Goal: Transaction & Acquisition: Purchase product/service

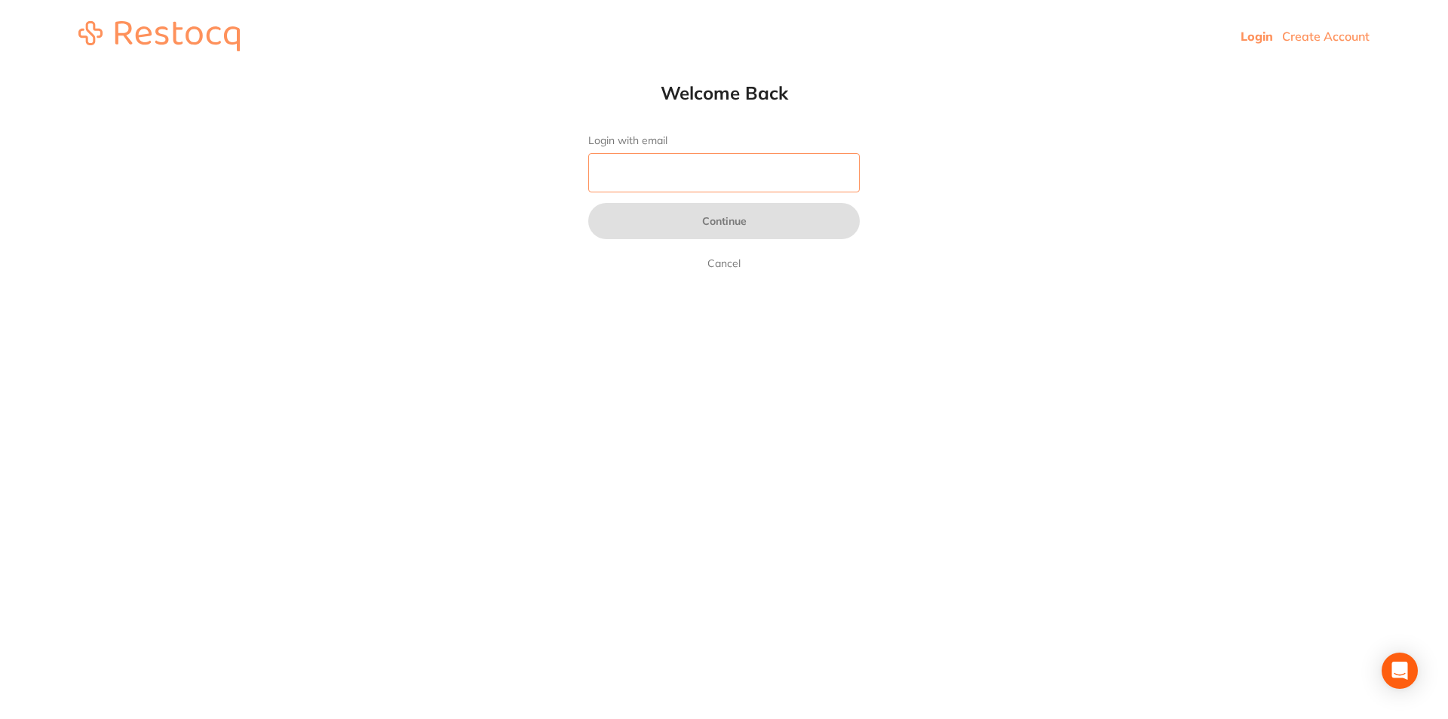
click at [797, 174] on input "Login with email" at bounding box center [723, 172] width 271 height 39
type input "[EMAIL_ADDRESS][DOMAIN_NAME]"
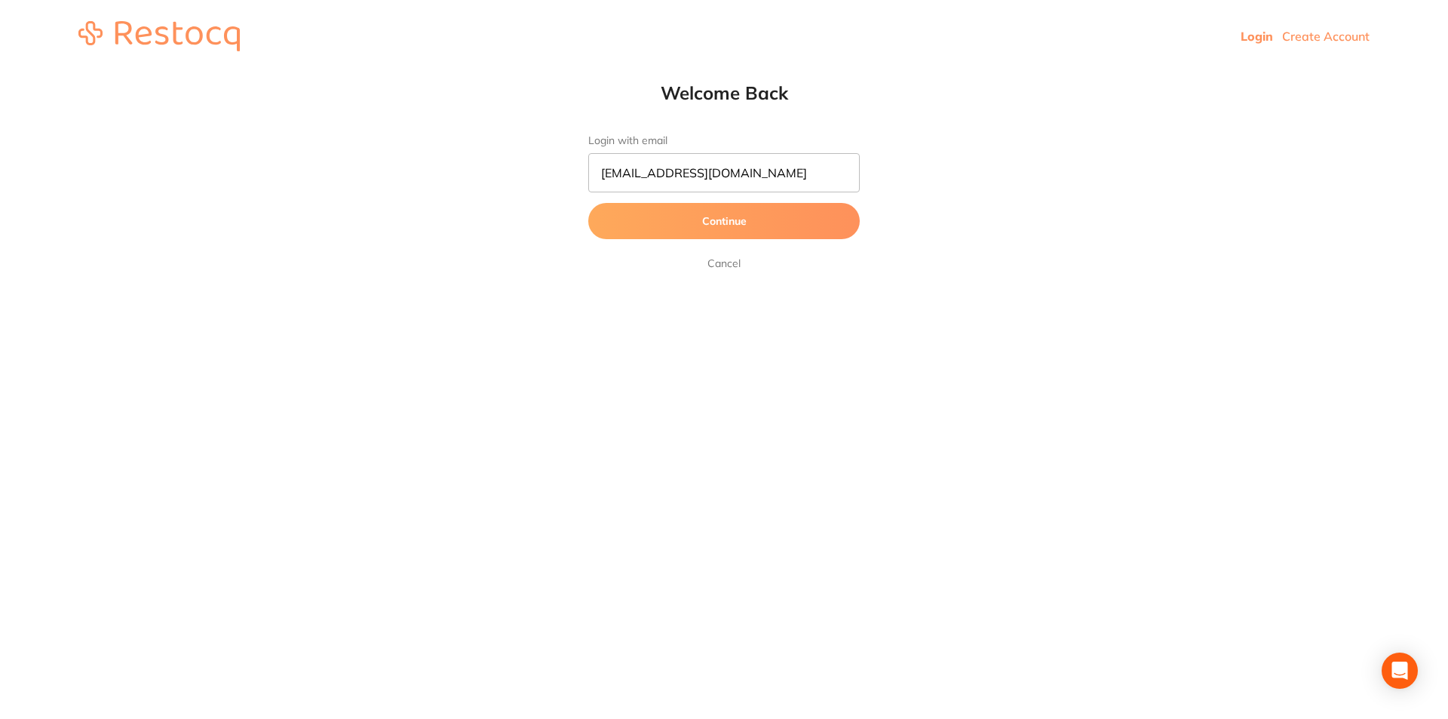
click at [774, 222] on button "Continue" at bounding box center [723, 221] width 271 height 36
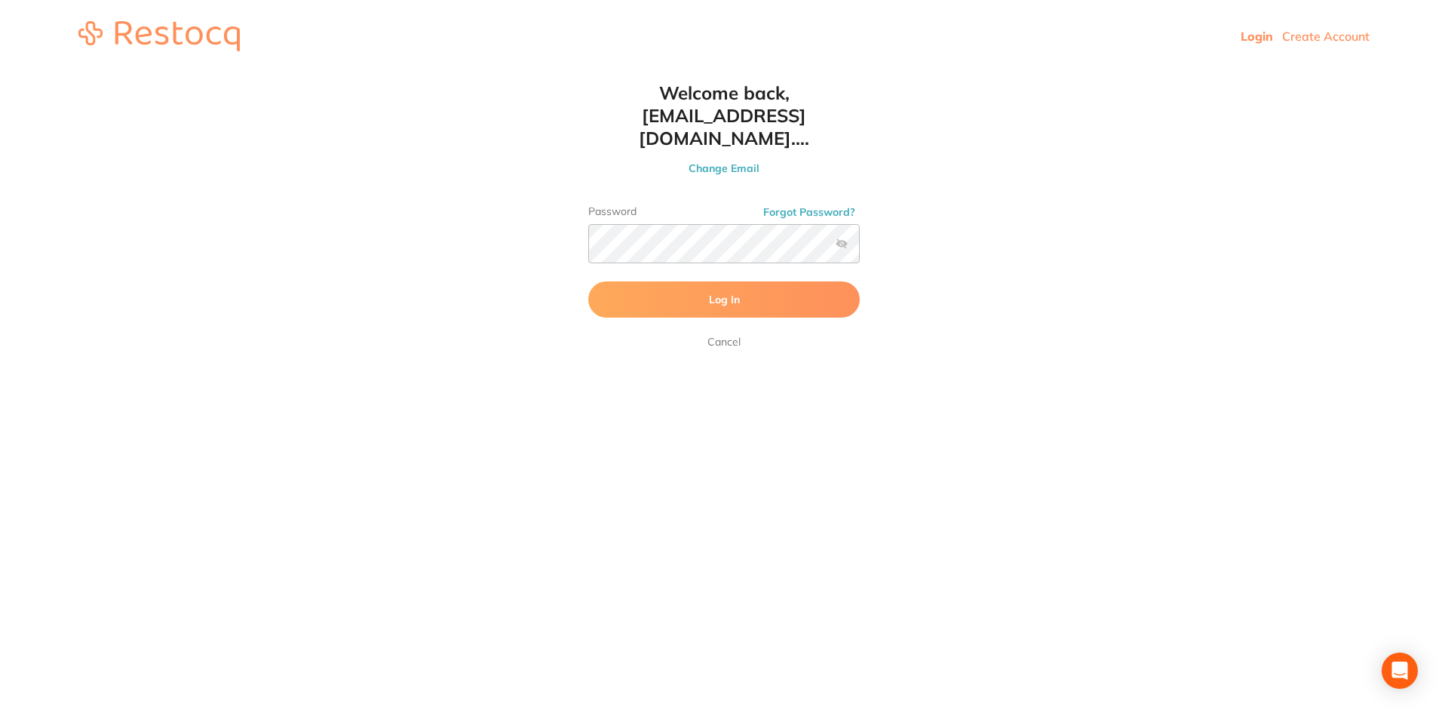
click at [754, 293] on button "Log In" at bounding box center [723, 299] width 271 height 36
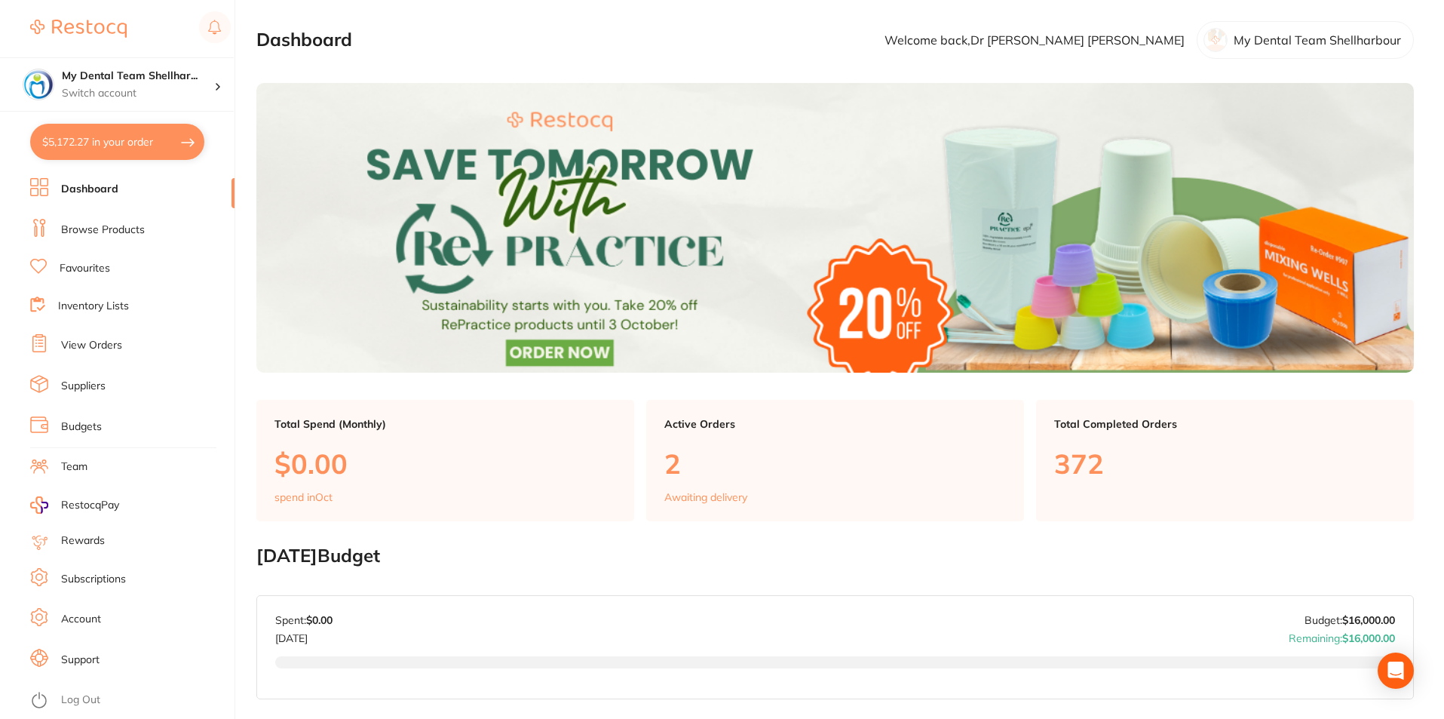
click at [107, 225] on link "Browse Products" at bounding box center [103, 229] width 84 height 15
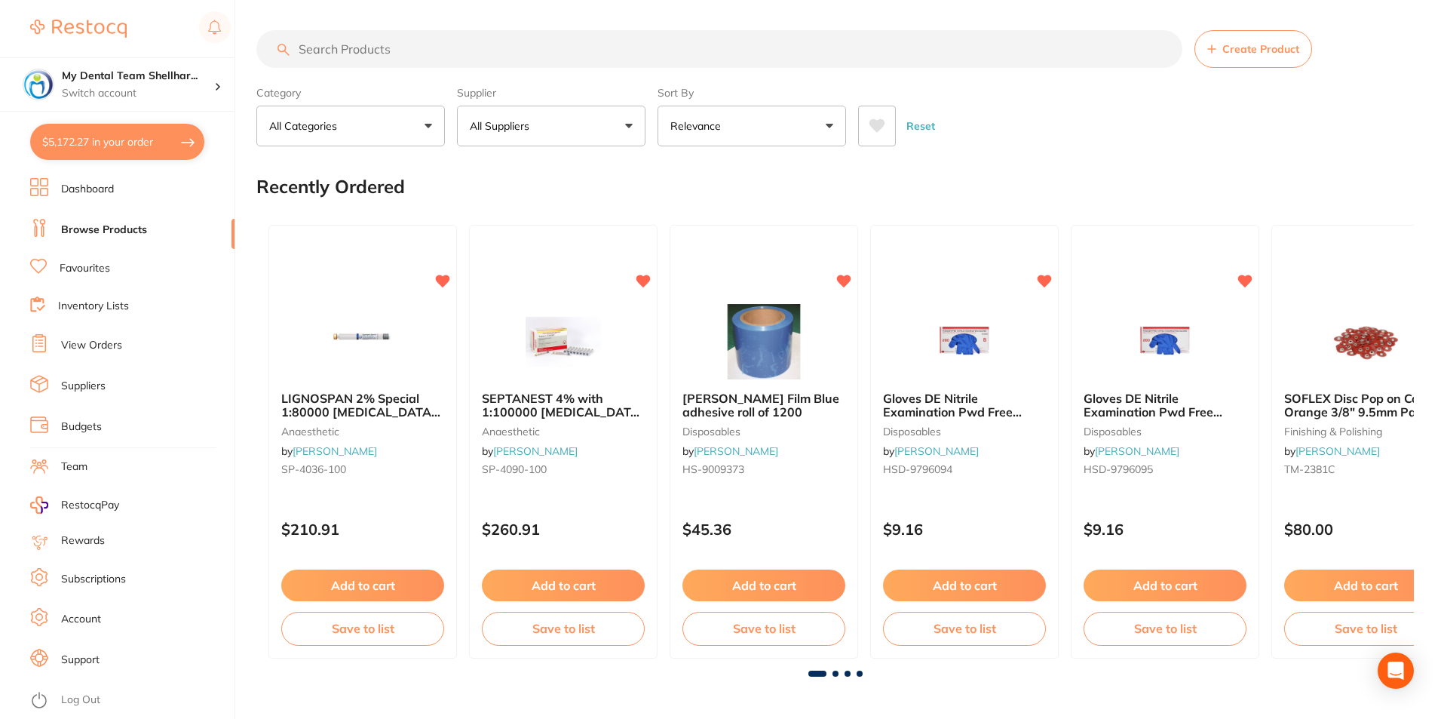
click at [368, 40] on input "search" at bounding box center [719, 49] width 926 height 38
paste input "DNLDL0920R"
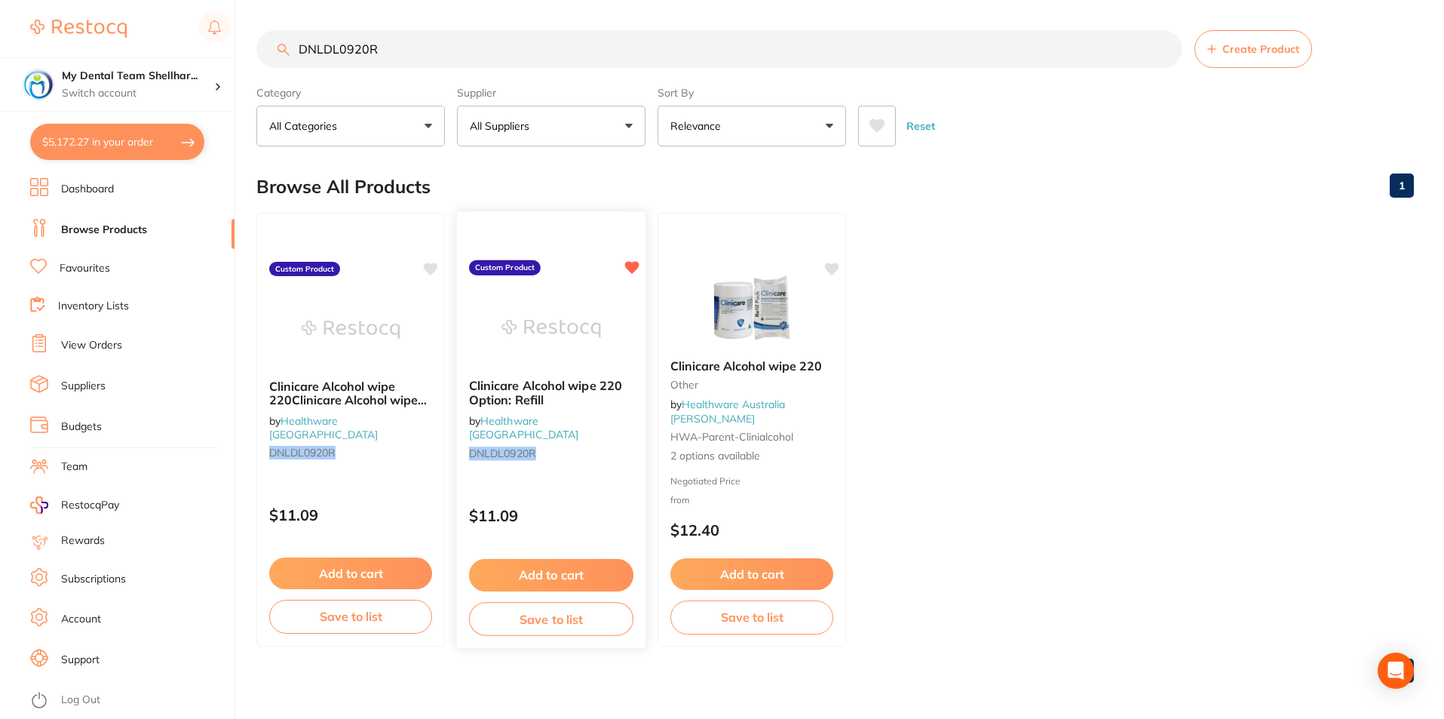
click at [559, 345] on img at bounding box center [550, 328] width 99 height 76
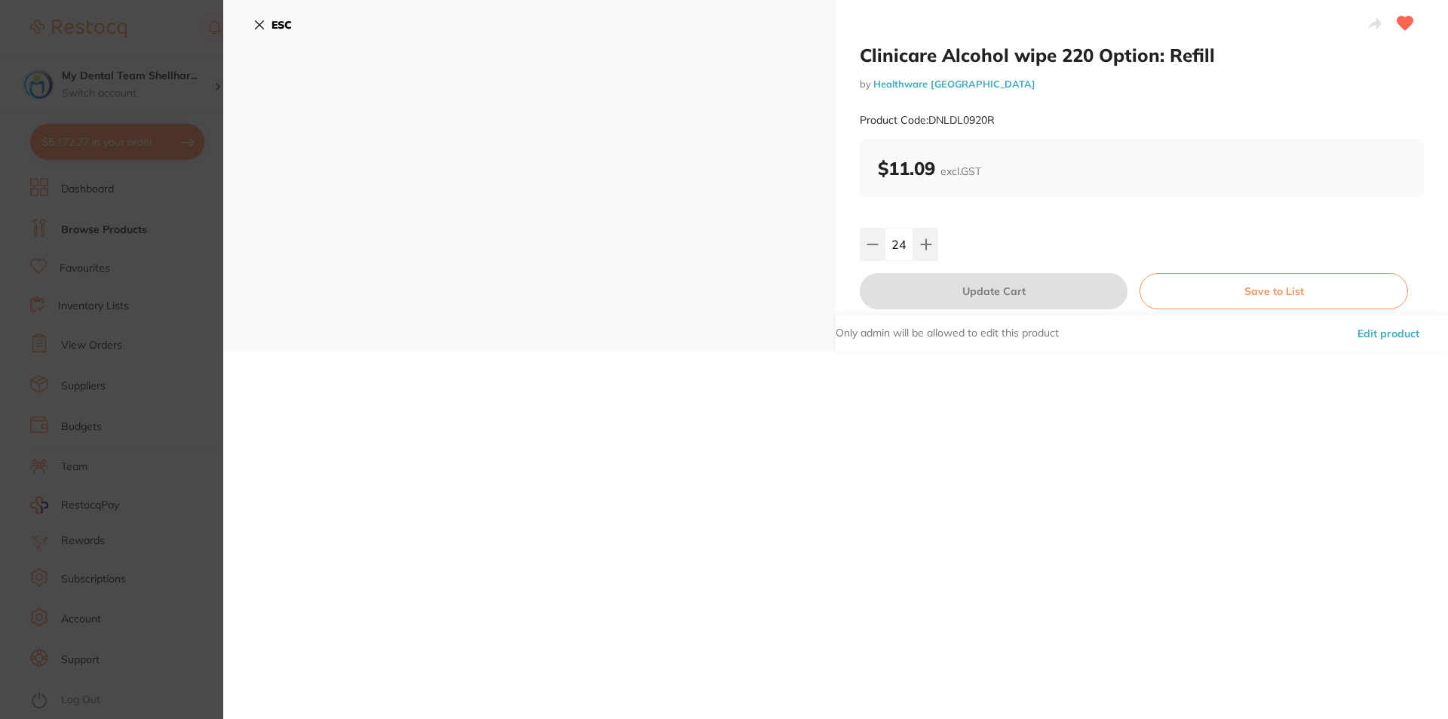
click at [264, 26] on icon at bounding box center [259, 25] width 12 height 12
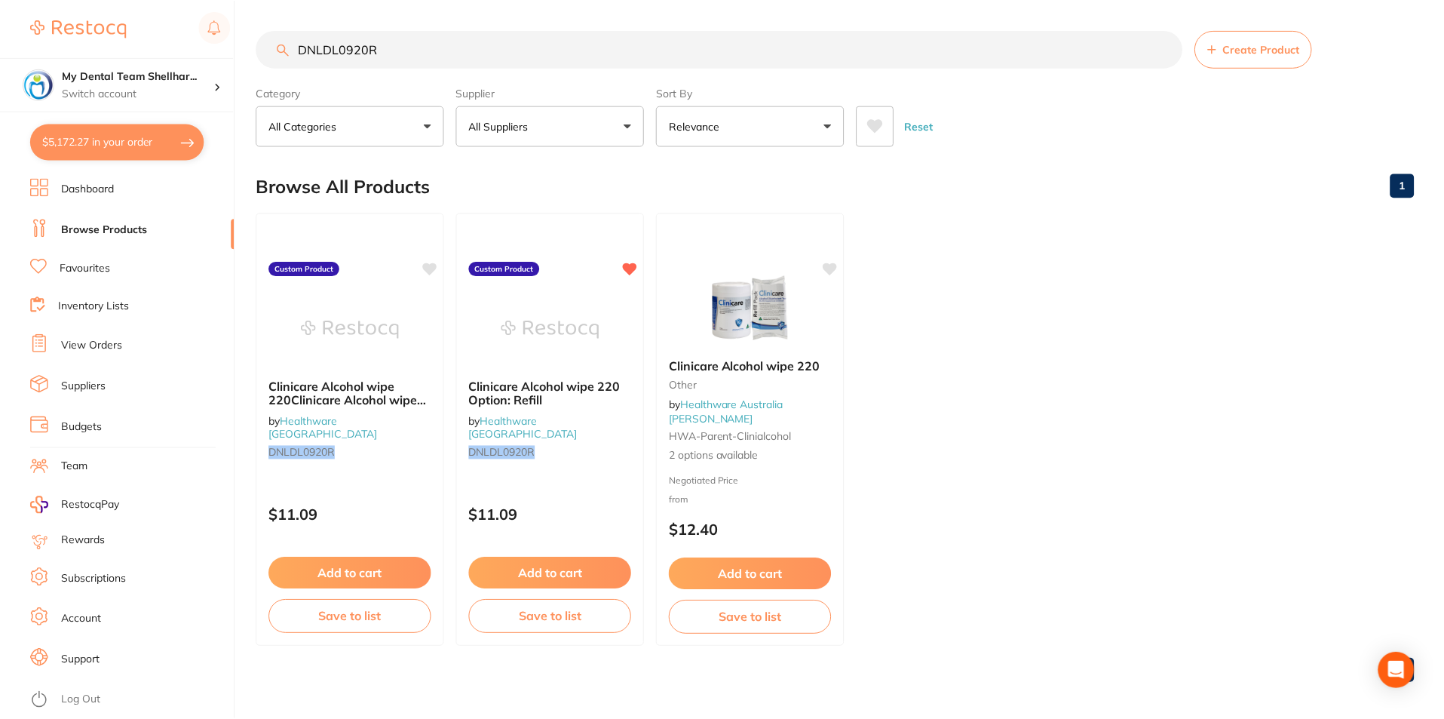
scroll to position [2, 0]
click at [383, 54] on input "DNLDL0920R" at bounding box center [719, 48] width 926 height 38
paste input "261"
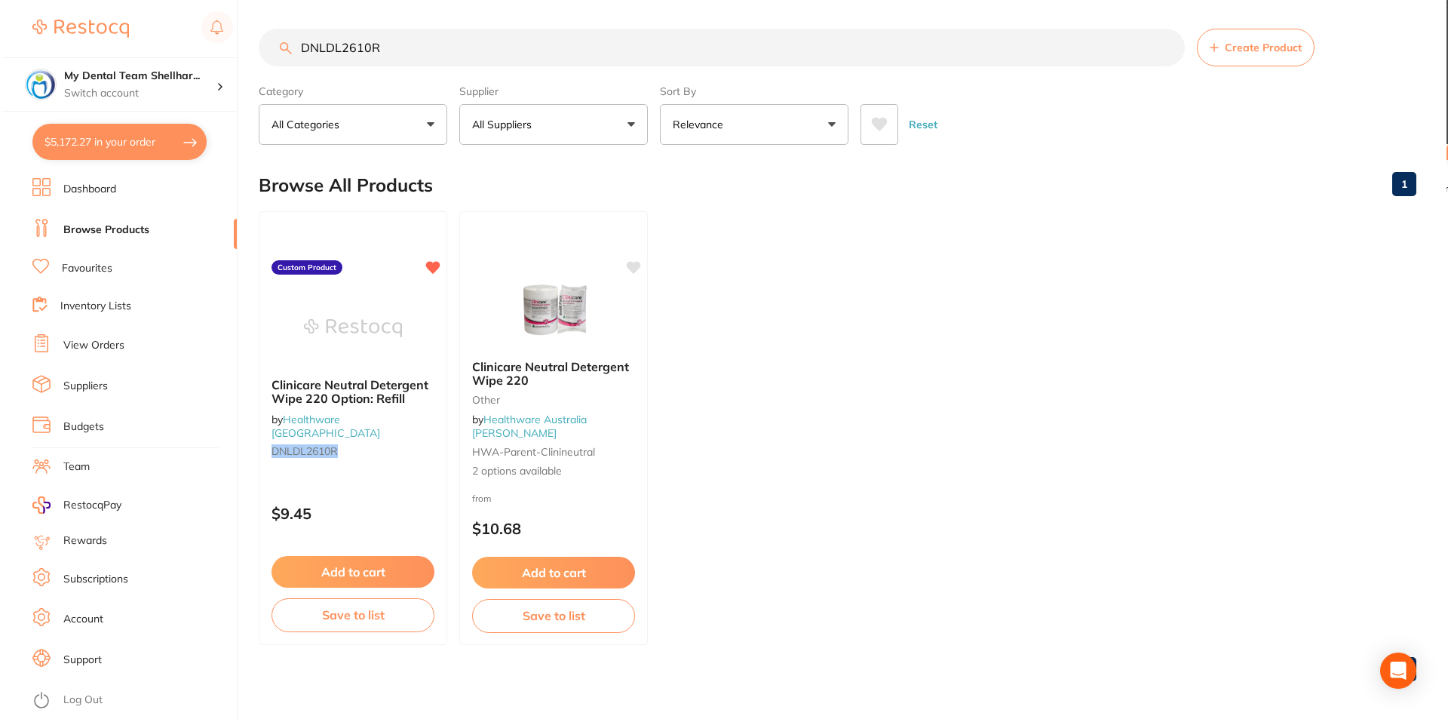
scroll to position [0, 0]
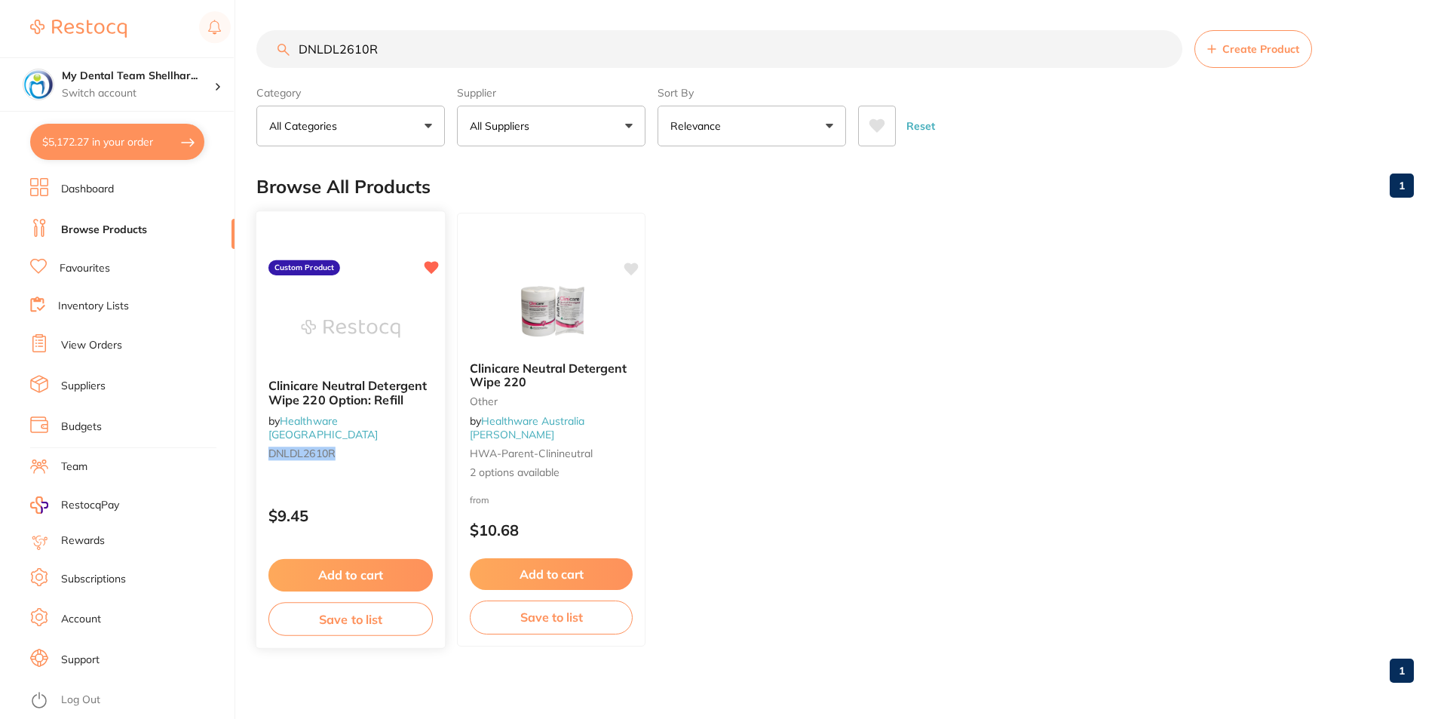
type input "DNLDL2610R"
click at [369, 367] on div "Clinicare Neutral Detergent Wipe 220 Option: Refill by Healthware Australia DNL…" at bounding box center [350, 421] width 189 height 111
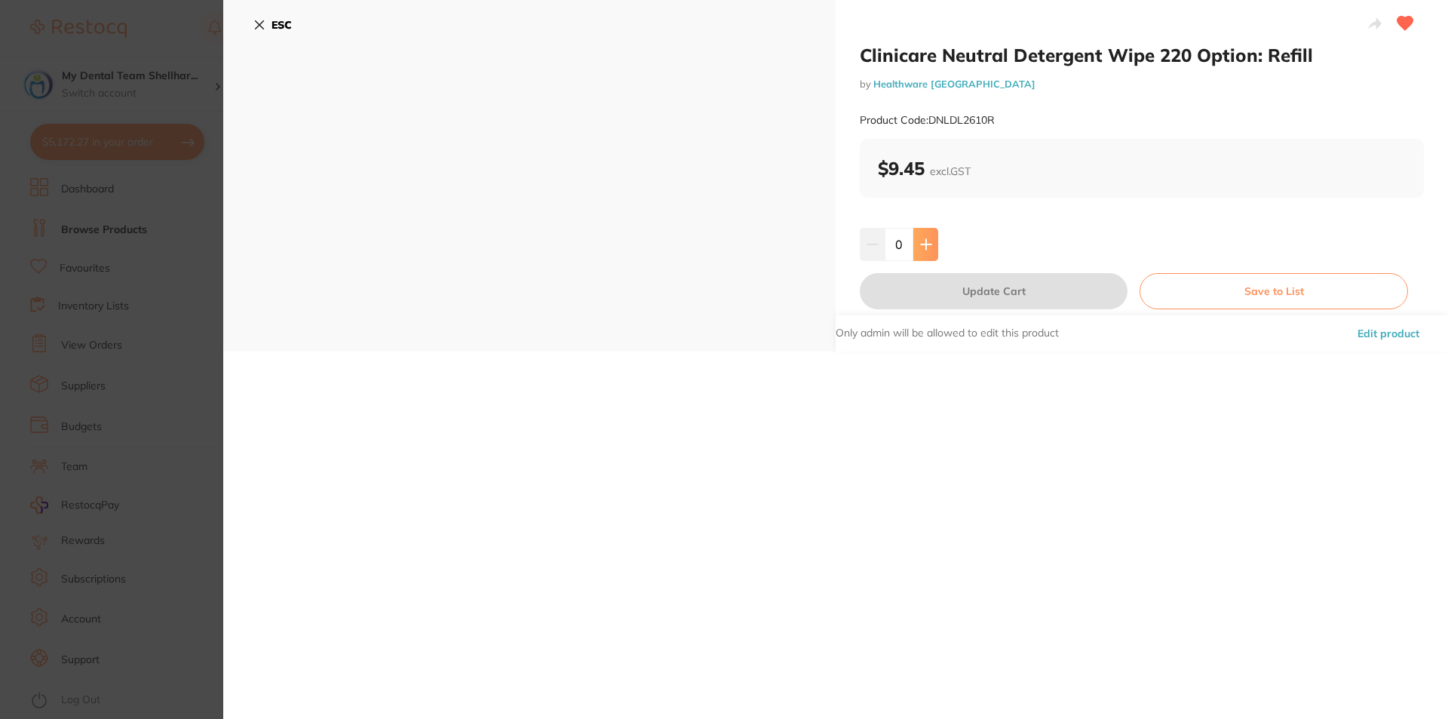
click at [924, 241] on icon at bounding box center [926, 244] width 10 height 10
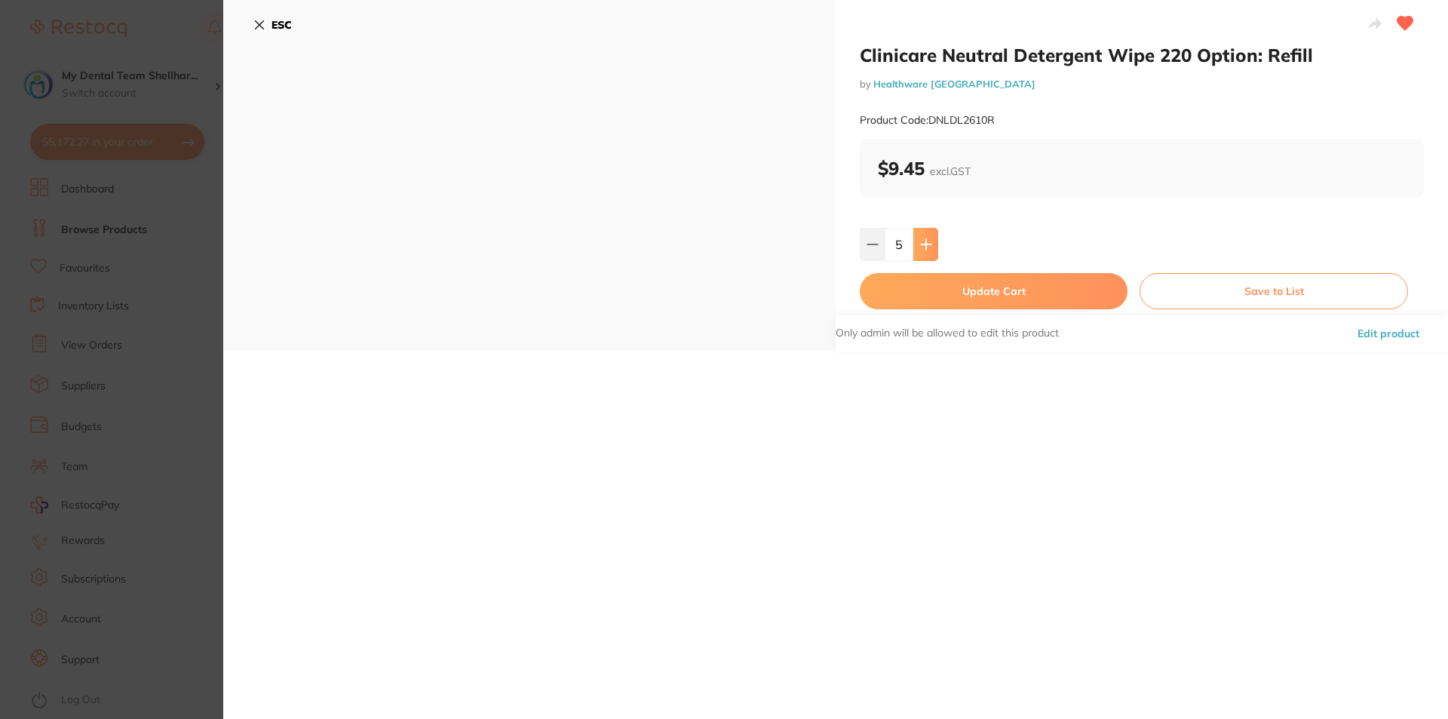
click at [924, 241] on icon at bounding box center [926, 244] width 10 height 10
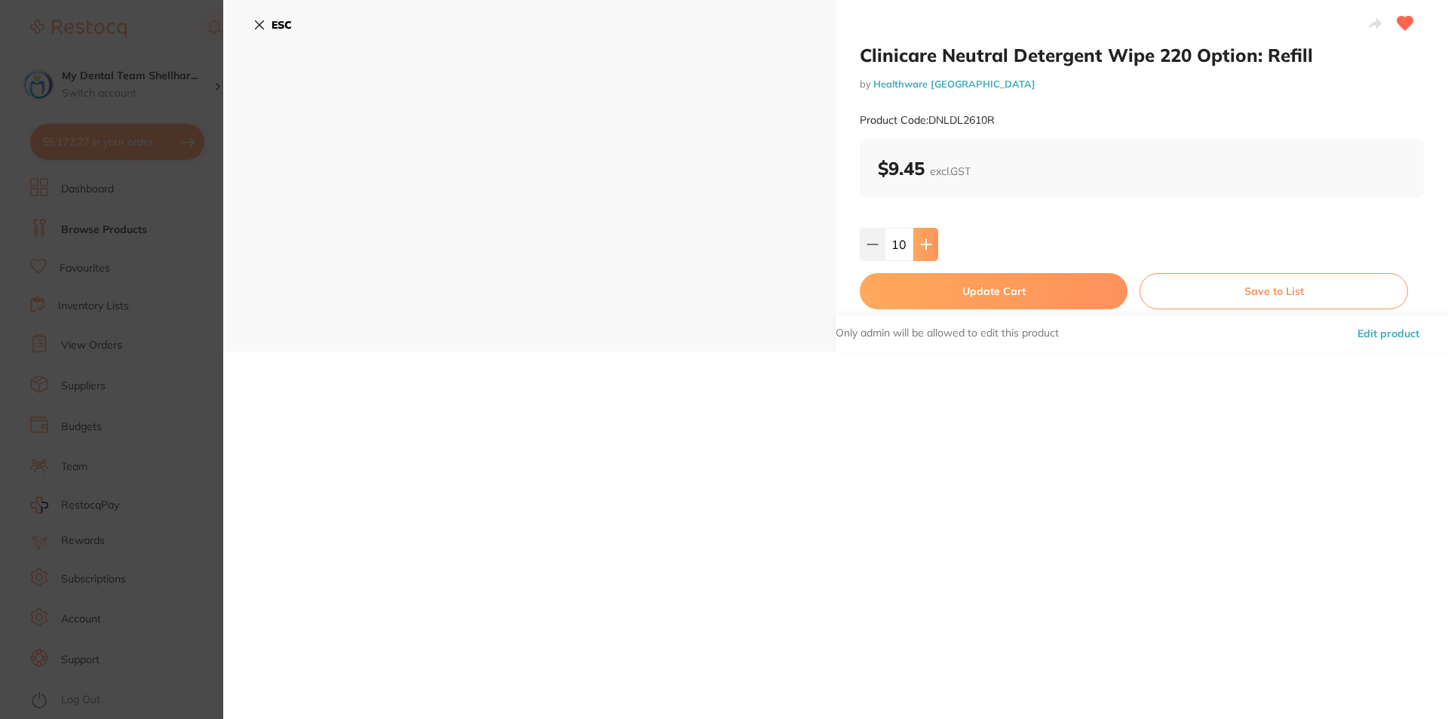
click at [924, 241] on icon at bounding box center [926, 244] width 10 height 10
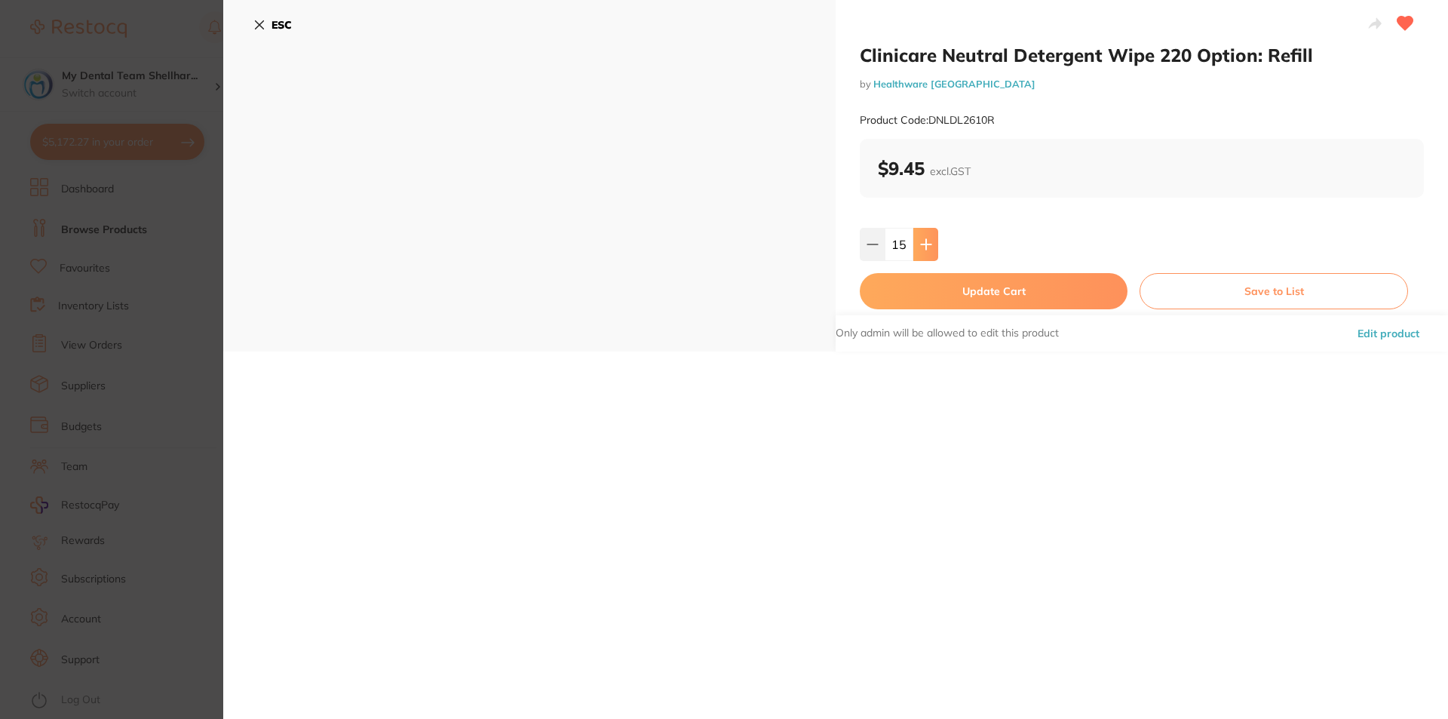
click at [924, 241] on icon at bounding box center [926, 244] width 10 height 10
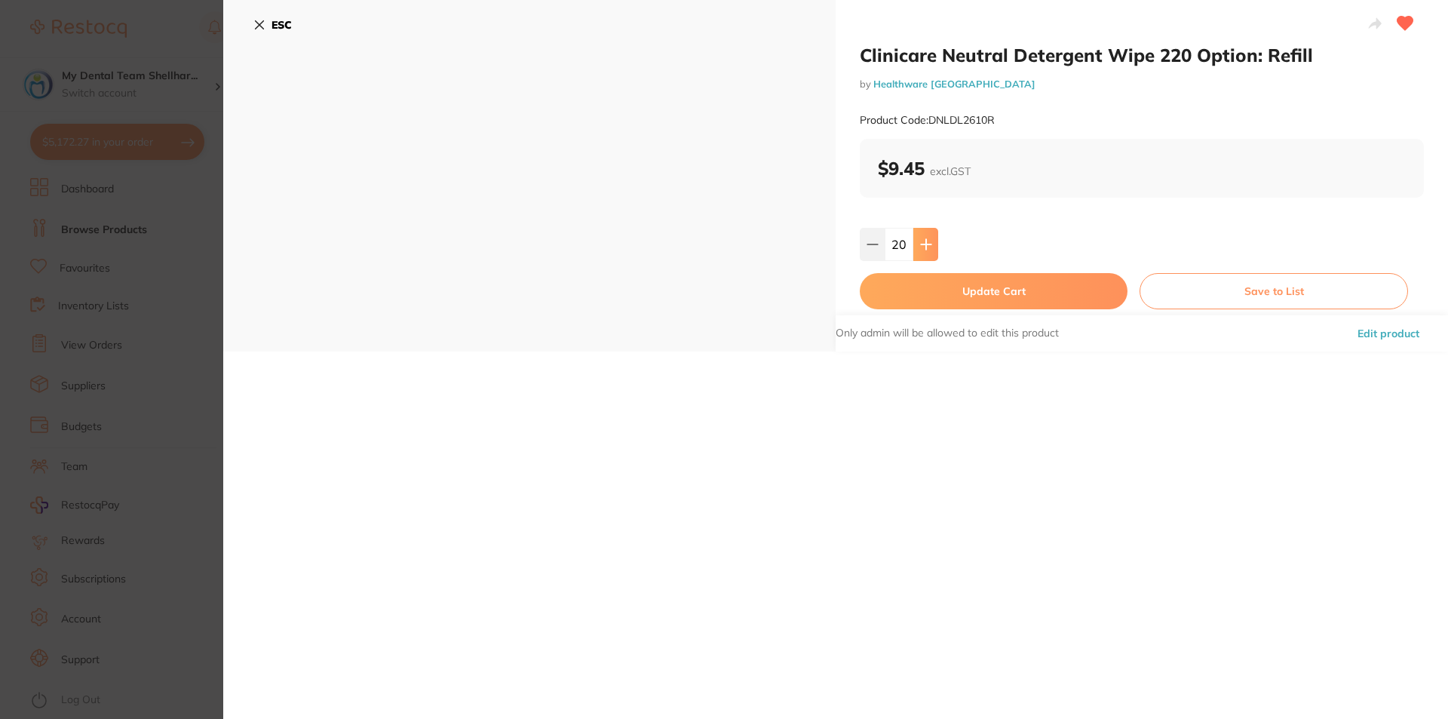
click at [924, 241] on icon at bounding box center [926, 244] width 10 height 10
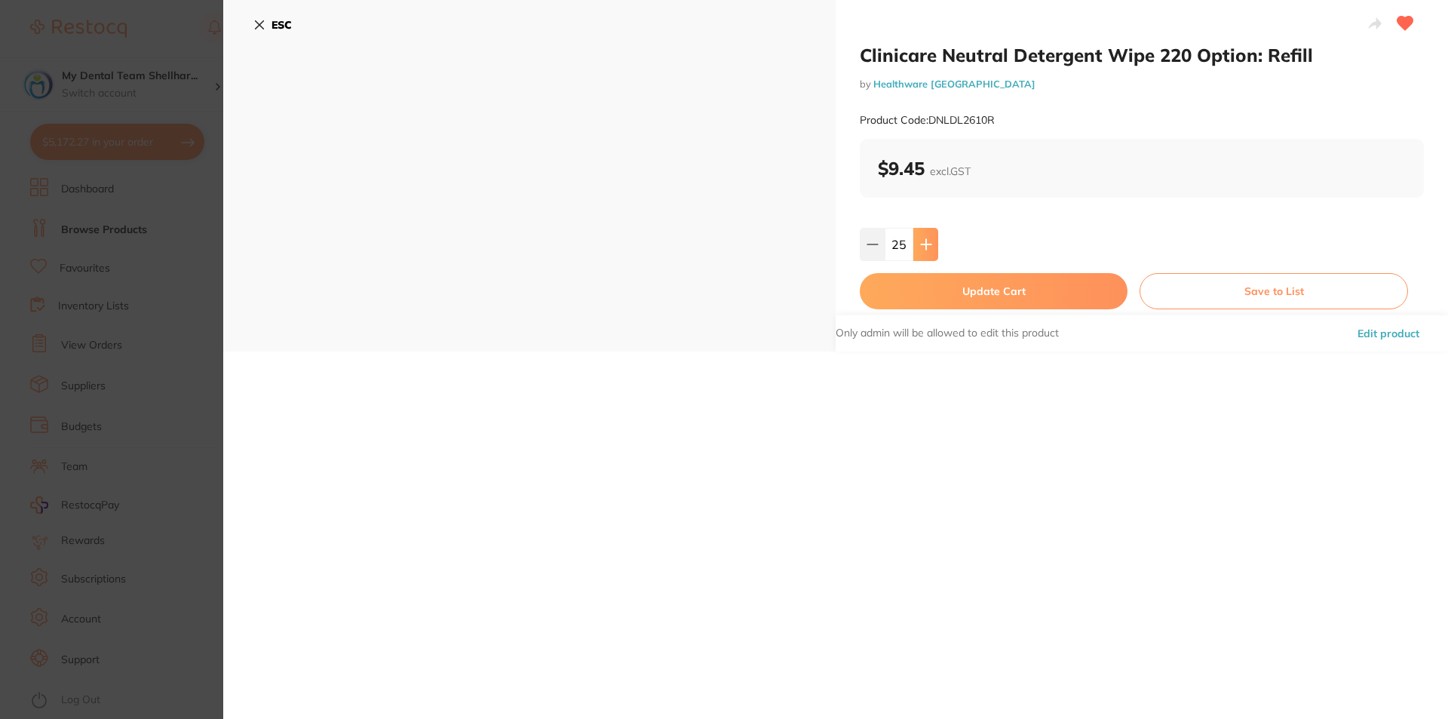
click at [924, 241] on icon at bounding box center [926, 244] width 10 height 10
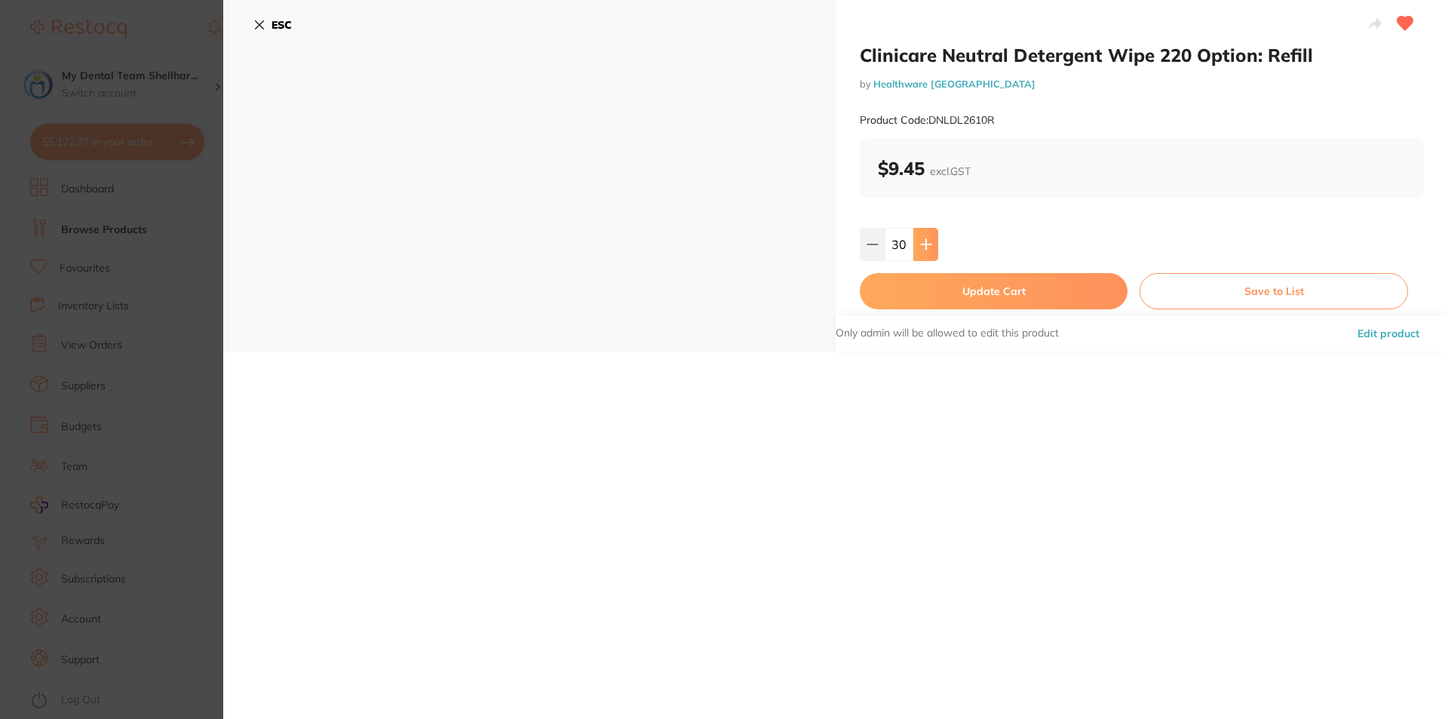
click at [924, 241] on icon at bounding box center [926, 244] width 10 height 10
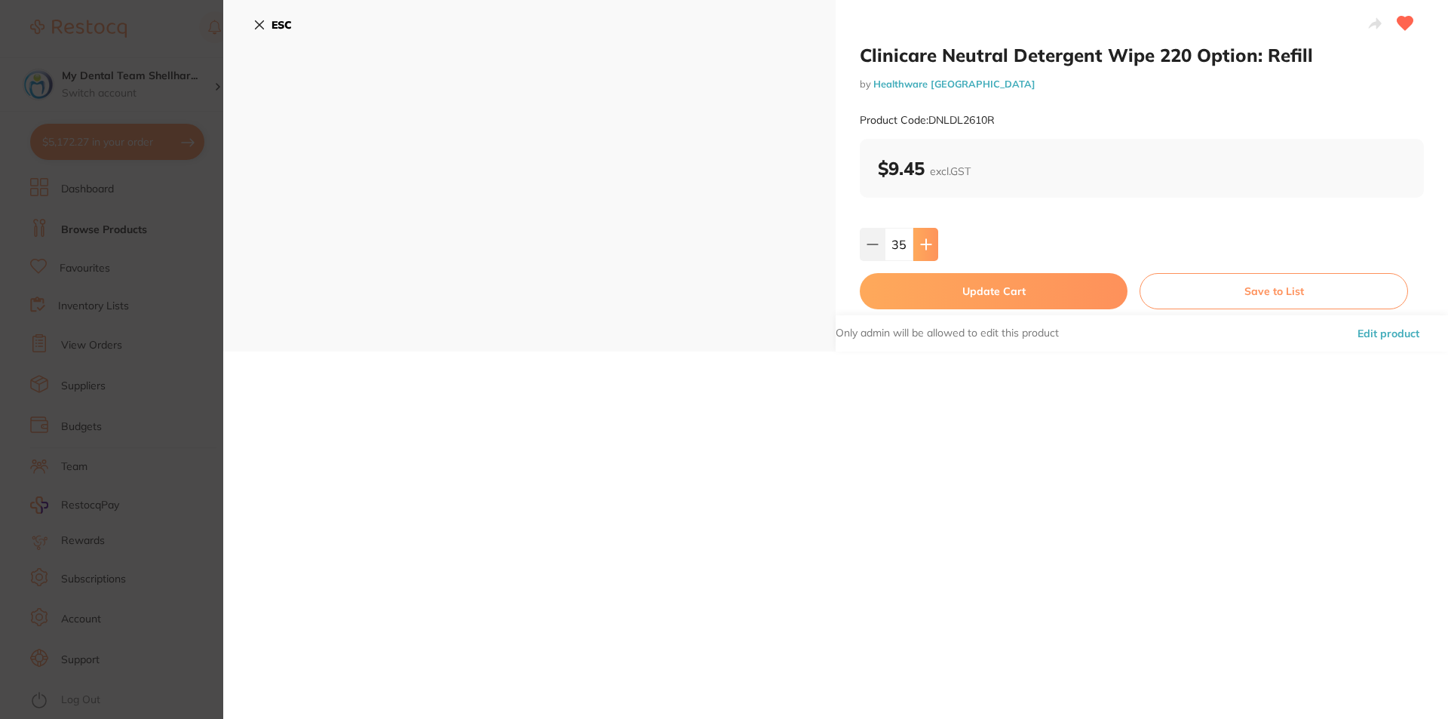
click at [924, 241] on icon at bounding box center [926, 244] width 10 height 10
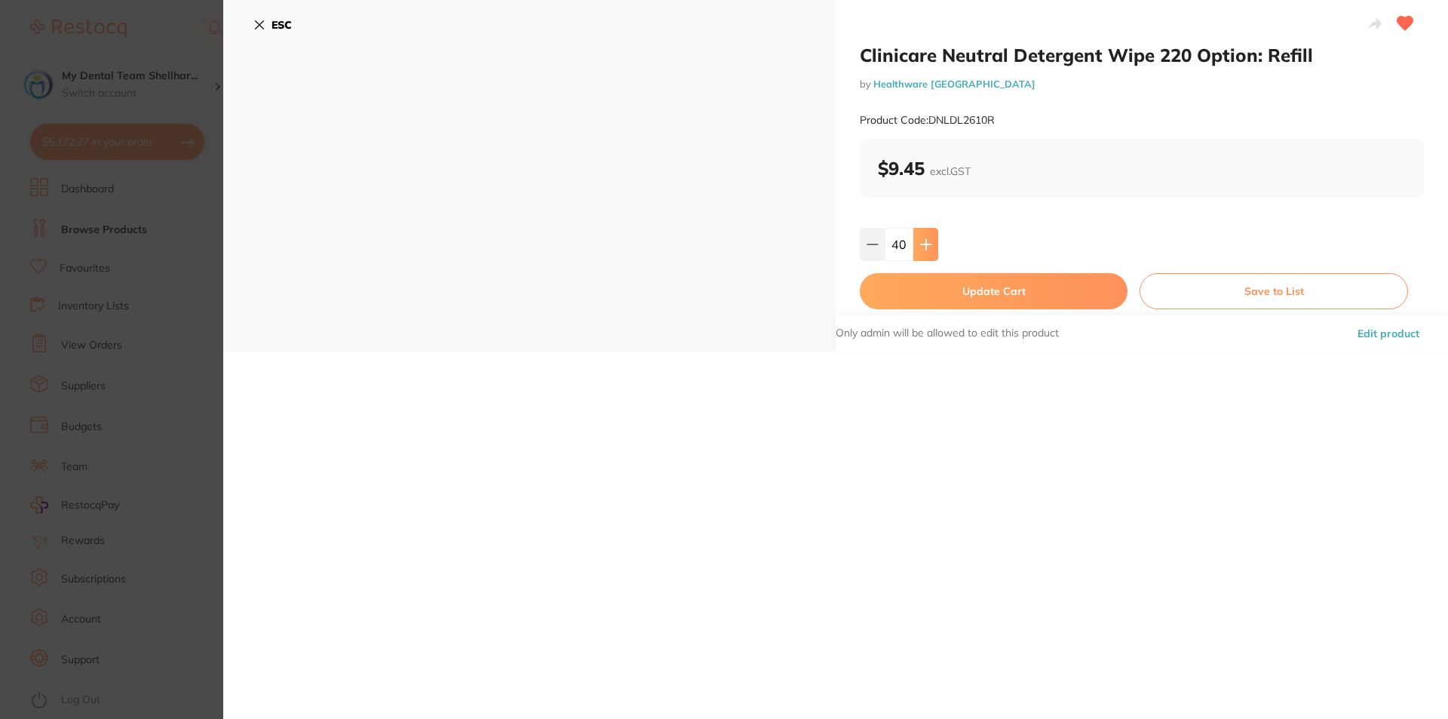
click at [924, 241] on icon at bounding box center [926, 244] width 10 height 10
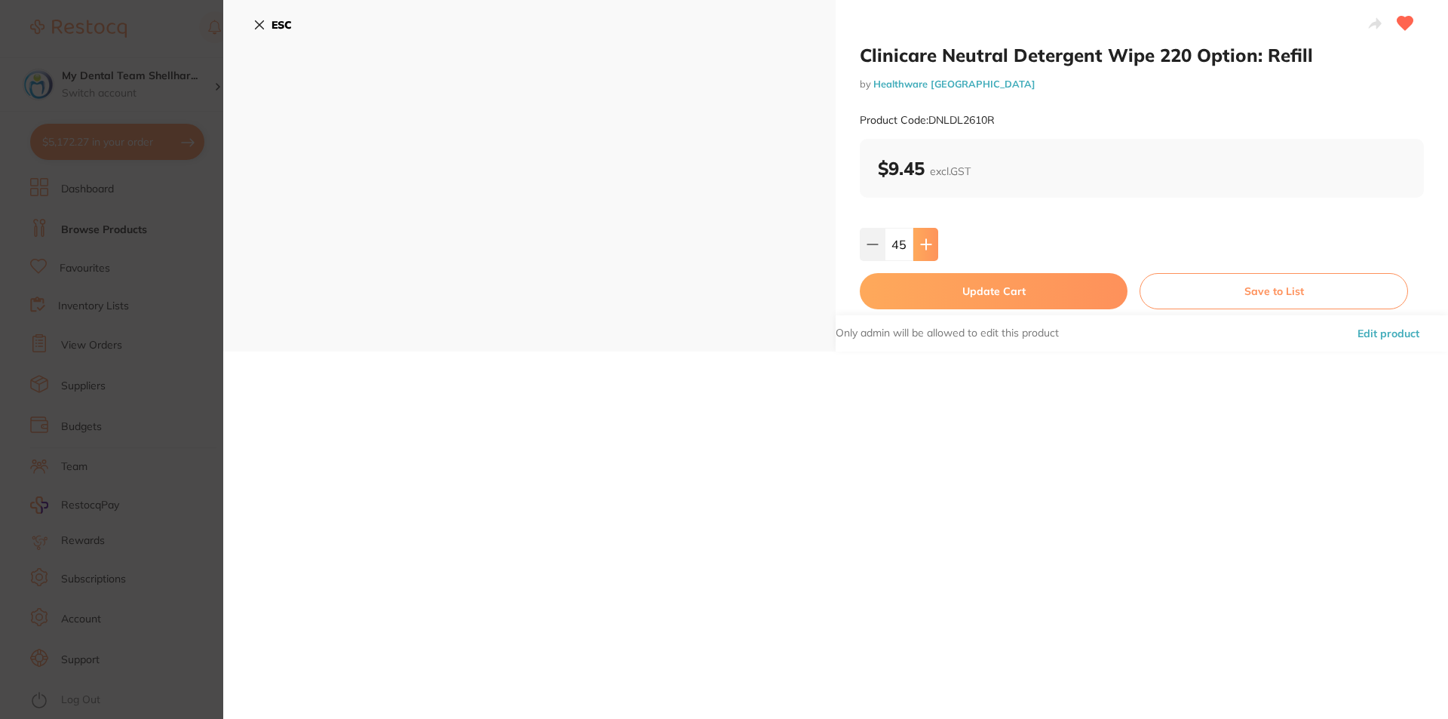
click at [924, 241] on icon at bounding box center [926, 244] width 10 height 10
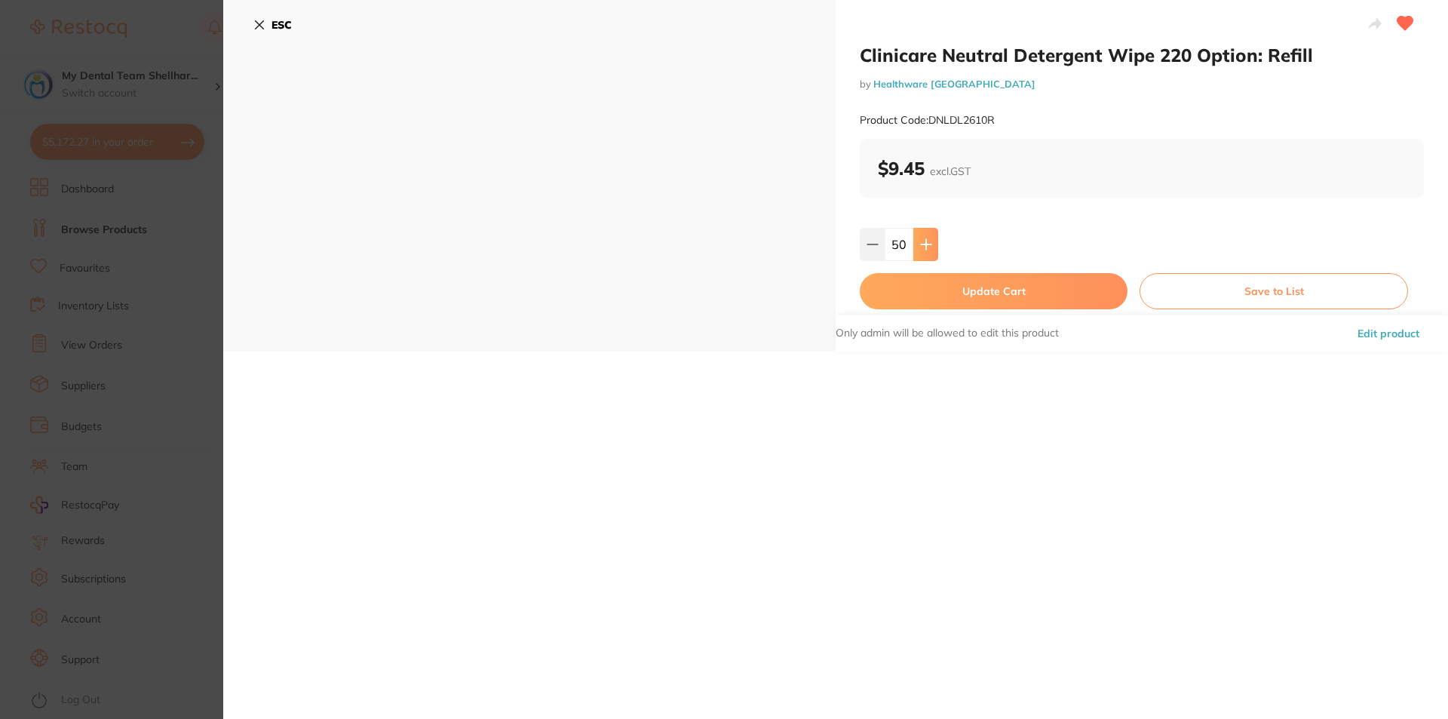
click at [924, 241] on icon at bounding box center [926, 244] width 10 height 10
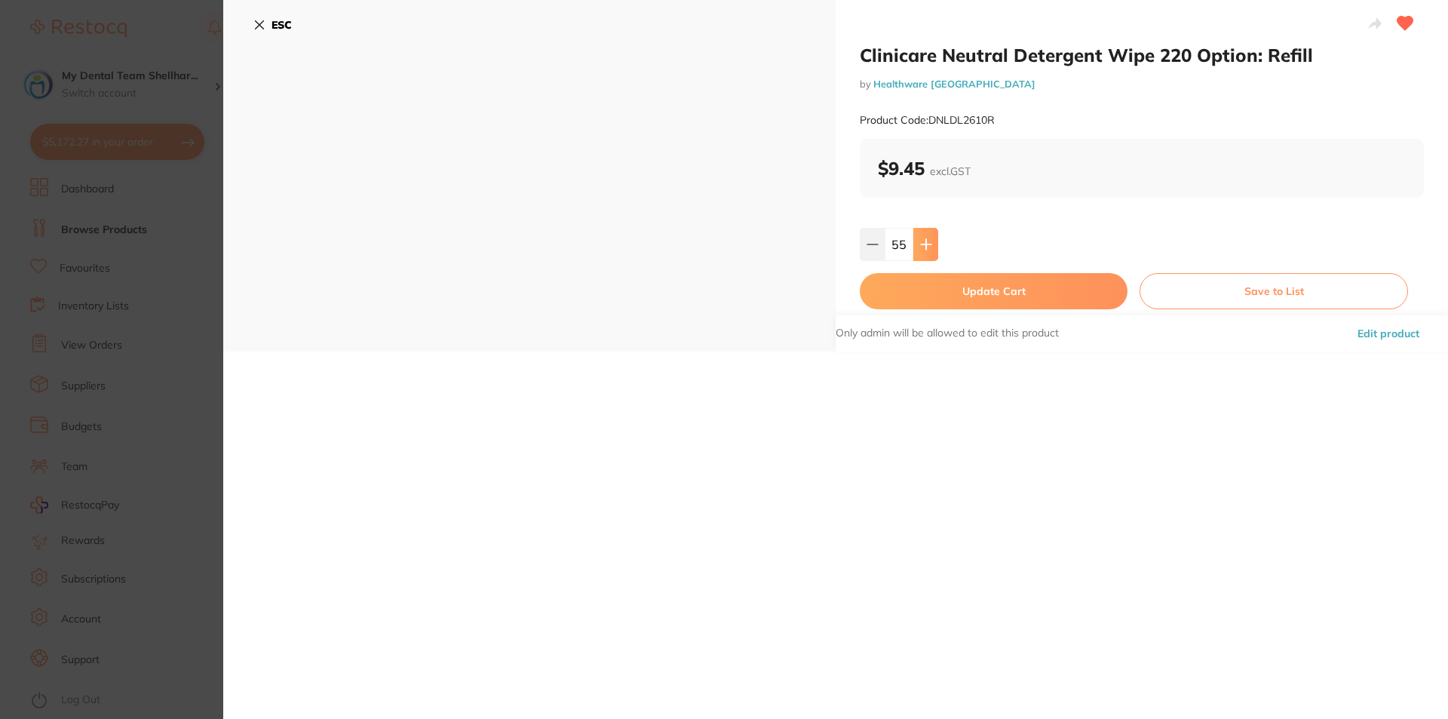
click at [924, 241] on icon at bounding box center [926, 244] width 10 height 10
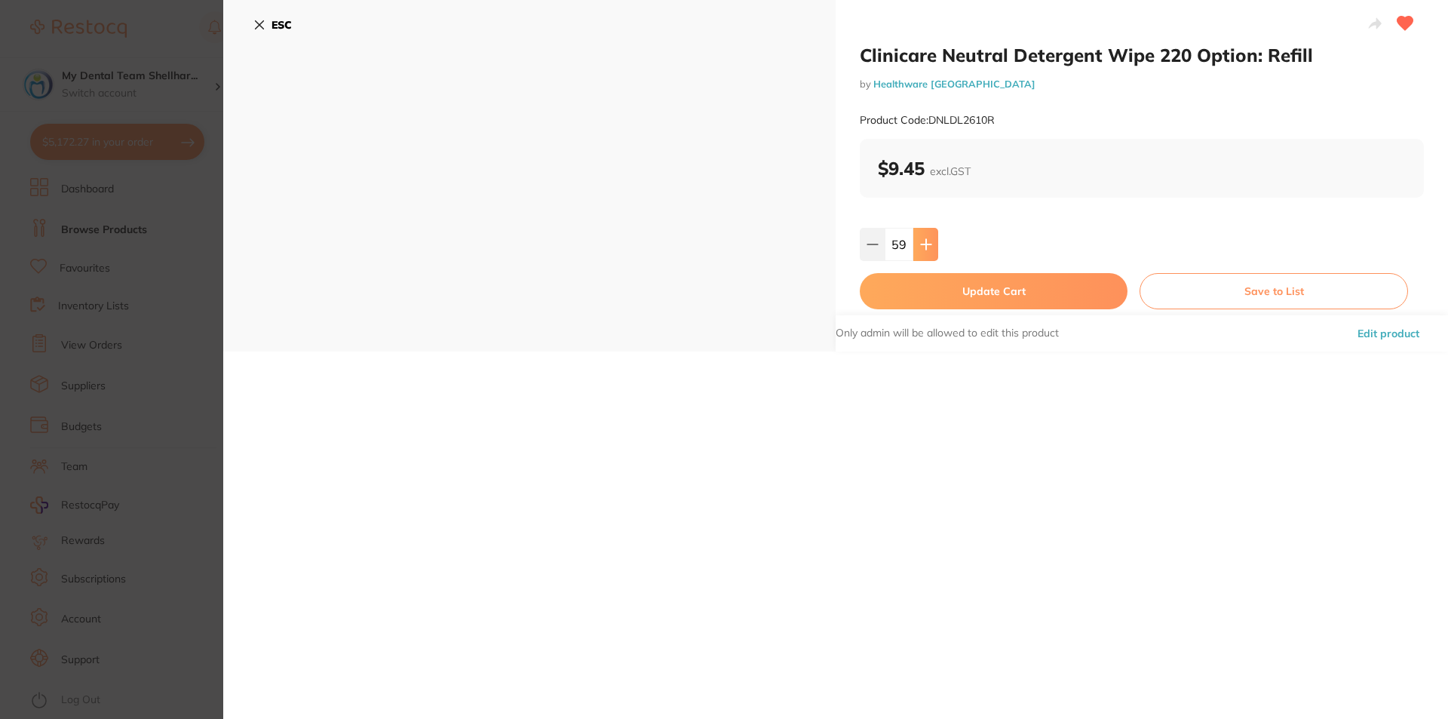
type input "60"
click at [937, 281] on button "Update Cart" at bounding box center [994, 291] width 268 height 36
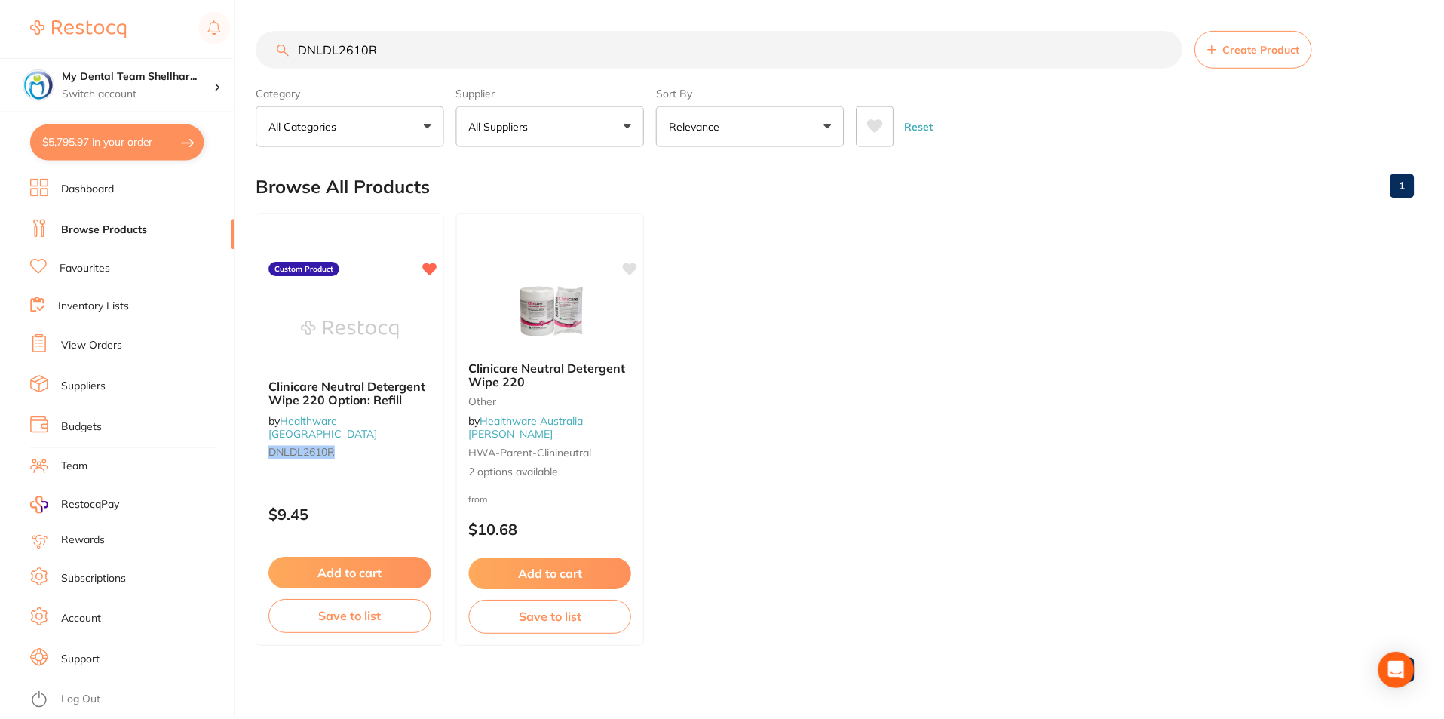
scroll to position [2, 0]
click at [446, 53] on input "DNLDL2610R" at bounding box center [719, 48] width 926 height 38
paste input "MDD"
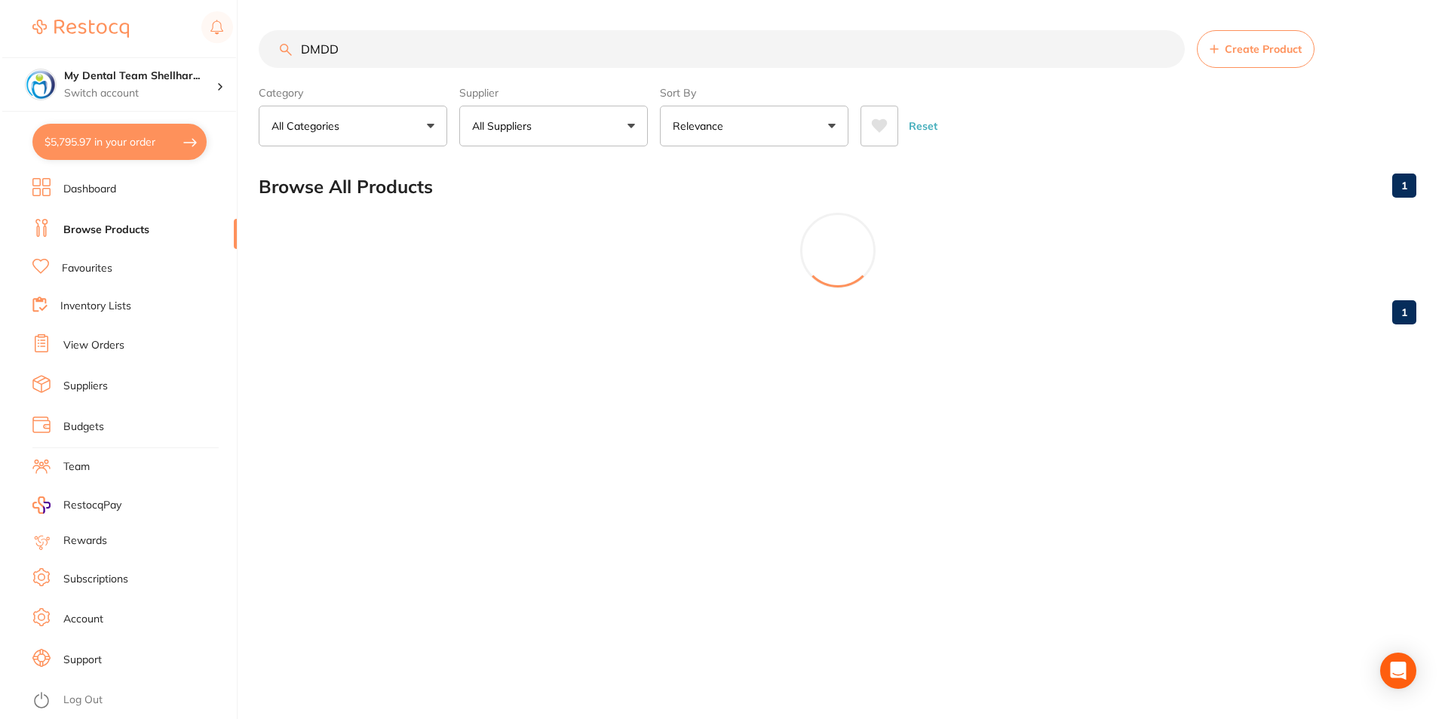
scroll to position [0, 0]
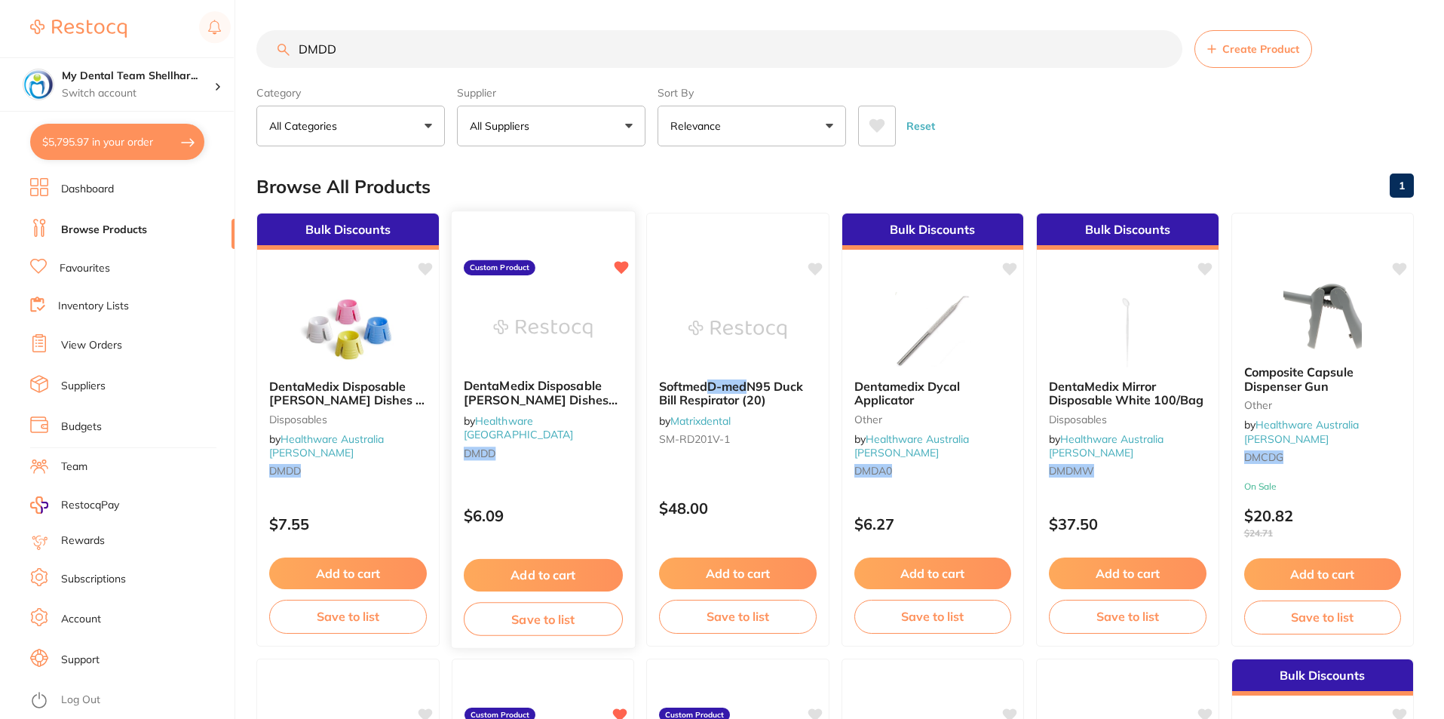
type input "DMDD"
click at [534, 332] on img at bounding box center [542, 328] width 99 height 76
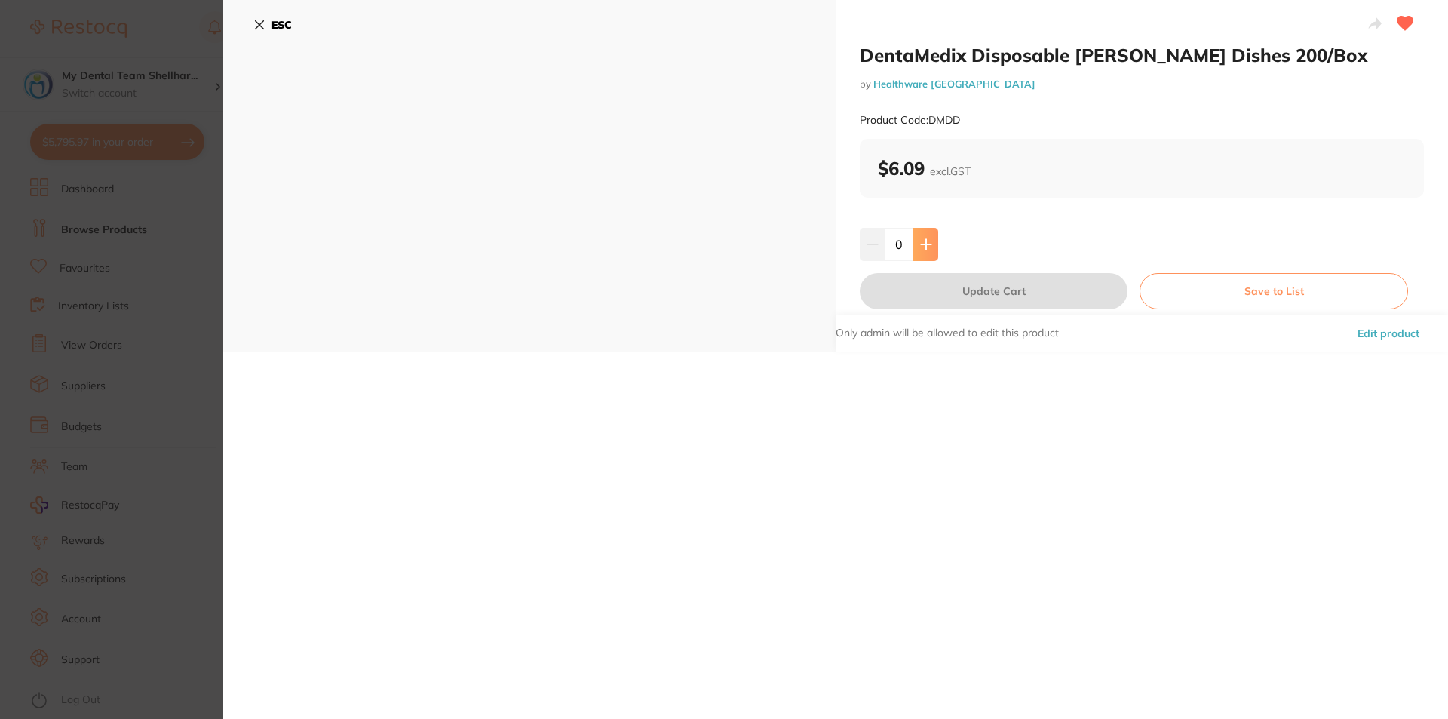
click at [930, 258] on button at bounding box center [925, 244] width 25 height 33
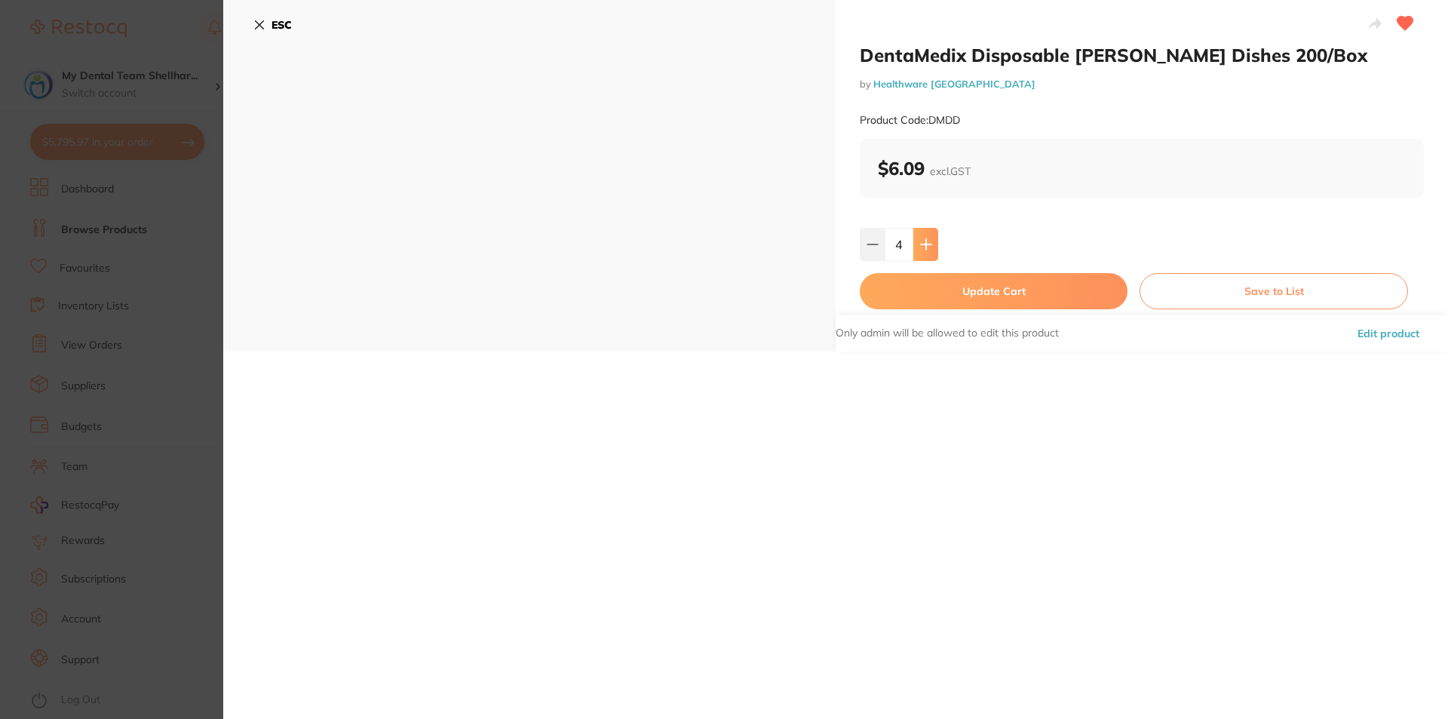
type input "5"
click at [939, 290] on button "Update Cart" at bounding box center [994, 291] width 268 height 36
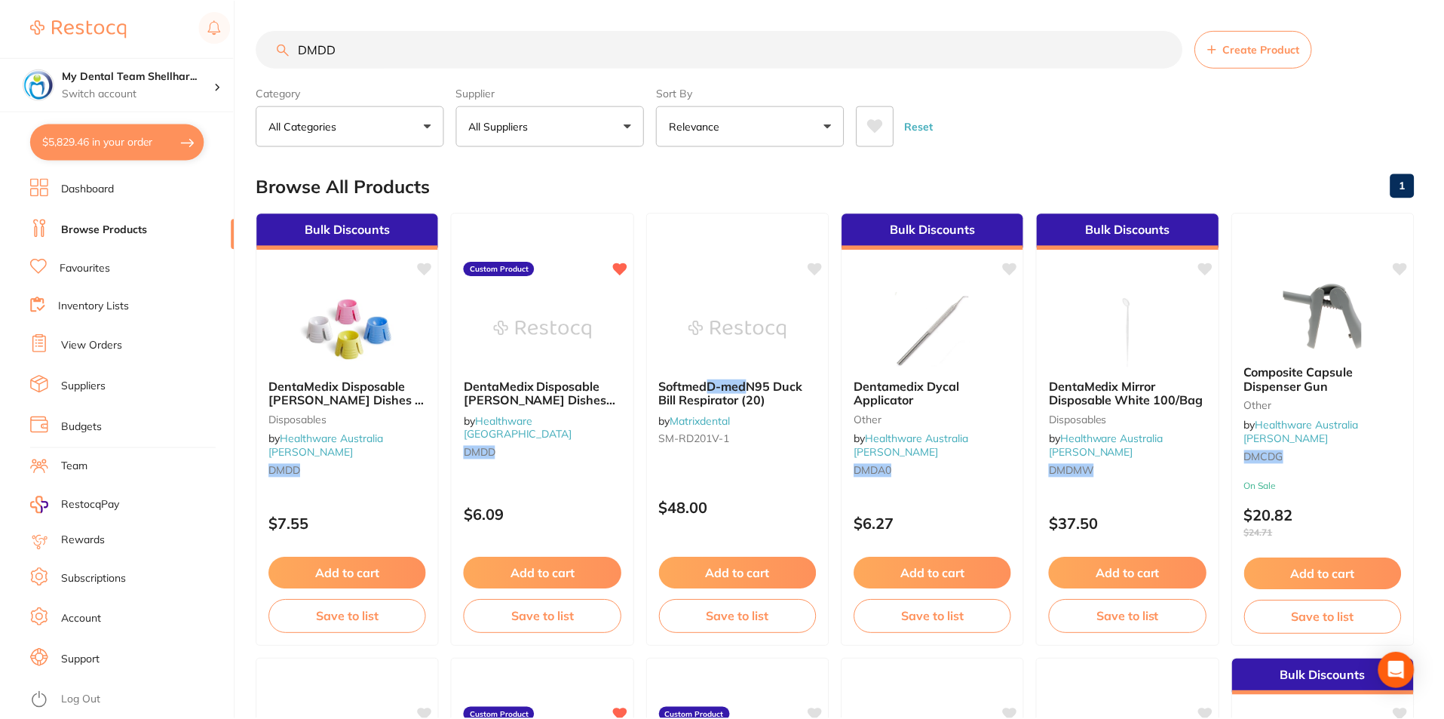
scroll to position [2, 0]
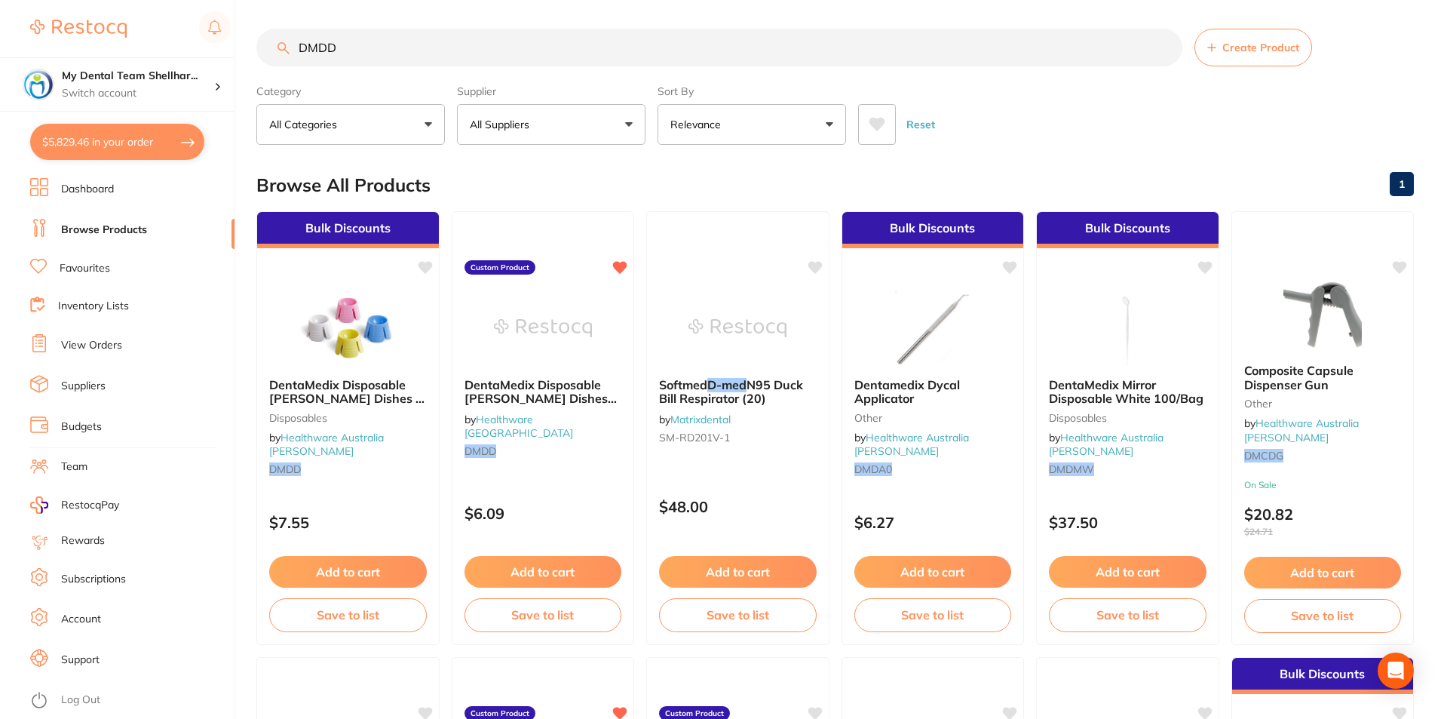
click at [517, 45] on input "DMDD" at bounding box center [719, 48] width 926 height 38
paste input "PN6PP"
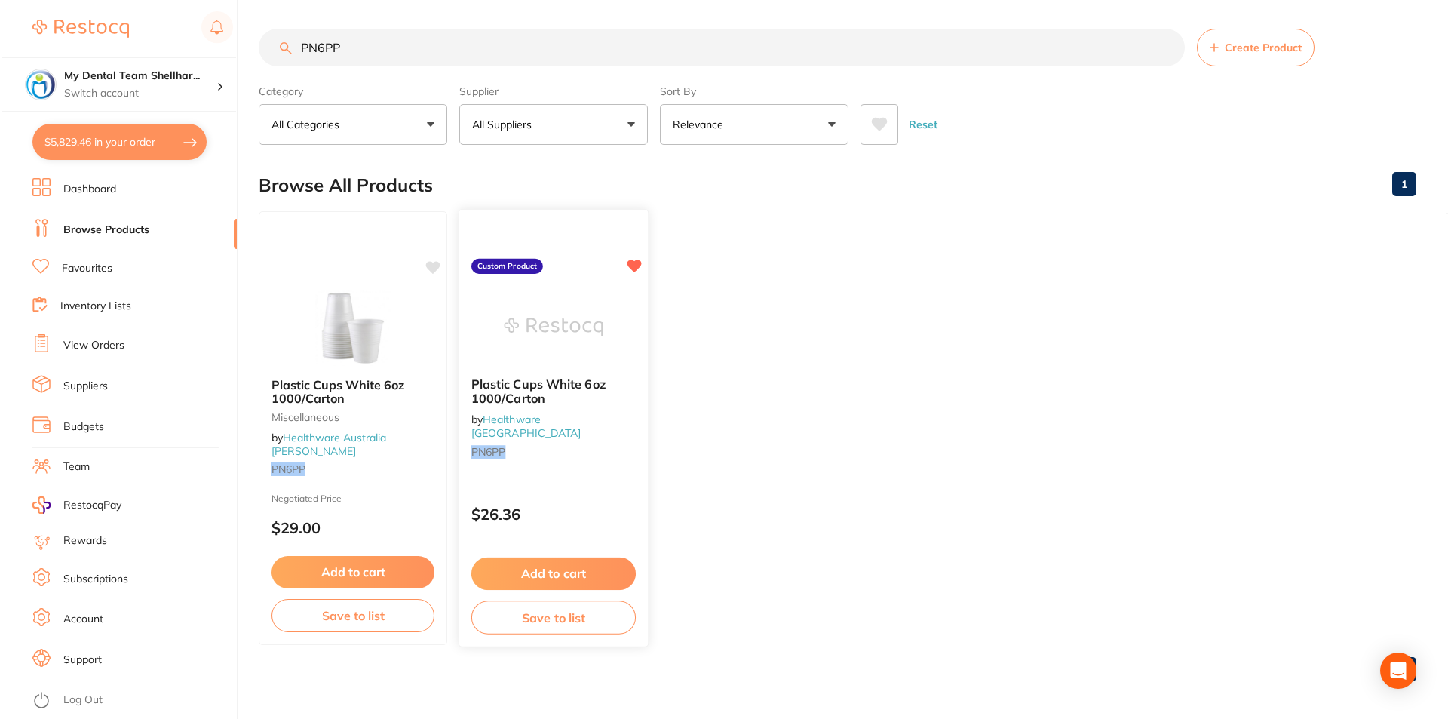
scroll to position [0, 0]
type input "PN6PP"
click at [561, 320] on img at bounding box center [550, 328] width 99 height 76
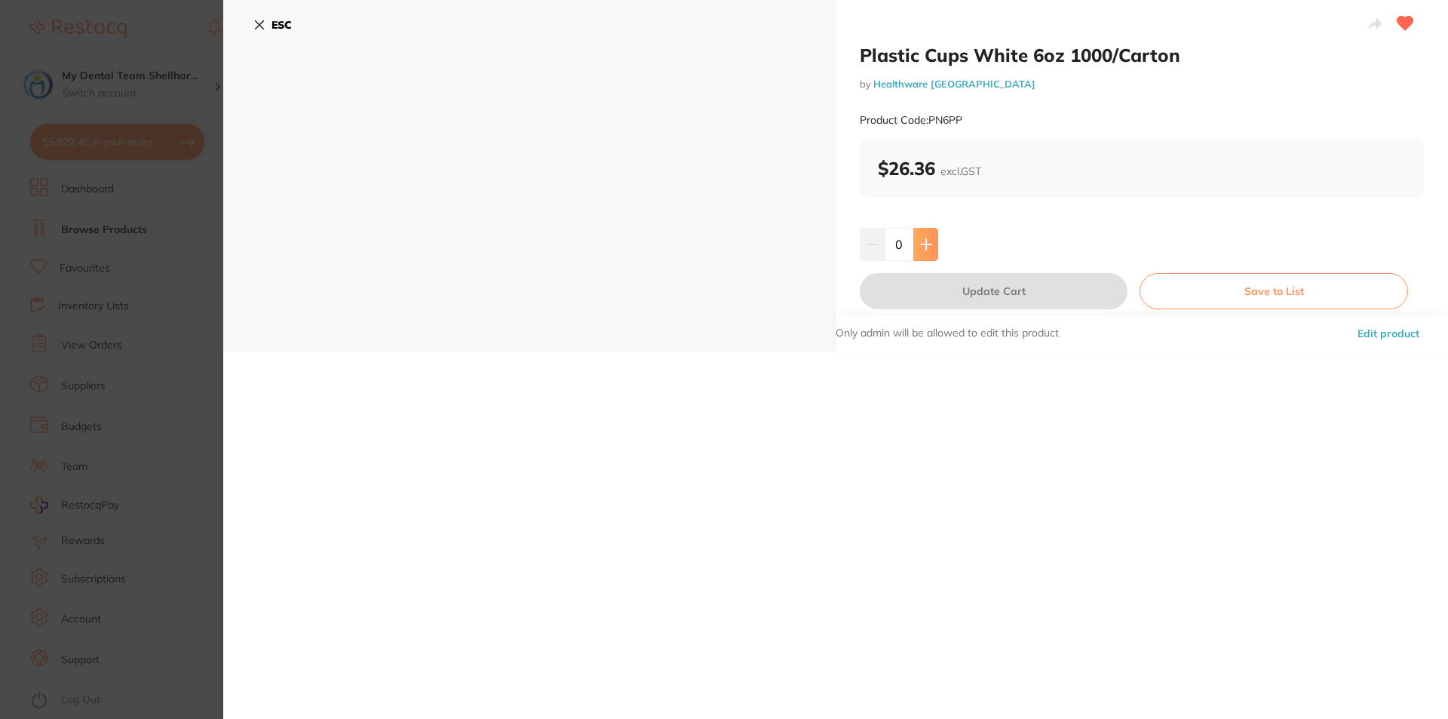
click at [933, 246] on button at bounding box center [925, 244] width 25 height 33
type input "1"
click at [945, 296] on button "Update Cart" at bounding box center [994, 291] width 268 height 36
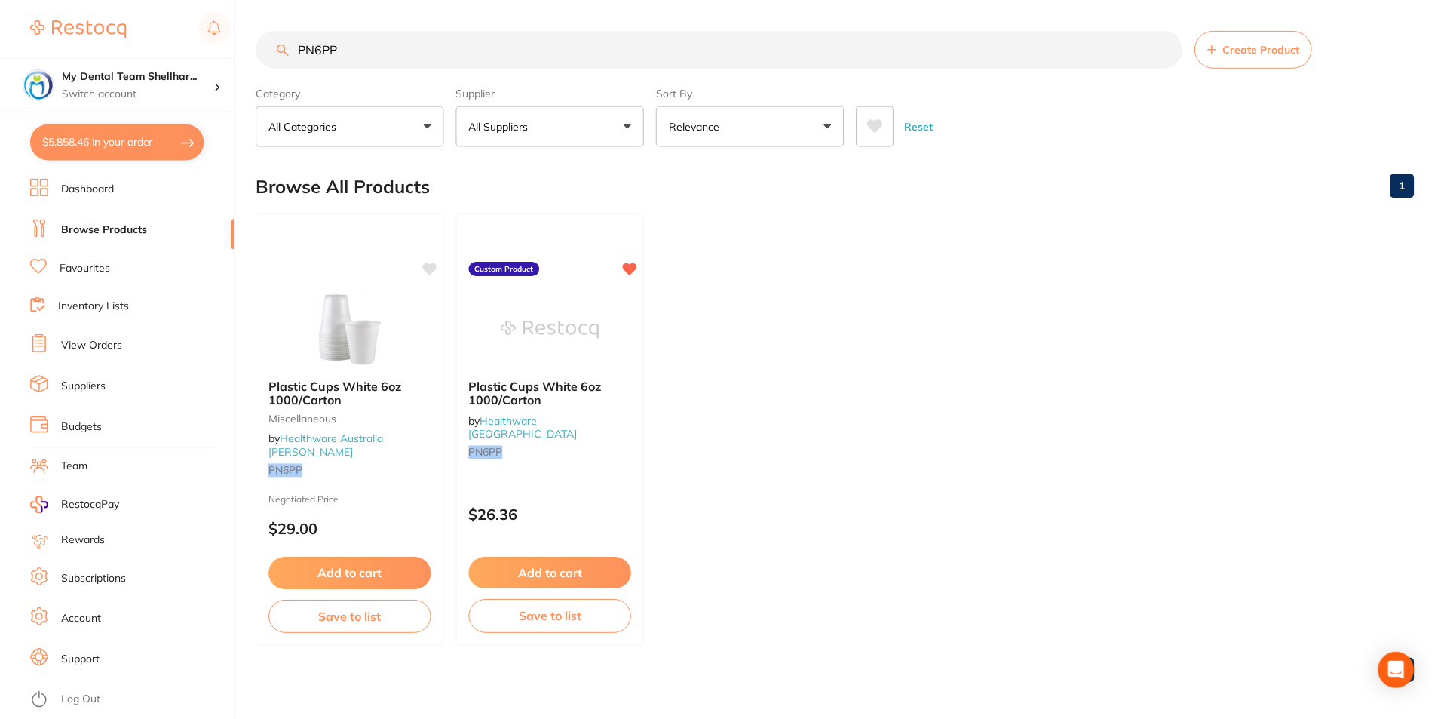
scroll to position [2, 0]
click at [629, 56] on input "PN6PP" at bounding box center [719, 48] width 926 height 38
paste input "HSD-9796093"
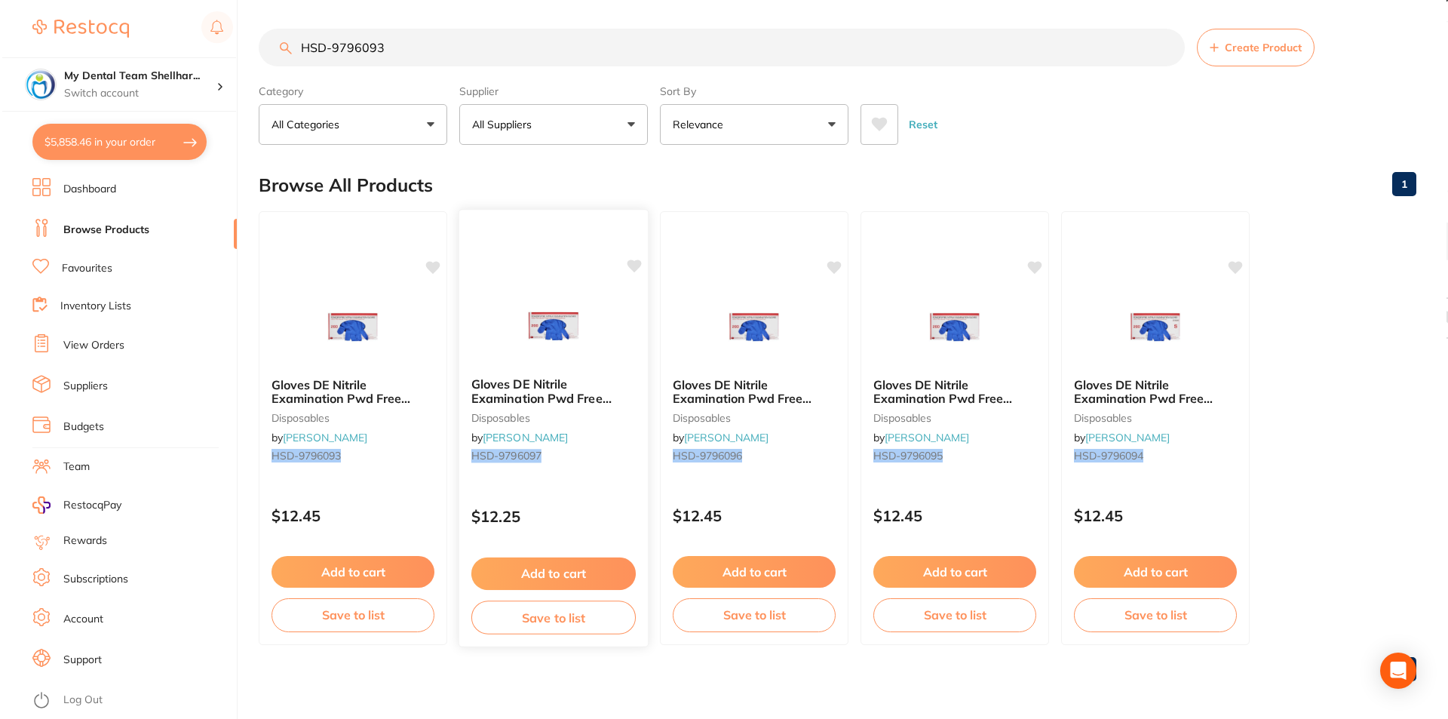
scroll to position [0, 0]
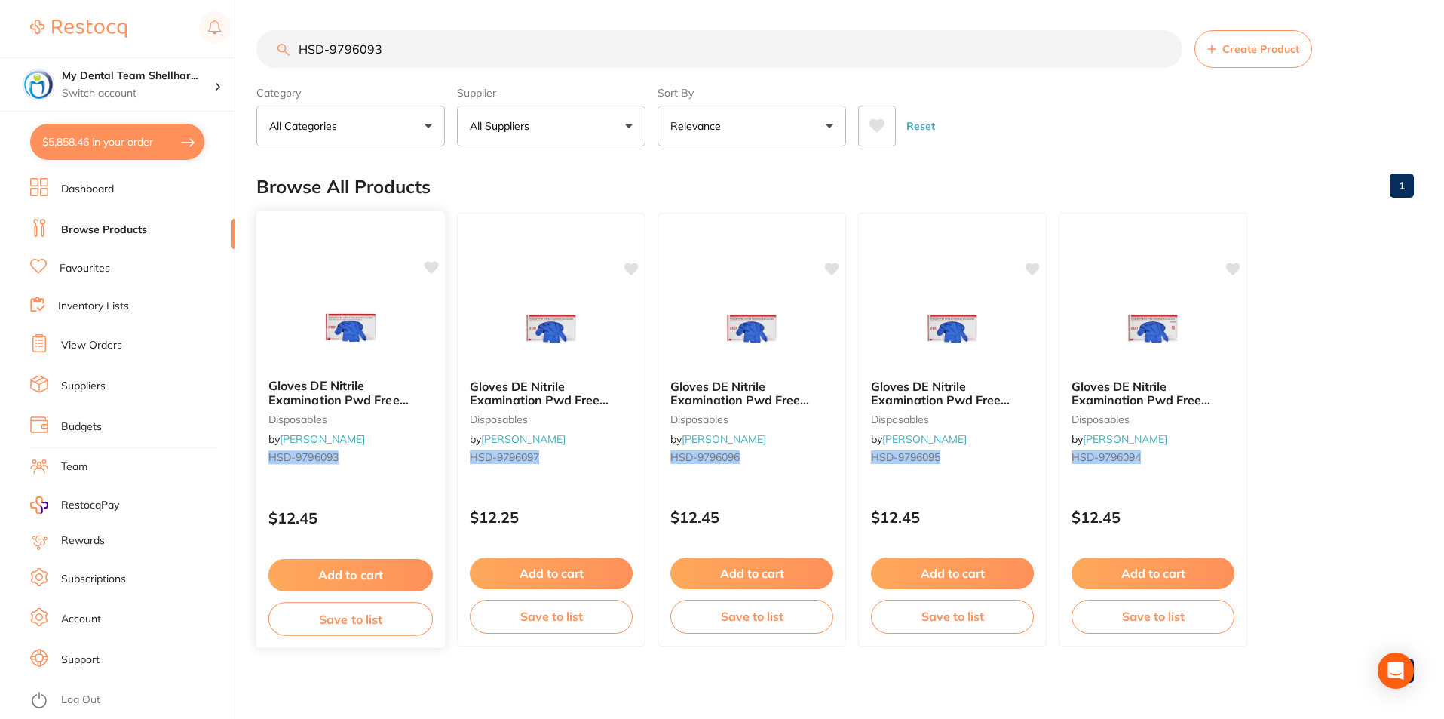
type input "HSD-9796093"
click at [328, 339] on img at bounding box center [350, 328] width 99 height 76
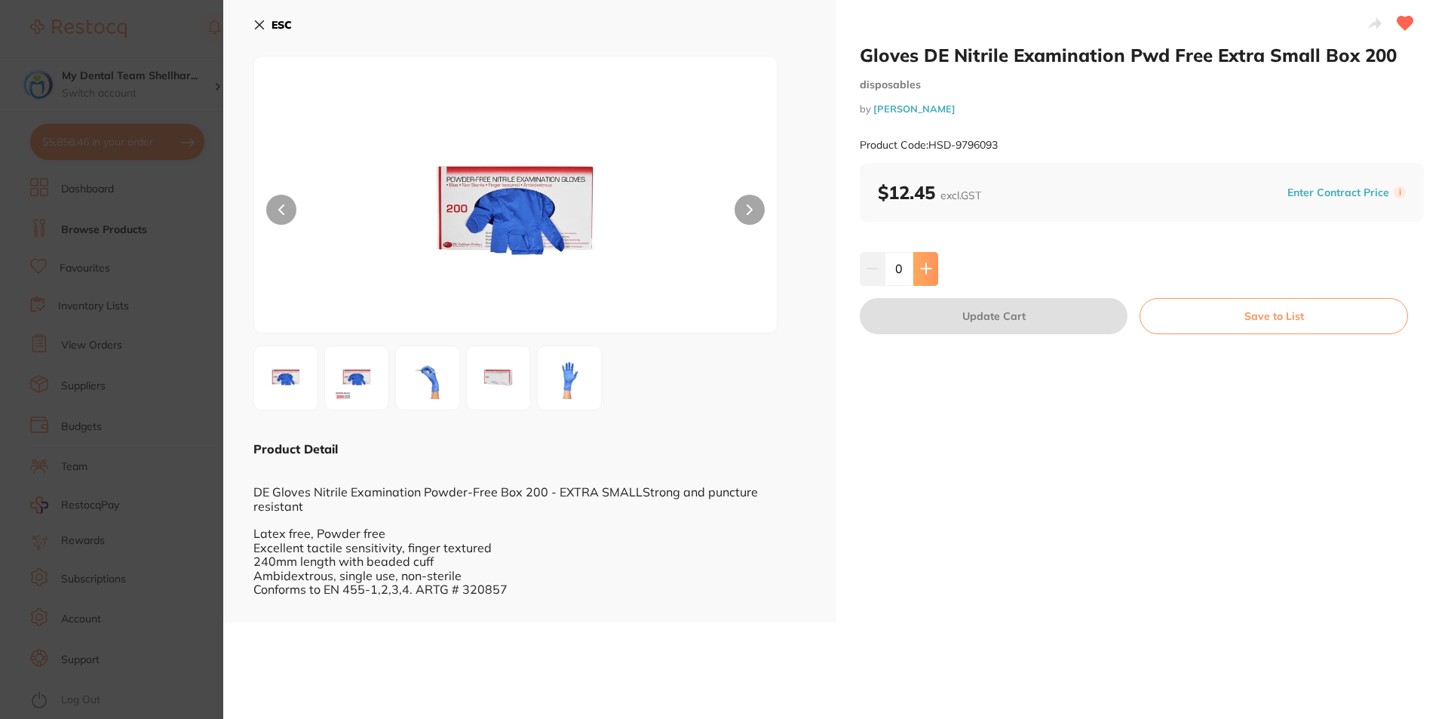
click at [922, 271] on icon at bounding box center [926, 268] width 12 height 12
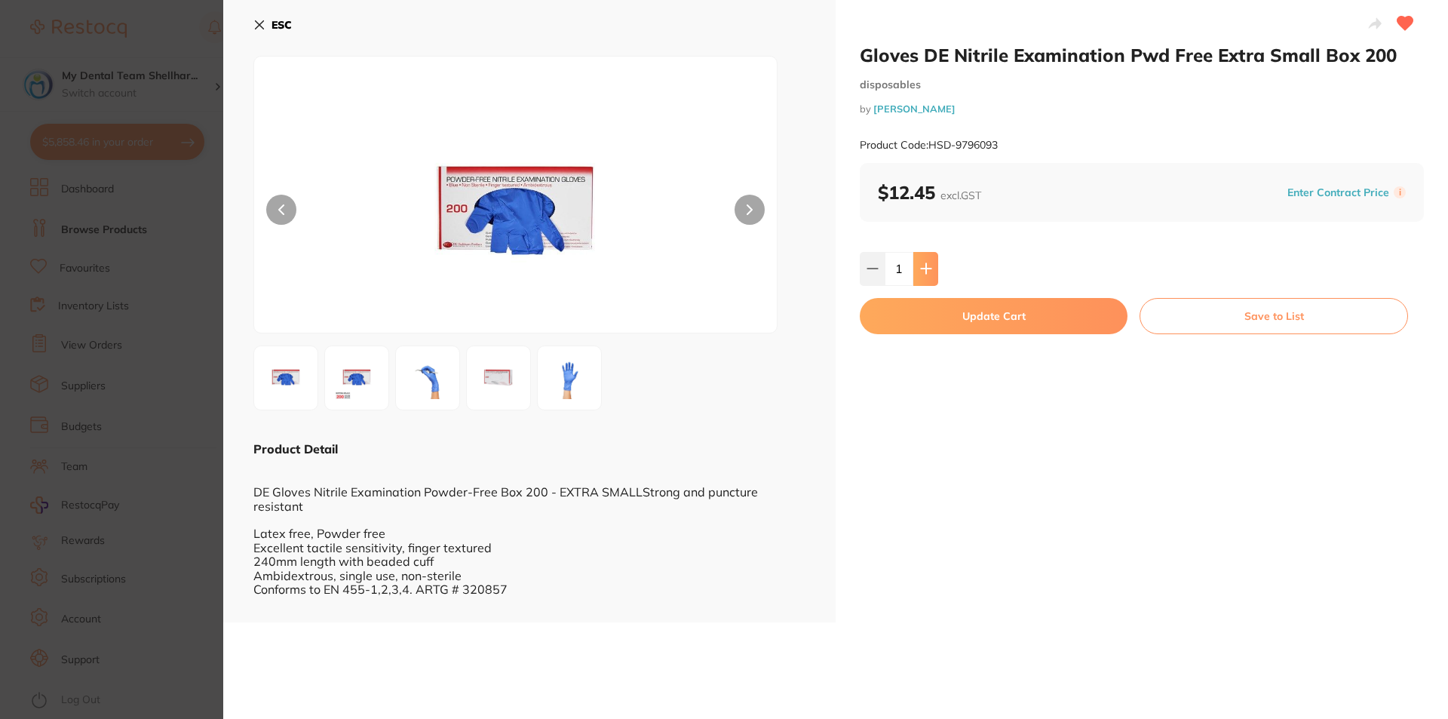
click at [922, 271] on icon at bounding box center [926, 268] width 12 height 12
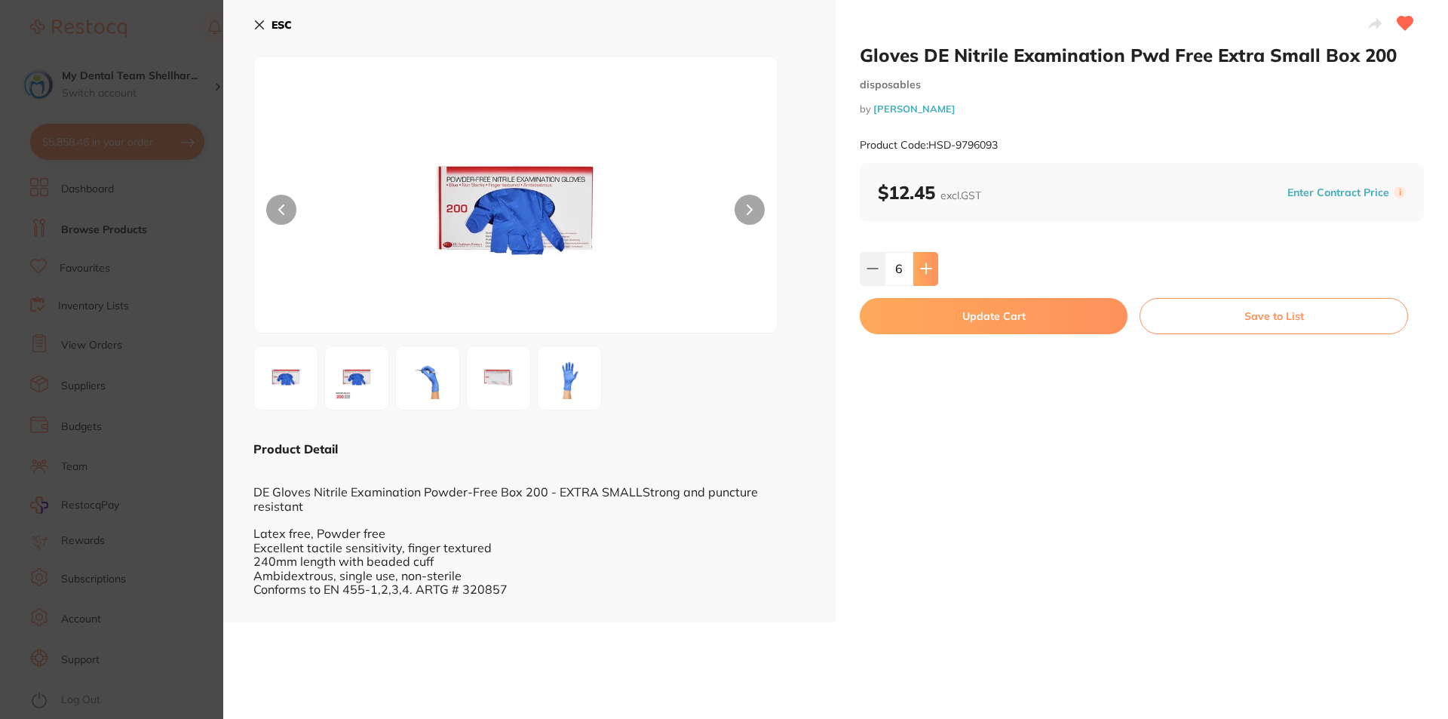
click at [922, 271] on icon at bounding box center [926, 268] width 12 height 12
type input "10"
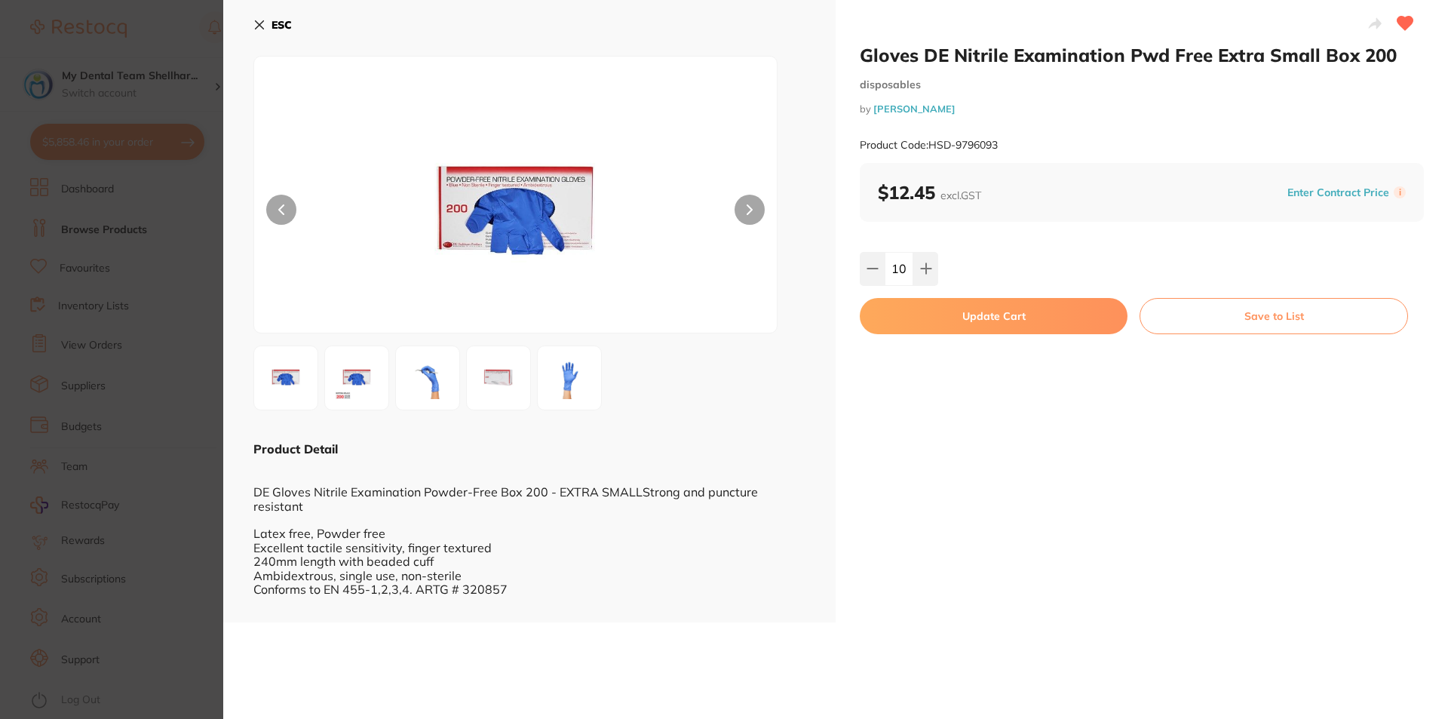
click at [940, 316] on button "Update Cart" at bounding box center [994, 316] width 268 height 36
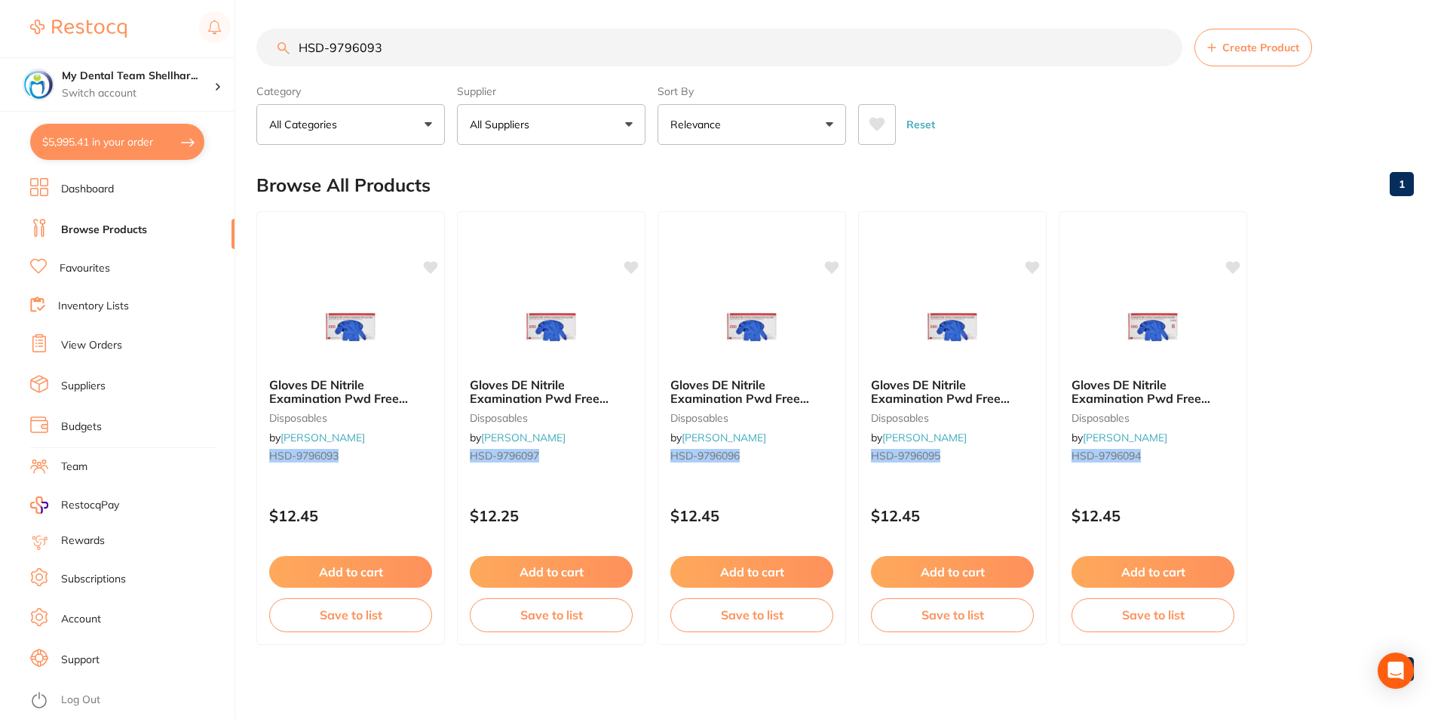
click at [329, 49] on input "HSD-9796093" at bounding box center [719, 48] width 926 height 38
paste input "70361"
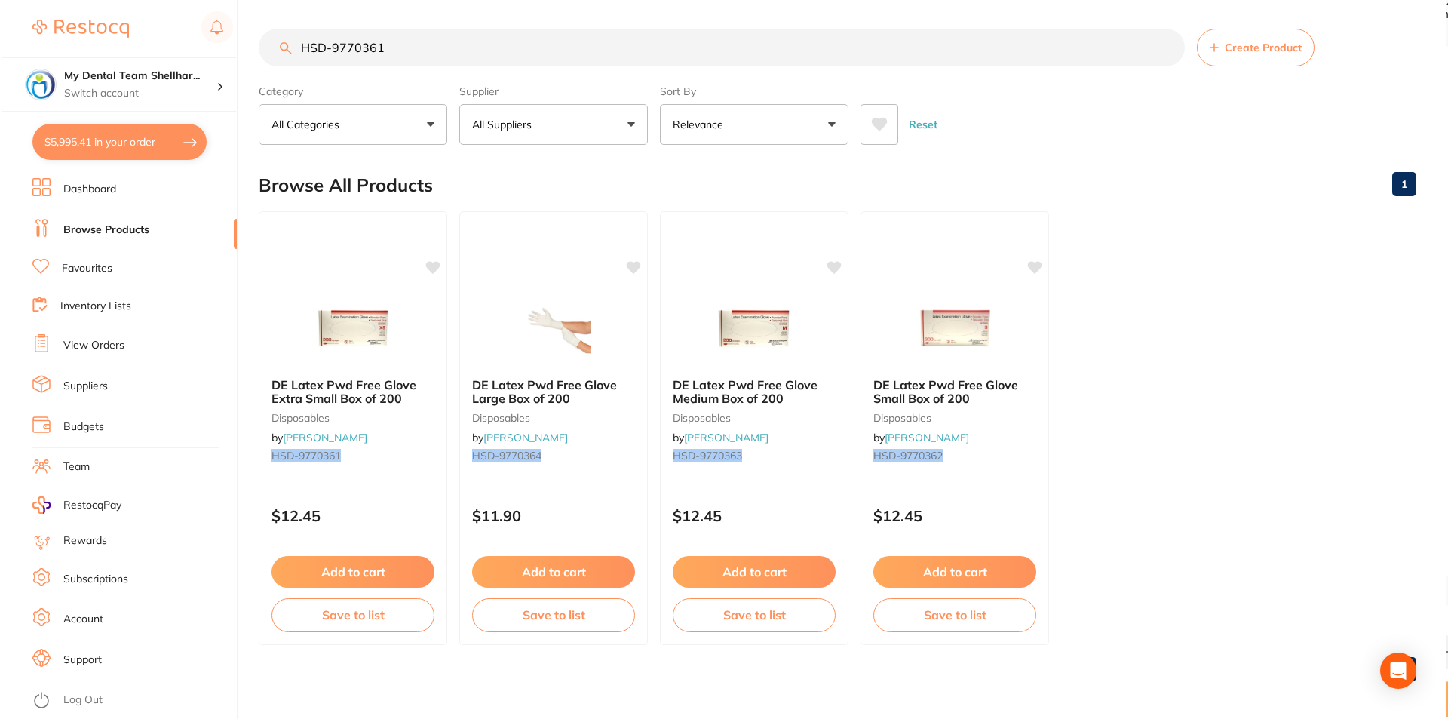
scroll to position [0, 0]
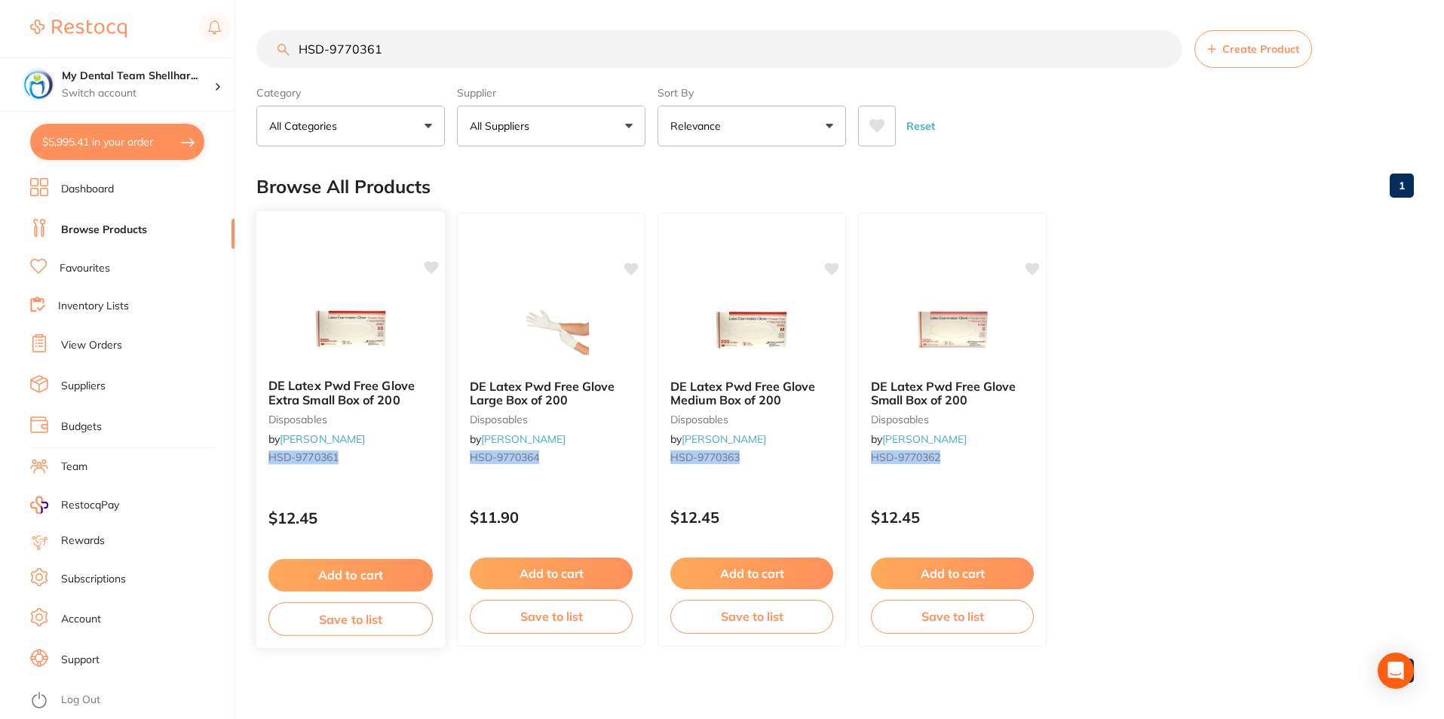
type input "HSD-9770361"
click at [379, 316] on img at bounding box center [350, 328] width 99 height 76
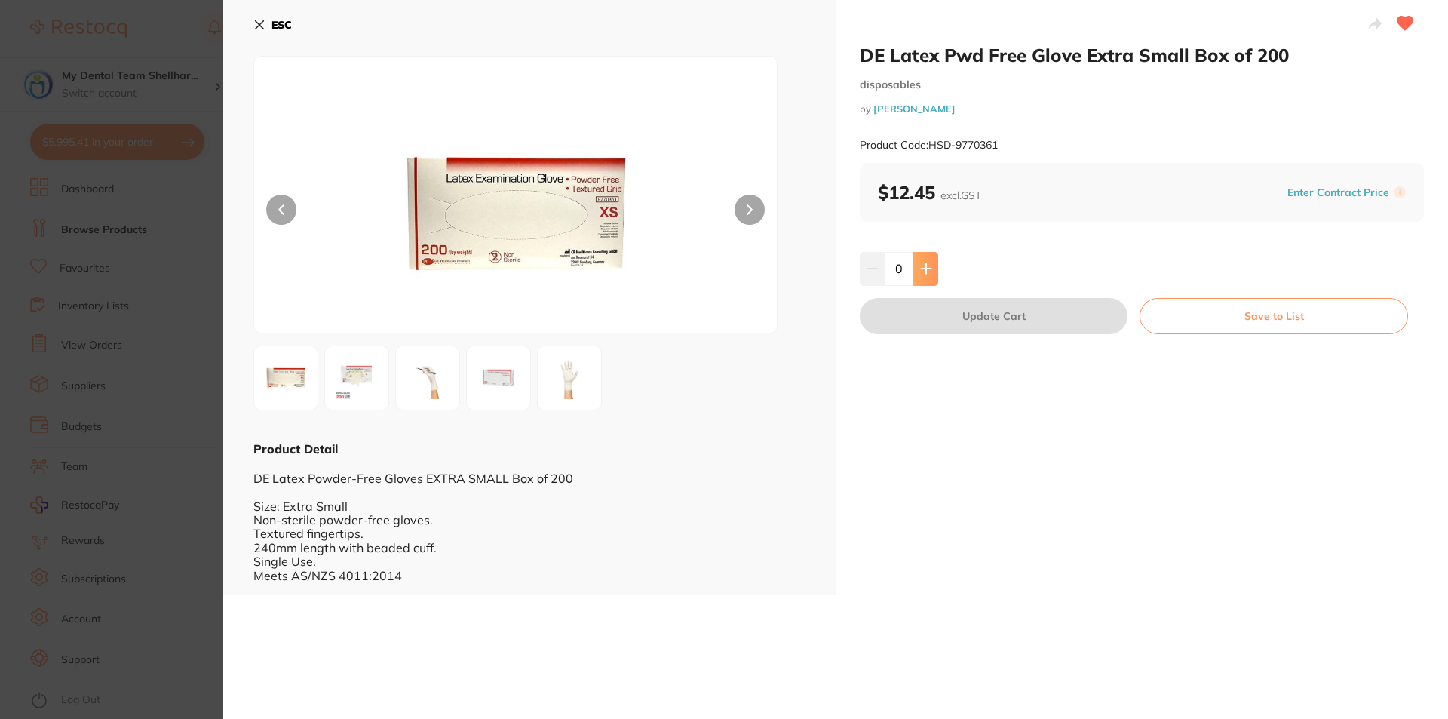
click at [927, 271] on icon at bounding box center [926, 268] width 12 height 12
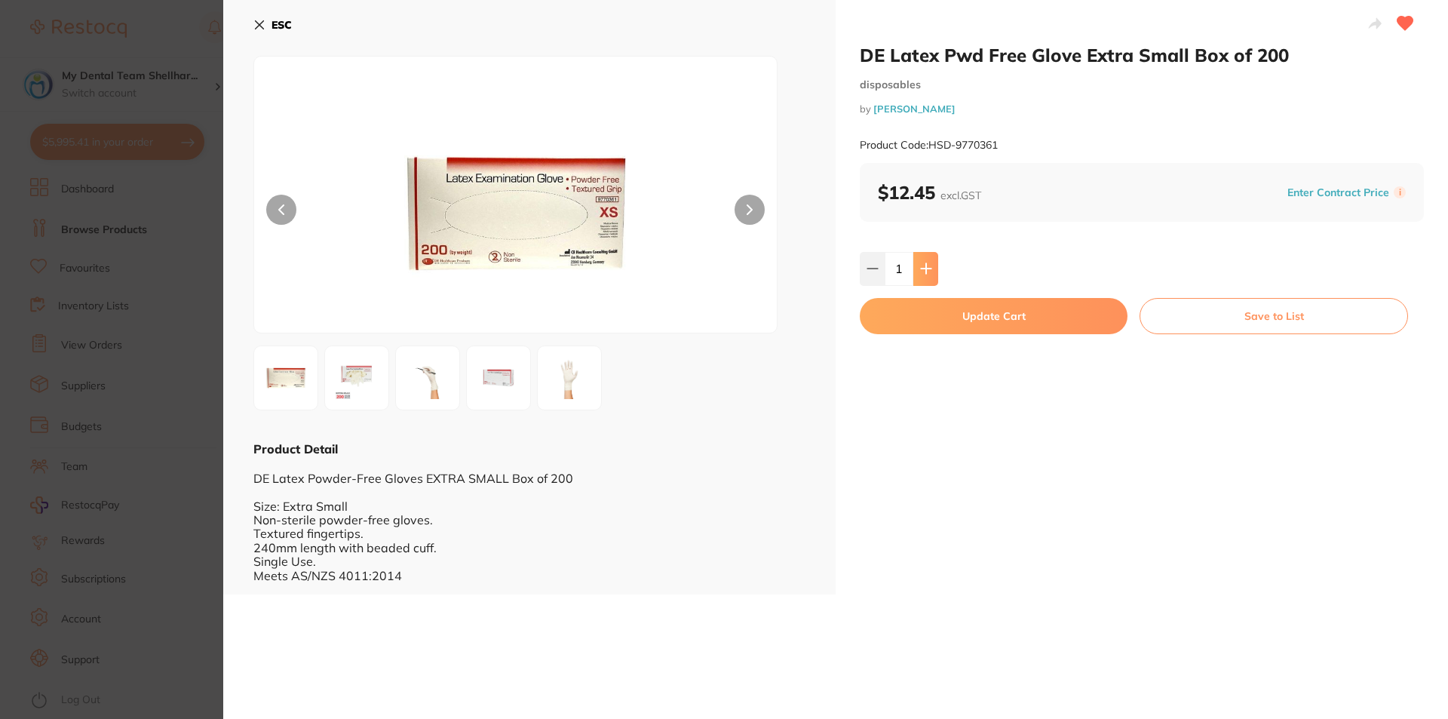
click at [927, 271] on icon at bounding box center [926, 268] width 12 height 12
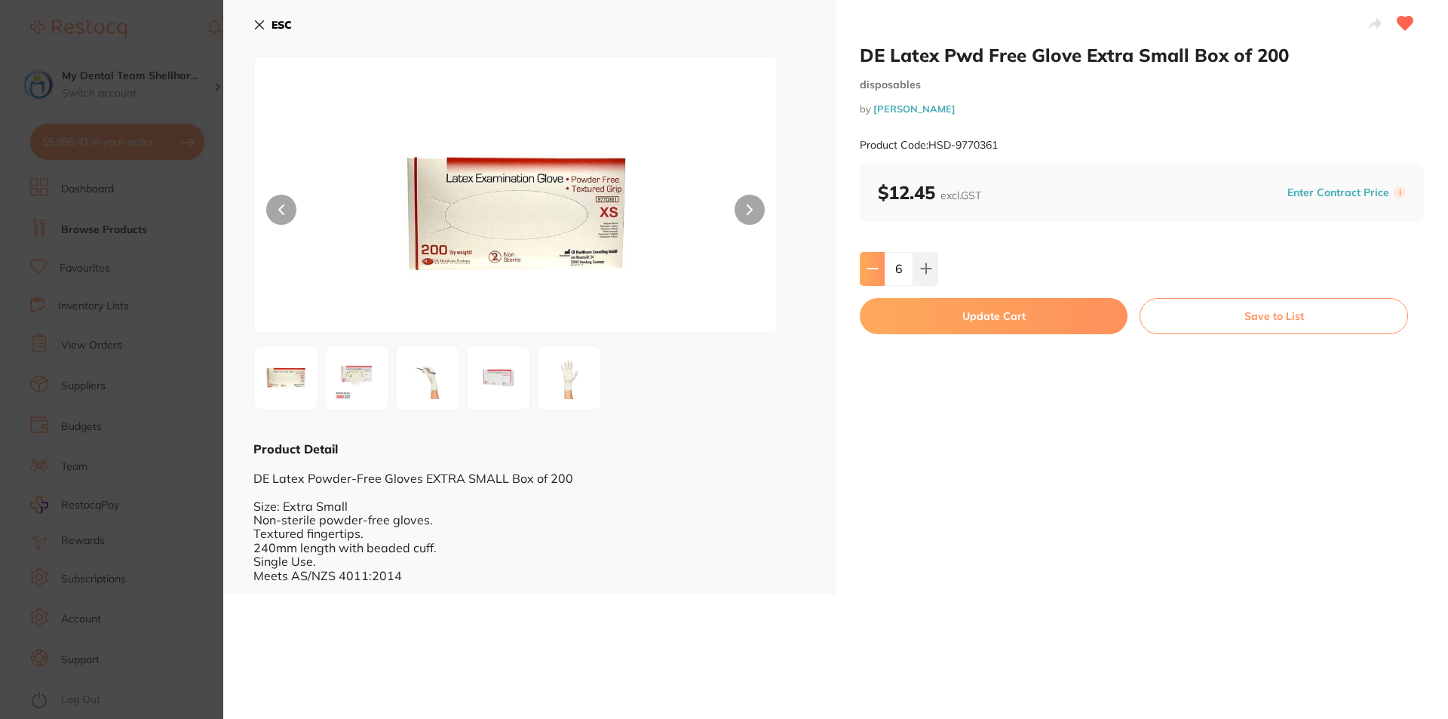
click at [879, 277] on button at bounding box center [872, 268] width 25 height 33
type input "5"
click at [934, 314] on button "Update Cart" at bounding box center [994, 316] width 268 height 36
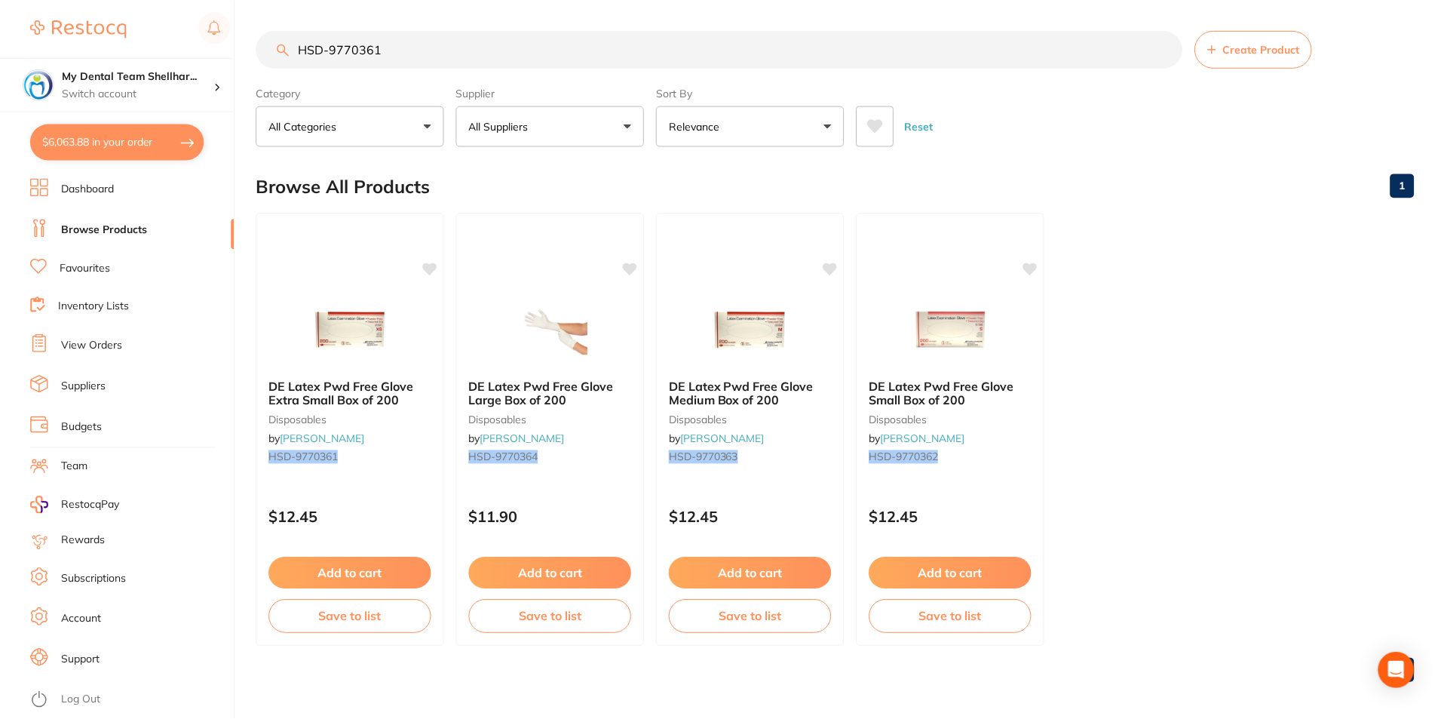
scroll to position [2, 0]
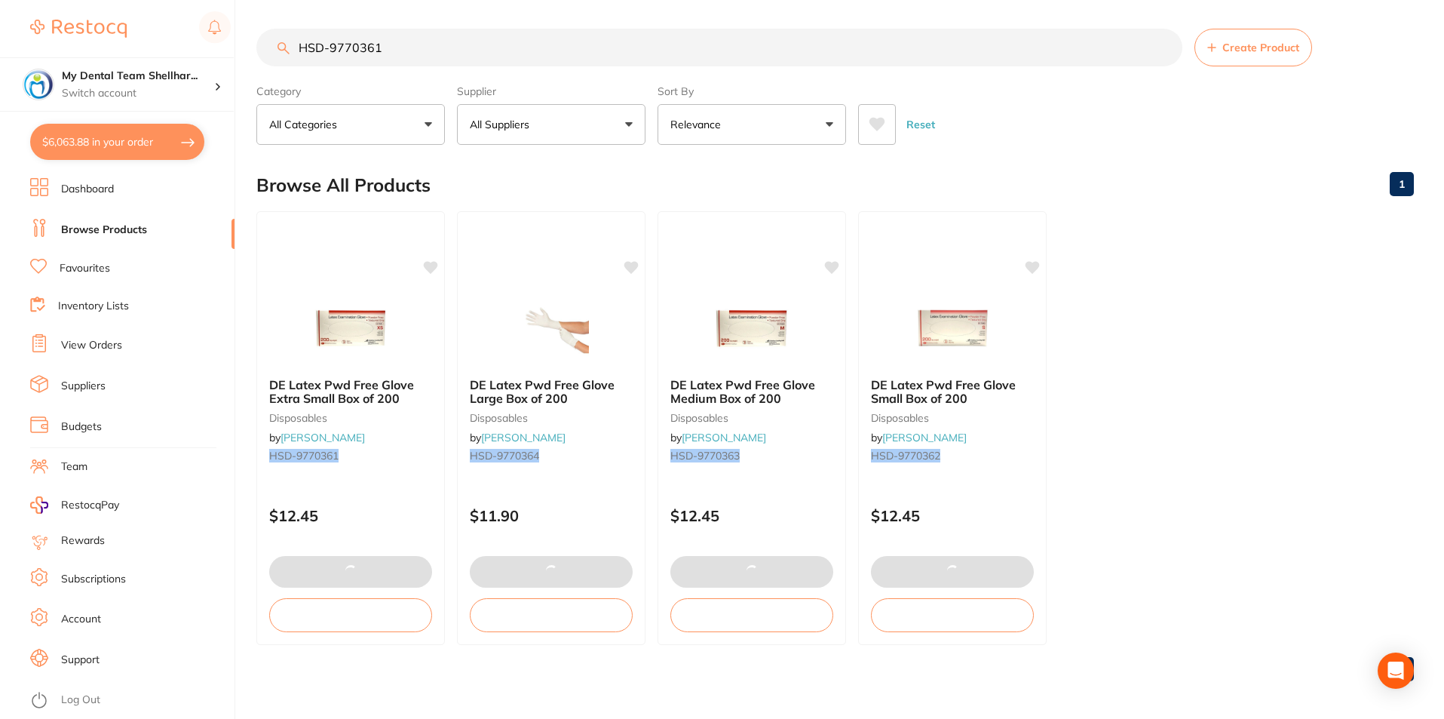
click at [616, 43] on input "HSD-9770361" at bounding box center [719, 48] width 926 height 38
click at [614, 43] on input "HSD-9770361" at bounding box center [719, 48] width 926 height 38
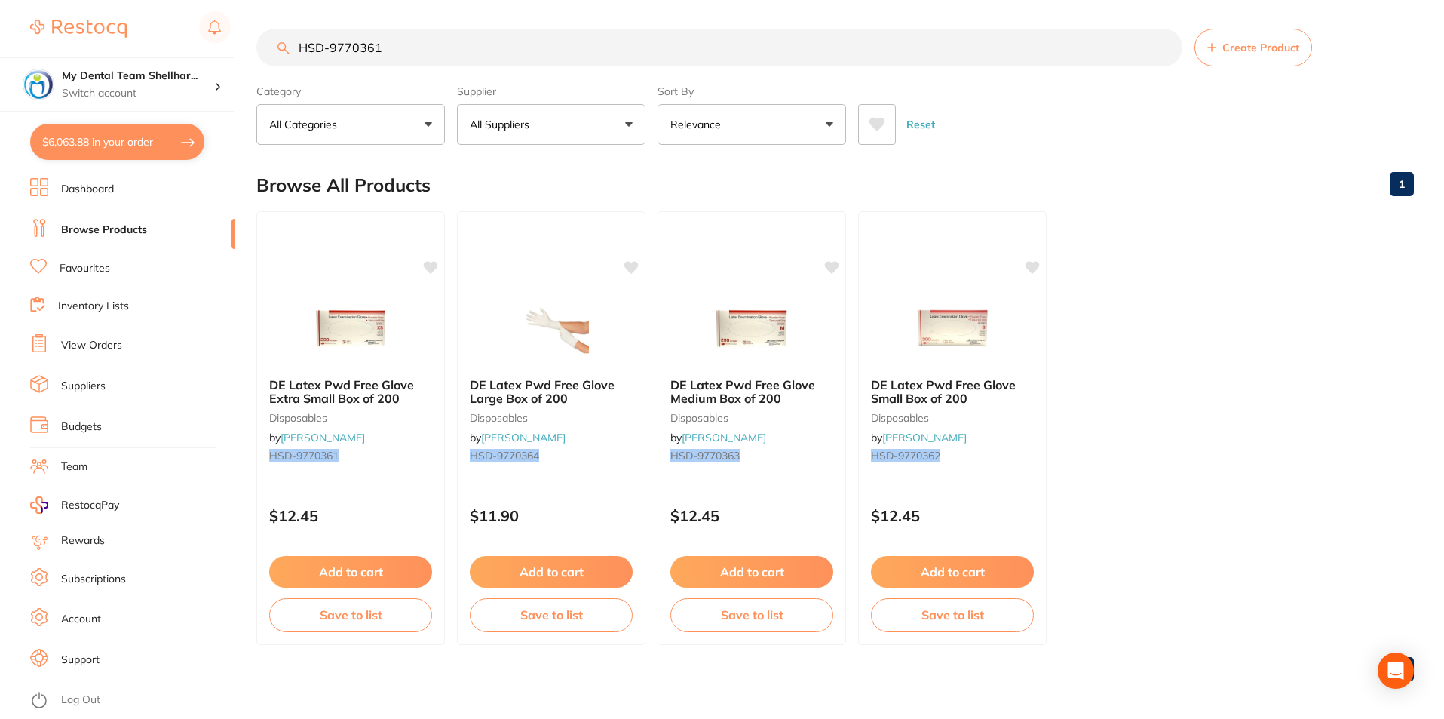
paste input "96094"
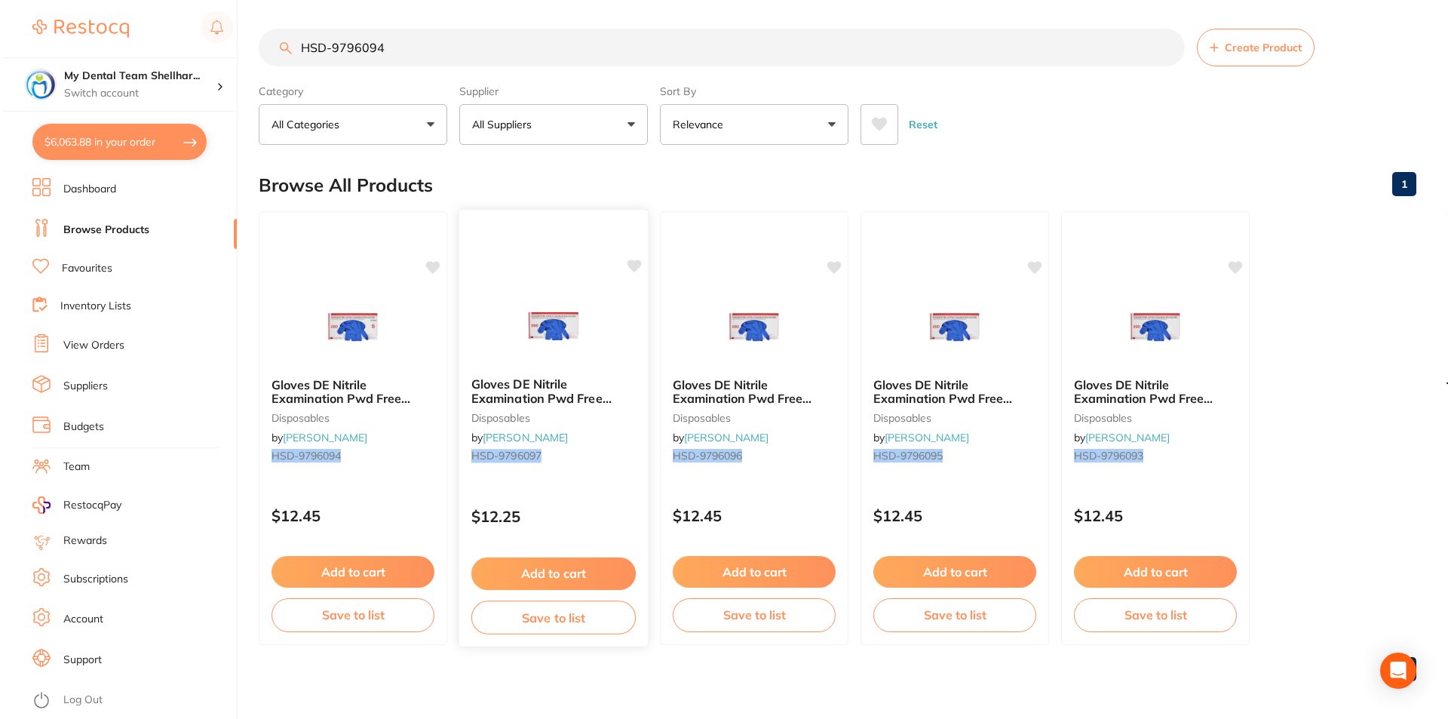
scroll to position [0, 0]
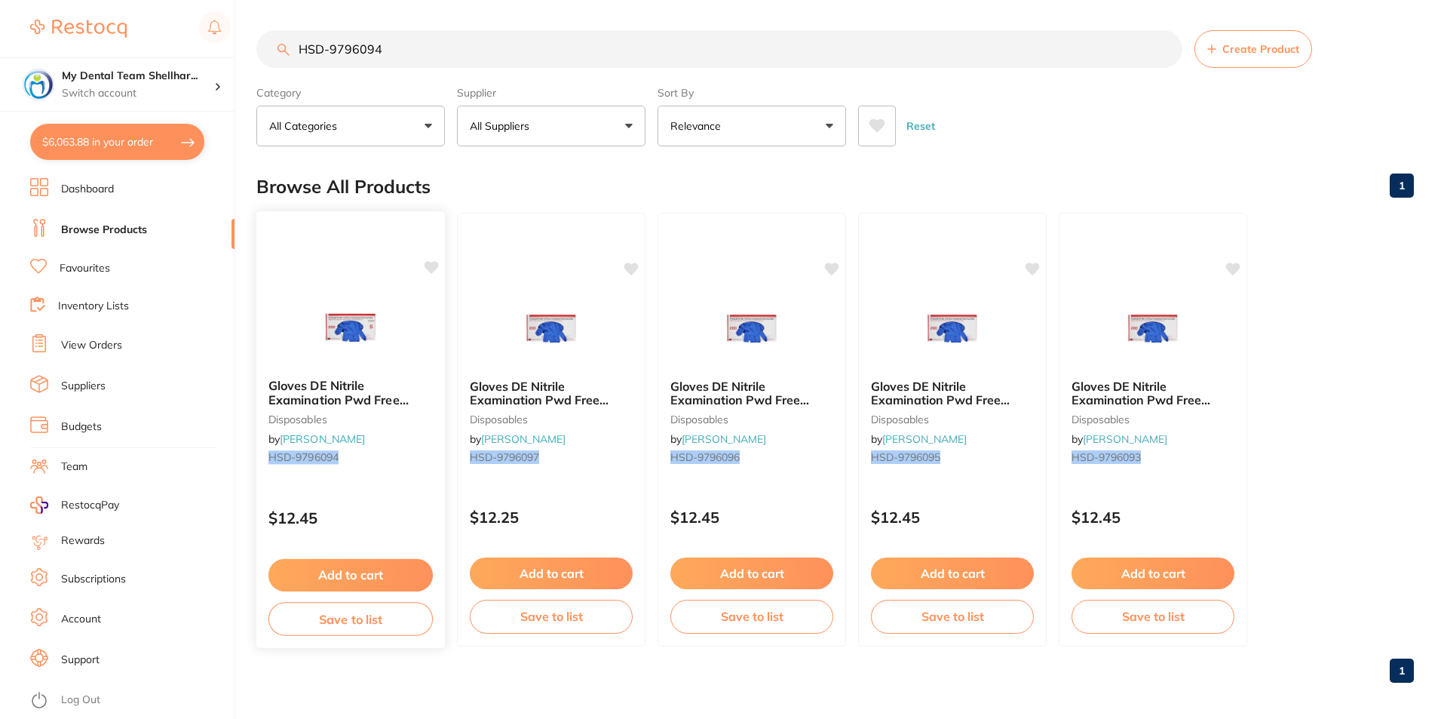
type input "HSD-9796094"
click at [382, 327] on img at bounding box center [350, 328] width 99 height 76
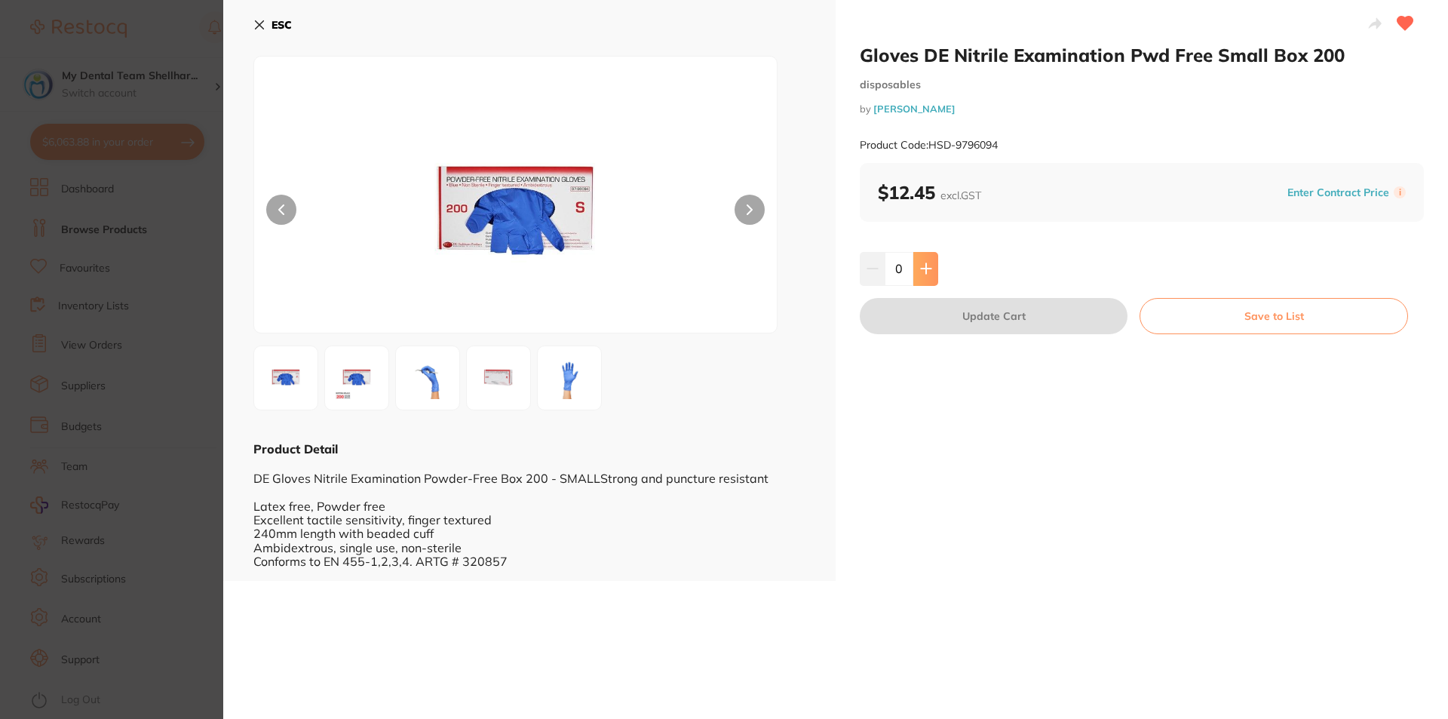
click at [930, 273] on button at bounding box center [925, 268] width 25 height 33
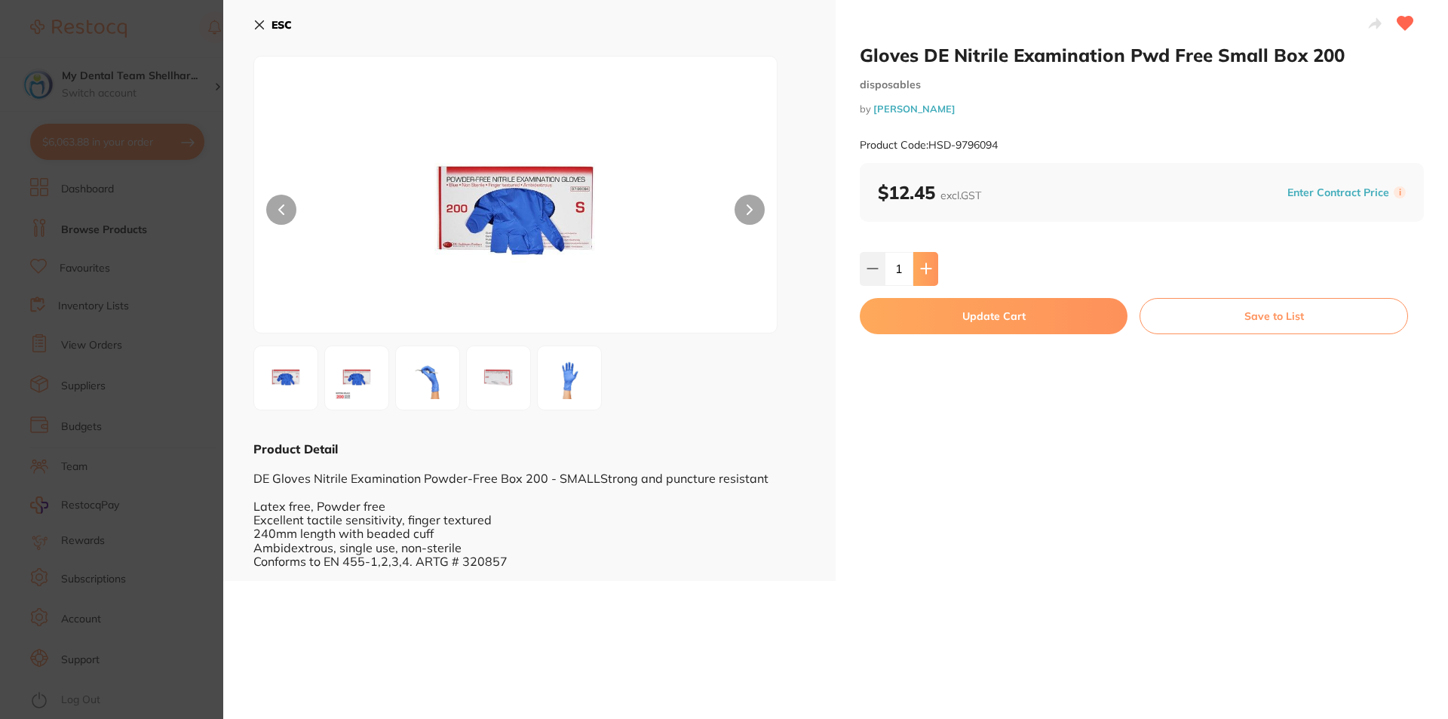
click at [930, 273] on button at bounding box center [925, 268] width 25 height 33
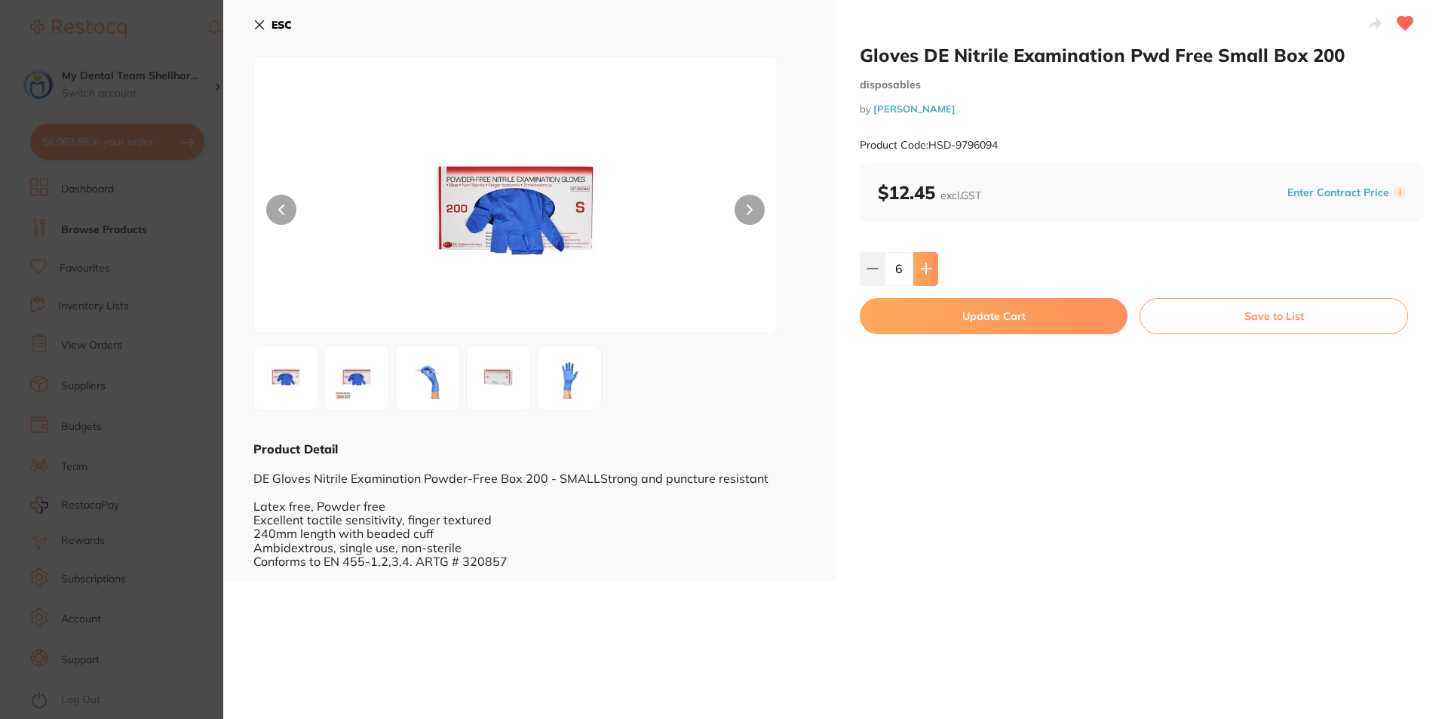
click at [930, 273] on button at bounding box center [925, 268] width 25 height 33
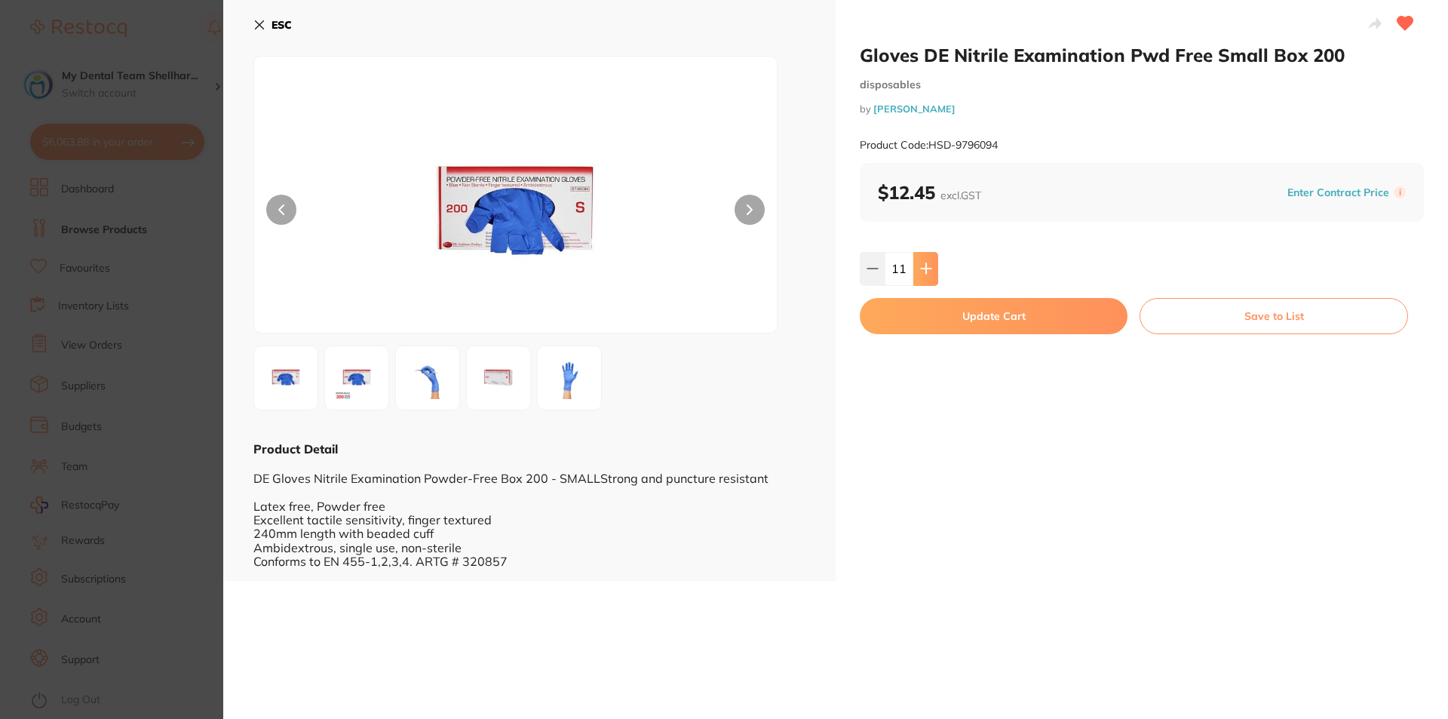
click at [930, 273] on button at bounding box center [925, 268] width 25 height 33
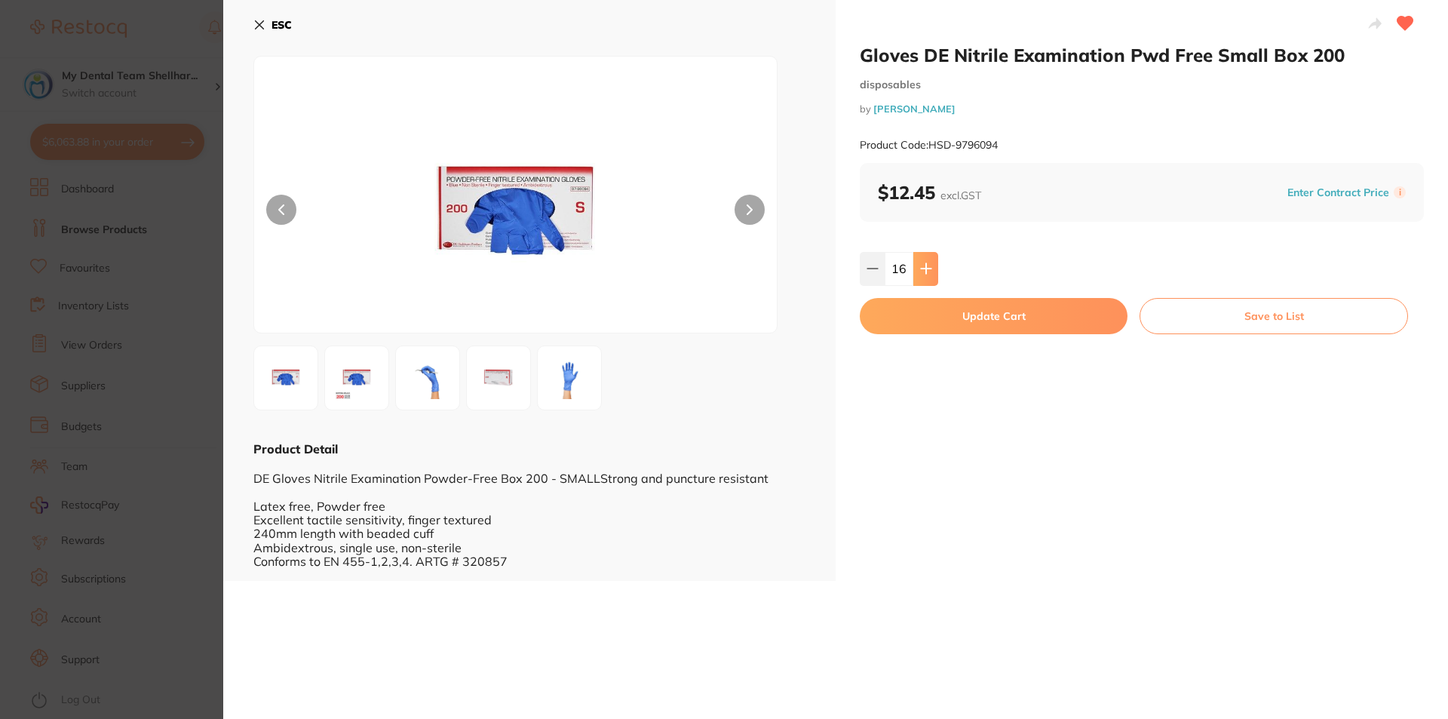
click at [930, 273] on button at bounding box center [925, 268] width 25 height 33
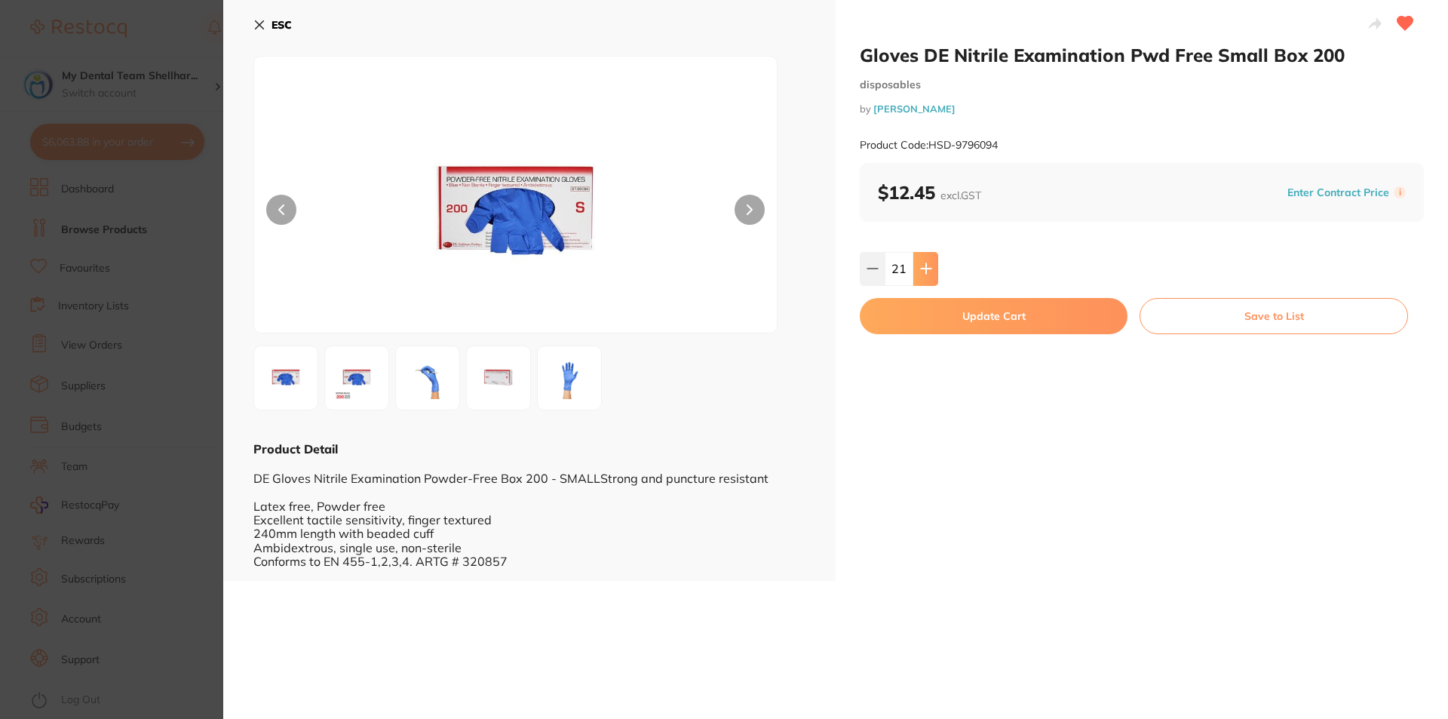
click at [930, 273] on button at bounding box center [925, 268] width 25 height 33
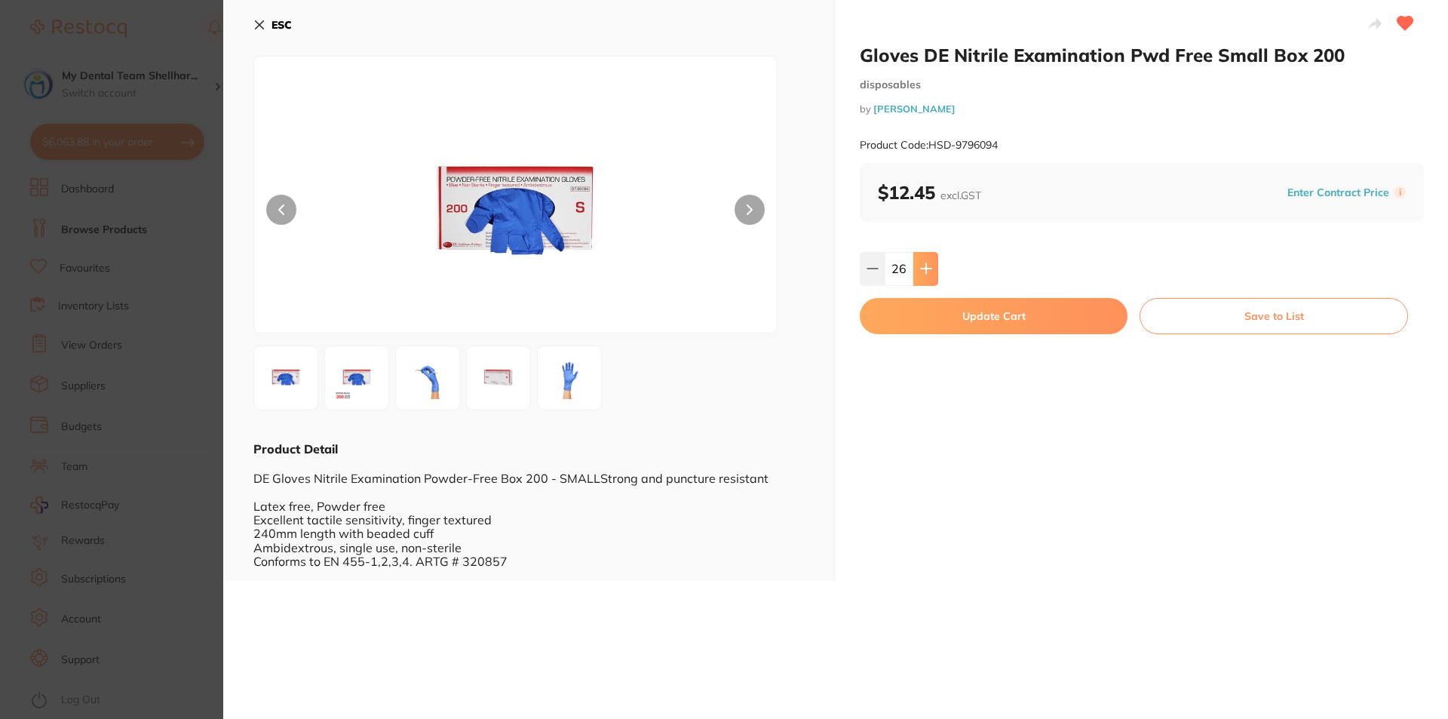
click at [930, 273] on button at bounding box center [925, 268] width 25 height 33
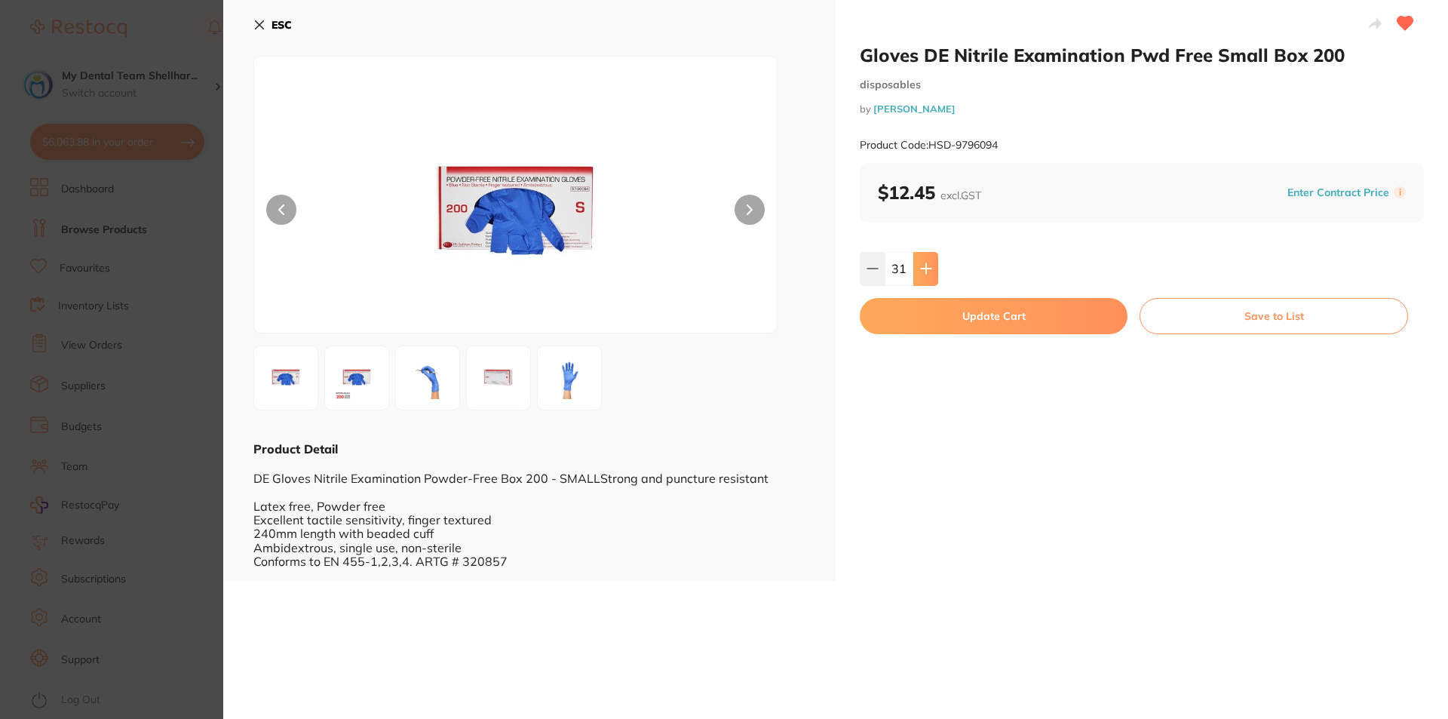
click at [930, 273] on button at bounding box center [925, 268] width 25 height 33
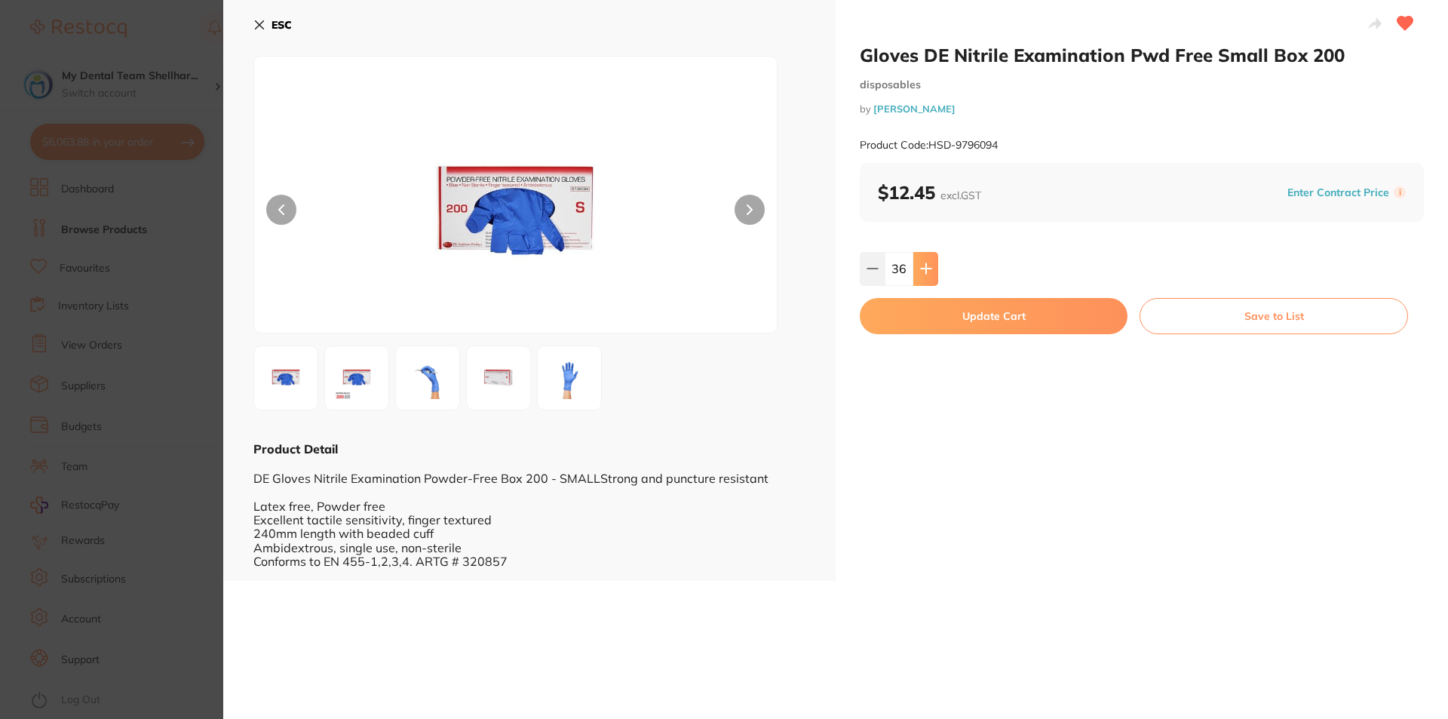
click at [930, 273] on button at bounding box center [925, 268] width 25 height 33
type input "40"
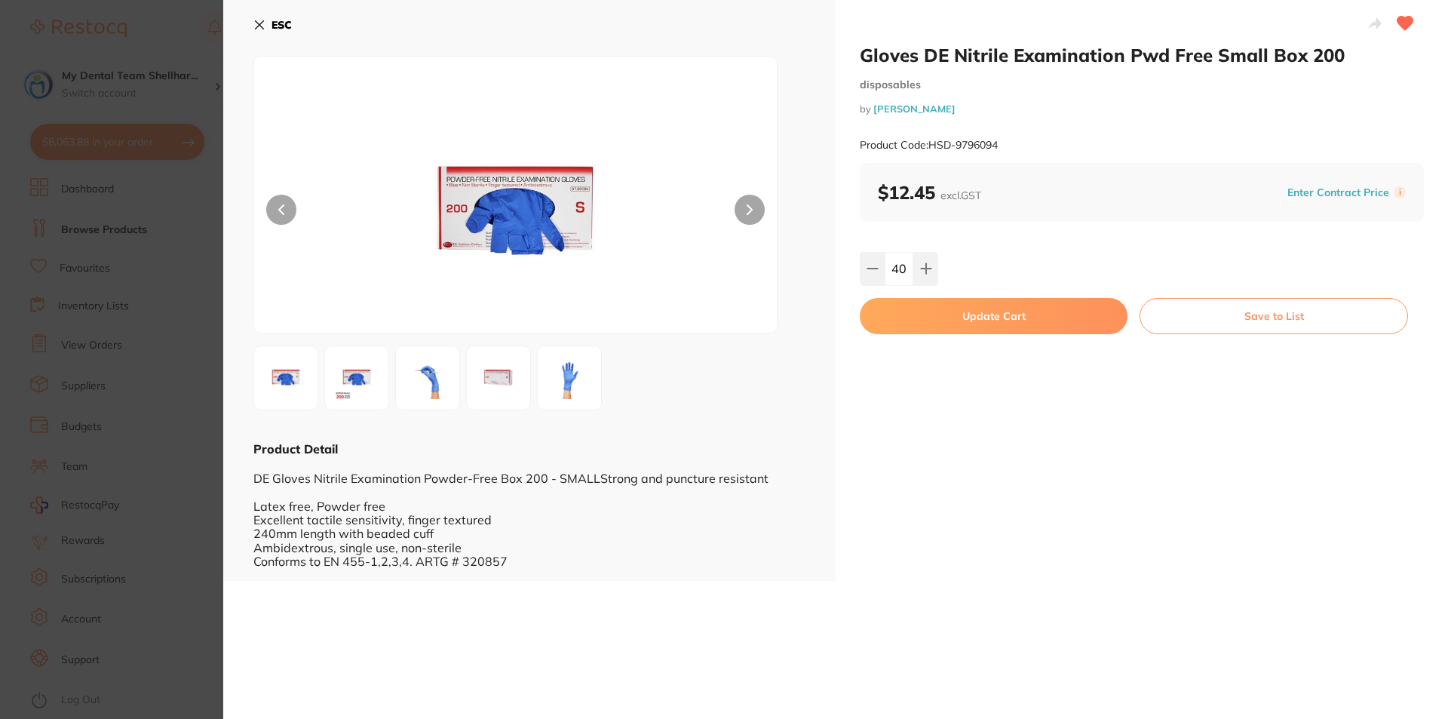
click at [941, 318] on button "Update Cart" at bounding box center [994, 316] width 268 height 36
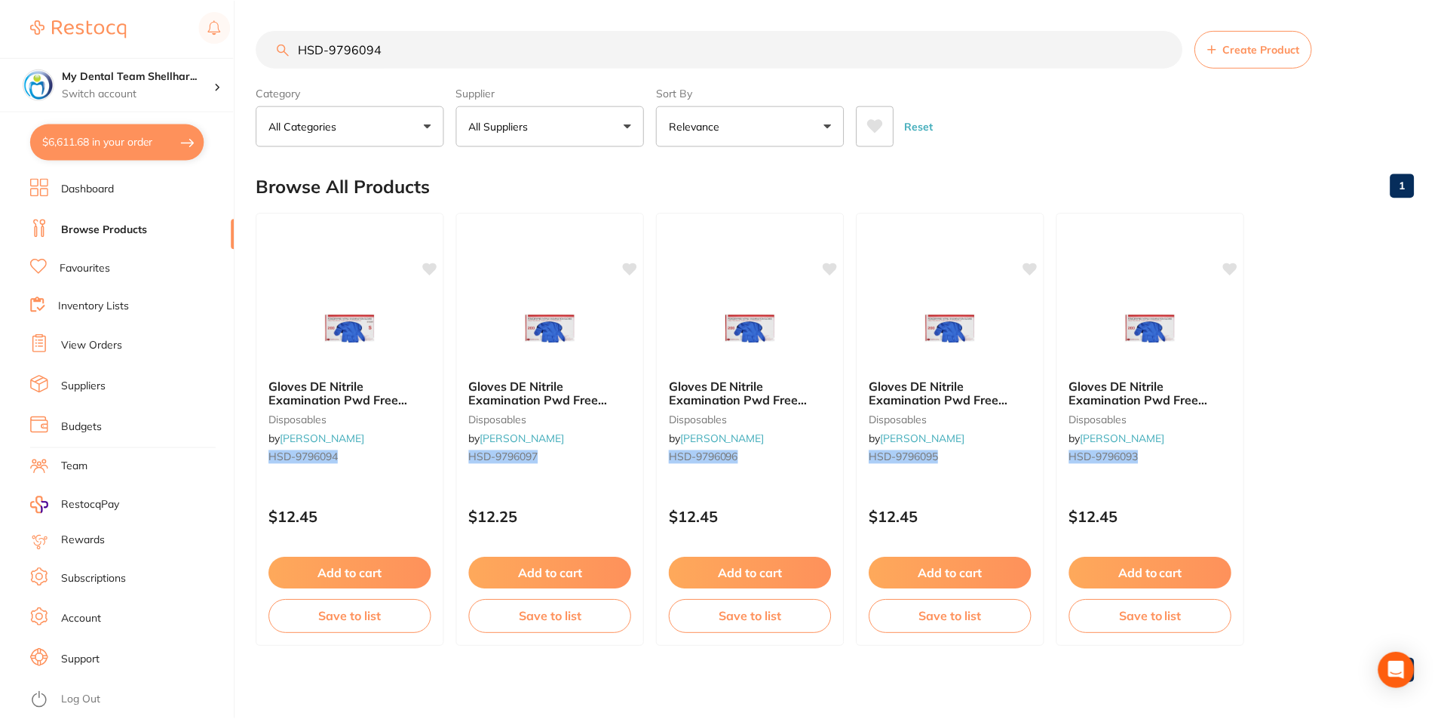
scroll to position [2, 0]
click at [434, 52] on input "HSD-9796094" at bounding box center [719, 48] width 926 height 38
paste input "5"
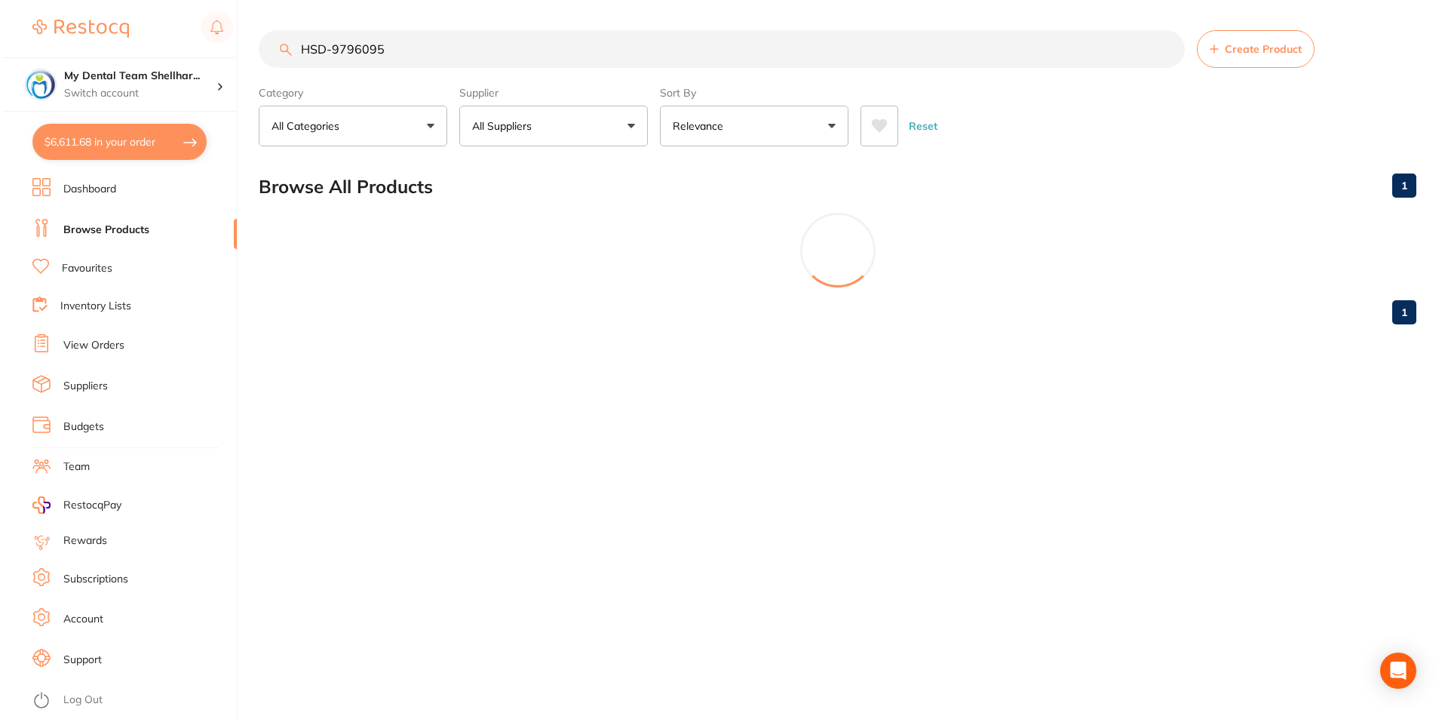
scroll to position [0, 0]
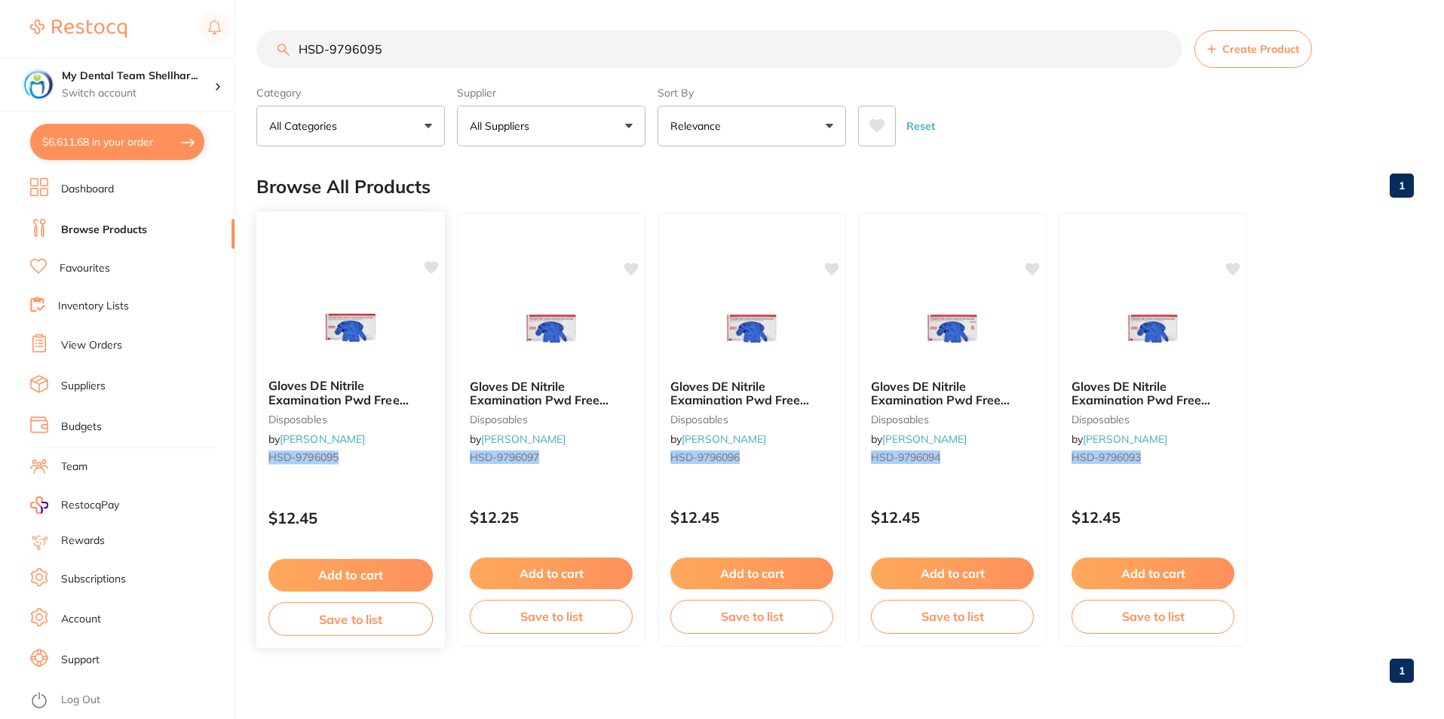
type input "HSD-9796095"
click at [320, 337] on img at bounding box center [350, 328] width 99 height 76
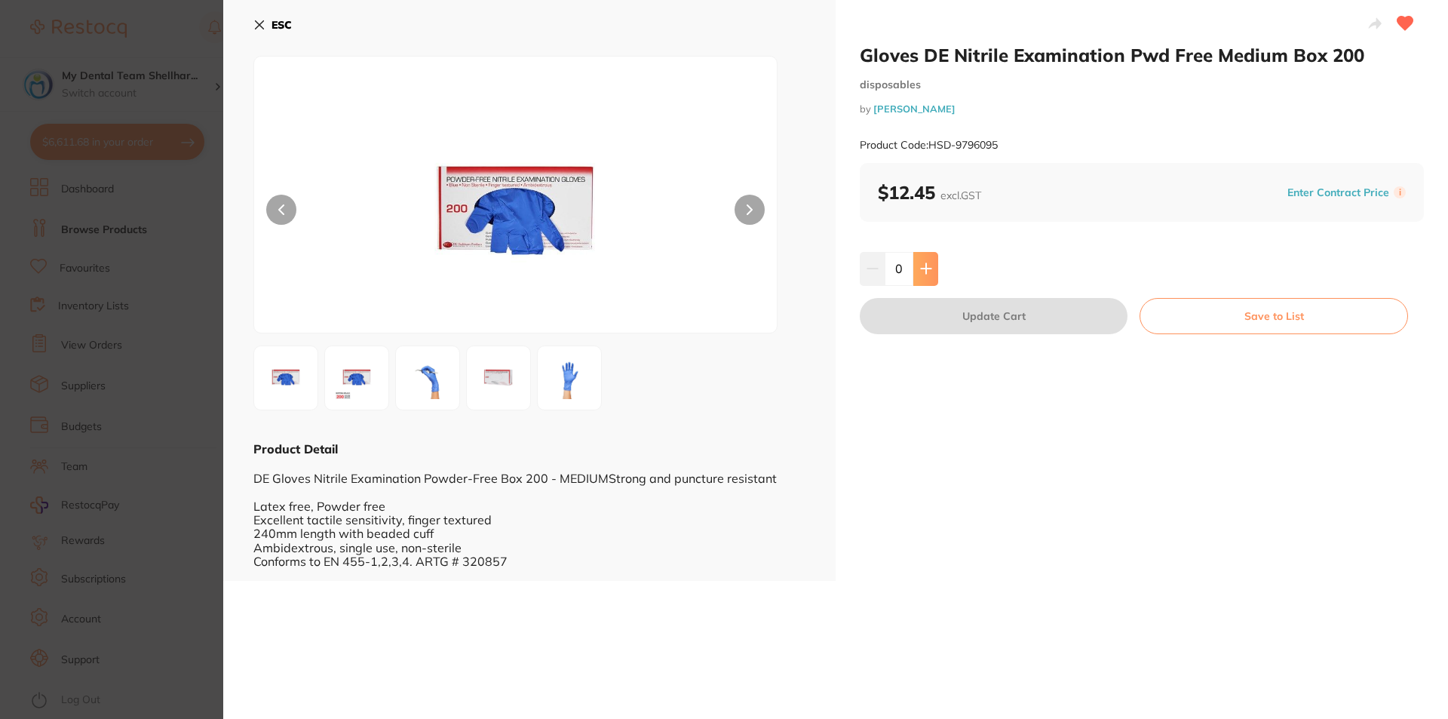
click at [924, 278] on button at bounding box center [925, 268] width 25 height 33
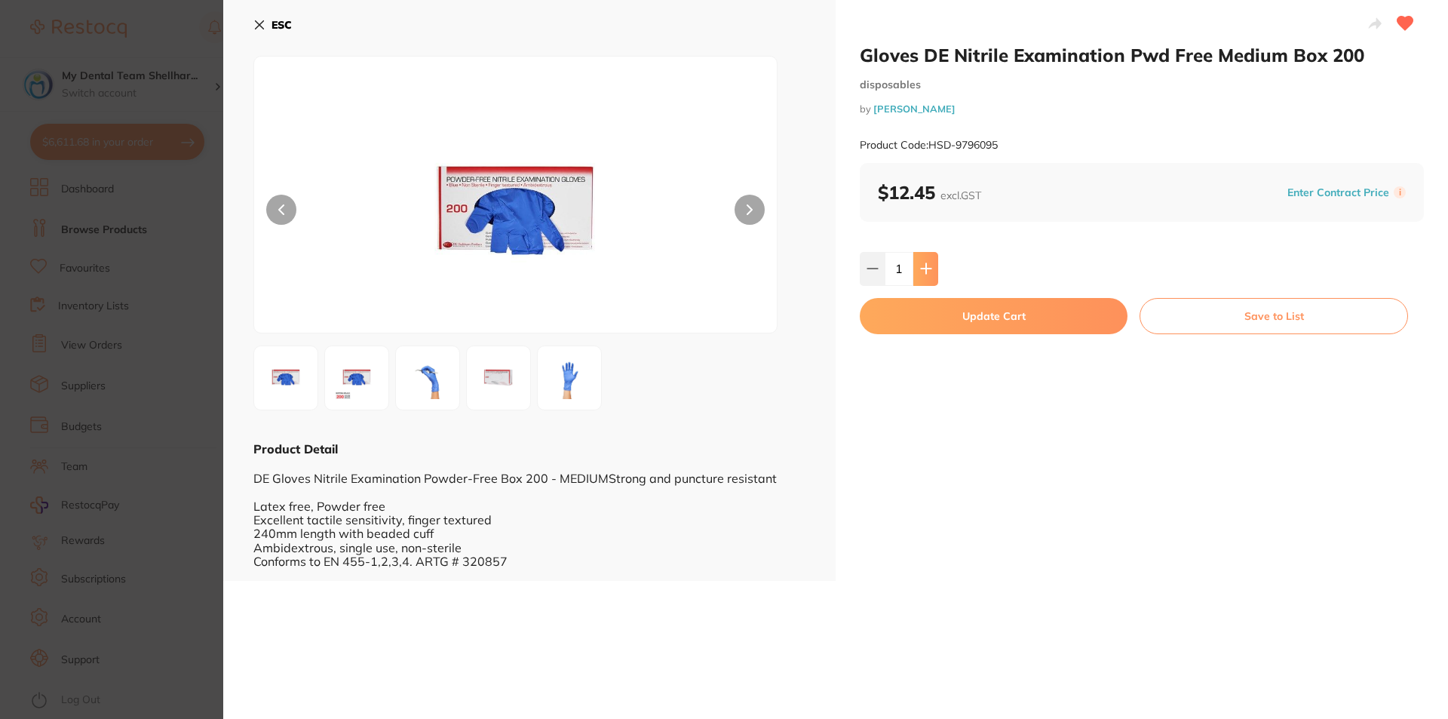
click at [924, 278] on button at bounding box center [925, 268] width 25 height 33
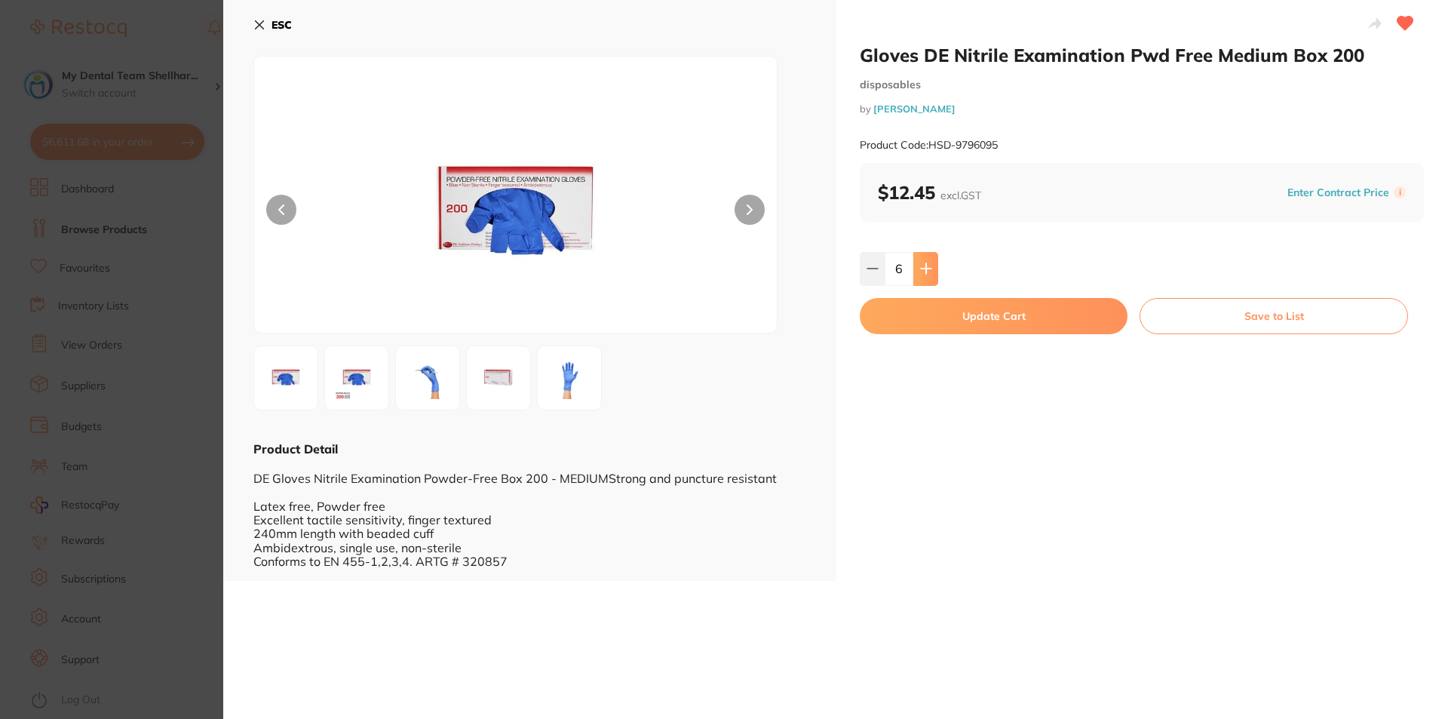
click at [924, 278] on button at bounding box center [925, 268] width 25 height 33
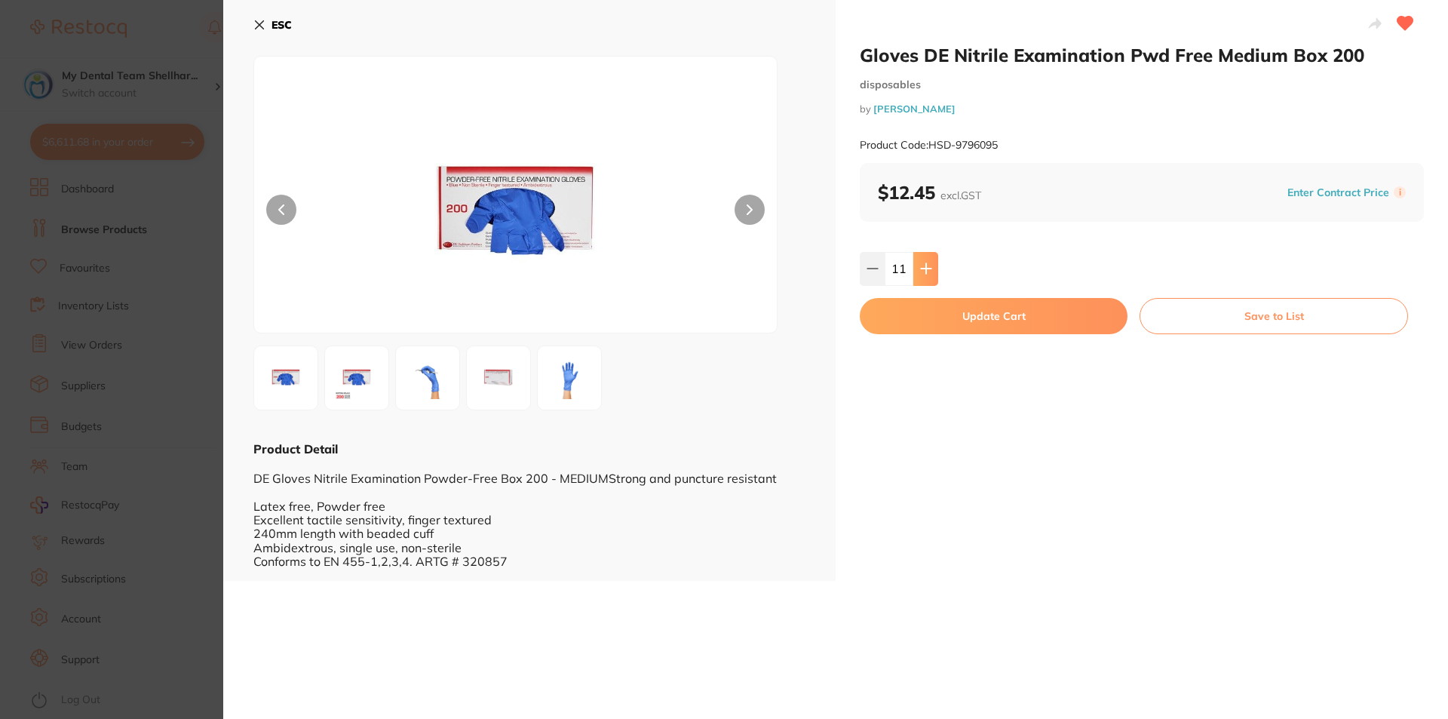
click at [924, 278] on button at bounding box center [925, 268] width 25 height 33
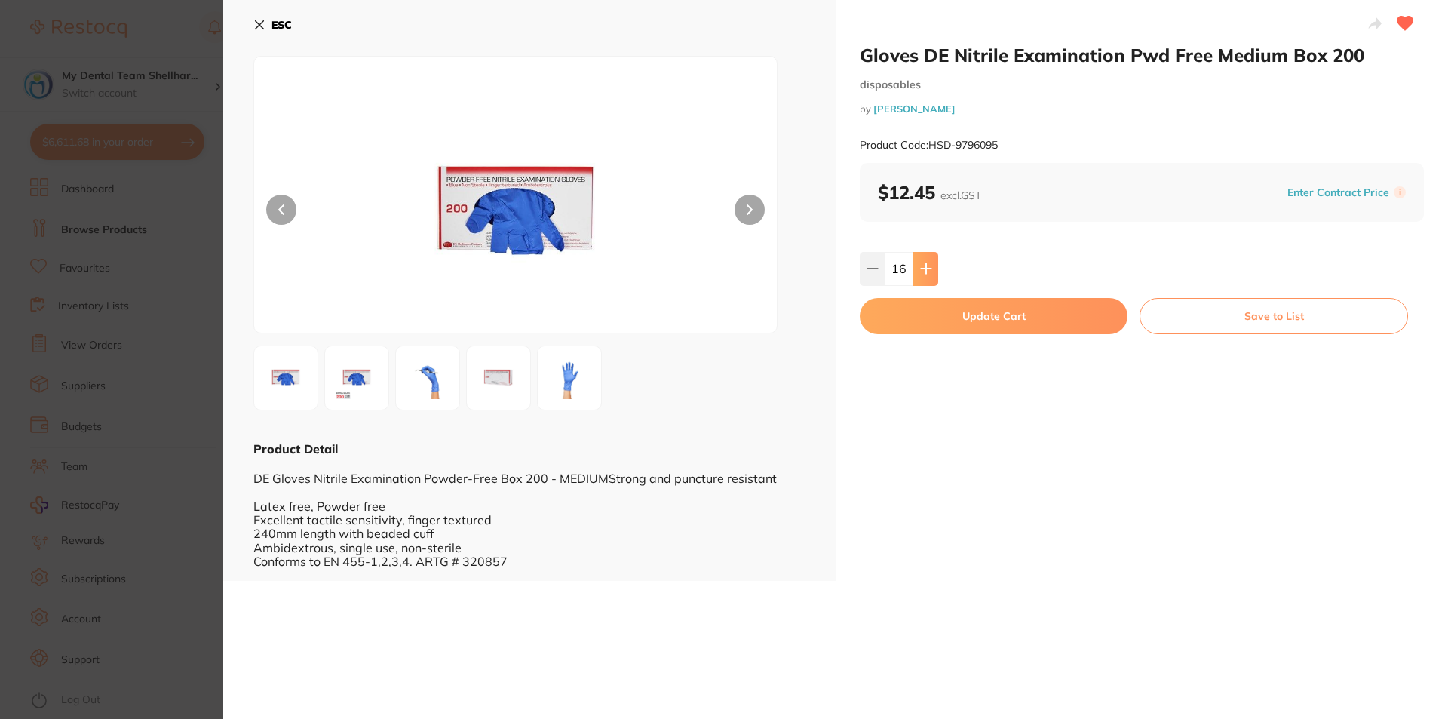
click at [924, 278] on button at bounding box center [925, 268] width 25 height 33
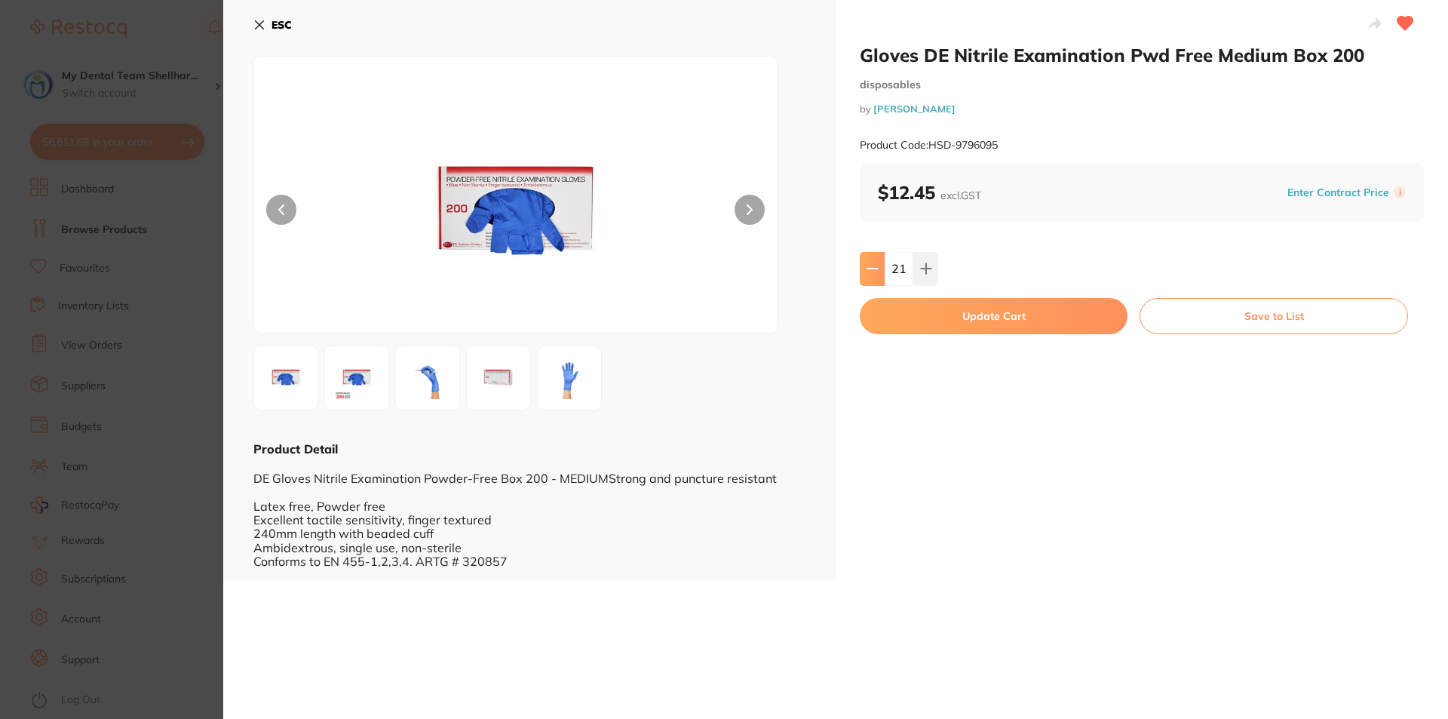
click at [873, 263] on icon at bounding box center [872, 268] width 12 height 12
type input "20"
click at [907, 313] on button "Update Cart" at bounding box center [994, 316] width 268 height 36
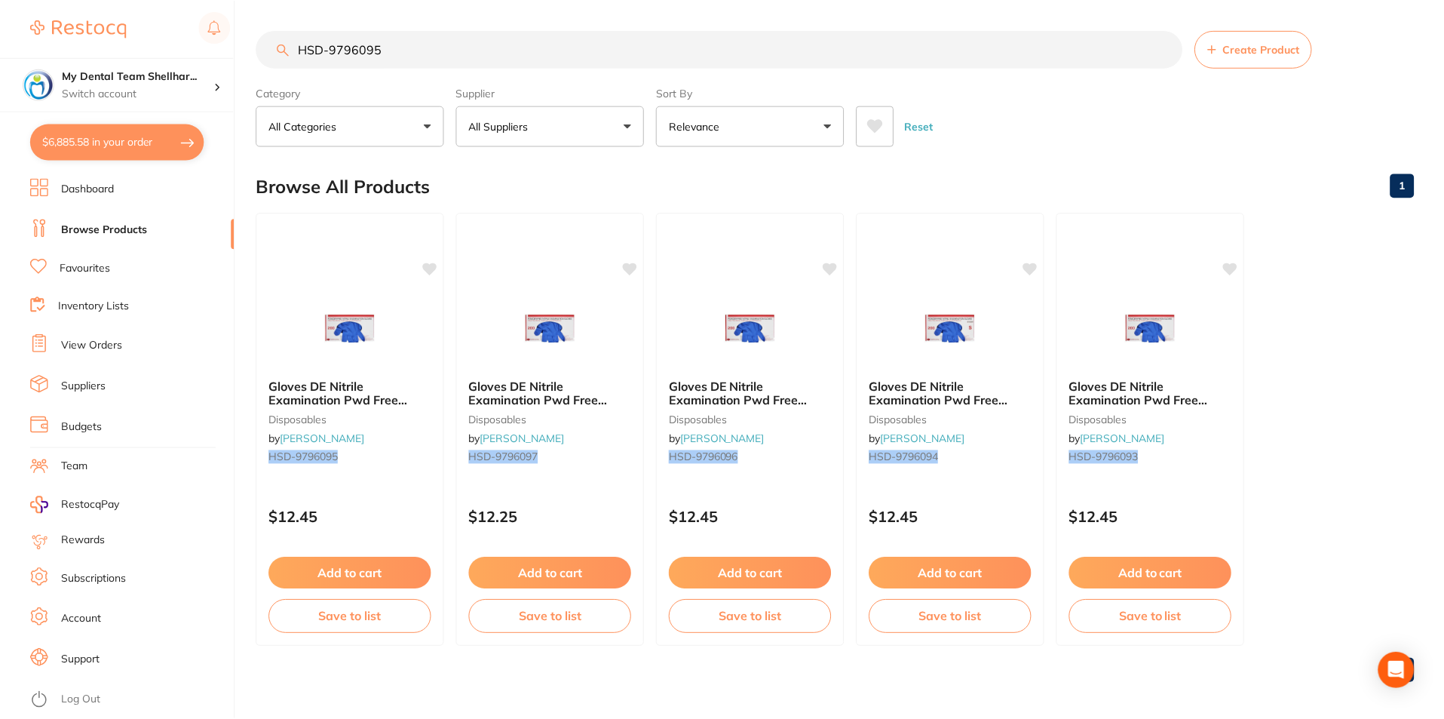
scroll to position [2, 0]
click at [544, 66] on input "HSD-9796095" at bounding box center [719, 48] width 926 height 38
click at [538, 48] on input "HSD-9796095" at bounding box center [719, 48] width 926 height 38
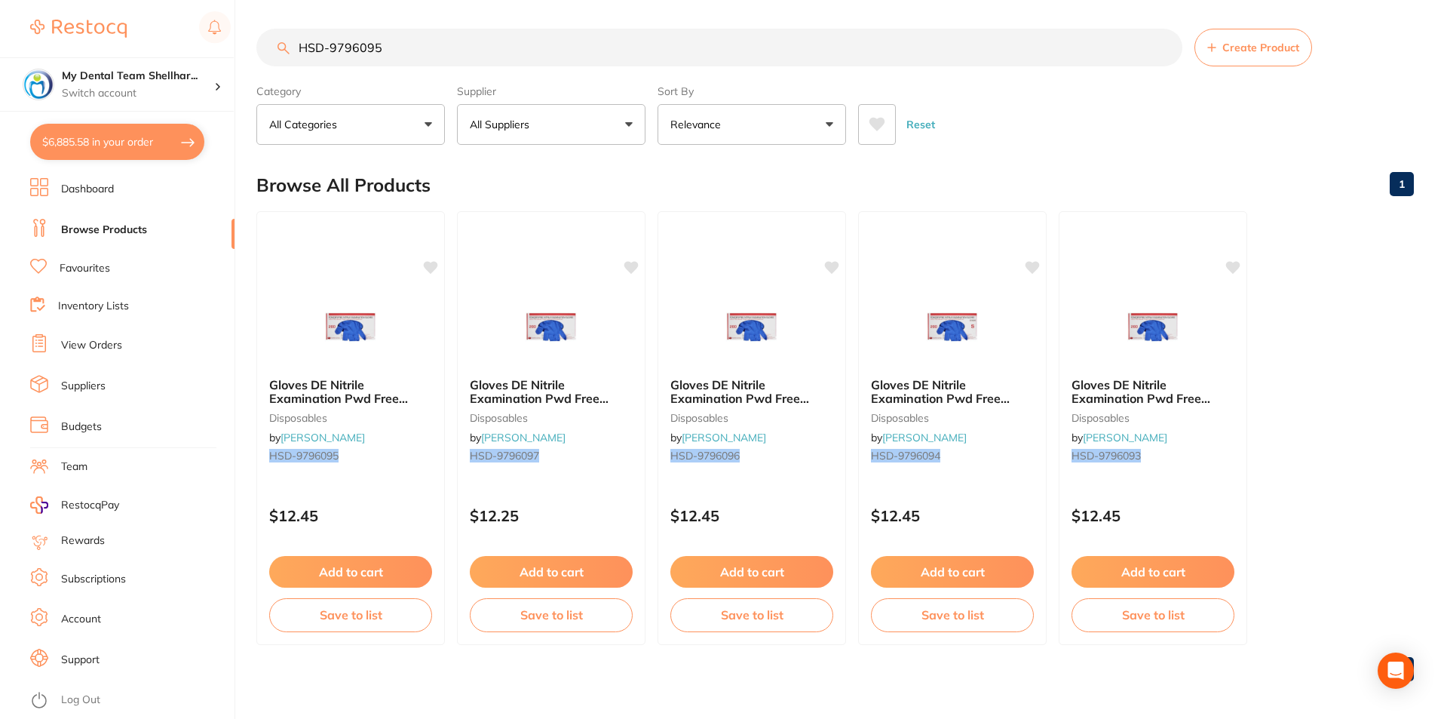
paste input "62405"
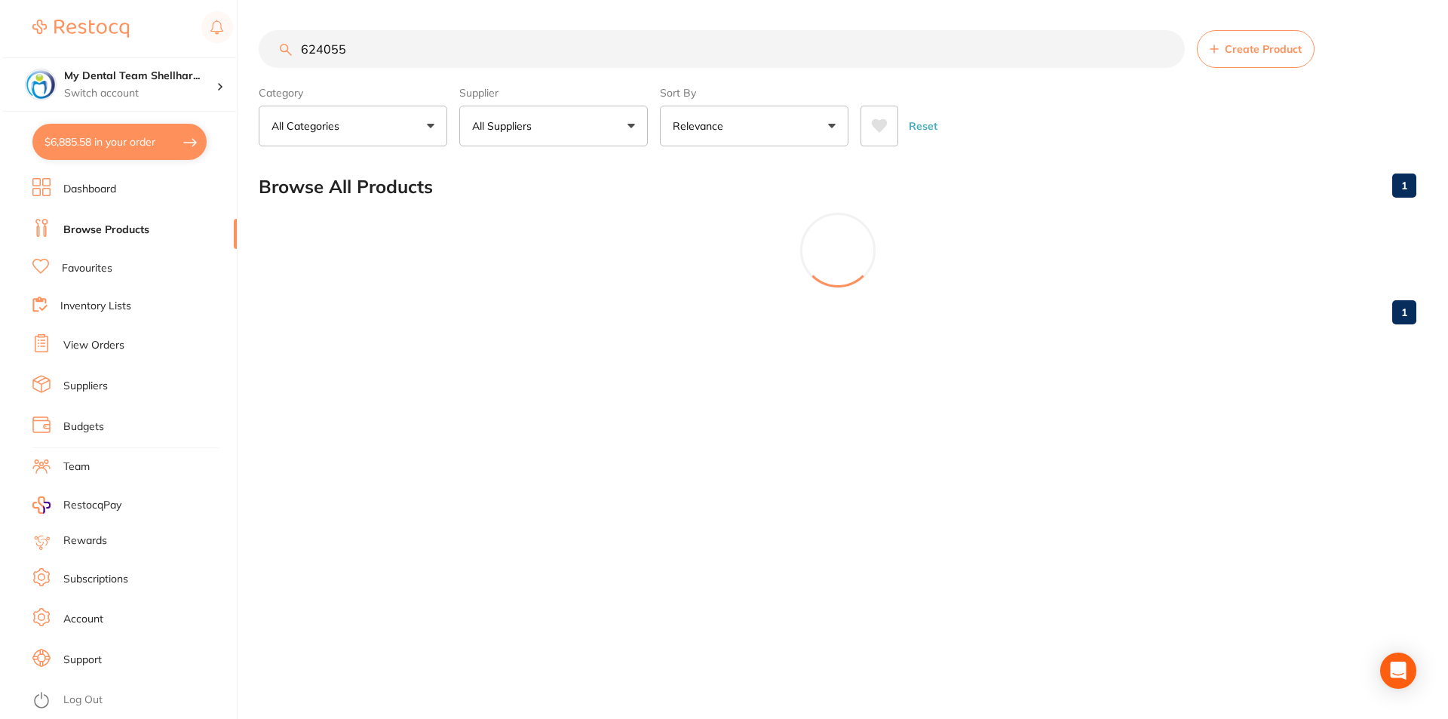
scroll to position [0, 0]
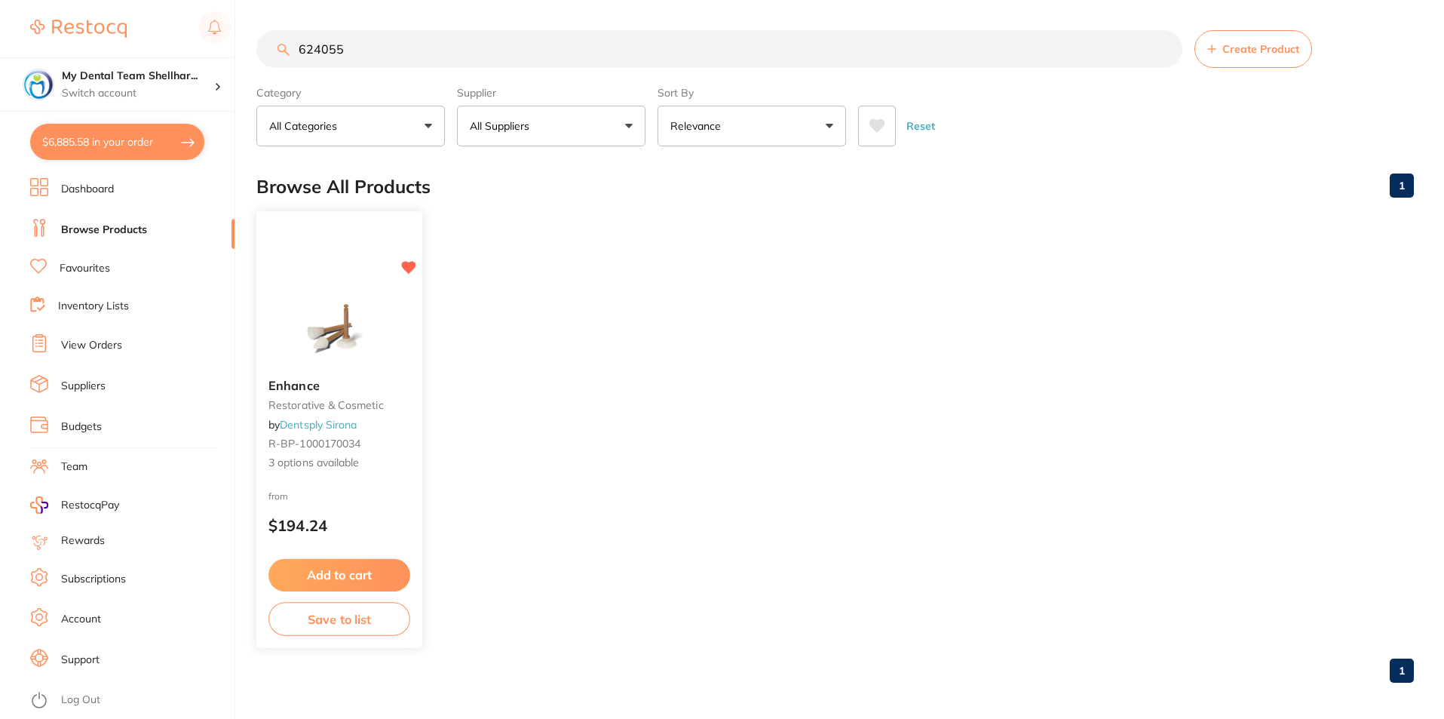
type input "624055"
click at [351, 309] on img at bounding box center [339, 328] width 99 height 76
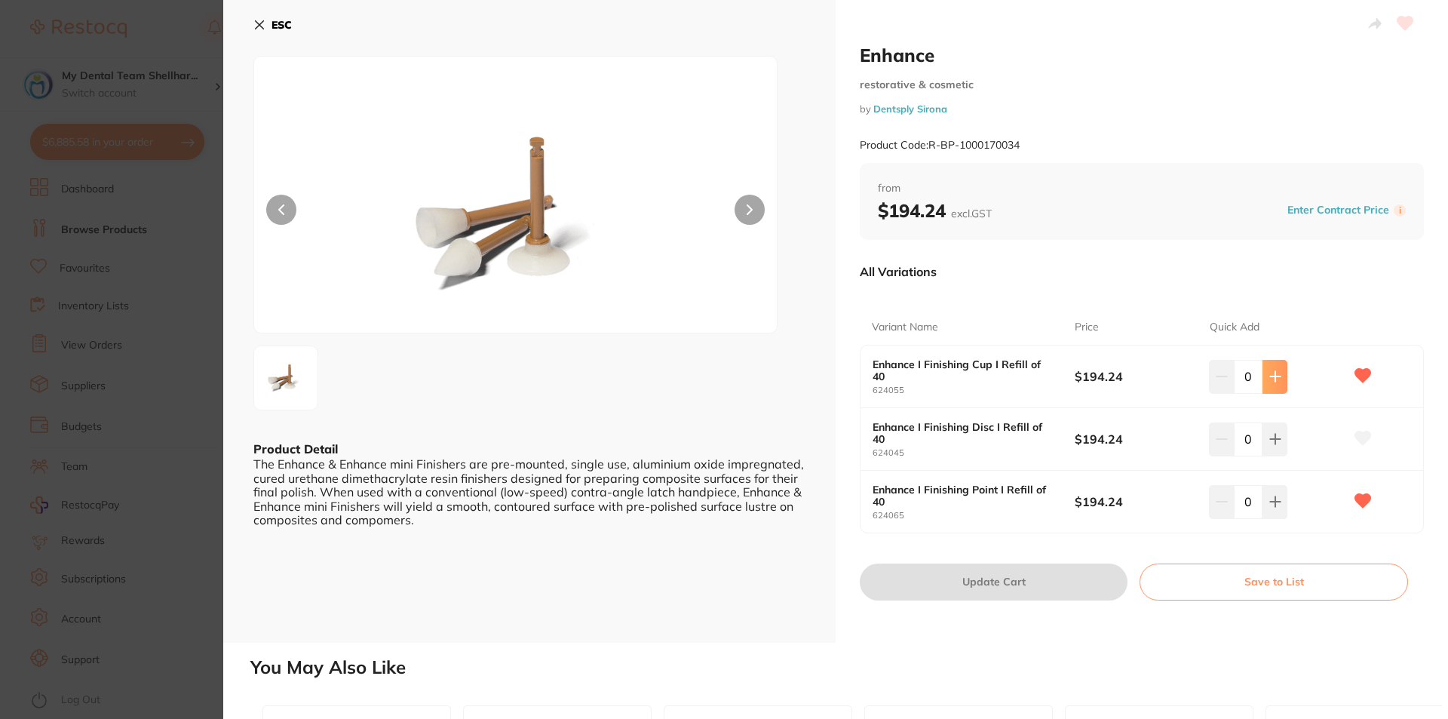
click at [1277, 378] on icon at bounding box center [1275, 376] width 12 height 12
type input "1"
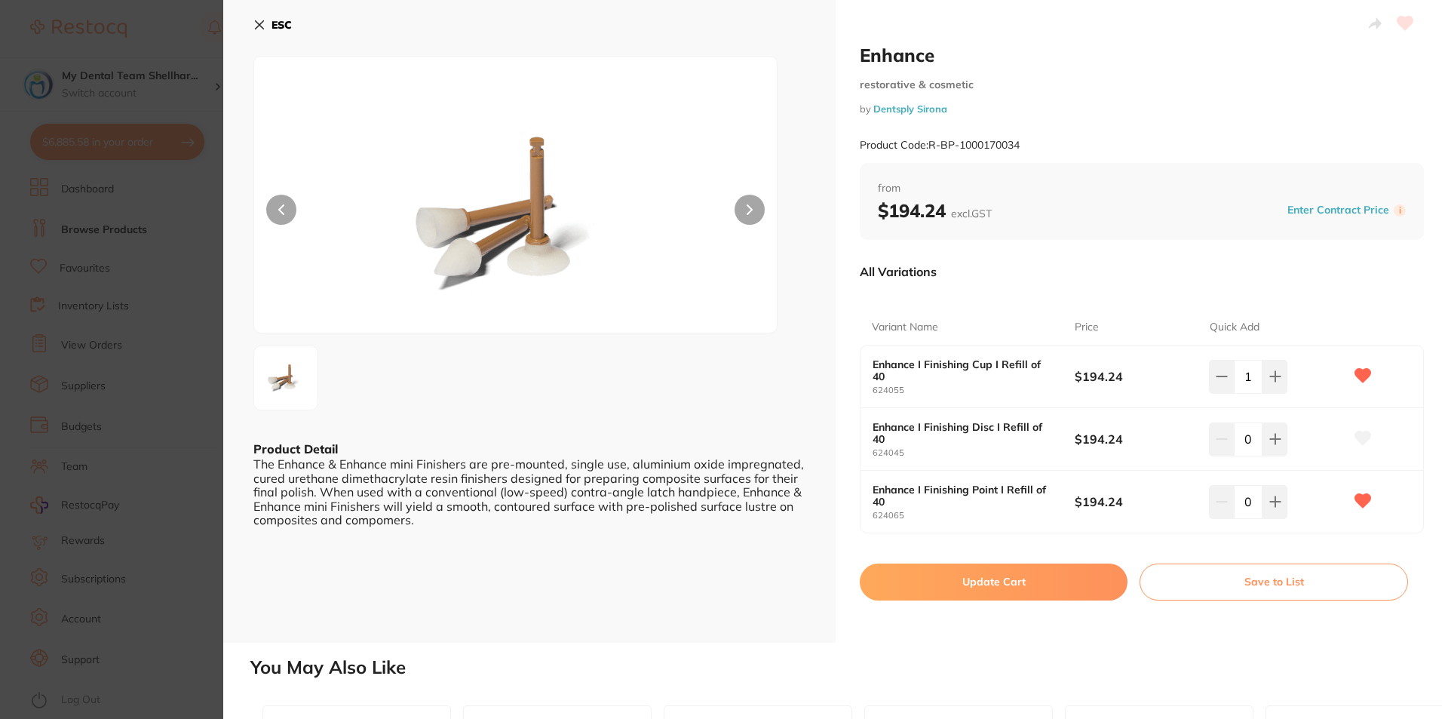
click at [1050, 590] on button "Update Cart" at bounding box center [994, 581] width 268 height 36
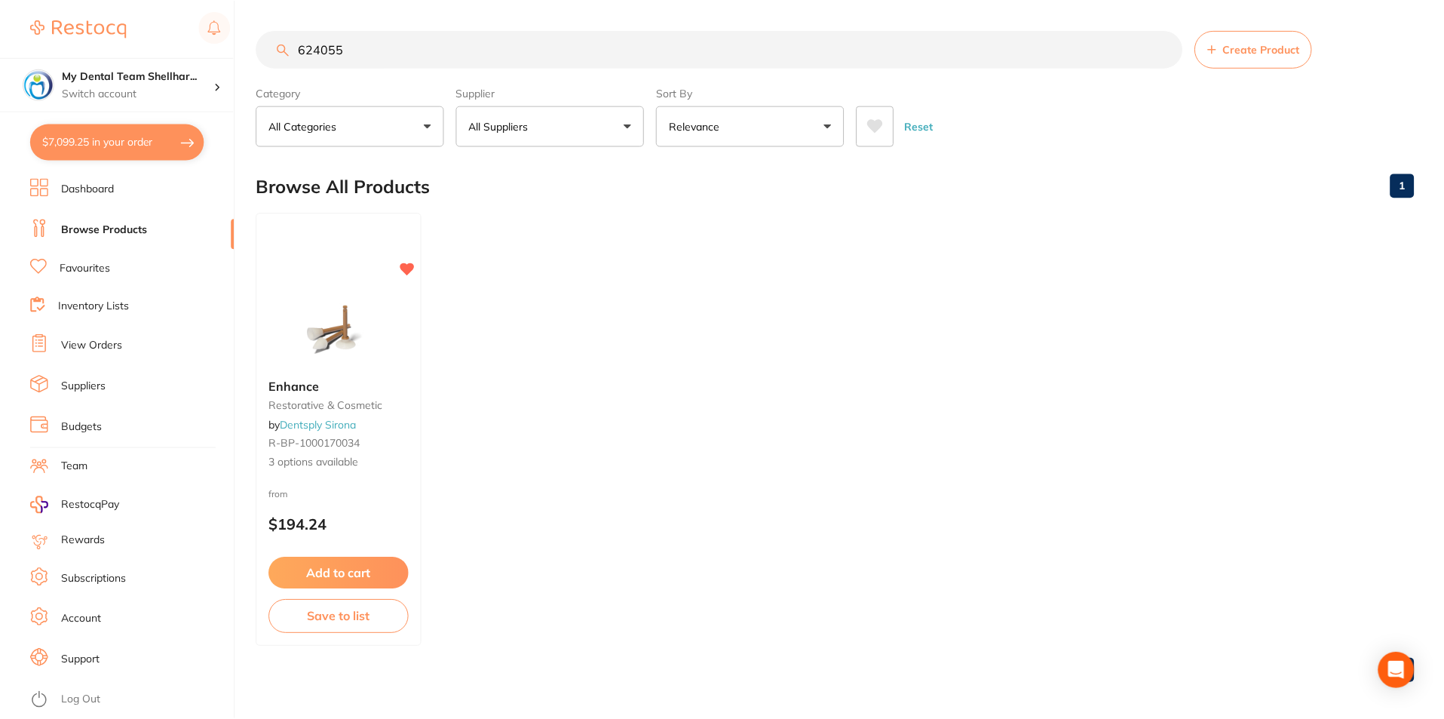
scroll to position [2, 0]
click at [630, 43] on input "624055" at bounding box center [719, 48] width 926 height 38
paste input "OG711622"
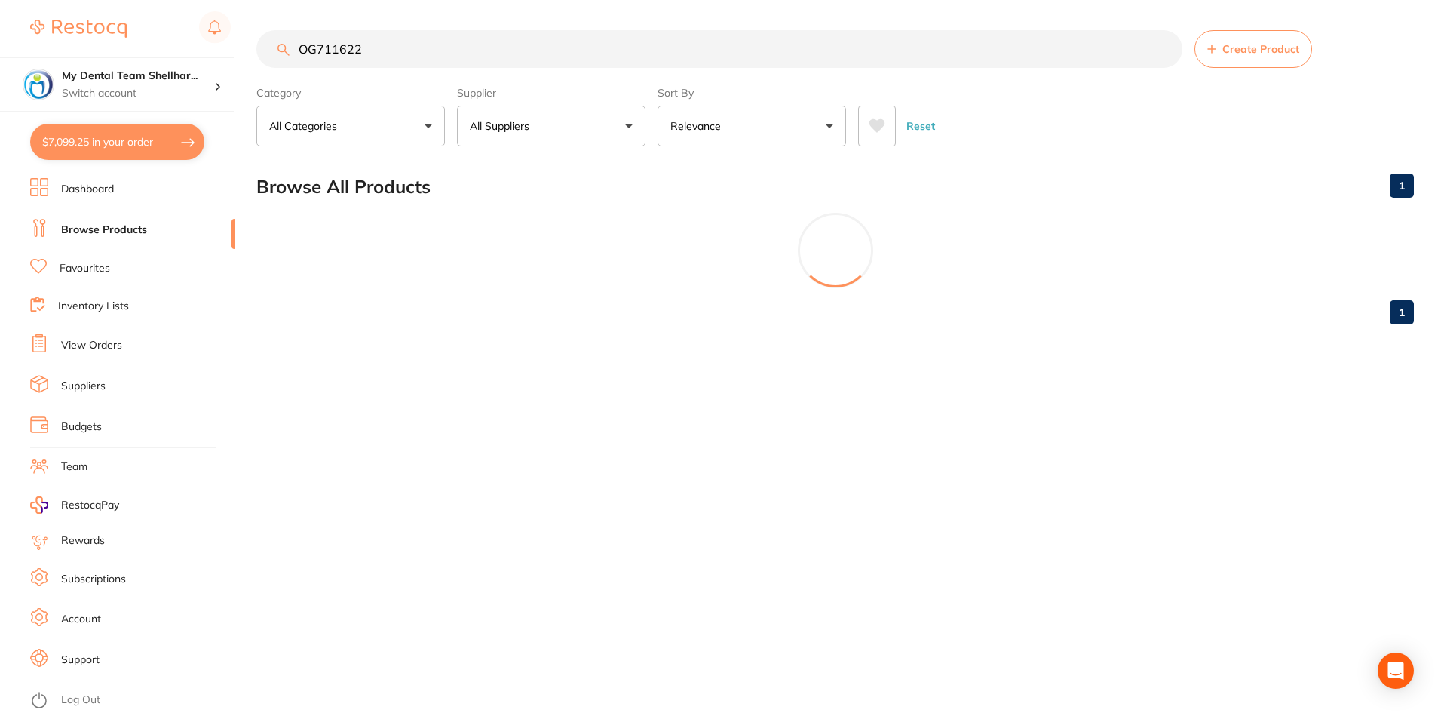
scroll to position [0, 0]
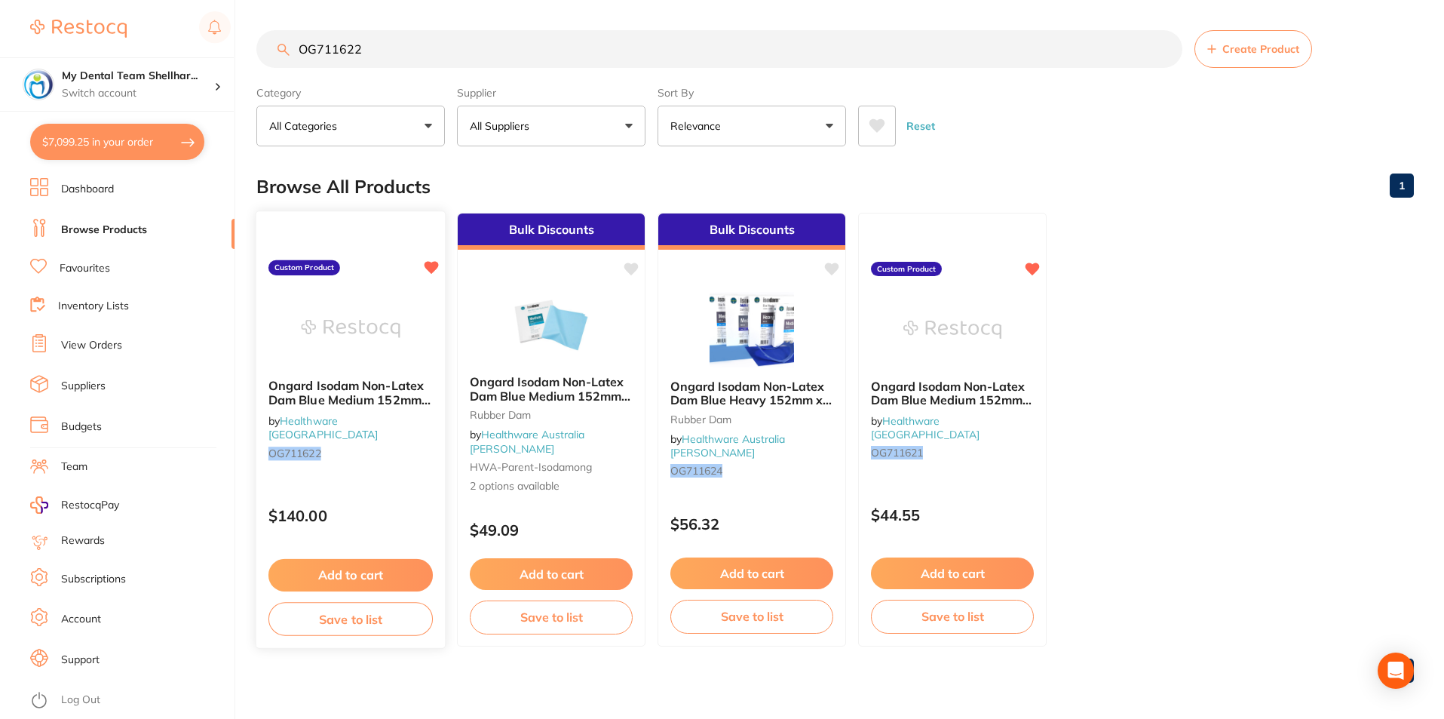
type input "OG711622"
click at [396, 326] on img at bounding box center [350, 328] width 99 height 76
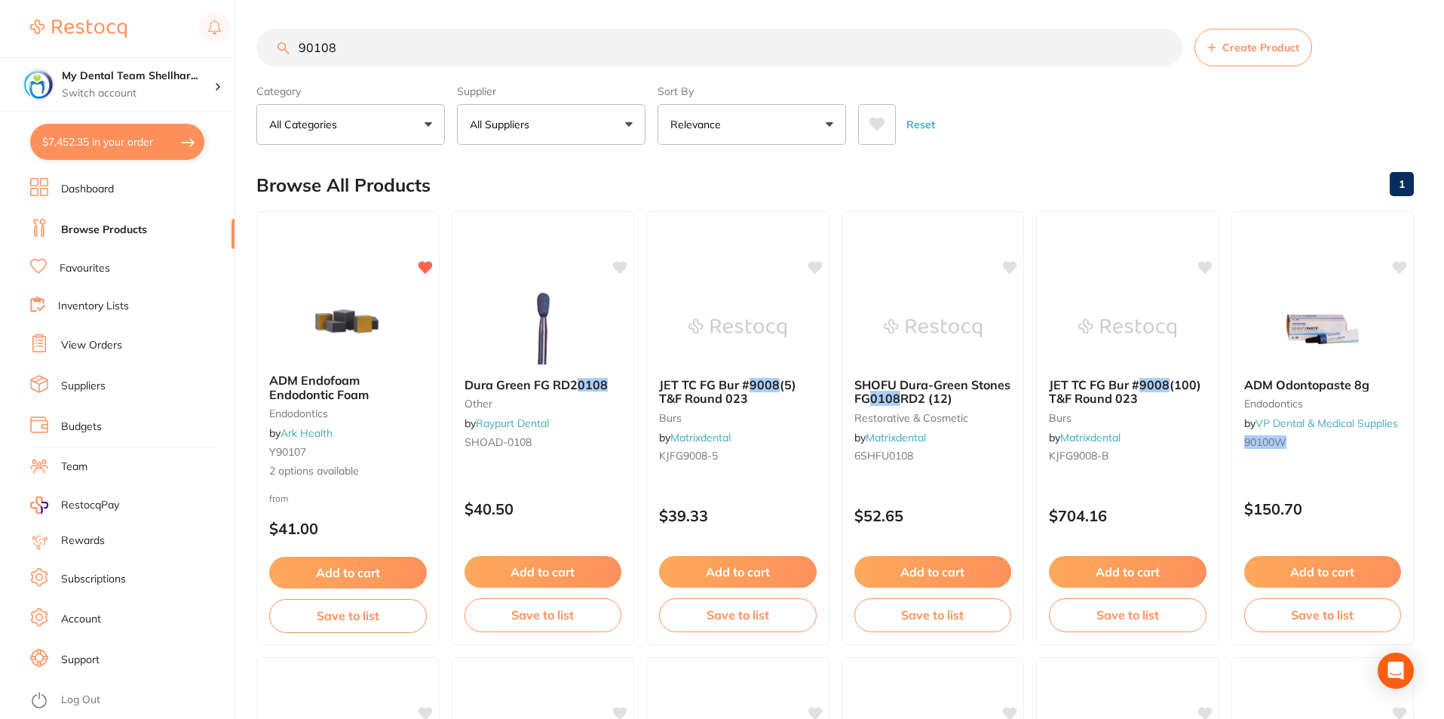
click at [466, 44] on input "90108" at bounding box center [719, 48] width 926 height 38
paste input "EN-SGP1504"
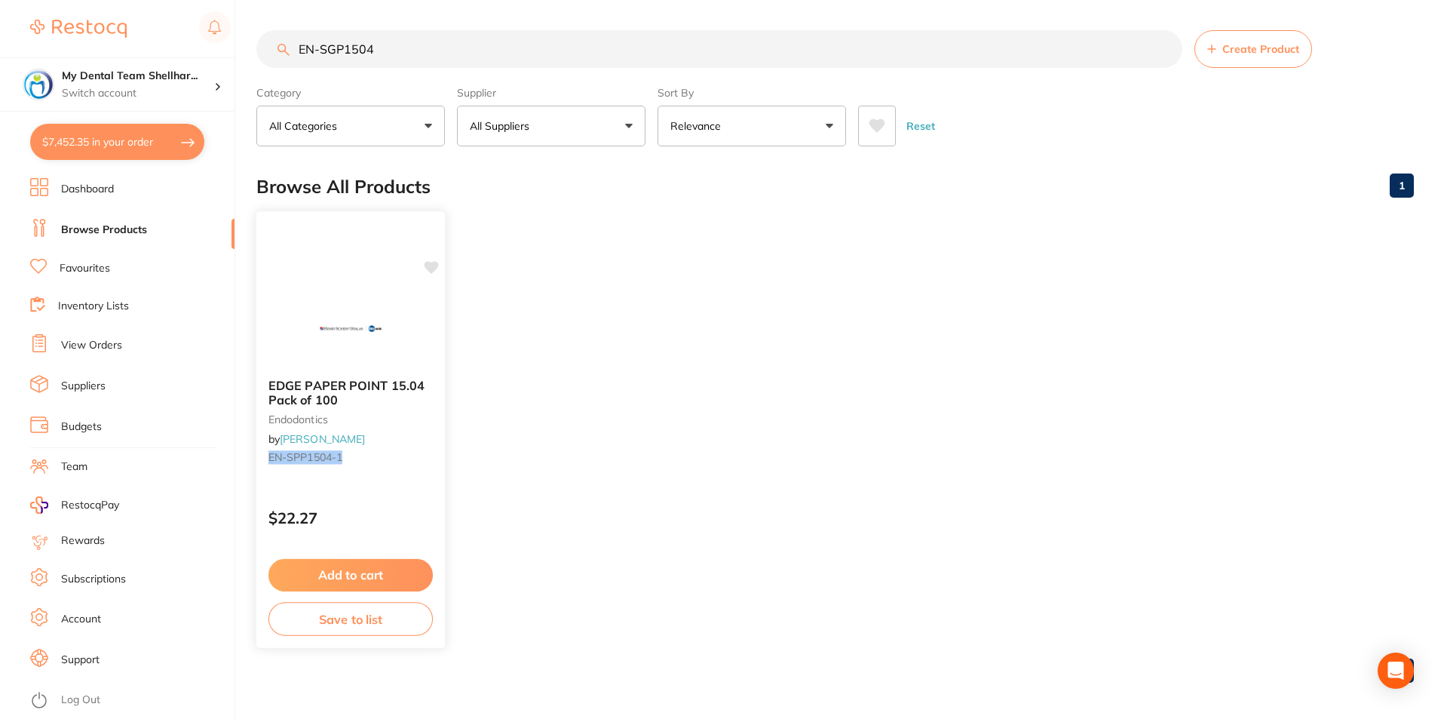
type input "EN-SGP1504"
click at [359, 333] on img at bounding box center [350, 328] width 99 height 76
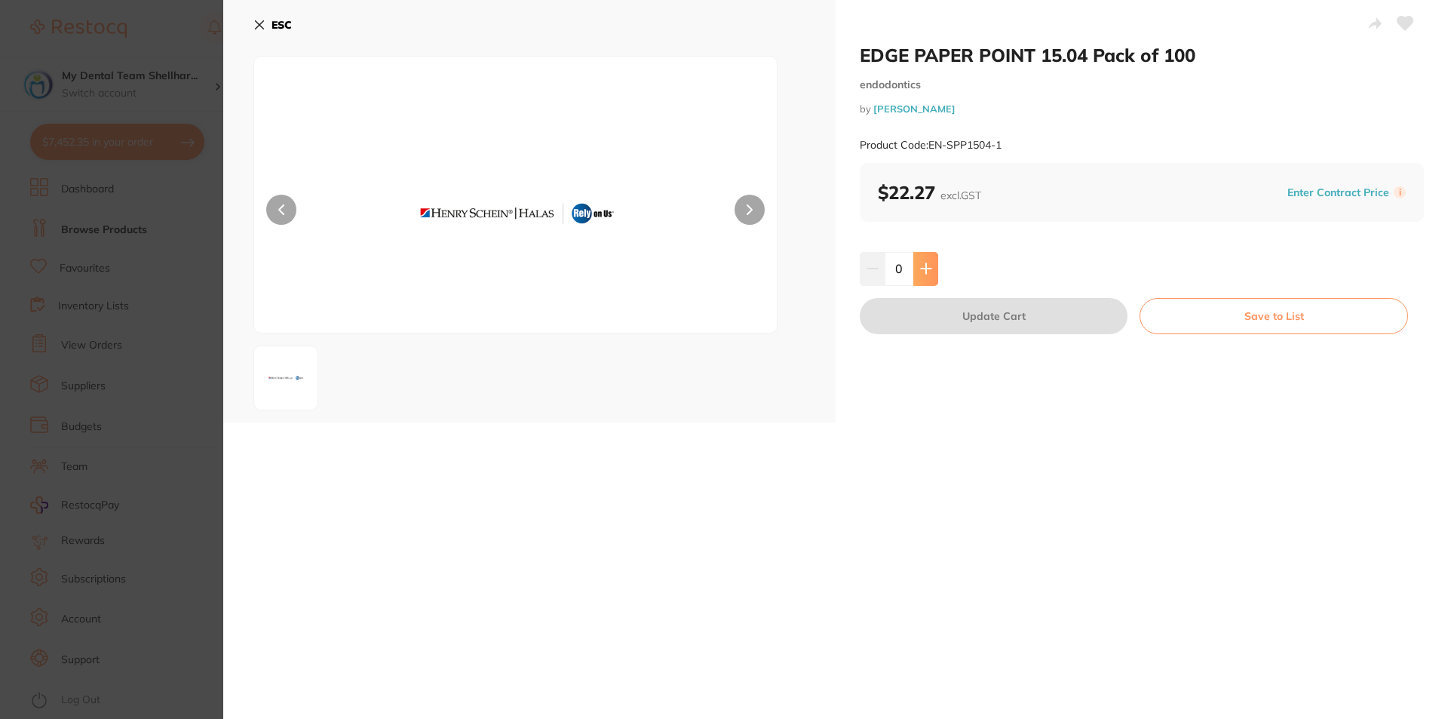
click at [924, 262] on icon at bounding box center [926, 268] width 12 height 12
type input "1"
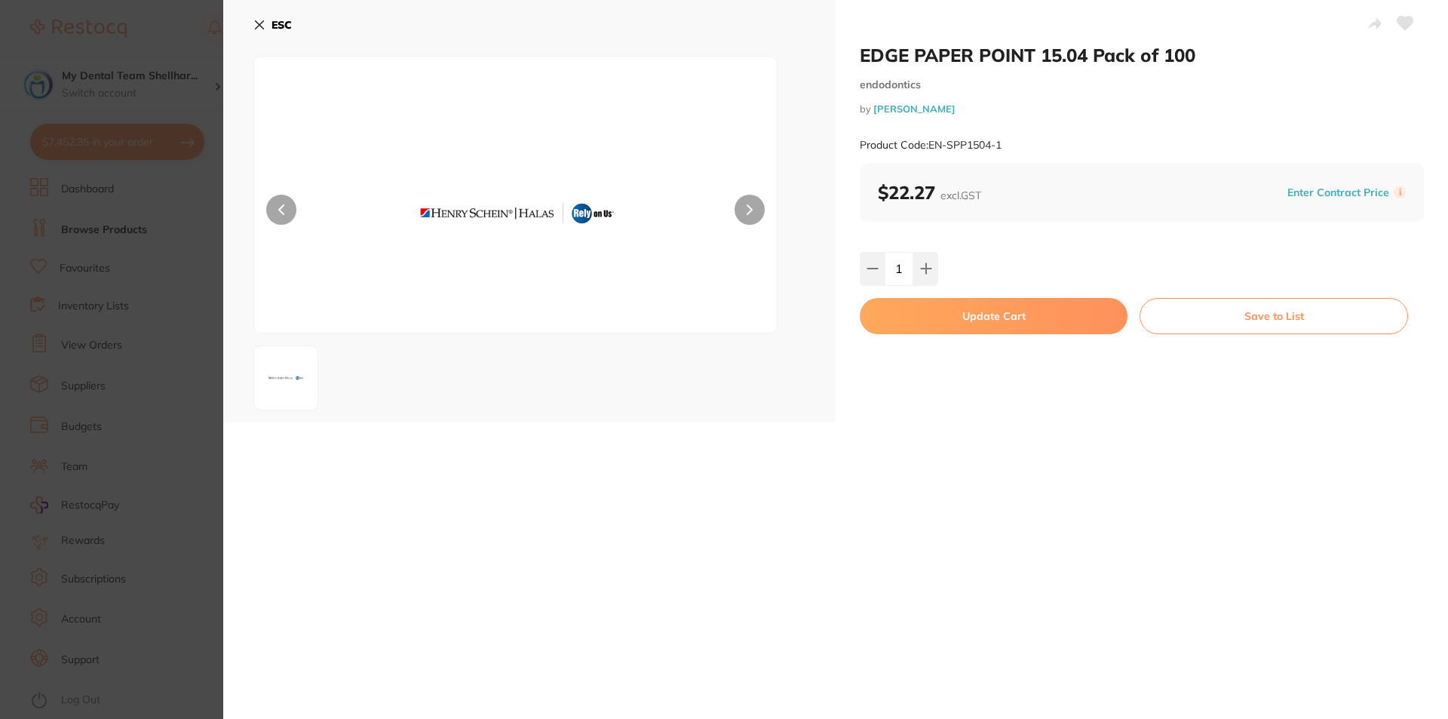
click at [962, 311] on button "Update Cart" at bounding box center [994, 316] width 268 height 36
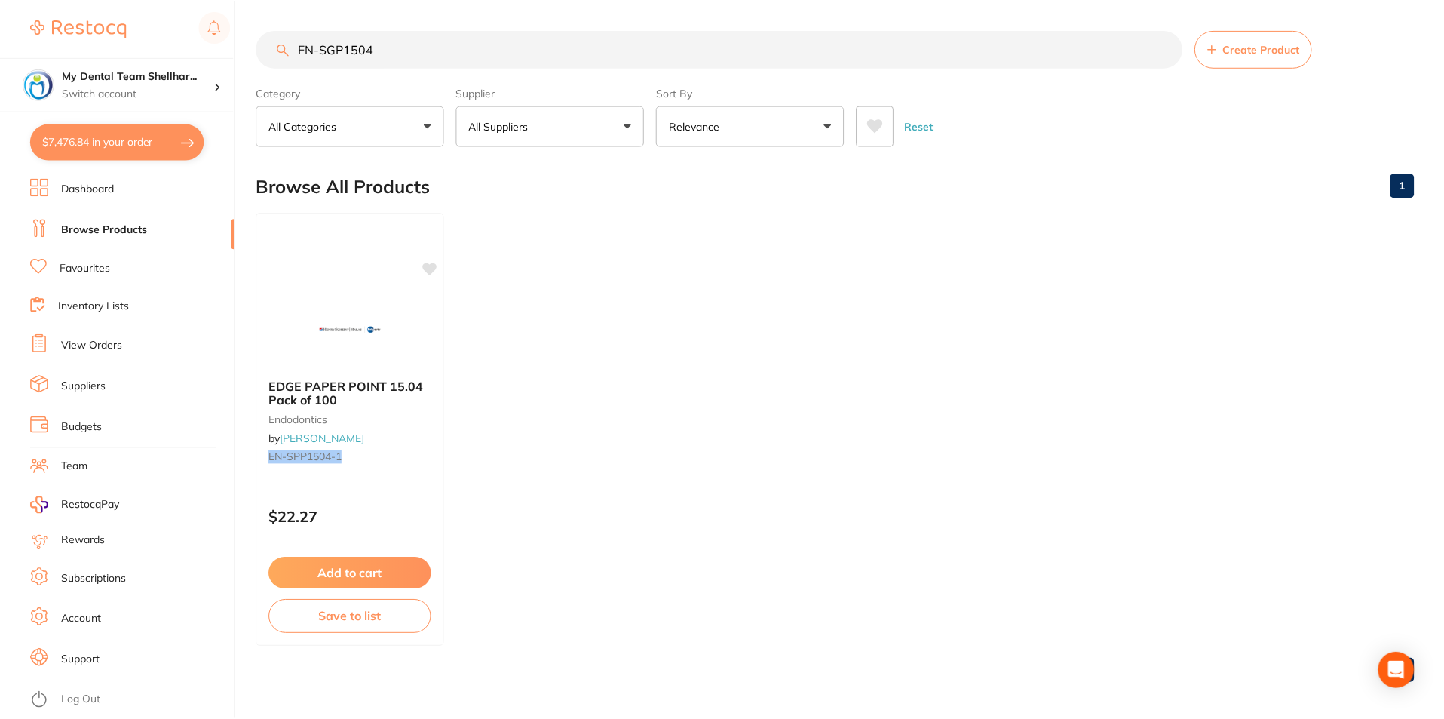
scroll to position [2, 0]
click at [438, 51] on input "EN-SGP1504" at bounding box center [719, 48] width 926 height 38
paste input "X7170421RF"
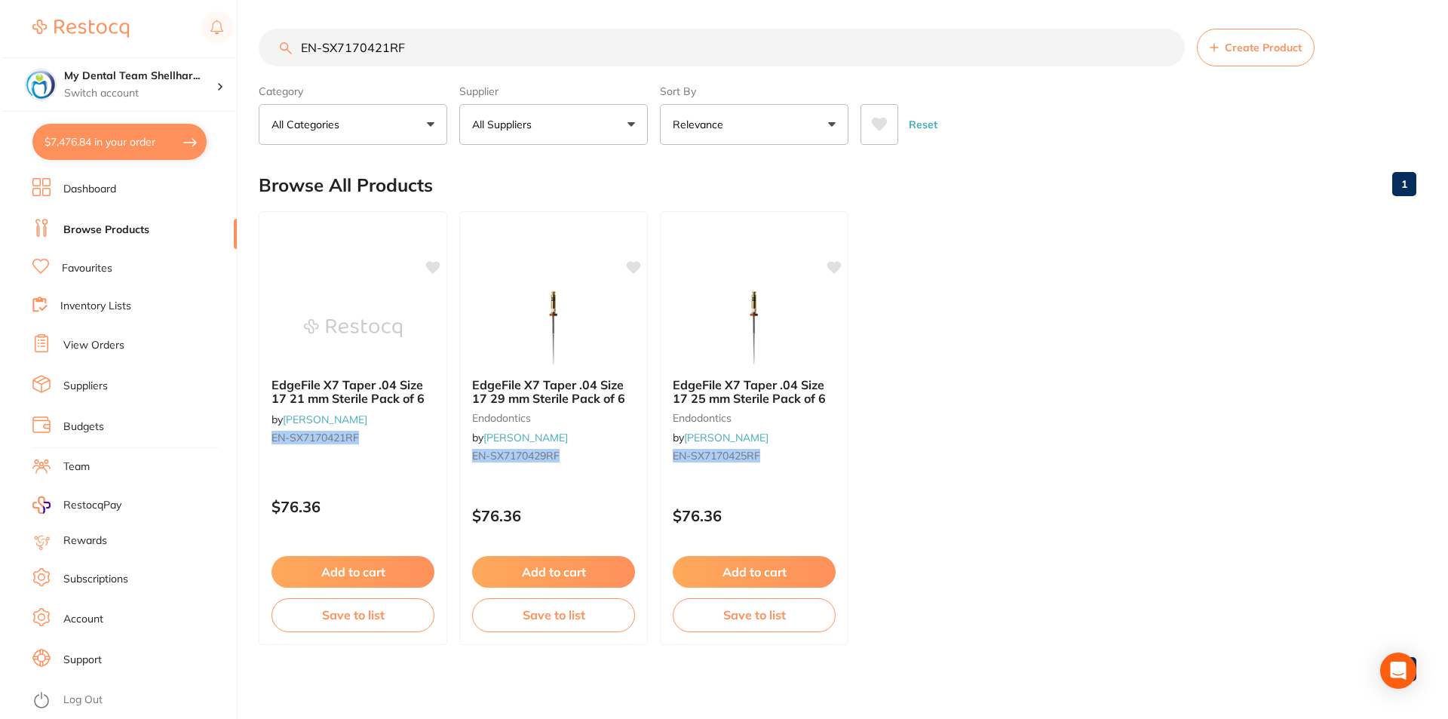
scroll to position [0, 0]
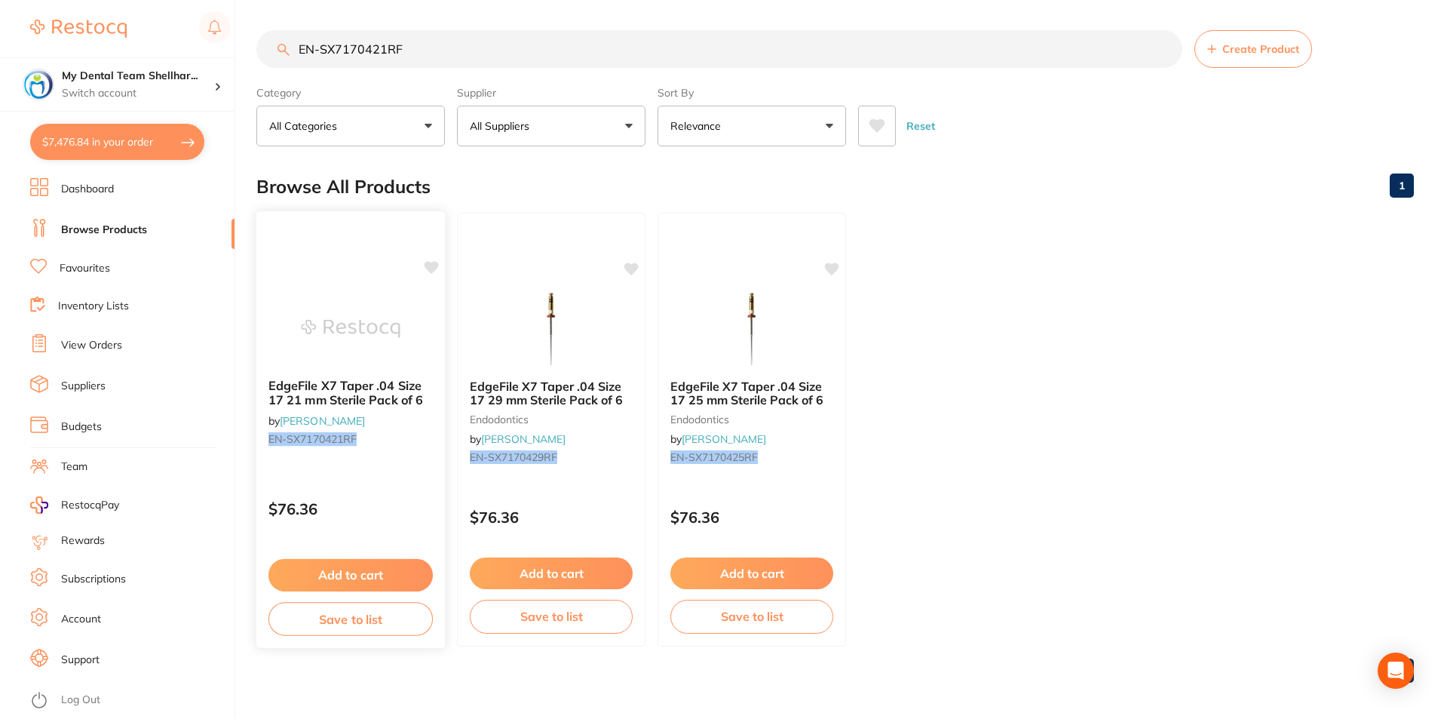
type input "EN-SX7170421RF"
click at [348, 313] on img at bounding box center [350, 328] width 99 height 76
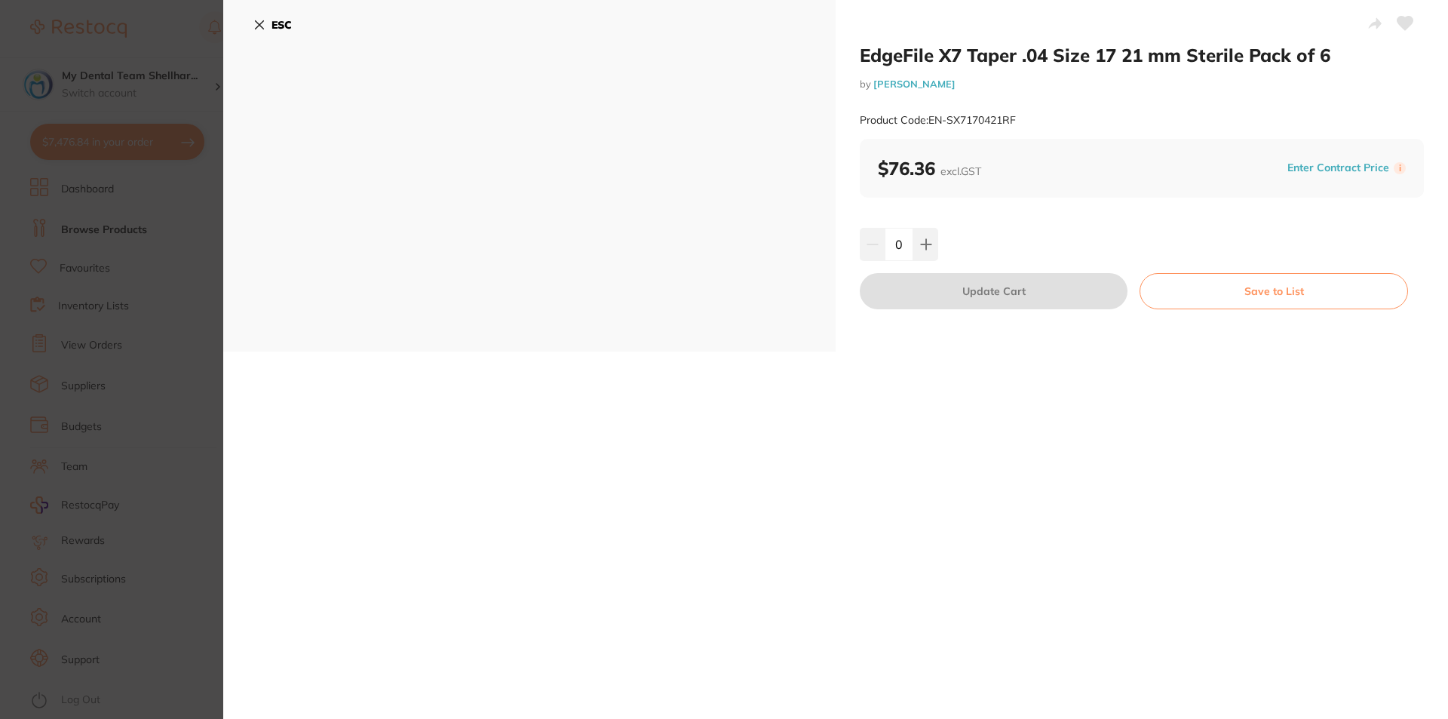
click at [918, 261] on div "EdgeFile X7 Taper .04 Size 17 21 mm Sterile Pack of 6 by Henry Schein Halas Pro…" at bounding box center [1141, 175] width 612 height 351
click at [929, 247] on icon at bounding box center [926, 244] width 12 height 12
type input "1"
click at [952, 303] on button "Update Cart" at bounding box center [994, 291] width 268 height 36
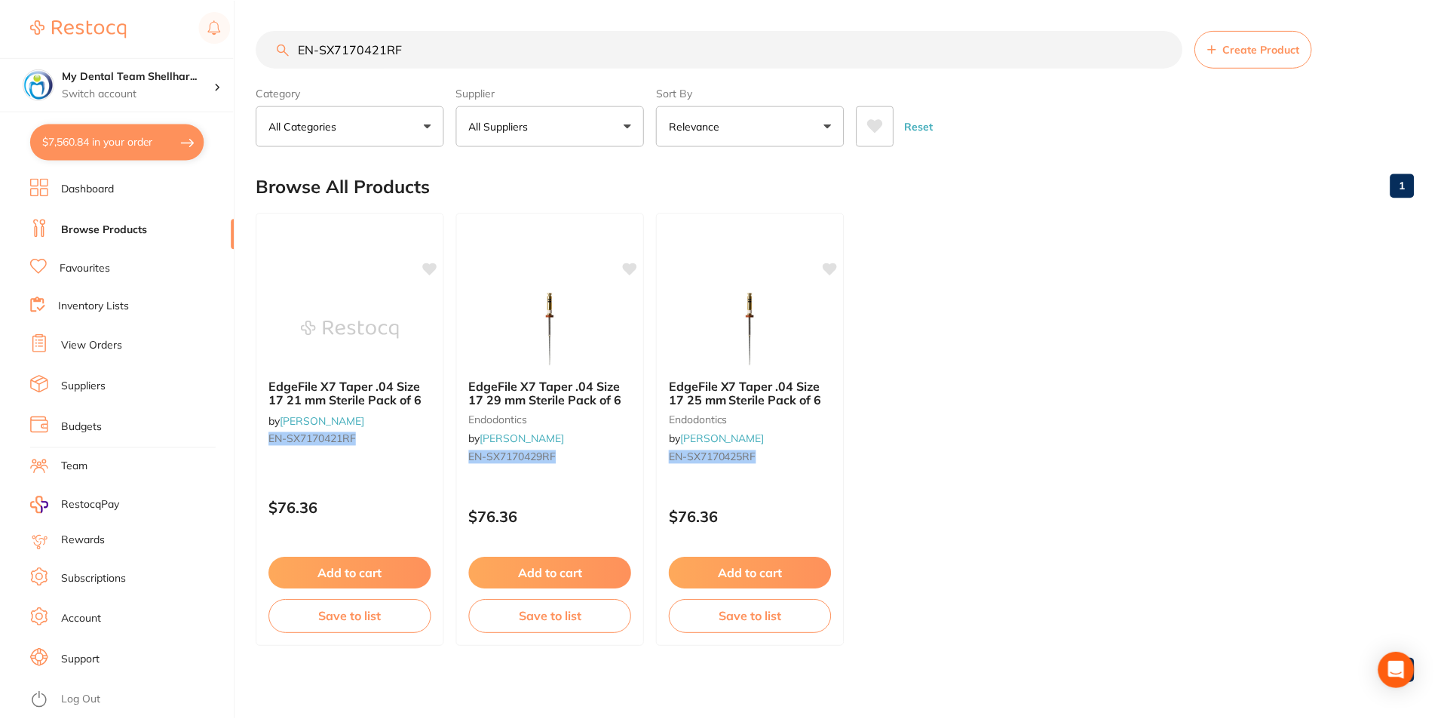
scroll to position [2, 0]
click at [564, 44] on input "EN-SX7170421RF" at bounding box center [719, 48] width 926 height 38
paste input "20"
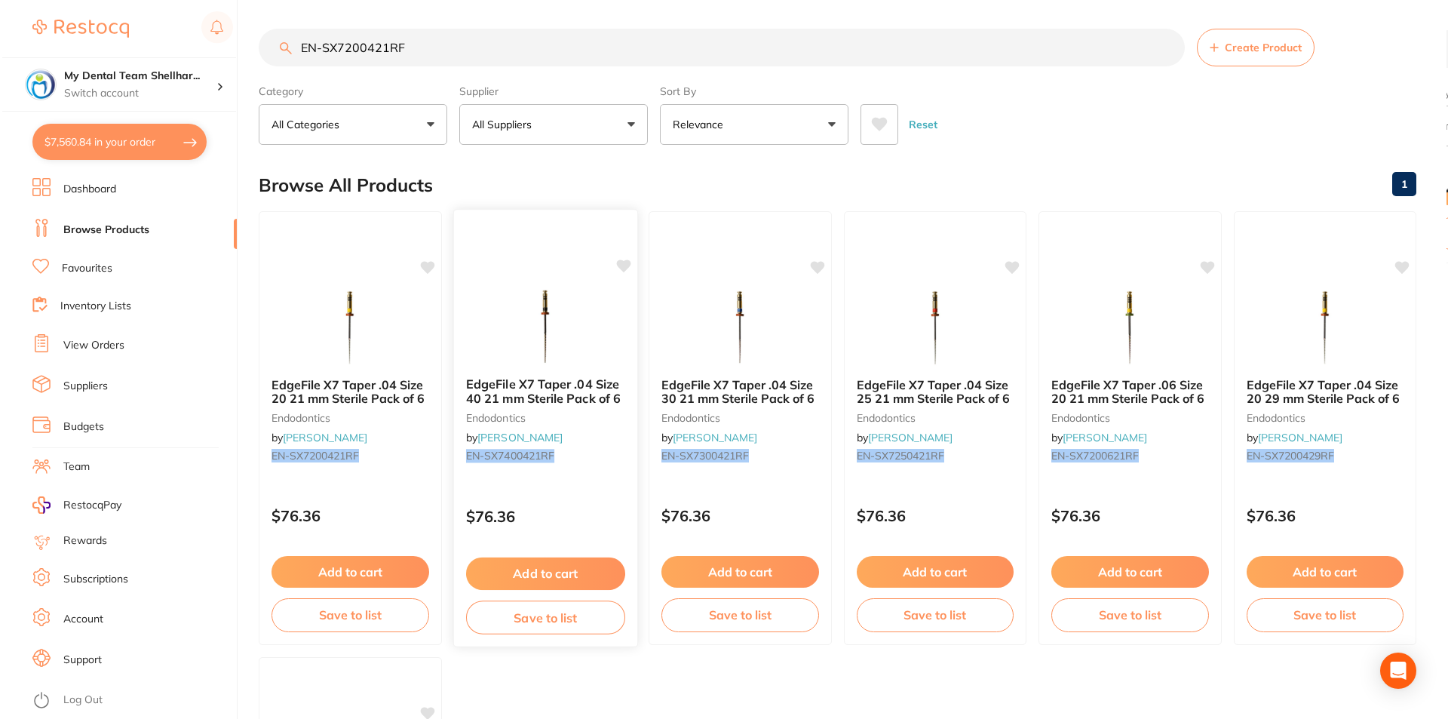
scroll to position [0, 0]
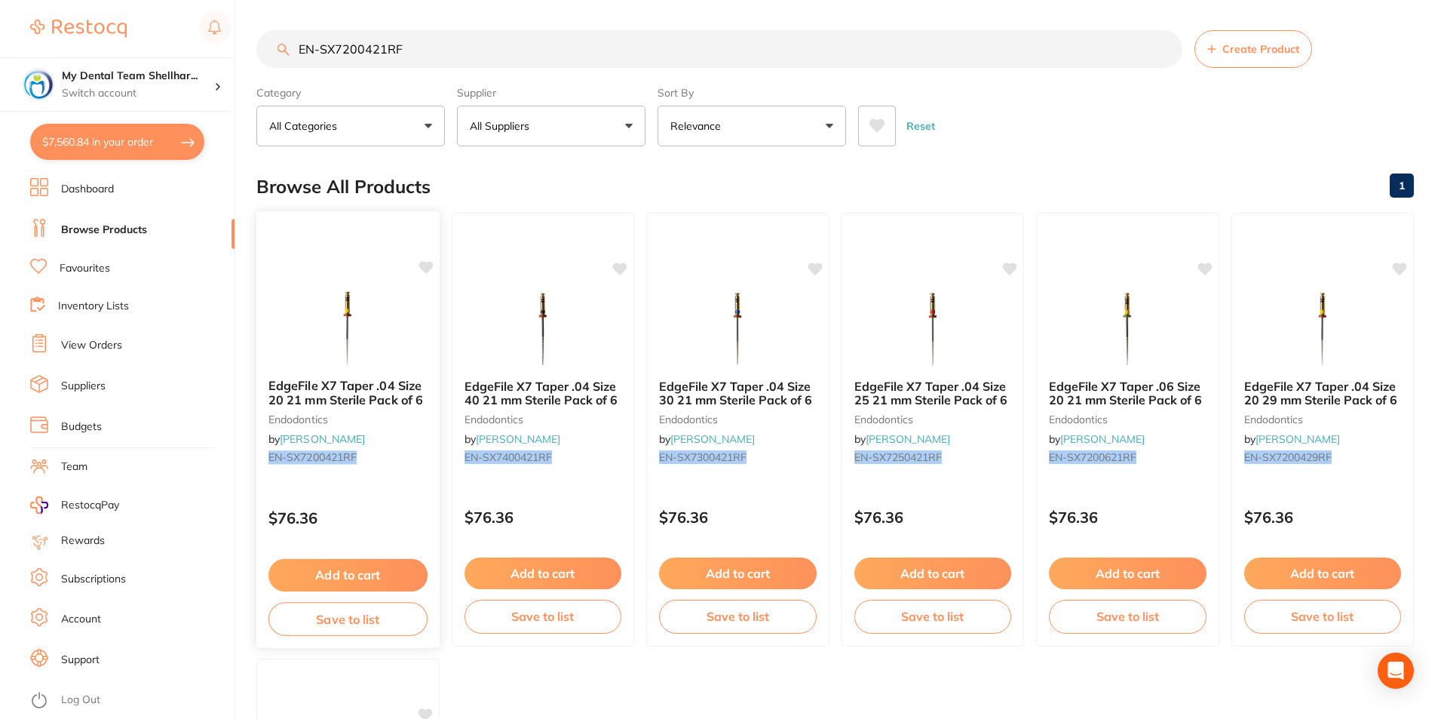
type input "EN-SX7200421RF"
click at [367, 332] on img at bounding box center [348, 328] width 99 height 76
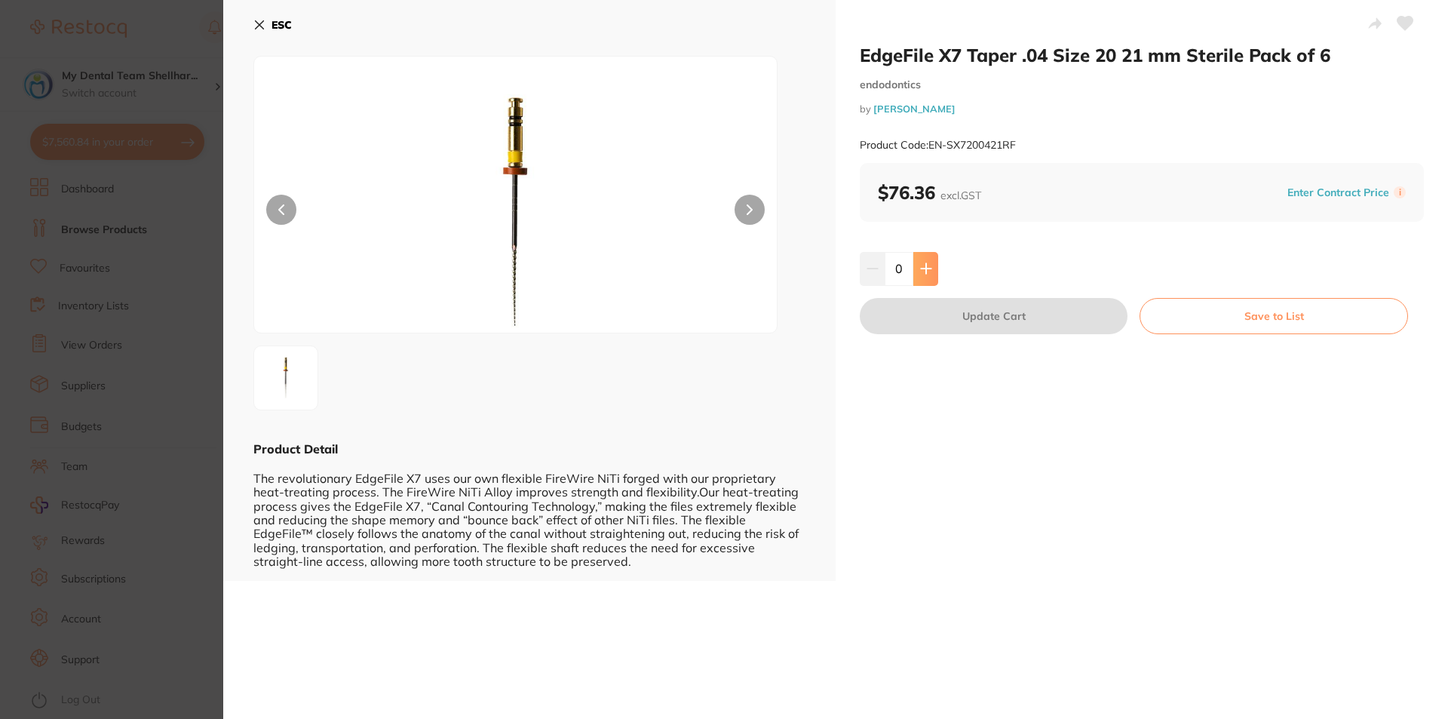
click at [921, 264] on icon at bounding box center [926, 268] width 12 height 12
type input "1"
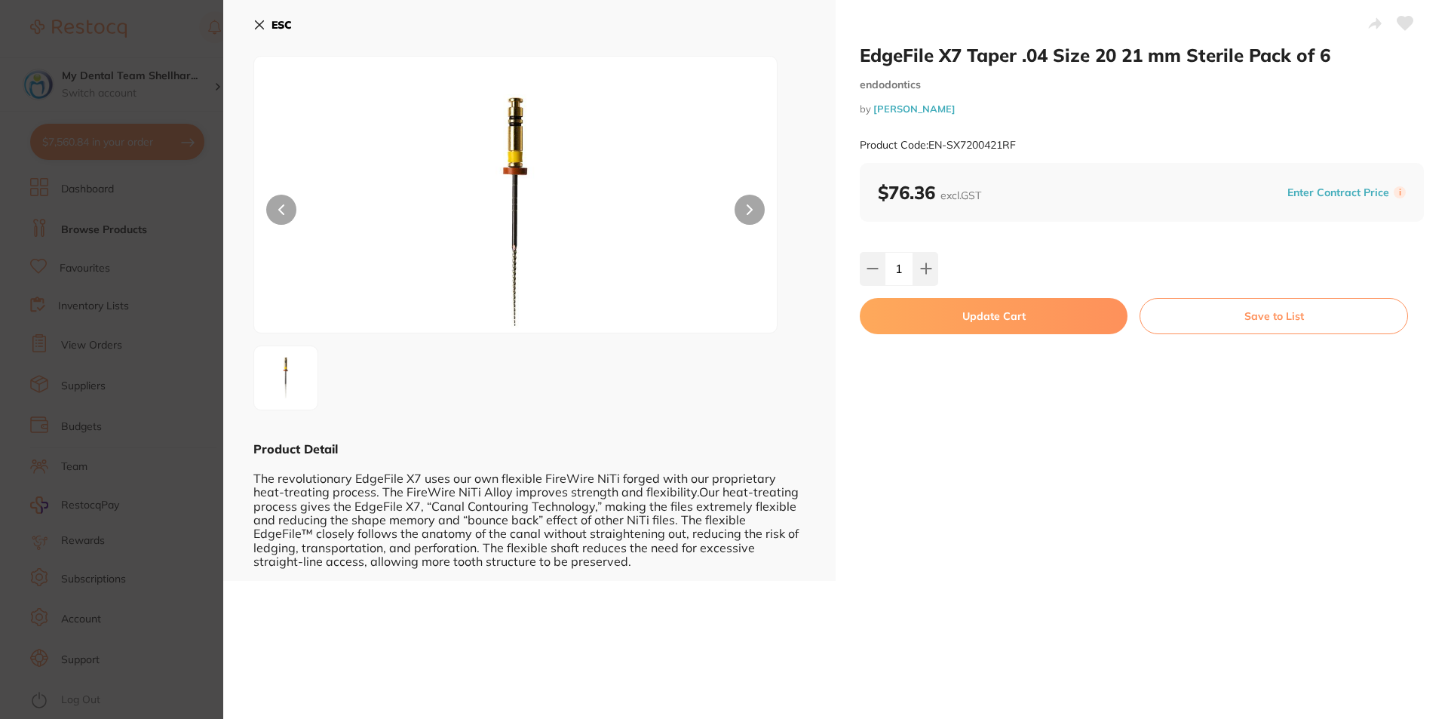
click at [946, 323] on button "Update Cart" at bounding box center [994, 316] width 268 height 36
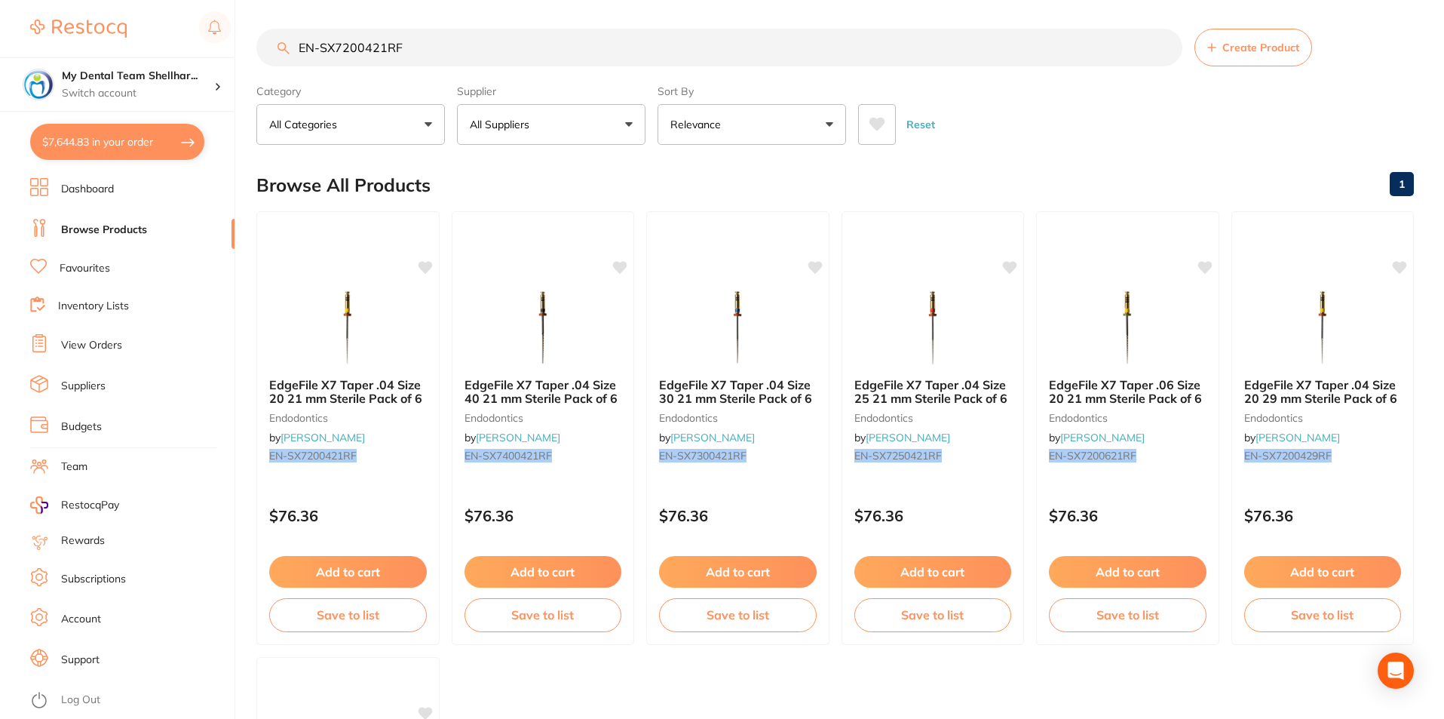
click at [335, 42] on input "EN-SX7200421RF" at bounding box center [719, 48] width 926 height 38
paste input "PR9007073"
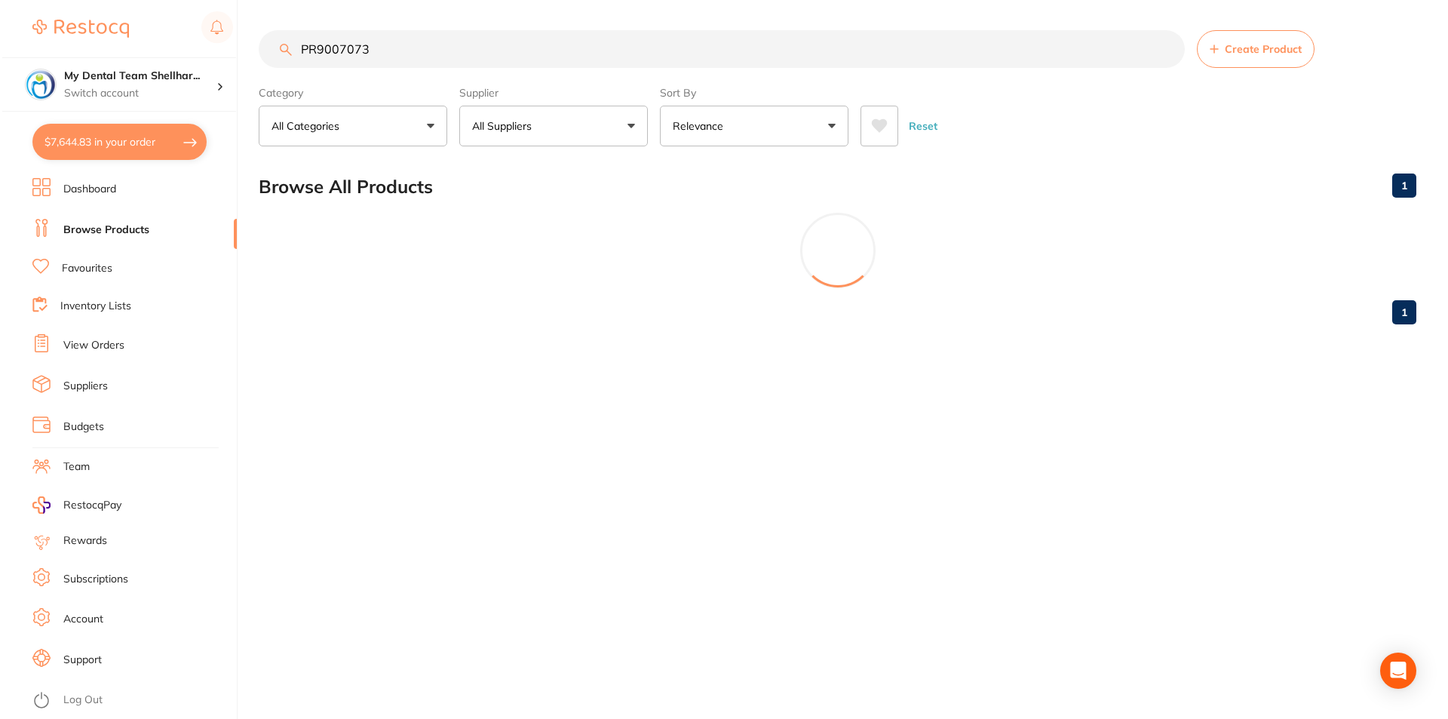
scroll to position [0, 0]
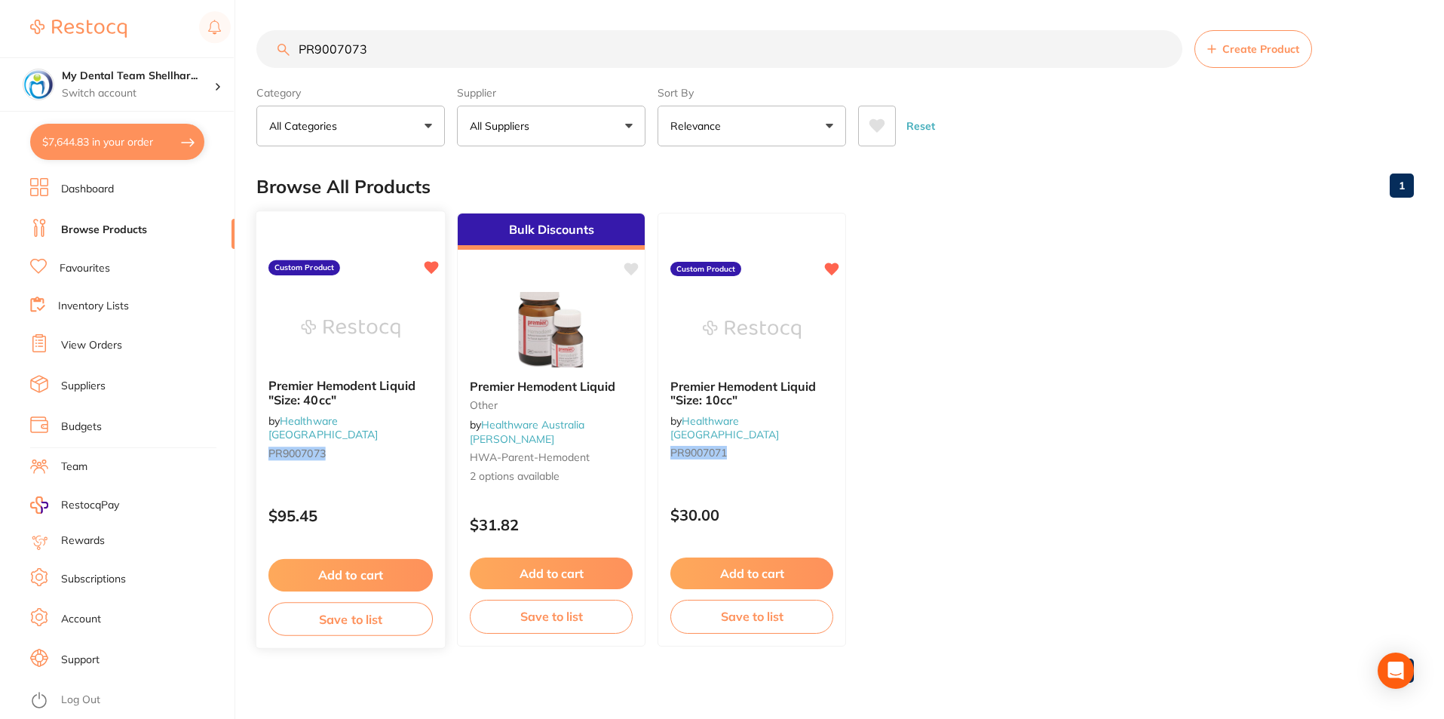
type input "PR9007073"
click at [337, 314] on img at bounding box center [350, 328] width 99 height 76
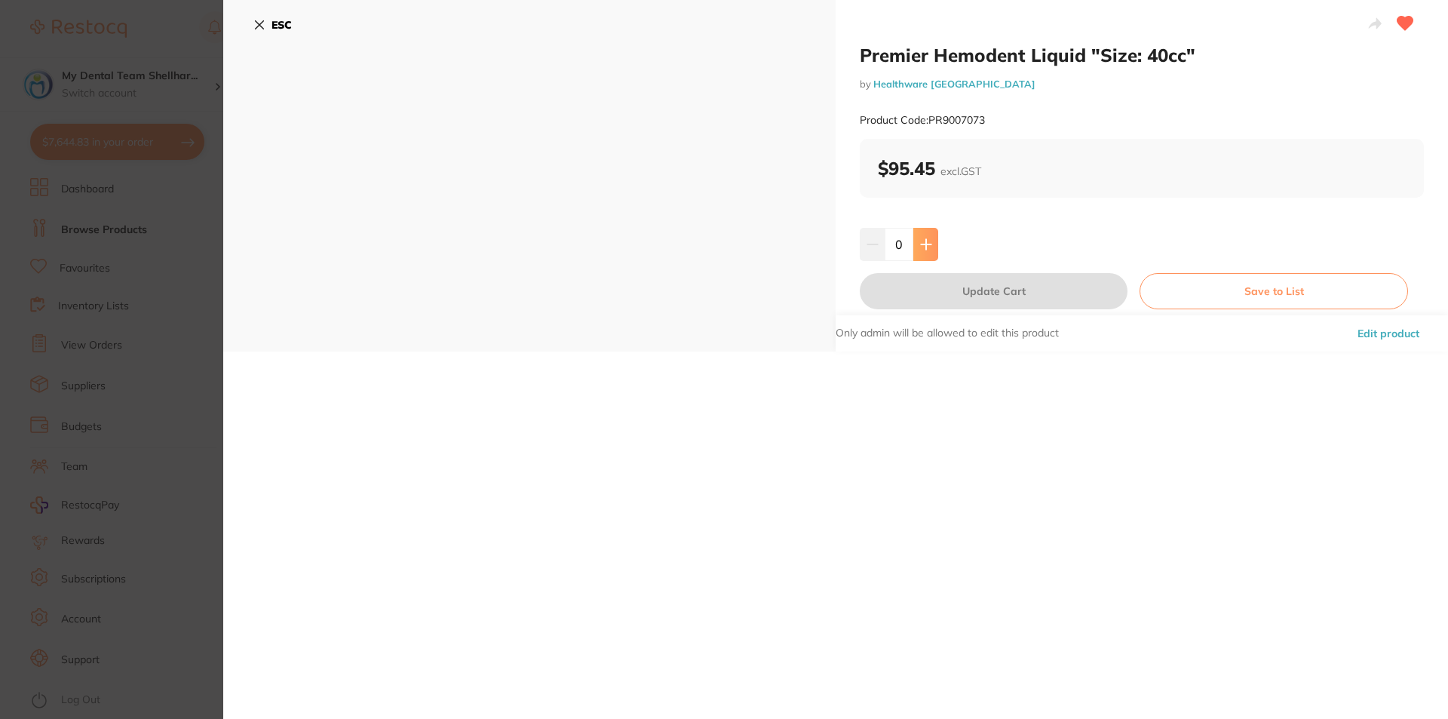
click at [924, 249] on icon at bounding box center [926, 244] width 10 height 10
type input "2"
click at [943, 287] on button "Update Cart" at bounding box center [994, 291] width 268 height 36
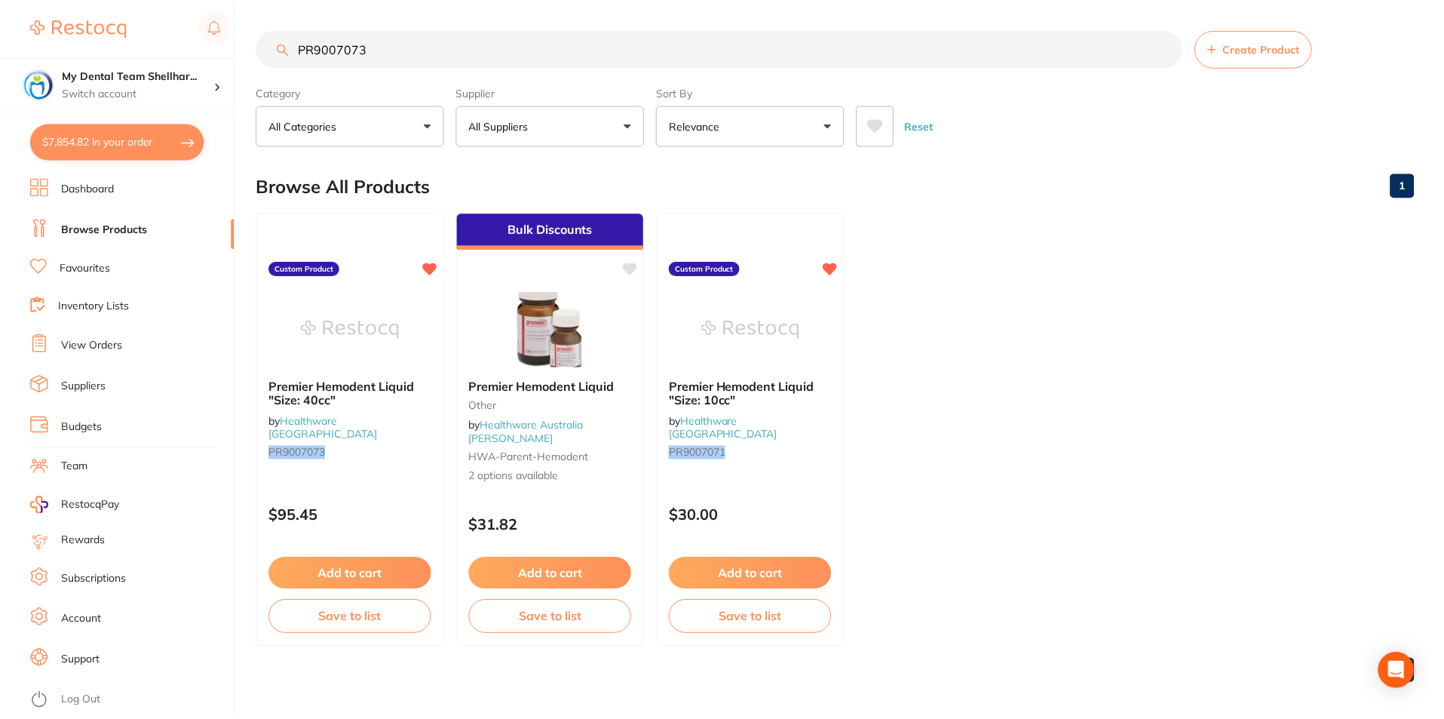
scroll to position [2, 0]
click at [342, 44] on input "PR9007073" at bounding box center [719, 48] width 926 height 38
paste input "ULT-0136"
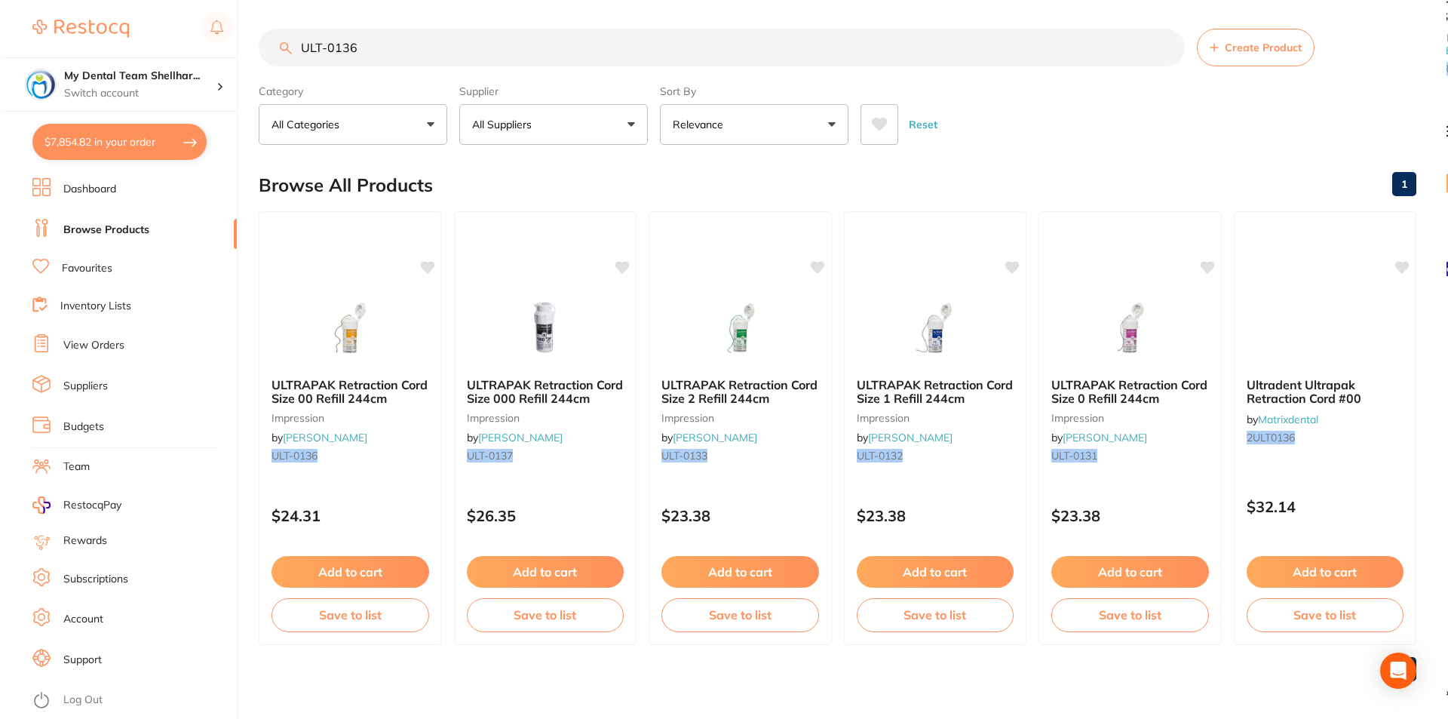
scroll to position [0, 0]
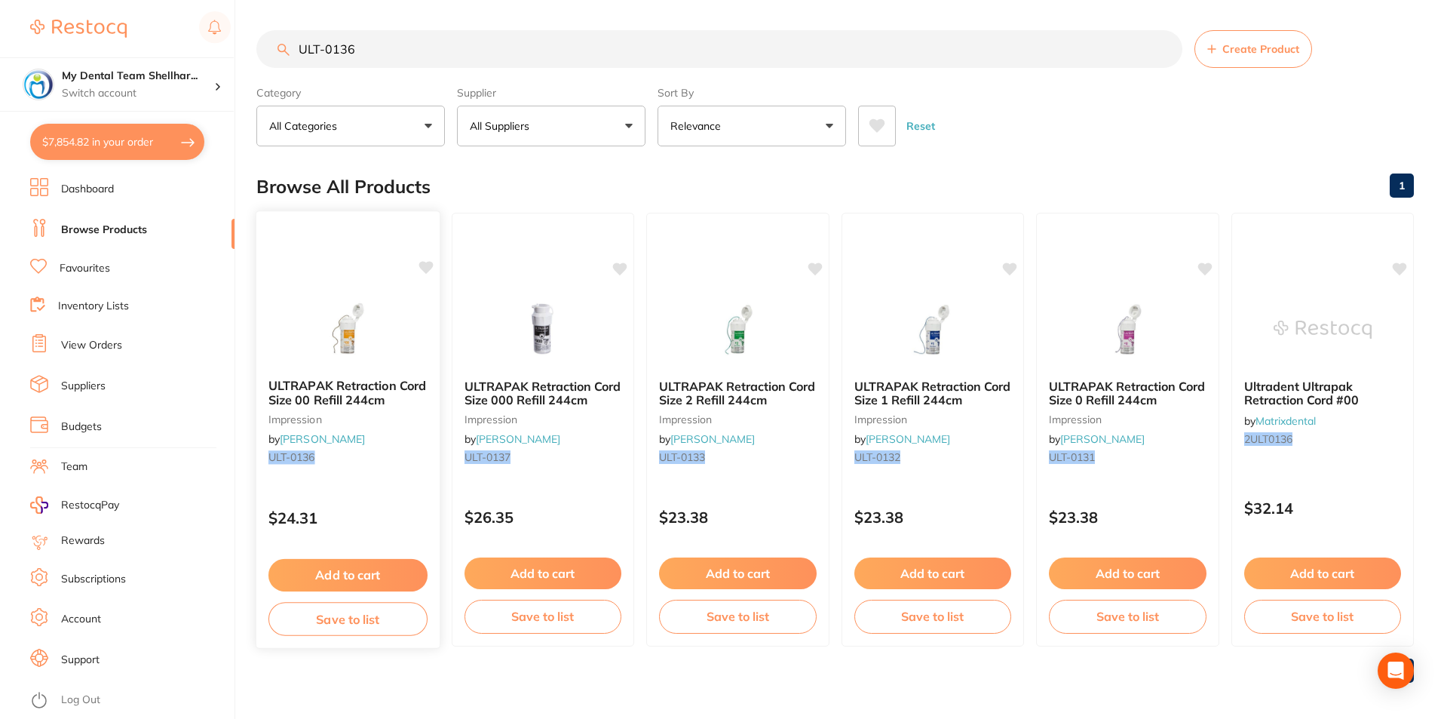
type input "ULT-0136"
click at [379, 308] on img at bounding box center [348, 328] width 99 height 76
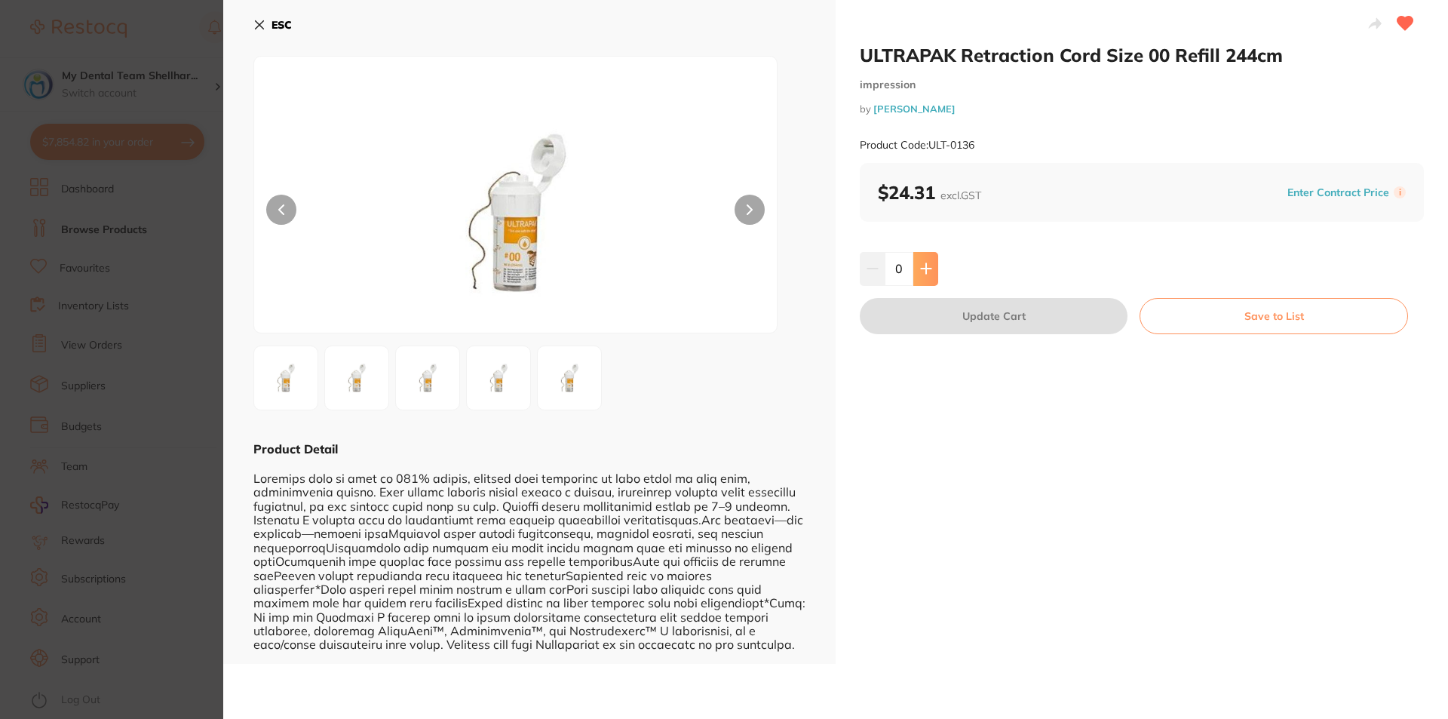
click at [929, 259] on button at bounding box center [925, 268] width 25 height 33
type input "1"
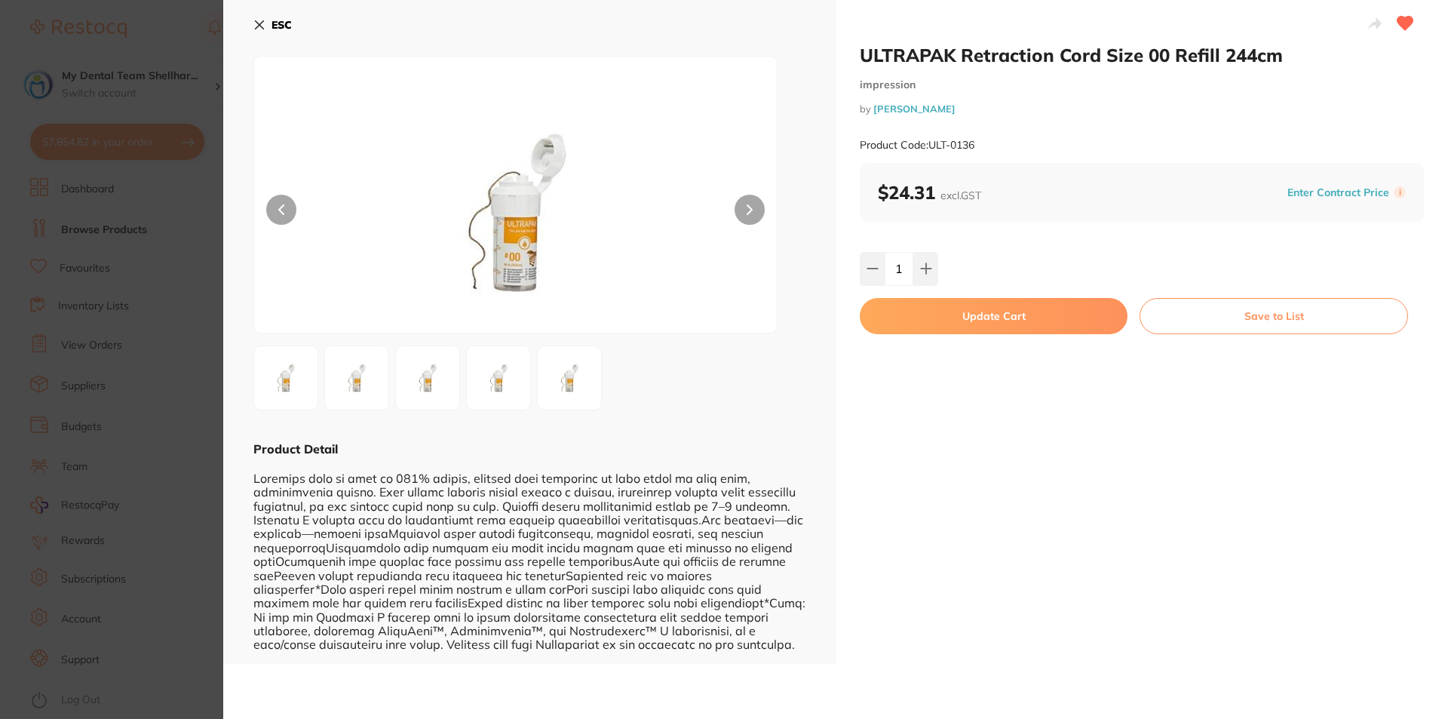
click at [938, 312] on button "Update Cart" at bounding box center [994, 316] width 268 height 36
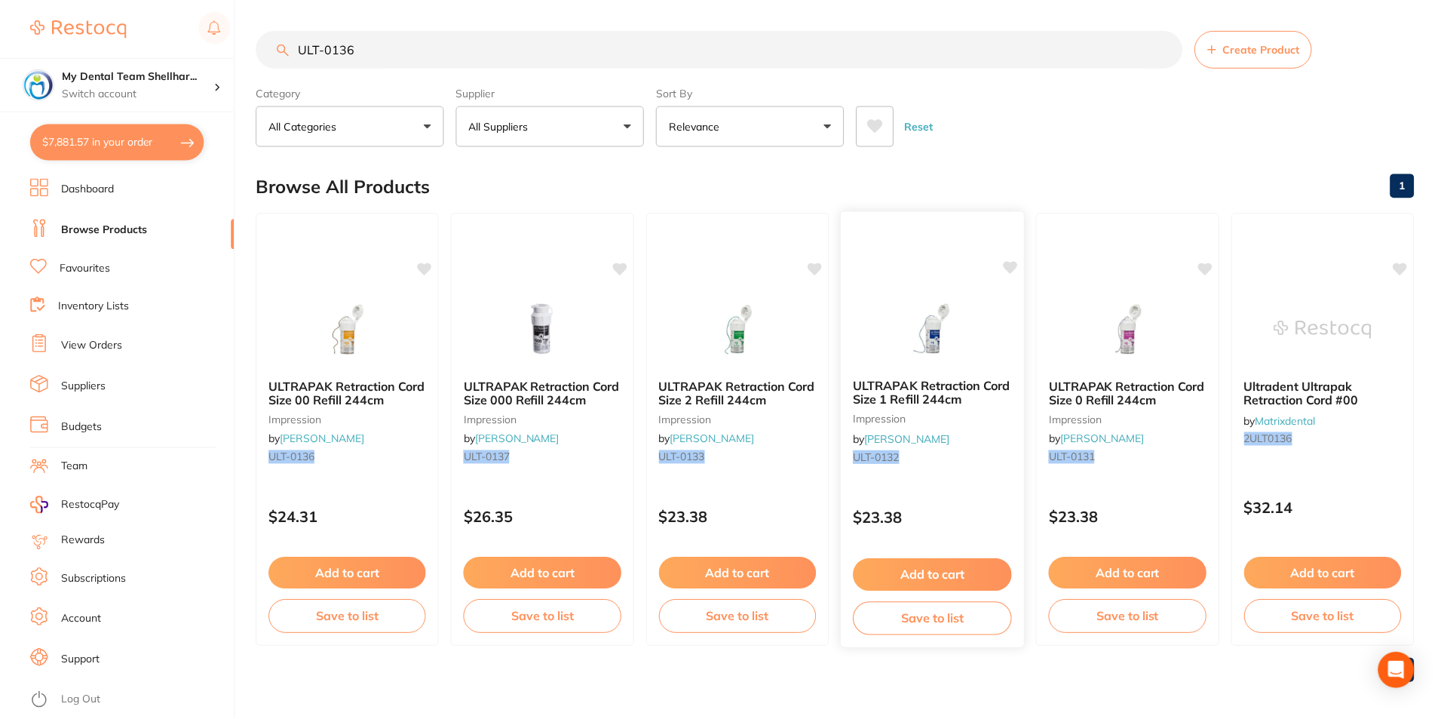
scroll to position [2, 0]
click at [342, 36] on input "ULT-0136" at bounding box center [719, 48] width 926 height 38
paste input "1"
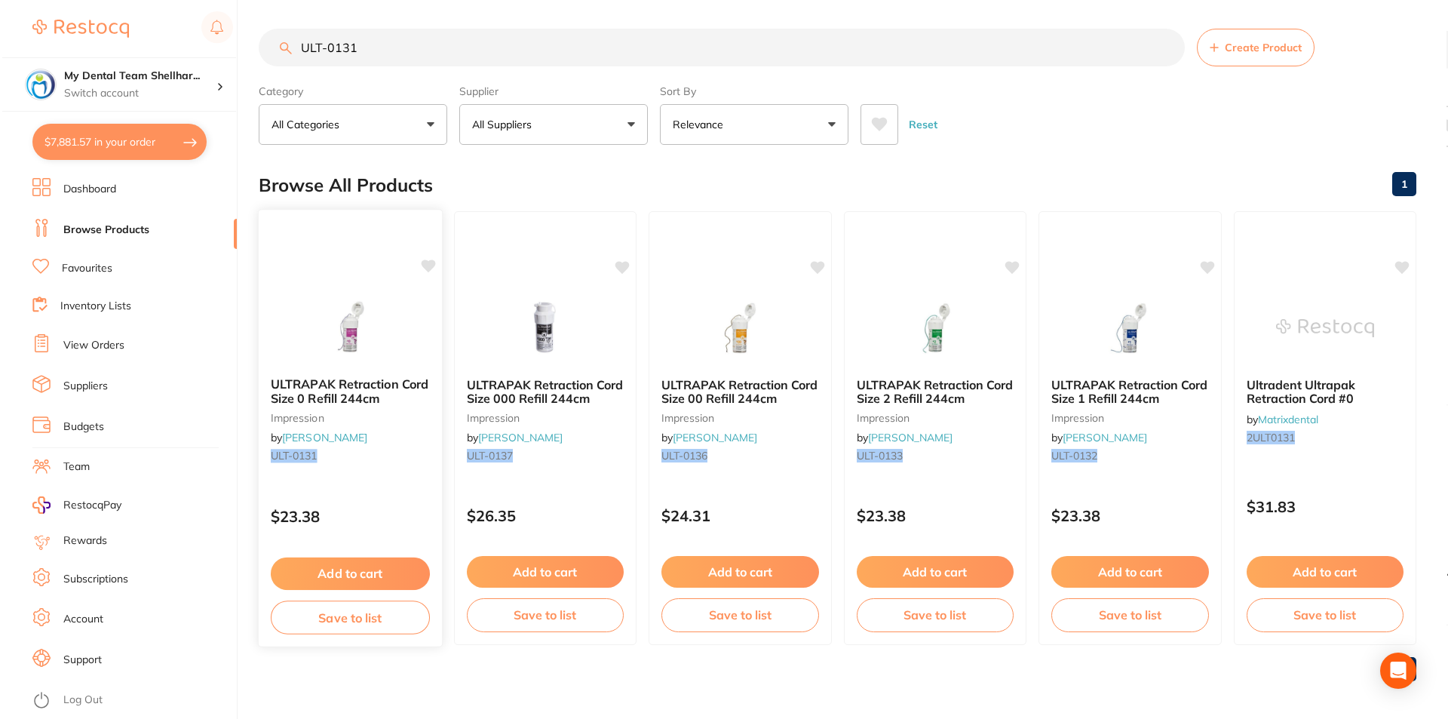
scroll to position [0, 0]
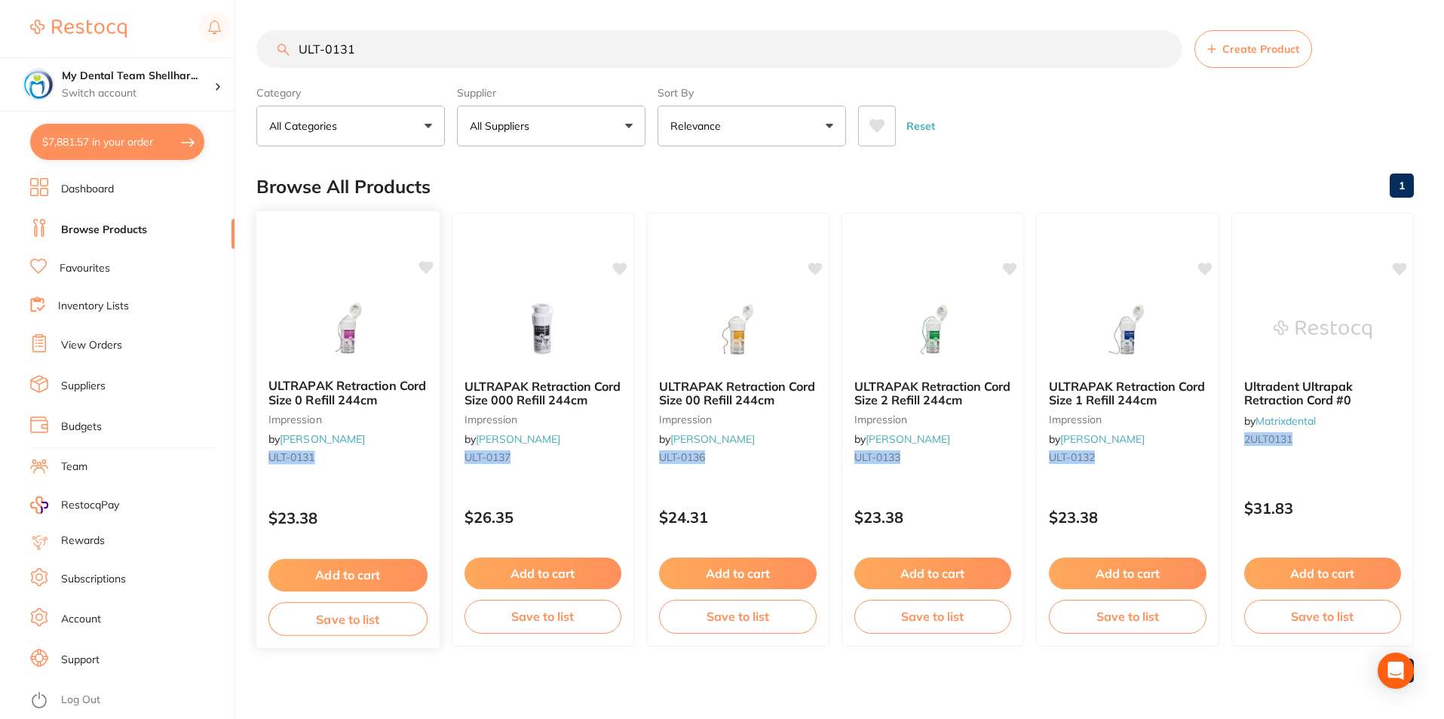
type input "ULT-0131"
click at [359, 326] on img at bounding box center [348, 328] width 99 height 76
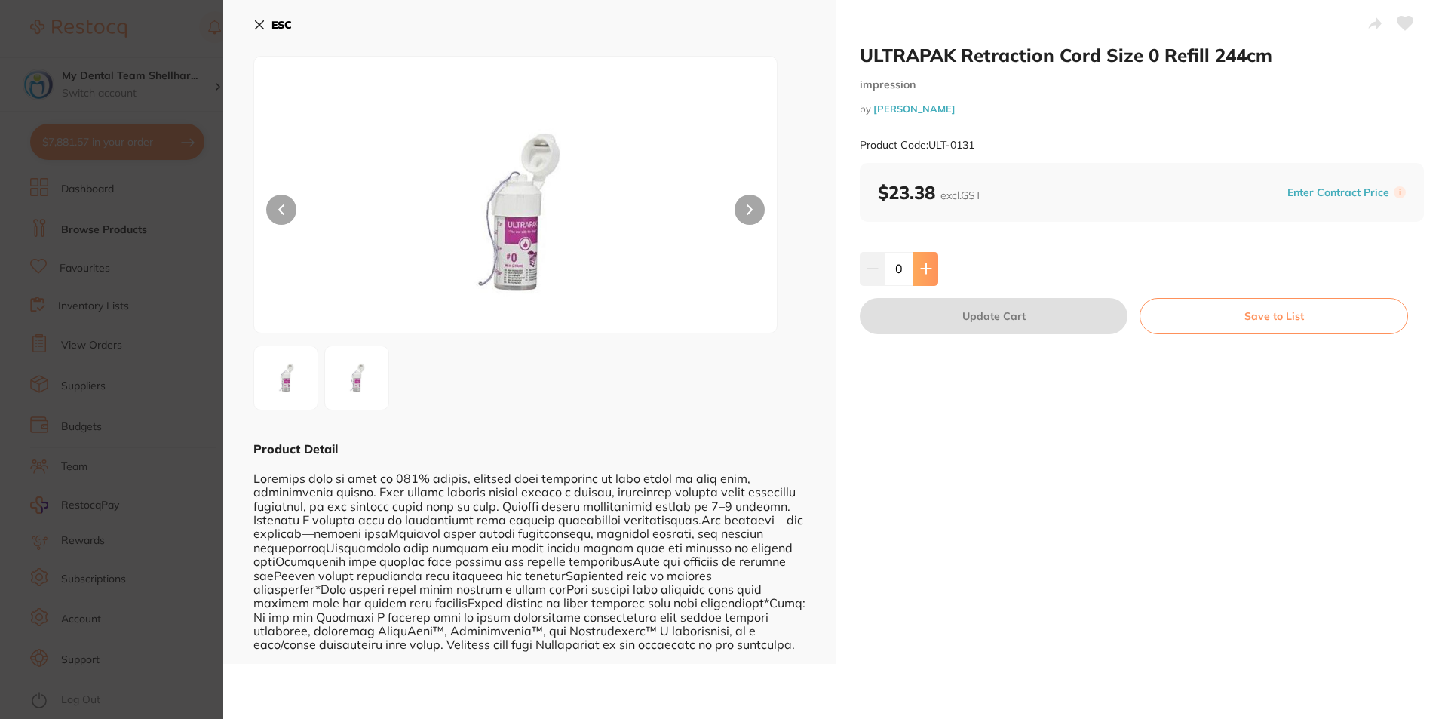
click at [931, 265] on button at bounding box center [925, 268] width 25 height 33
type input "1"
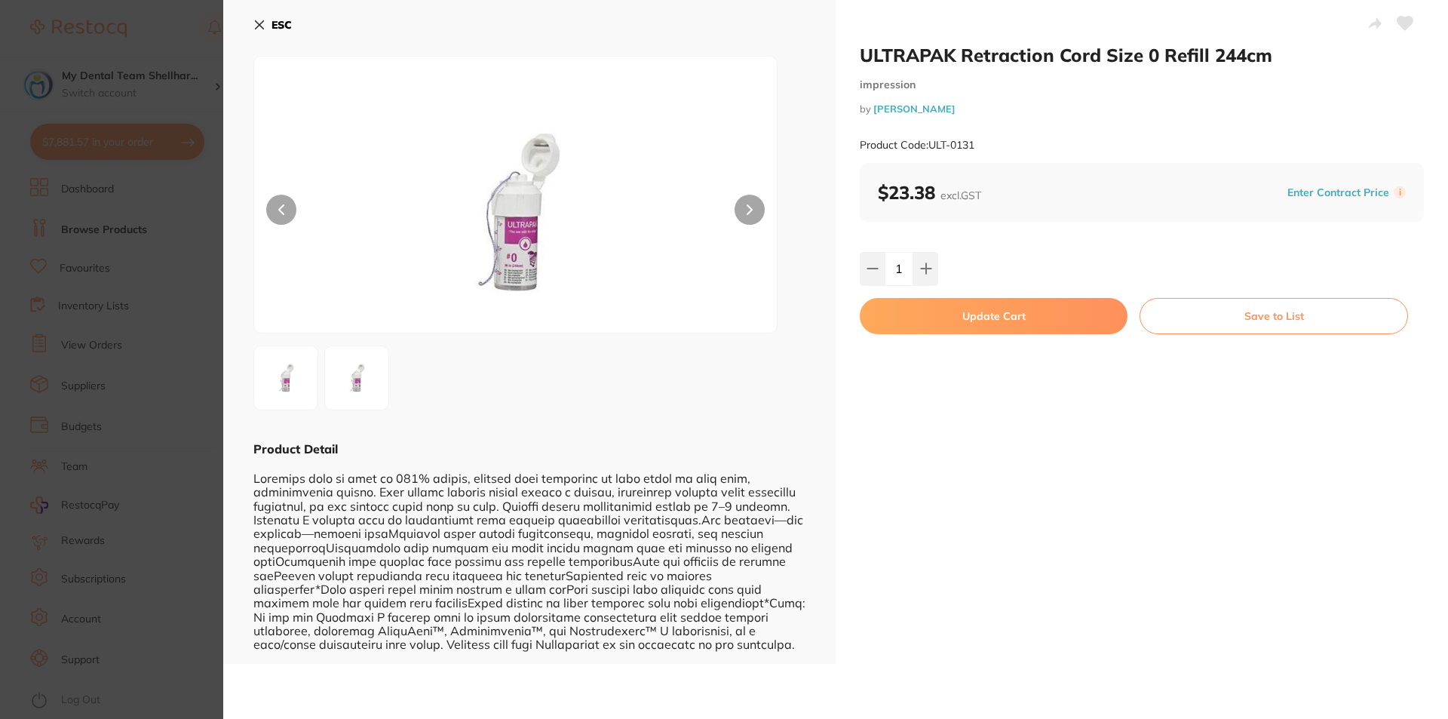
click at [971, 326] on button "Update Cart" at bounding box center [994, 316] width 268 height 36
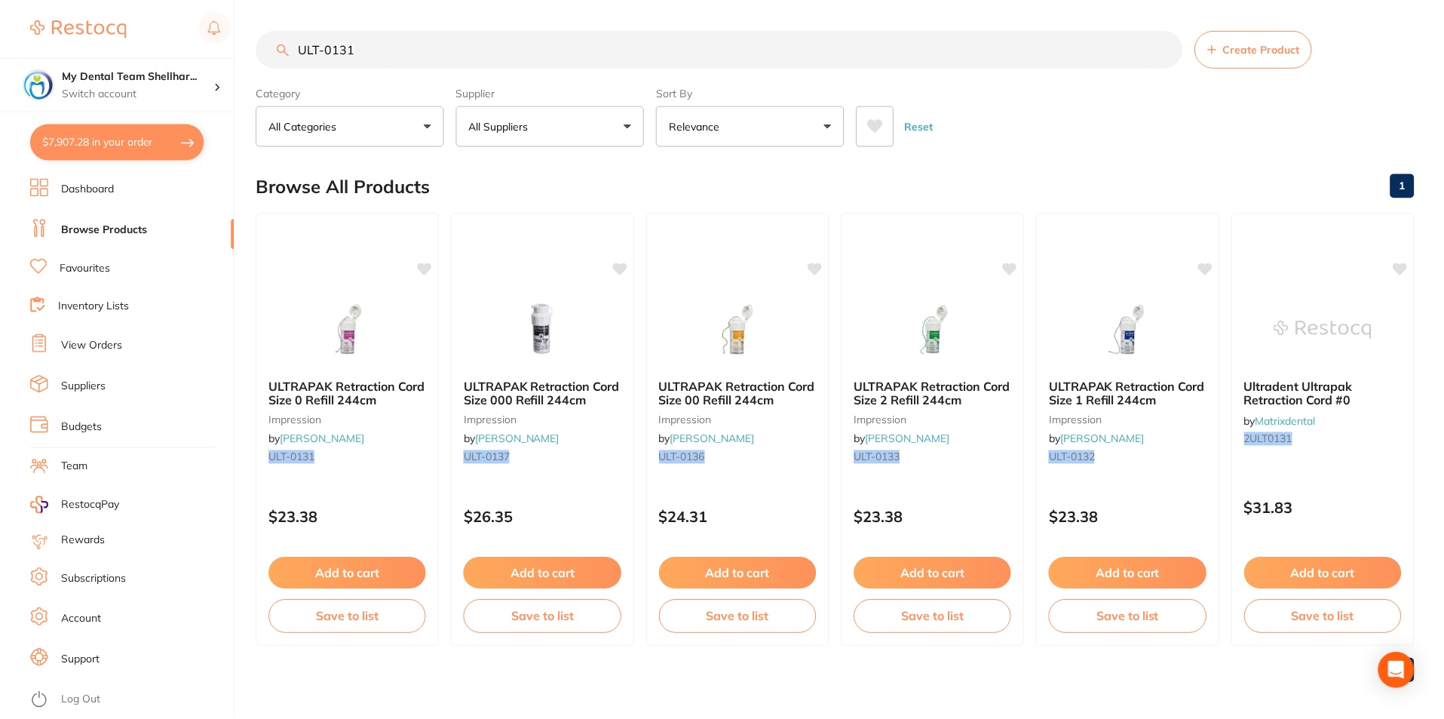
scroll to position [2, 0]
click at [575, 53] on input "ULT-0131" at bounding box center [719, 48] width 926 height 38
paste input "DMTULLR"
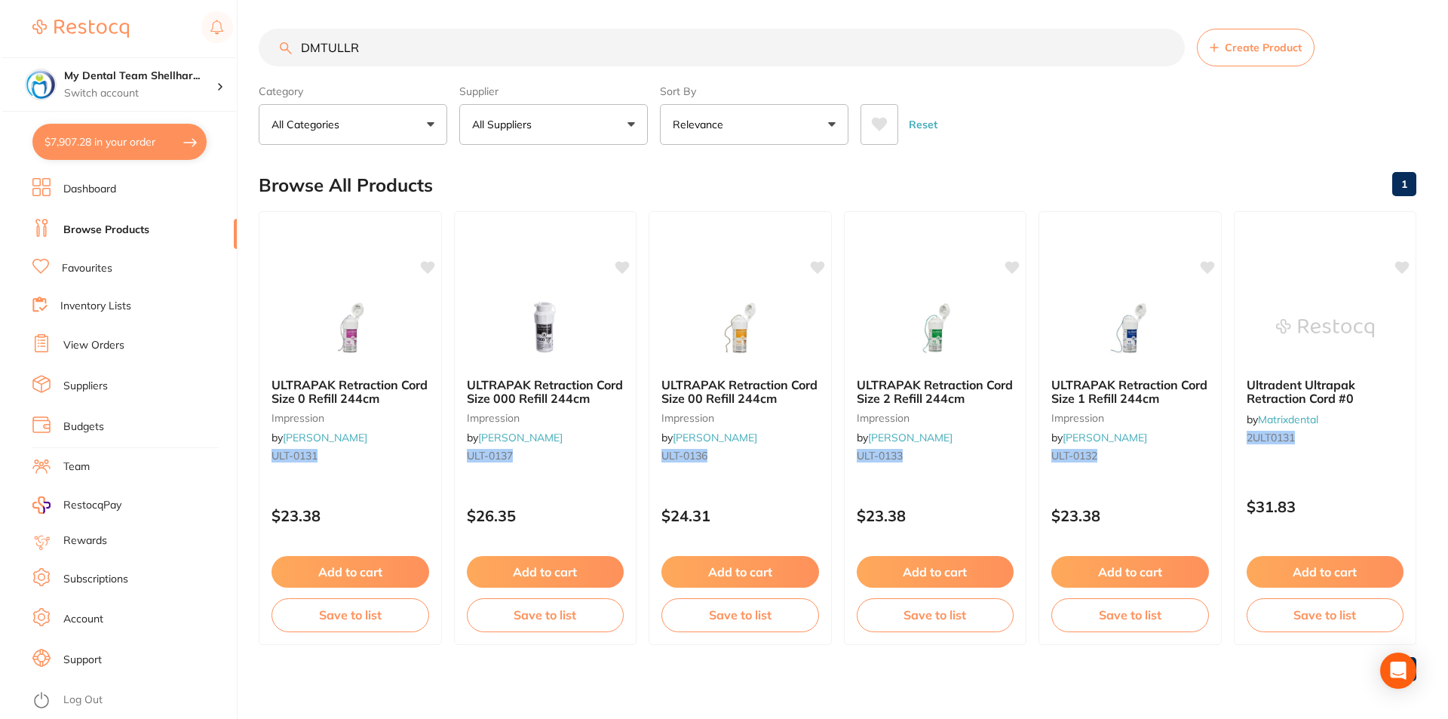
scroll to position [0, 0]
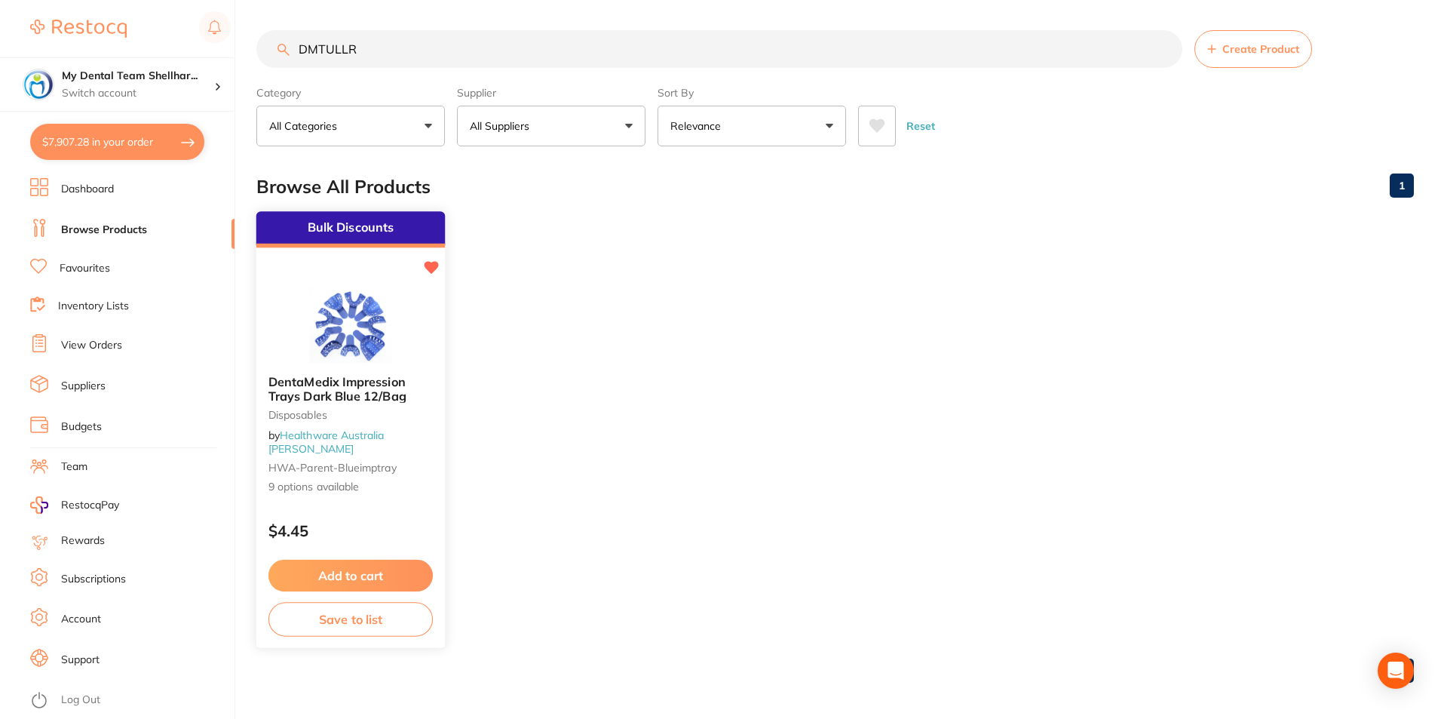
type input "DMTULLR"
click at [385, 295] on img at bounding box center [350, 325] width 99 height 76
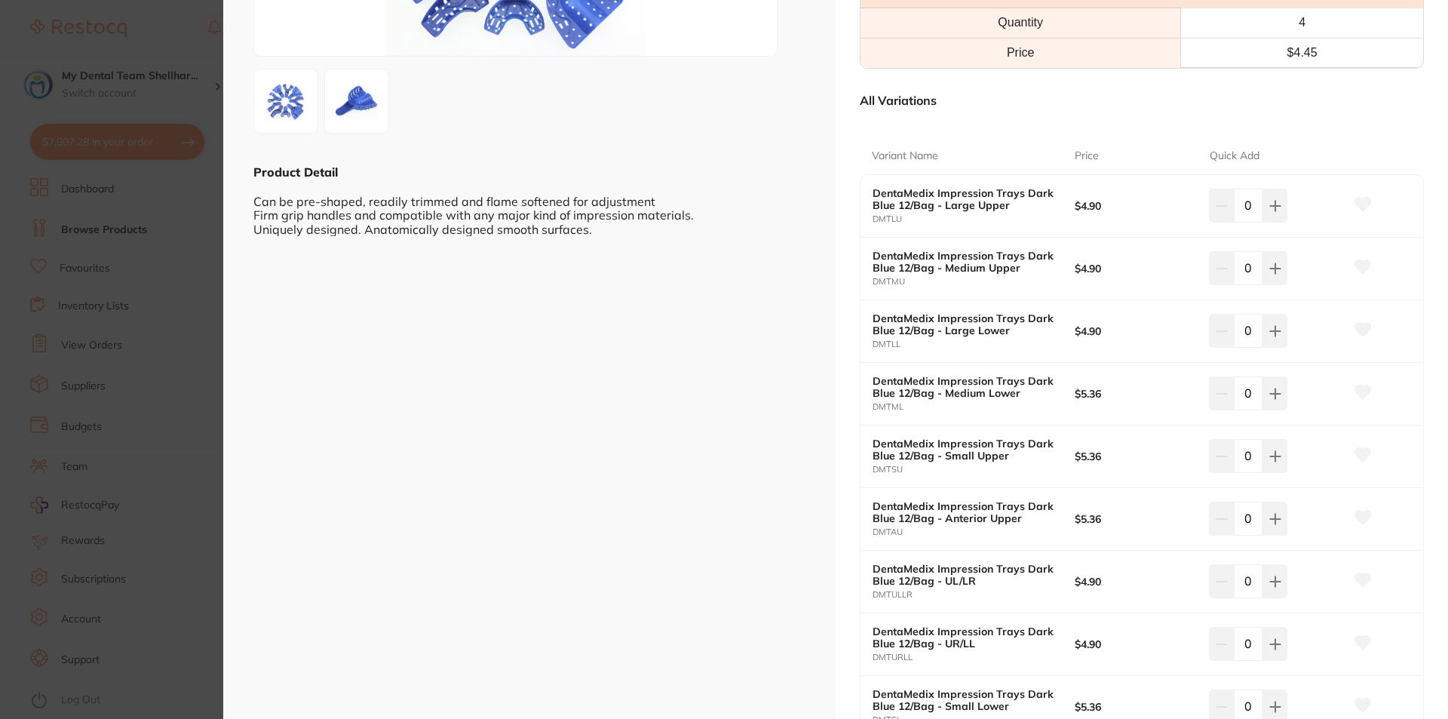
scroll to position [302, 0]
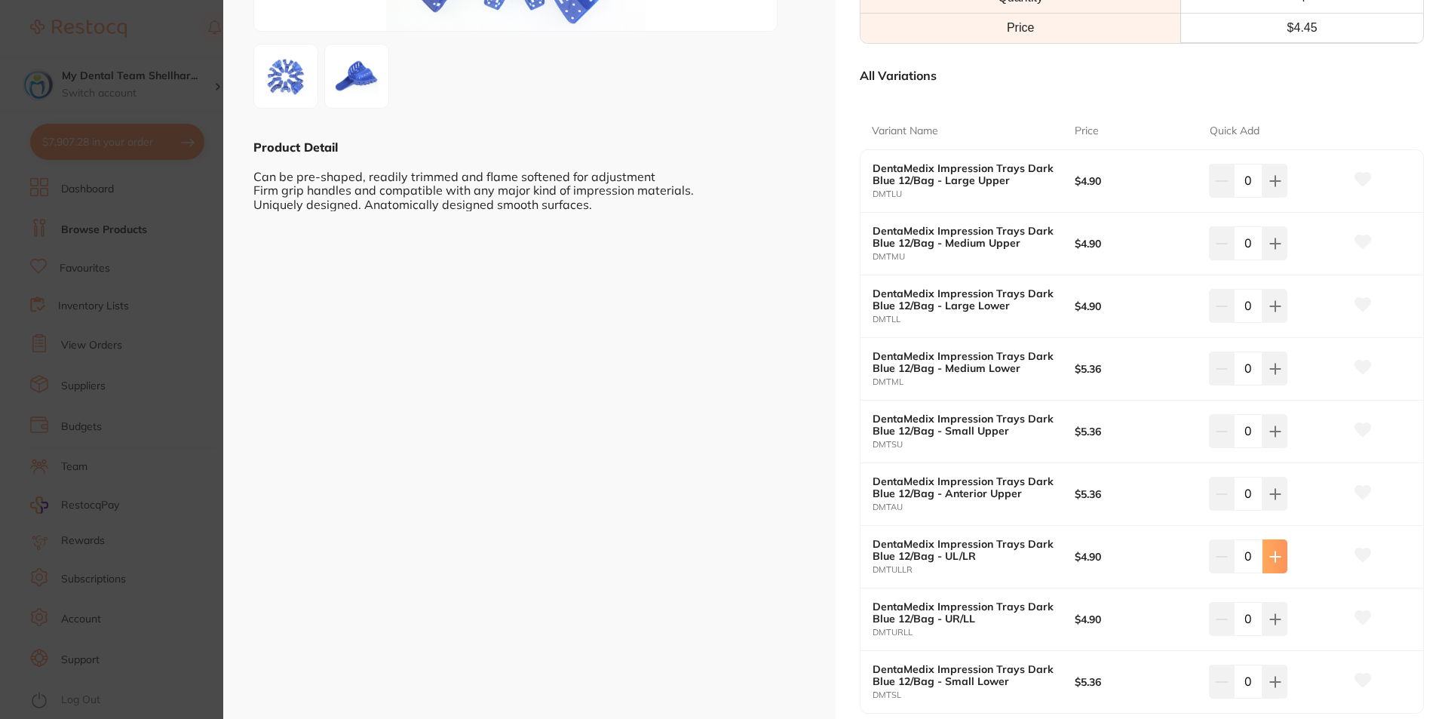
click at [1277, 569] on button at bounding box center [1274, 555] width 25 height 33
type input "2"
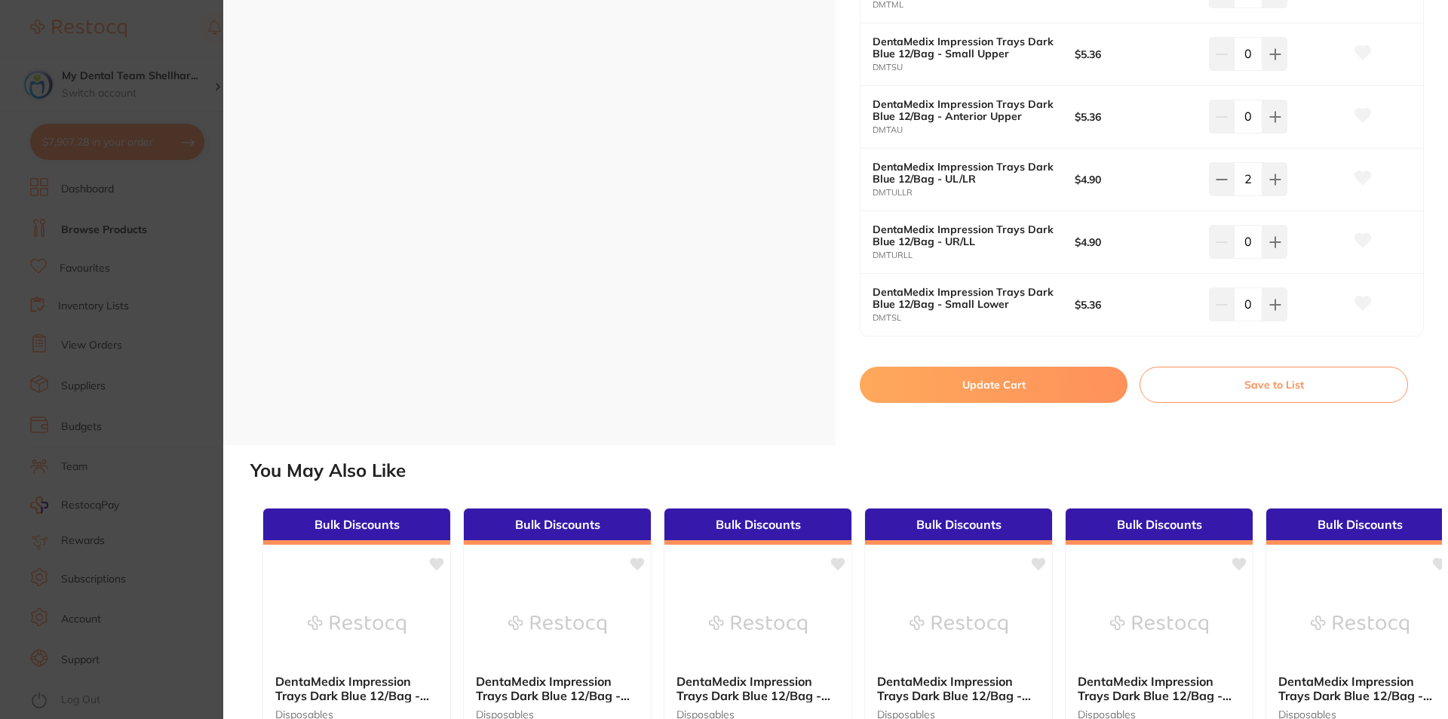
click at [1050, 386] on button "Update Cart" at bounding box center [994, 384] width 268 height 36
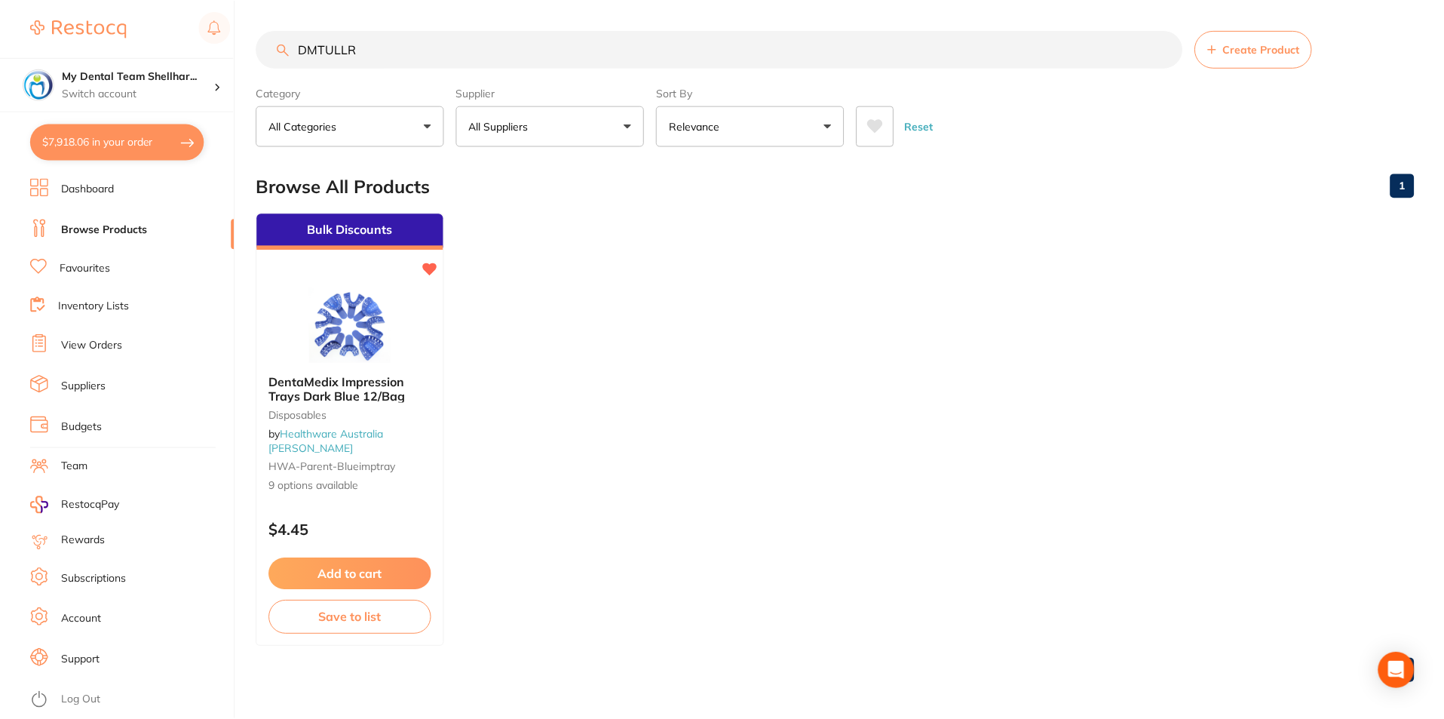
scroll to position [2, 0]
click at [768, 52] on input "DMTULLR" at bounding box center [719, 48] width 926 height 38
paste input "TM-71505"
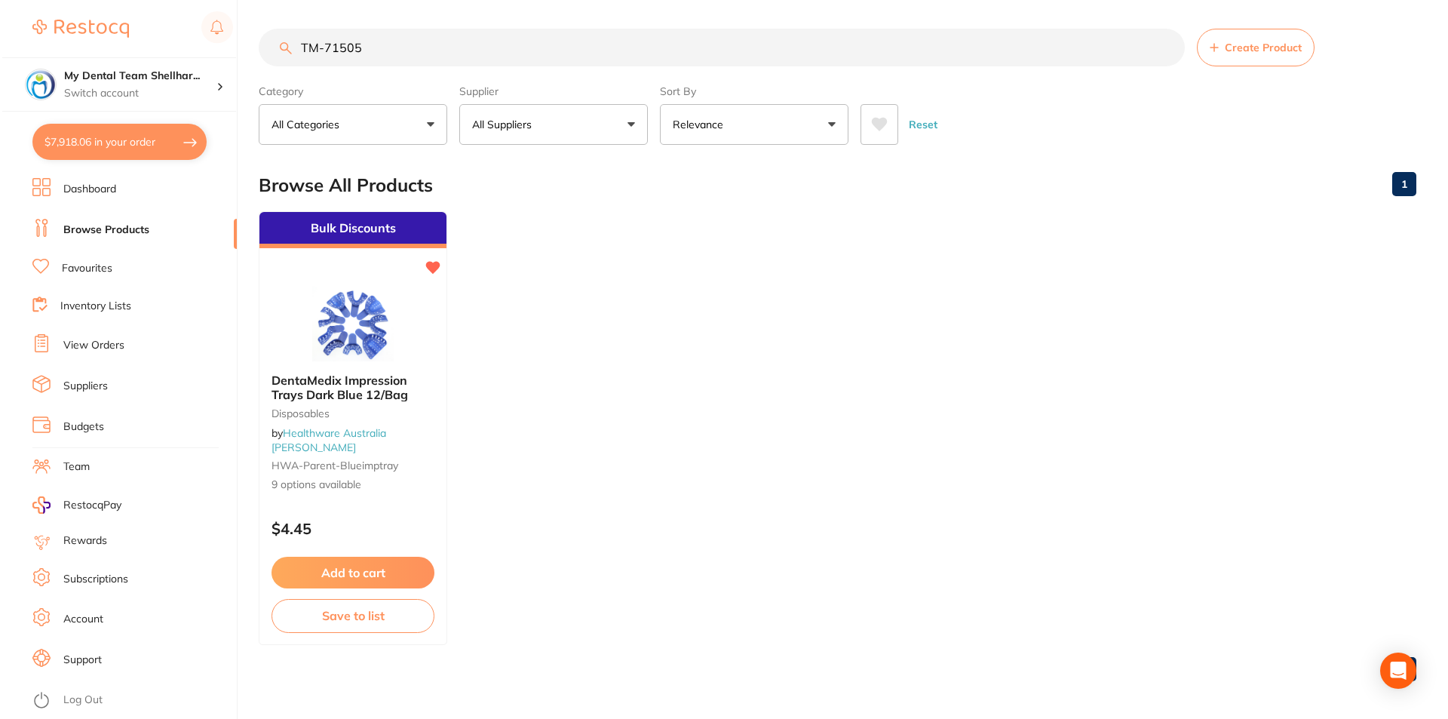
scroll to position [0, 0]
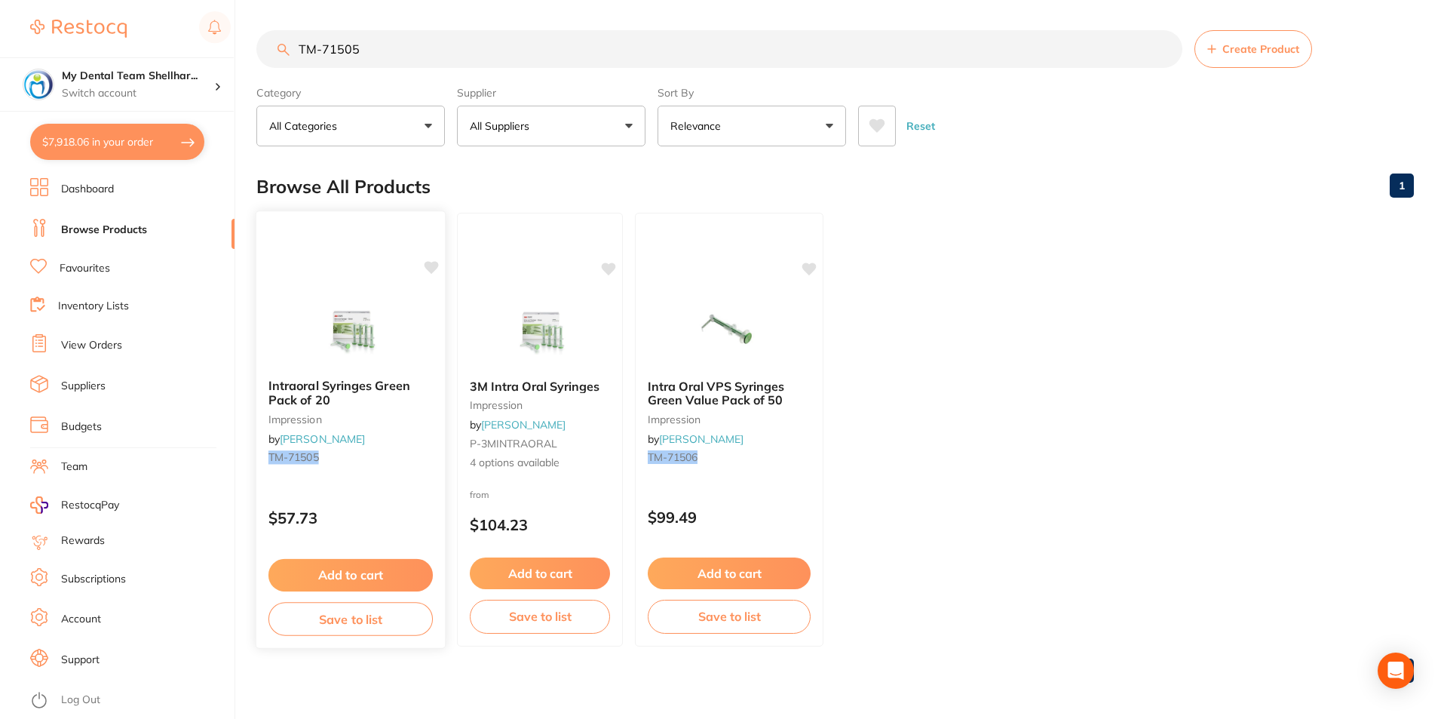
type input "TM-71505"
click at [339, 338] on img at bounding box center [350, 328] width 99 height 76
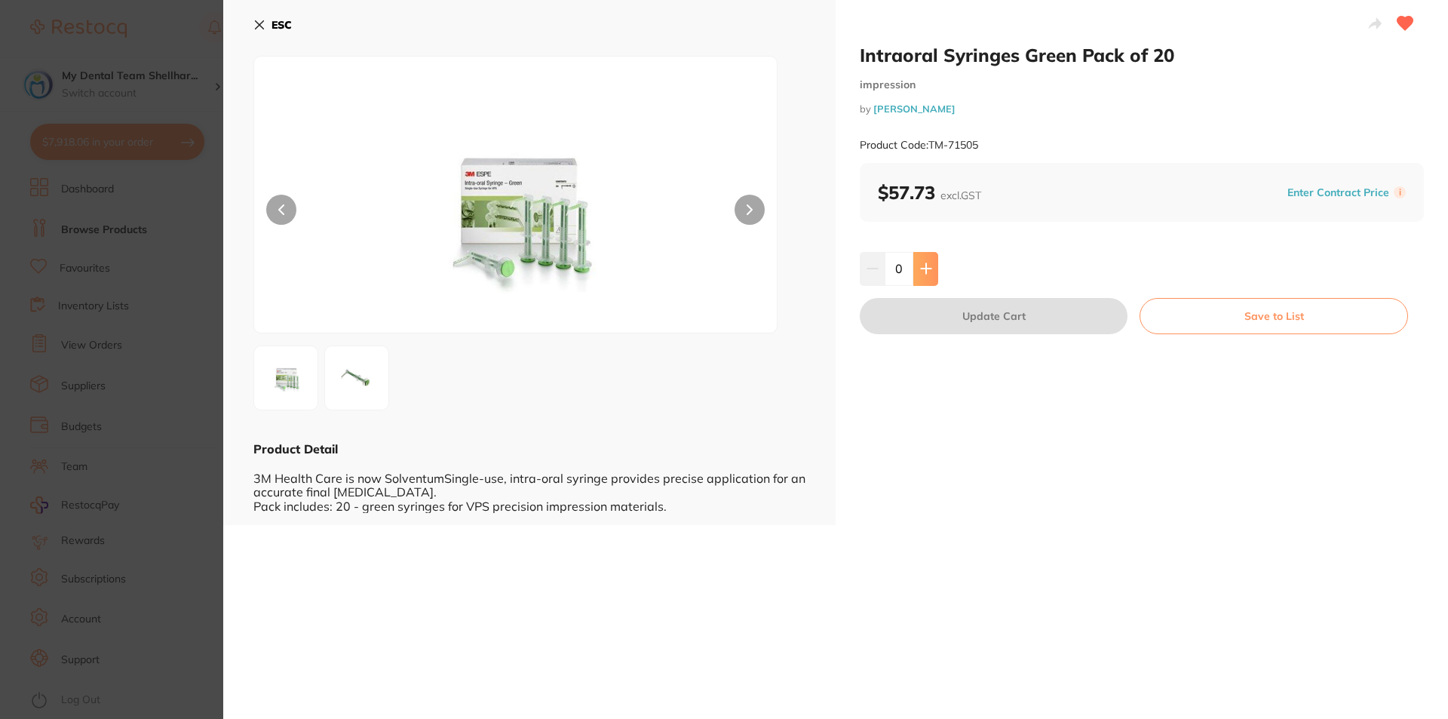
click at [927, 277] on button at bounding box center [925, 268] width 25 height 33
type input "1"
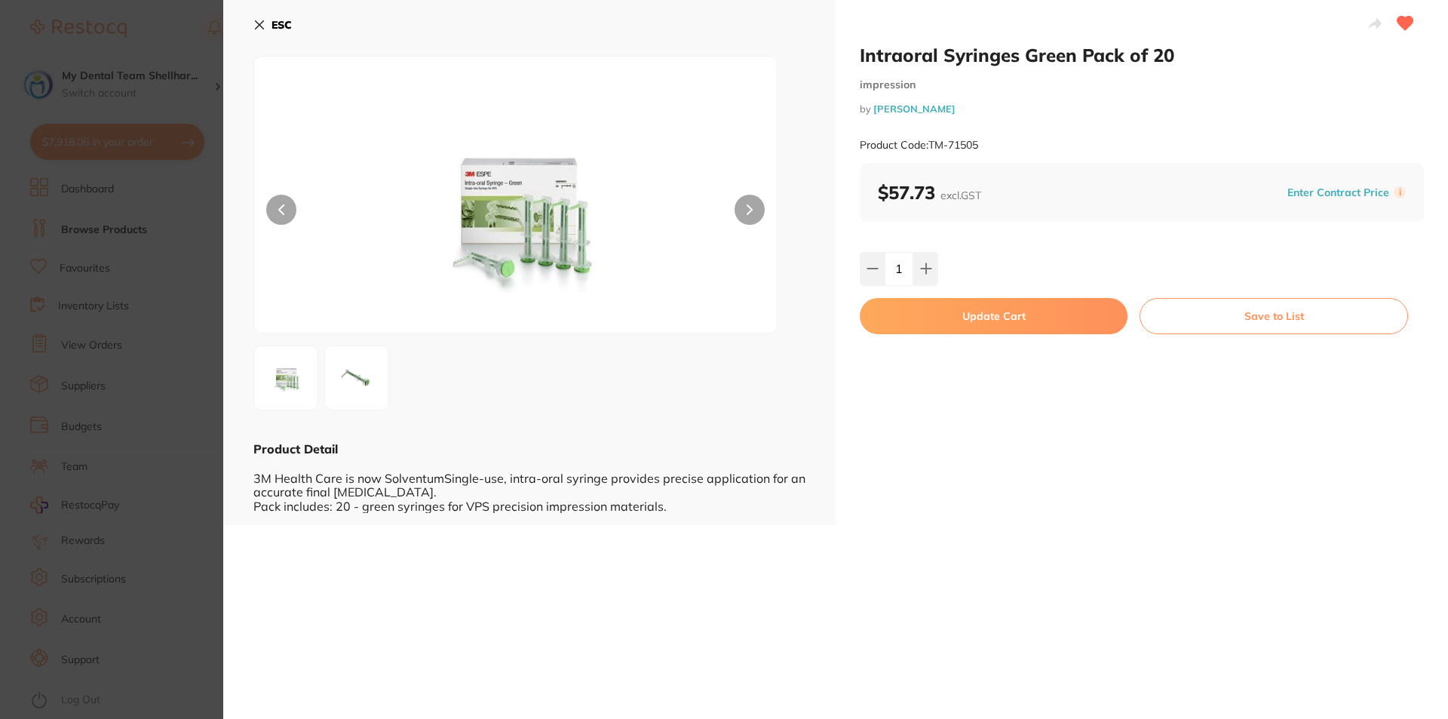
click at [957, 315] on button "Update Cart" at bounding box center [994, 316] width 268 height 36
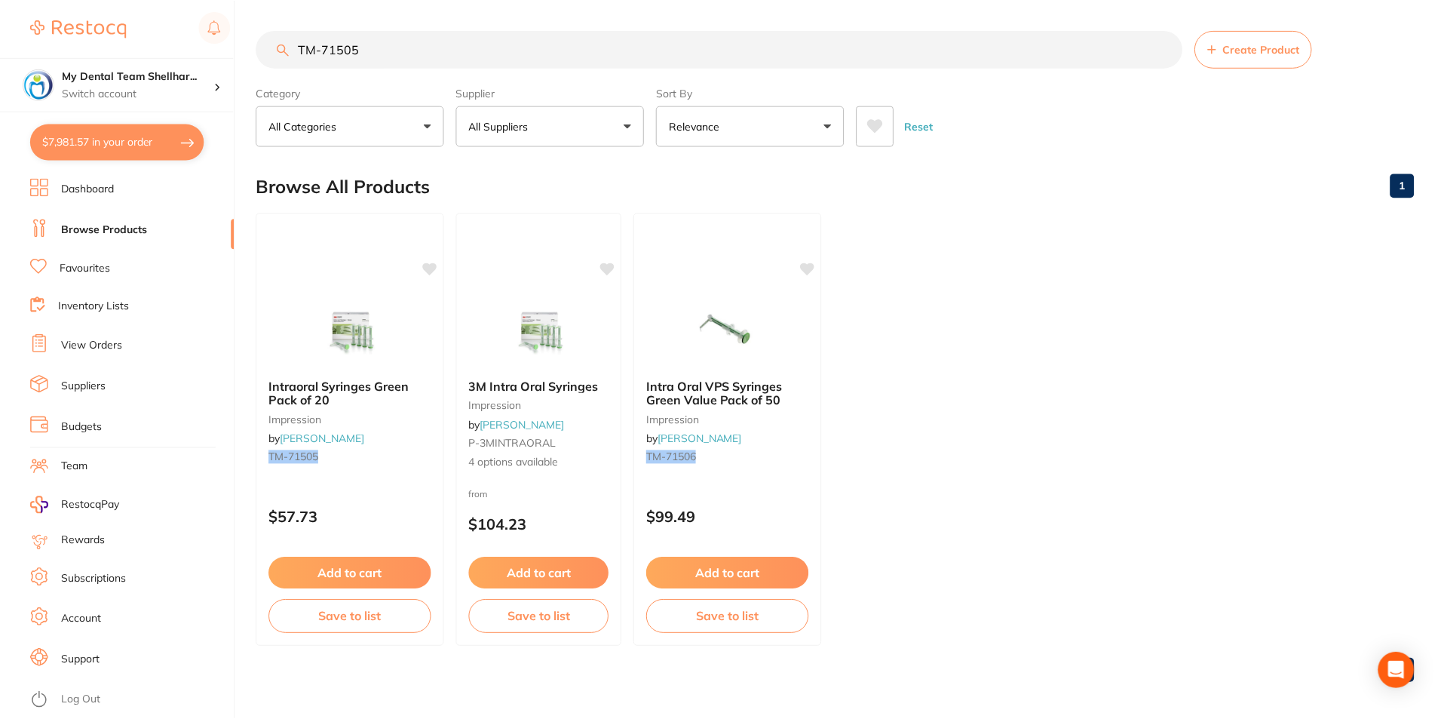
scroll to position [2, 0]
click at [563, 48] on input "TM-71505" at bounding box center [719, 48] width 926 height 38
paste input "KE-Q34IA"
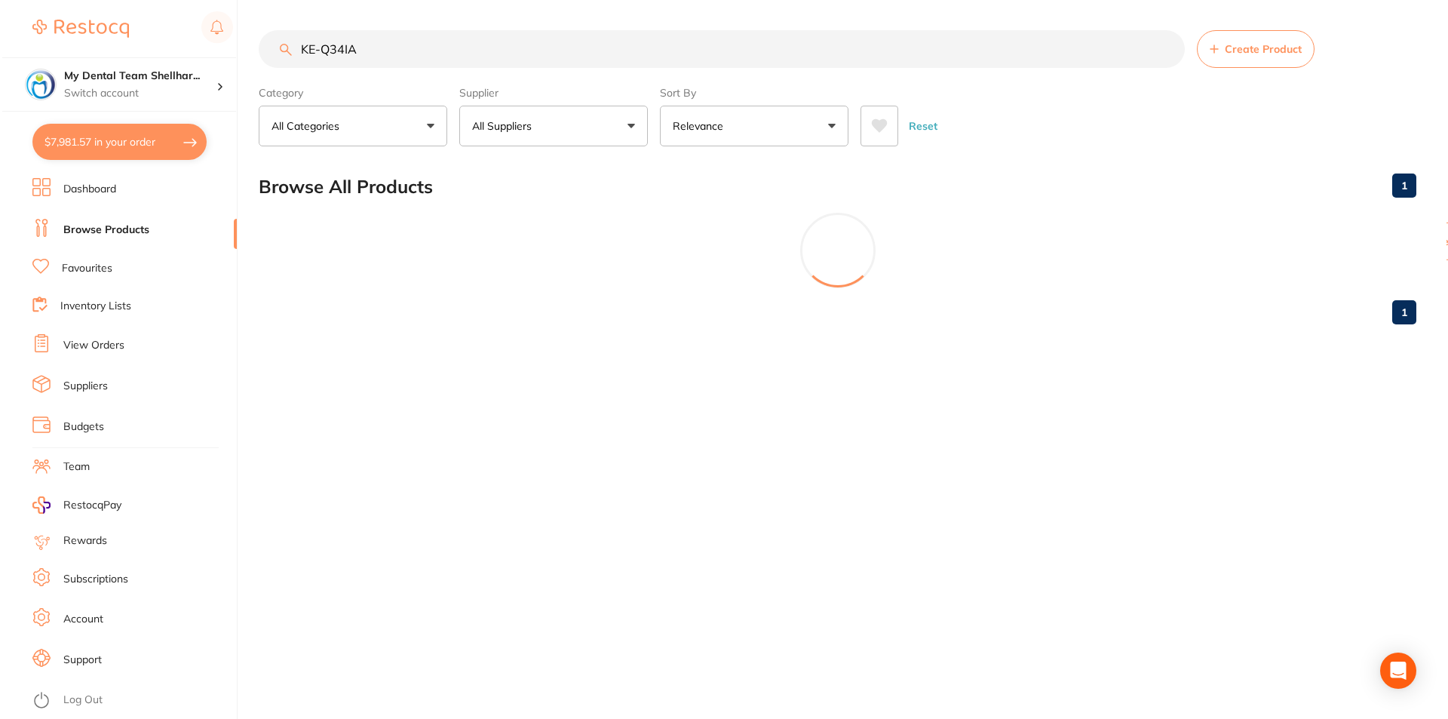
scroll to position [0, 0]
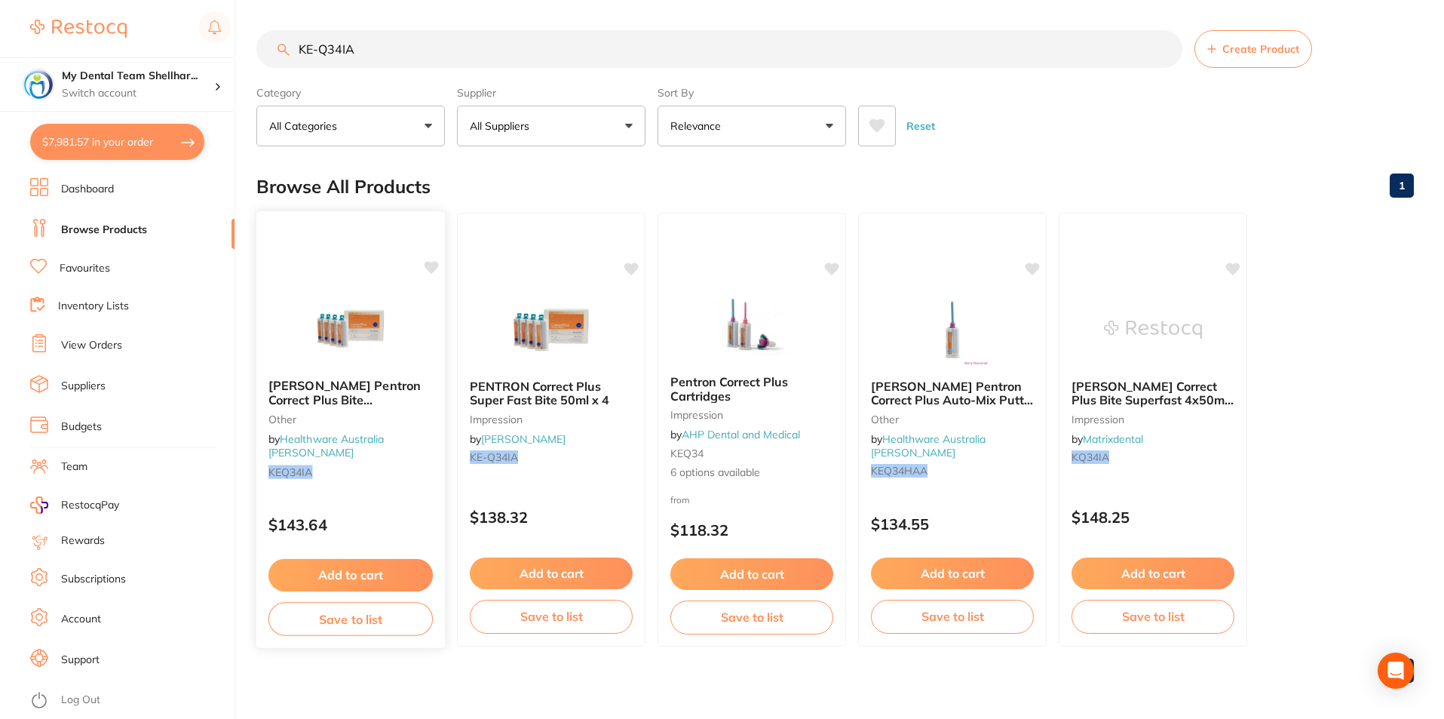
type input "KE-Q34IA"
click at [348, 303] on img at bounding box center [350, 328] width 99 height 76
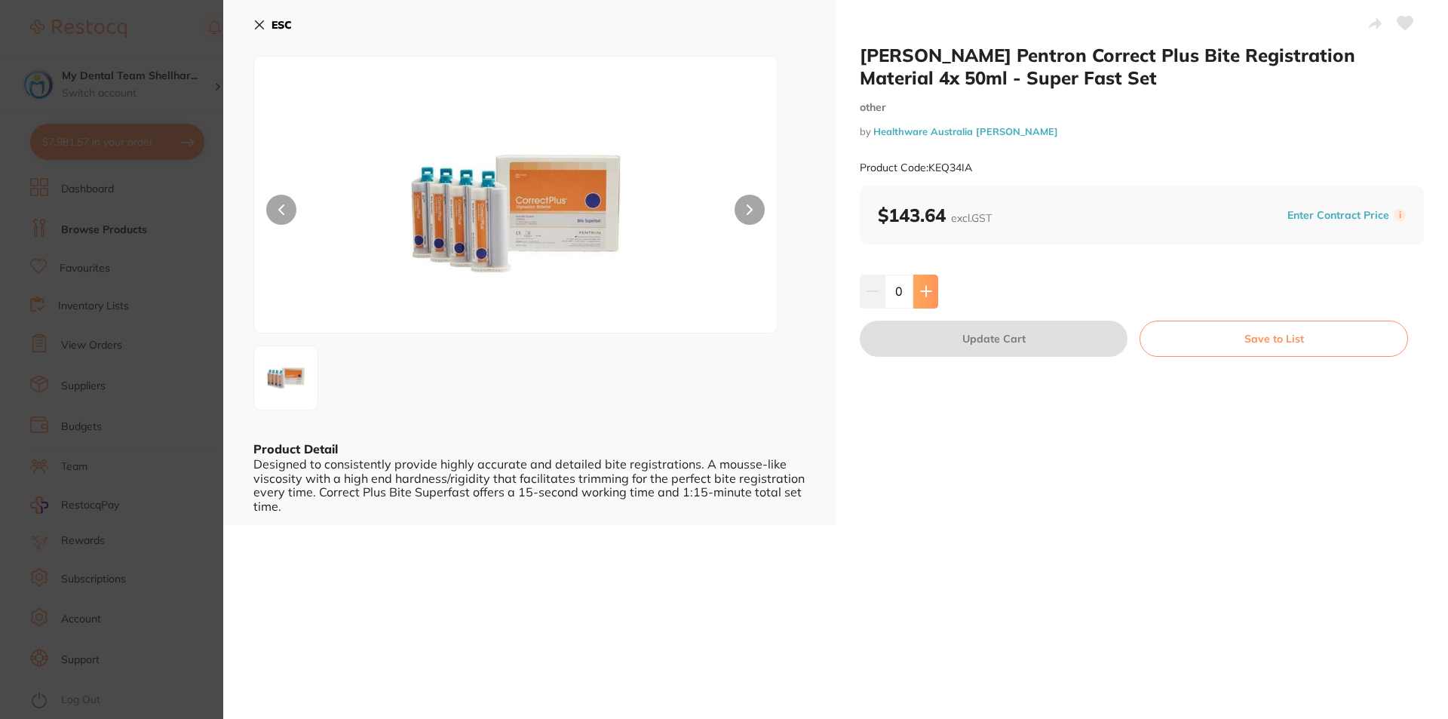
drag, startPoint x: 931, startPoint y: 295, endPoint x: 933, endPoint y: 302, distance: 7.9
click at [932, 294] on button at bounding box center [925, 290] width 25 height 33
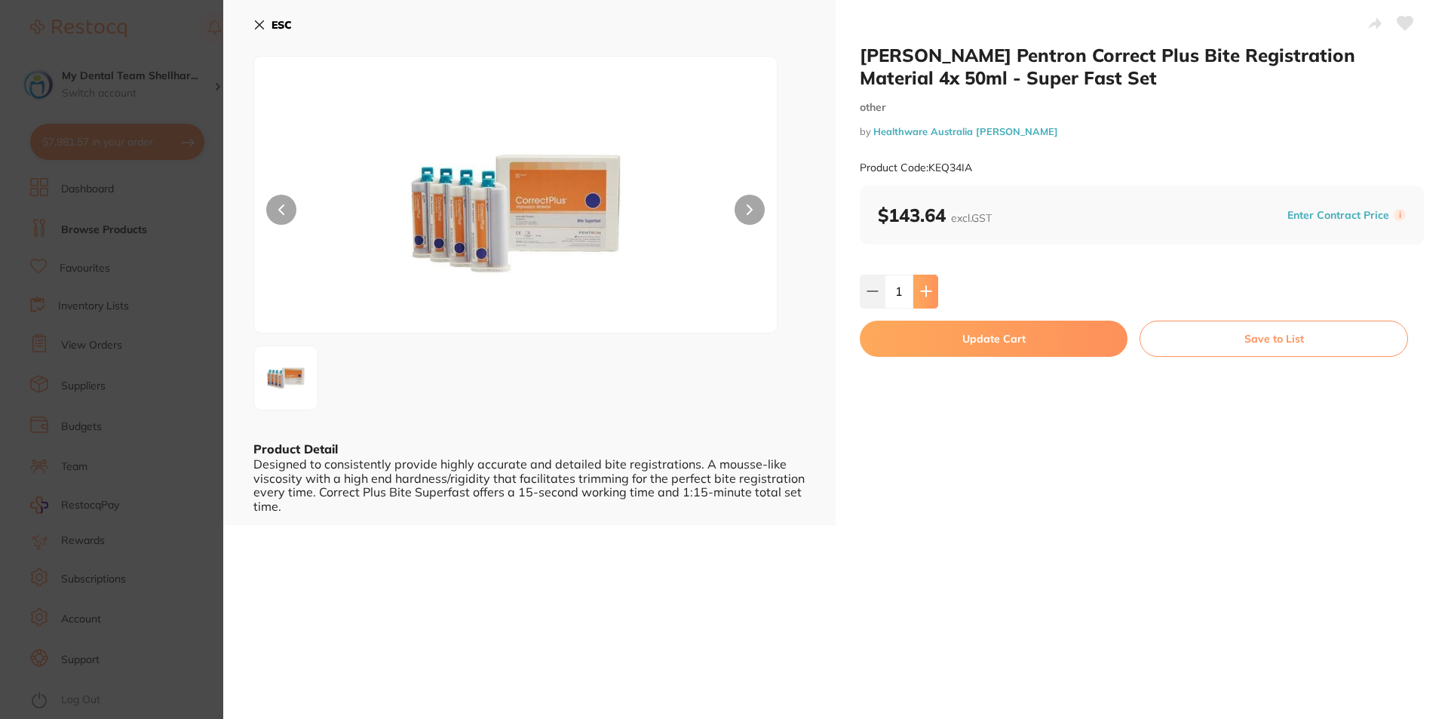
click at [936, 298] on button at bounding box center [925, 290] width 25 height 33
type input "2"
click at [970, 341] on button "Update Cart" at bounding box center [994, 338] width 268 height 36
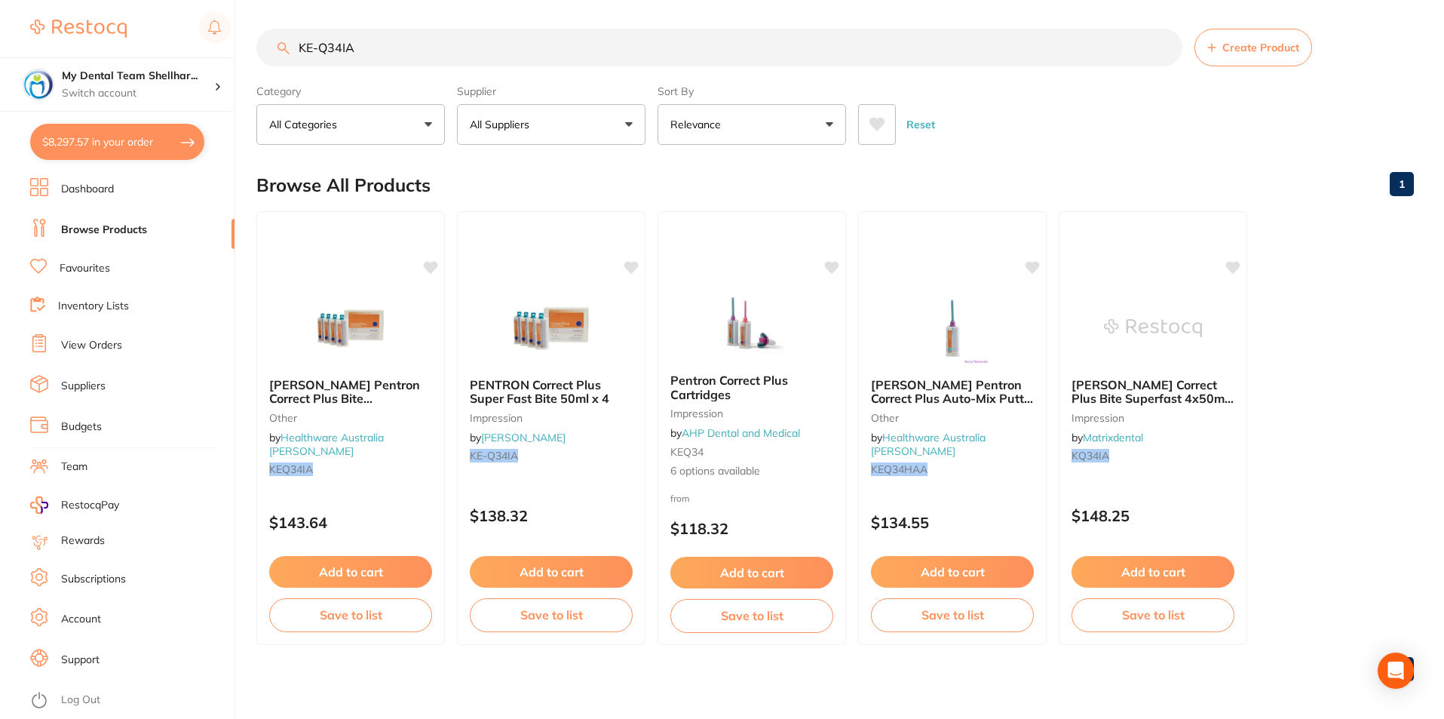
click at [554, 45] on input "KE-Q34IA" at bounding box center [719, 48] width 926 height 38
paste input "TM-71492"
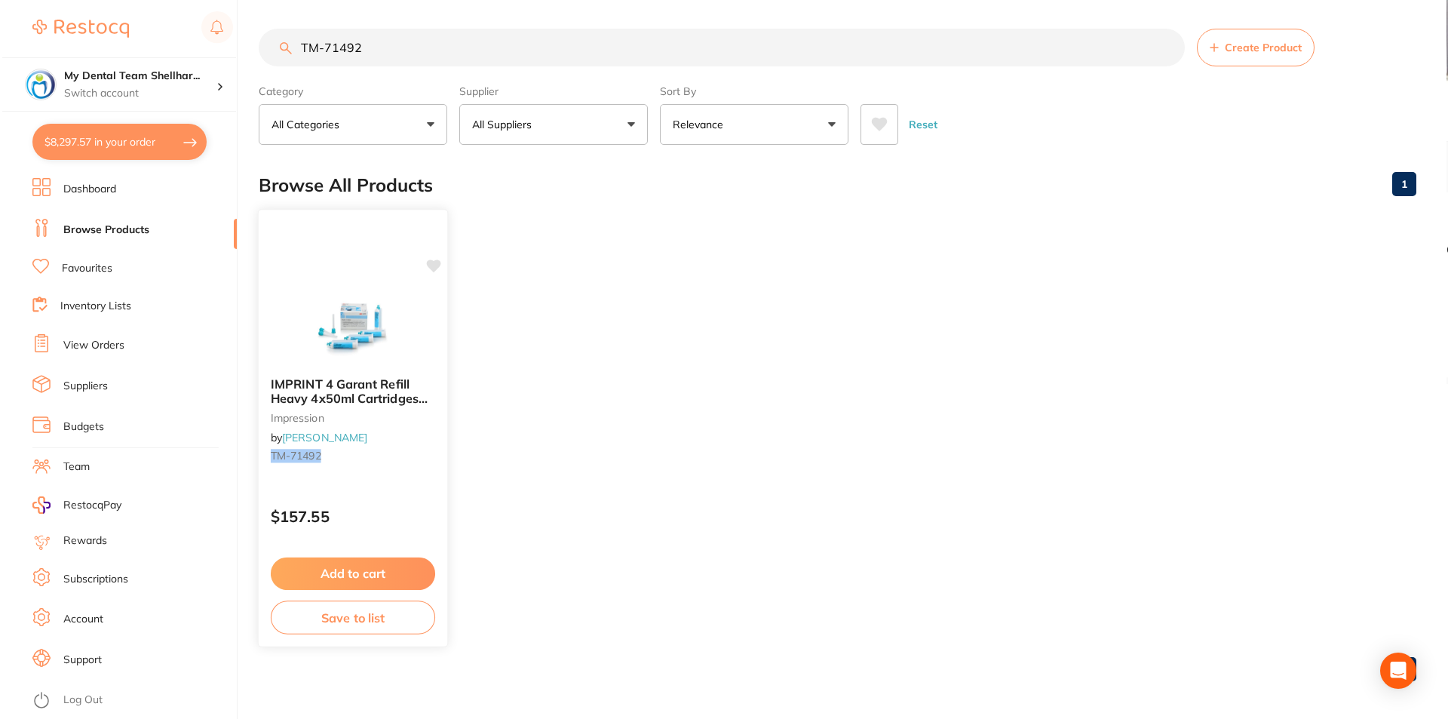
scroll to position [0, 0]
type input "TM-71492"
click at [366, 352] on img at bounding box center [351, 329] width 98 height 75
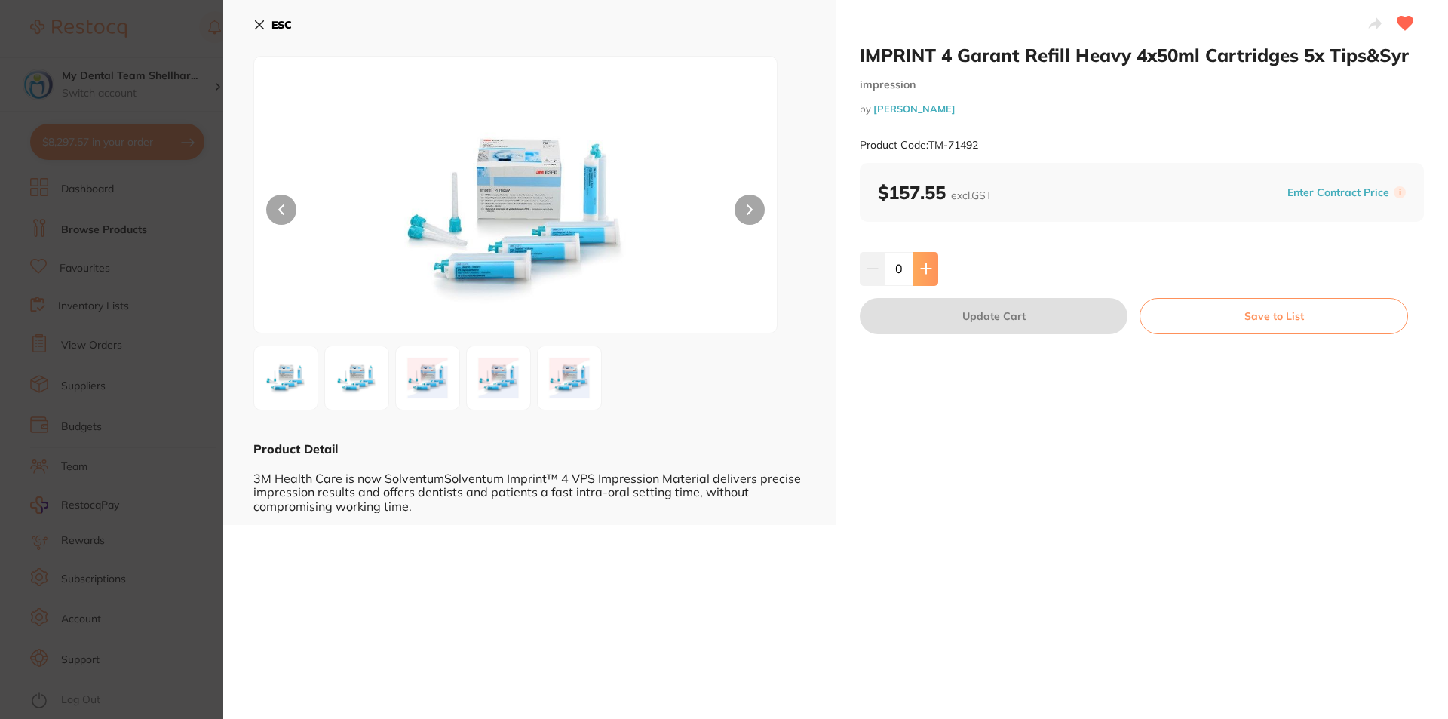
click at [913, 265] on button at bounding box center [925, 268] width 25 height 33
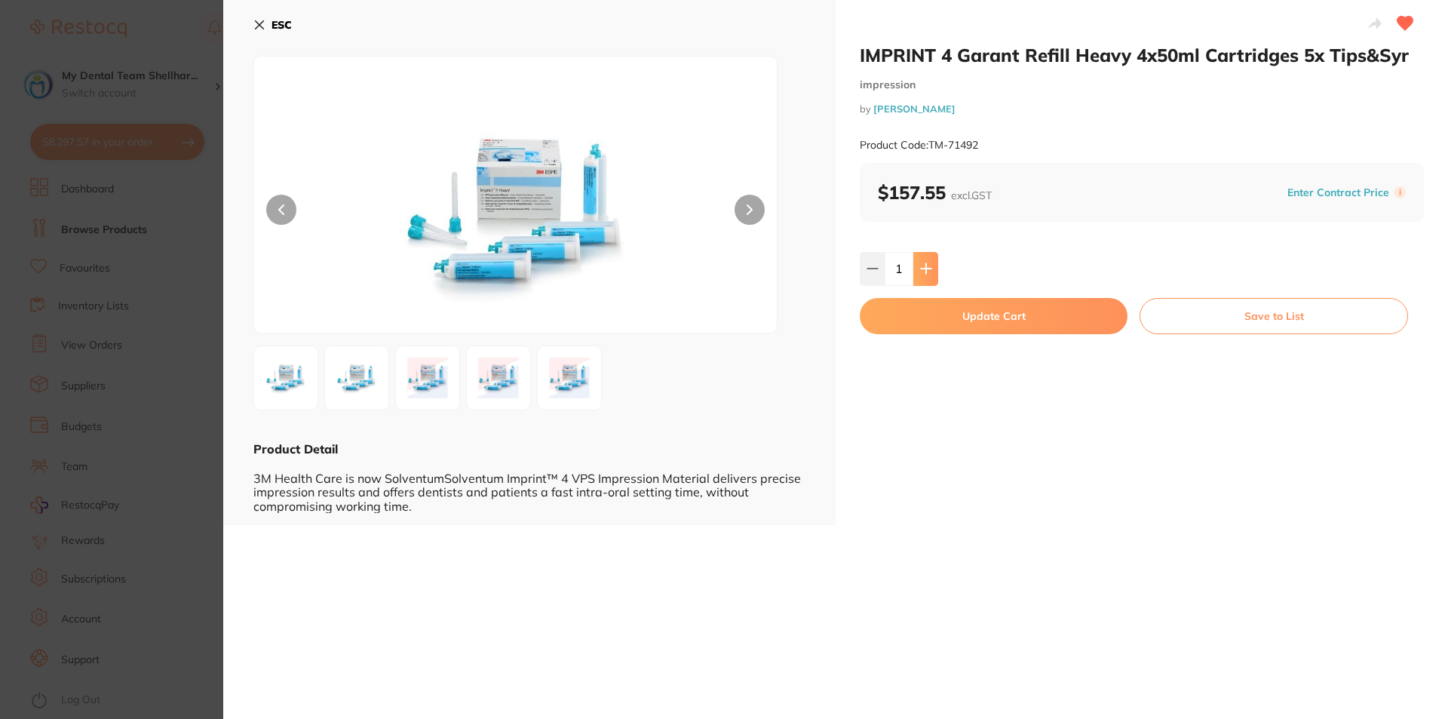
click at [913, 265] on button at bounding box center [925, 268] width 25 height 33
type input "3"
click at [932, 323] on button "Update Cart" at bounding box center [994, 316] width 268 height 36
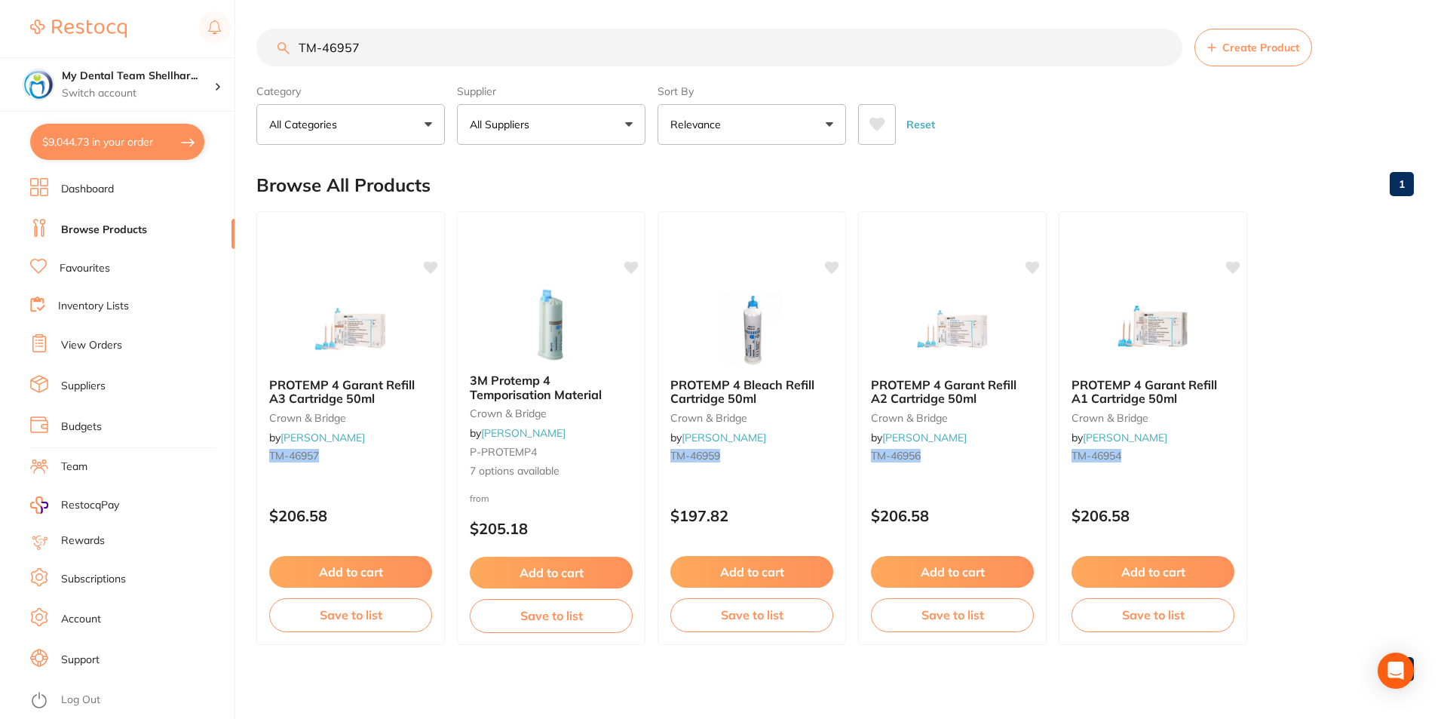
click at [434, 48] on input "TM-46957" at bounding box center [719, 48] width 926 height 38
paste input "56816"
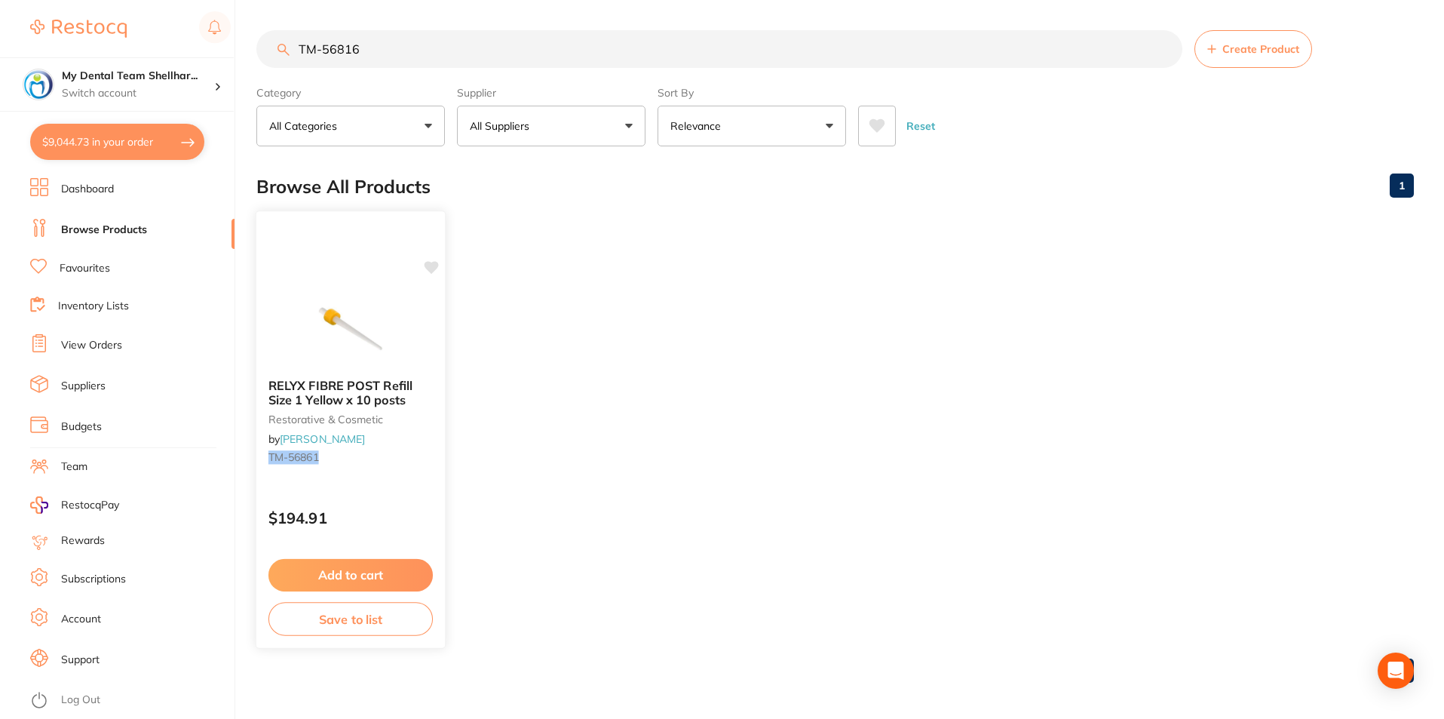
click at [335, 333] on img at bounding box center [350, 328] width 99 height 76
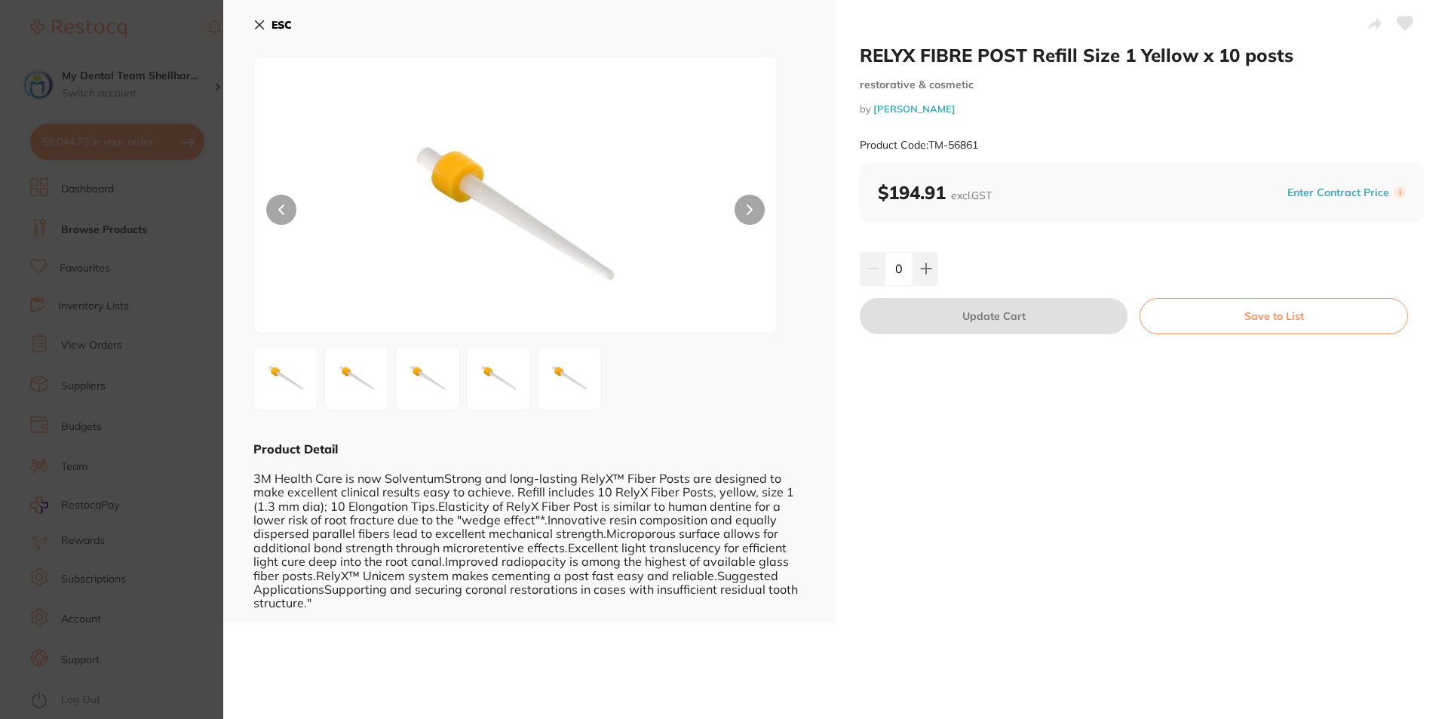
click at [262, 24] on icon at bounding box center [259, 25] width 12 height 12
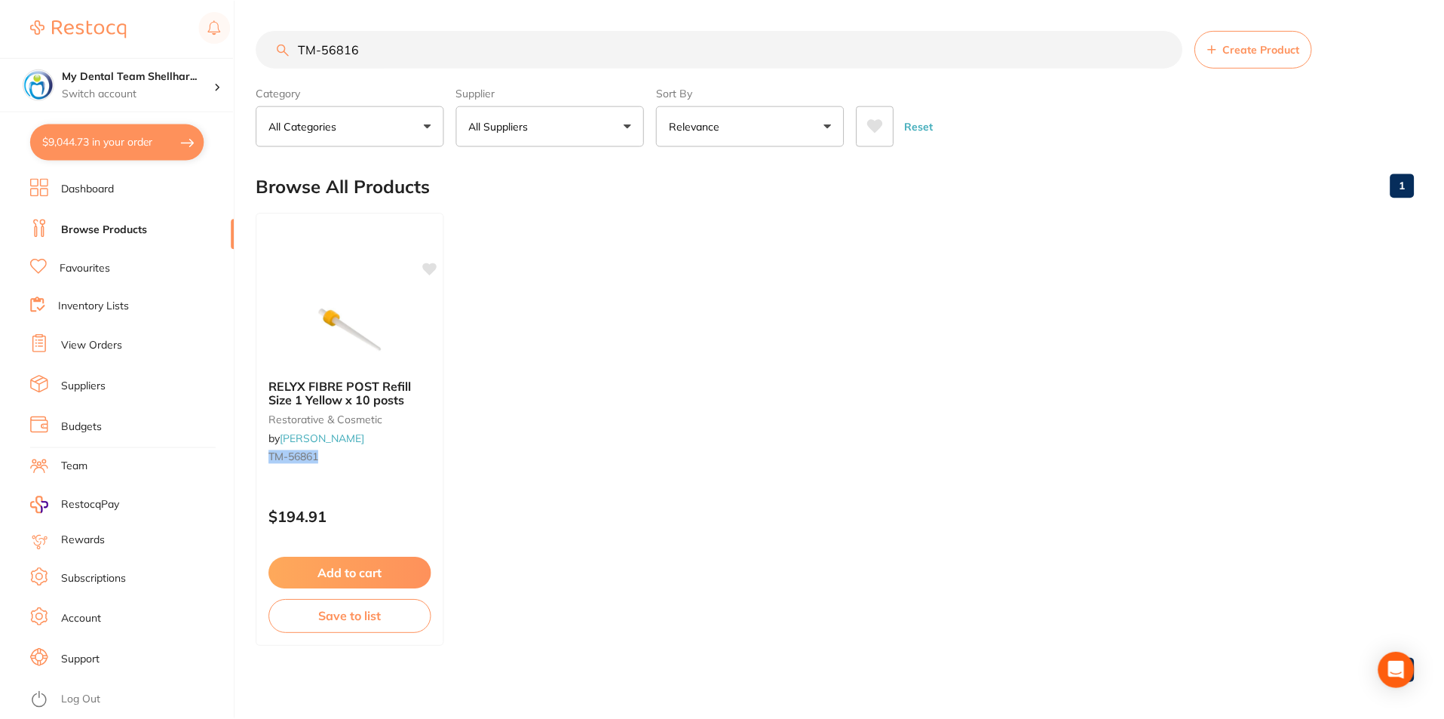
scroll to position [2, 0]
click at [332, 51] on input "TM-56816" at bounding box center [719, 48] width 926 height 38
paste input "r"
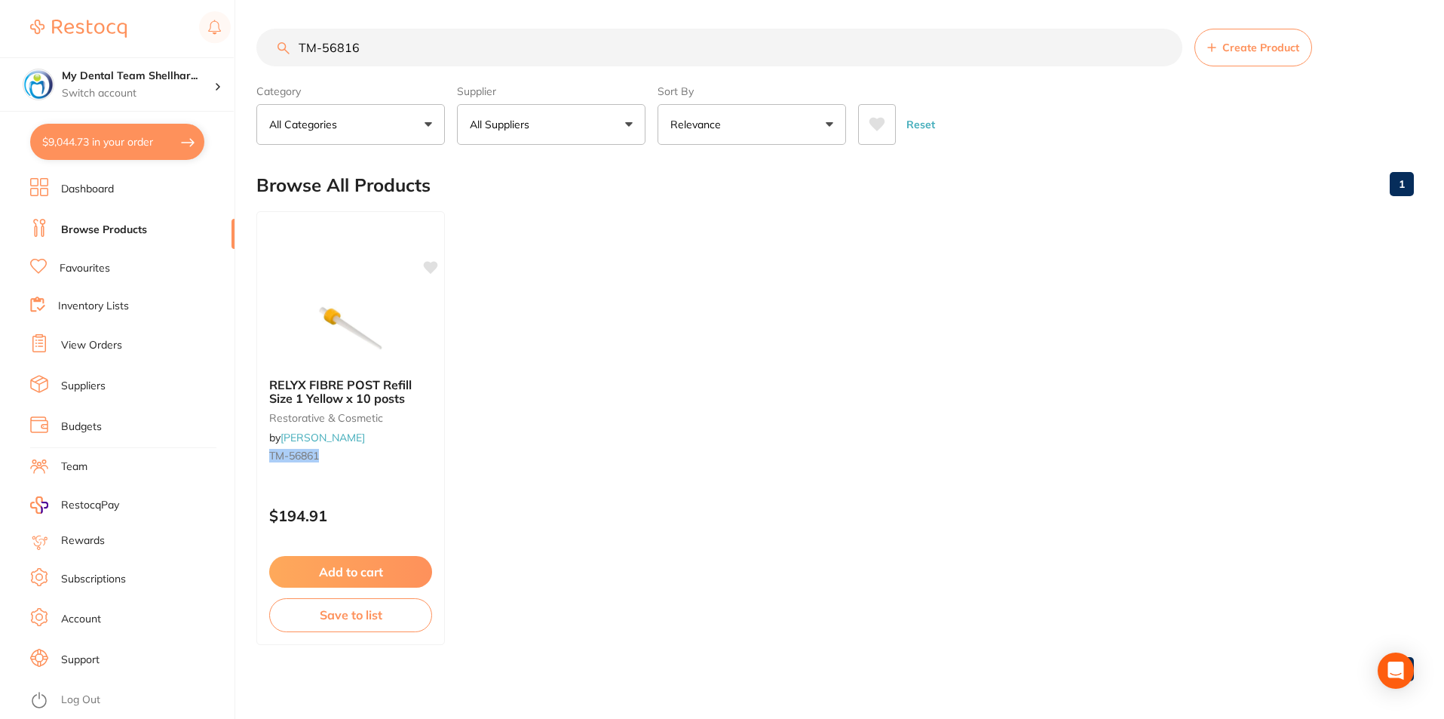
click at [345, 50] on input "TM-56816" at bounding box center [719, 48] width 926 height 38
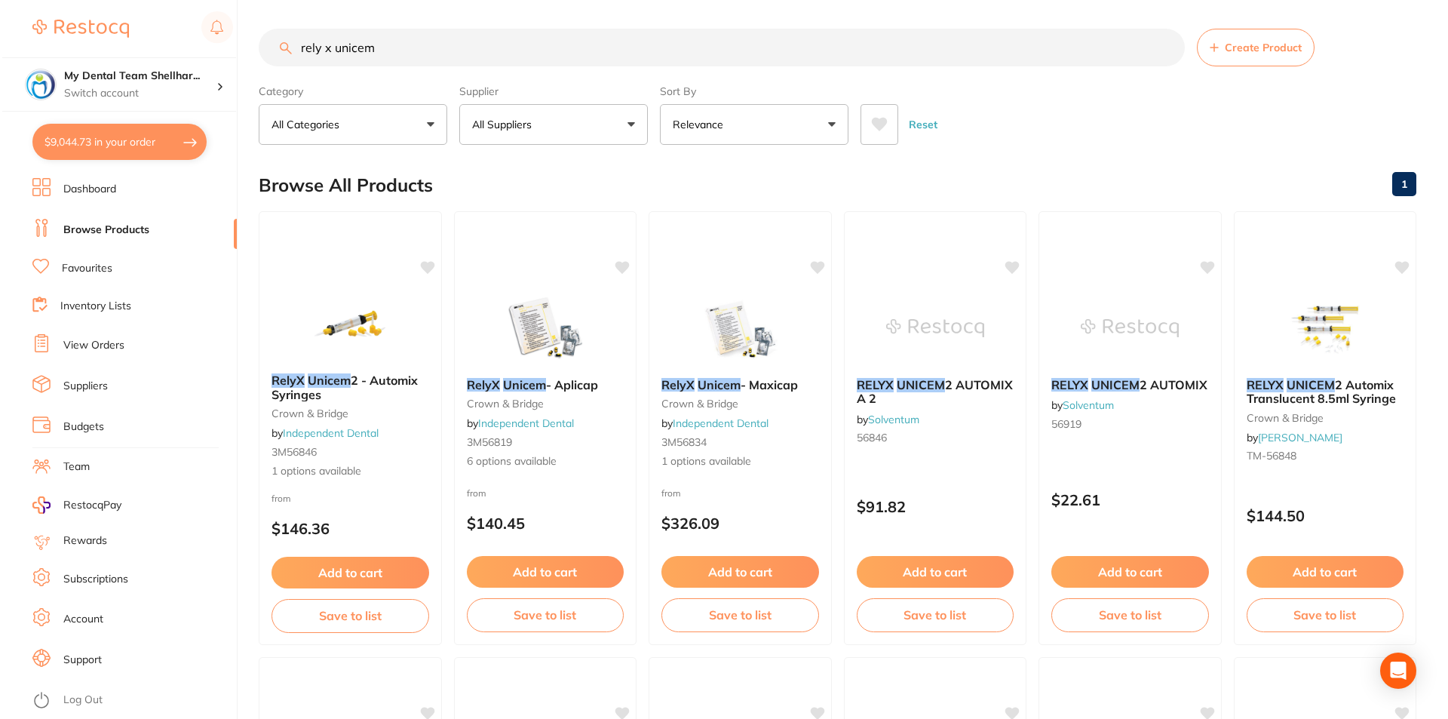
scroll to position [0, 0]
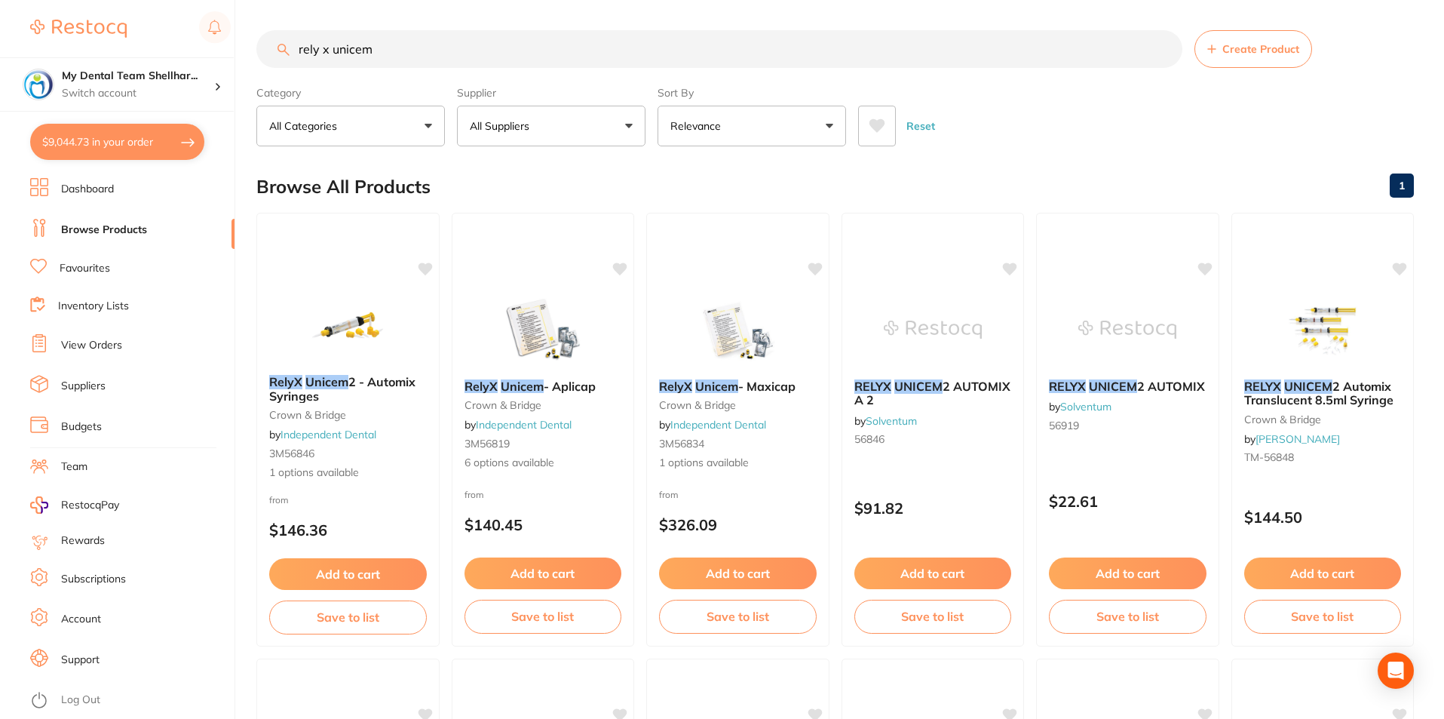
click at [679, 51] on input "rely x unicem" at bounding box center [719, 49] width 926 height 38
click at [676, 51] on input "rely x unicem" at bounding box center [719, 49] width 926 height 38
click at [674, 51] on input "rely x unicem" at bounding box center [719, 49] width 926 height 38
paste input "TM-56828"
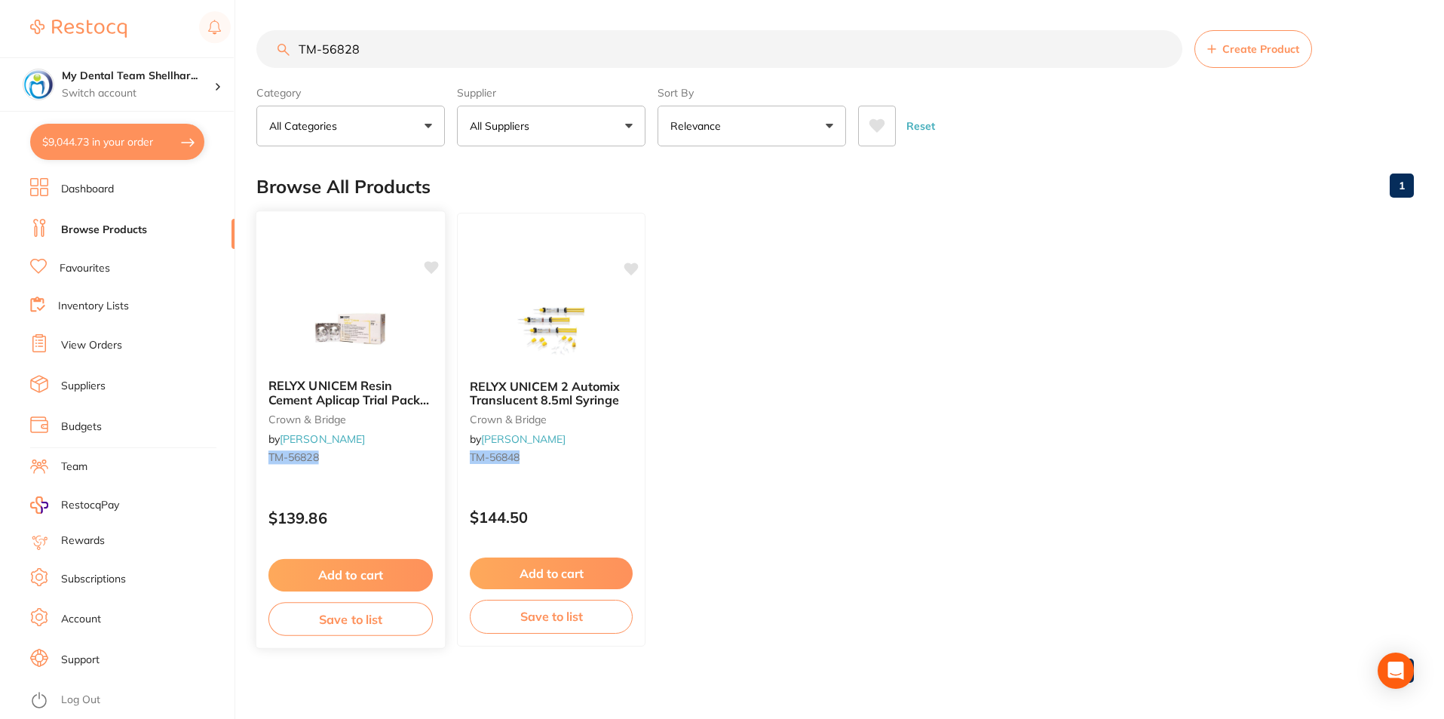
type input "TM-56828"
click at [366, 345] on img at bounding box center [351, 329] width 98 height 75
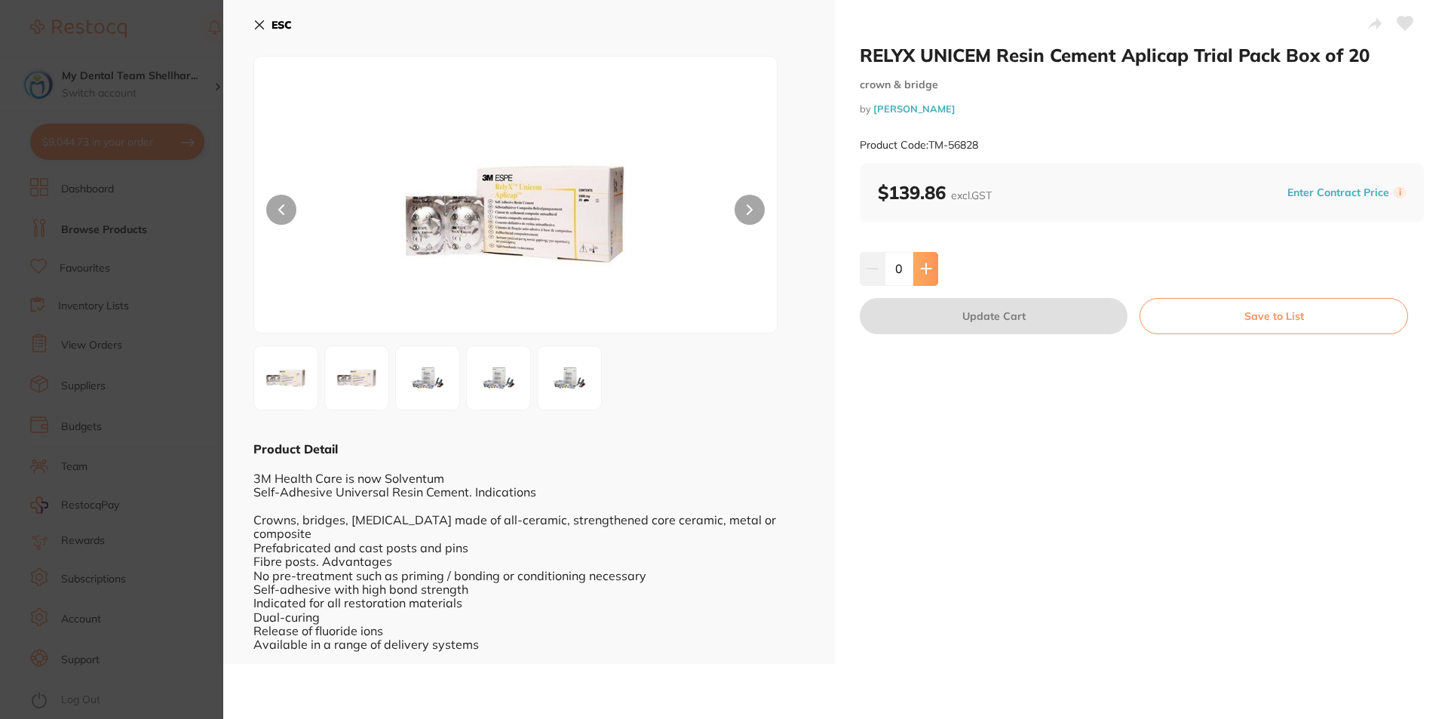
click at [922, 277] on button at bounding box center [925, 268] width 25 height 33
type input "1"
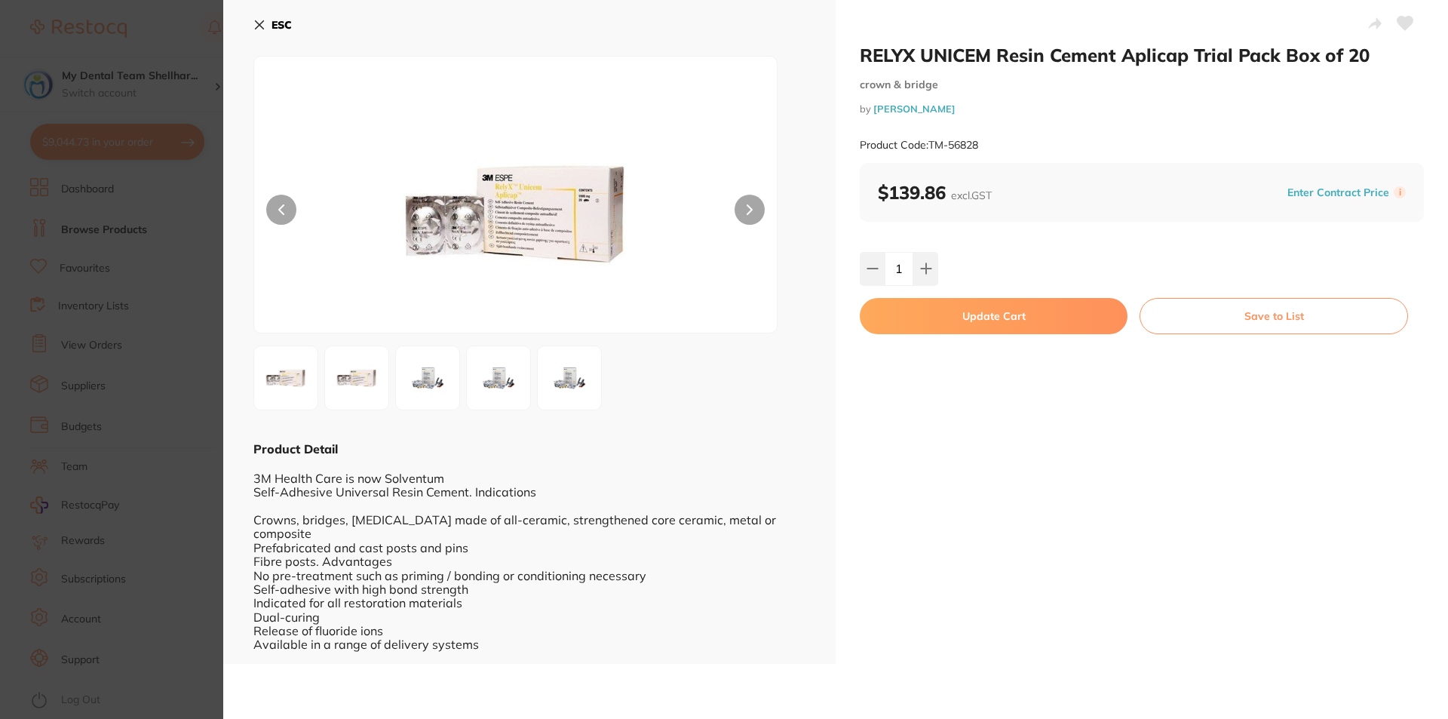
click at [967, 318] on button "Update Cart" at bounding box center [994, 316] width 268 height 36
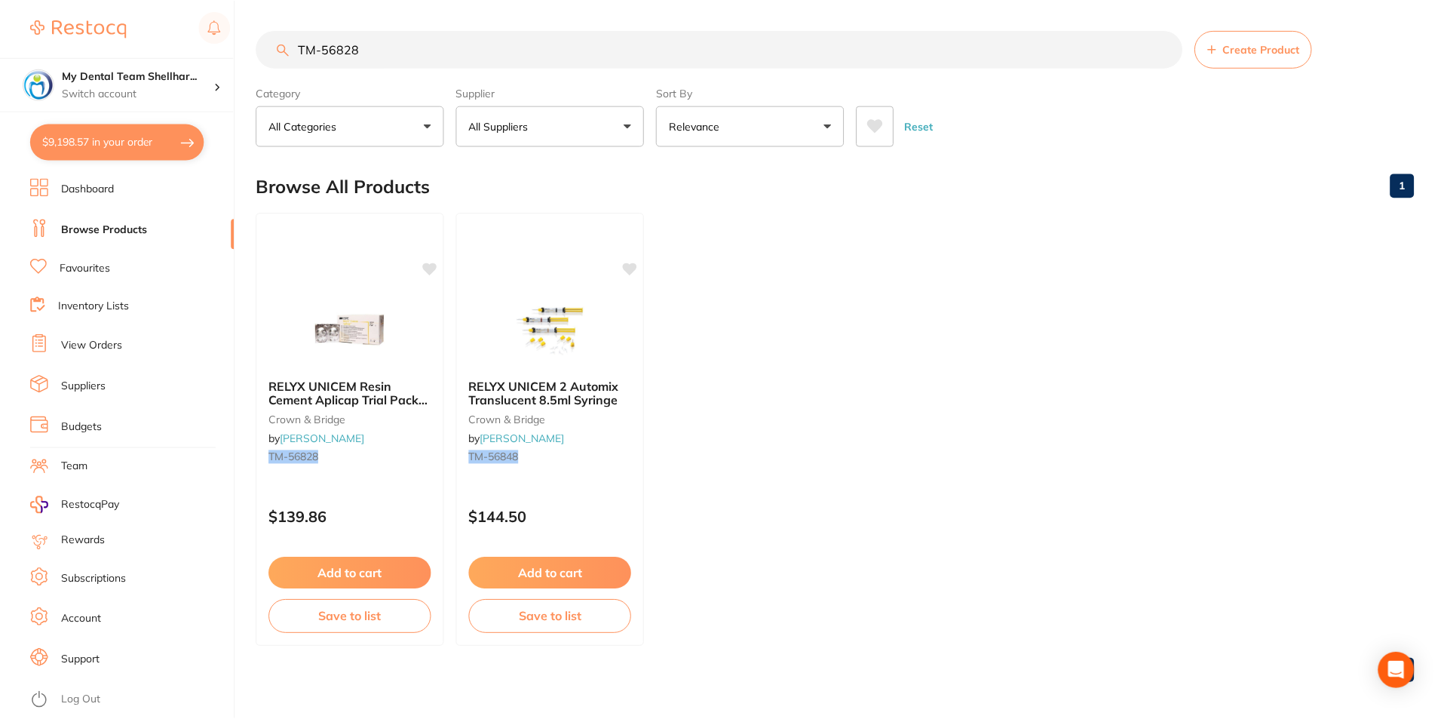
scroll to position [2, 0]
click at [336, 575] on button "Add to cart" at bounding box center [350, 573] width 164 height 32
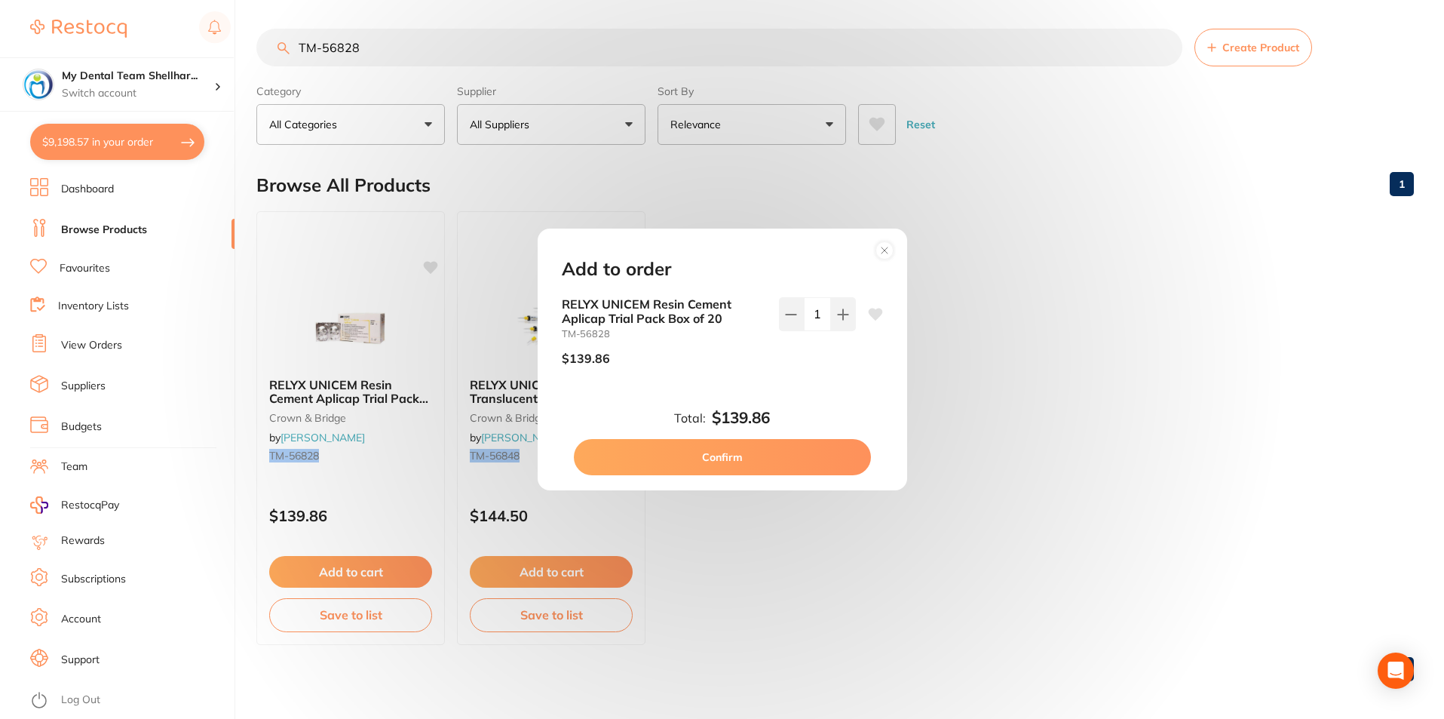
click at [877, 253] on circle at bounding box center [883, 249] width 17 height 17
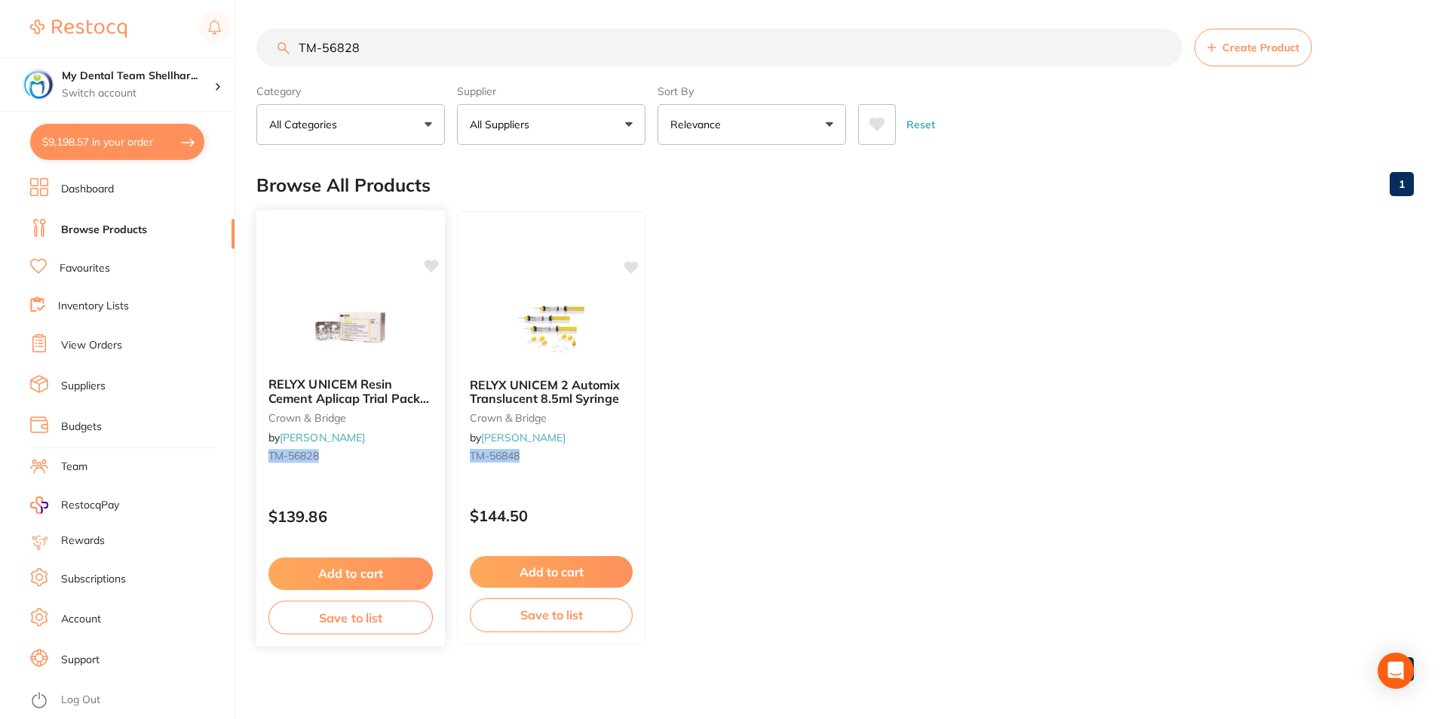
click at [332, 468] on div "RELYX UNICEM Resin Cement Aplicap Trial Pack Box of 20 crown & bridge by Henry …" at bounding box center [350, 422] width 189 height 115
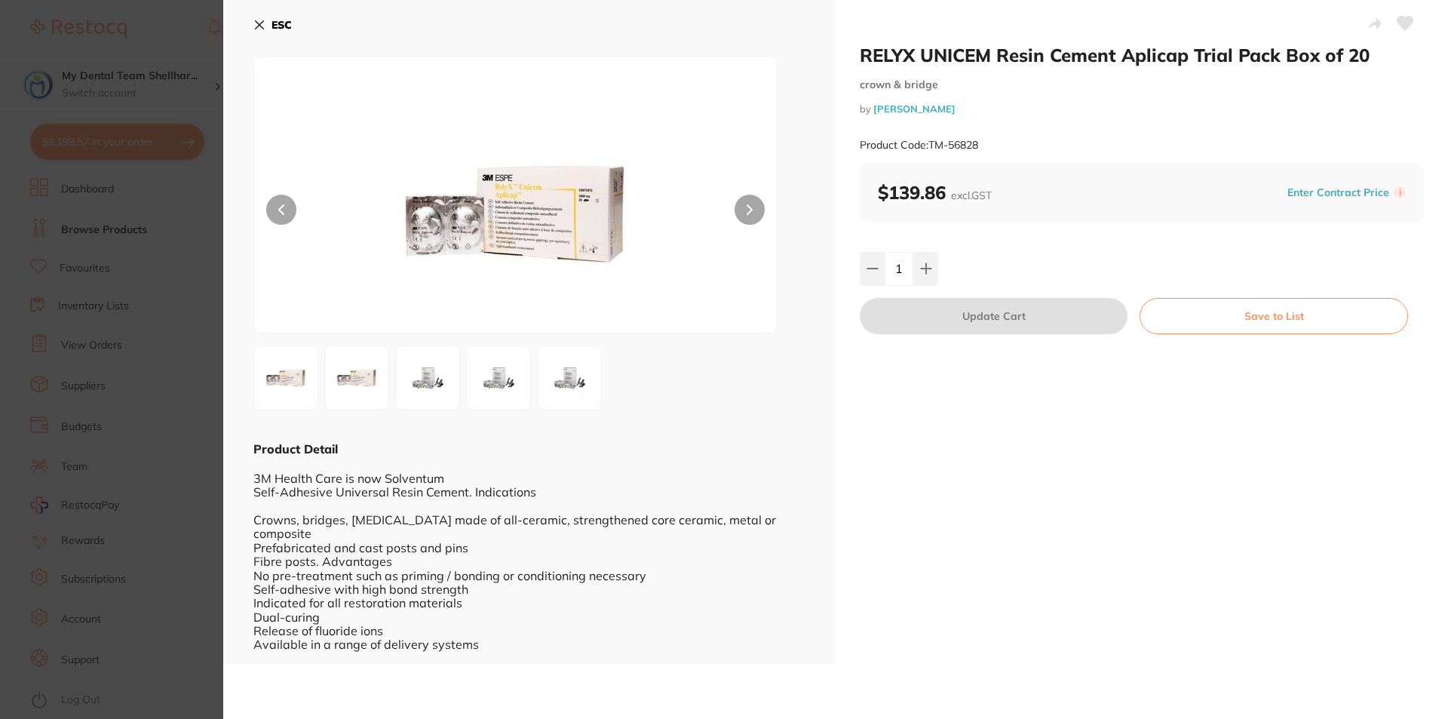
click at [254, 20] on icon at bounding box center [259, 25] width 12 height 12
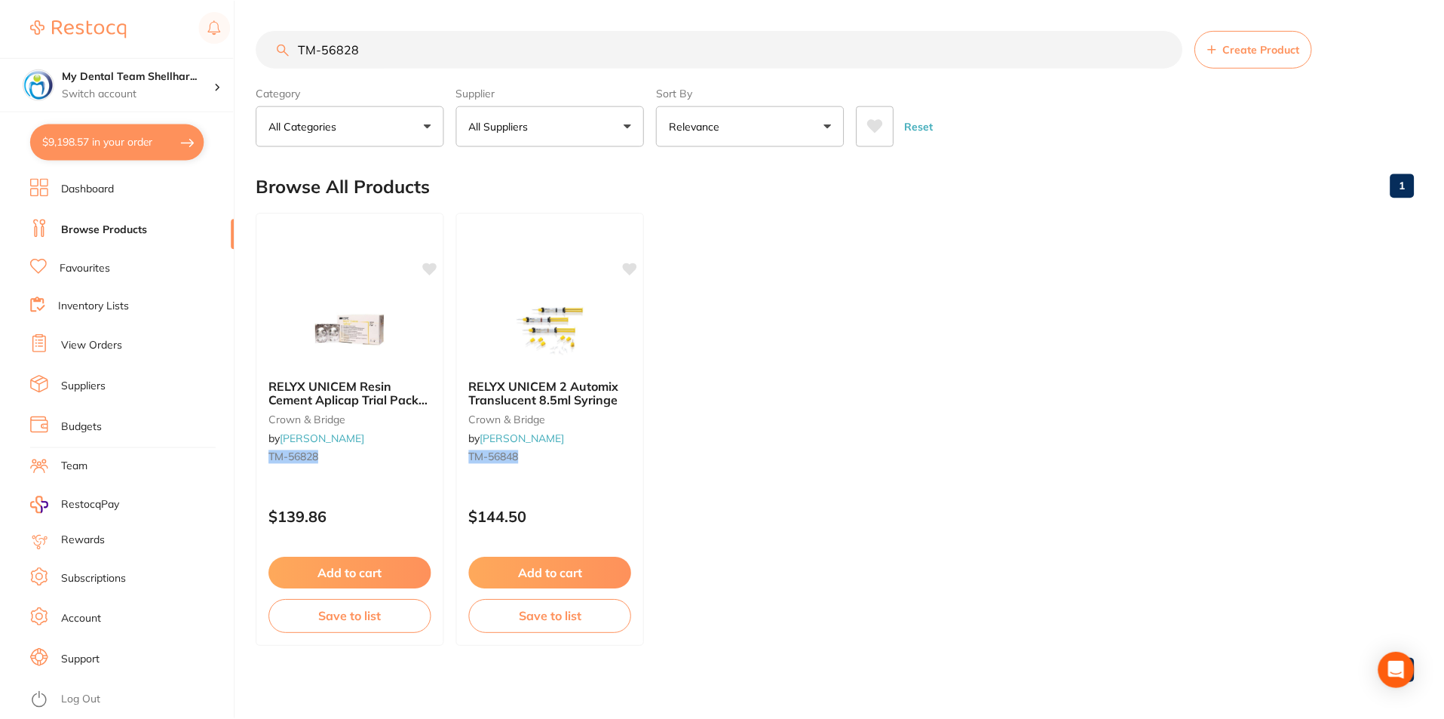
scroll to position [2, 0]
click at [323, 65] on input "TM-56828" at bounding box center [719, 48] width 926 height 38
click at [321, 51] on input "TM-56828" at bounding box center [719, 48] width 926 height 38
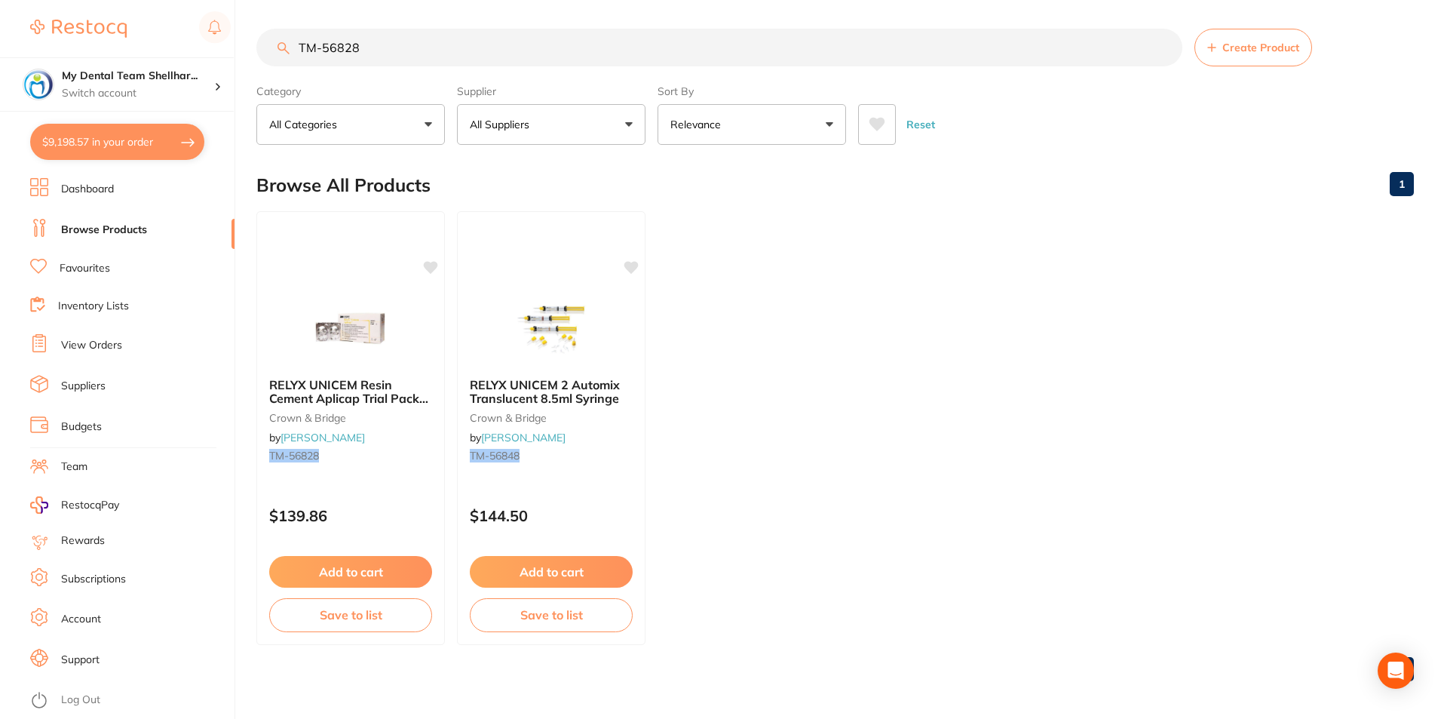
paste input "IV-665156"
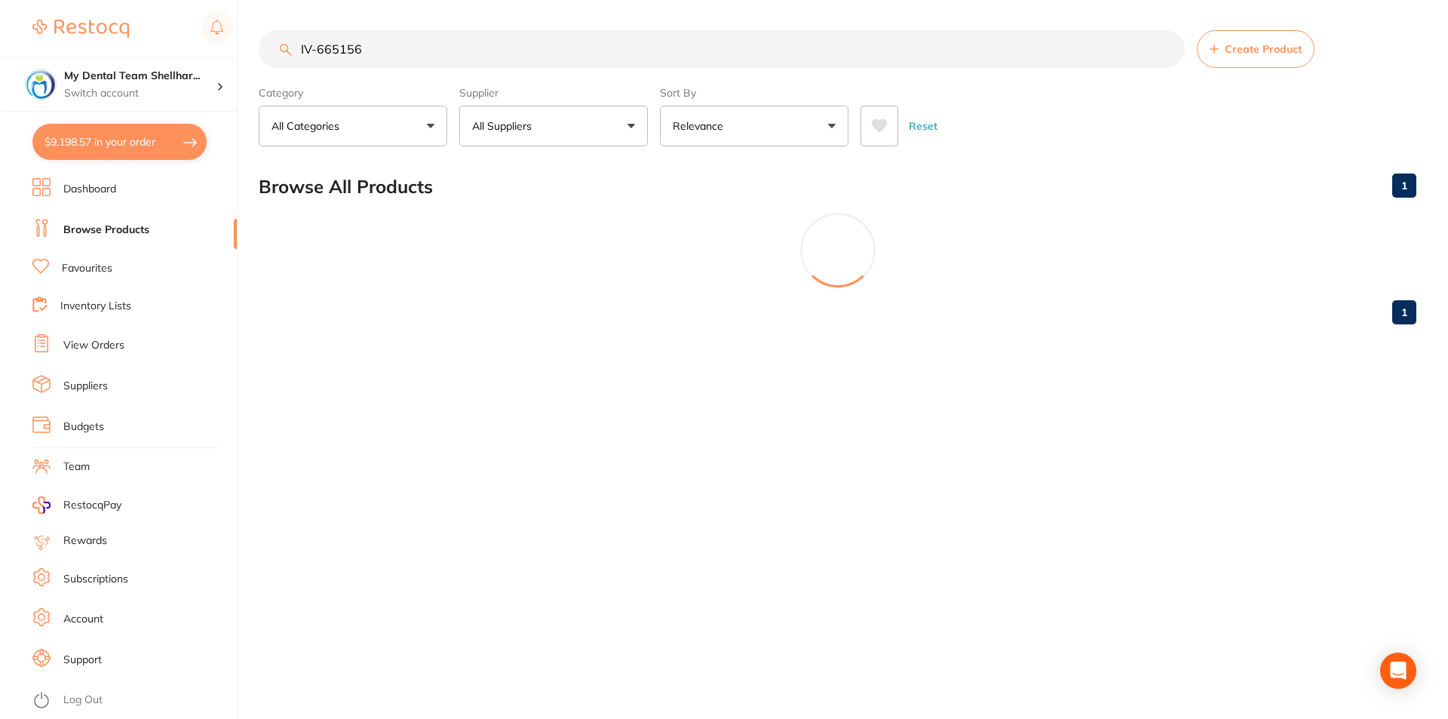
scroll to position [0, 0]
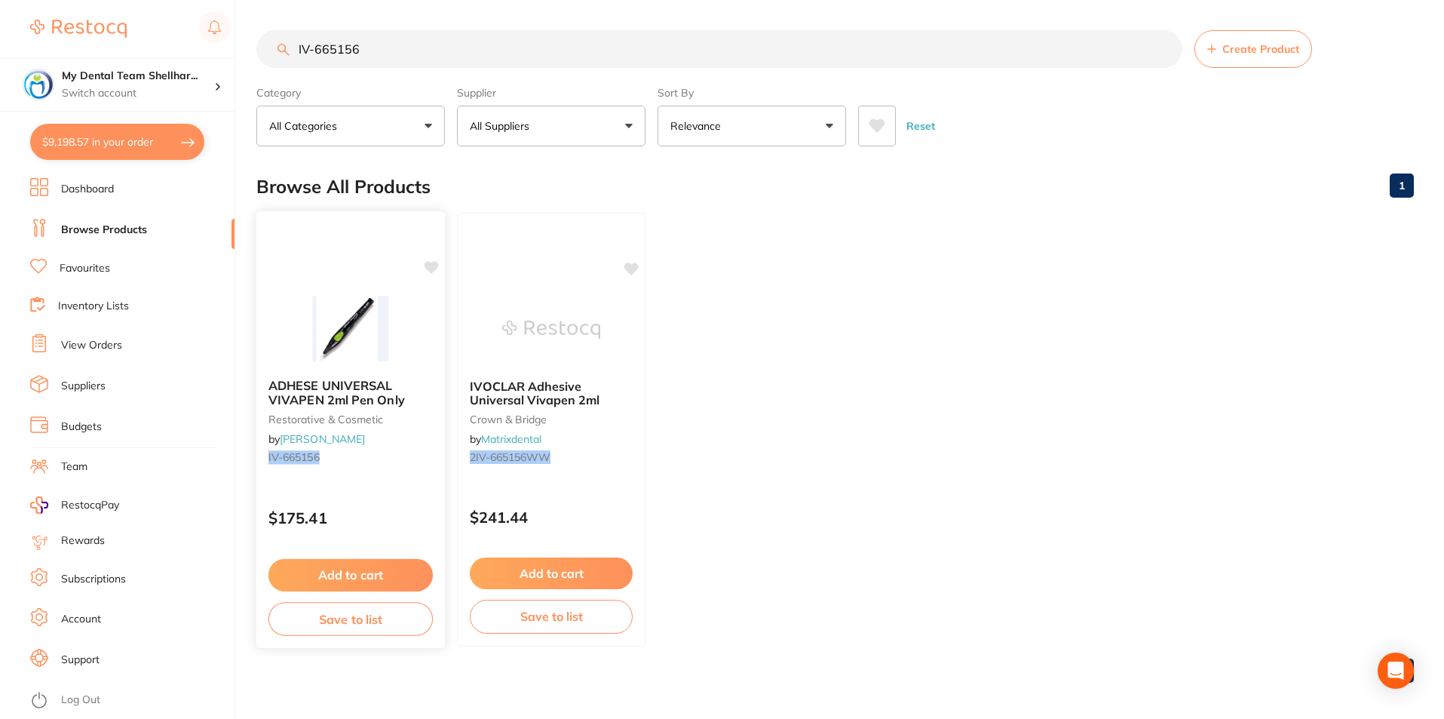
type input "IV-665156"
click at [370, 335] on img at bounding box center [350, 328] width 99 height 76
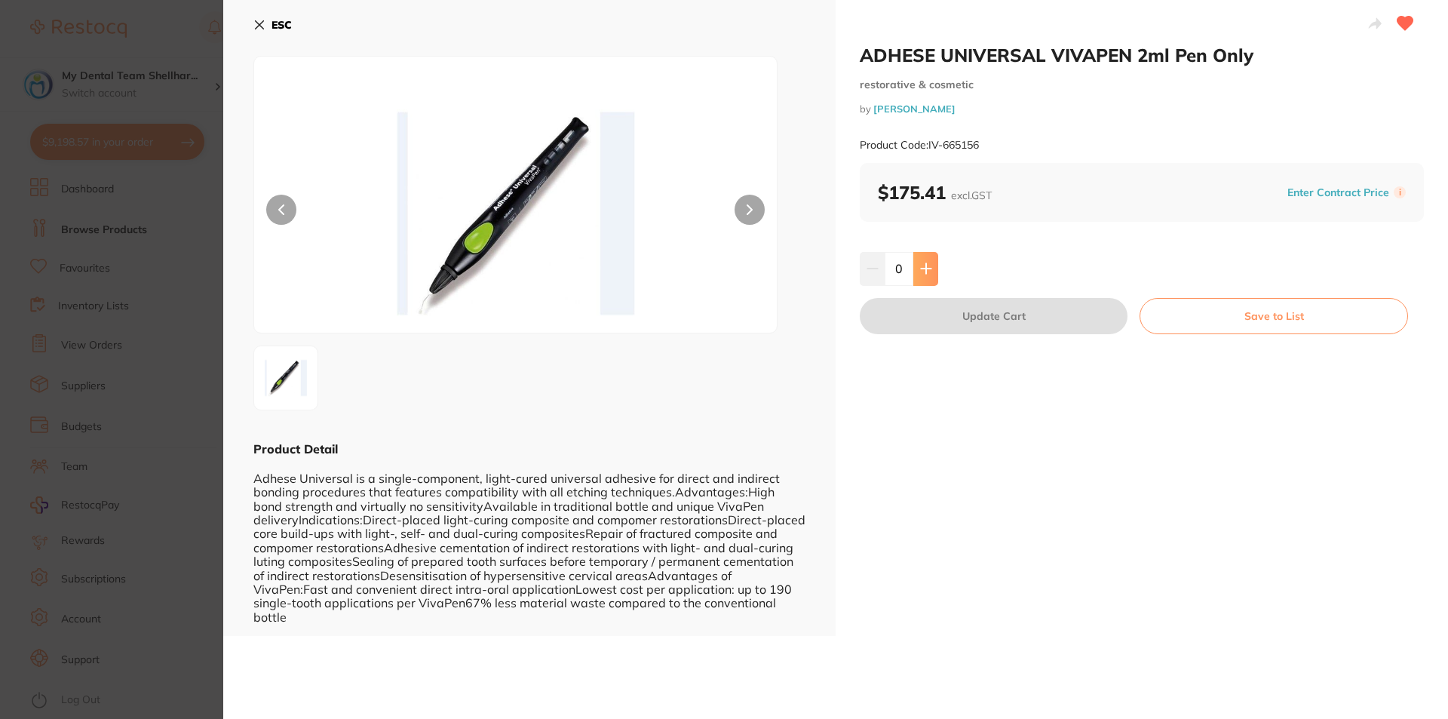
click at [930, 275] on button at bounding box center [925, 268] width 25 height 33
type input "1"
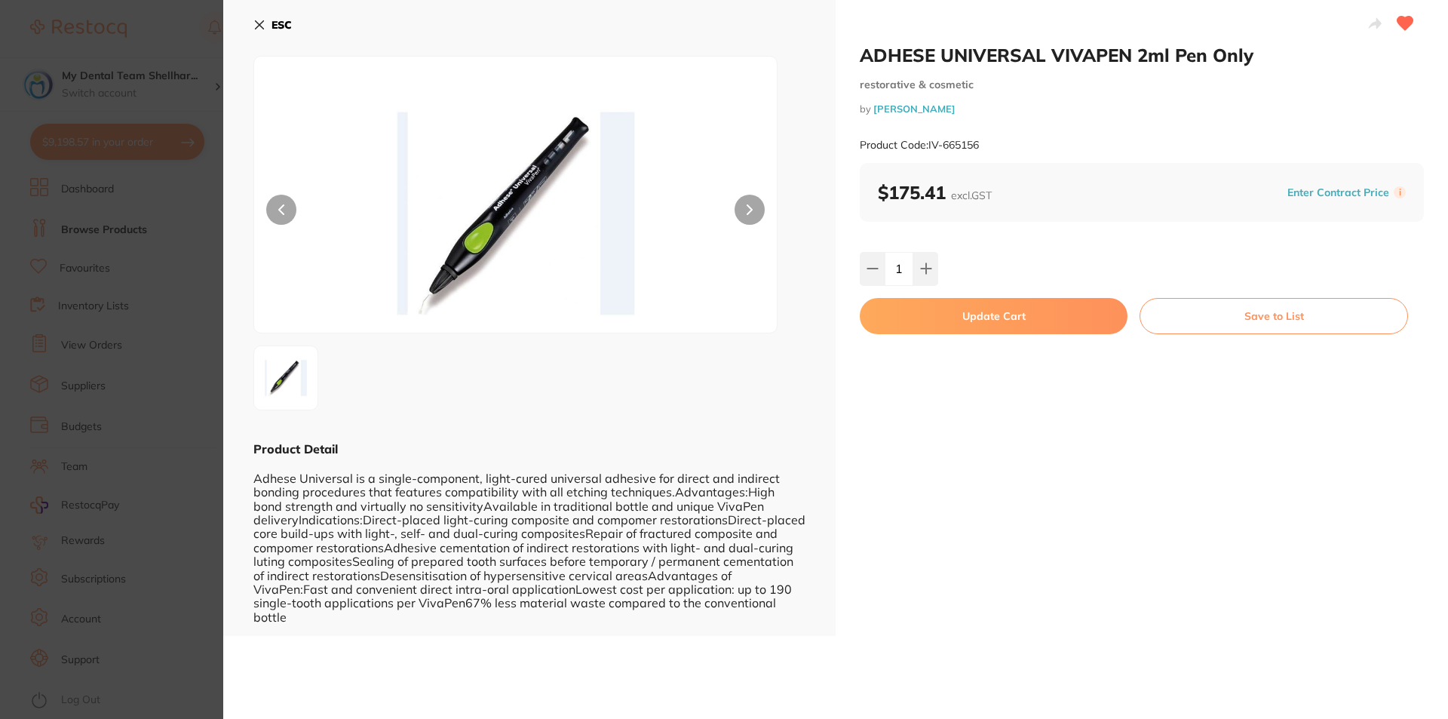
click at [949, 318] on button "Update Cart" at bounding box center [994, 316] width 268 height 36
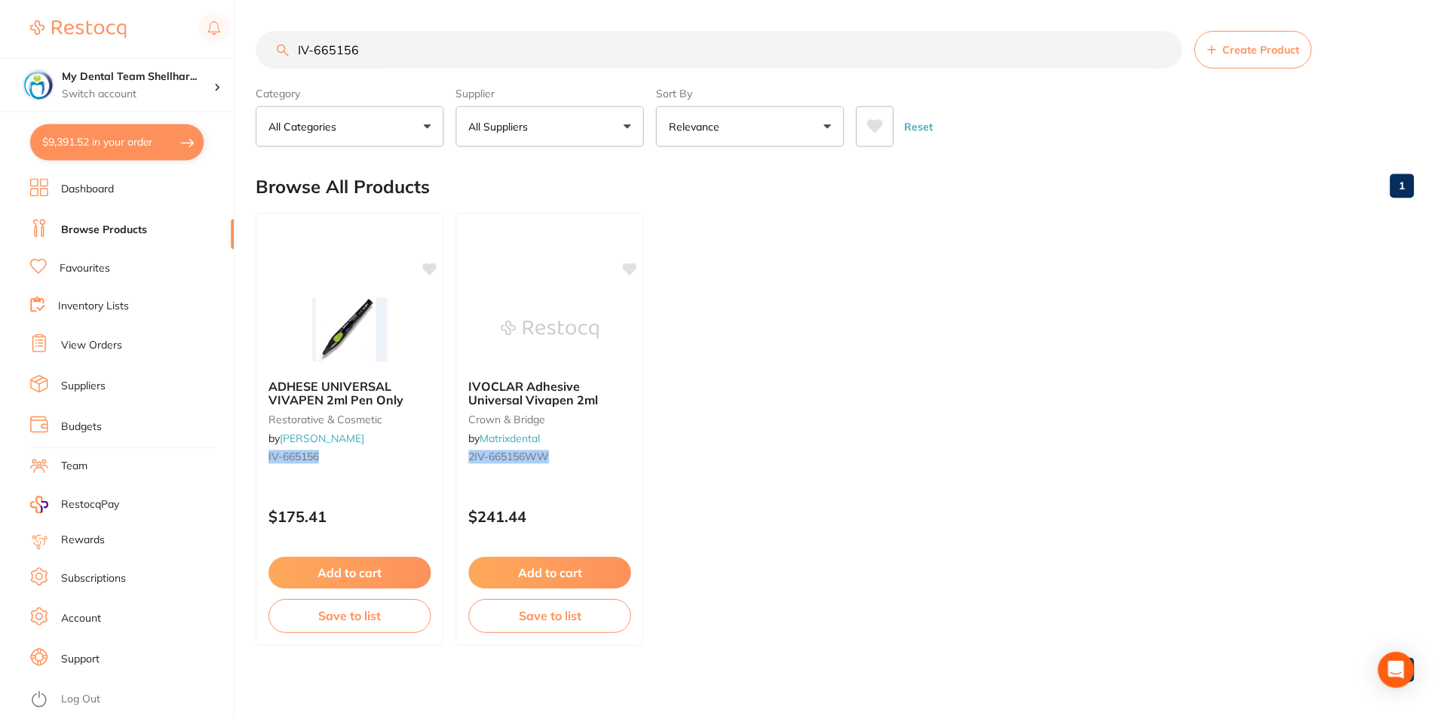
scroll to position [2, 0]
click at [336, 30] on input "IV-665156" at bounding box center [719, 48] width 926 height 38
click at [336, 41] on input "IV-665156" at bounding box center [719, 48] width 926 height 38
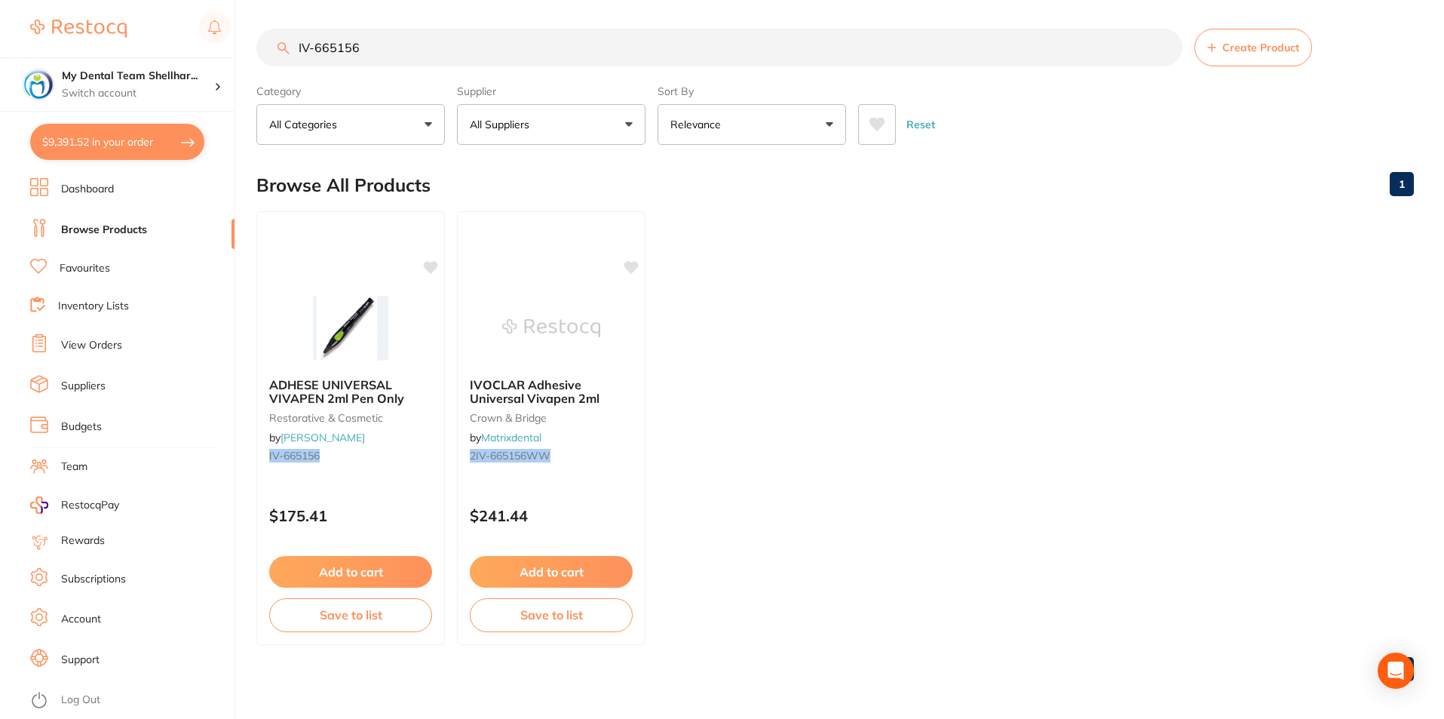
paste input "6123WW"
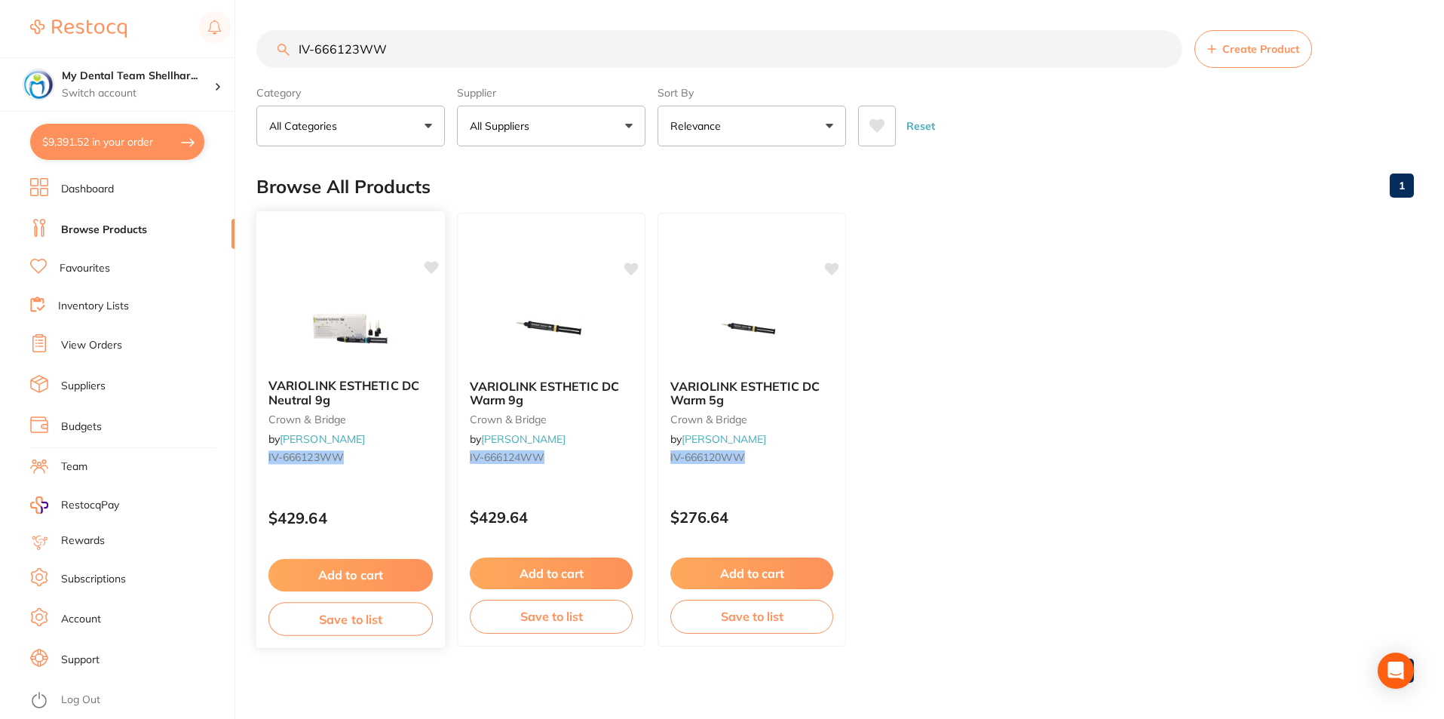
type input "IV-666123WW"
click at [345, 338] on img at bounding box center [350, 328] width 99 height 76
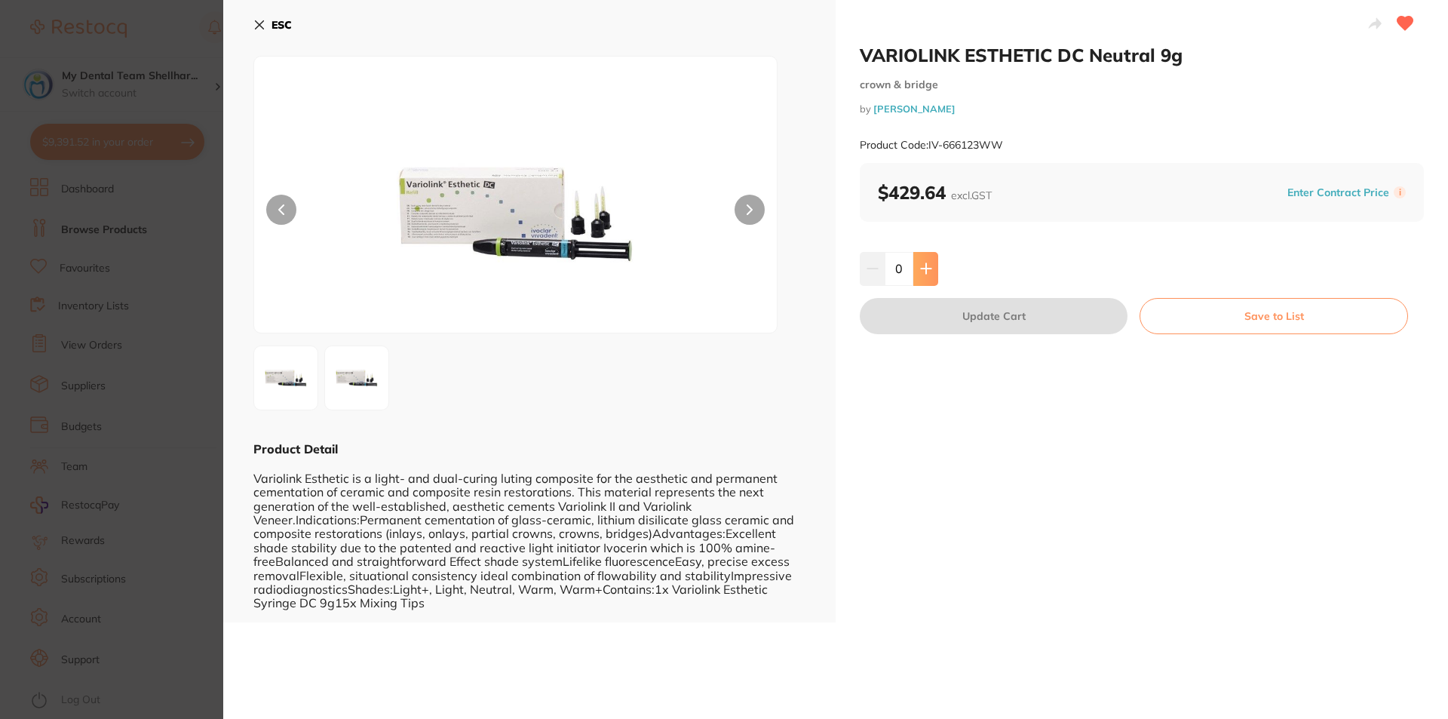
click at [921, 279] on button at bounding box center [925, 268] width 25 height 33
type input "1"
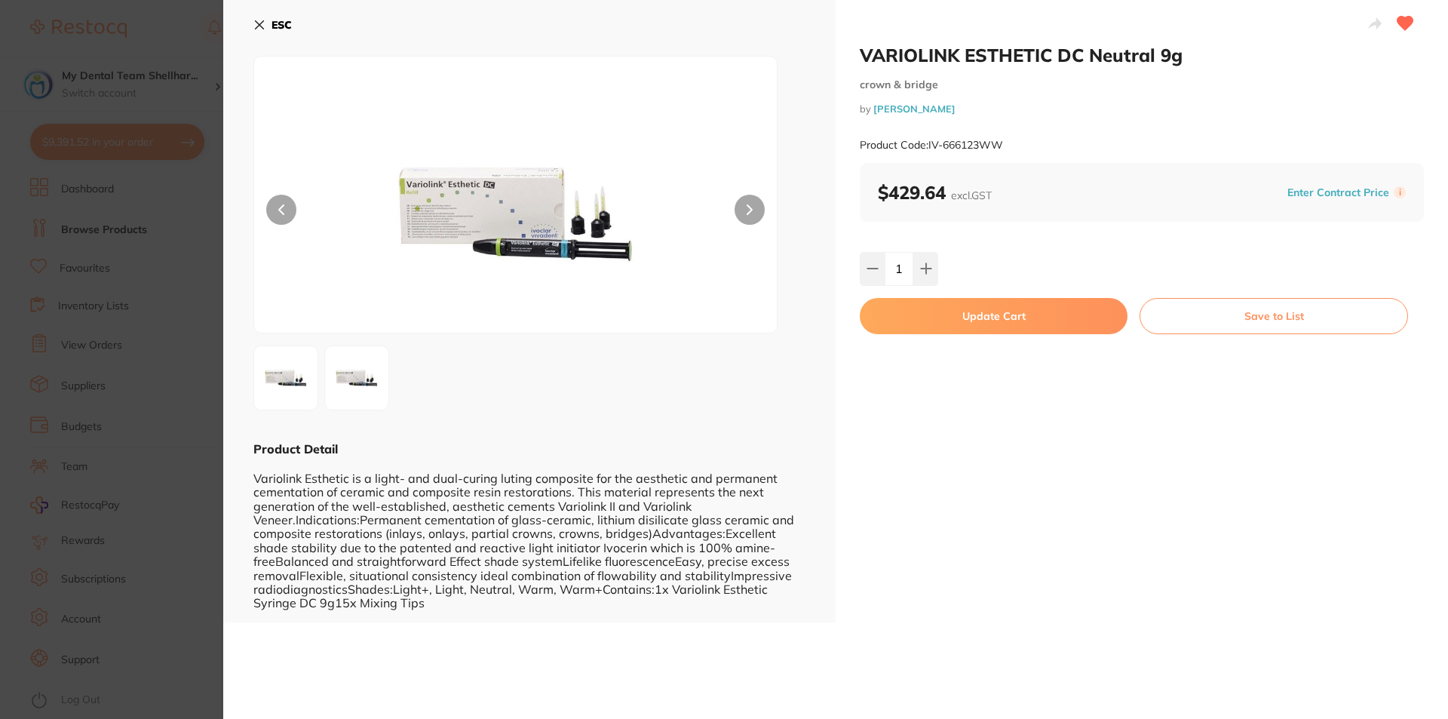
click at [938, 314] on button "Update Cart" at bounding box center [994, 316] width 268 height 36
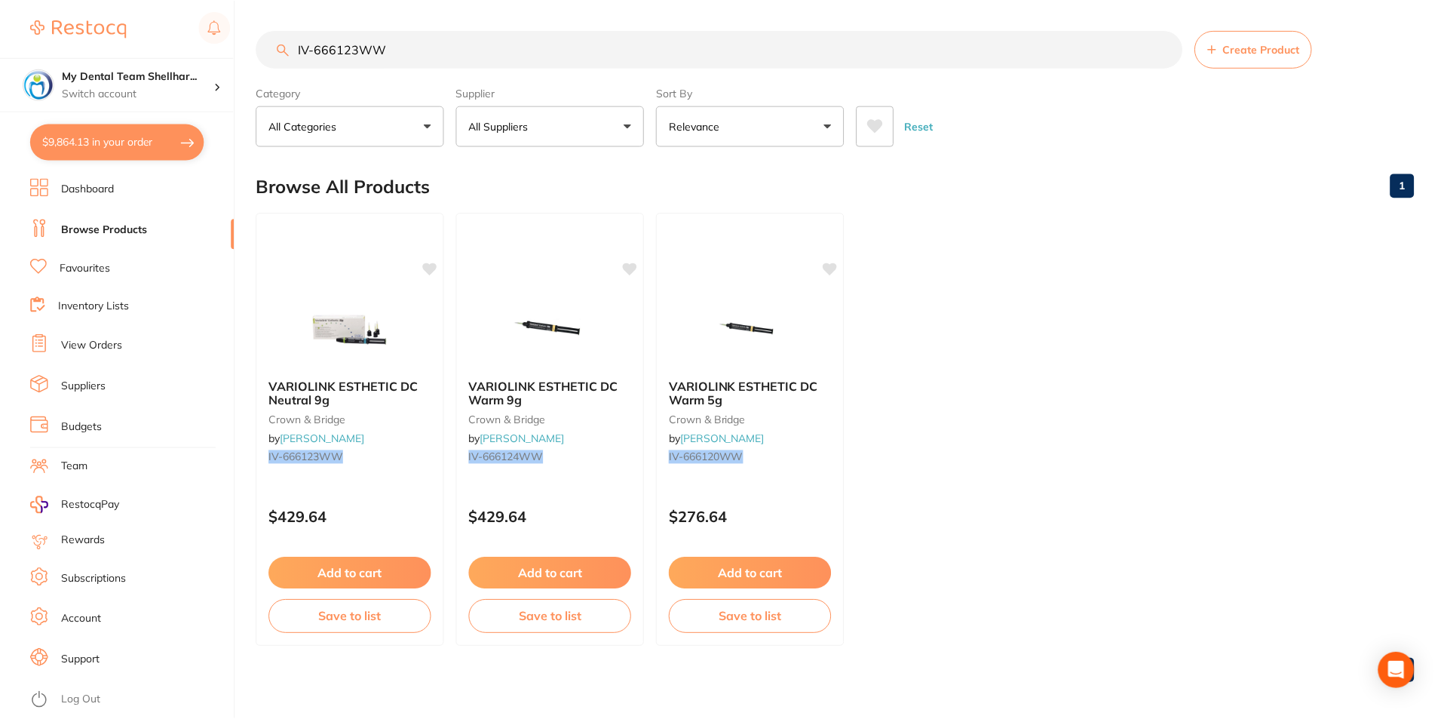
scroll to position [2, 0]
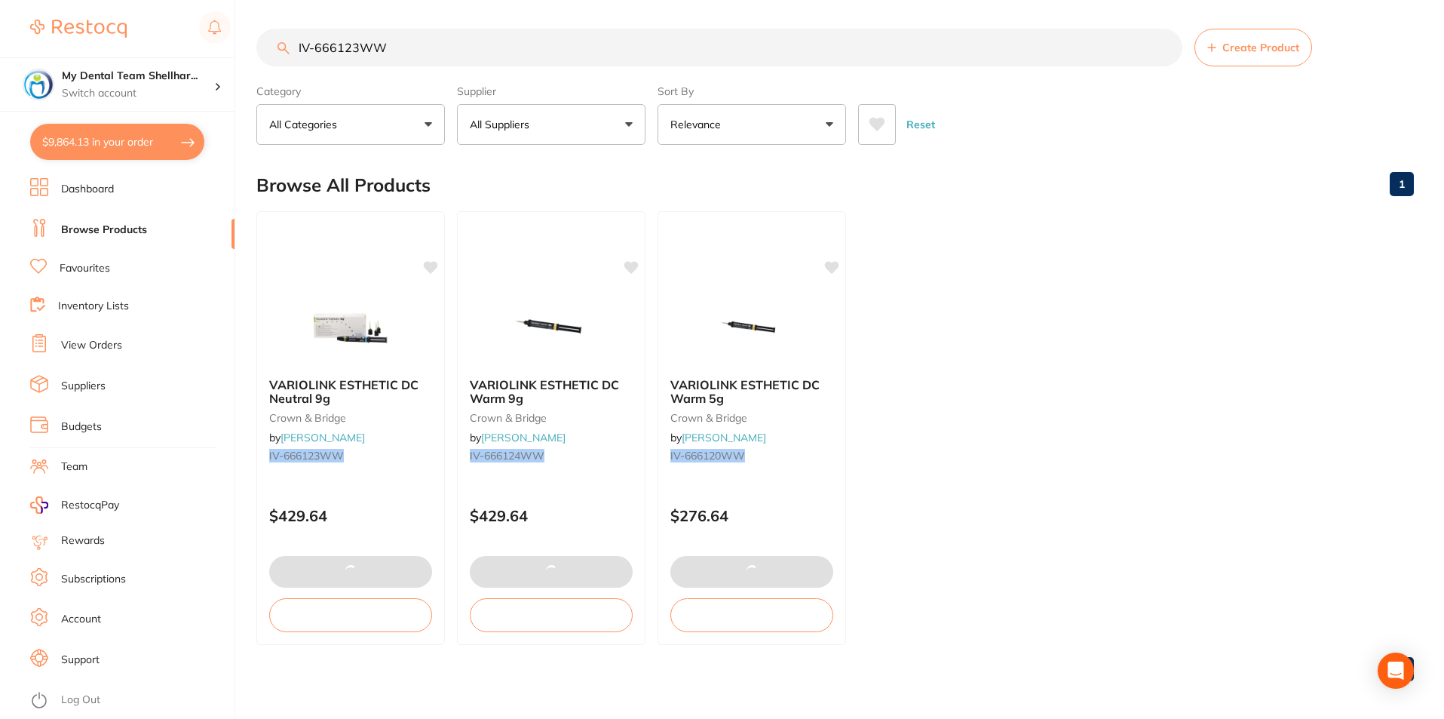
click at [330, 50] on input "IV-666123WW" at bounding box center [719, 48] width 926 height 38
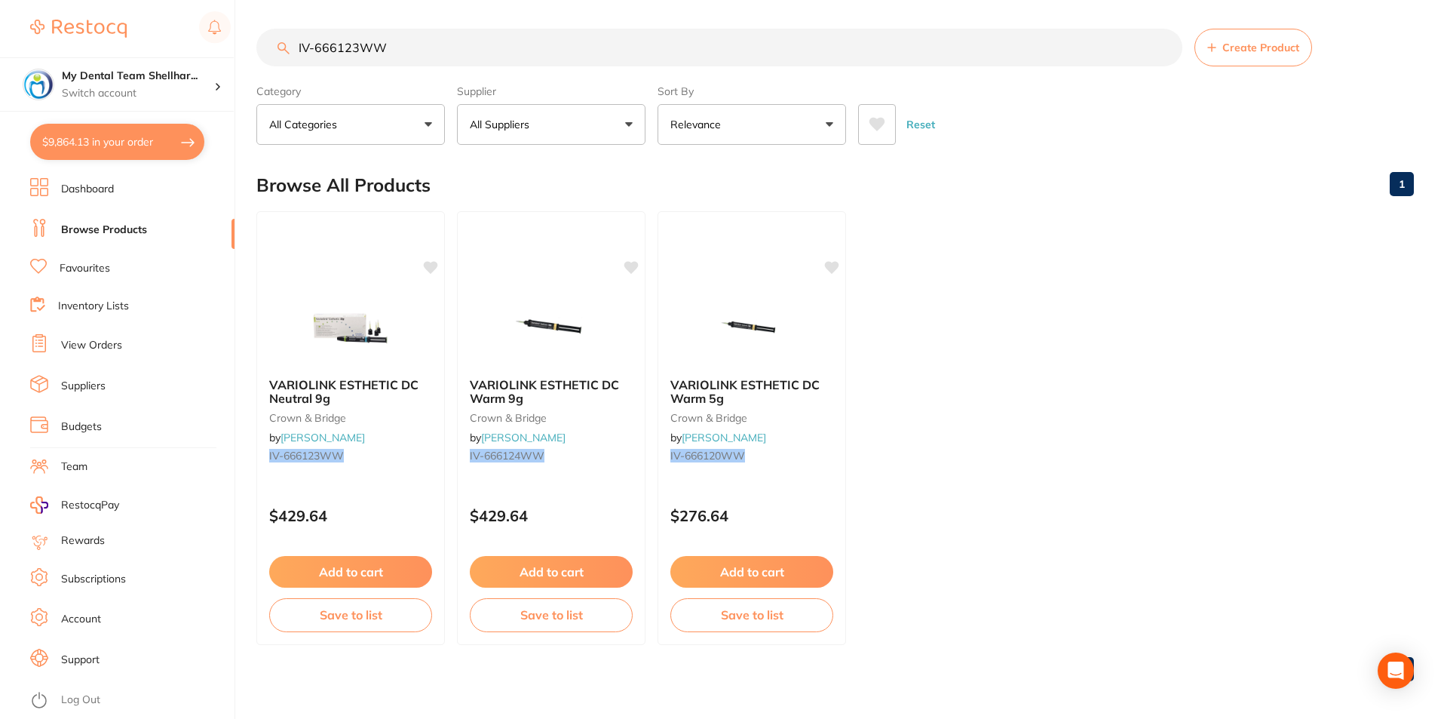
click at [330, 50] on input "IV-666123WW" at bounding box center [719, 48] width 926 height 38
paste input "4"
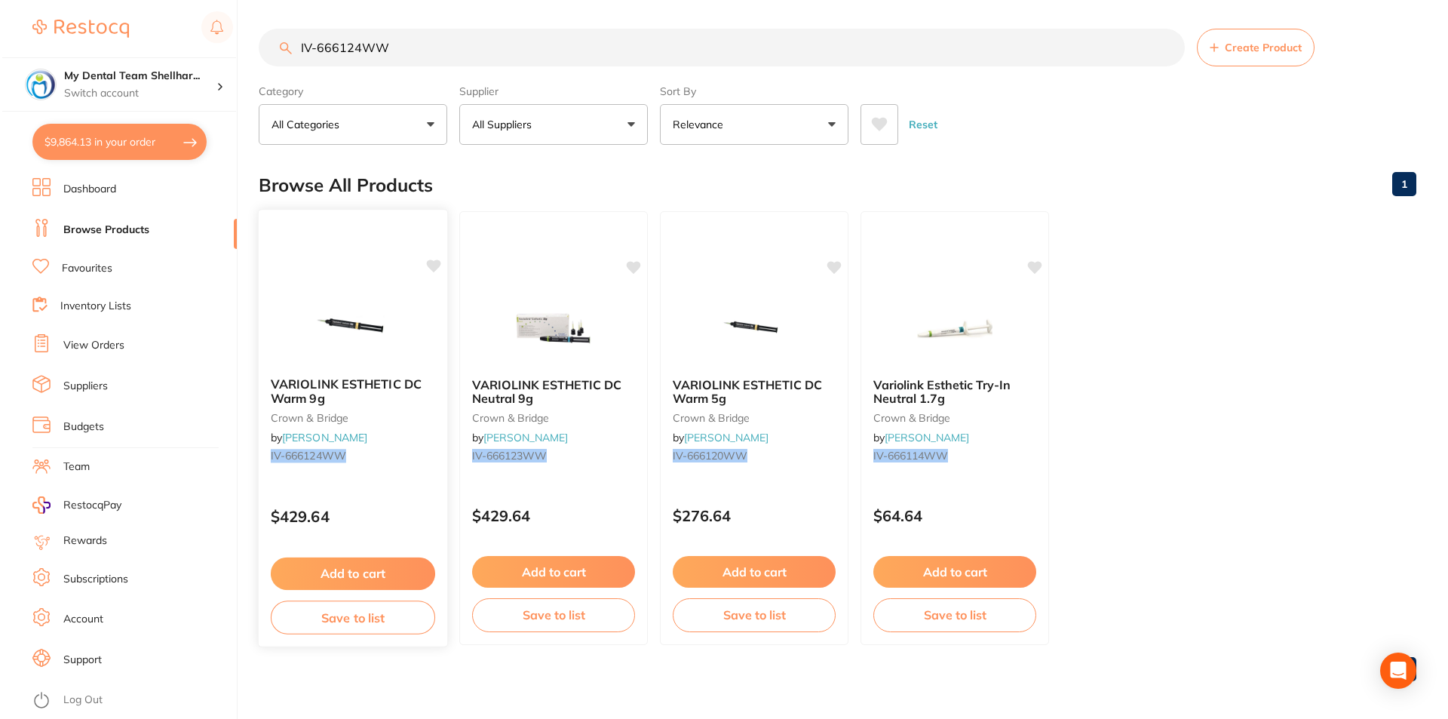
scroll to position [0, 0]
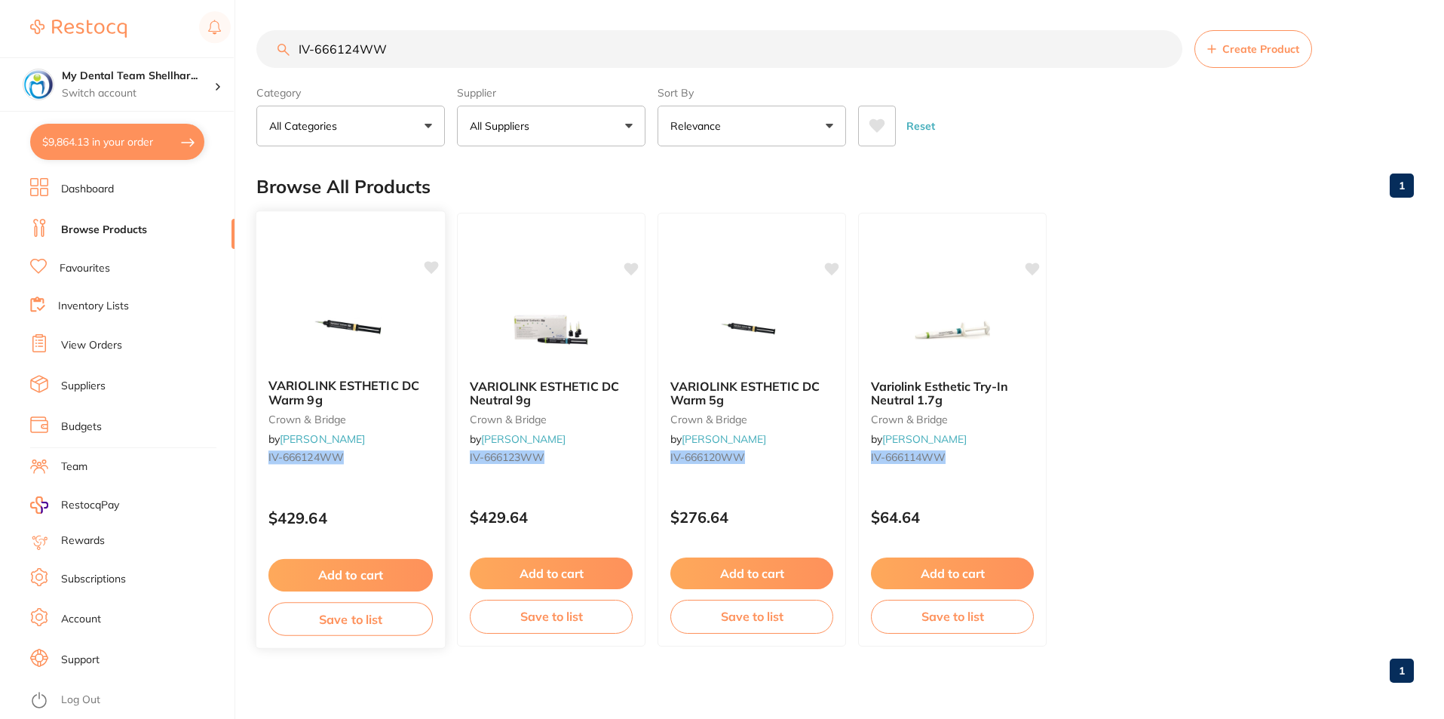
type input "IV-666124WW"
click at [377, 333] on img at bounding box center [350, 328] width 99 height 76
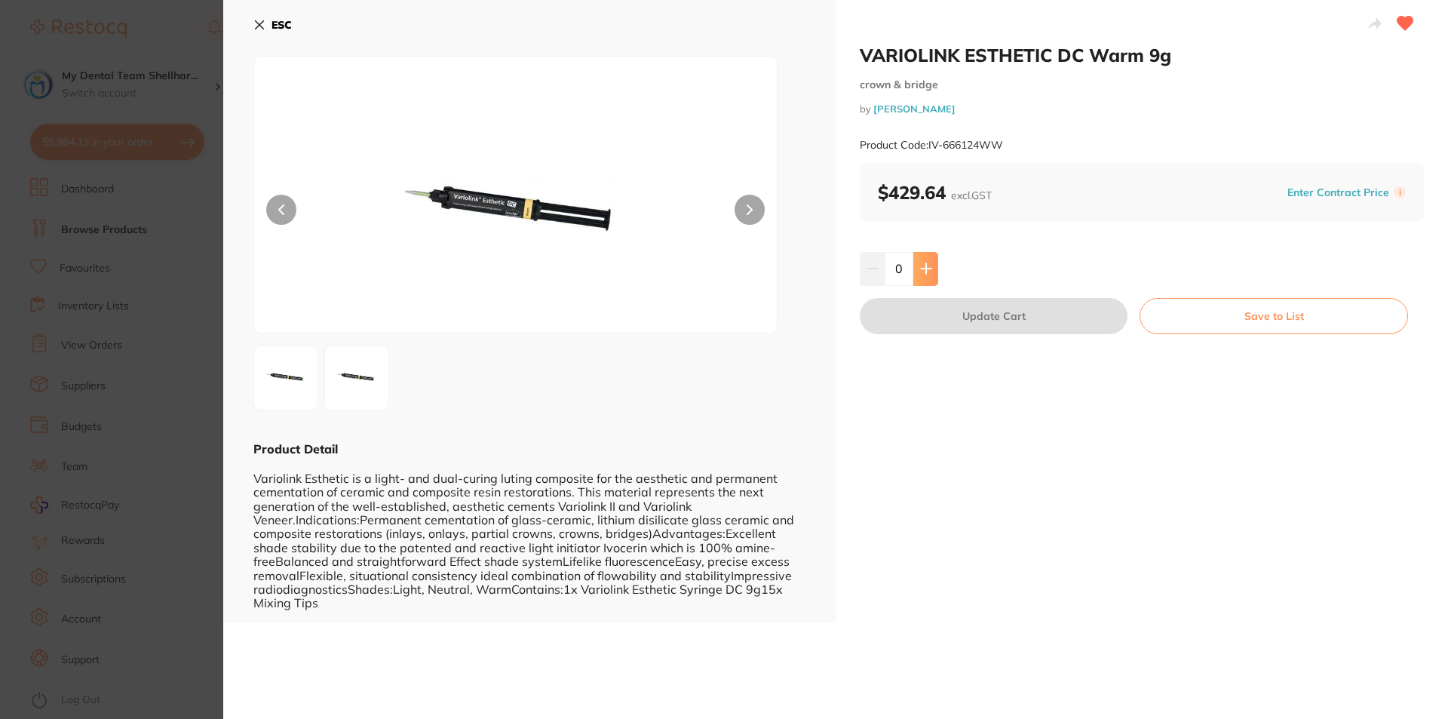
click at [931, 262] on button at bounding box center [925, 268] width 25 height 33
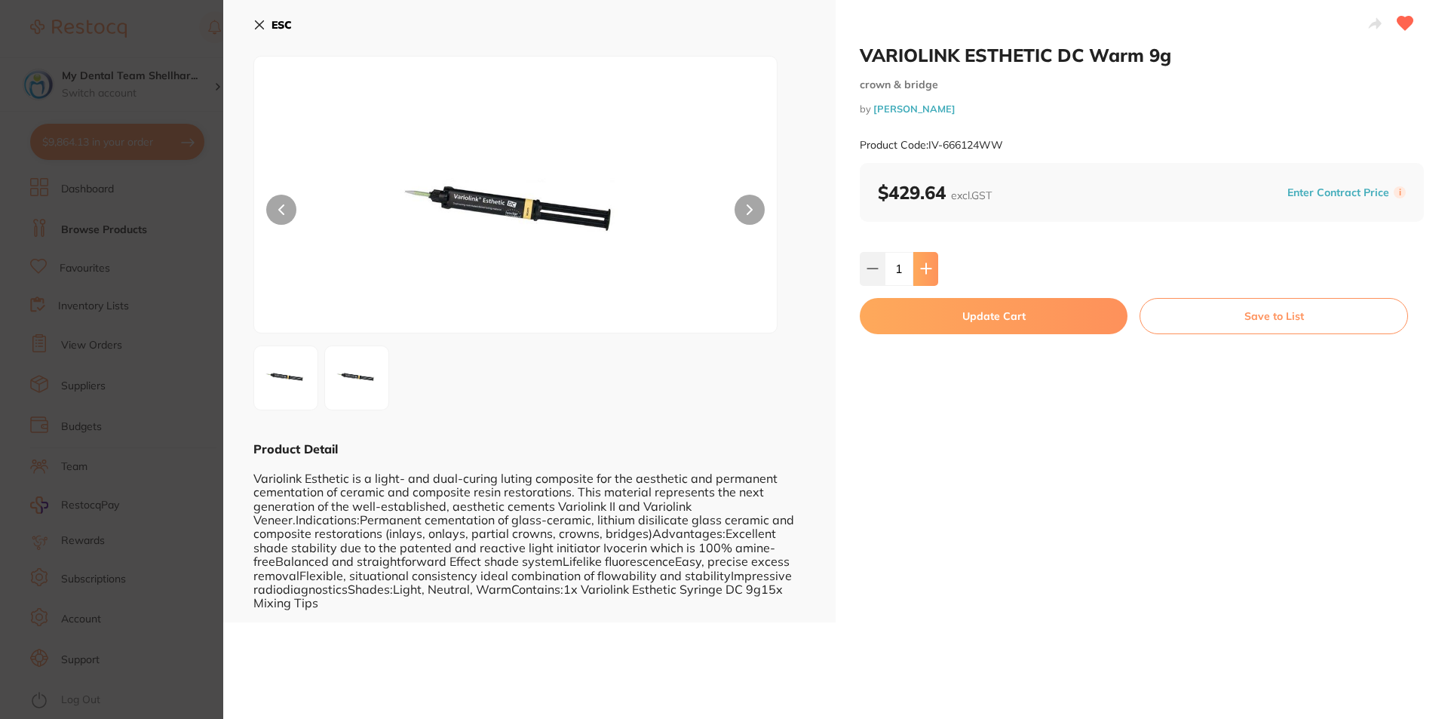
type input "1"
click at [955, 311] on button "Update Cart" at bounding box center [994, 316] width 268 height 36
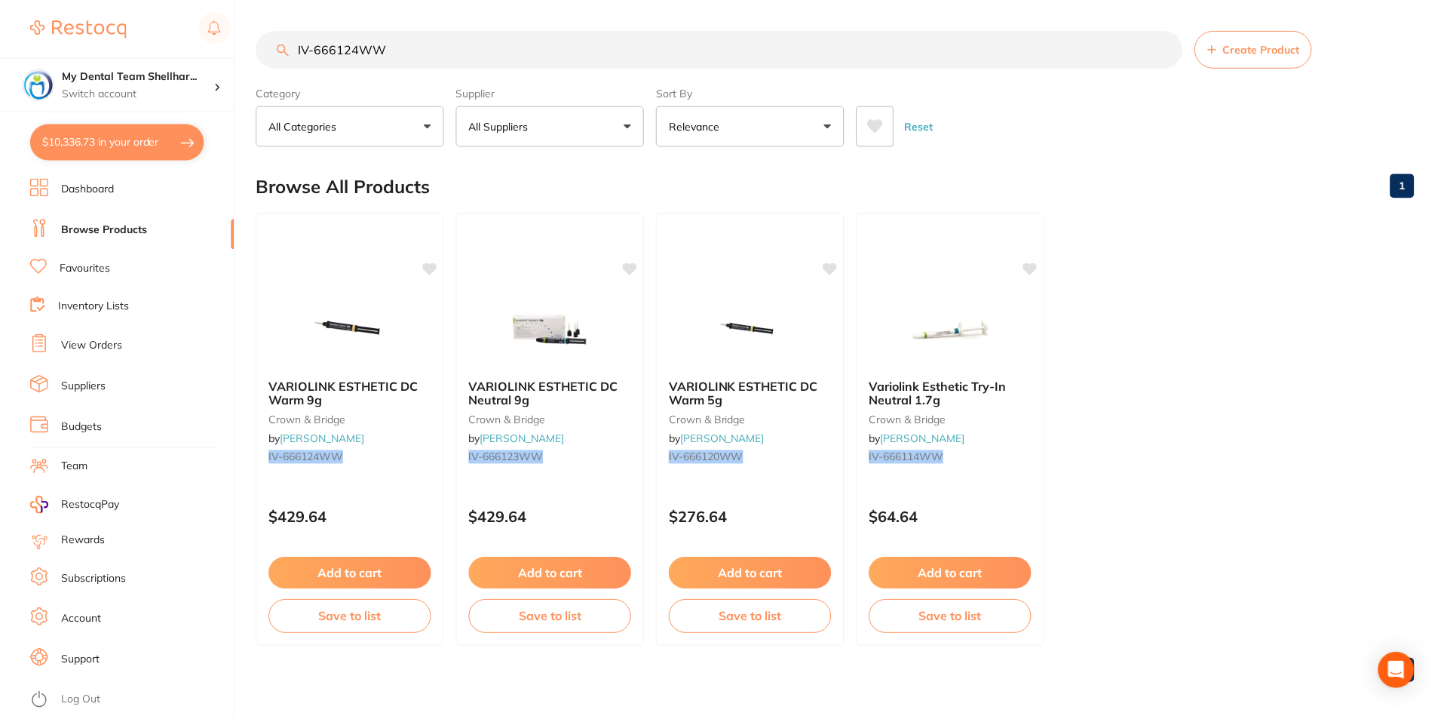
scroll to position [2, 0]
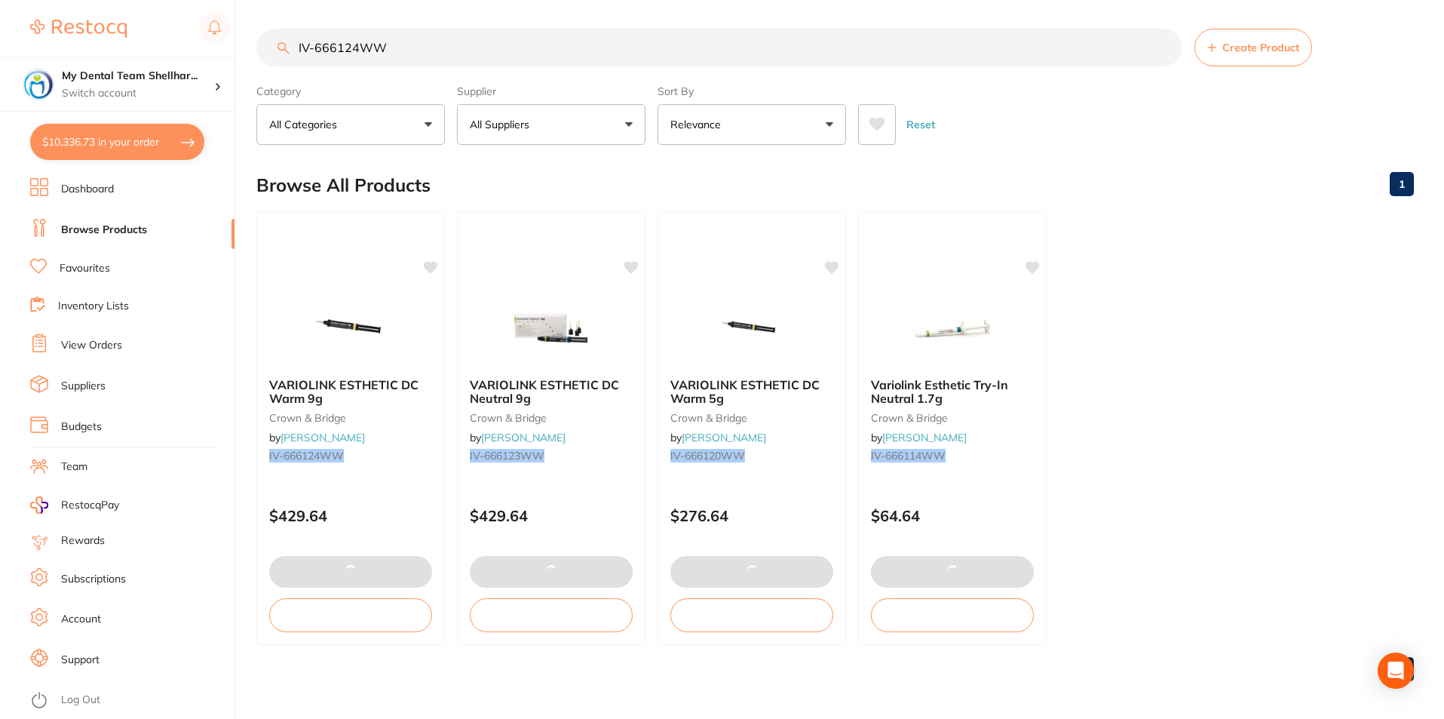
click at [310, 50] on input "IV-666124WW" at bounding box center [719, 48] width 926 height 38
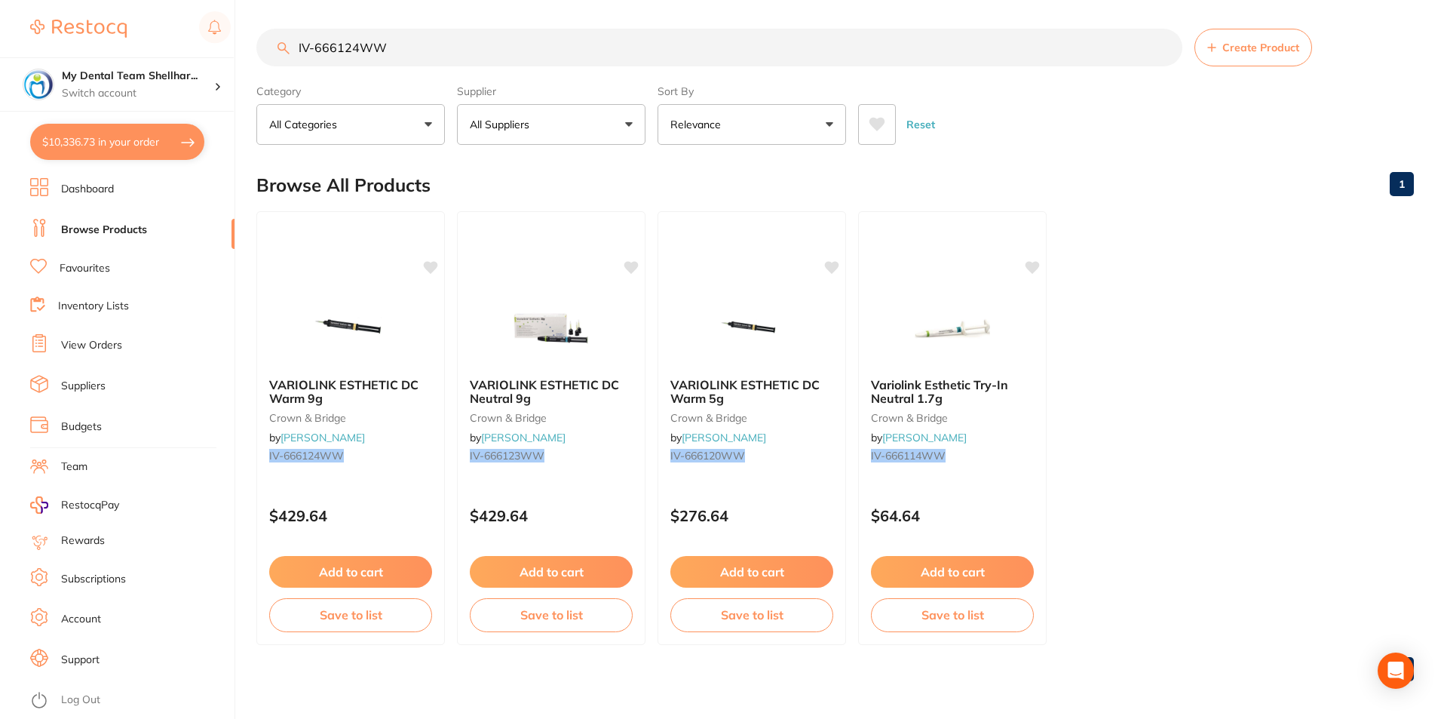
click at [310, 50] on input "IV-666124WW" at bounding box center [719, 48] width 926 height 38
paste input "1"
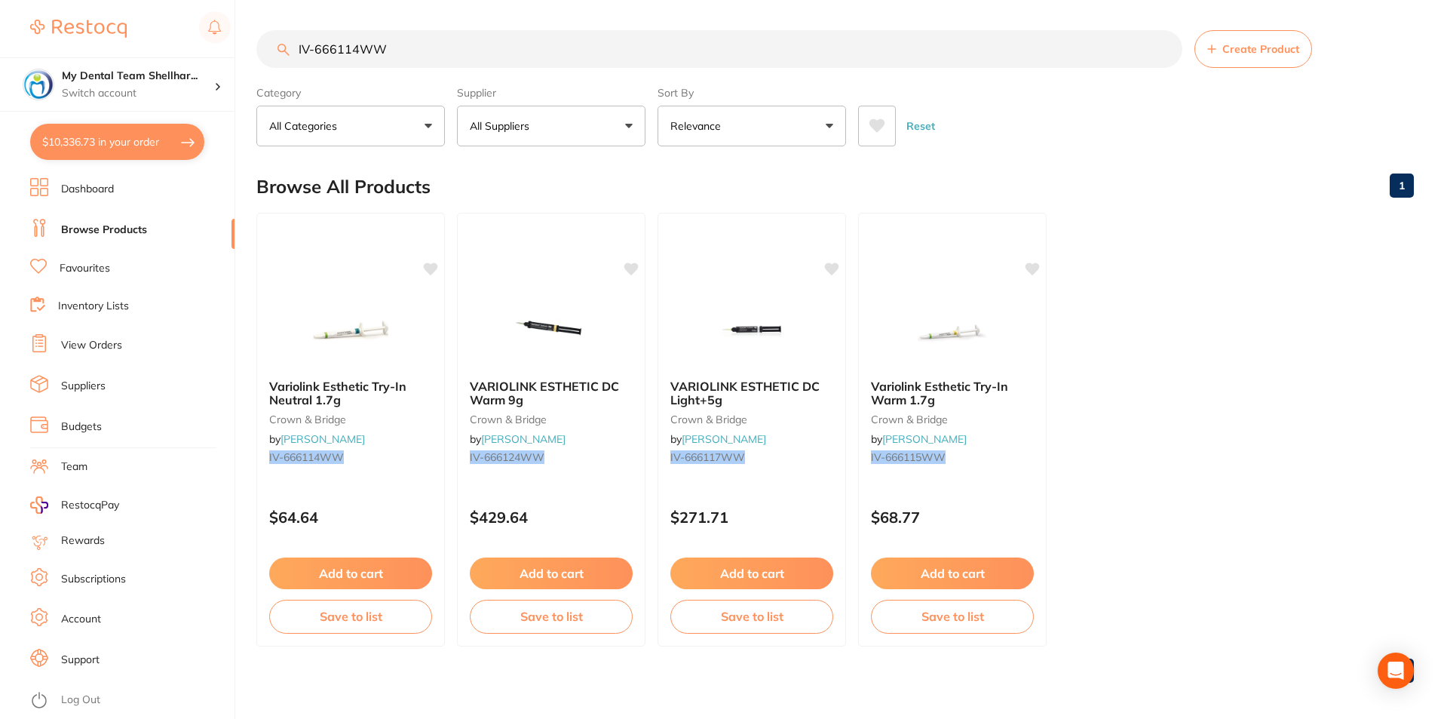
type input "IV-666114WW"
click at [363, 326] on img at bounding box center [351, 329] width 98 height 75
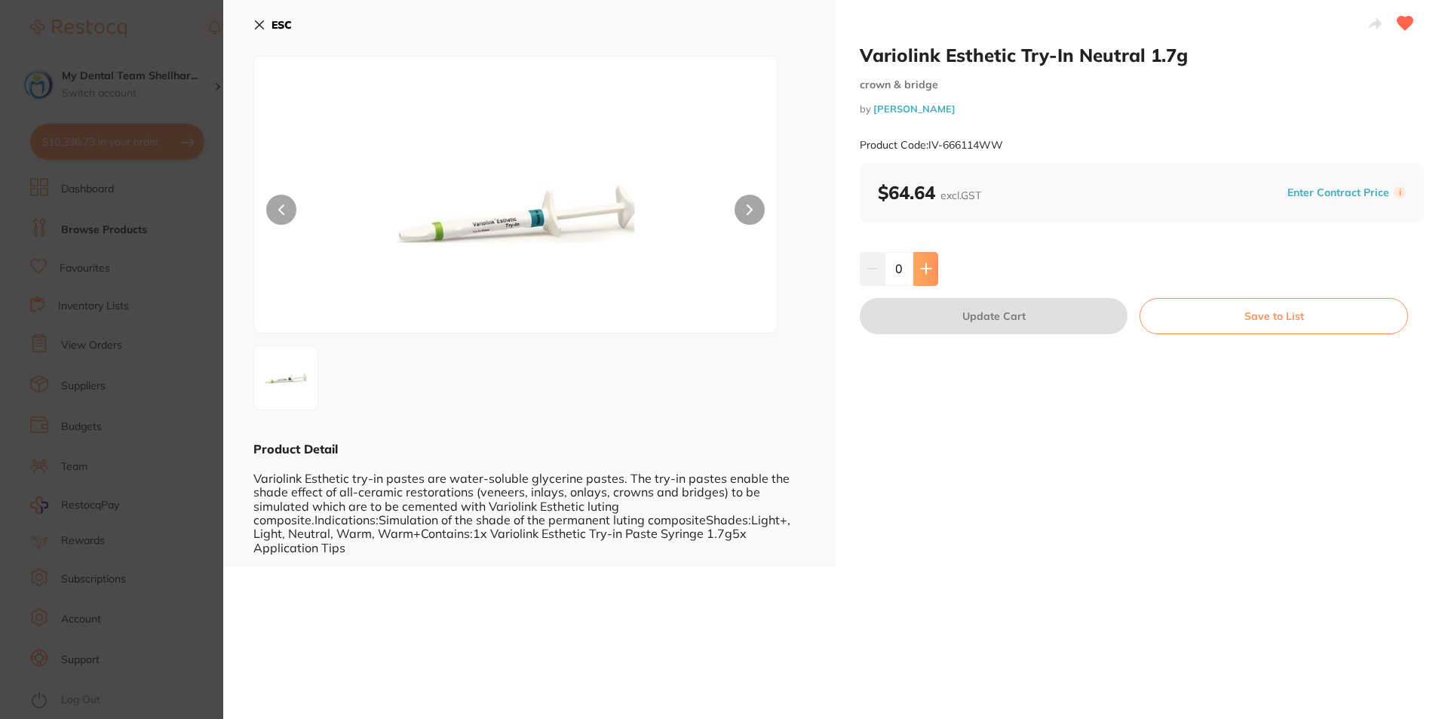
click at [921, 261] on button at bounding box center [925, 268] width 25 height 33
type input "1"
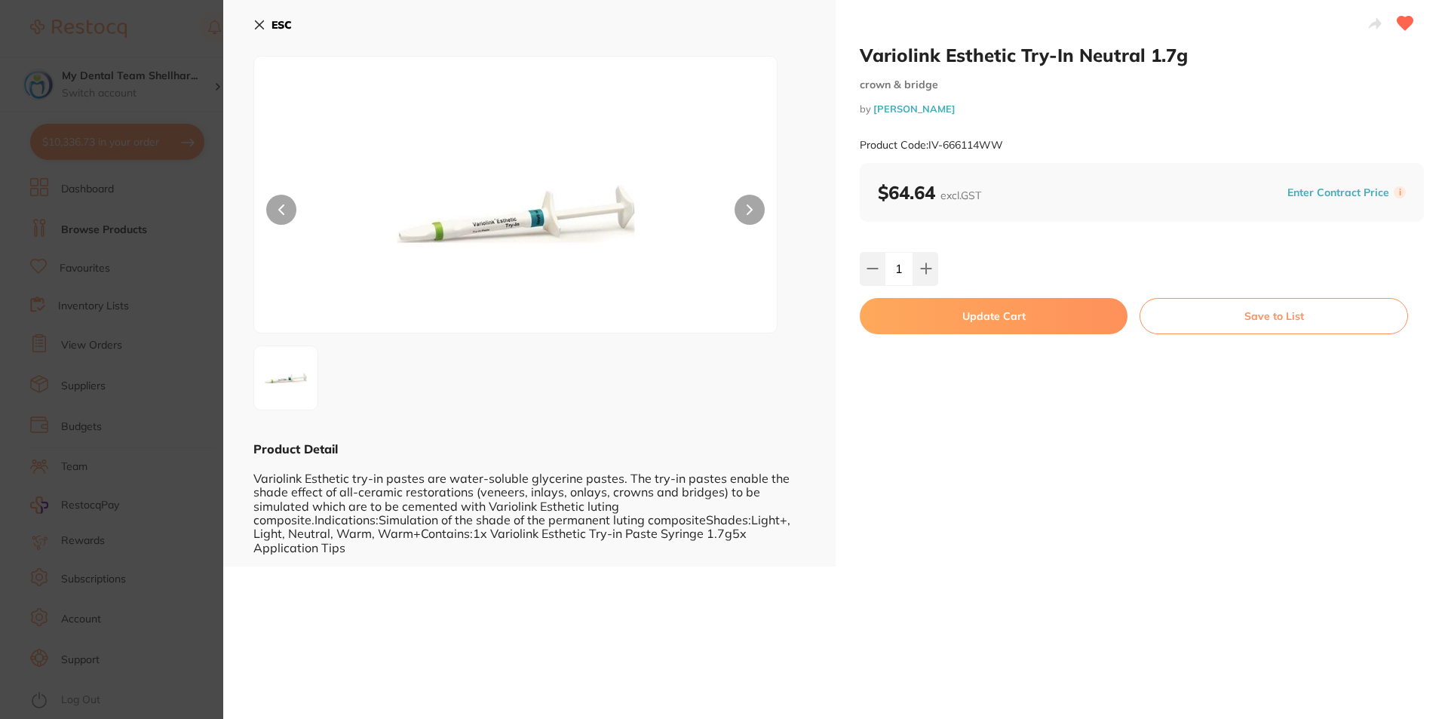
click at [954, 317] on button "Update Cart" at bounding box center [994, 316] width 268 height 36
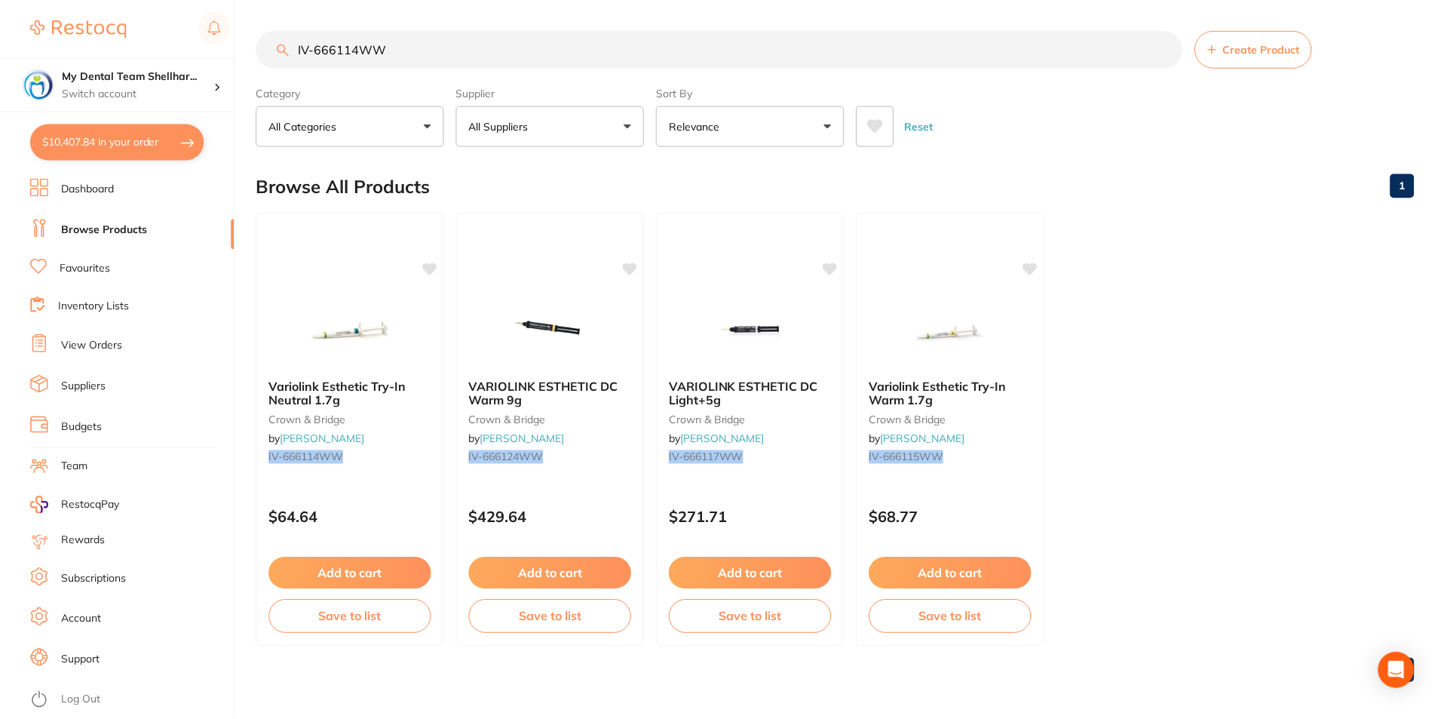
scroll to position [2, 0]
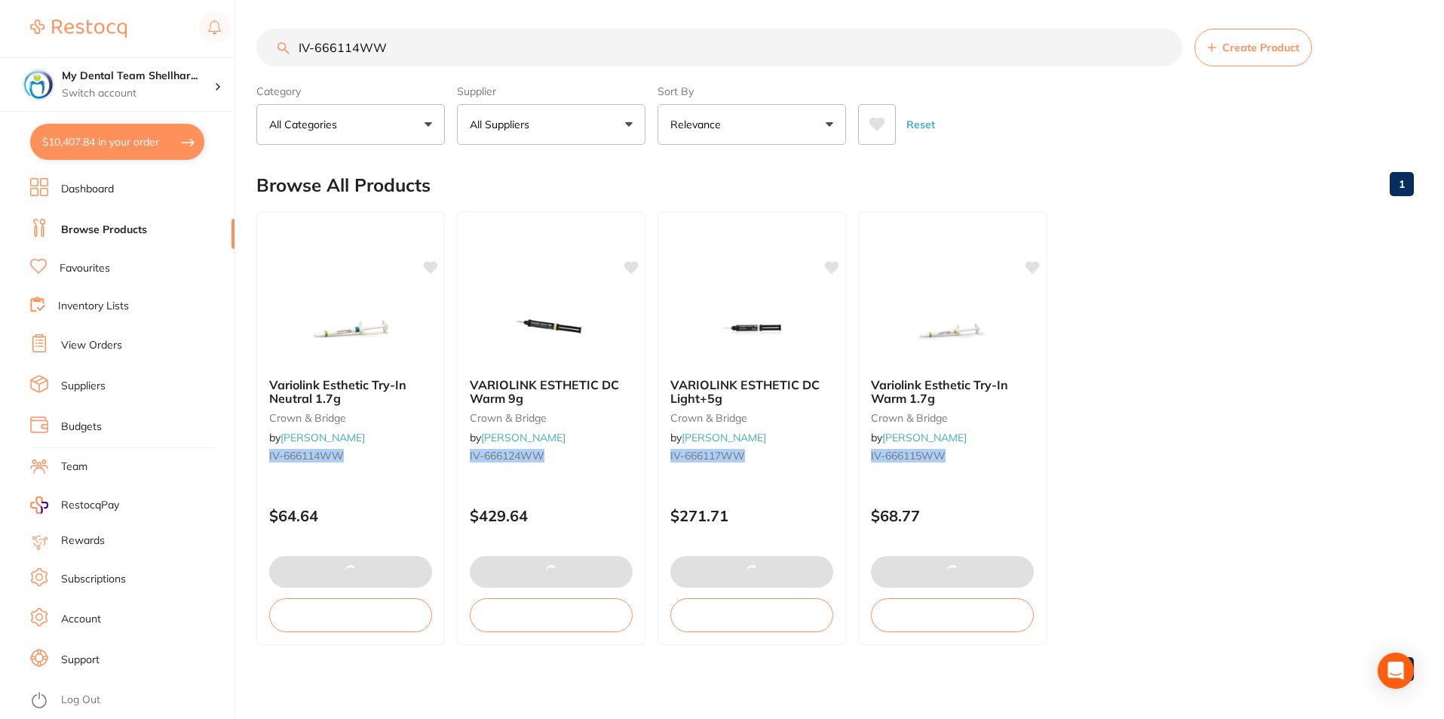
click at [691, 58] on input "IV-666114WW" at bounding box center [719, 48] width 926 height 38
paste input "5"
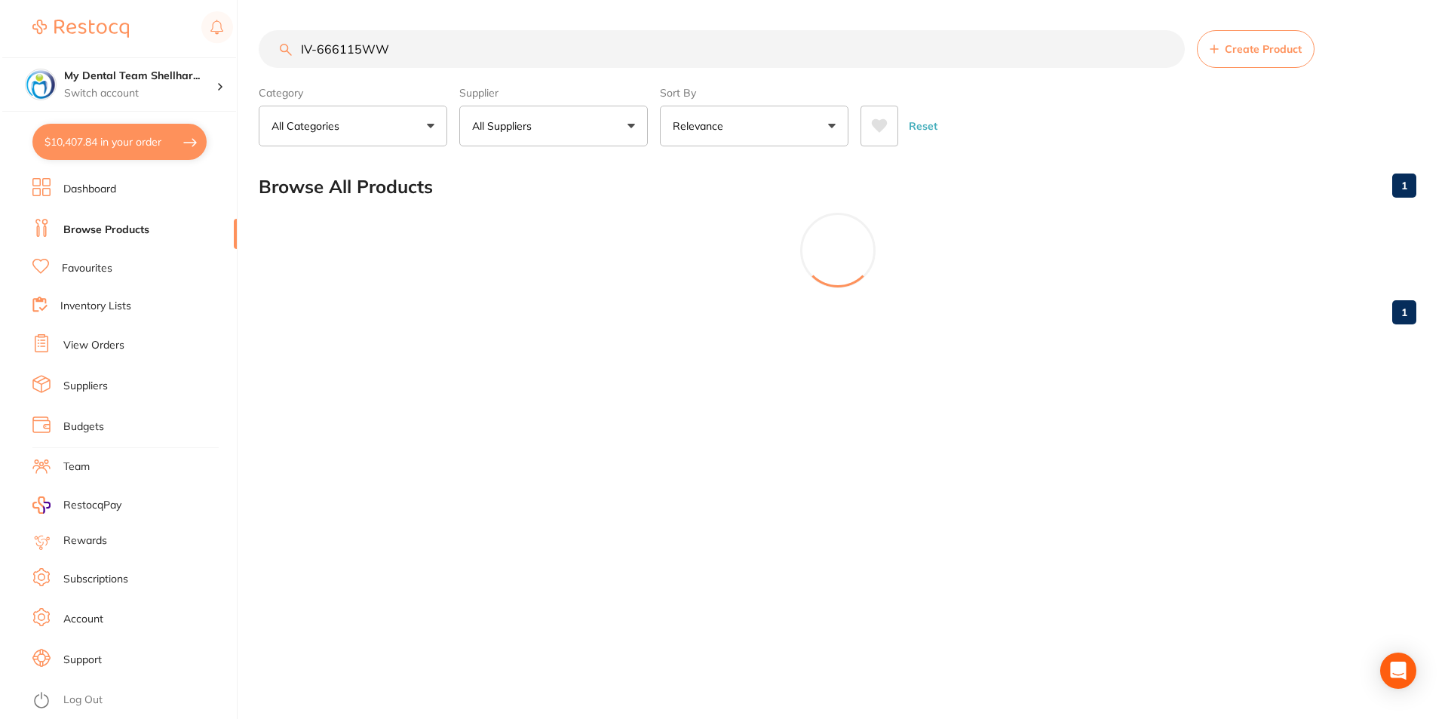
scroll to position [0, 0]
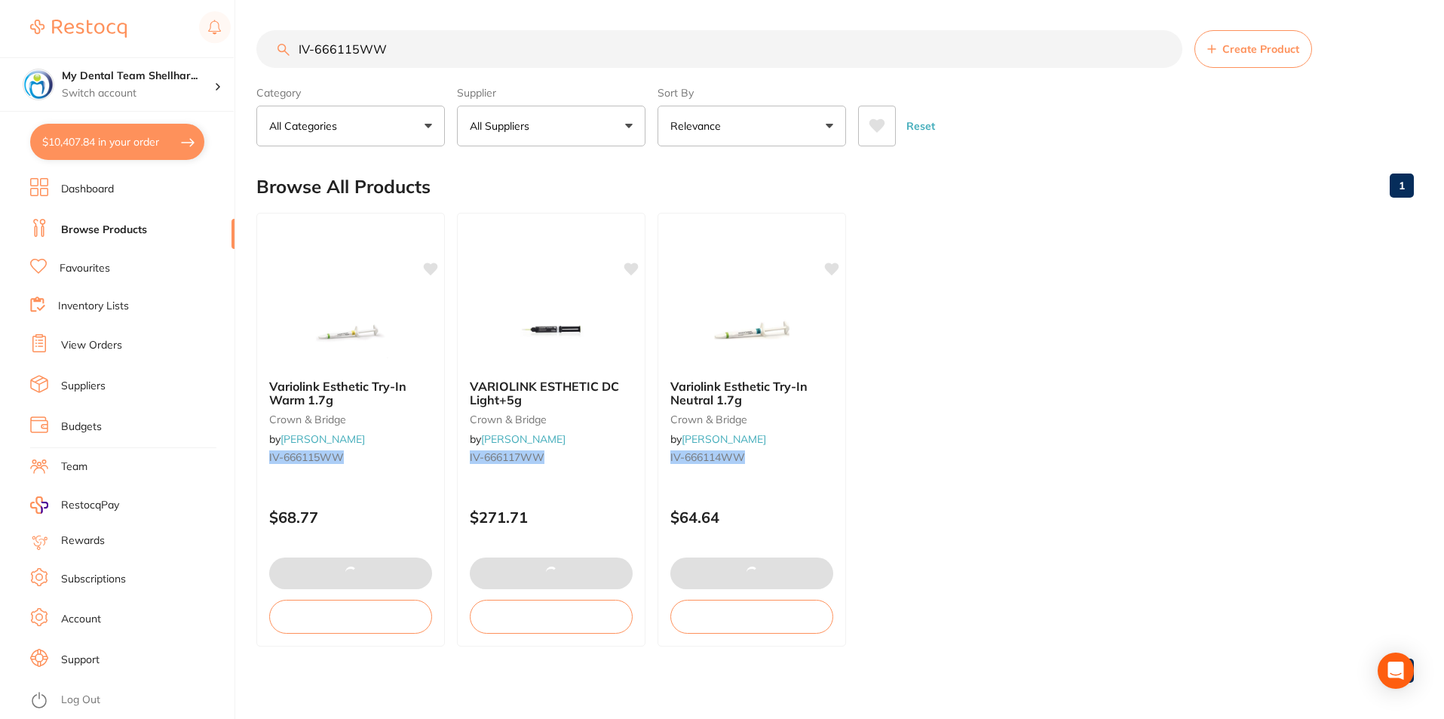
type input "IV-666115WW"
click at [364, 327] on img at bounding box center [351, 329] width 98 height 75
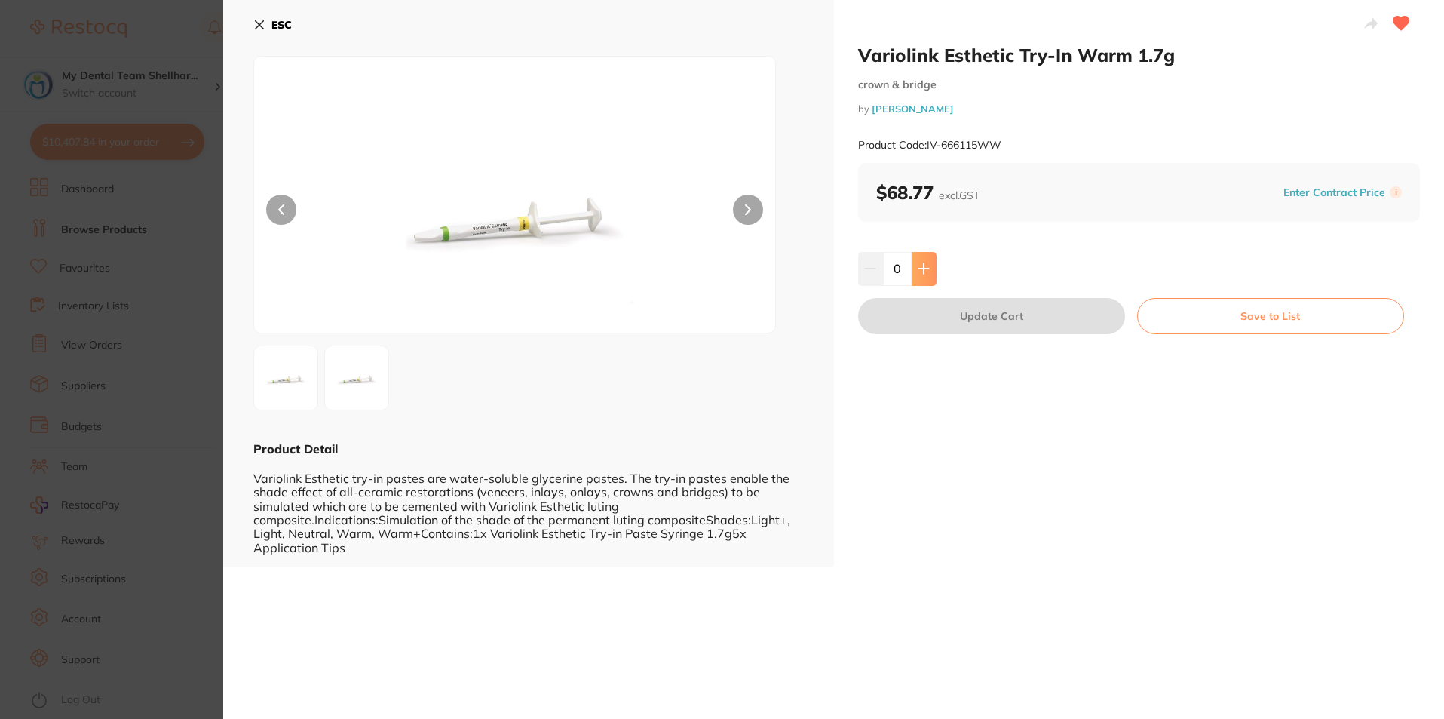
click at [922, 274] on icon at bounding box center [924, 268] width 12 height 12
type input "1"
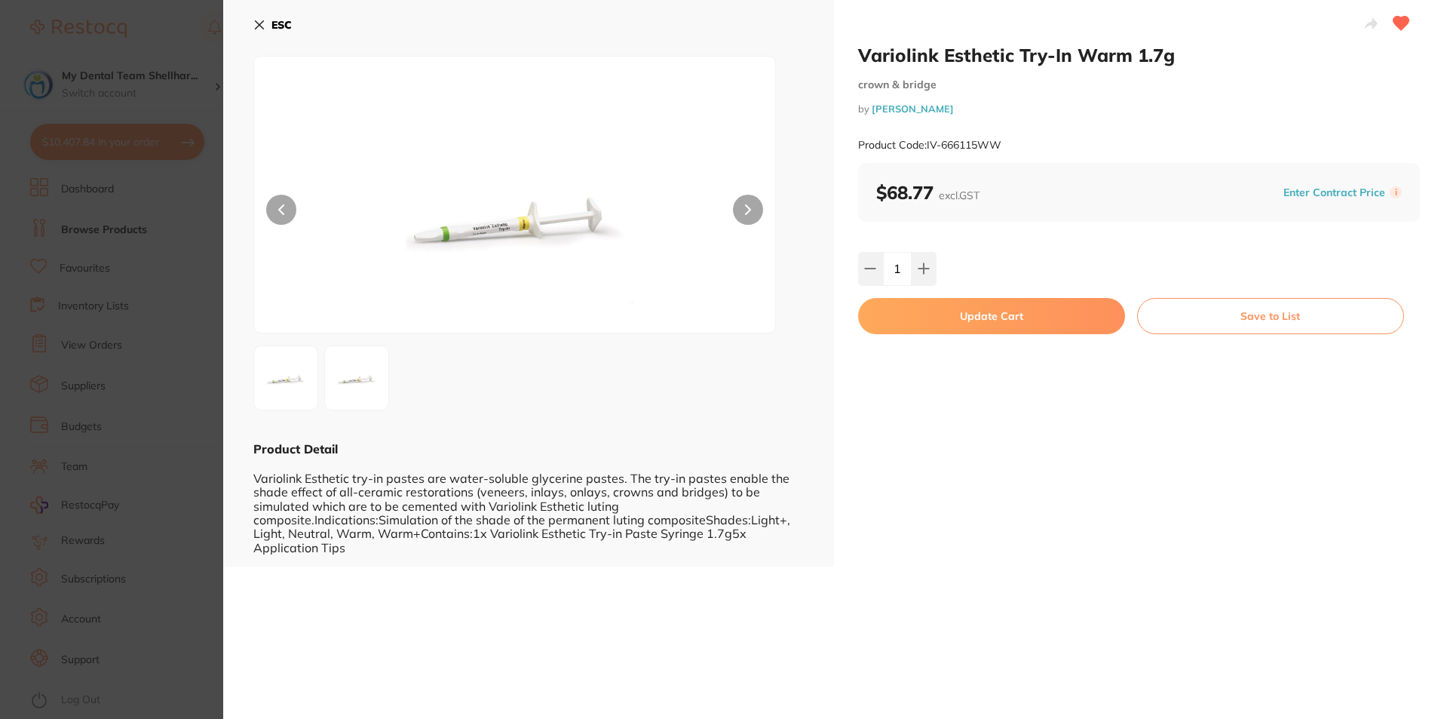
click at [943, 327] on button "Update Cart" at bounding box center [991, 316] width 267 height 36
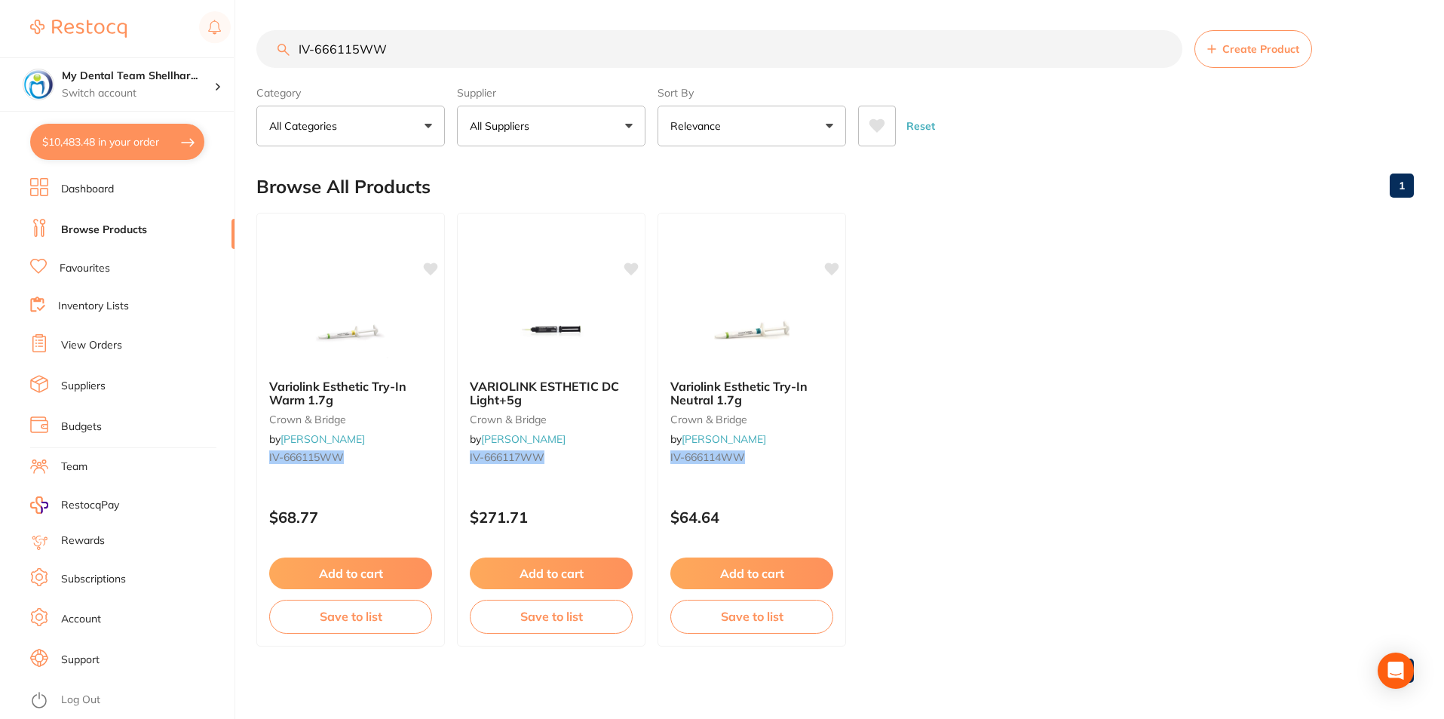
click at [724, 57] on input "IV-666115WW" at bounding box center [719, 49] width 926 height 38
paste input "61605002"
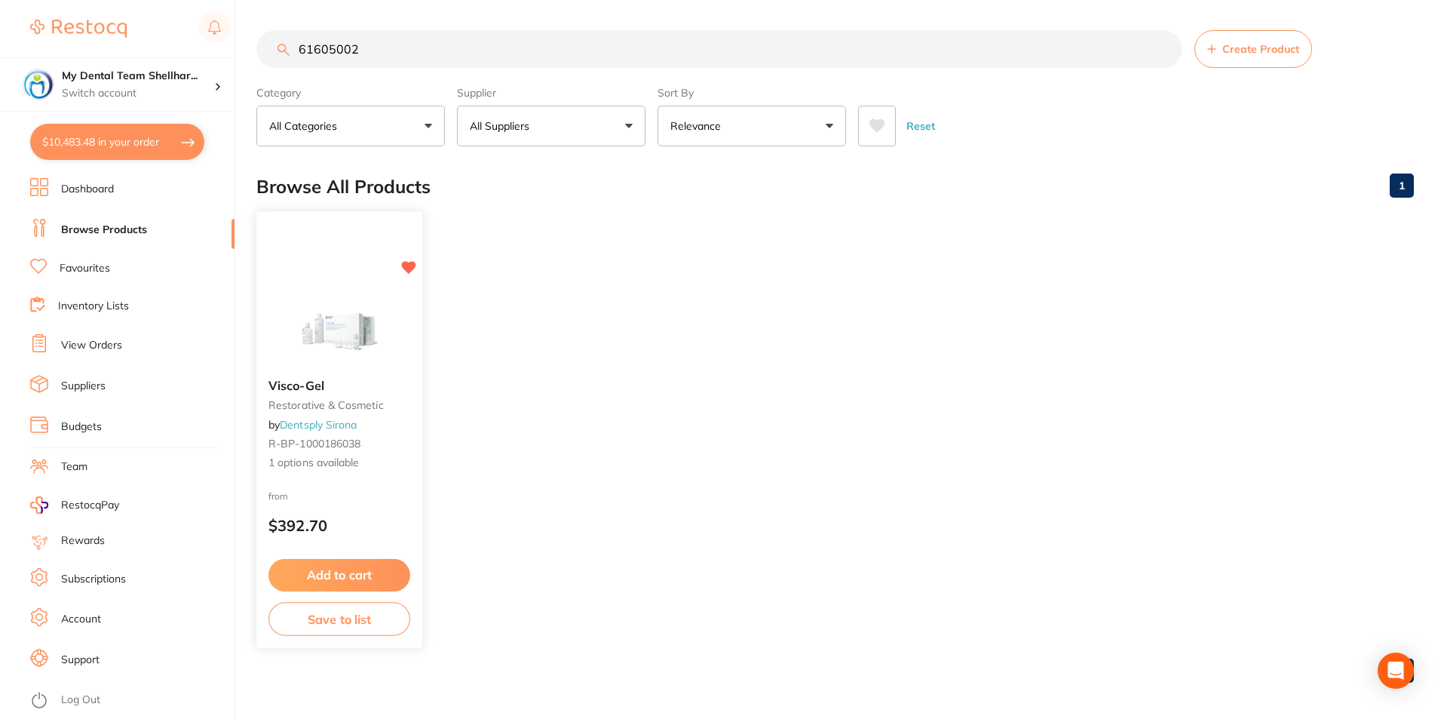
type input "61605002"
click at [357, 314] on img at bounding box center [339, 328] width 99 height 76
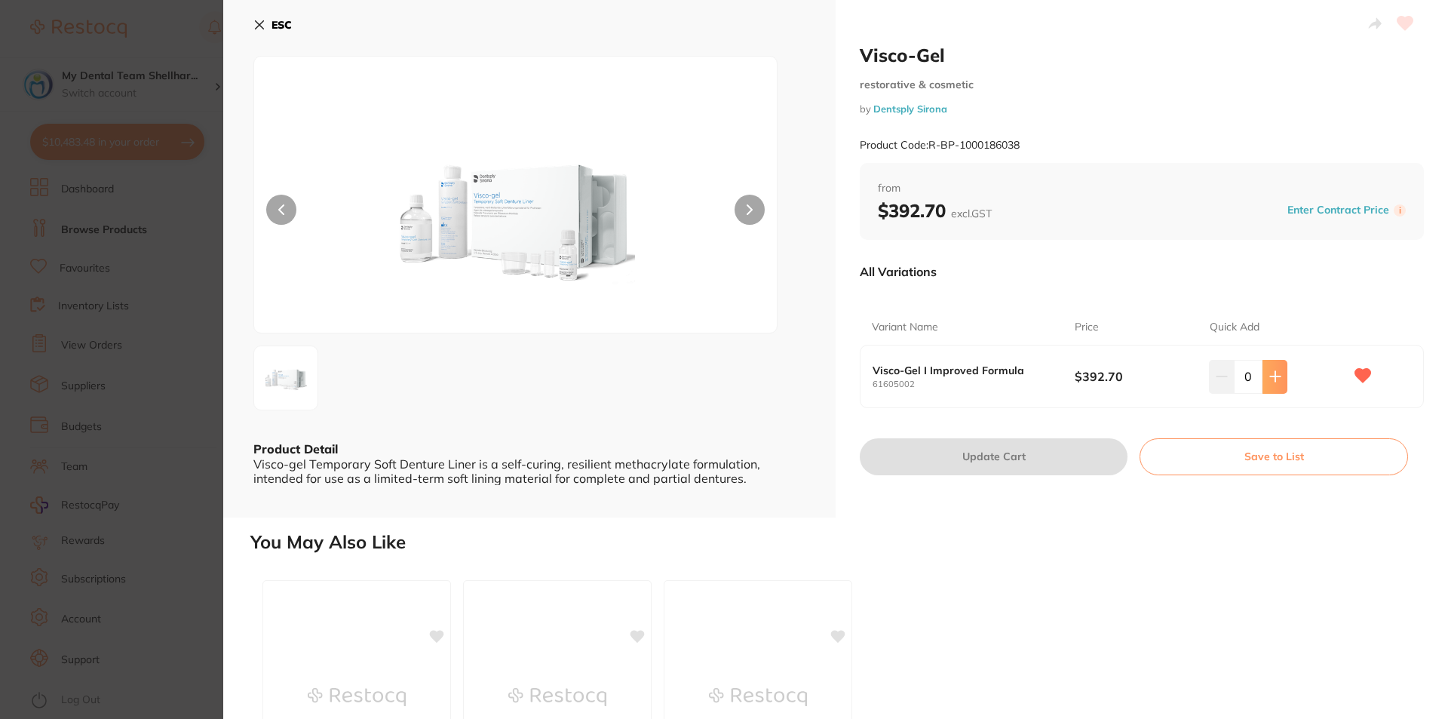
click at [1269, 375] on icon at bounding box center [1275, 376] width 12 height 12
type input "1"
click at [1009, 465] on button "Update Cart" at bounding box center [994, 456] width 268 height 36
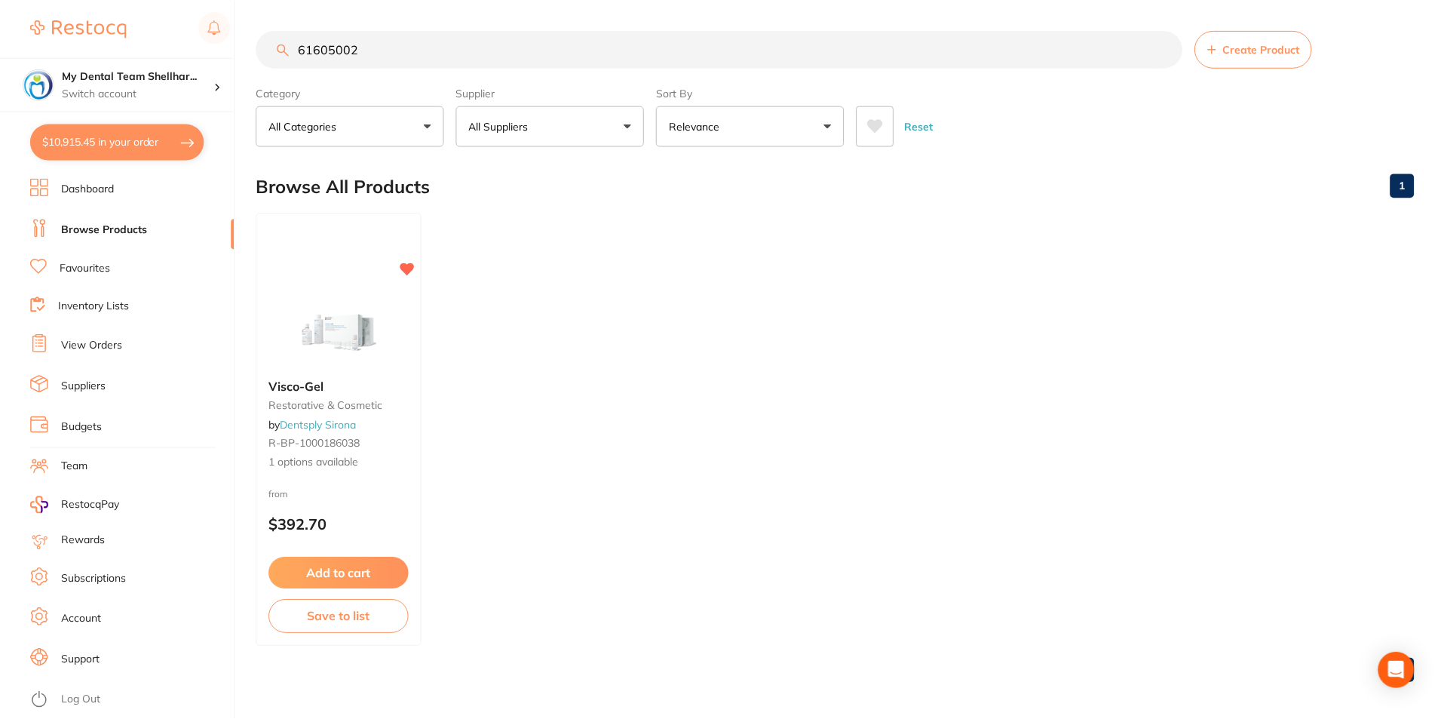
scroll to position [2, 0]
click at [421, 53] on input "61605002" at bounding box center [719, 48] width 926 height 38
click at [406, 56] on input "61605002" at bounding box center [719, 48] width 926 height 38
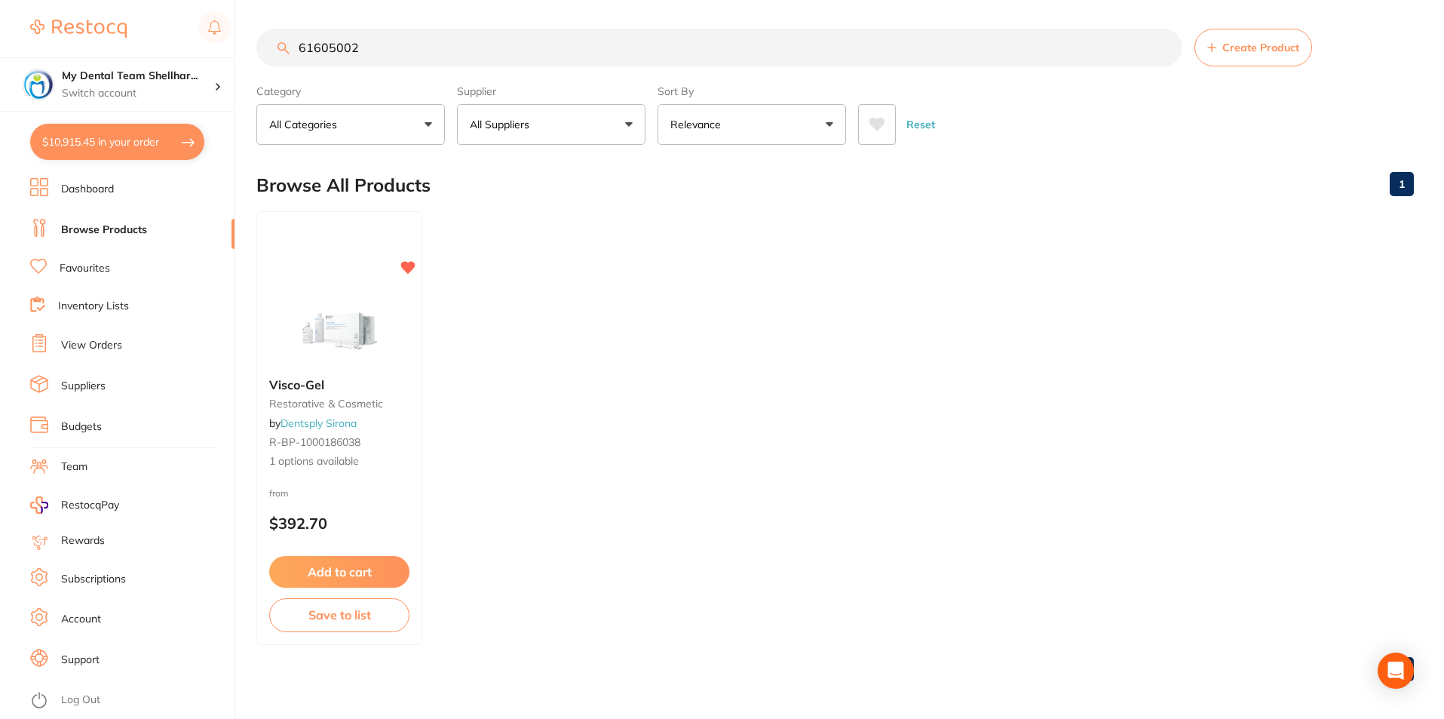
click at [406, 56] on input "61605002" at bounding box center [719, 48] width 926 height 38
click at [402, 54] on input "61605002" at bounding box center [719, 48] width 926 height 38
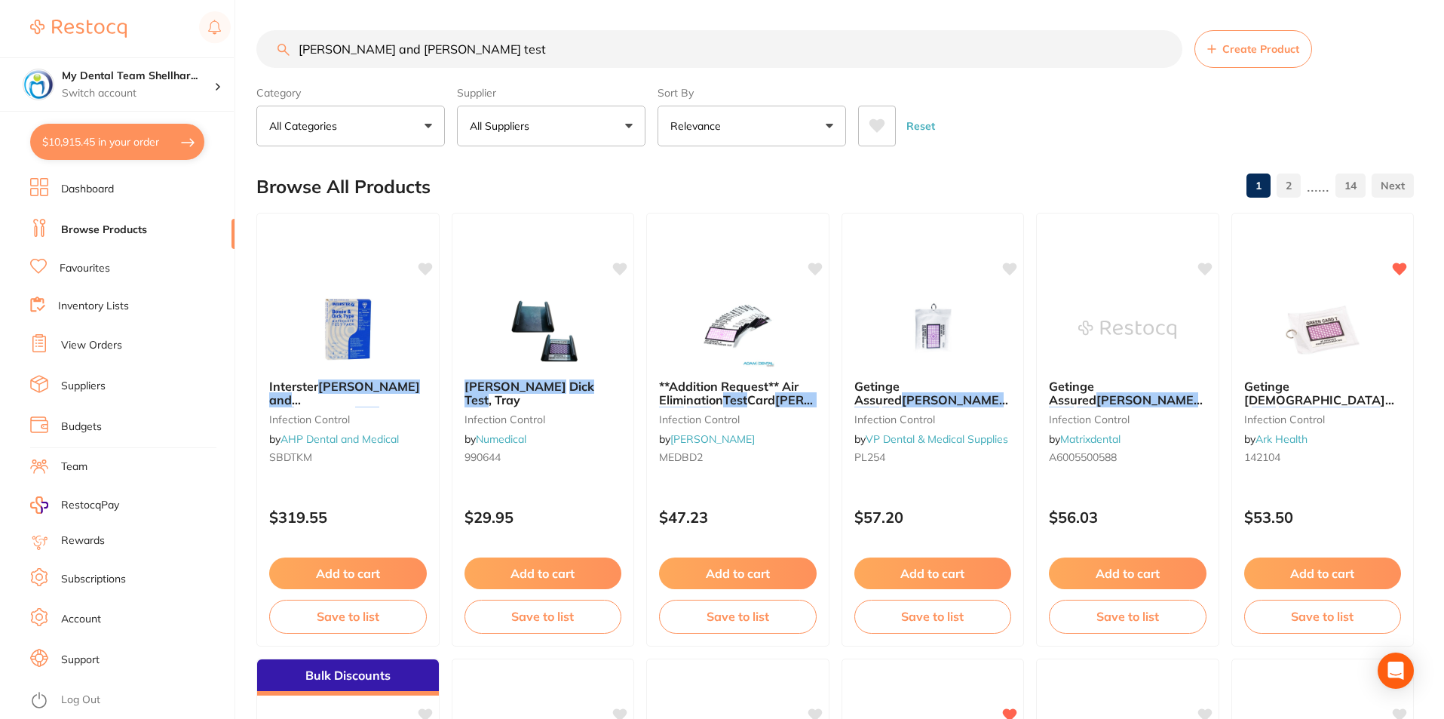
type input "bowie and dick test"
click at [134, 130] on button "$10,915.45 in your order" at bounding box center [117, 142] width 174 height 36
checkbox input "true"
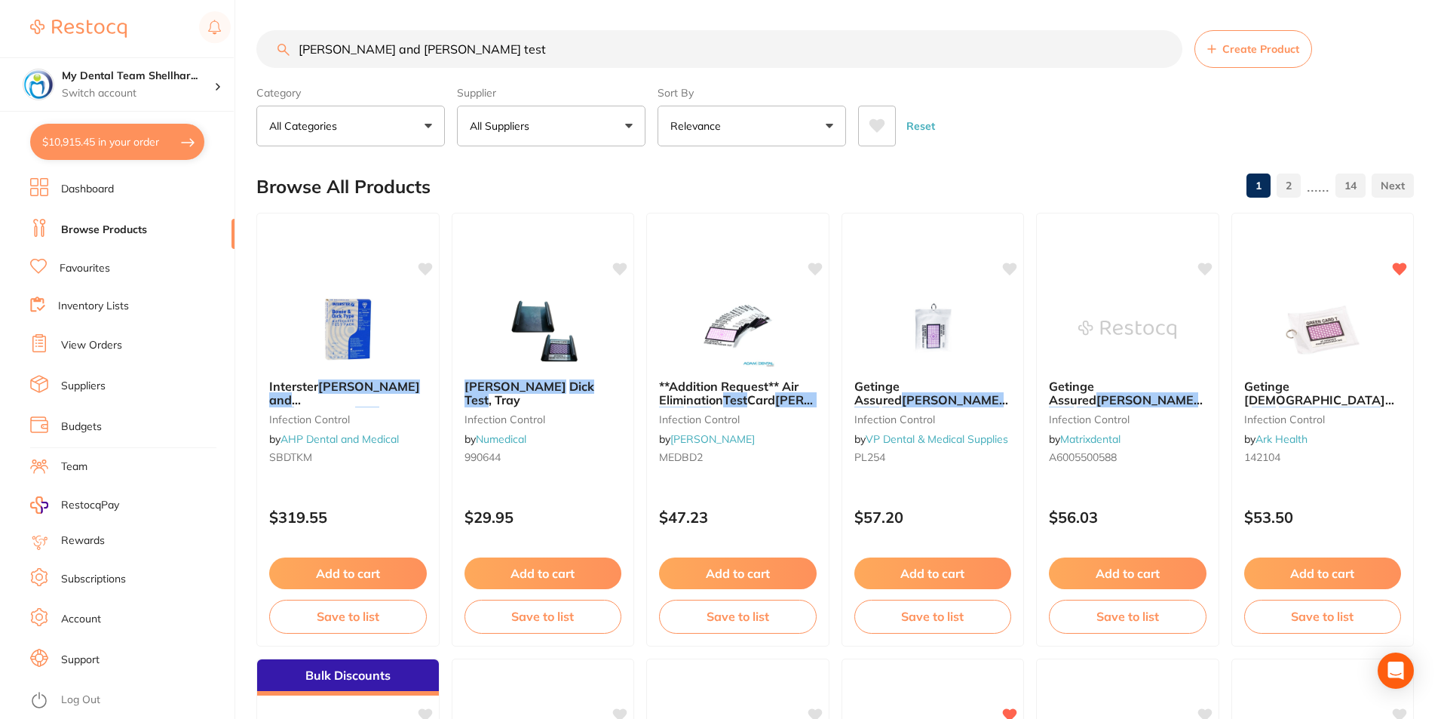
checkbox input "true"
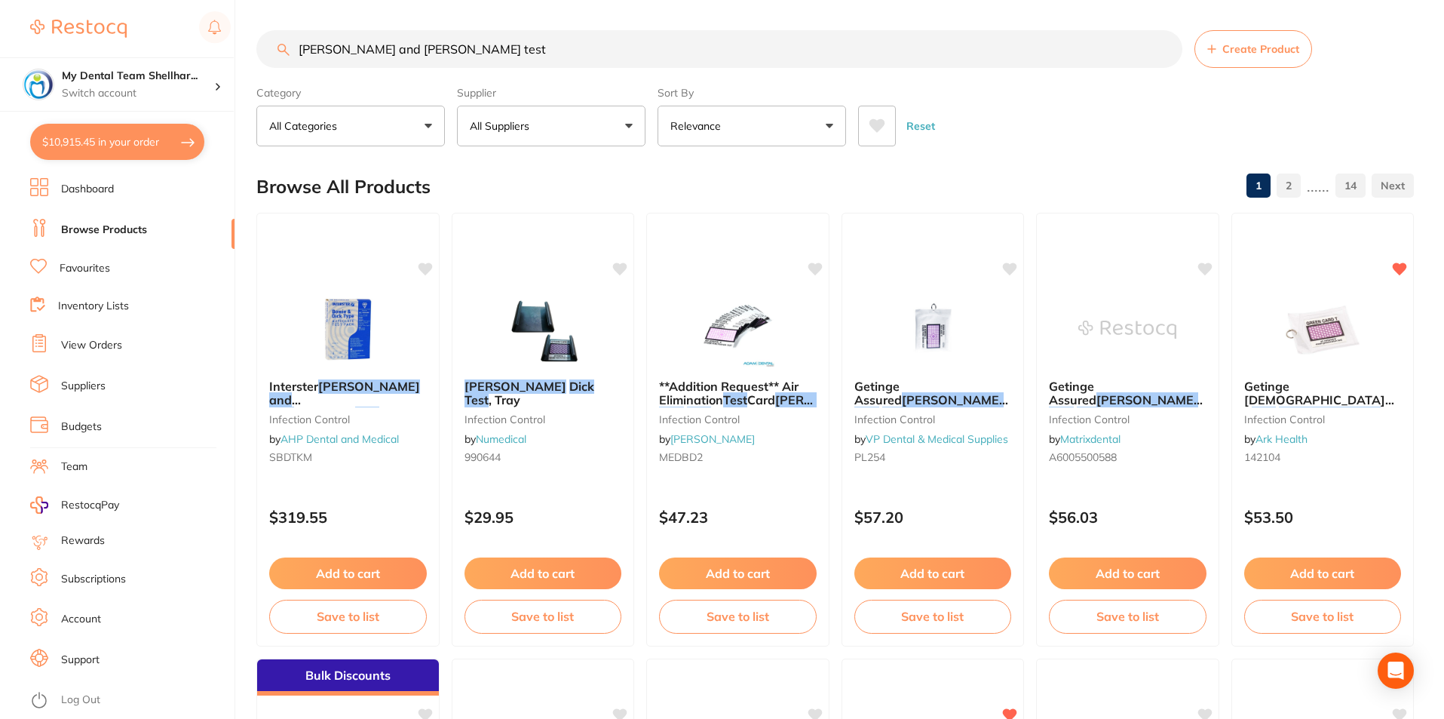
checkbox input "true"
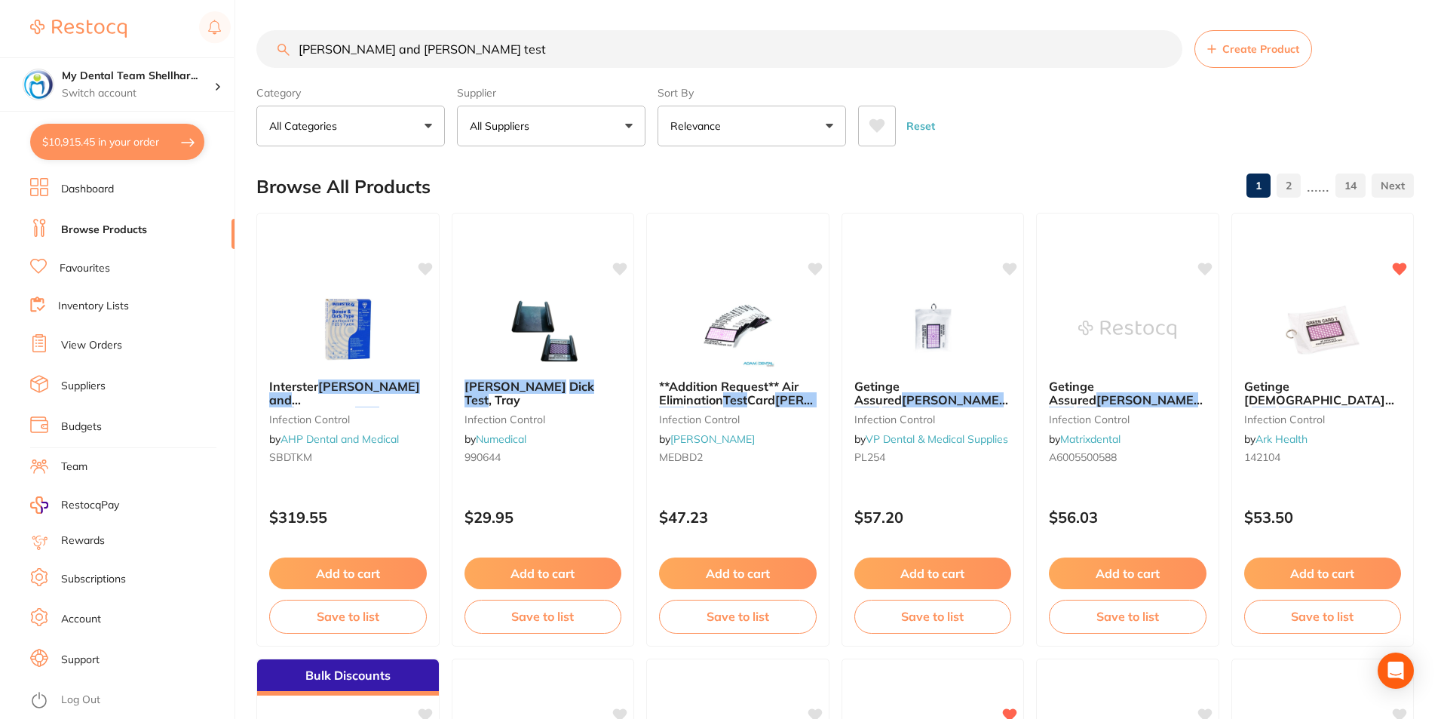
checkbox input "true"
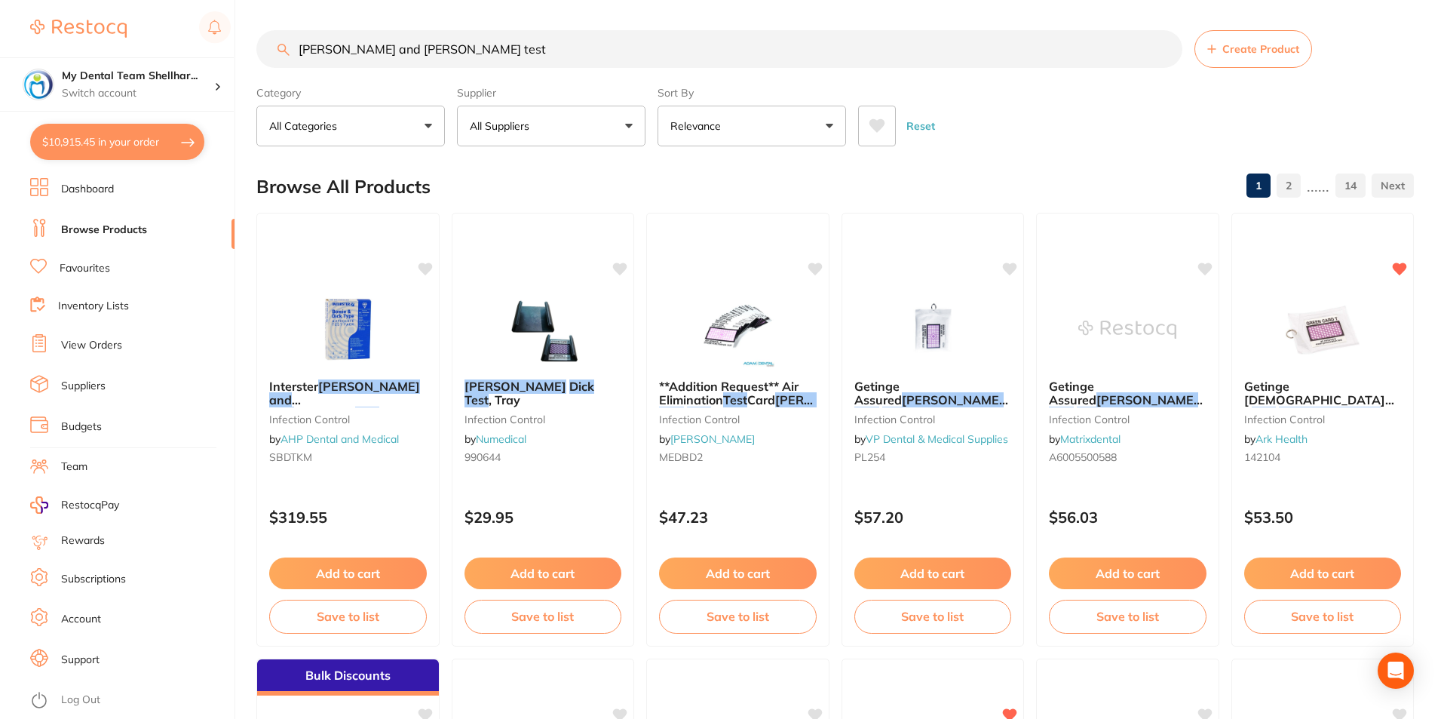
checkbox input "true"
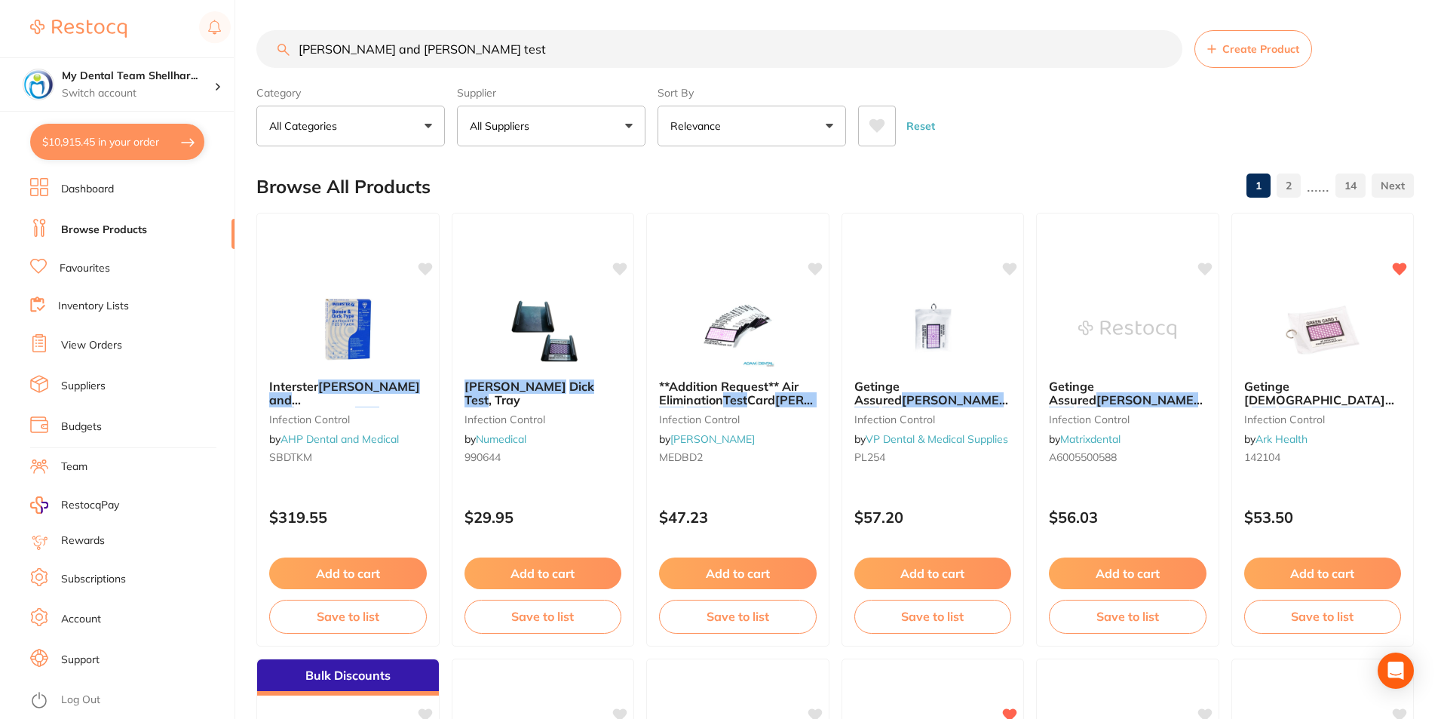
checkbox input "true"
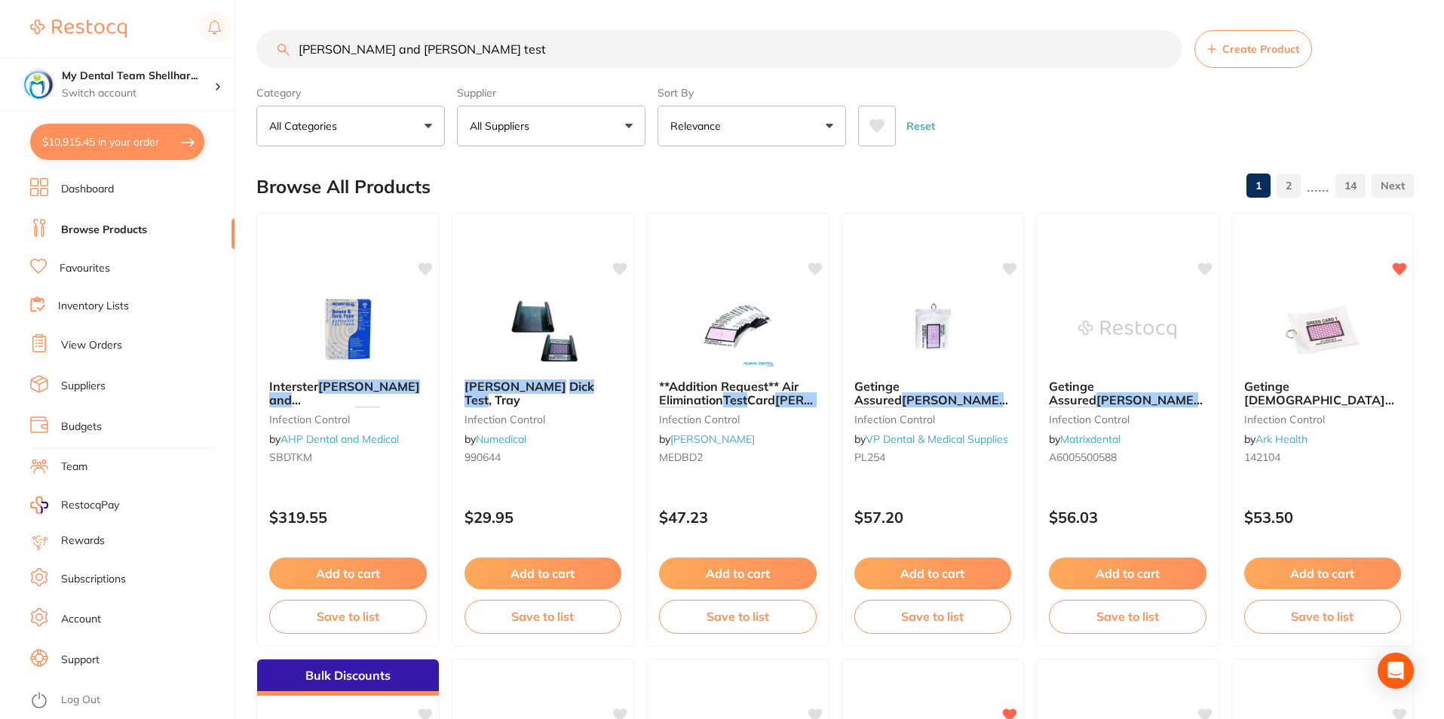
checkbox input "true"
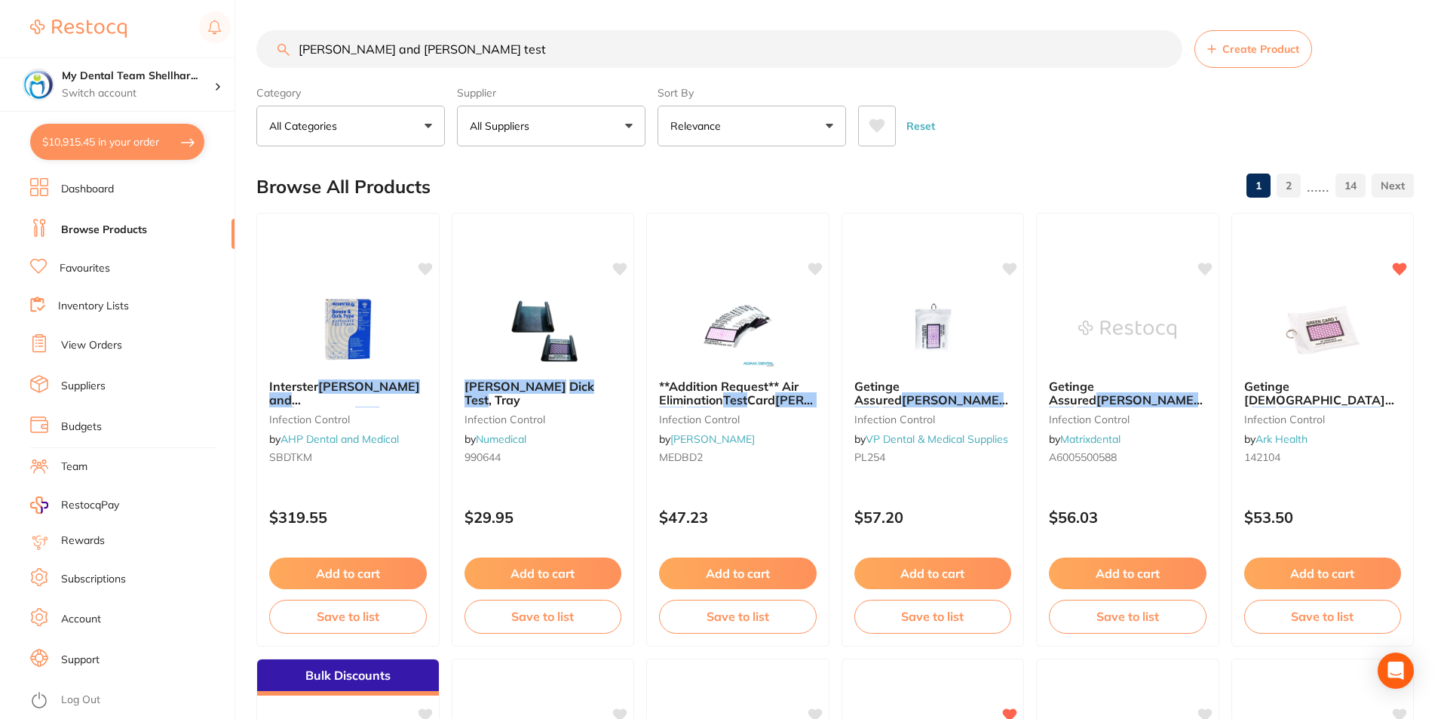
checkbox input "true"
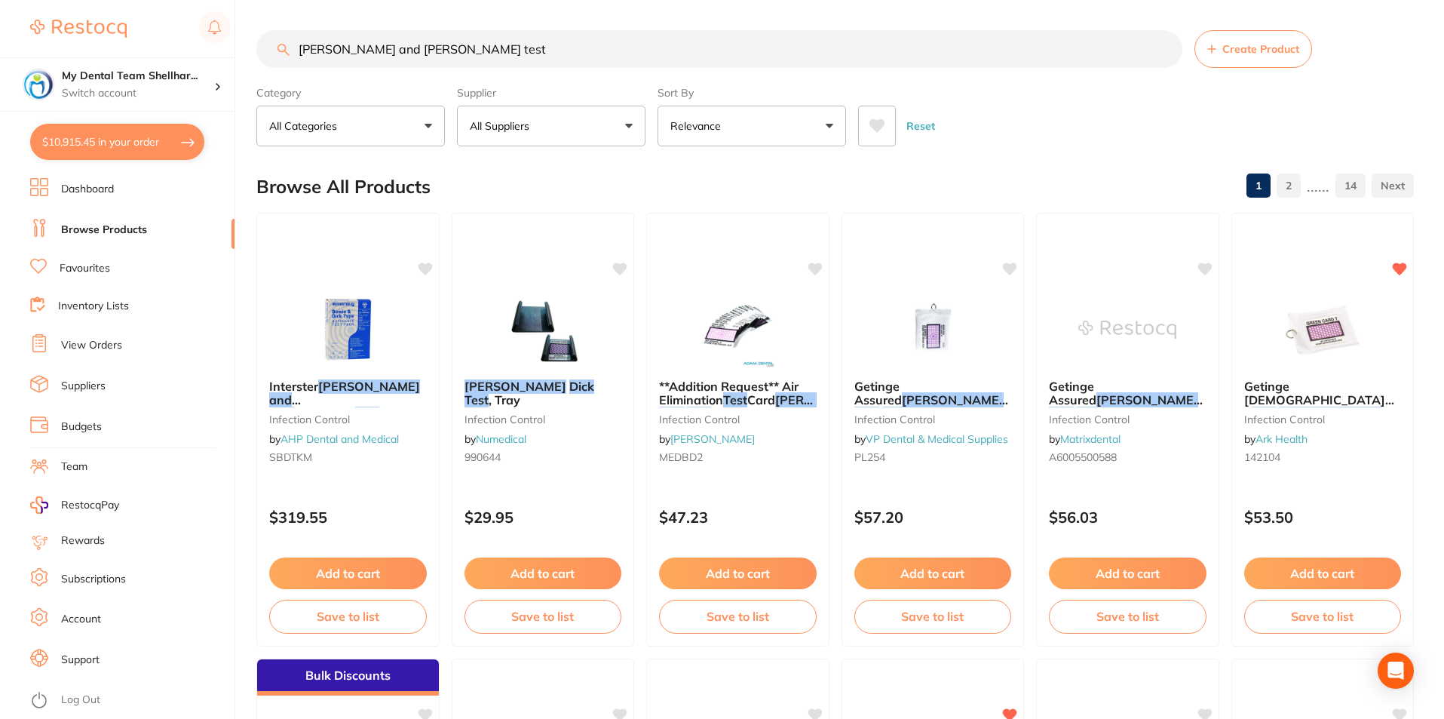
checkbox input "true"
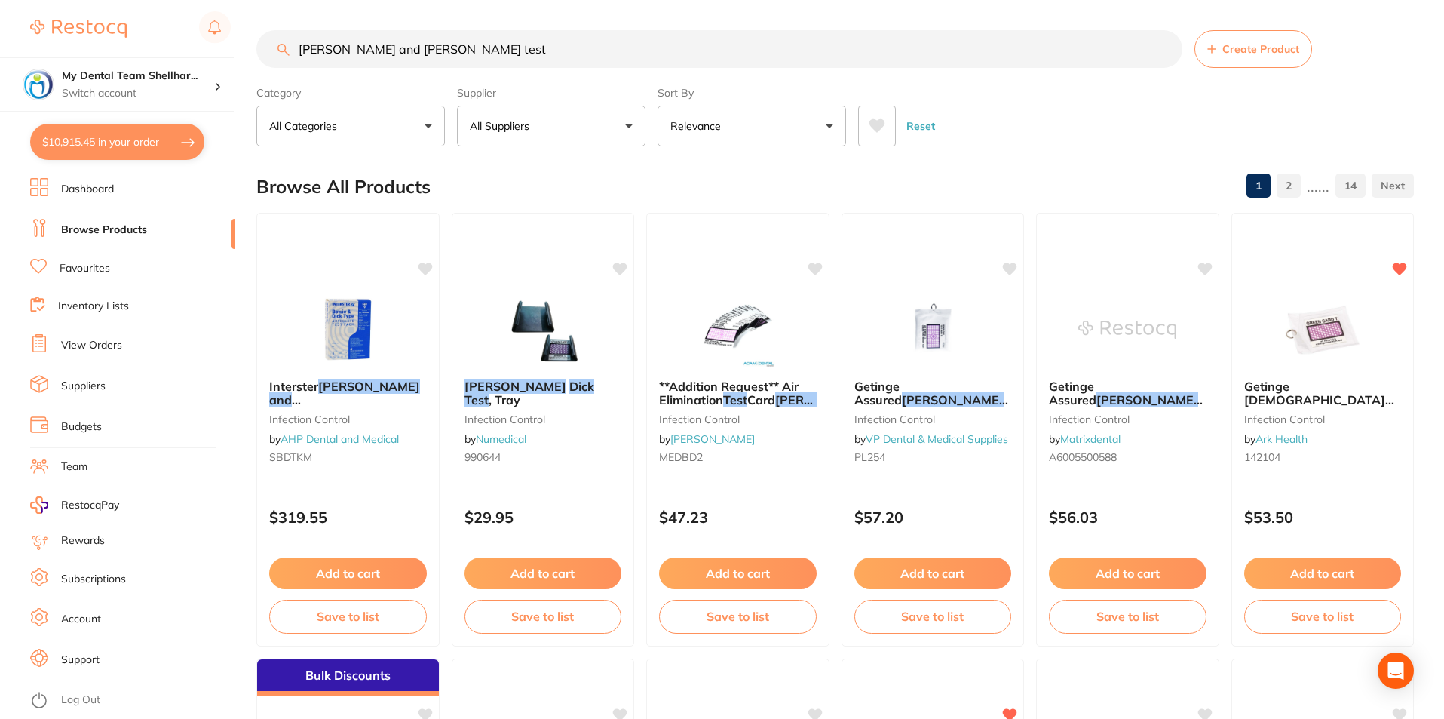
checkbox input "true"
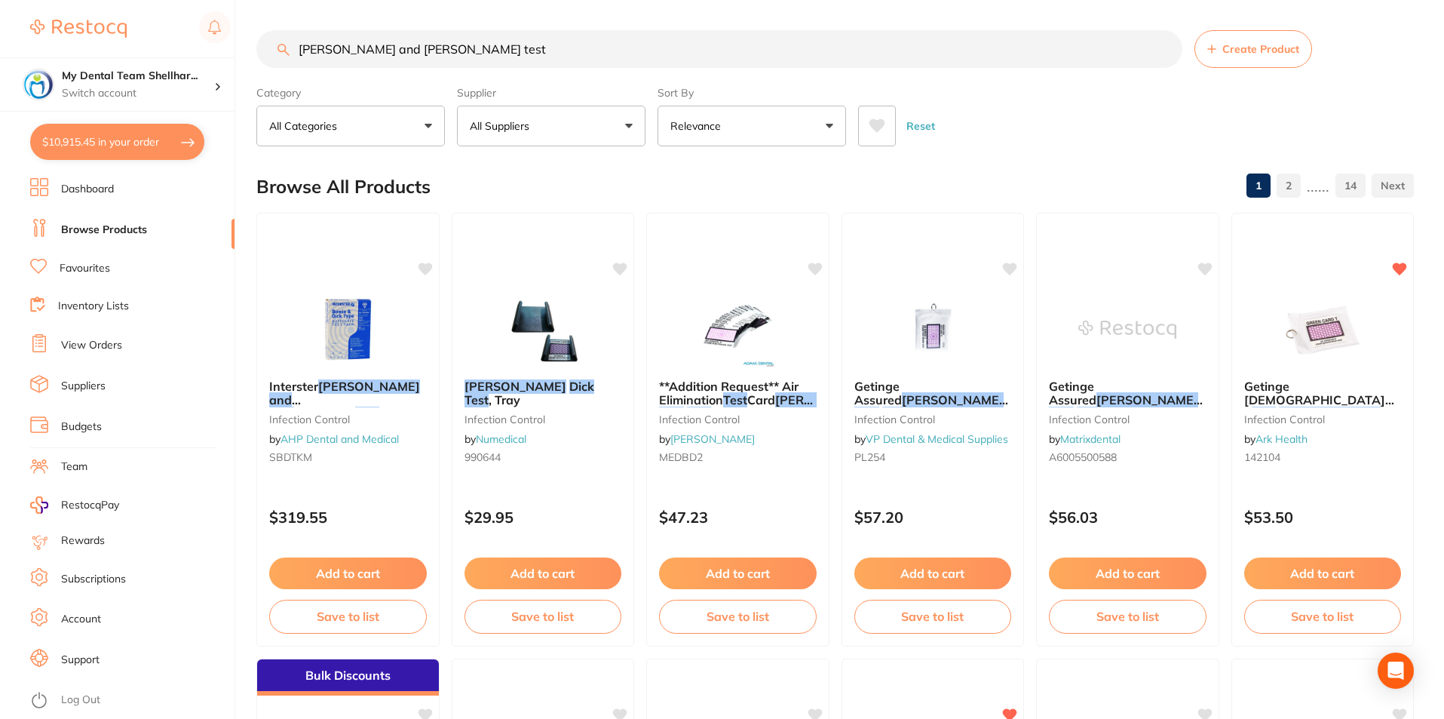
checkbox input "true"
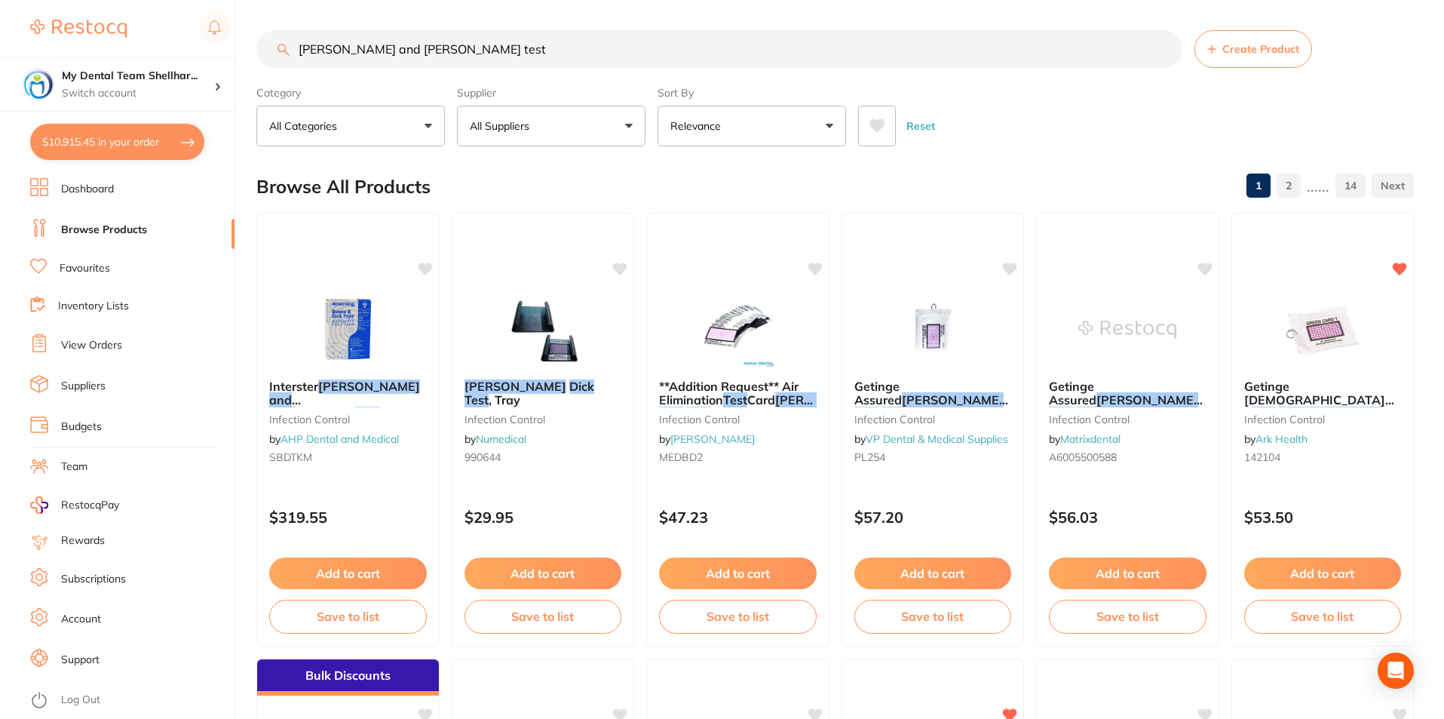
checkbox input "true"
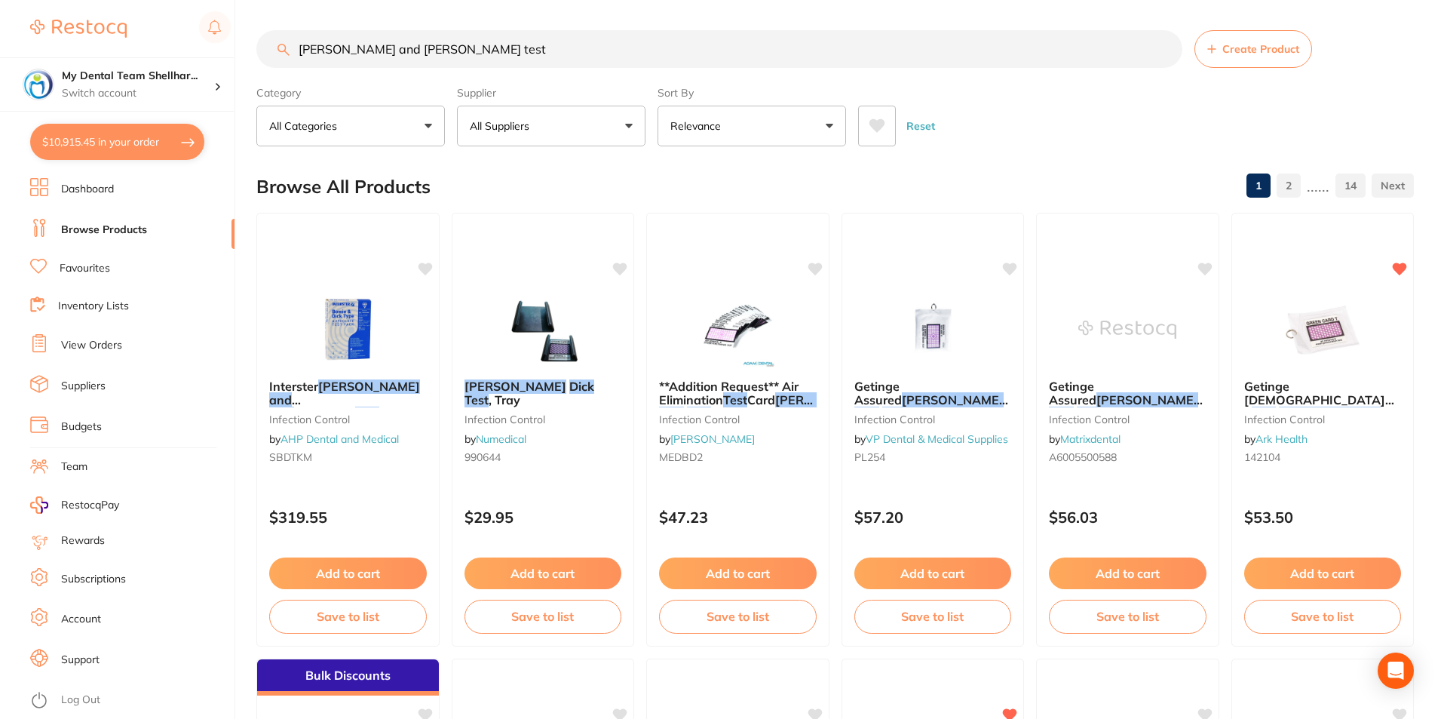
checkbox input "true"
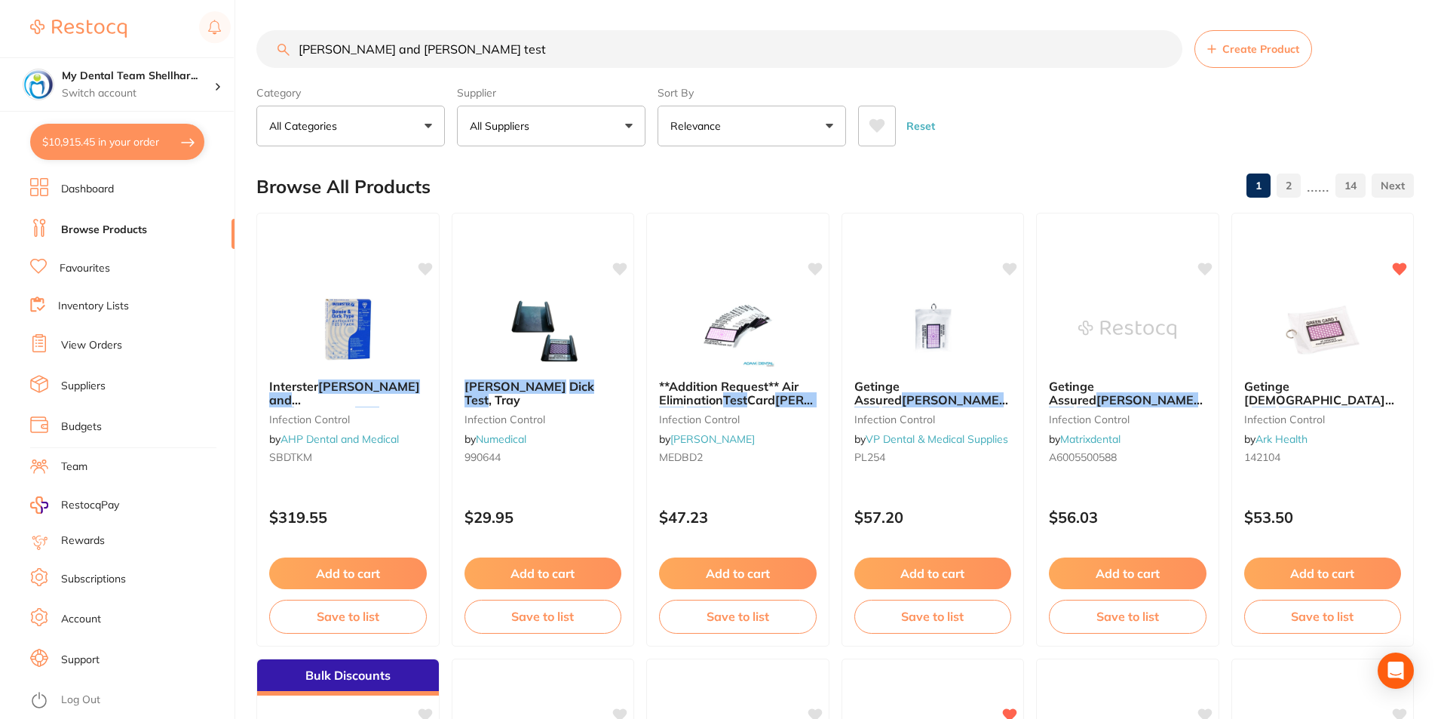
checkbox input "true"
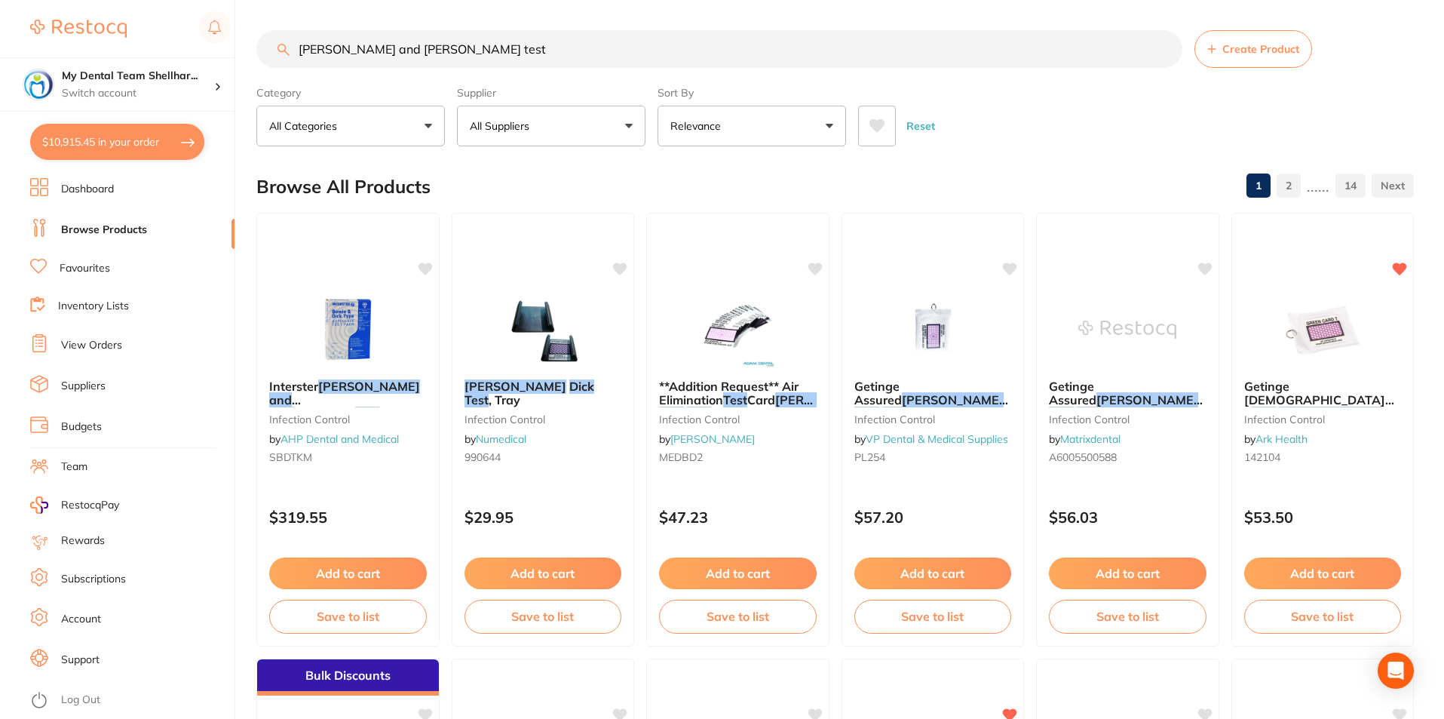
checkbox input "true"
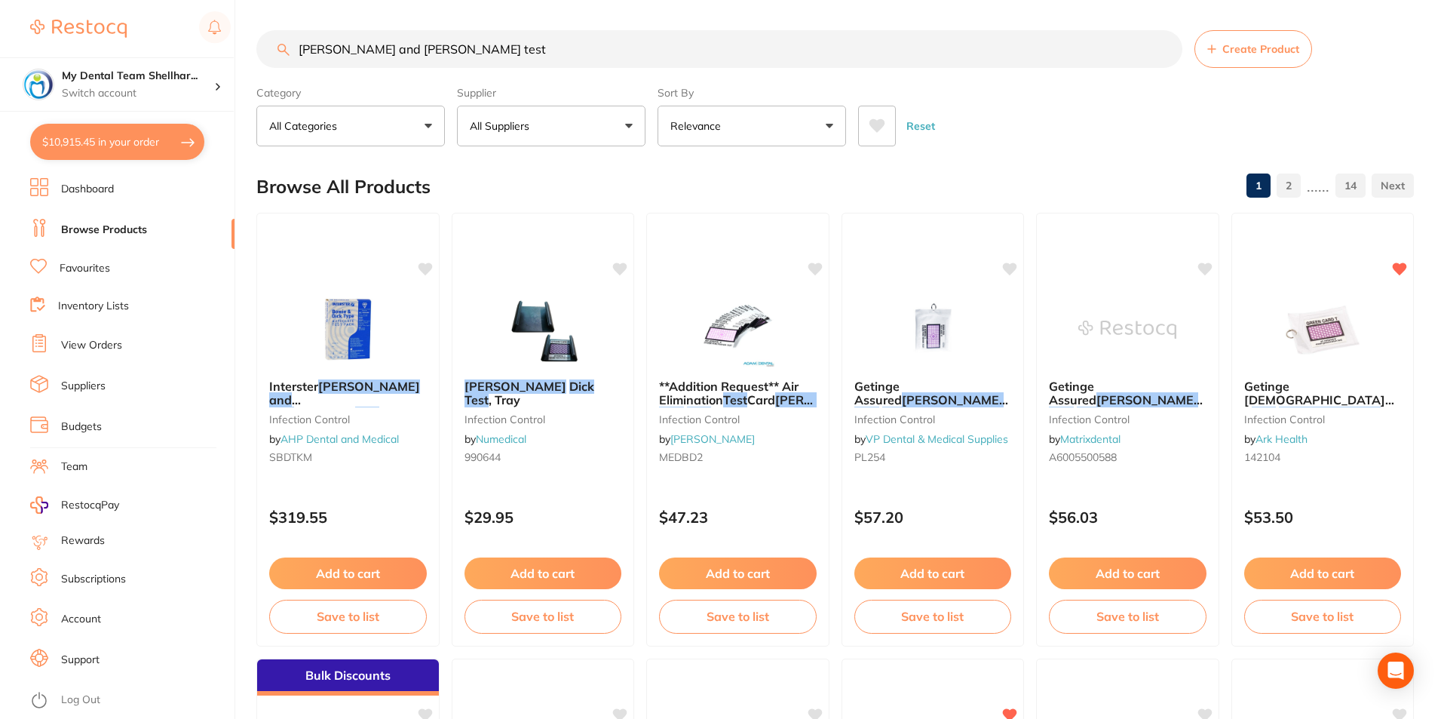
checkbox input "true"
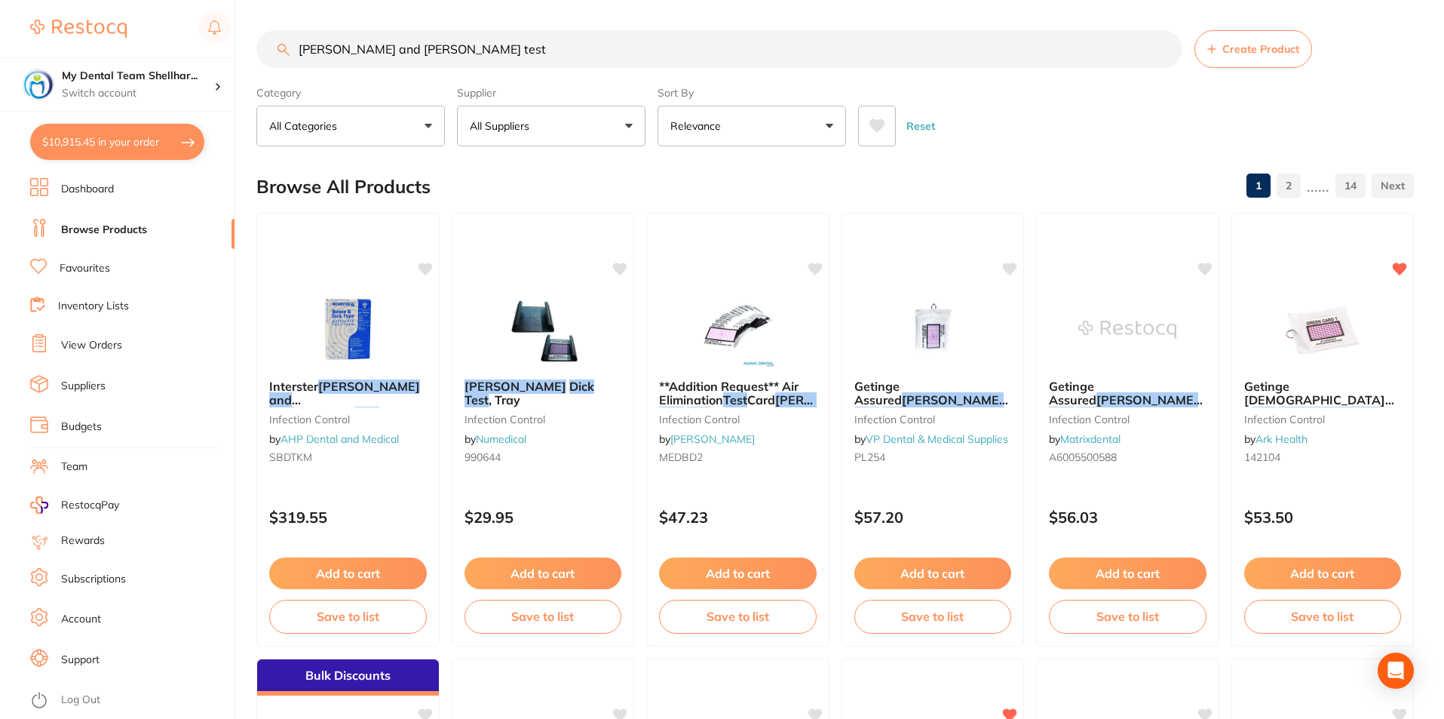
checkbox input "true"
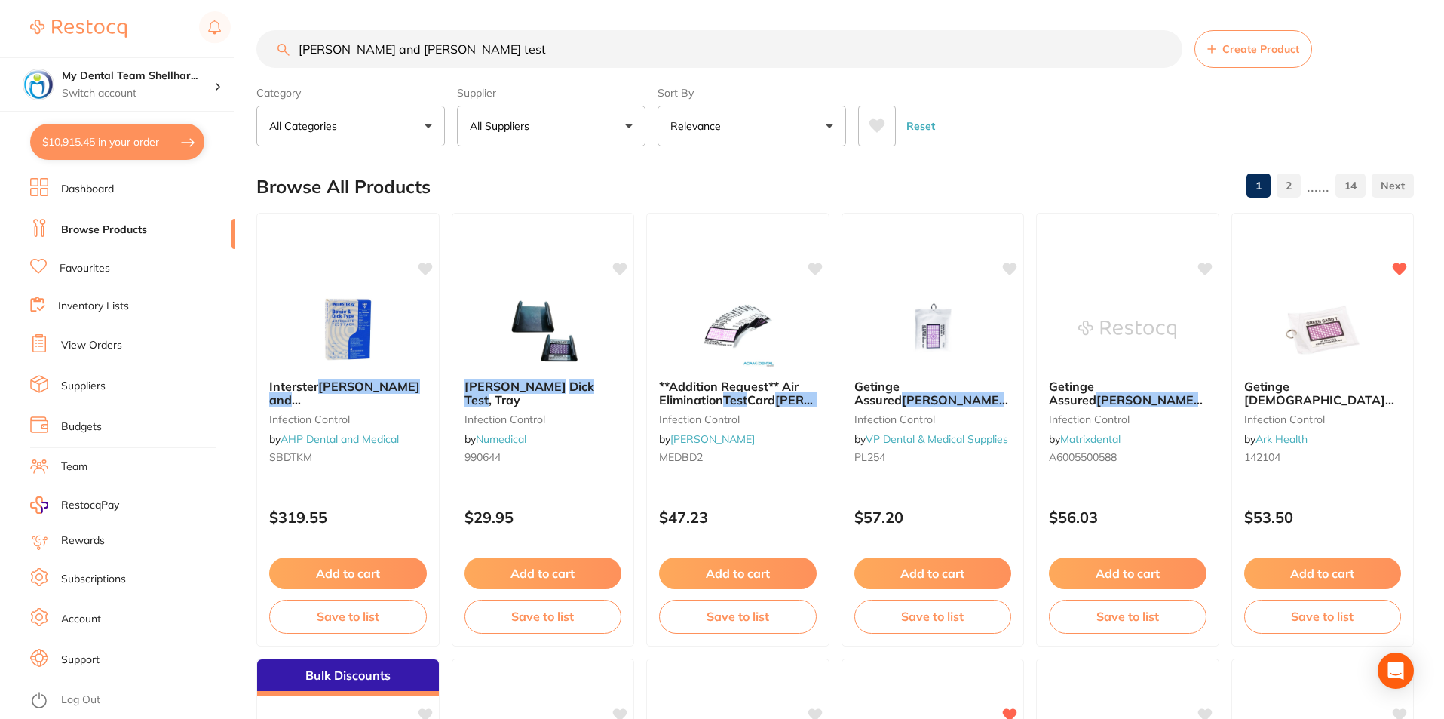
checkbox input "true"
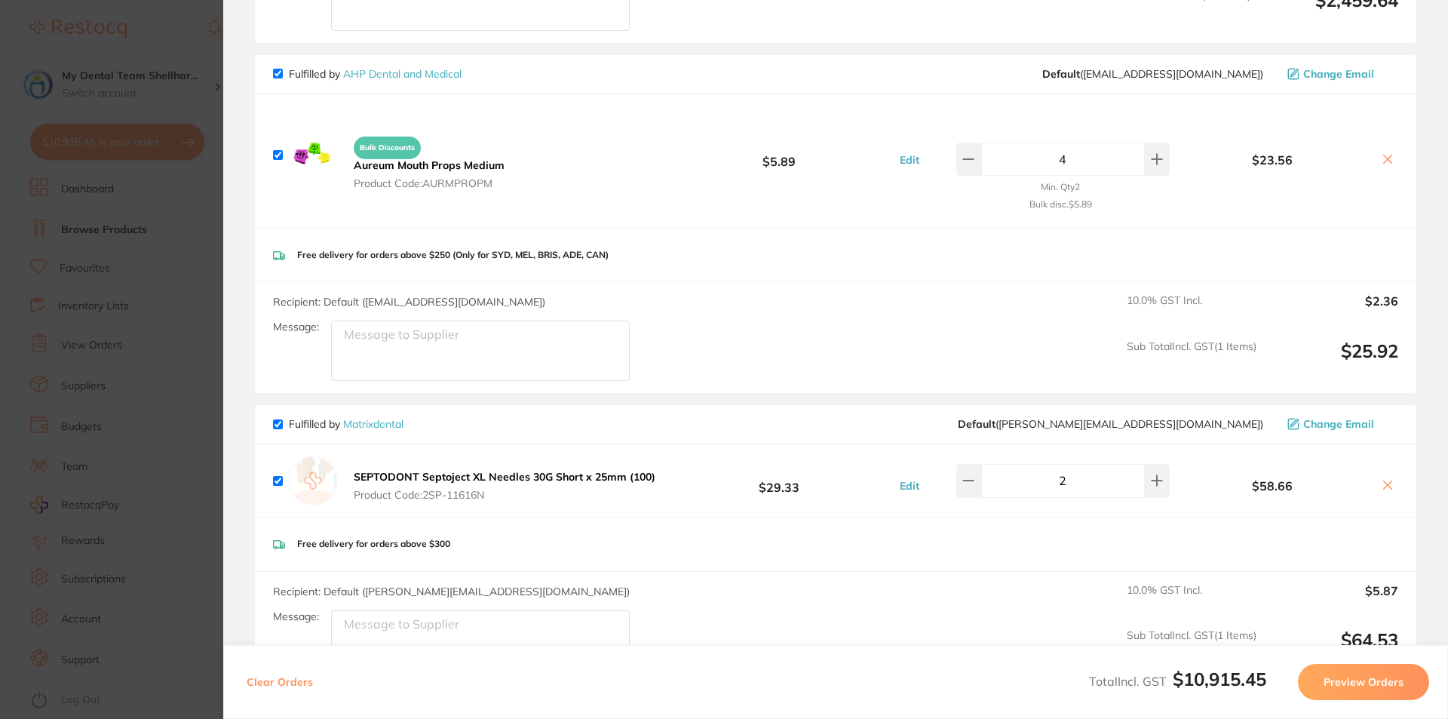
scroll to position [2036, 0]
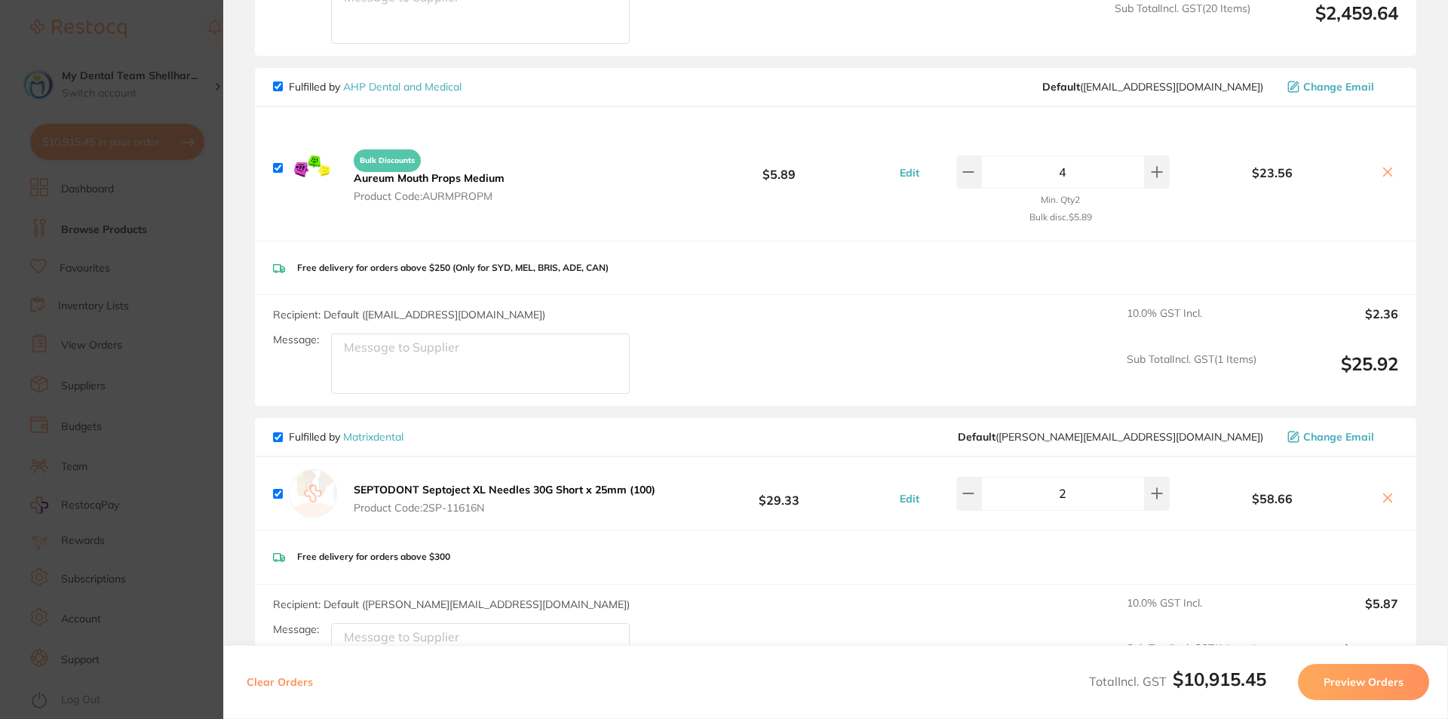
click at [209, 240] on section "Update RRP Set your pre negotiated price for this item. Item Agreed RRP (excl. …" at bounding box center [724, 359] width 1448 height 719
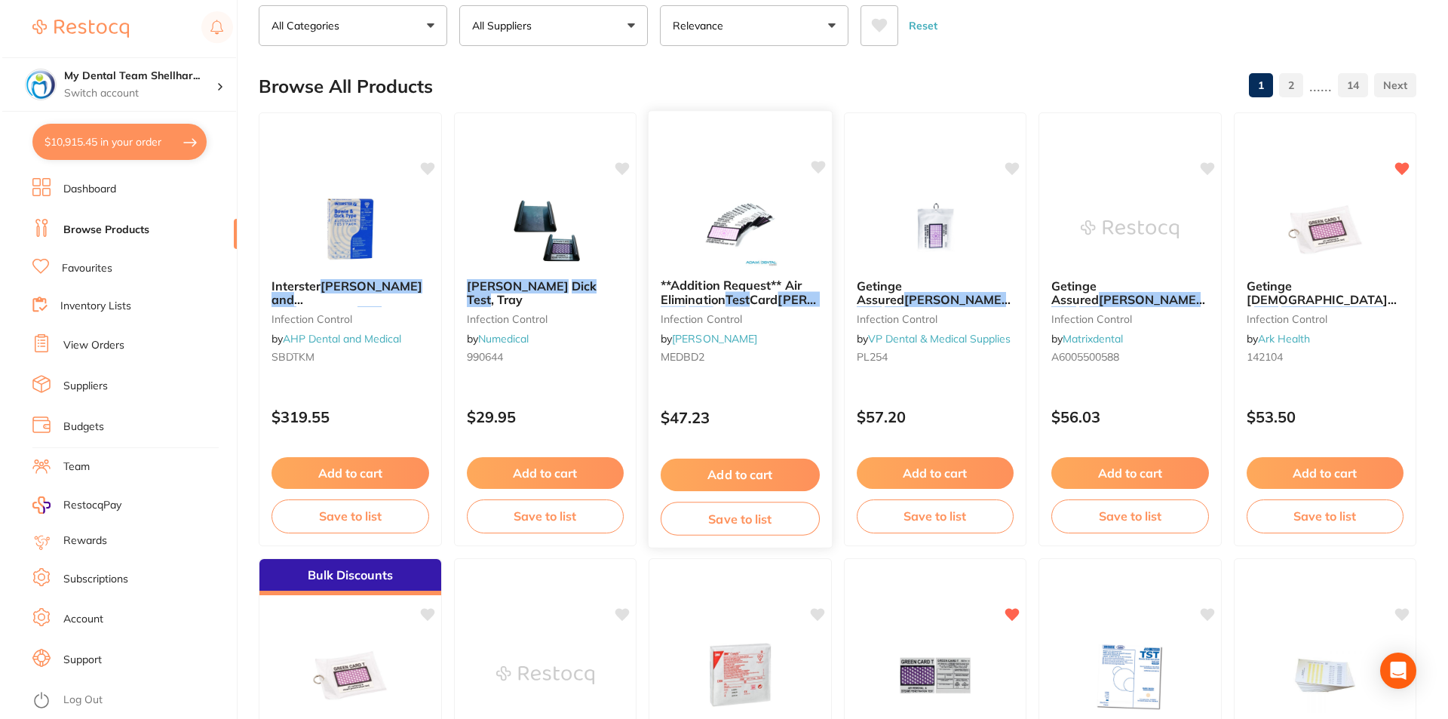
scroll to position [0, 0]
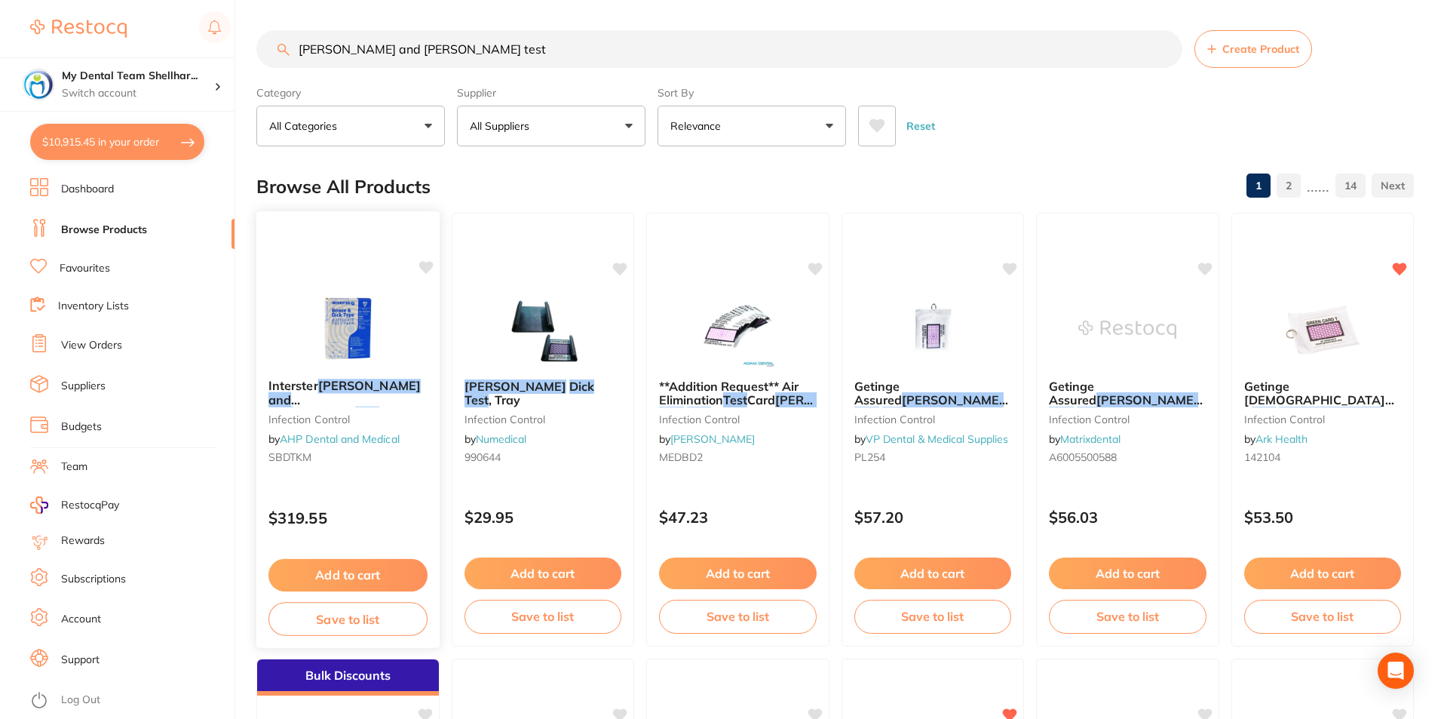
click at [327, 336] on img at bounding box center [348, 328] width 99 height 76
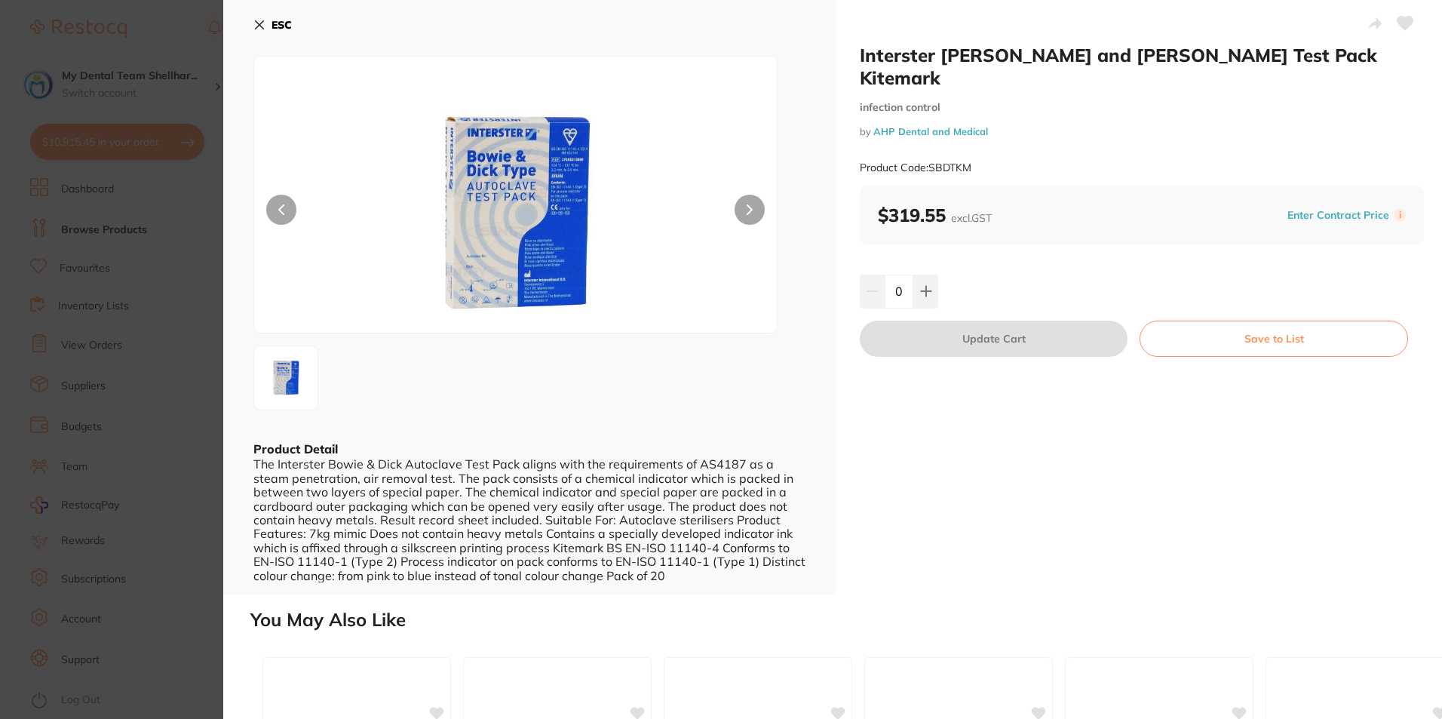
scroll to position [2036, 0]
click at [259, 27] on icon at bounding box center [259, 25] width 12 height 12
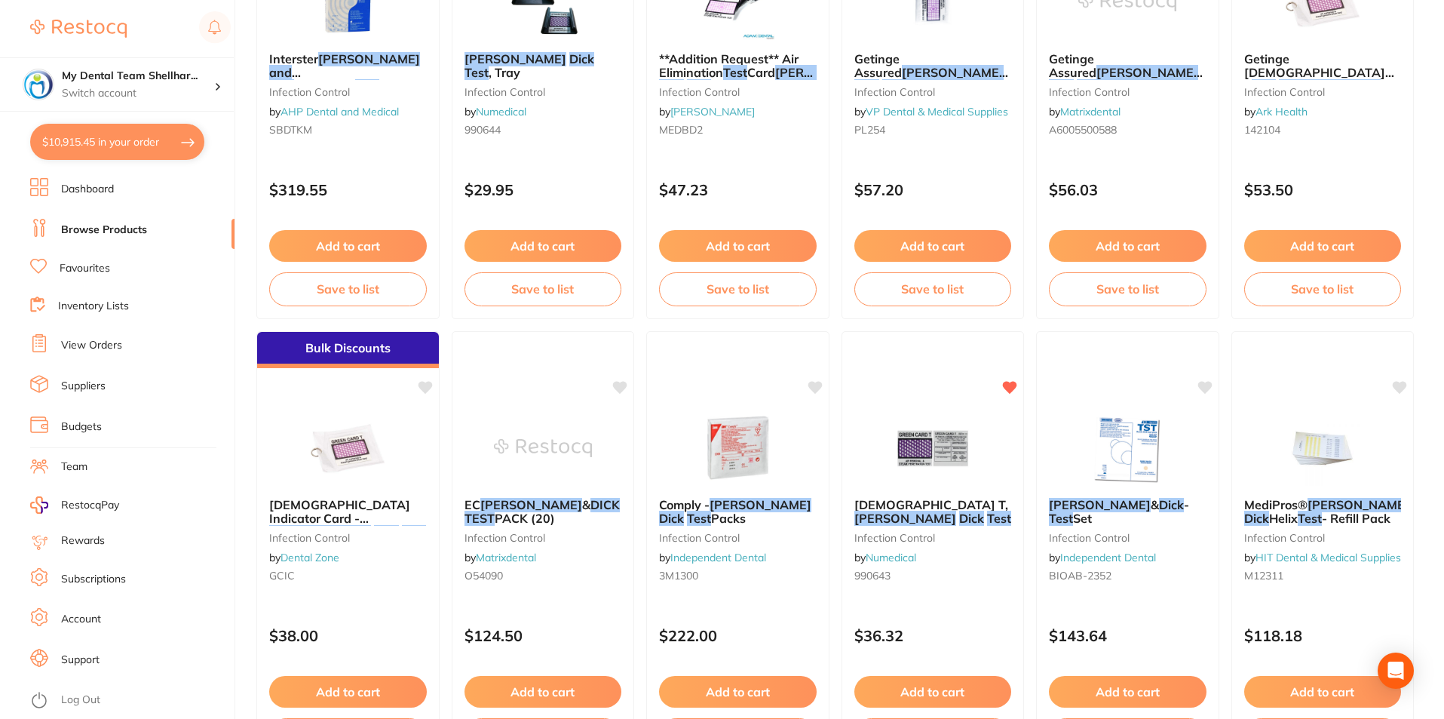
scroll to position [455, 0]
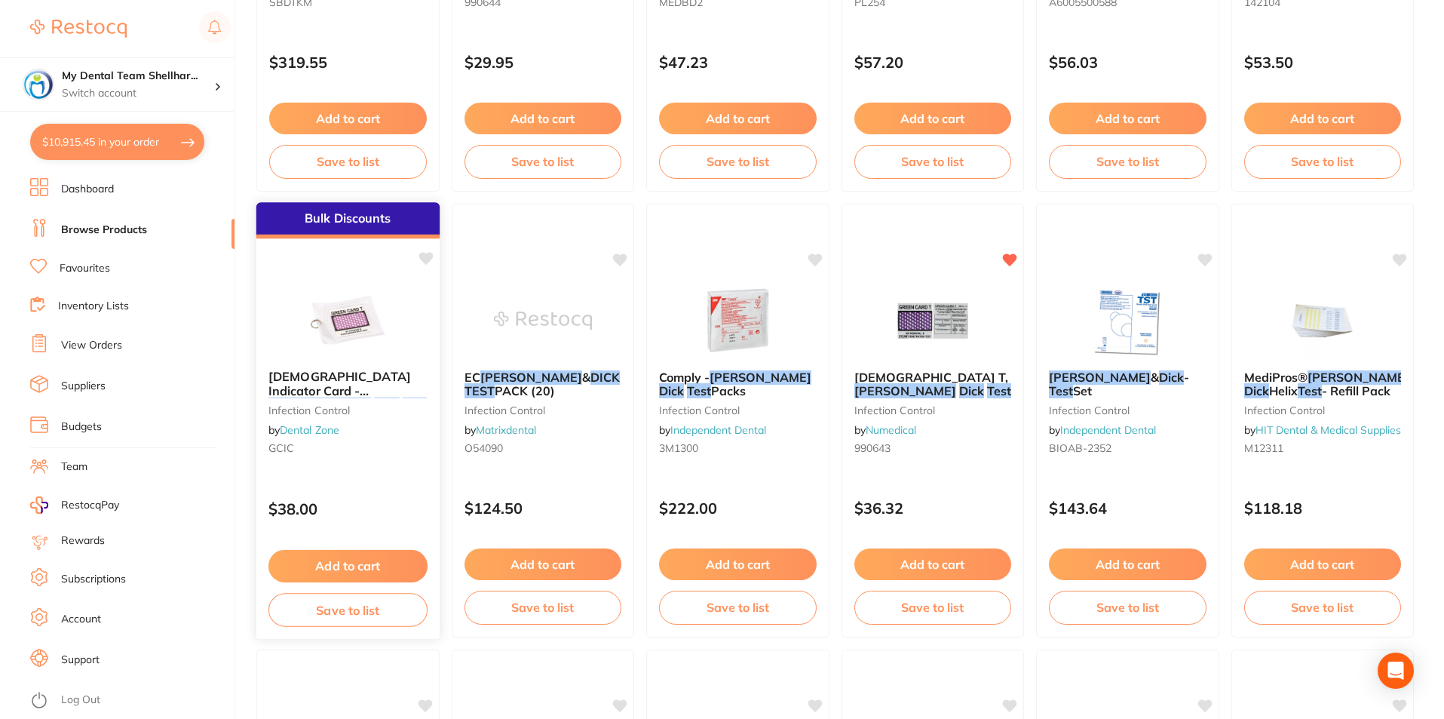
click at [342, 308] on img at bounding box center [348, 319] width 99 height 76
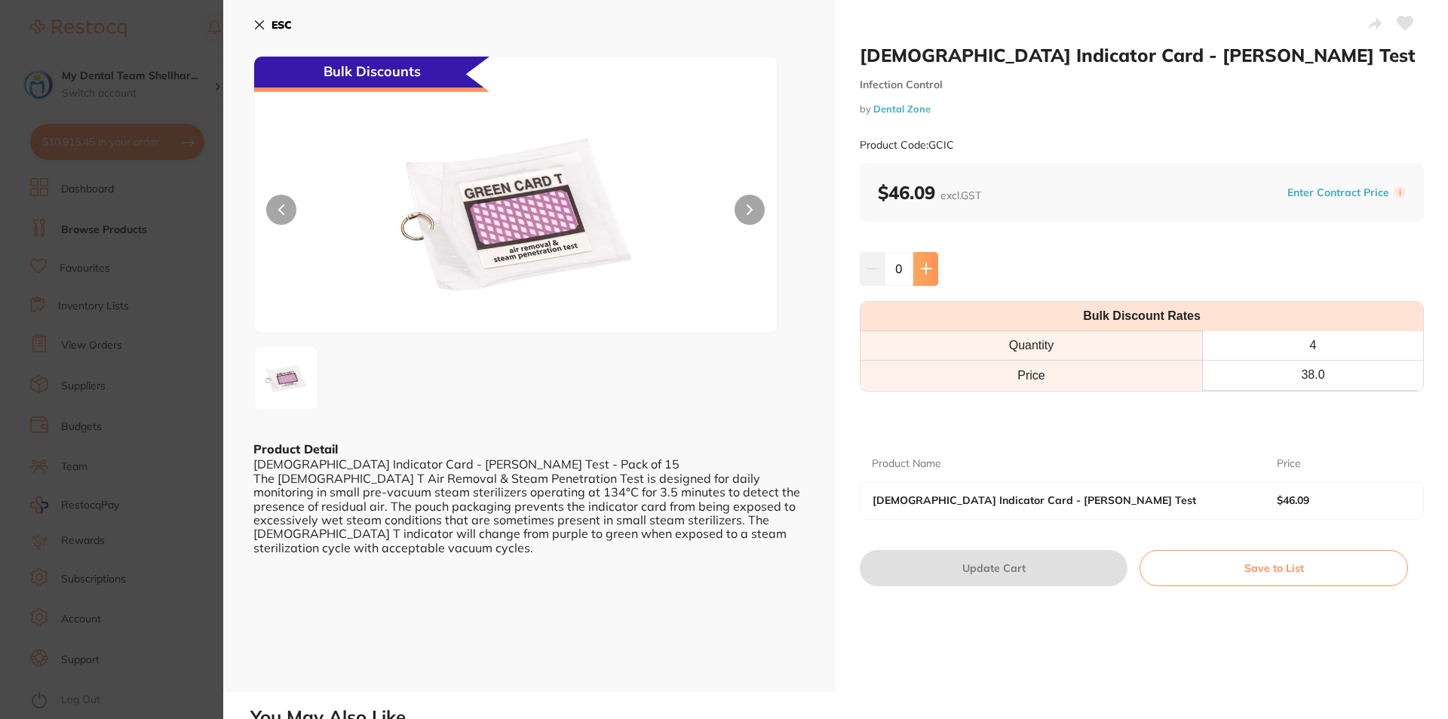
click at [927, 272] on icon at bounding box center [926, 268] width 12 height 12
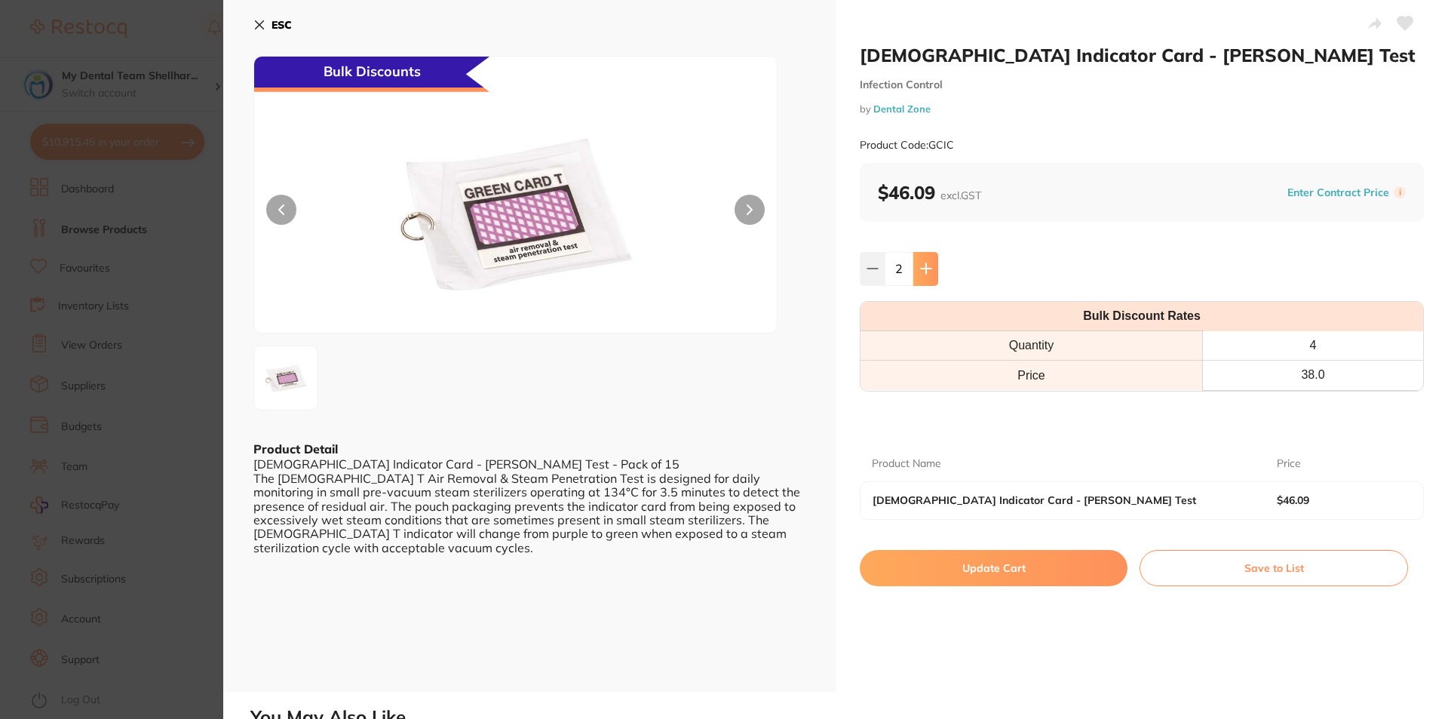
click at [927, 272] on icon at bounding box center [926, 268] width 12 height 12
type input "5"
click at [974, 575] on button "Update Cart" at bounding box center [994, 568] width 268 height 36
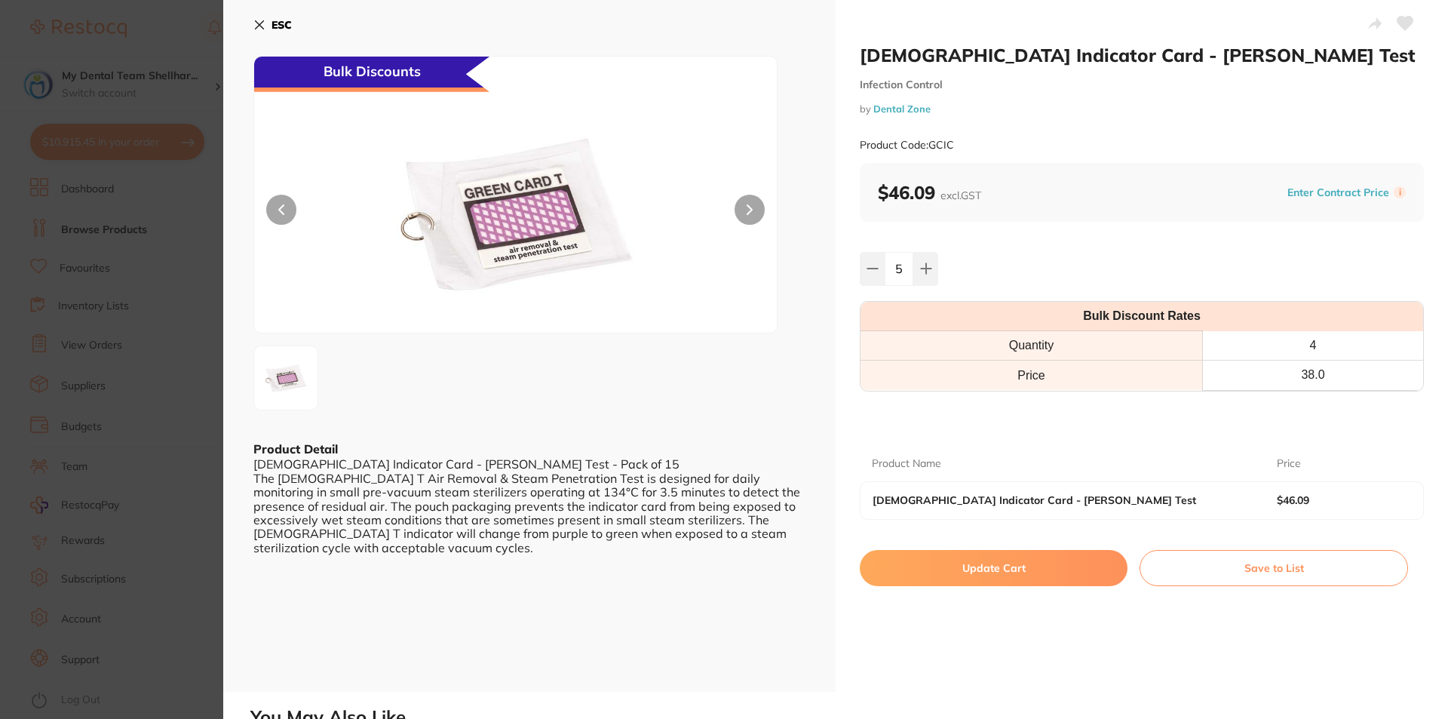
checkbox input "false"
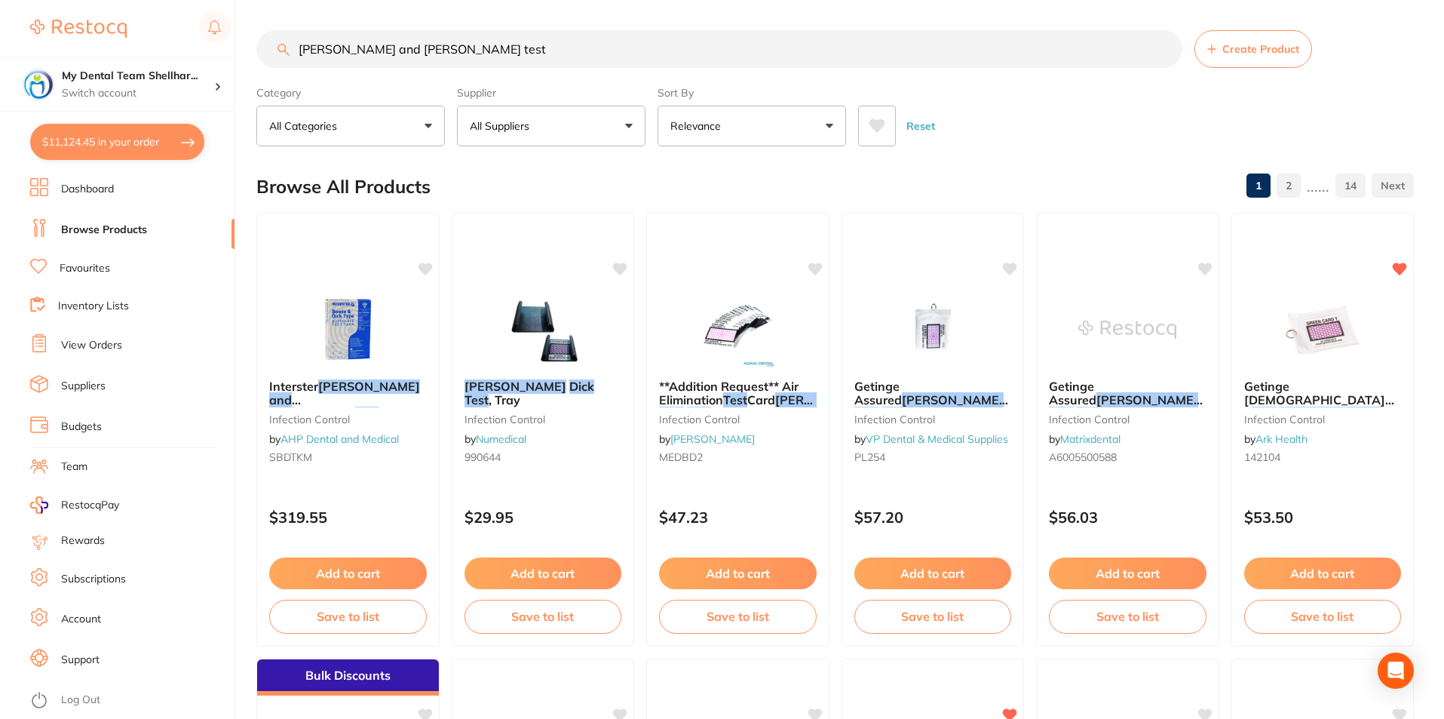
click at [648, 45] on input "bowie and dick test" at bounding box center [719, 49] width 926 height 38
paste input "TLFMELAG"
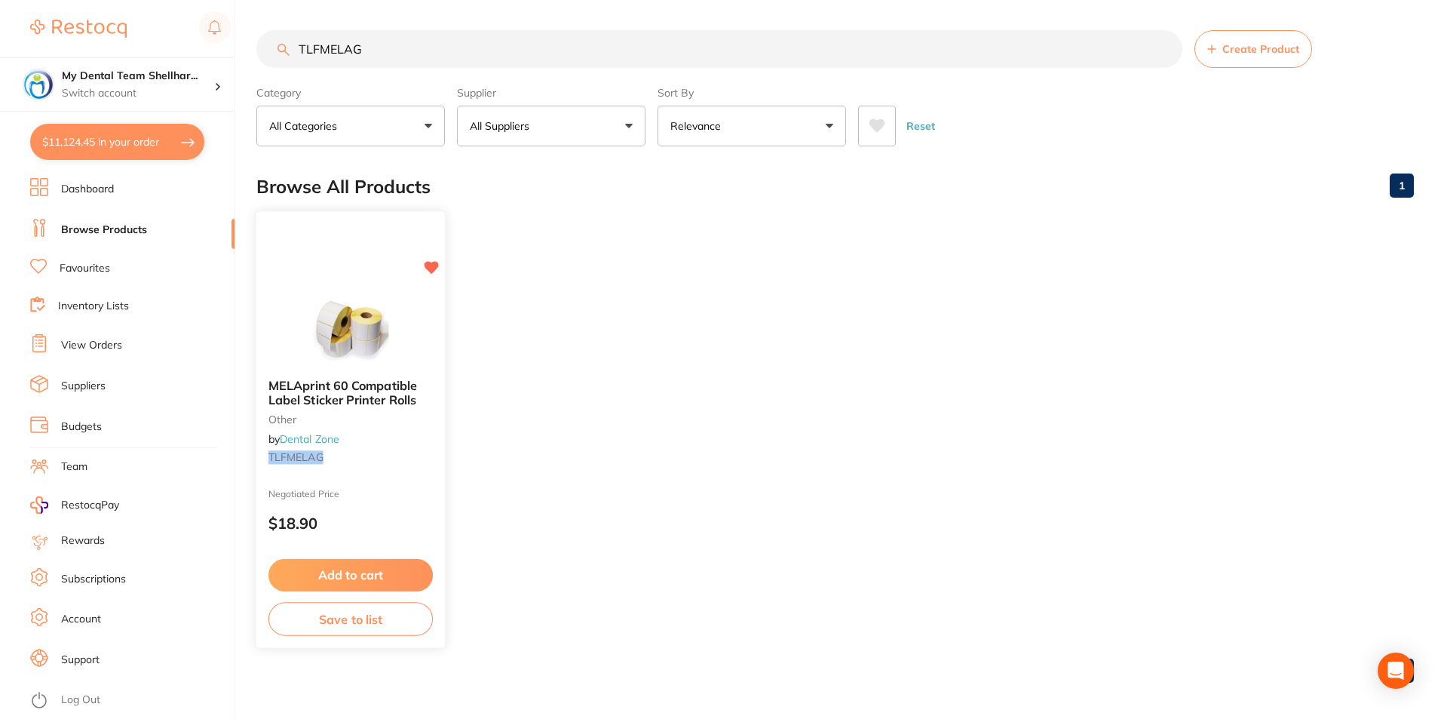
type input "TLFMELAG"
click at [389, 346] on img at bounding box center [350, 328] width 99 height 76
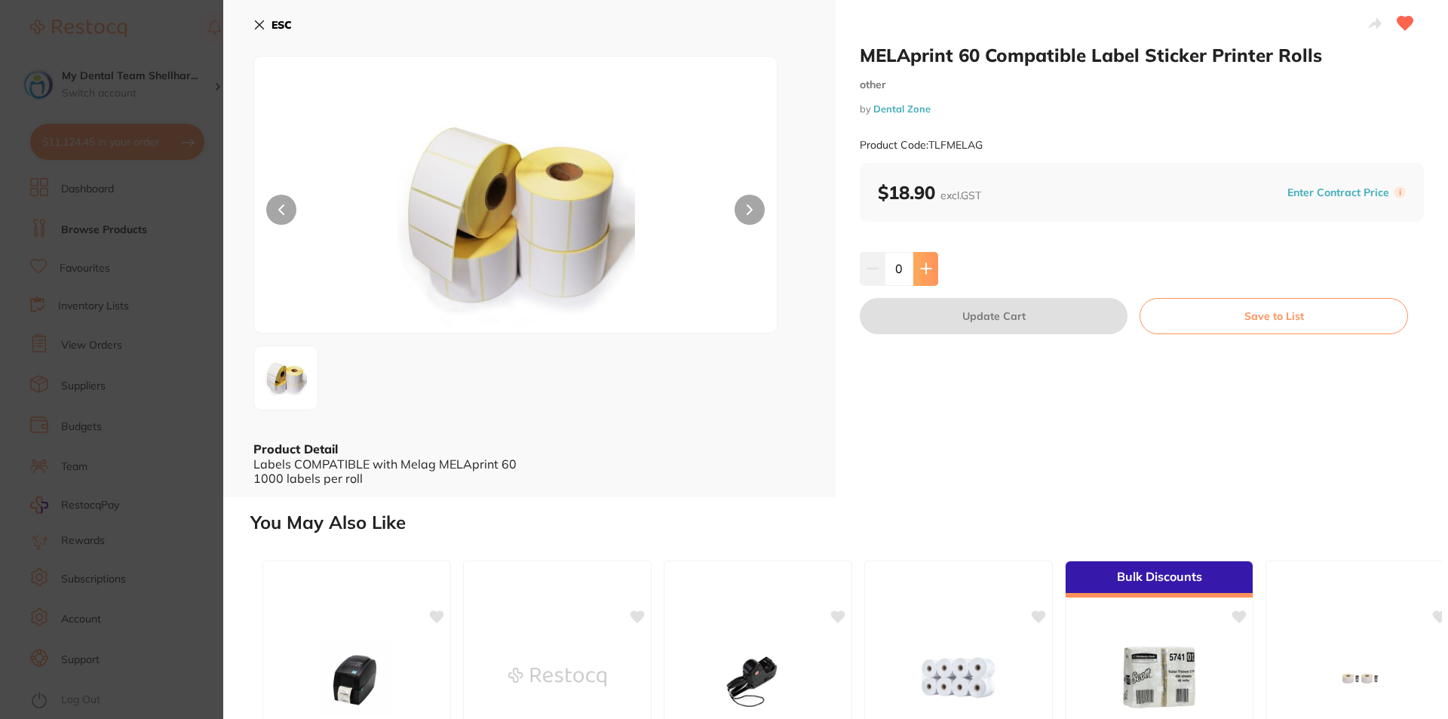
click at [926, 269] on icon at bounding box center [926, 269] width 10 height 10
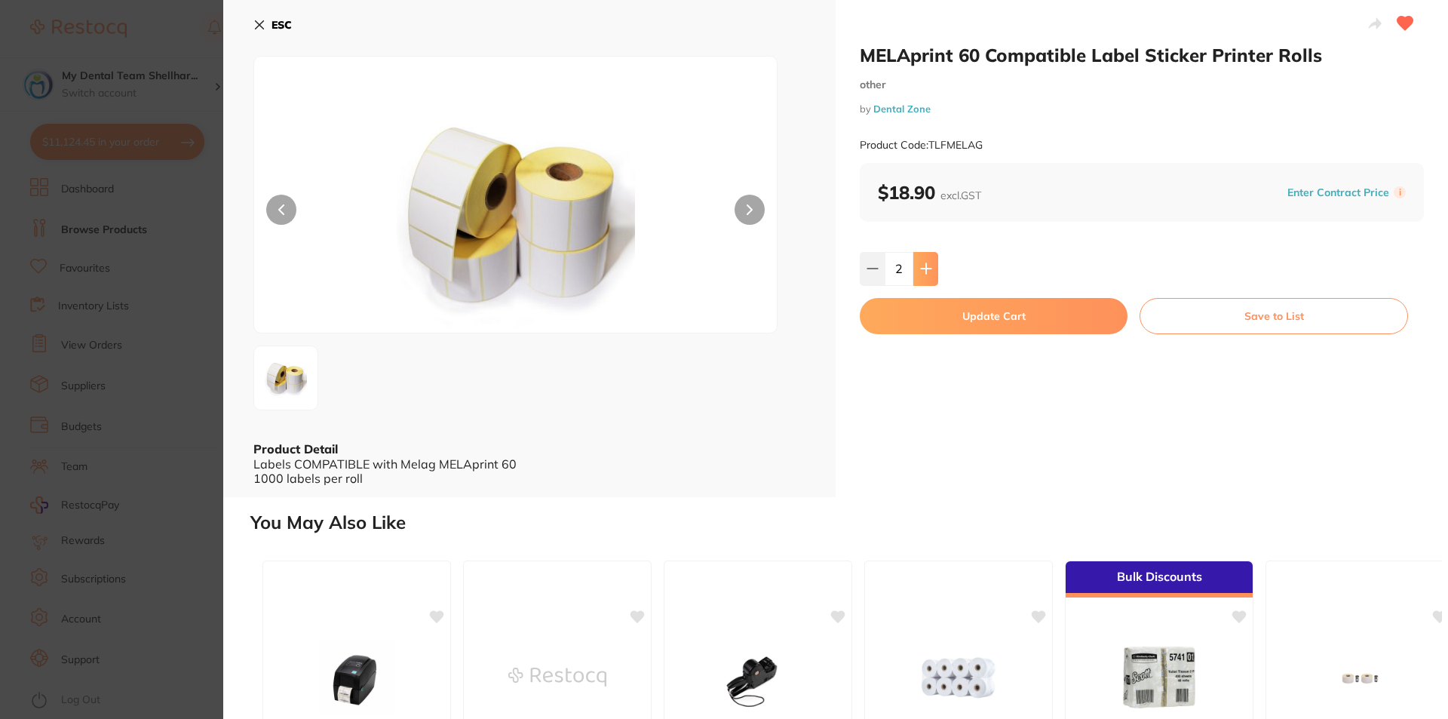
click at [926, 269] on icon at bounding box center [926, 269] width 10 height 10
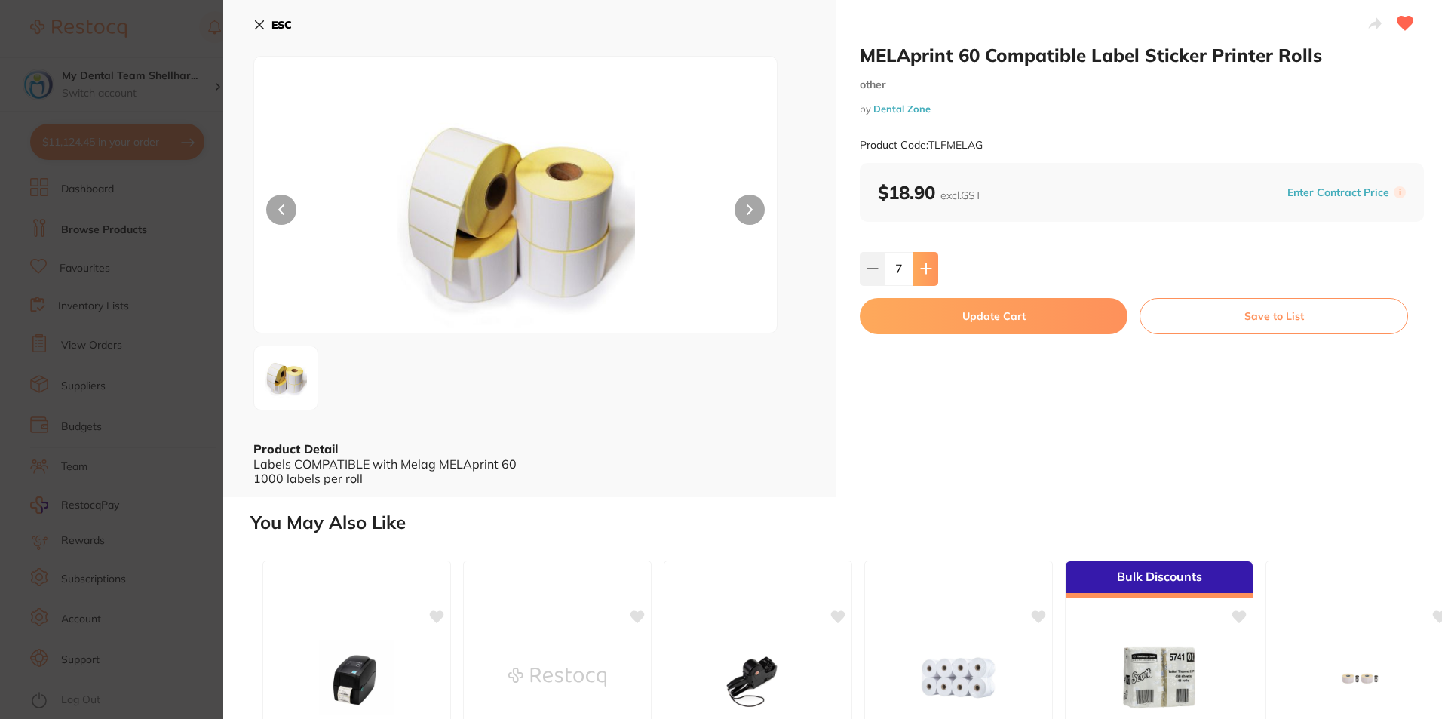
click at [926, 269] on icon at bounding box center [926, 269] width 10 height 10
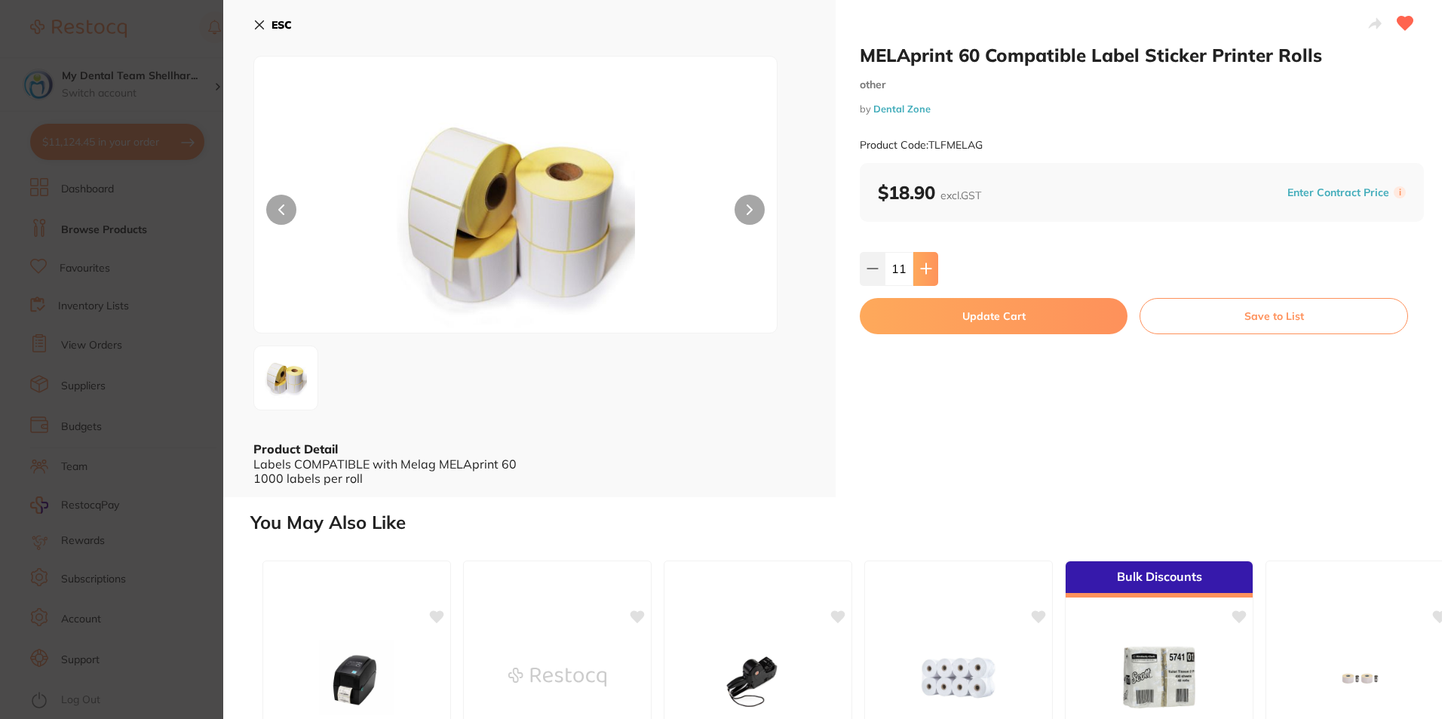
type input "12"
click at [944, 312] on button "Update Cart" at bounding box center [994, 316] width 268 height 36
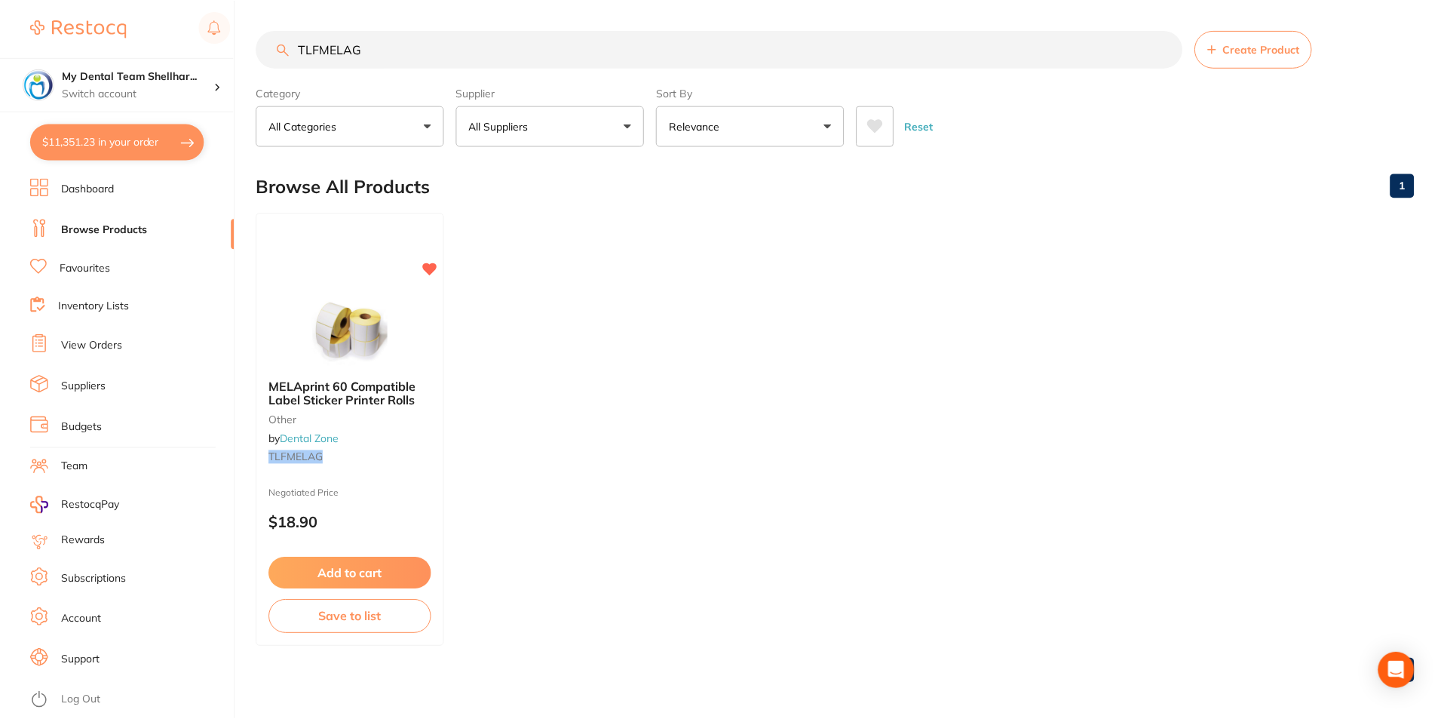
scroll to position [2, 0]
click at [344, 54] on input "TLFMELAG" at bounding box center [719, 47] width 926 height 38
paste input "DMB3B"
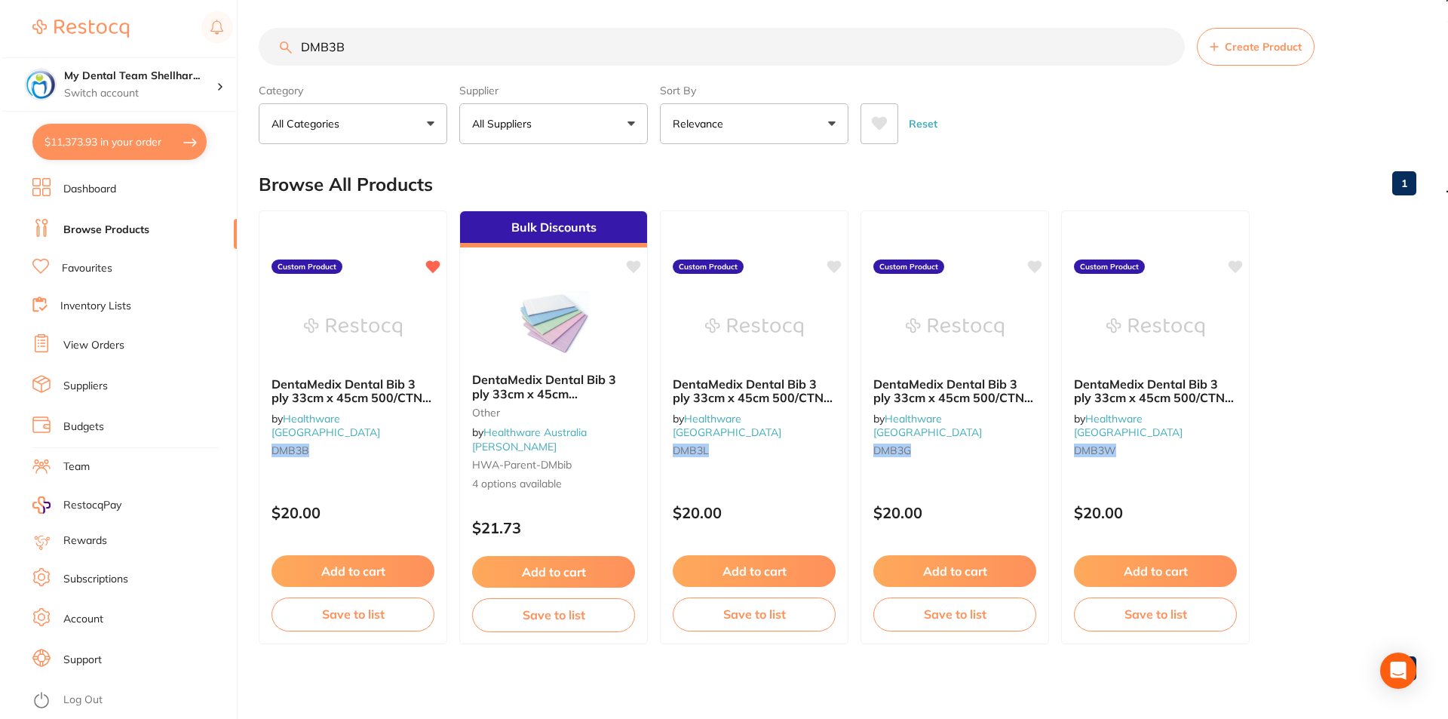
scroll to position [0, 0]
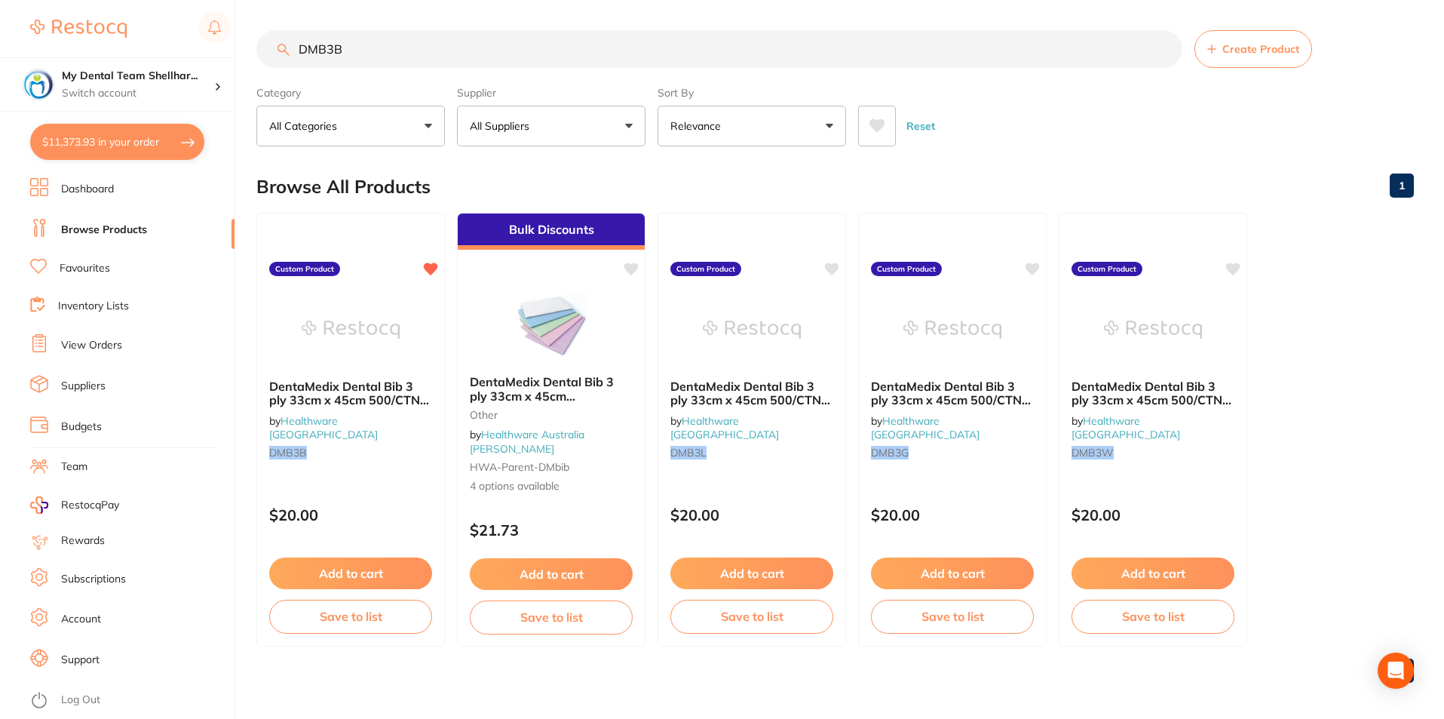
type input "DMB3B"
click at [389, 312] on img at bounding box center [351, 329] width 98 height 75
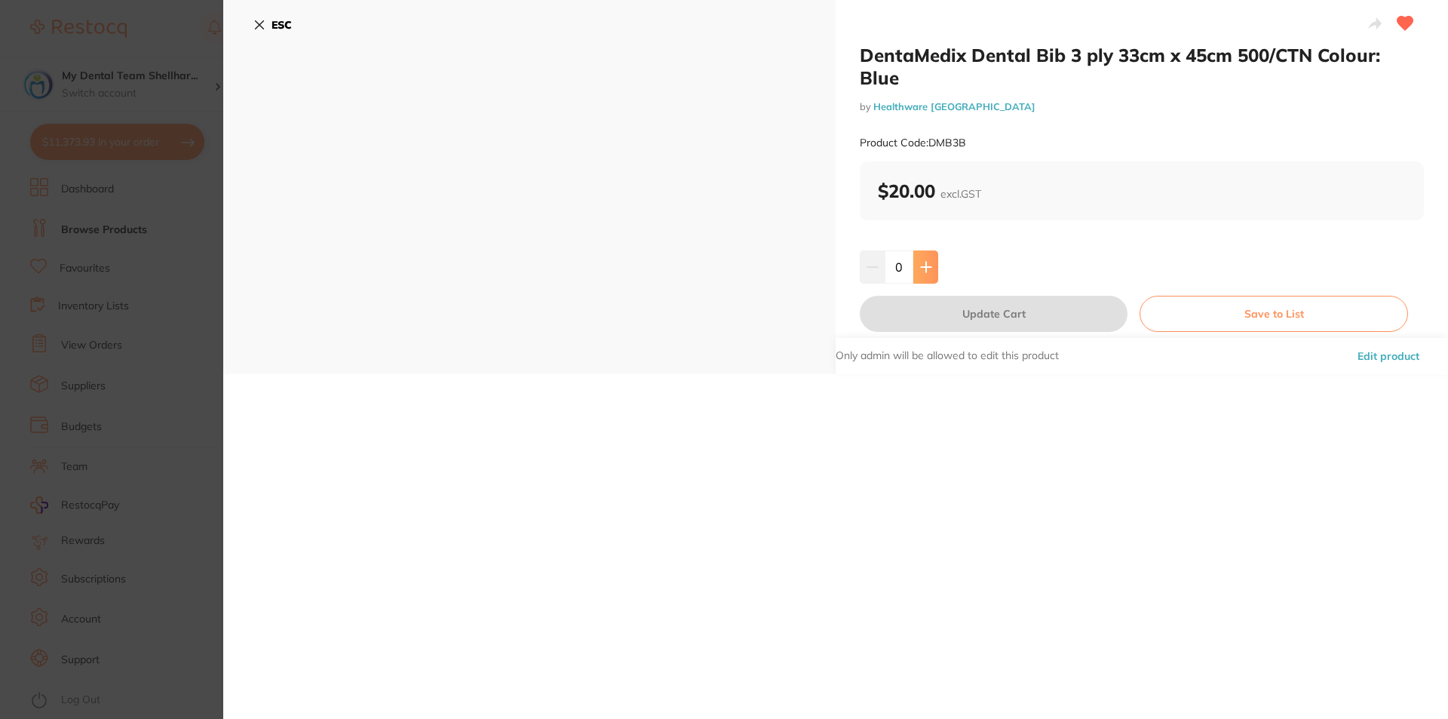
click at [920, 263] on icon at bounding box center [926, 267] width 12 height 12
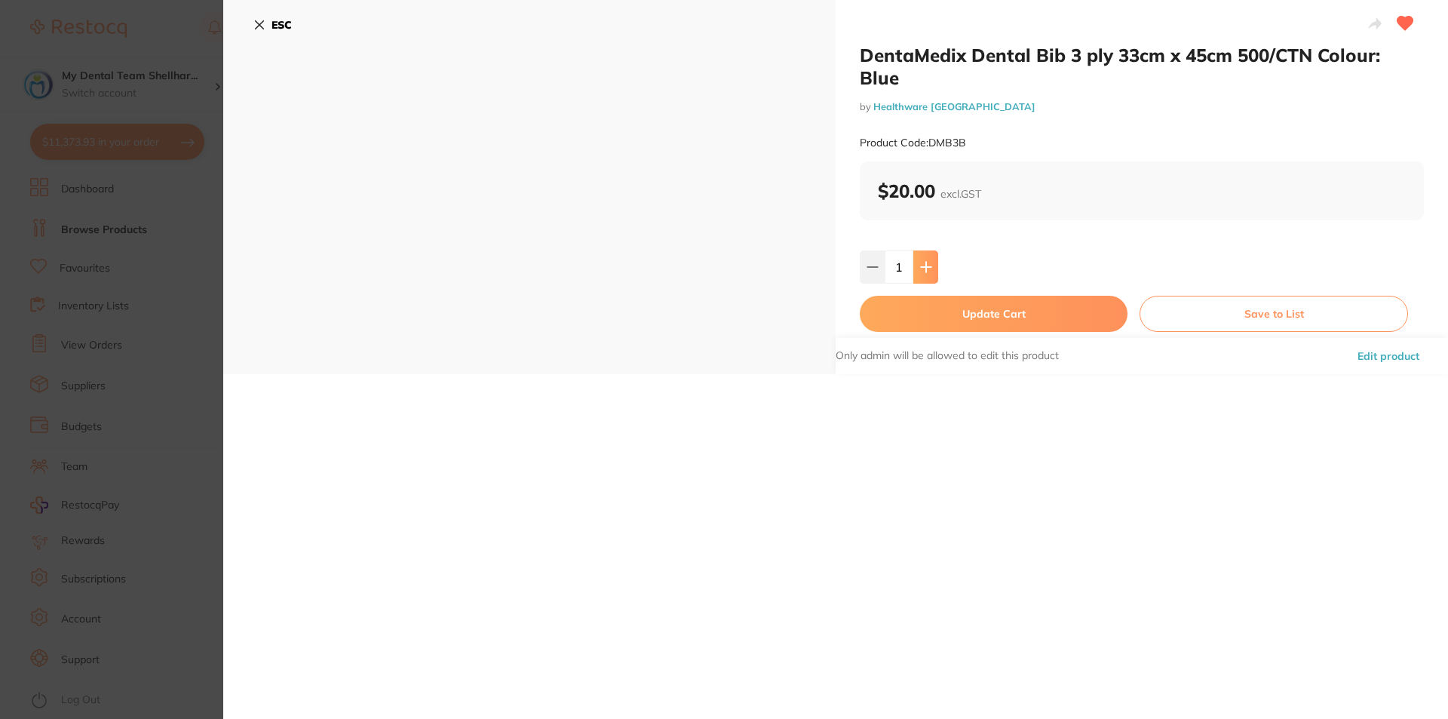
click at [920, 263] on icon at bounding box center [926, 267] width 12 height 12
type input "5"
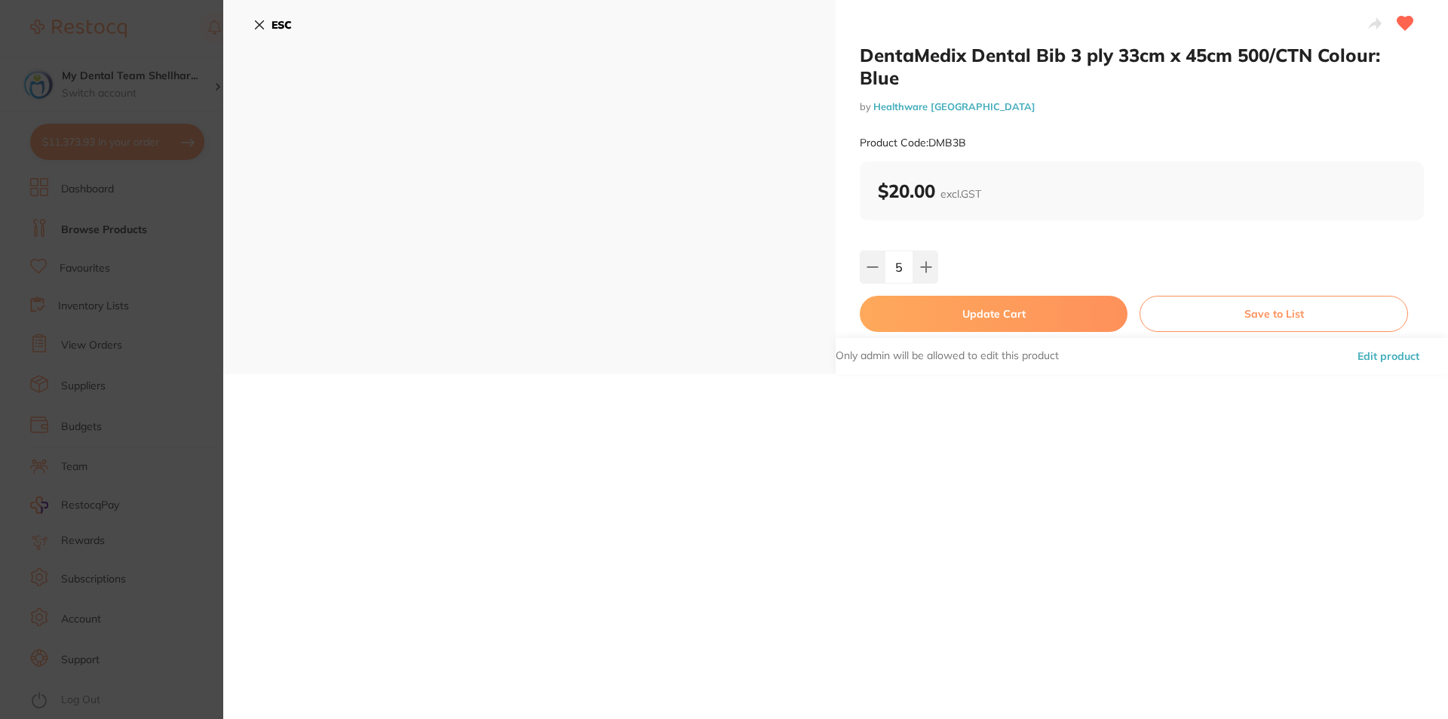
click at [946, 320] on button "Update Cart" at bounding box center [994, 314] width 268 height 36
checkbox input "false"
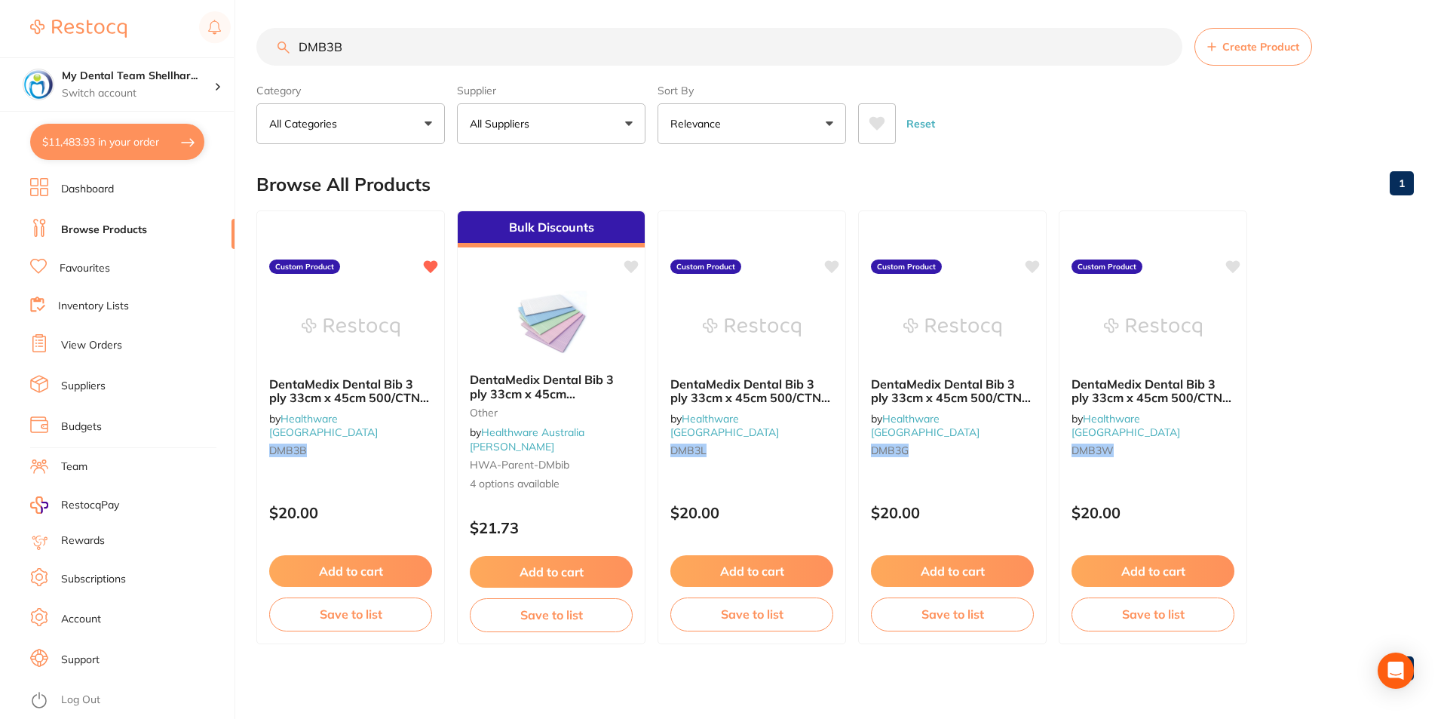
scroll to position [2116, 0]
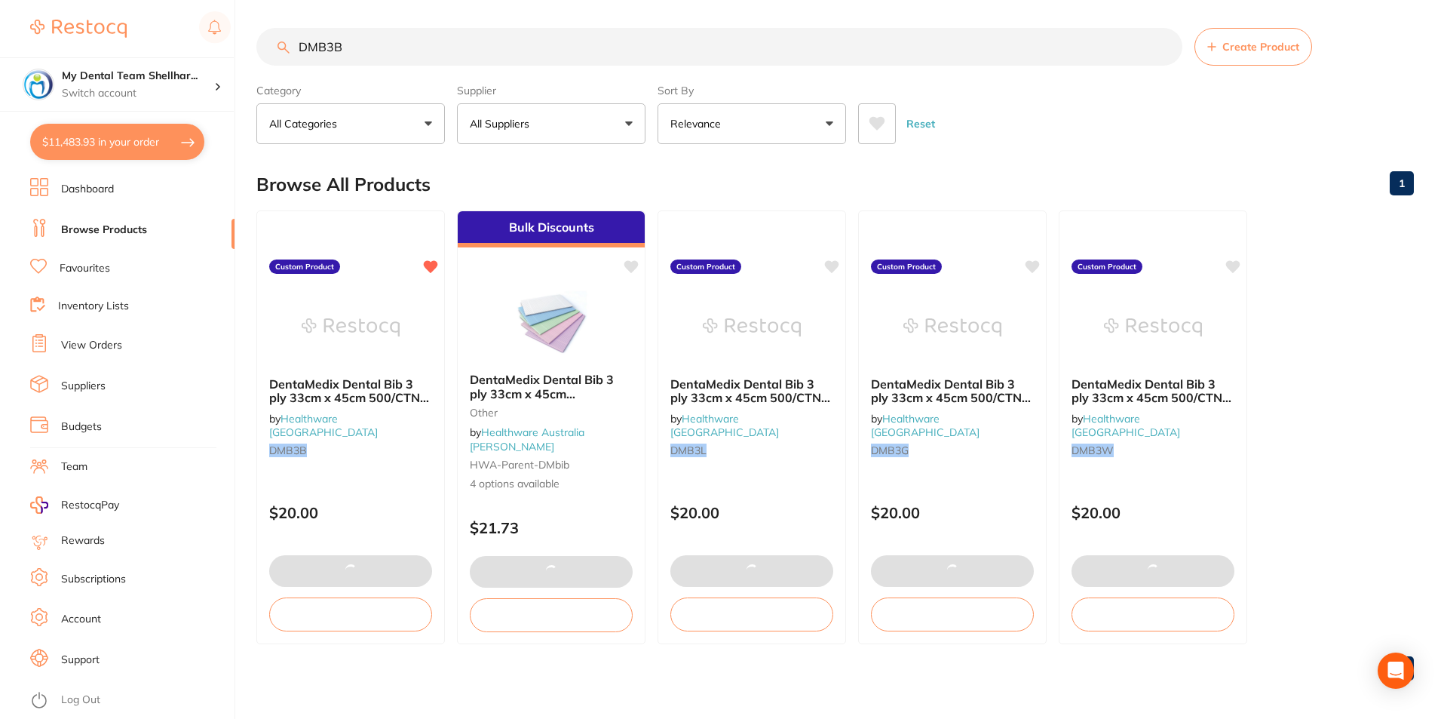
click at [383, 43] on input "DMB3B" at bounding box center [719, 47] width 926 height 38
click at [381, 42] on input "DMB3B" at bounding box center [719, 47] width 926 height 38
paste input "AXP10101562"
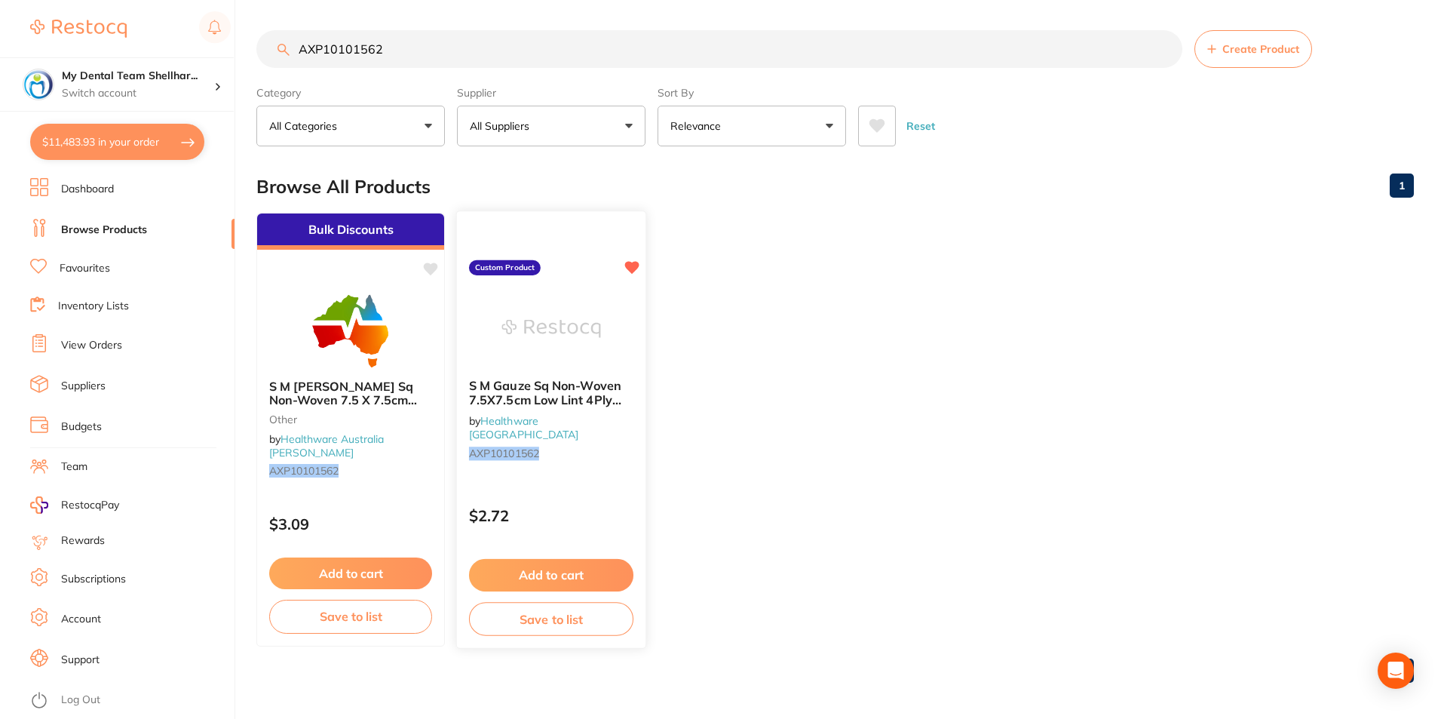
type input "AXP10101562"
click at [532, 348] on img at bounding box center [550, 328] width 99 height 76
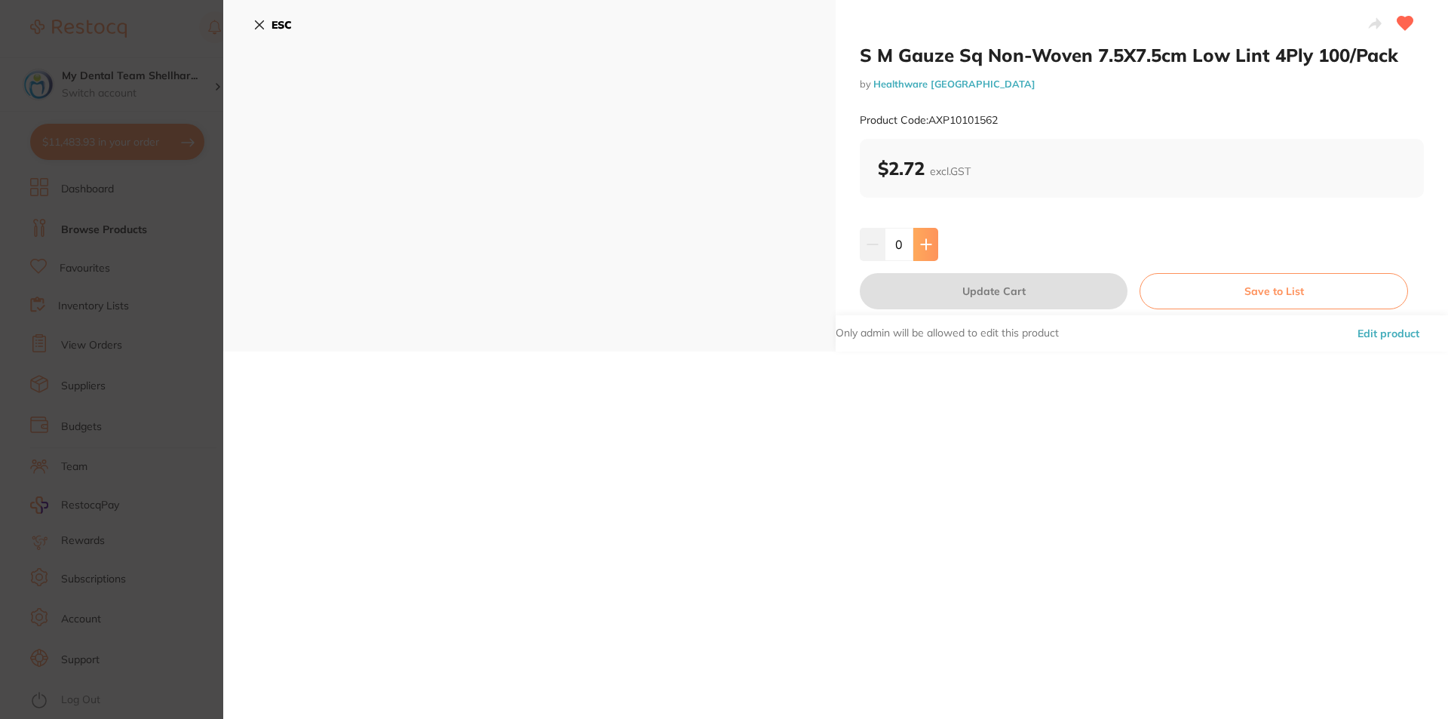
click at [921, 246] on icon at bounding box center [926, 244] width 12 height 12
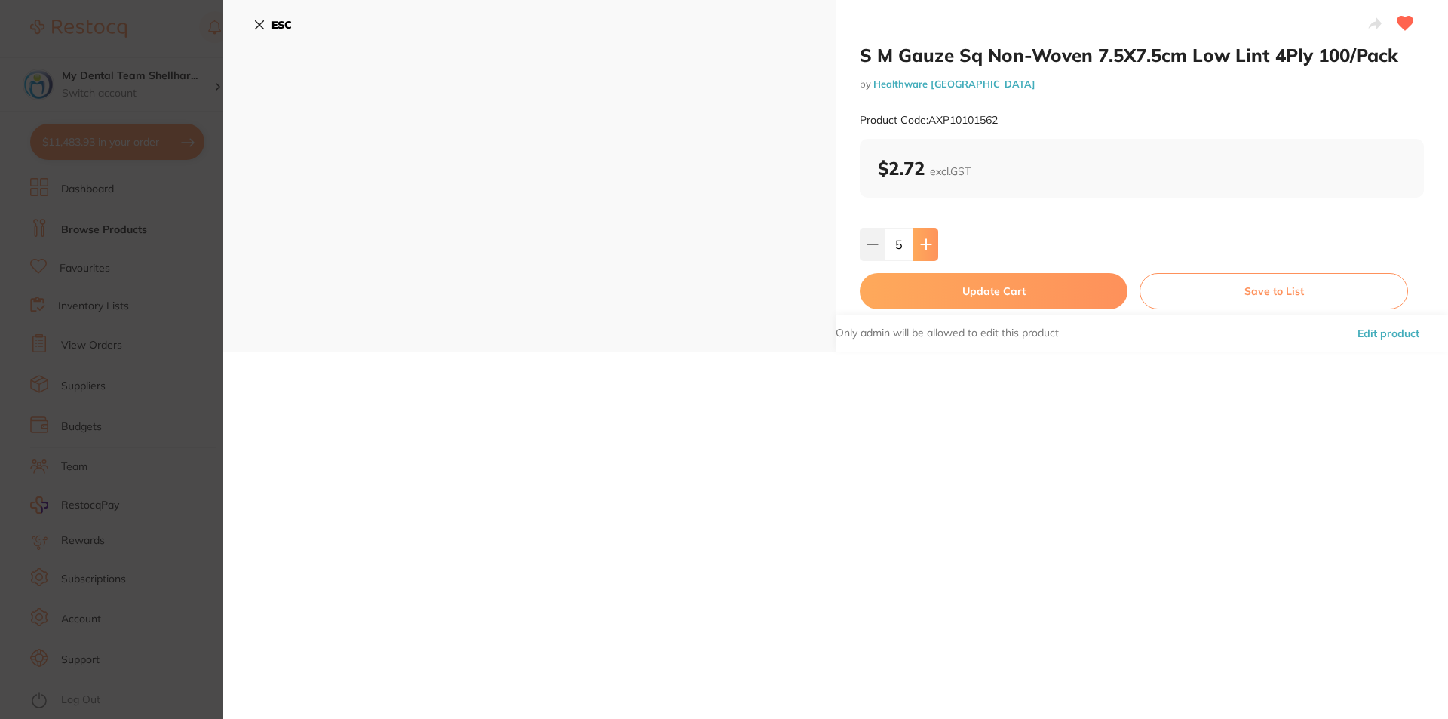
click at [921, 246] on icon at bounding box center [926, 244] width 12 height 12
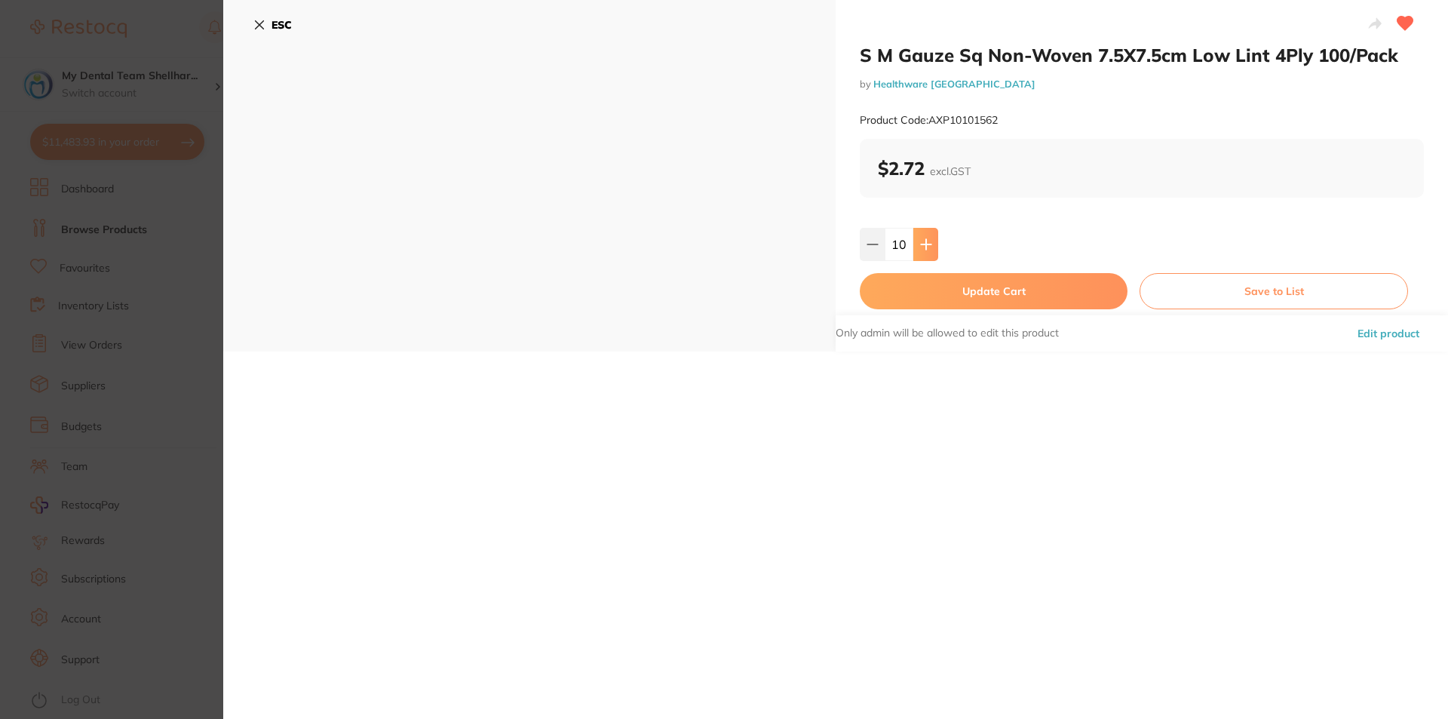
click at [921, 246] on icon at bounding box center [926, 244] width 12 height 12
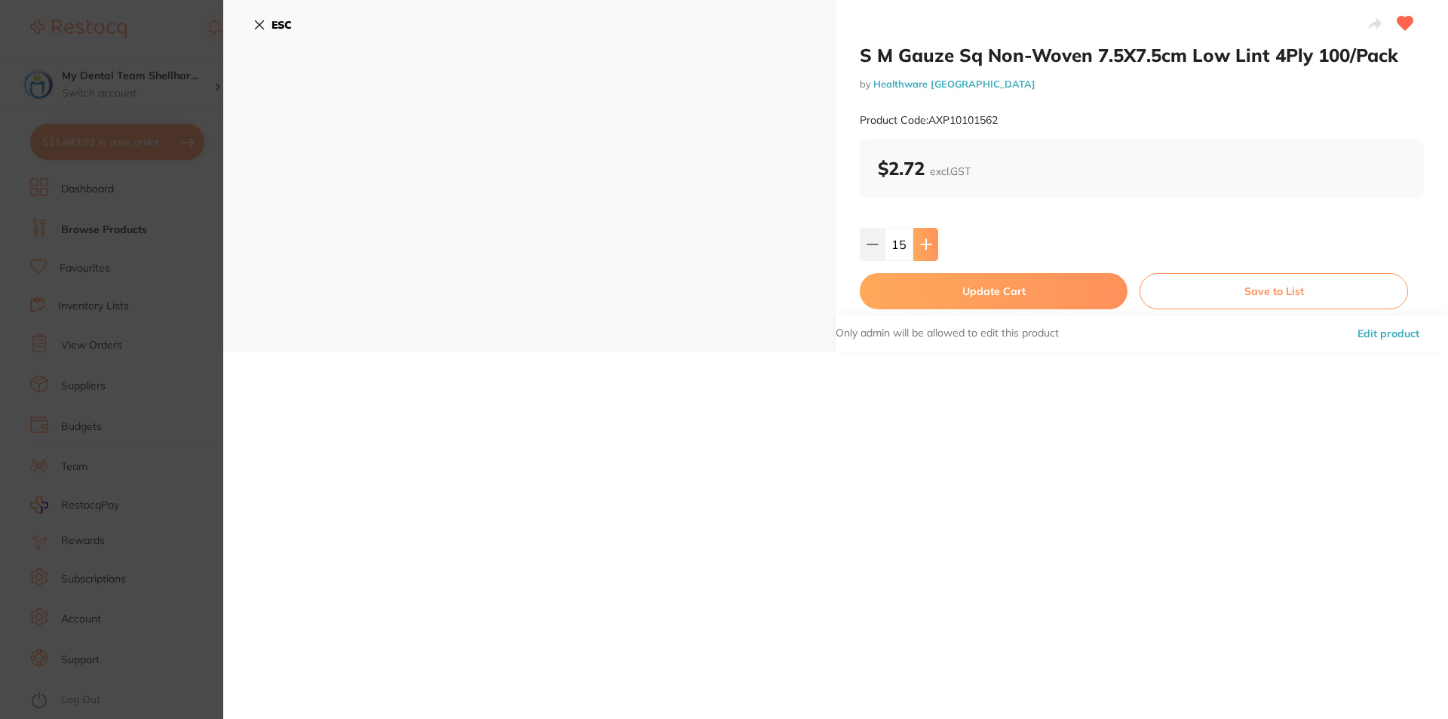
click at [921, 246] on icon at bounding box center [926, 244] width 12 height 12
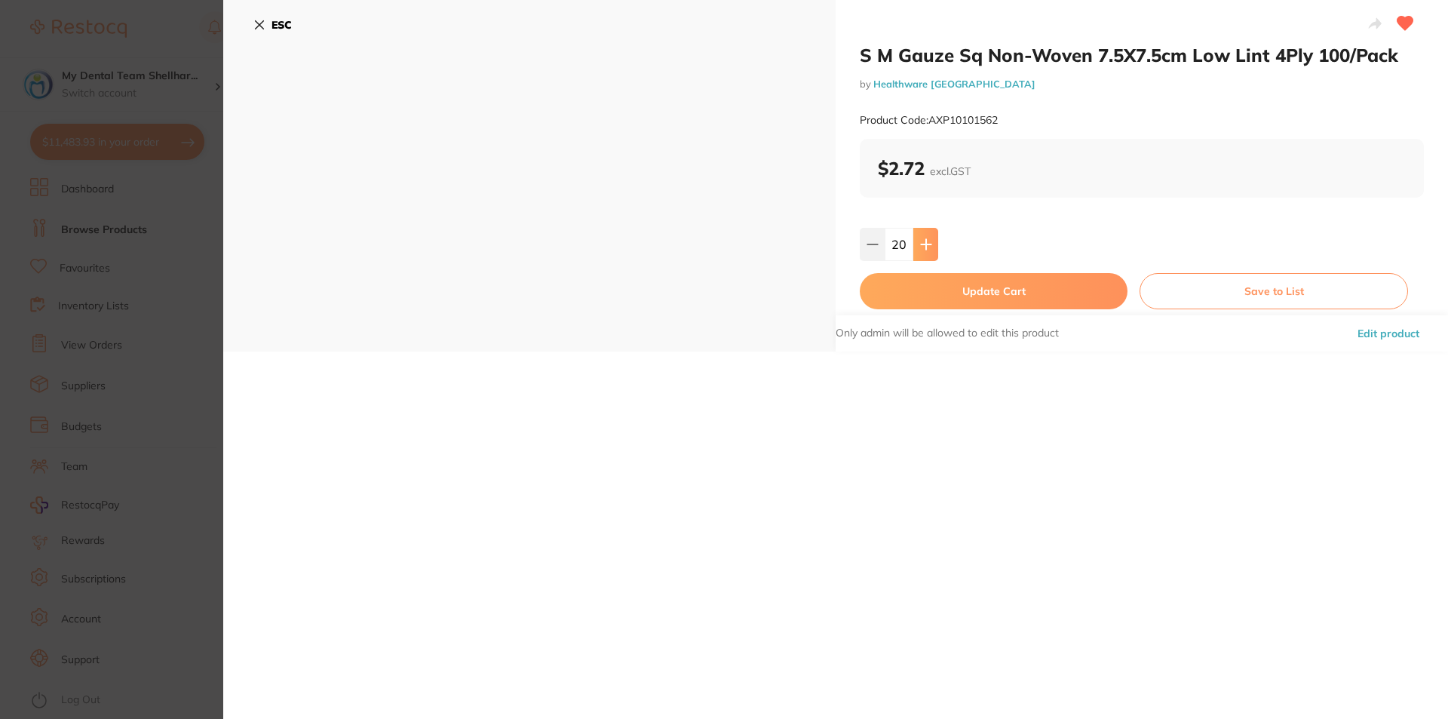
click at [921, 246] on icon at bounding box center [926, 244] width 12 height 12
click at [880, 246] on button at bounding box center [872, 244] width 25 height 33
type input "20"
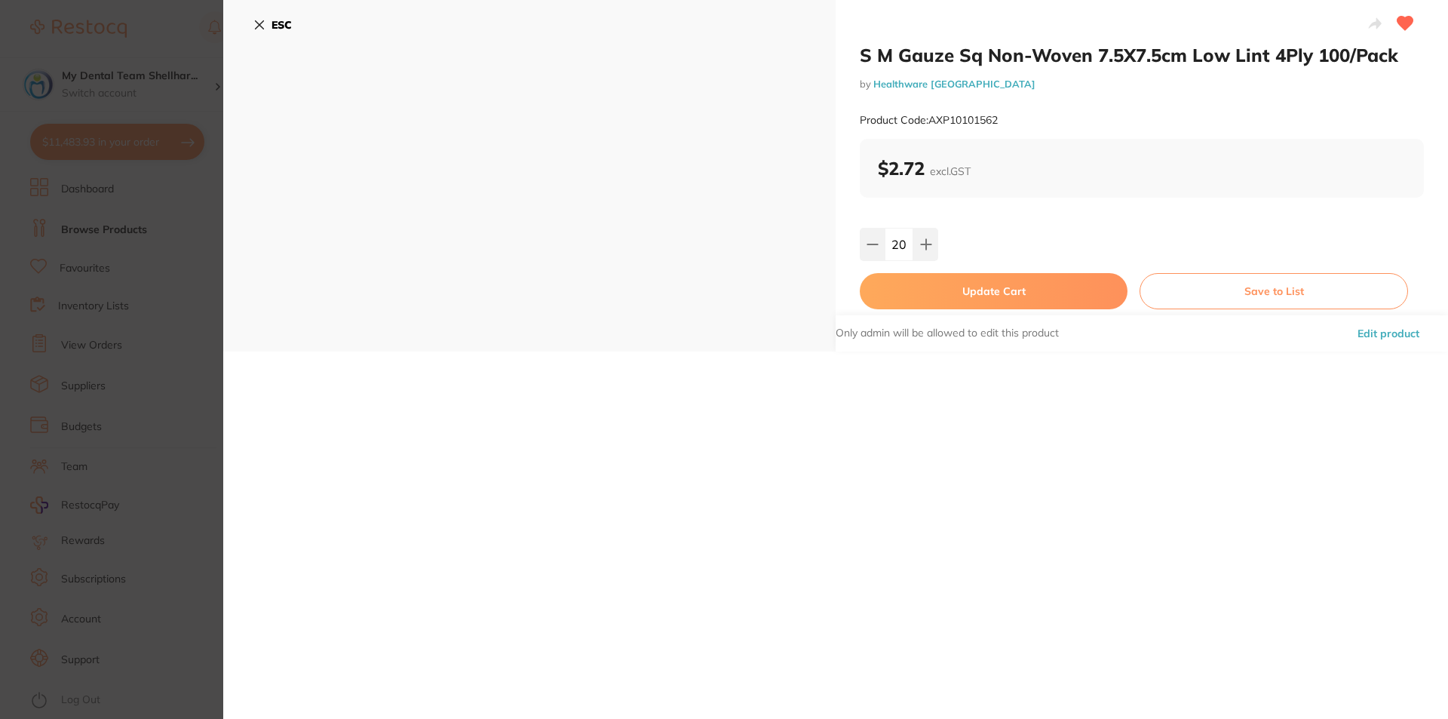
click at [932, 291] on button "Update Cart" at bounding box center [994, 291] width 268 height 36
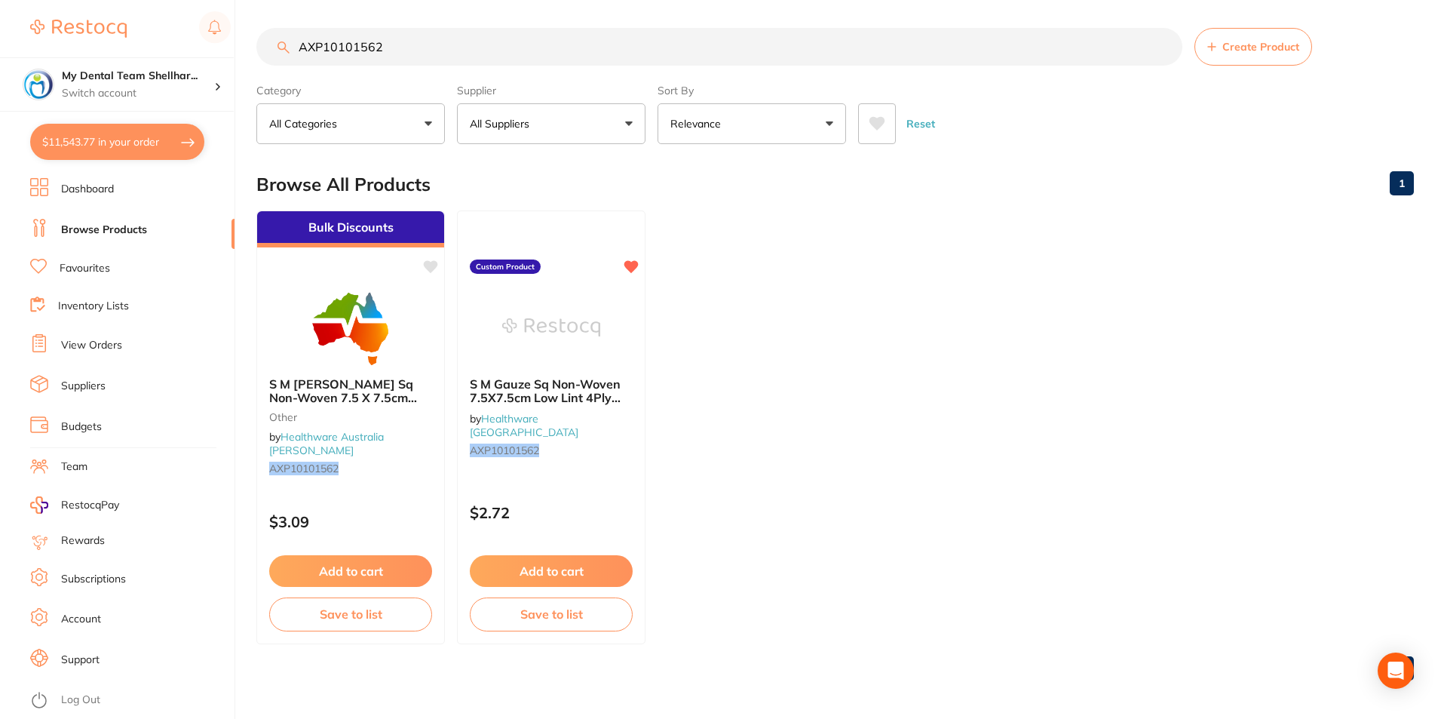
scroll to position [2195, 0]
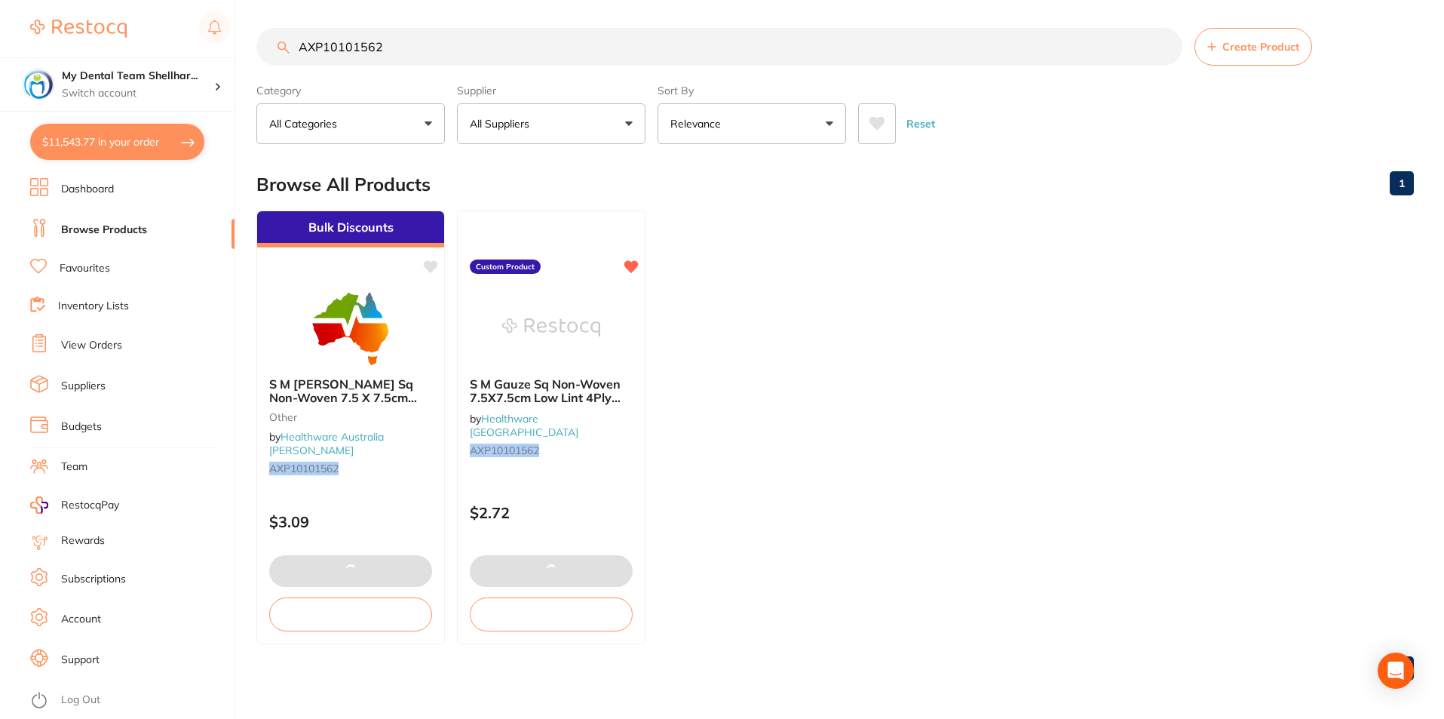
click at [510, 54] on input "AXP10101562" at bounding box center [719, 47] width 926 height 38
paste input "DMTS"
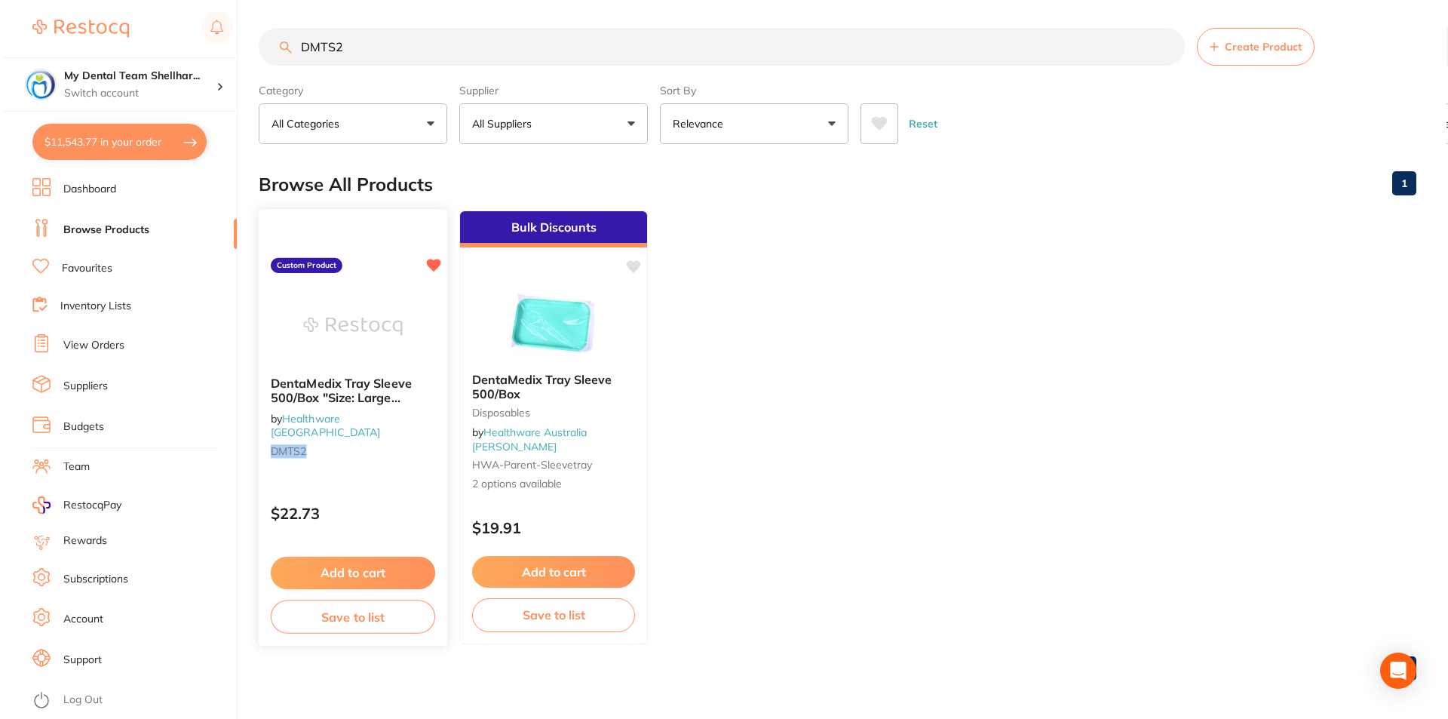
scroll to position [0, 0]
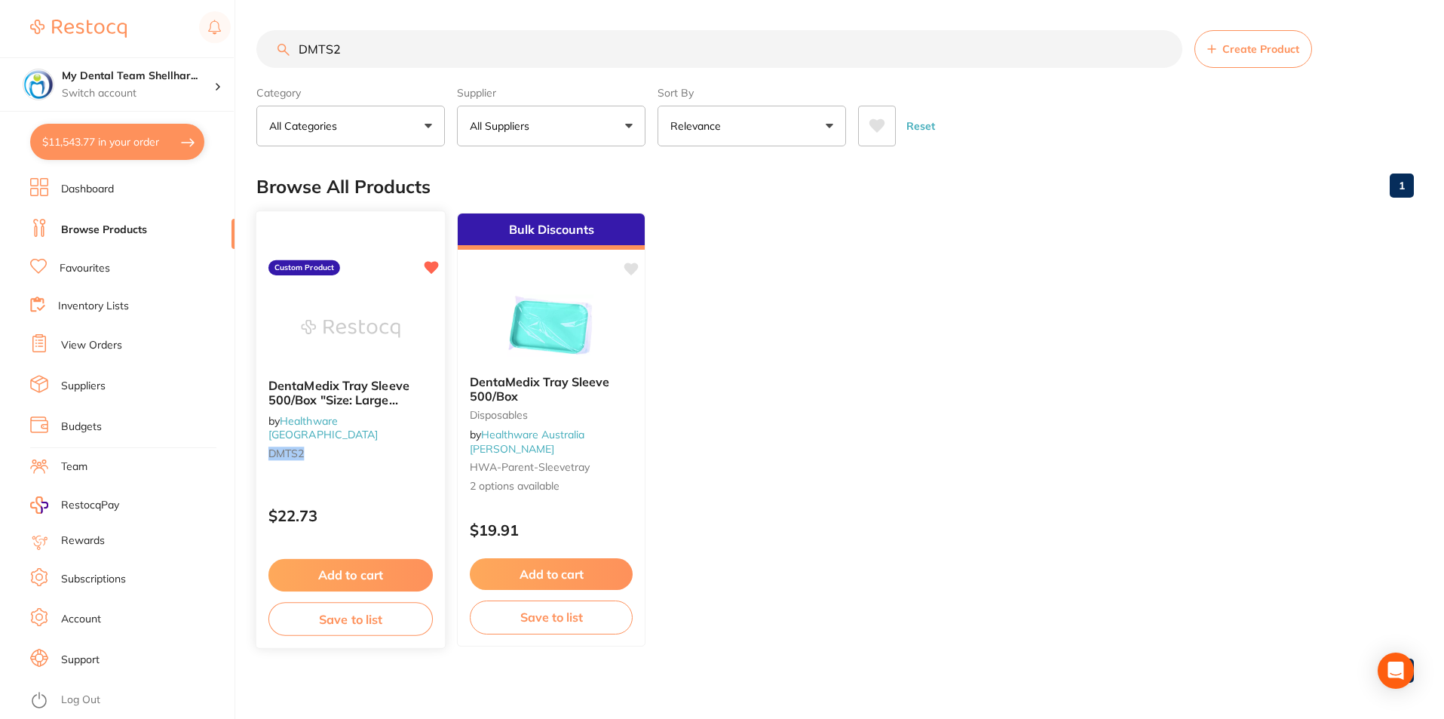
type input "DMTS2"
click at [372, 354] on img at bounding box center [350, 328] width 99 height 76
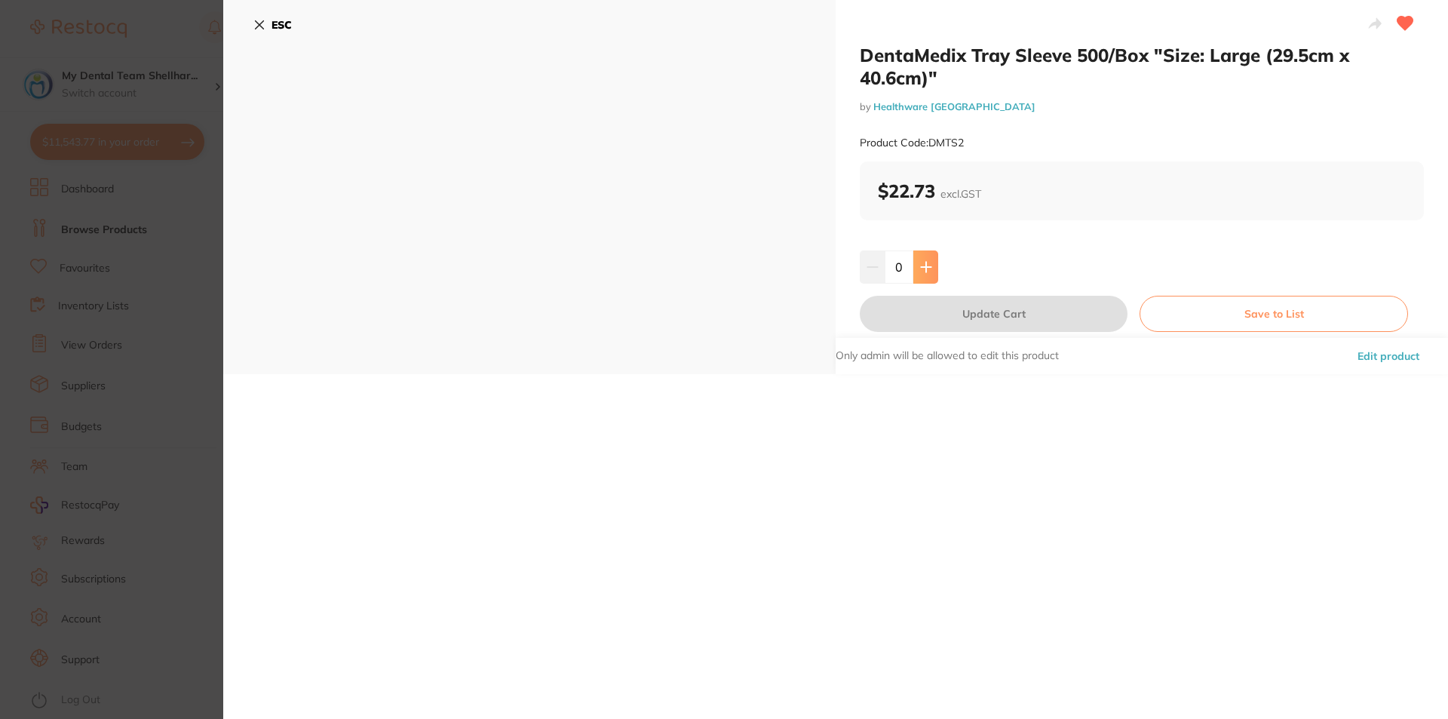
click at [928, 271] on icon at bounding box center [926, 267] width 12 height 12
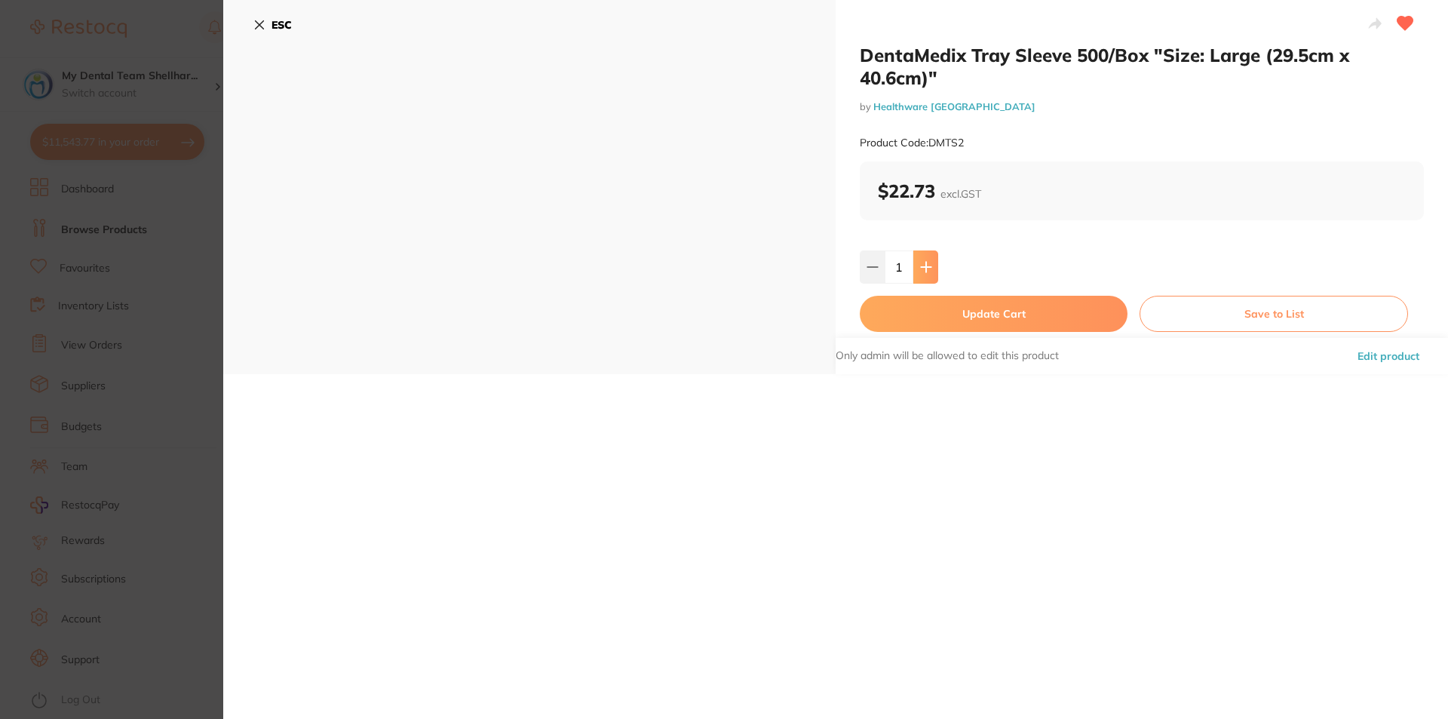
click at [928, 271] on icon at bounding box center [926, 267] width 12 height 12
type input "2"
click at [970, 325] on button "Update Cart" at bounding box center [994, 314] width 268 height 36
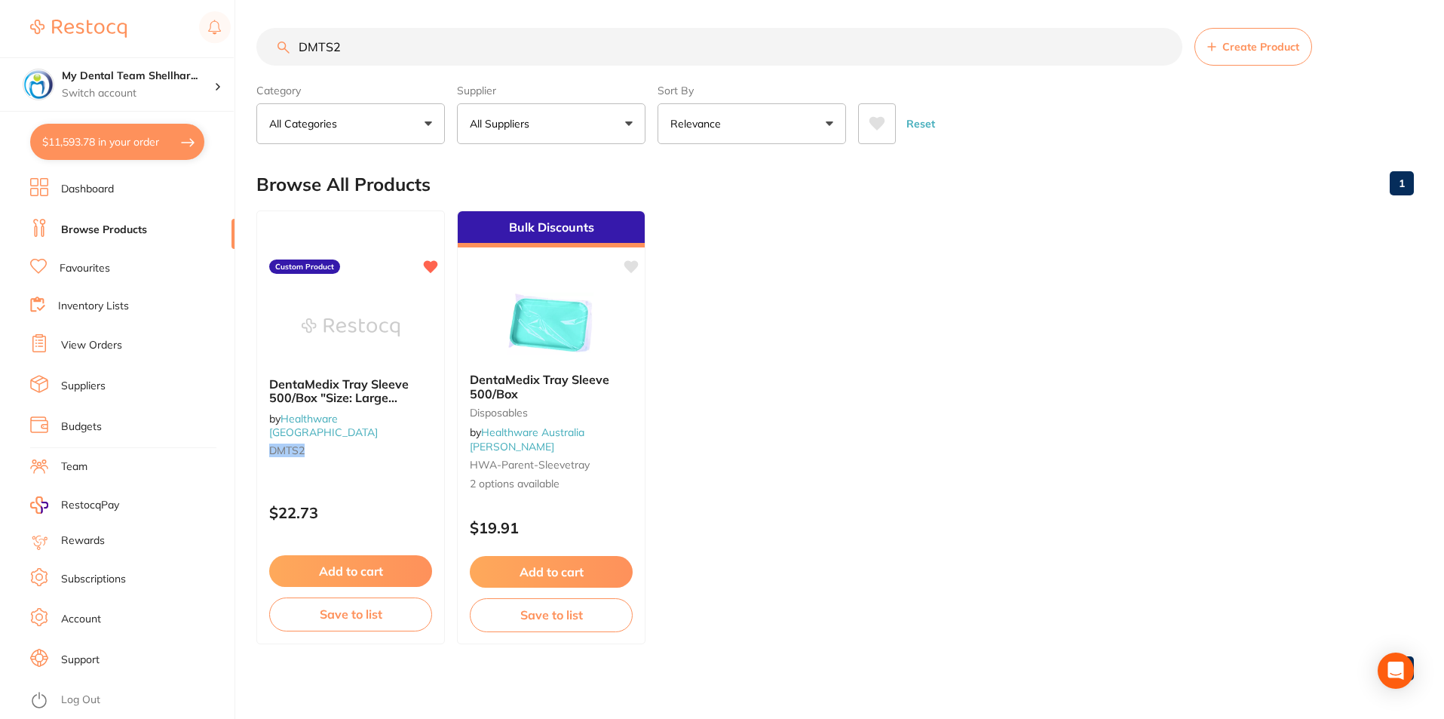
scroll to position [2274, 0]
click at [618, 56] on input "DMTS2" at bounding box center [719, 47] width 926 height 38
paste input "URROROTOLPLUS"
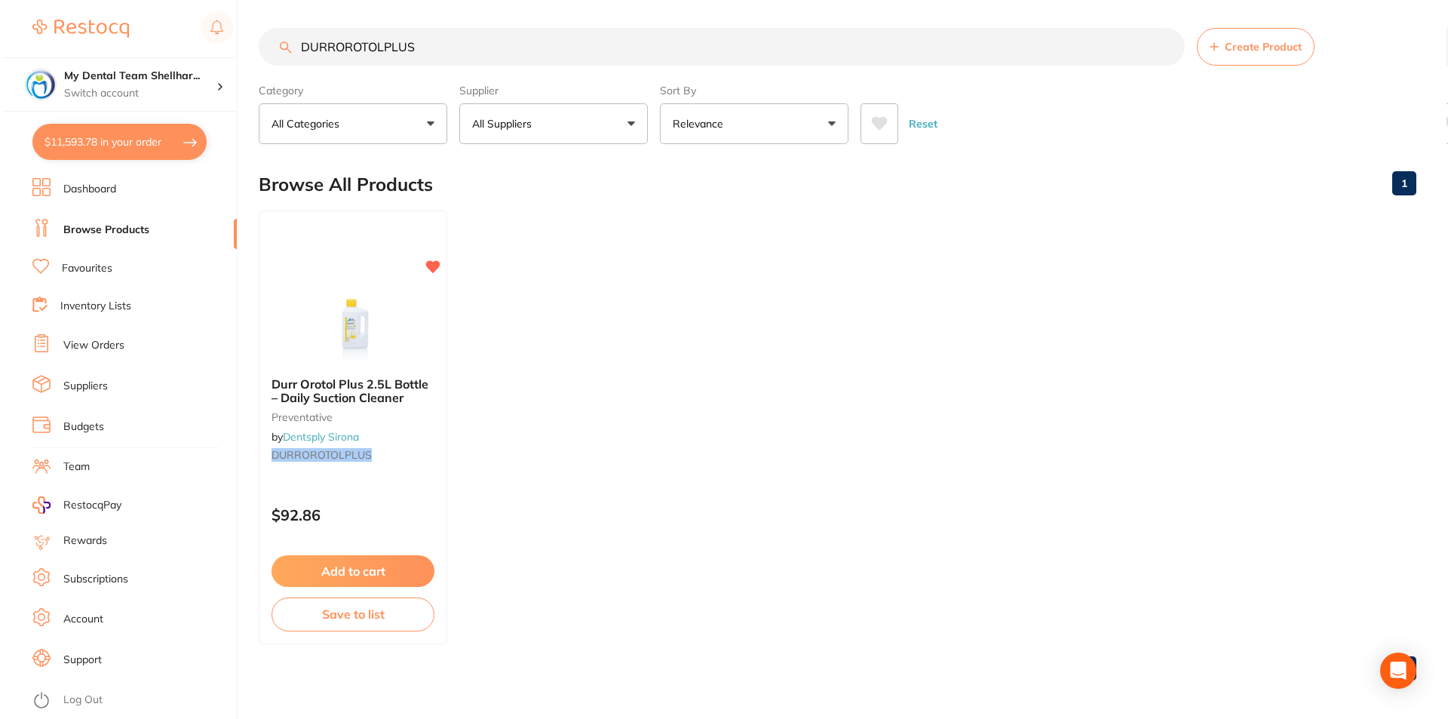
scroll to position [0, 0]
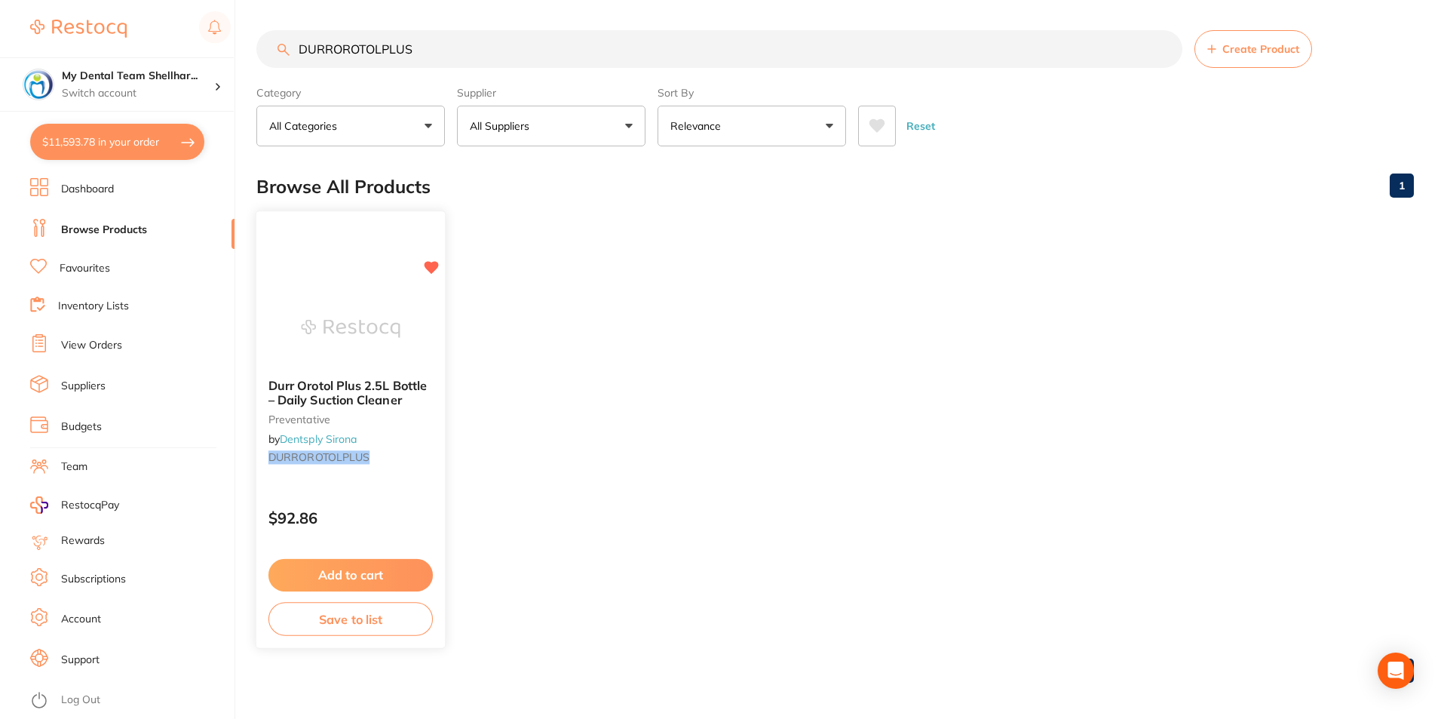
type input "DURROROTOLPLUS"
click at [369, 304] on img at bounding box center [350, 328] width 99 height 76
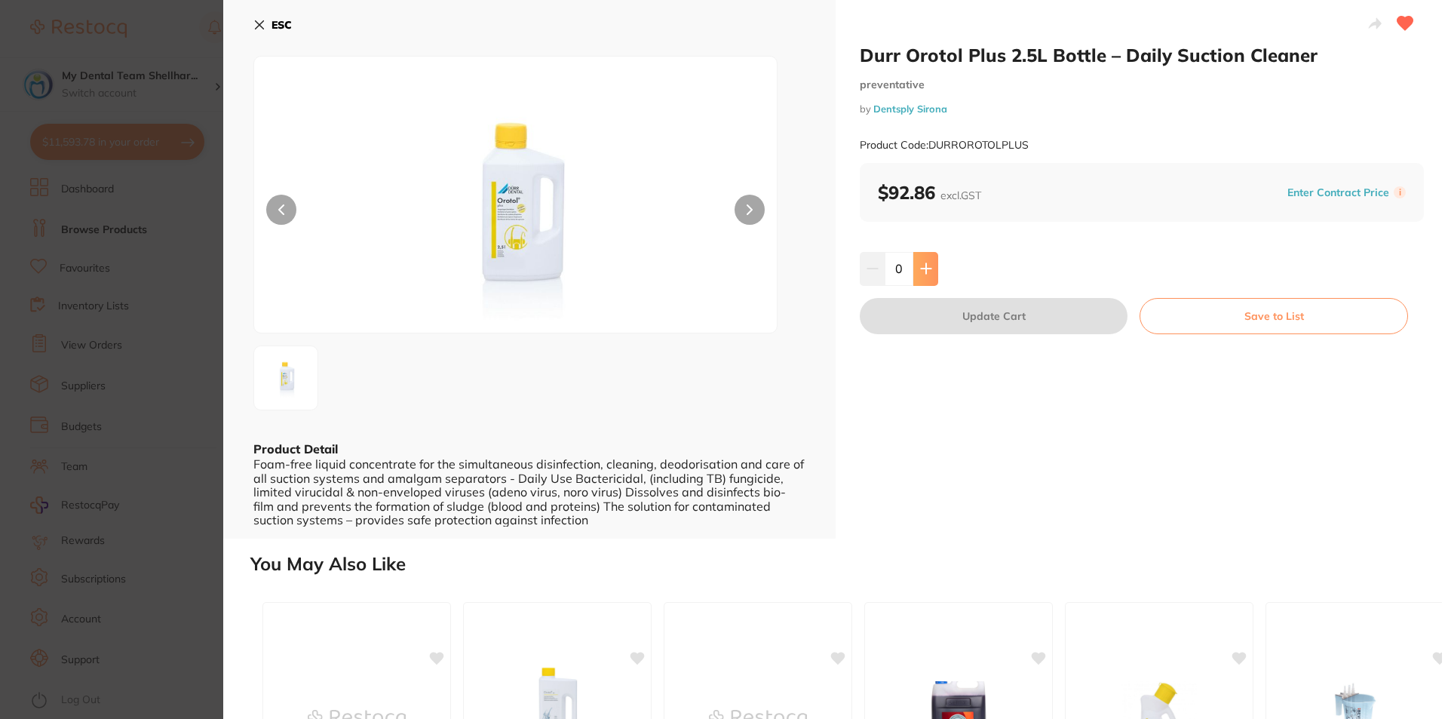
click at [927, 269] on icon at bounding box center [926, 269] width 10 height 10
type input "2"
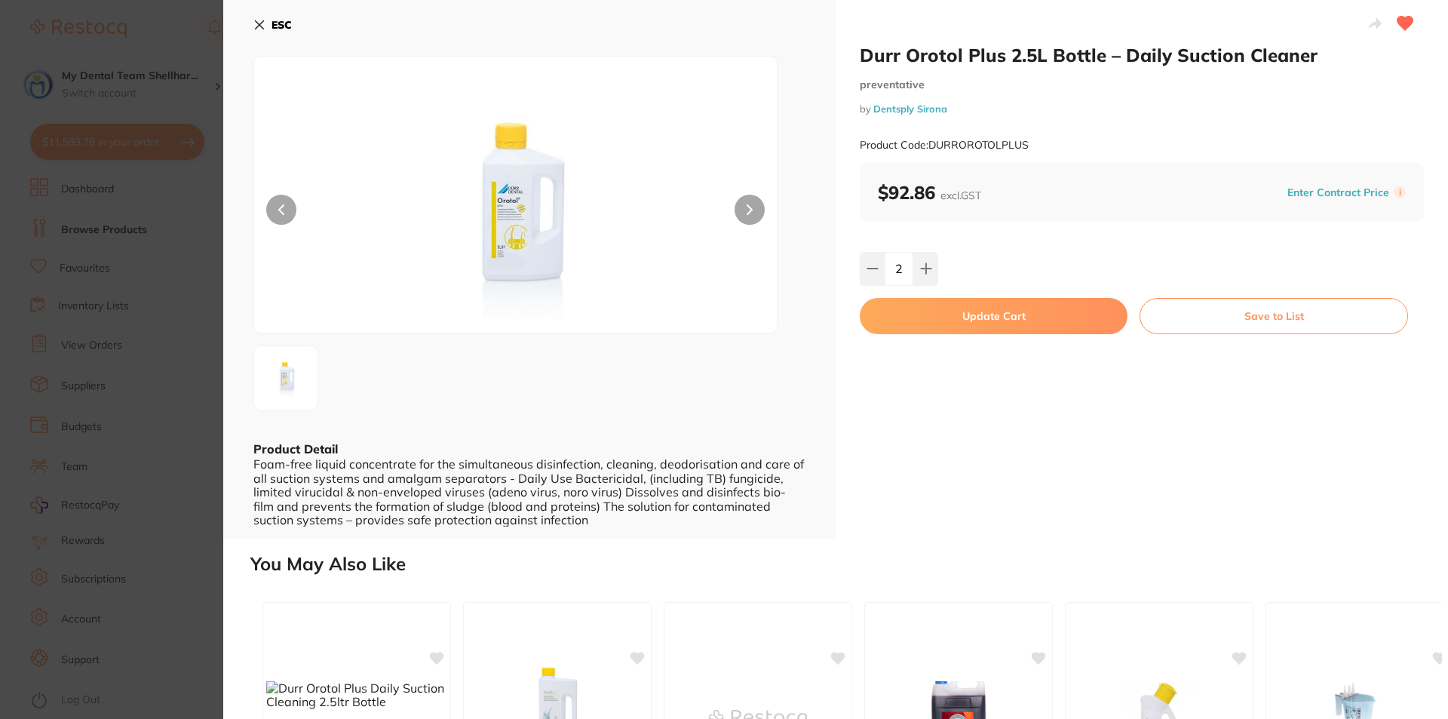
click at [955, 305] on button "Update Cart" at bounding box center [994, 316] width 268 height 36
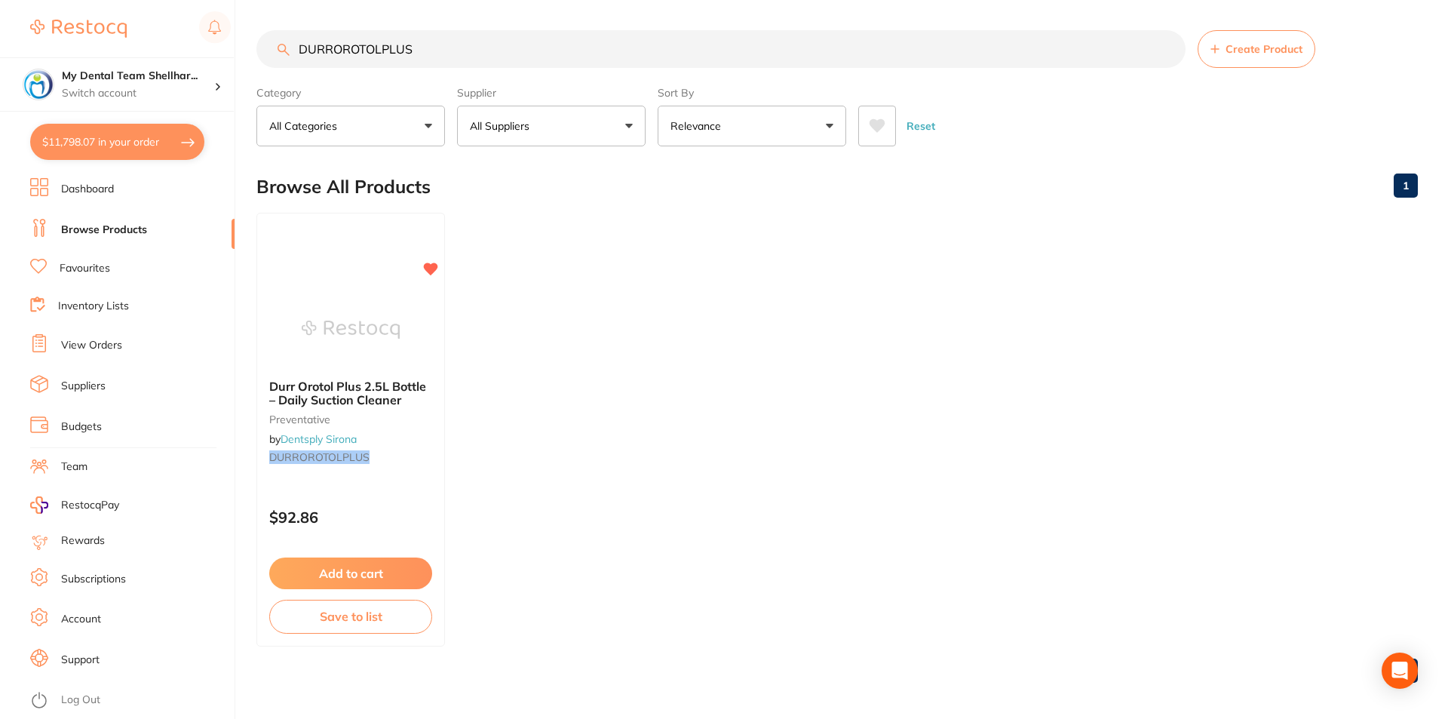
checkbox input "false"
click at [376, 50] on input "DURROROTOLPLUS" at bounding box center [719, 47] width 926 height 38
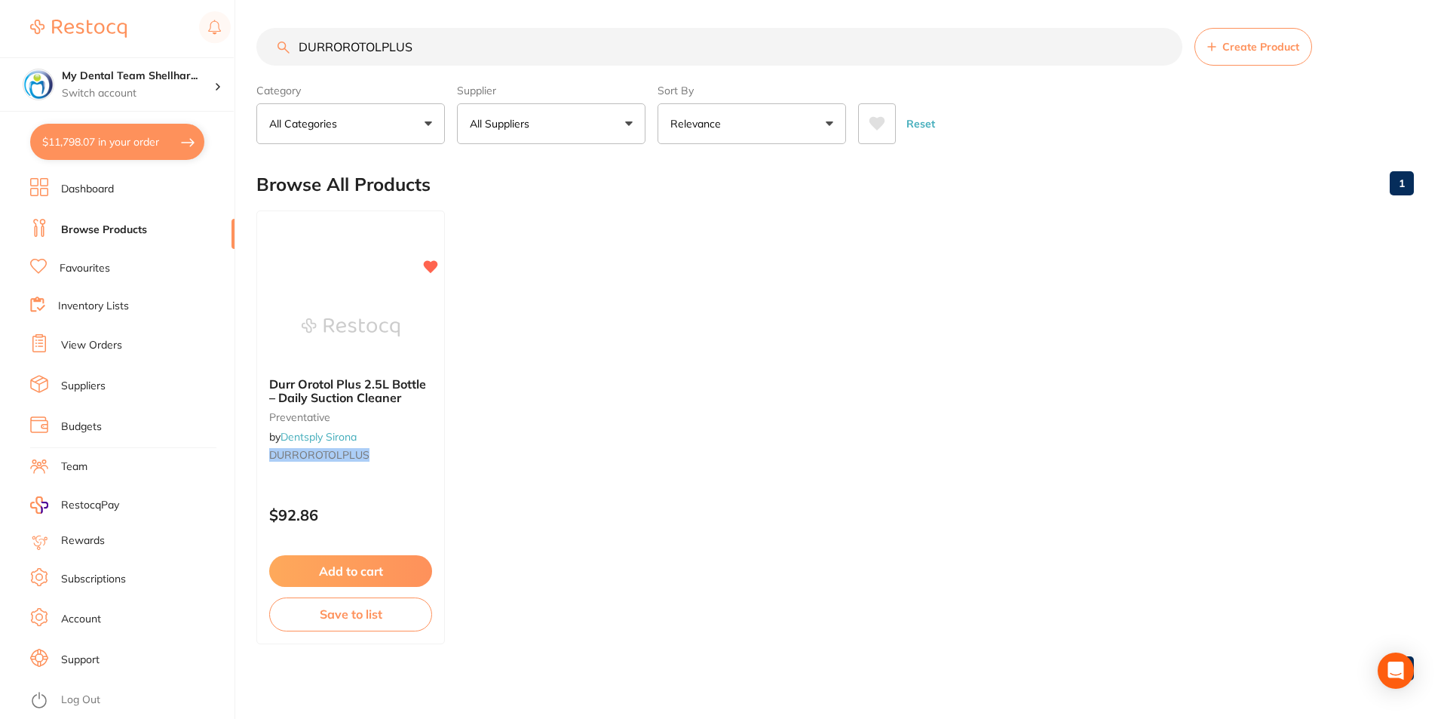
paste input "5901665"
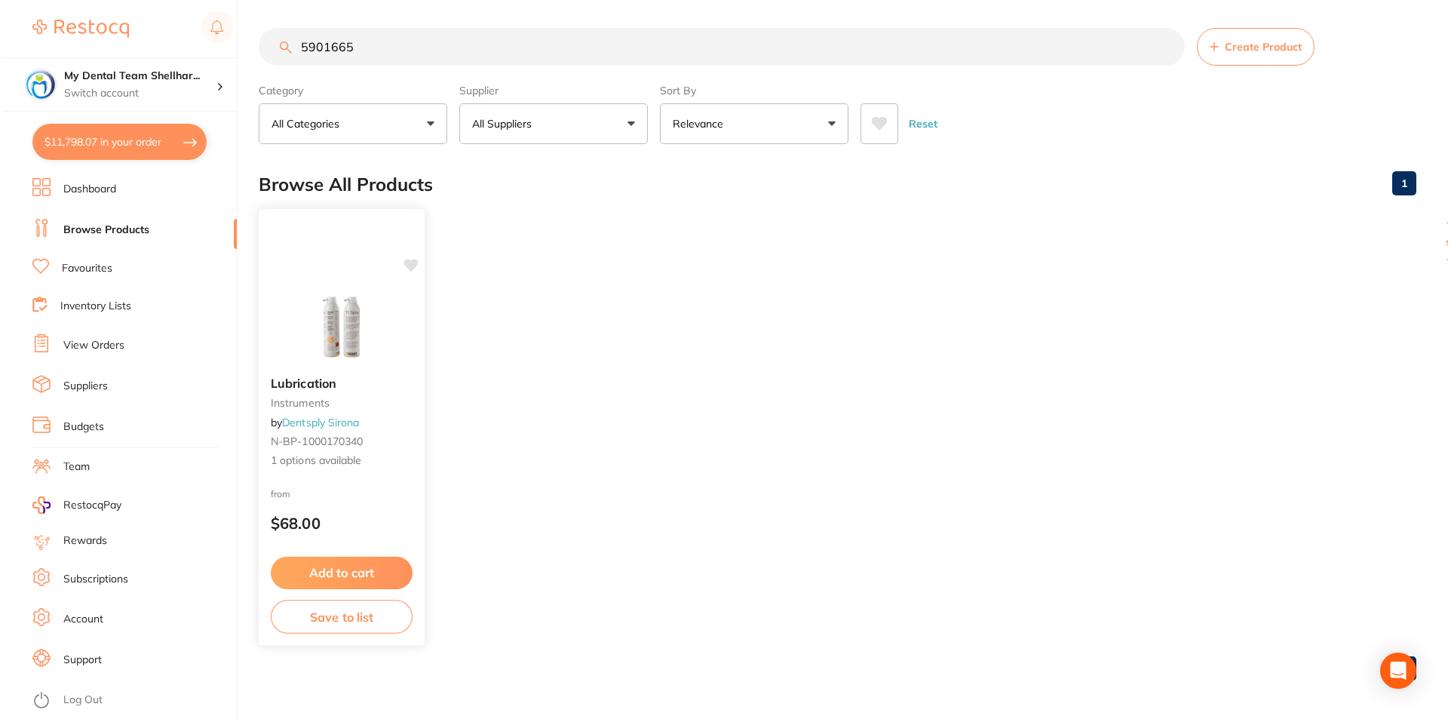
scroll to position [0, 0]
type input "5901665"
click at [353, 320] on img at bounding box center [339, 329] width 98 height 75
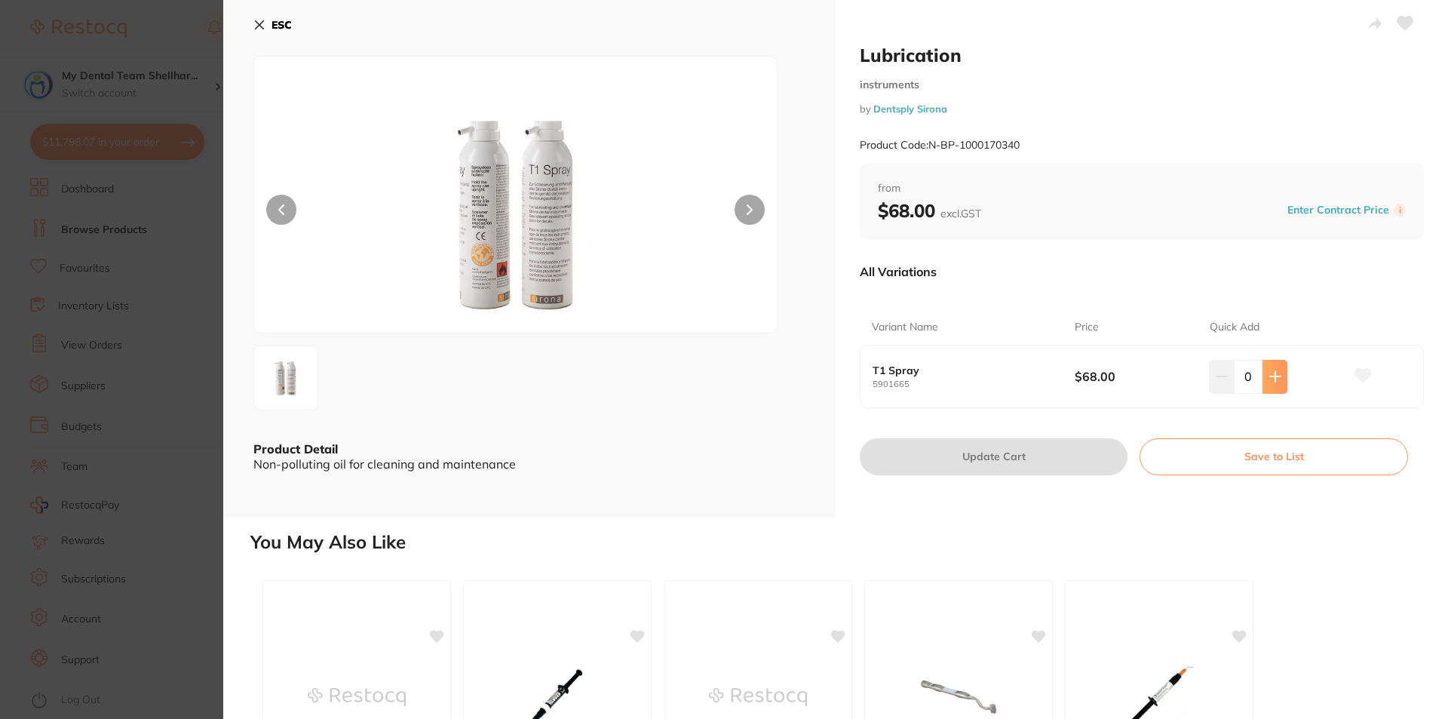
click at [1265, 384] on button at bounding box center [1274, 376] width 25 height 33
type input "1"
click at [1051, 474] on button "Update Cart" at bounding box center [994, 456] width 268 height 36
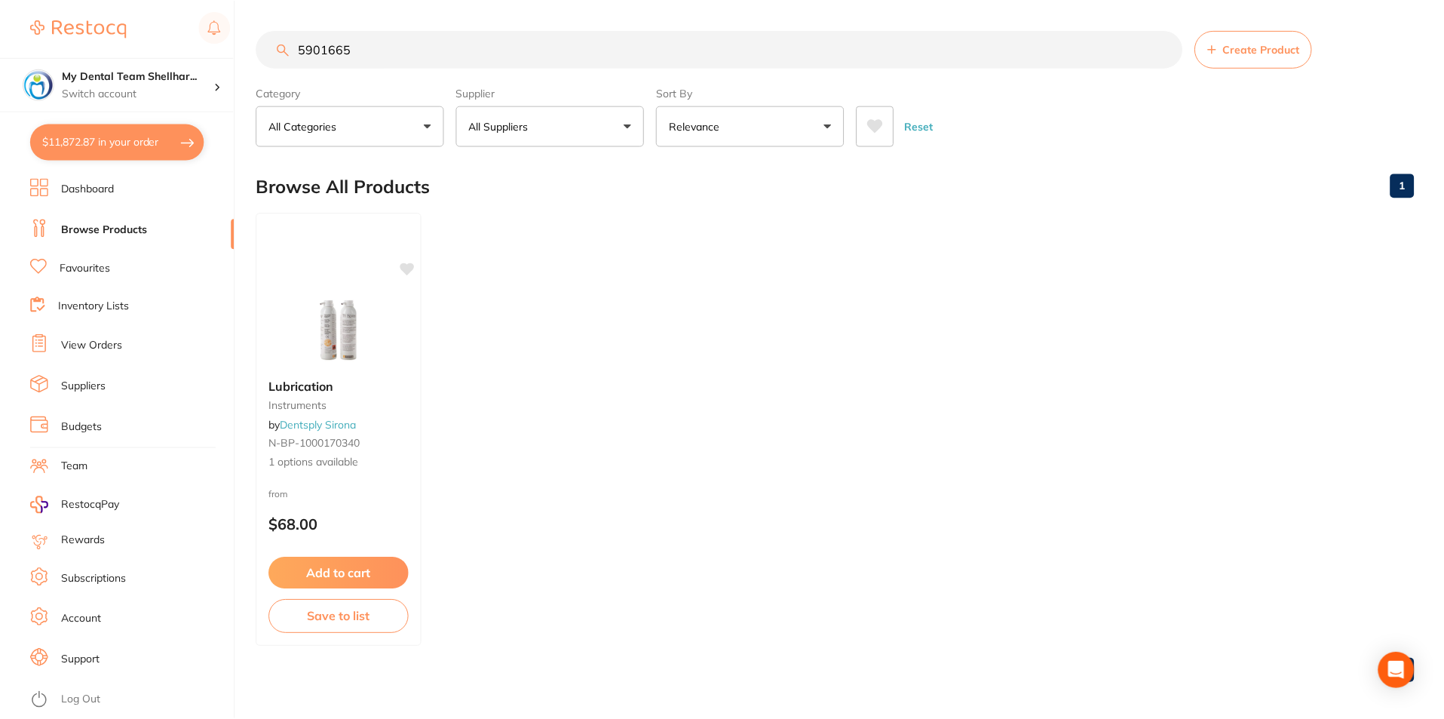
scroll to position [2, 0]
click at [616, 50] on input "5901665" at bounding box center [719, 47] width 926 height 38
paste input "HSD-9792494"
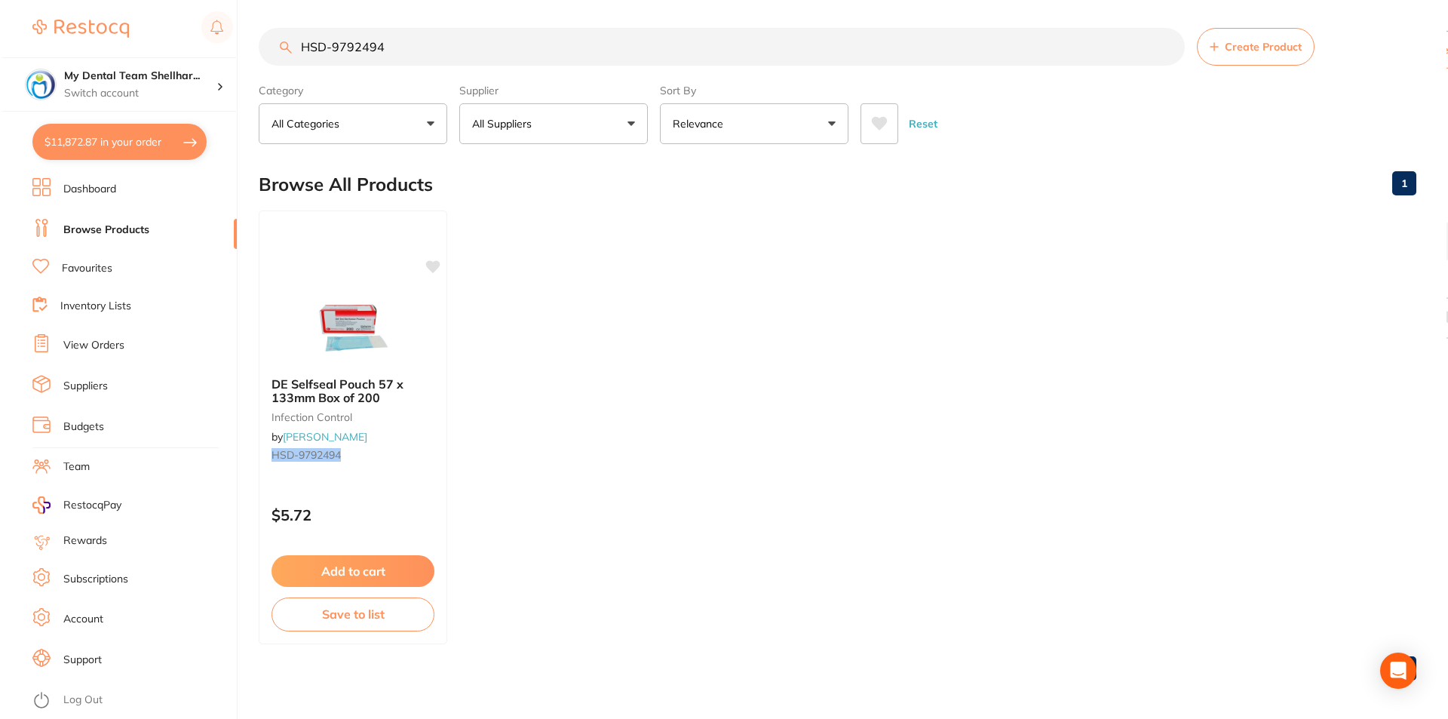
scroll to position [0, 0]
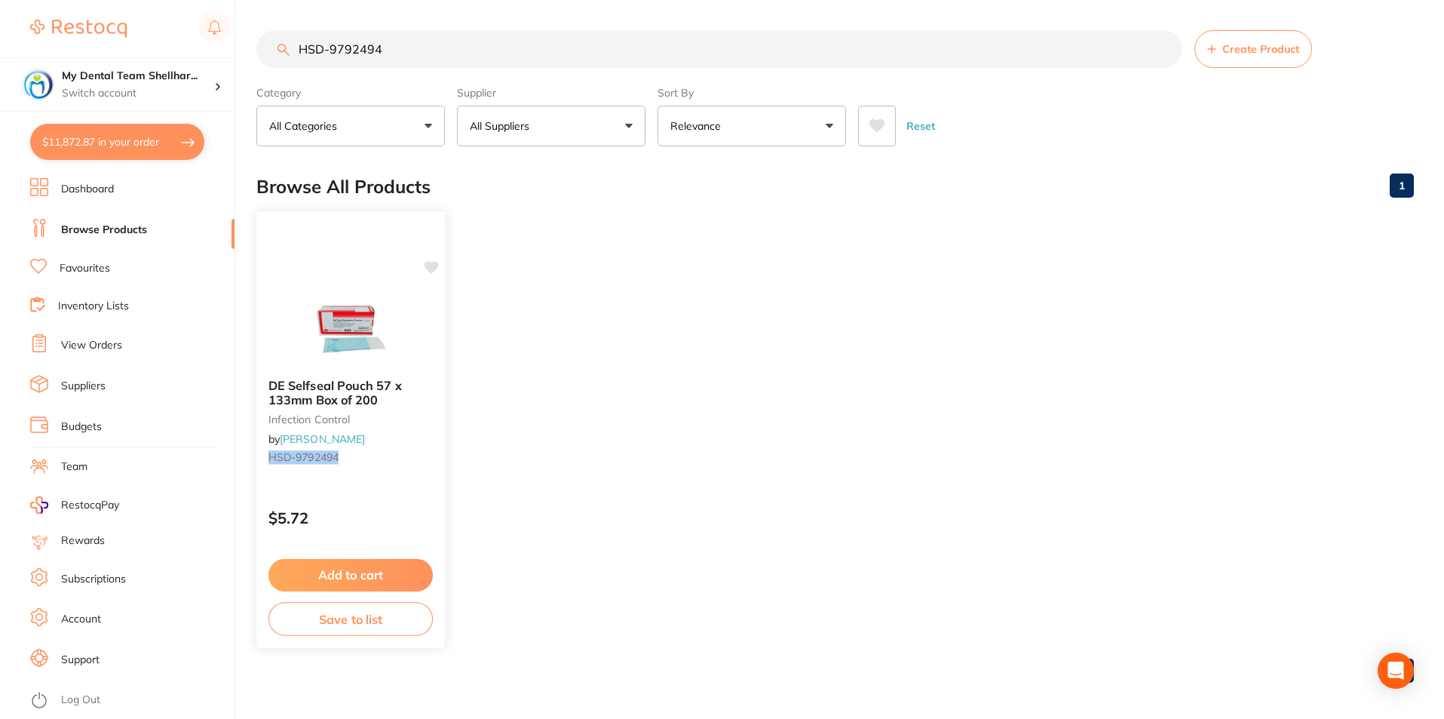
type input "HSD-9792494"
click at [339, 330] on img at bounding box center [350, 328] width 99 height 76
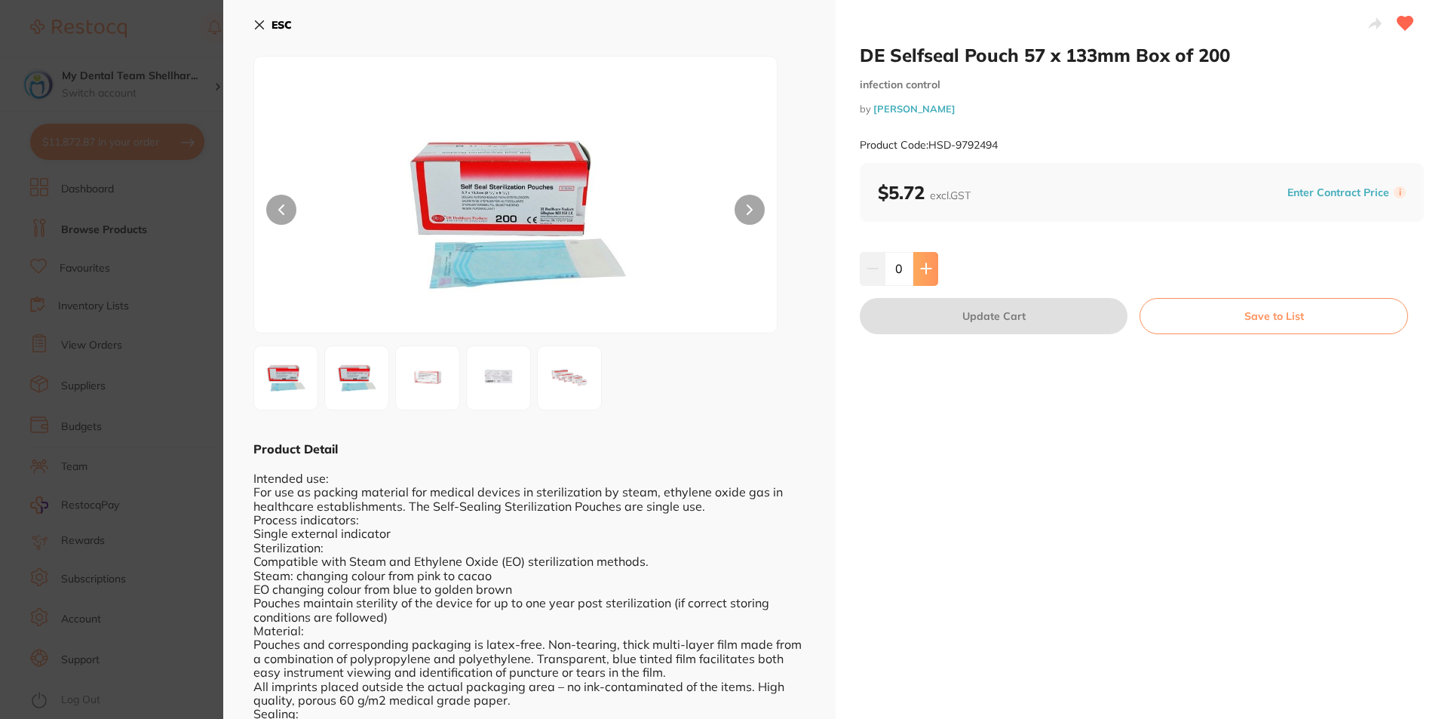
click at [930, 253] on button at bounding box center [925, 268] width 25 height 33
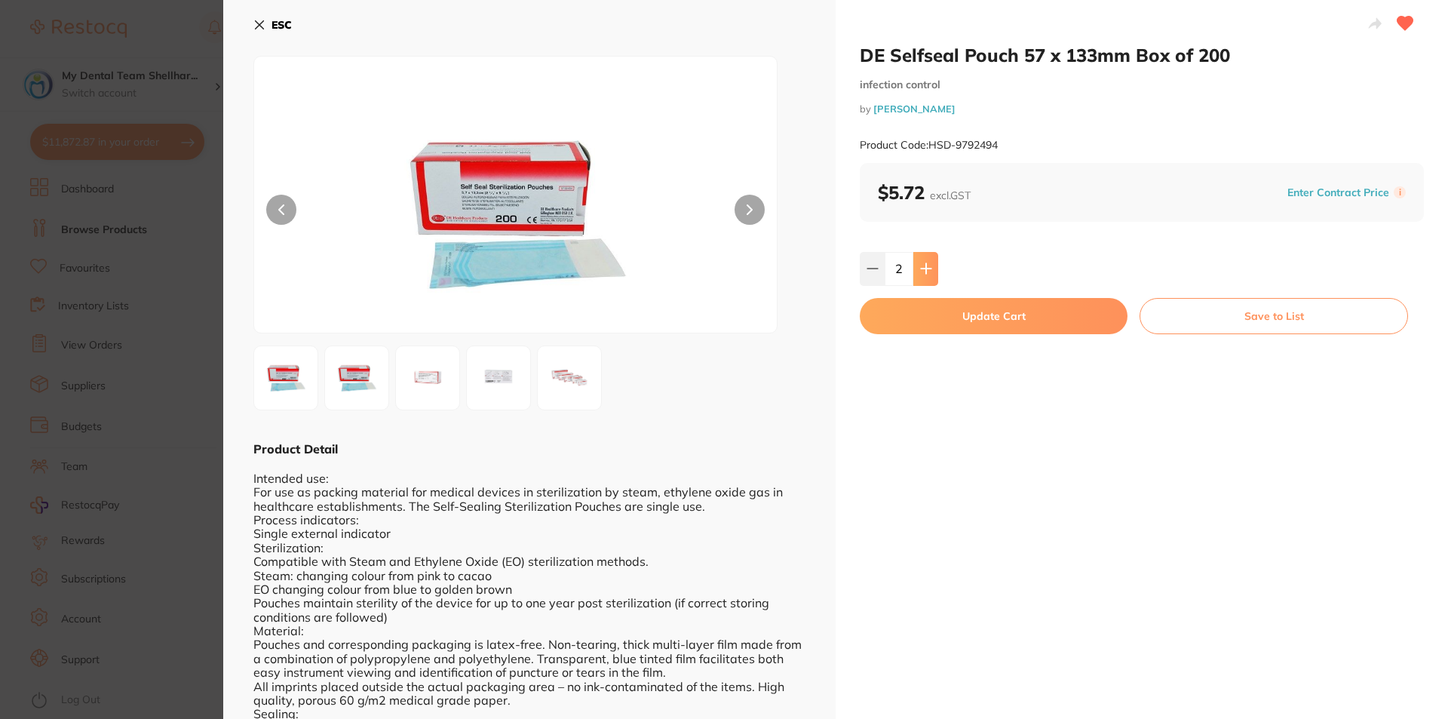
click at [930, 253] on button at bounding box center [925, 268] width 25 height 33
type input "5"
click at [954, 318] on button "Update Cart" at bounding box center [994, 316] width 268 height 36
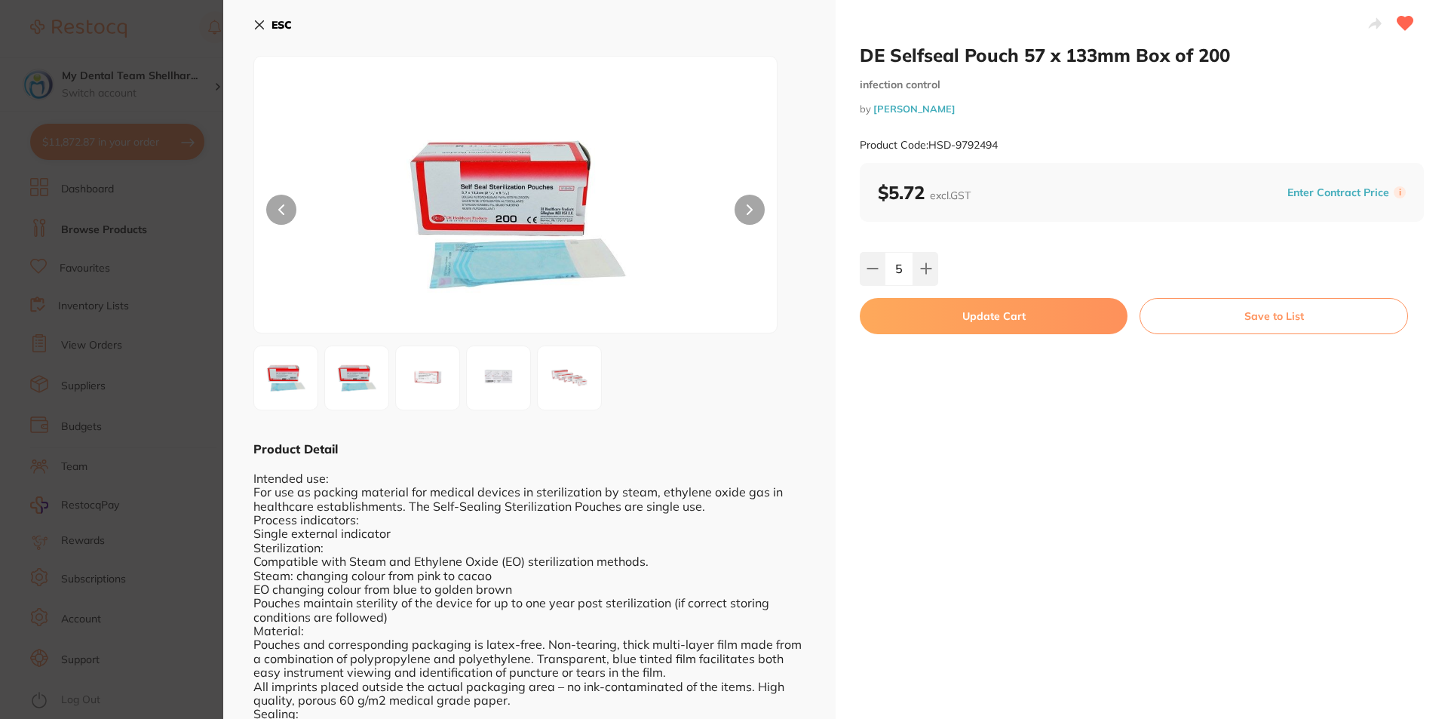
checkbox input "false"
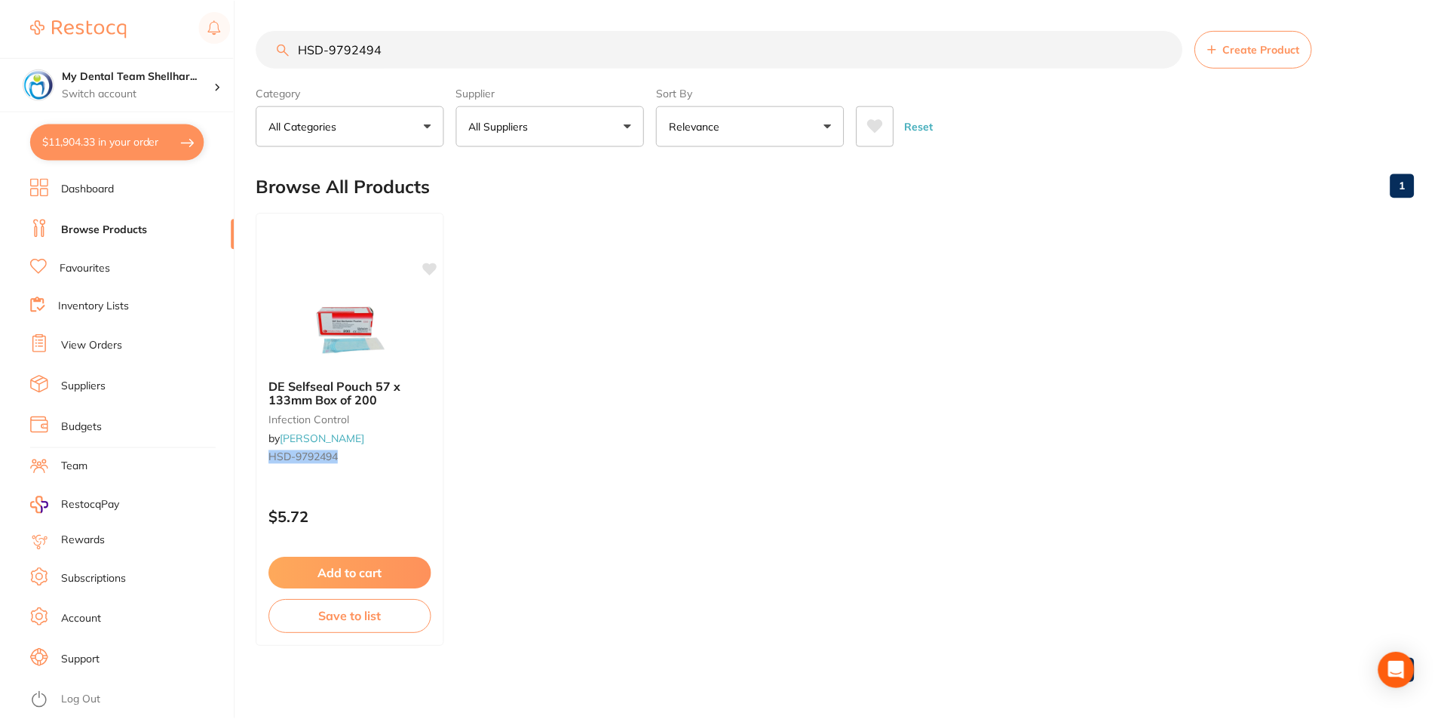
scroll to position [2, 0]
click at [353, 43] on input "HSD-9792494" at bounding box center [719, 47] width 926 height 38
paste input "148"
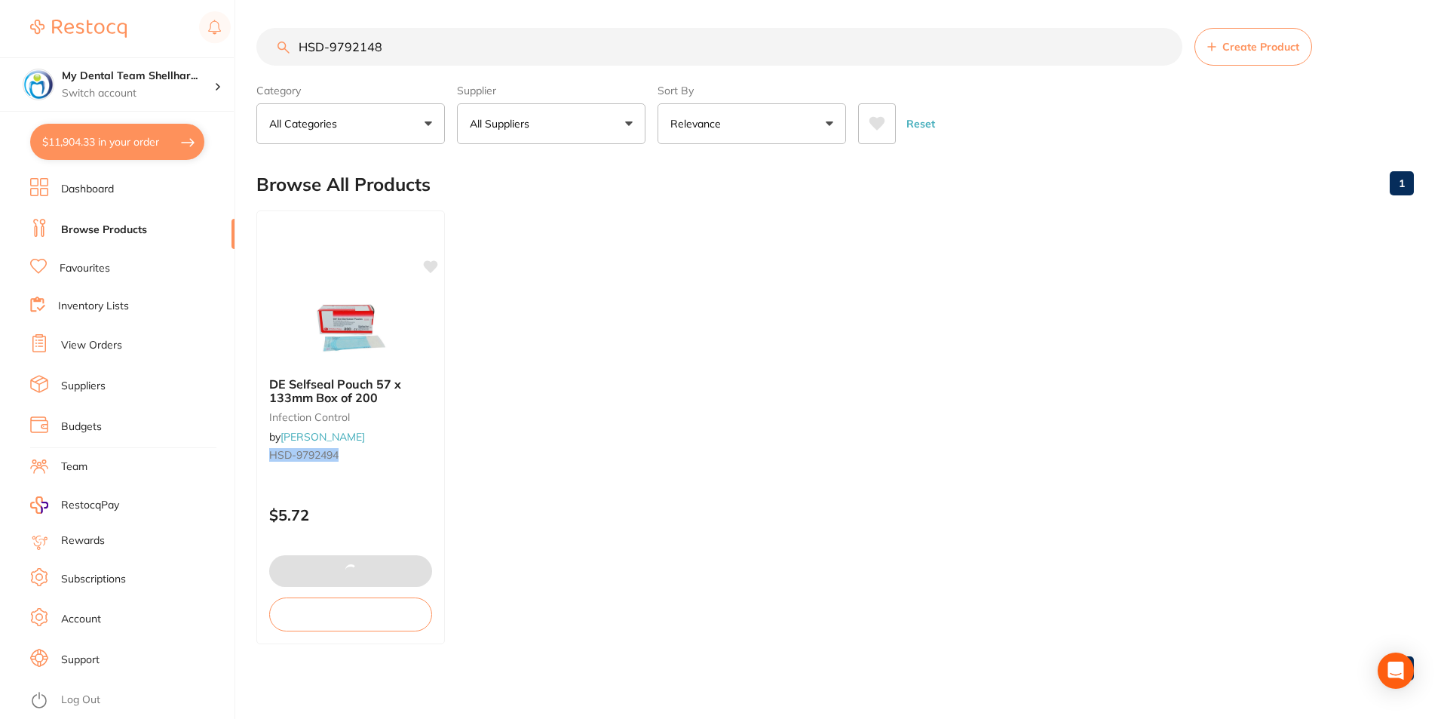
scroll to position [0, 0]
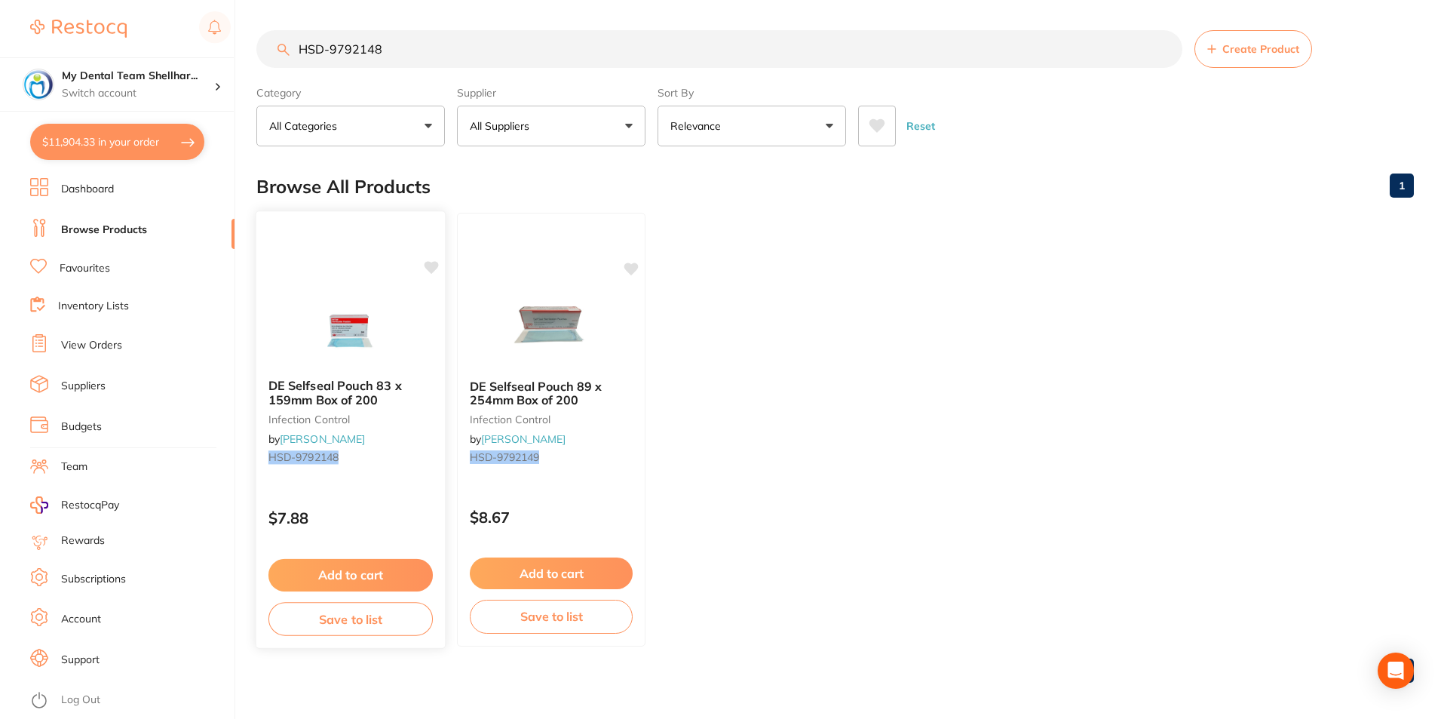
type input "HSD-9792148"
click at [369, 292] on img at bounding box center [350, 328] width 99 height 76
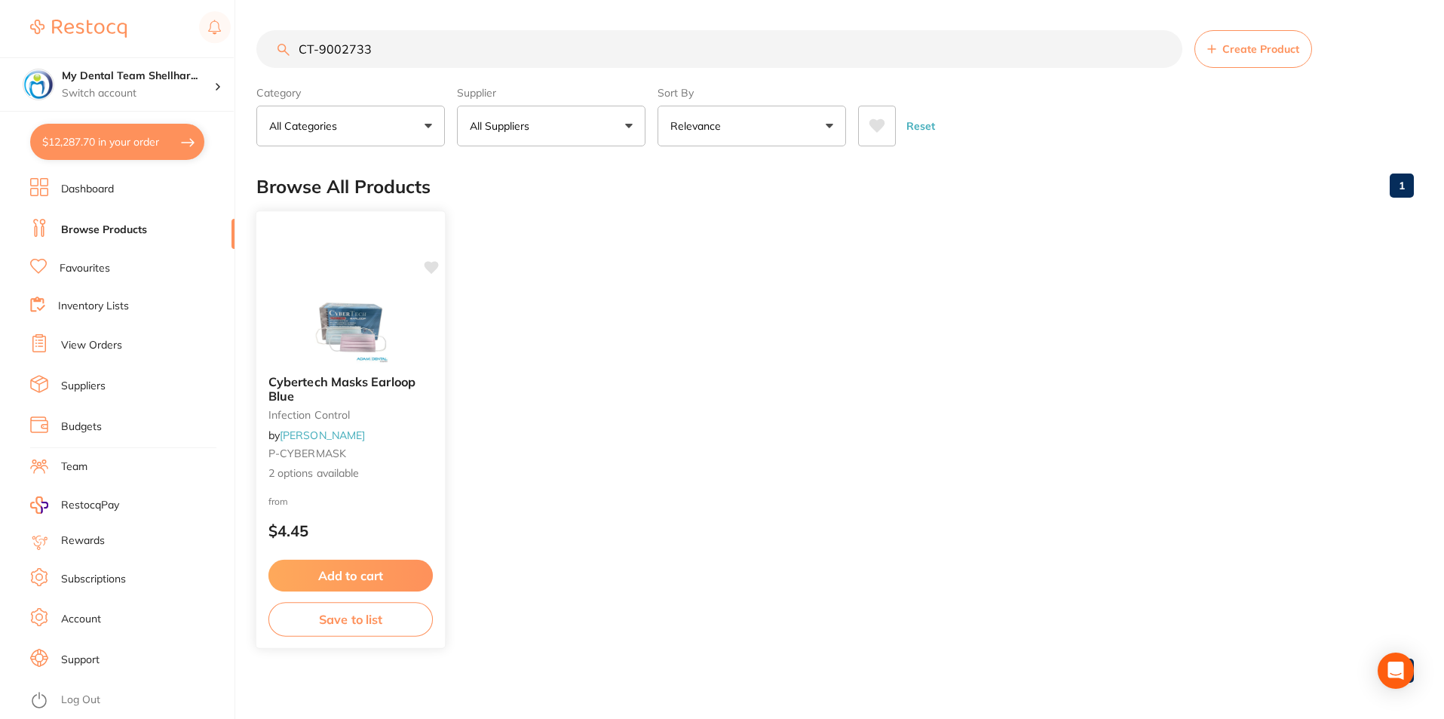
type input "CT-9002733"
click at [357, 266] on div "Cybertech Masks Earloop Blue infection control by [PERSON_NAME] P-CYBERMASK 2 o…" at bounding box center [351, 429] width 191 height 438
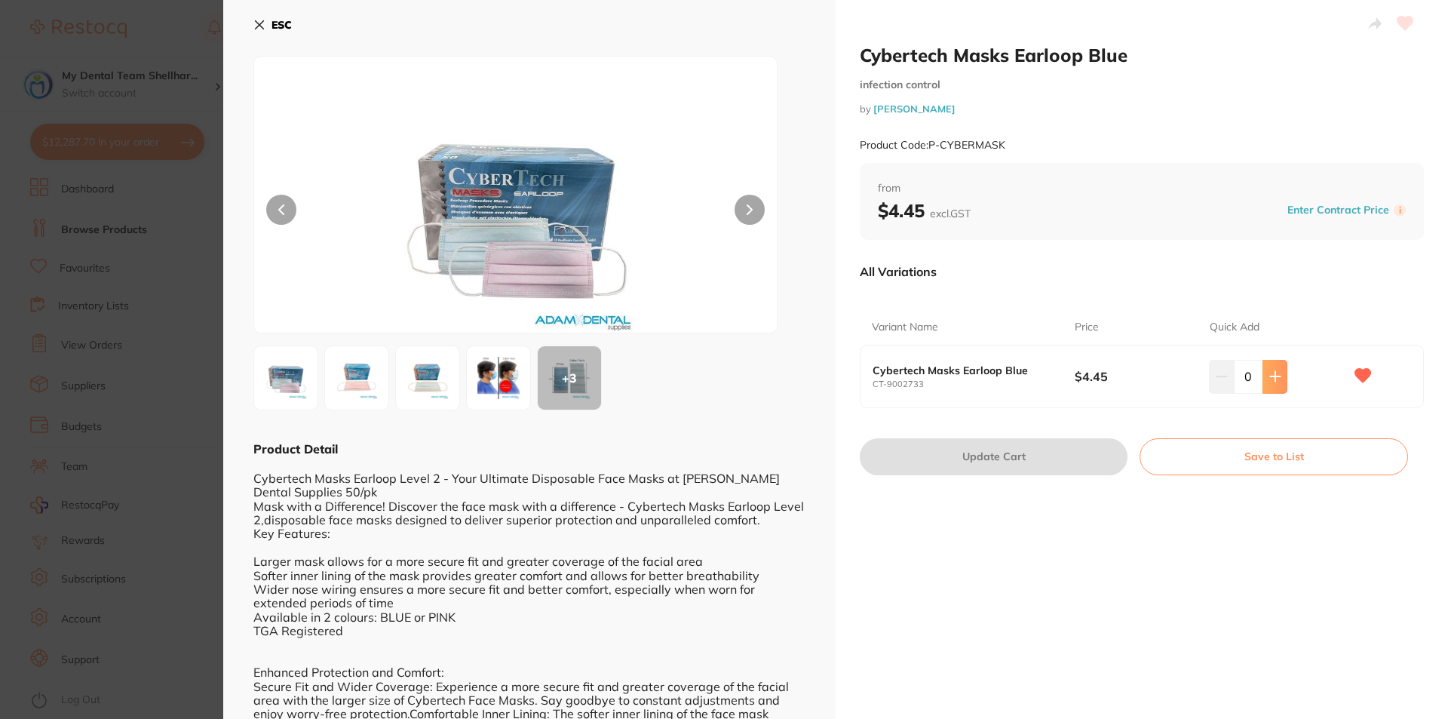
click at [1271, 381] on icon at bounding box center [1275, 377] width 10 height 10
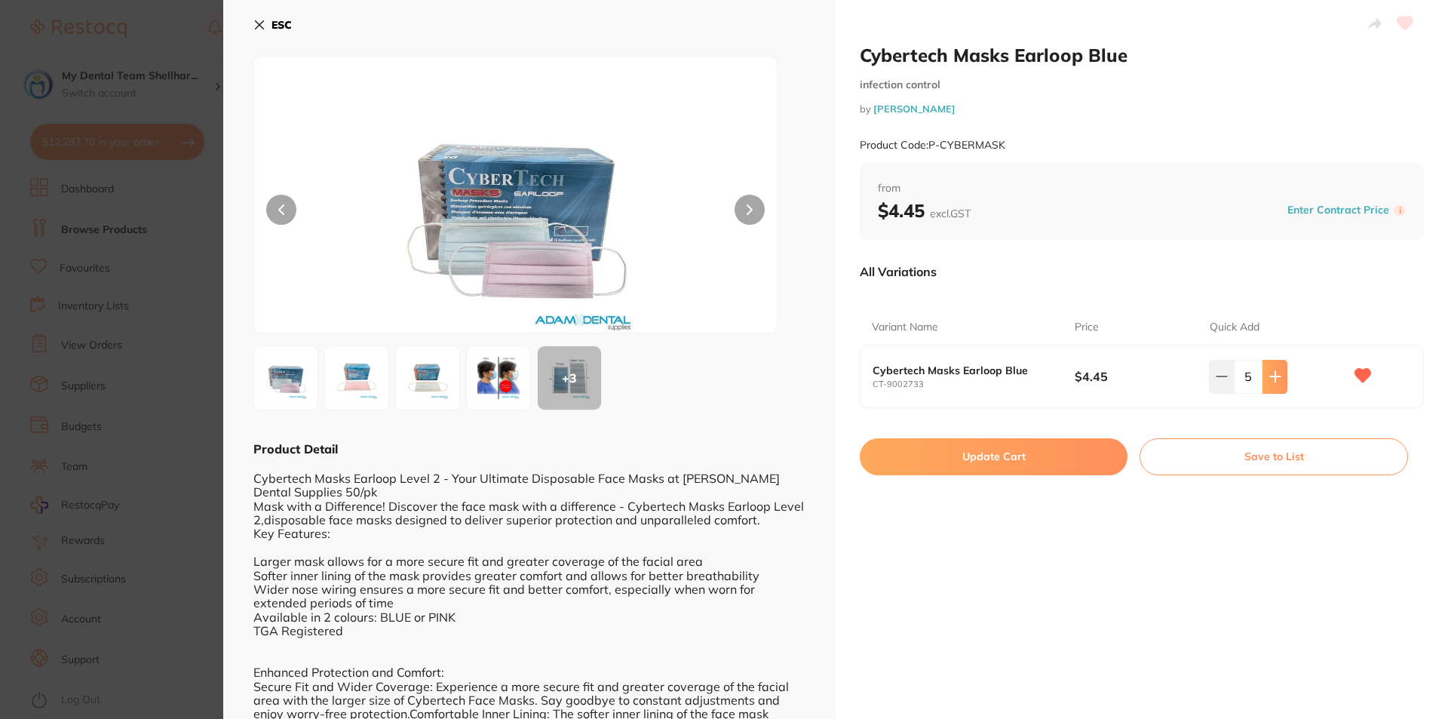
click at [1271, 381] on icon at bounding box center [1275, 377] width 10 height 10
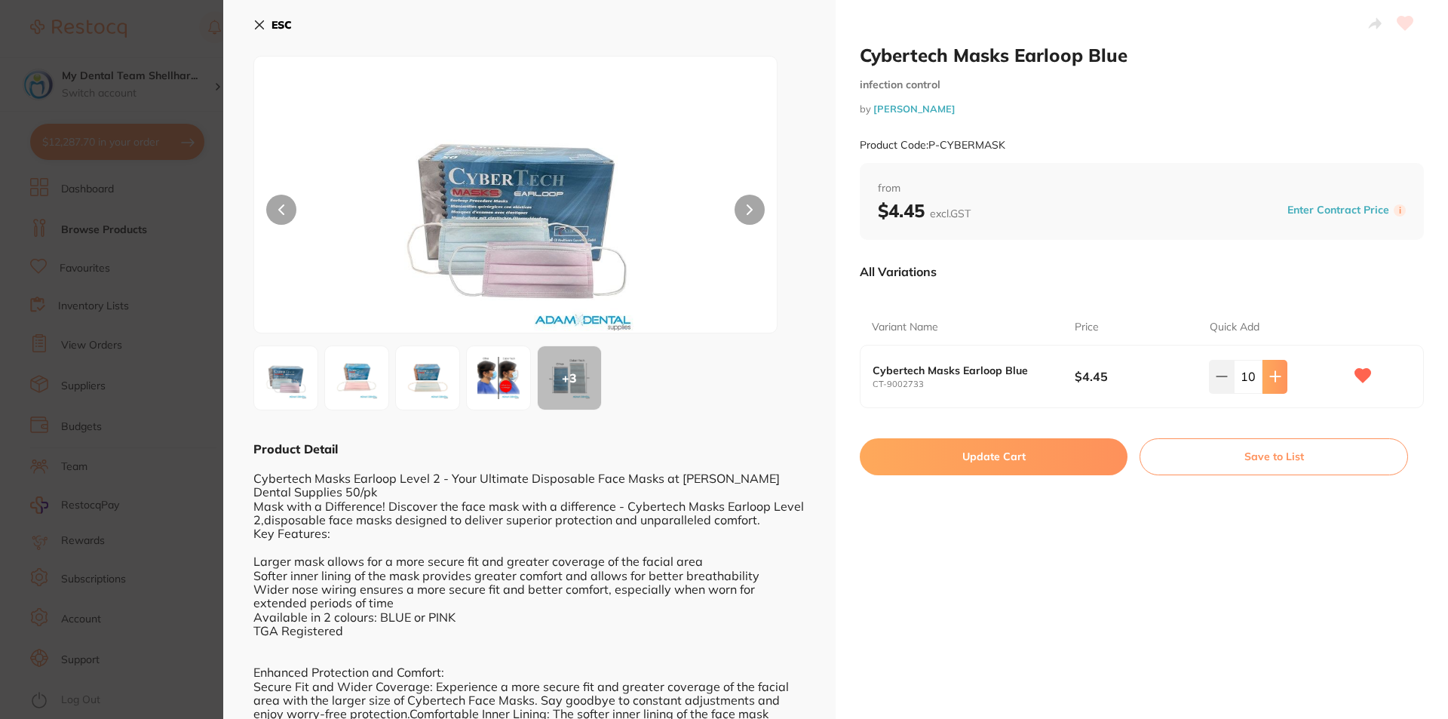
click at [1271, 381] on icon at bounding box center [1275, 377] width 10 height 10
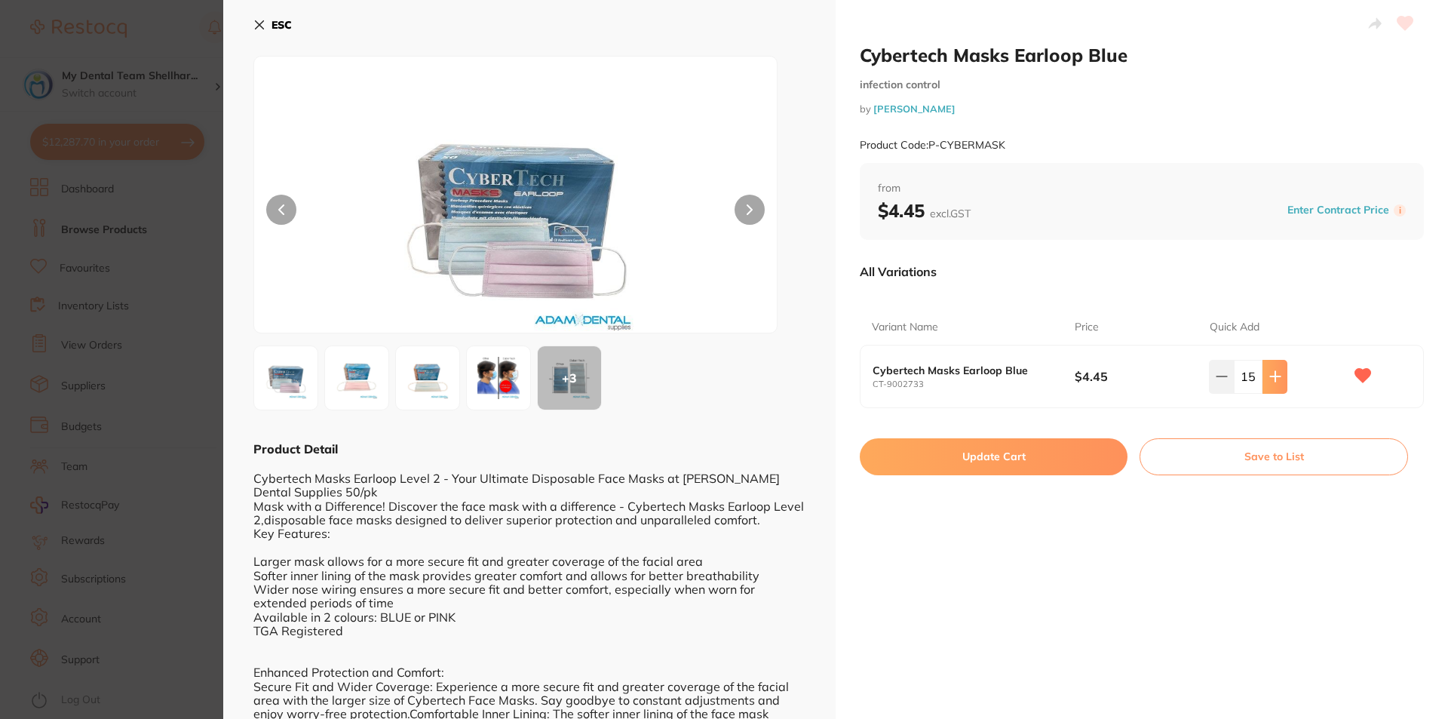
click at [1271, 381] on icon at bounding box center [1275, 377] width 10 height 10
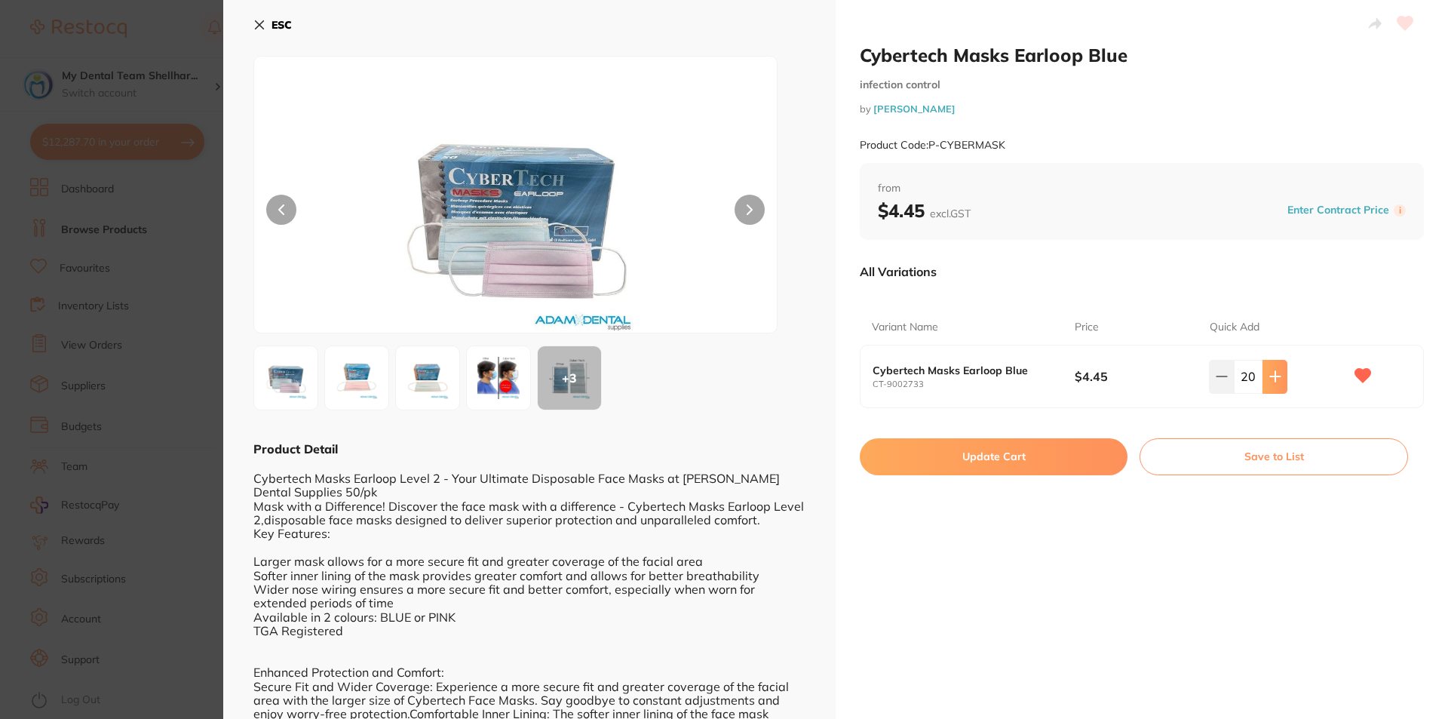
click at [1271, 381] on icon at bounding box center [1275, 377] width 10 height 10
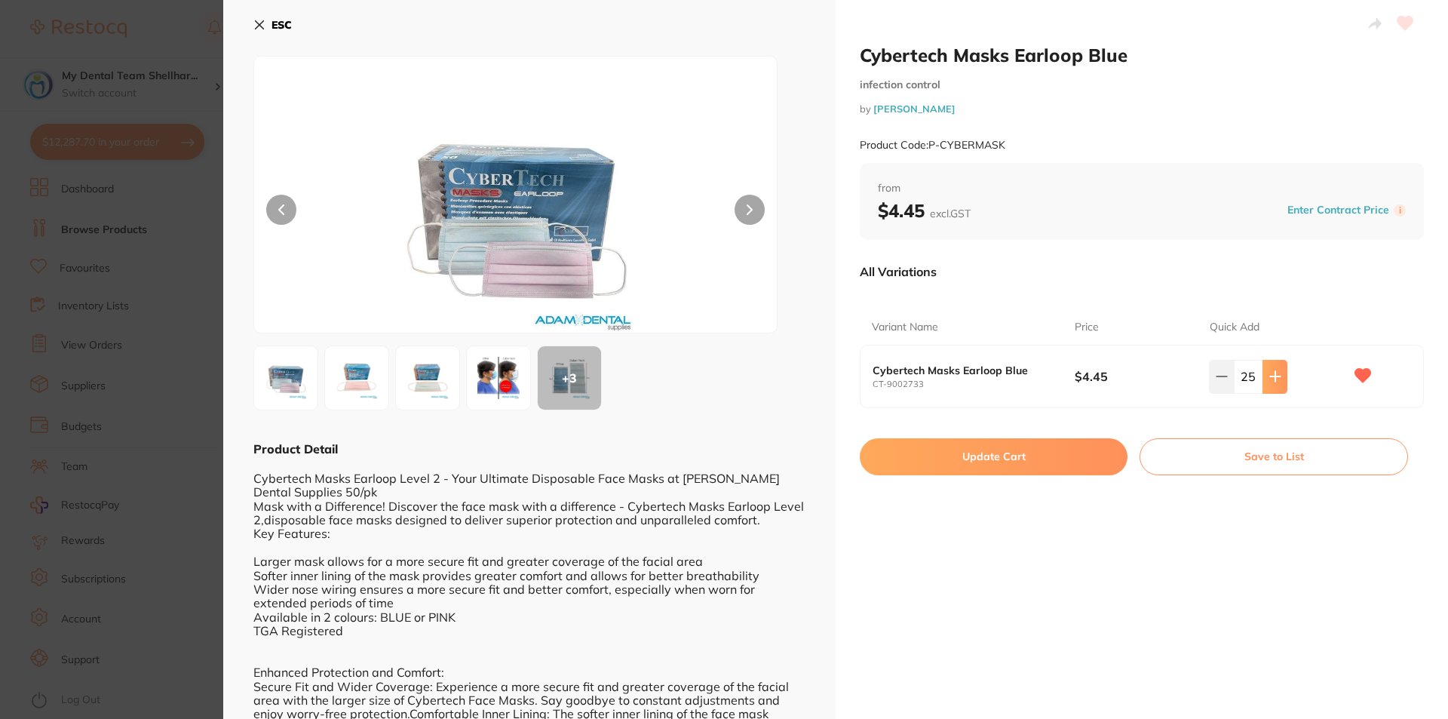
click at [1271, 381] on icon at bounding box center [1275, 377] width 10 height 10
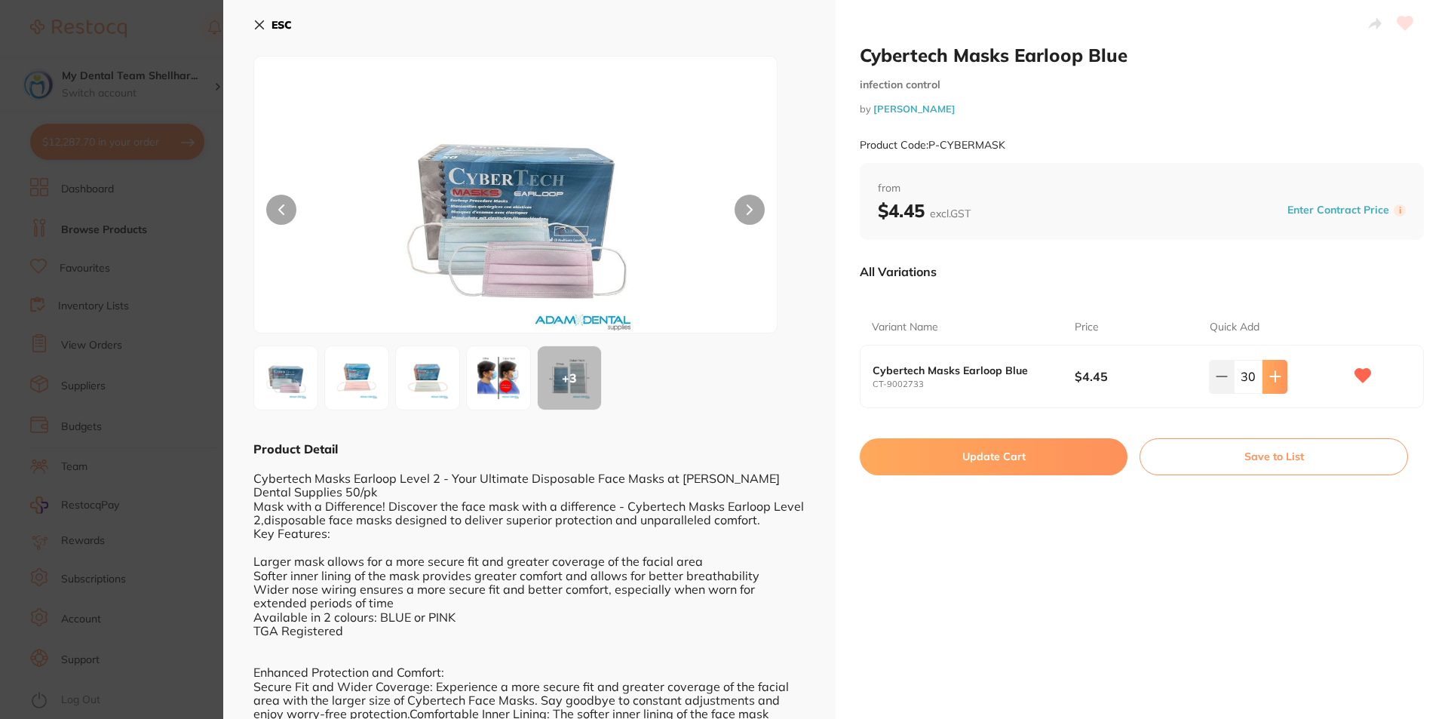
click at [1271, 381] on icon at bounding box center [1275, 377] width 10 height 10
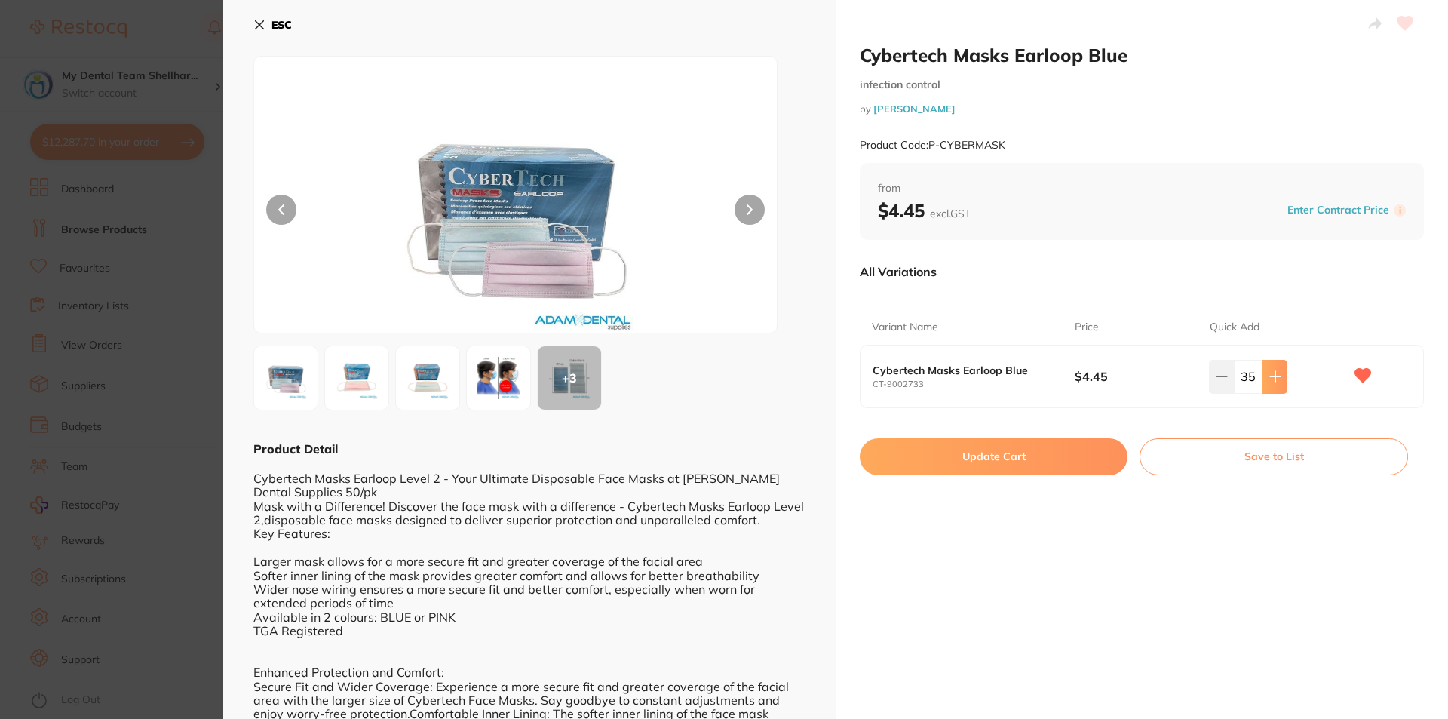
click at [1271, 381] on icon at bounding box center [1275, 377] width 10 height 10
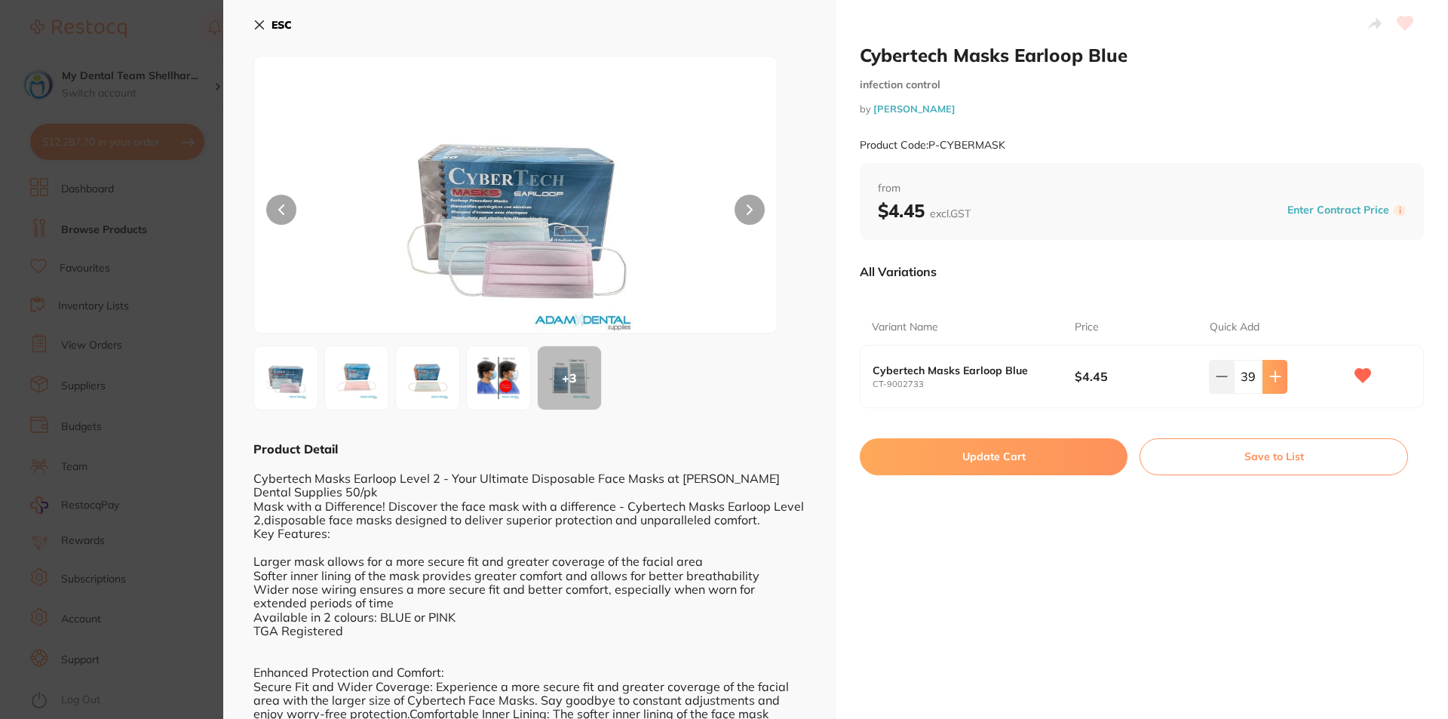
type input "40"
click at [947, 469] on button "Update Cart" at bounding box center [994, 456] width 268 height 36
checkbox input "false"
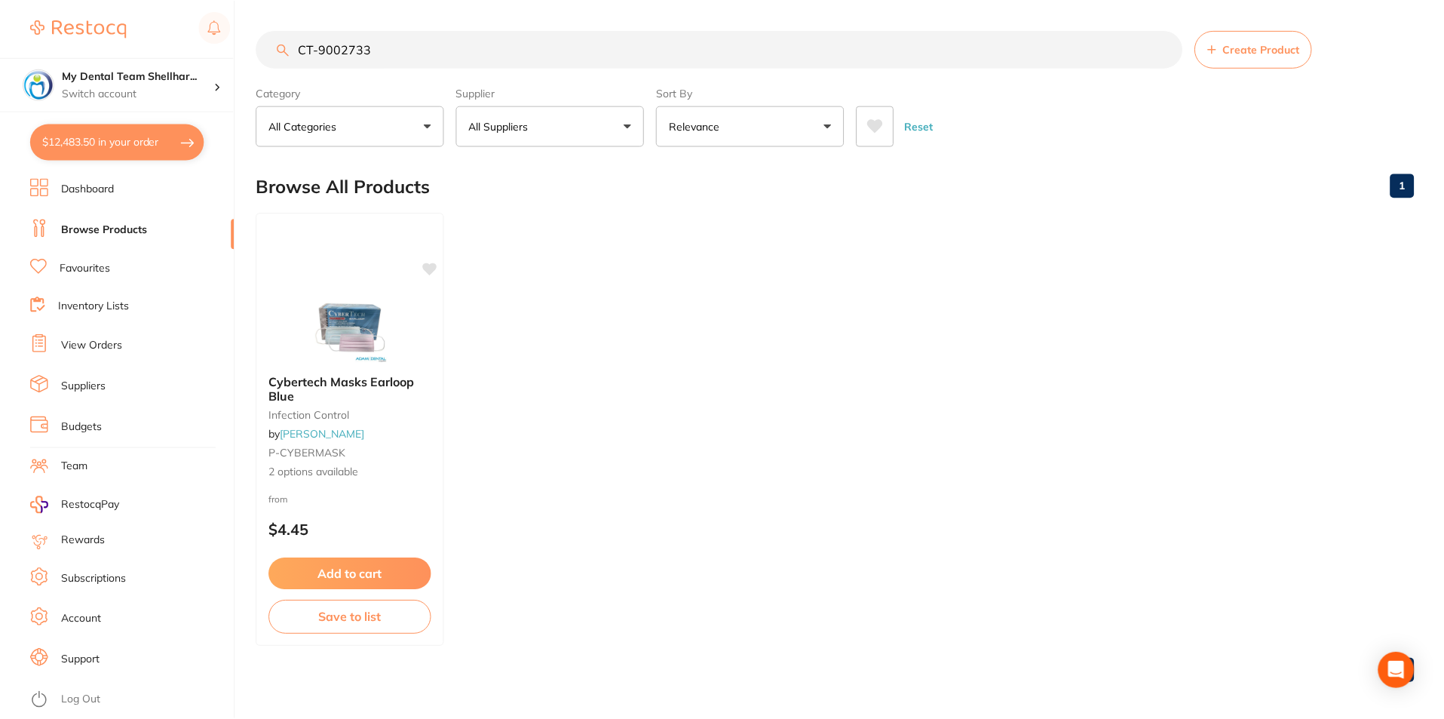
scroll to position [2, 0]
click at [559, 52] on input "CT-9002733" at bounding box center [719, 47] width 926 height 38
click at [559, 51] on input "CT-9002733" at bounding box center [719, 47] width 926 height 38
paste input "HS-9009068"
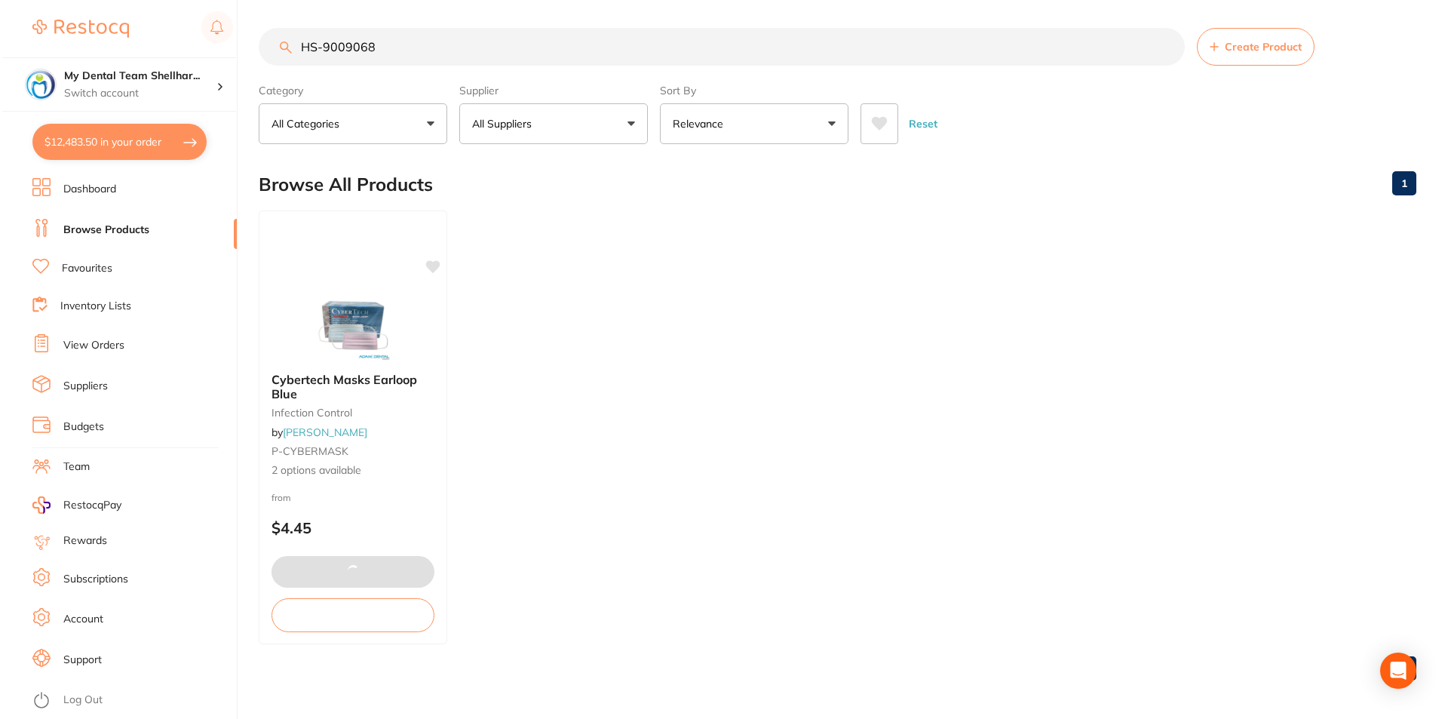
scroll to position [0, 0]
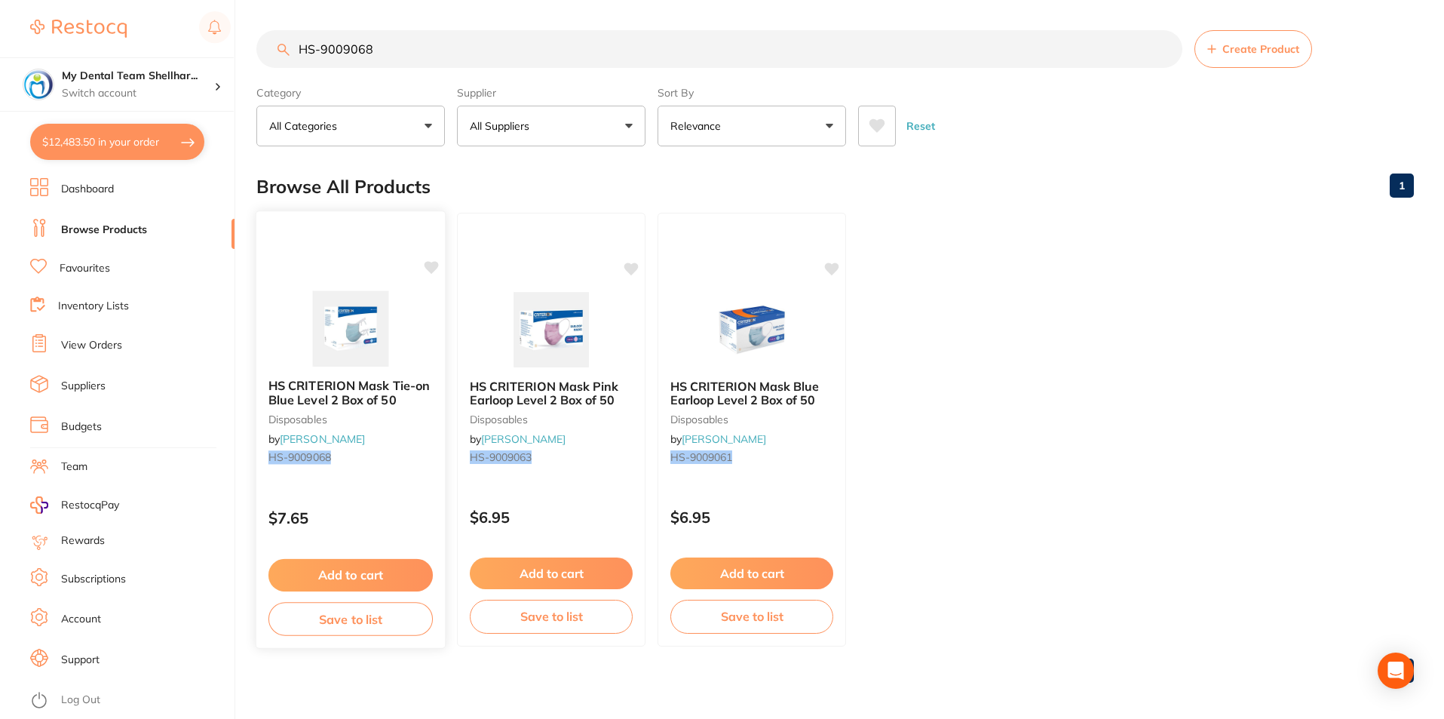
type input "HS-9009068"
click at [331, 323] on img at bounding box center [350, 328] width 99 height 76
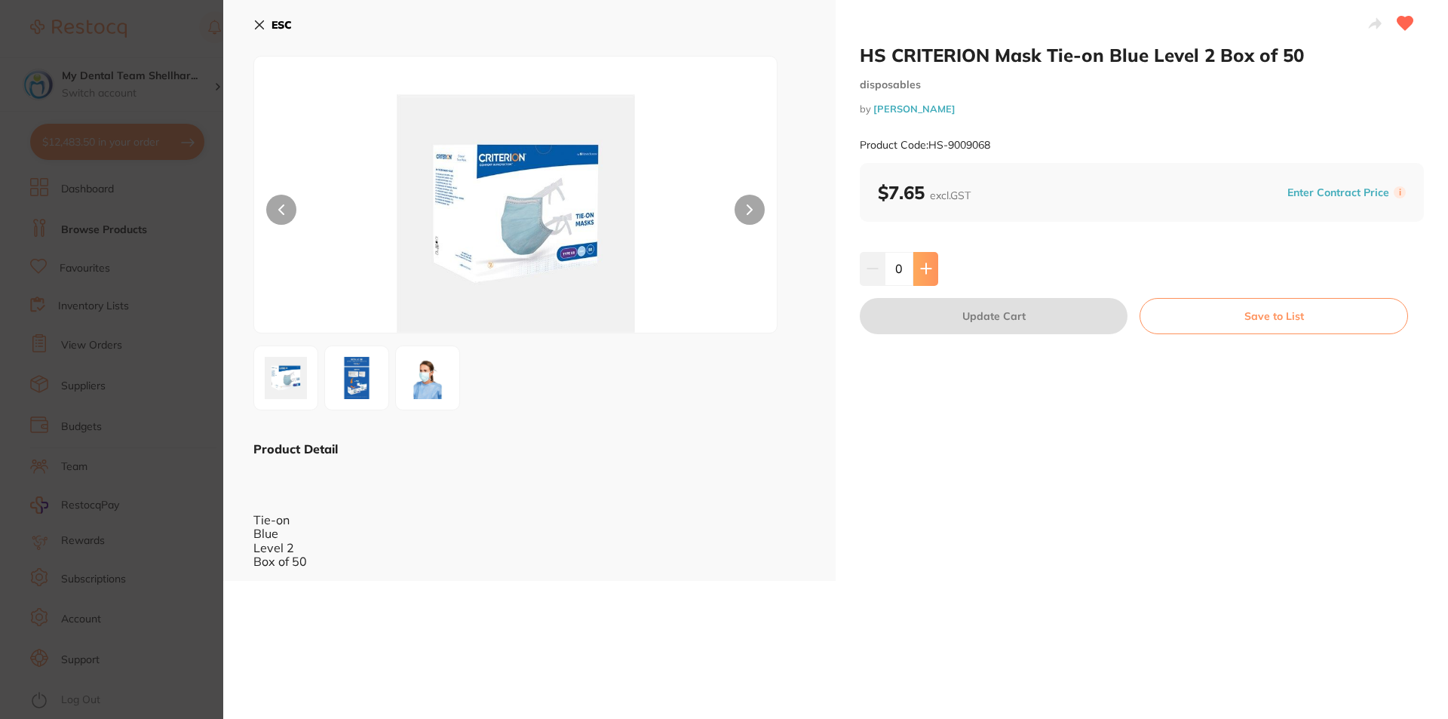
click at [927, 261] on button at bounding box center [925, 268] width 25 height 33
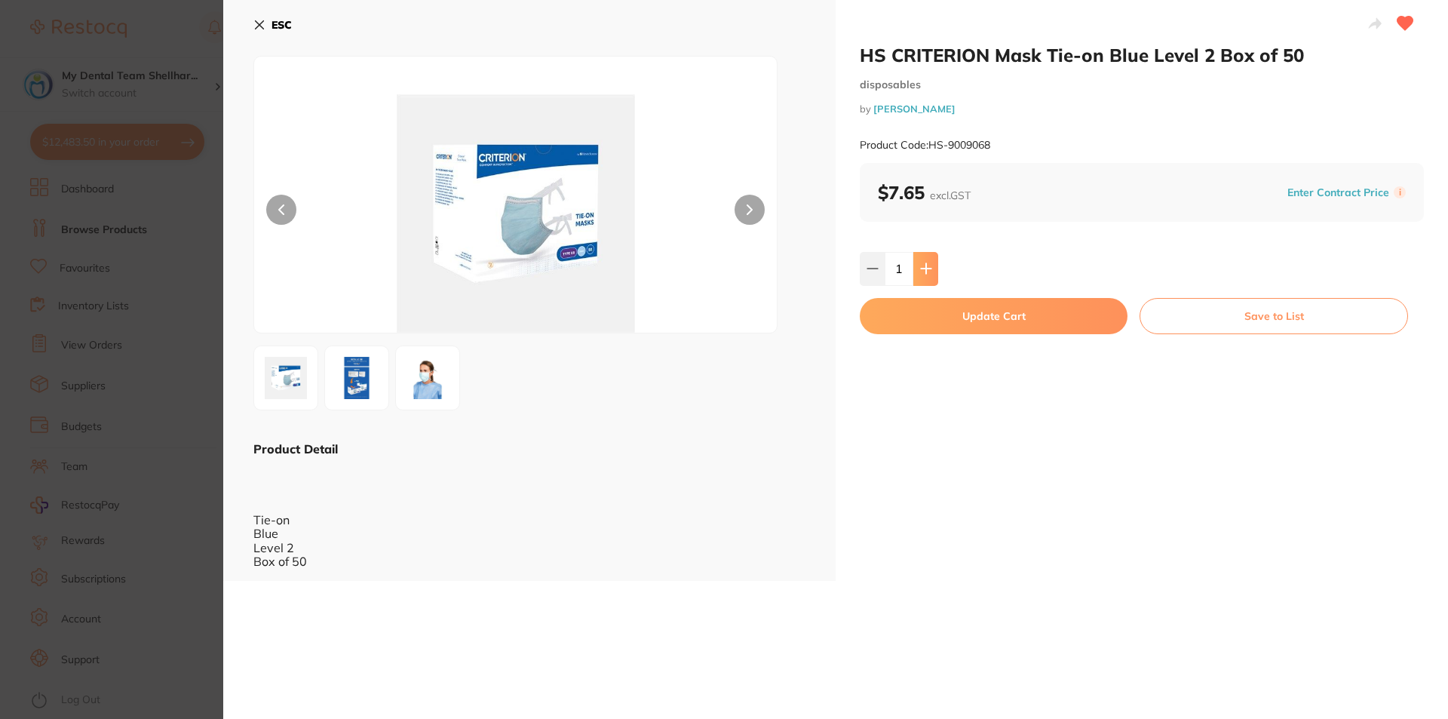
click at [927, 261] on button at bounding box center [925, 268] width 25 height 33
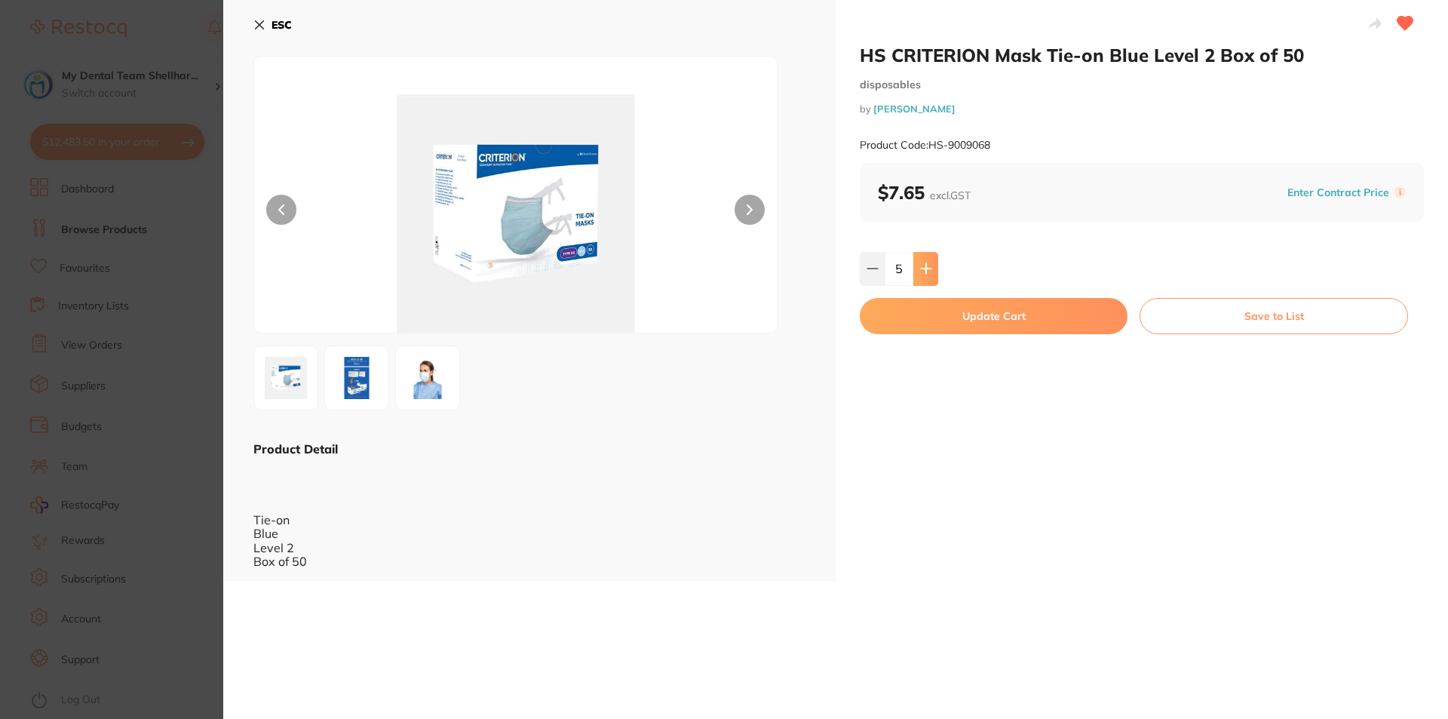
type input "6"
click at [961, 317] on button "Update Cart" at bounding box center [994, 316] width 268 height 36
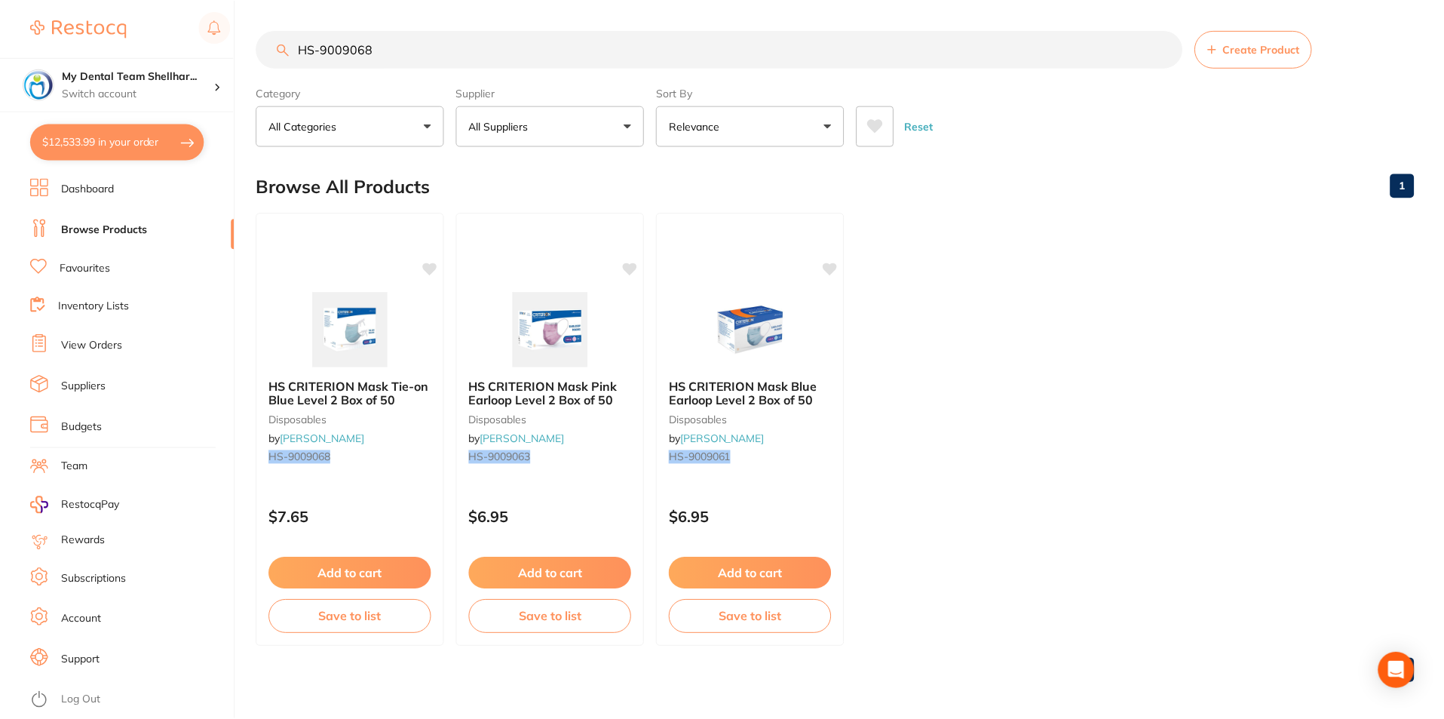
scroll to position [2, 0]
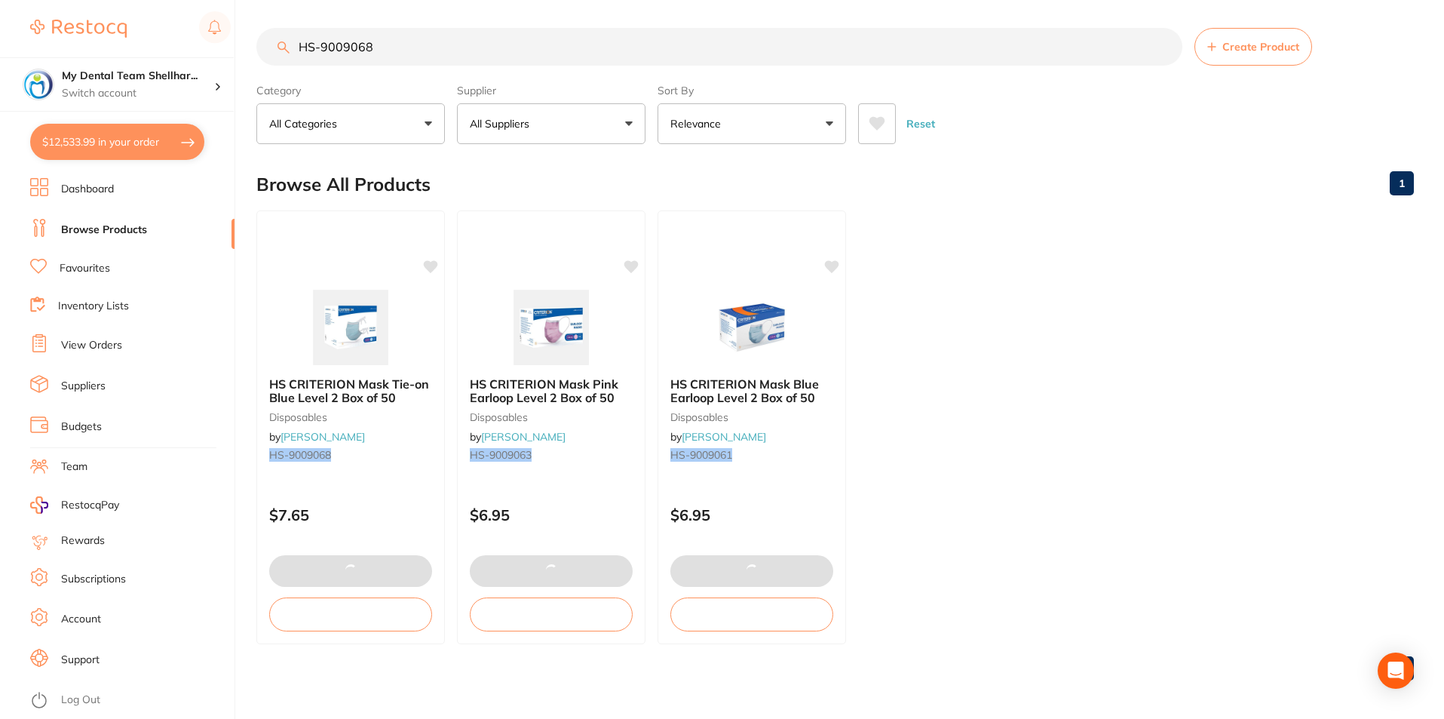
click at [355, 52] on input "HS-9009068" at bounding box center [719, 47] width 926 height 38
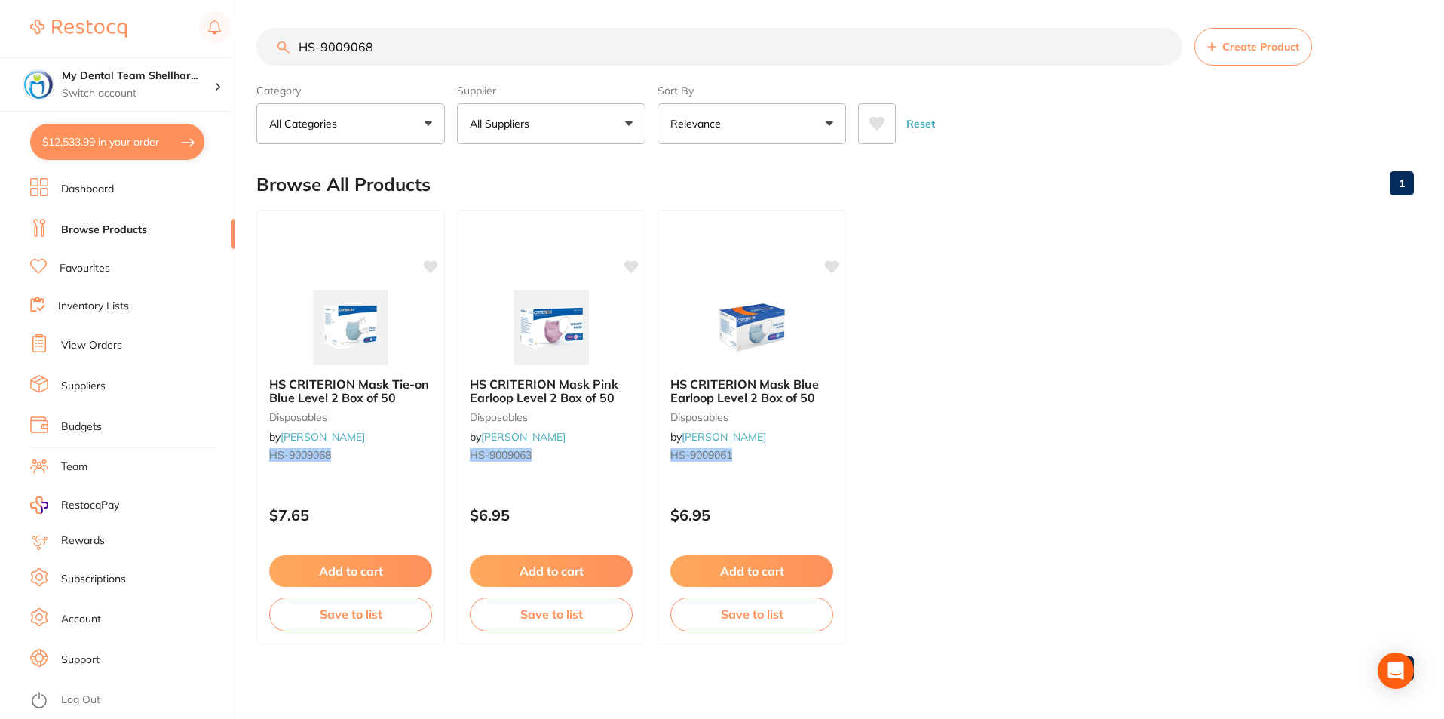
paste input "DMXE2"
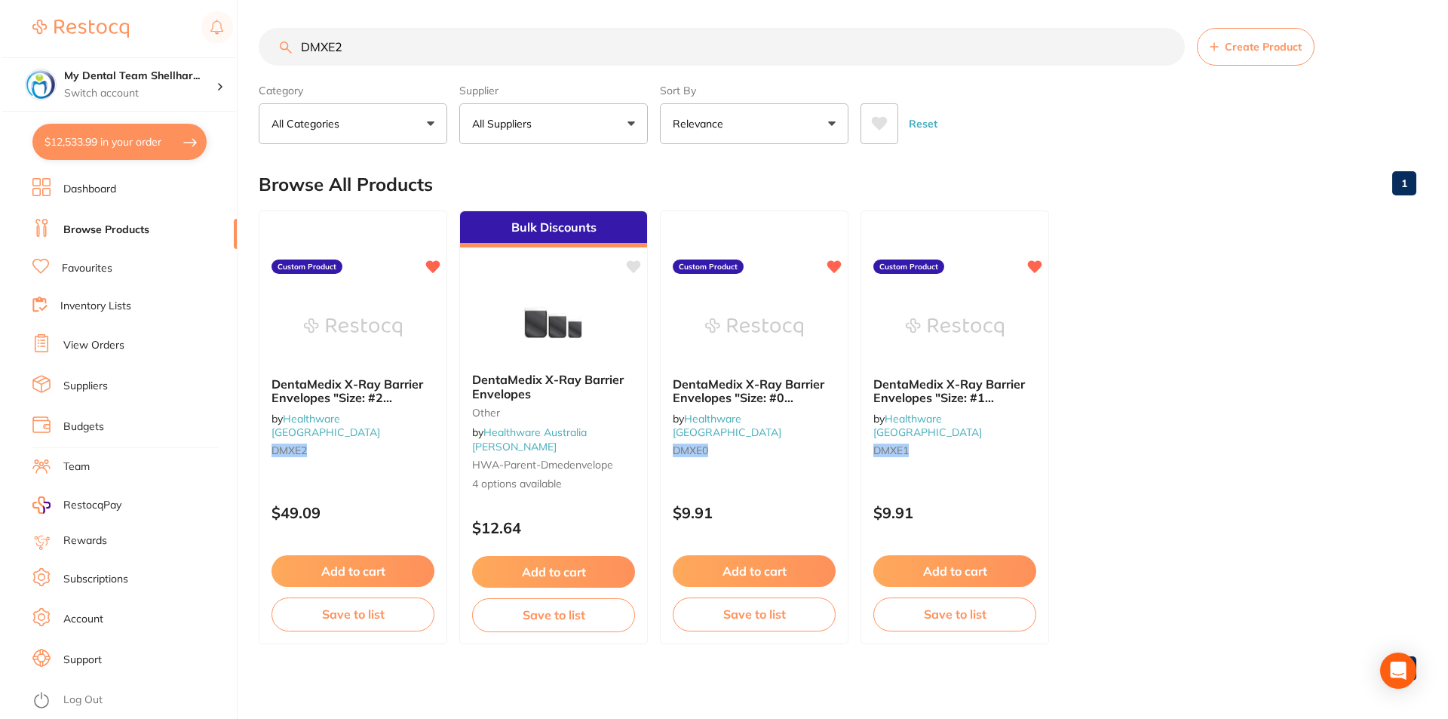
scroll to position [0, 0]
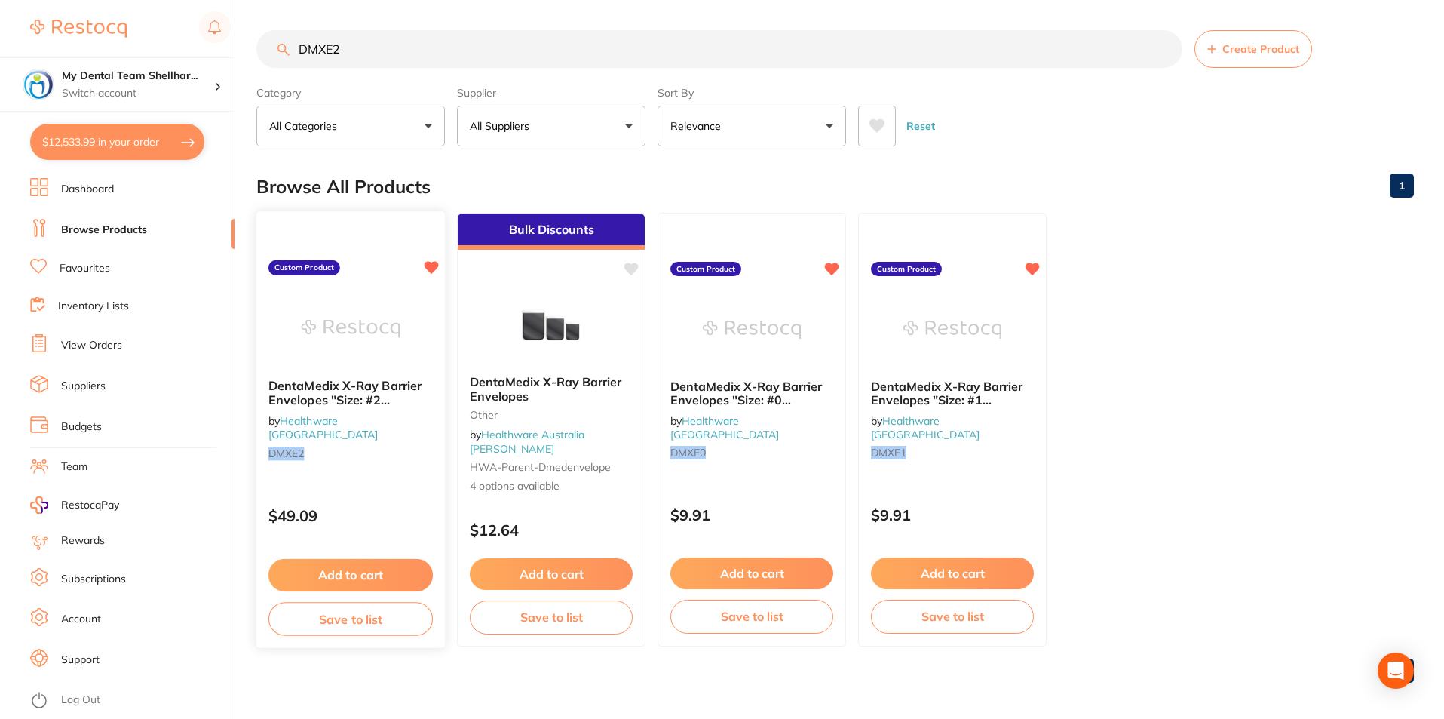
type input "DMXE2"
click at [333, 335] on img at bounding box center [350, 328] width 99 height 76
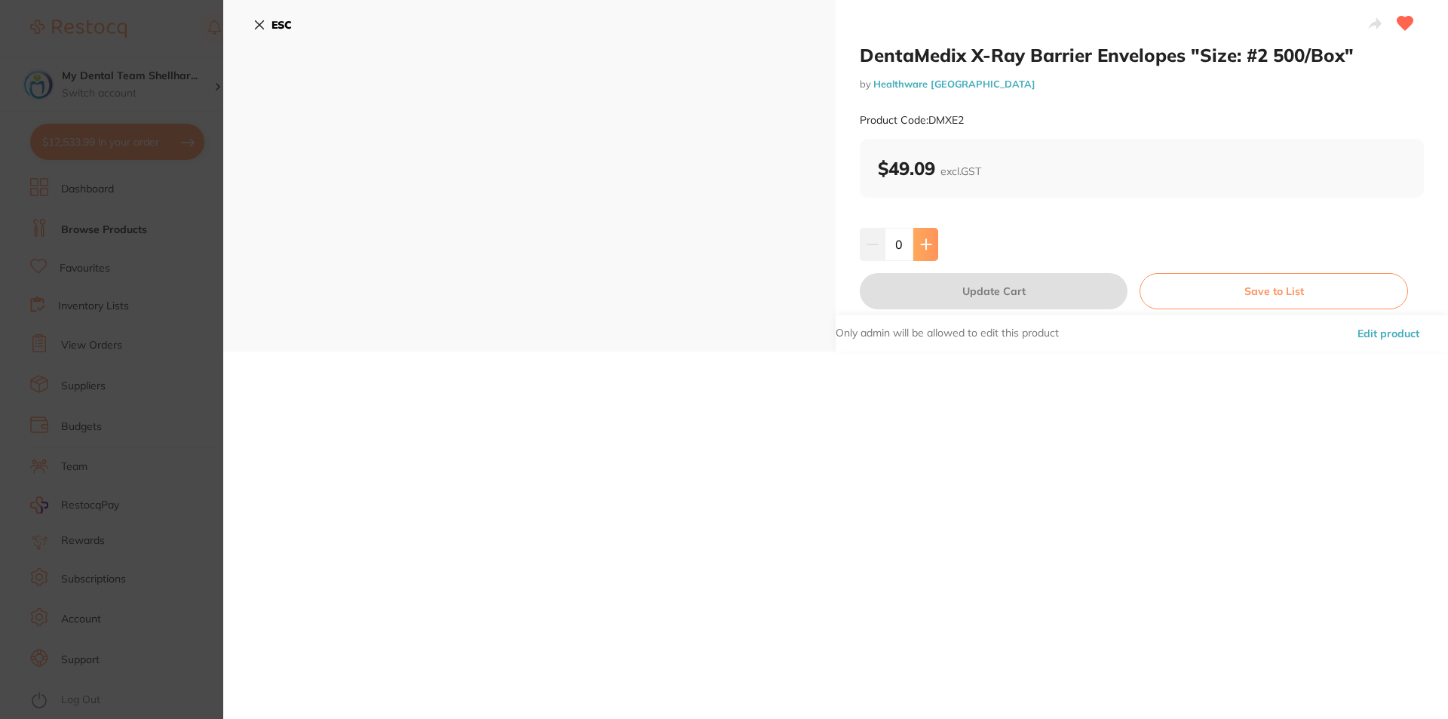
click at [927, 249] on icon at bounding box center [926, 244] width 12 height 12
type input "2"
click at [967, 290] on button "Update Cart" at bounding box center [994, 291] width 268 height 36
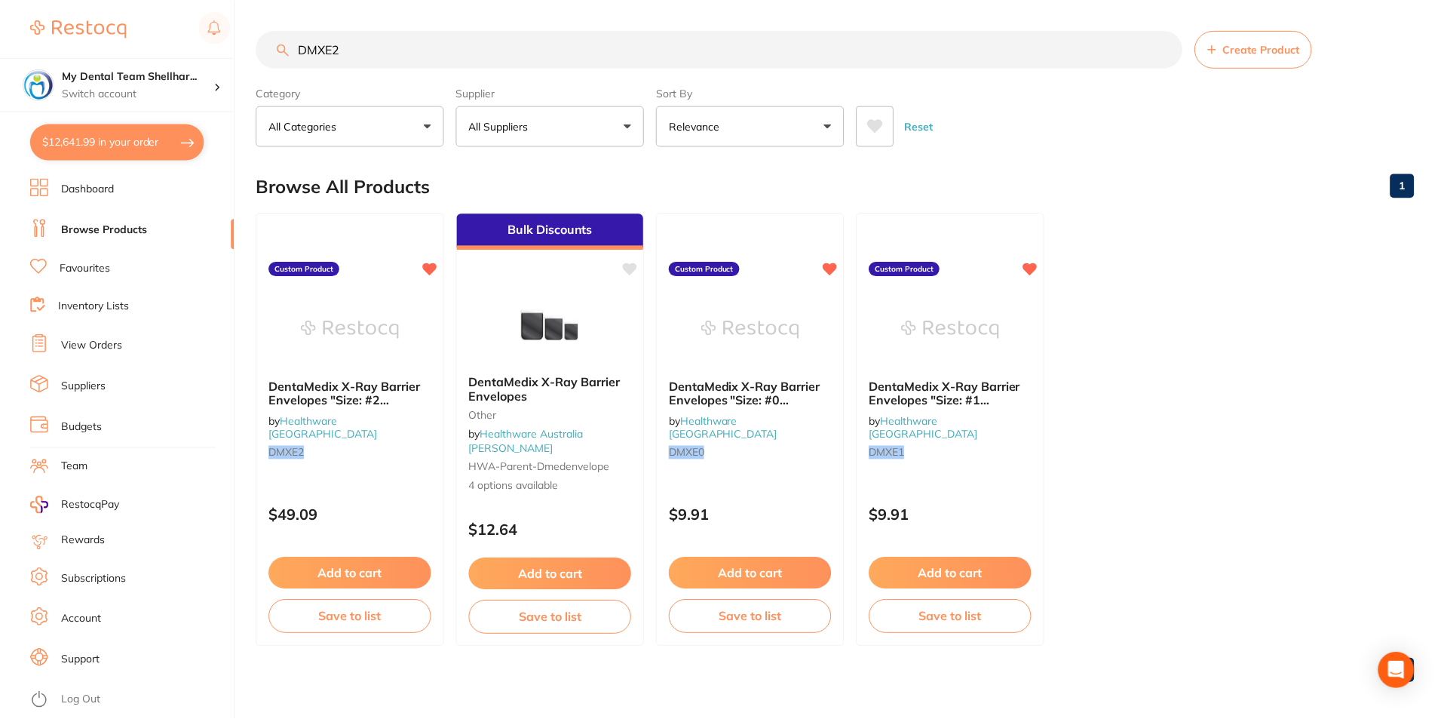
scroll to position [2347, 0]
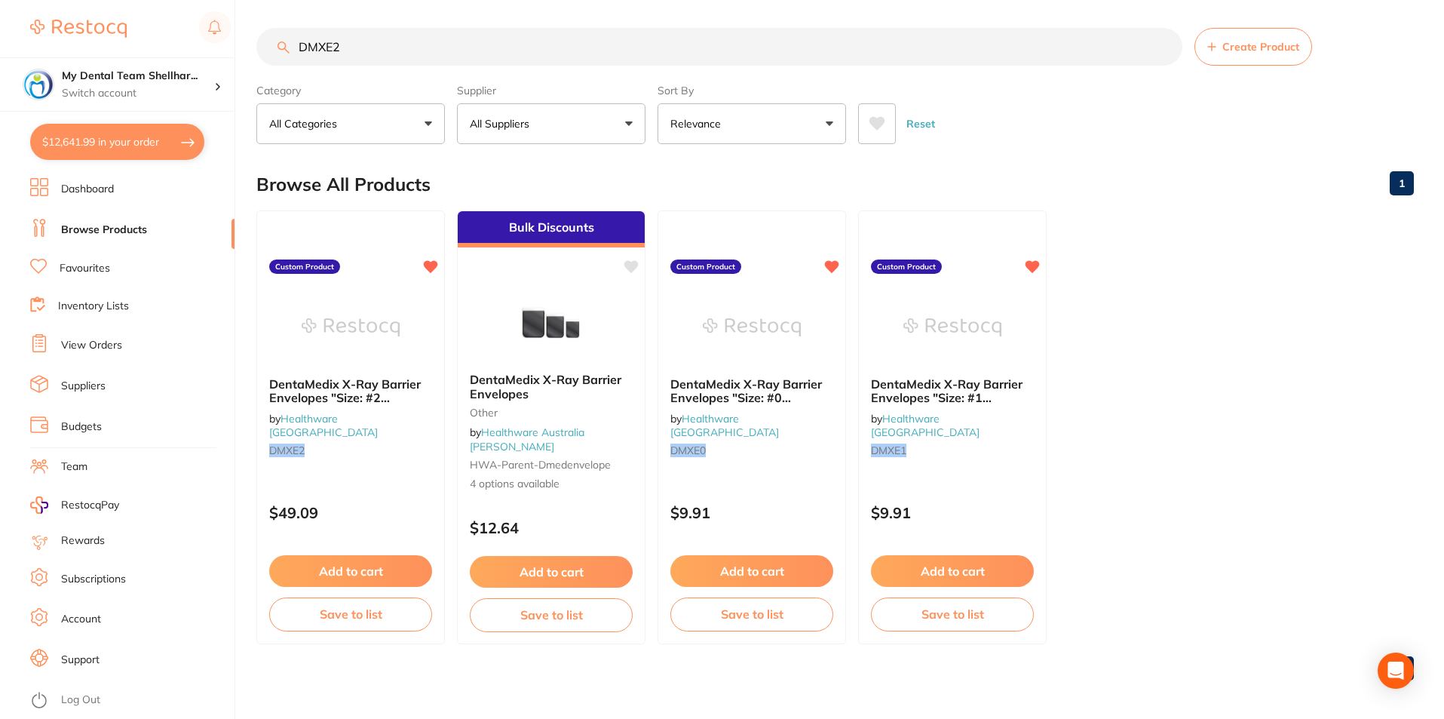
click at [532, 49] on input "DMXE2" at bounding box center [719, 47] width 926 height 38
paste input "A1-AIYS20P"
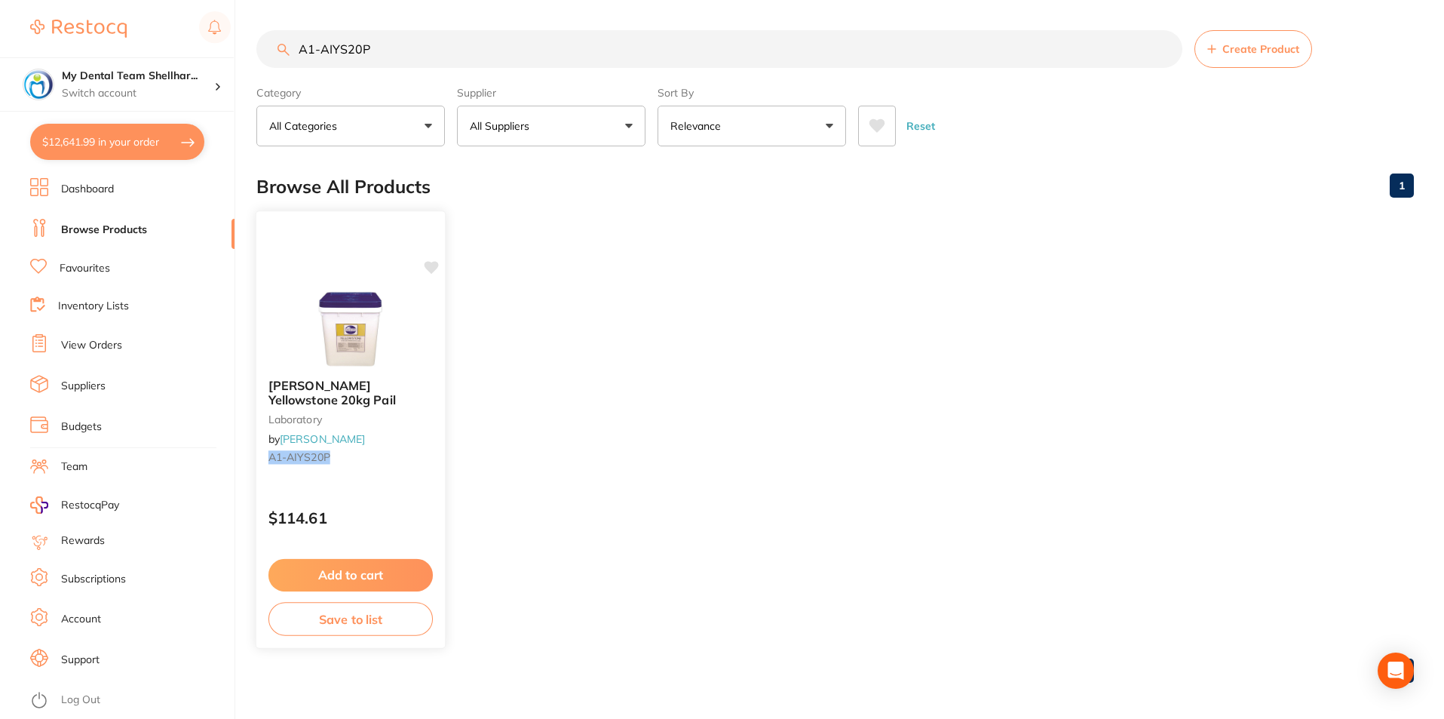
type input "A1-AIYS20P"
click at [326, 345] on img at bounding box center [350, 328] width 99 height 76
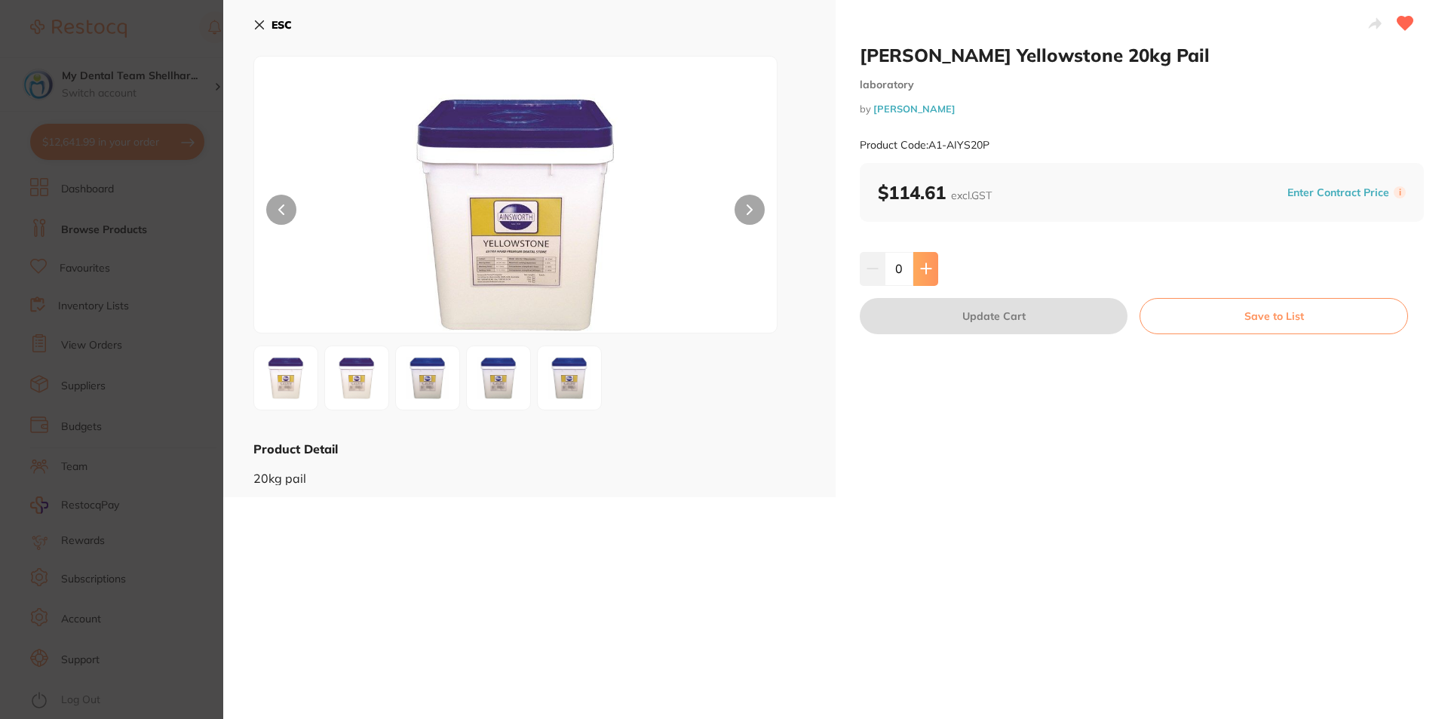
click at [917, 265] on button at bounding box center [925, 268] width 25 height 33
type input "1"
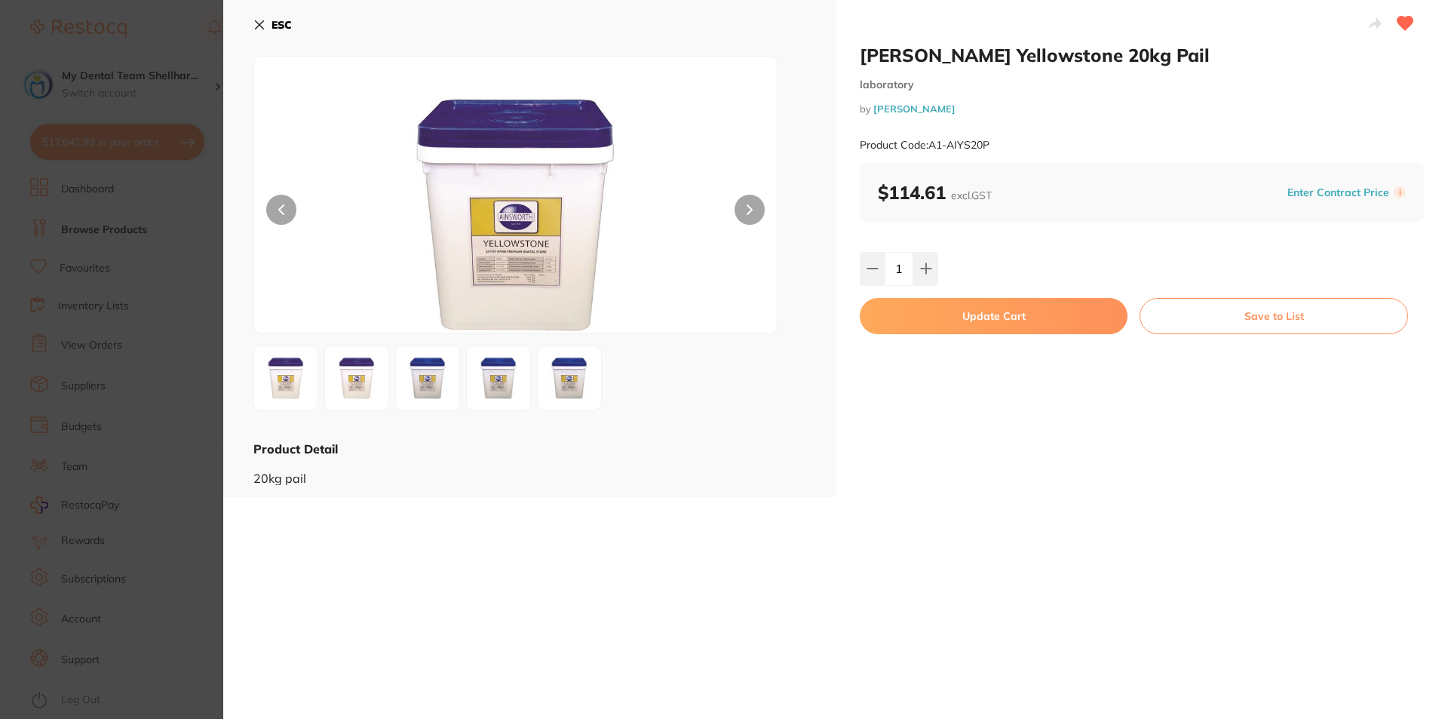
click at [934, 317] on button "Update Cart" at bounding box center [994, 316] width 268 height 36
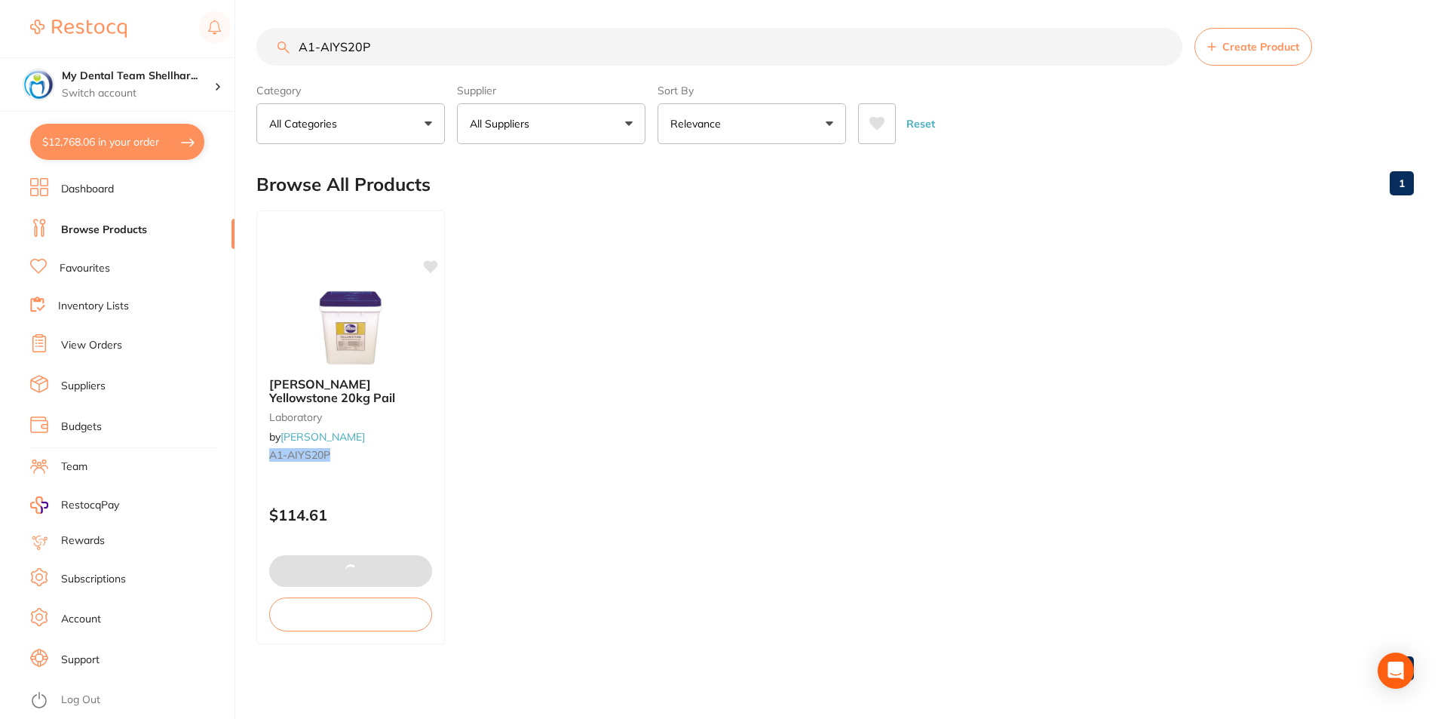
click at [322, 36] on input "A1-AIYS20P" at bounding box center [719, 47] width 926 height 38
click at [321, 35] on input "A1-AIYS20P" at bounding box center [719, 47] width 926 height 38
paste input "WN-313600"
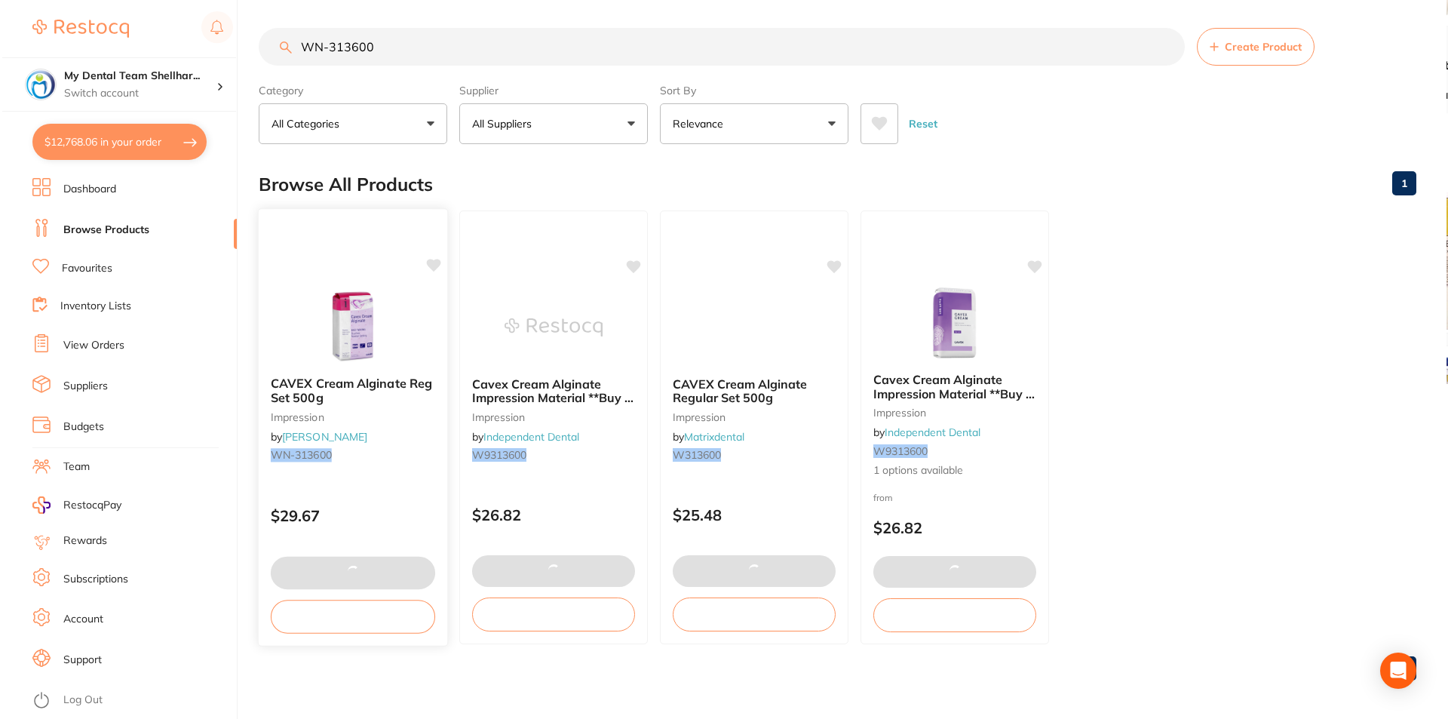
scroll to position [0, 0]
type input "WN-313600"
click at [372, 322] on img at bounding box center [350, 328] width 99 height 76
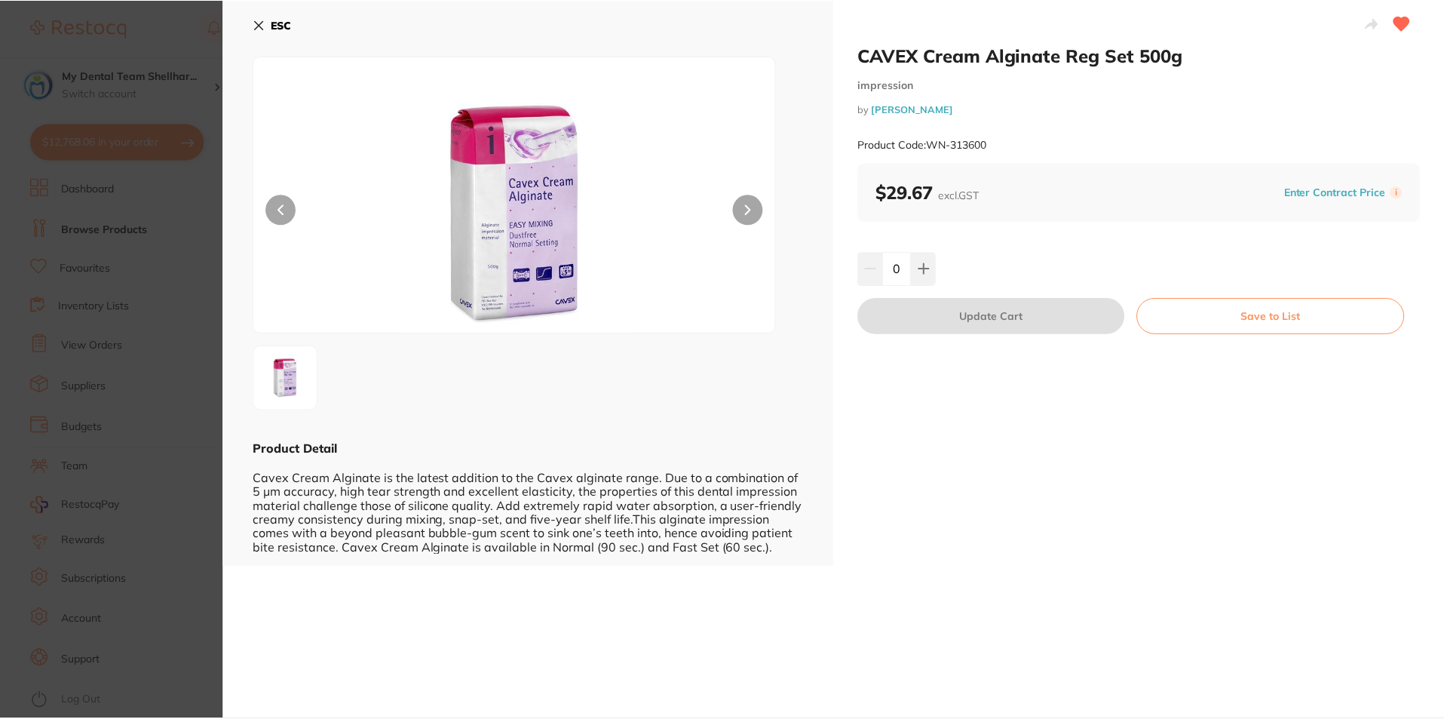
scroll to position [2, 0]
click at [927, 274] on button at bounding box center [924, 268] width 25 height 33
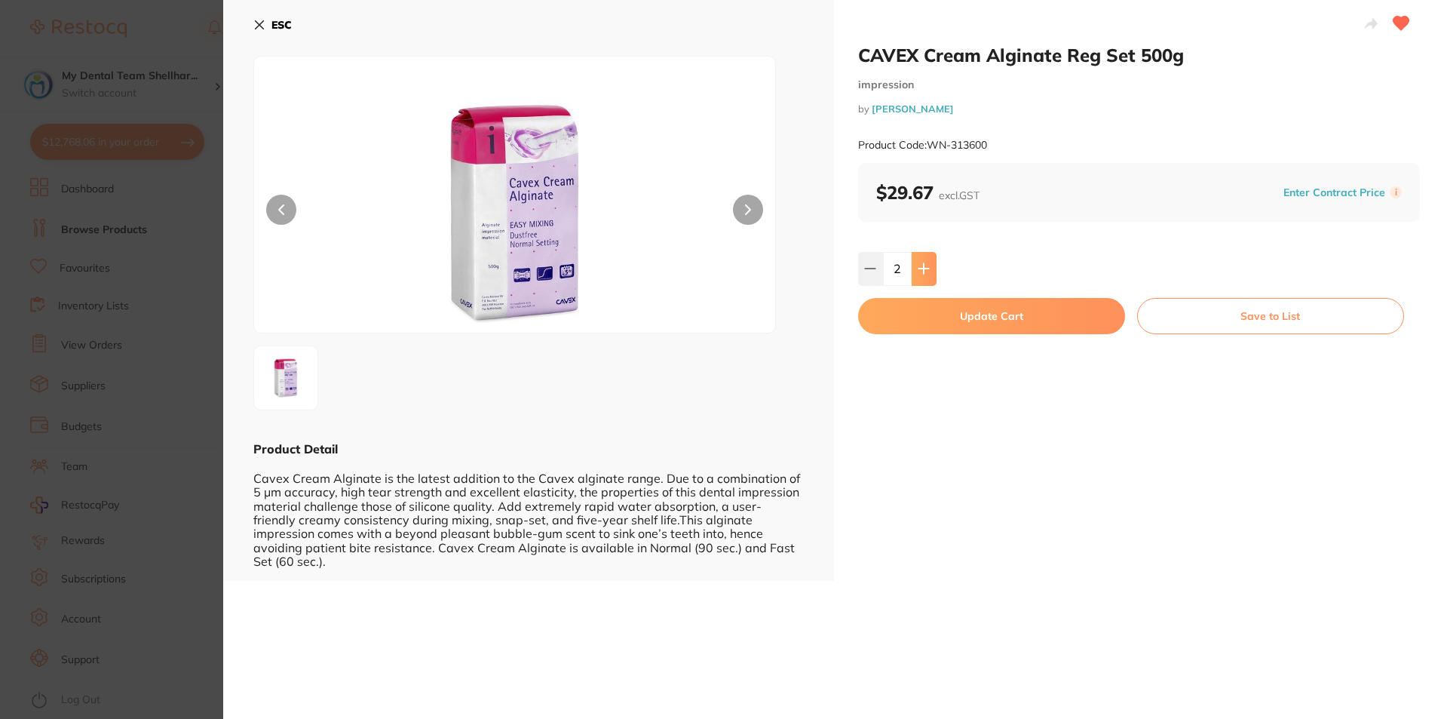
click at [927, 274] on button at bounding box center [924, 268] width 25 height 33
type input "3"
click at [943, 317] on button "Update Cart" at bounding box center [991, 316] width 267 height 36
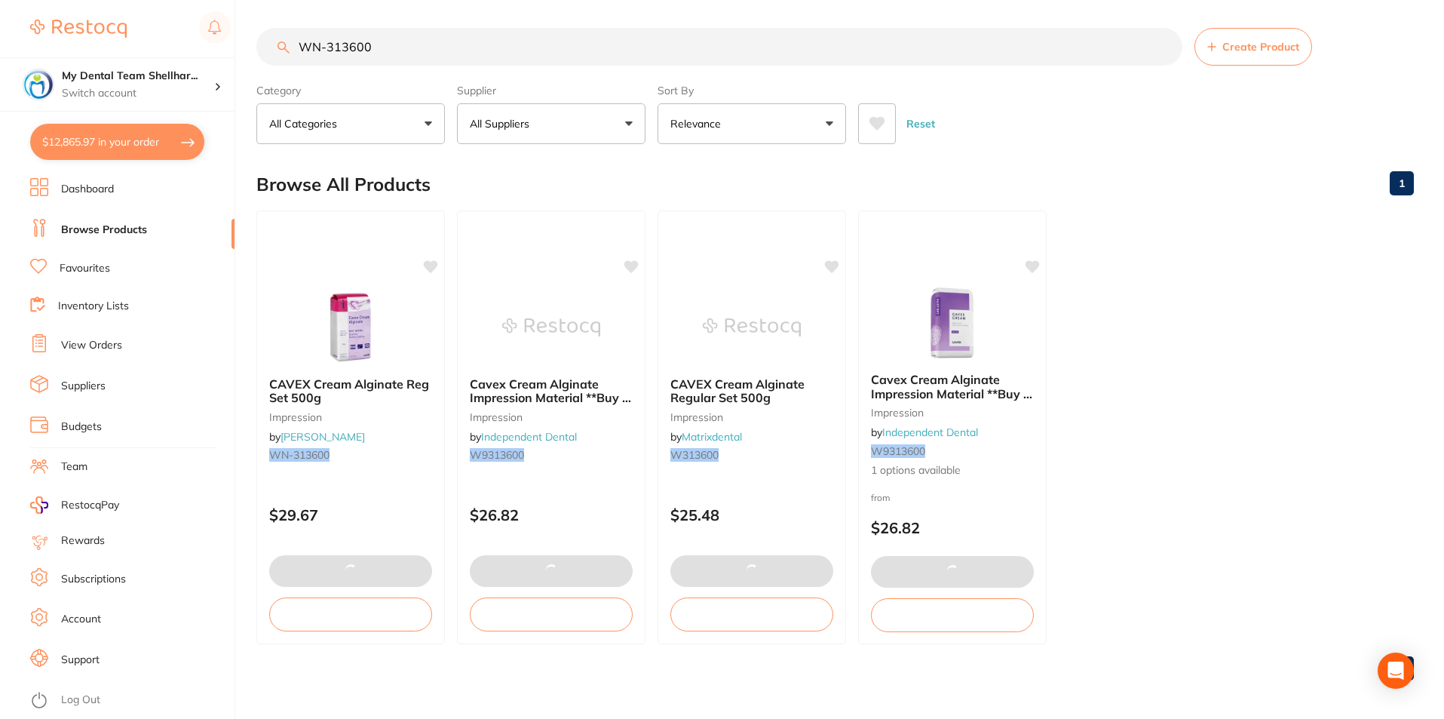
click at [412, 50] on input "WN-313600" at bounding box center [719, 47] width 926 height 38
paste input "DMTMU"
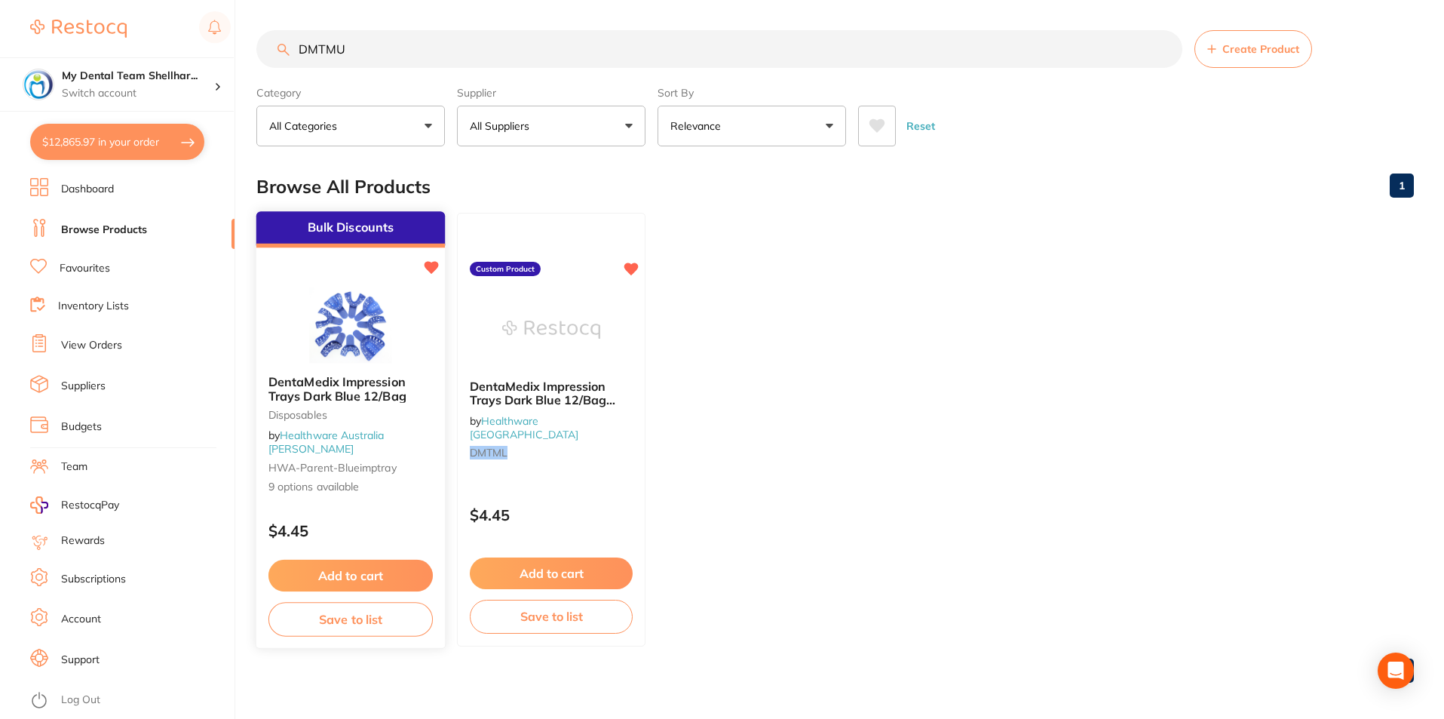
type input "DMTMU"
click at [379, 340] on img at bounding box center [350, 325] width 99 height 76
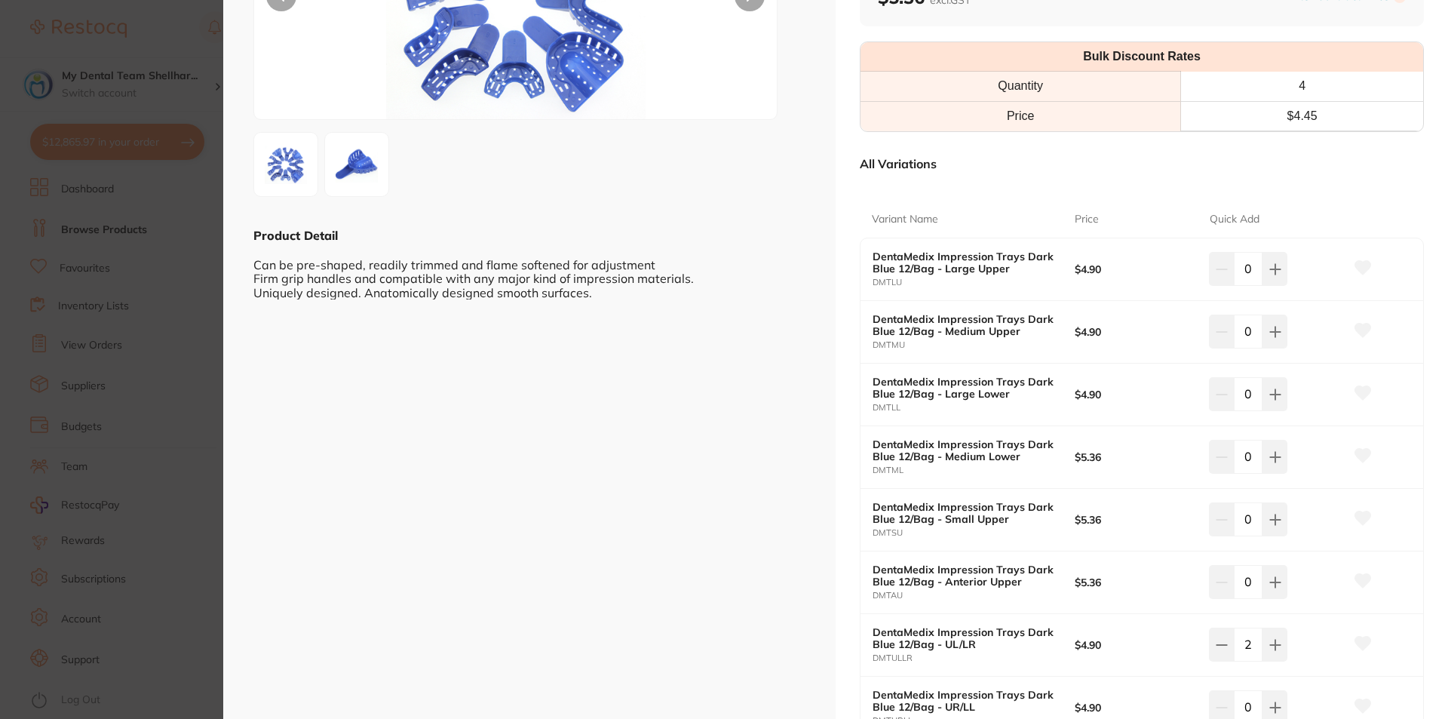
scroll to position [226, 0]
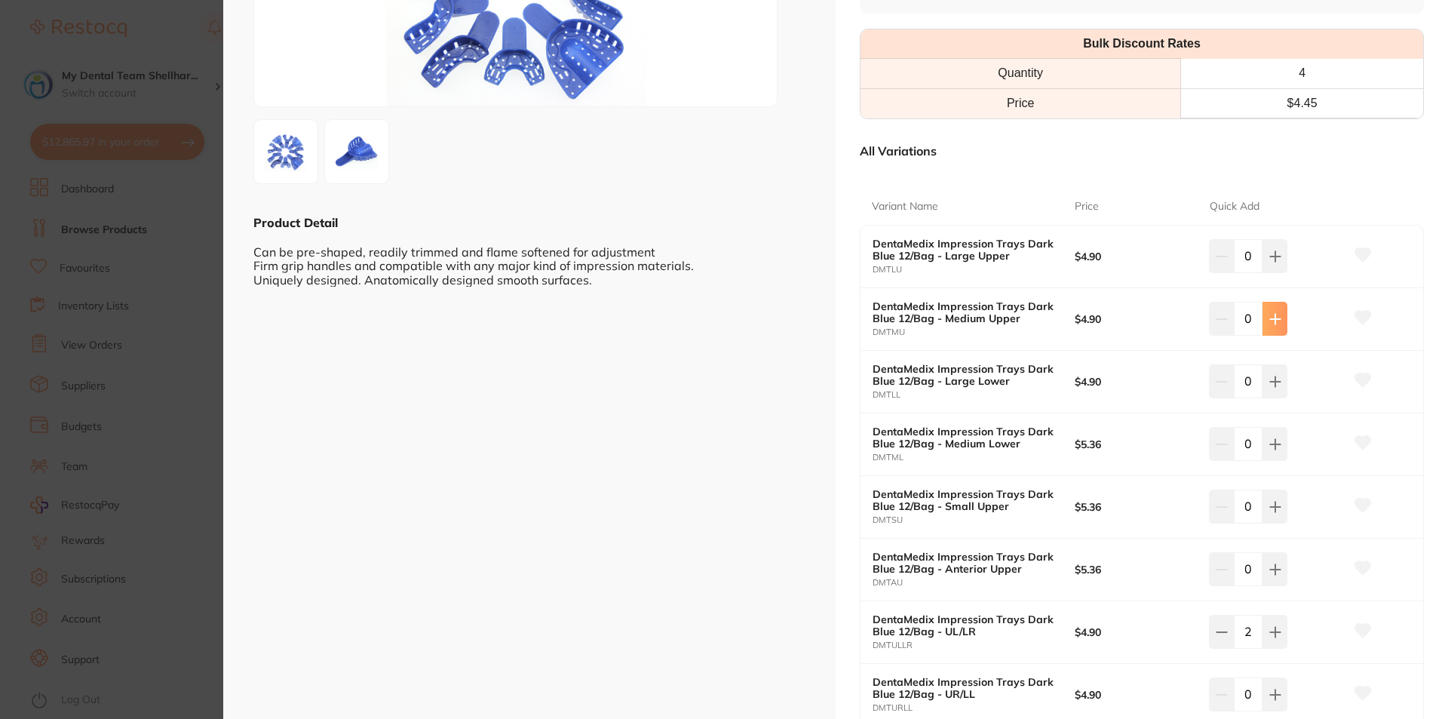
click at [1269, 315] on icon at bounding box center [1275, 319] width 12 height 12
type input "1"
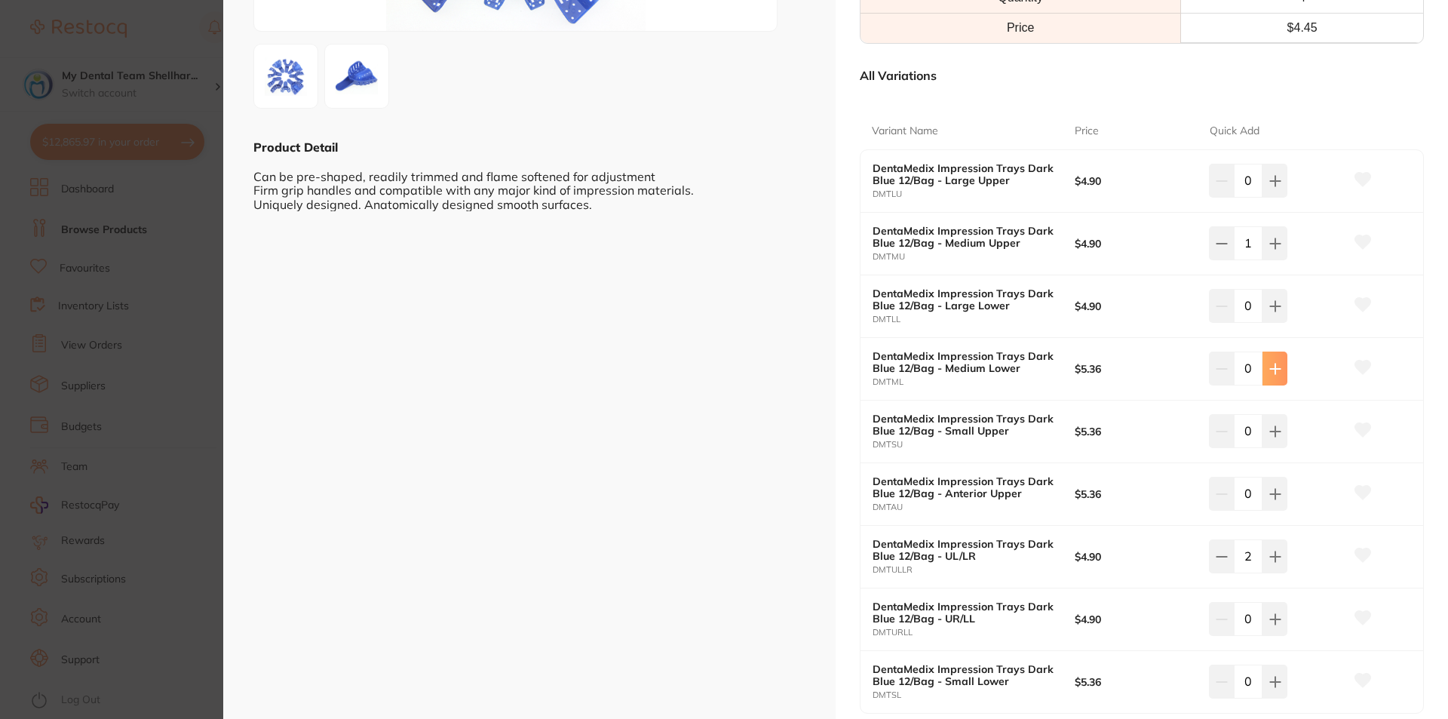
click at [1277, 373] on icon at bounding box center [1275, 369] width 12 height 12
type input "1"
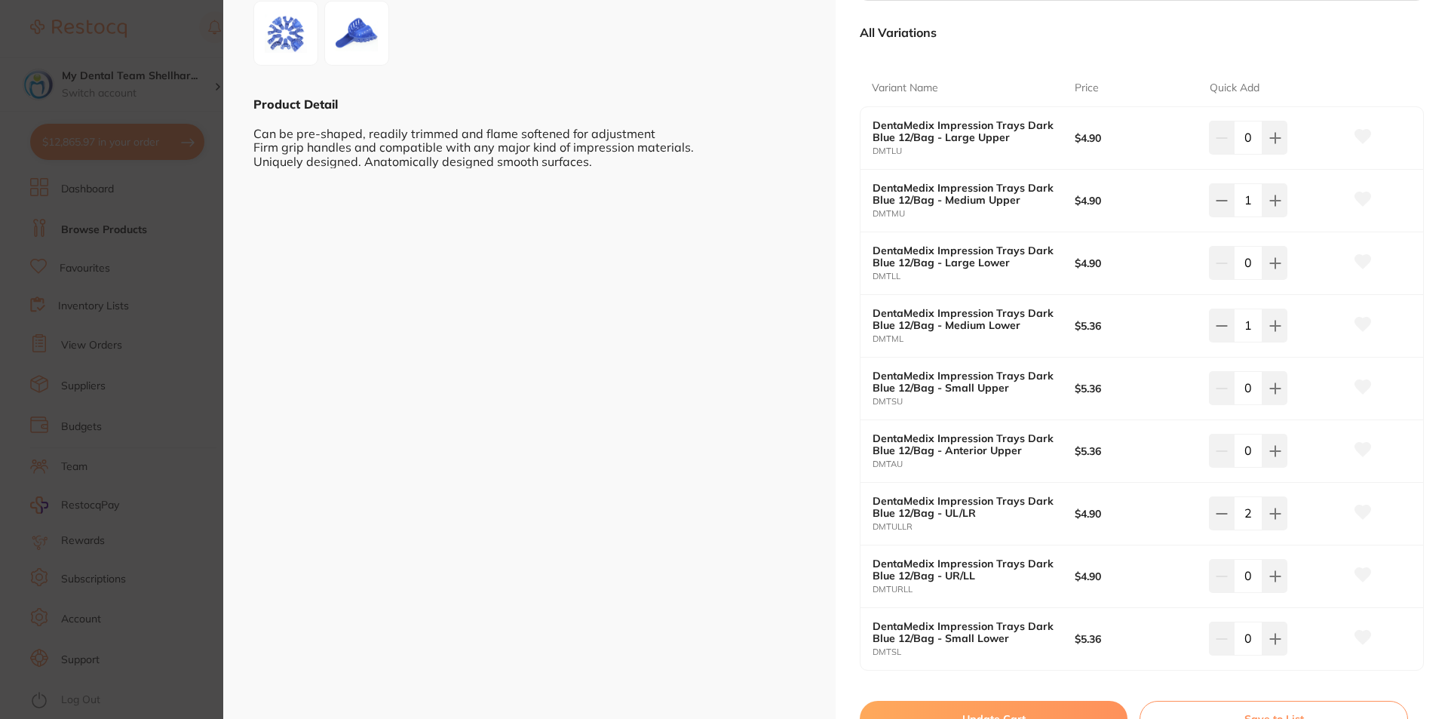
scroll to position [829, 0]
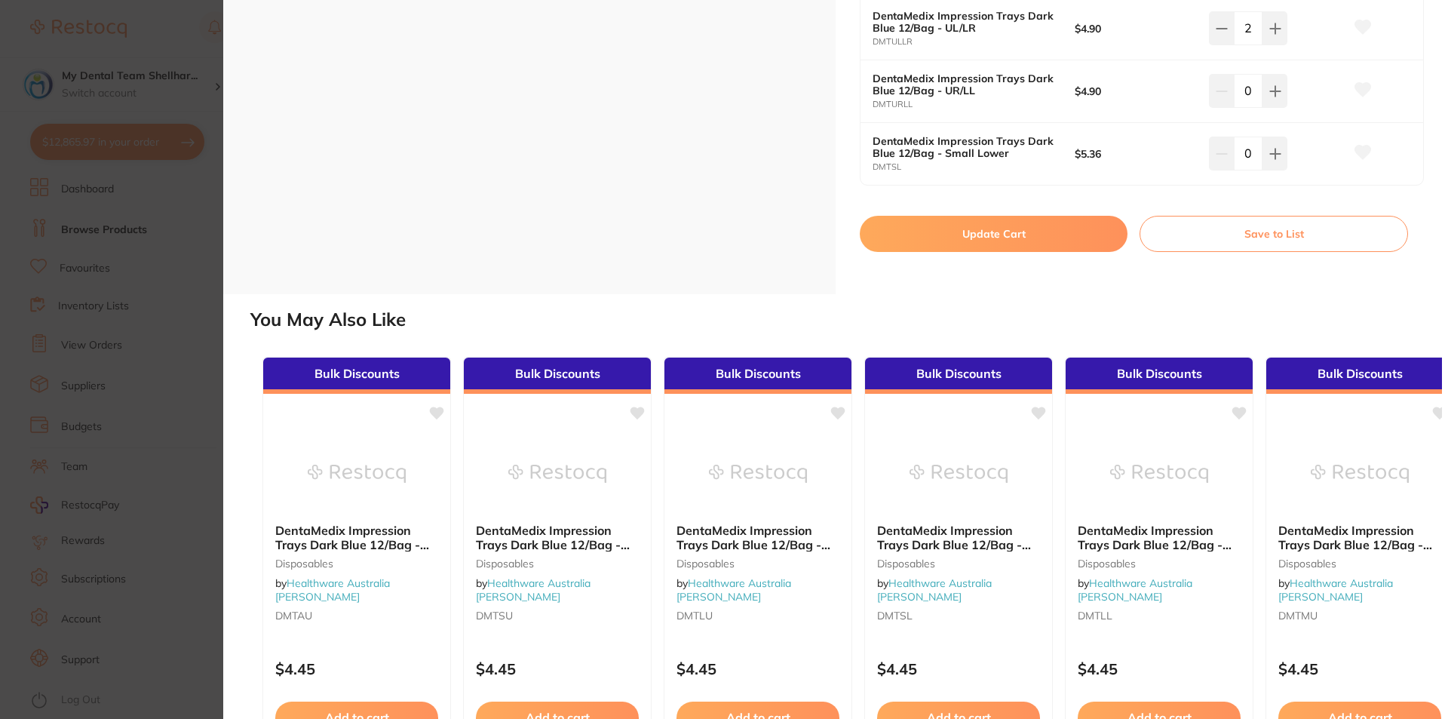
click at [1035, 242] on button "Update Cart" at bounding box center [994, 234] width 268 height 36
checkbox input "false"
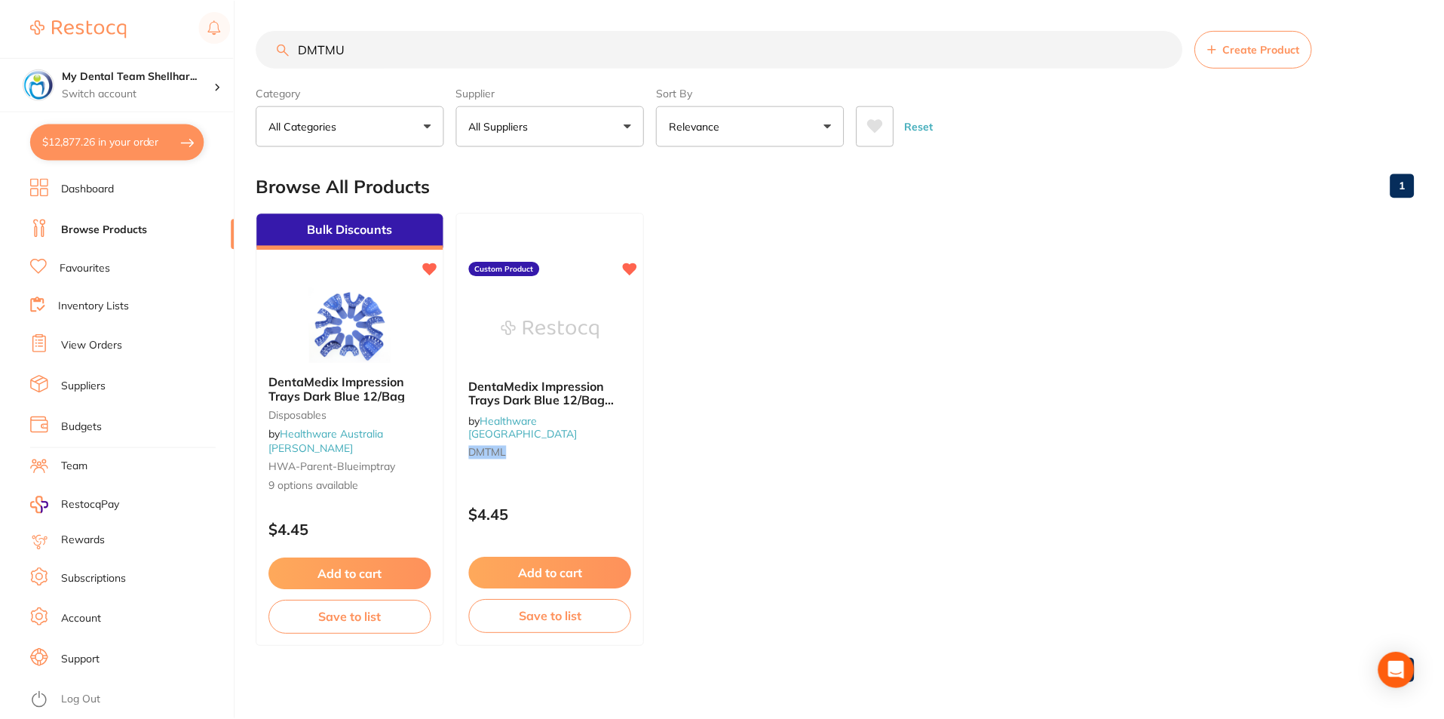
scroll to position [2, 0]
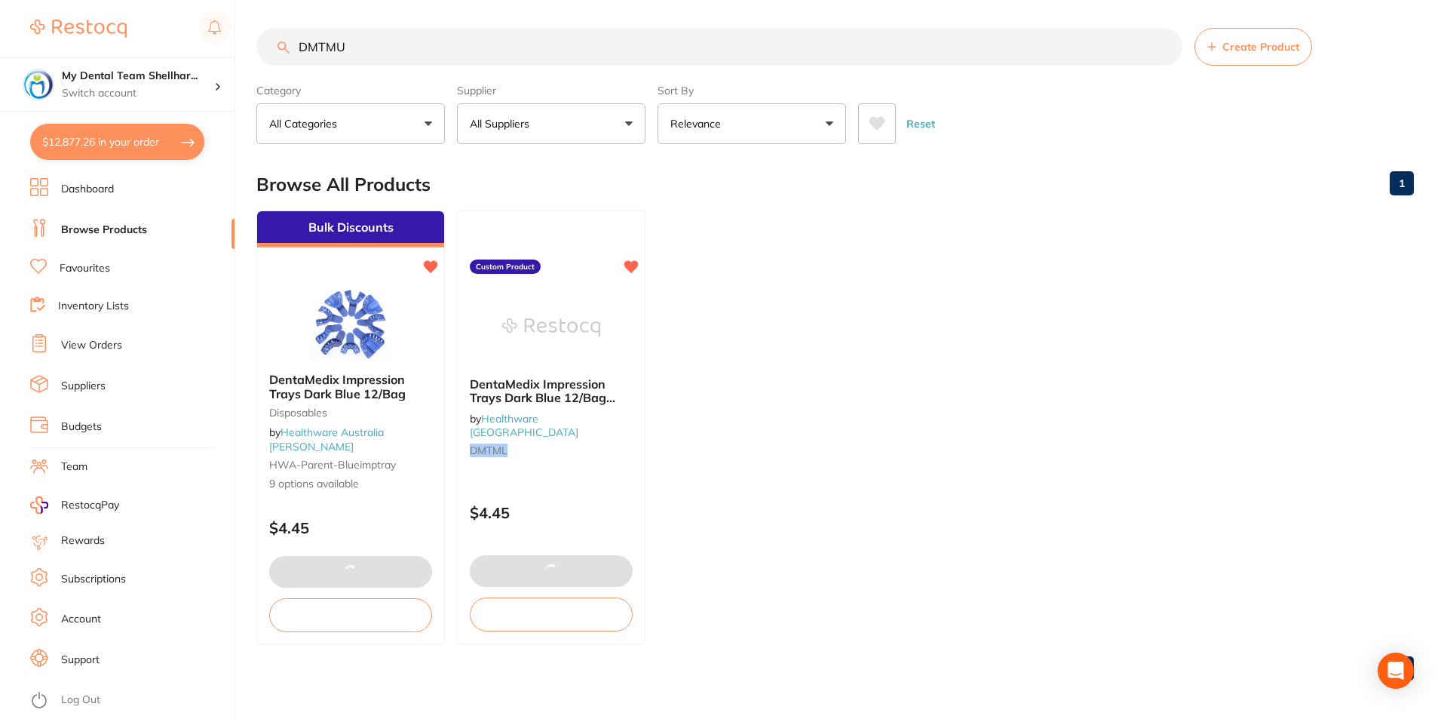
click at [410, 37] on input "DMTMU" at bounding box center [719, 47] width 926 height 38
paste input "RBA"
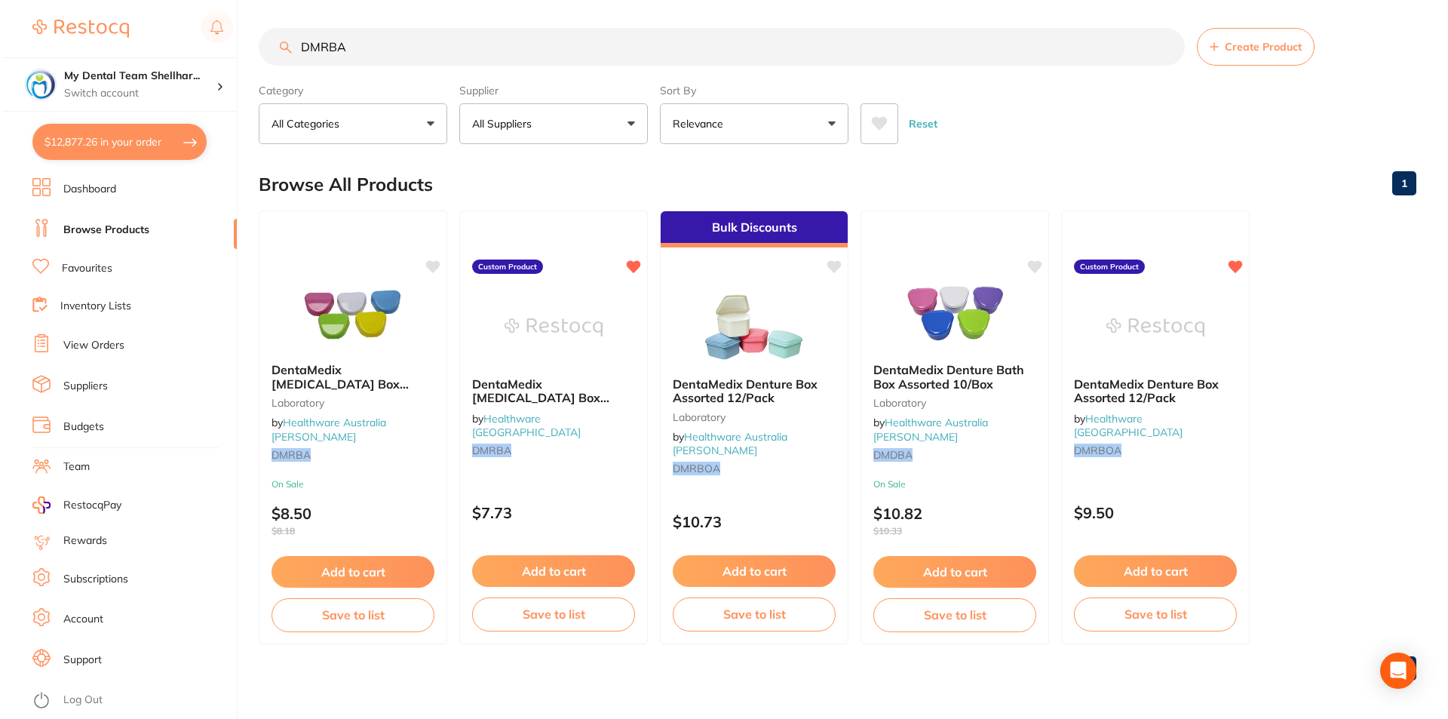
scroll to position [0, 0]
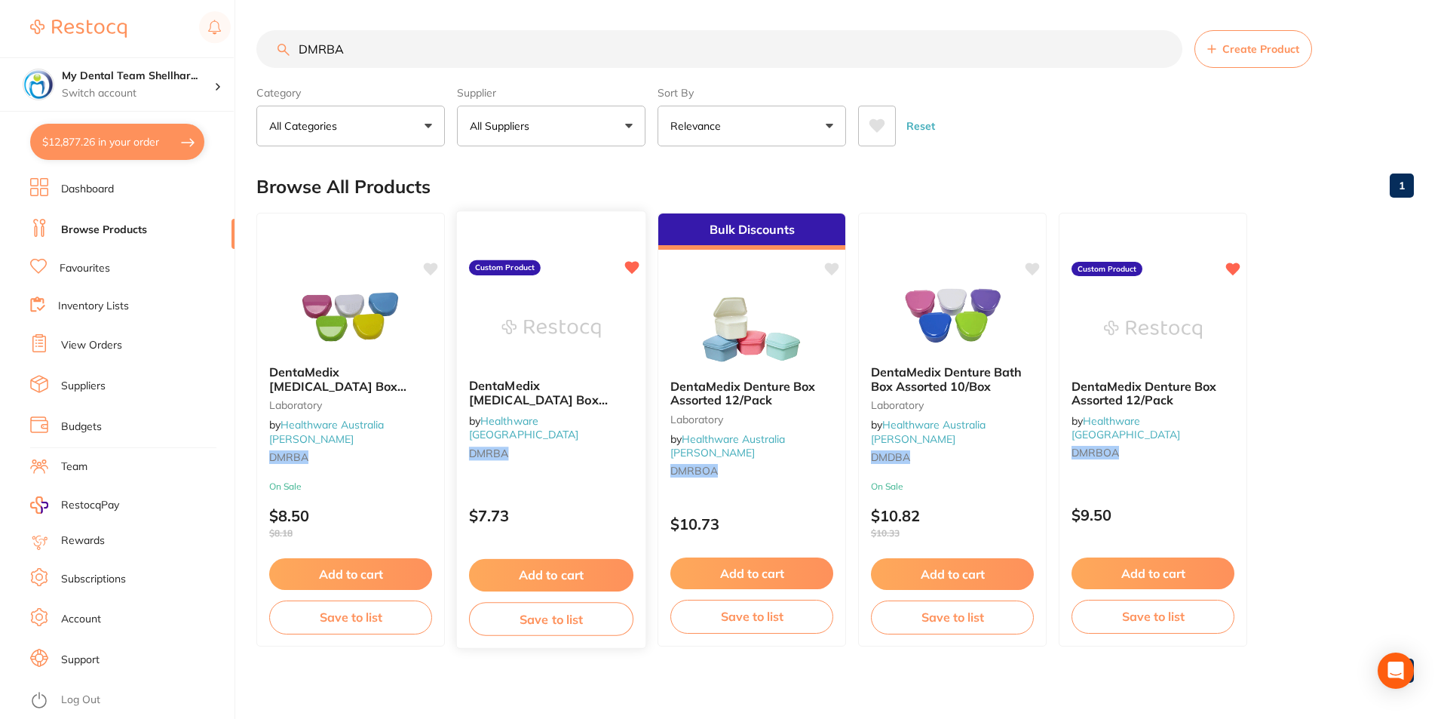
type input "DMRBA"
click at [562, 333] on img at bounding box center [550, 328] width 99 height 76
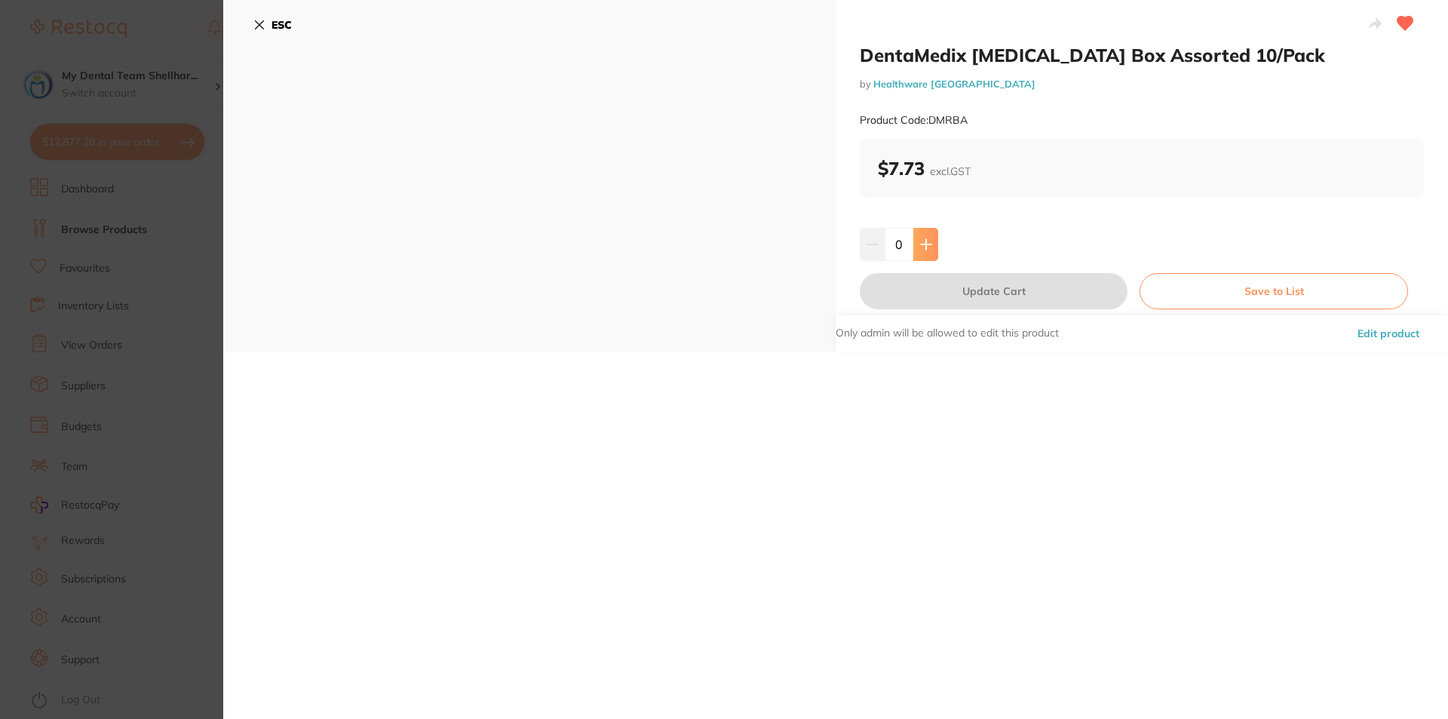
click at [933, 239] on button at bounding box center [925, 244] width 25 height 33
type input "2"
click at [969, 297] on button "Update Cart" at bounding box center [994, 291] width 268 height 36
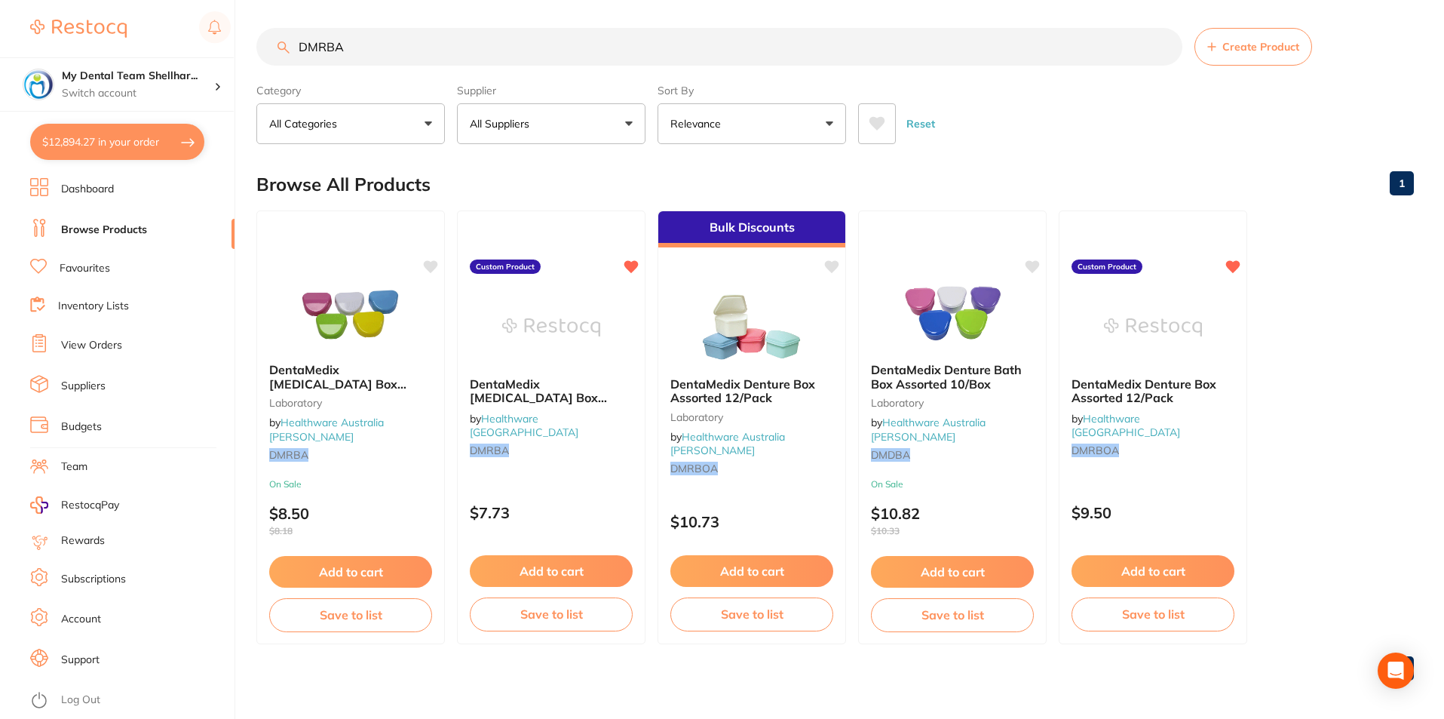
scroll to position [2420, 0]
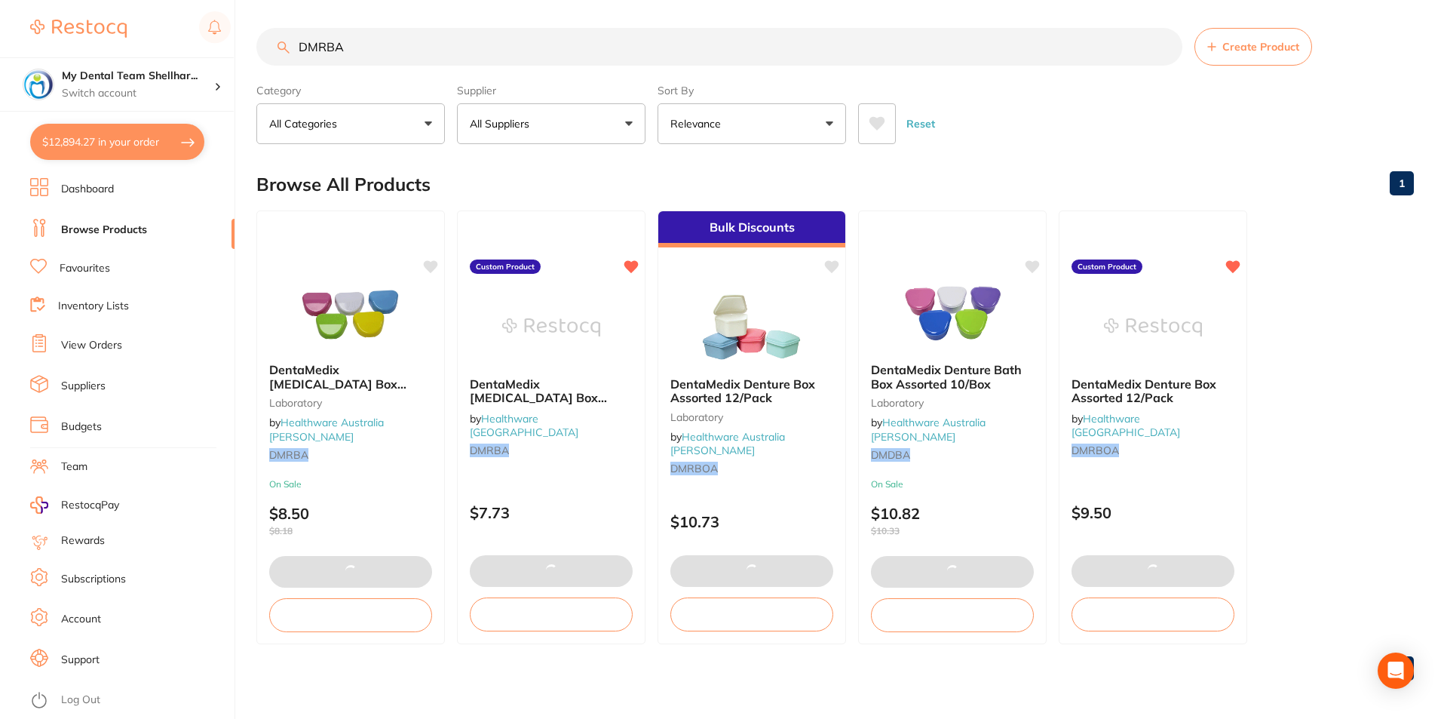
click at [403, 23] on main "DMRBA Create Product Category All Categories All Categories Laboratory Clear Ca…" at bounding box center [850, 360] width 1188 height 725
click at [393, 34] on input "DMRBA" at bounding box center [719, 47] width 926 height 38
paste input "SG-4MMCLEAR125"
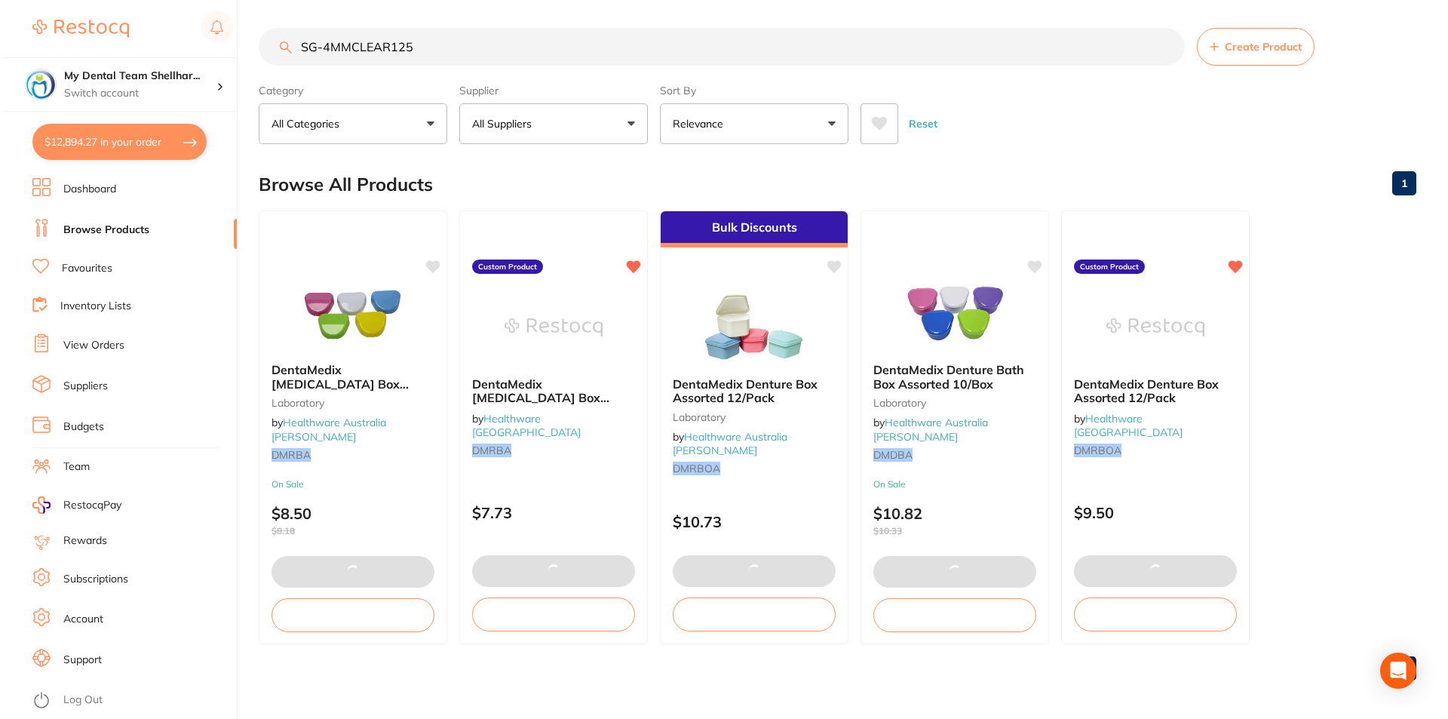
scroll to position [0, 0]
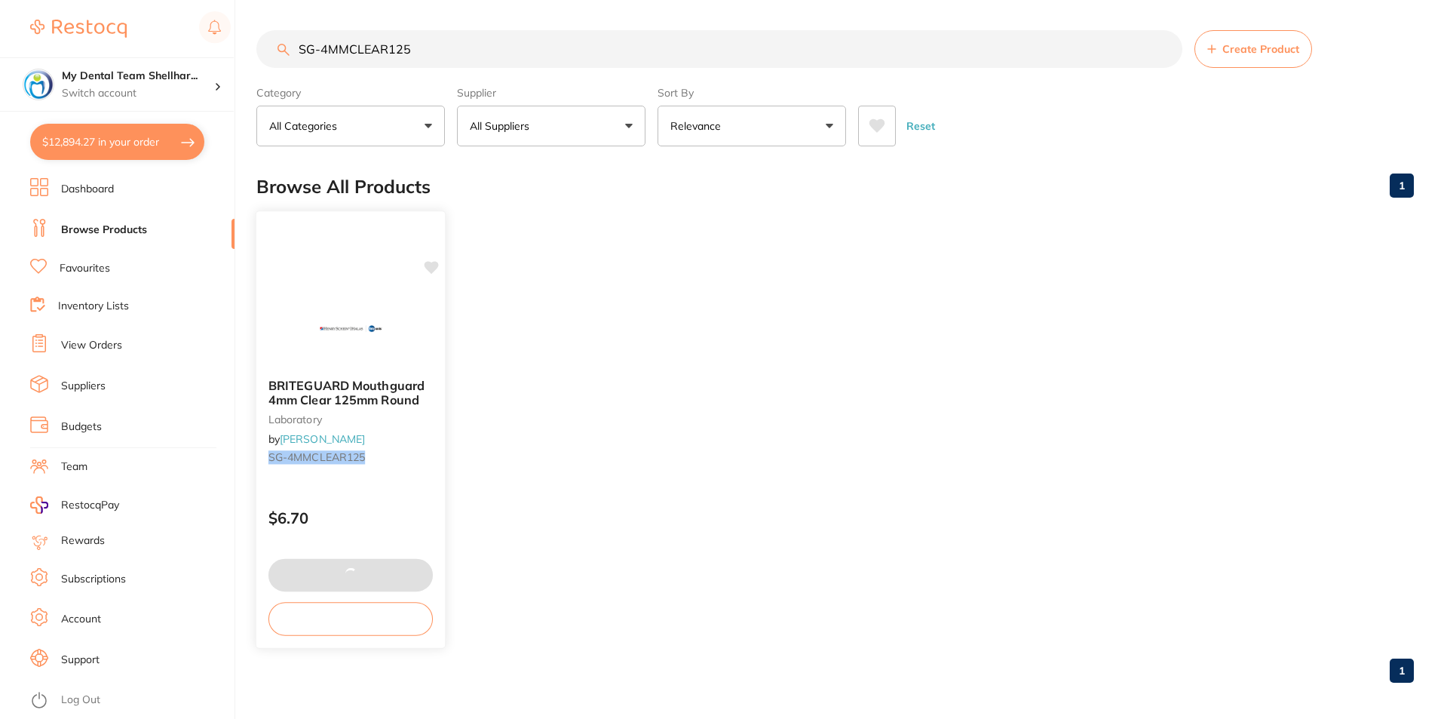
type input "SG-4MMCLEAR125"
click at [337, 317] on img at bounding box center [350, 328] width 99 height 76
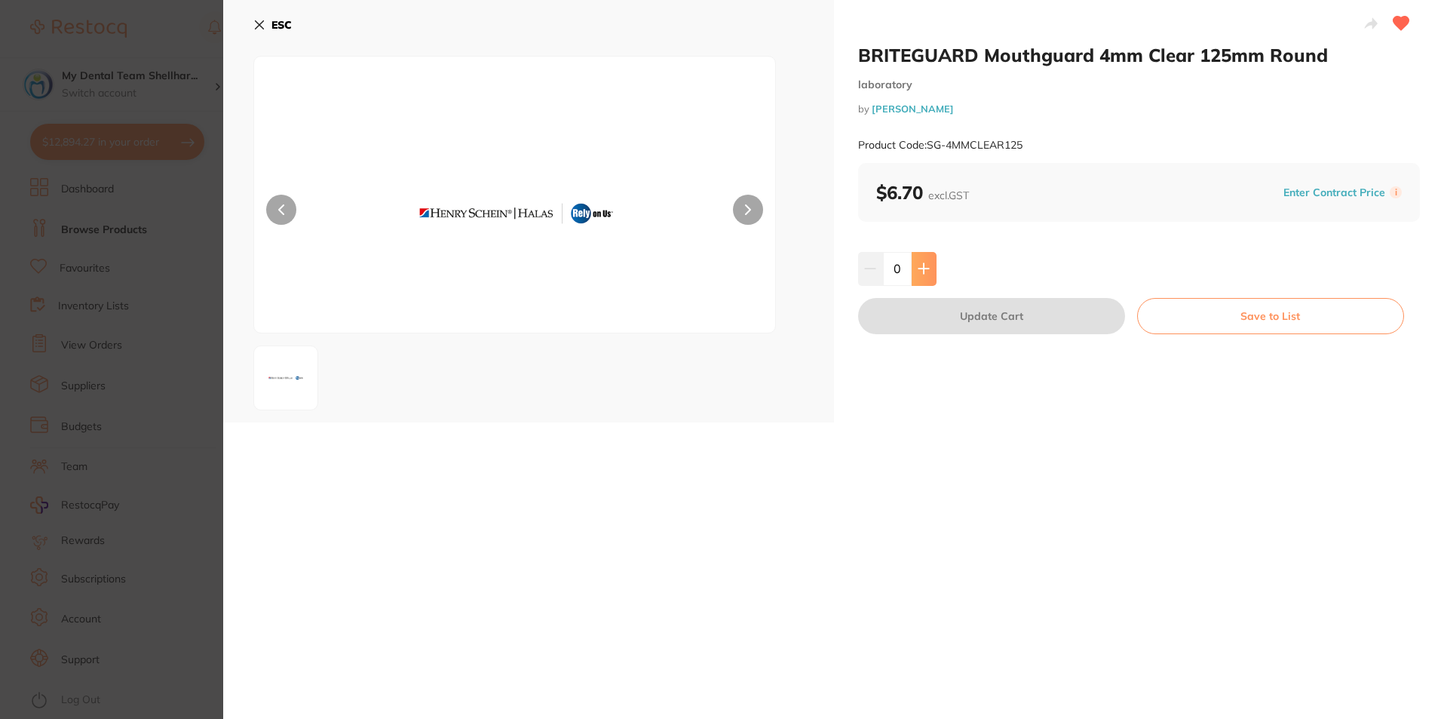
click at [924, 271] on icon at bounding box center [924, 268] width 12 height 12
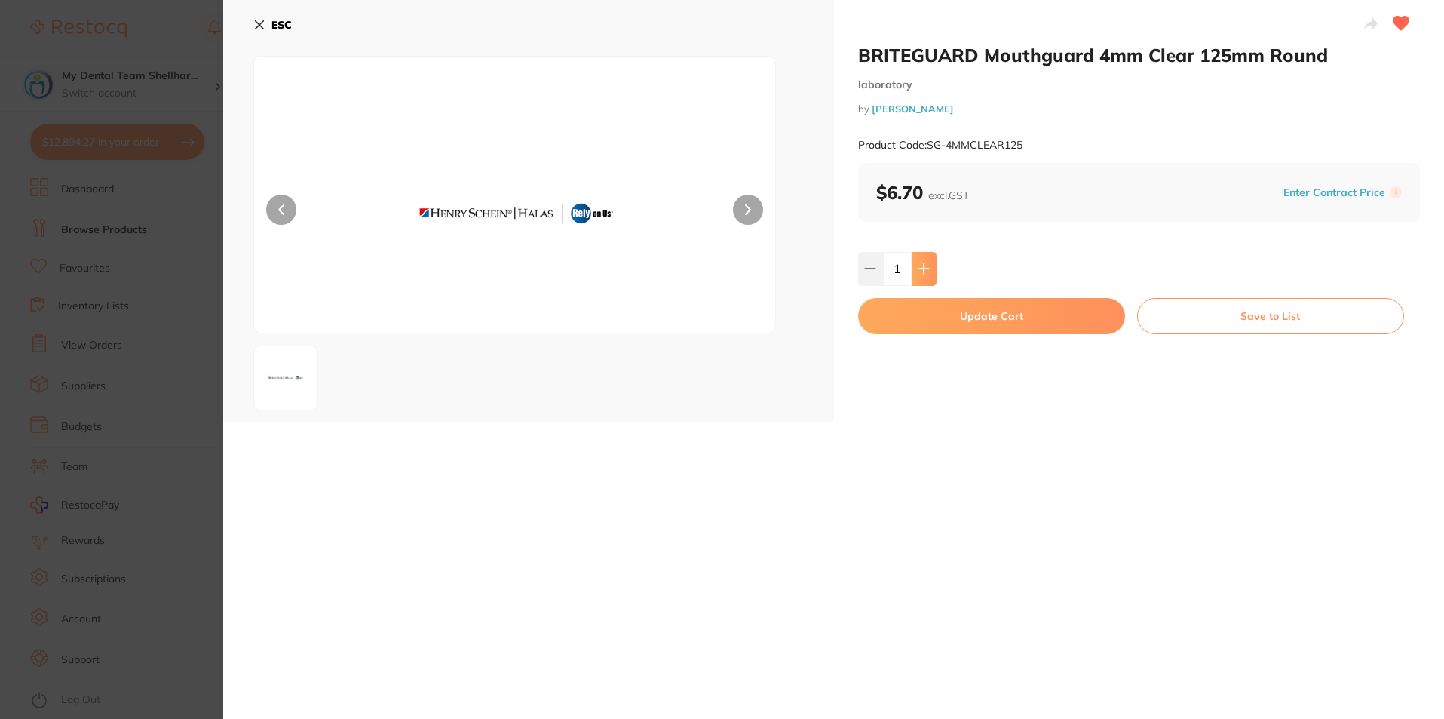
click at [924, 271] on icon at bounding box center [924, 268] width 12 height 12
type input "2"
click at [950, 320] on button "Update Cart" at bounding box center [991, 316] width 267 height 36
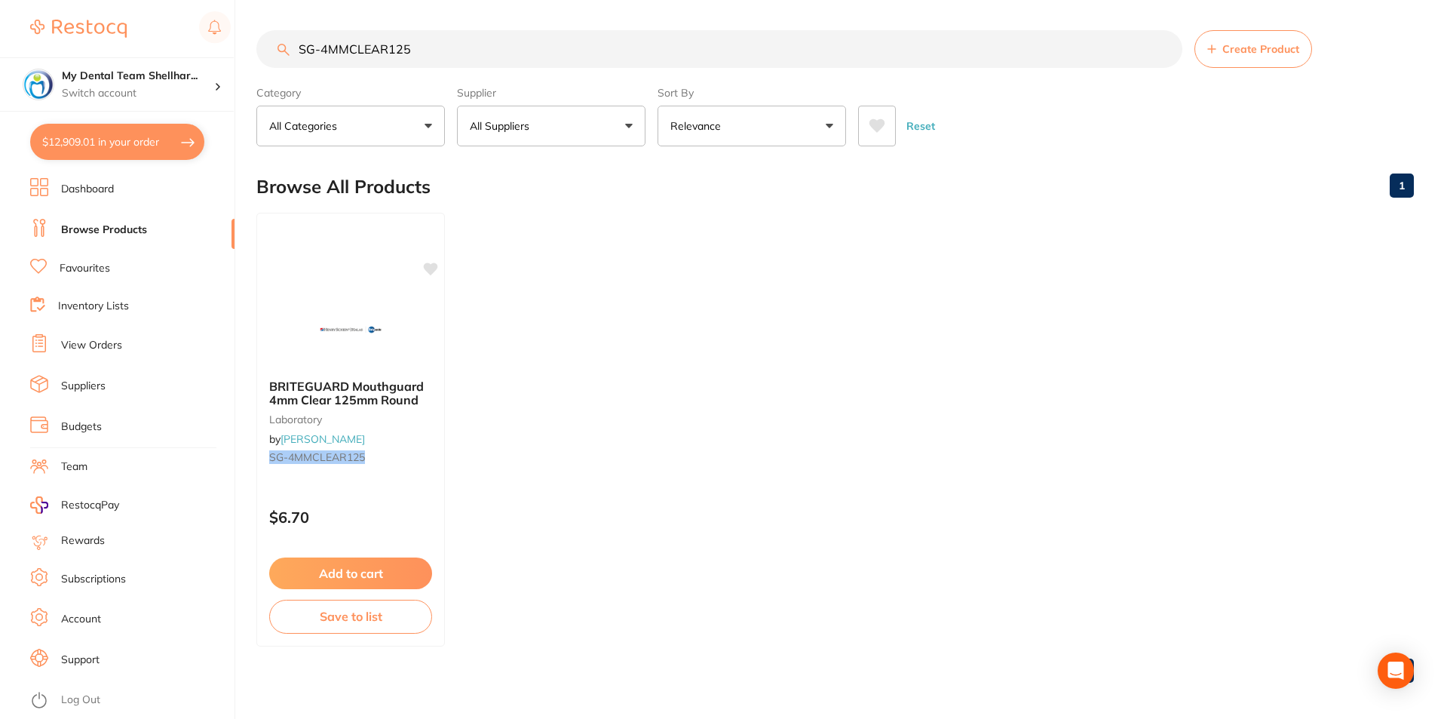
click at [372, 51] on input "SG-4MMCLEAR125" at bounding box center [719, 49] width 926 height 38
click at [372, 50] on input "SG-4MMCLEAR125" at bounding box center [719, 49] width 926 height 38
paste input "6429950"
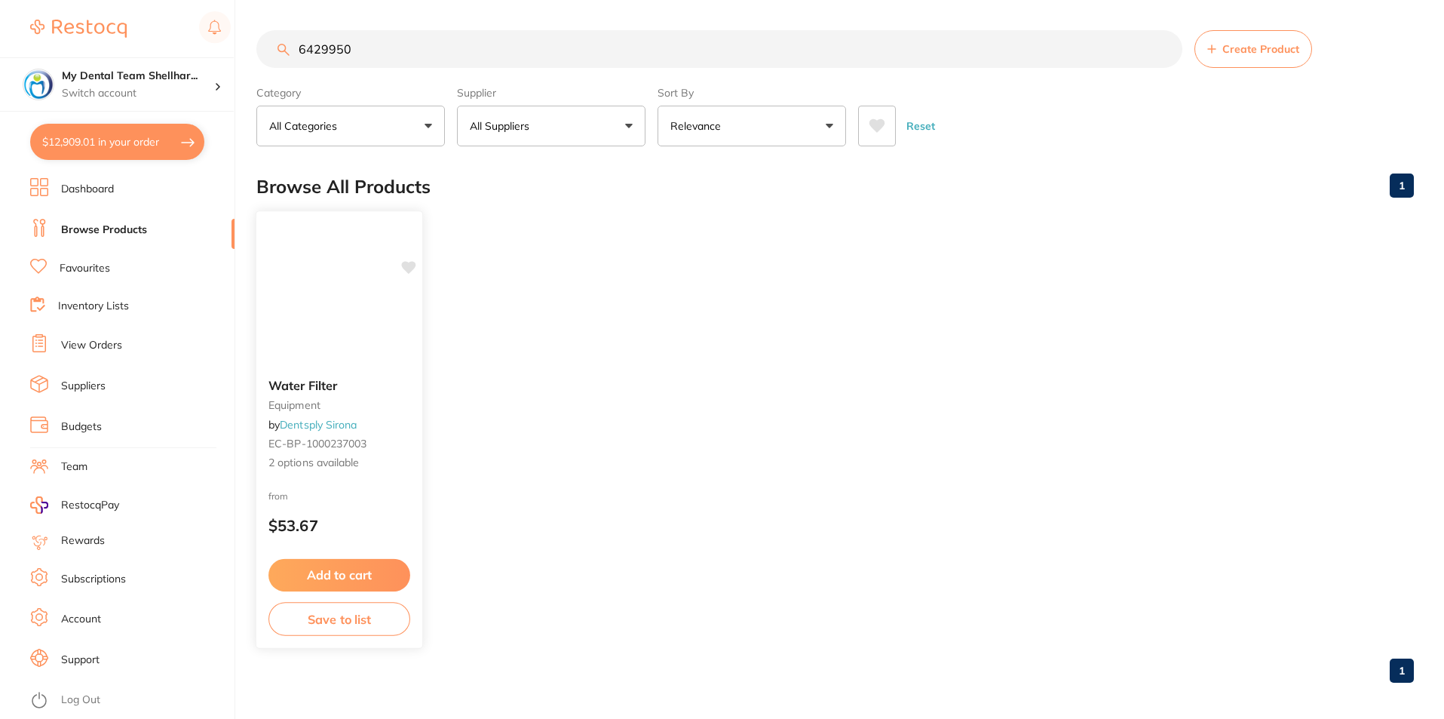
type input "6429950"
click at [314, 305] on img at bounding box center [339, 297] width 81 height 14
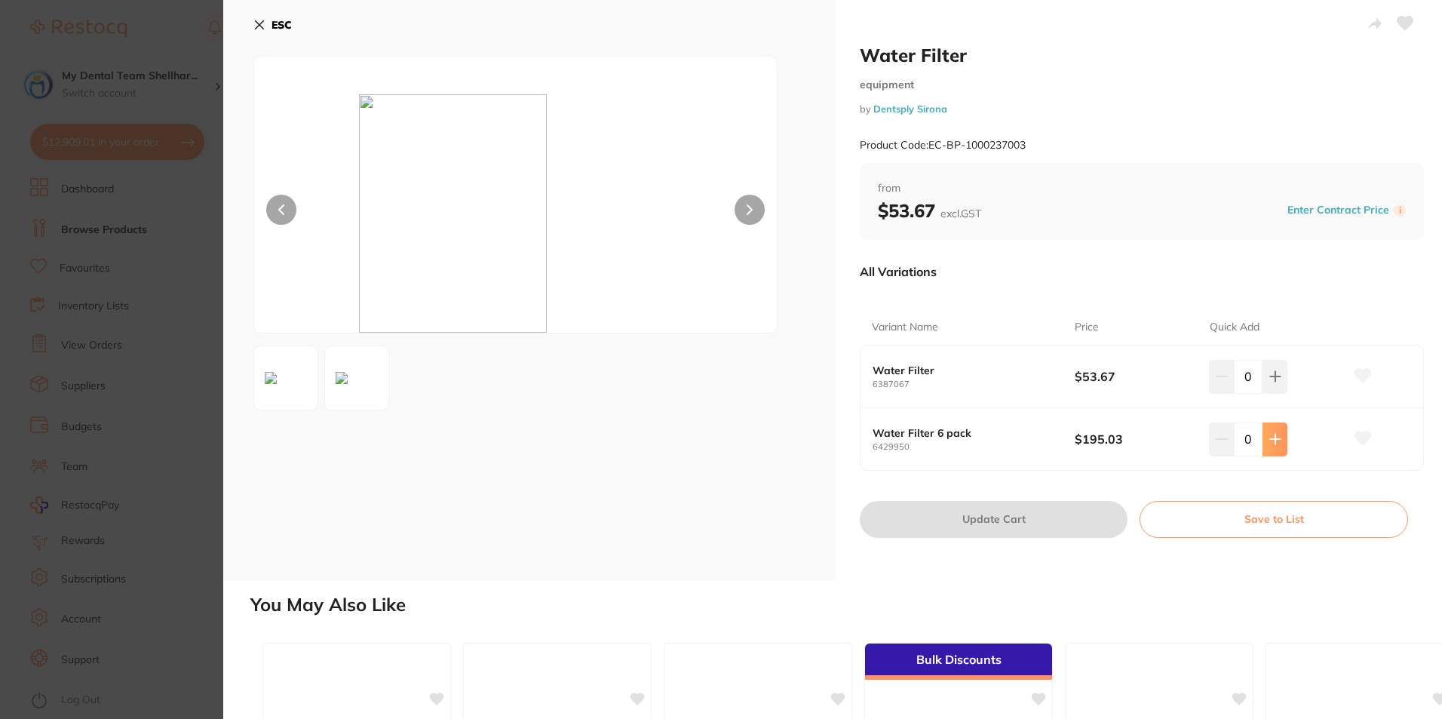
click at [1274, 443] on icon at bounding box center [1275, 439] width 12 height 12
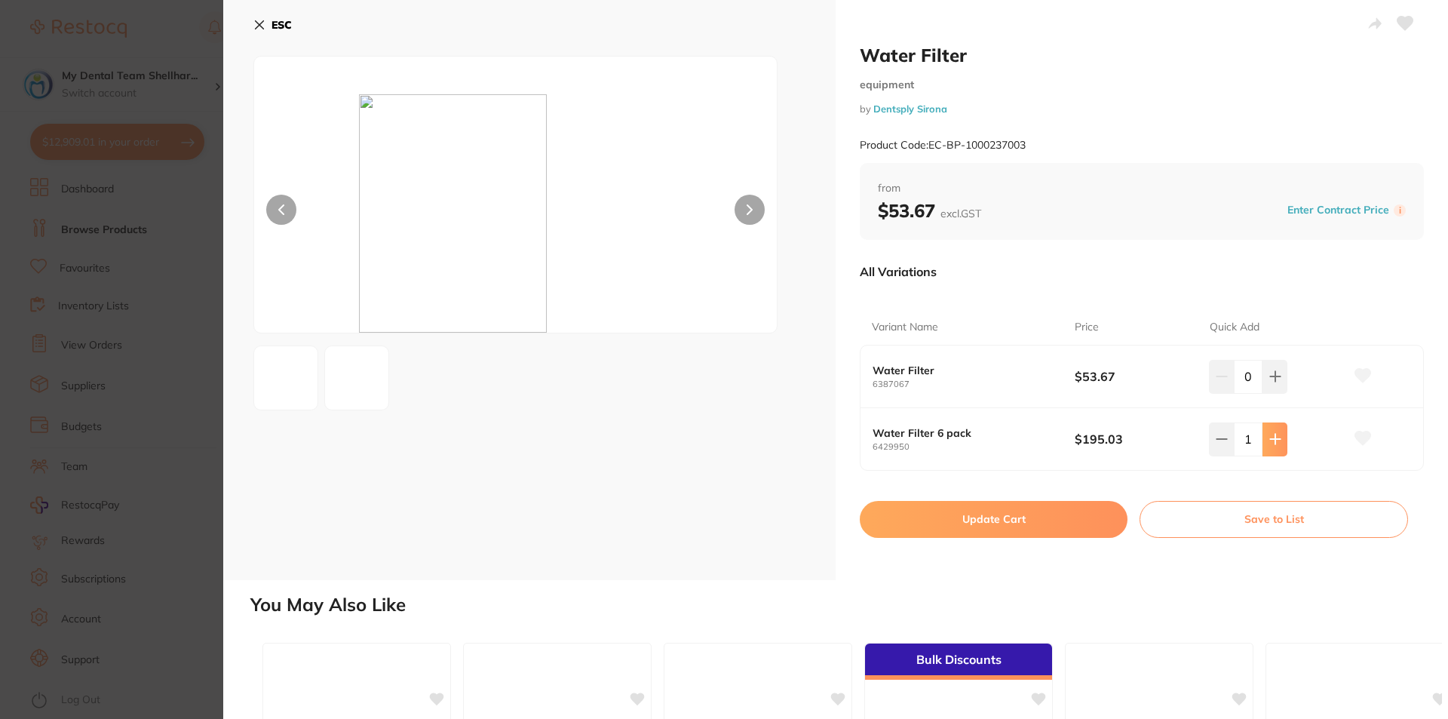
type input "1"
click at [1020, 526] on button "Update Cart" at bounding box center [994, 519] width 268 height 36
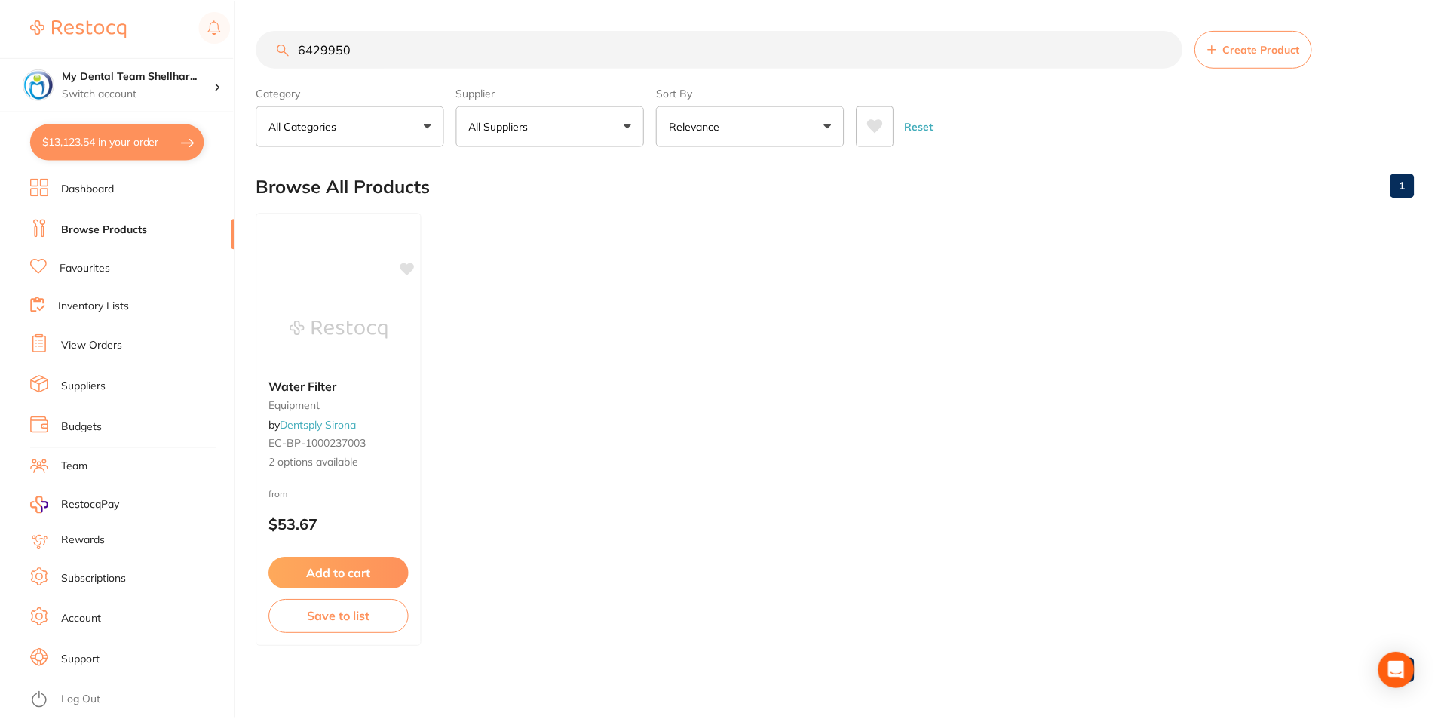
scroll to position [2, 0]
click at [302, 56] on input "6429950" at bounding box center [719, 47] width 926 height 38
paste input "79849"
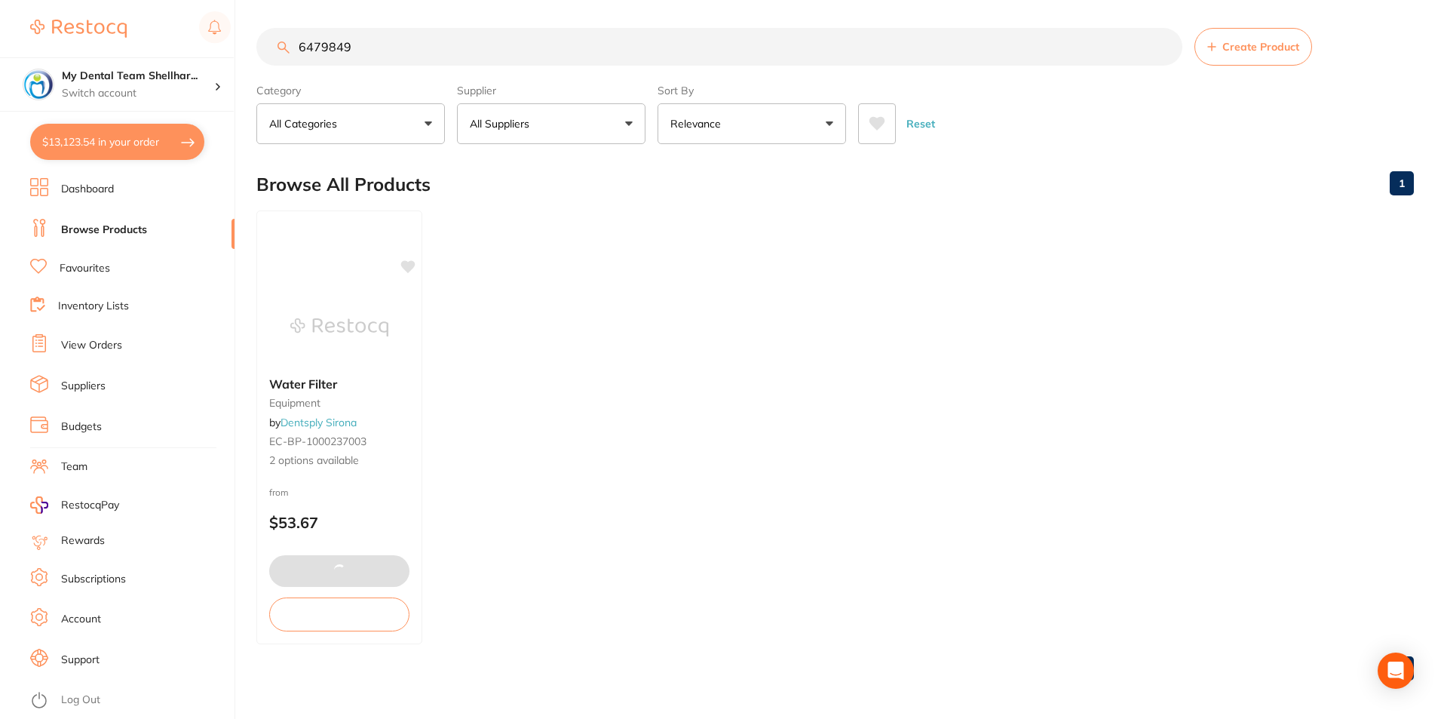
scroll to position [0, 0]
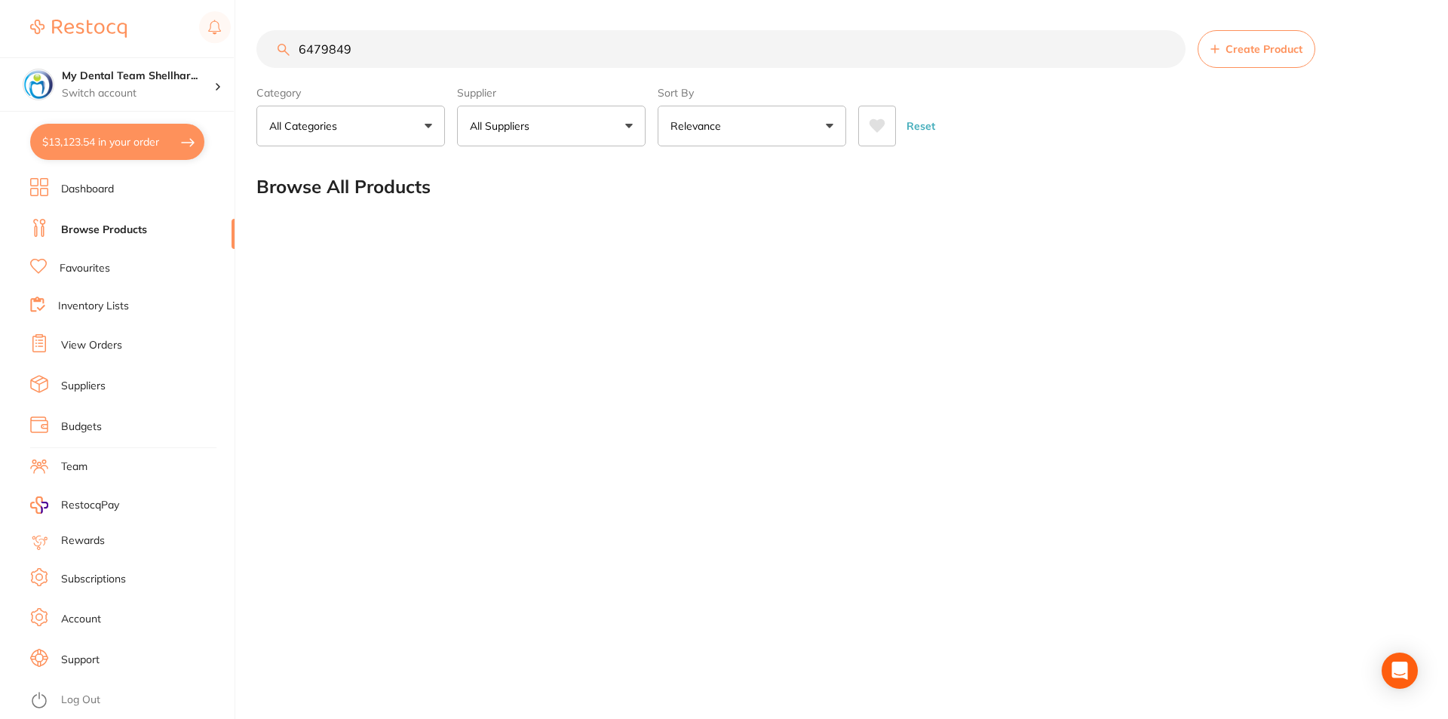
click at [336, 43] on input "6479849" at bounding box center [720, 49] width 929 height 38
paste input "t"
click at [327, 62] on input "6479849" at bounding box center [720, 49] width 929 height 38
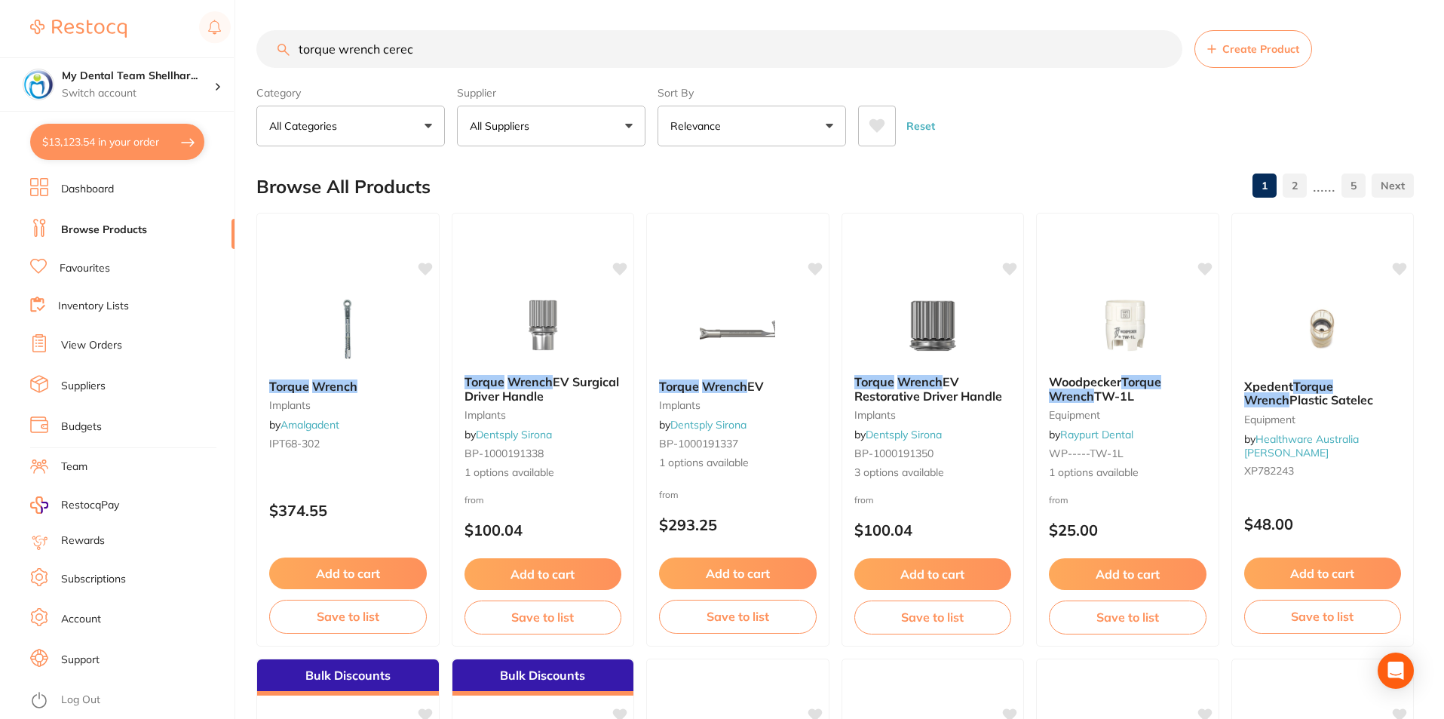
click at [391, 64] on input "torque wrench cerec" at bounding box center [719, 49] width 926 height 38
paste input "5365450002"
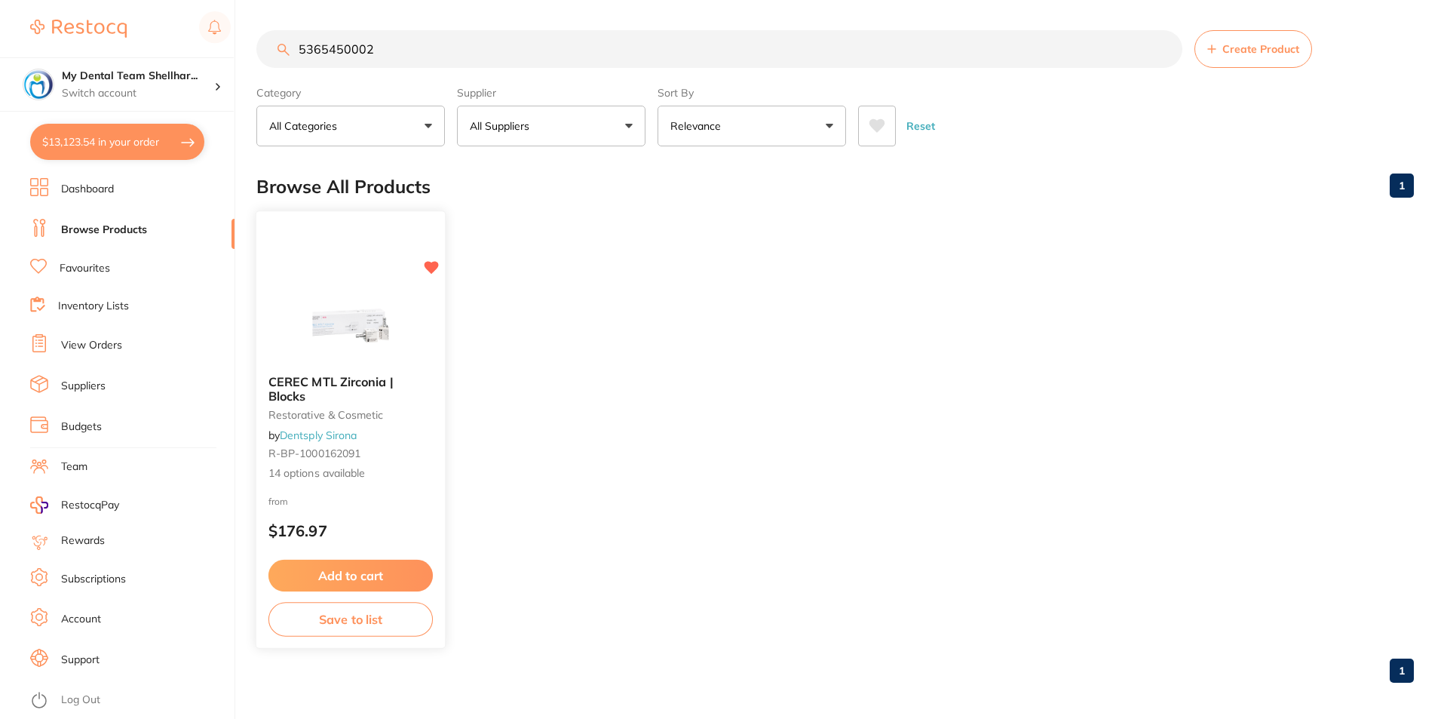
type input "5365450002"
click at [370, 339] on img at bounding box center [350, 325] width 99 height 76
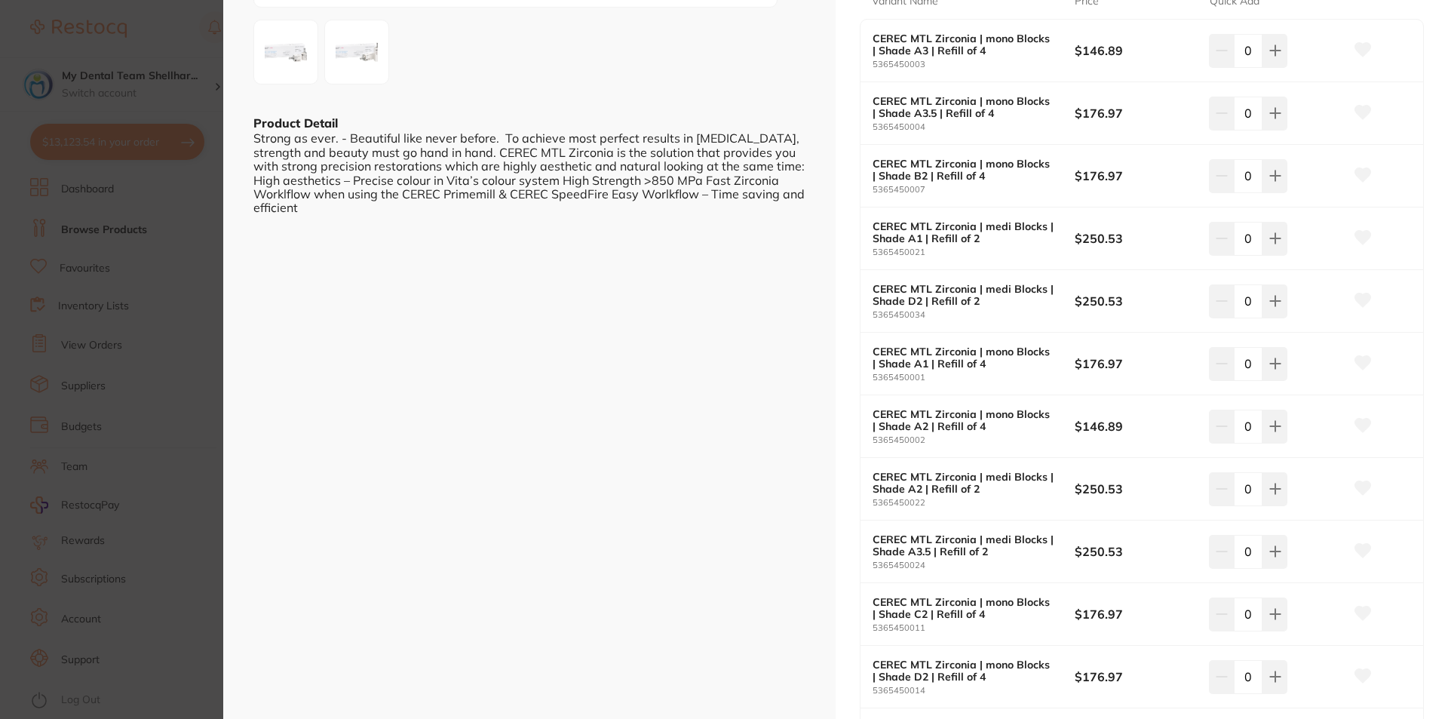
scroll to position [377, 0]
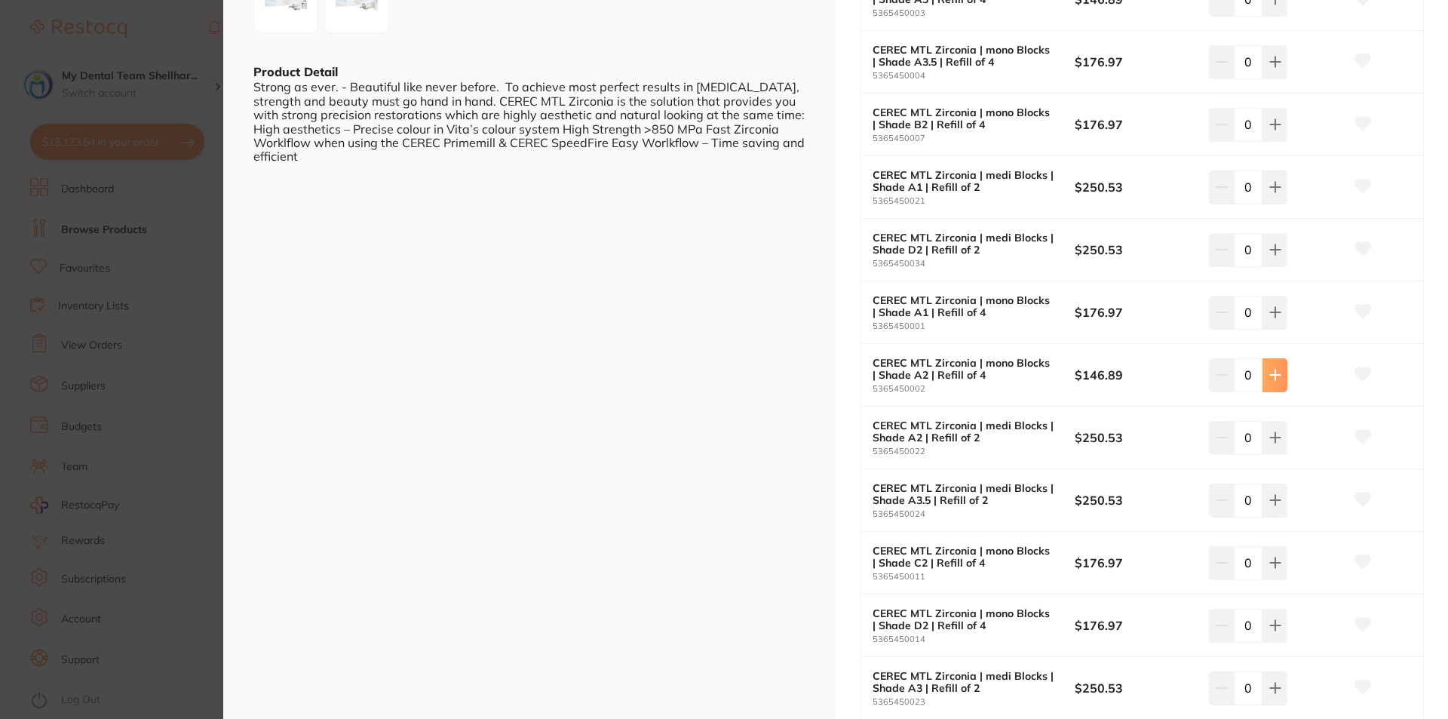
click at [1262, 372] on button at bounding box center [1274, 374] width 25 height 33
type input "1"
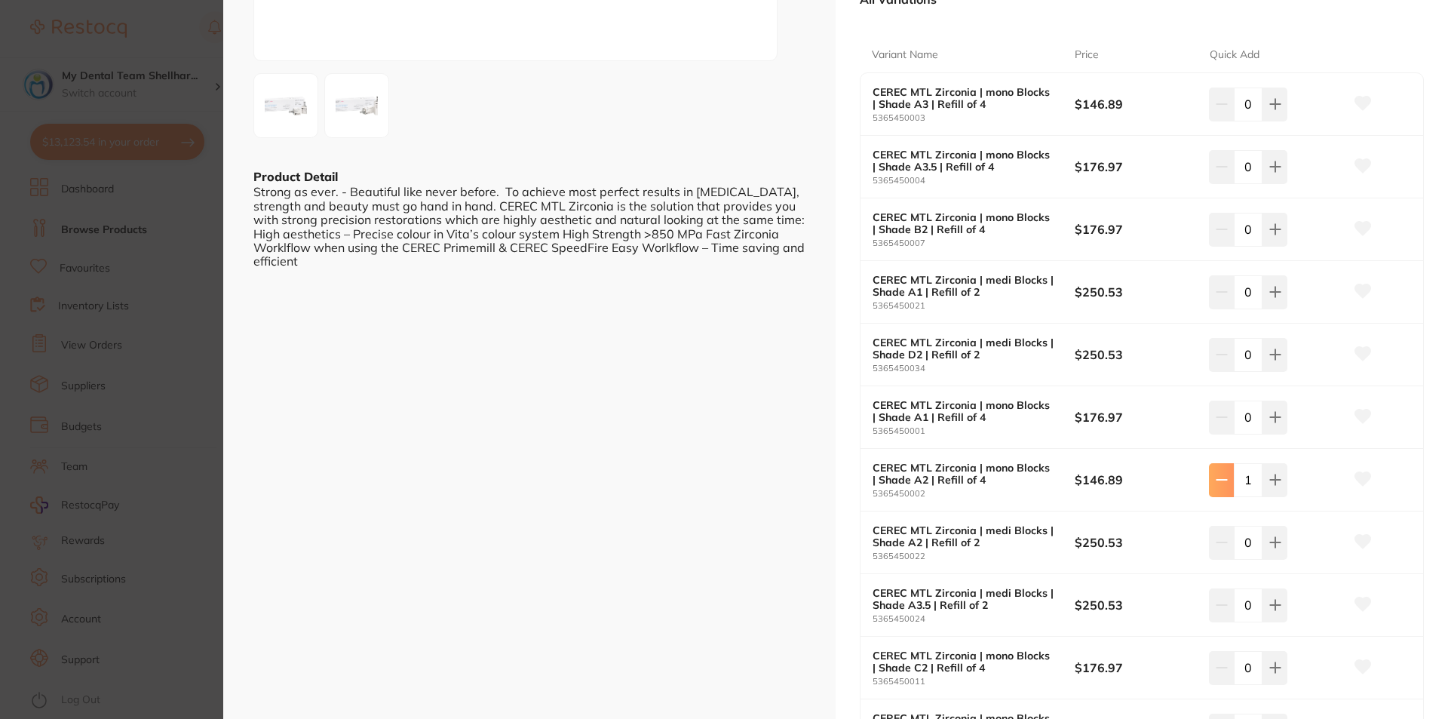
scroll to position [226, 0]
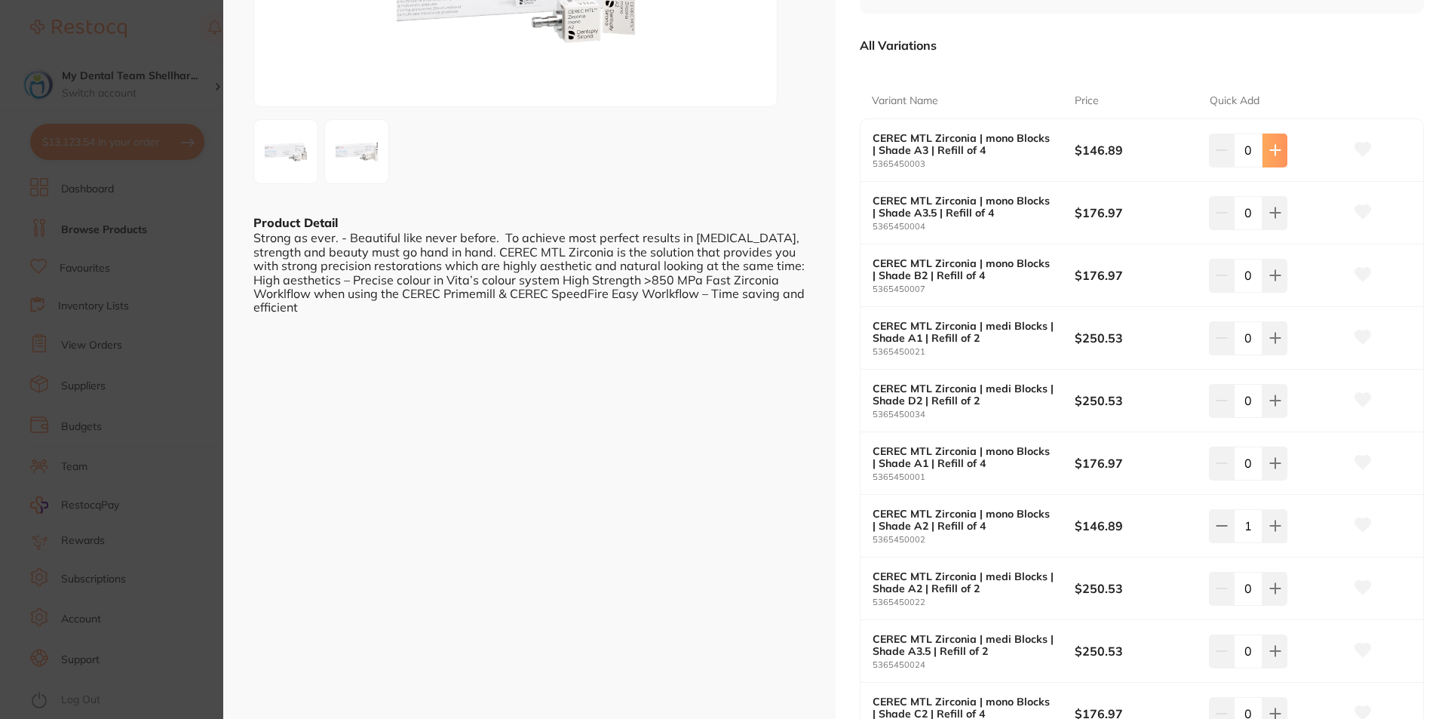
click at [1271, 155] on icon at bounding box center [1275, 150] width 12 height 12
type input "3"
click at [1270, 218] on icon at bounding box center [1275, 213] width 12 height 12
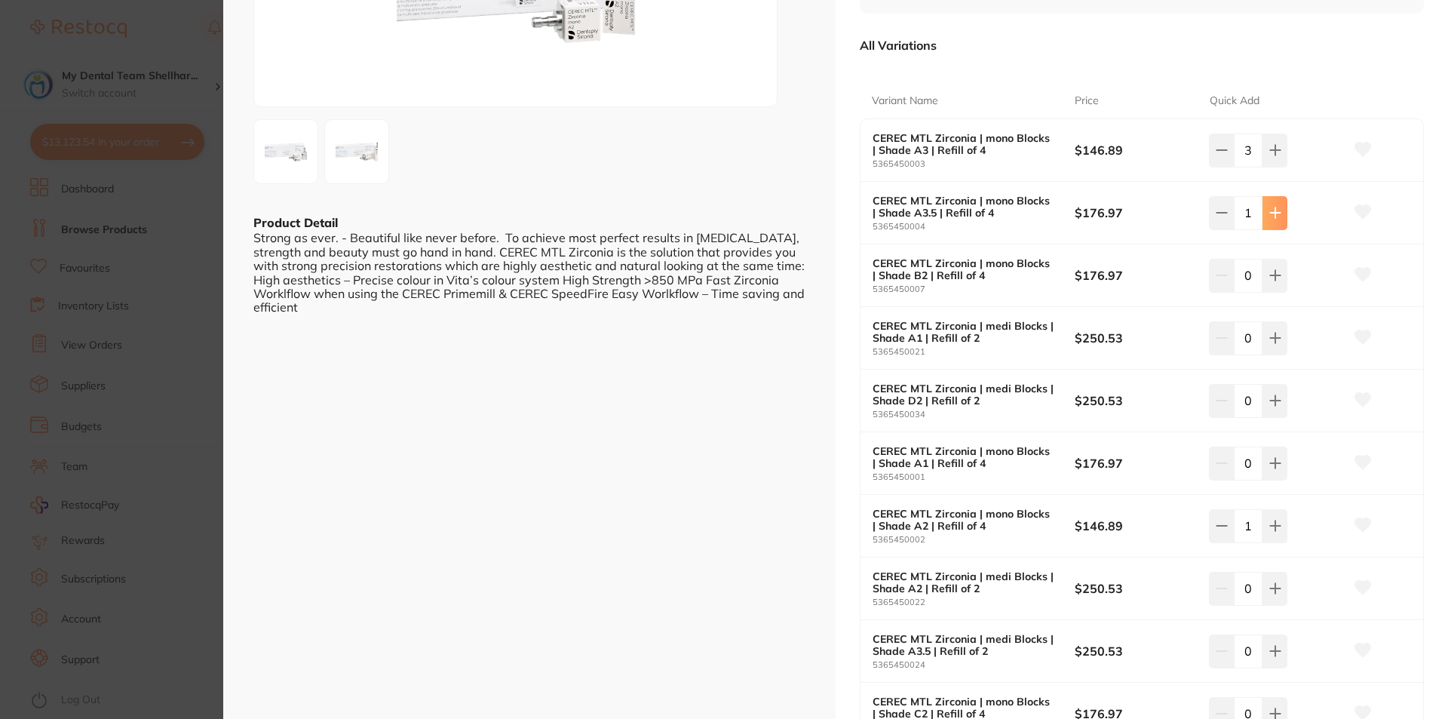
click at [1267, 220] on button at bounding box center [1274, 212] width 25 height 33
type input "2"
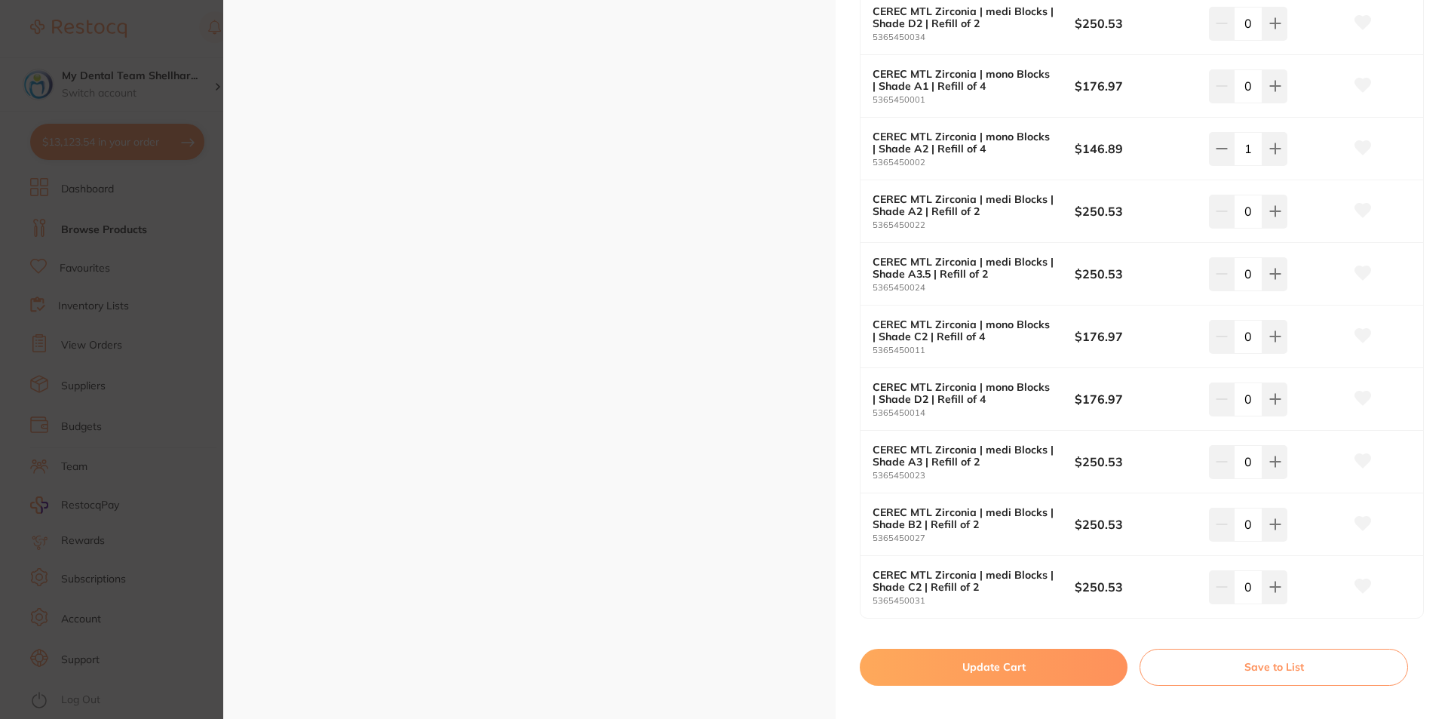
scroll to position [905, 0]
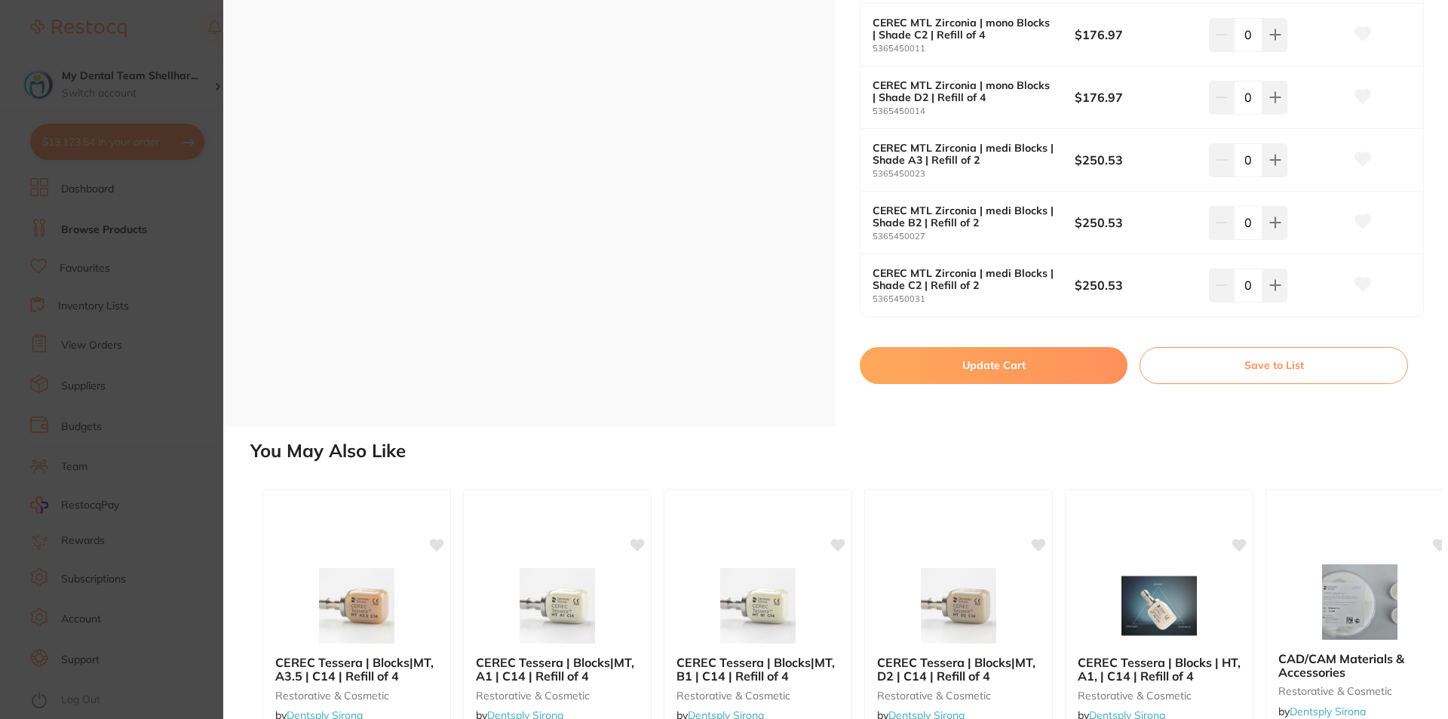
click at [1030, 368] on button "Update Cart" at bounding box center [994, 365] width 268 height 36
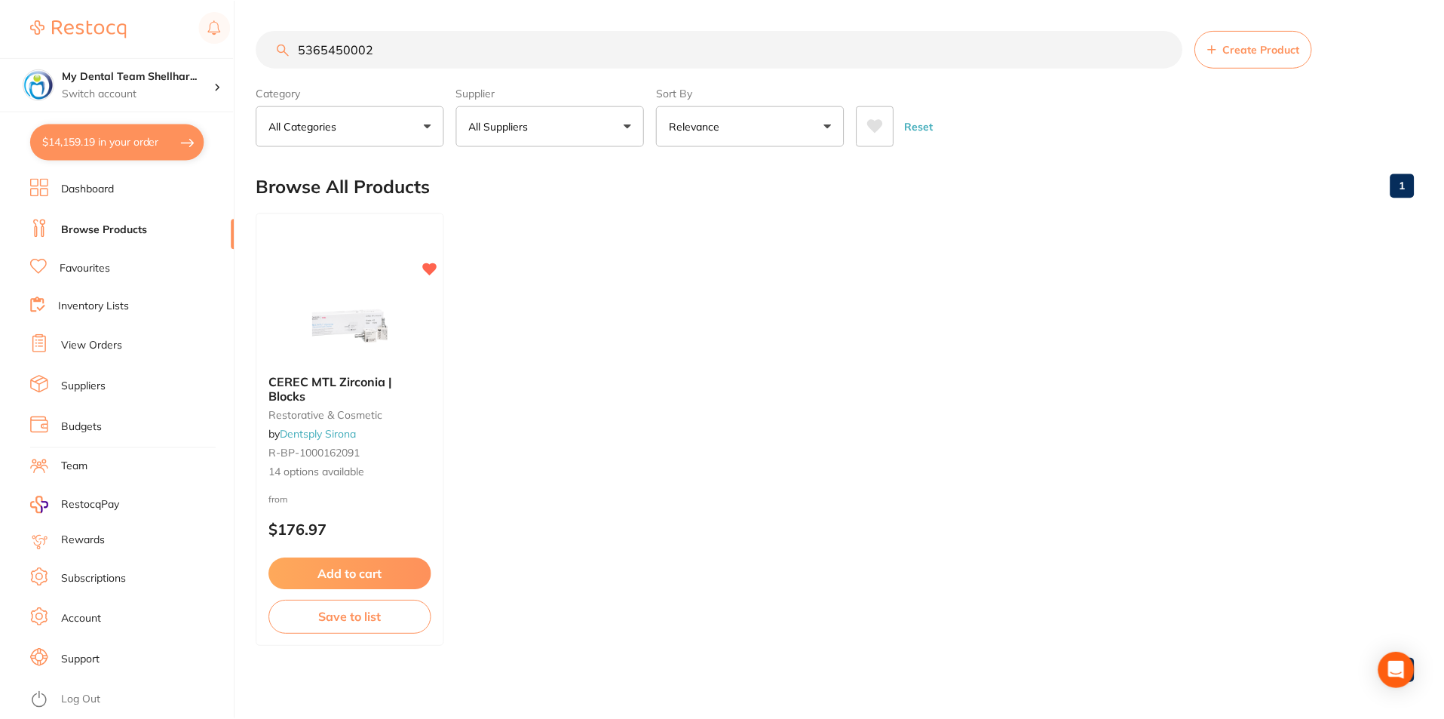
scroll to position [1, 0]
click at [605, 51] on input "5365450002" at bounding box center [719, 48] width 926 height 38
paste input "EV-7084X001"
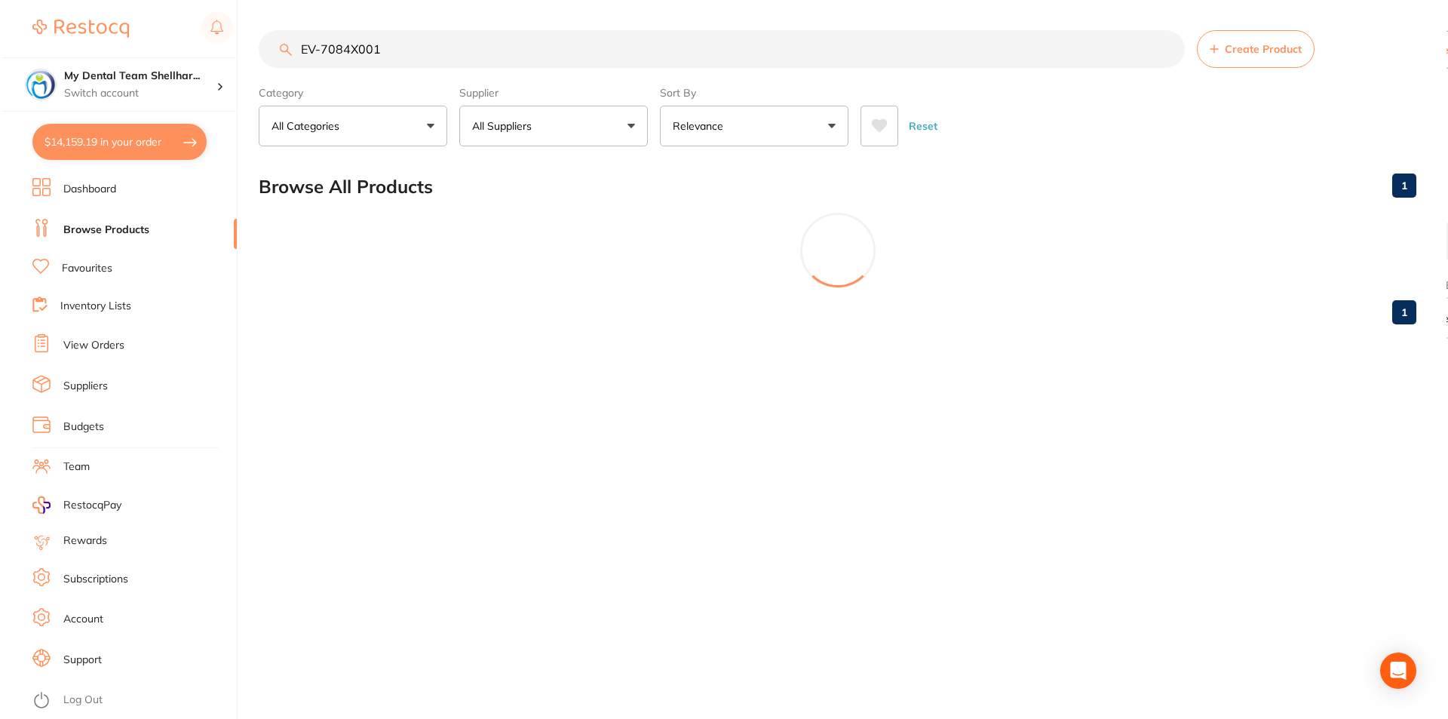
scroll to position [0, 0]
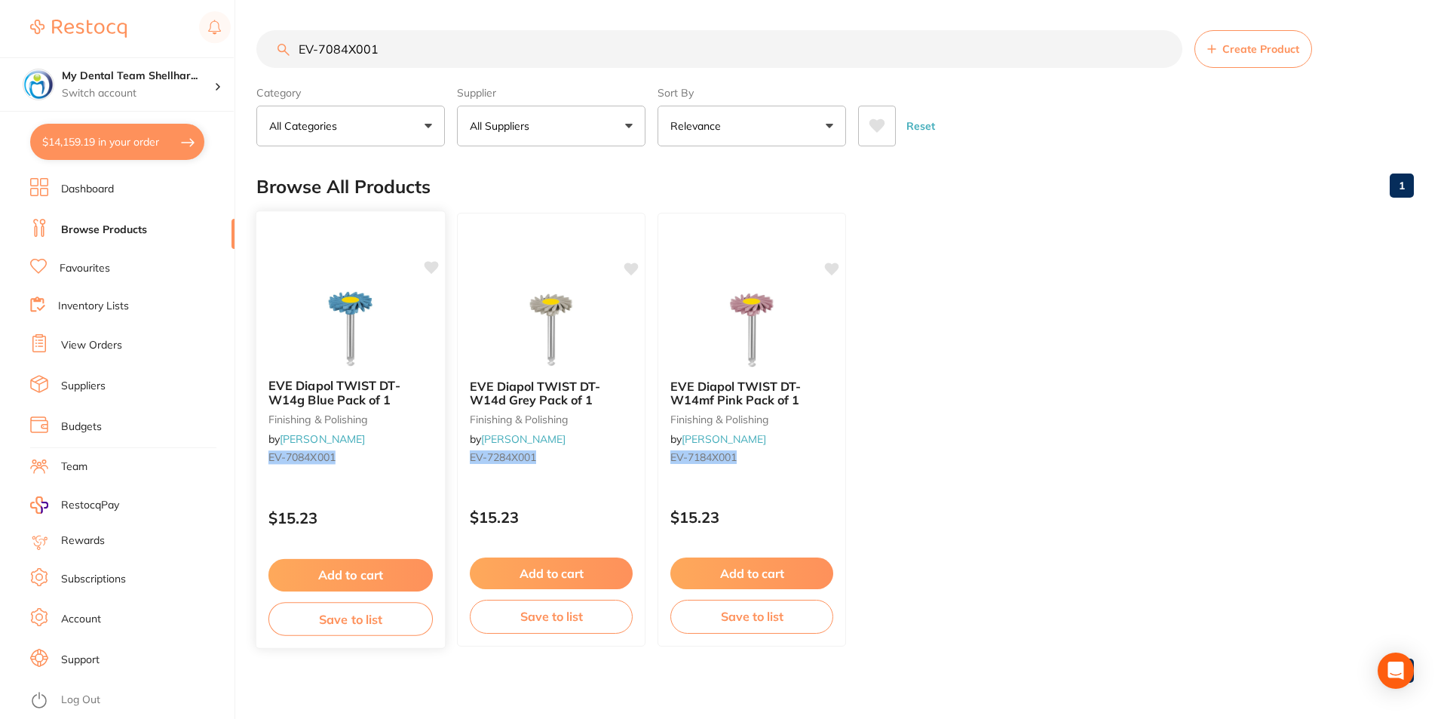
type input "EV-7084X001"
click at [360, 323] on img at bounding box center [350, 328] width 99 height 76
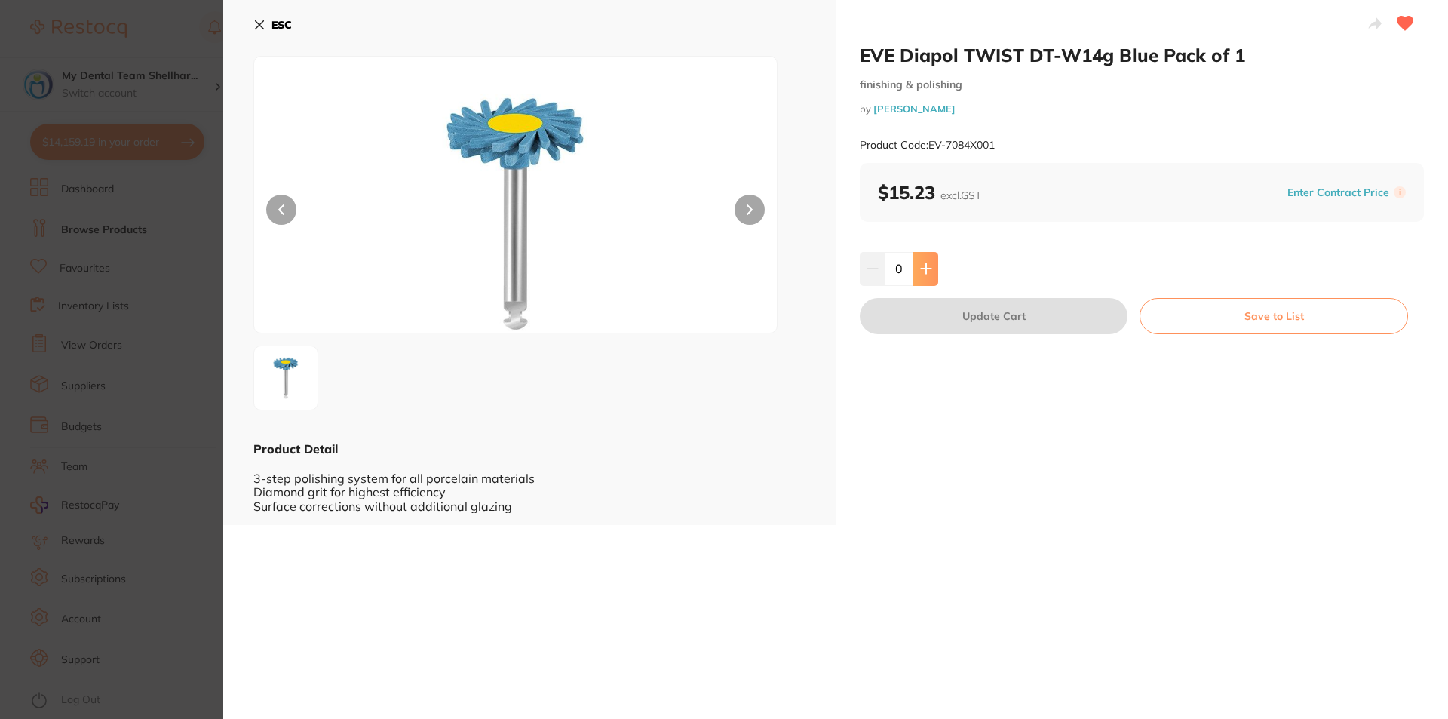
click at [928, 268] on icon at bounding box center [926, 269] width 10 height 10
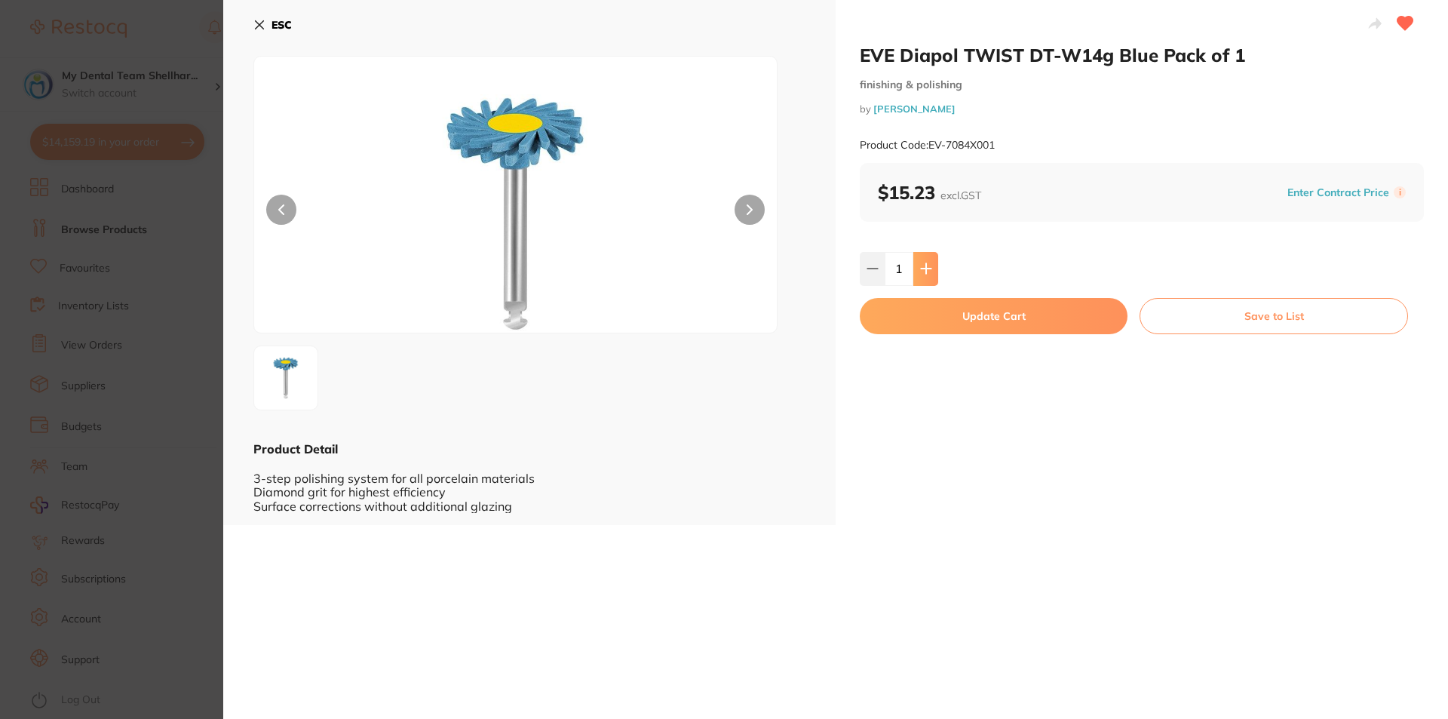
click at [928, 268] on icon at bounding box center [926, 269] width 10 height 10
type input "2"
click at [953, 306] on button "Update Cart" at bounding box center [994, 316] width 268 height 36
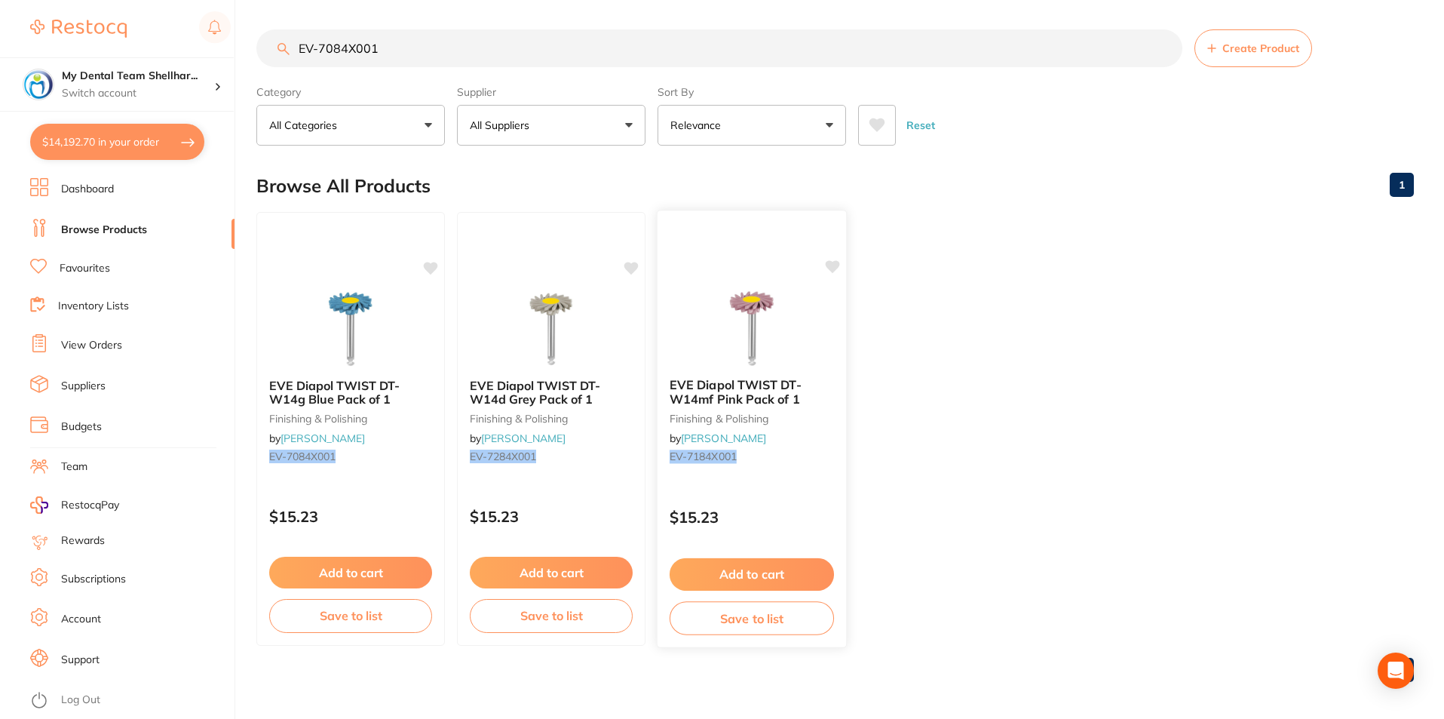
click at [760, 339] on img at bounding box center [751, 328] width 99 height 76
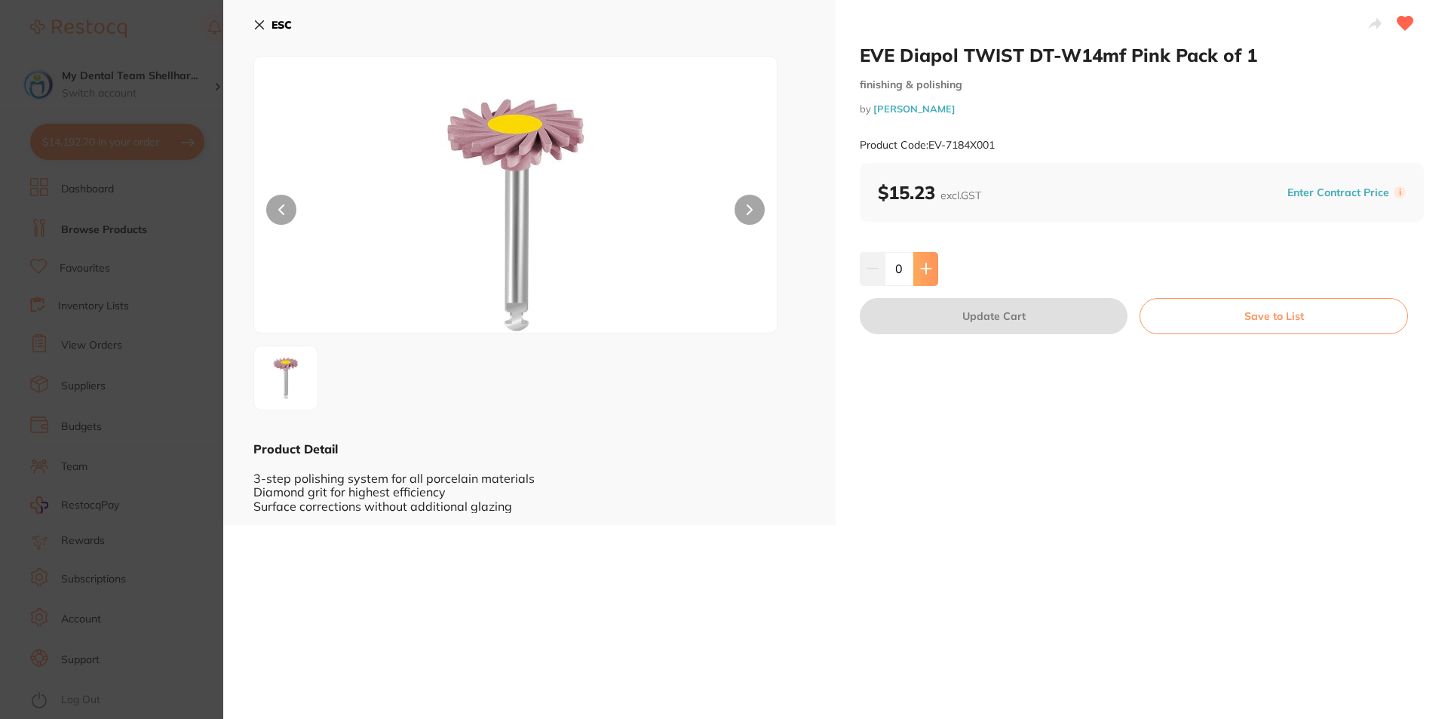
click at [924, 277] on button at bounding box center [925, 268] width 25 height 33
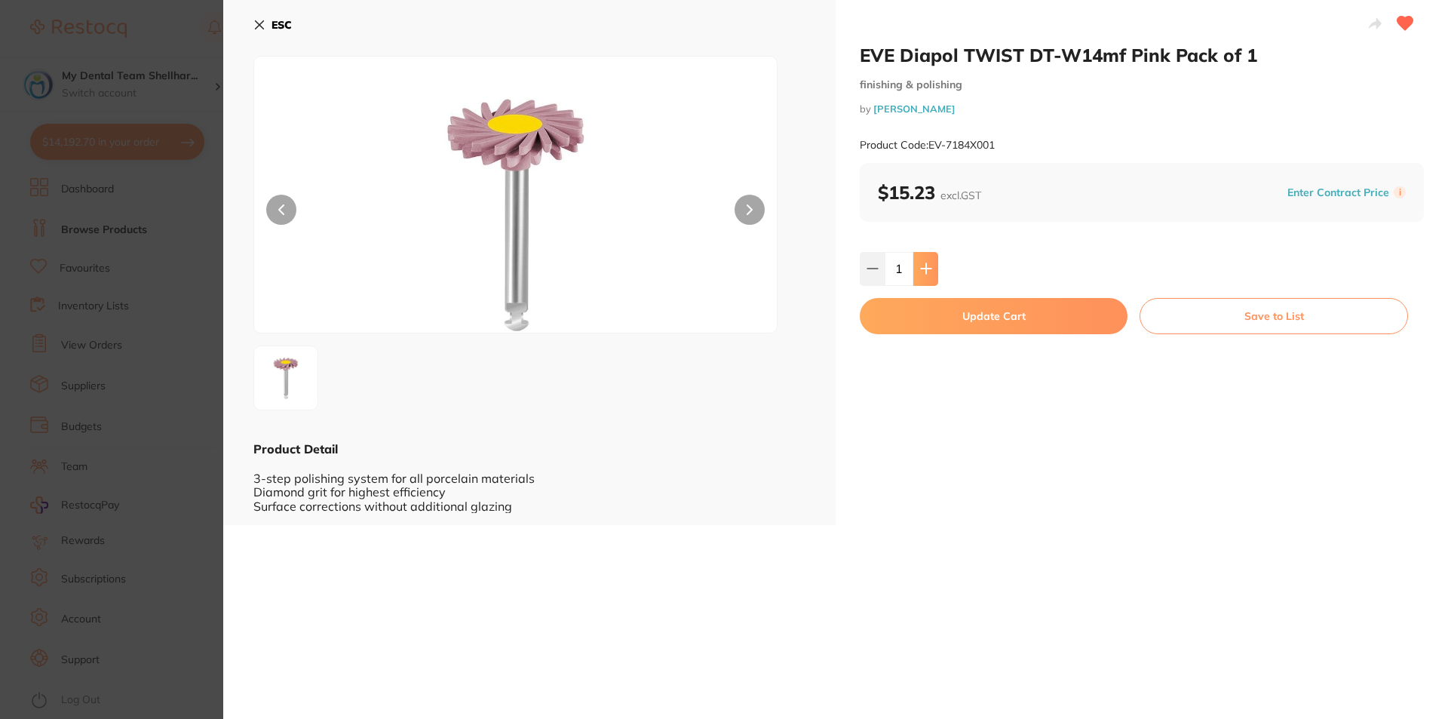
click at [924, 277] on button at bounding box center [925, 268] width 25 height 33
type input "5"
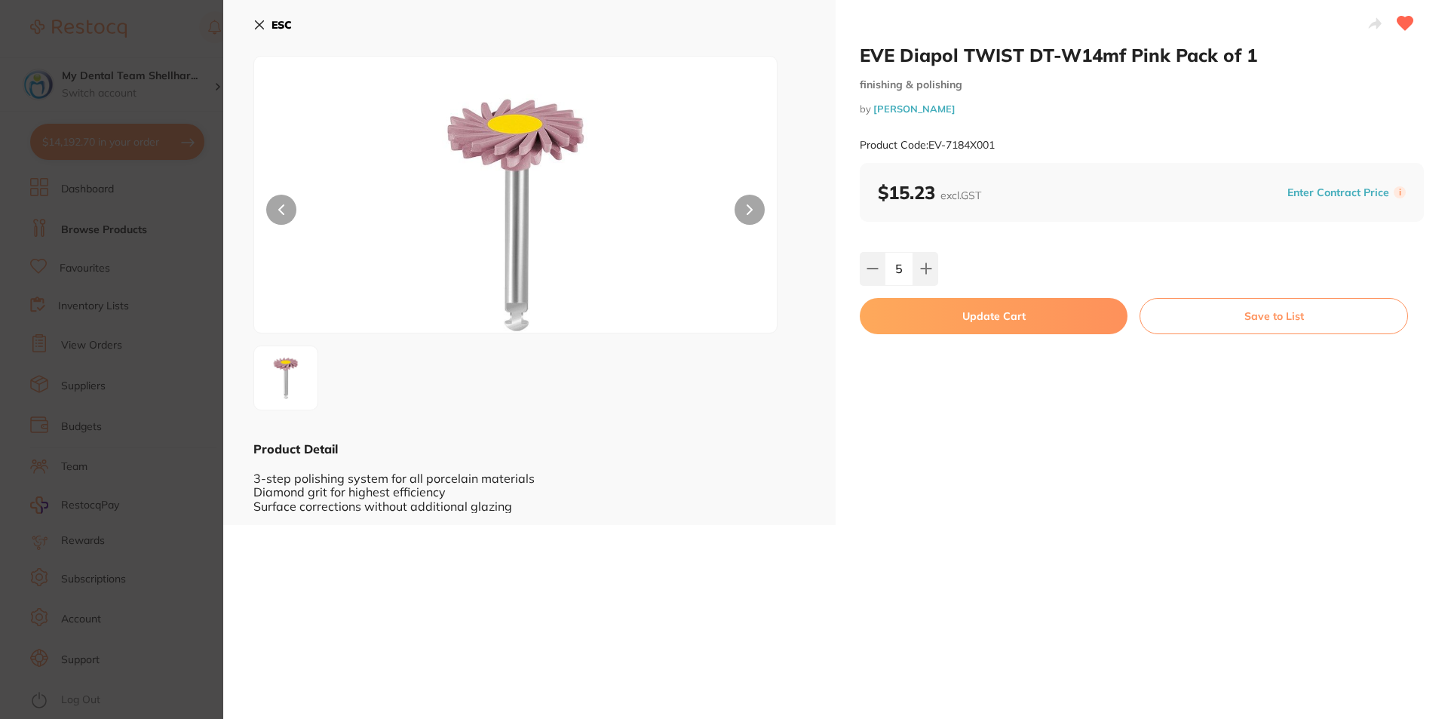
click at [940, 313] on button "Update Cart" at bounding box center [994, 316] width 268 height 36
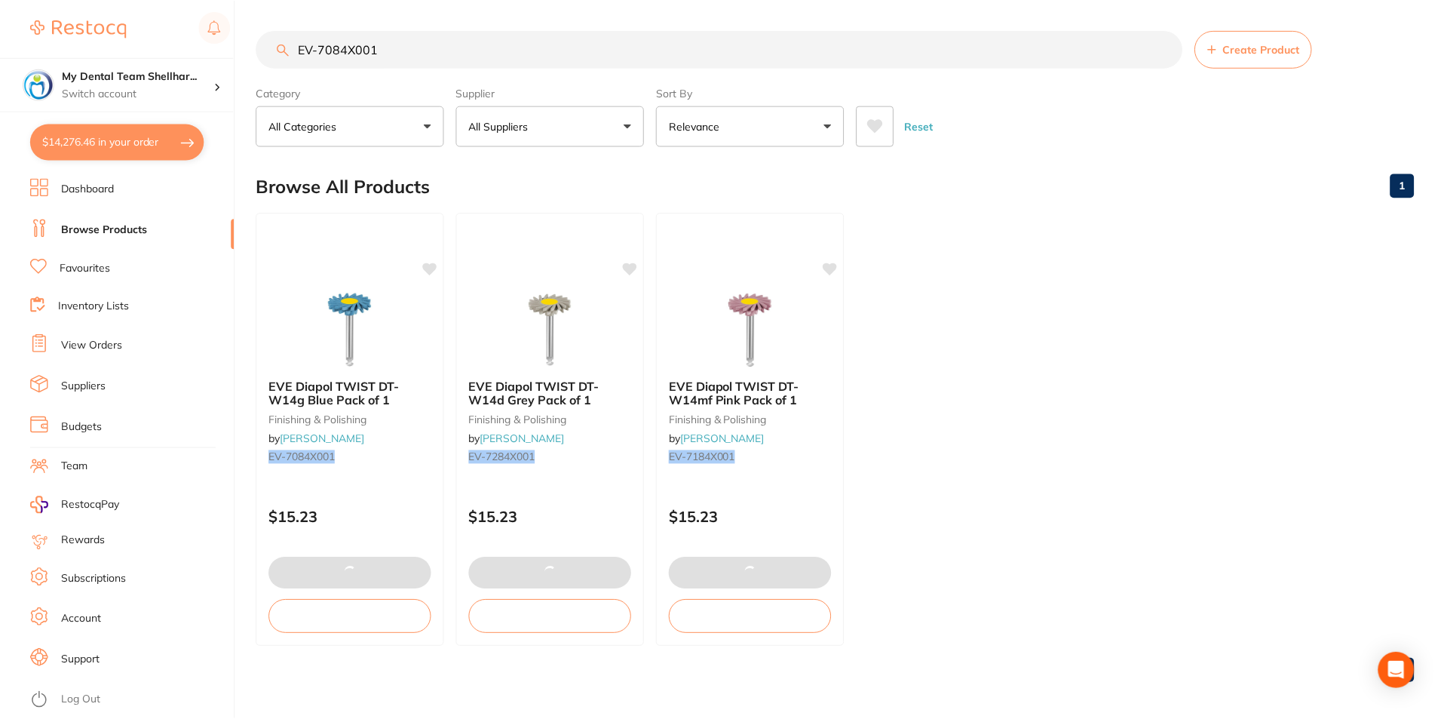
scroll to position [1, 0]
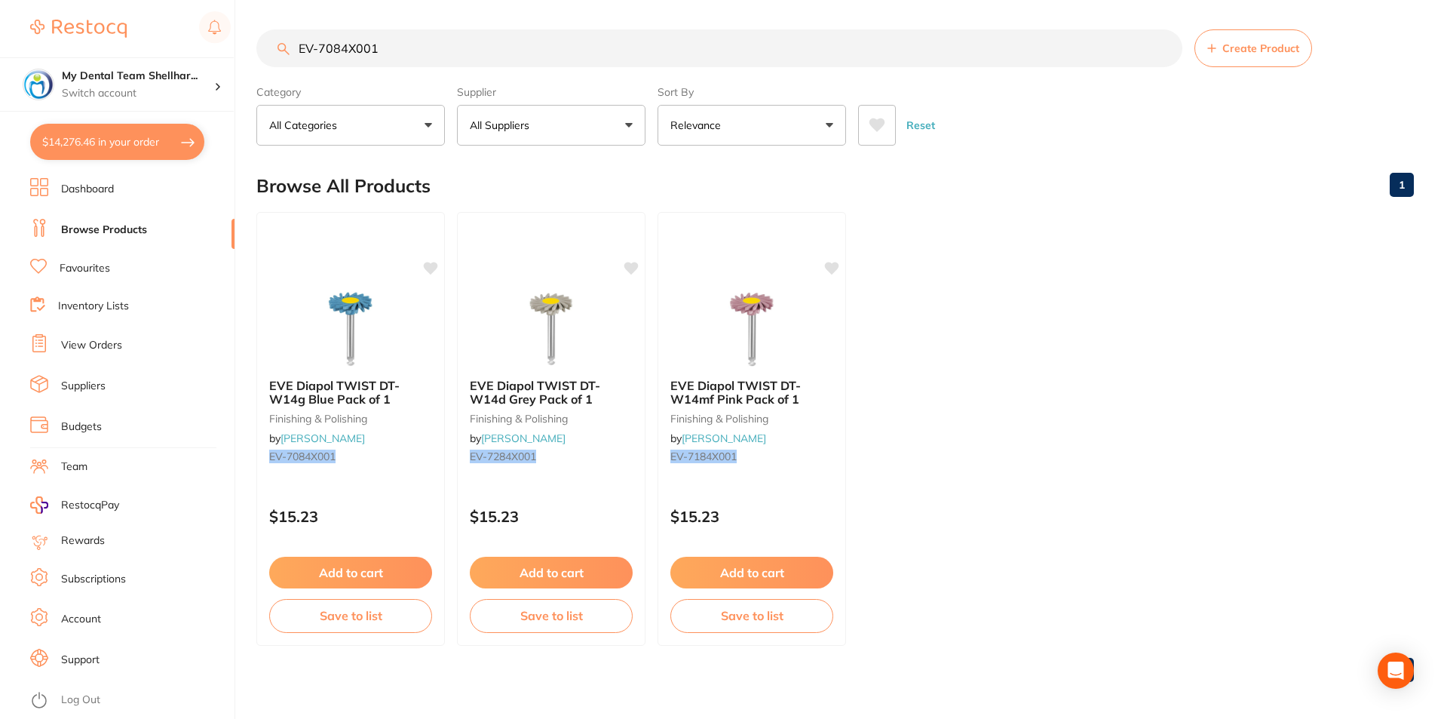
click at [458, 60] on input "EV-7084X001" at bounding box center [719, 48] width 926 height 38
paste input "HS-9000748"
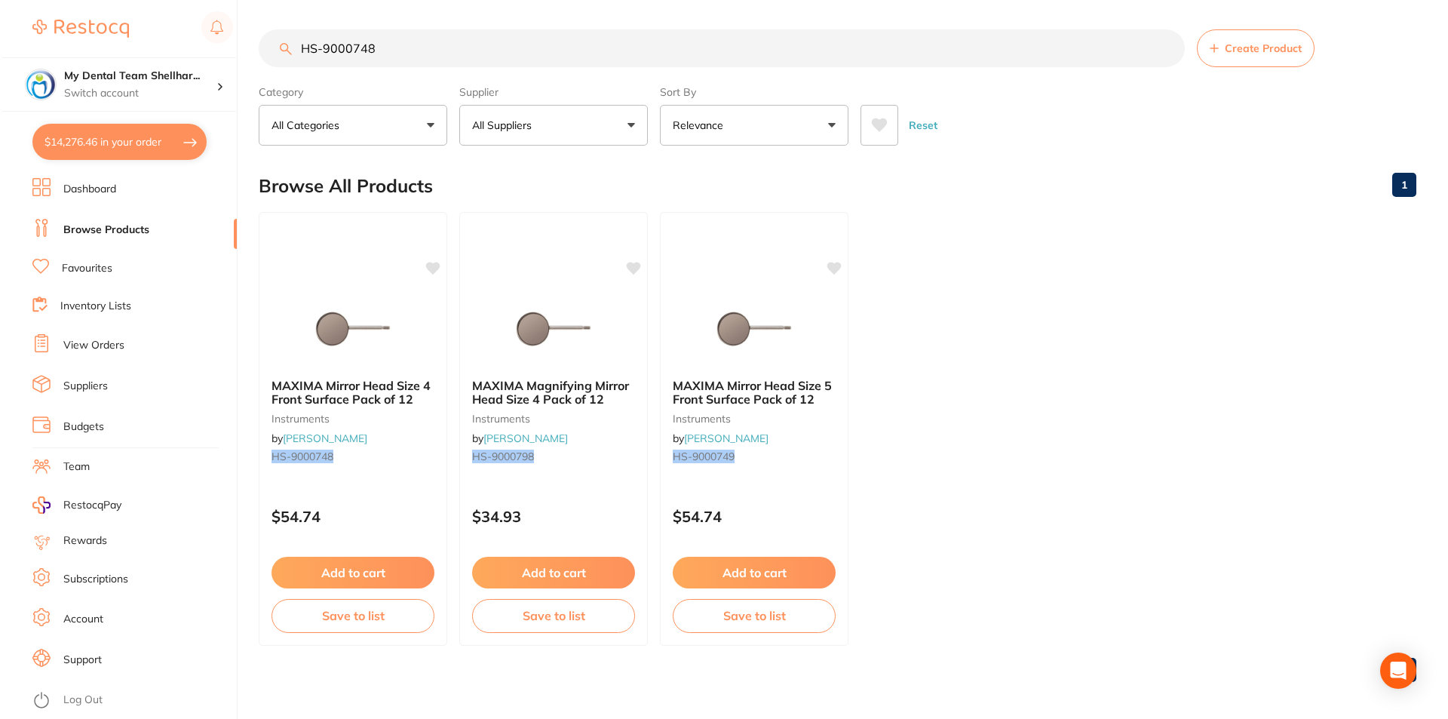
scroll to position [0, 0]
type input "HS-9000748"
click at [350, 314] on img at bounding box center [350, 328] width 99 height 76
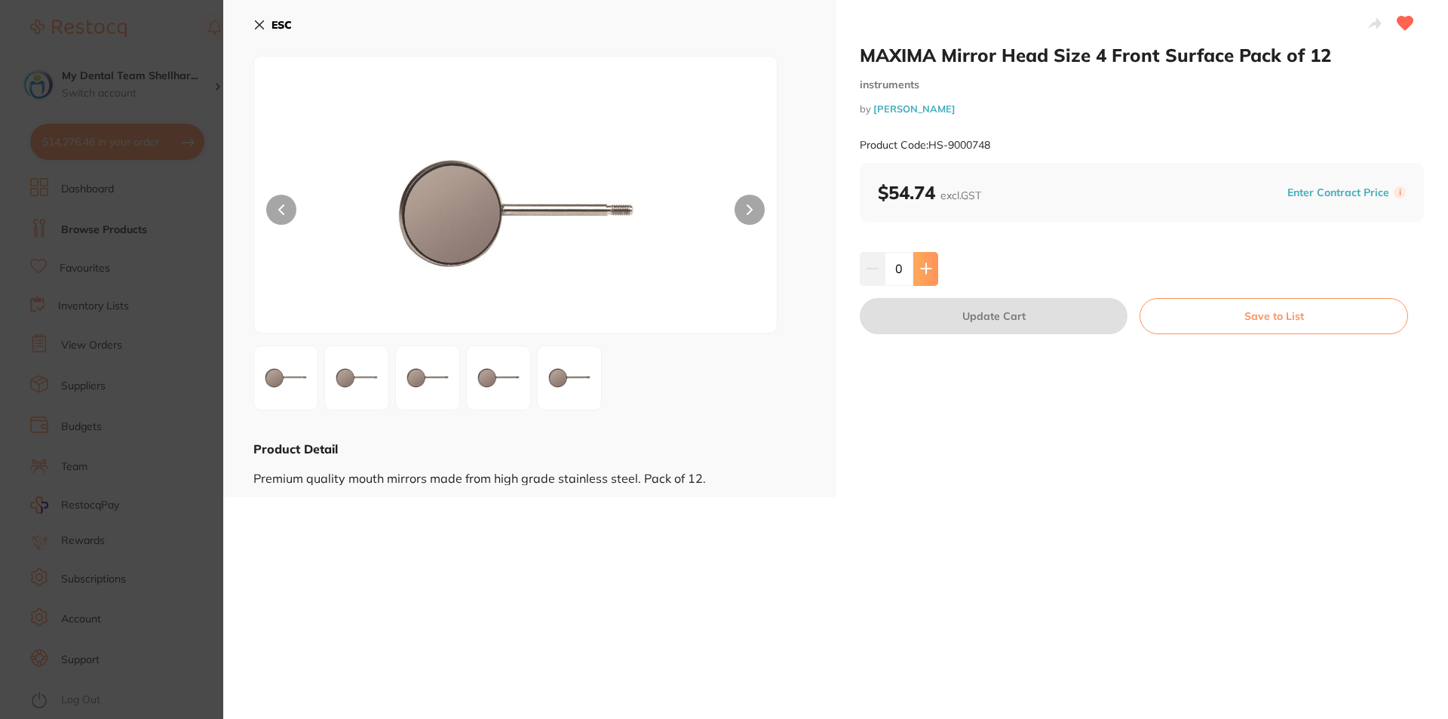
click at [925, 272] on icon at bounding box center [926, 268] width 12 height 12
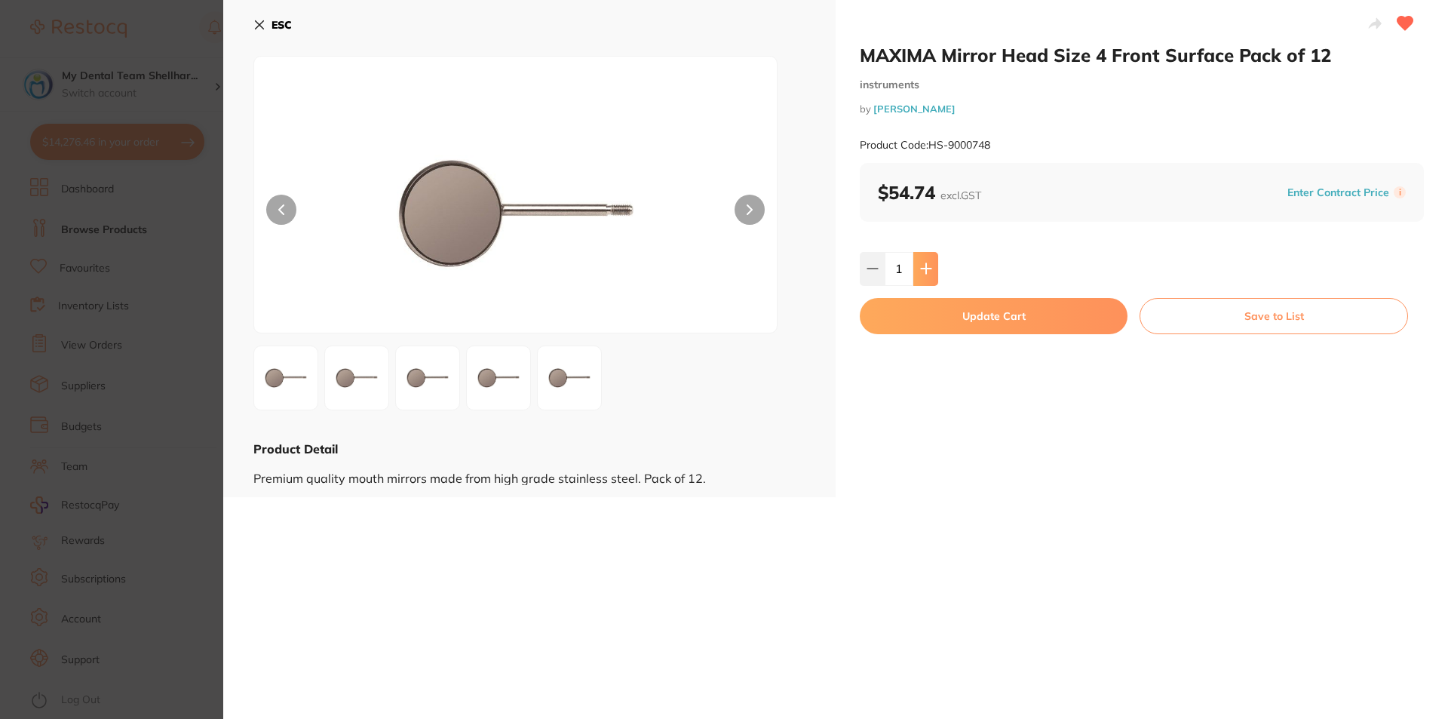
click at [924, 272] on icon at bounding box center [926, 269] width 10 height 10
type input "2"
click at [949, 320] on button "Update Cart" at bounding box center [994, 316] width 268 height 36
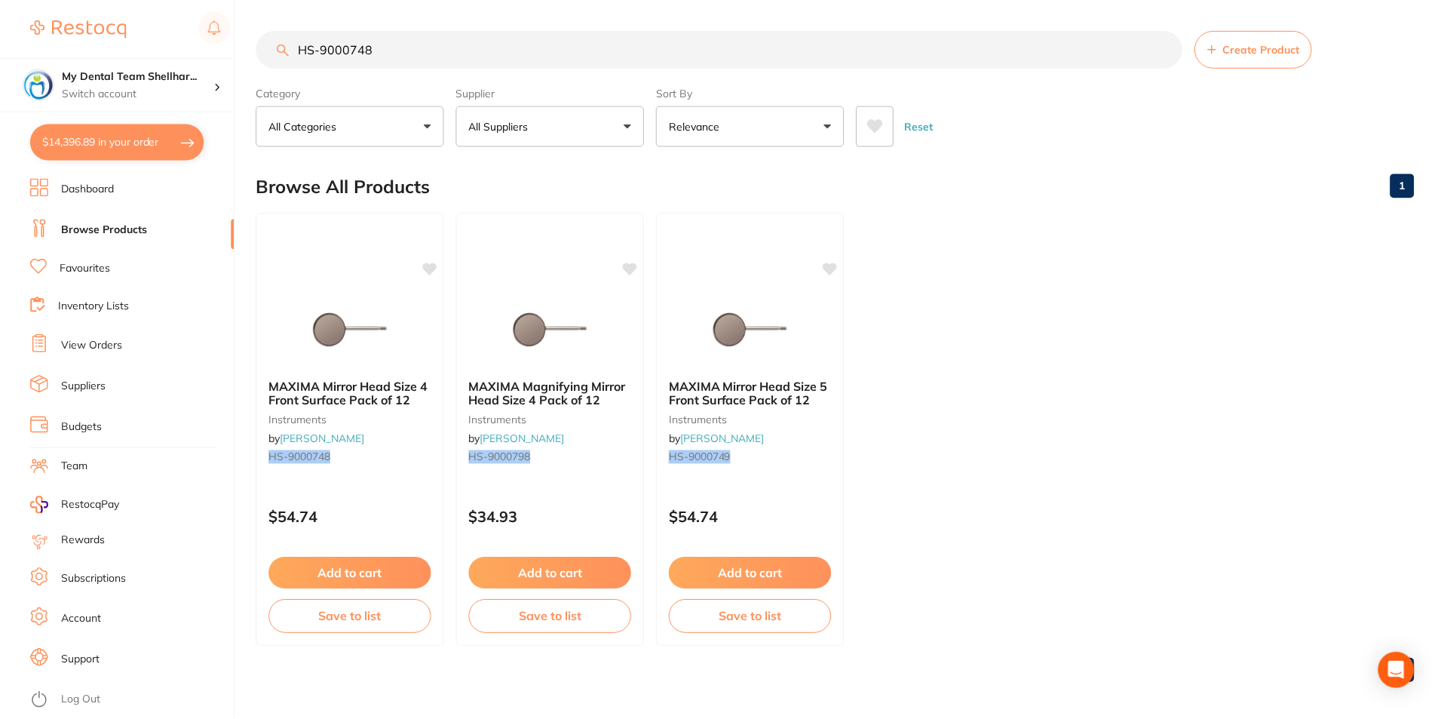
scroll to position [1, 0]
click at [133, 147] on button "$14,396.89 in your order" at bounding box center [117, 142] width 174 height 36
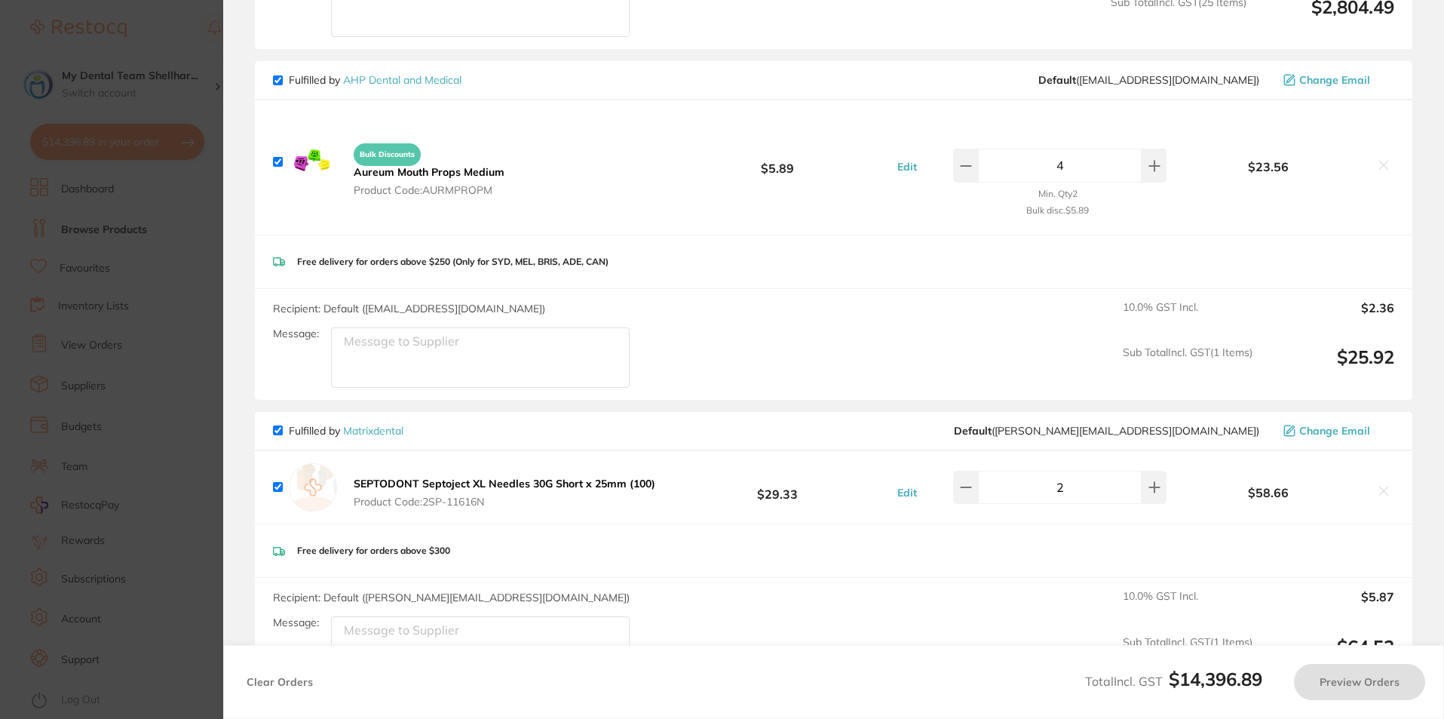
checkbox input "true"
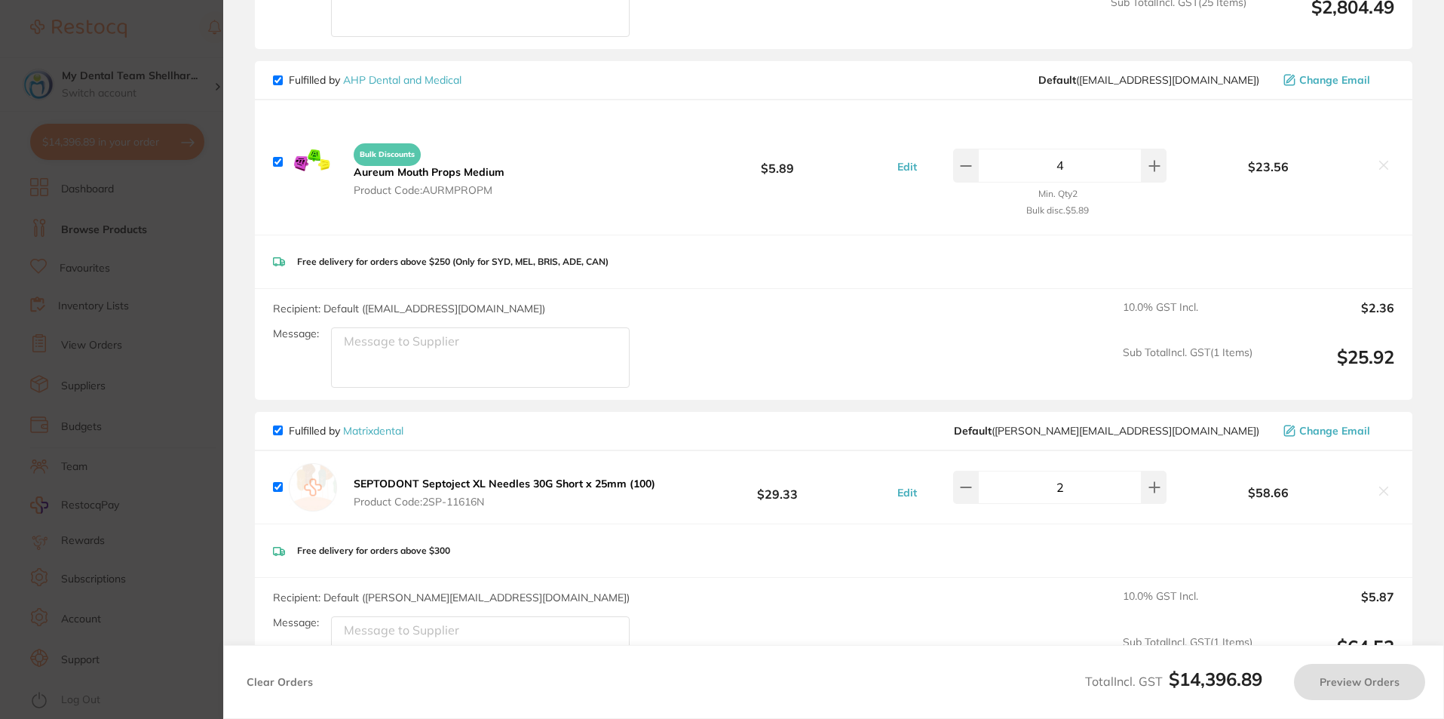
checkbox input "true"
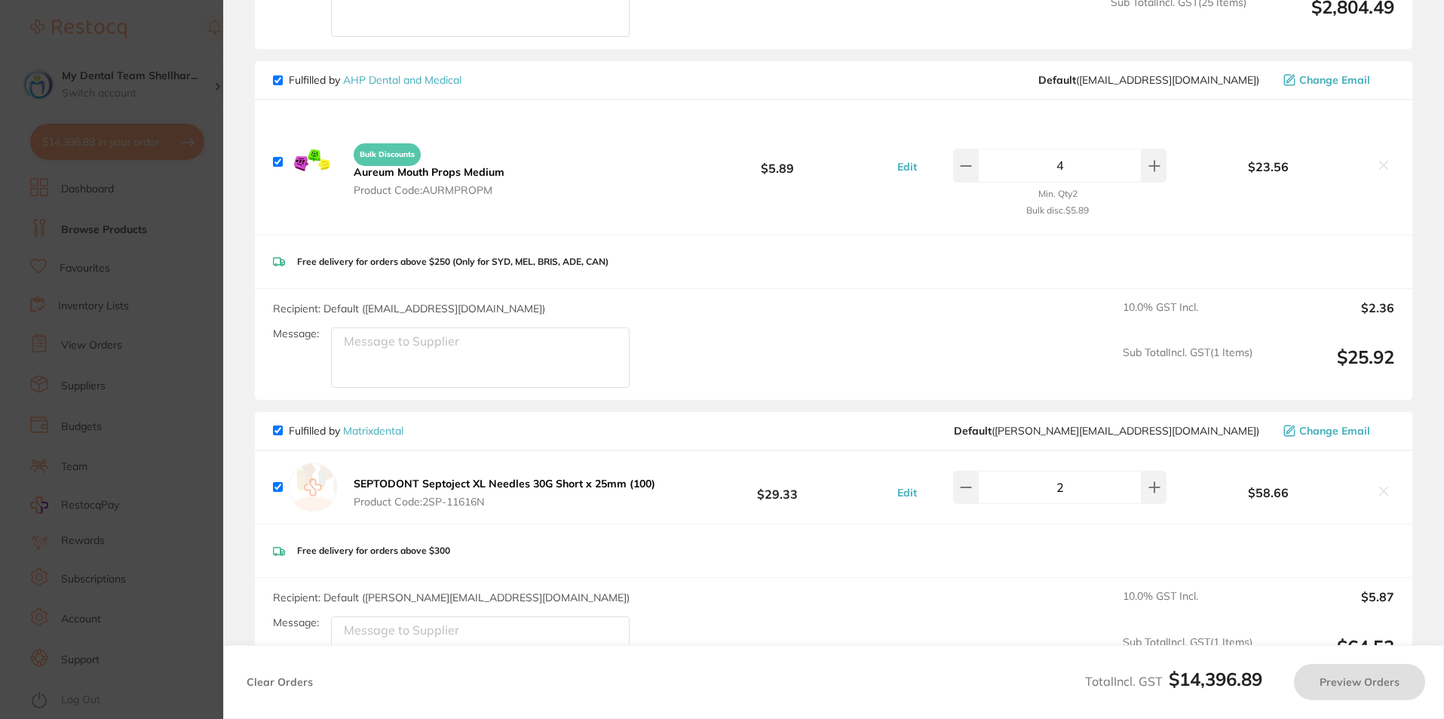
checkbox input "true"
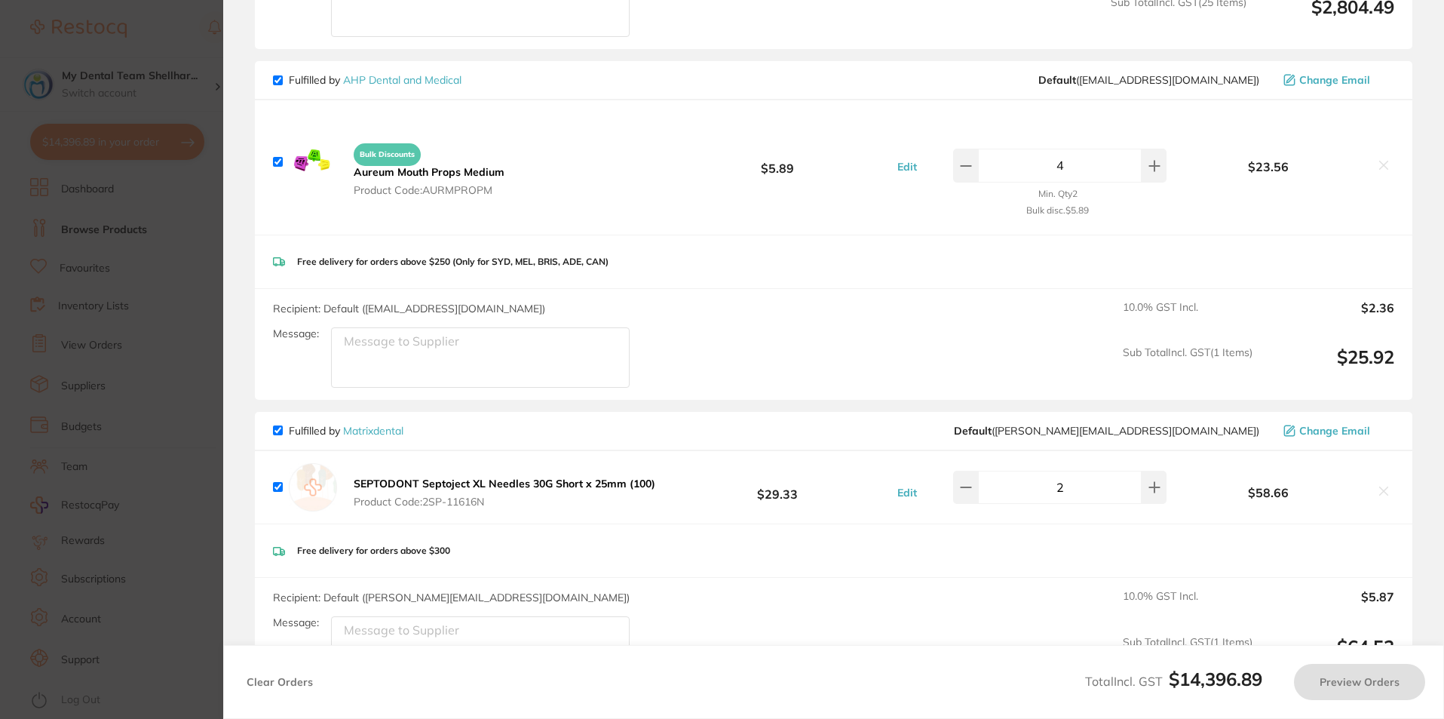
checkbox input "true"
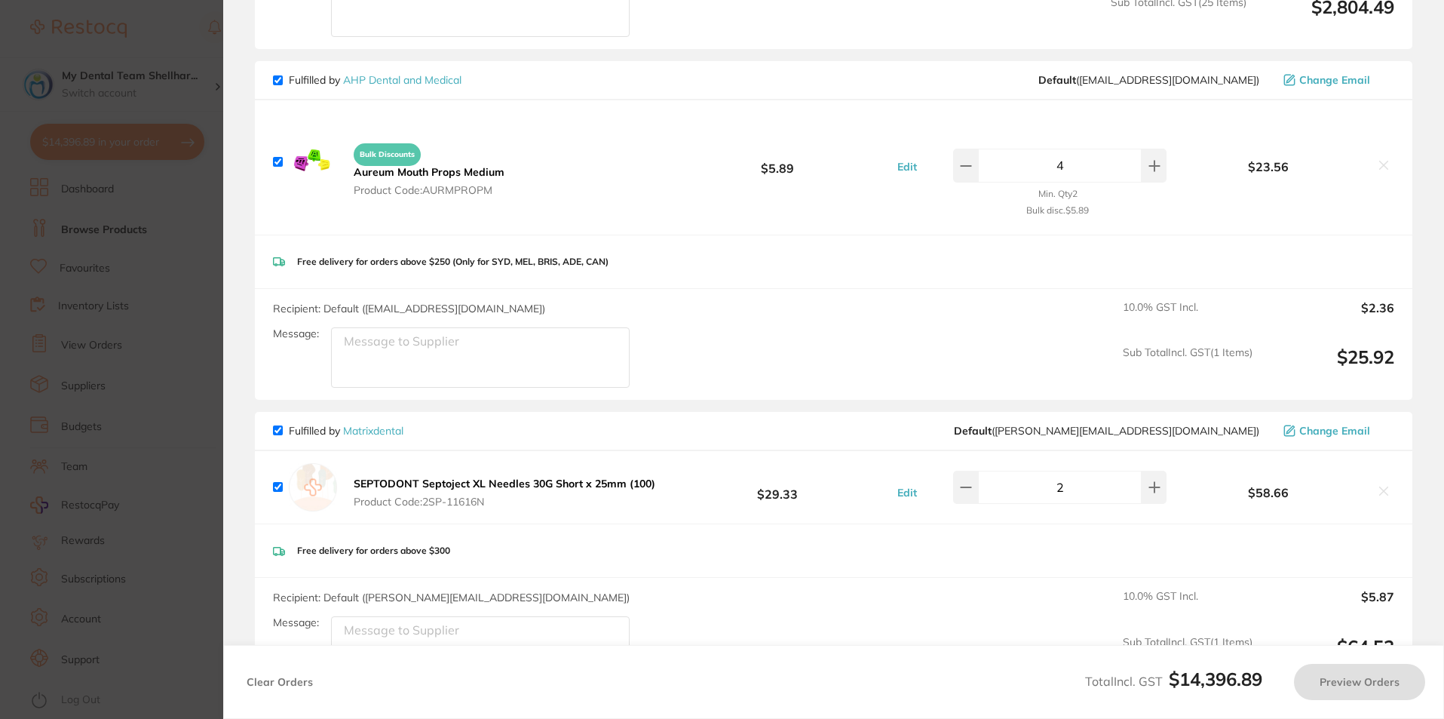
checkbox input "true"
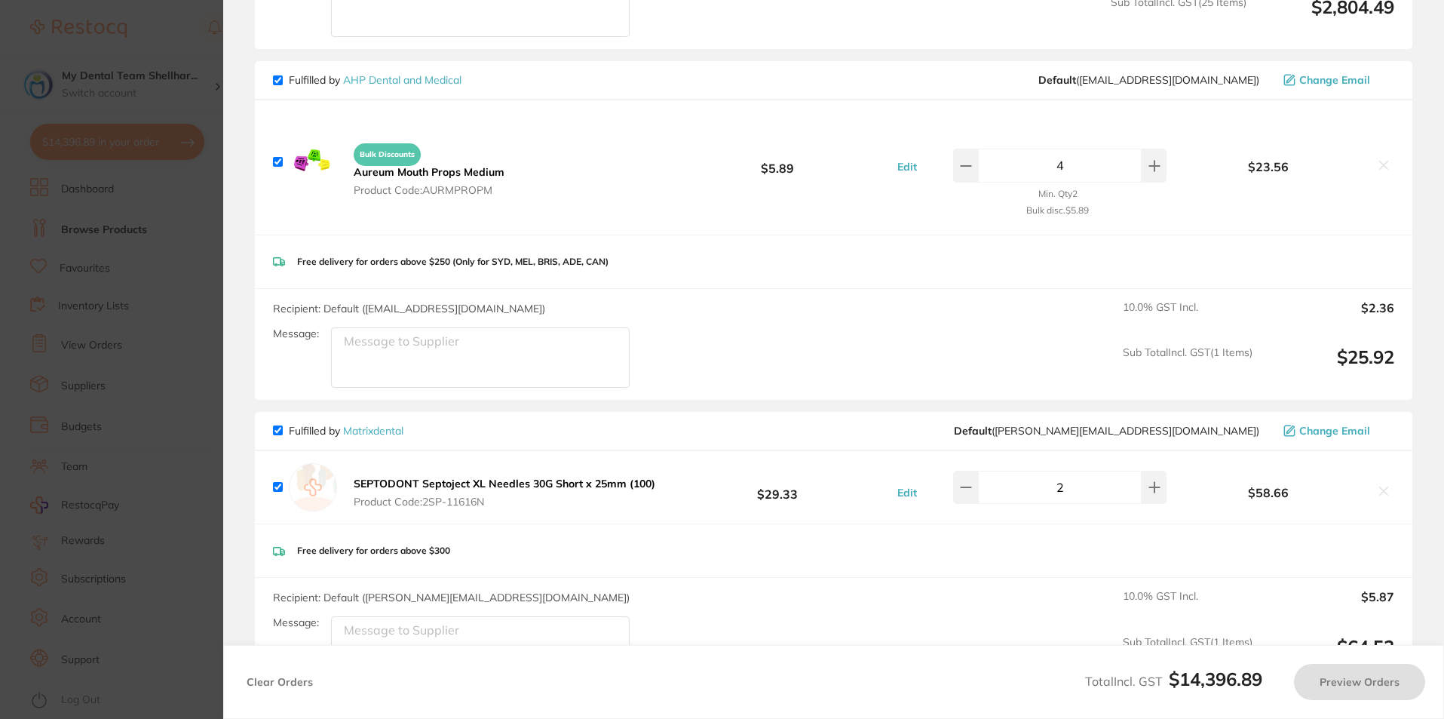
checkbox input "true"
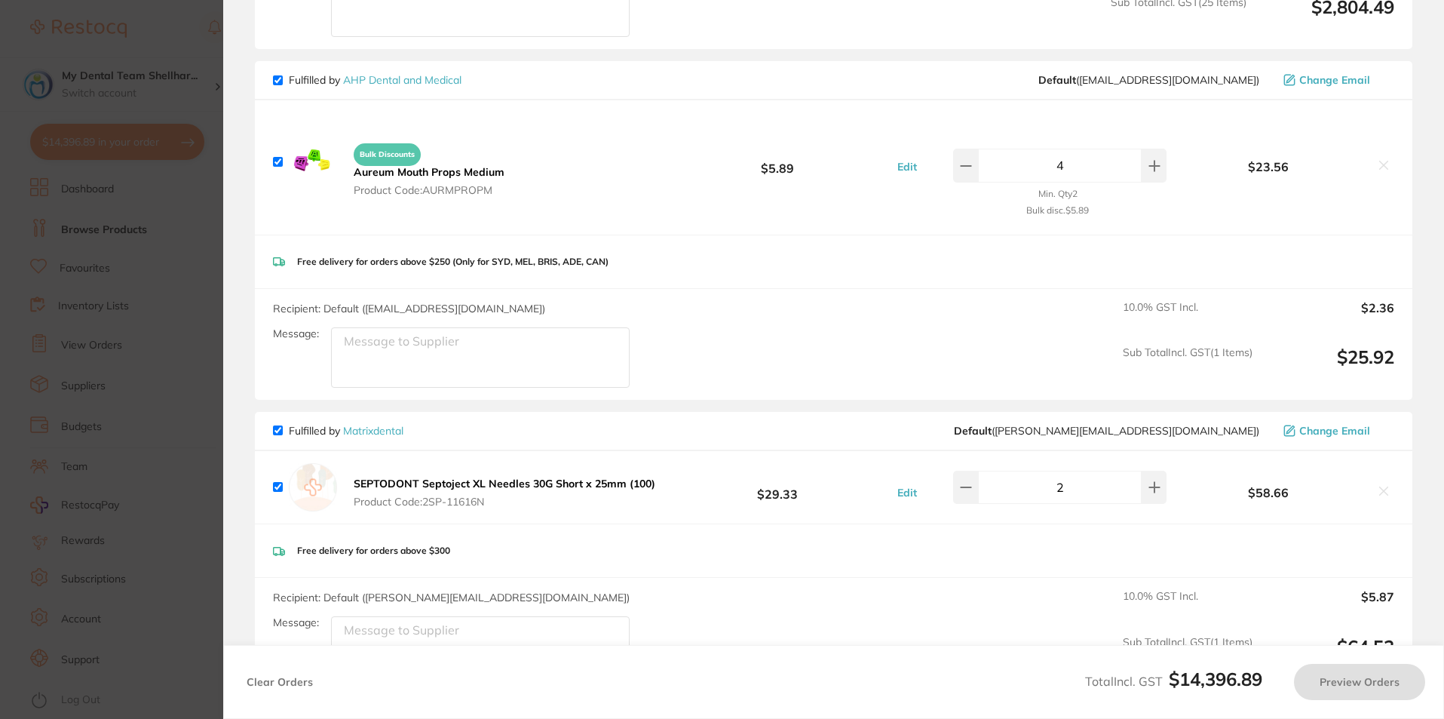
checkbox input "true"
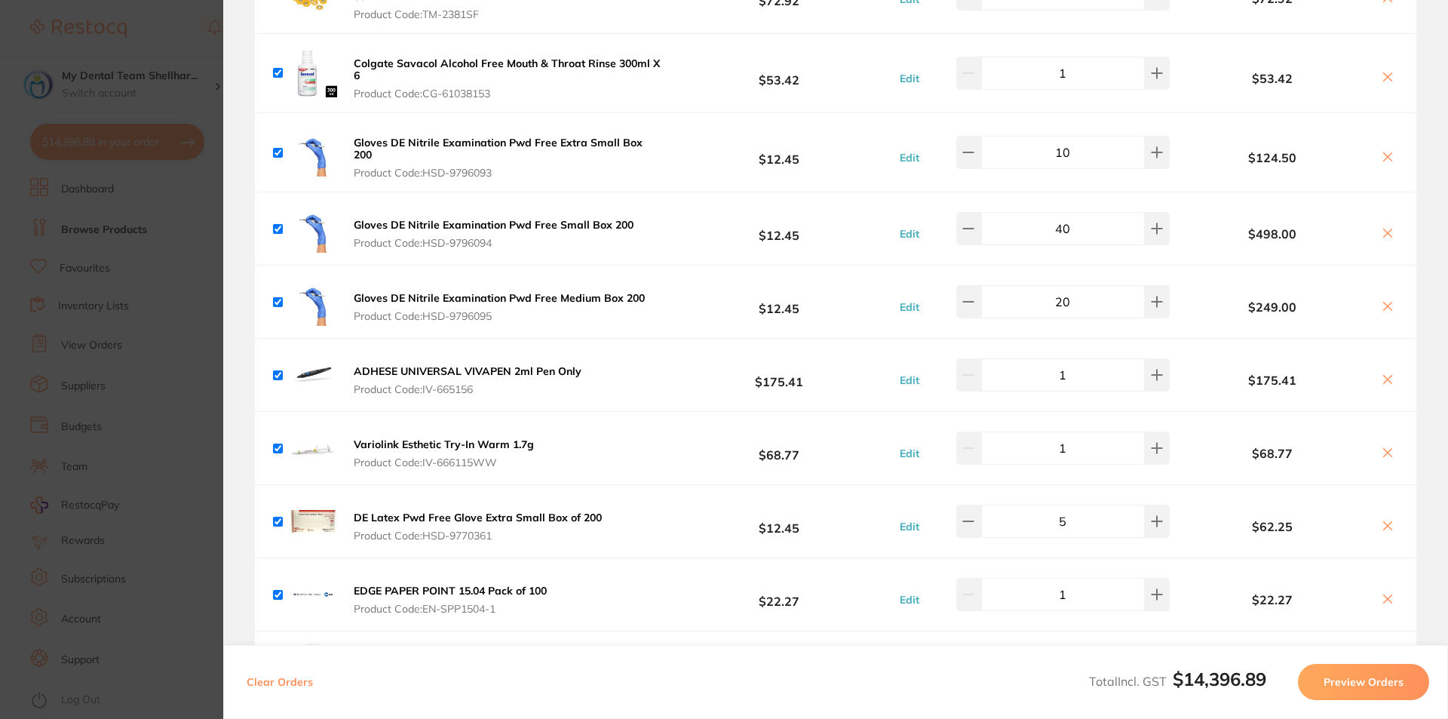
scroll to position [7917, 0]
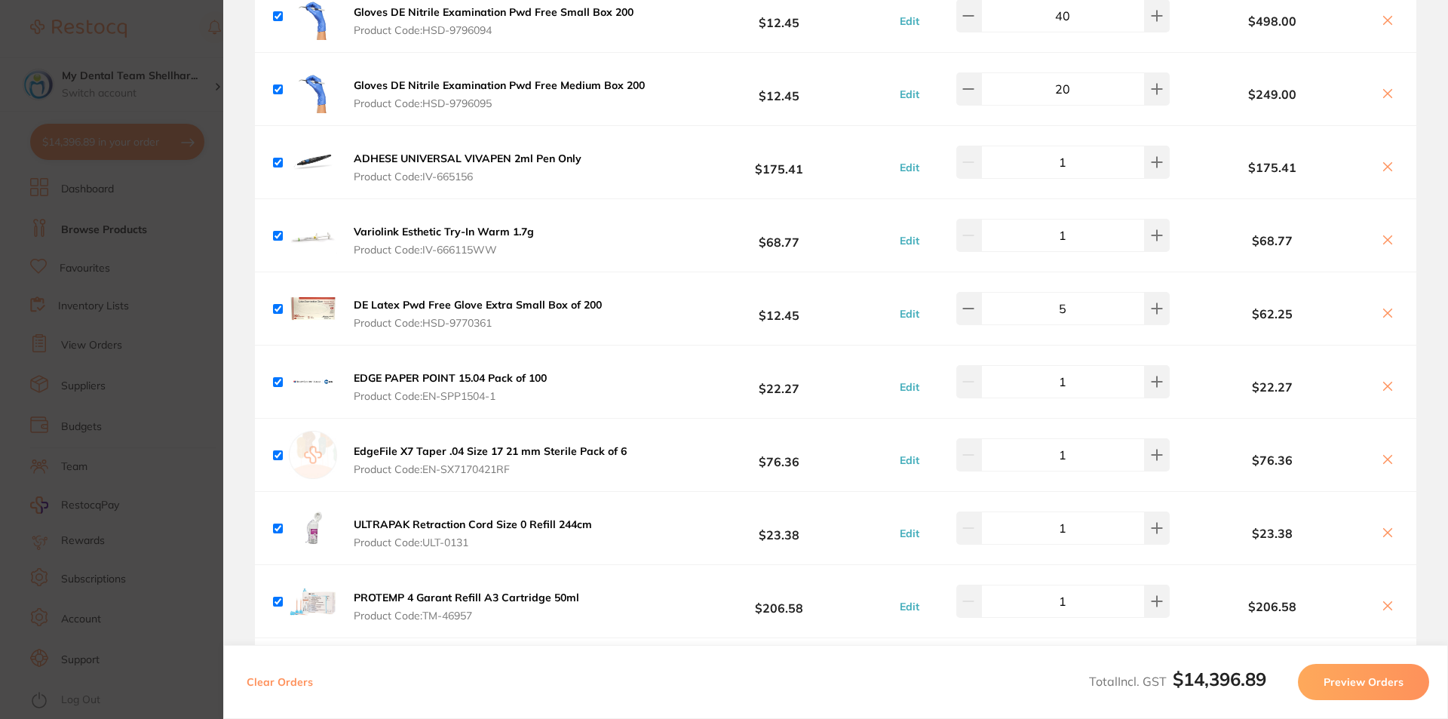
click at [1385, 161] on icon at bounding box center [1387, 167] width 12 height 12
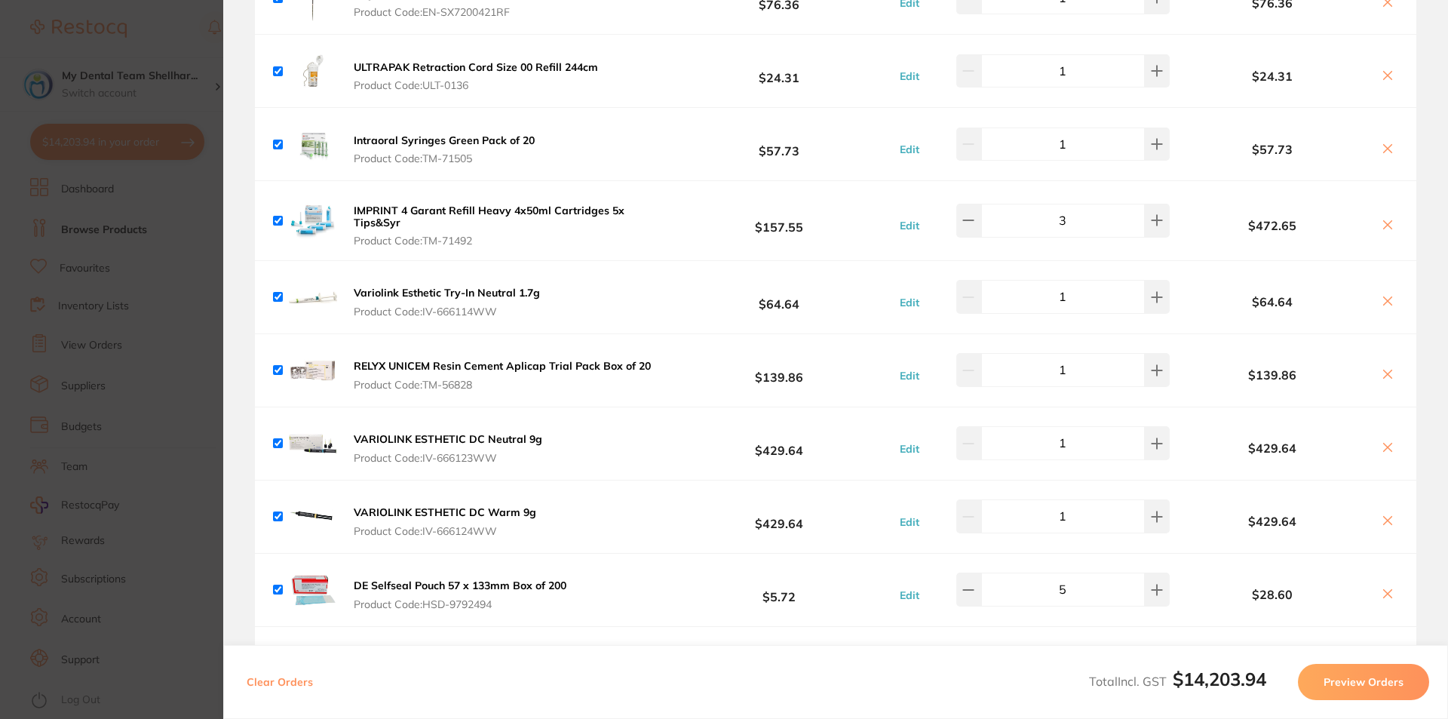
scroll to position [8747, 0]
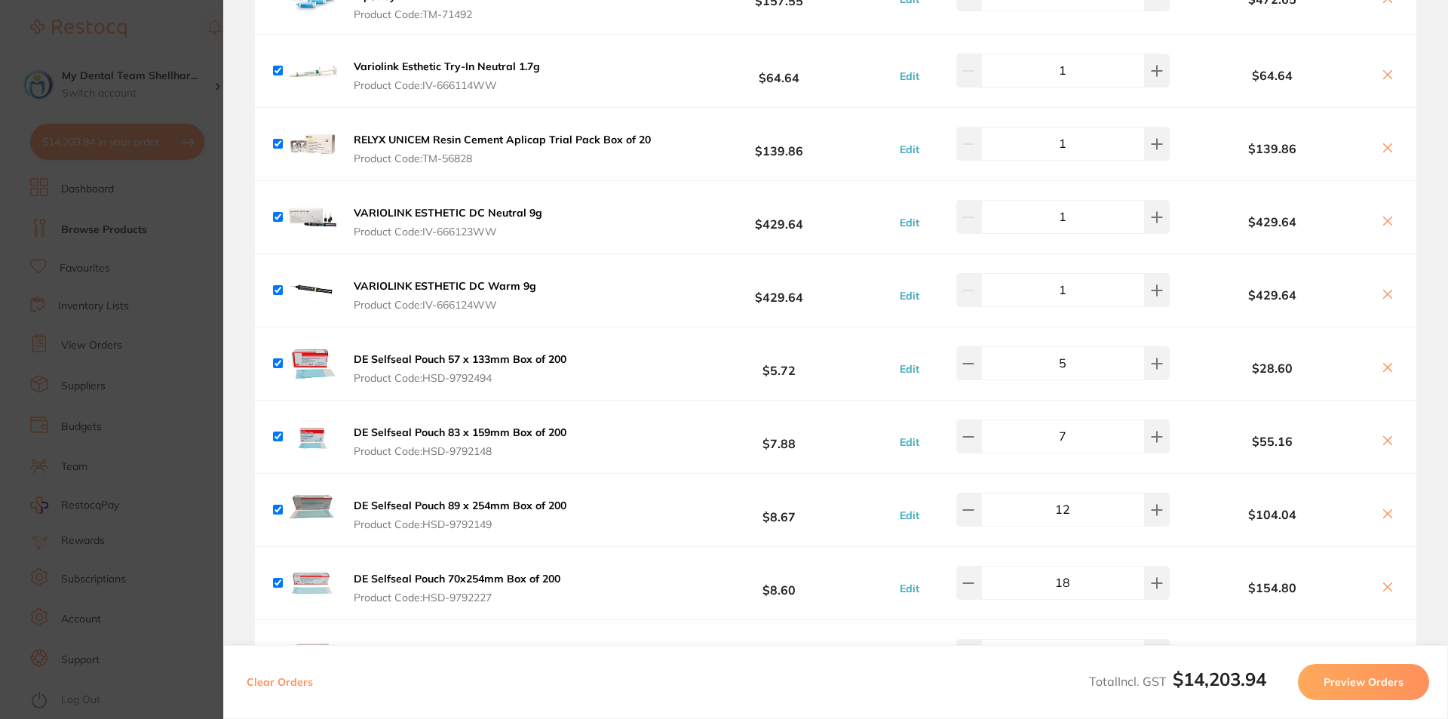
click at [1384, 290] on icon at bounding box center [1388, 294] width 8 height 8
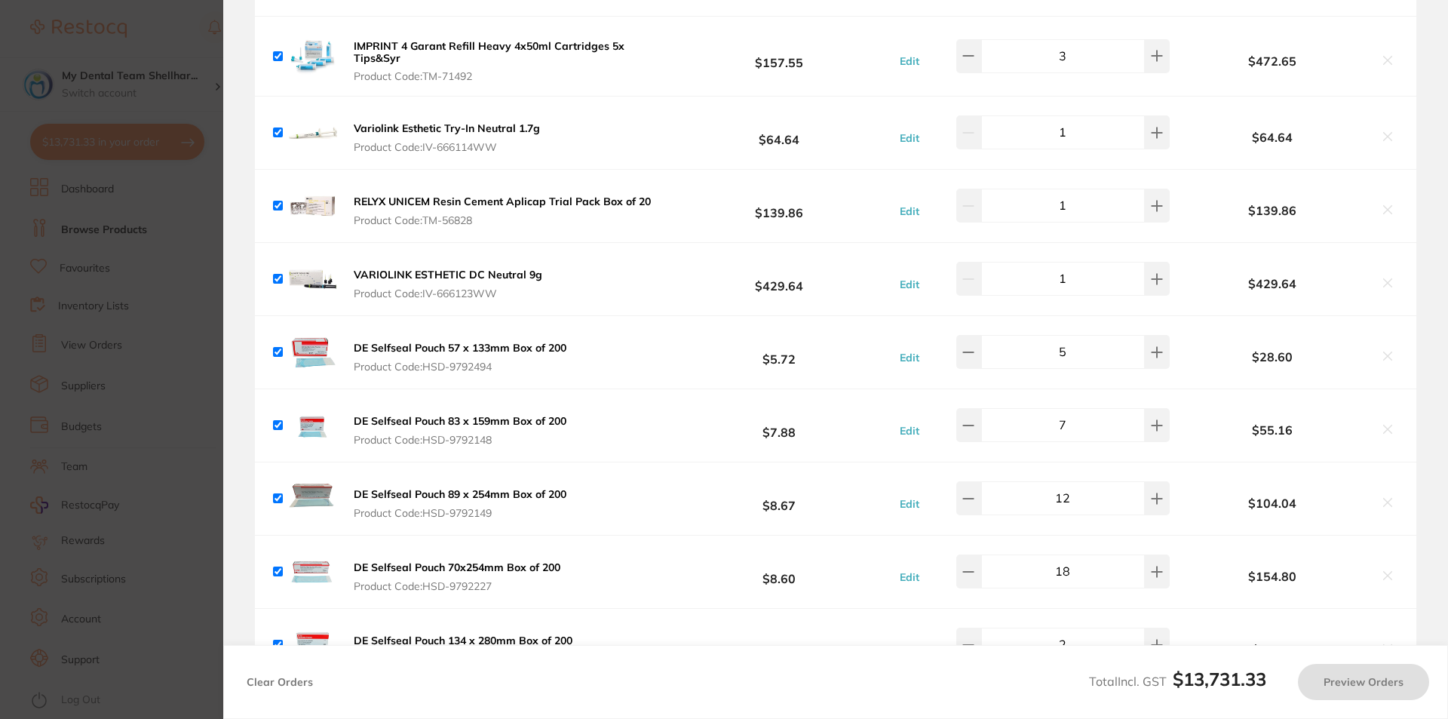
scroll to position [8596, 0]
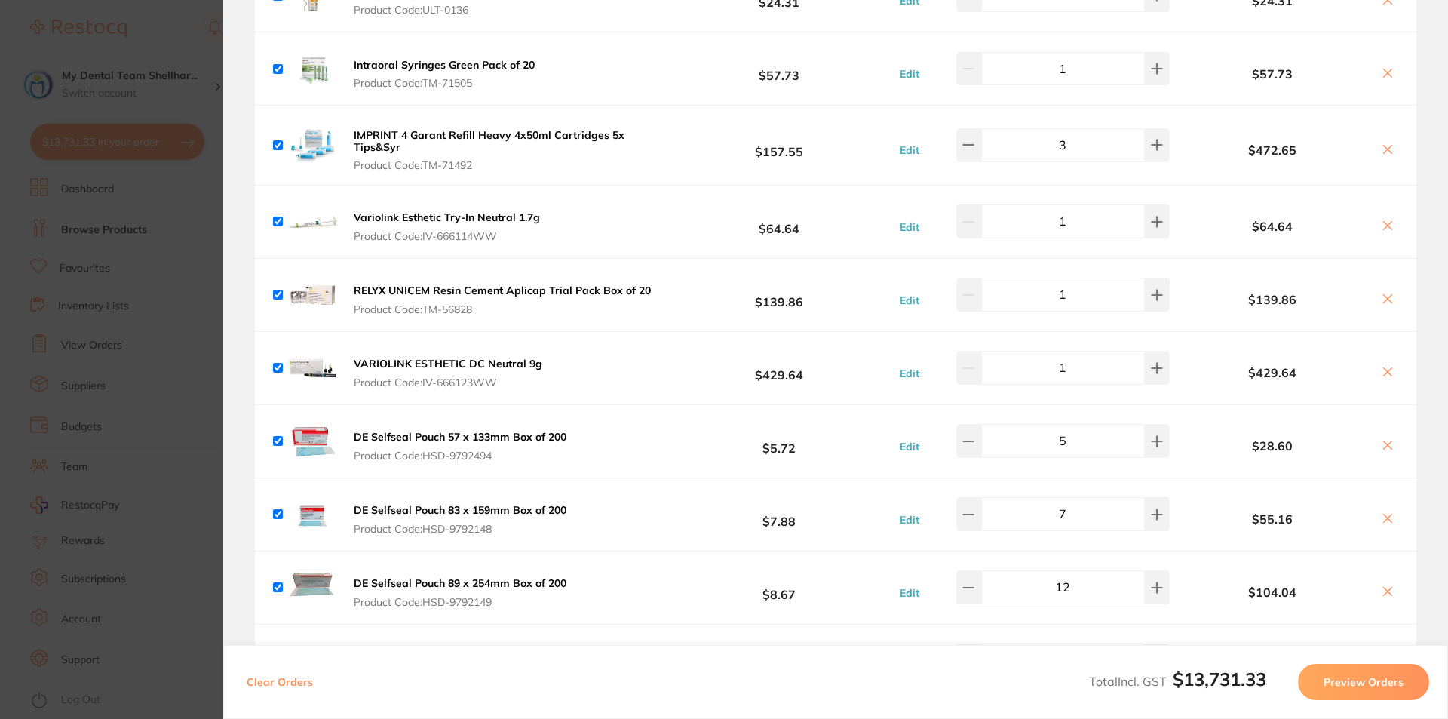
click at [1383, 219] on icon at bounding box center [1387, 225] width 12 height 12
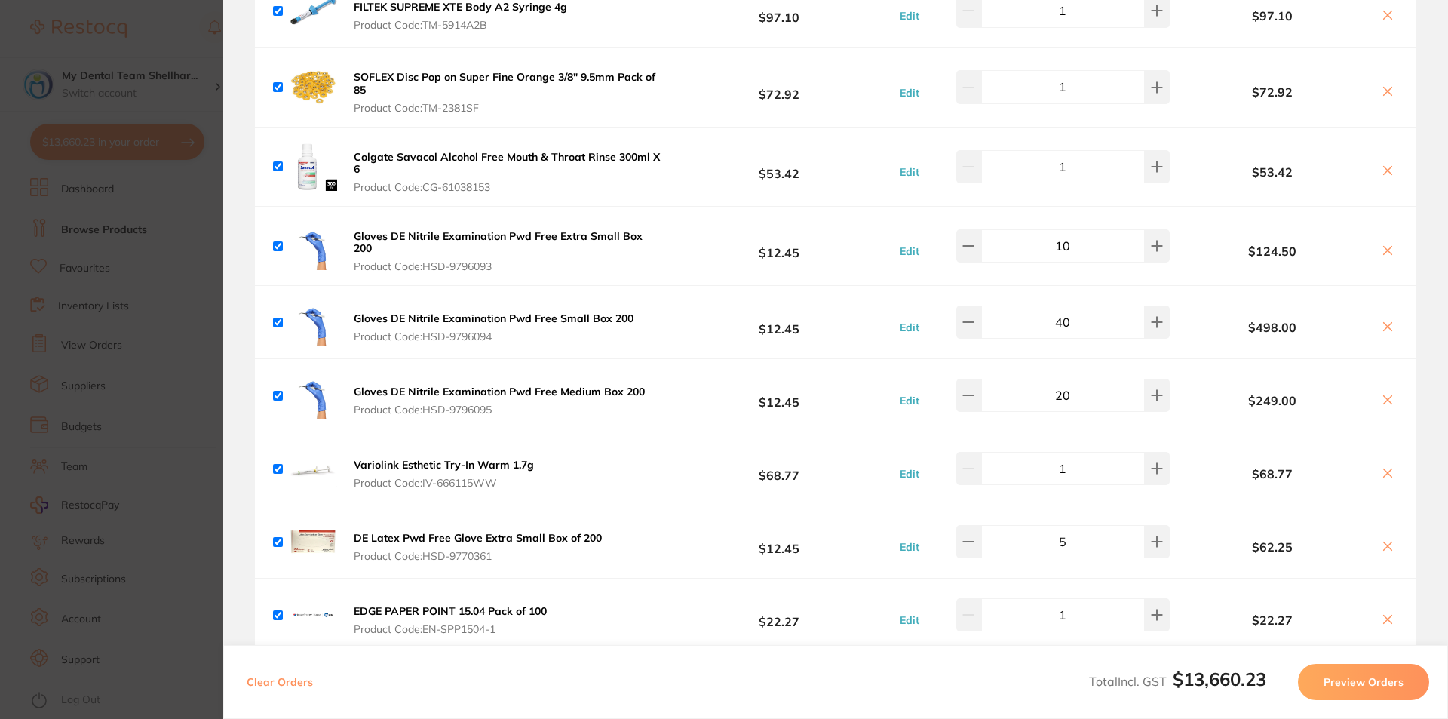
scroll to position [7586, 0]
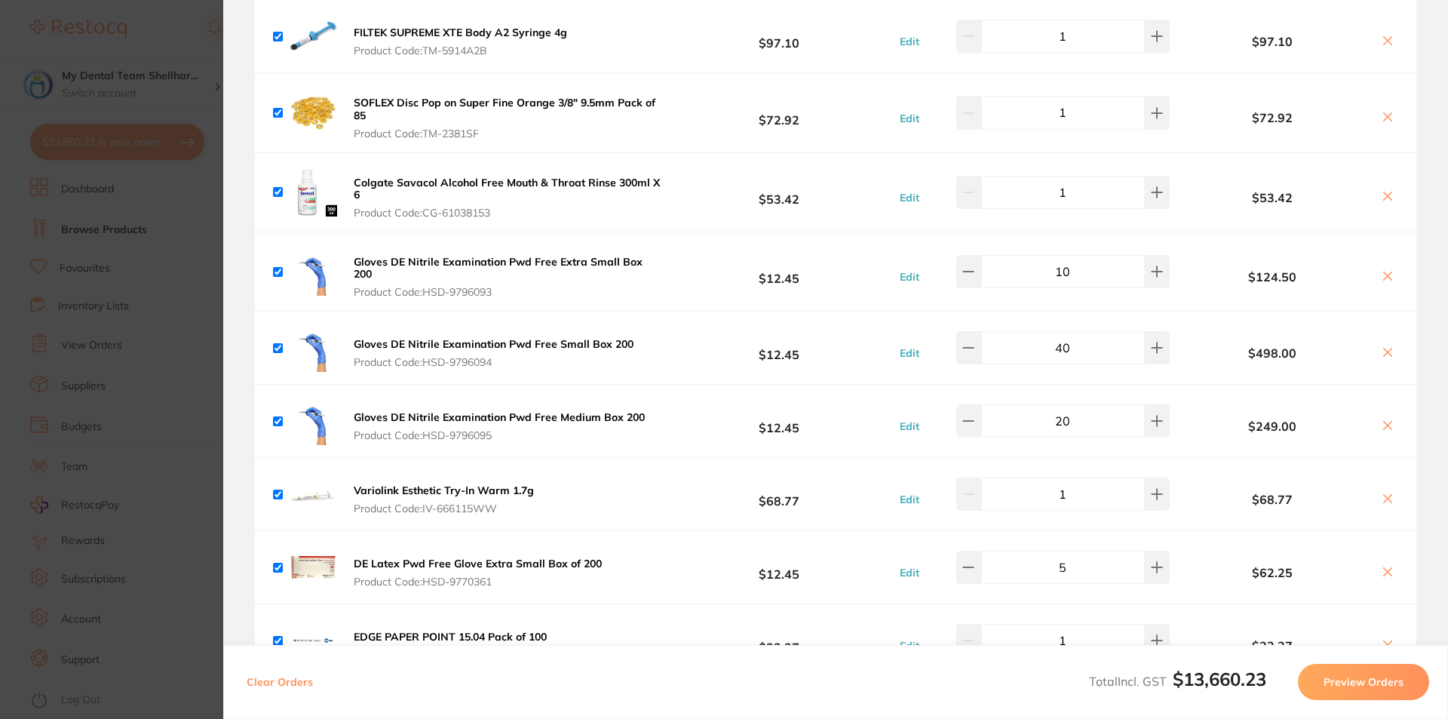
click at [1388, 492] on icon at bounding box center [1387, 498] width 12 height 12
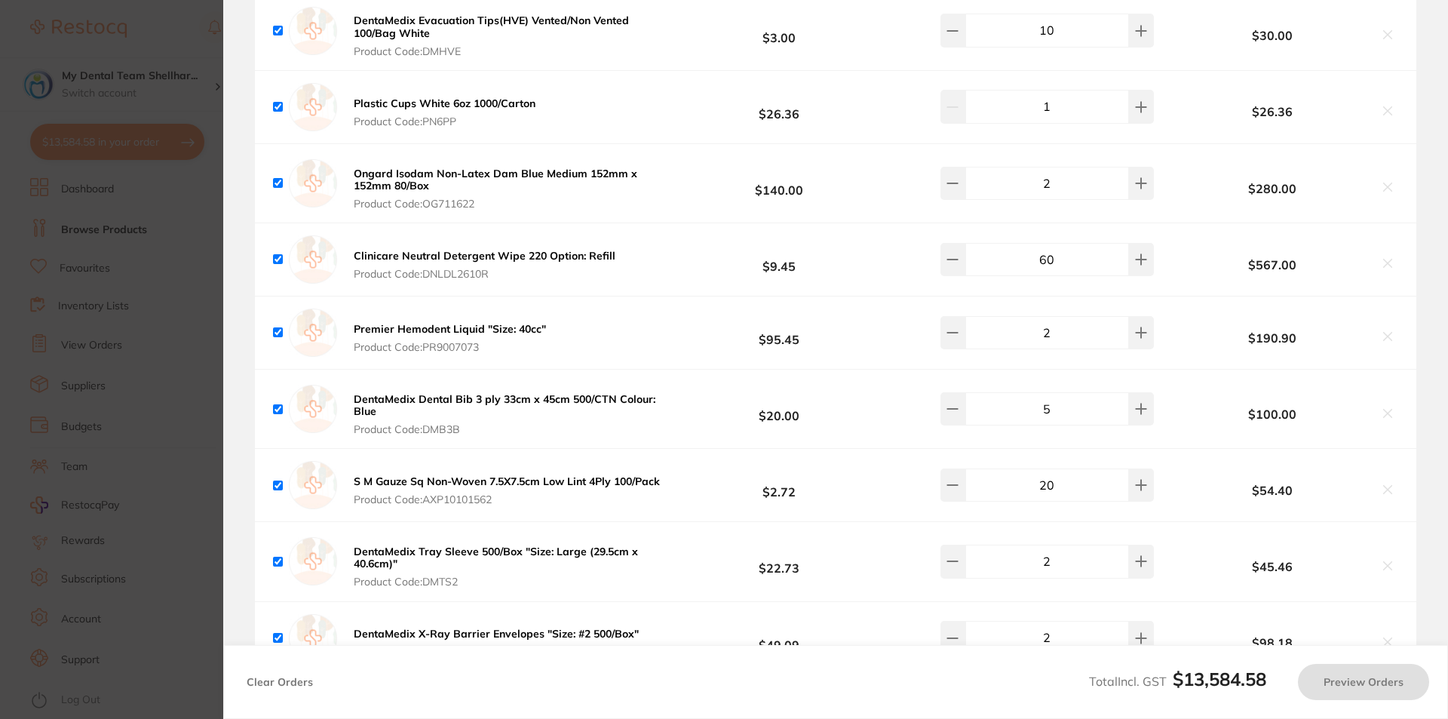
checkbox input "true"
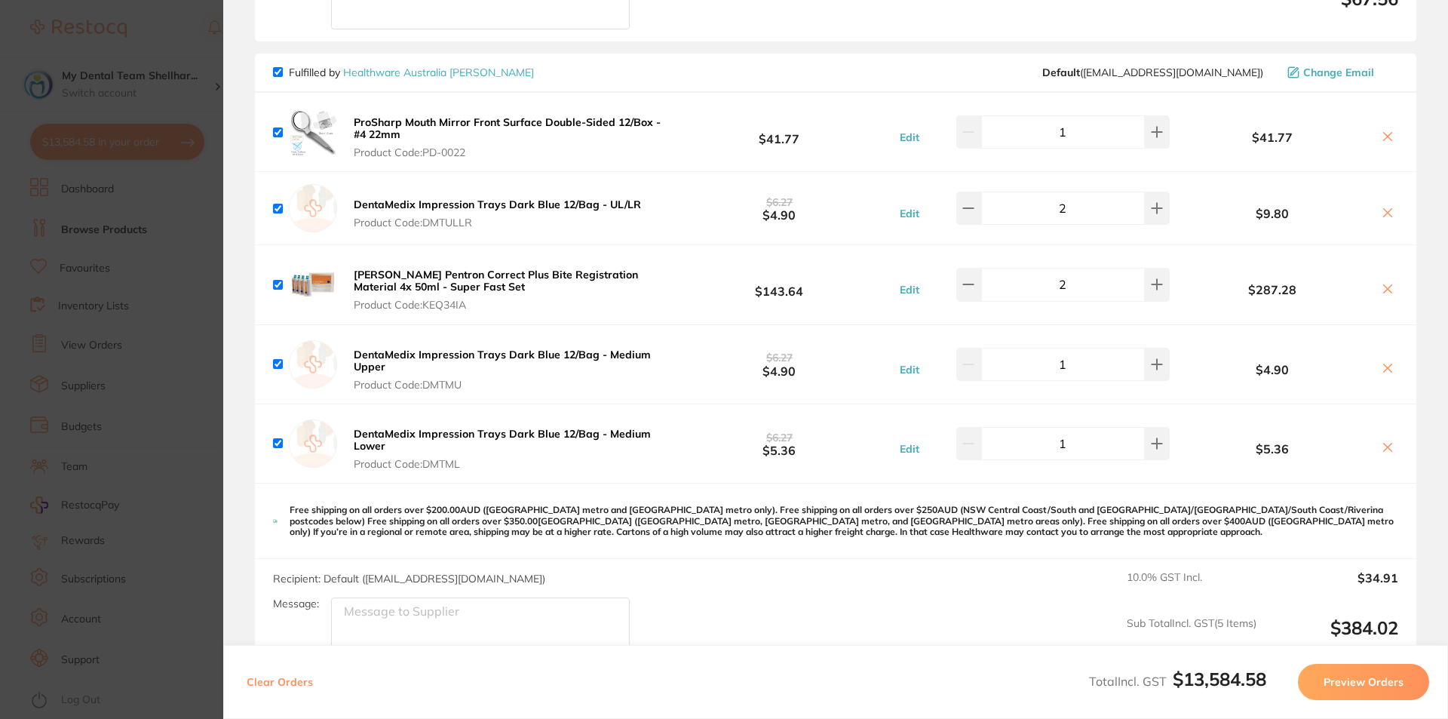
scroll to position [5655, 0]
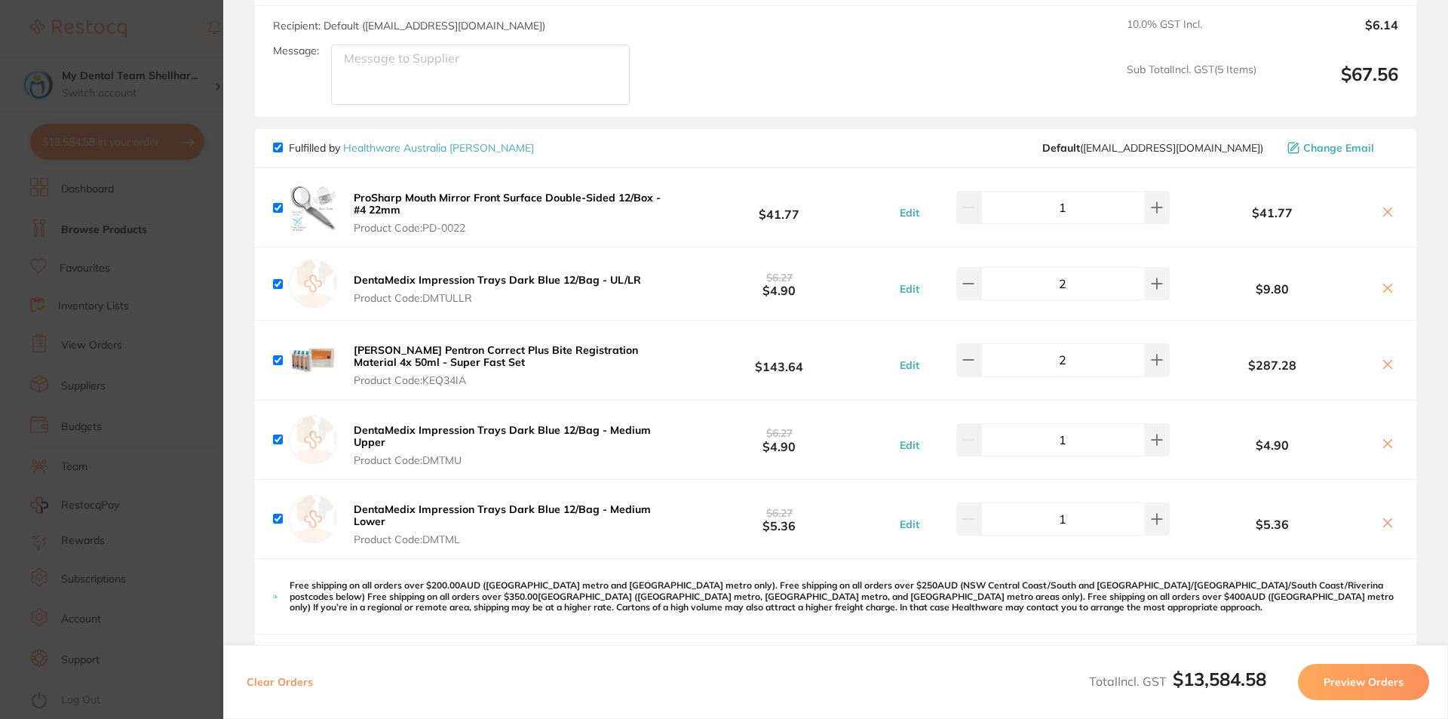
drag, startPoint x: 137, startPoint y: 366, endPoint x: 244, endPoint y: 241, distance: 164.2
click at [141, 367] on section "Update RRP Set your pre negotiated price for this item. Item Agreed RRP (excl. …" at bounding box center [724, 359] width 1448 height 719
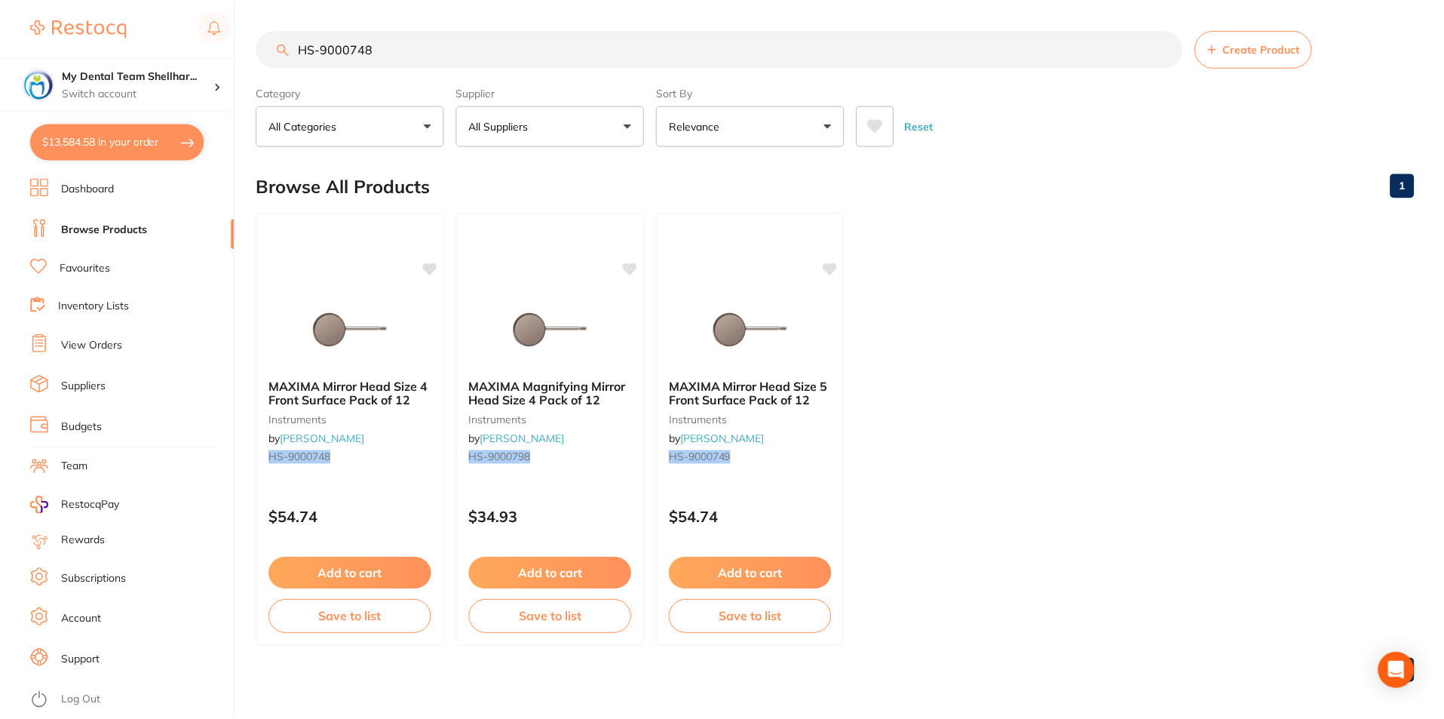
scroll to position [1, 0]
click at [336, 50] on input "HS-9000748" at bounding box center [719, 48] width 926 height 38
paste input "KE-Q34IA"
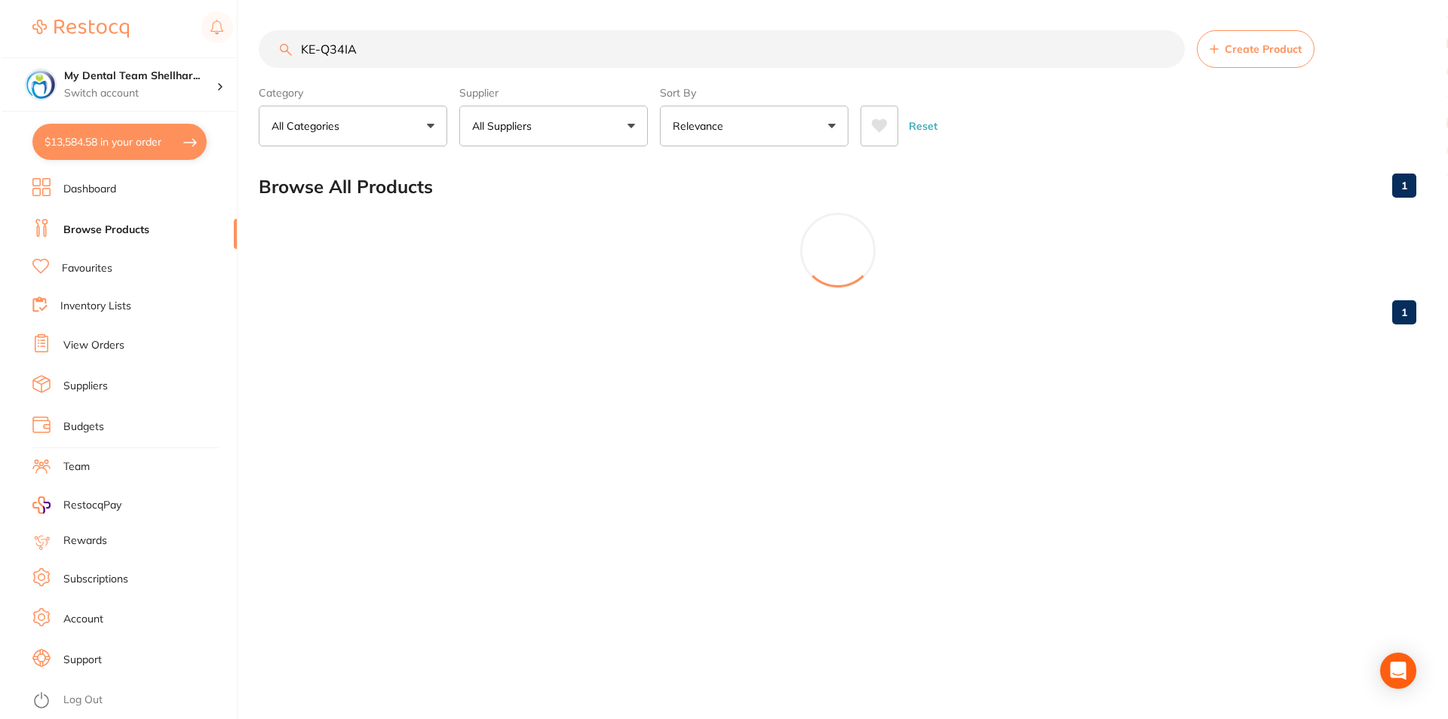
scroll to position [0, 0]
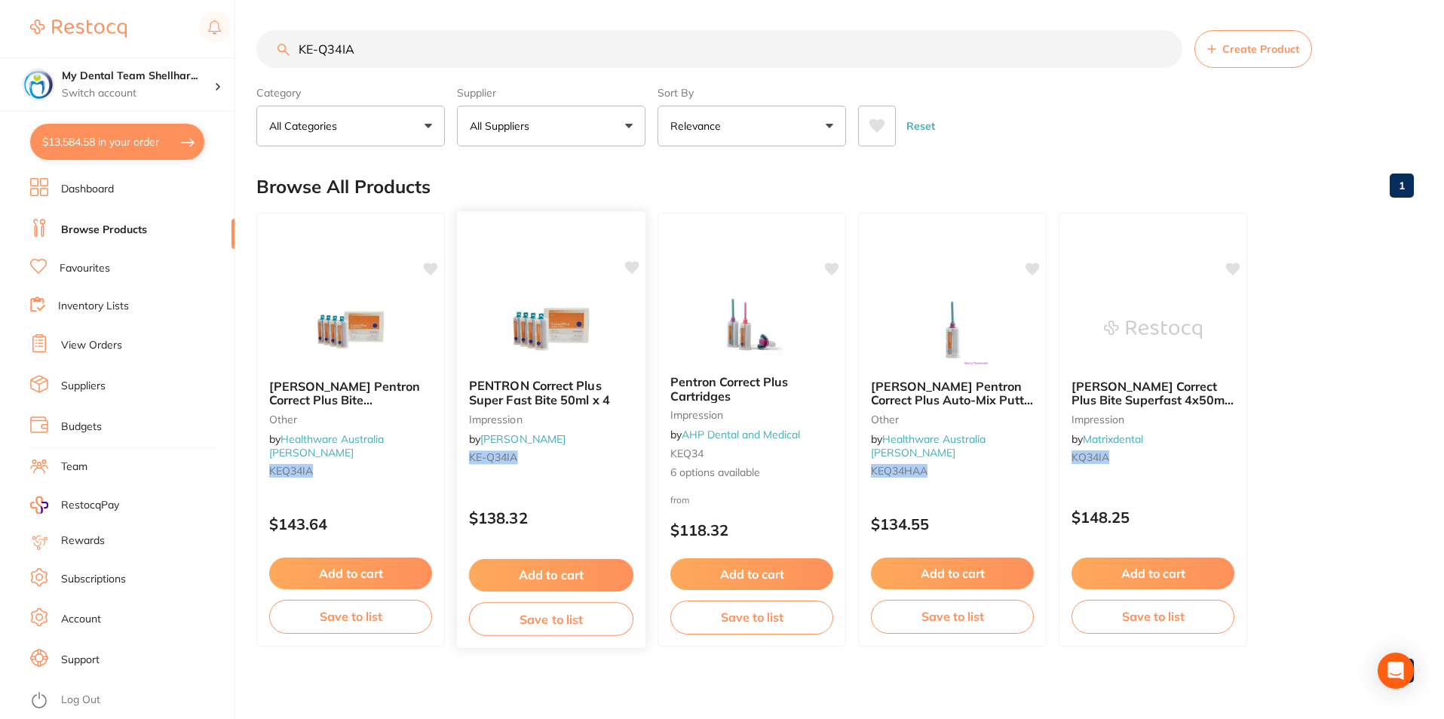
type input "KE-Q34IA"
click at [542, 364] on img at bounding box center [550, 328] width 99 height 76
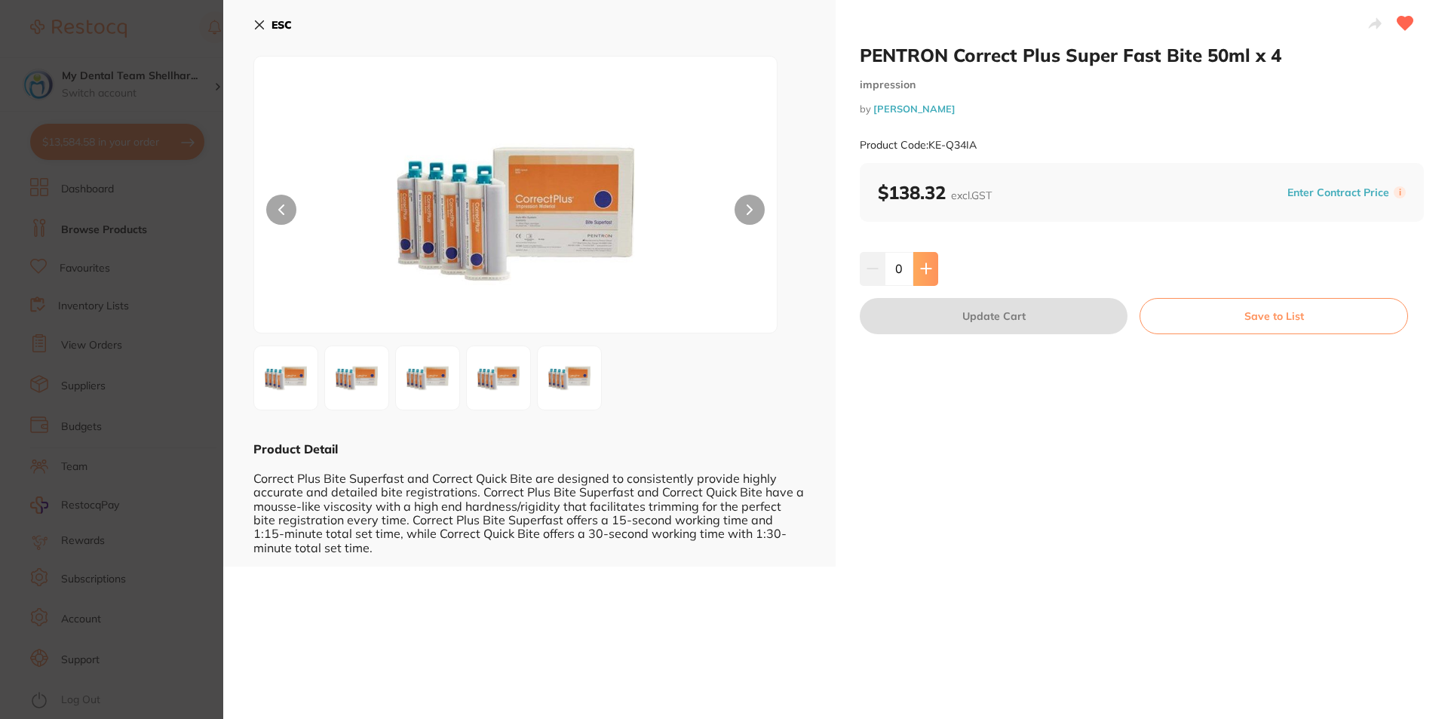
click at [930, 270] on button at bounding box center [925, 268] width 25 height 33
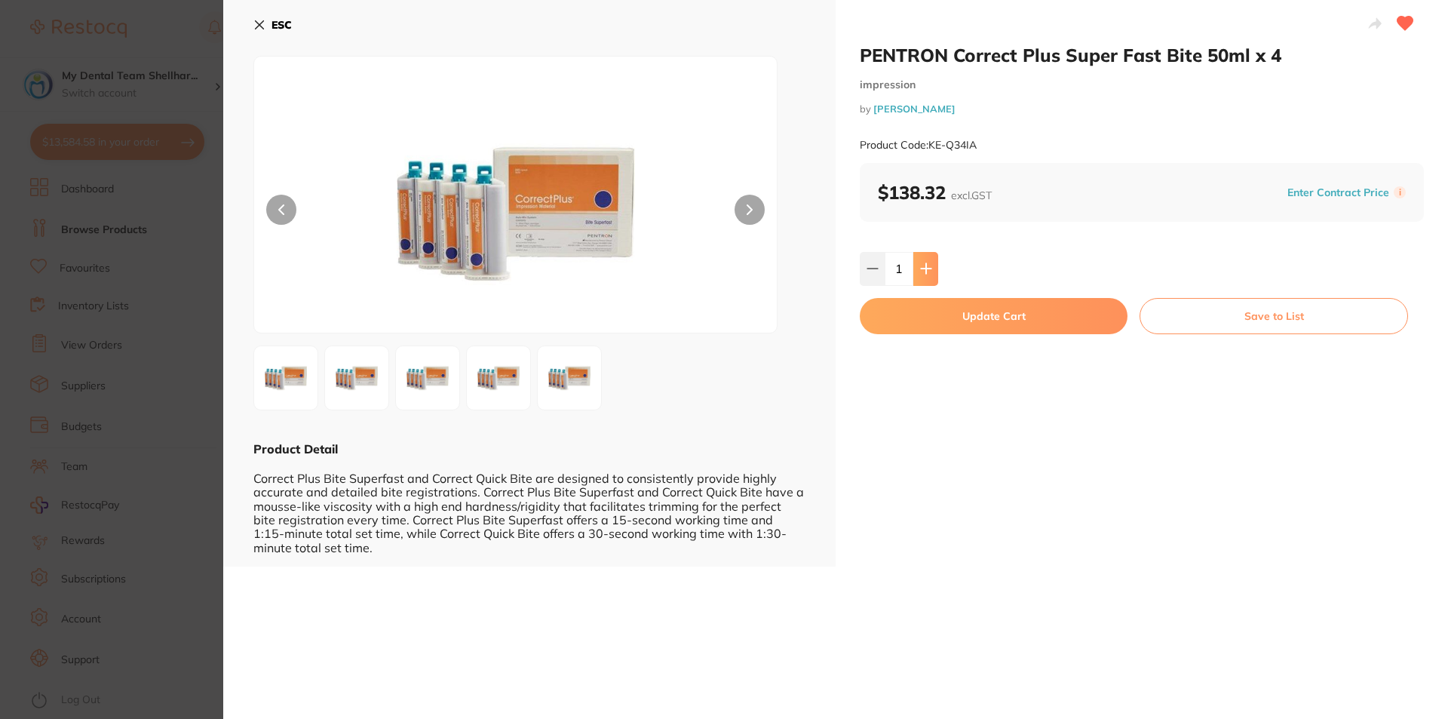
click at [930, 270] on button at bounding box center [925, 268] width 25 height 33
type input "2"
click at [940, 323] on button "Update Cart" at bounding box center [994, 316] width 268 height 36
checkbox input "false"
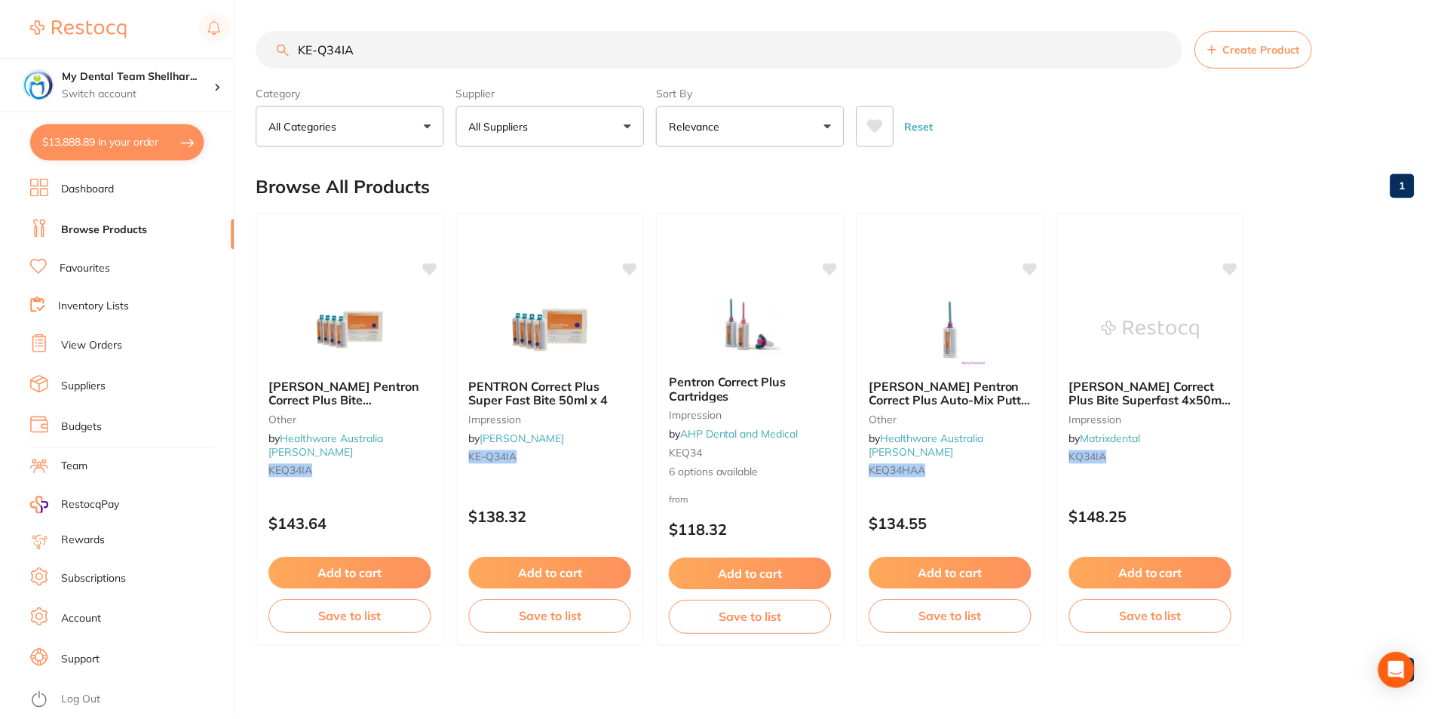
scroll to position [1, 0]
click at [55, 141] on button "$13,888.89 in your order" at bounding box center [117, 142] width 174 height 36
checkbox input "true"
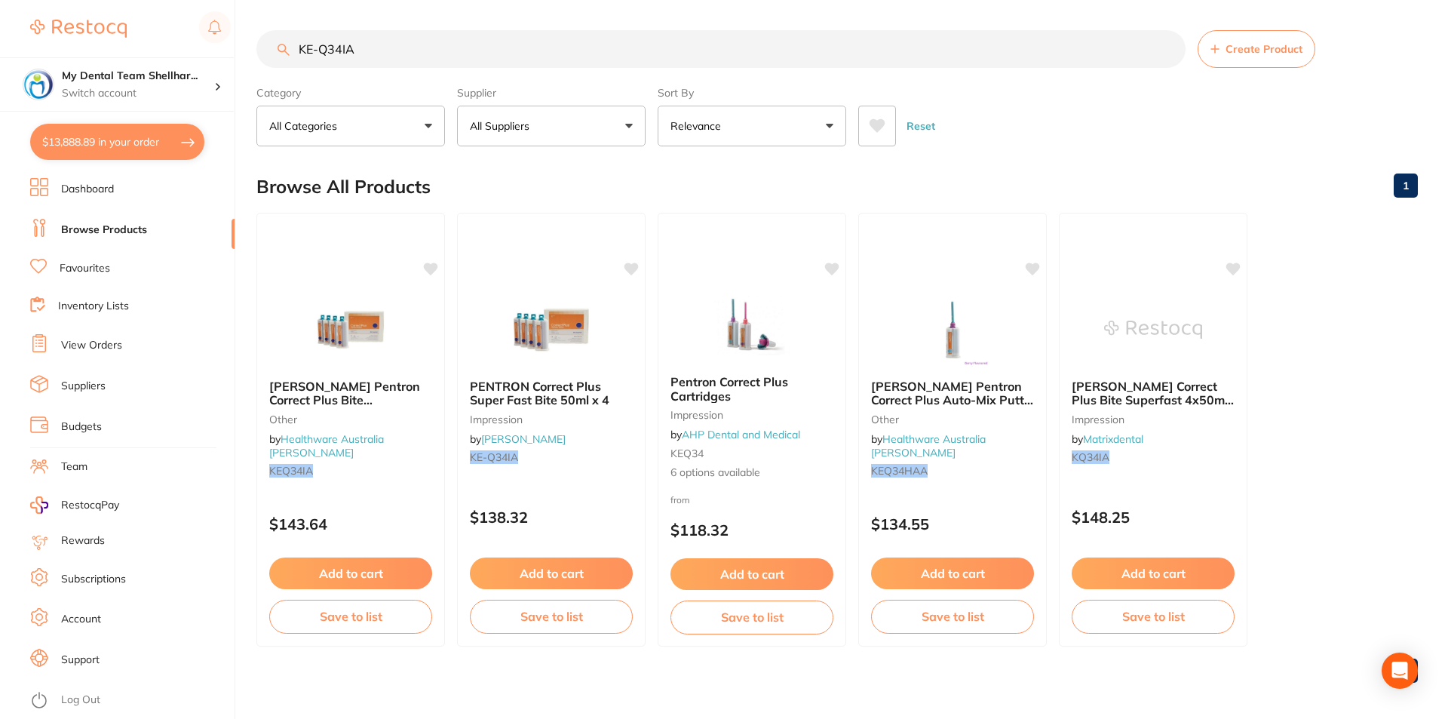
checkbox input "true"
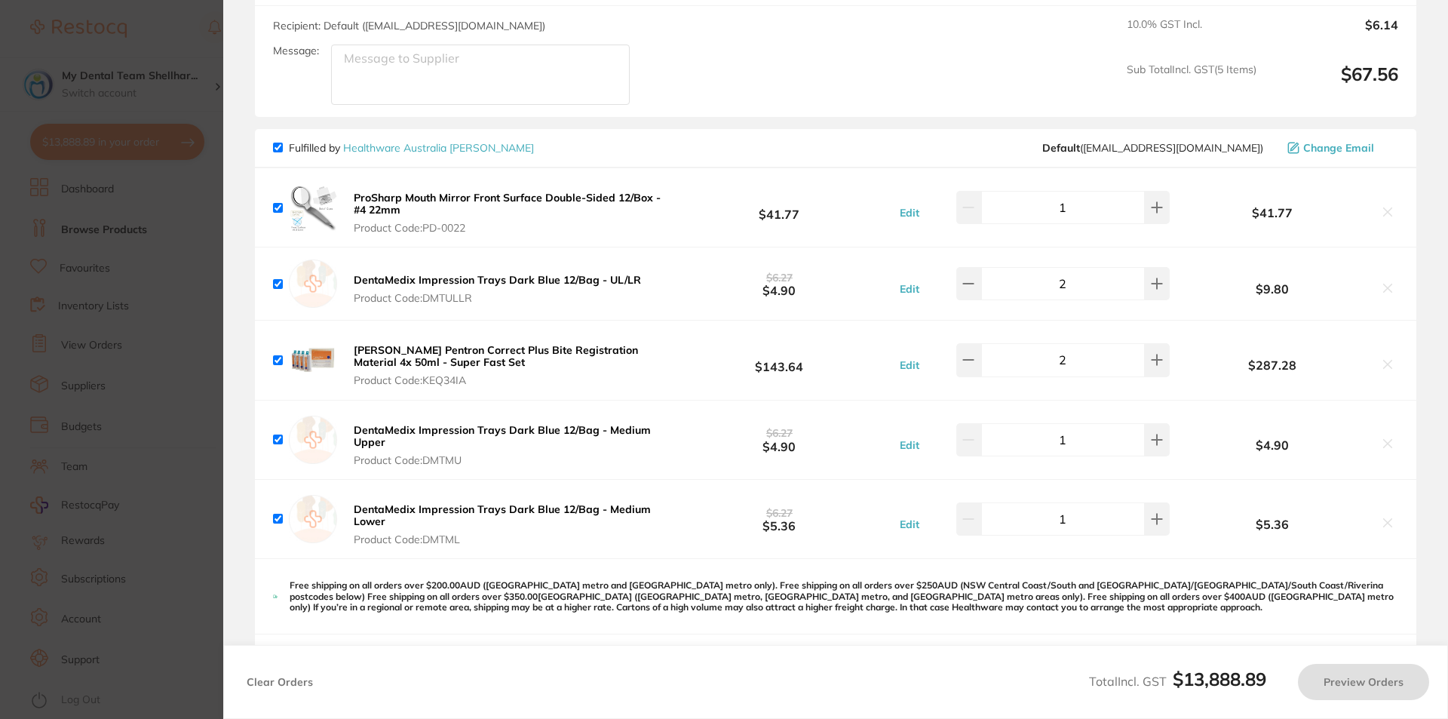
checkbox input "true"
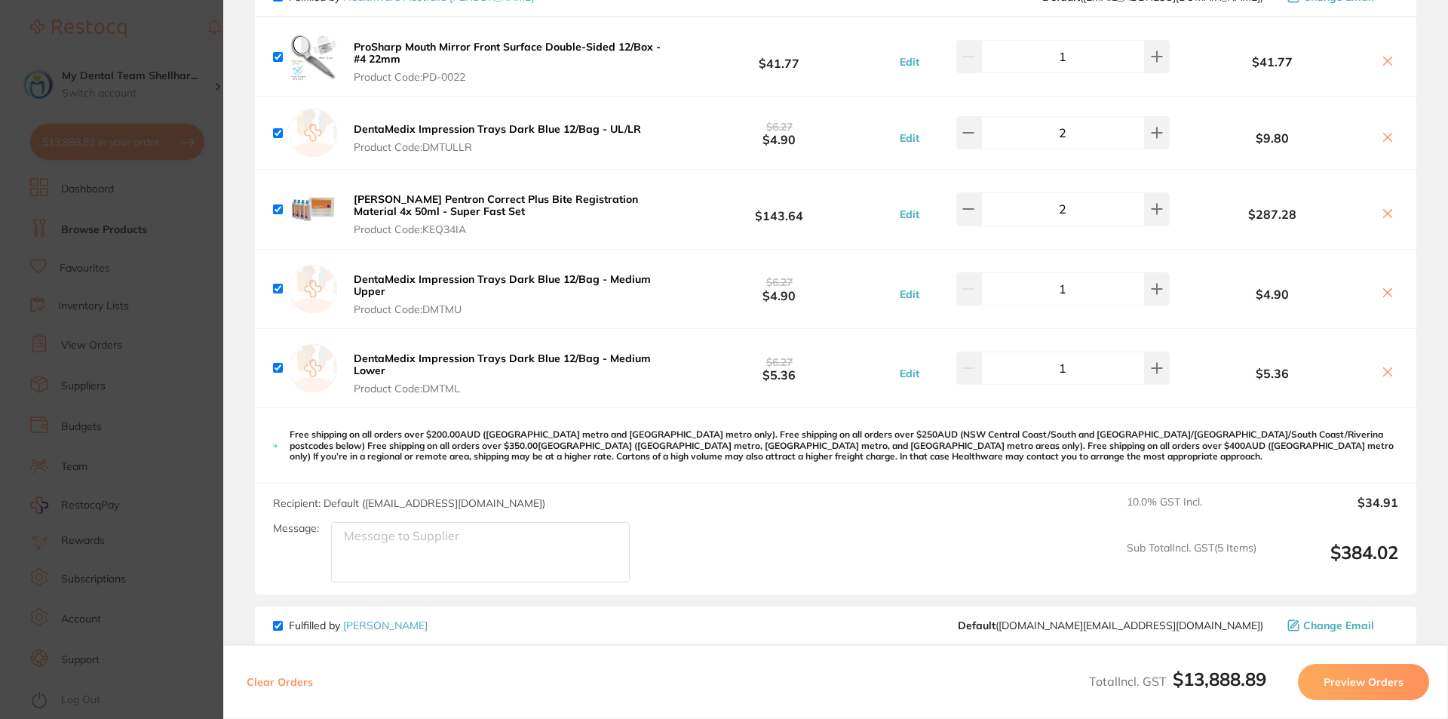
click at [685, 496] on div "Recipient: Default ( info@healthwareaustralia.com.au ) Message: 10.0 % GST Incl…" at bounding box center [835, 538] width 1161 height 111
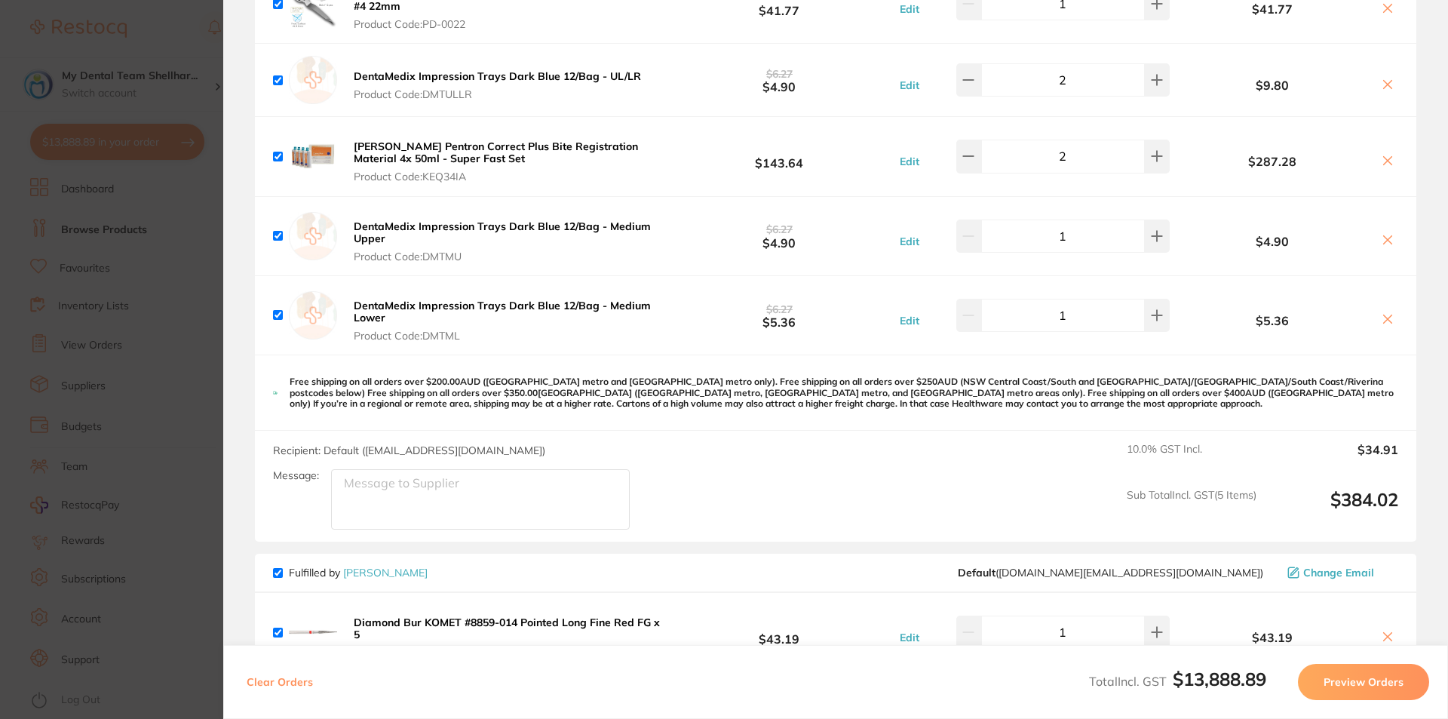
scroll to position [5776, 0]
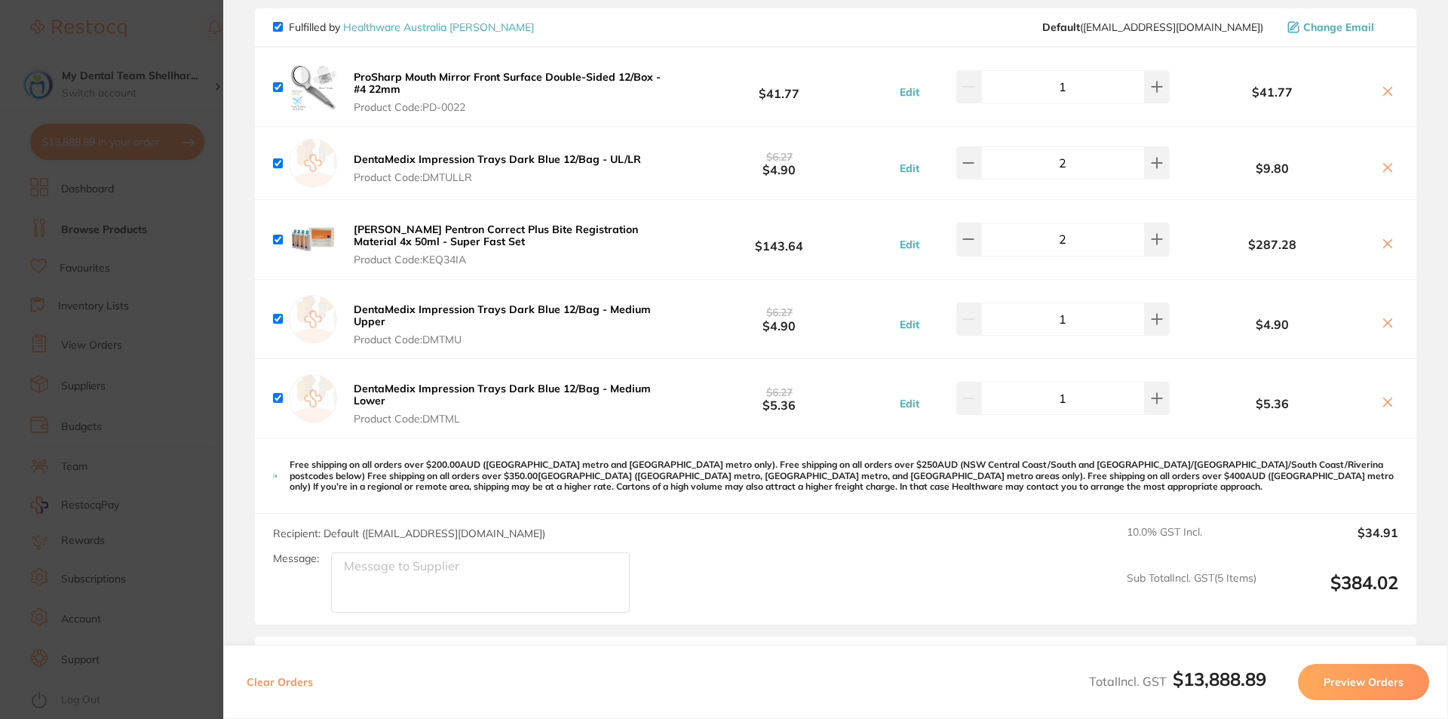
click at [1386, 238] on icon at bounding box center [1387, 244] width 12 height 12
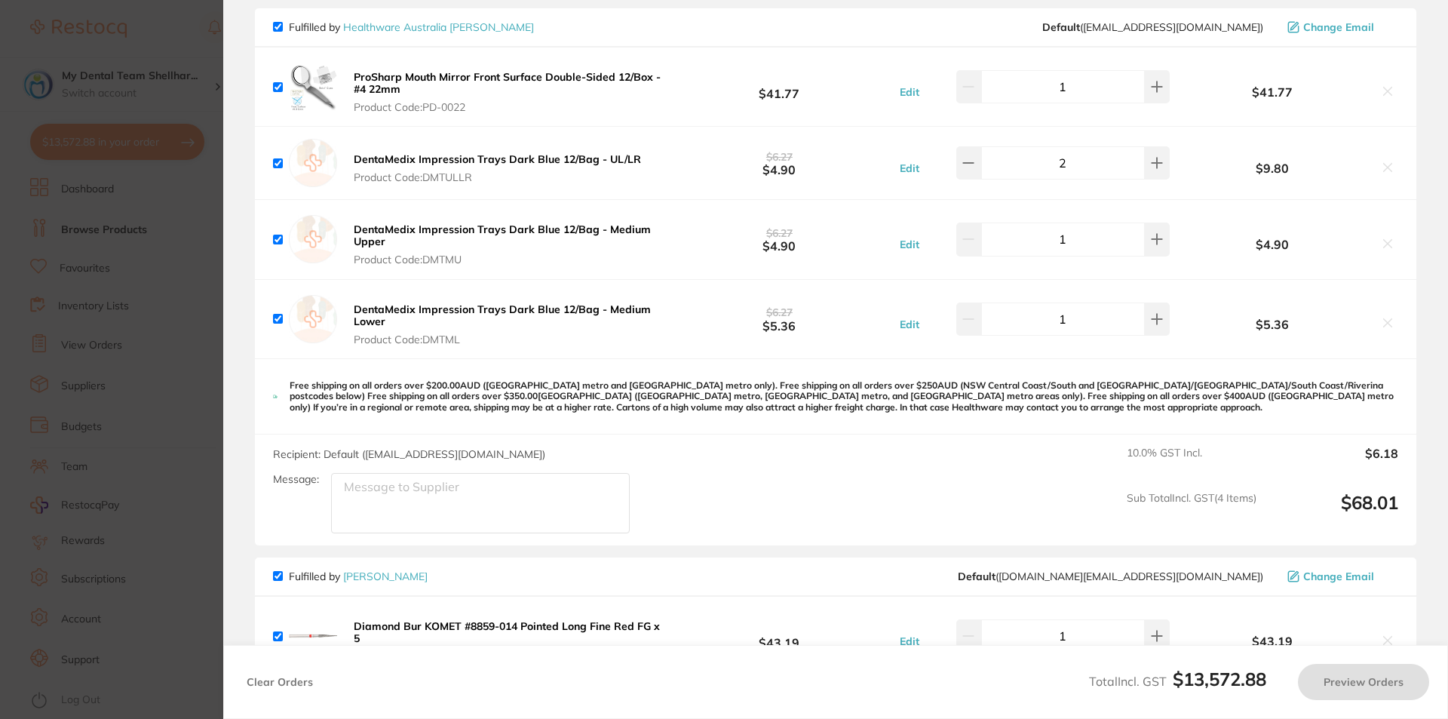
checkbox input "true"
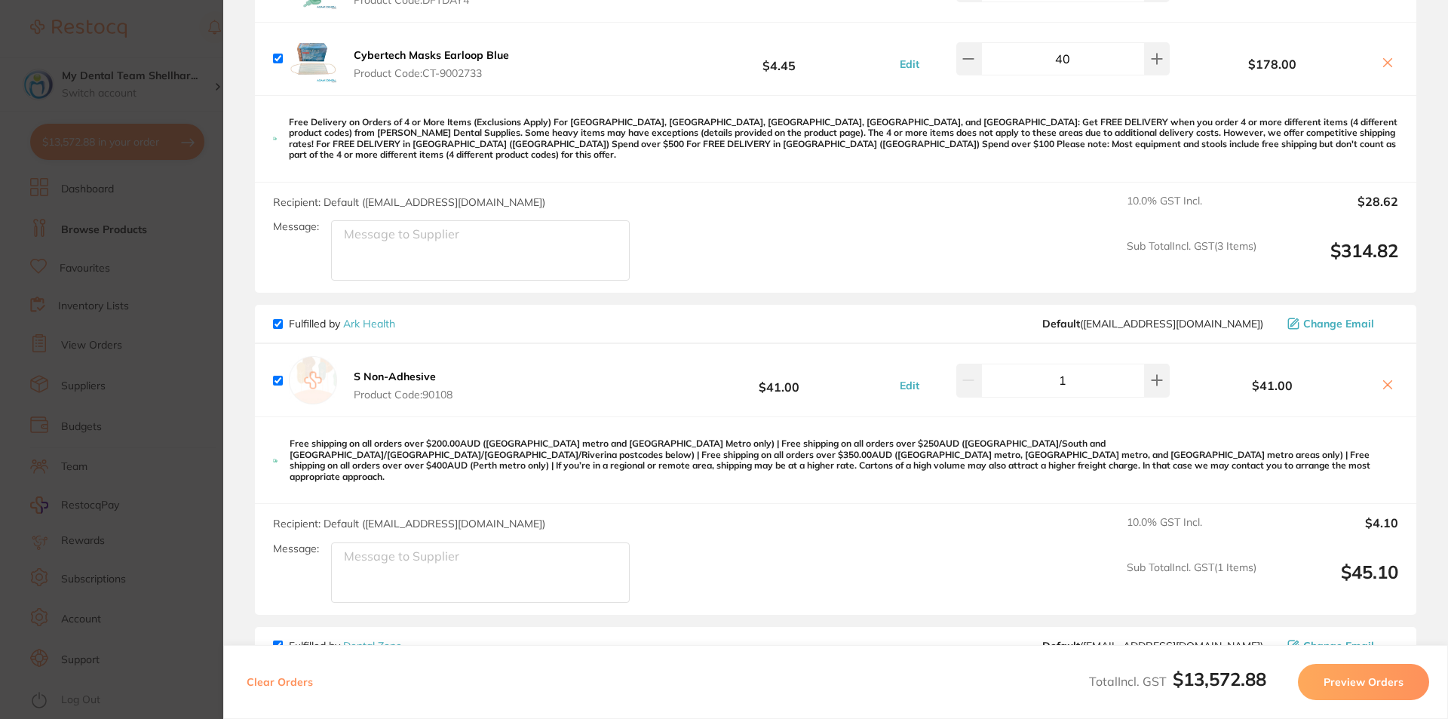
scroll to position [4117, 0]
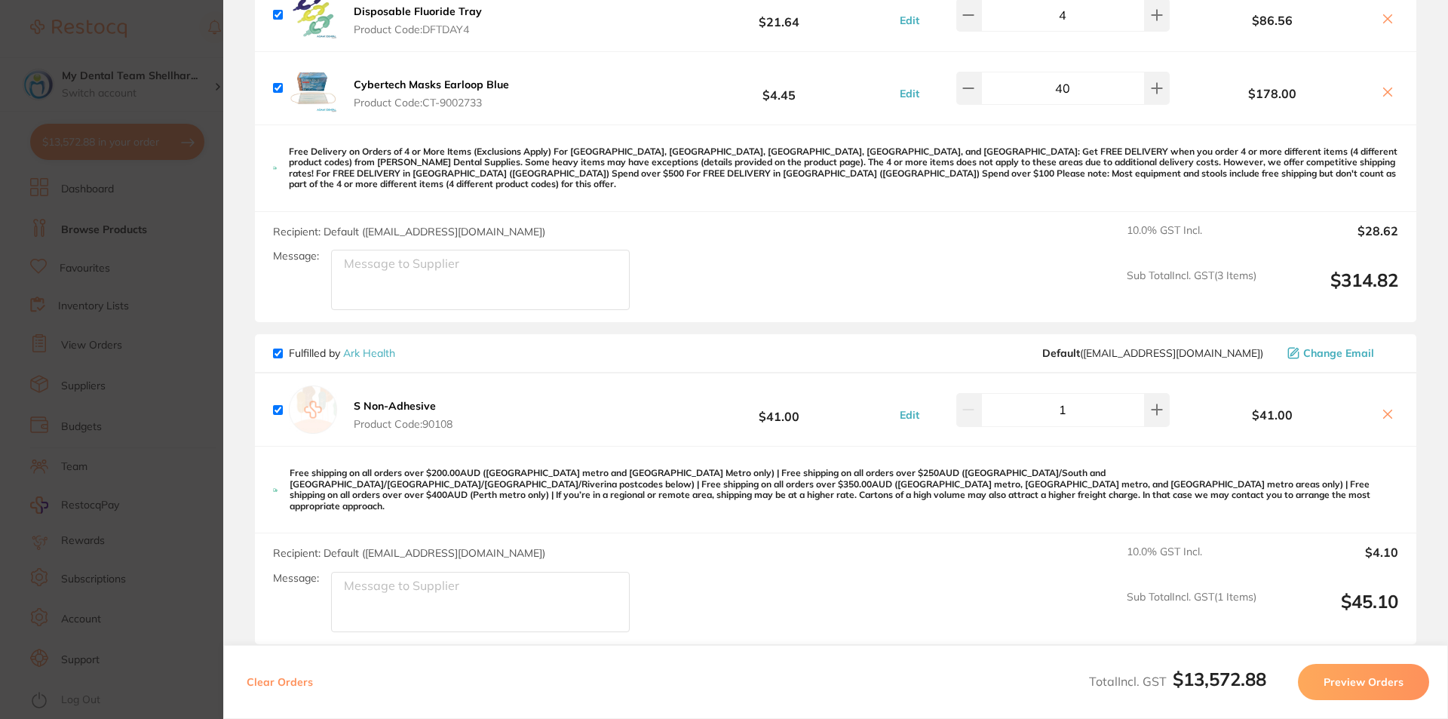
click at [423, 399] on b "S Non-Adhesive" at bounding box center [395, 406] width 82 height 14
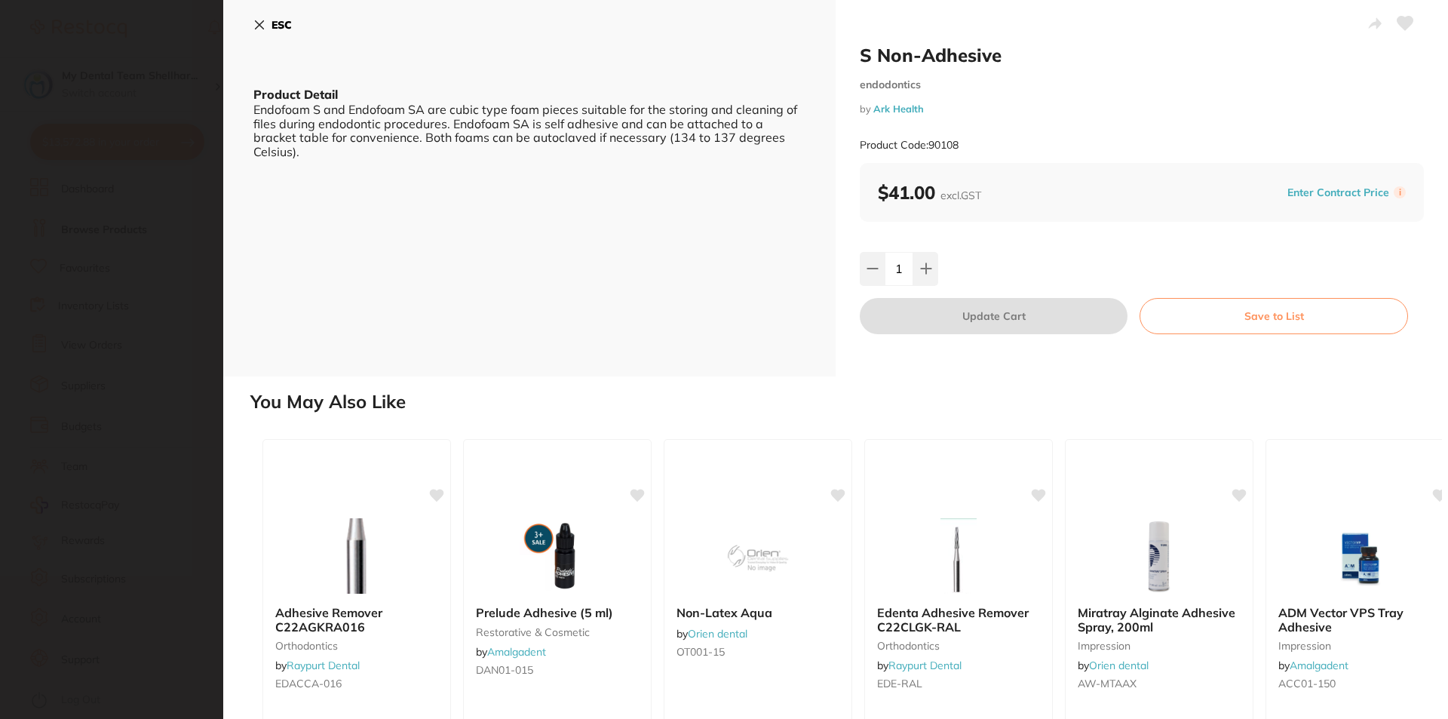
click at [198, 375] on section "S Non-Adhesive endodontics by Ark Health Product Code: 90108 ESC Product Detail…" at bounding box center [724, 359] width 1448 height 719
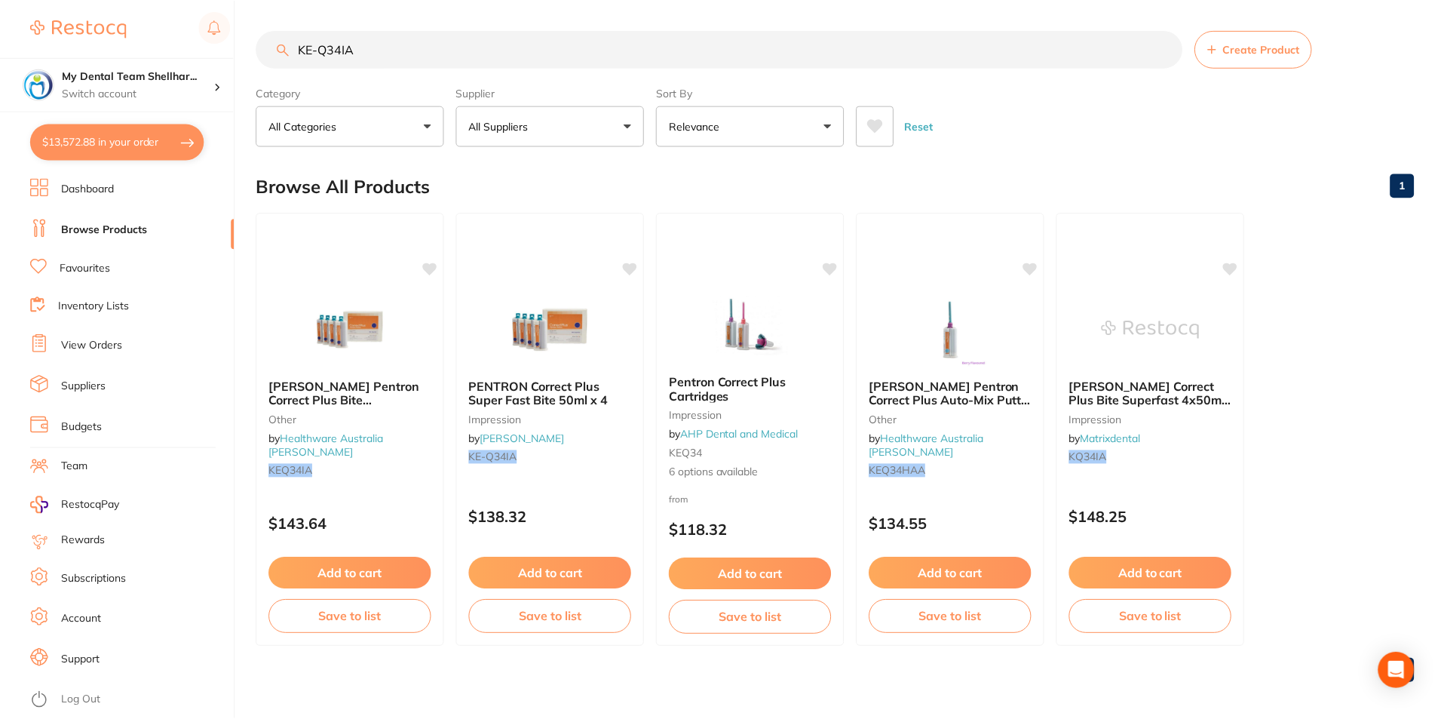
scroll to position [1, 0]
click at [378, 46] on input "KE-Q34IA" at bounding box center [719, 48] width 926 height 38
click at [393, 63] on input "KE-Q34IA" at bounding box center [719, 48] width 926 height 38
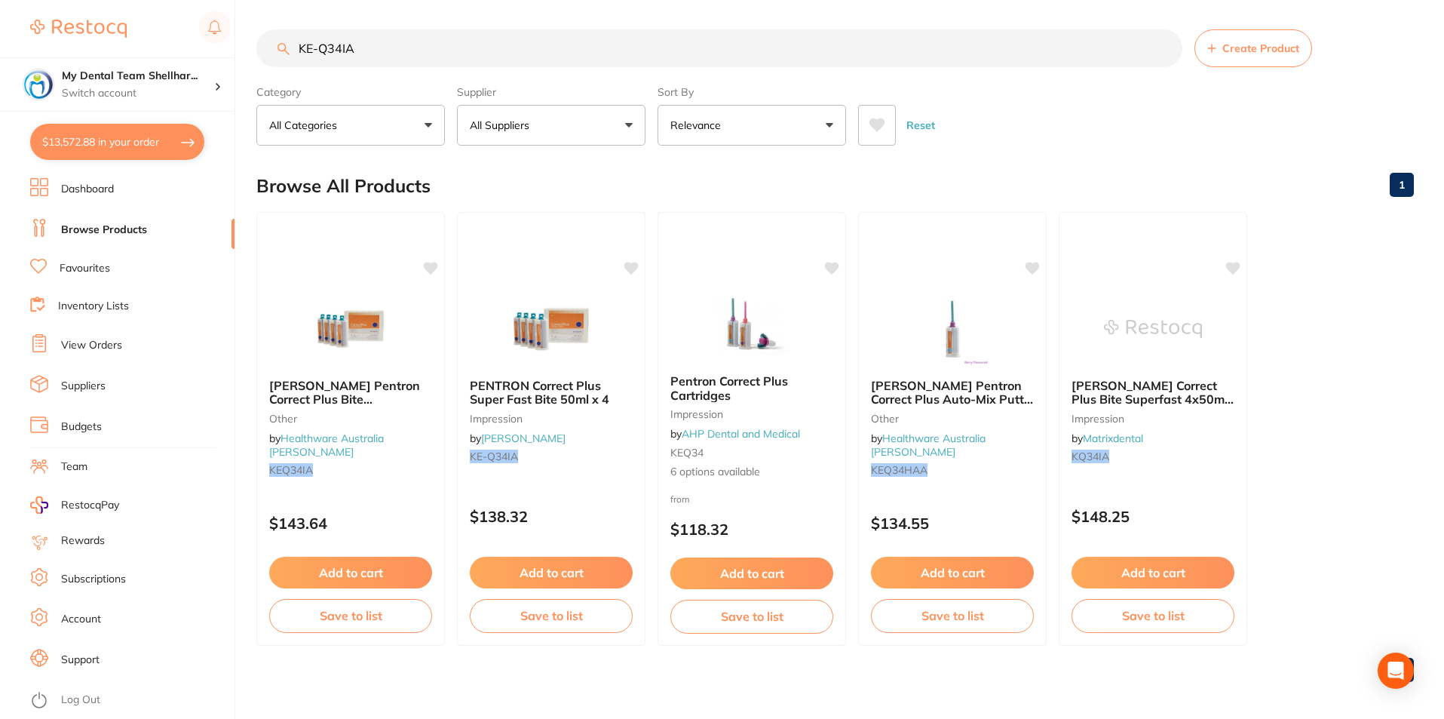
click at [393, 63] on input "KE-Q34IA" at bounding box center [719, 48] width 926 height 38
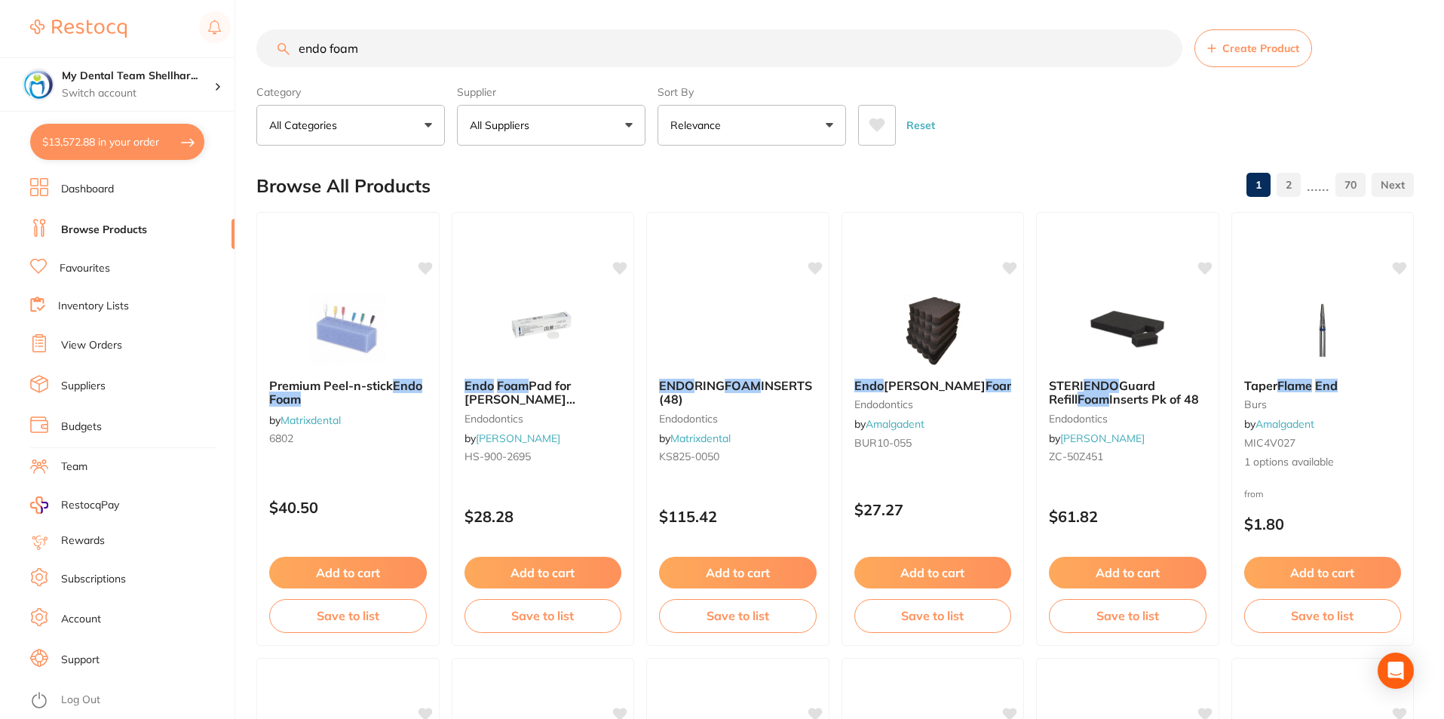
scroll to position [0, 0]
click at [435, 60] on input "endo foam" at bounding box center [719, 49] width 926 height 38
click at [429, 50] on input "endo foam" at bounding box center [719, 49] width 926 height 38
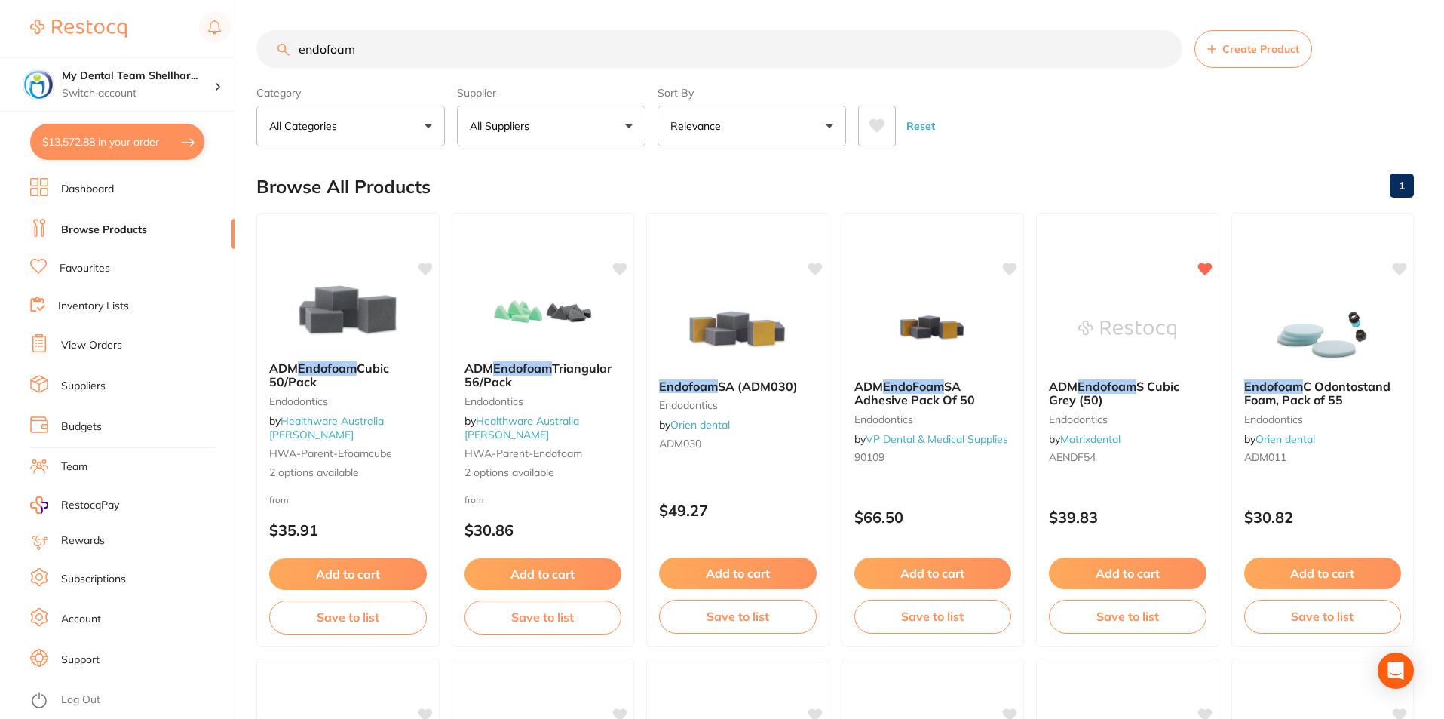
type input "endofoam"
click at [483, 112] on button "All Suppliers" at bounding box center [551, 126] width 189 height 41
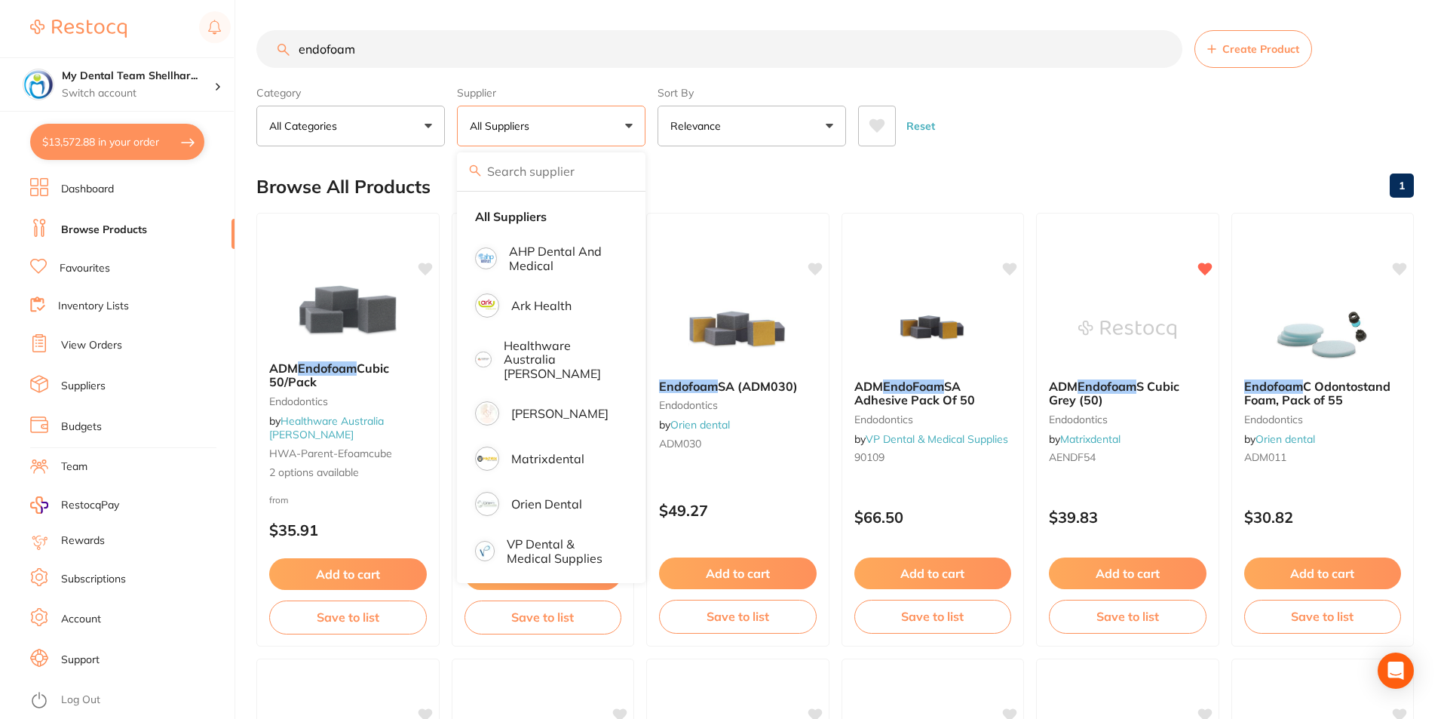
click at [1172, 93] on div "Category All Categories All Categories endodontics Endodontics Clear Category f…" at bounding box center [834, 113] width 1157 height 66
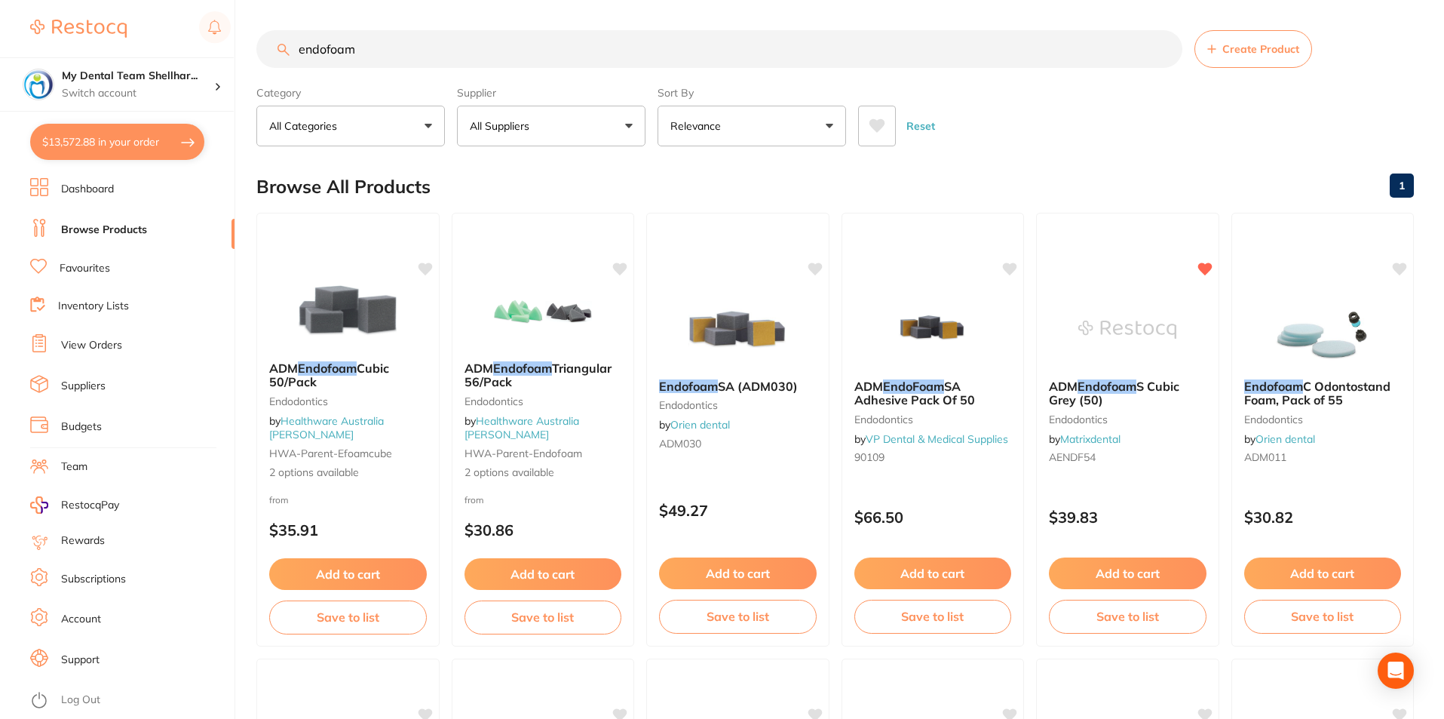
click at [332, 349] on img at bounding box center [348, 311] width 98 height 75
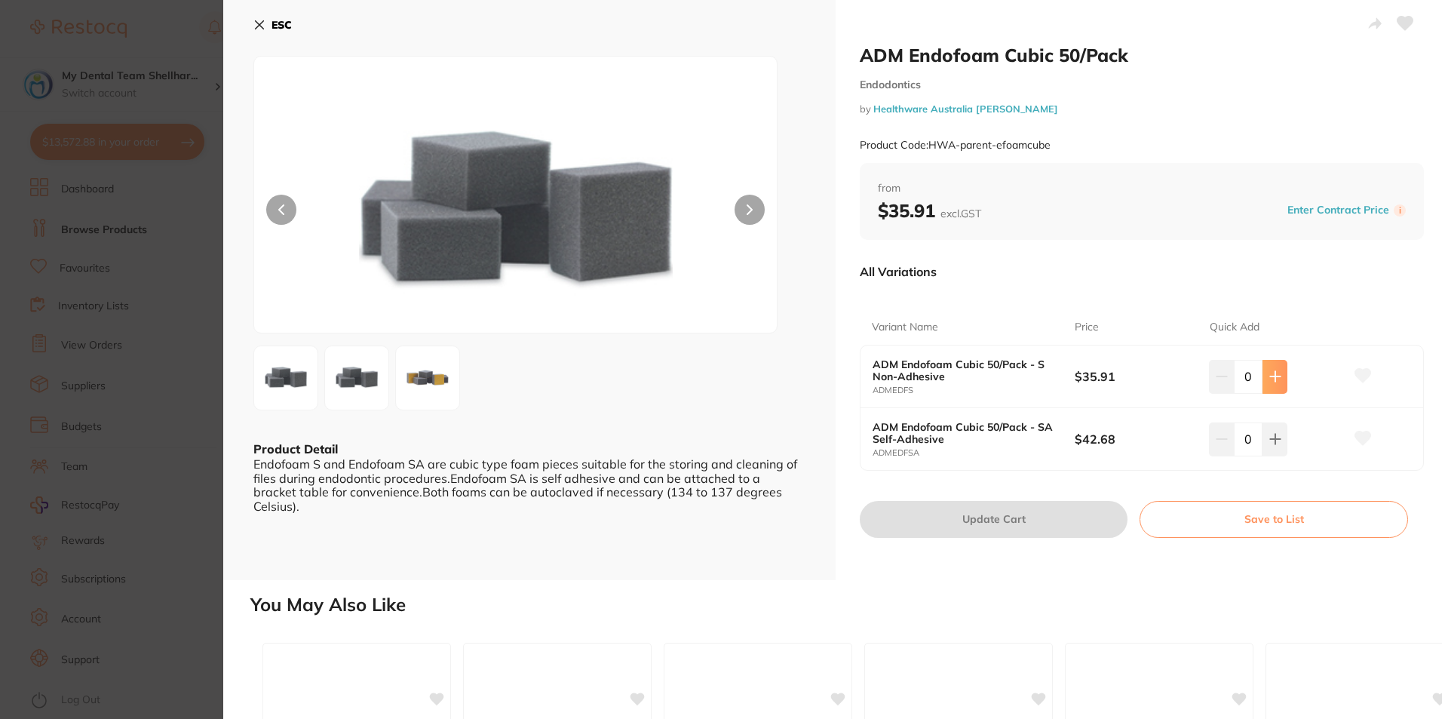
click at [1271, 370] on icon at bounding box center [1275, 376] width 12 height 12
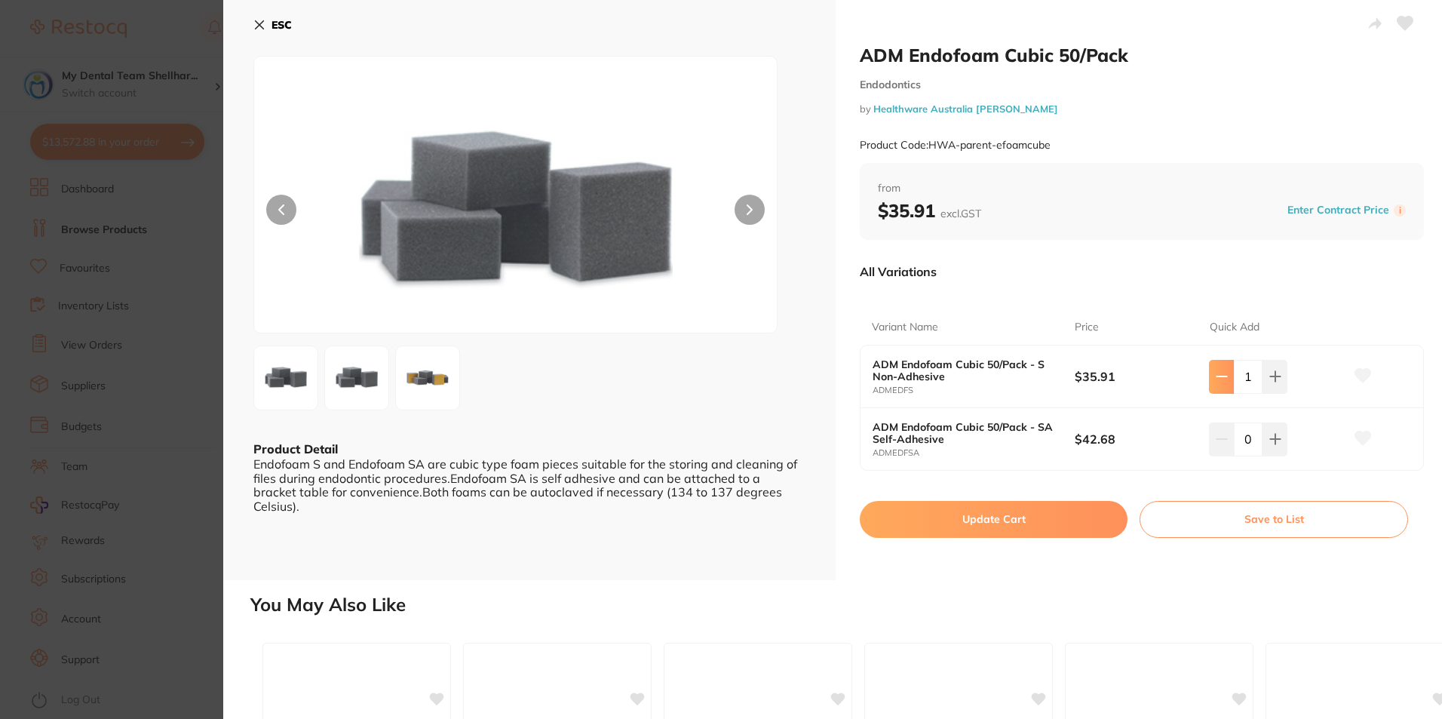
click at [1218, 379] on icon at bounding box center [1222, 376] width 12 height 12
type input "0"
click at [1277, 436] on icon at bounding box center [1275, 439] width 12 height 12
type input "1"
click at [1052, 520] on button "Update Cart" at bounding box center [994, 519] width 268 height 36
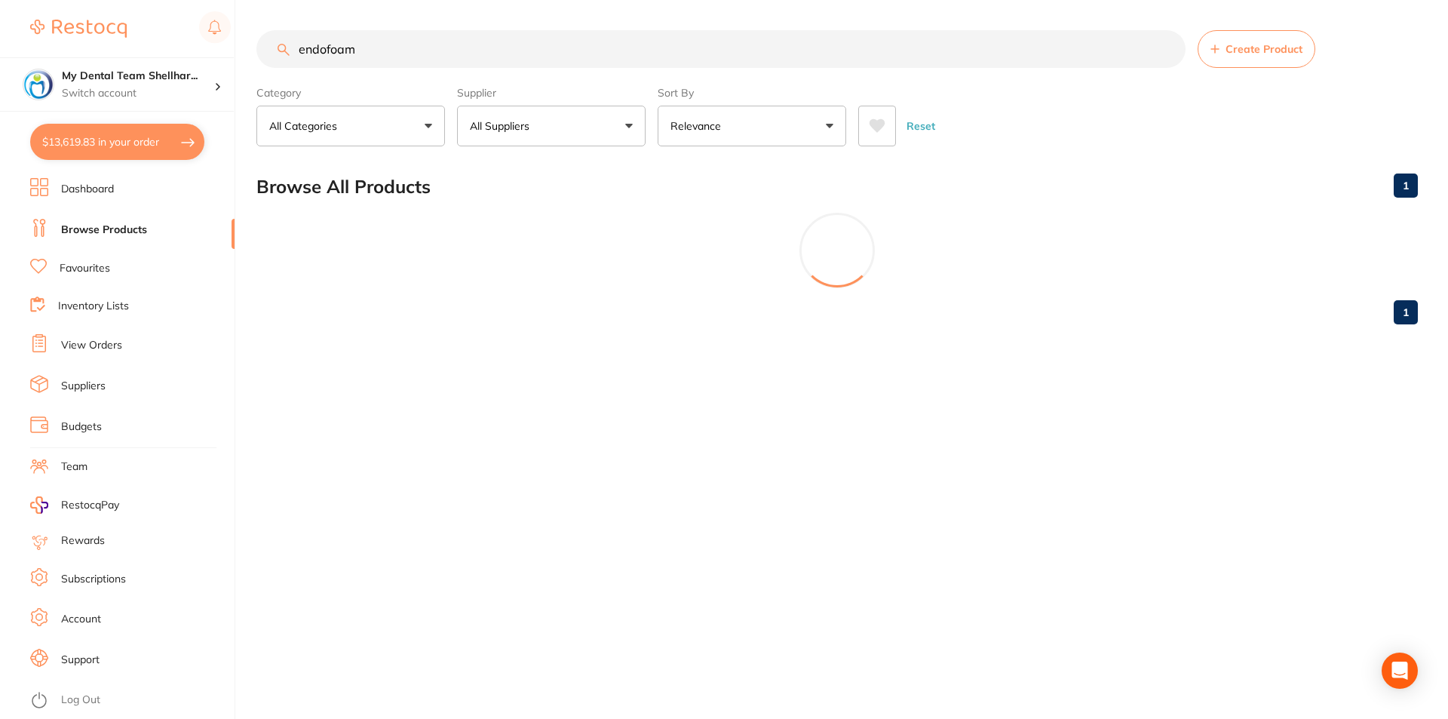
checkbox input "false"
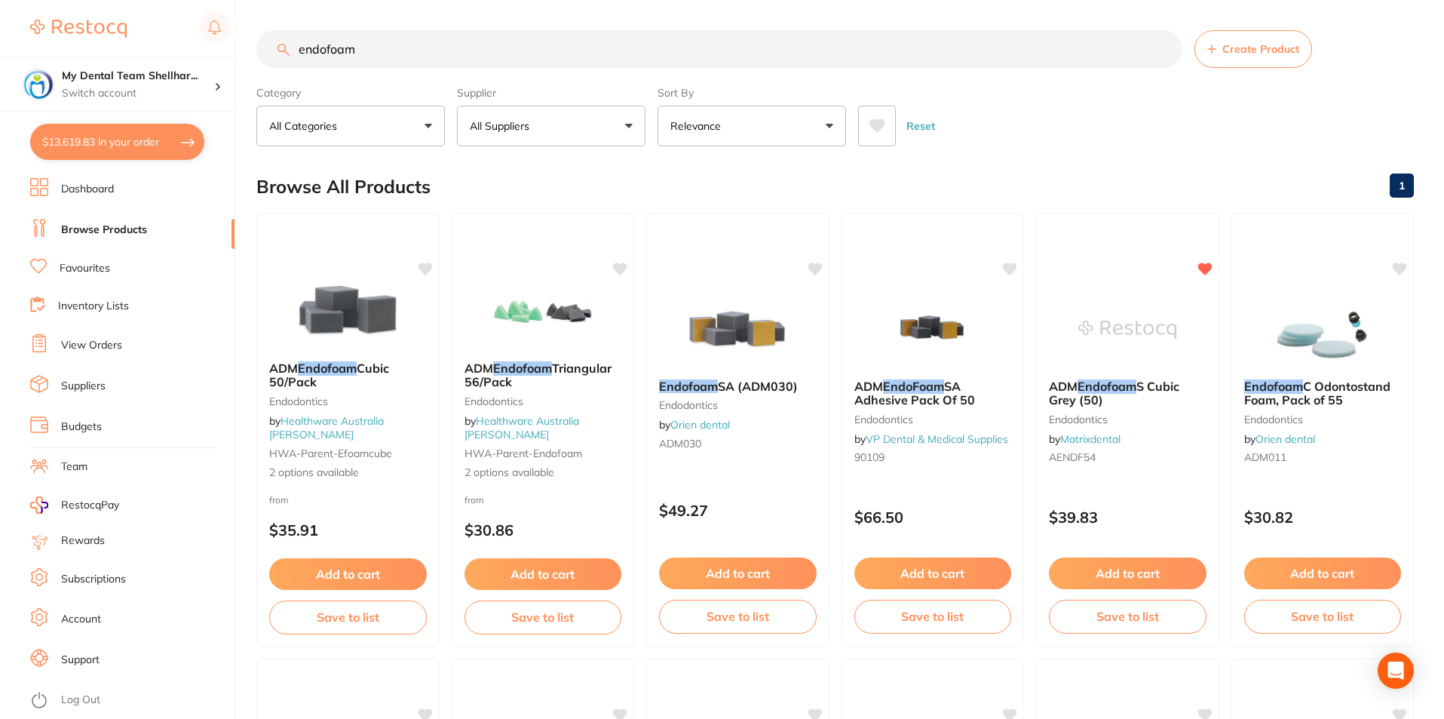
click at [131, 124] on button "$13,619.83 in your order" at bounding box center [117, 142] width 174 height 36
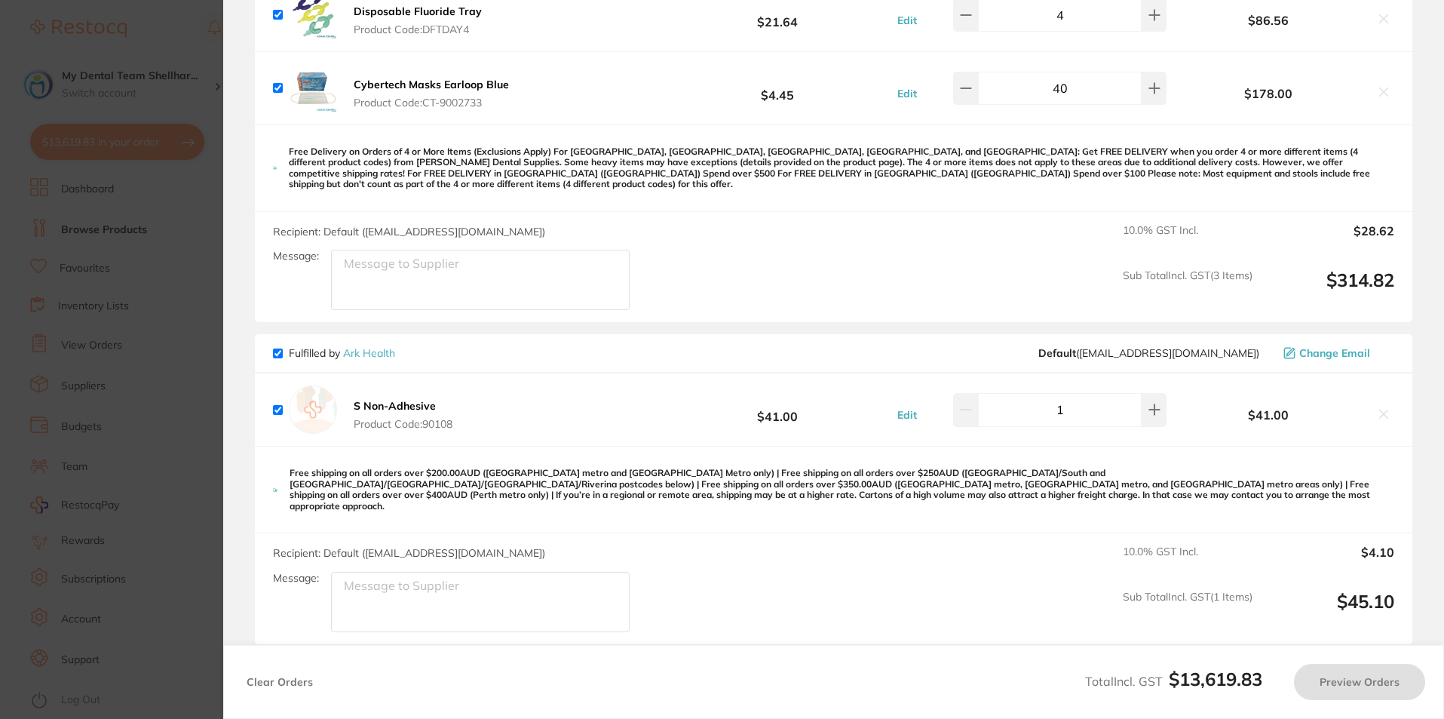
checkbox input "true"
click at [130, 137] on section "Update RRP Set your pre negotiated price for this item. Item Agreed RRP (excl. …" at bounding box center [722, 359] width 1444 height 719
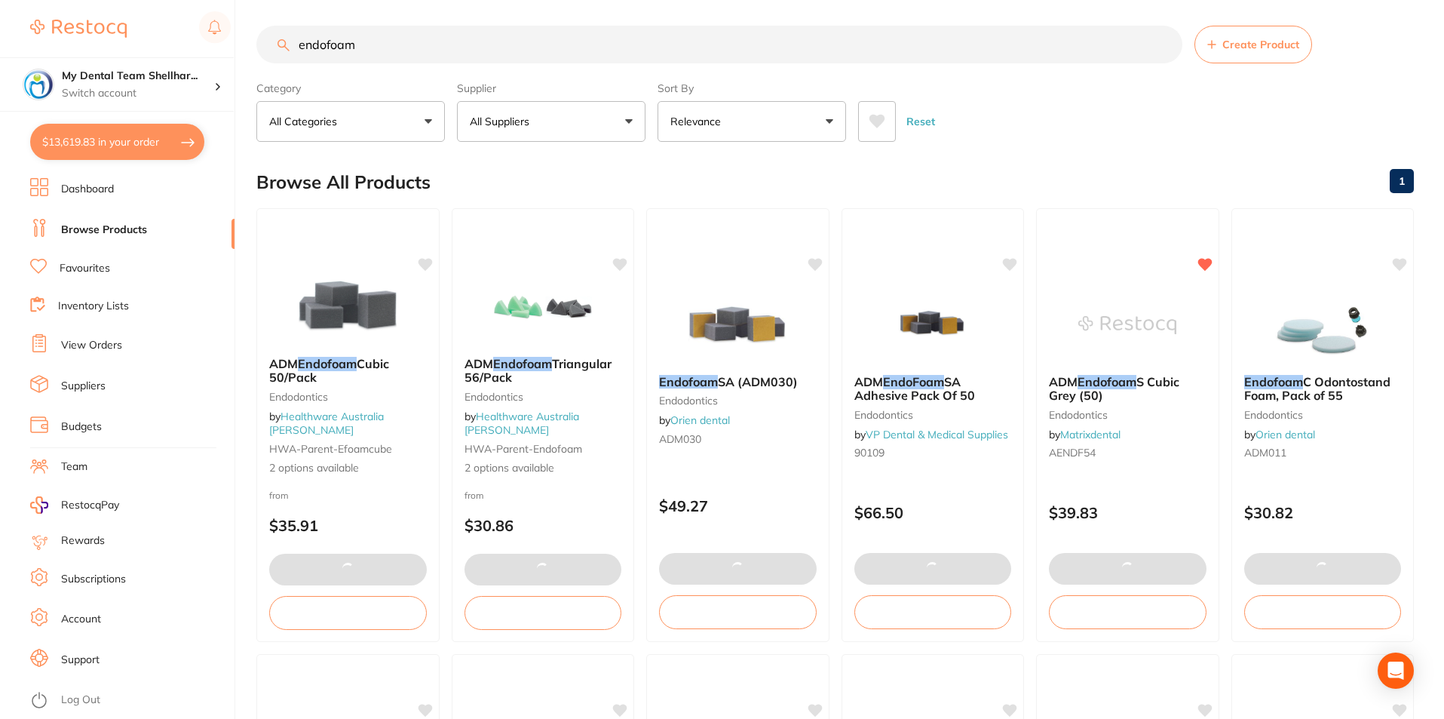
click at [100, 130] on button "$13,619.83 in your order" at bounding box center [117, 142] width 174 height 36
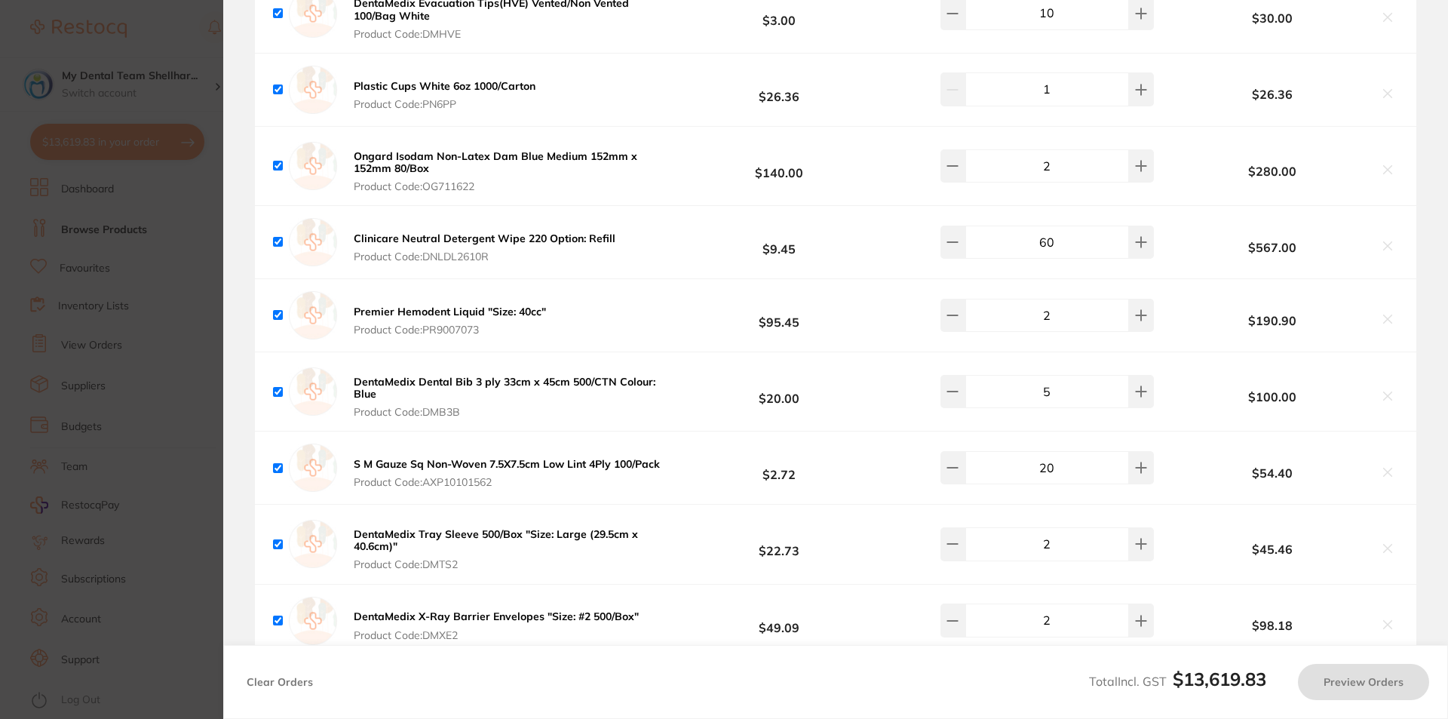
checkbox input "false"
checkbox input "true"
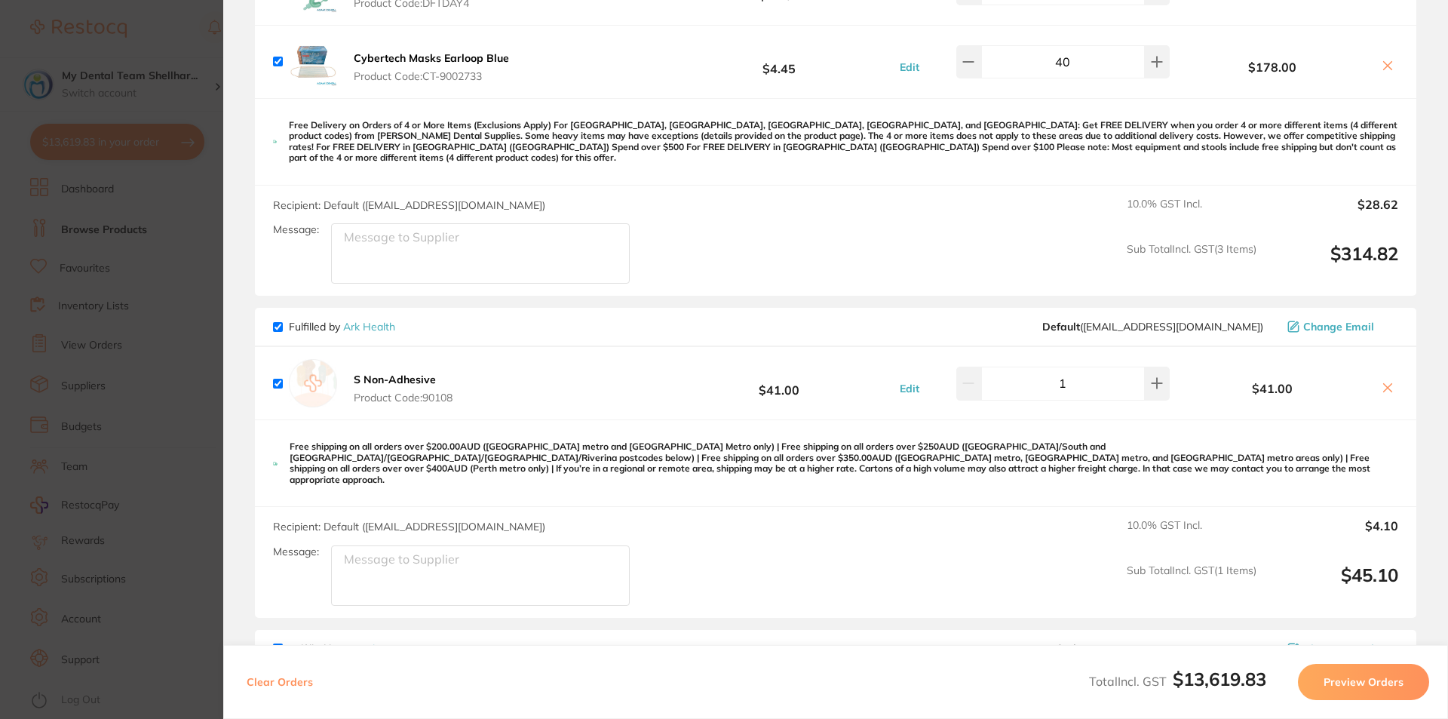
scroll to position [4223, 0]
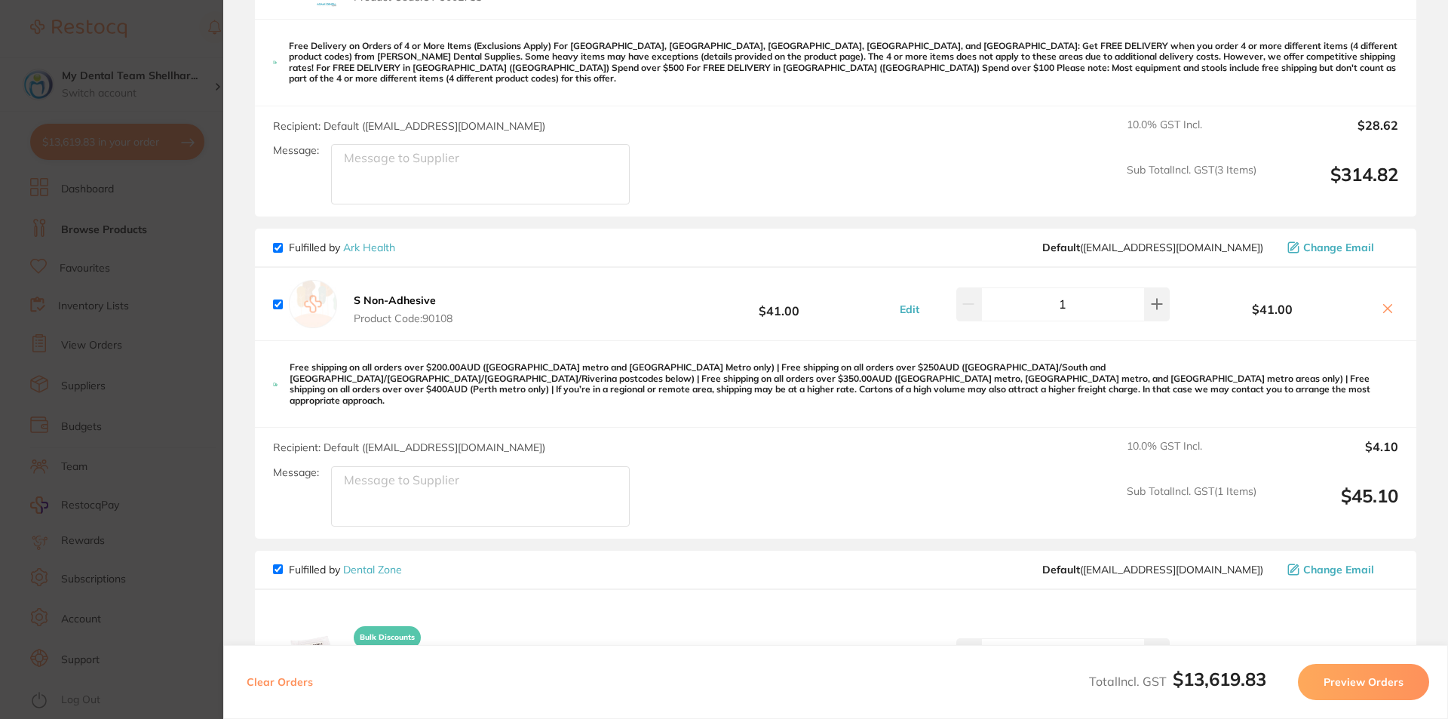
click at [1381, 302] on icon at bounding box center [1387, 308] width 12 height 12
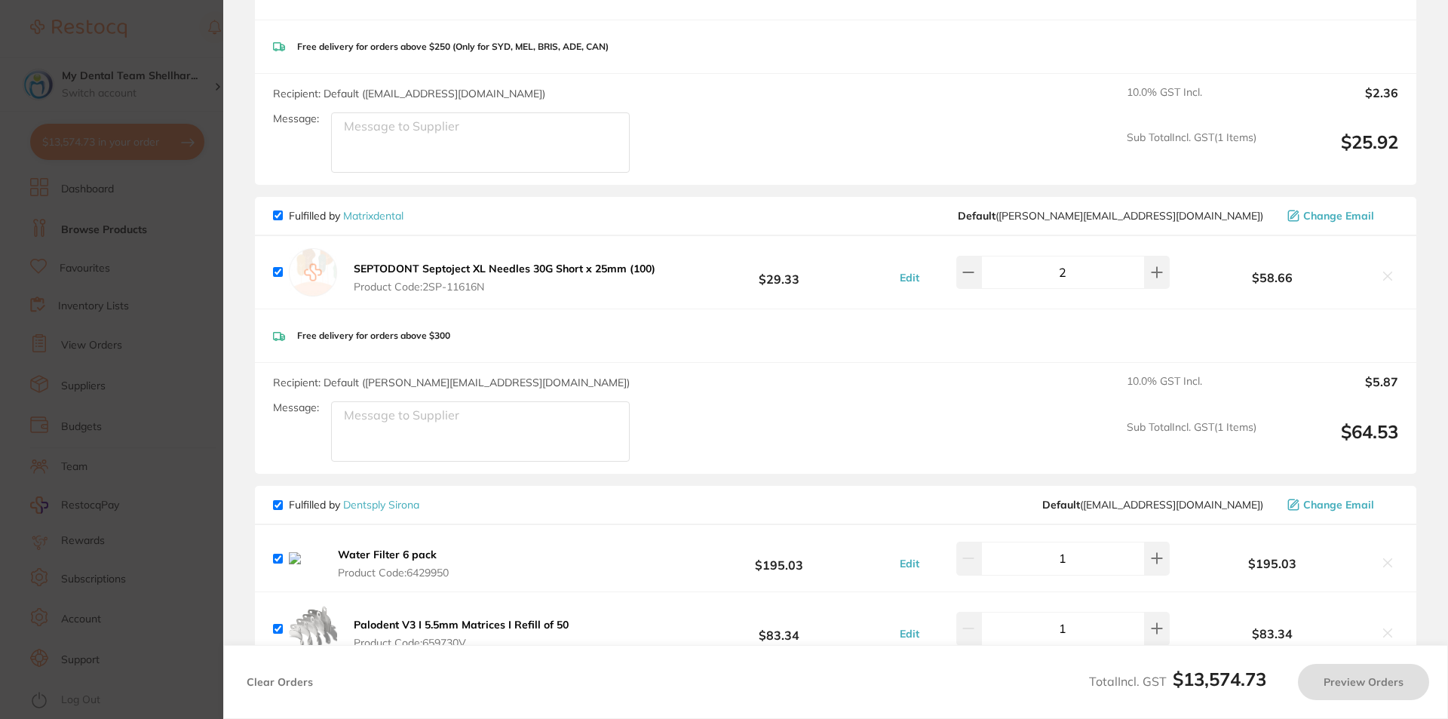
scroll to position [2488, 0]
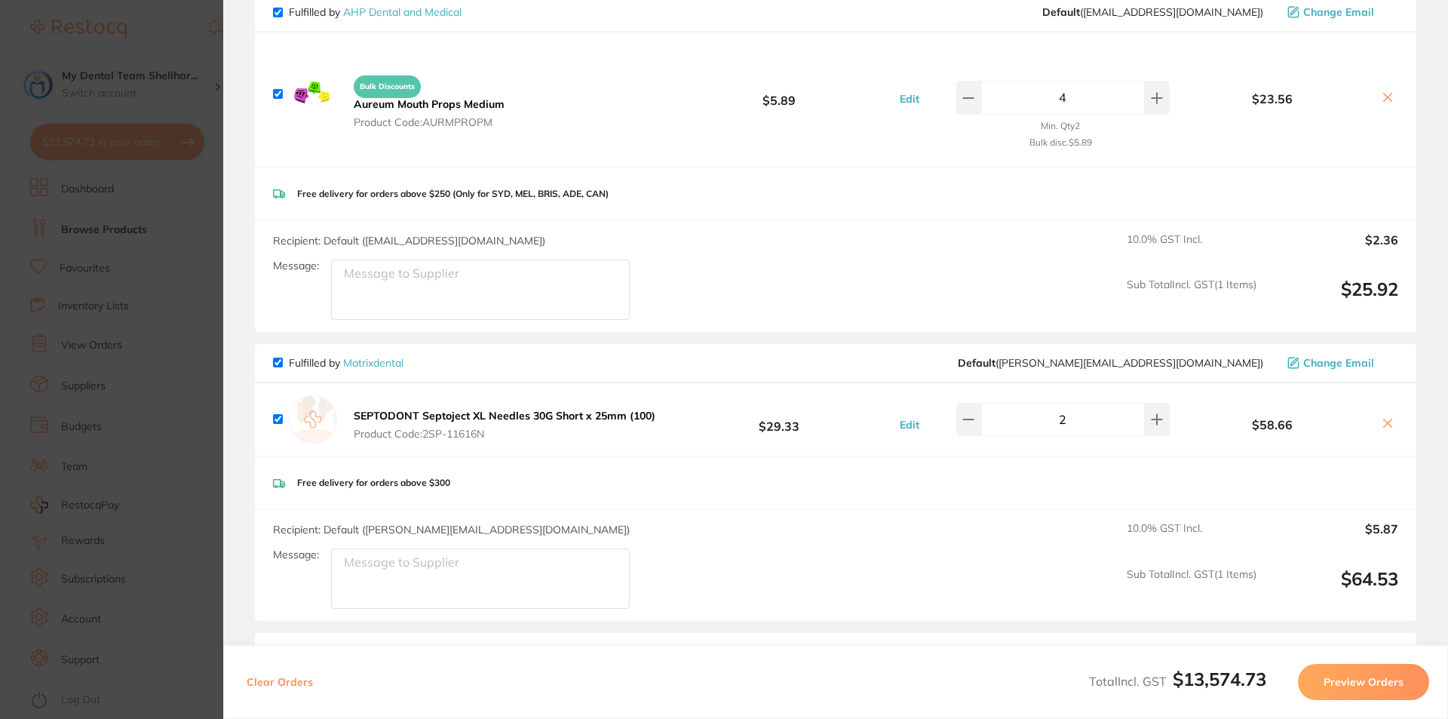
checkbox input "true"
drag, startPoint x: 131, startPoint y: 468, endPoint x: 445, endPoint y: 216, distance: 402.7
click at [131, 468] on section "Update RRP Set your pre negotiated price for this item. Item Agreed RRP (excl. …" at bounding box center [724, 359] width 1448 height 719
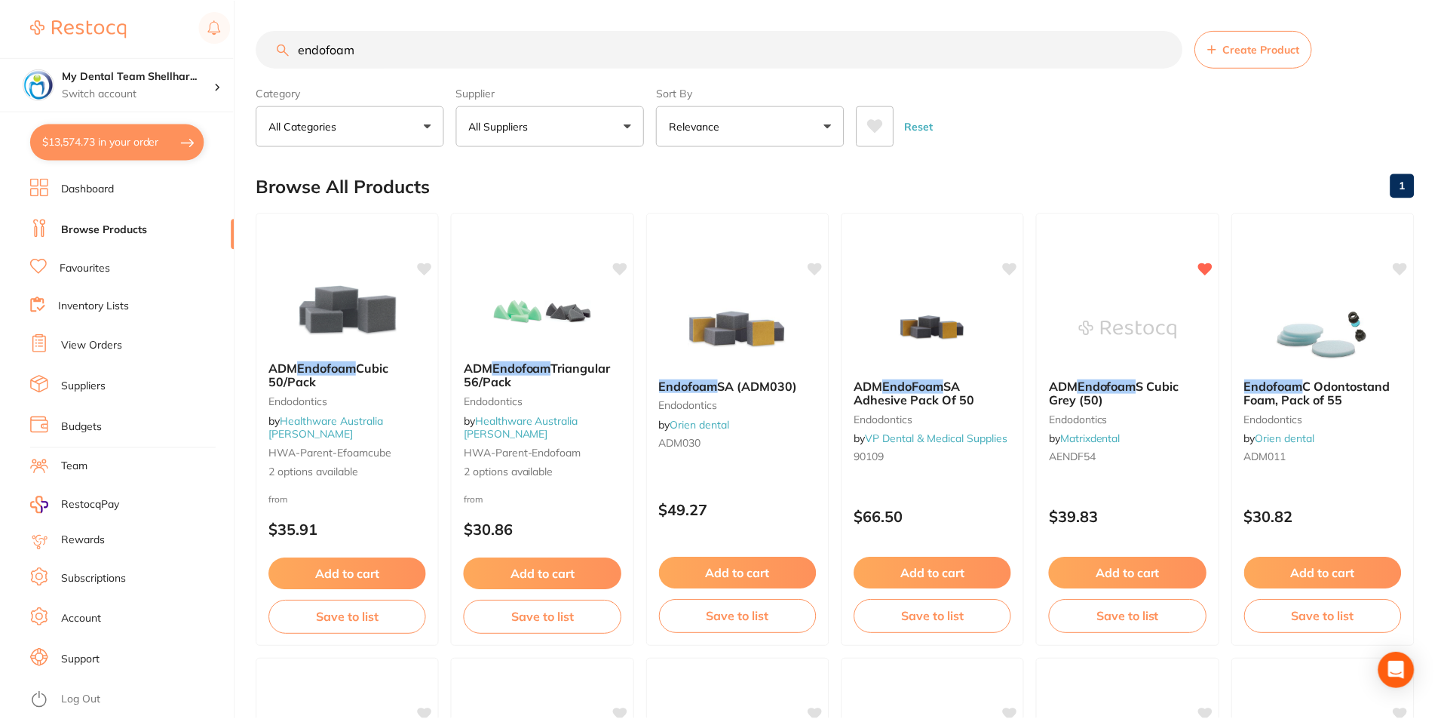
scroll to position [5, 0]
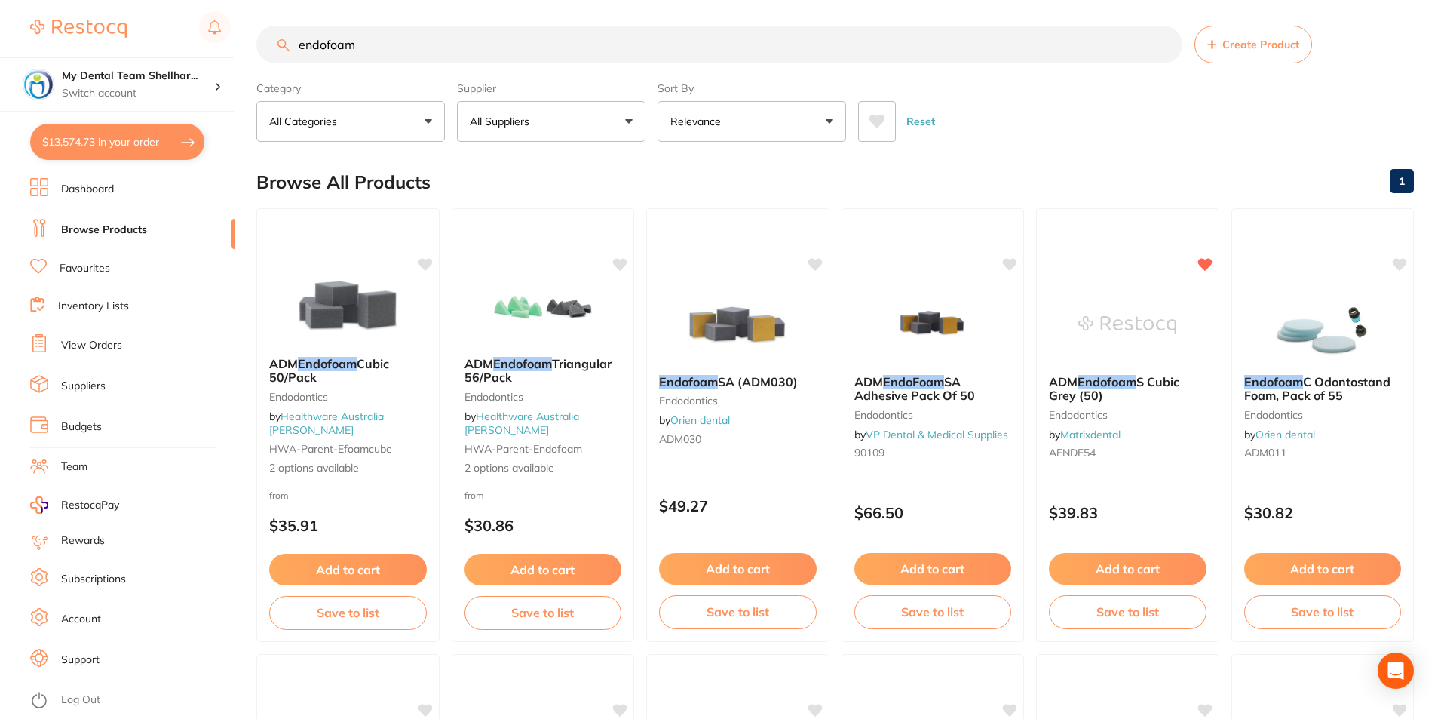
click at [415, 38] on input "endofoam" at bounding box center [719, 45] width 926 height 38
click at [413, 38] on input "endofoam" at bounding box center [719, 45] width 926 height 38
paste input "SP-11616N"
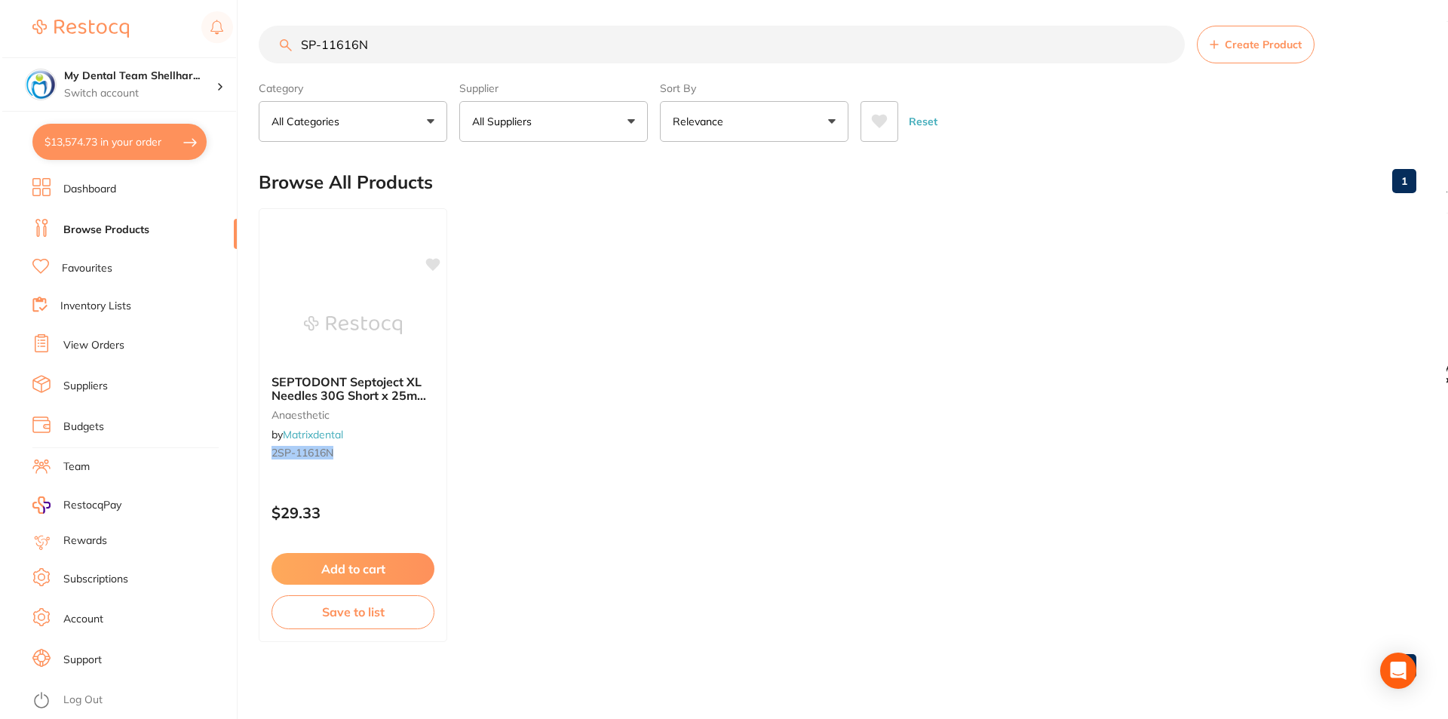
scroll to position [0, 0]
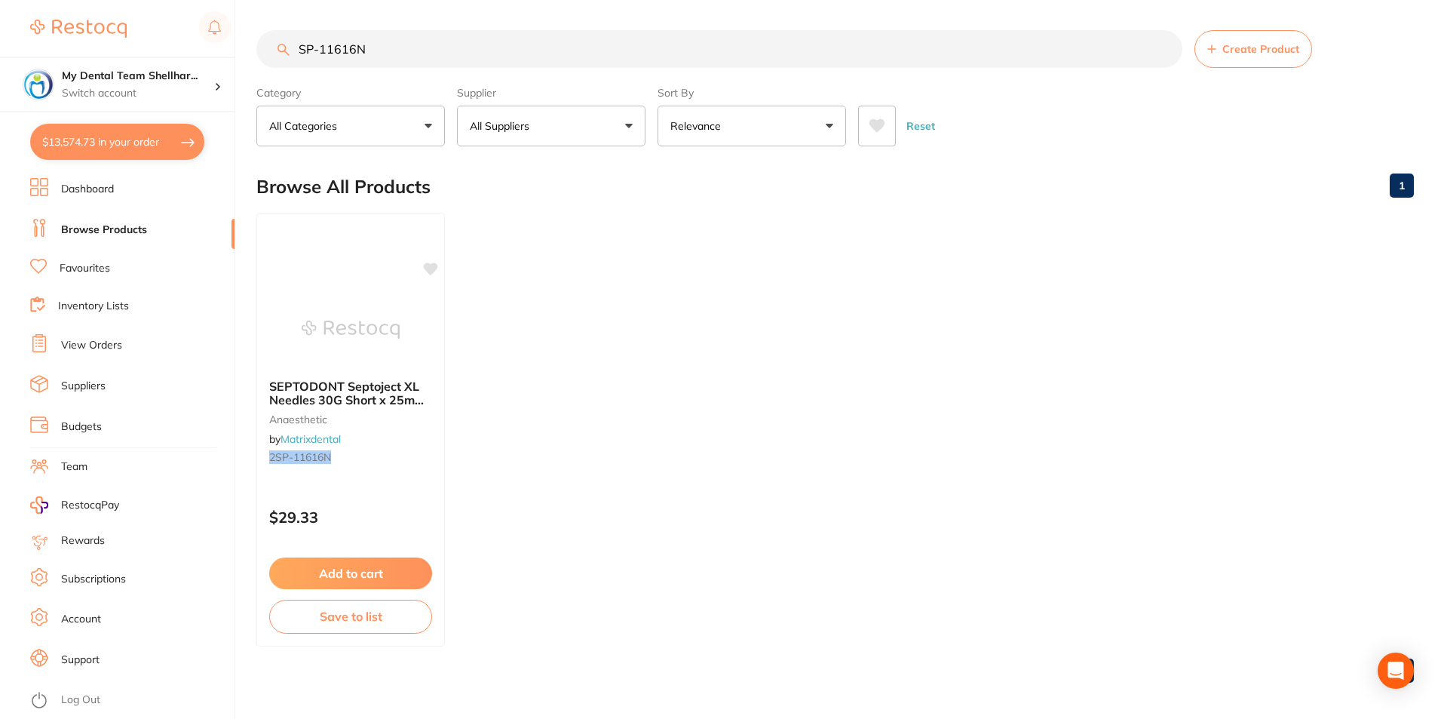
click at [314, 368] on div "SEPTODONT Septoject XL Needles 30G Short x 25mm (100) anaesthetic by Matrixdent…" at bounding box center [350, 424] width 187 height 114
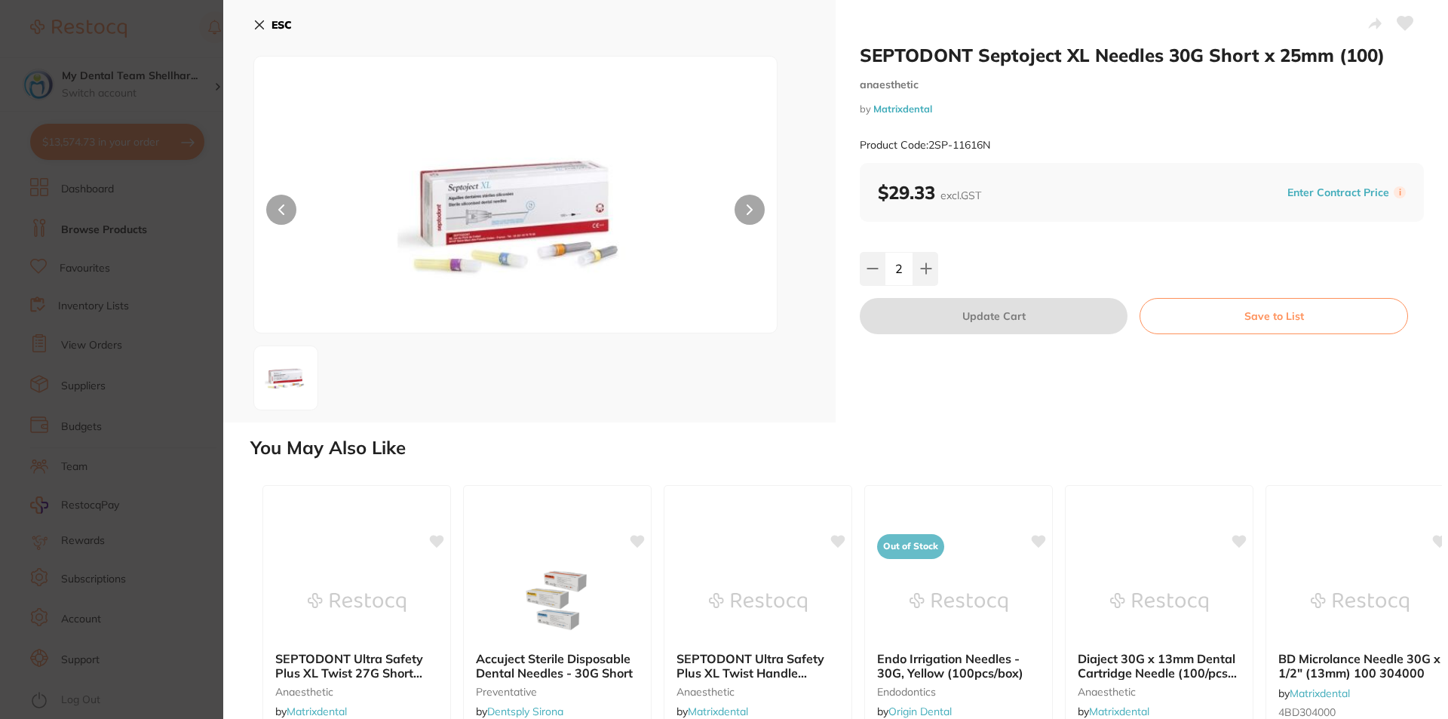
drag, startPoint x: 259, startPoint y: 27, endPoint x: 274, endPoint y: 35, distance: 17.5
click at [259, 27] on icon at bounding box center [259, 25] width 12 height 12
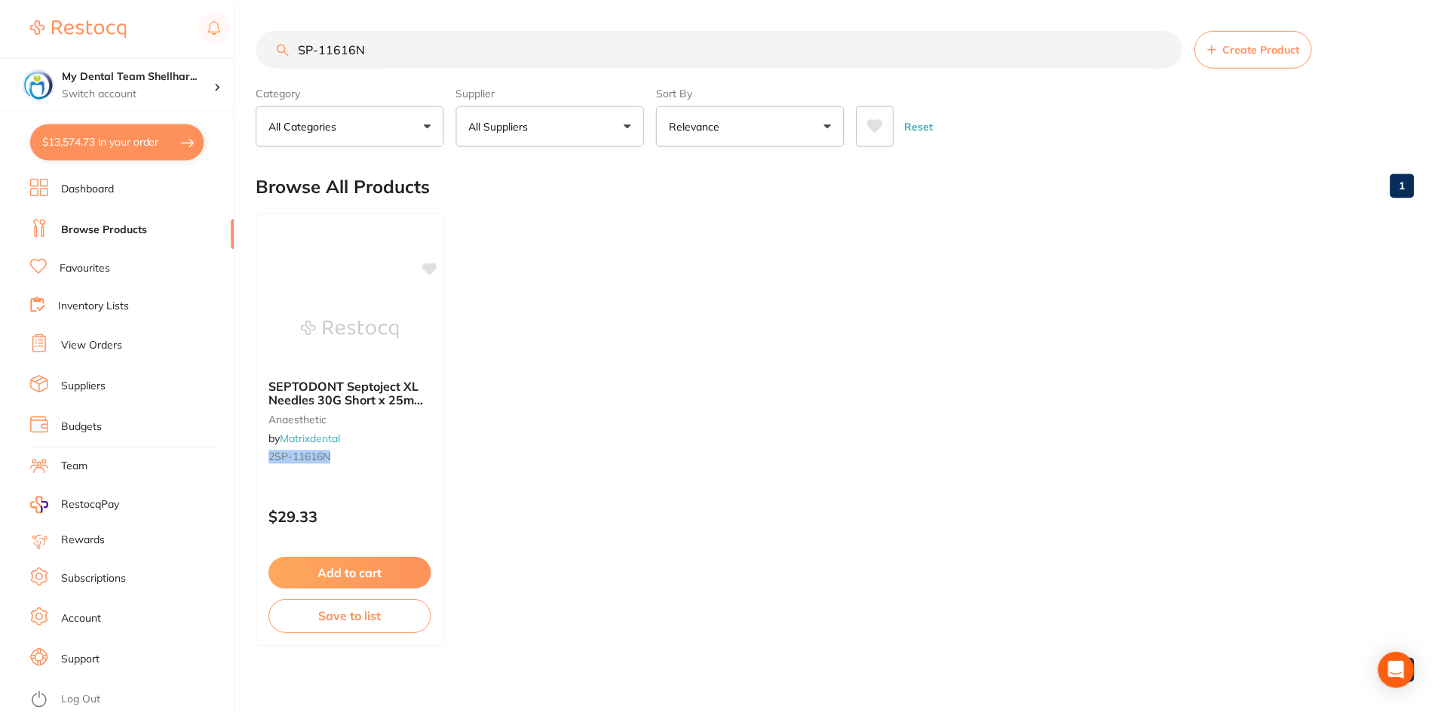
scroll to position [5, 0]
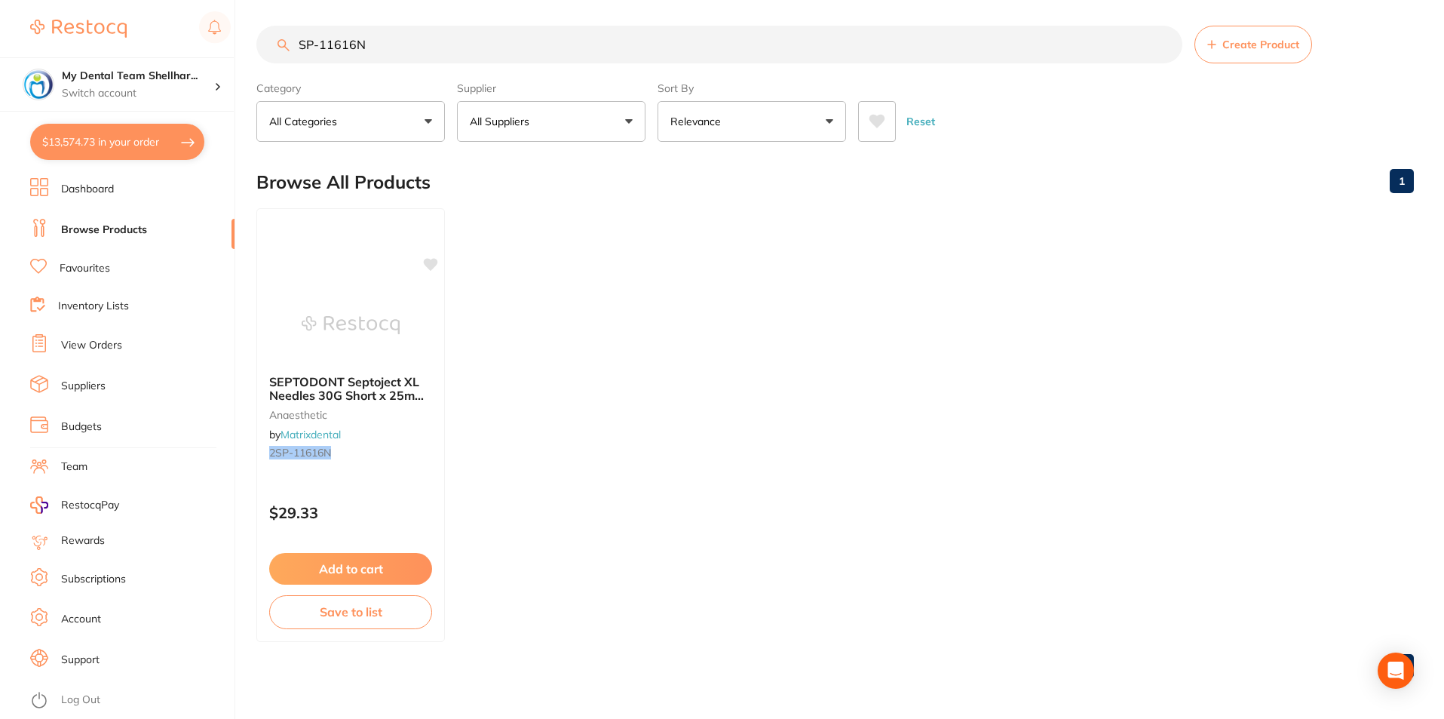
click at [350, 41] on input "SP-11616N" at bounding box center [719, 45] width 926 height 38
paste input "2421K"
type input "SP-12421K"
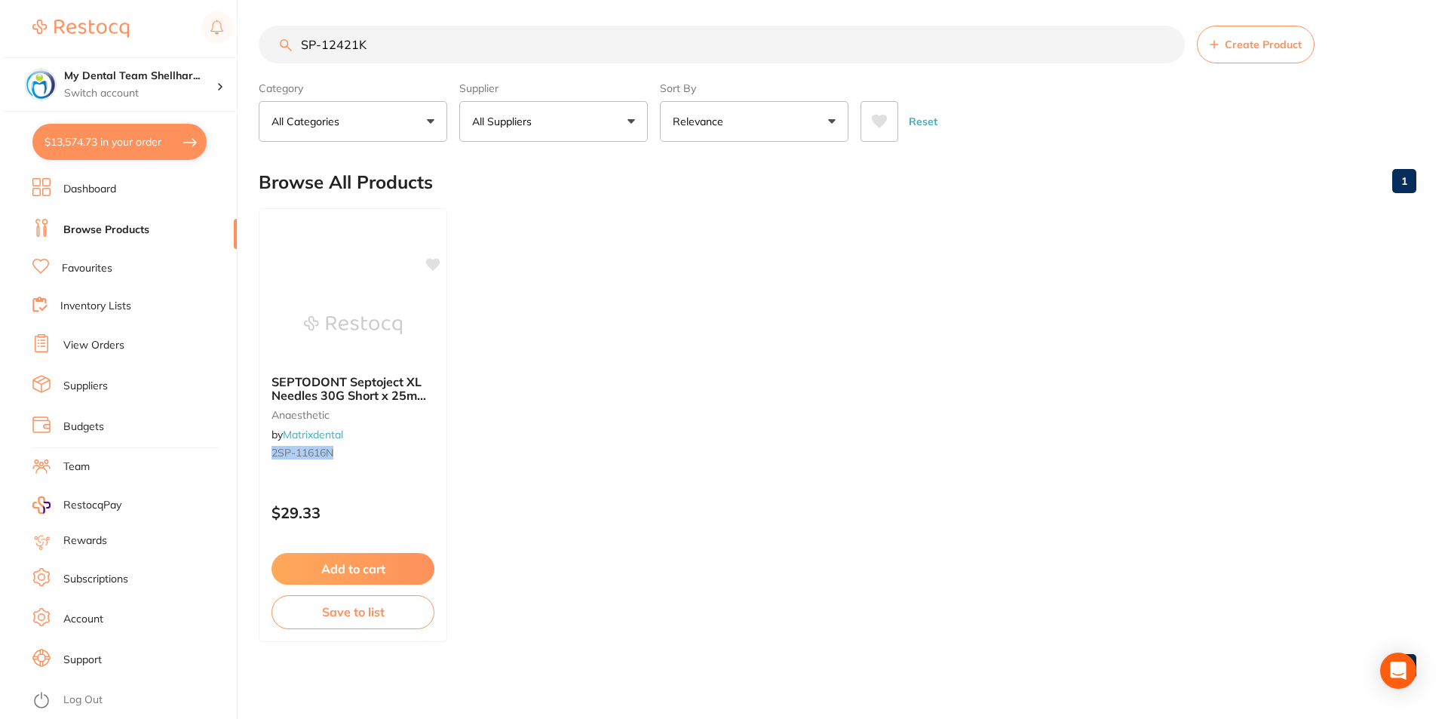
scroll to position [0, 0]
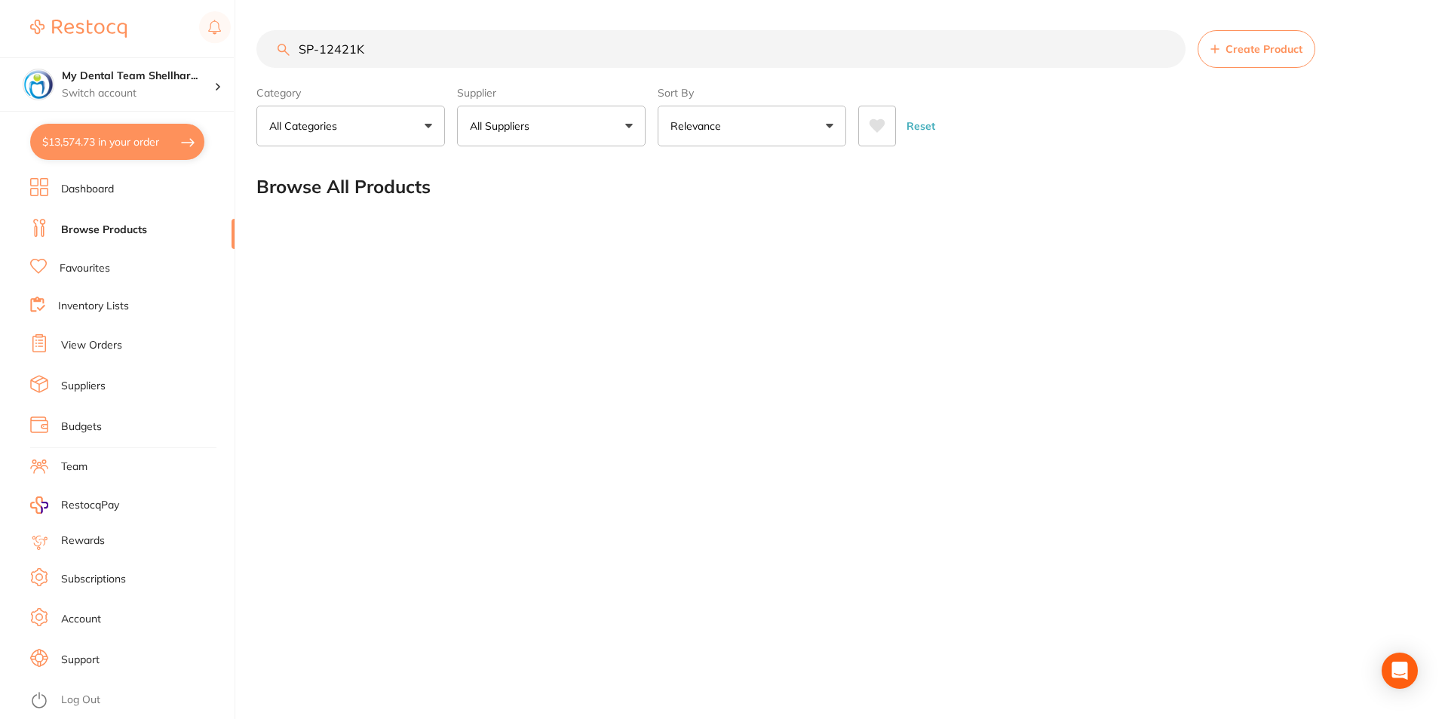
scroll to position [1, 0]
click at [514, 51] on input "SP-12421K" at bounding box center [720, 49] width 929 height 38
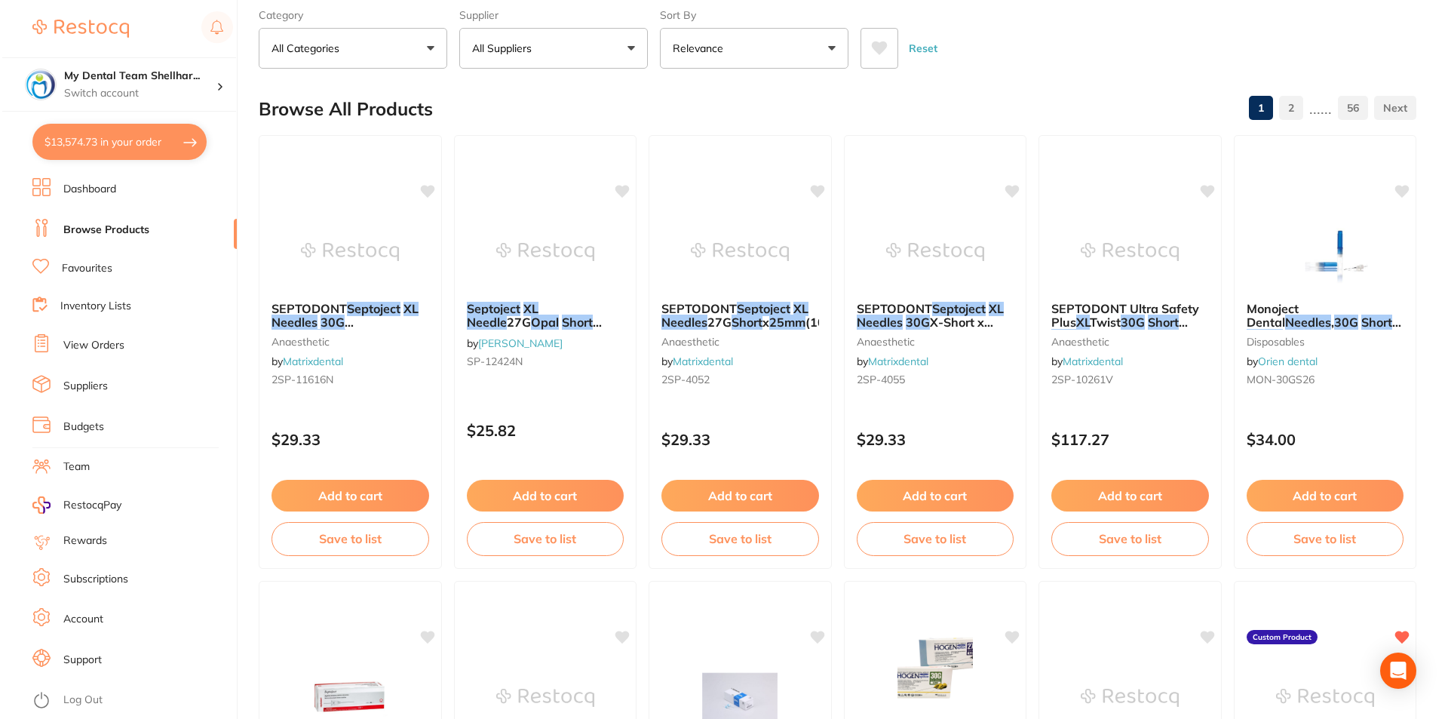
scroll to position [0, 0]
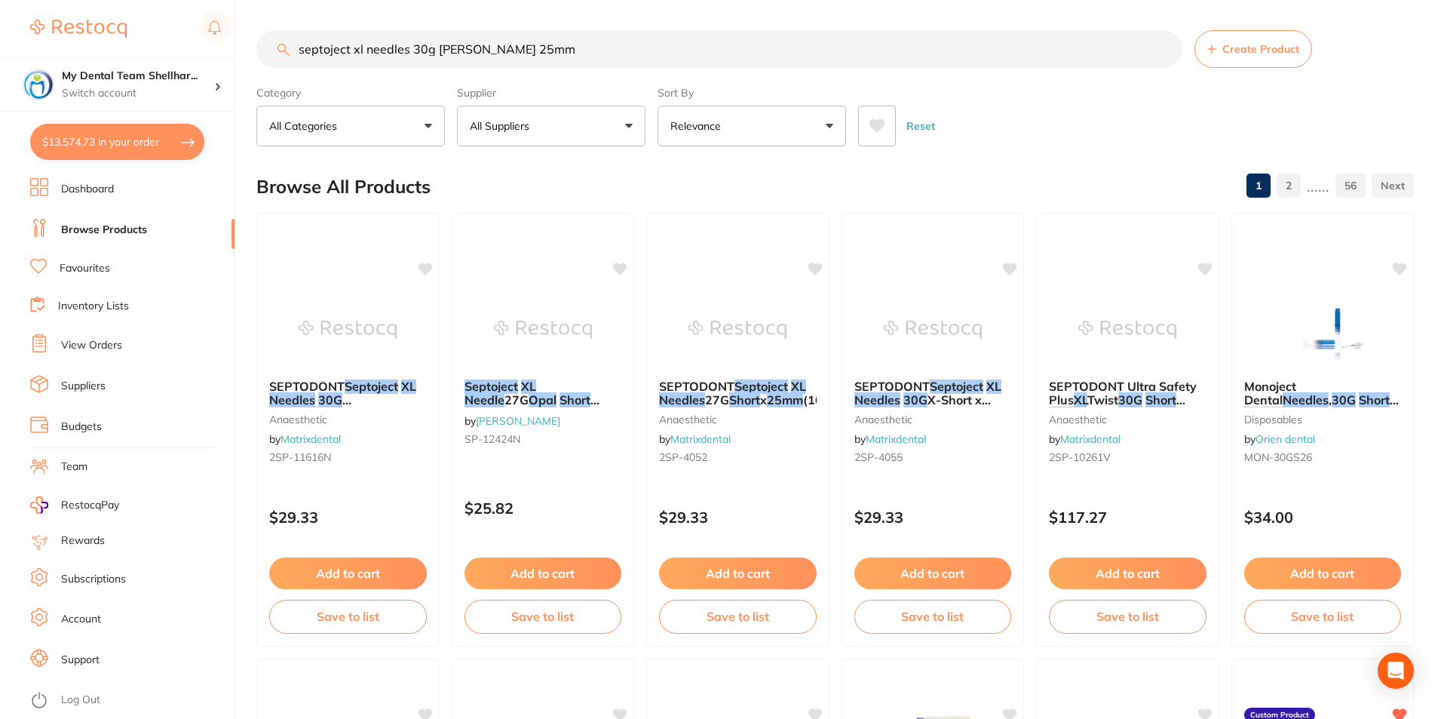
type input "septoject xl needles 30g [PERSON_NAME] 25mm"
click at [94, 154] on button "$13,574.73 in your order" at bounding box center [117, 142] width 174 height 36
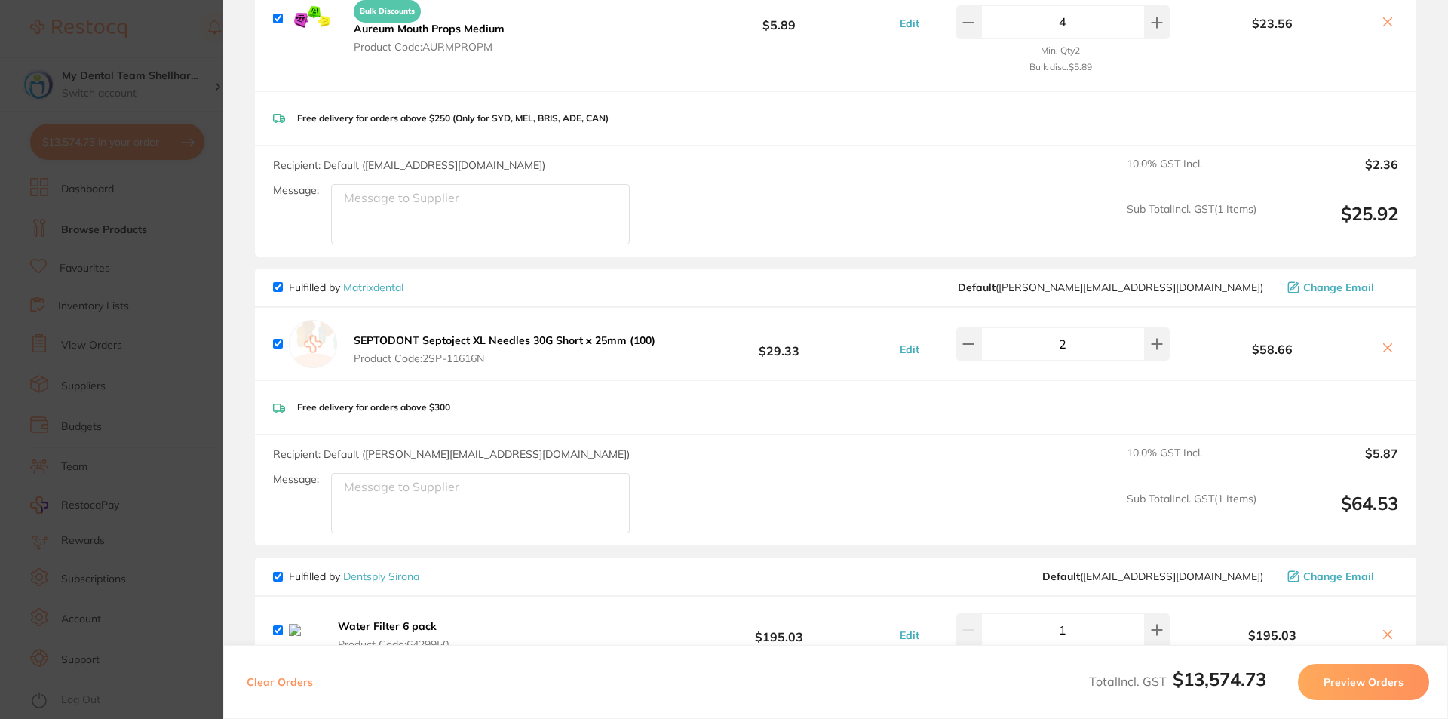
scroll to position [2338, 0]
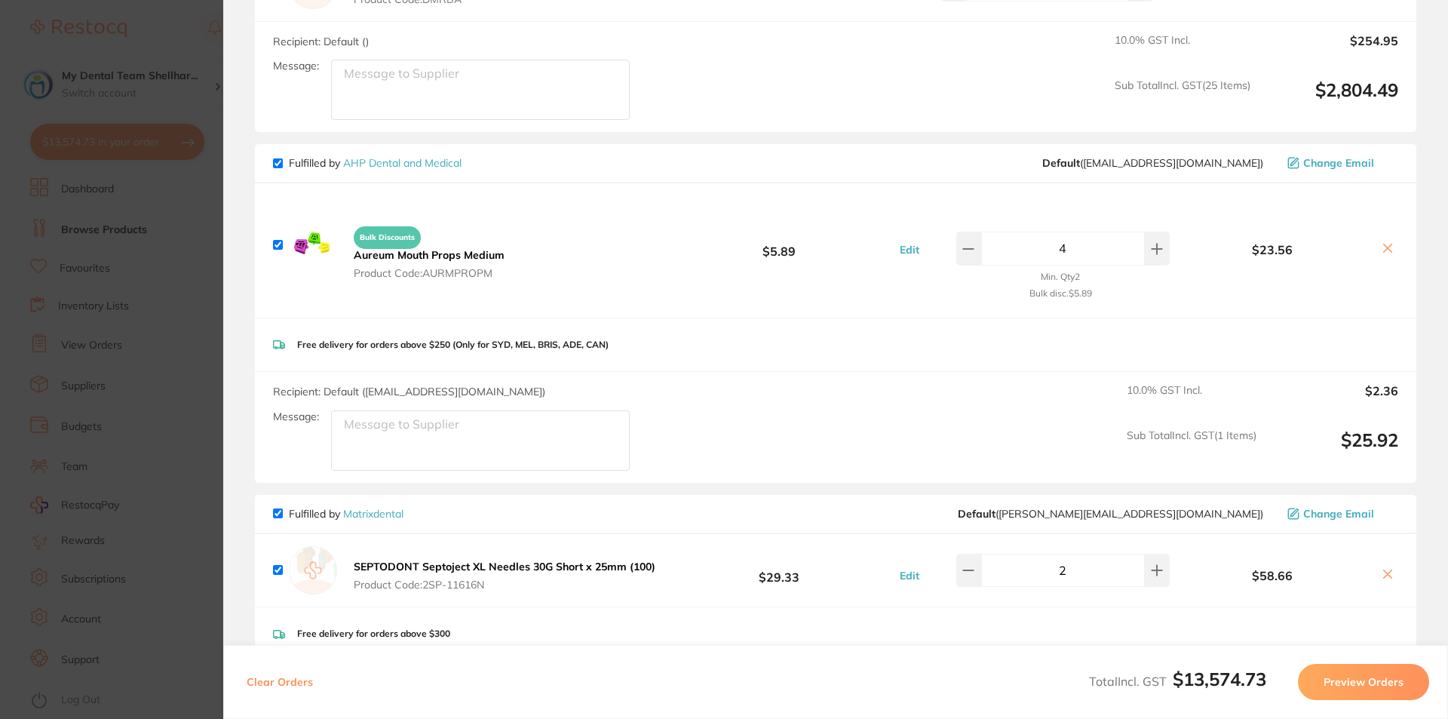
click at [186, 330] on section "Update RRP Set your pre negotiated price for this item. Item Agreed RRP (excl. …" at bounding box center [724, 359] width 1448 height 719
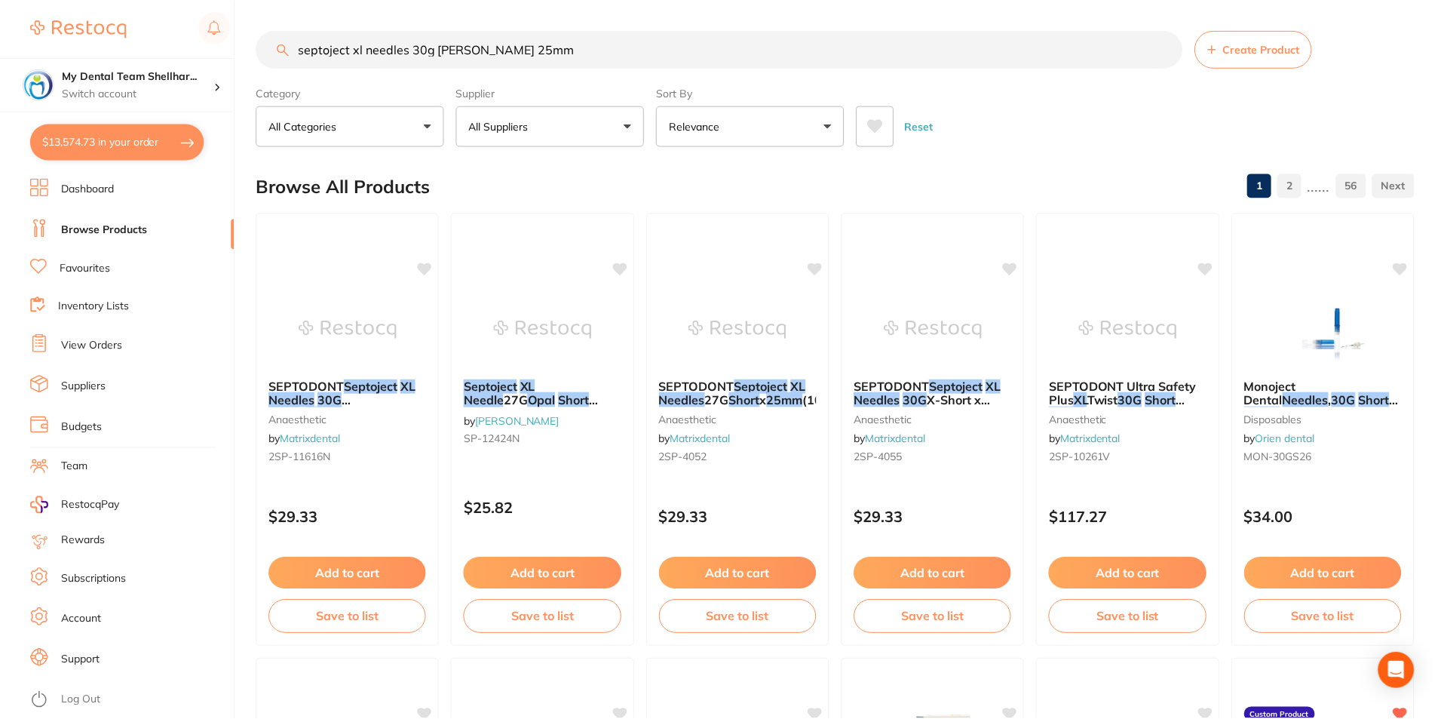
scroll to position [3, 0]
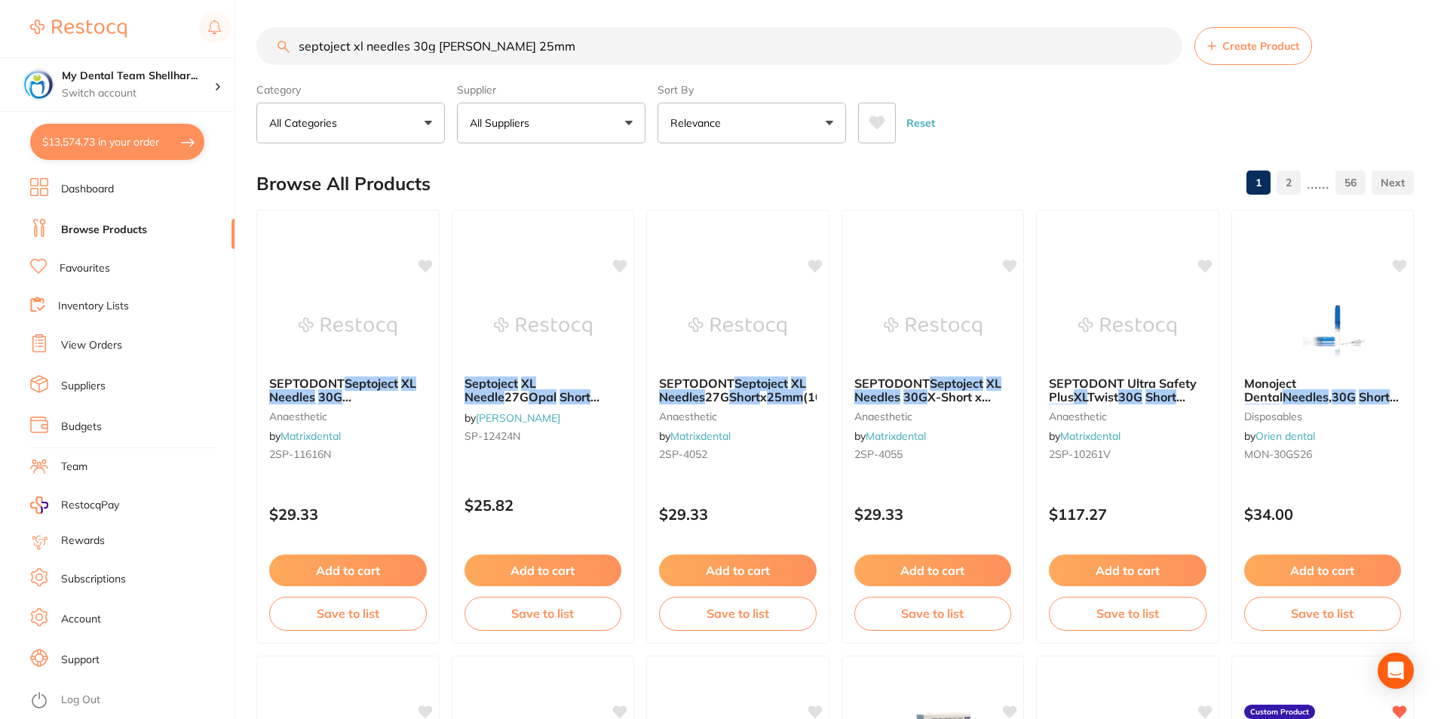
drag, startPoint x: 917, startPoint y: 115, endPoint x: 825, endPoint y: 124, distance: 92.4
click at [917, 115] on button "Reset" at bounding box center [921, 123] width 38 height 41
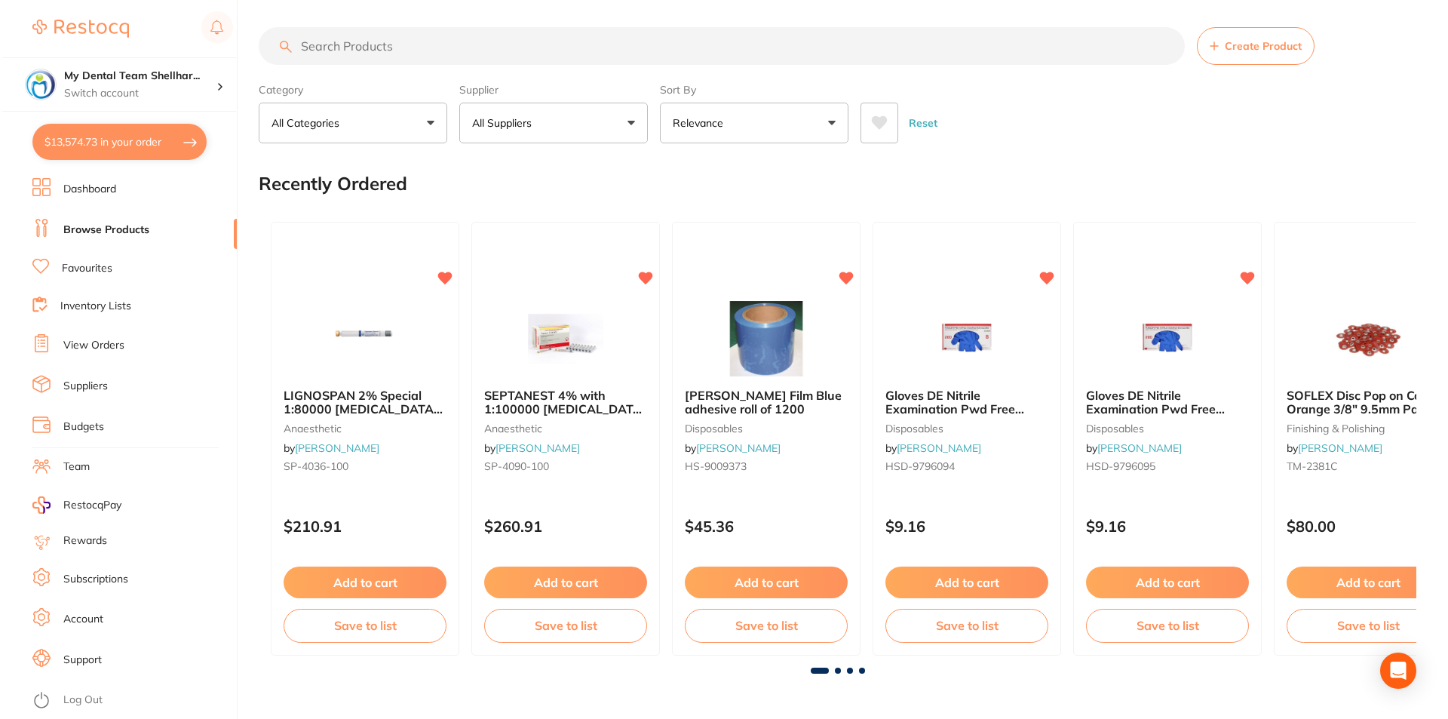
scroll to position [0, 0]
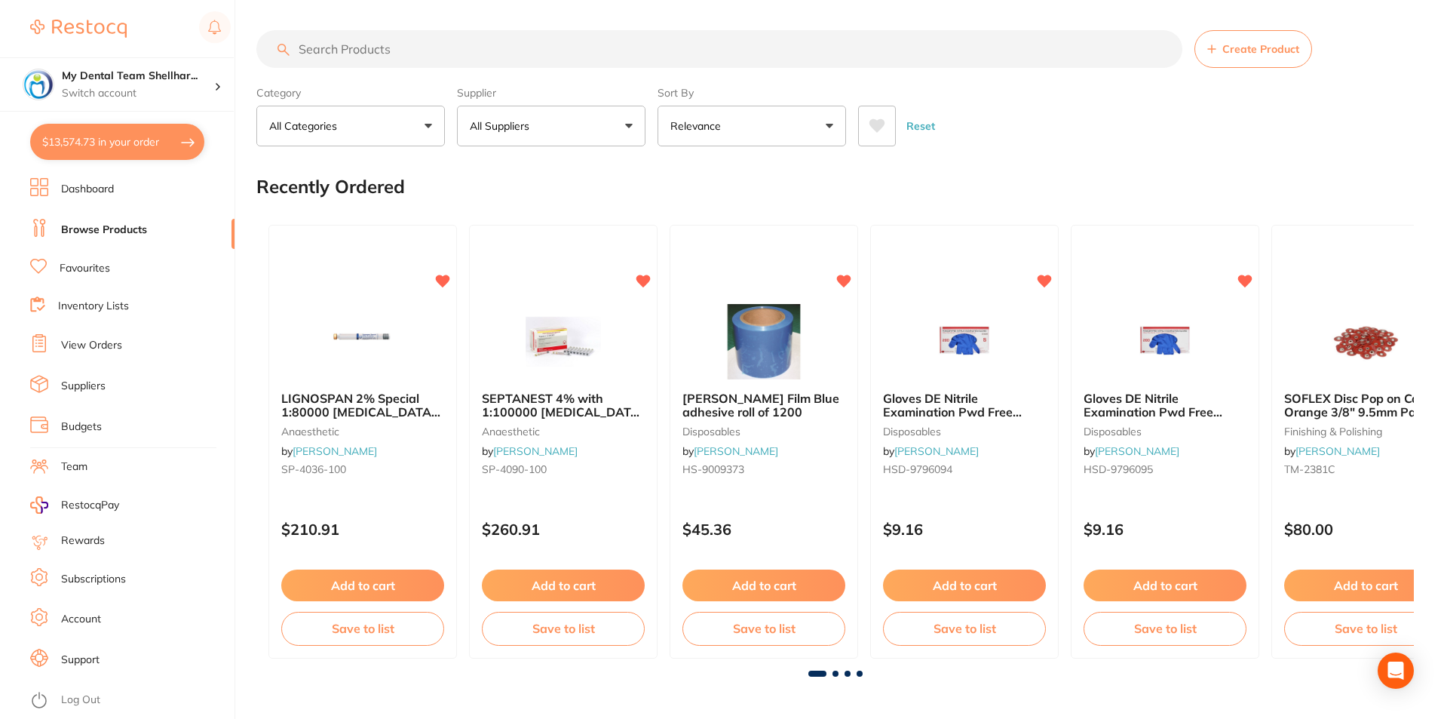
click at [584, 114] on button "All Suppliers" at bounding box center [551, 126] width 189 height 41
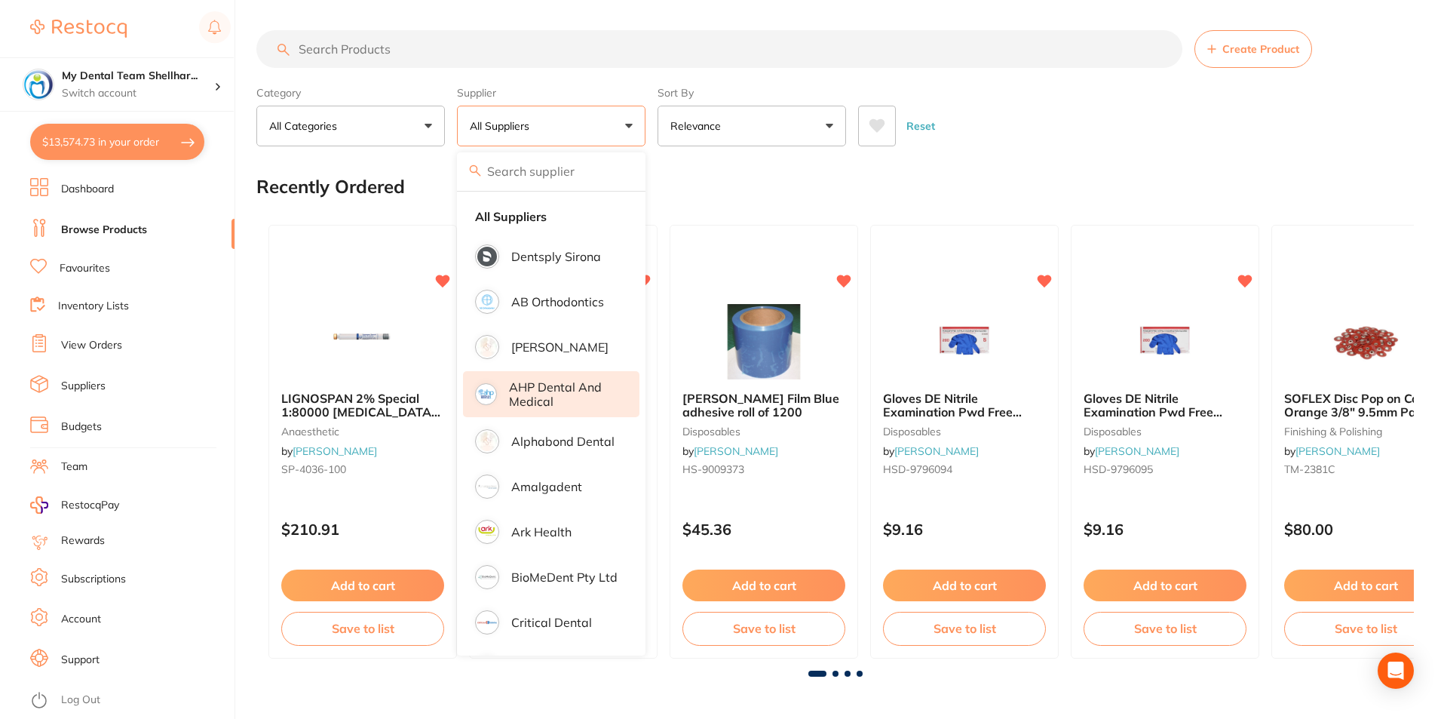
click at [588, 386] on p "AHP Dental and Medical" at bounding box center [563, 394] width 109 height 28
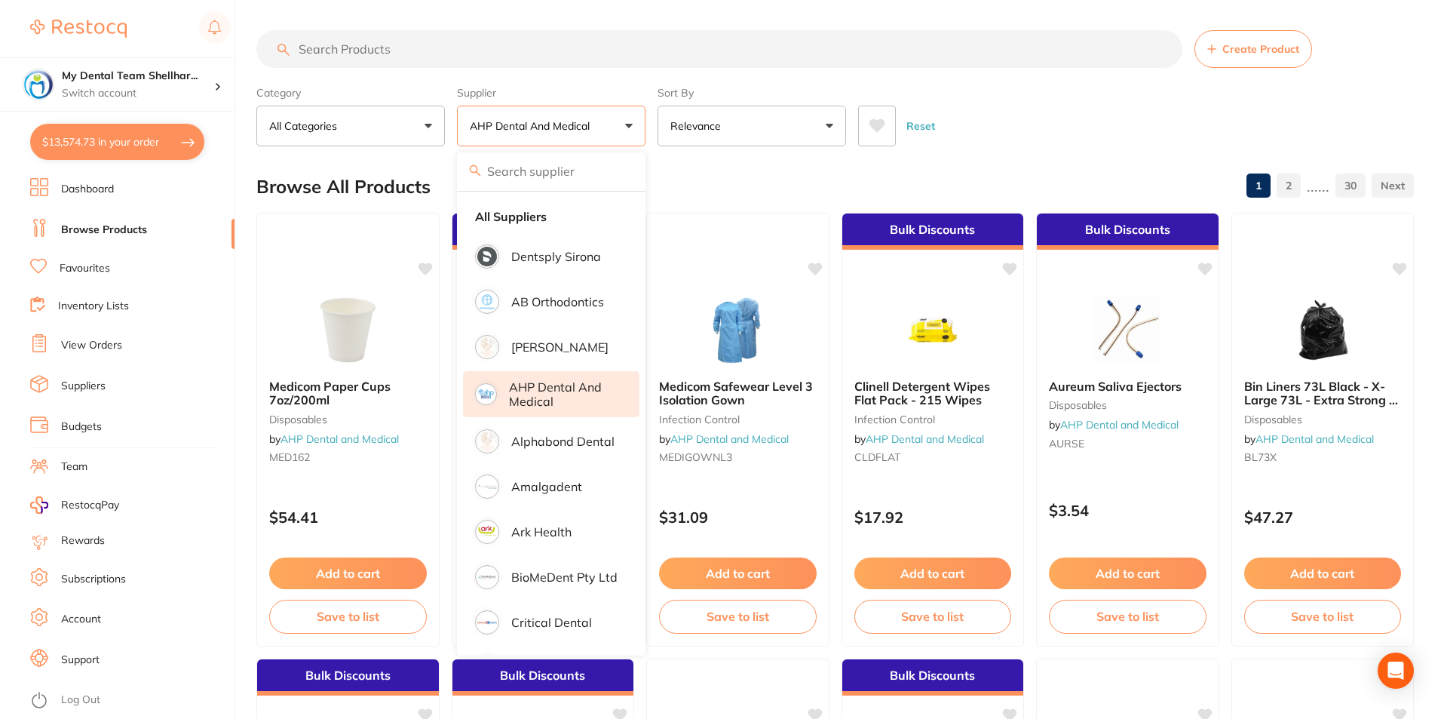
click at [1022, 115] on div "Reset" at bounding box center [1130, 120] width 544 height 53
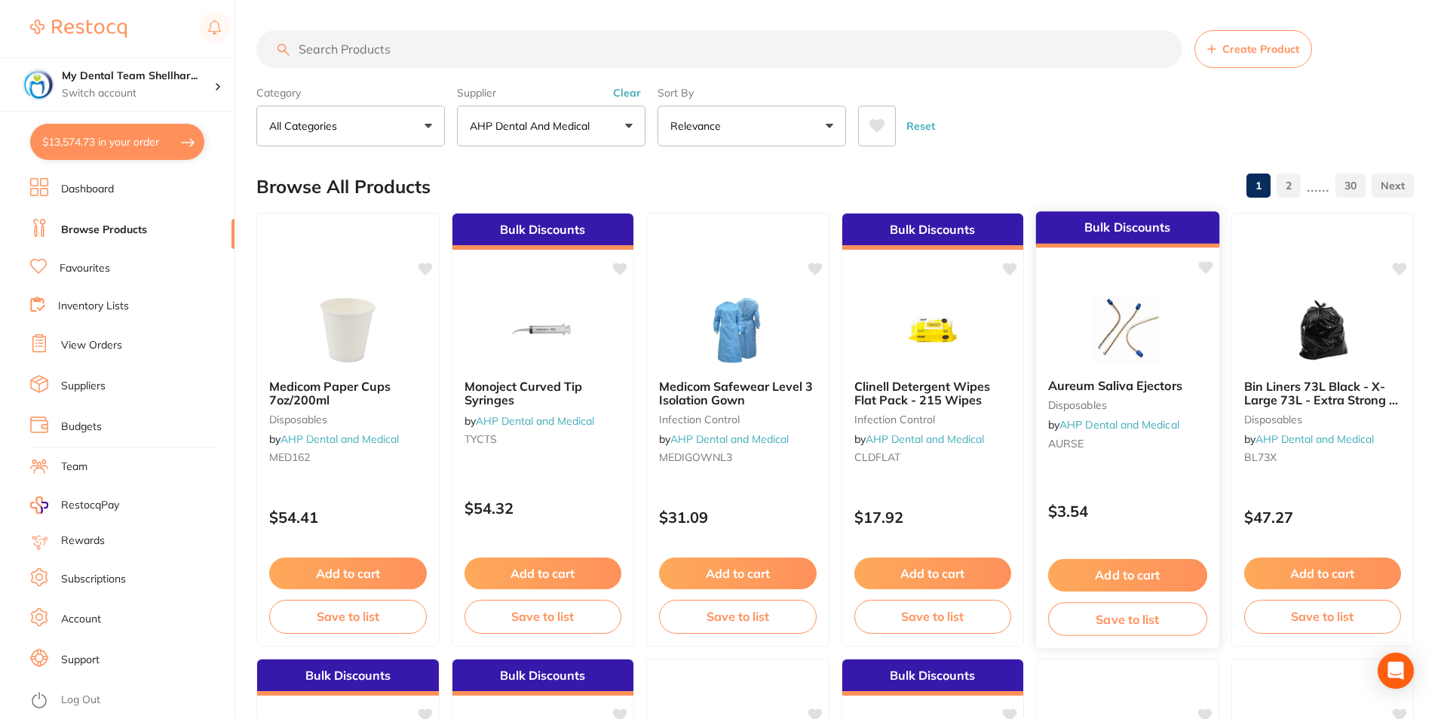
click at [1116, 376] on div "Aureum Saliva Ejectors disposables by AHP Dental and Medical AURSE" at bounding box center [1127, 416] width 183 height 101
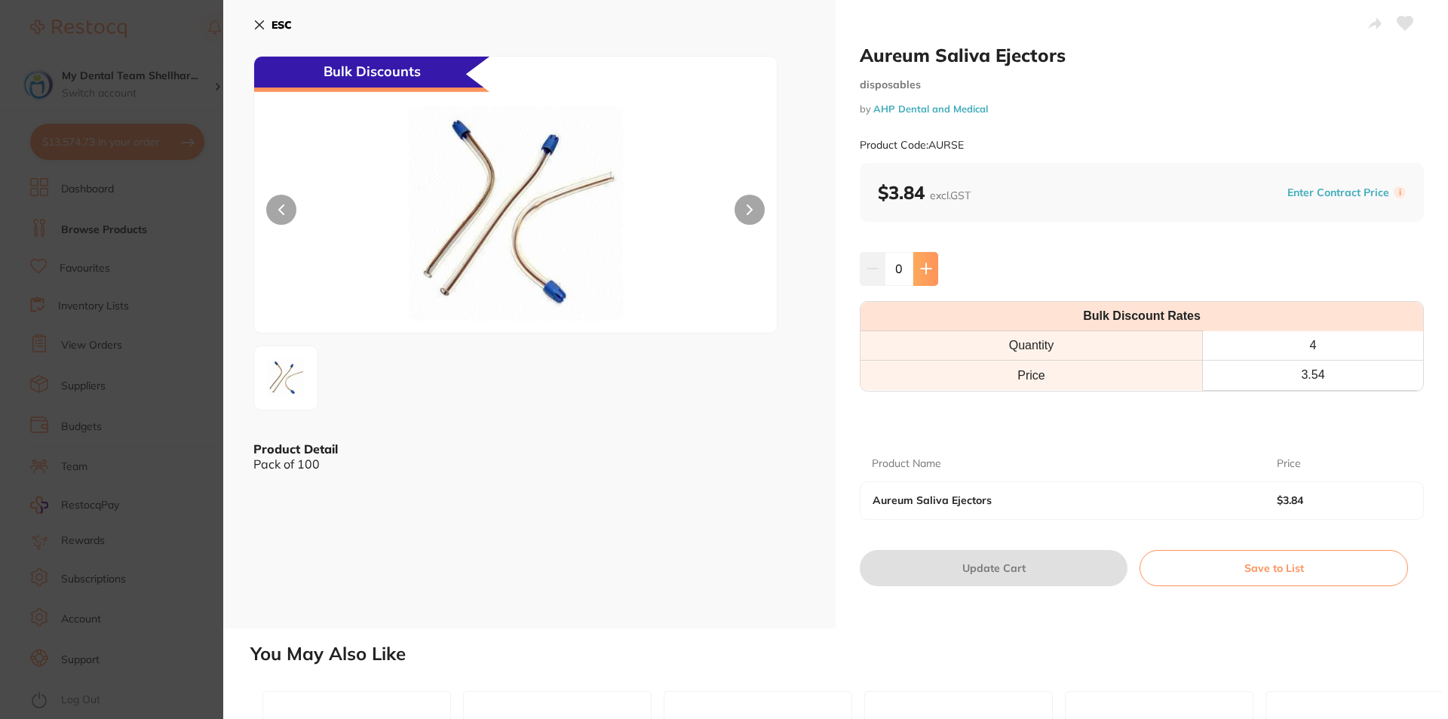
click at [920, 271] on icon at bounding box center [926, 268] width 12 height 12
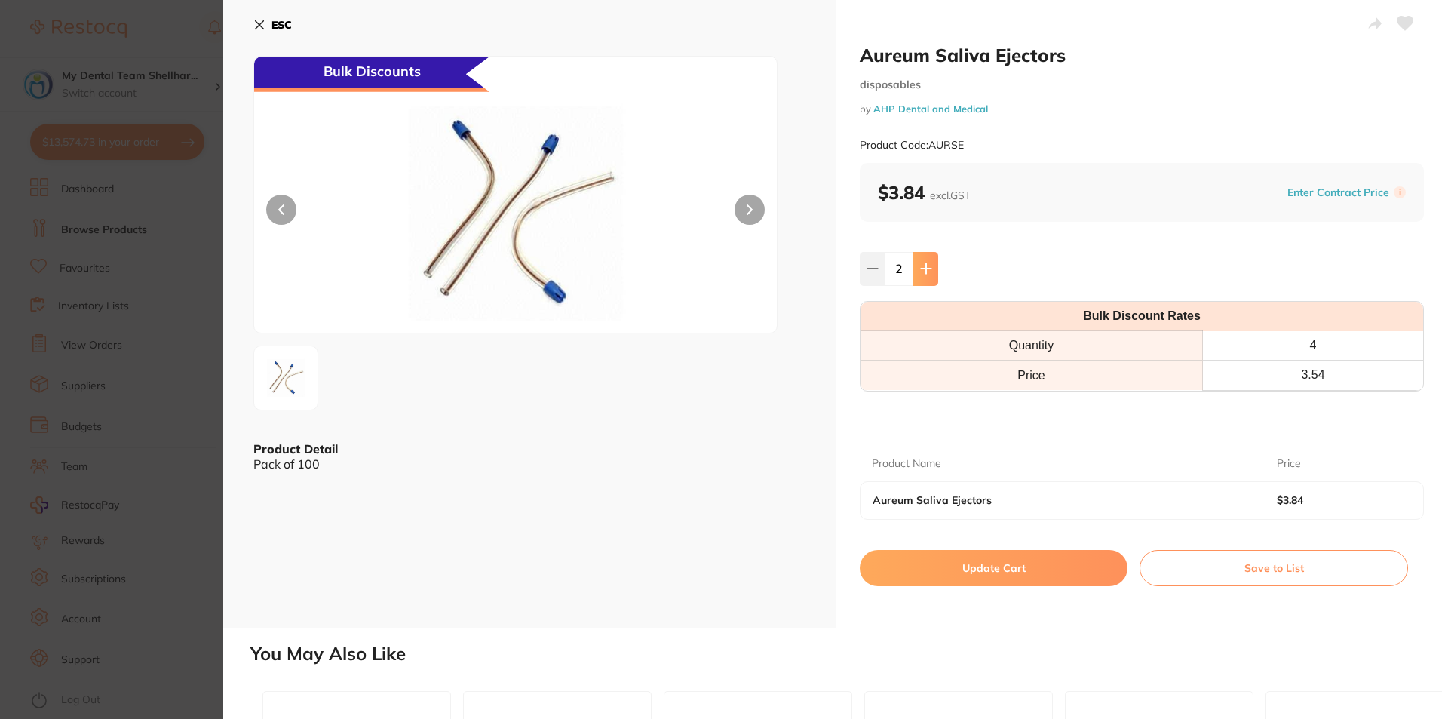
click at [920, 271] on icon at bounding box center [926, 268] width 12 height 12
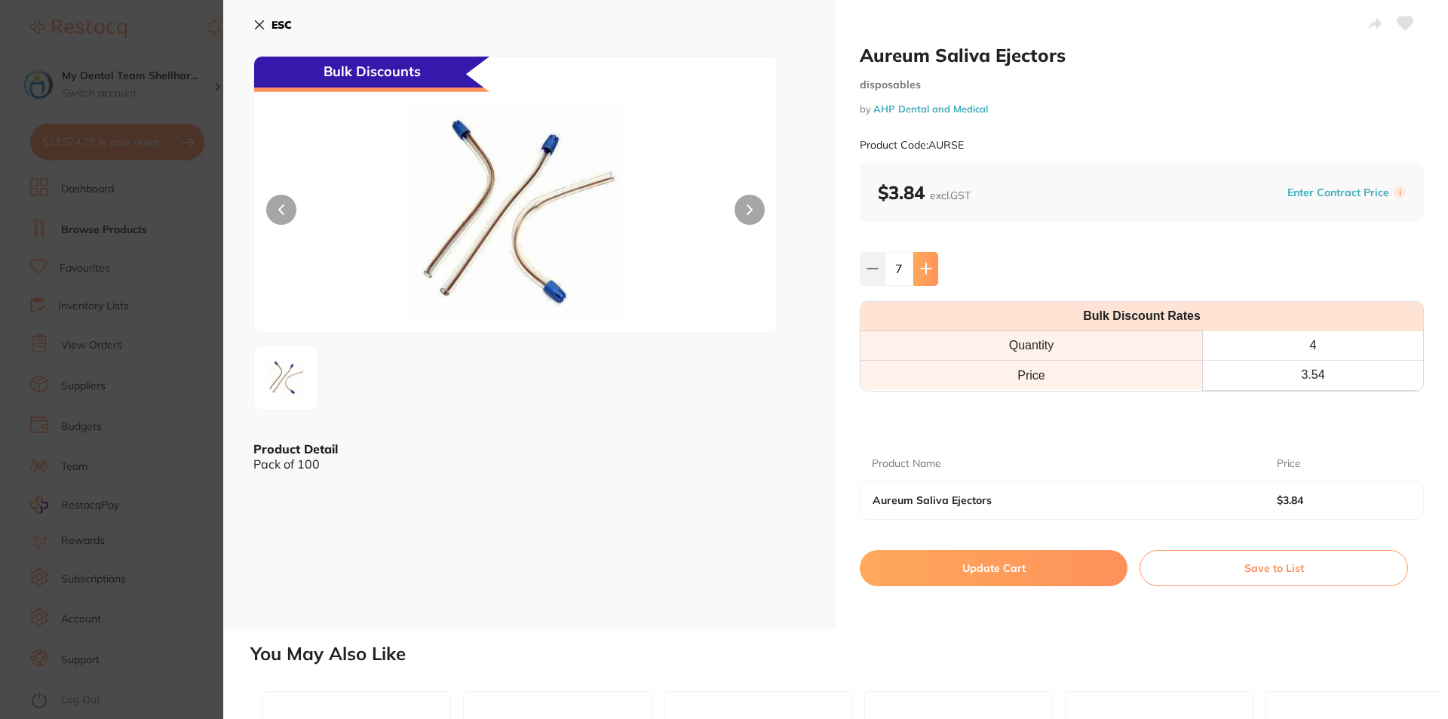
click at [920, 271] on icon at bounding box center [926, 268] width 12 height 12
type input "10"
click at [1000, 569] on button "Update Cart" at bounding box center [994, 568] width 268 height 36
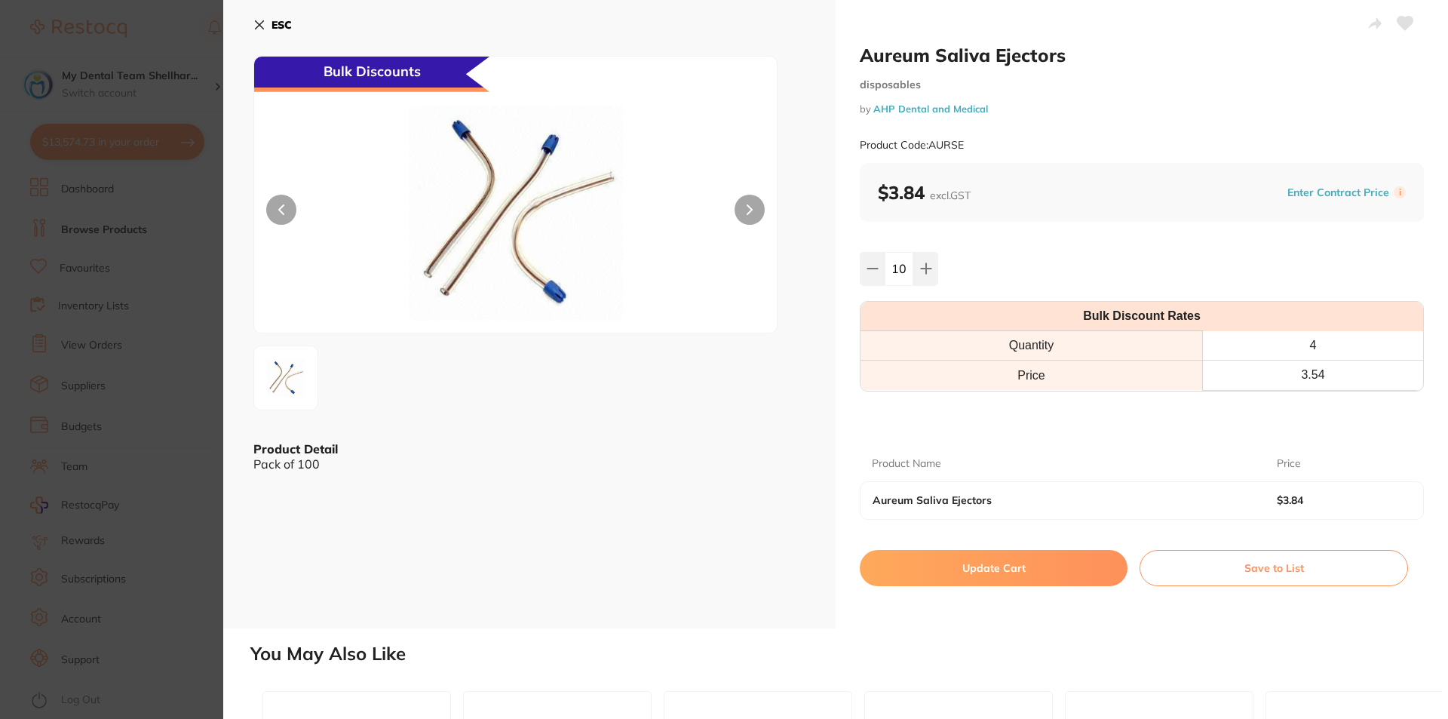
checkbox input "false"
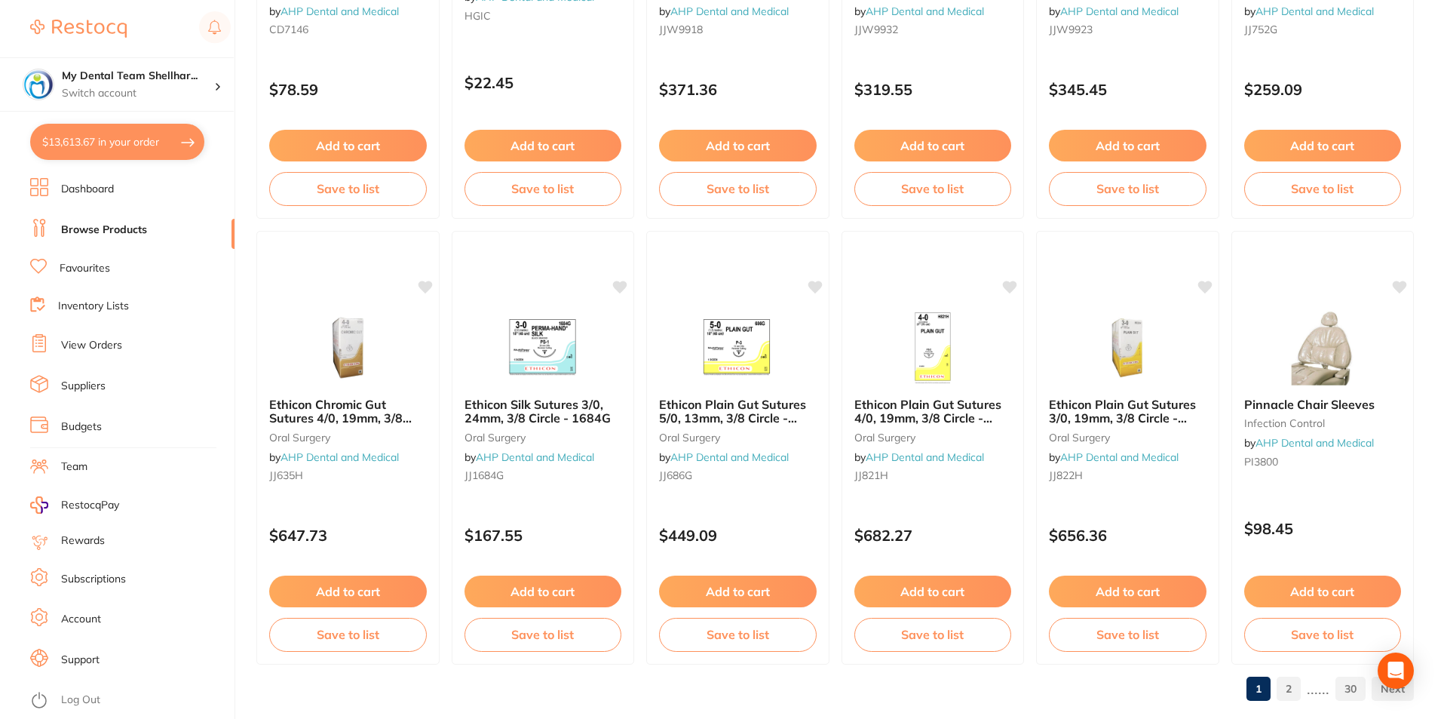
scroll to position [3571, 0]
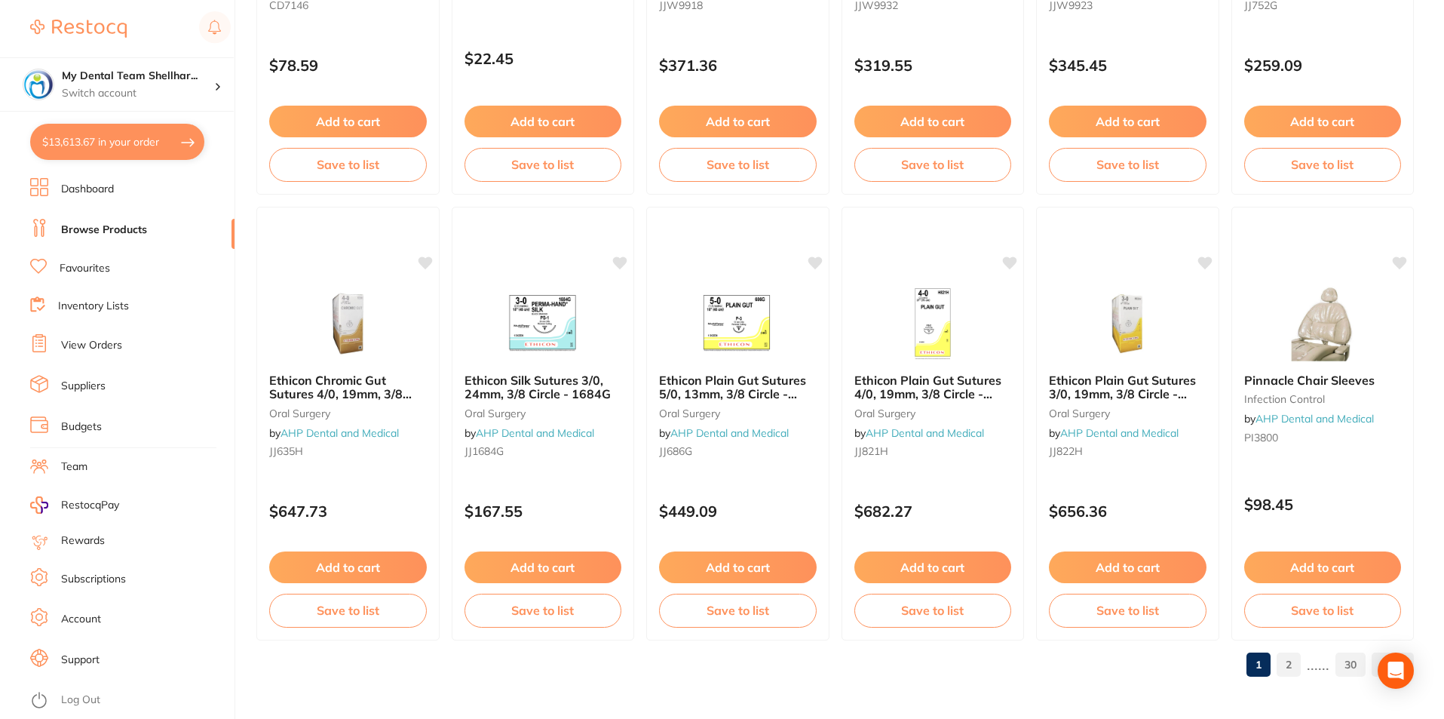
click at [1286, 664] on link "2" at bounding box center [1289, 664] width 24 height 30
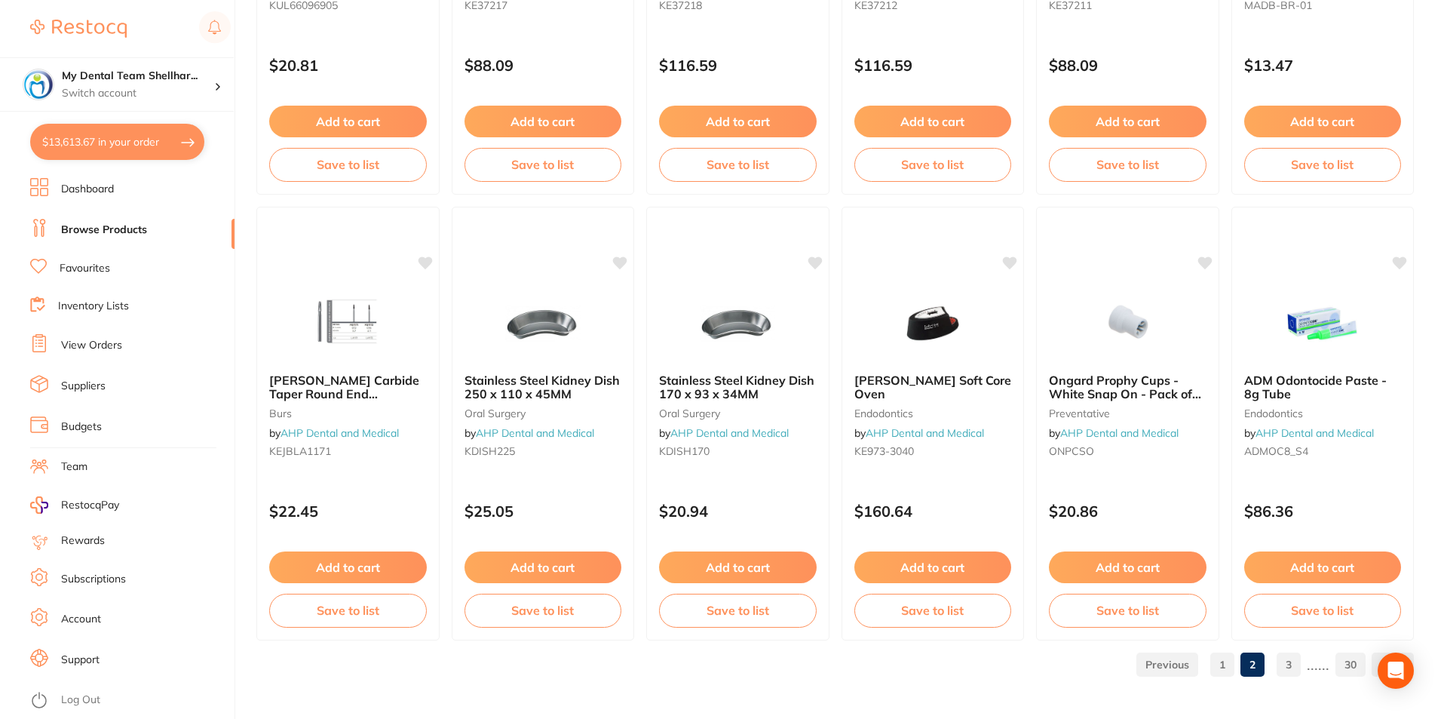
drag, startPoint x: 1296, startPoint y: 664, endPoint x: 1279, endPoint y: 621, distance: 45.6
click at [1295, 664] on link "3" at bounding box center [1289, 664] width 24 height 30
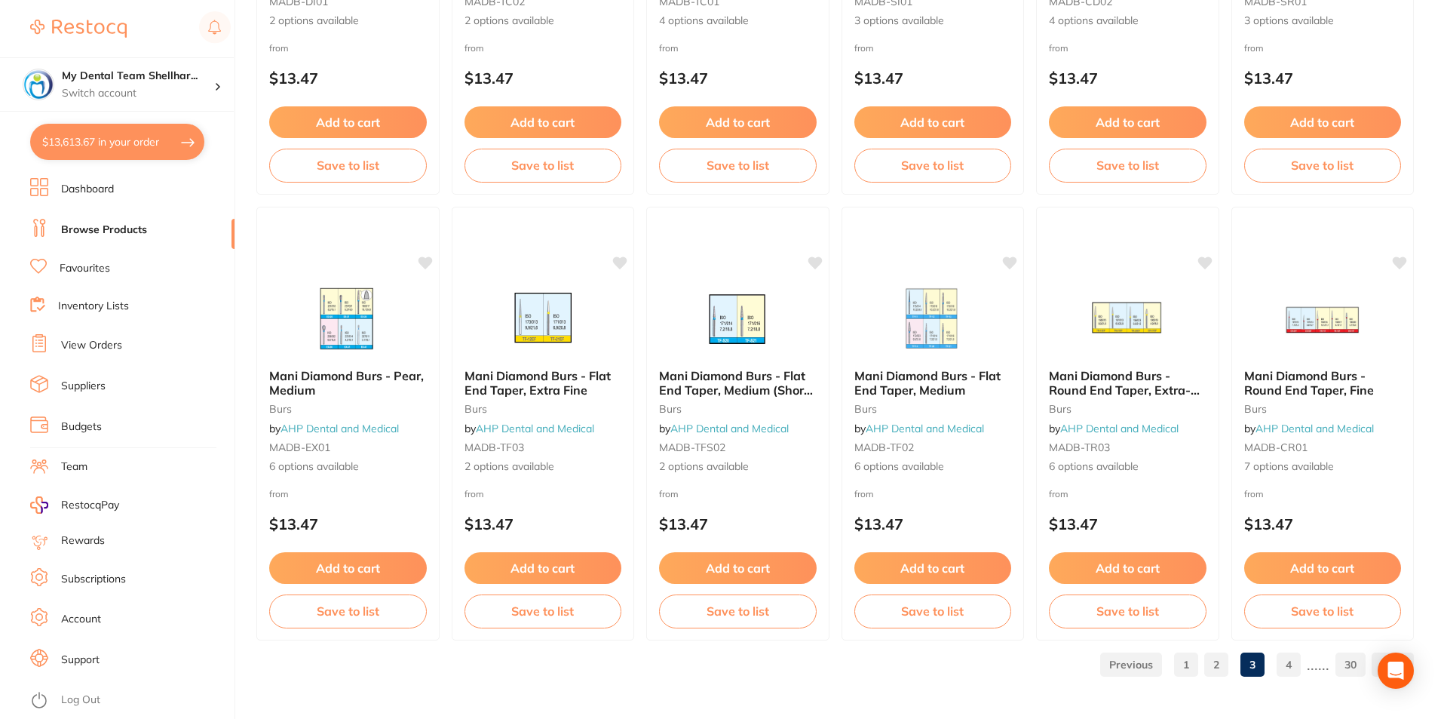
click at [1286, 663] on link "4" at bounding box center [1289, 664] width 24 height 30
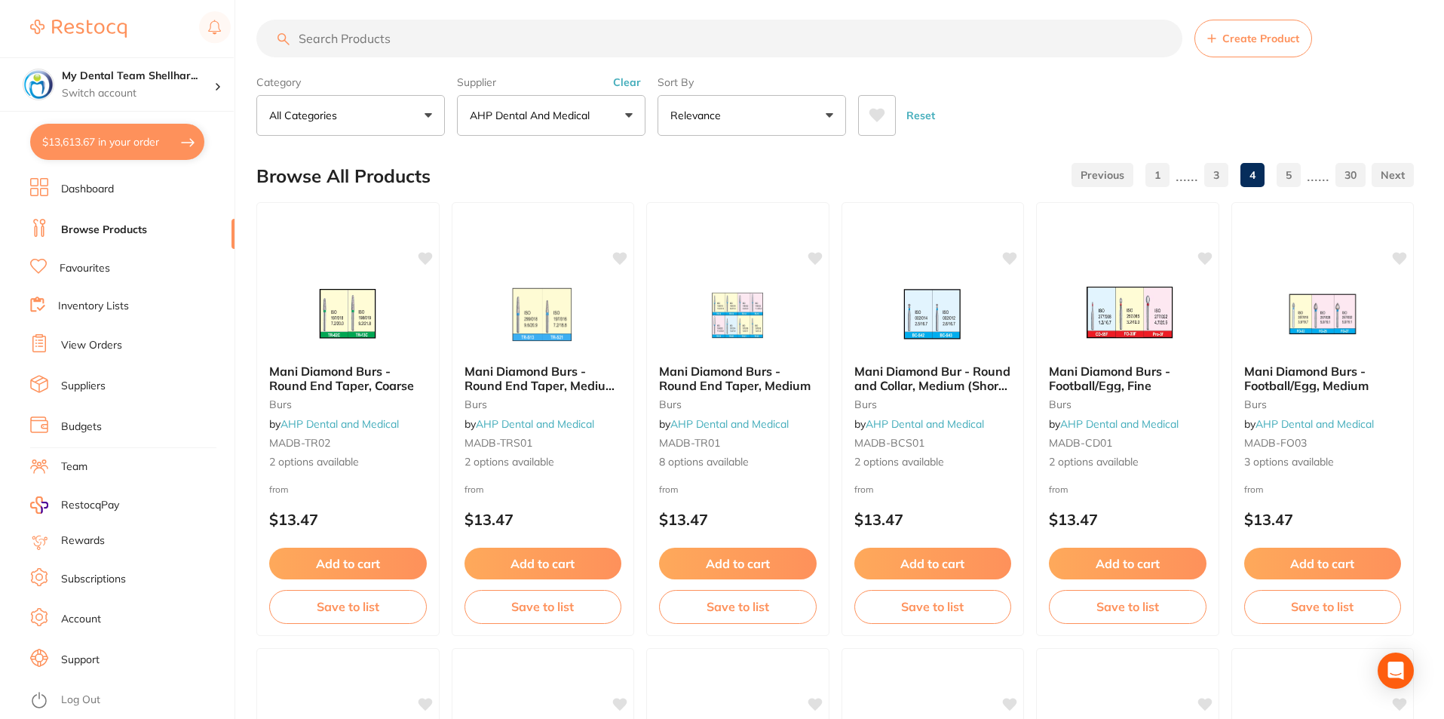
scroll to position [0, 0]
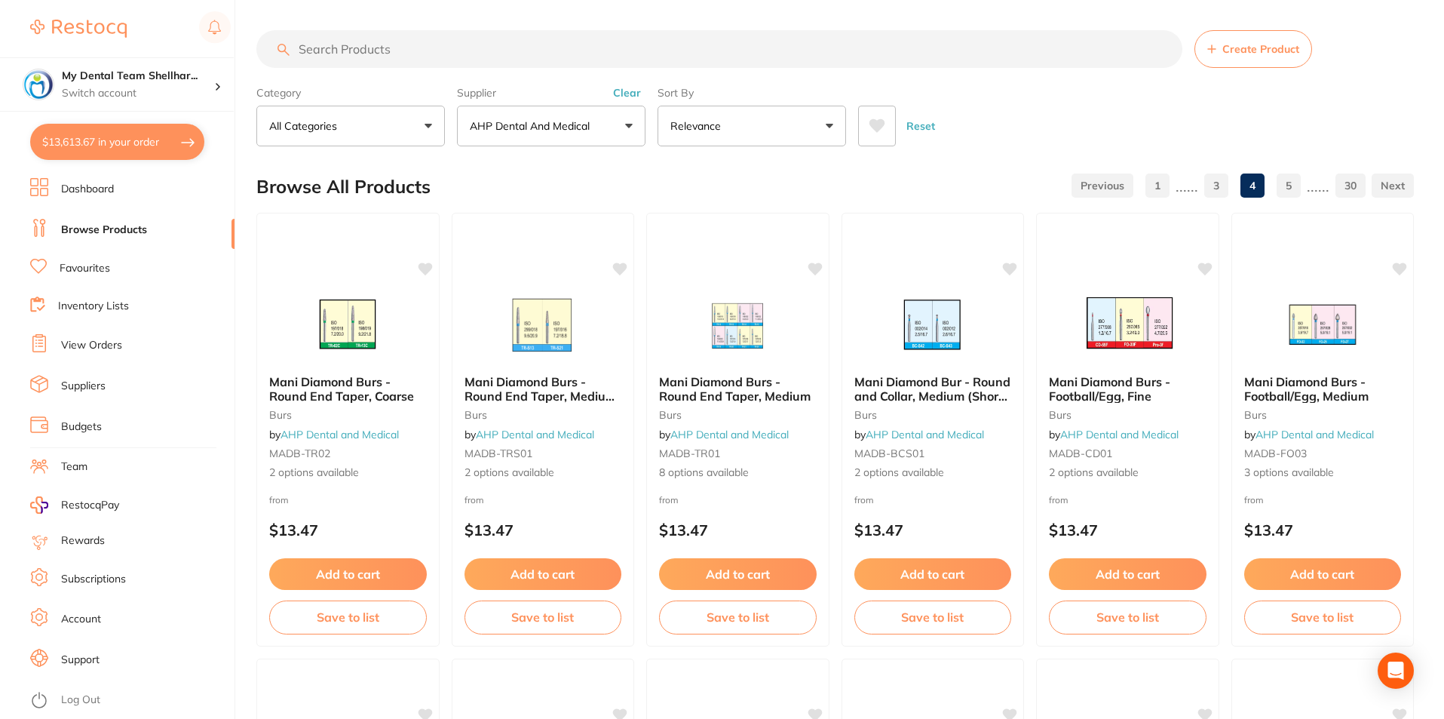
click at [929, 45] on input "search" at bounding box center [719, 49] width 926 height 38
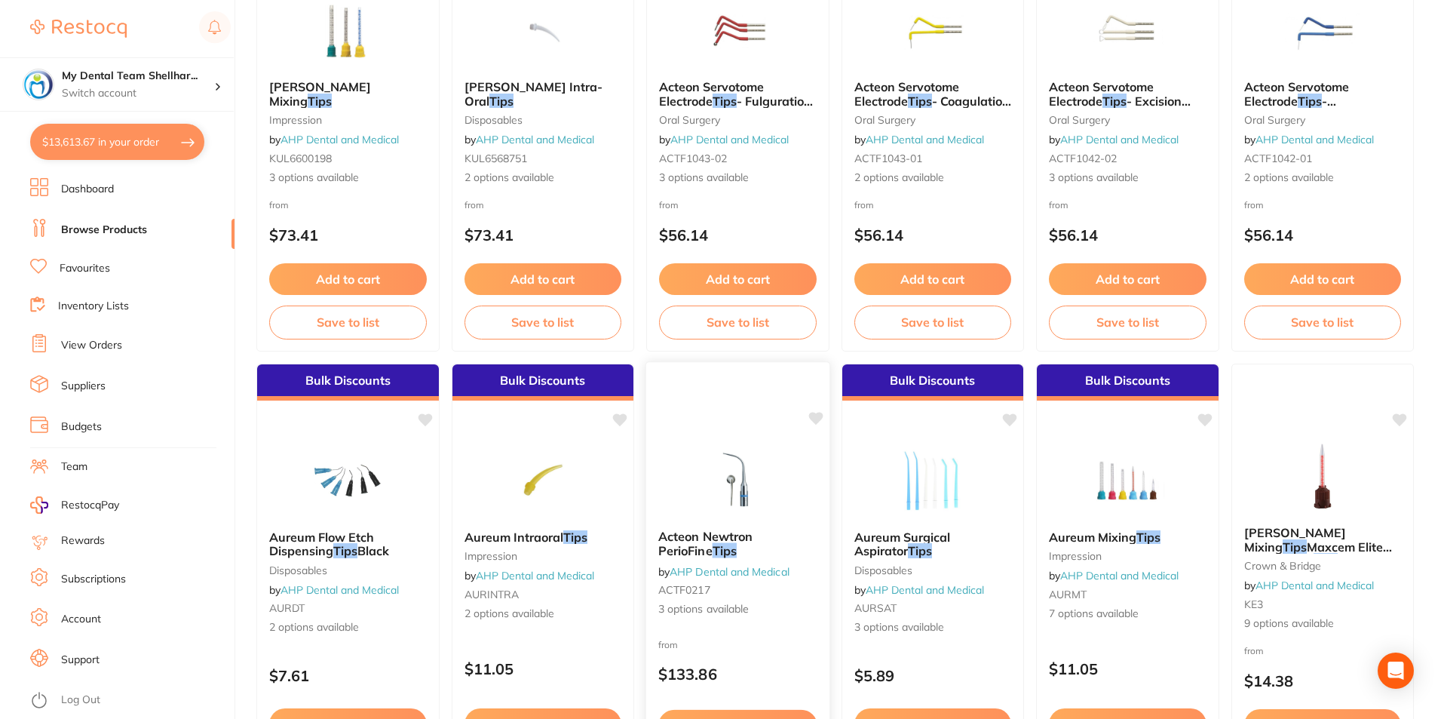
scroll to position [377, 0]
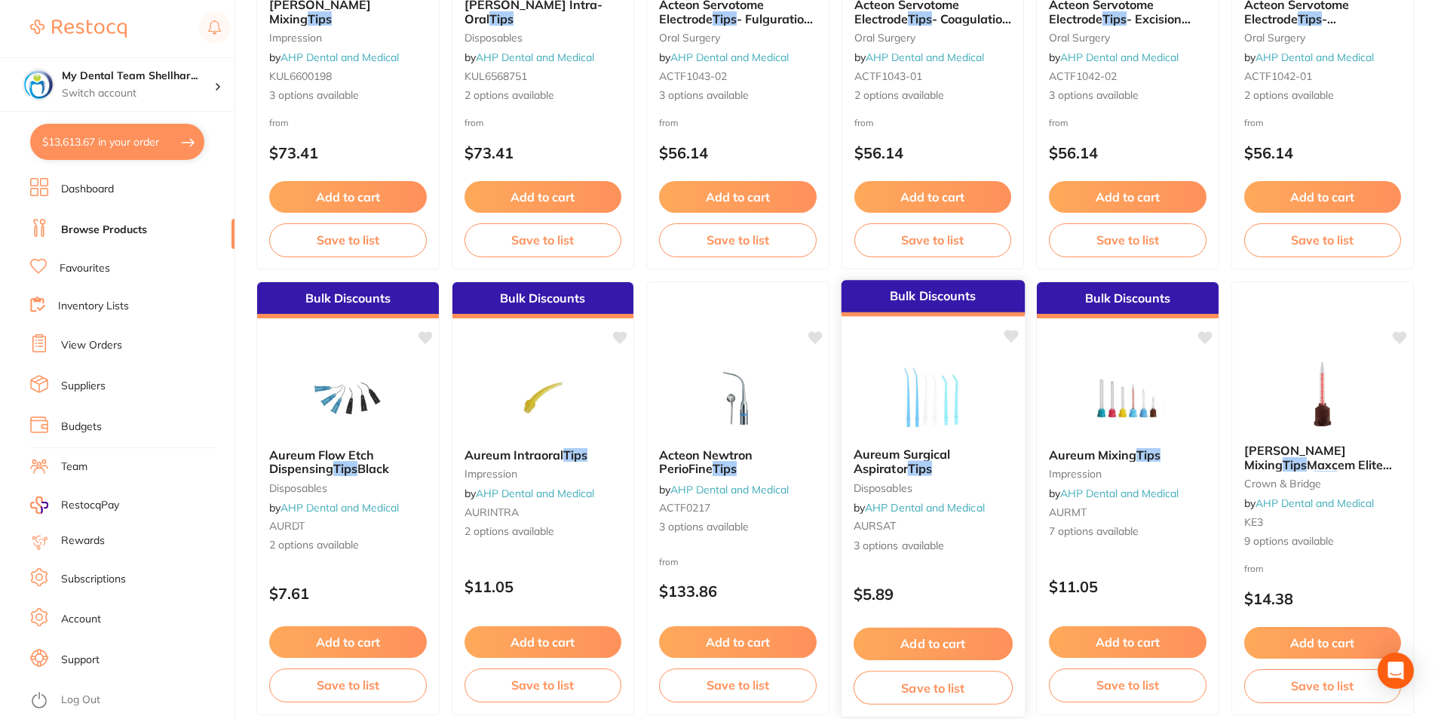
type input "evacuation tips"
click at [936, 369] on img at bounding box center [932, 397] width 99 height 76
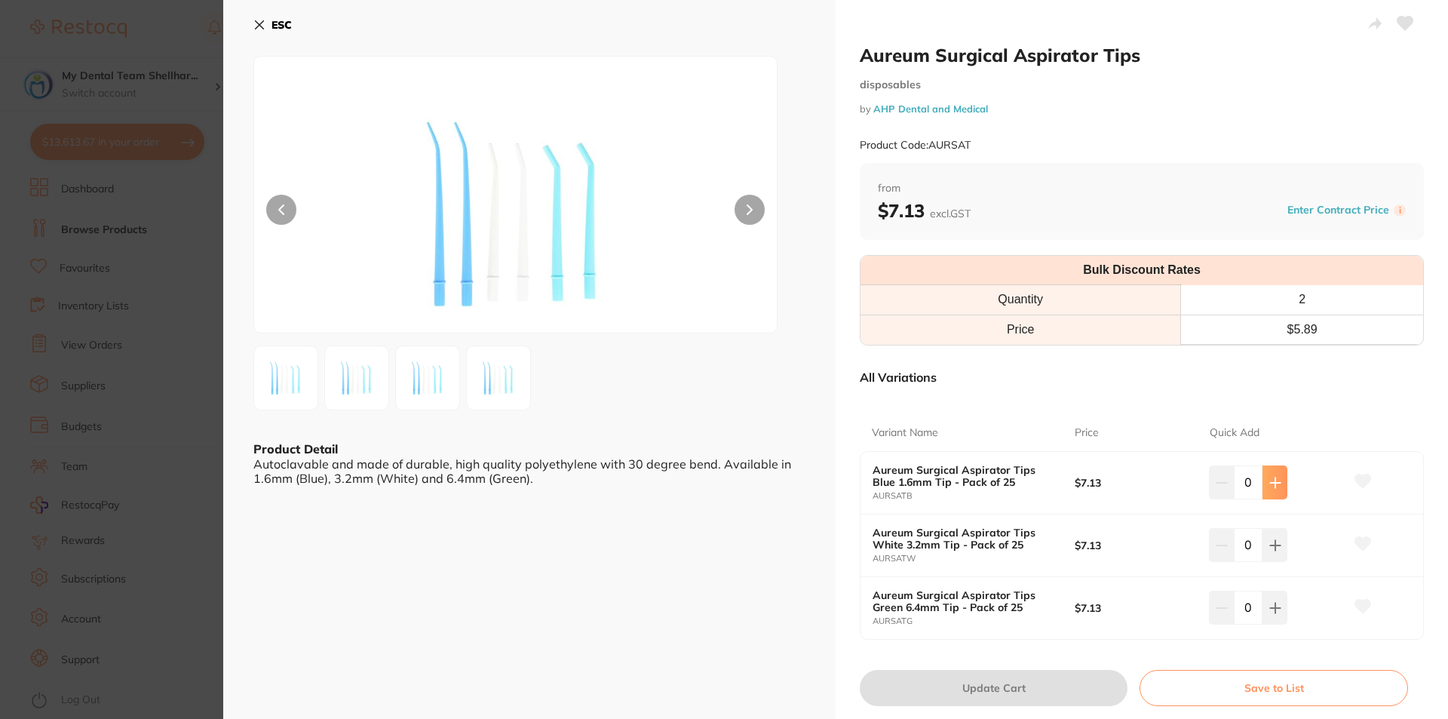
click at [1278, 485] on button at bounding box center [1274, 481] width 25 height 33
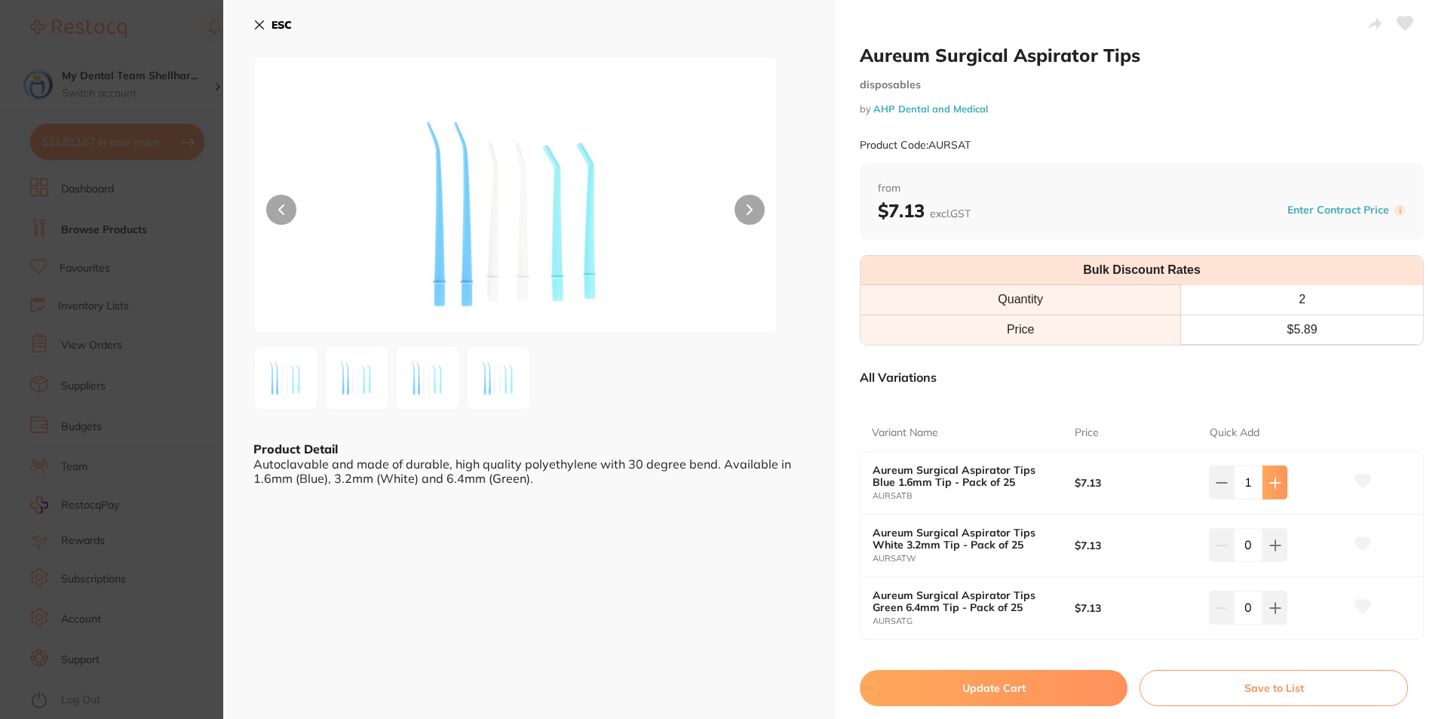
click at [1278, 485] on button at bounding box center [1274, 481] width 25 height 33
type input "2"
click at [1075, 679] on button "Update Cart" at bounding box center [994, 688] width 268 height 36
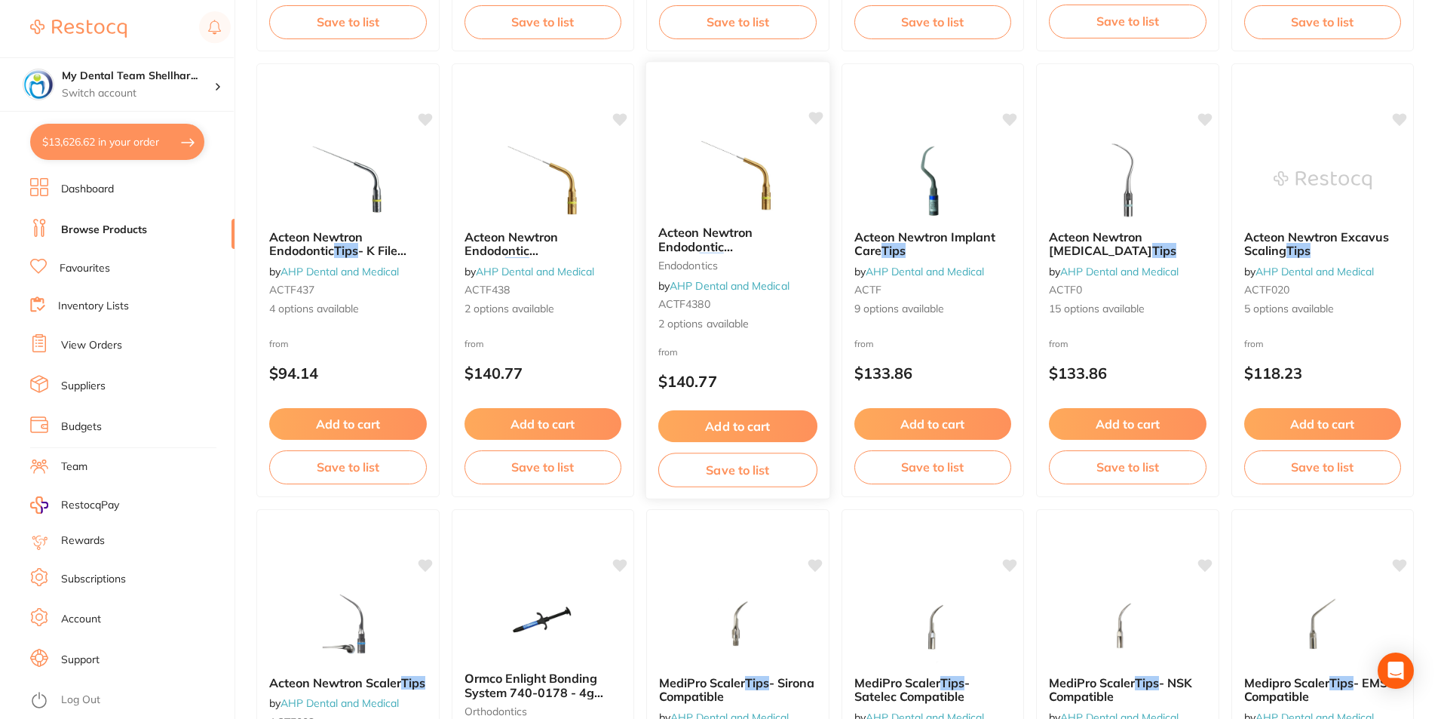
scroll to position [1960, 0]
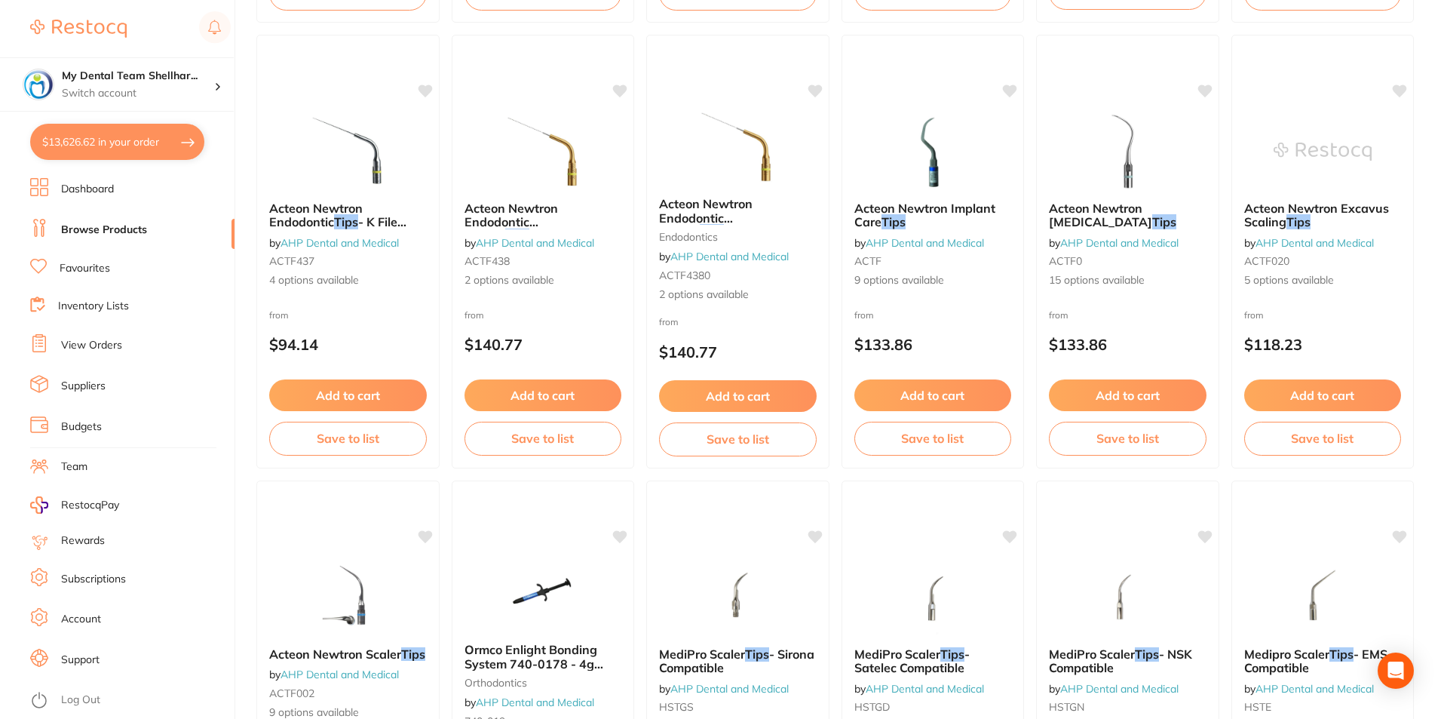
click at [104, 146] on button "$13,626.62 in your order" at bounding box center [117, 142] width 174 height 36
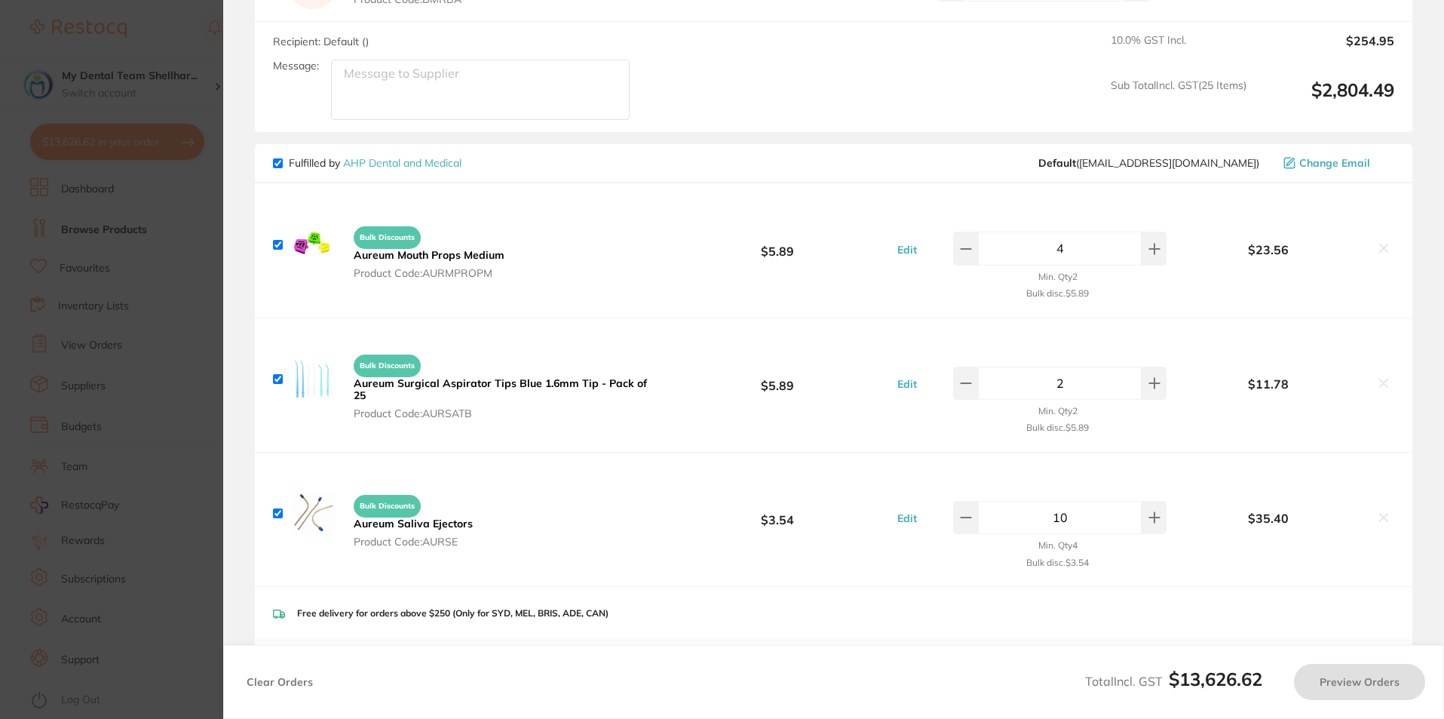
checkbox input "true"
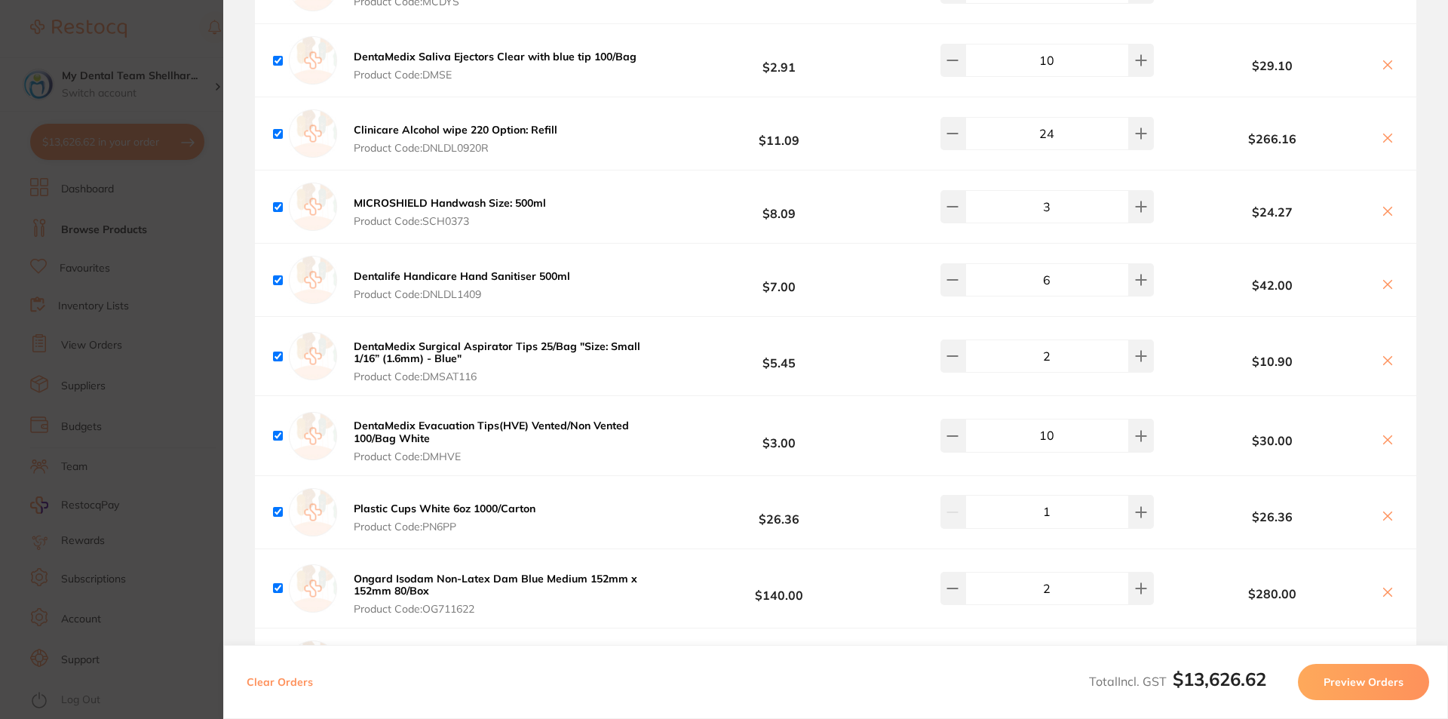
scroll to position [1131, 0]
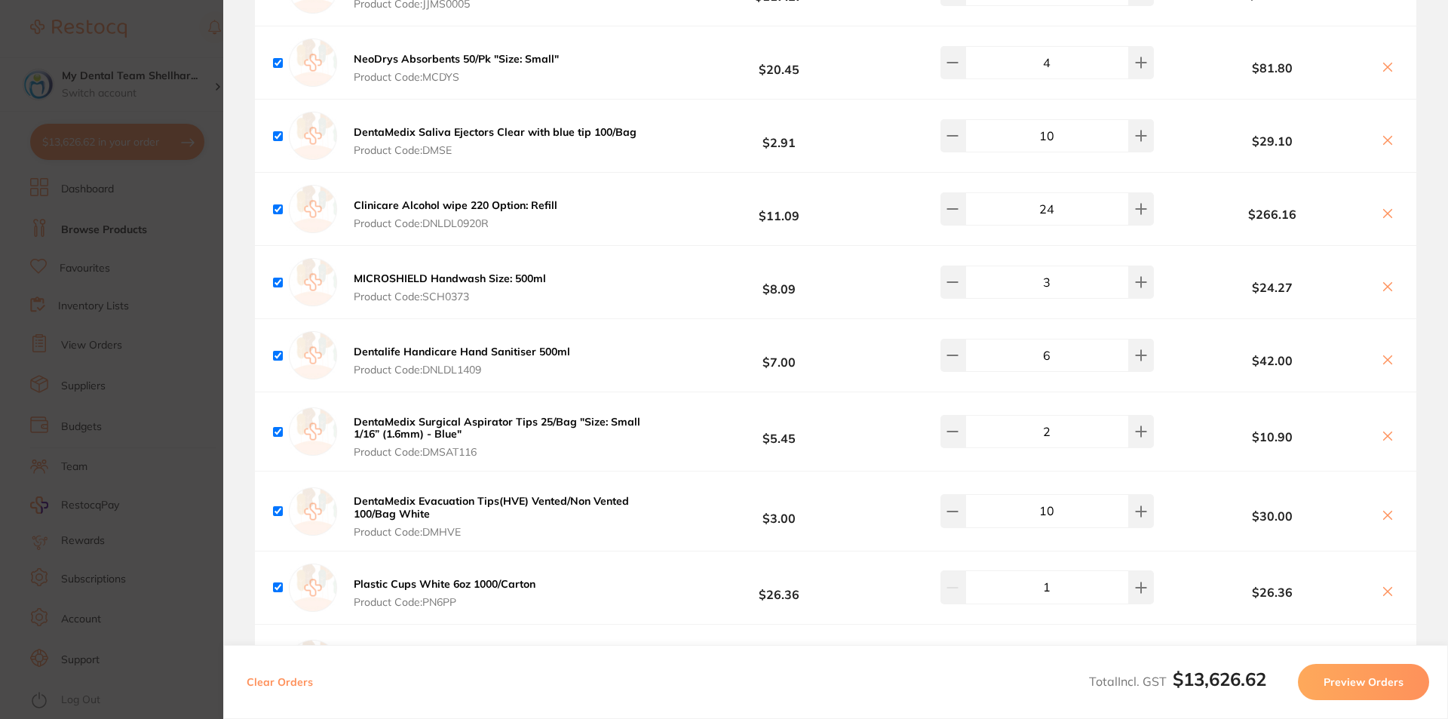
click at [1384, 431] on icon at bounding box center [1388, 435] width 8 height 8
click at [1390, 133] on button at bounding box center [1387, 141] width 21 height 16
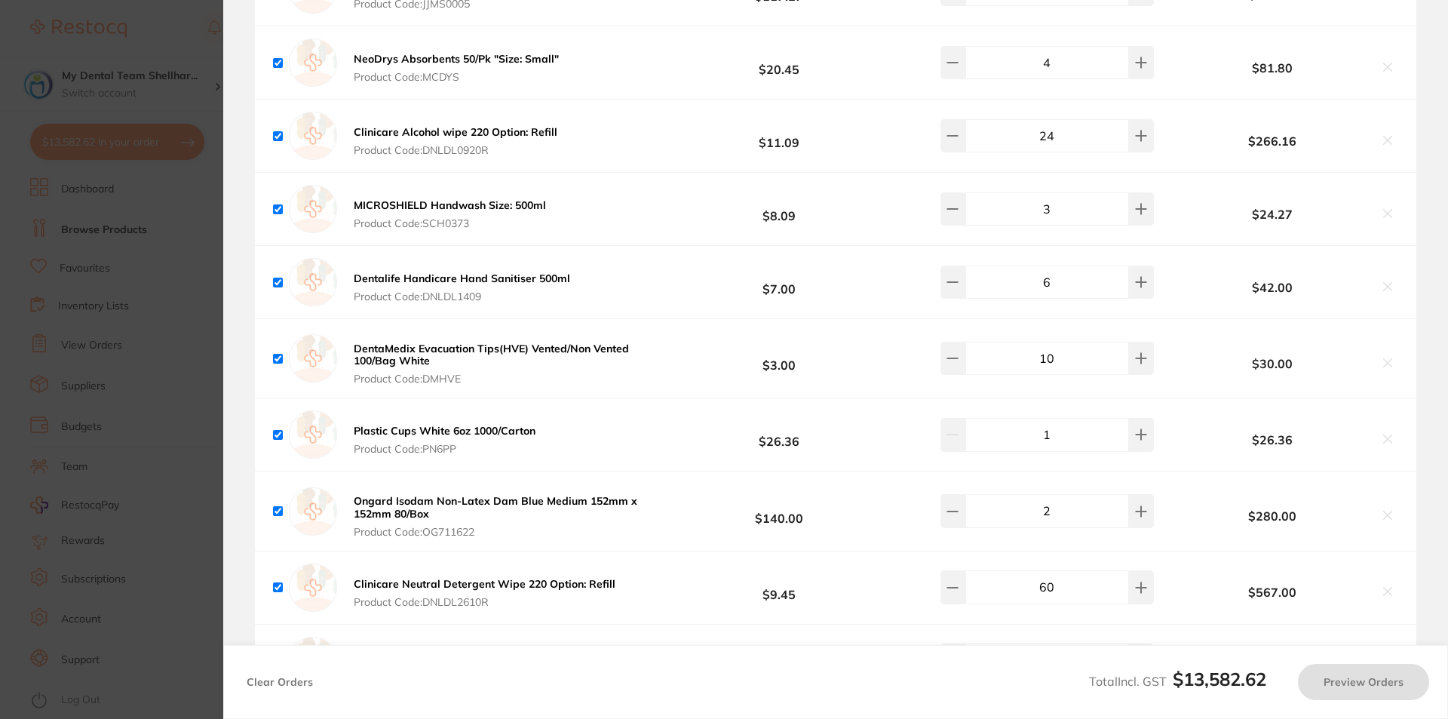
checkbox input "true"
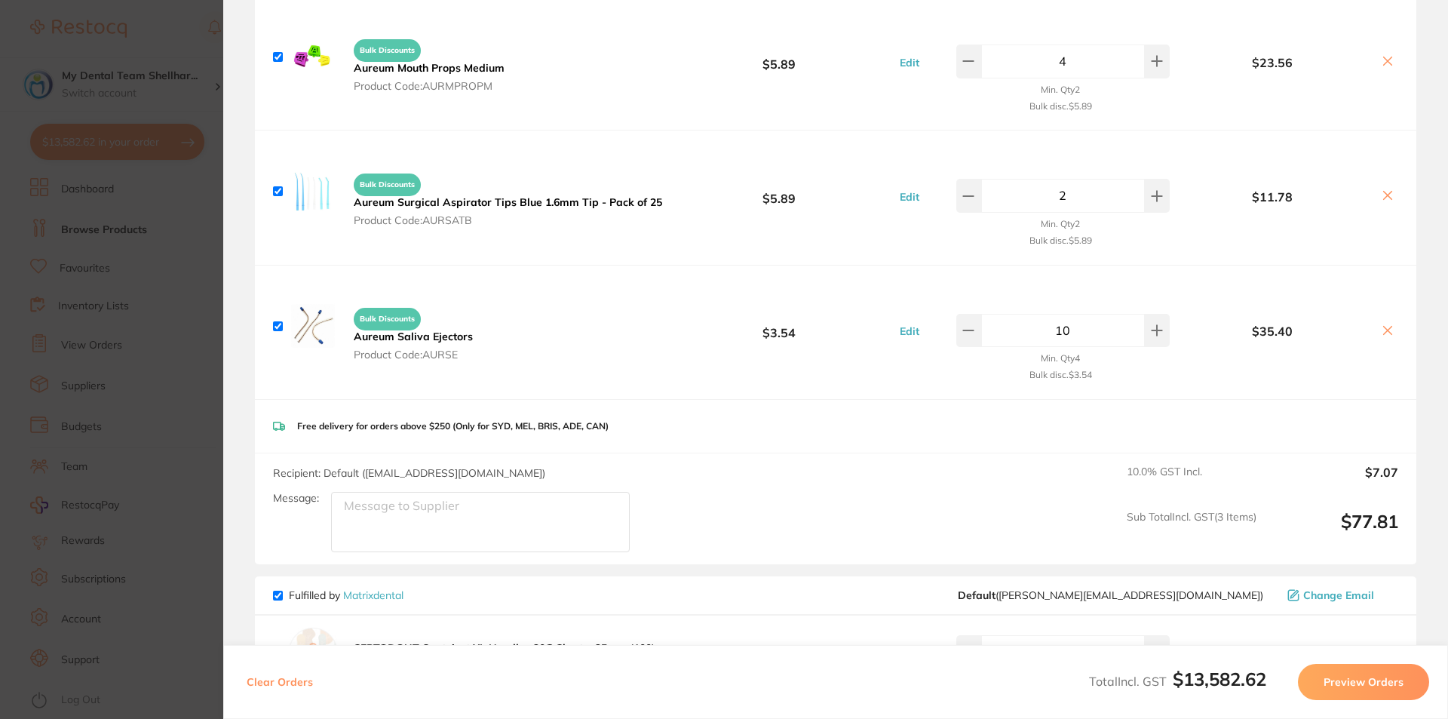
scroll to position [2488, 0]
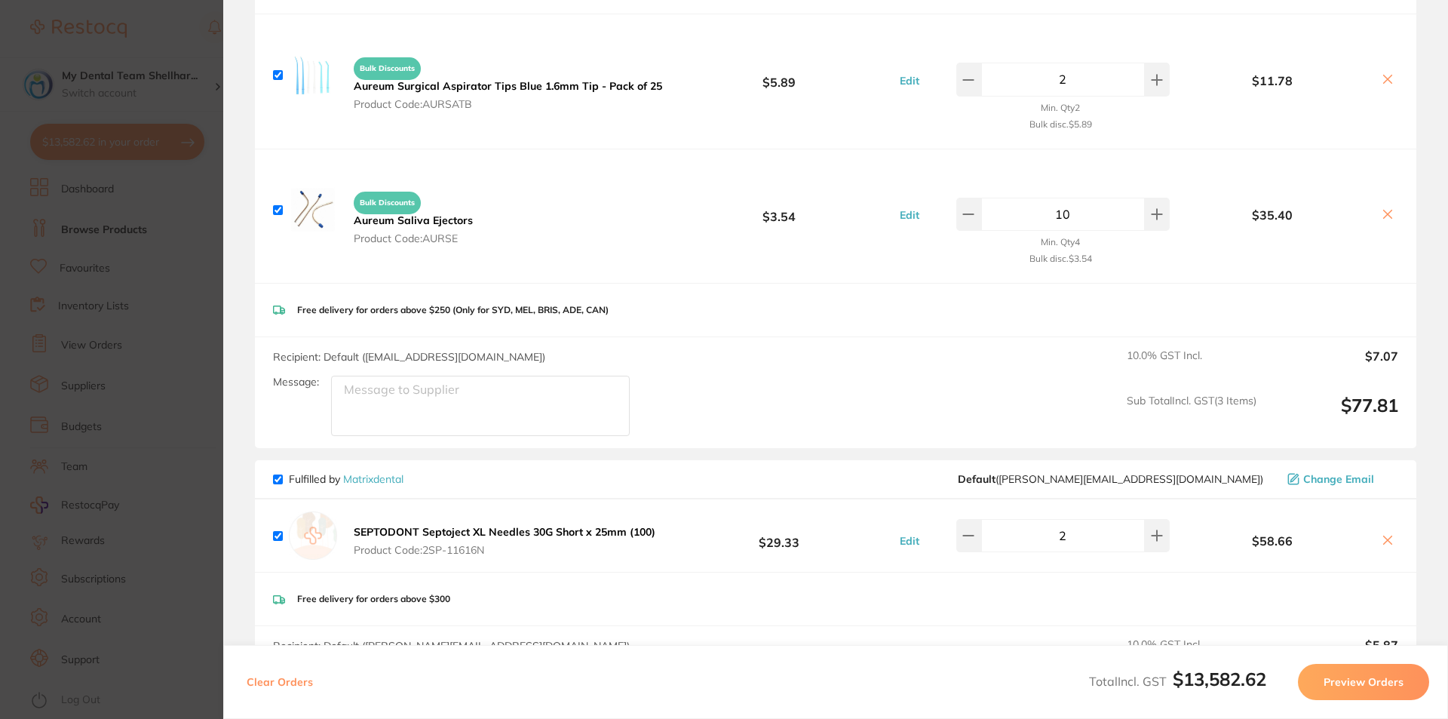
click at [211, 349] on section "Update RRP Set your pre negotiated price for this item. Item Agreed RRP (excl. …" at bounding box center [724, 359] width 1448 height 719
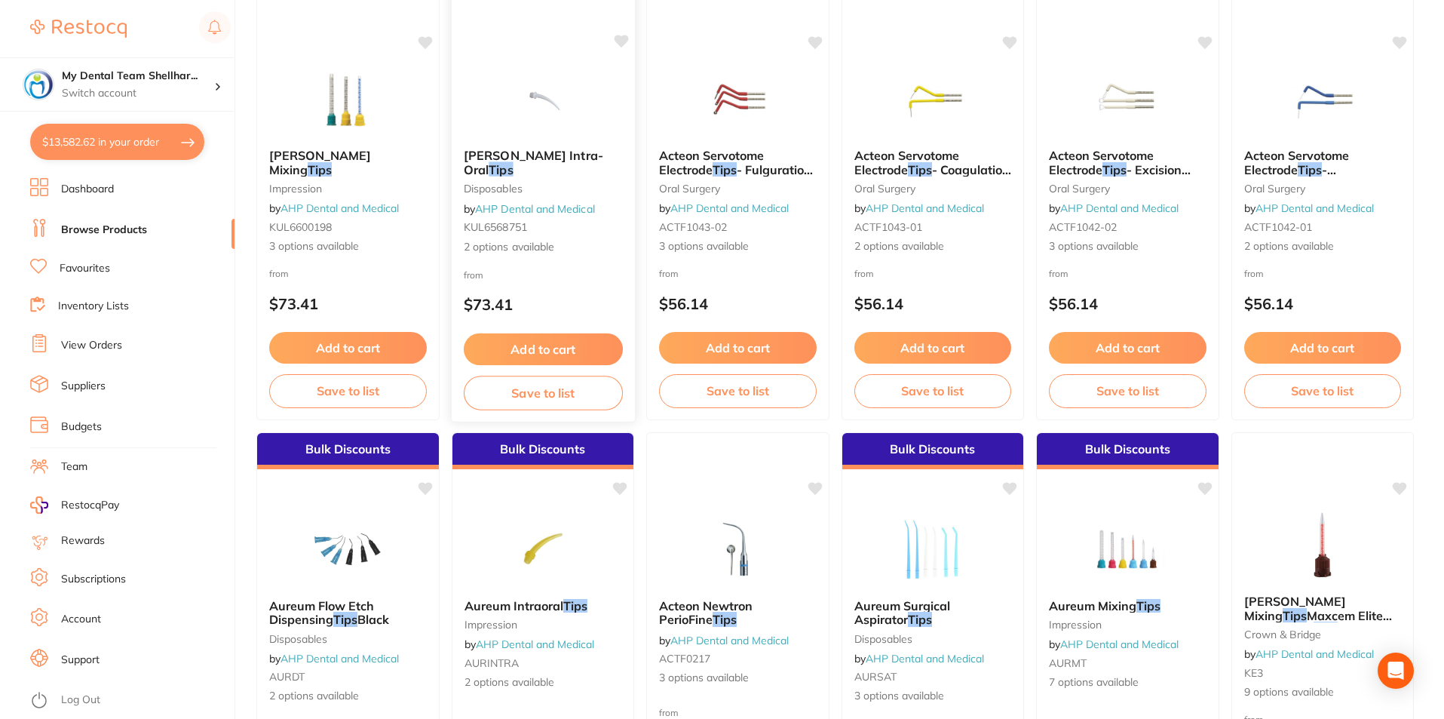
scroll to position [0, 0]
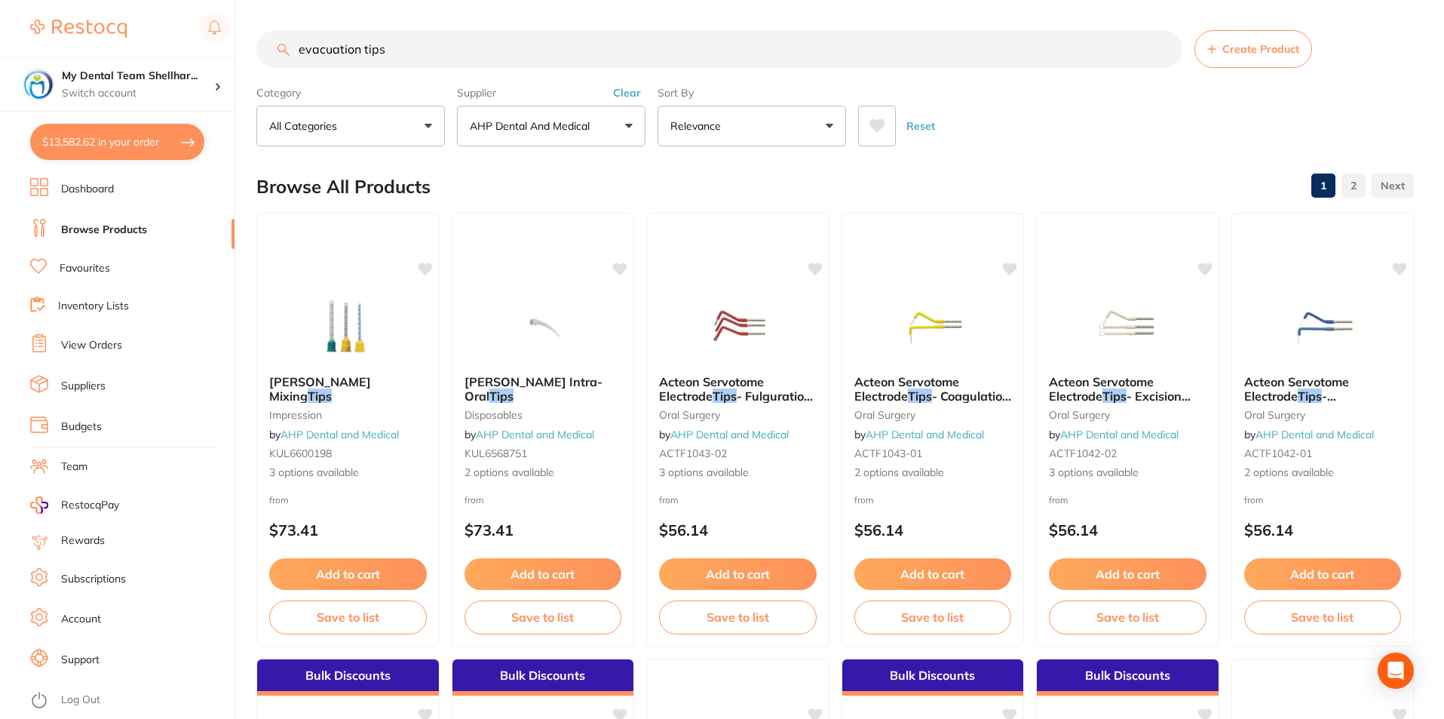
click at [384, 128] on button "All Categories" at bounding box center [350, 126] width 189 height 41
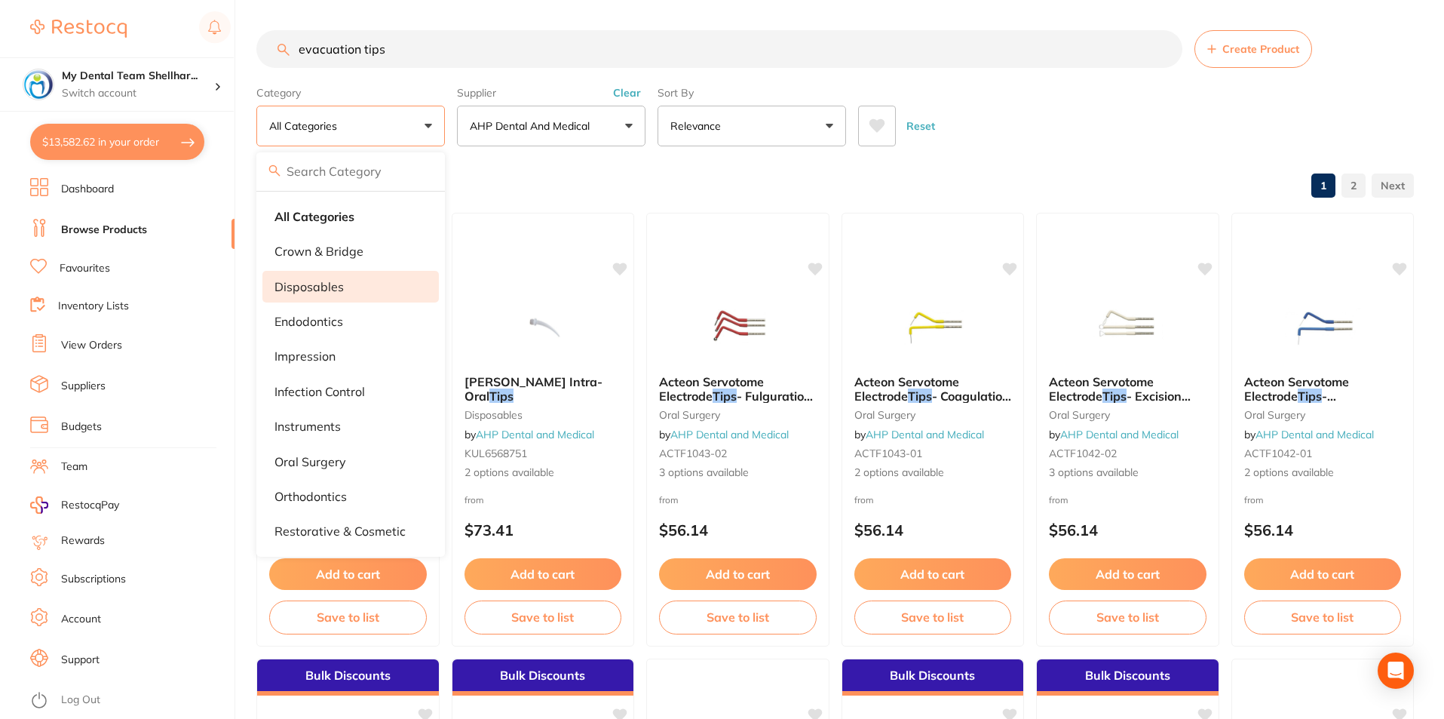
click at [326, 291] on p "disposables" at bounding box center [308, 287] width 69 height 14
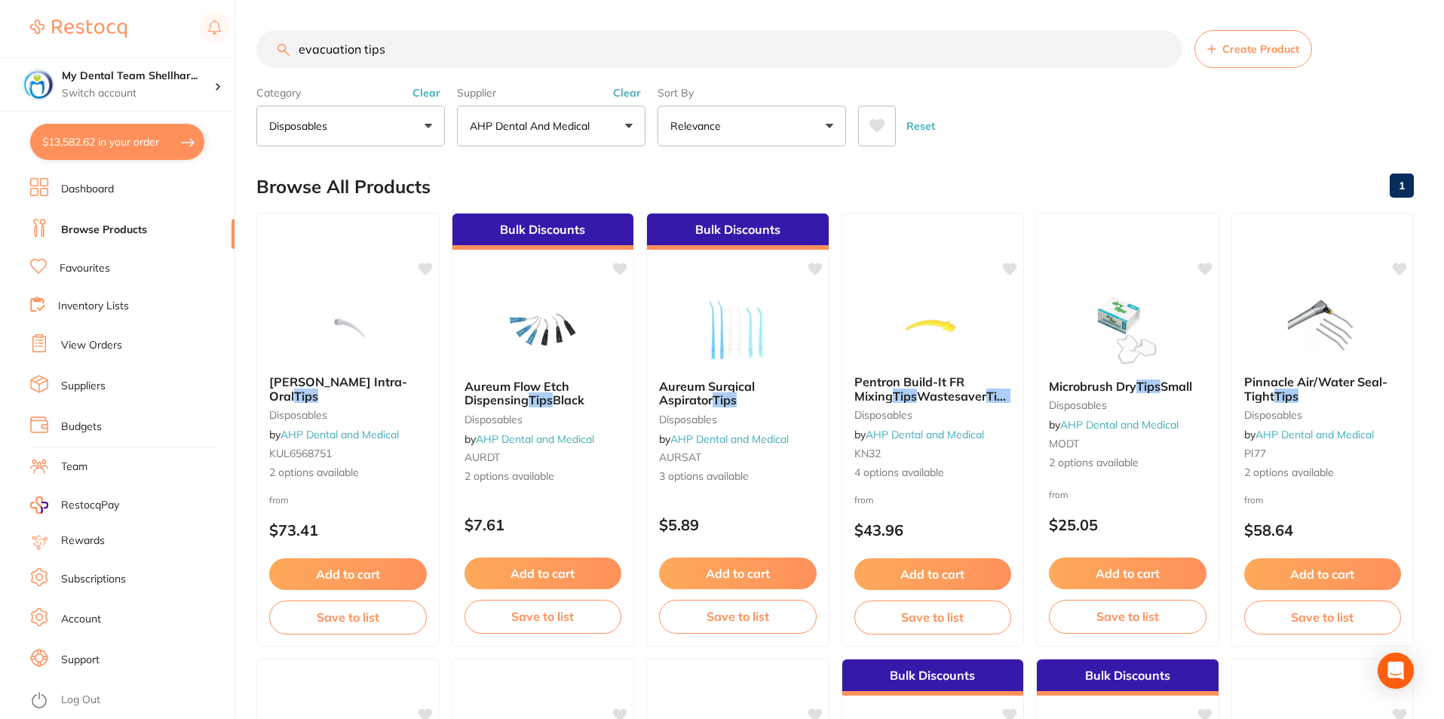
click at [477, 41] on input "evacuation tips" at bounding box center [719, 49] width 926 height 38
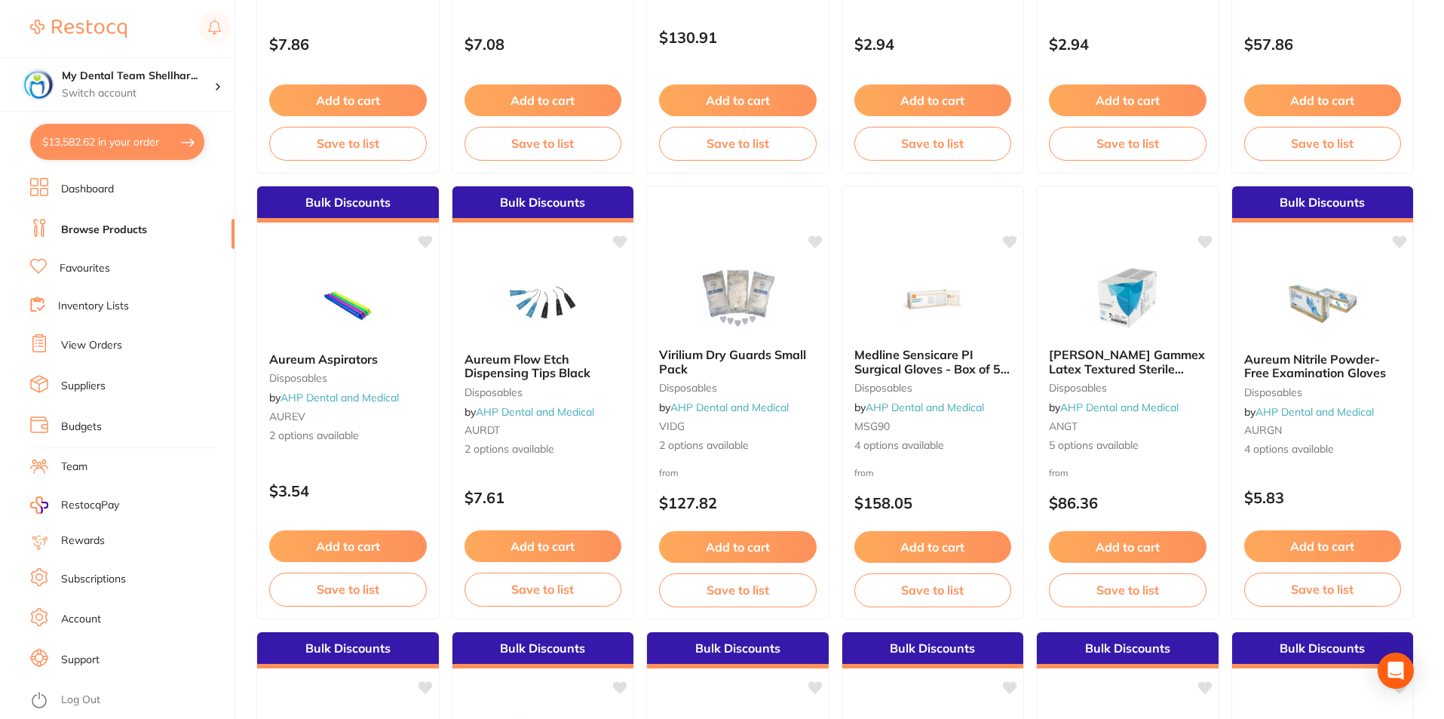
scroll to position [1885, 0]
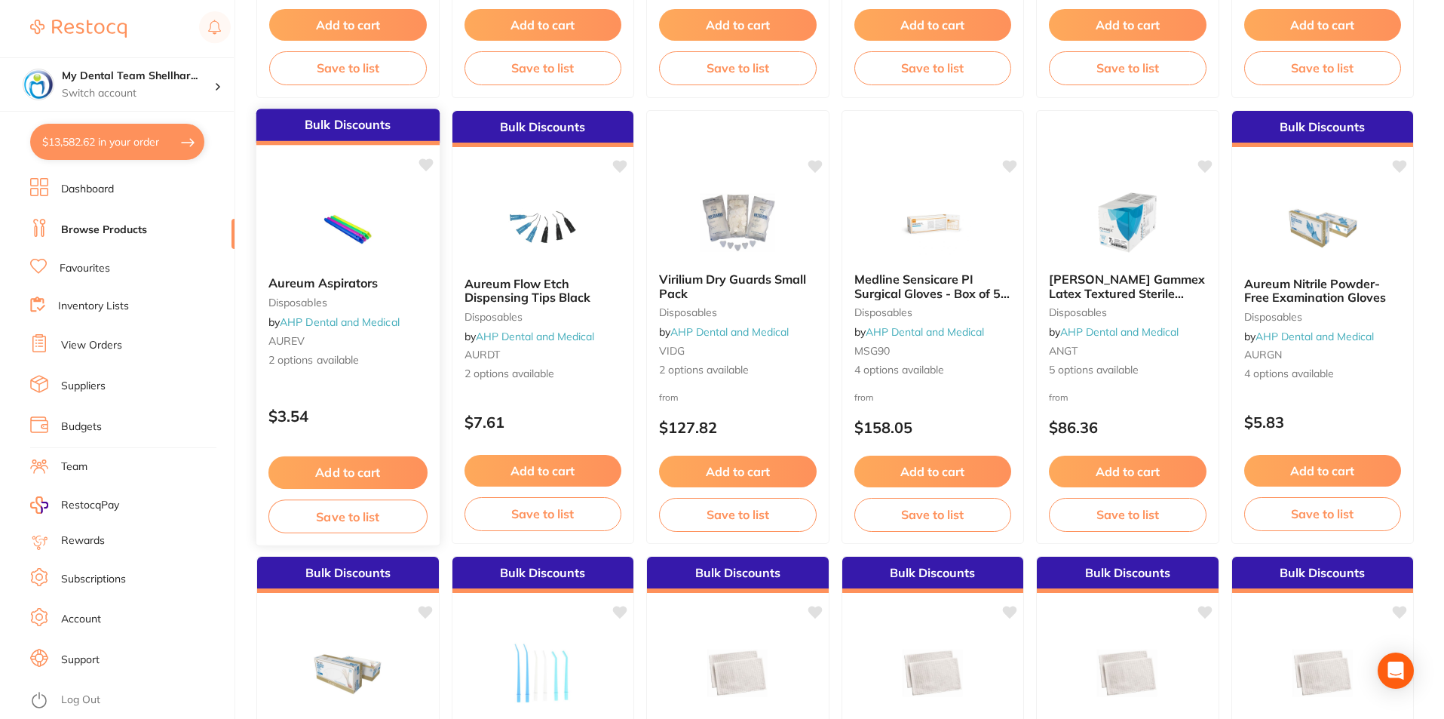
click at [369, 252] on img at bounding box center [348, 226] width 99 height 76
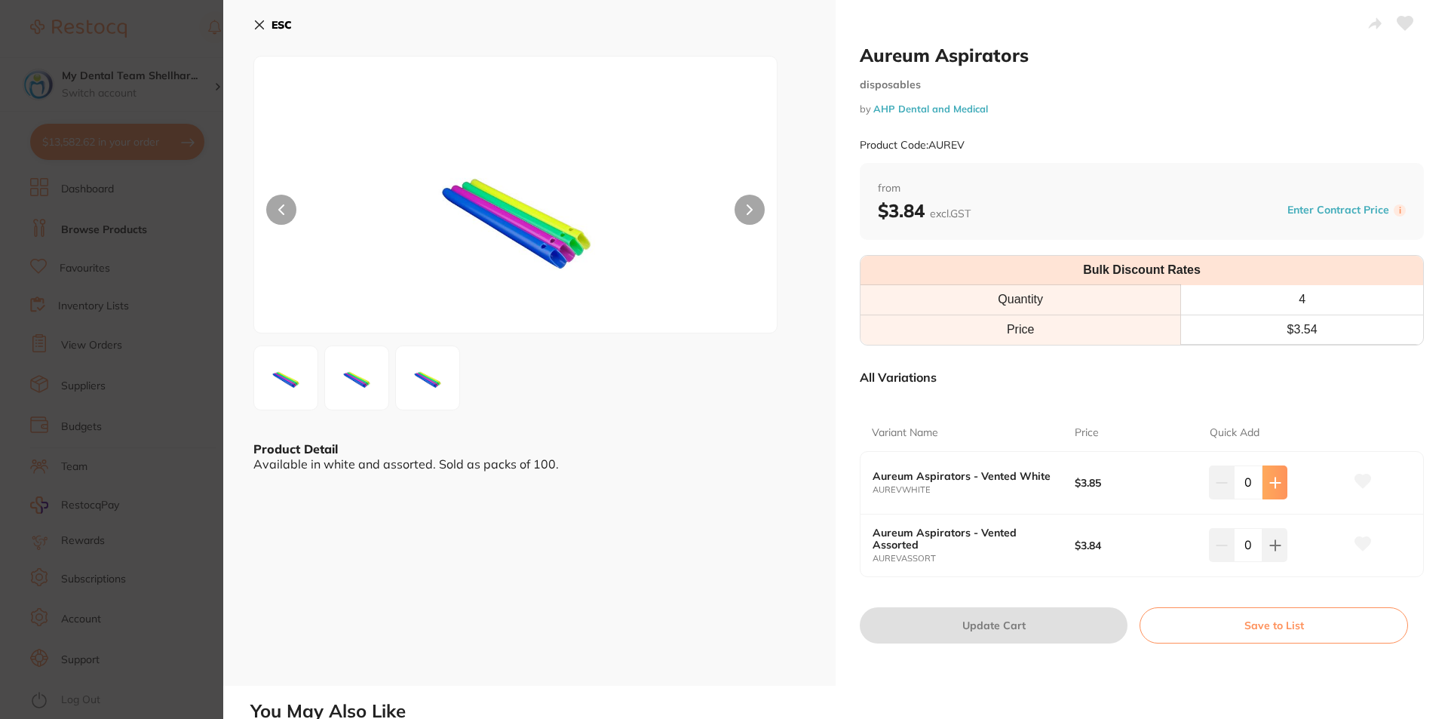
click at [1265, 493] on button at bounding box center [1274, 481] width 25 height 33
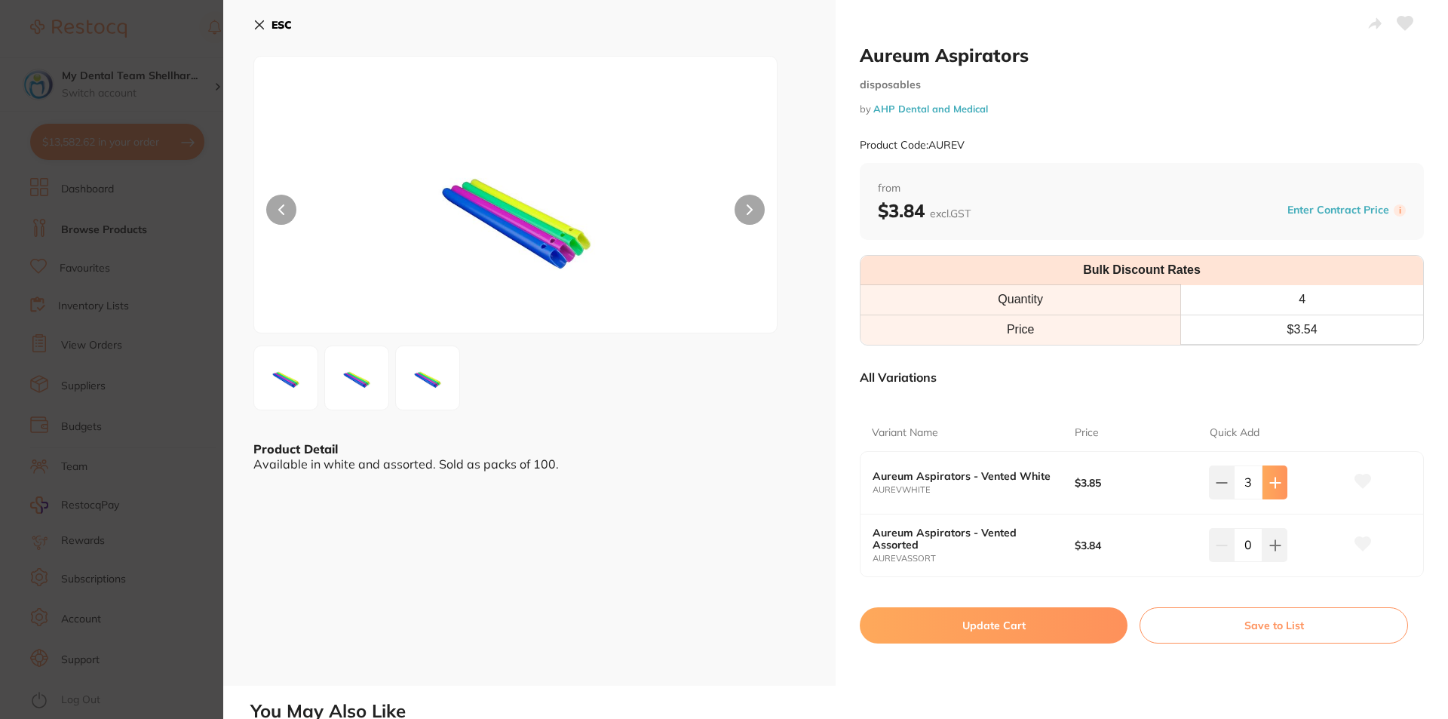
click at [1265, 493] on button at bounding box center [1274, 481] width 25 height 33
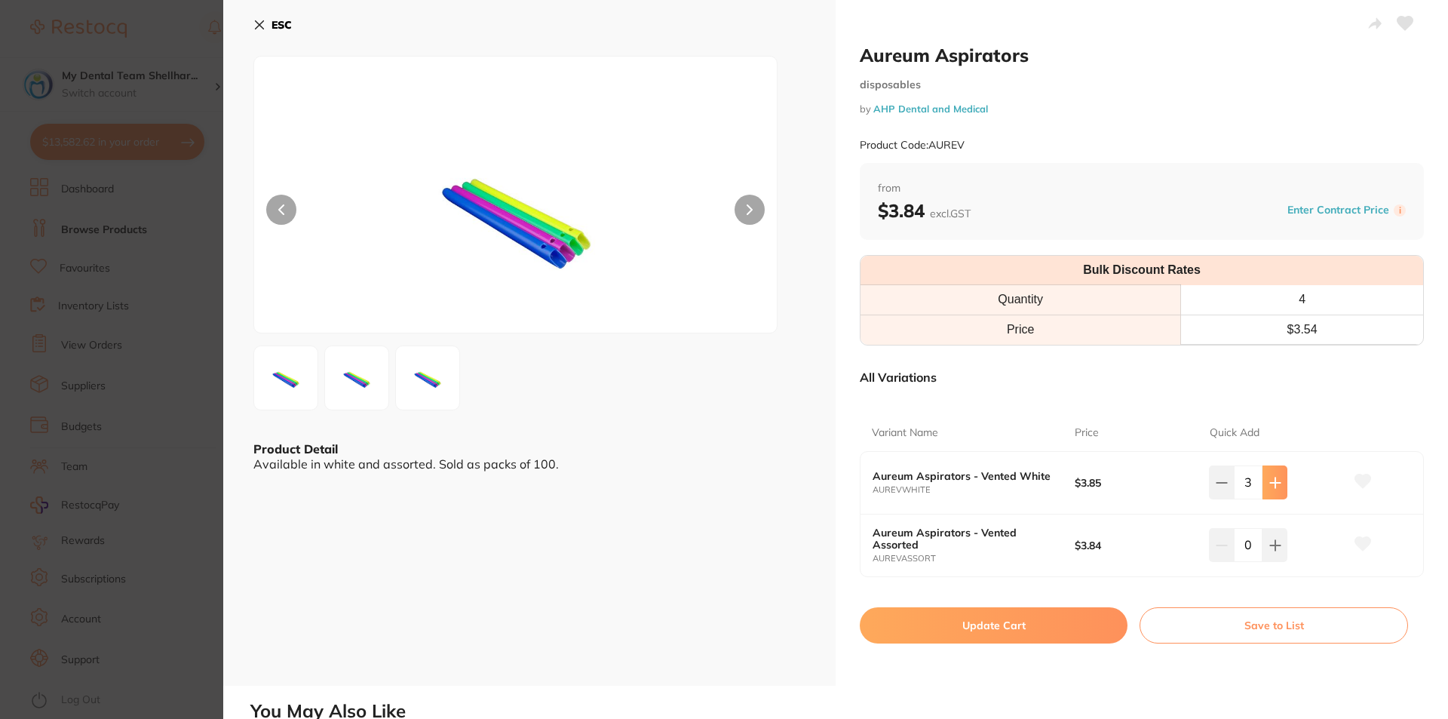
click at [1265, 493] on button at bounding box center [1274, 481] width 25 height 33
type input "10"
click at [1041, 627] on button "Update Cart" at bounding box center [994, 625] width 268 height 36
checkbox input "false"
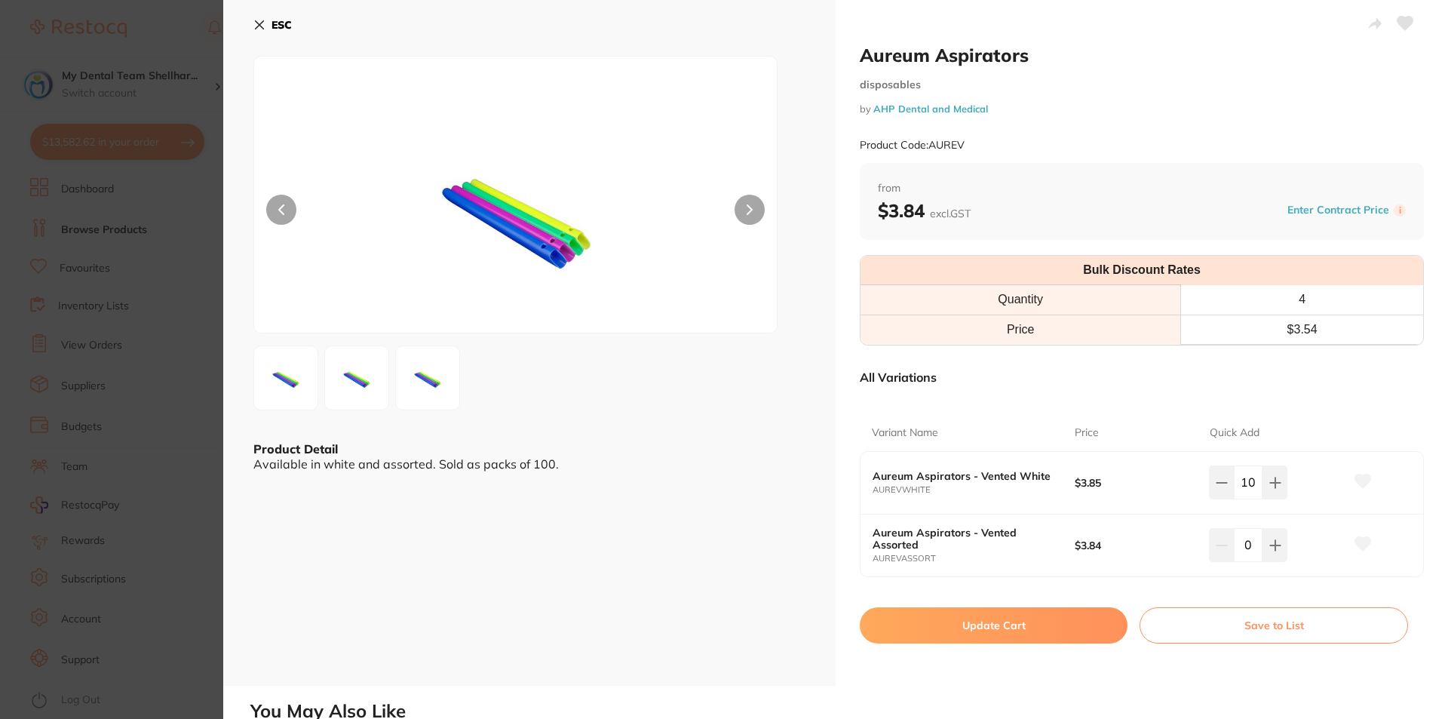
checkbox input "false"
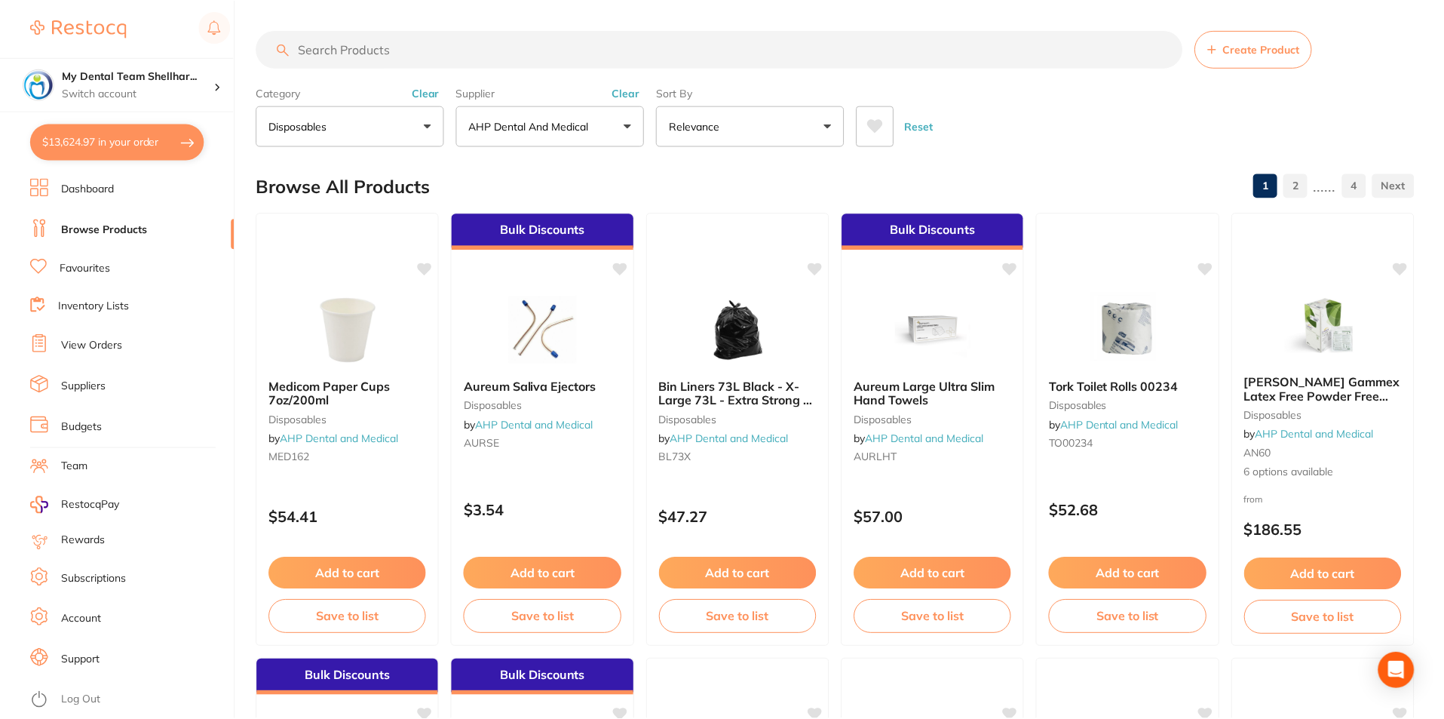
scroll to position [1885, 0]
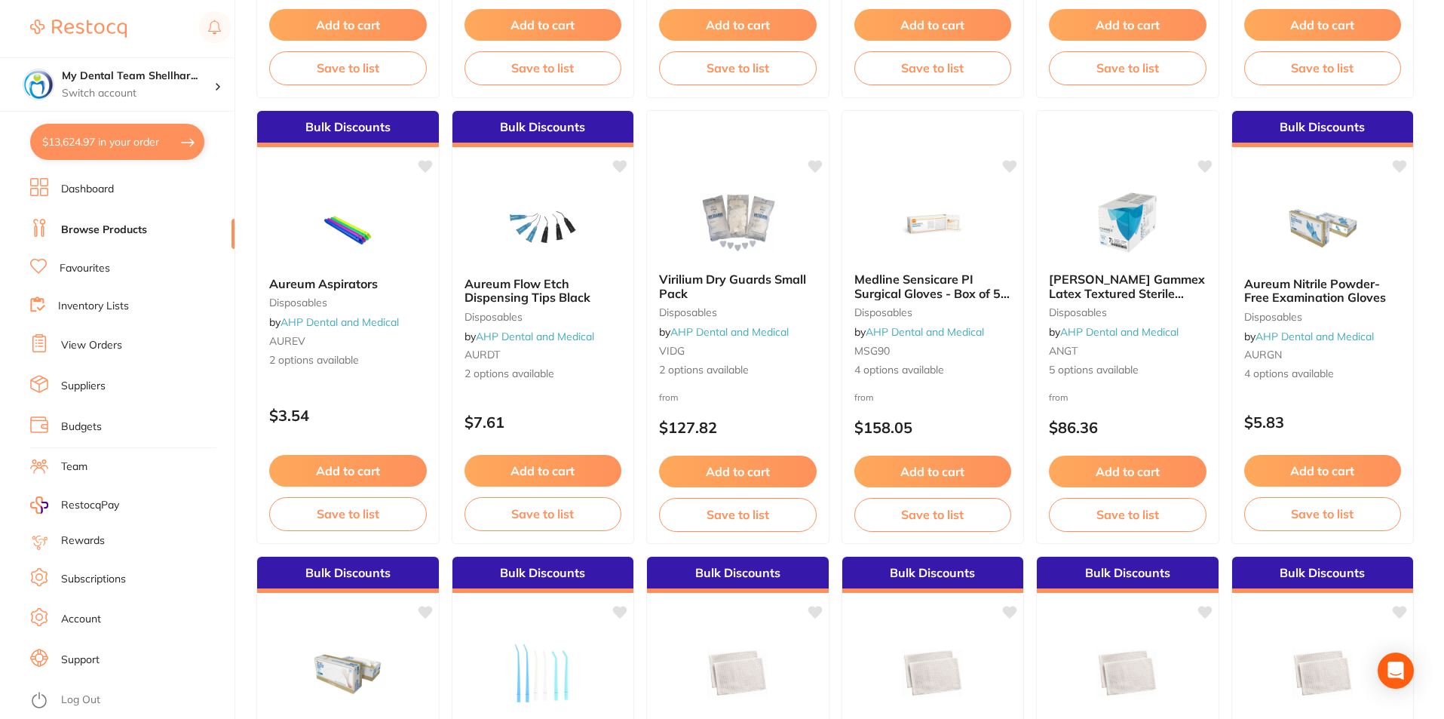
click at [72, 146] on button "$13,624.97 in your order" at bounding box center [117, 142] width 174 height 36
checkbox input "true"
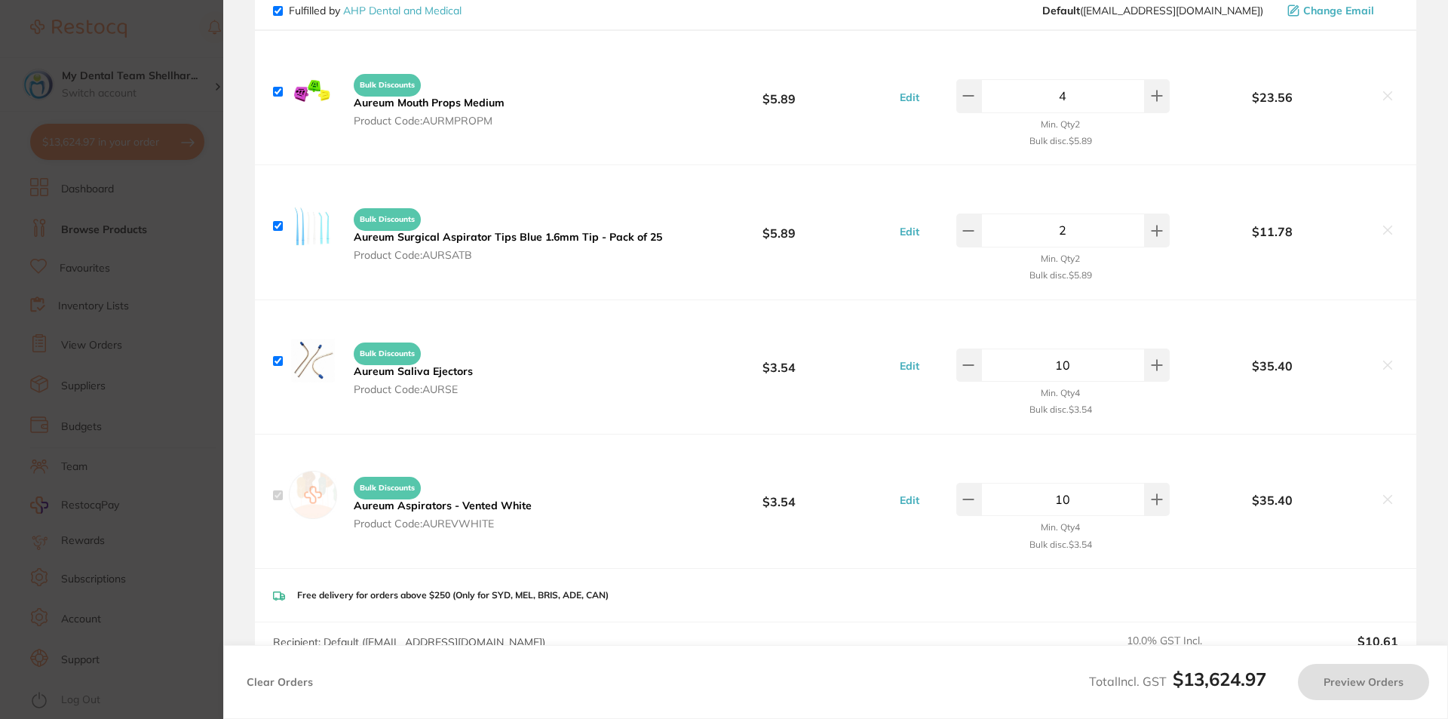
scroll to position [2488, 0]
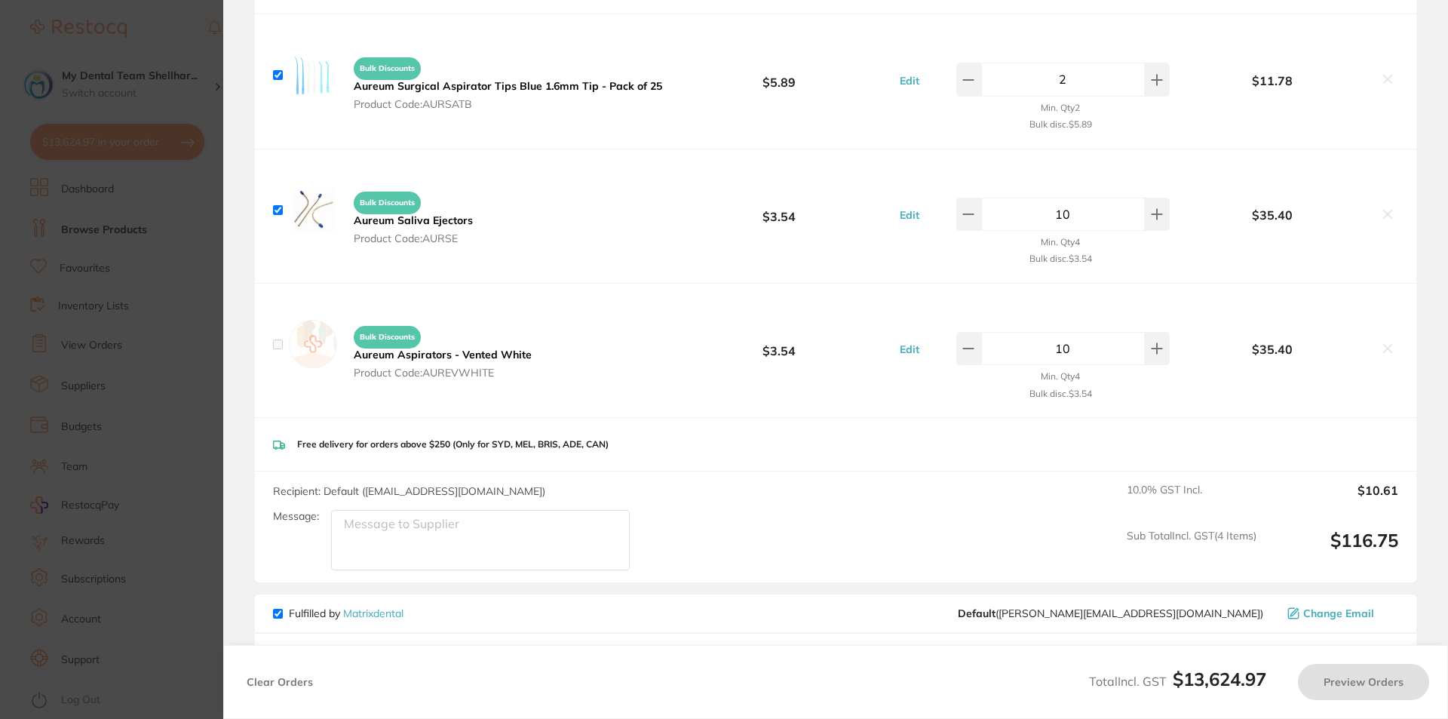
checkbox input "false"
checkbox input "true"
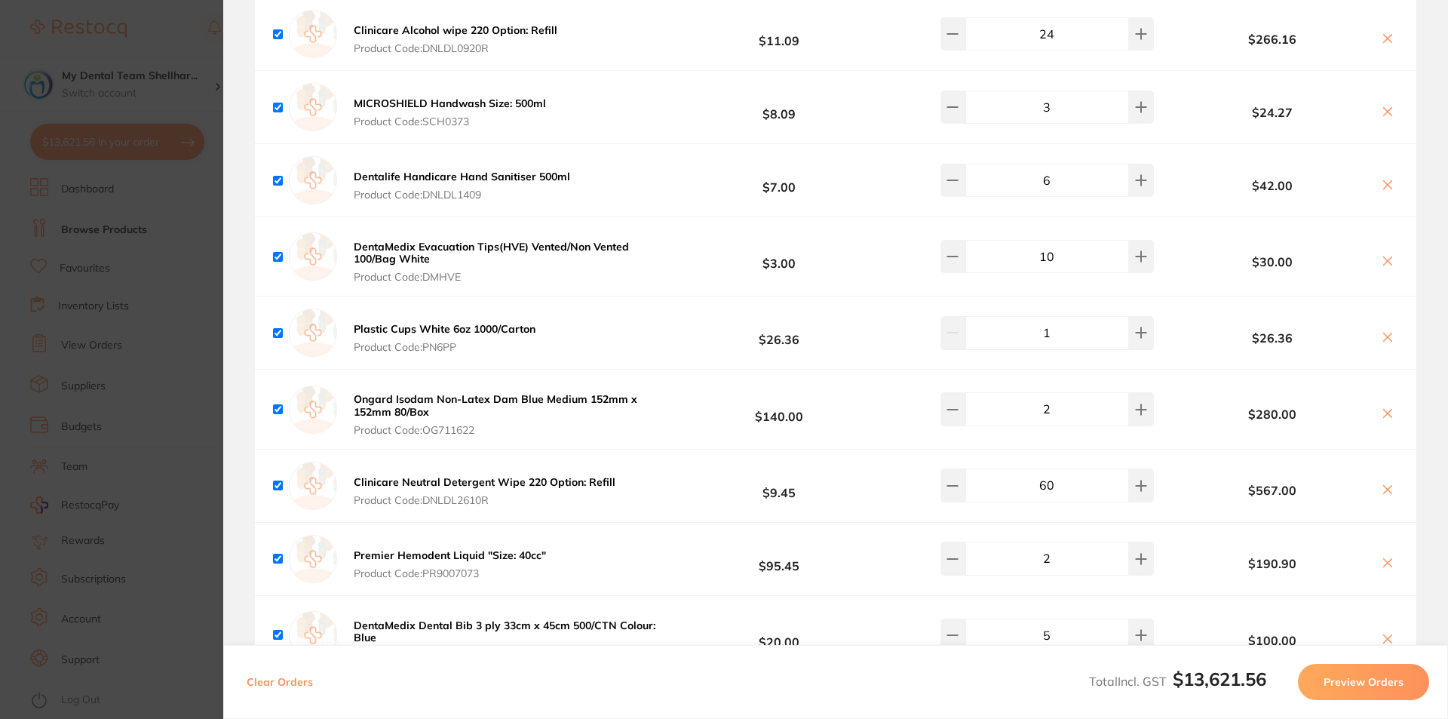
scroll to position [1206, 0]
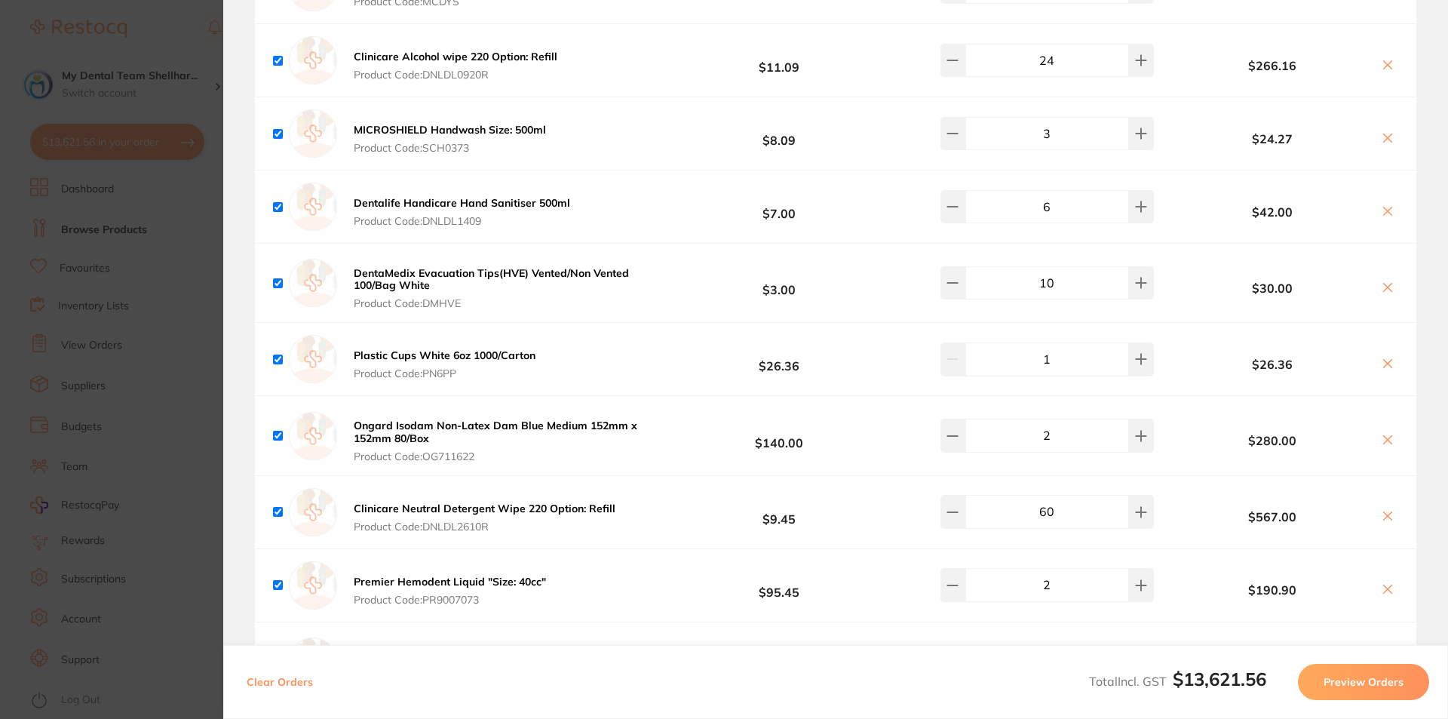
click at [1387, 281] on icon at bounding box center [1387, 287] width 12 height 12
checkbox input "false"
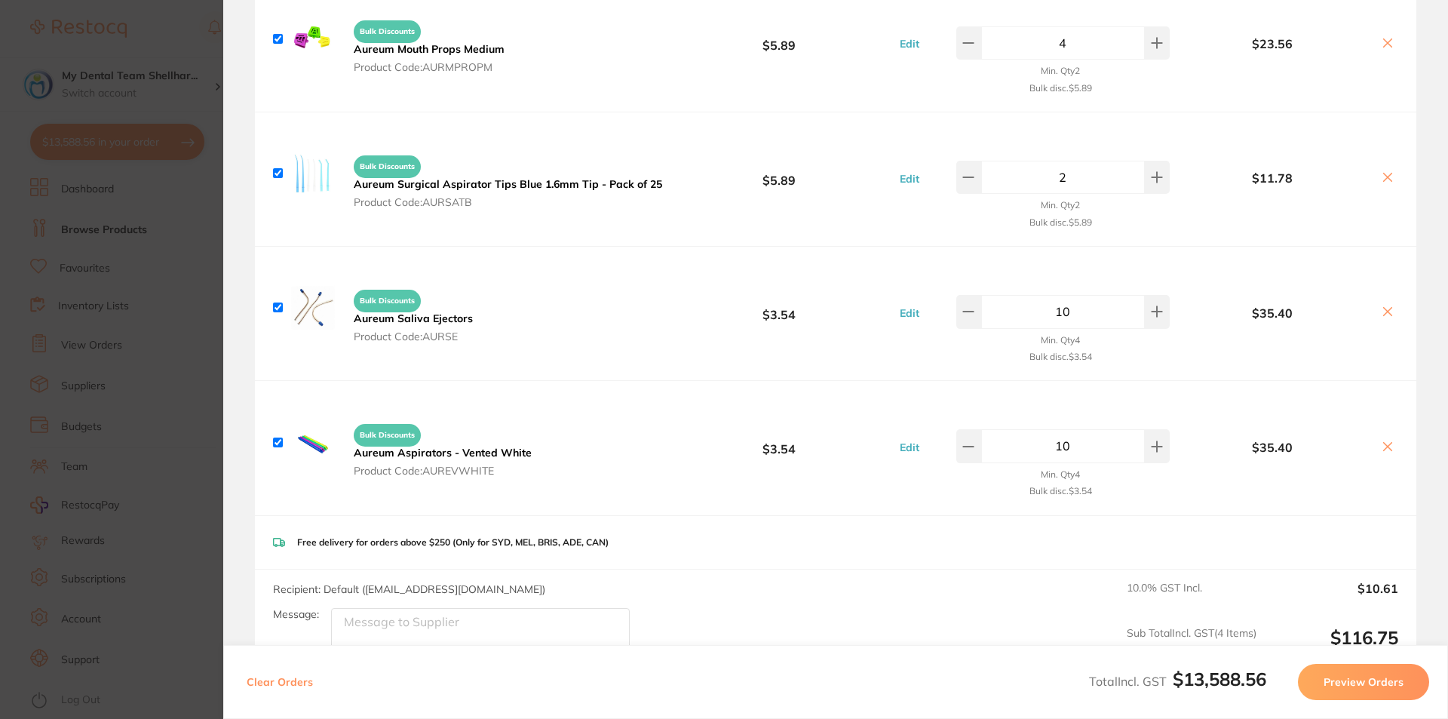
scroll to position [2338, 0]
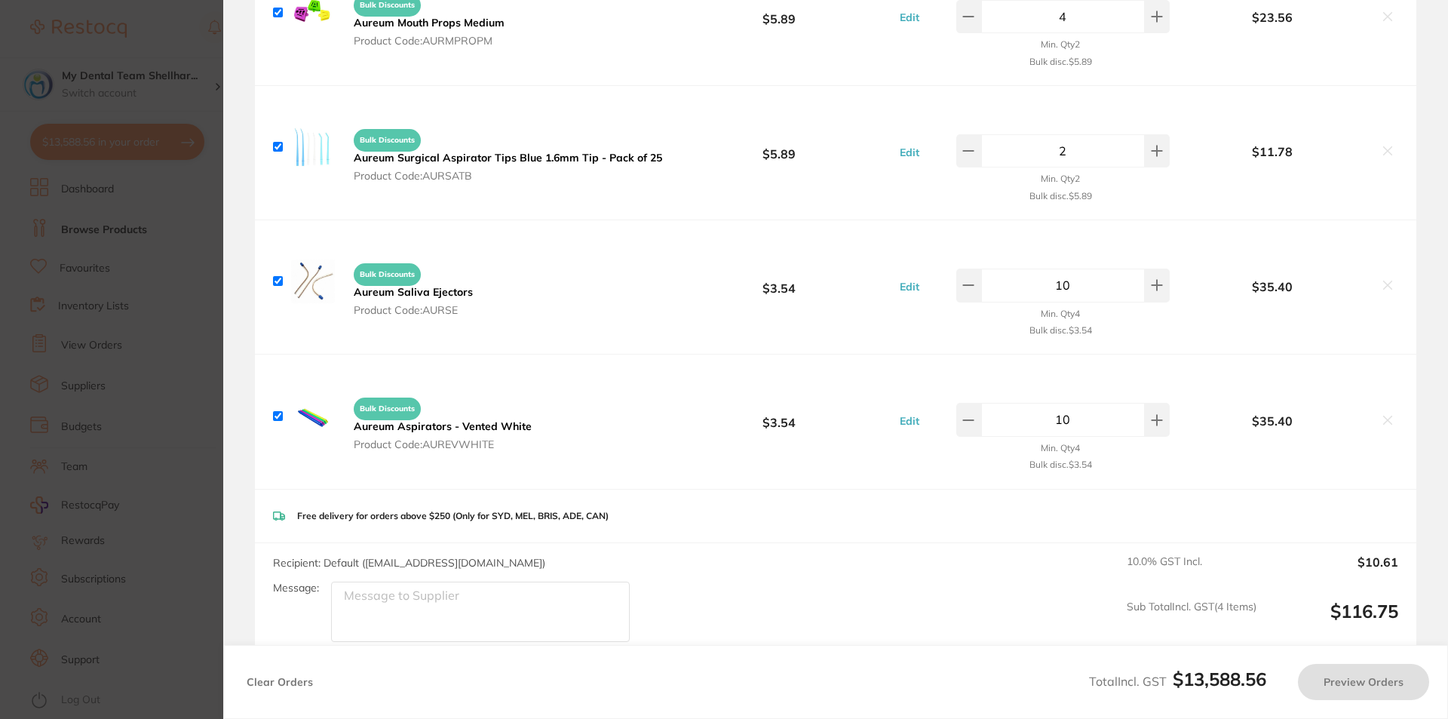
click at [172, 258] on section "Update RRP Set your pre negotiated price for this item. Item Agreed RRP (excl. …" at bounding box center [724, 359] width 1448 height 719
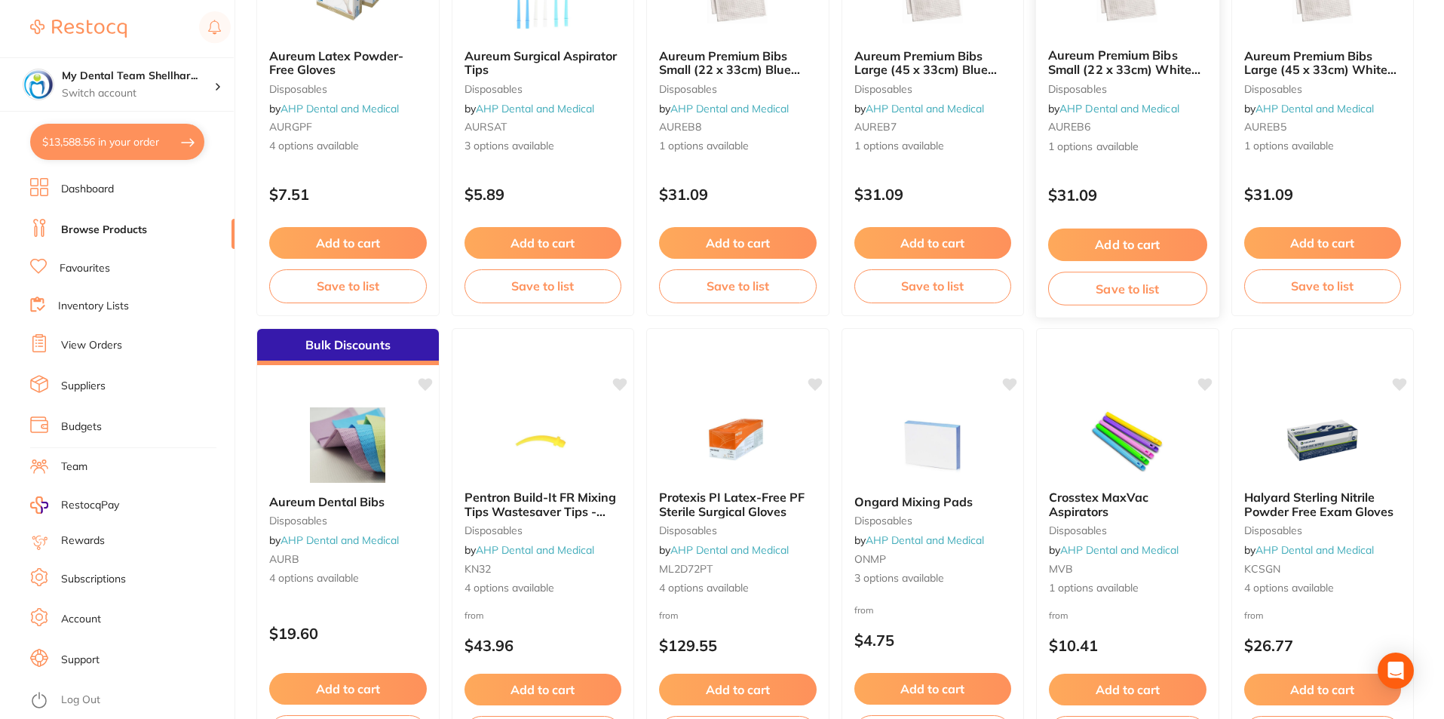
scroll to position [2639, 0]
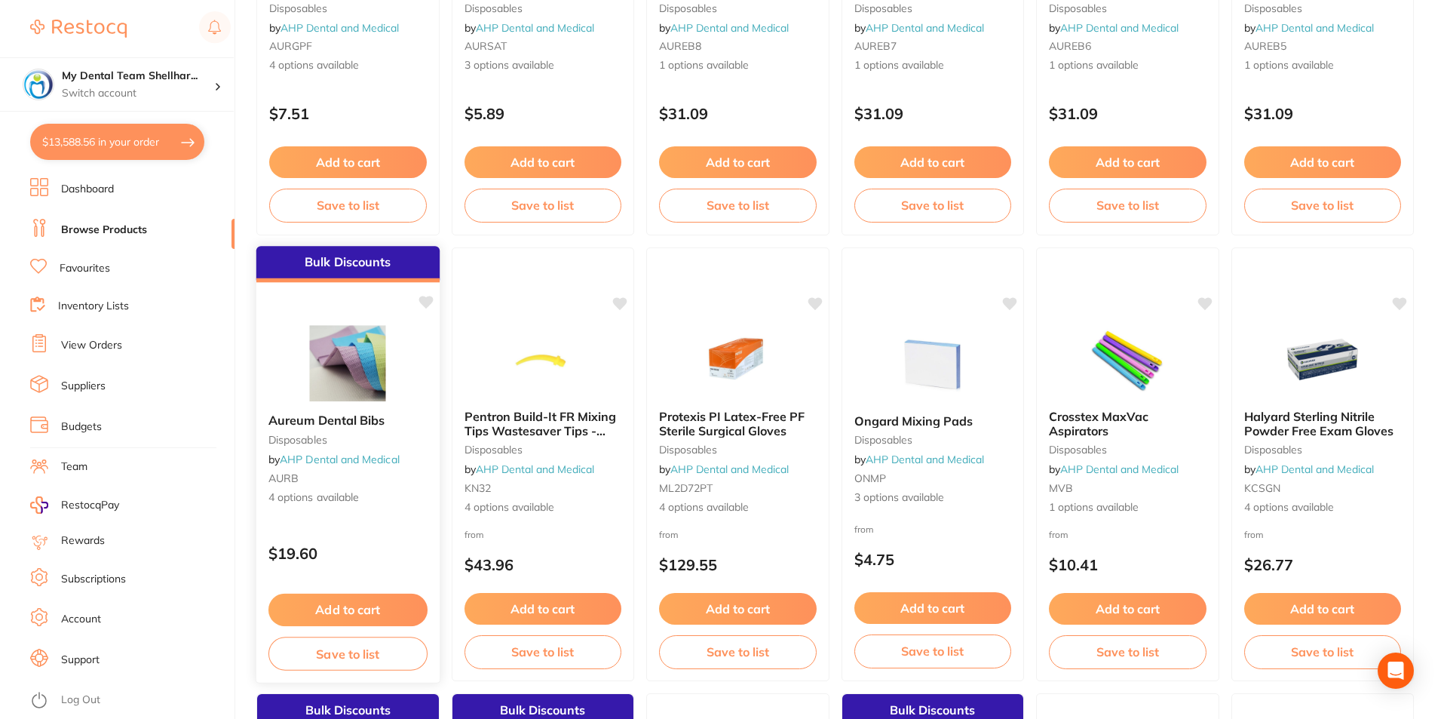
click at [348, 333] on img at bounding box center [348, 363] width 99 height 76
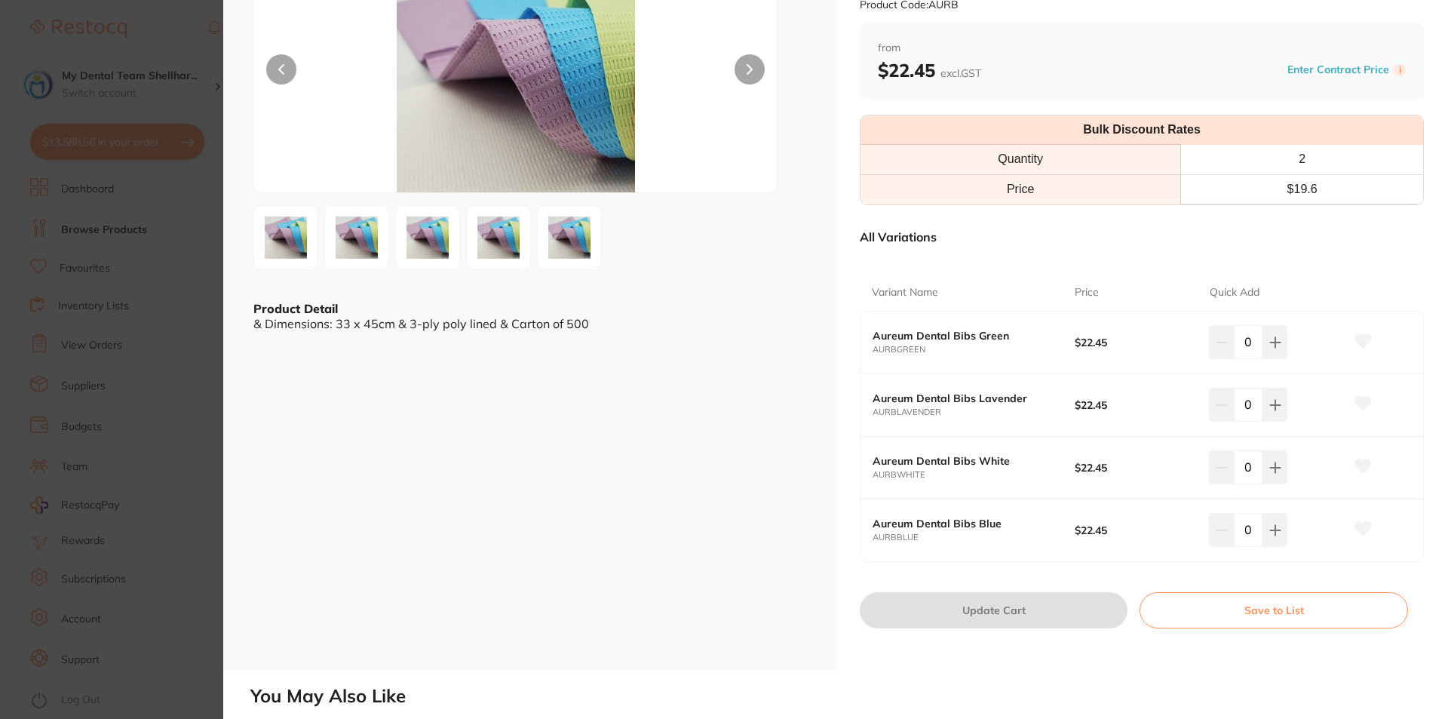
scroll to position [226, 0]
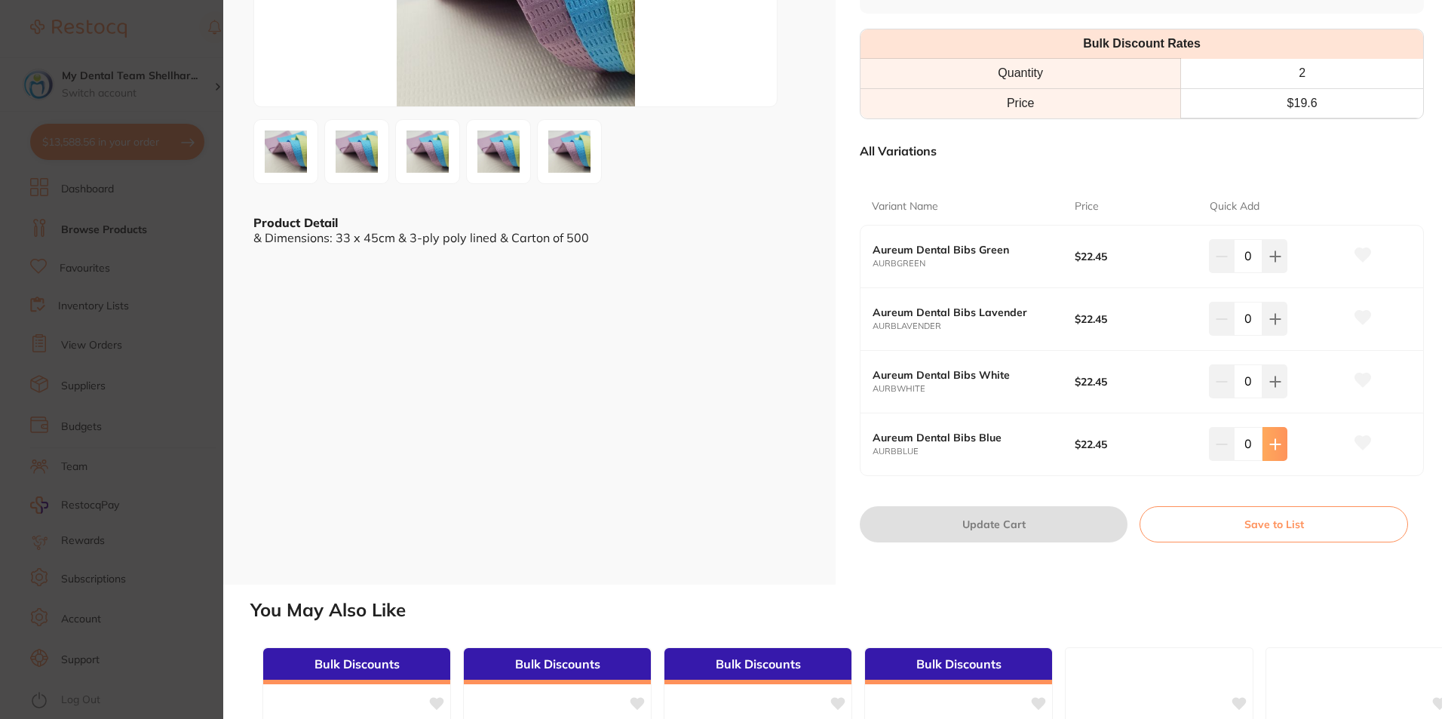
click at [1281, 450] on button at bounding box center [1274, 443] width 25 height 33
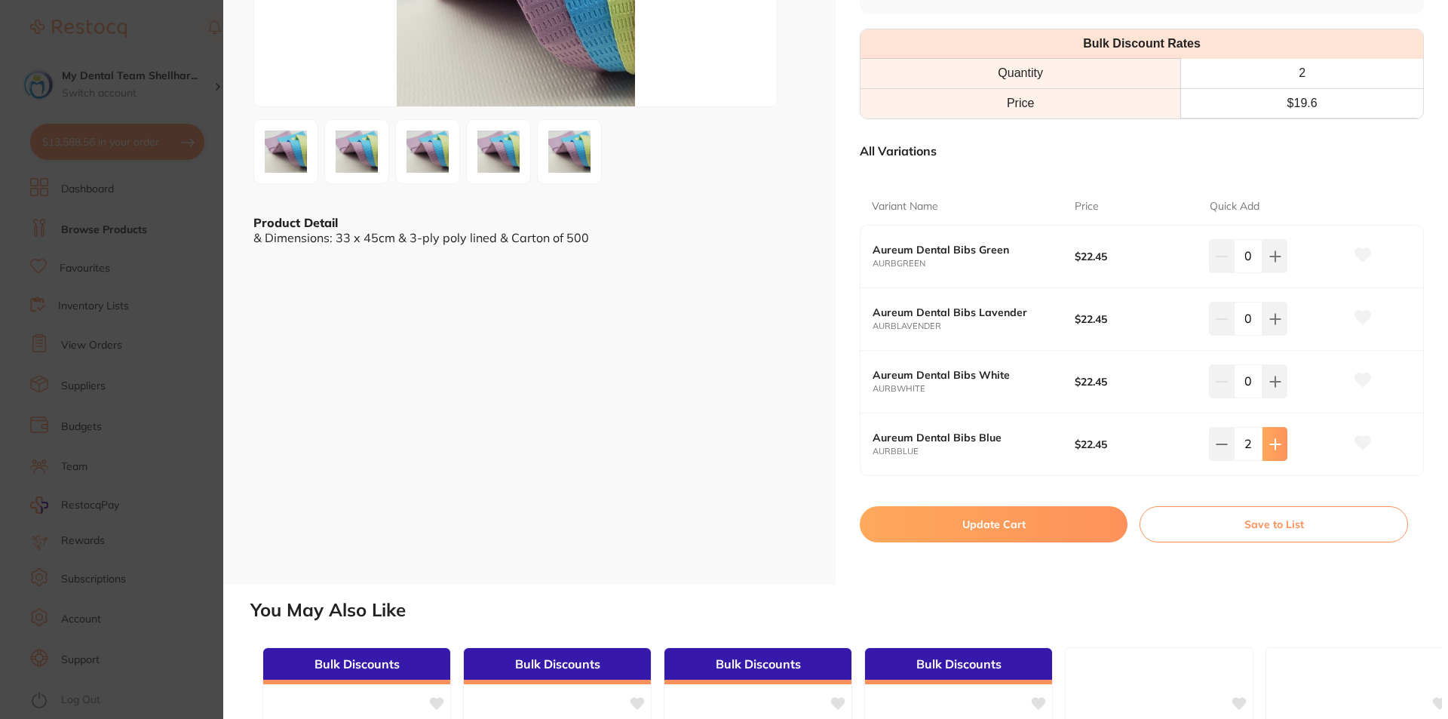
click at [1281, 450] on button at bounding box center [1274, 443] width 25 height 33
click at [1278, 450] on button at bounding box center [1274, 443] width 25 height 33
type input "5"
click at [999, 522] on button "Update Cart" at bounding box center [994, 524] width 268 height 36
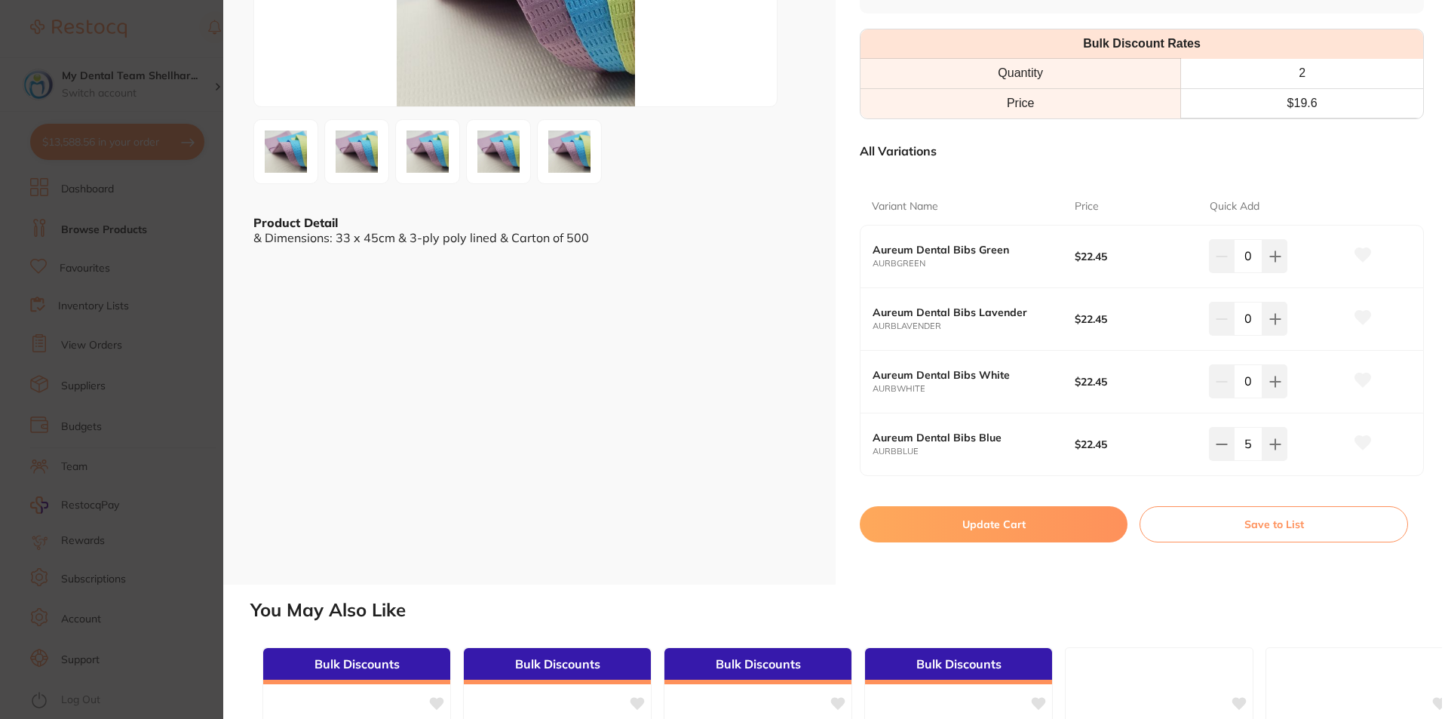
checkbox input "true"
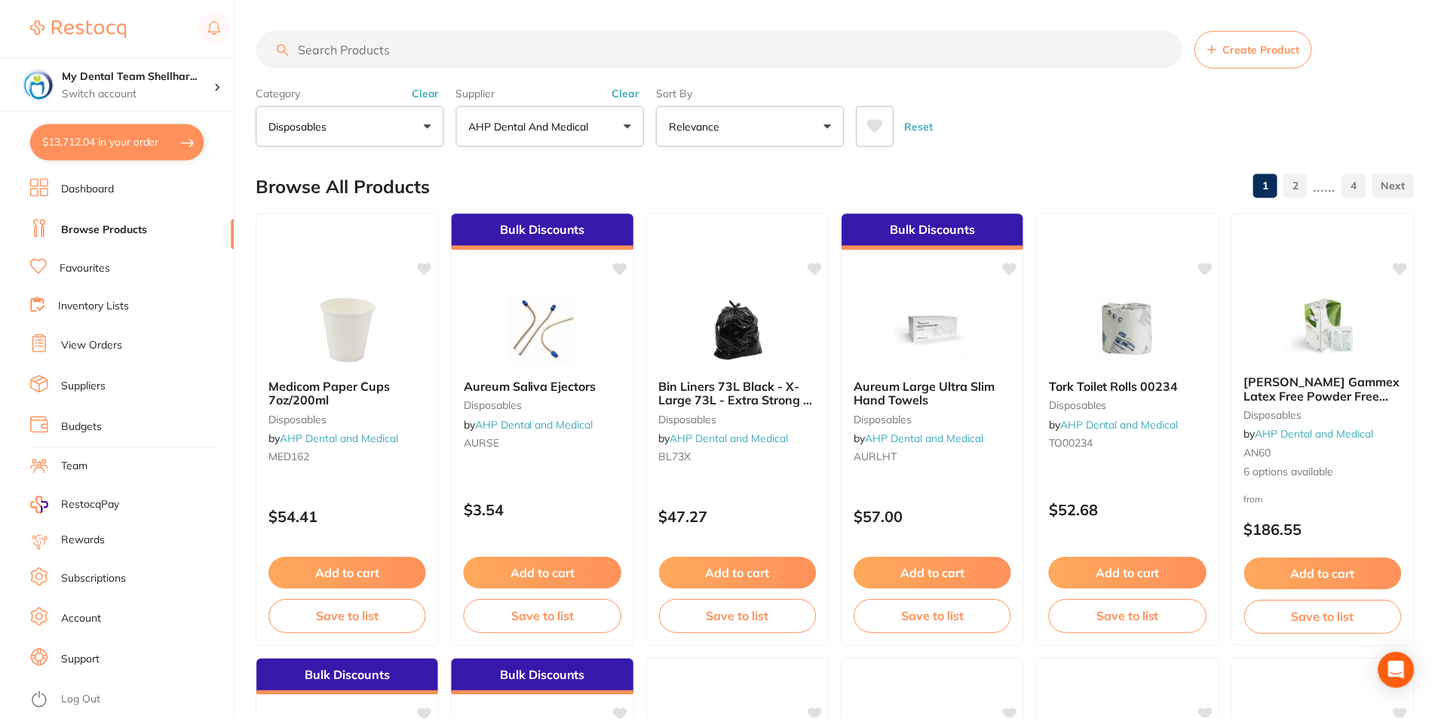
scroll to position [2639, 0]
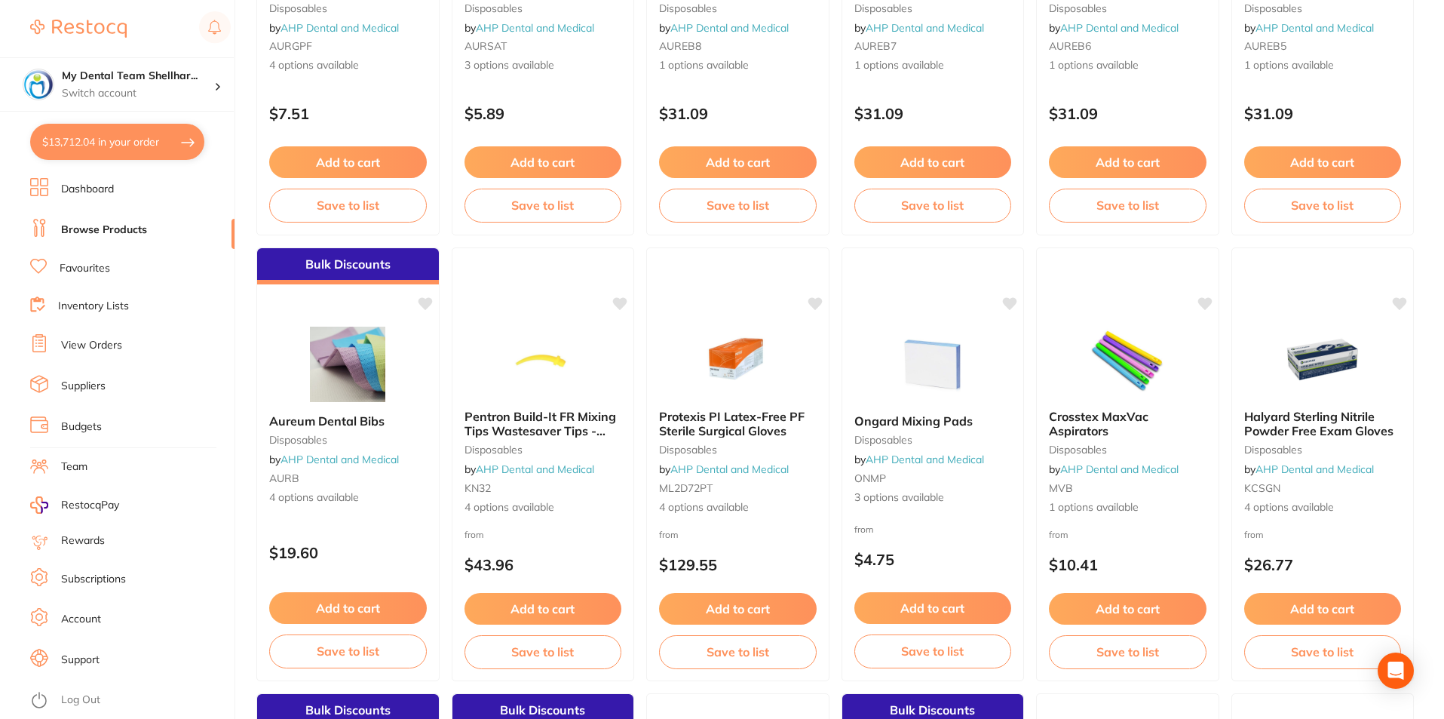
click at [130, 143] on button "$13,712.04 in your order" at bounding box center [117, 142] width 174 height 36
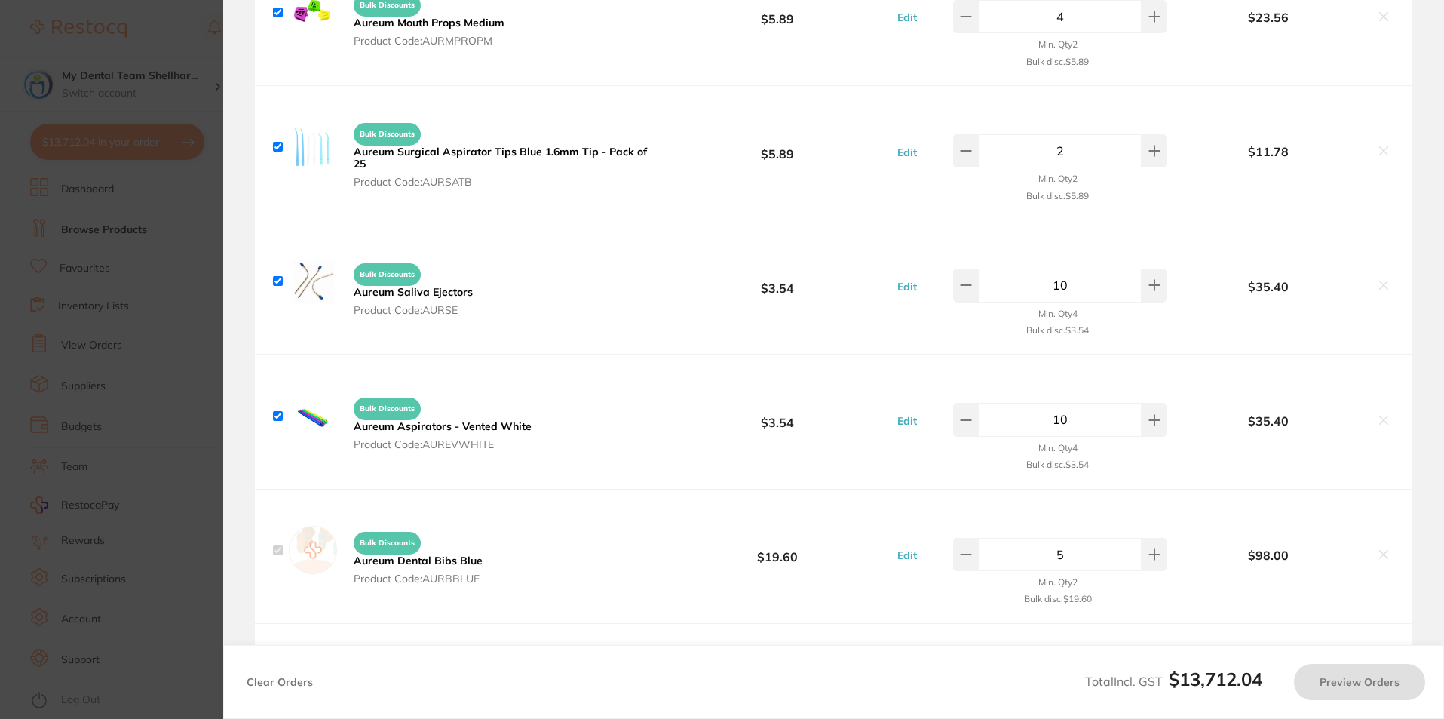
checkbox input "true"
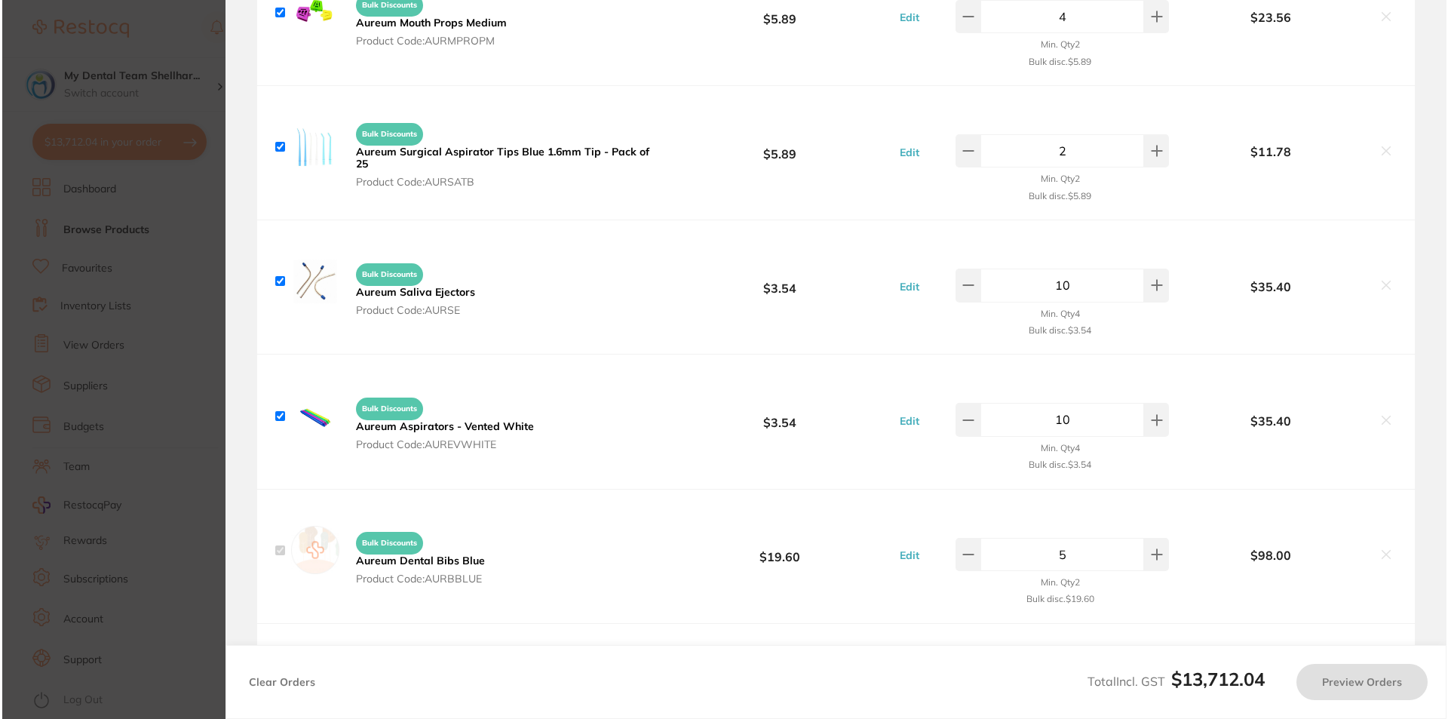
scroll to position [0, 0]
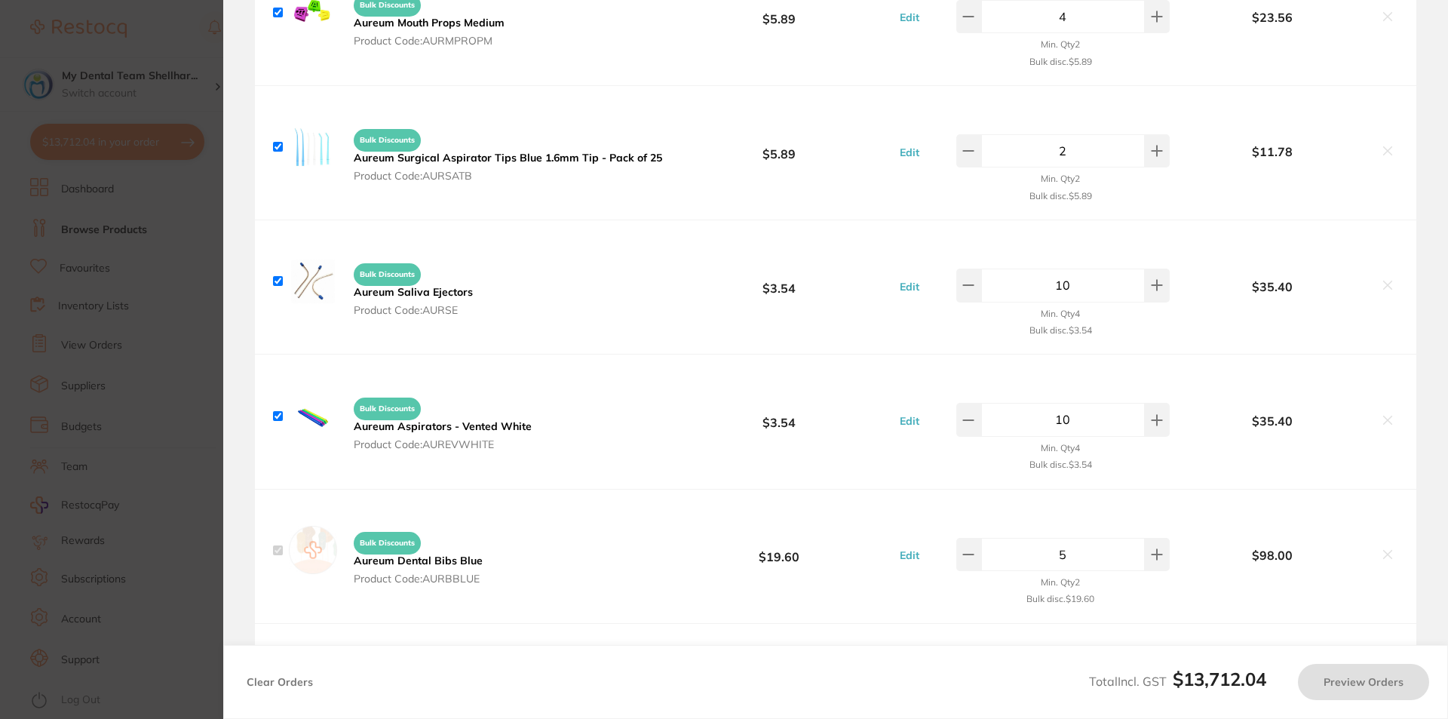
checkbox input "true"
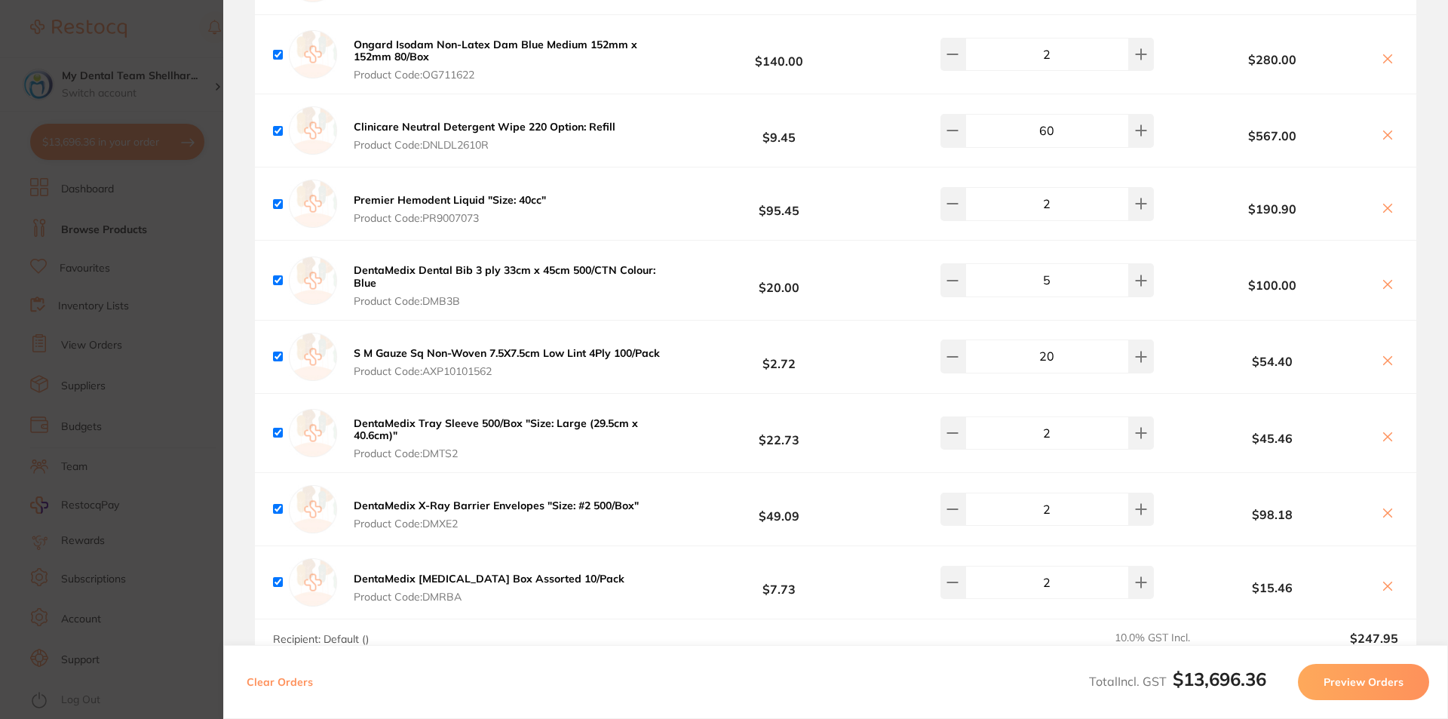
scroll to position [1433, 0]
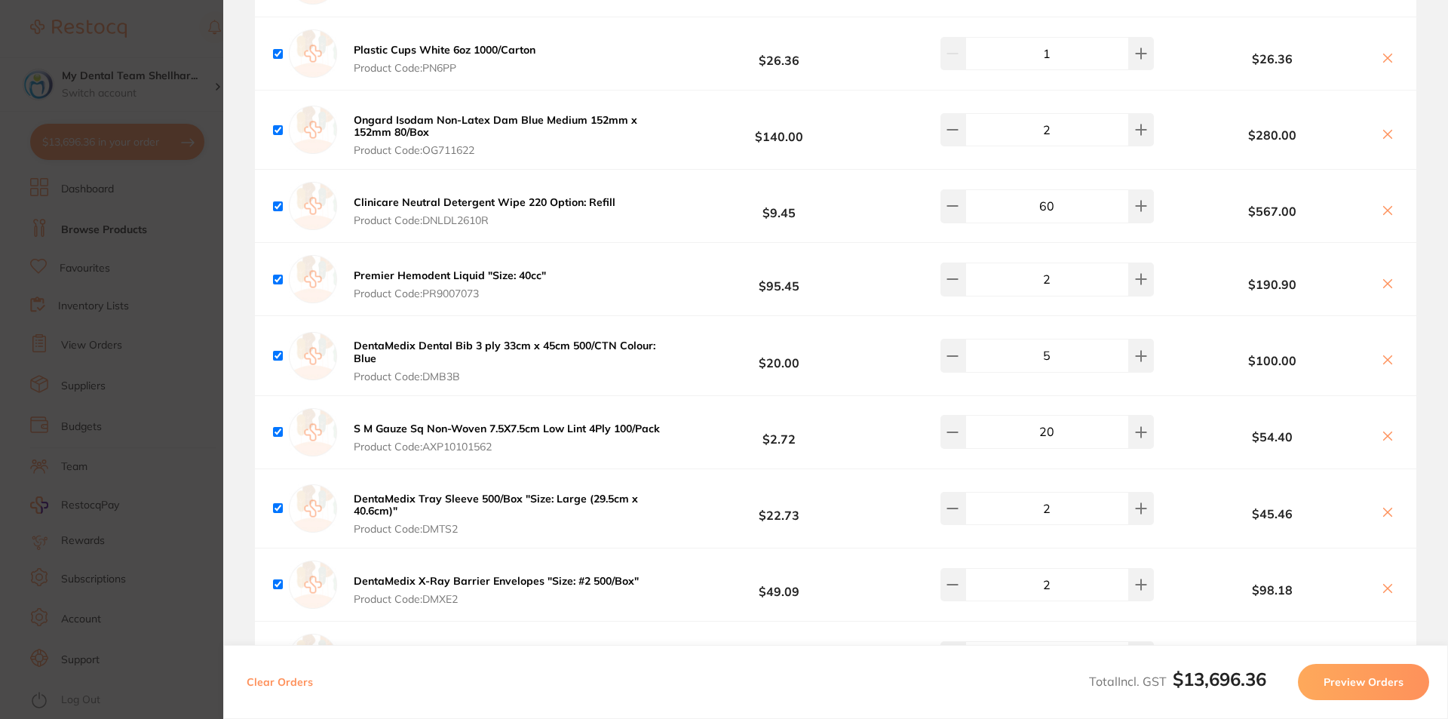
click at [1384, 354] on icon at bounding box center [1387, 360] width 12 height 12
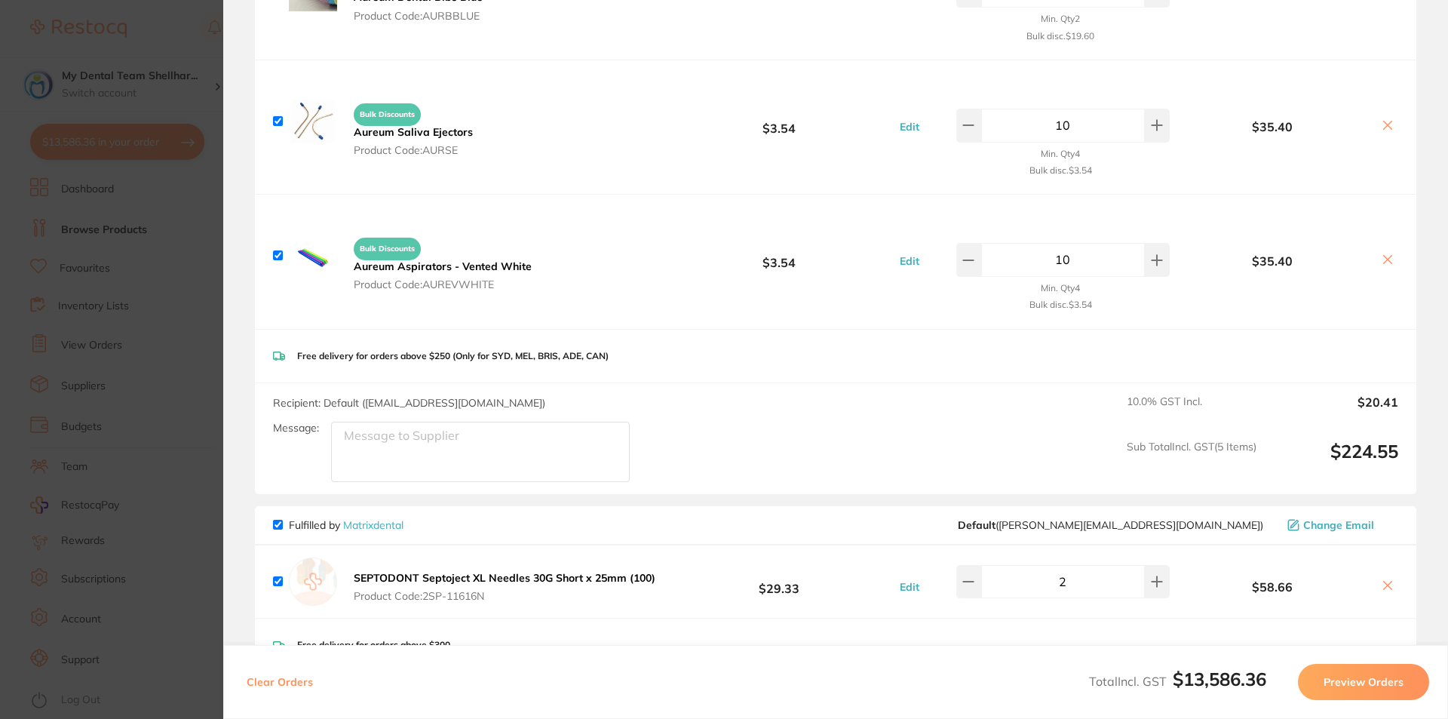
scroll to position [2564, 0]
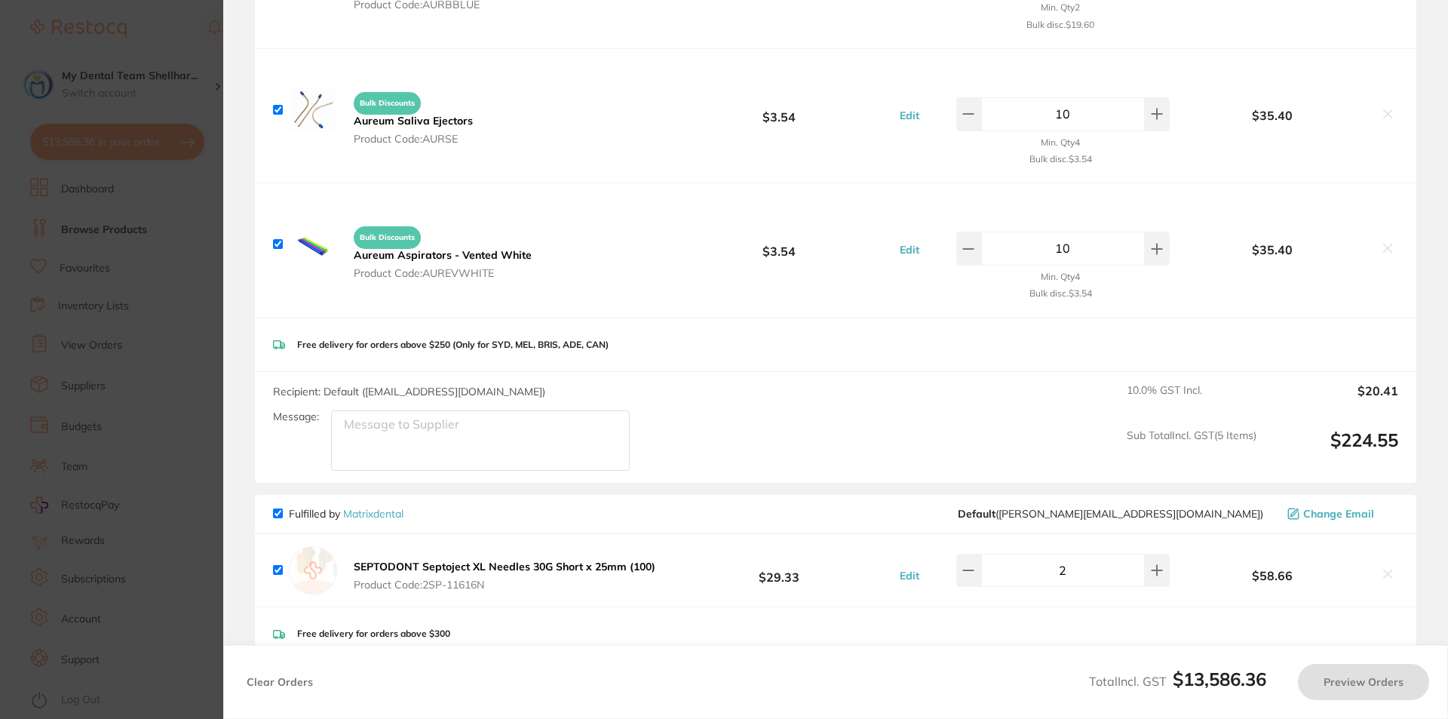
checkbox input "true"
click at [167, 375] on section "Update RRP Set your pre negotiated price for this item. Item Agreed RRP (excl. …" at bounding box center [724, 359] width 1448 height 719
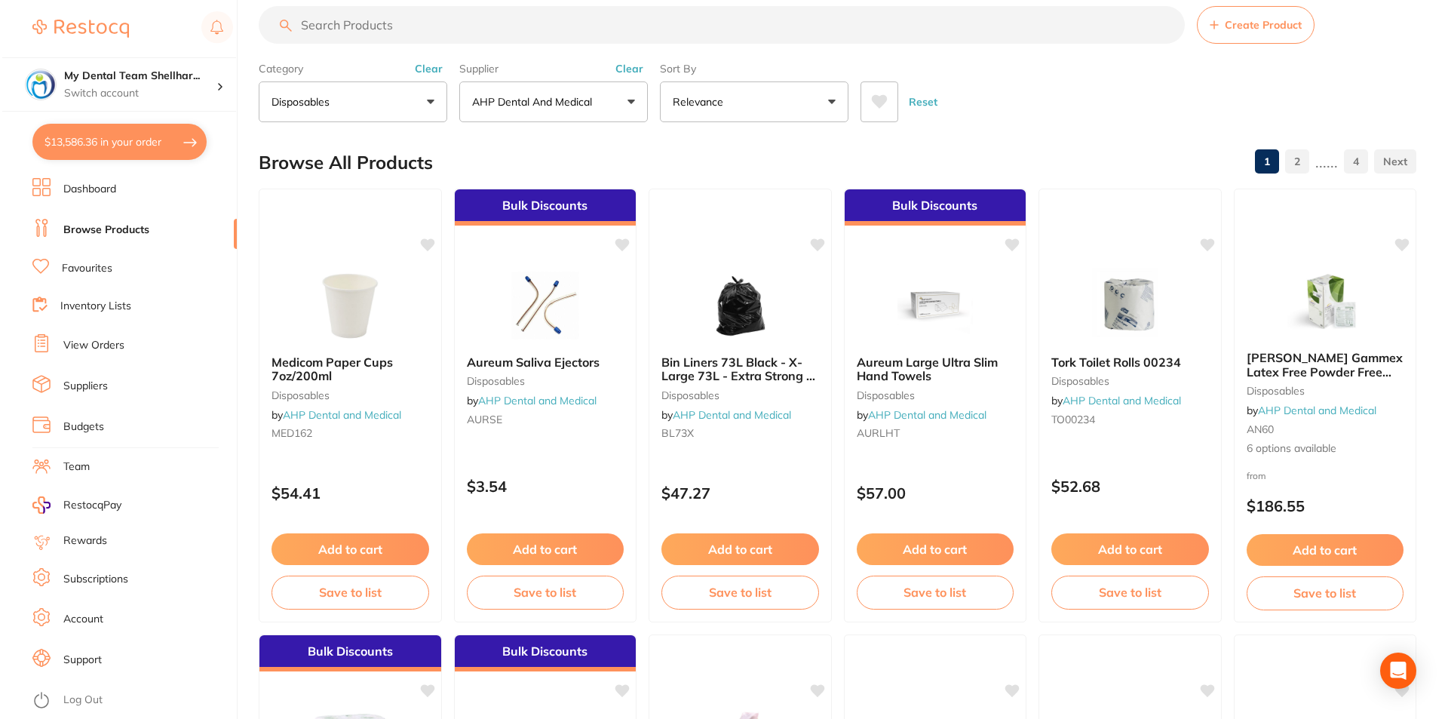
scroll to position [0, 0]
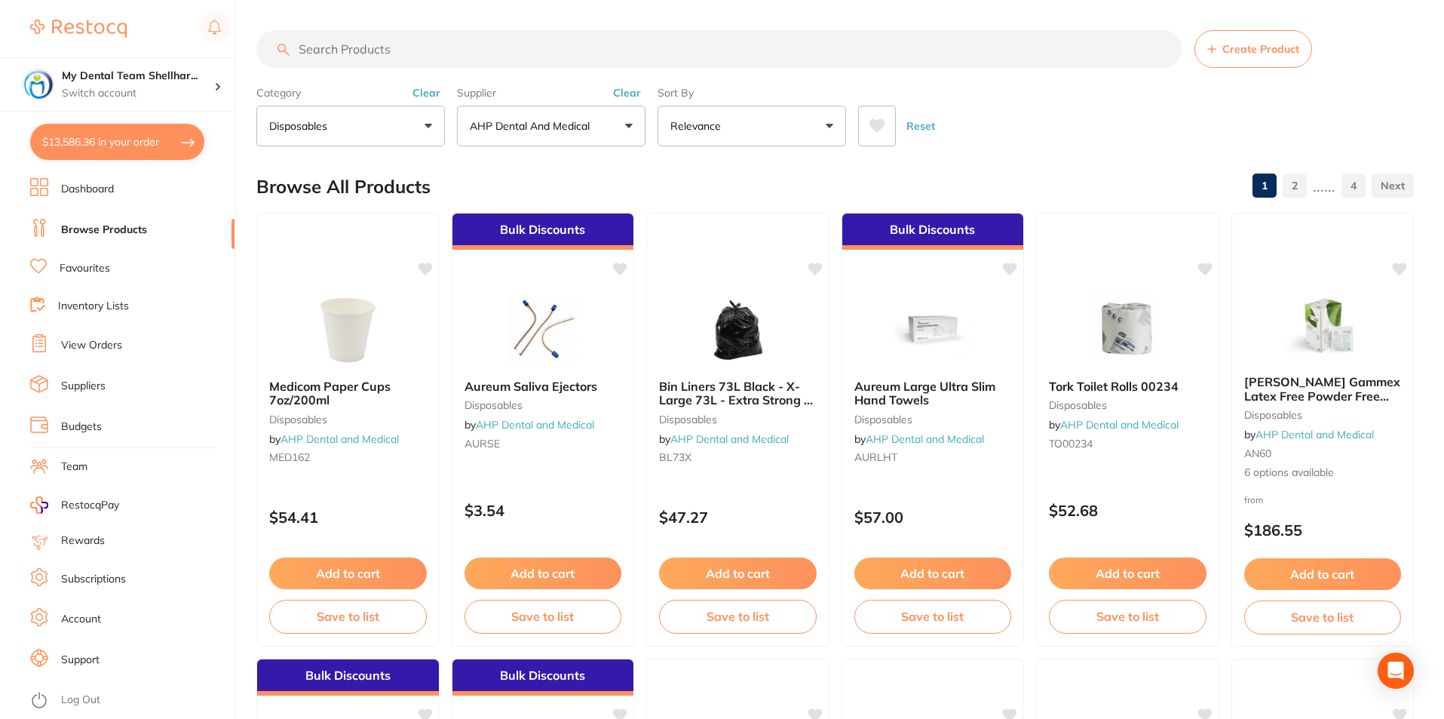
click at [442, 35] on input "search" at bounding box center [719, 49] width 926 height 38
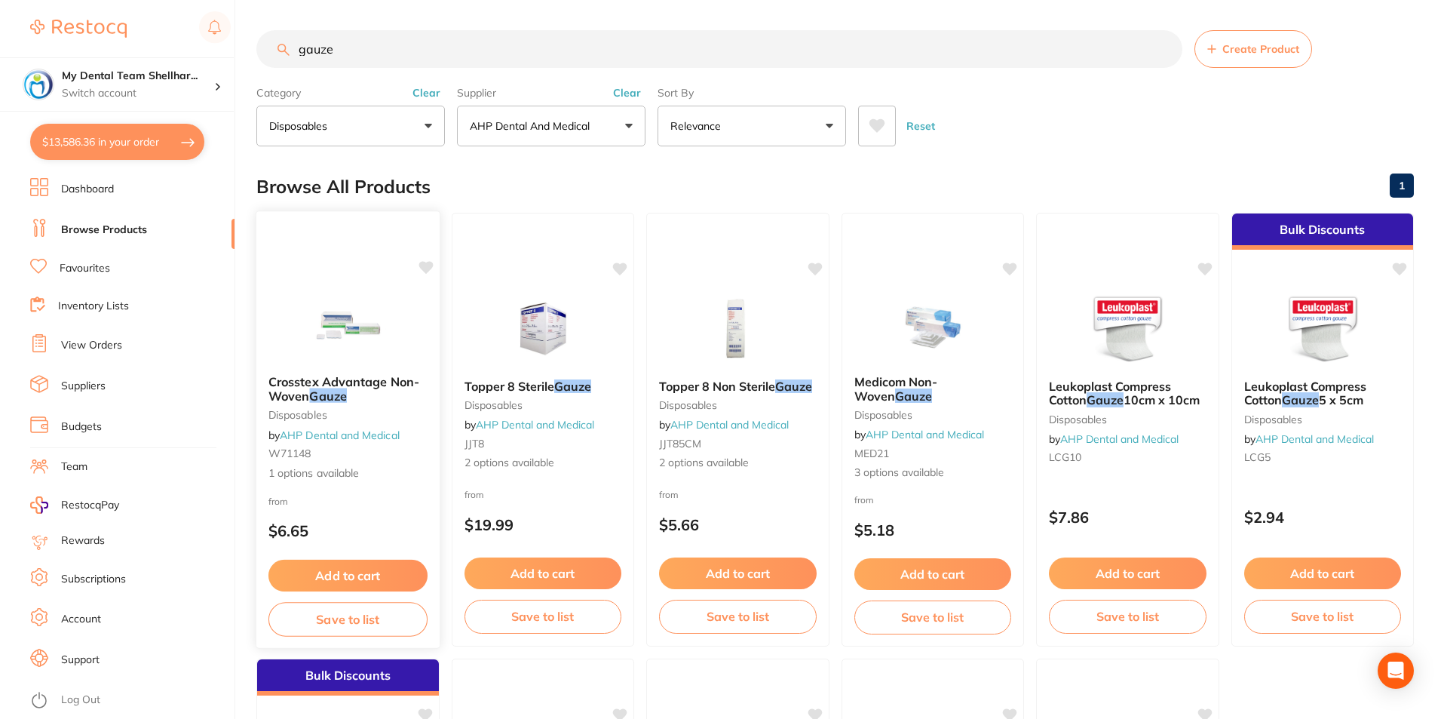
type input "gauze"
click at [376, 323] on img at bounding box center [348, 325] width 99 height 76
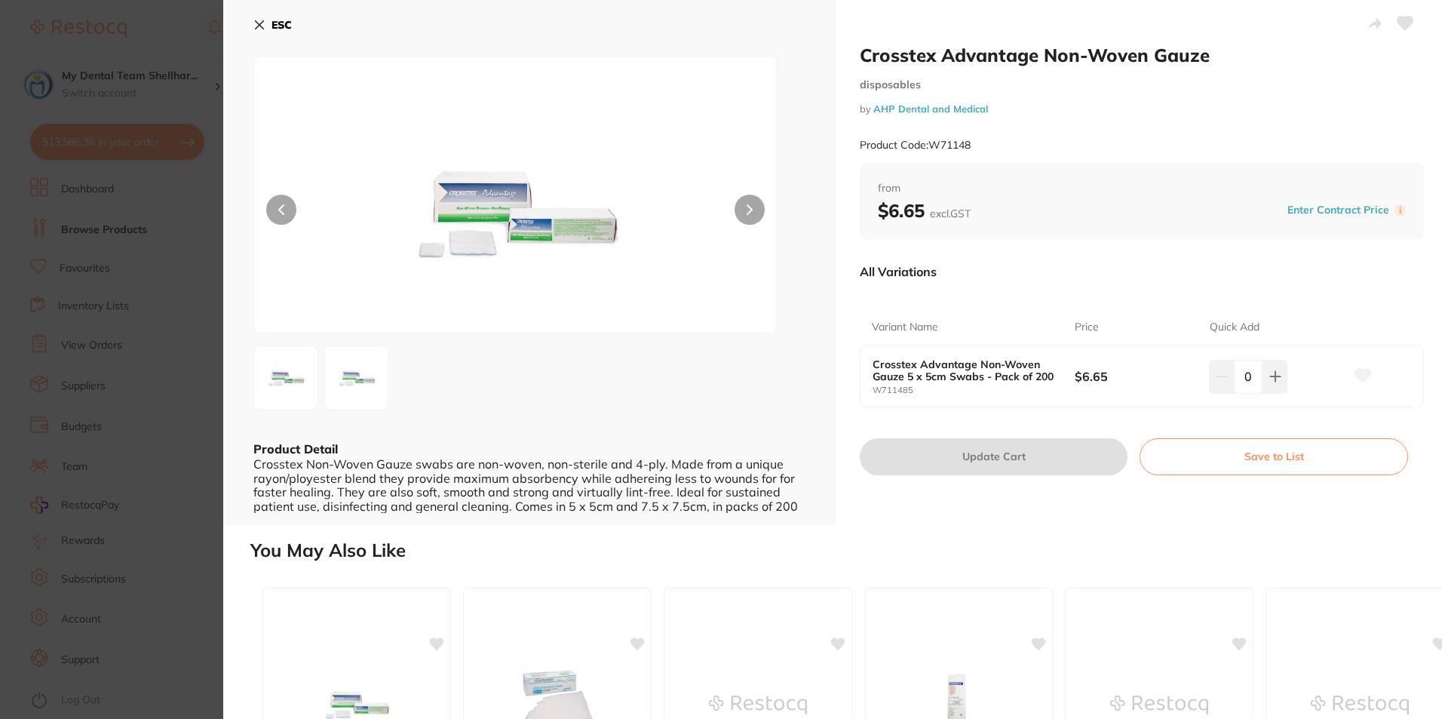
click at [155, 322] on section "Crosstex Advantage Non-Woven Gauze disposables by AHP Dental and Medical Produc…" at bounding box center [724, 359] width 1448 height 719
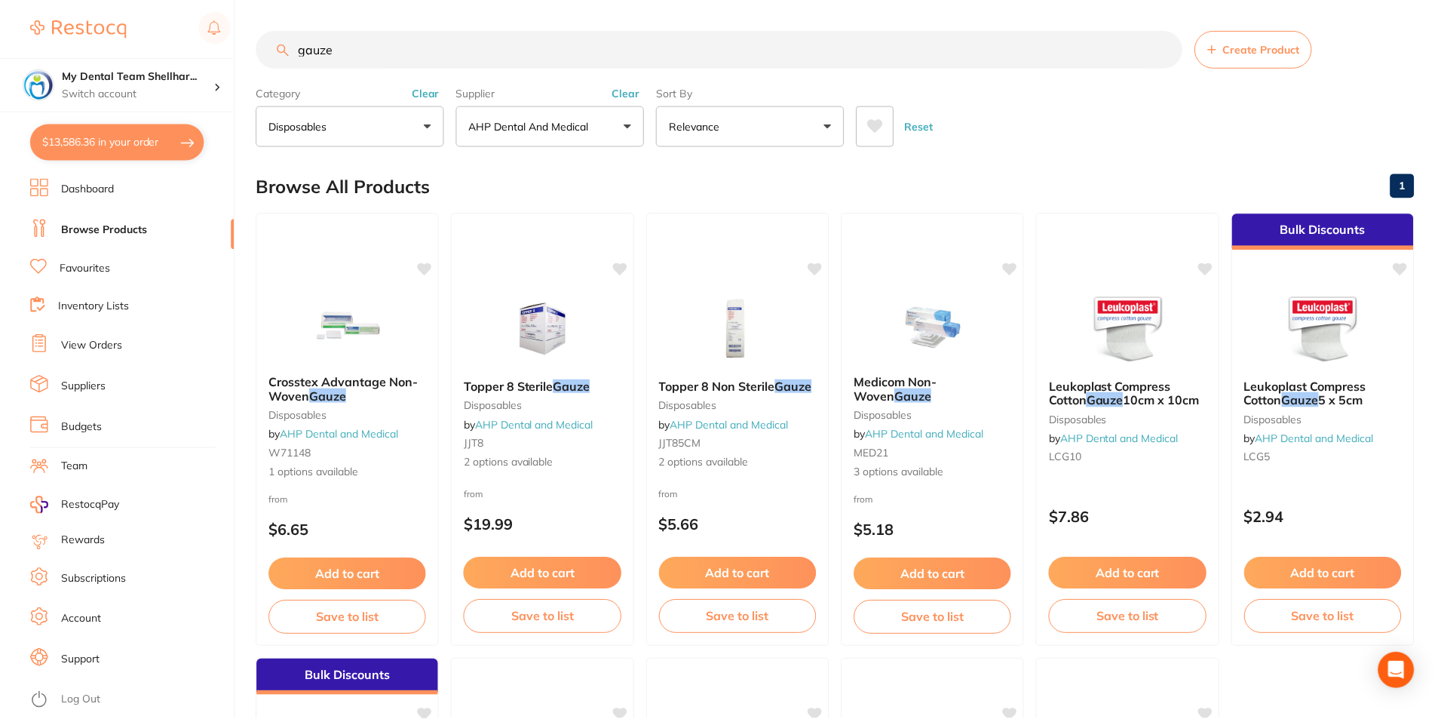
scroll to position [3, 0]
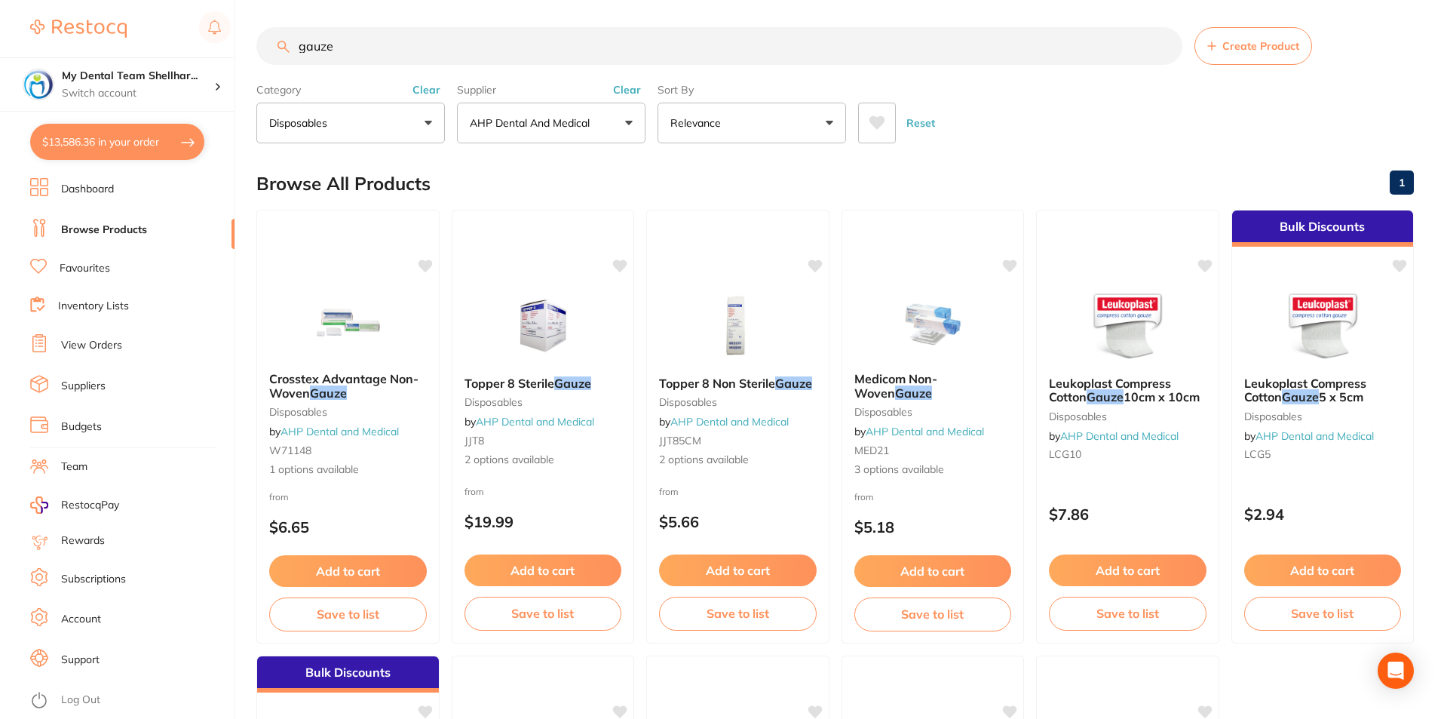
click at [527, 308] on img at bounding box center [543, 326] width 98 height 75
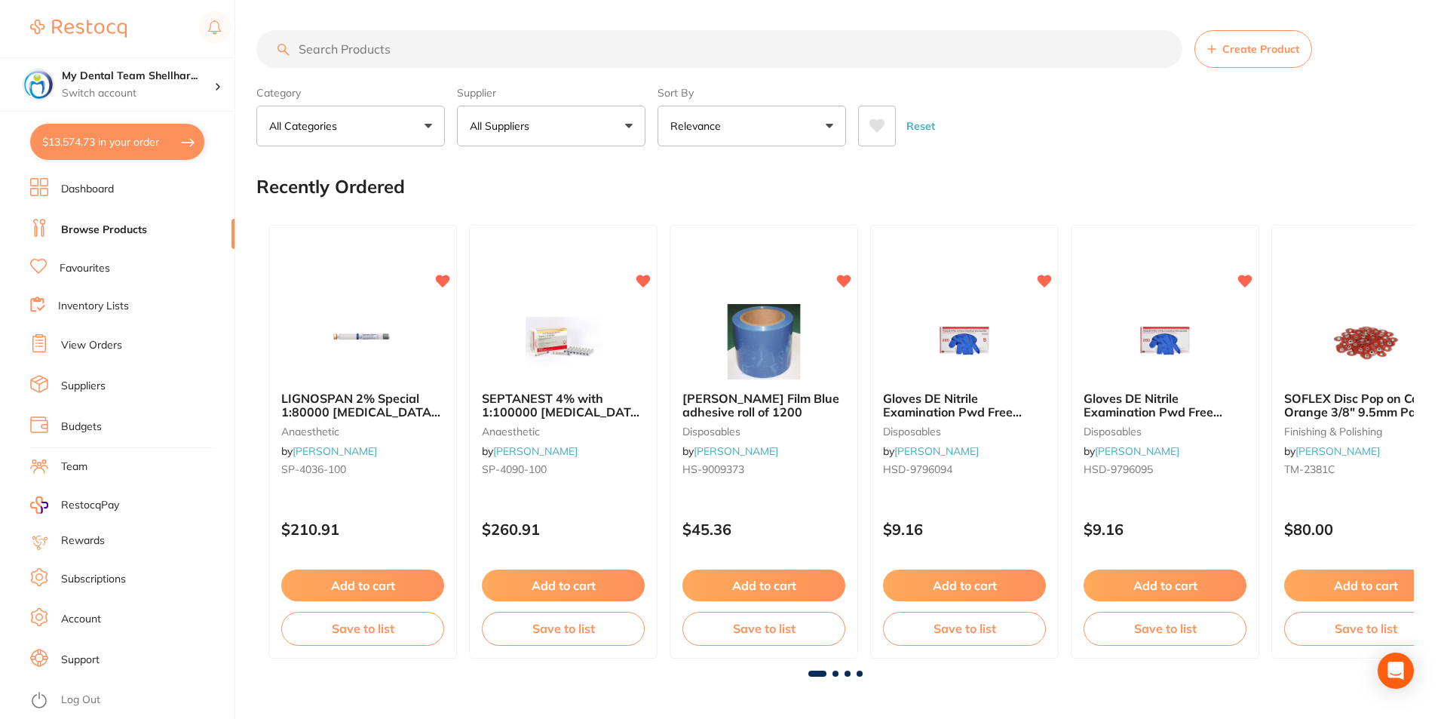
click at [60, 142] on button "$13,574.73 in your order" at bounding box center [117, 142] width 174 height 36
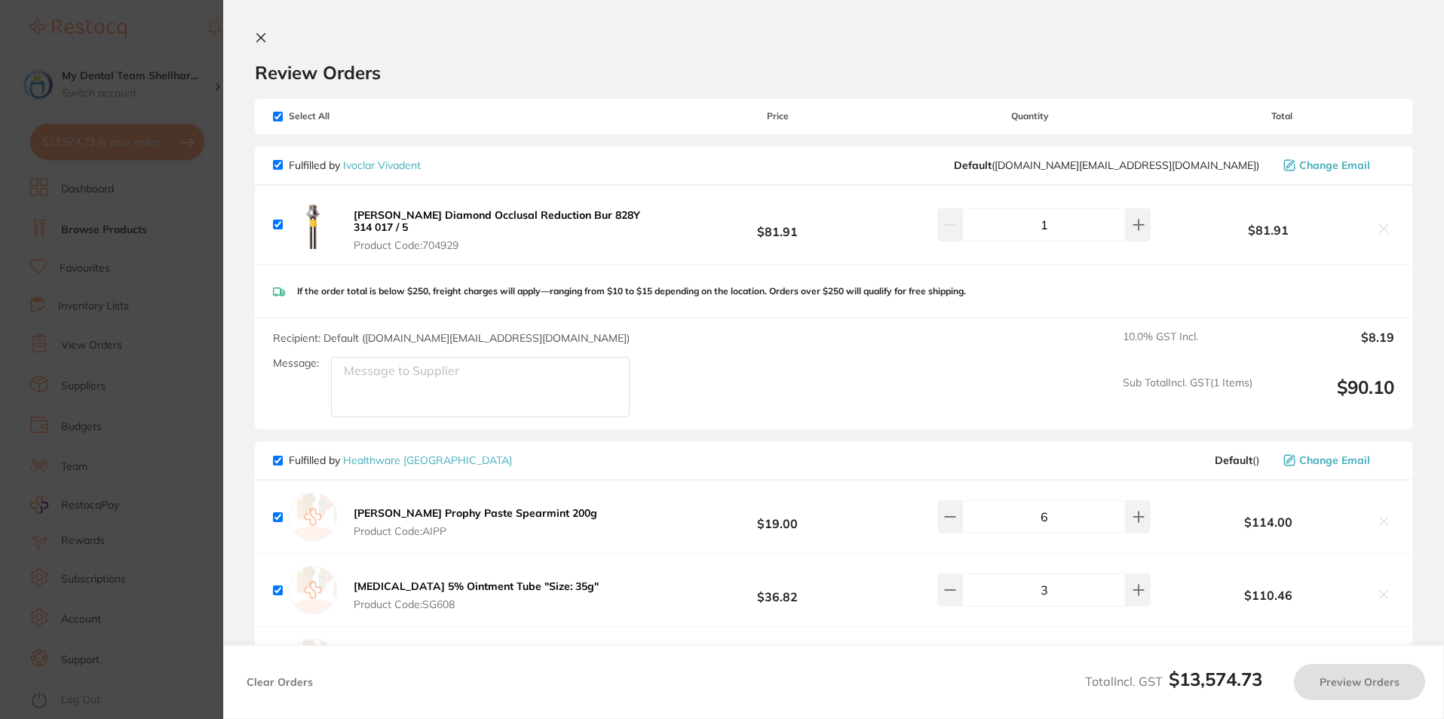
checkbox input "true"
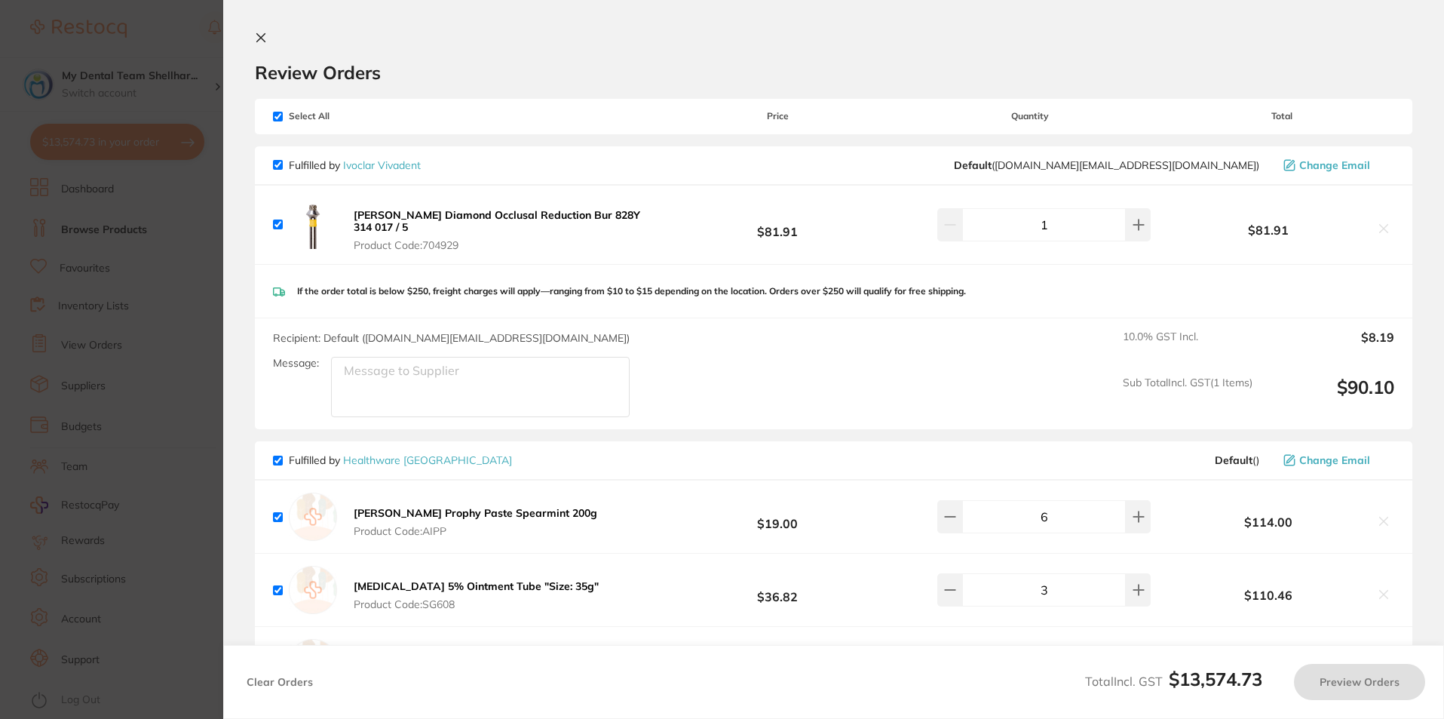
checkbox input "true"
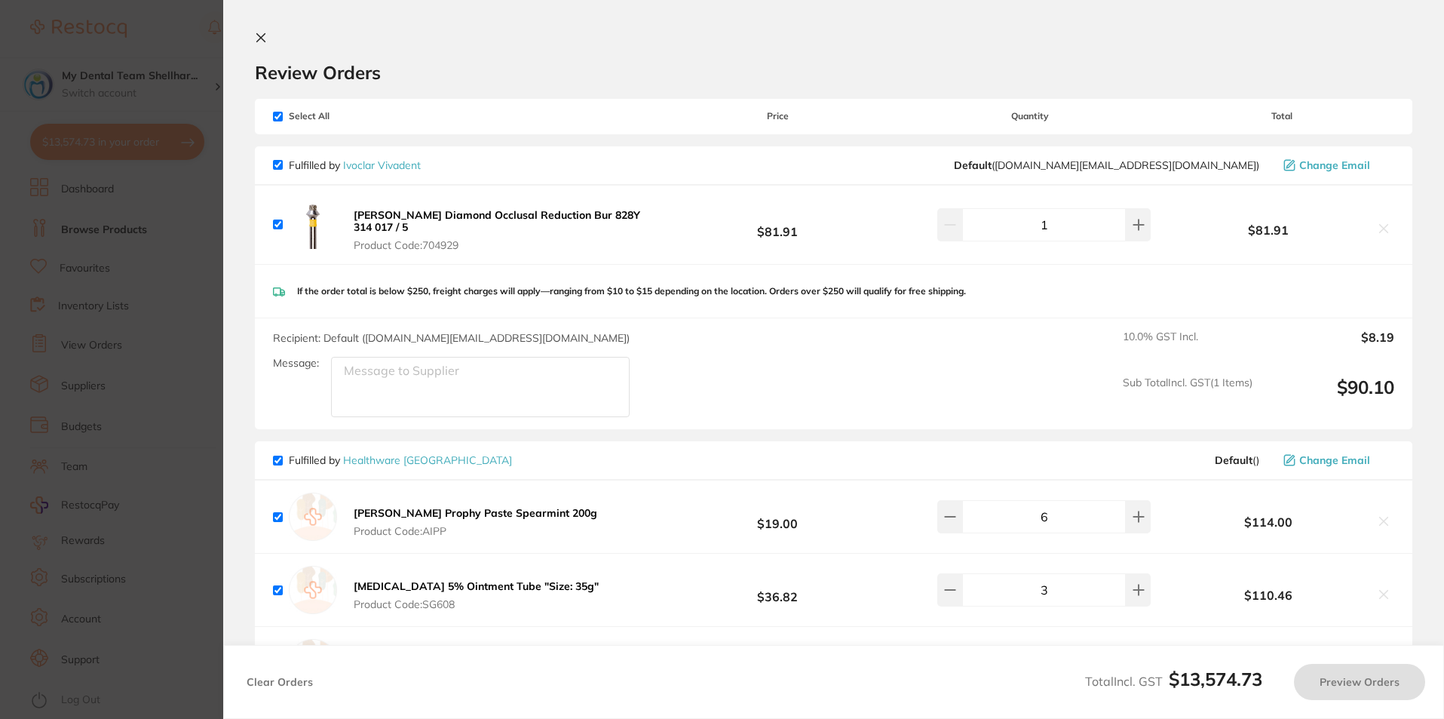
checkbox input "true"
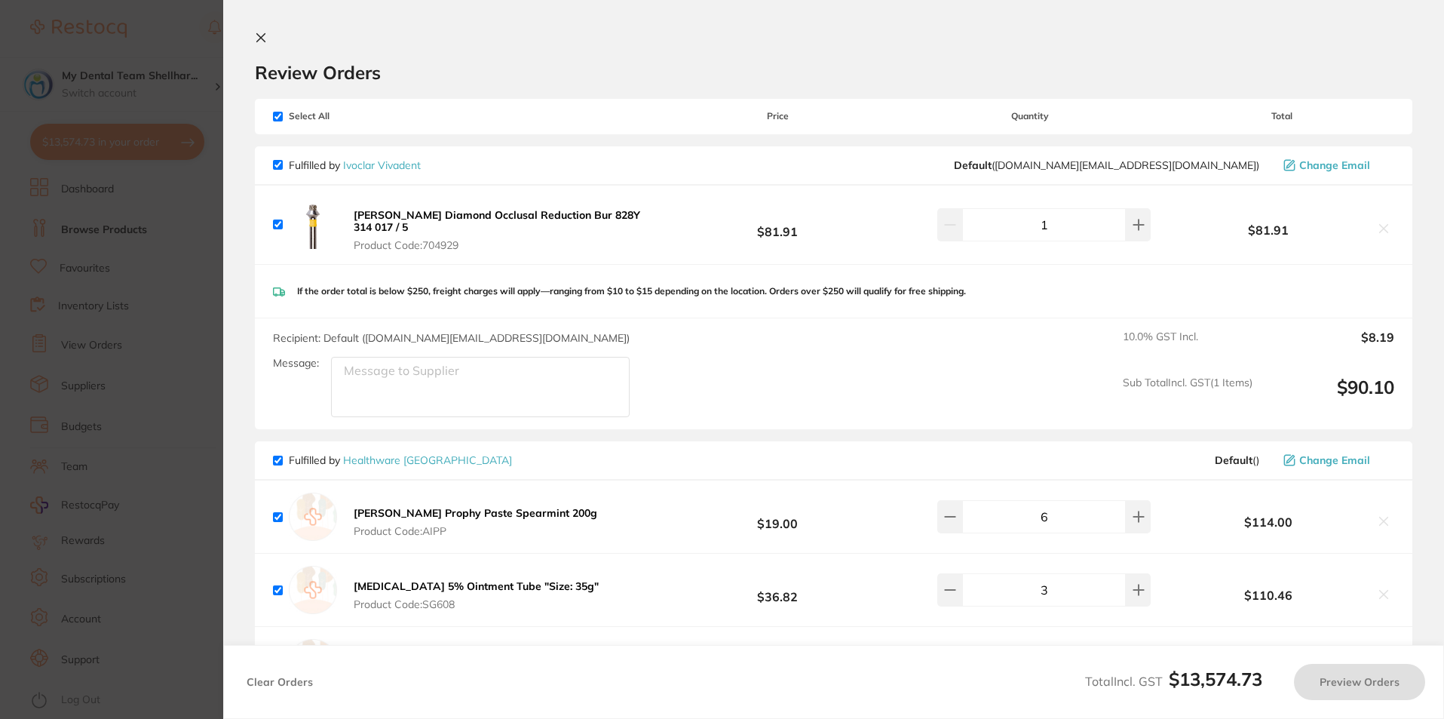
checkbox input "true"
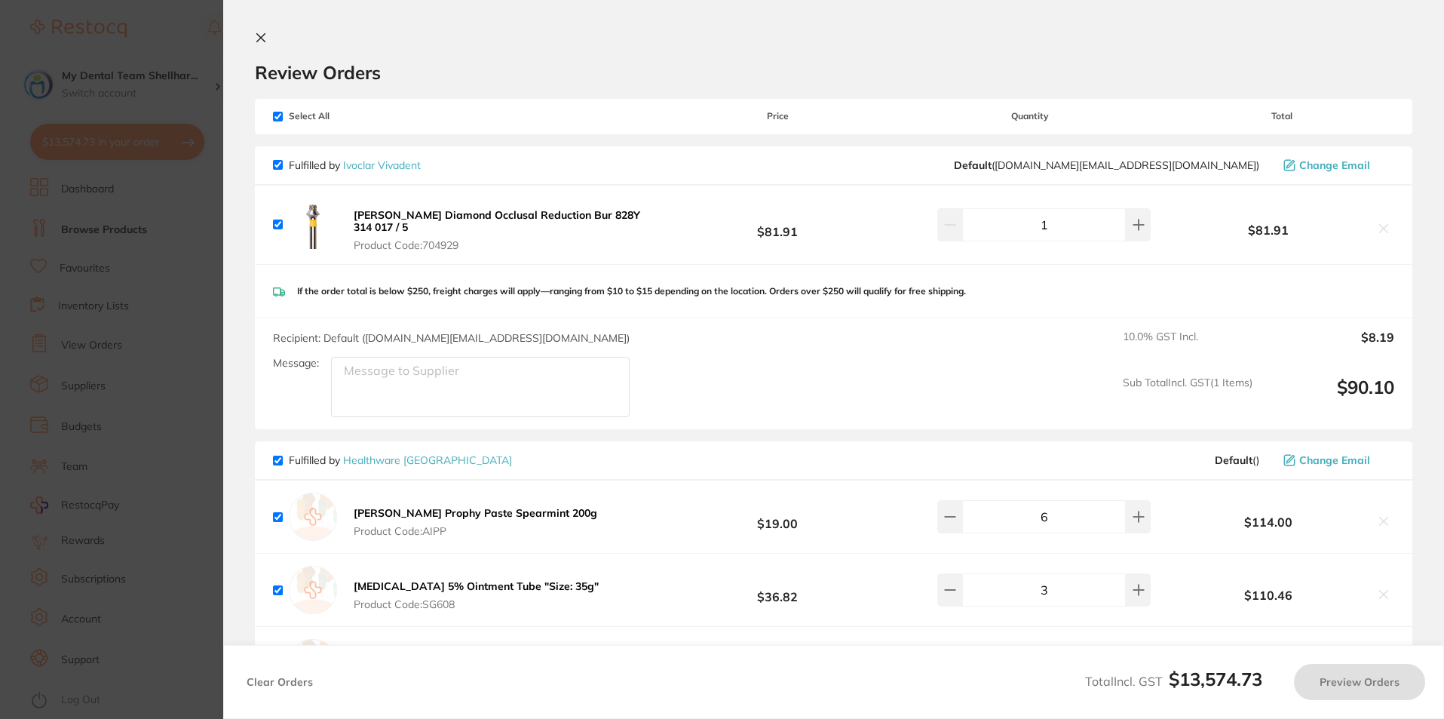
checkbox input "true"
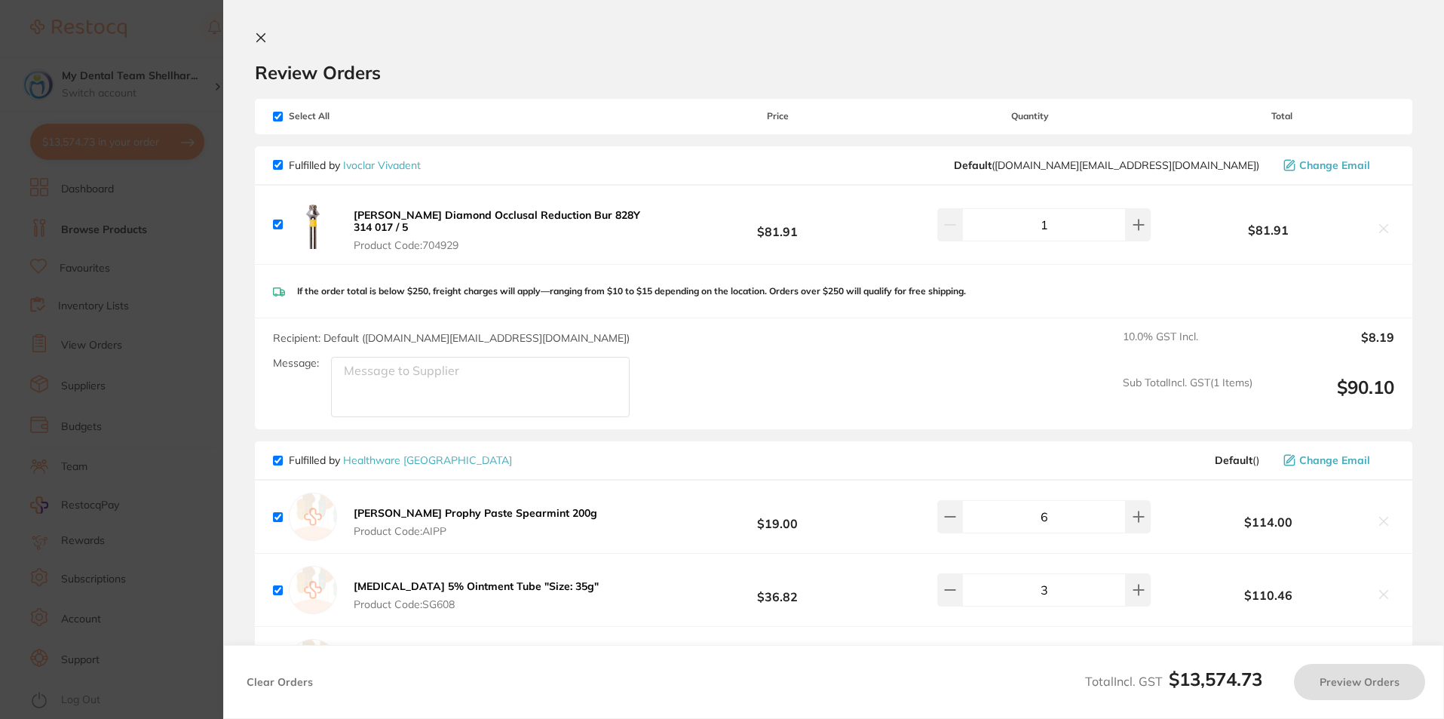
checkbox input "true"
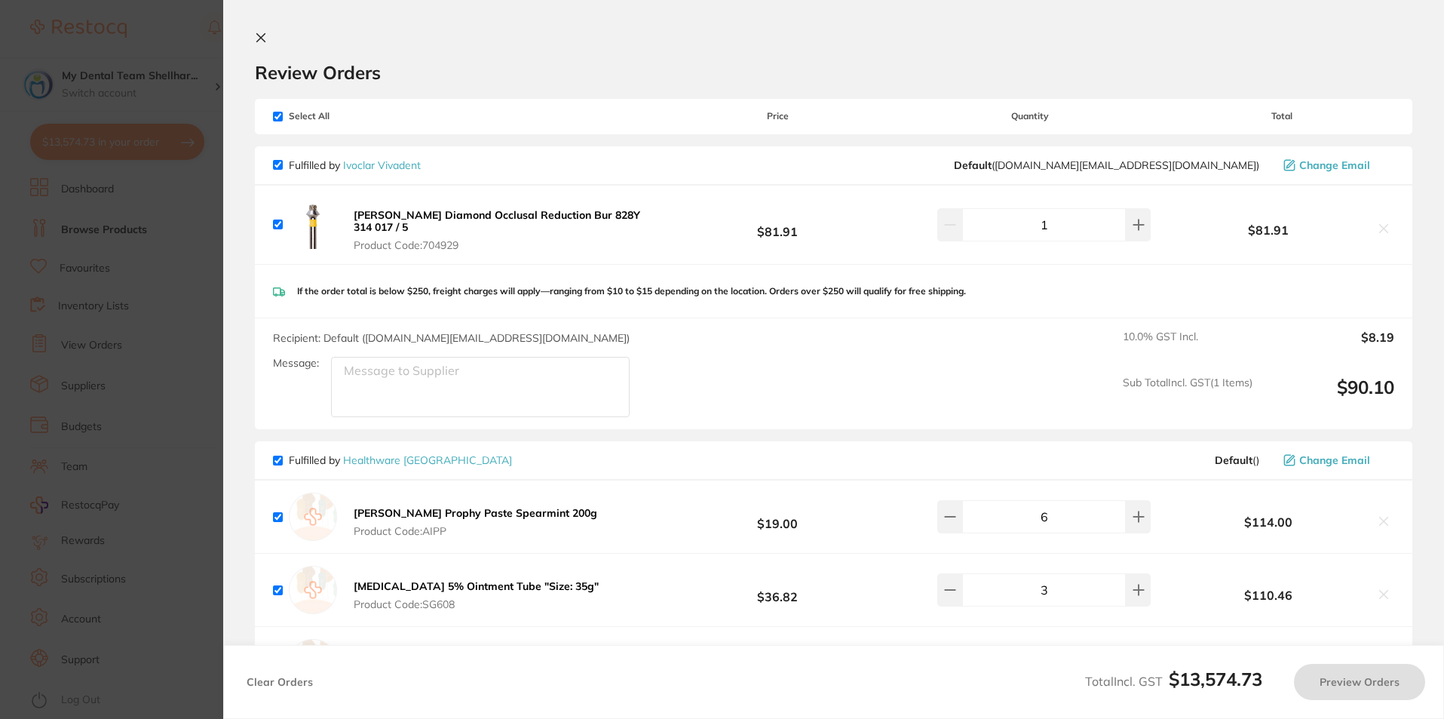
checkbox input "true"
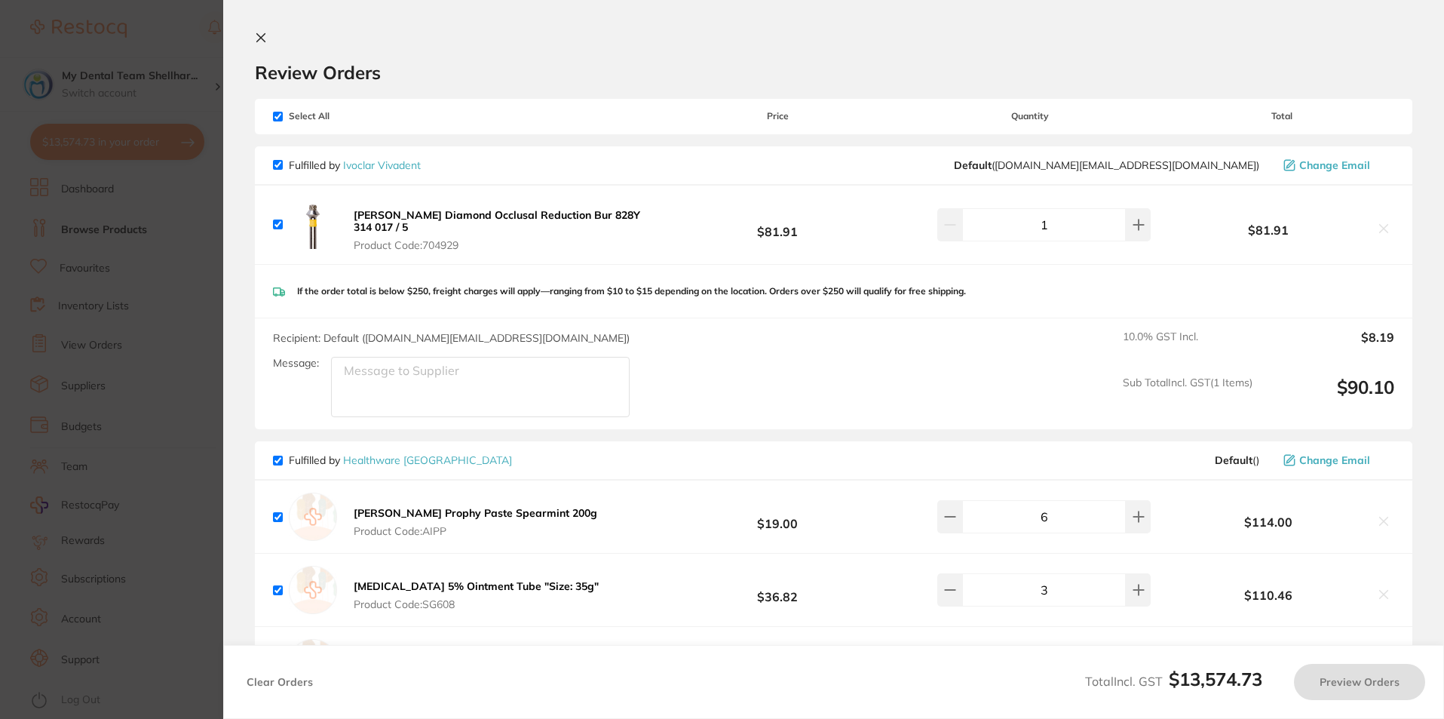
checkbox input "true"
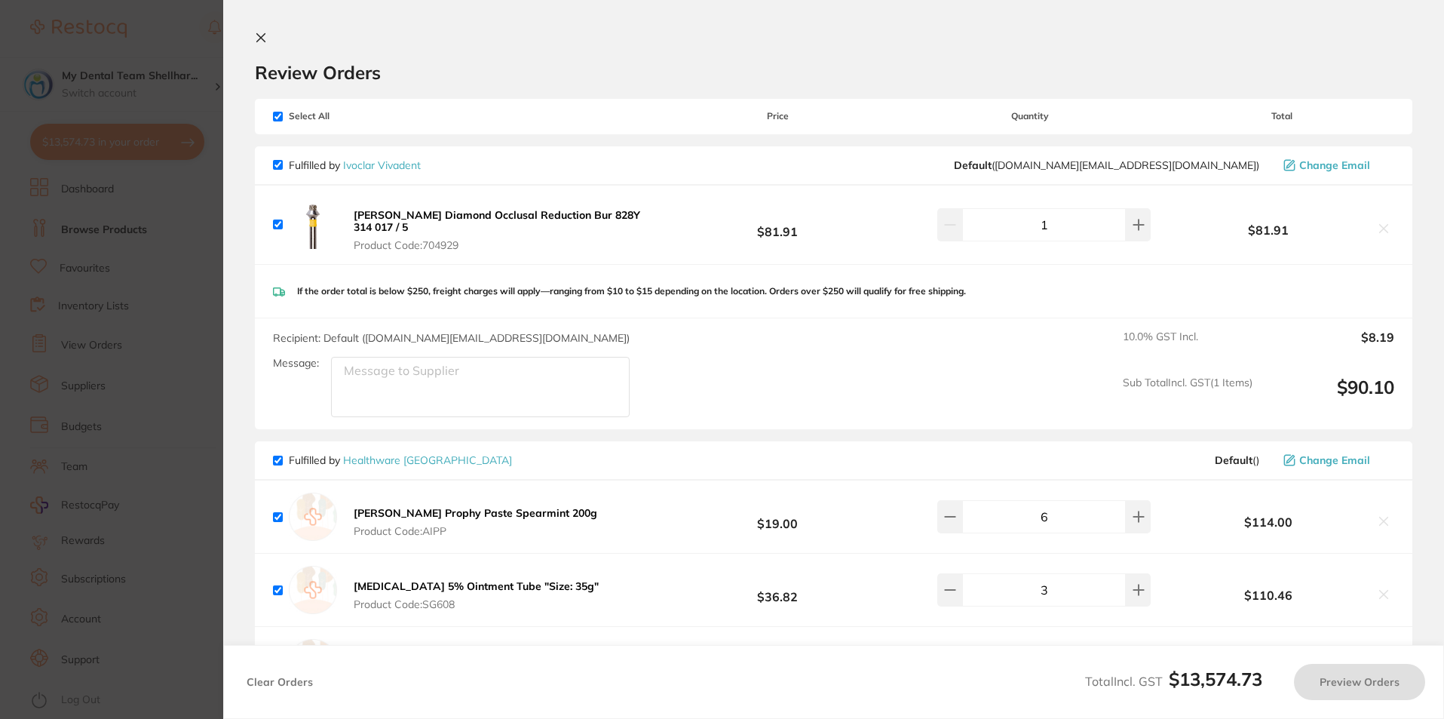
checkbox input "true"
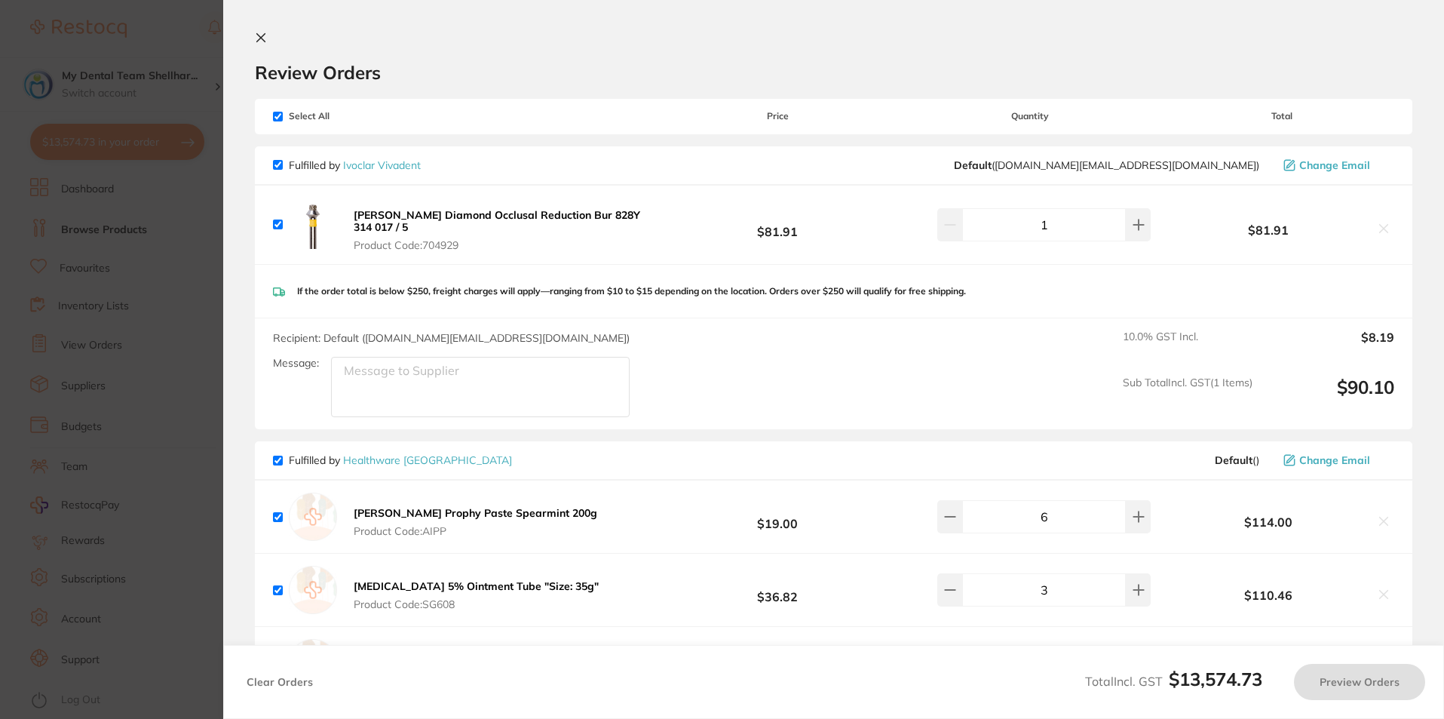
checkbox input "true"
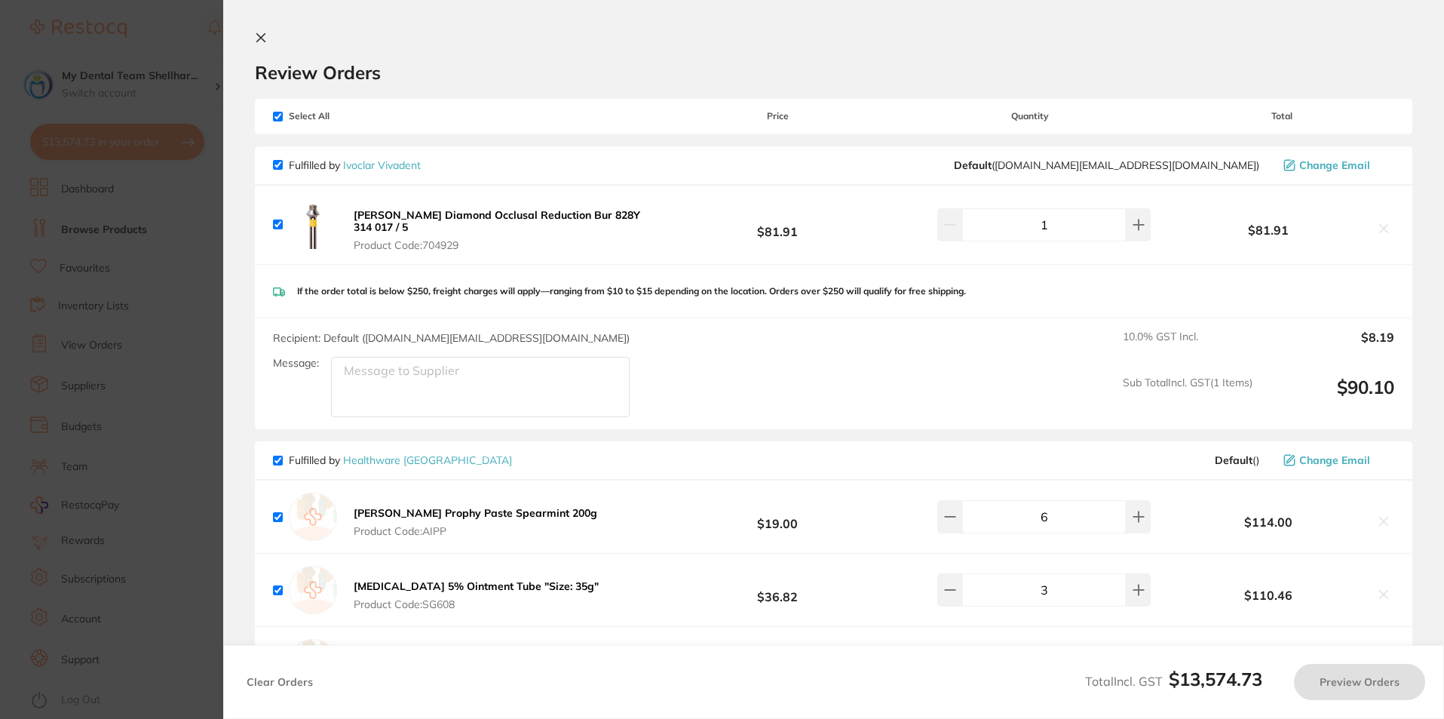
checkbox input "true"
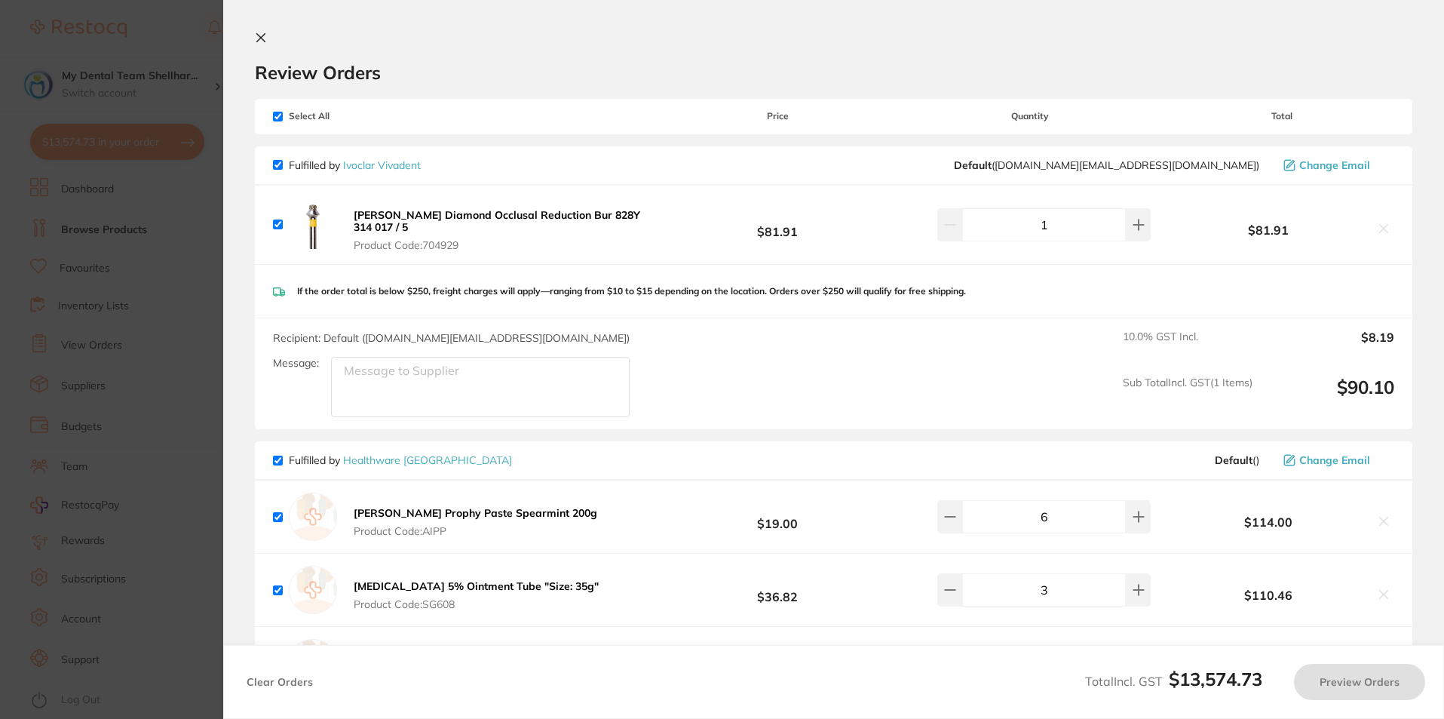
checkbox input "true"
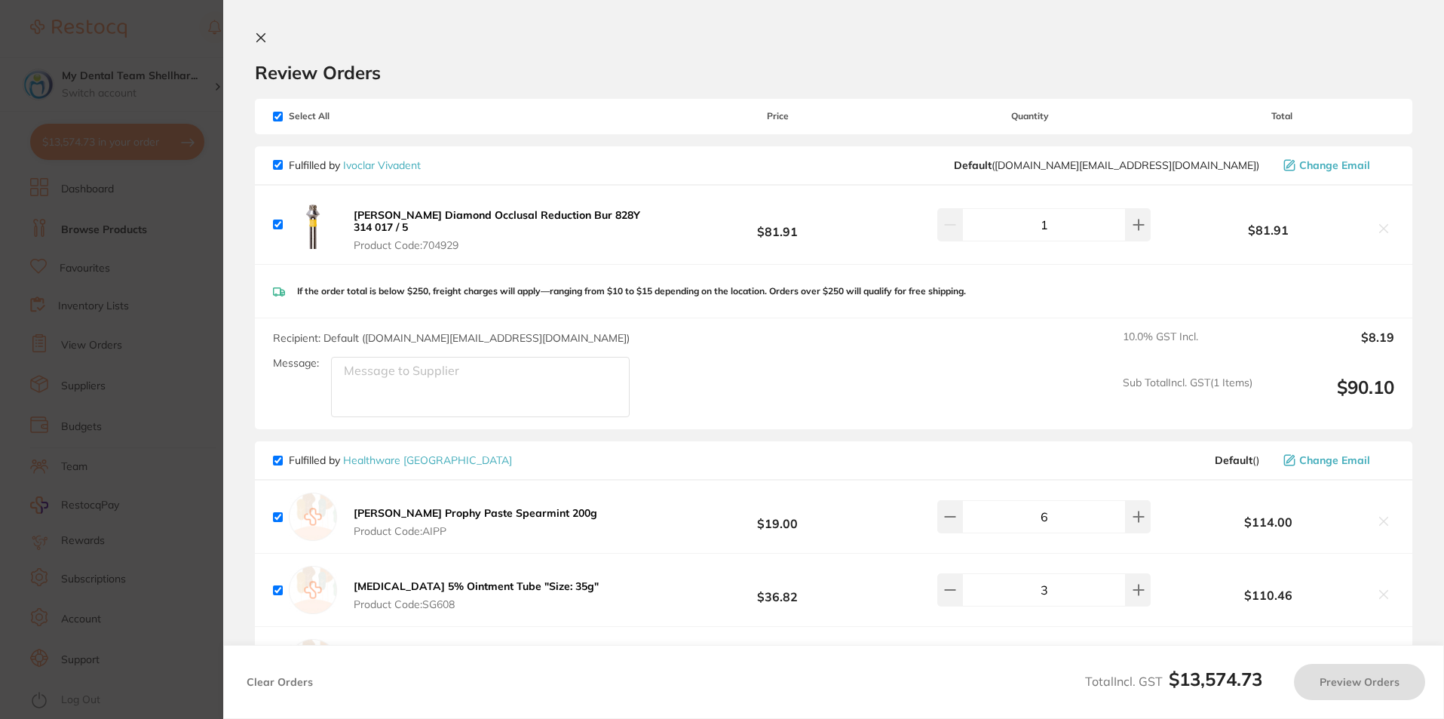
checkbox input "true"
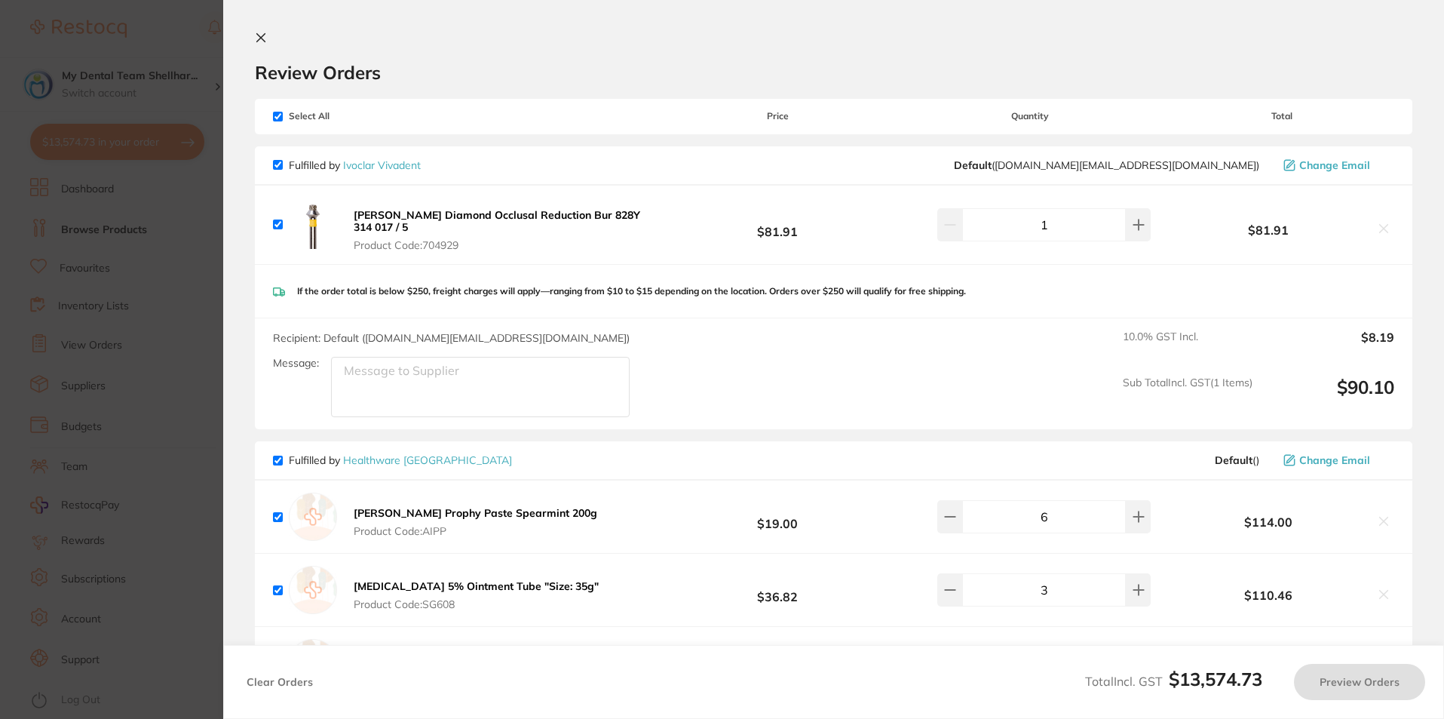
checkbox input "true"
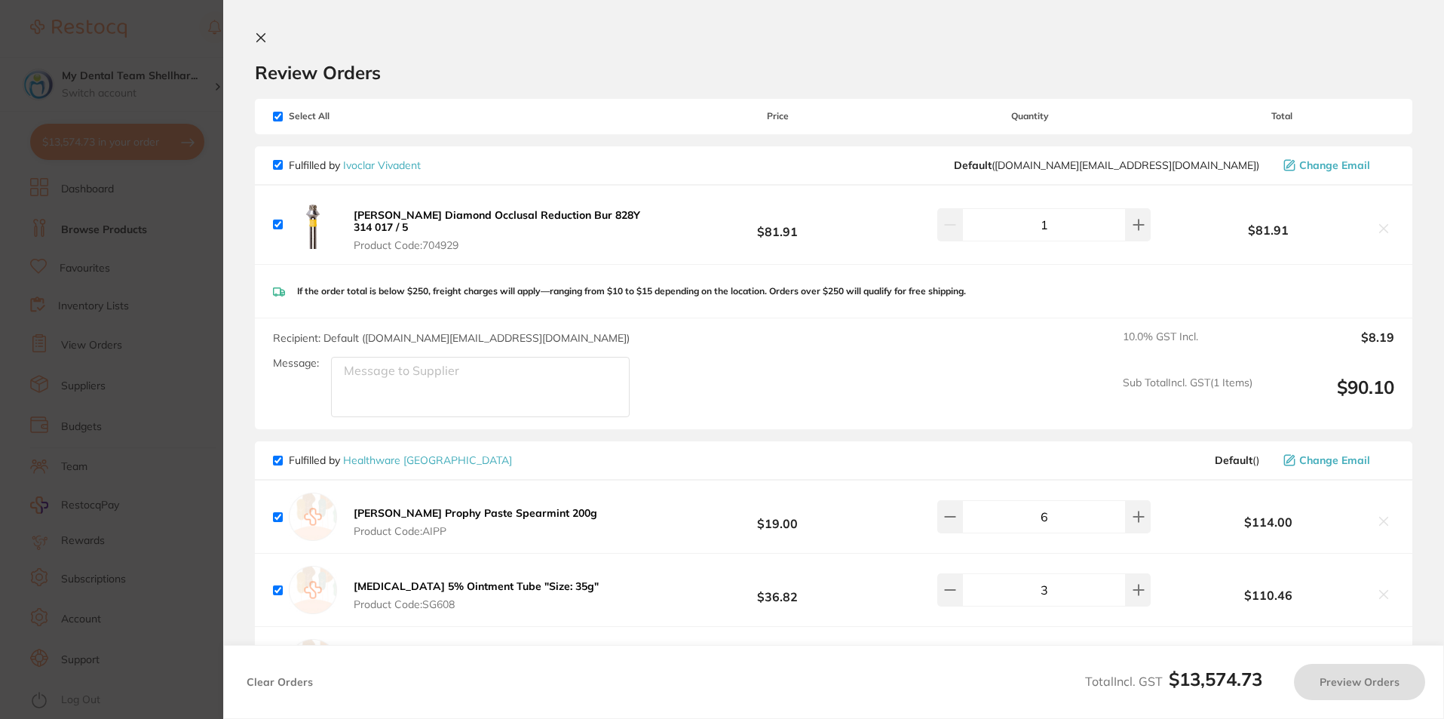
checkbox input "true"
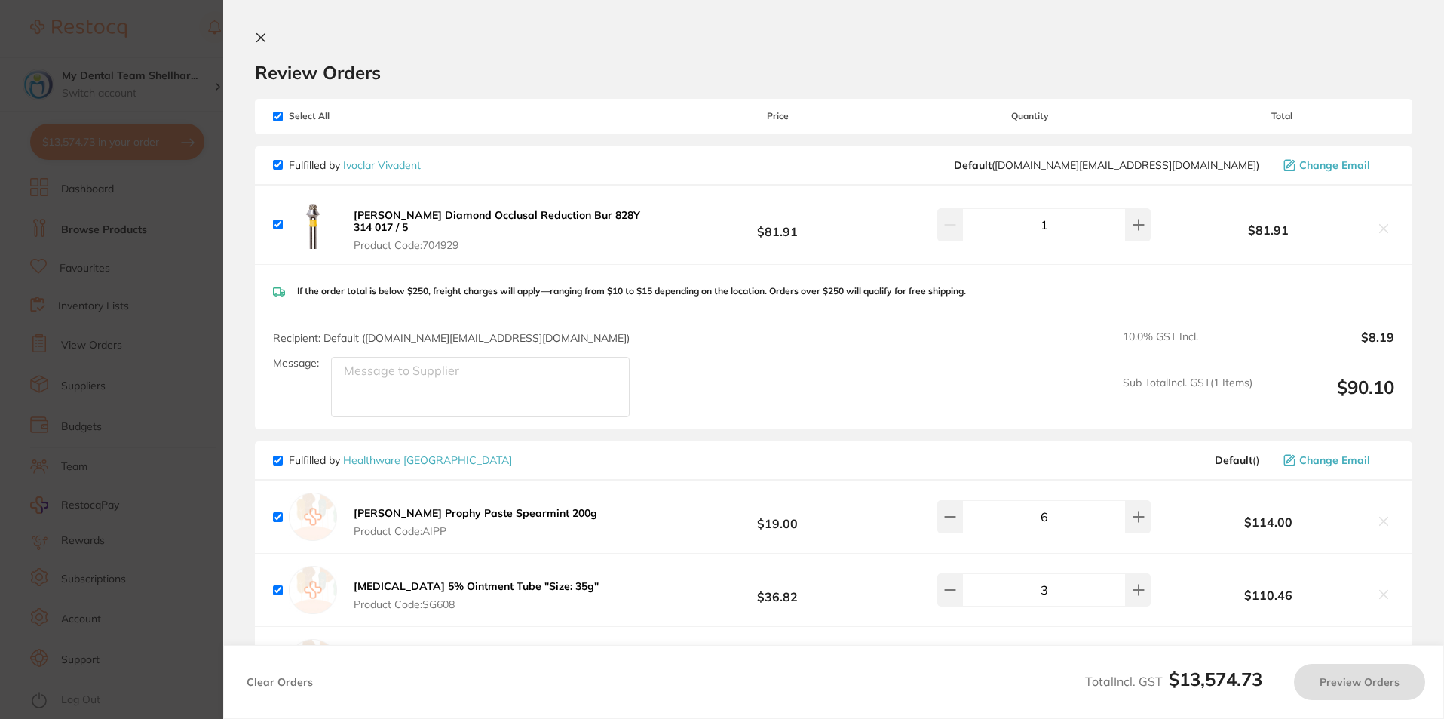
checkbox input "true"
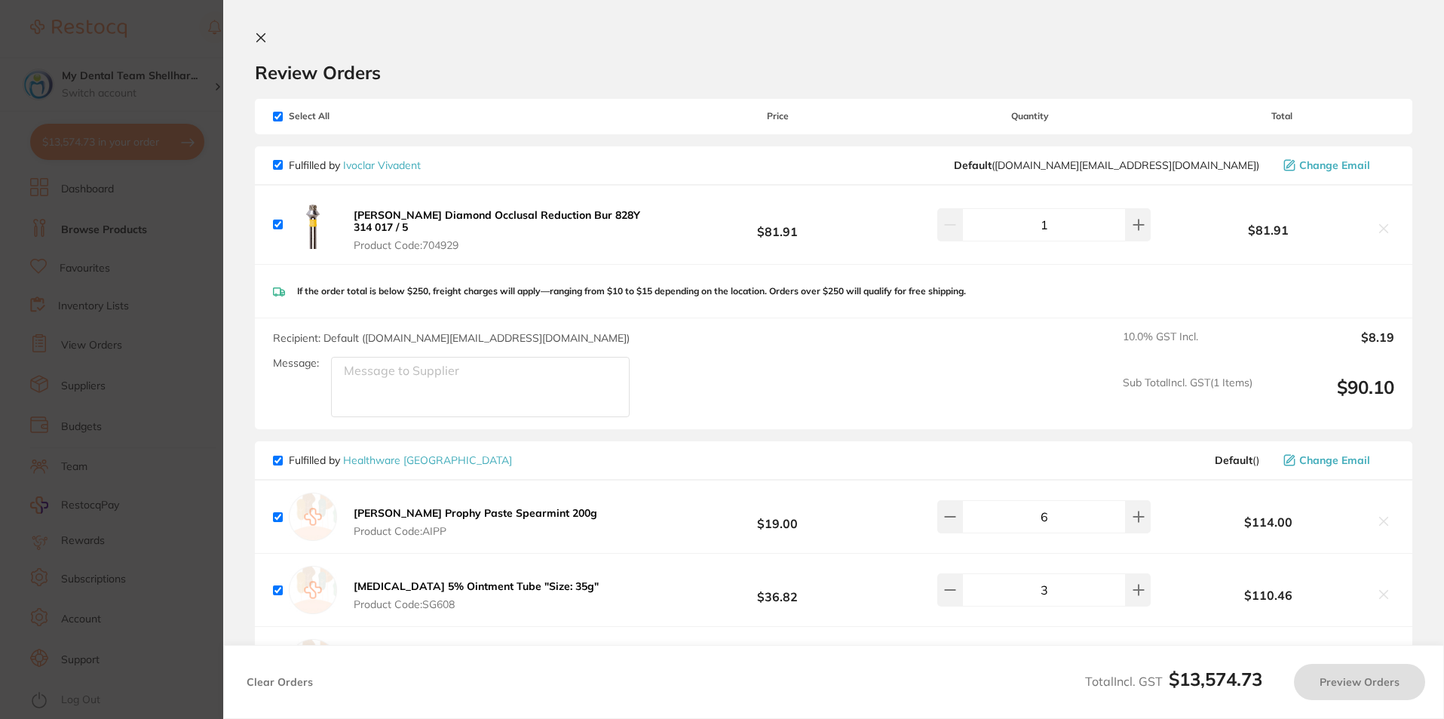
checkbox input "true"
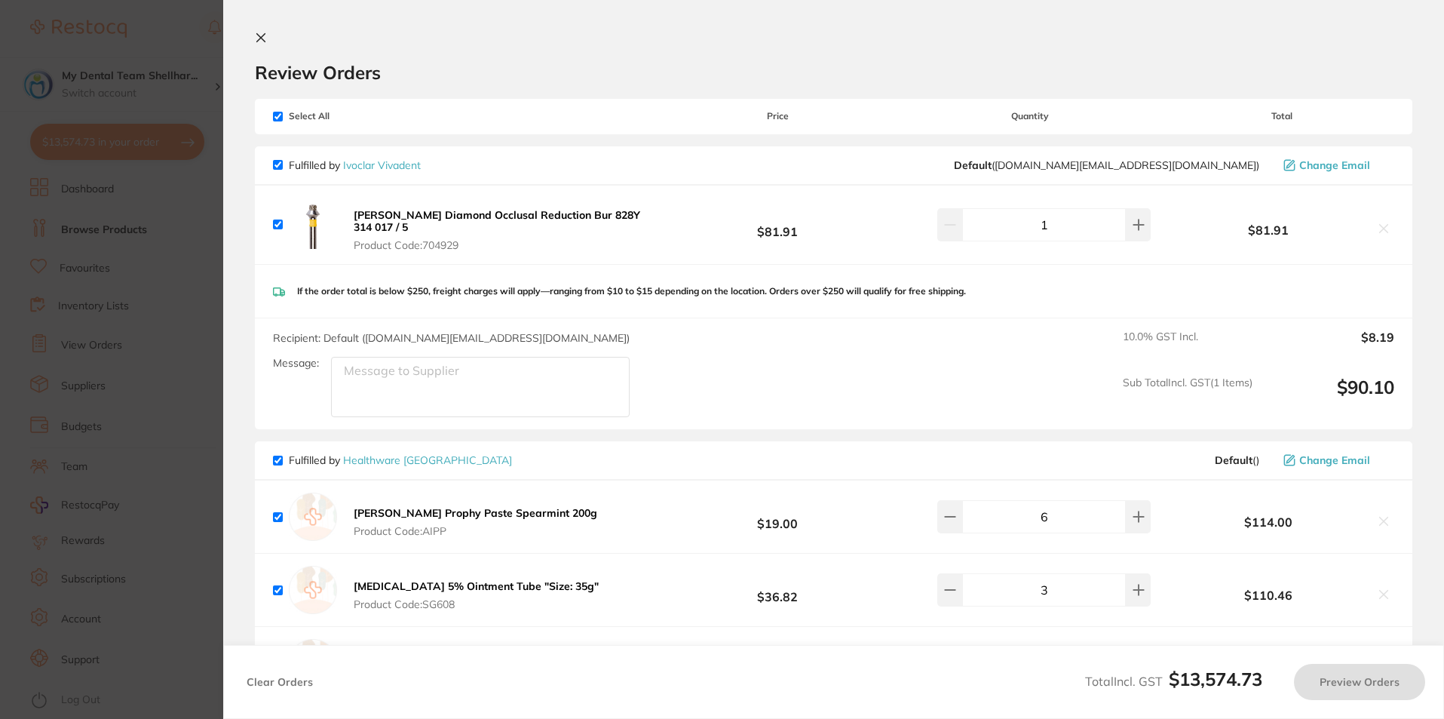
checkbox input "true"
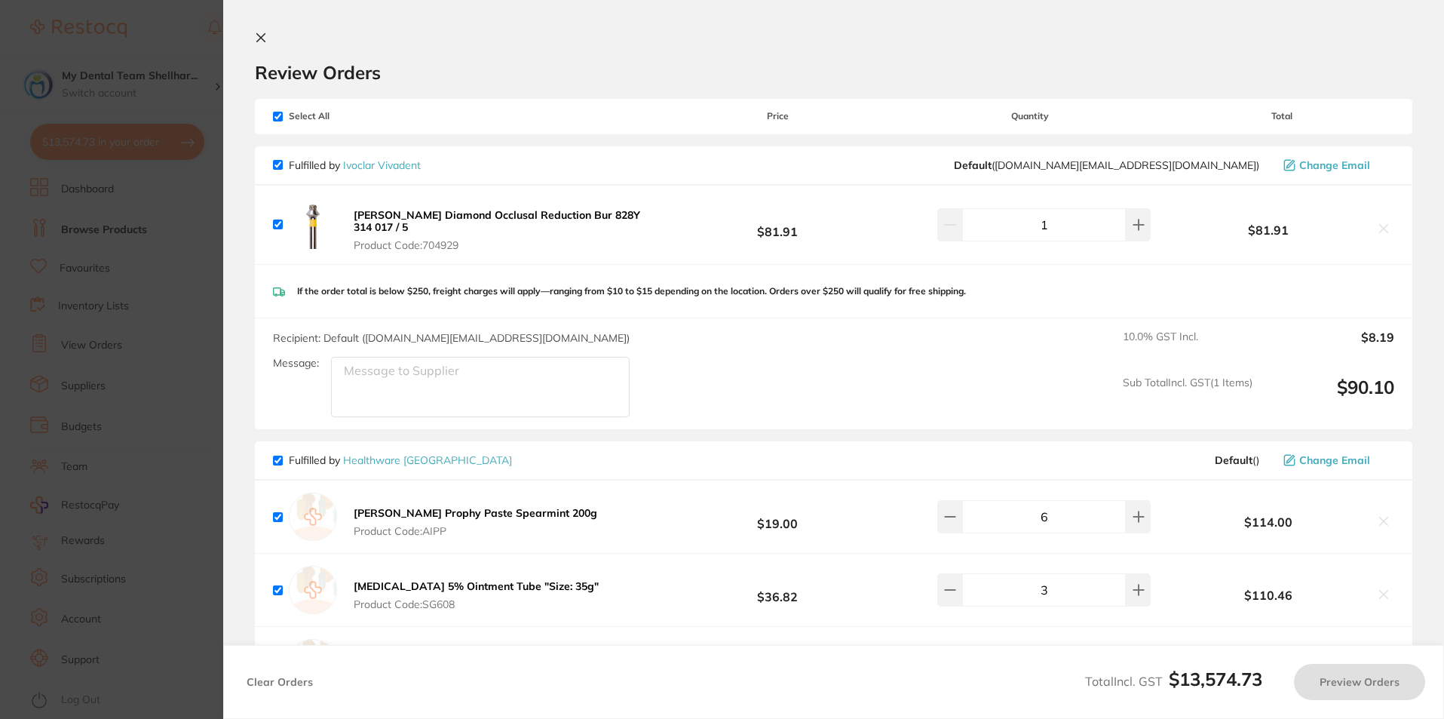
checkbox input "true"
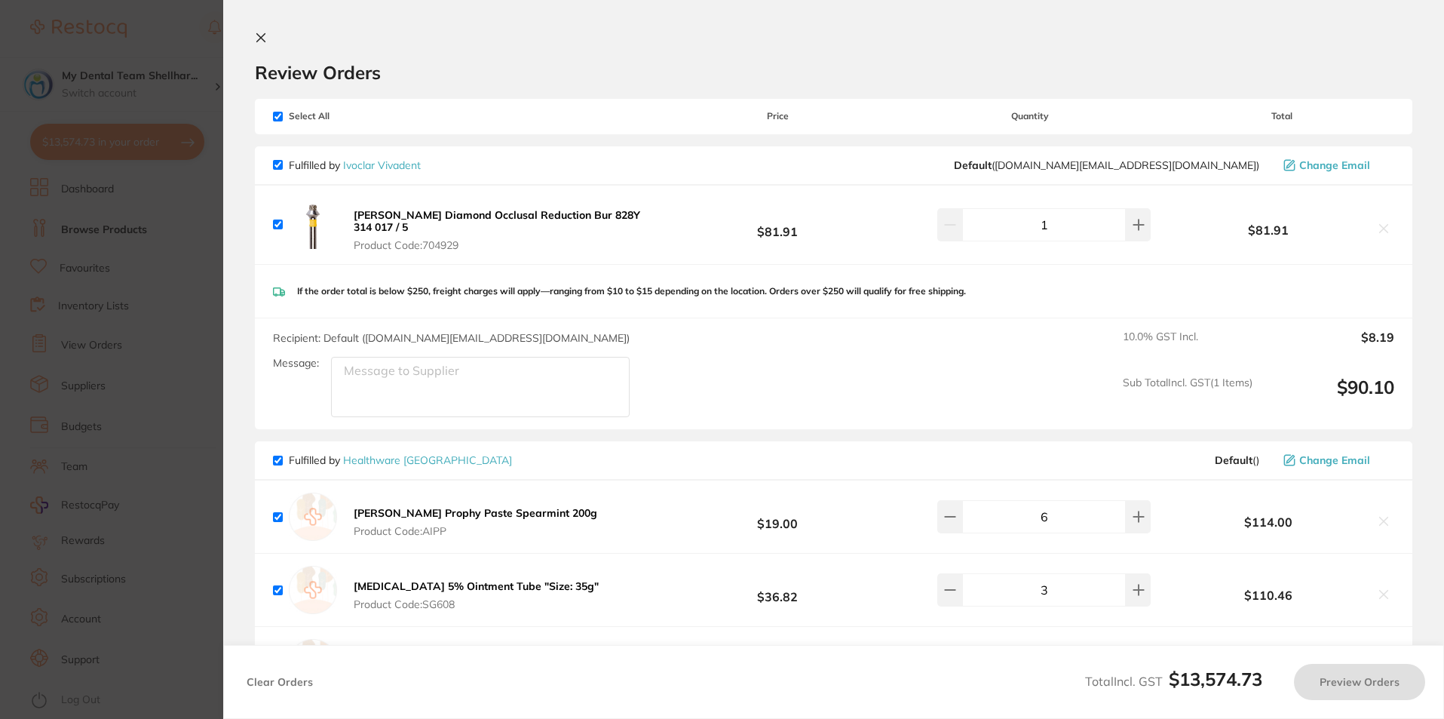
checkbox input "true"
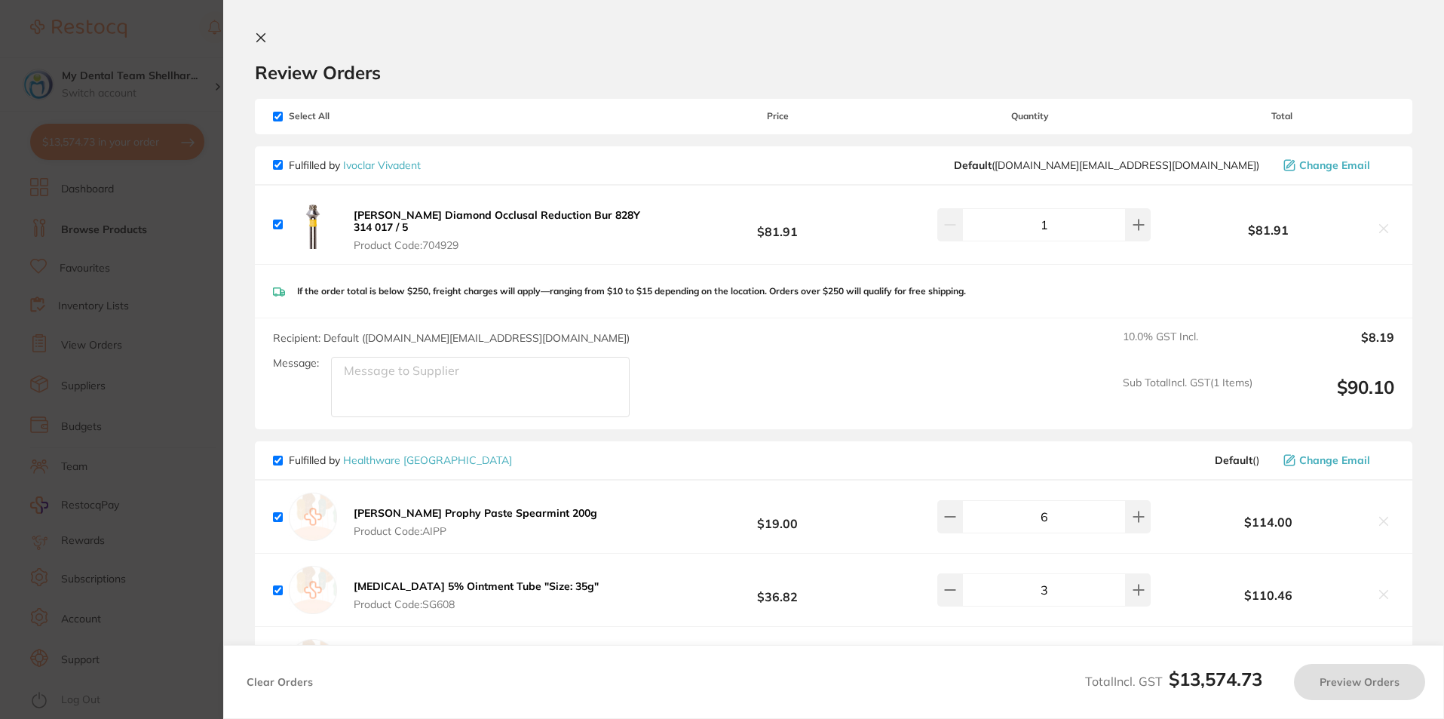
checkbox input "true"
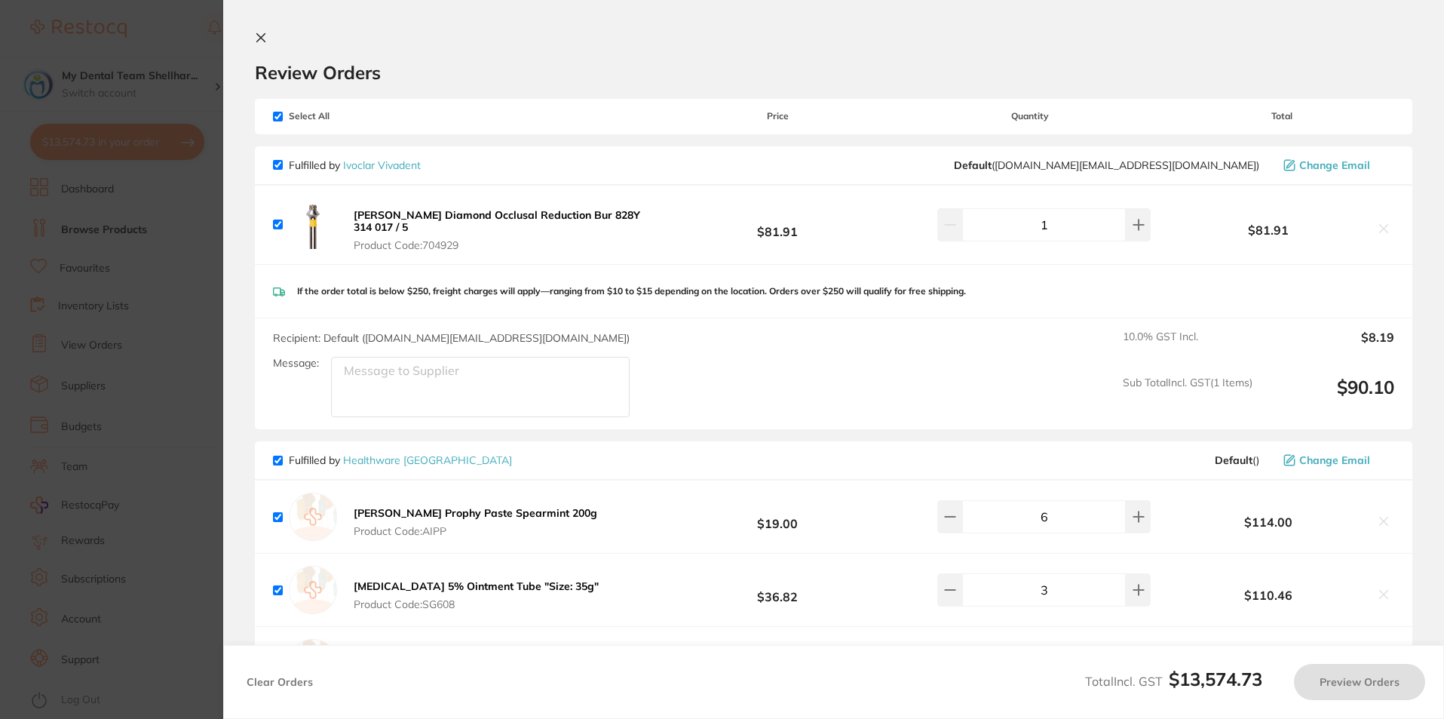
checkbox input "true"
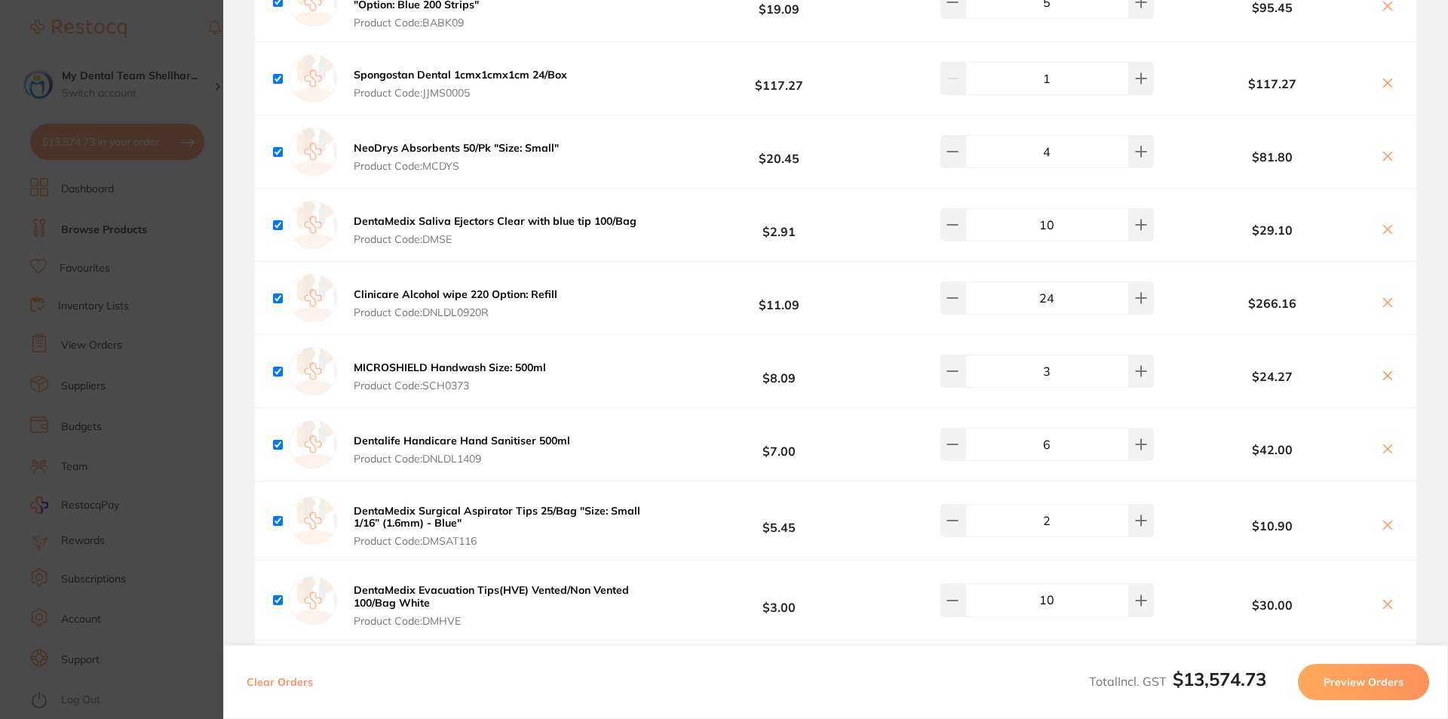
scroll to position [980, 0]
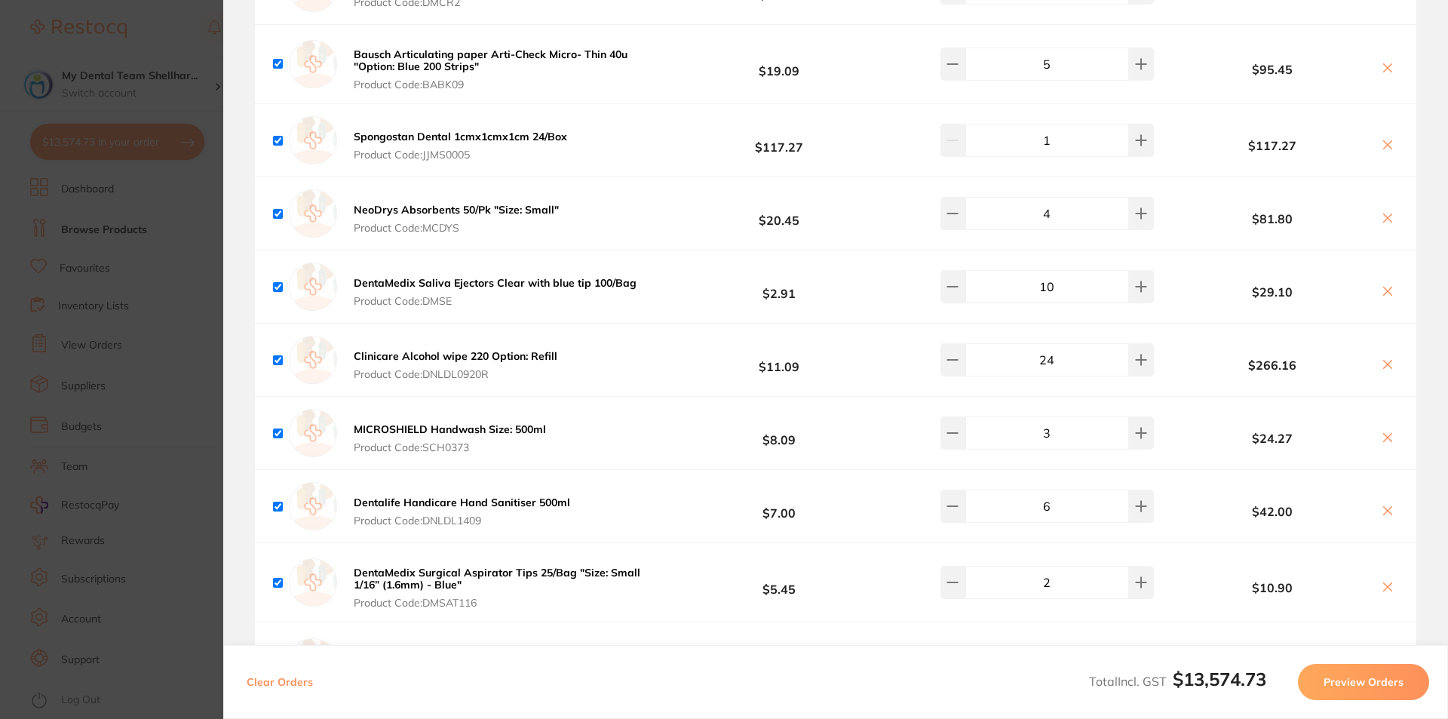
checkbox input "true"
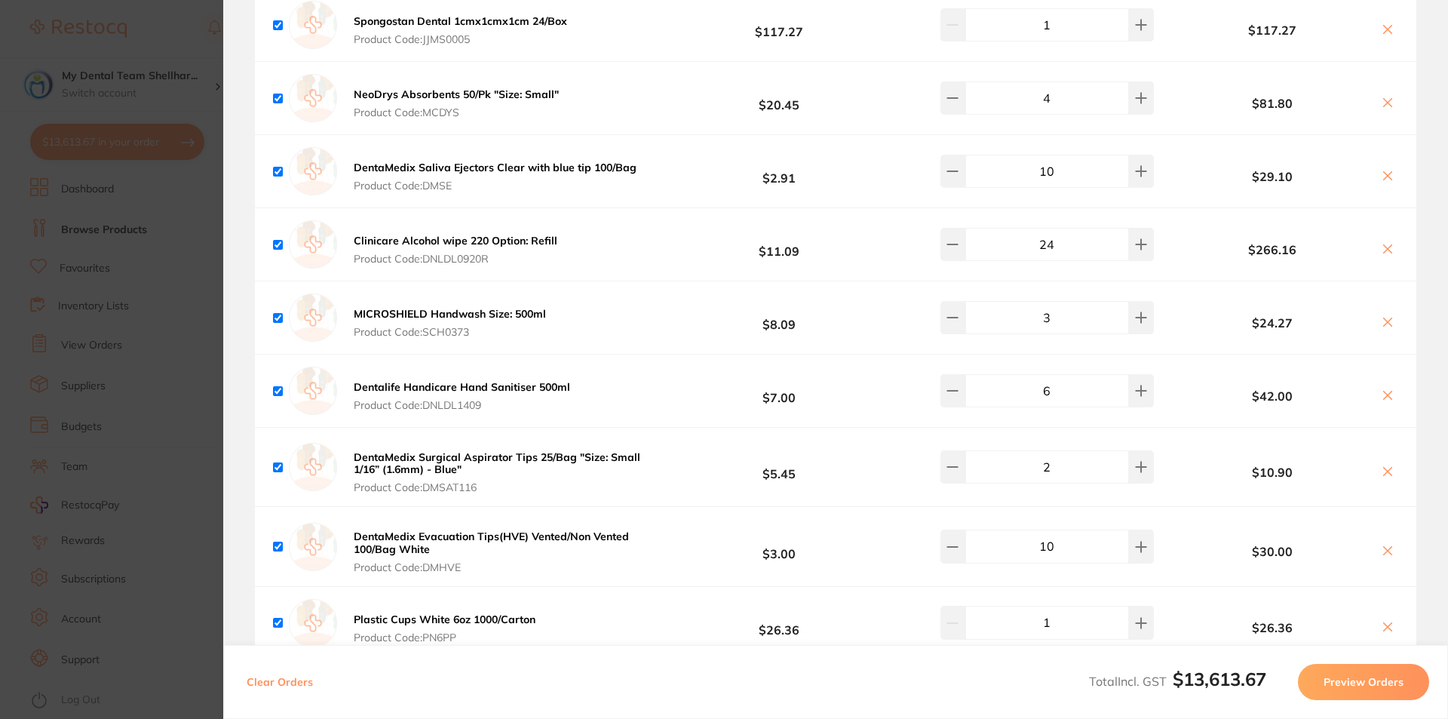
scroll to position [1206, 0]
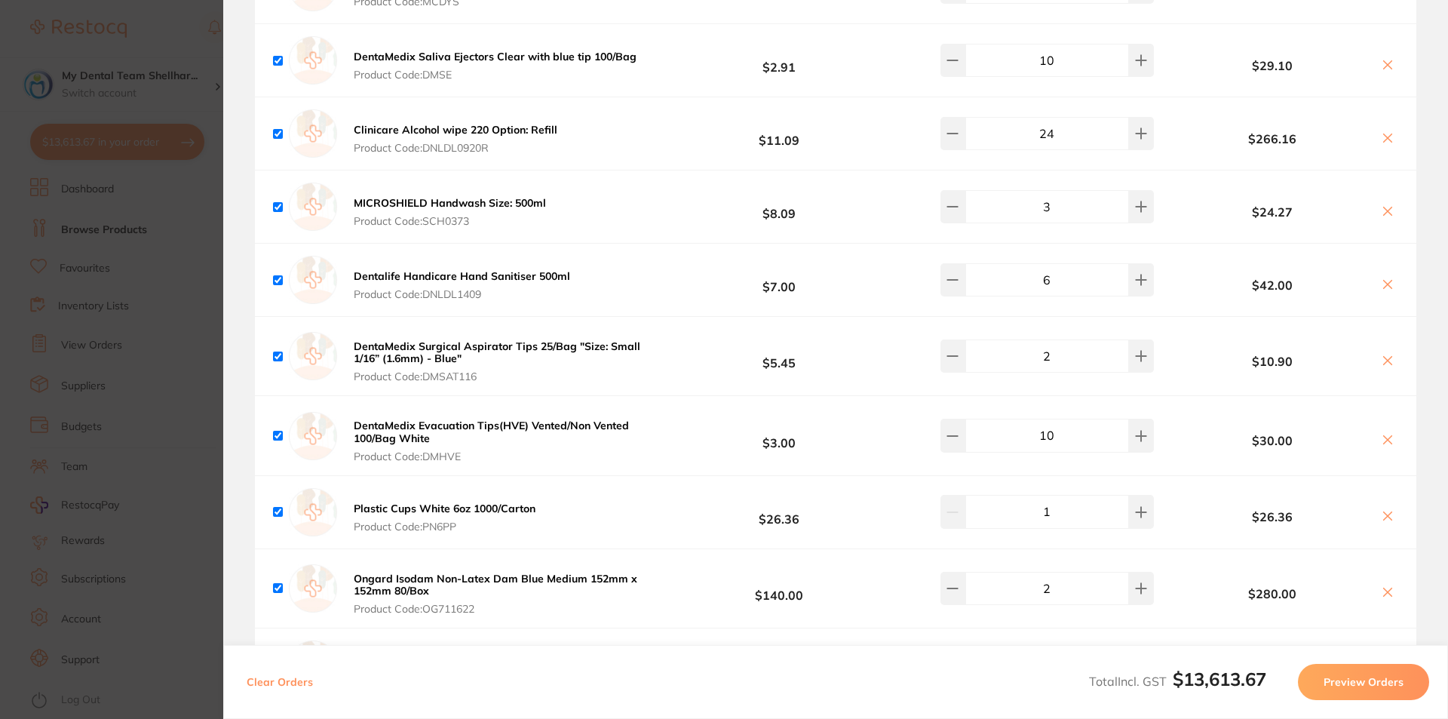
checkbox input "true"
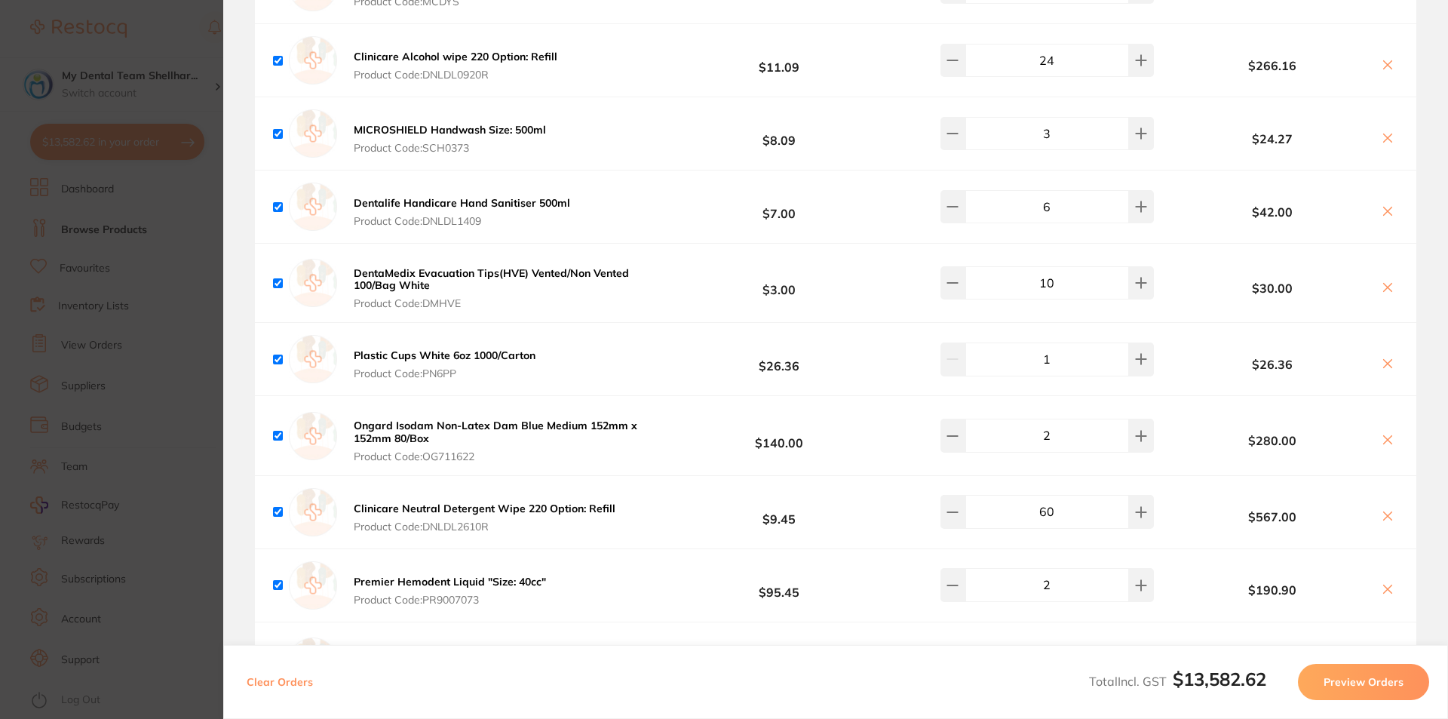
checkbox input "true"
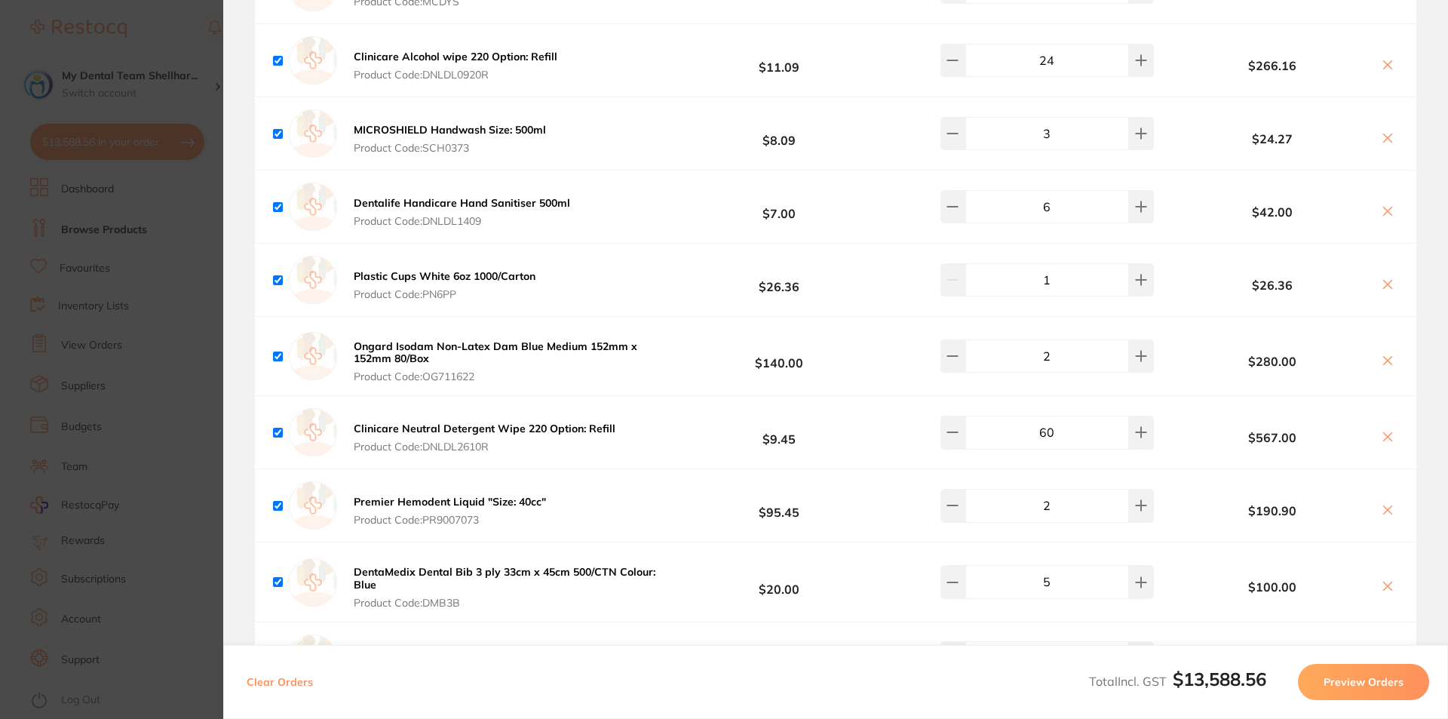
scroll to position [1433, 0]
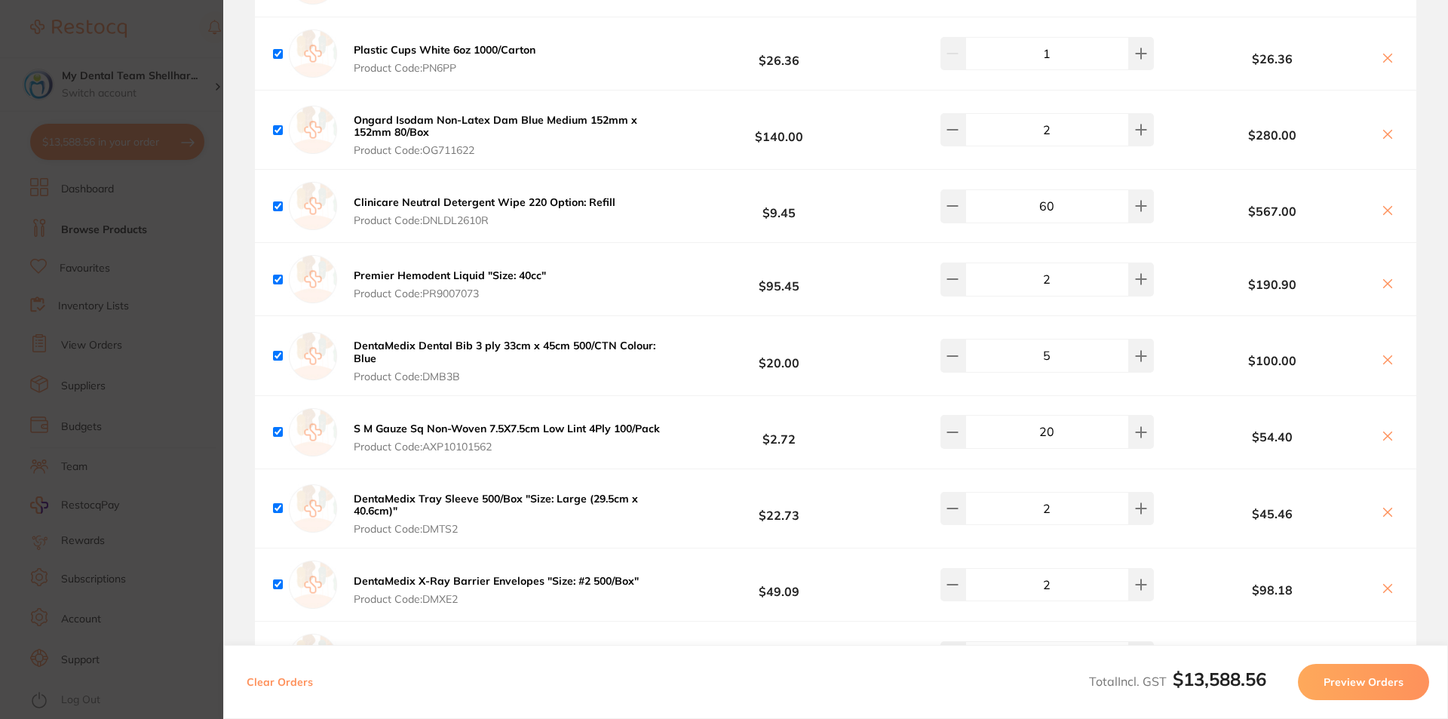
checkbox input "true"
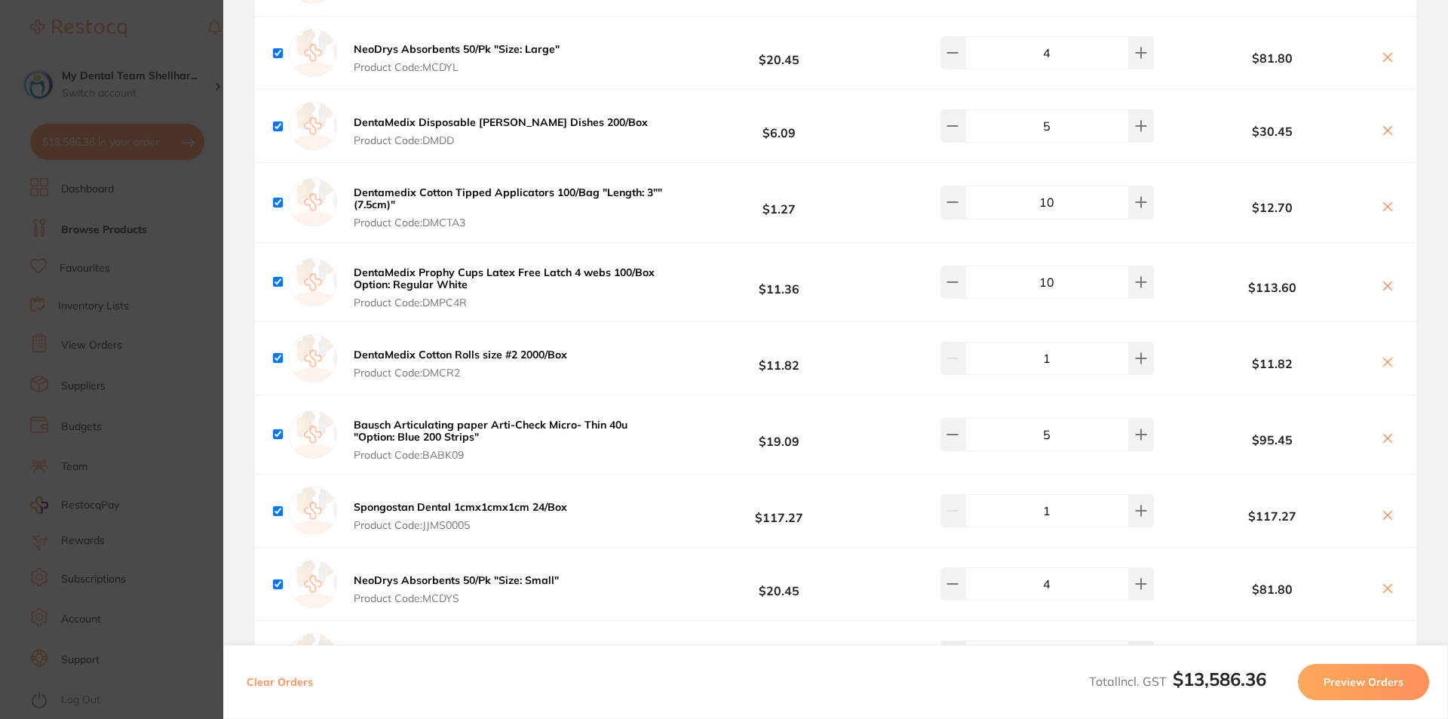
scroll to position [603, 0]
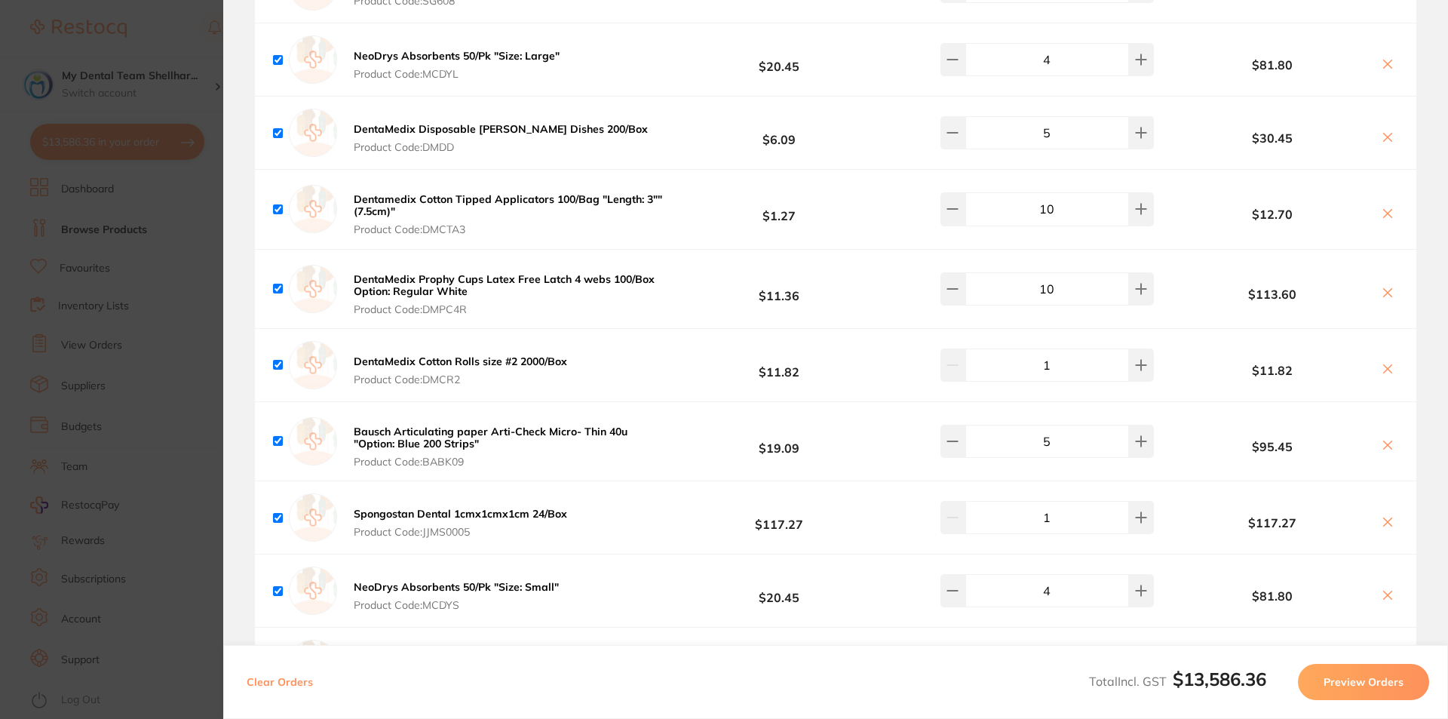
checkbox input "true"
type input "6"
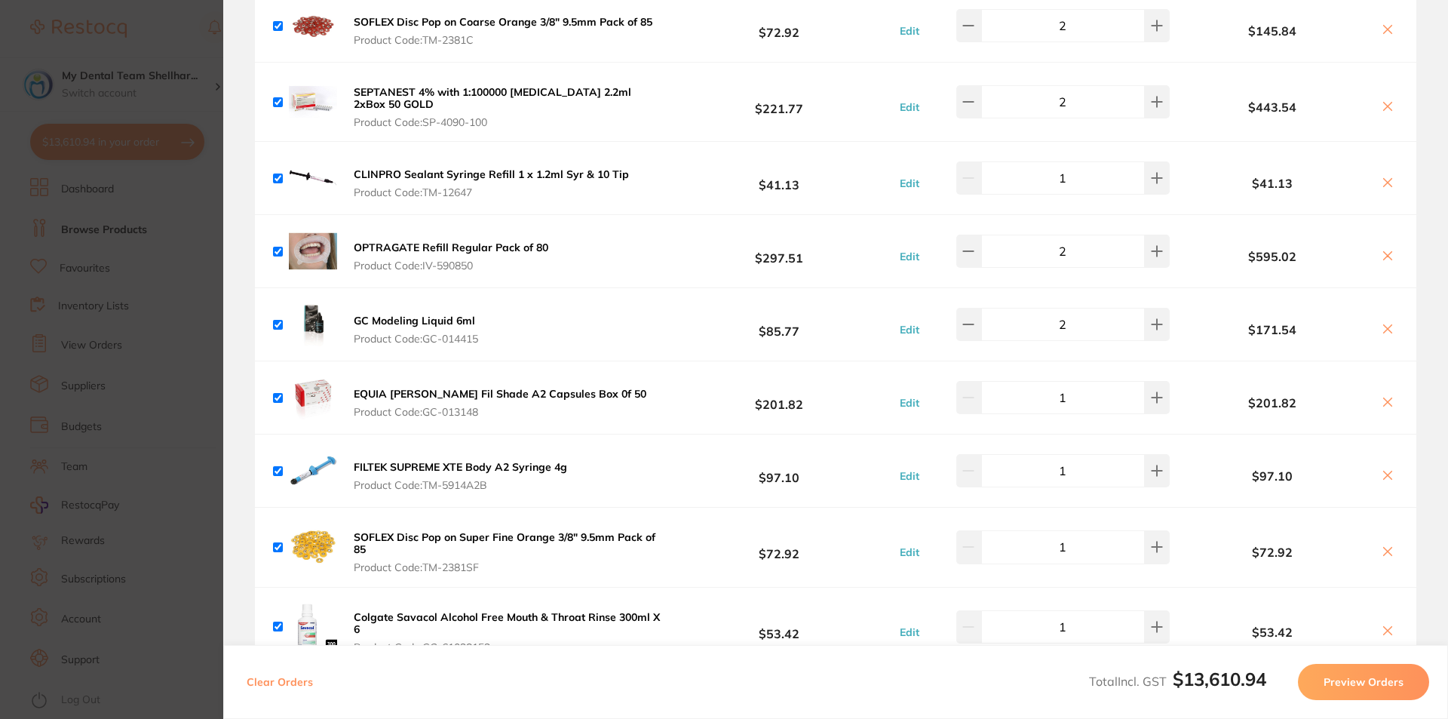
scroll to position [5957, 0]
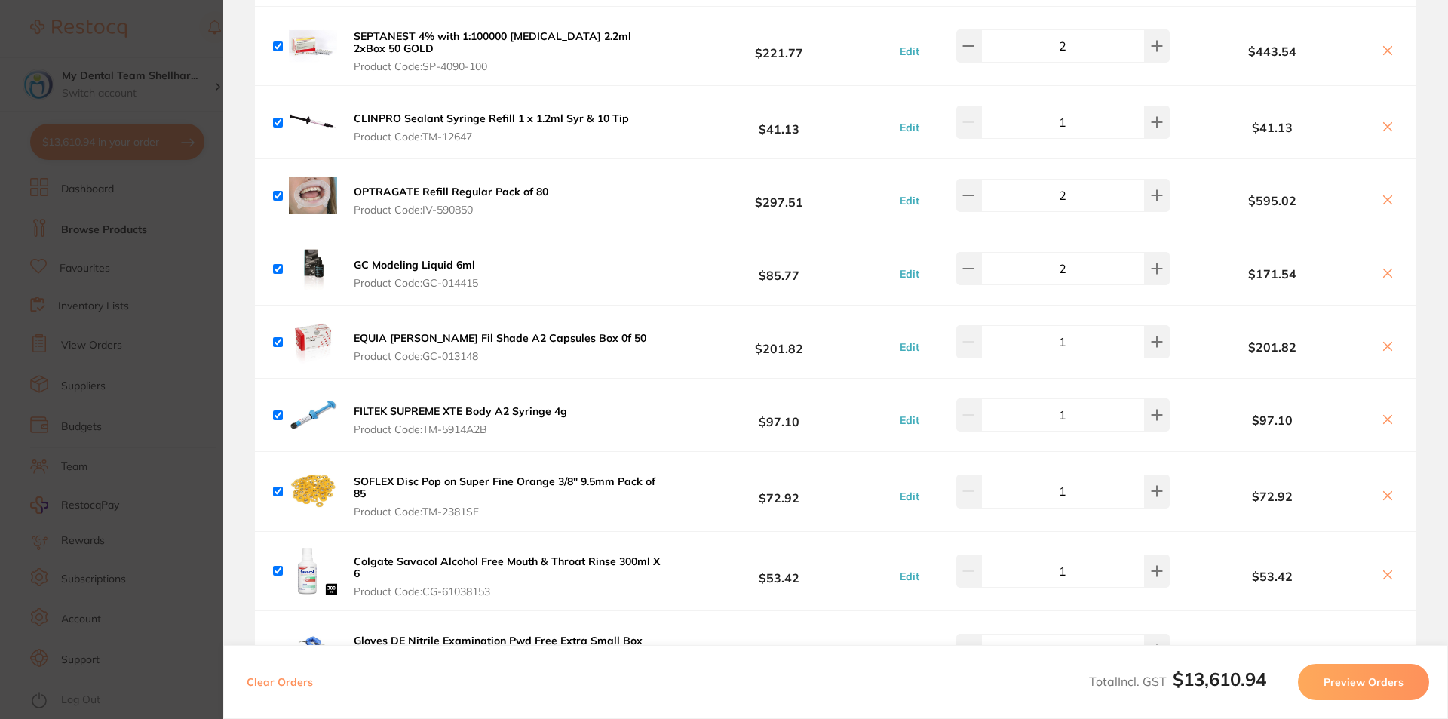
checkbox input "true"
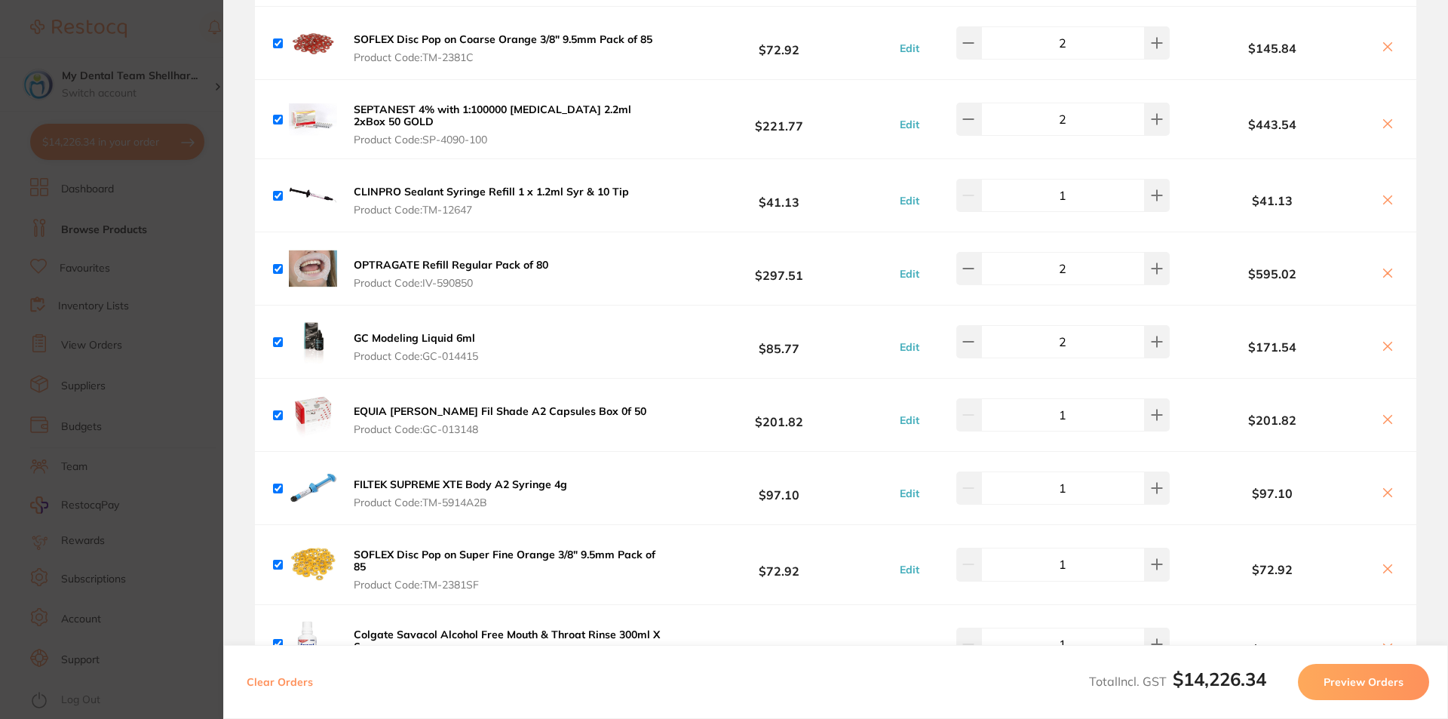
scroll to position [6030, 0]
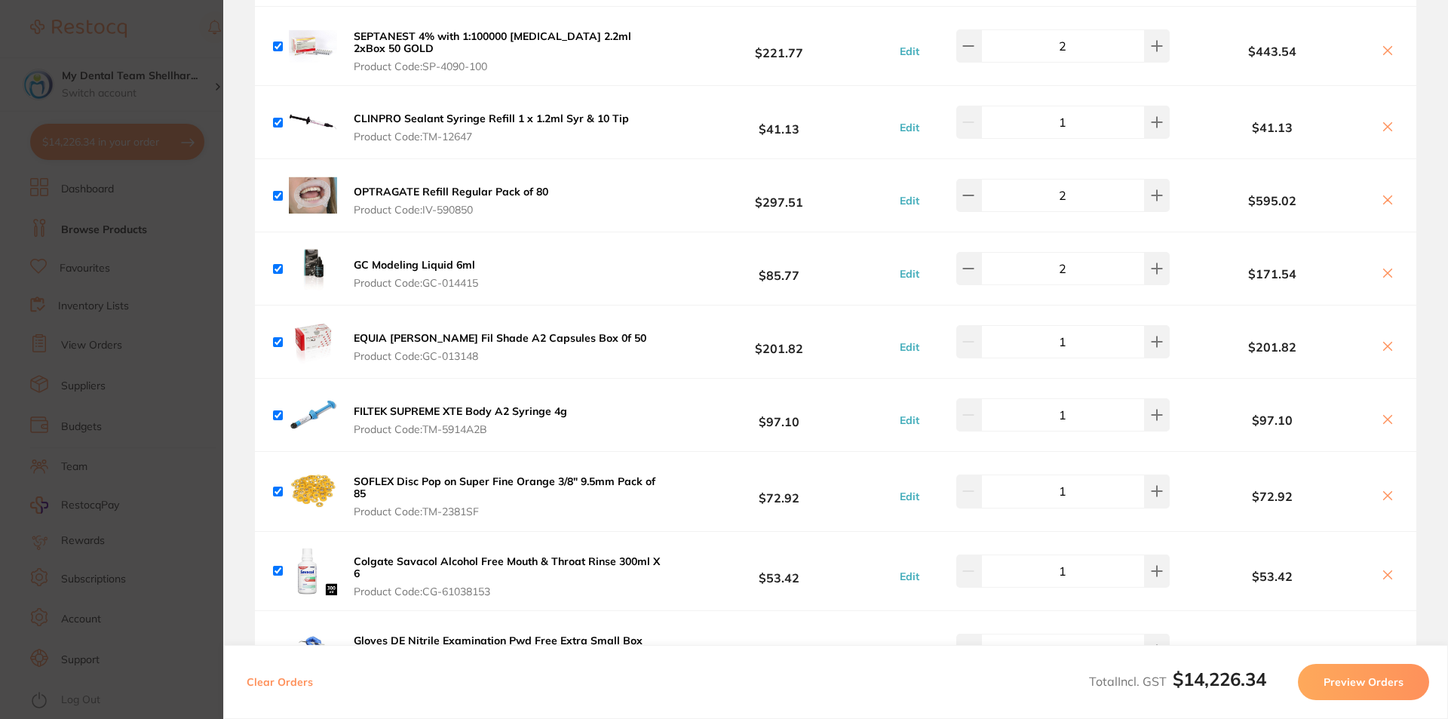
checkbox input "true"
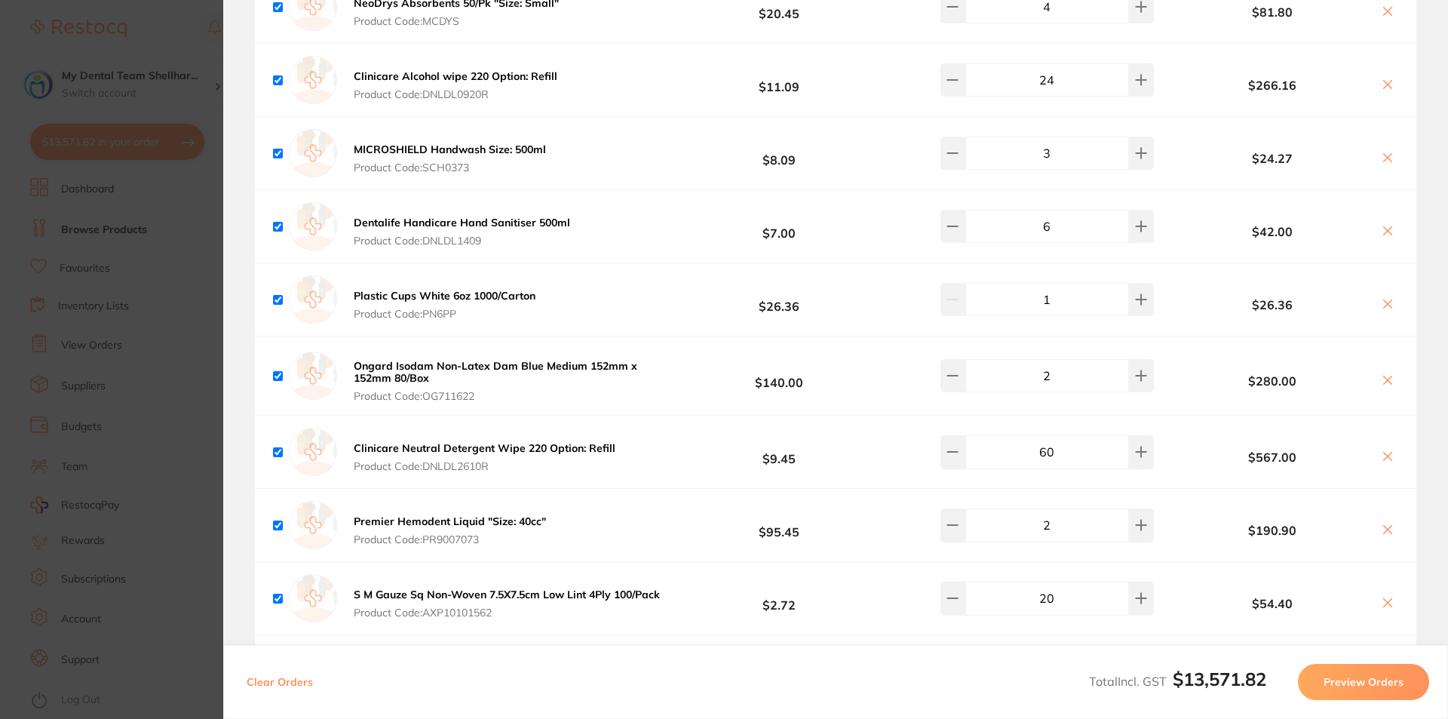
scroll to position [1129, 0]
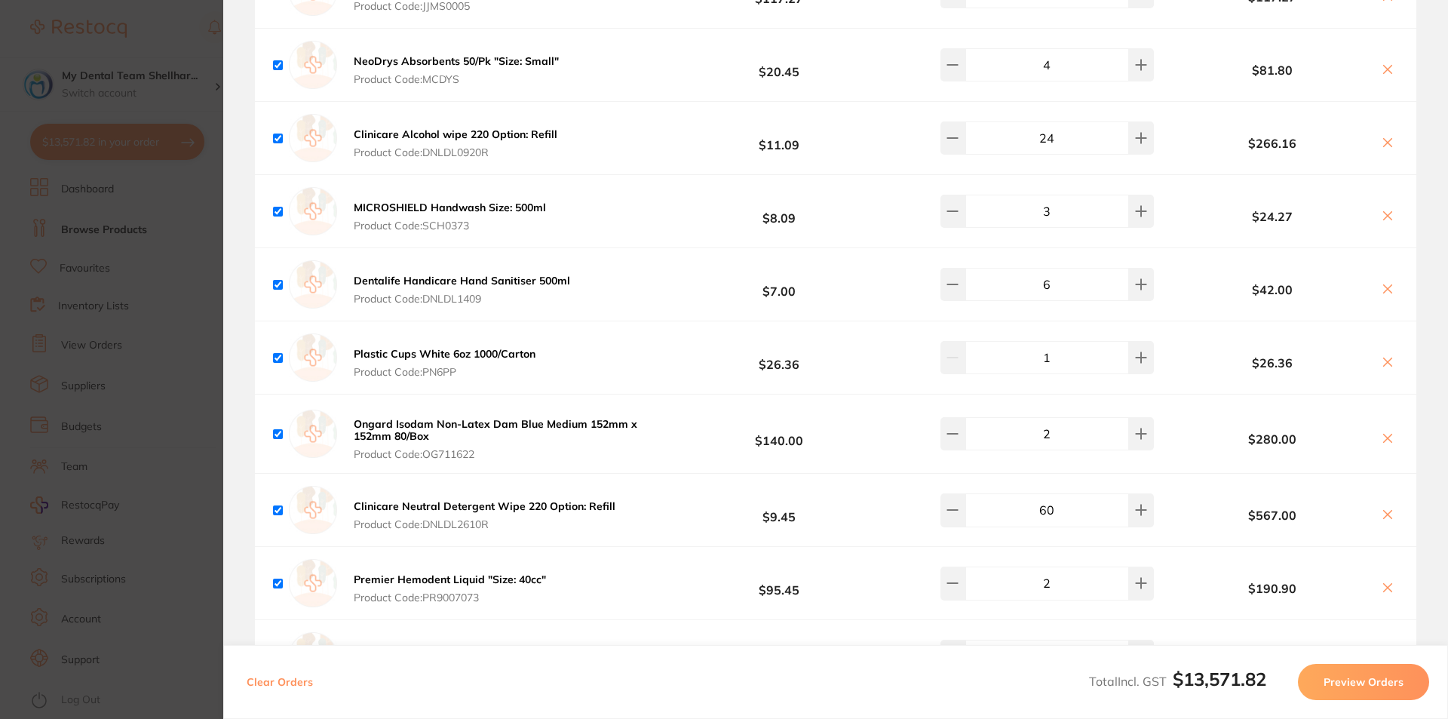
checkbox input "true"
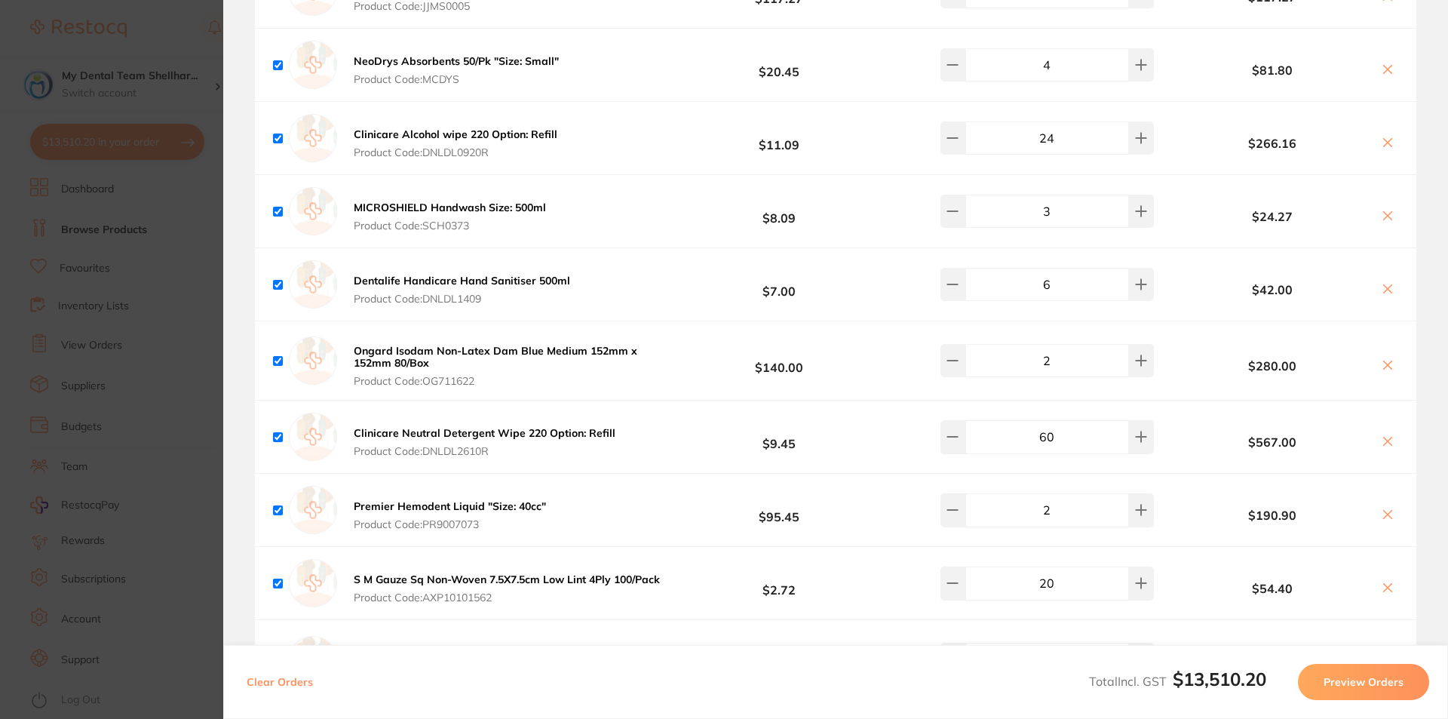
checkbox input "false"
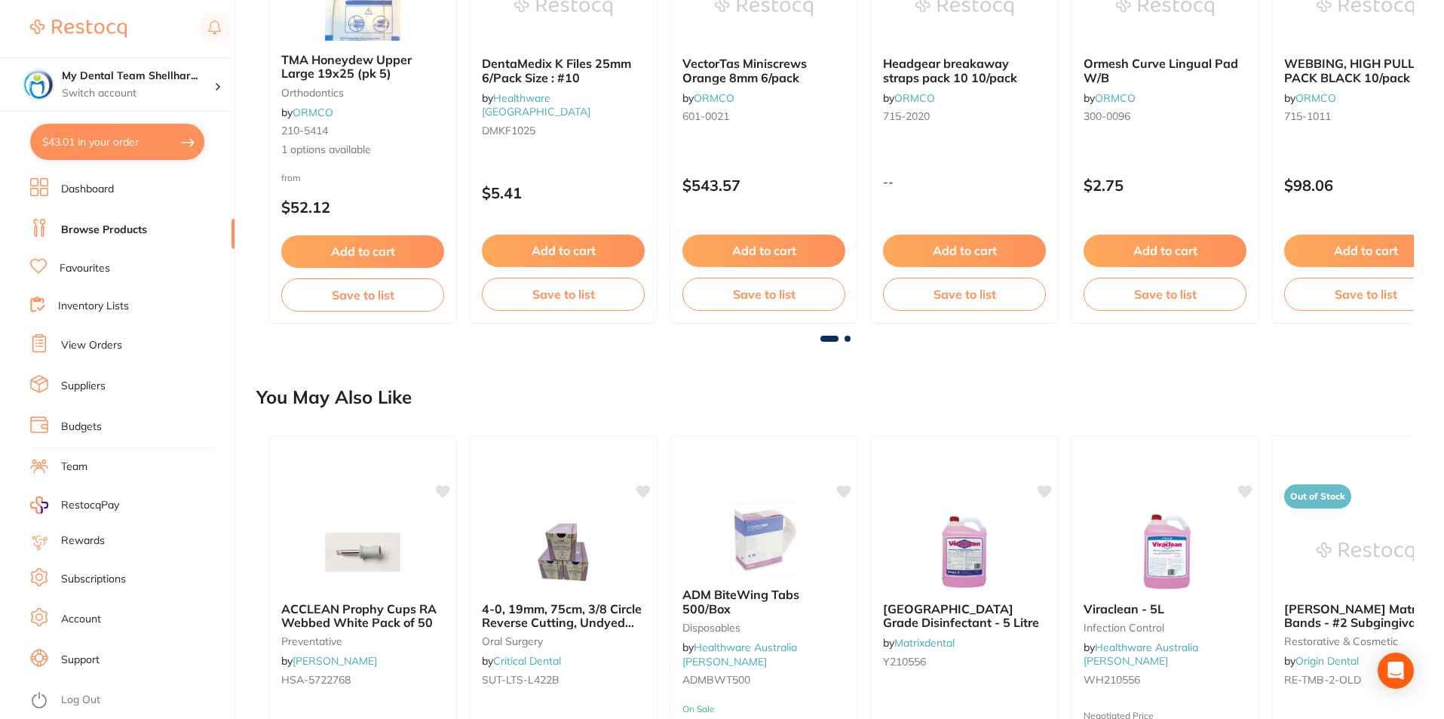
scroll to position [0, 0]
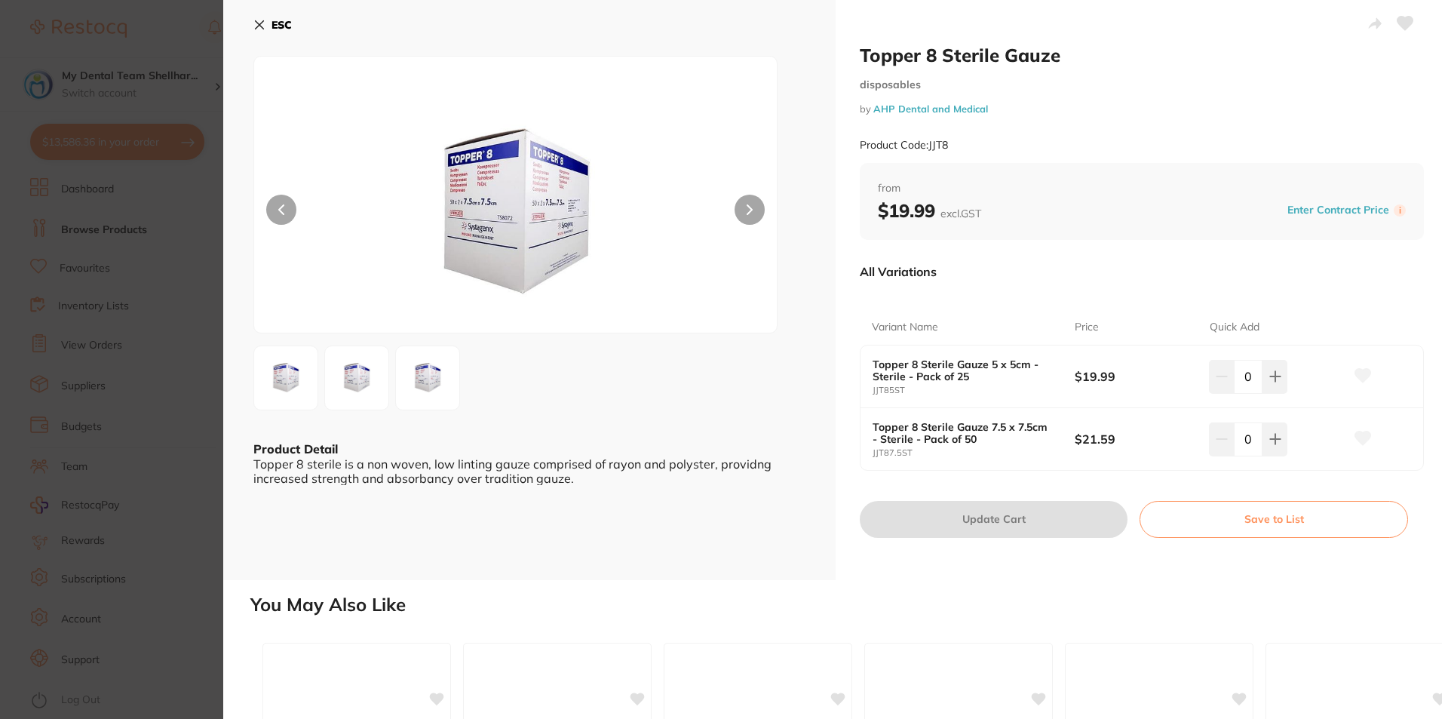
scroll to position [1, 0]
click at [216, 231] on section "Topper 8 Sterile Gauze disposables by AHP Dental and Medical Product Code: JJT8…" at bounding box center [724, 359] width 1448 height 719
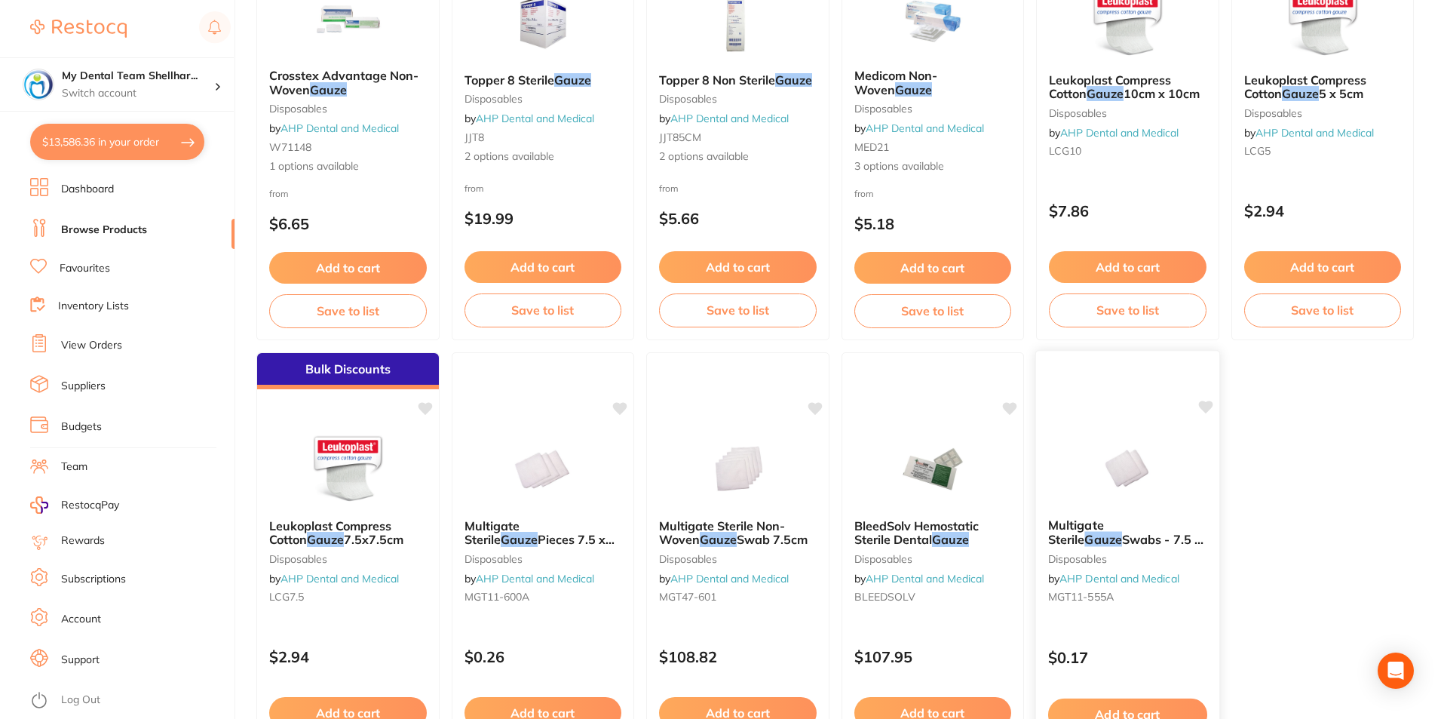
scroll to position [380, 0]
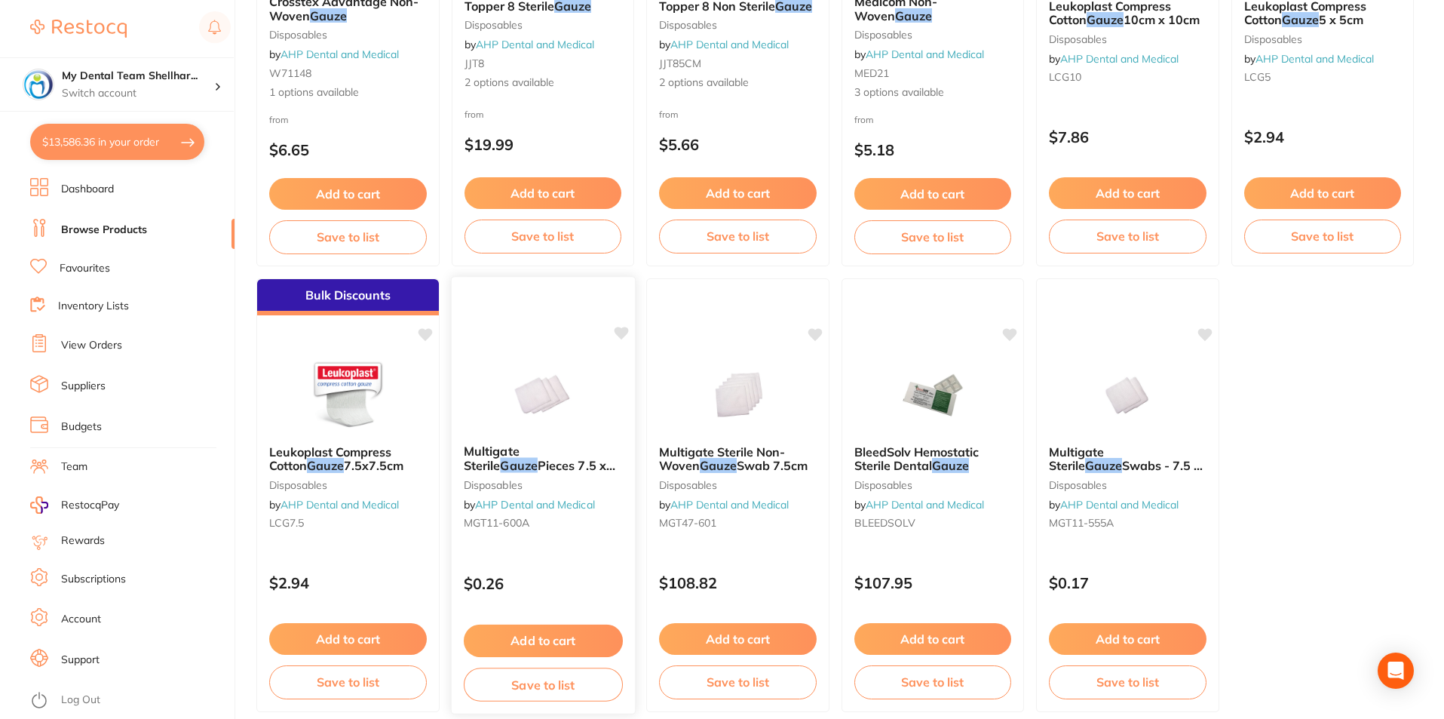
click at [556, 400] on img at bounding box center [542, 394] width 99 height 76
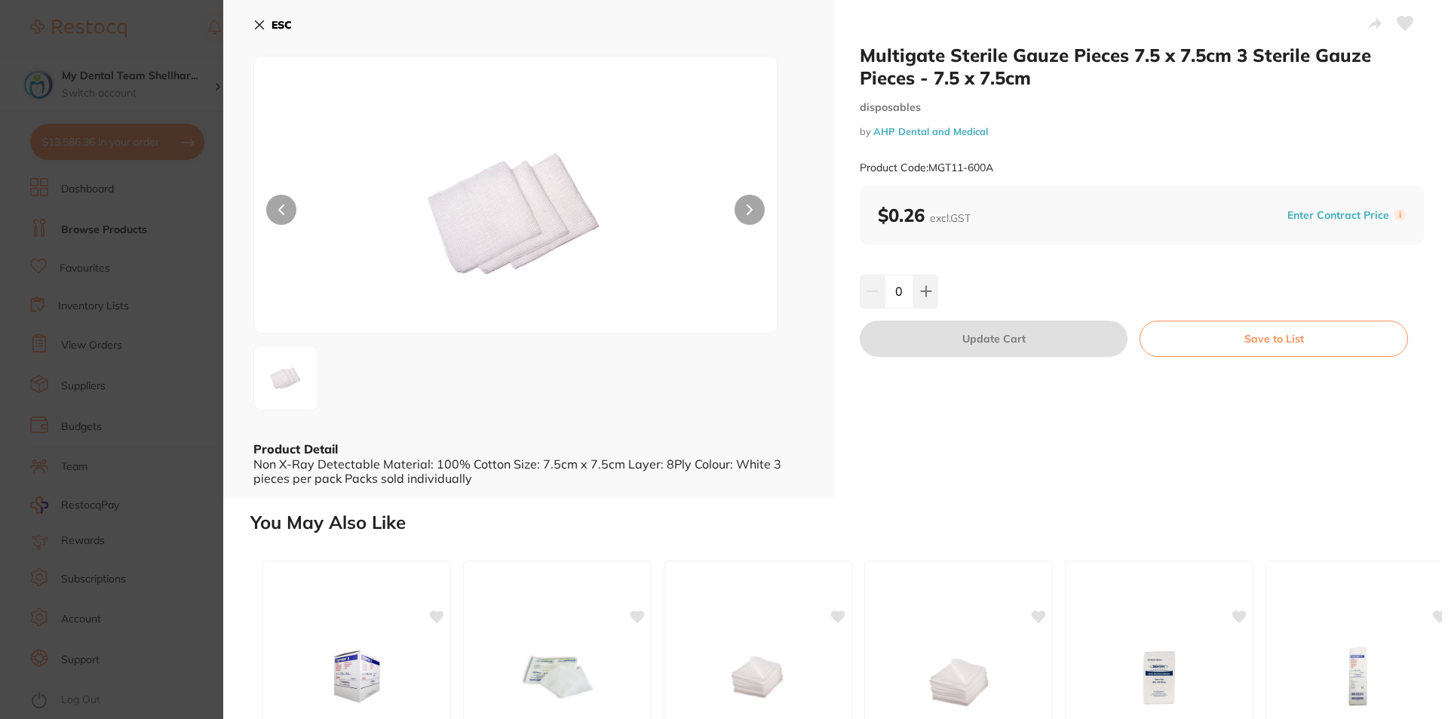
click at [265, 19] on button "ESC" at bounding box center [272, 25] width 38 height 26
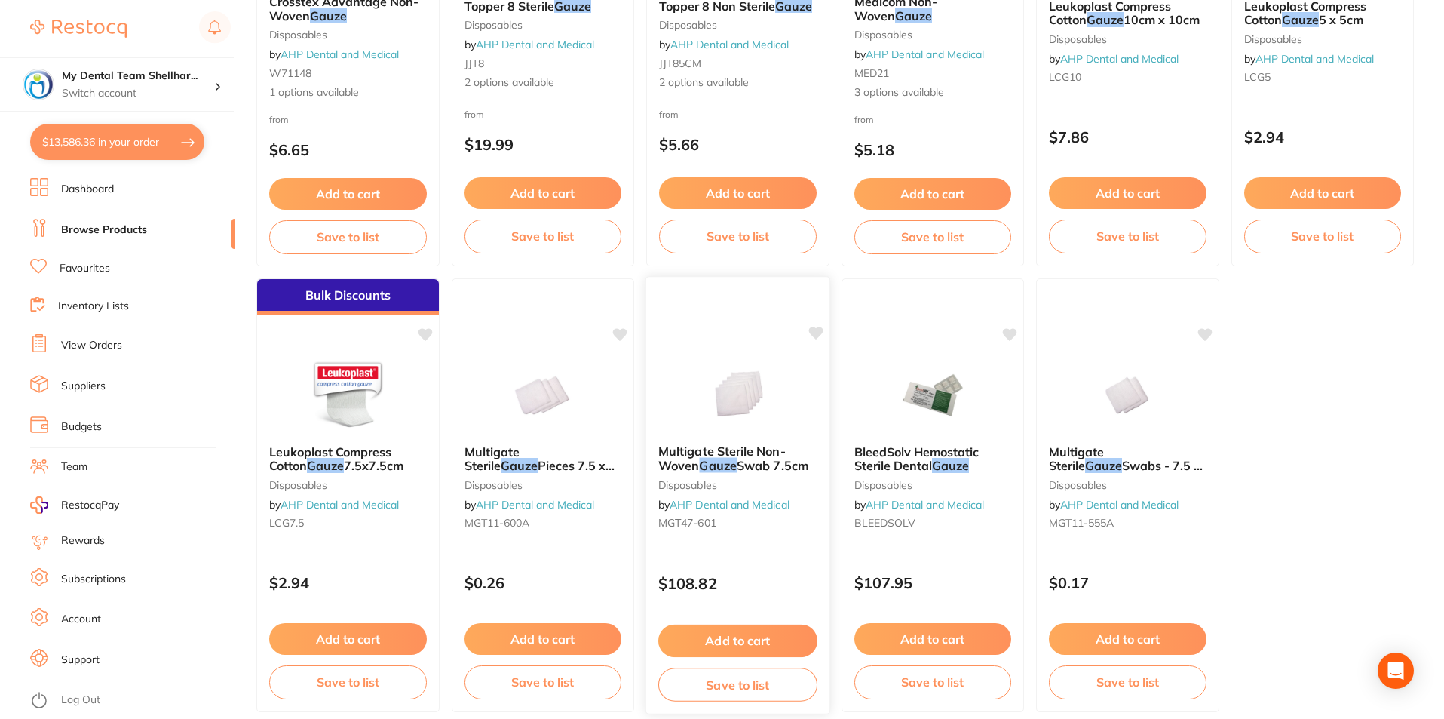
click at [766, 390] on img at bounding box center [737, 394] width 99 height 76
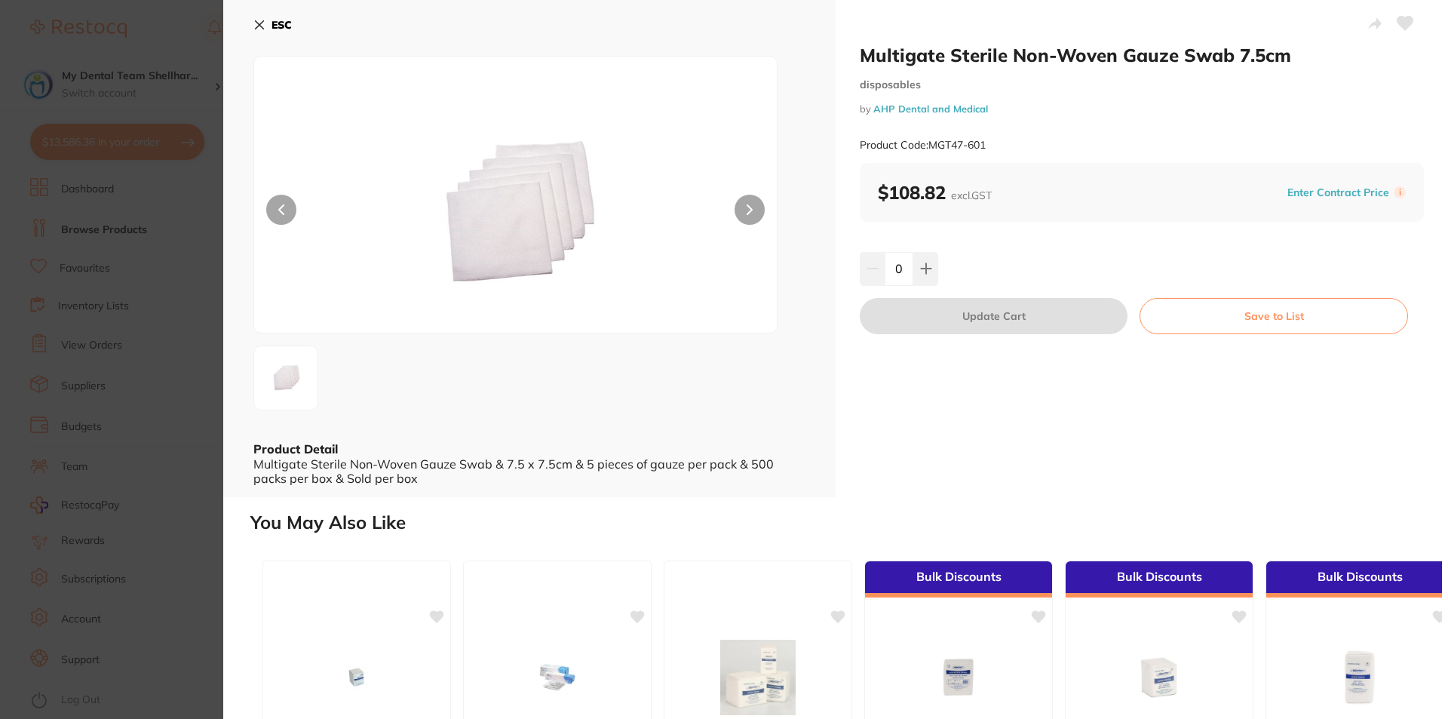
click at [201, 419] on section "Multigate Sterile Non-Woven Gauze Swab 7.5cm disposables by AHP Dental and Medi…" at bounding box center [724, 359] width 1448 height 719
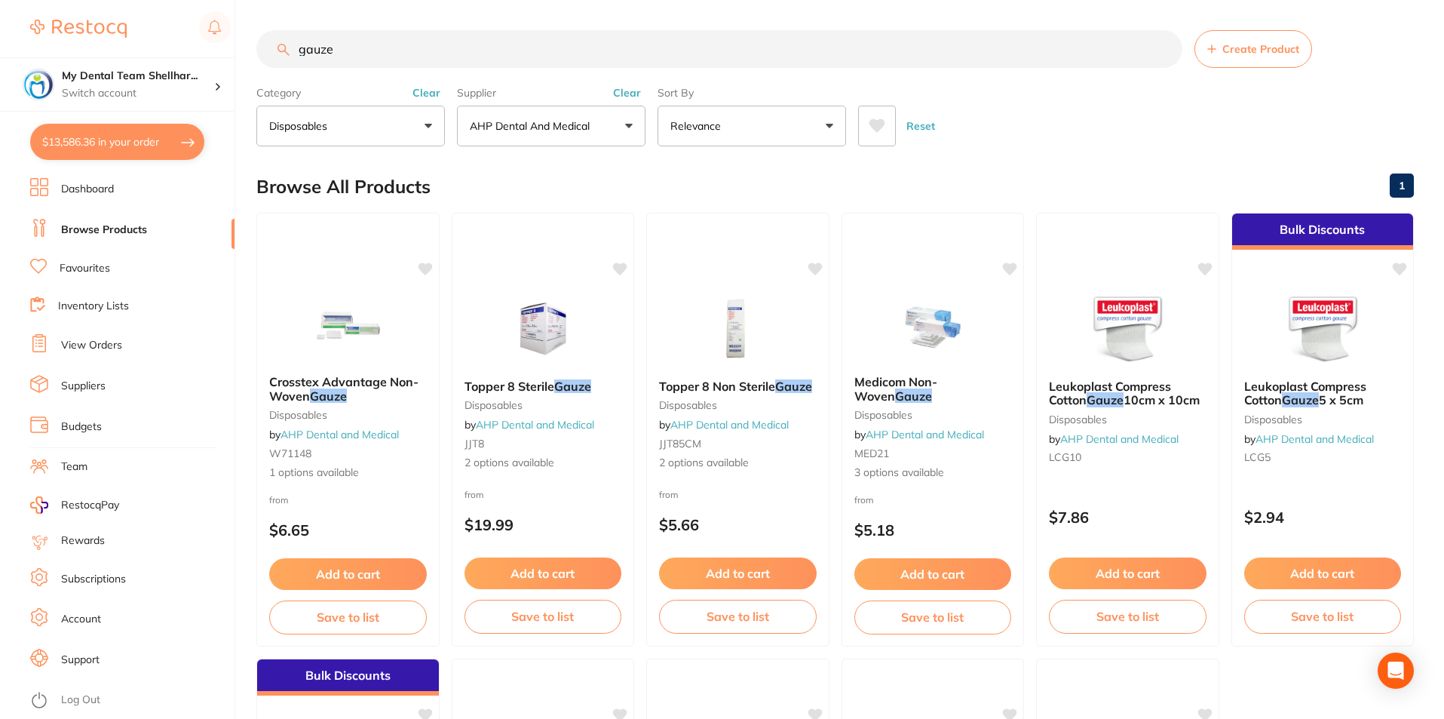
click at [682, 51] on input "gauze" at bounding box center [719, 49] width 926 height 38
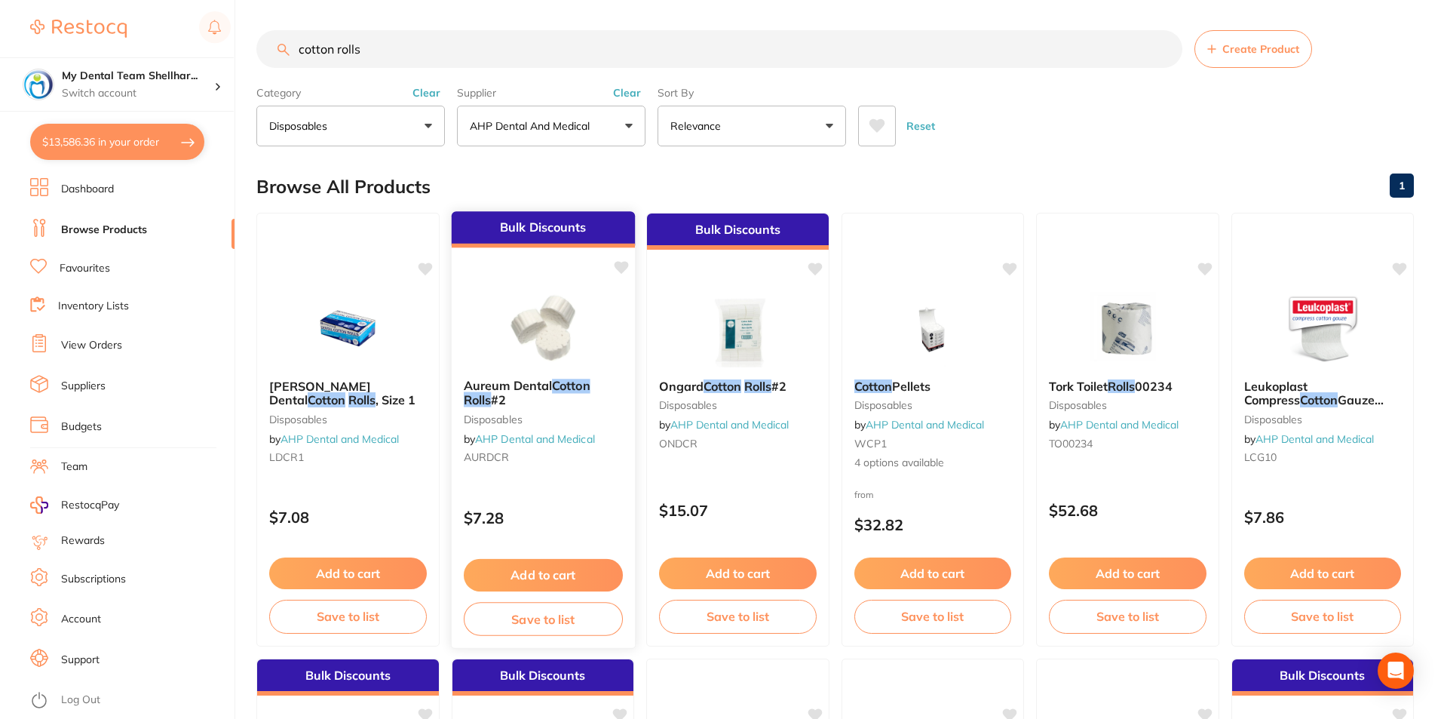
type input "cotton rolls"
click at [598, 287] on div "Bulk Discounts Aureum Dental Cotton Rolls #2 disposables by AHP Dental and Medi…" at bounding box center [542, 429] width 185 height 438
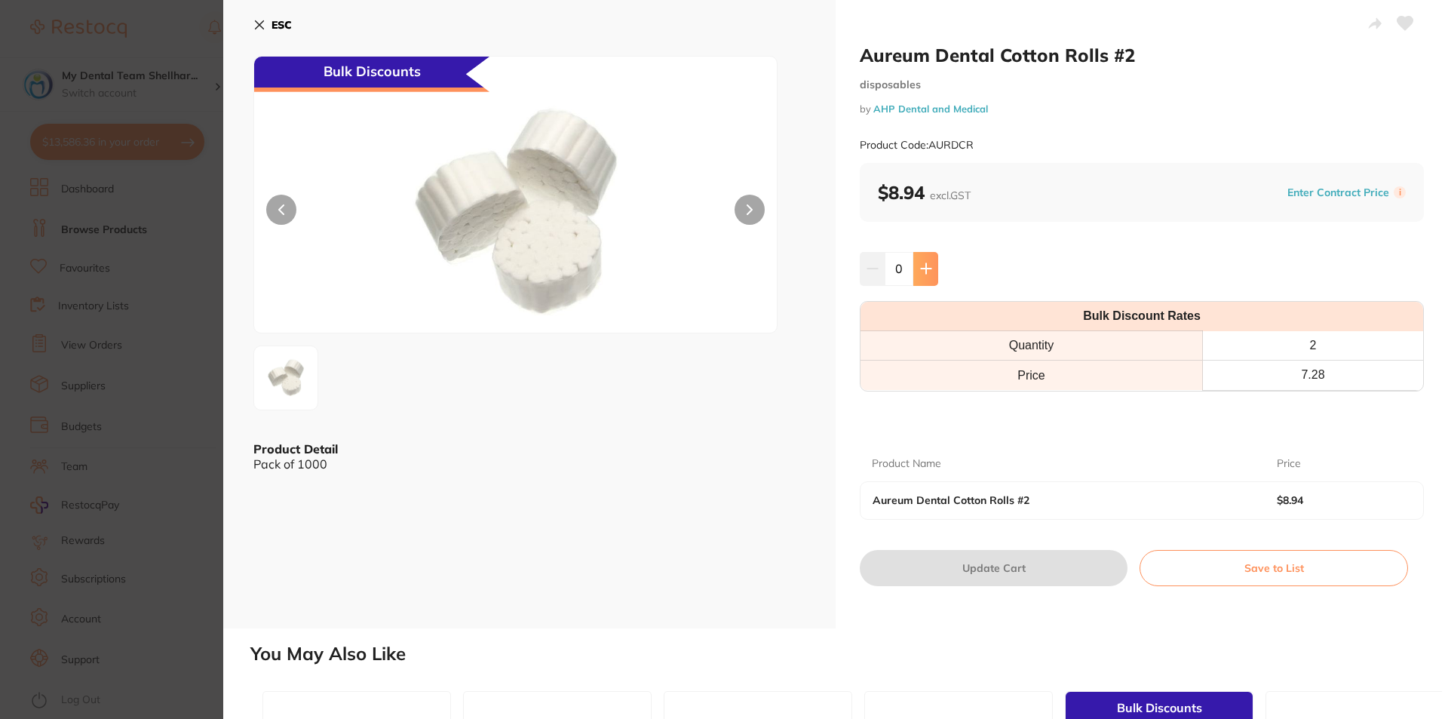
click at [926, 270] on icon at bounding box center [926, 268] width 12 height 12
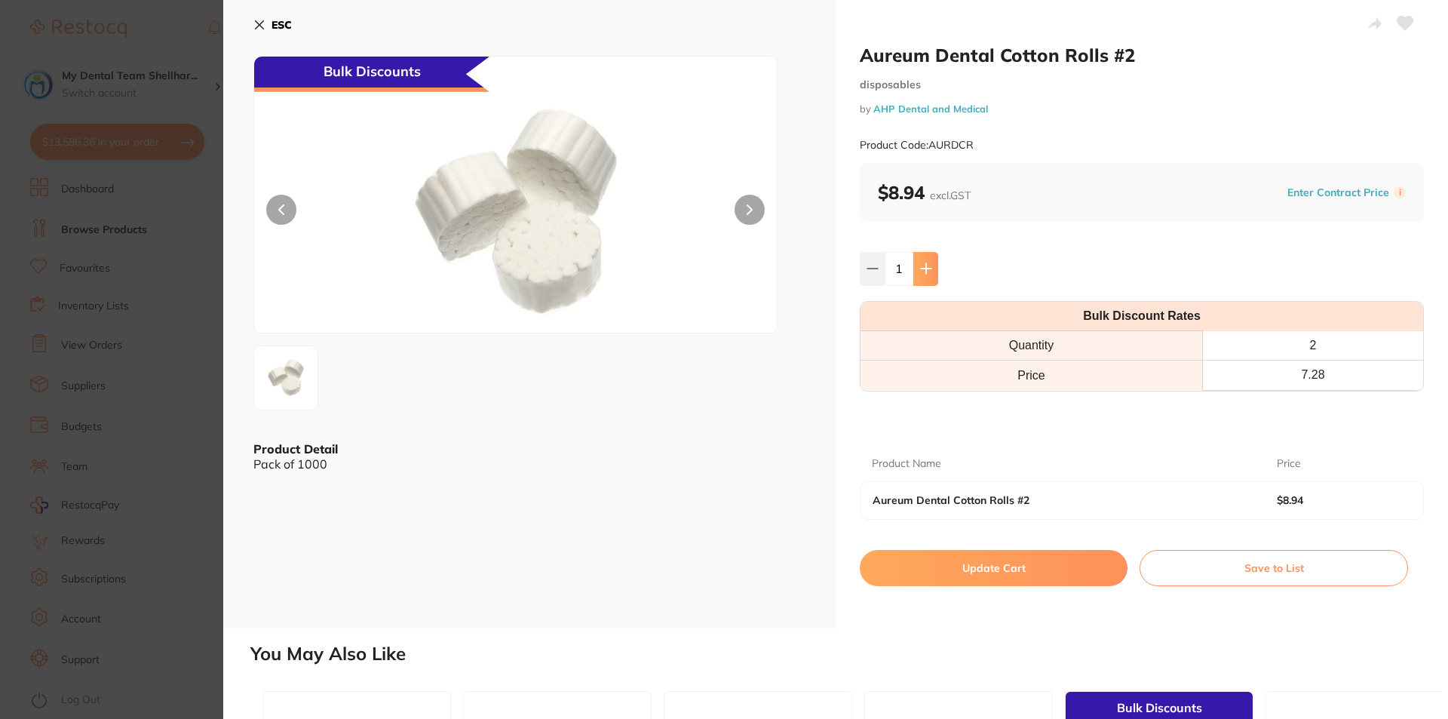
click at [926, 270] on icon at bounding box center [926, 268] width 12 height 12
type input "2"
click at [1038, 574] on button "Update Cart" at bounding box center [994, 568] width 268 height 36
checkbox input "false"
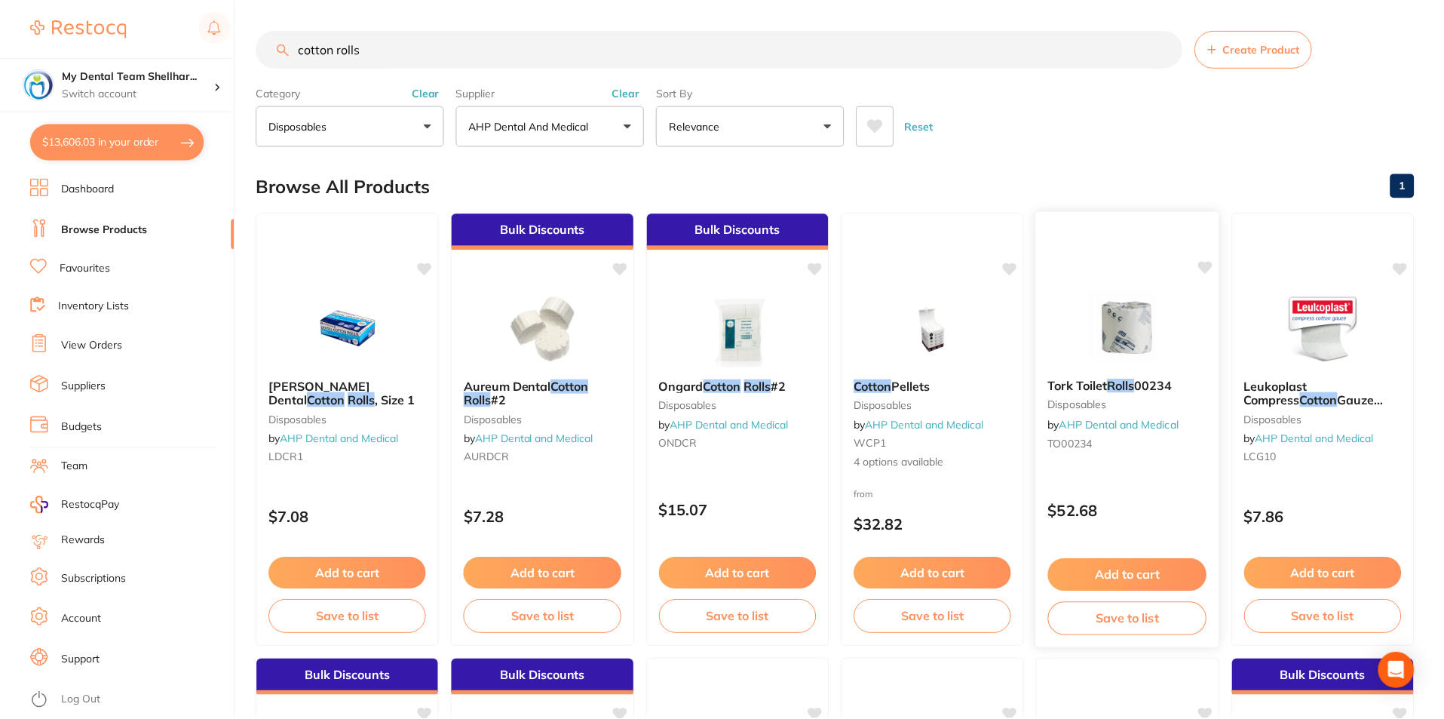
scroll to position [1, 0]
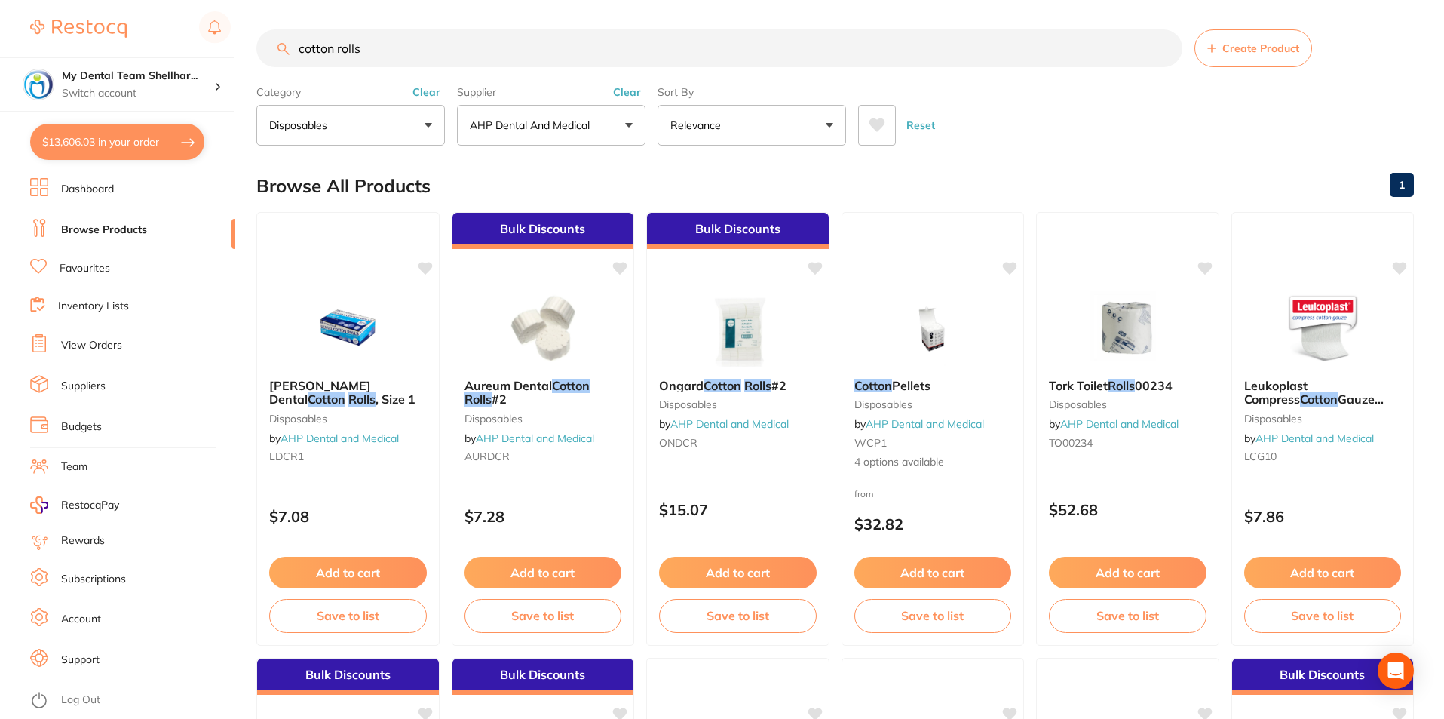
click at [90, 143] on button "$13,606.03 in your order" at bounding box center [117, 142] width 174 height 36
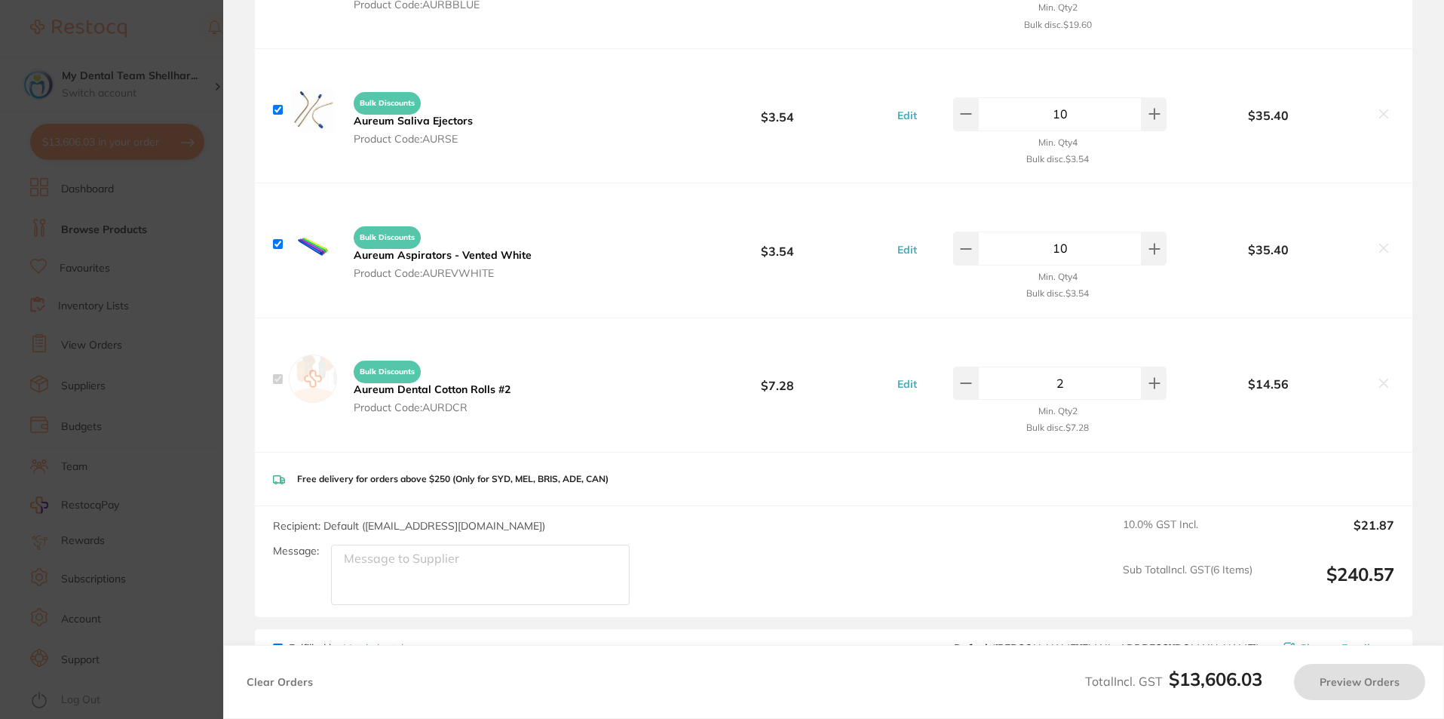
checkbox input "true"
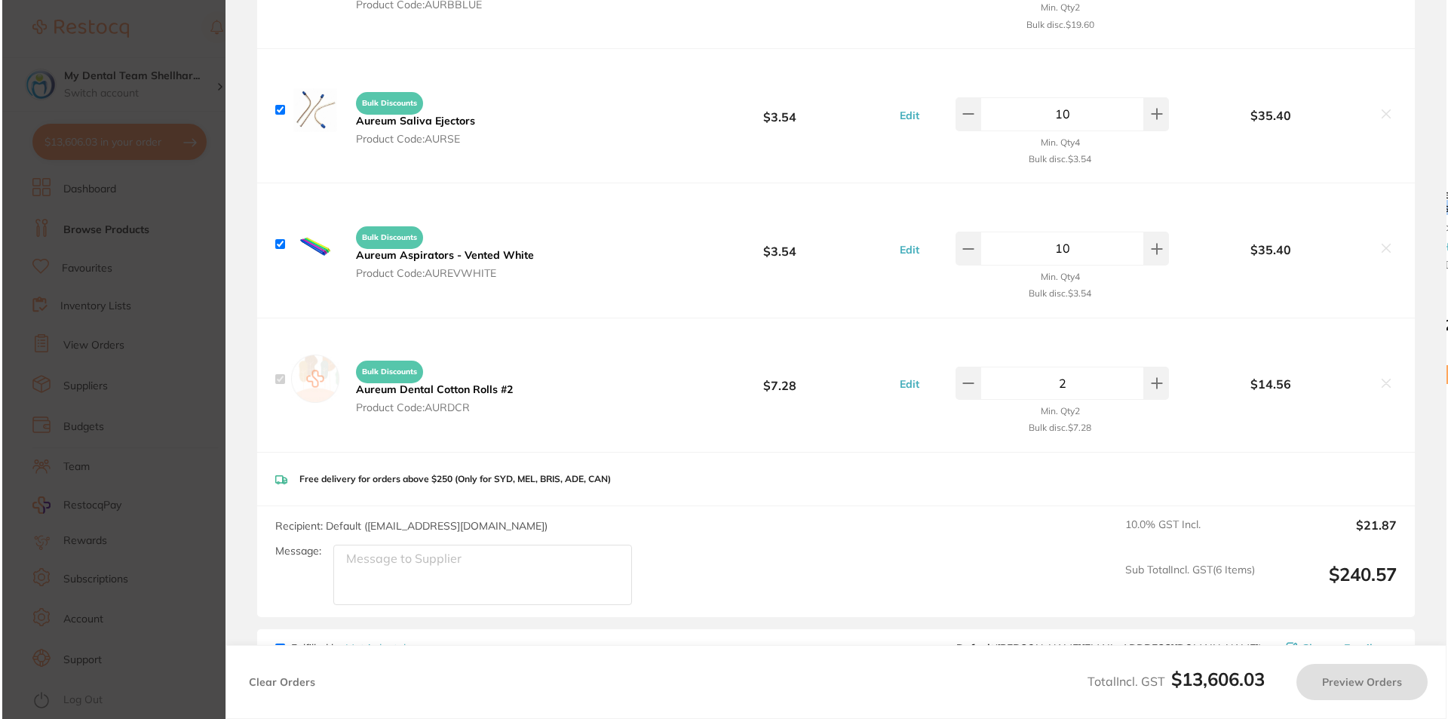
scroll to position [0, 0]
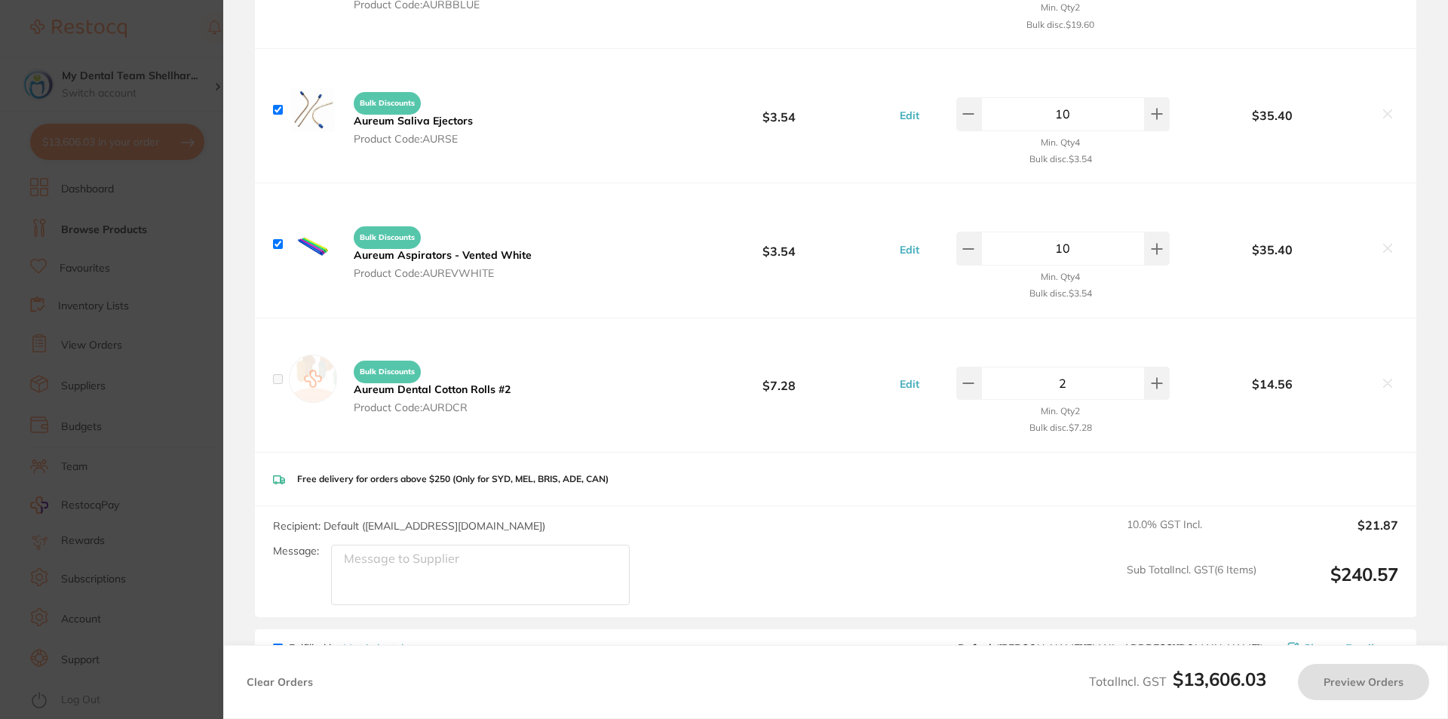
checkbox input "false"
checkbox input "true"
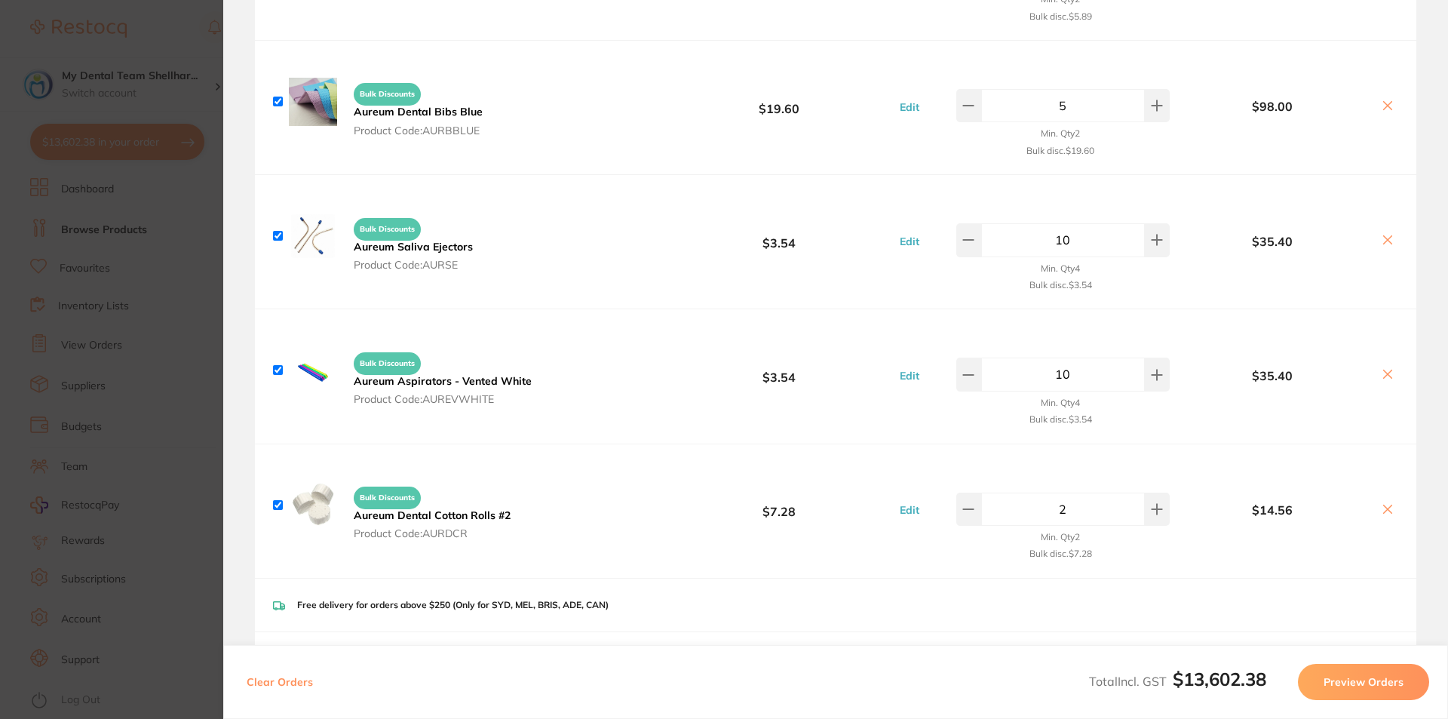
scroll to position [2413, 0]
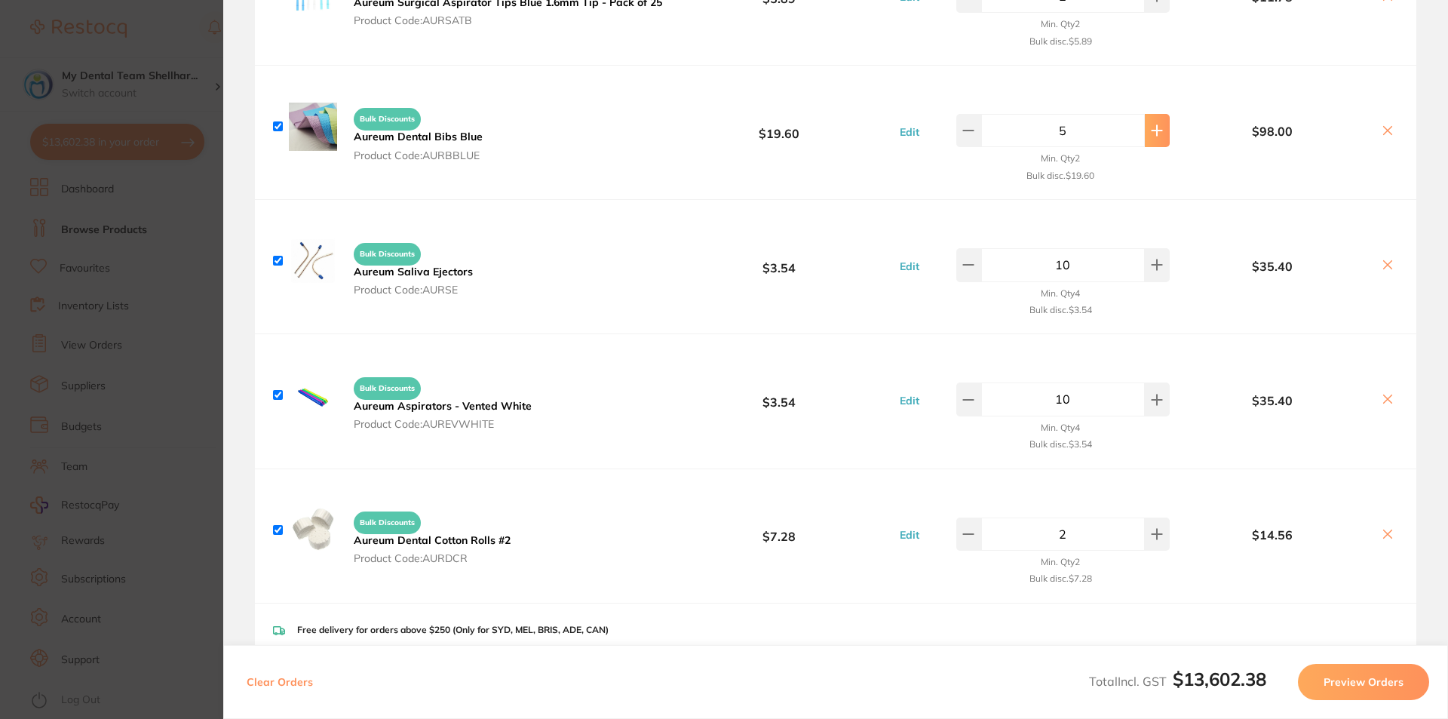
click at [1152, 130] on icon at bounding box center [1157, 131] width 10 height 10
type input "6"
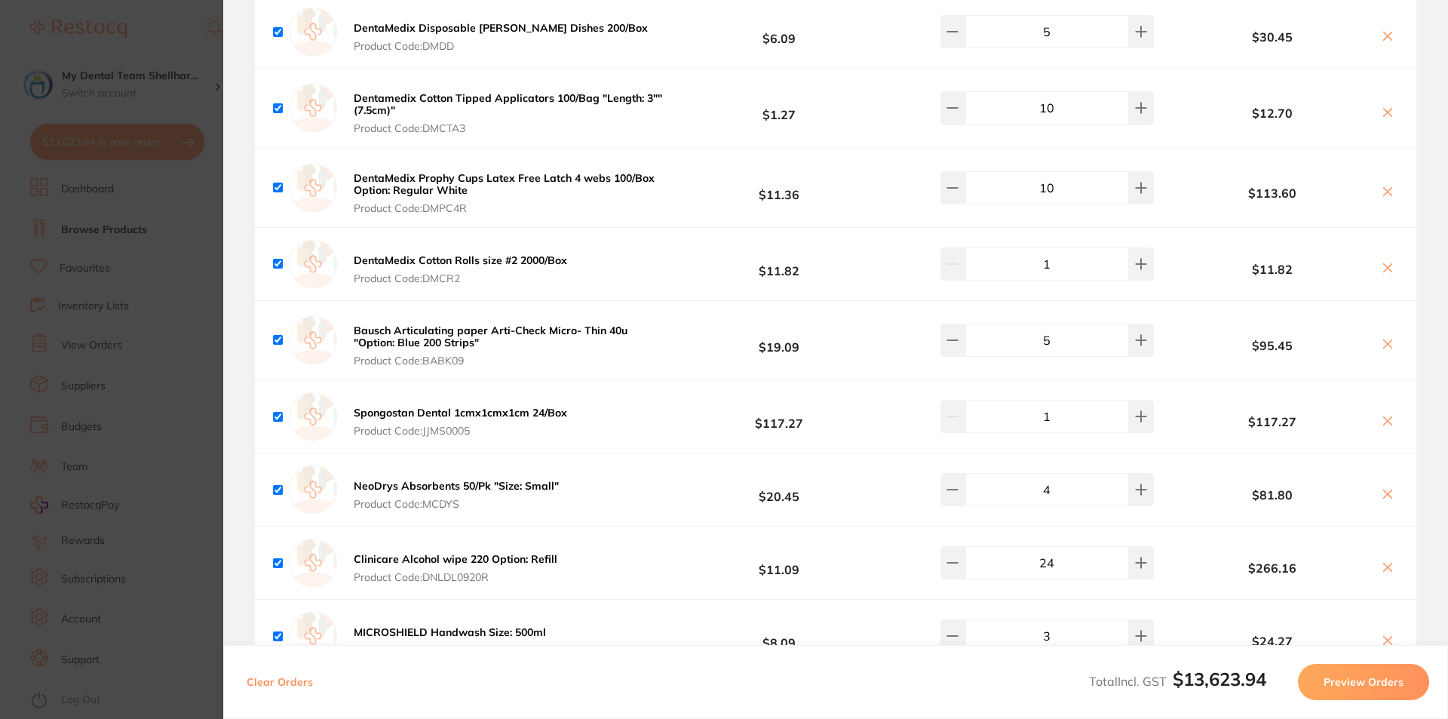
scroll to position [679, 0]
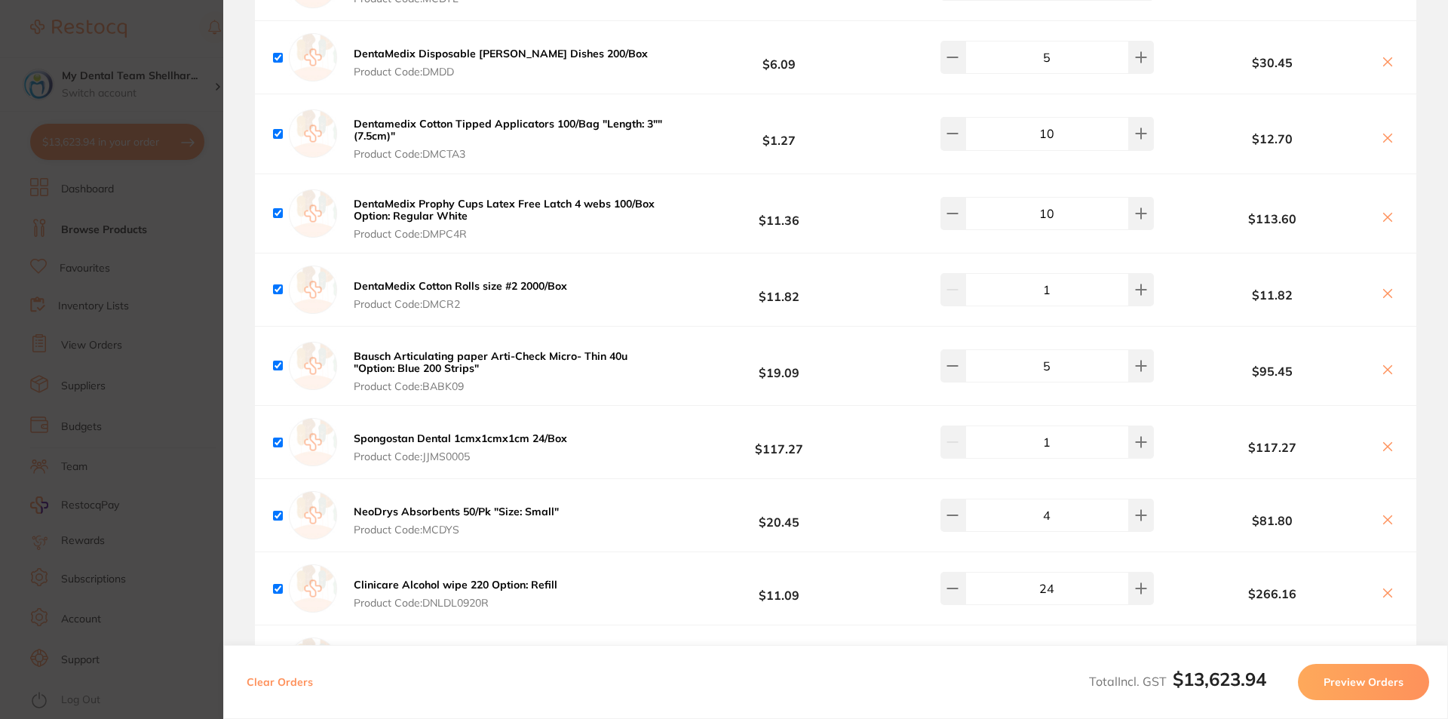
click at [1386, 287] on icon at bounding box center [1387, 293] width 12 height 12
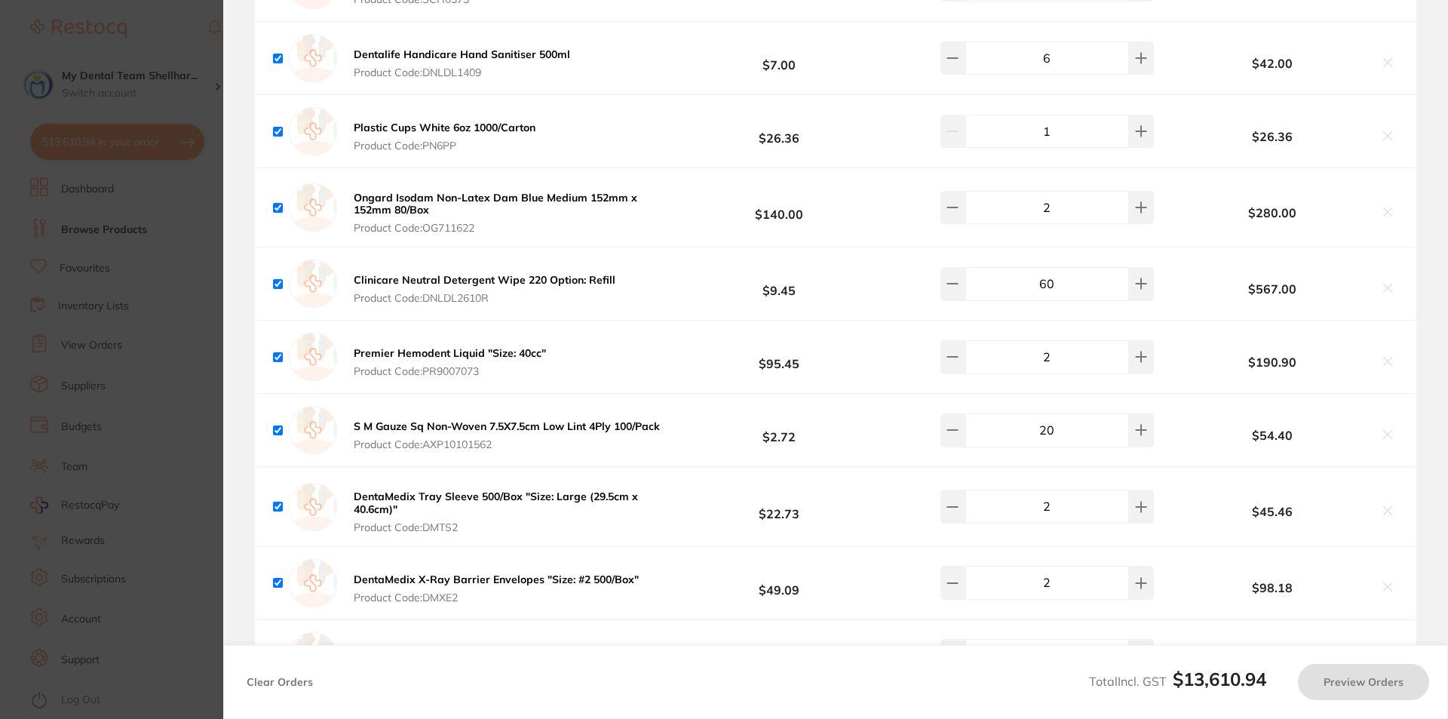
scroll to position [1433, 0]
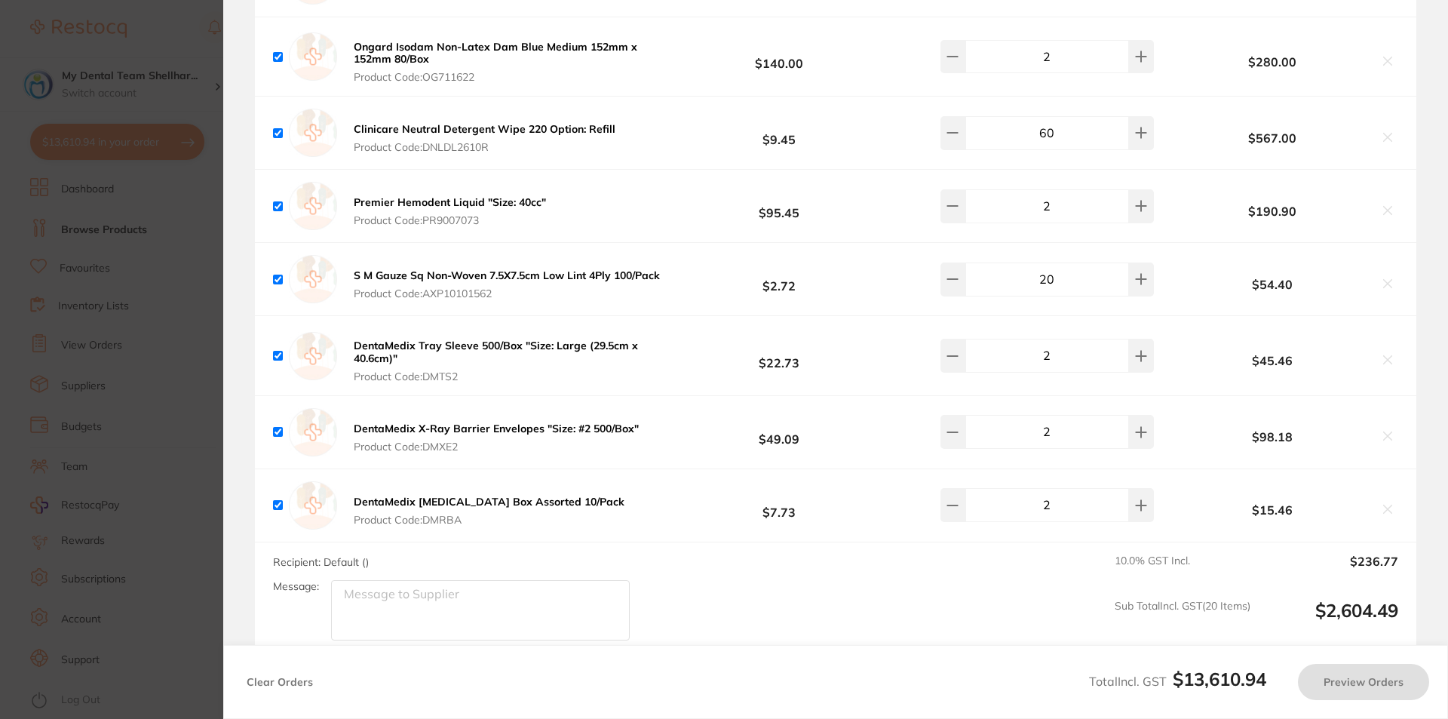
checkbox input "true"
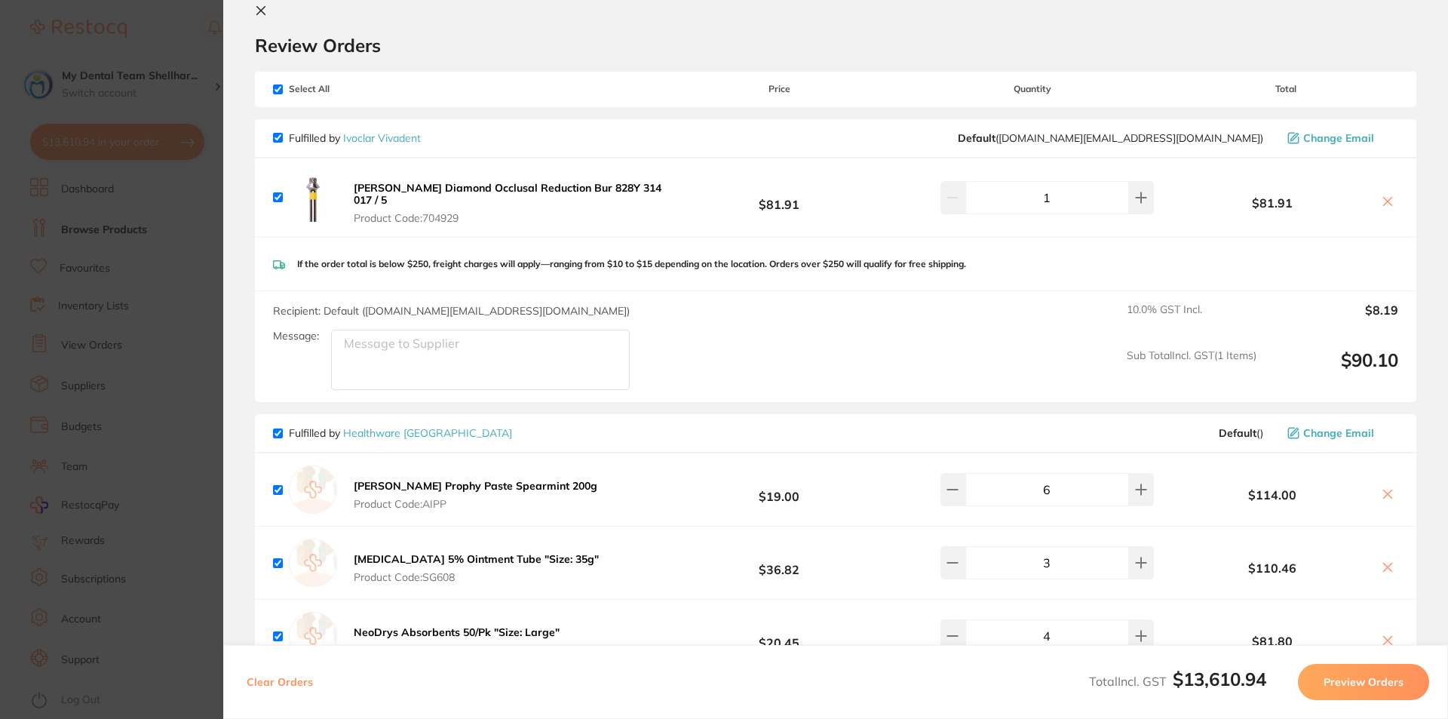
scroll to position [0, 0]
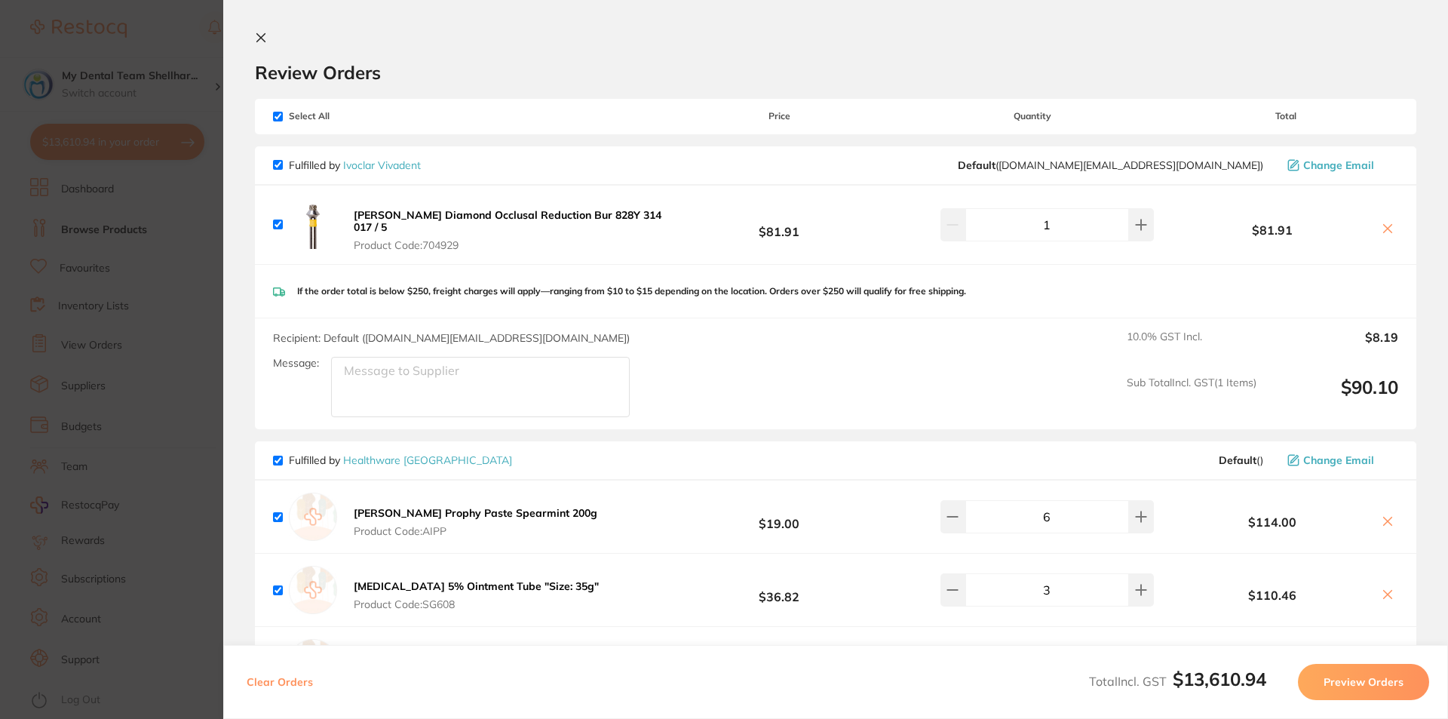
click at [110, 262] on section "Update RRP Set your pre negotiated price for this item. Item Agreed RRP (excl. …" at bounding box center [724, 359] width 1448 height 719
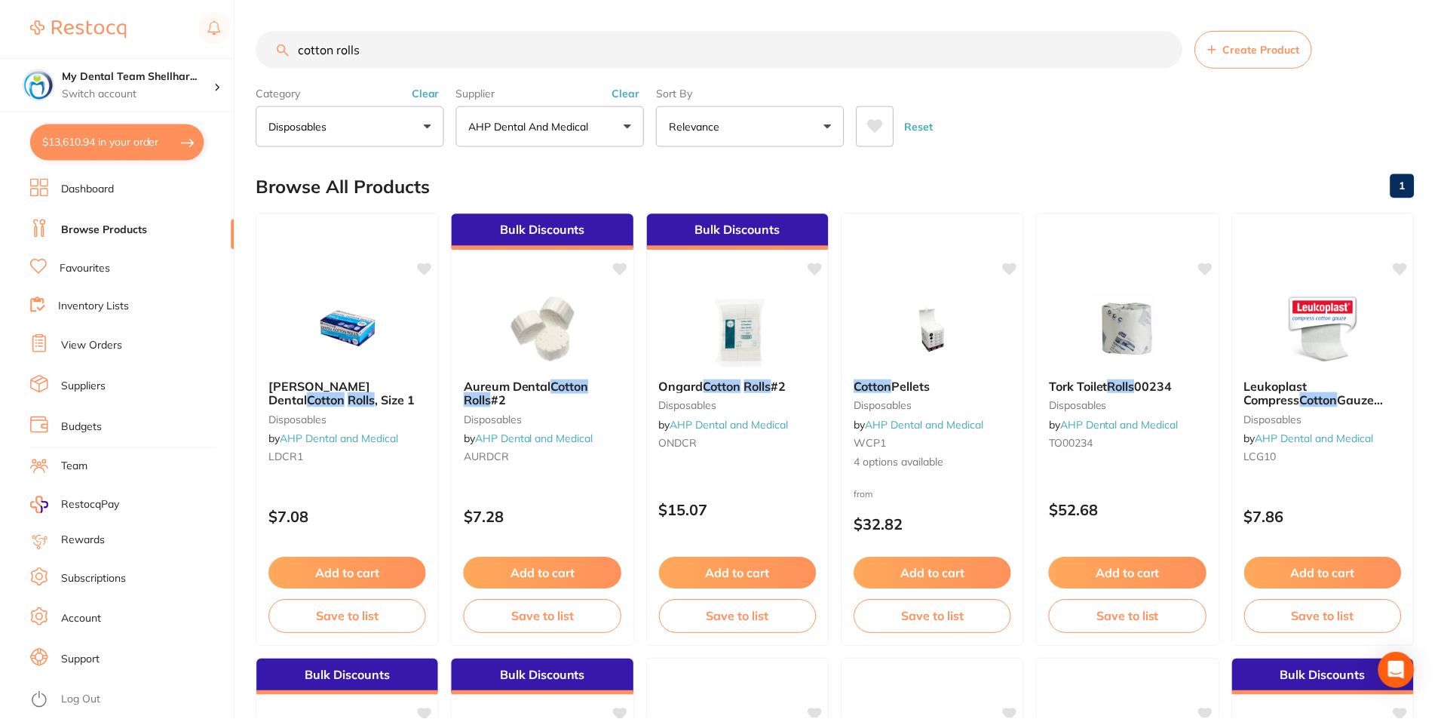
scroll to position [1, 0]
click at [924, 121] on button "Reset" at bounding box center [921, 125] width 38 height 41
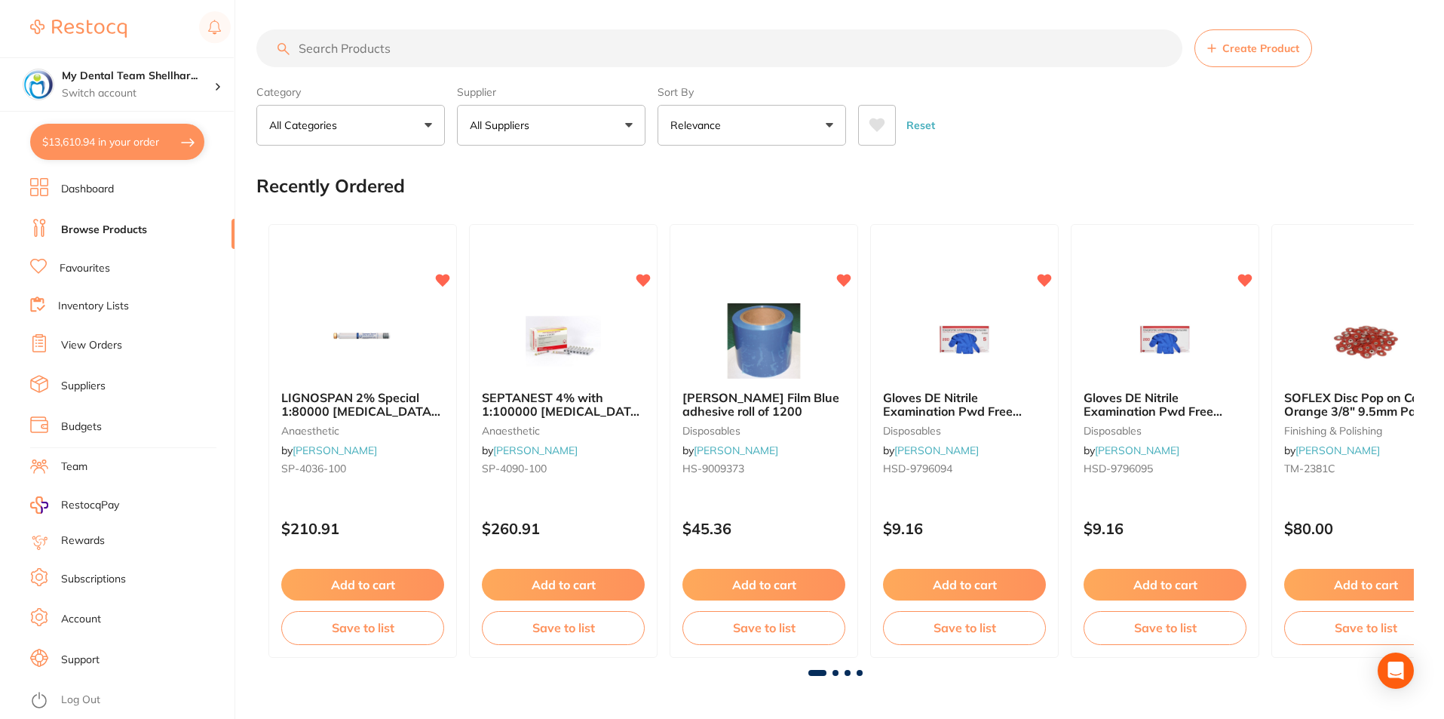
scroll to position [0, 0]
click at [630, 125] on button "All Suppliers" at bounding box center [551, 126] width 189 height 41
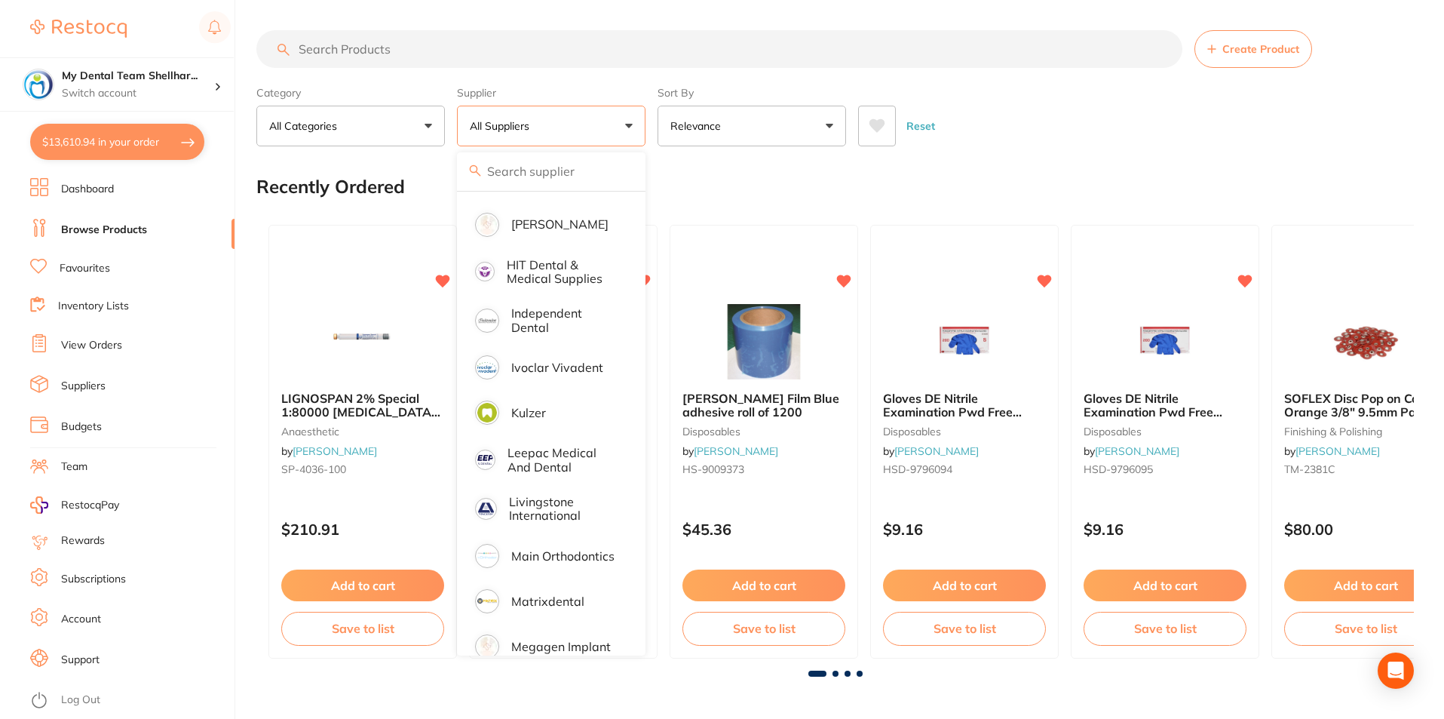
scroll to position [905, 0]
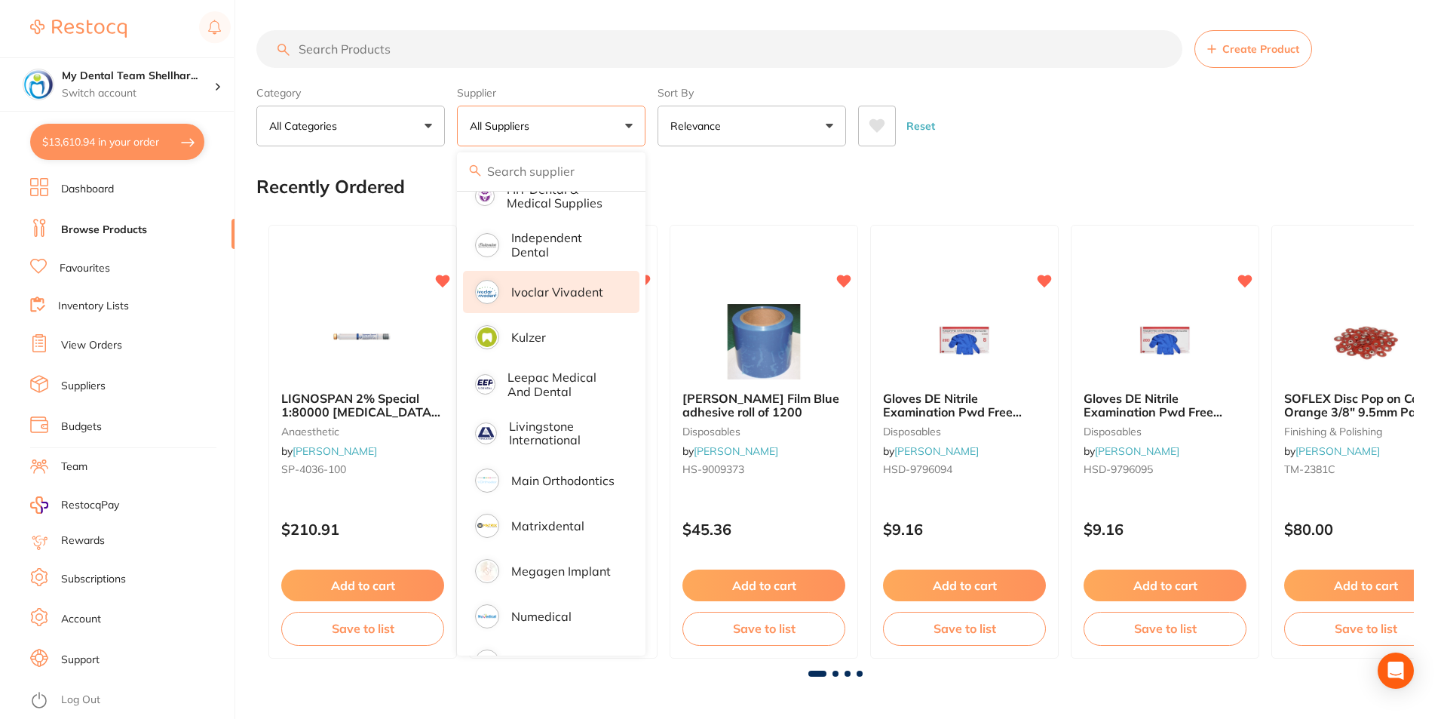
click at [559, 273] on li "Ivoclar Vivadent" at bounding box center [551, 292] width 176 height 42
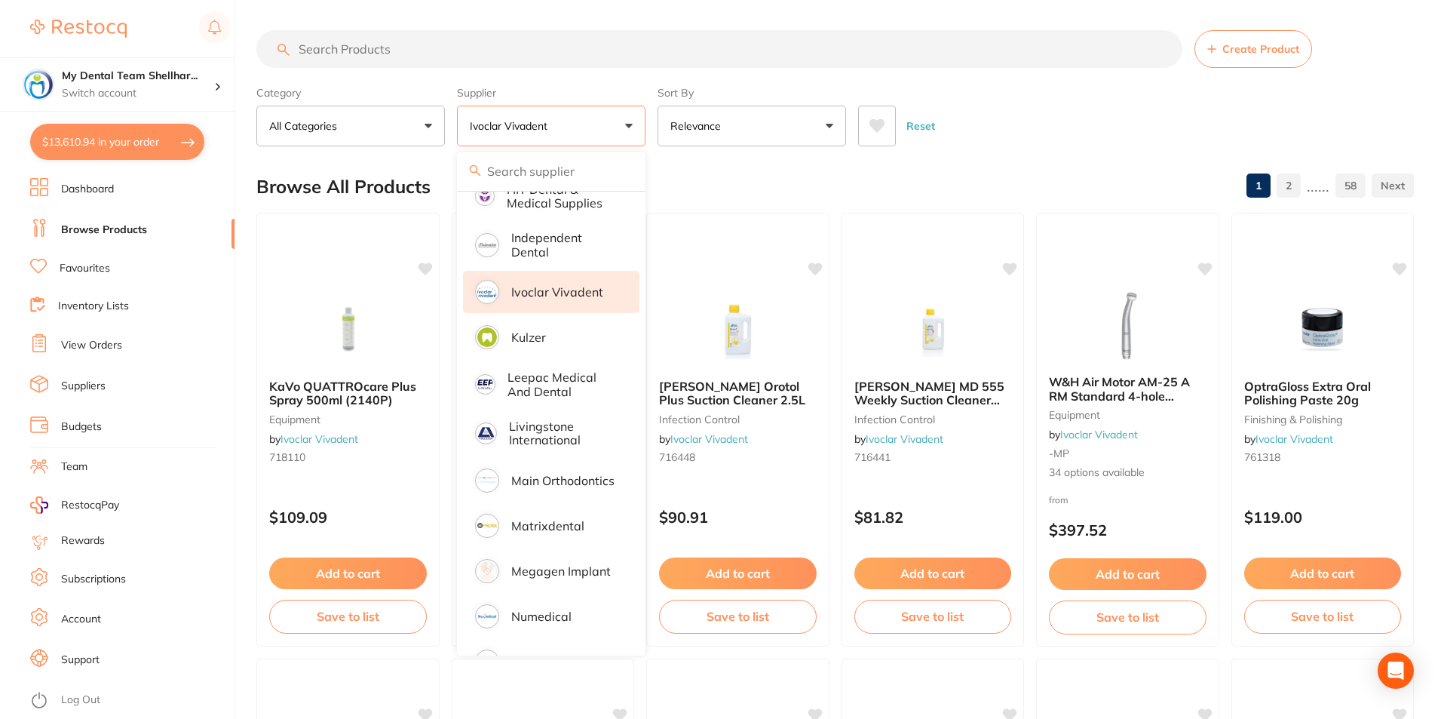
click at [1029, 146] on div "Reset" at bounding box center [1130, 120] width 544 height 53
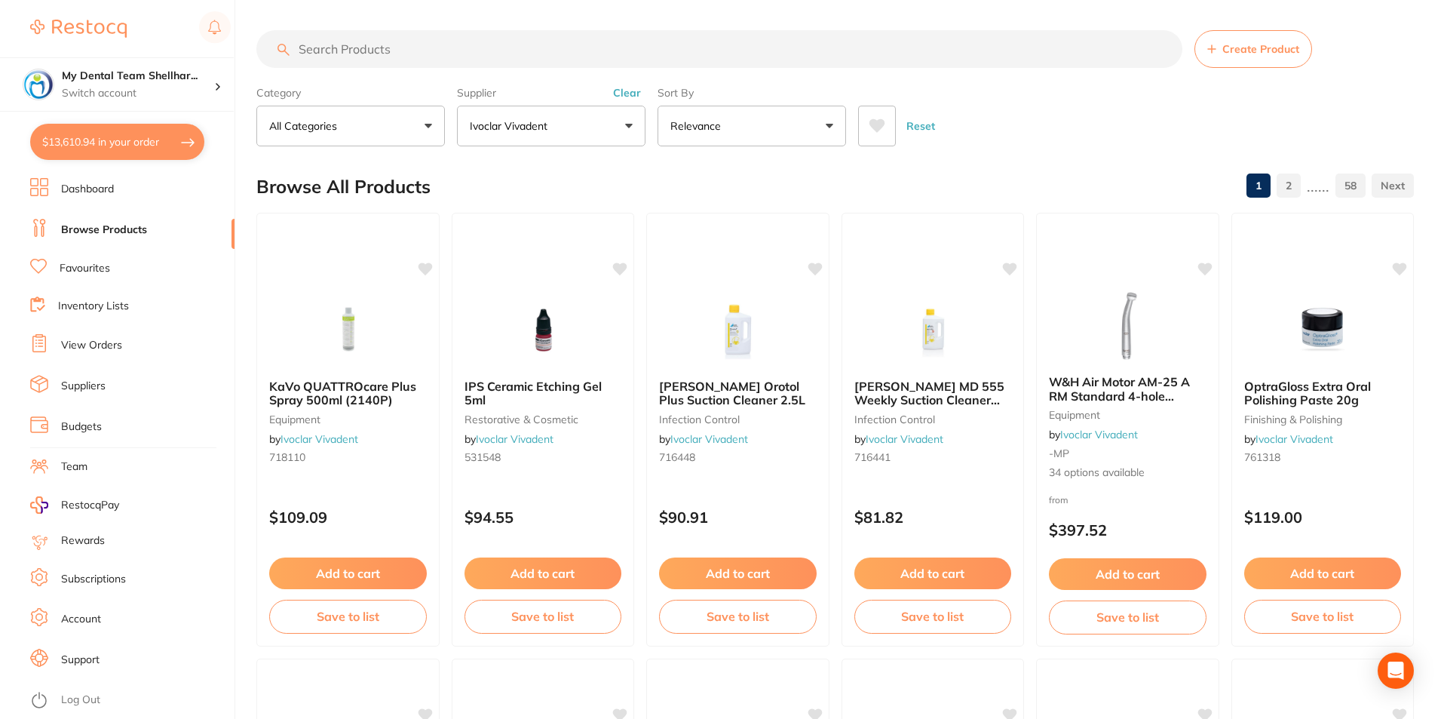
click at [386, 44] on input "search" at bounding box center [719, 49] width 926 height 38
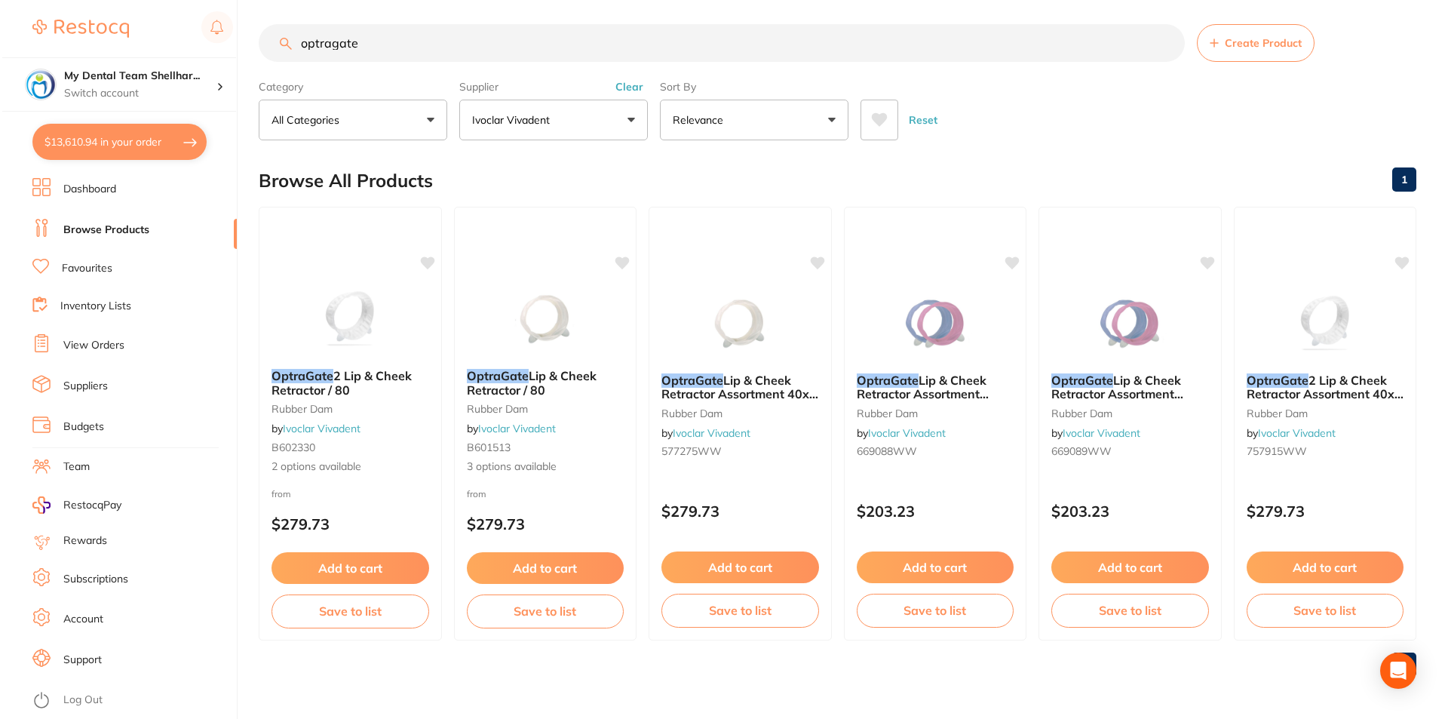
scroll to position [0, 0]
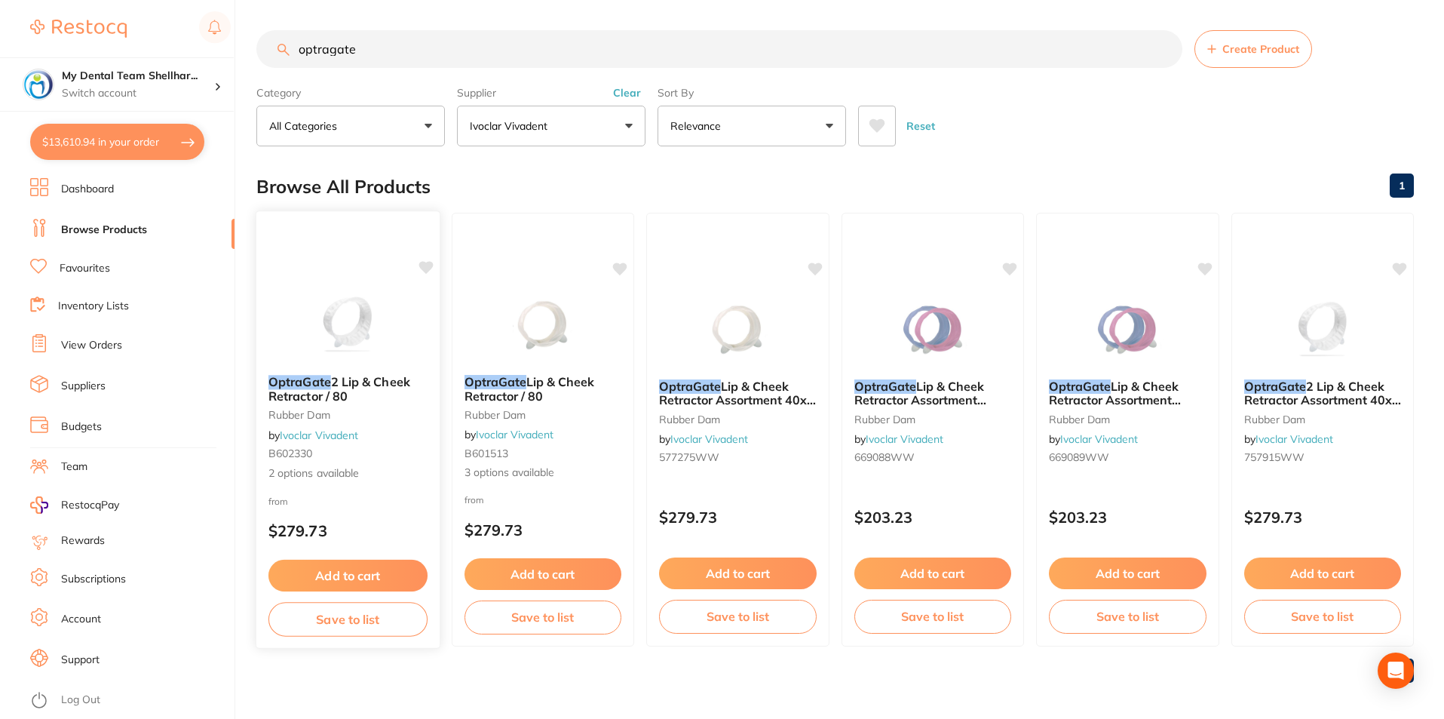
click at [335, 273] on div "OptraGate 2 Lip & Cheek Retractor / 80 rubber dam by Ivoclar Vivadent B602330 2…" at bounding box center [348, 429] width 185 height 438
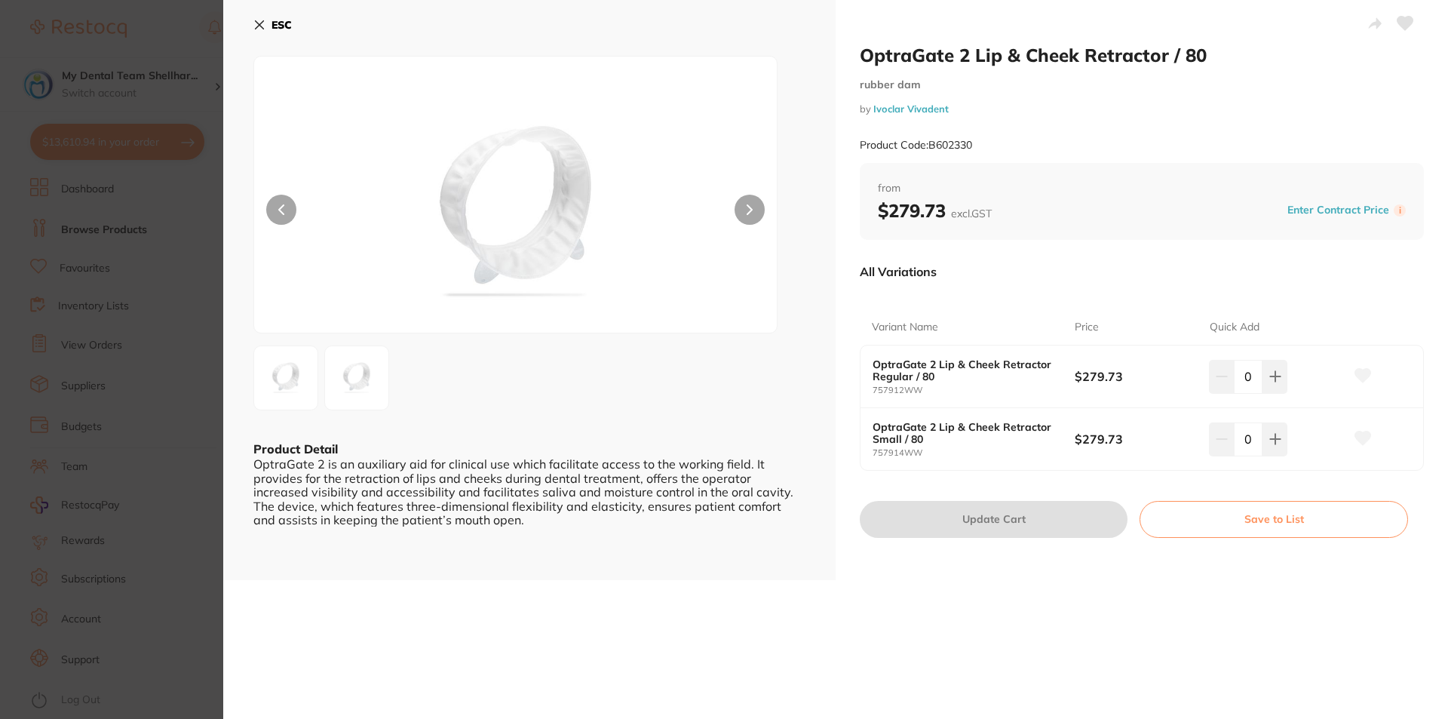
click at [207, 305] on section "OptraGate 2 Lip & Cheek Retractor / 80 rubber dam by Ivoclar Vivadent Product C…" at bounding box center [724, 359] width 1448 height 719
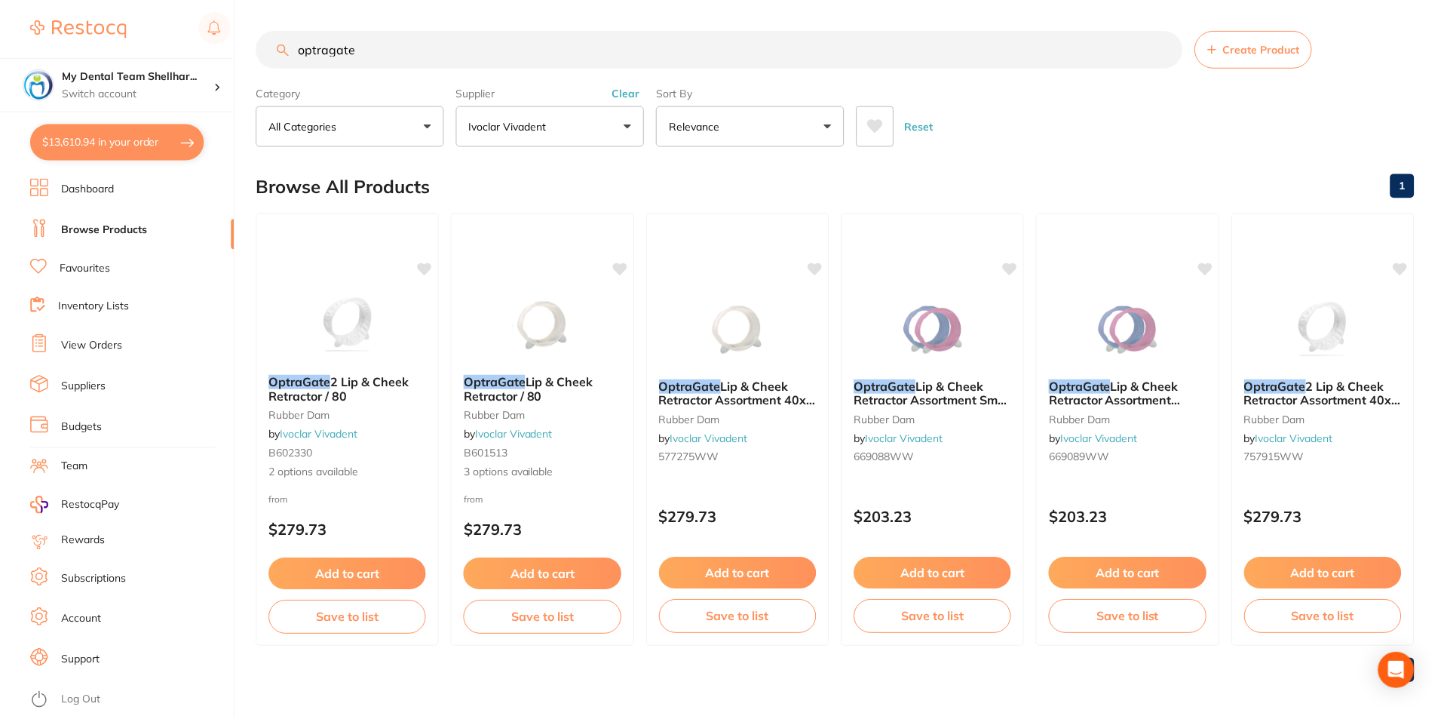
scroll to position [1, 0]
click at [431, 56] on input "optragate" at bounding box center [719, 48] width 926 height 38
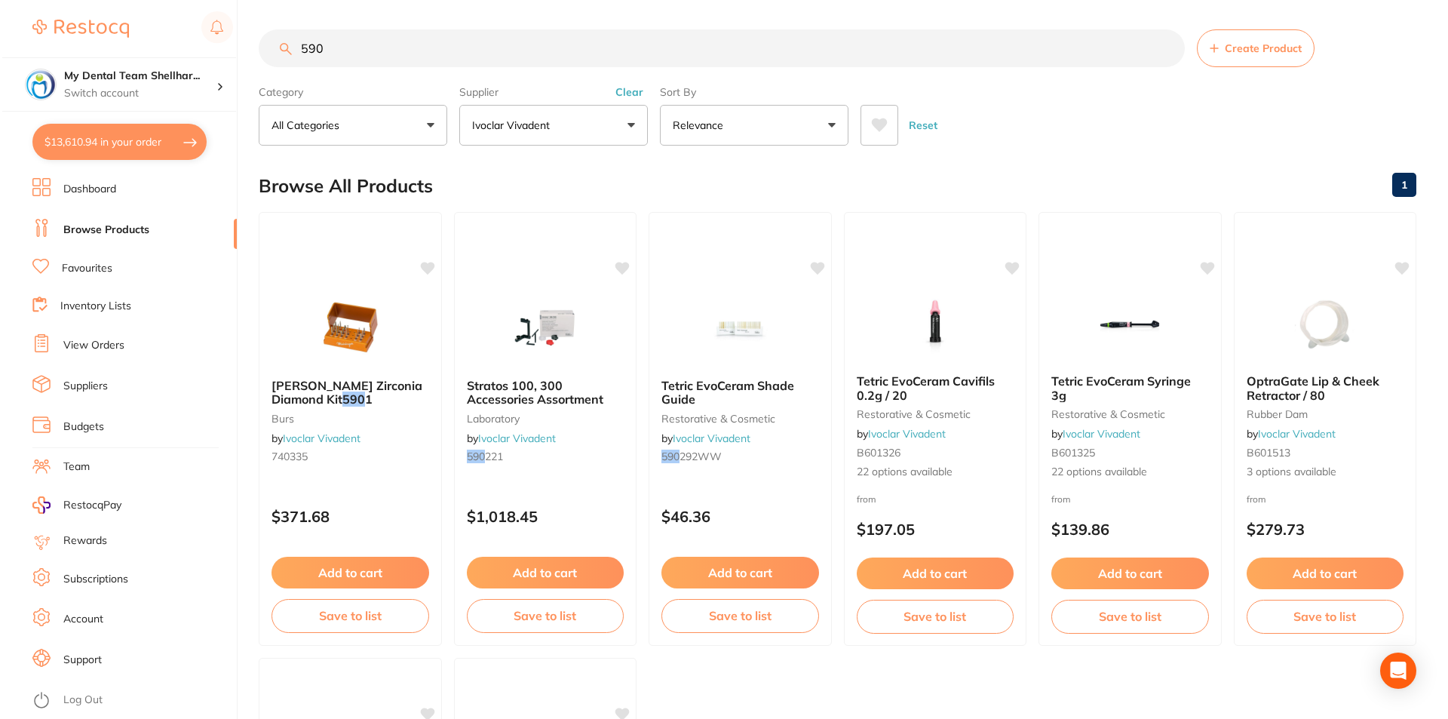
scroll to position [0, 0]
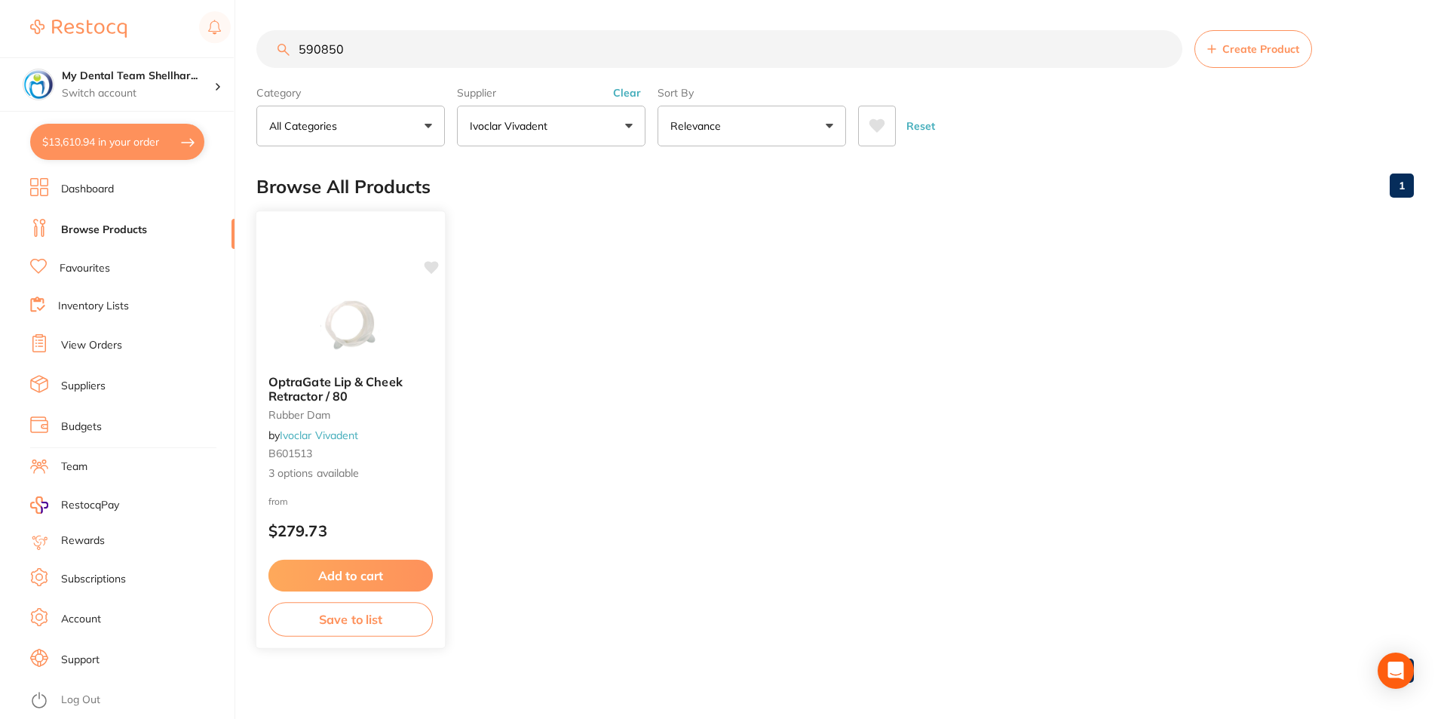
type input "590850"
click at [367, 333] on img at bounding box center [350, 325] width 99 height 76
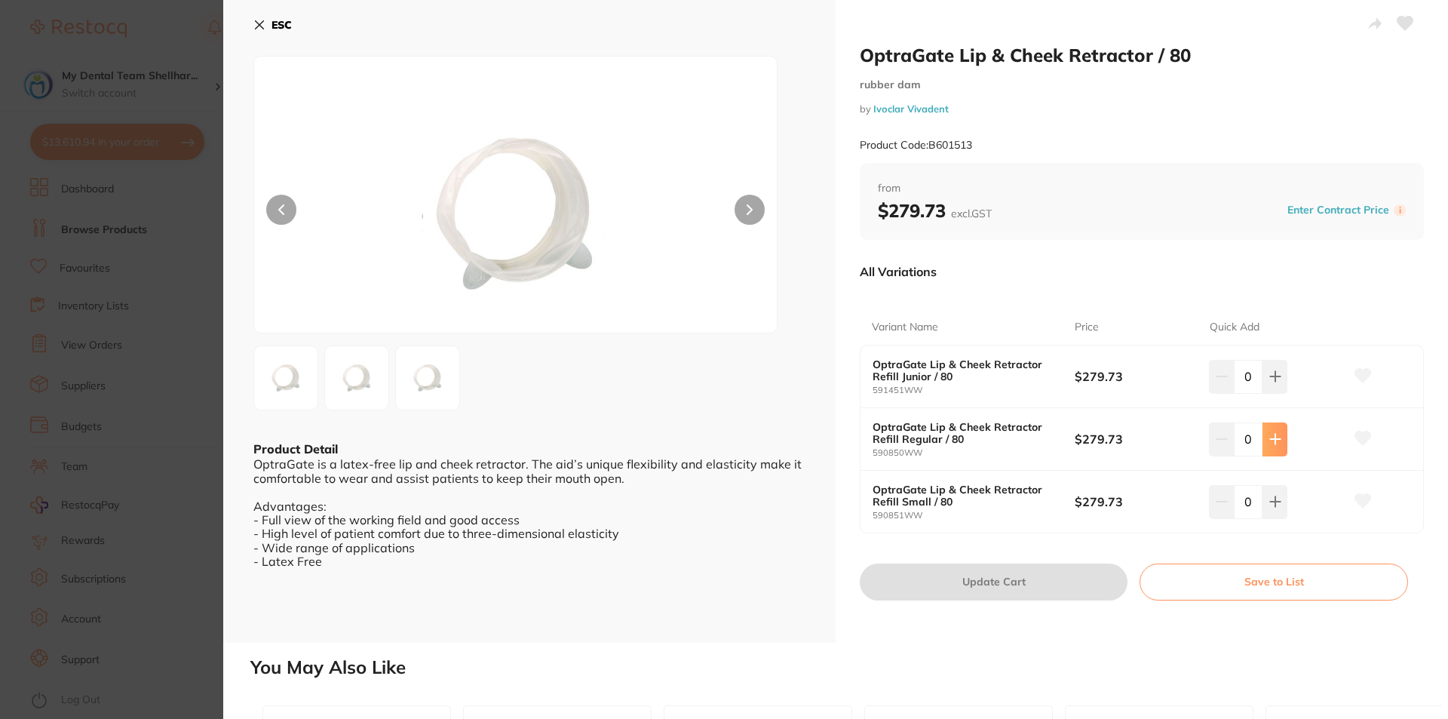
click at [1269, 445] on icon at bounding box center [1275, 439] width 12 height 12
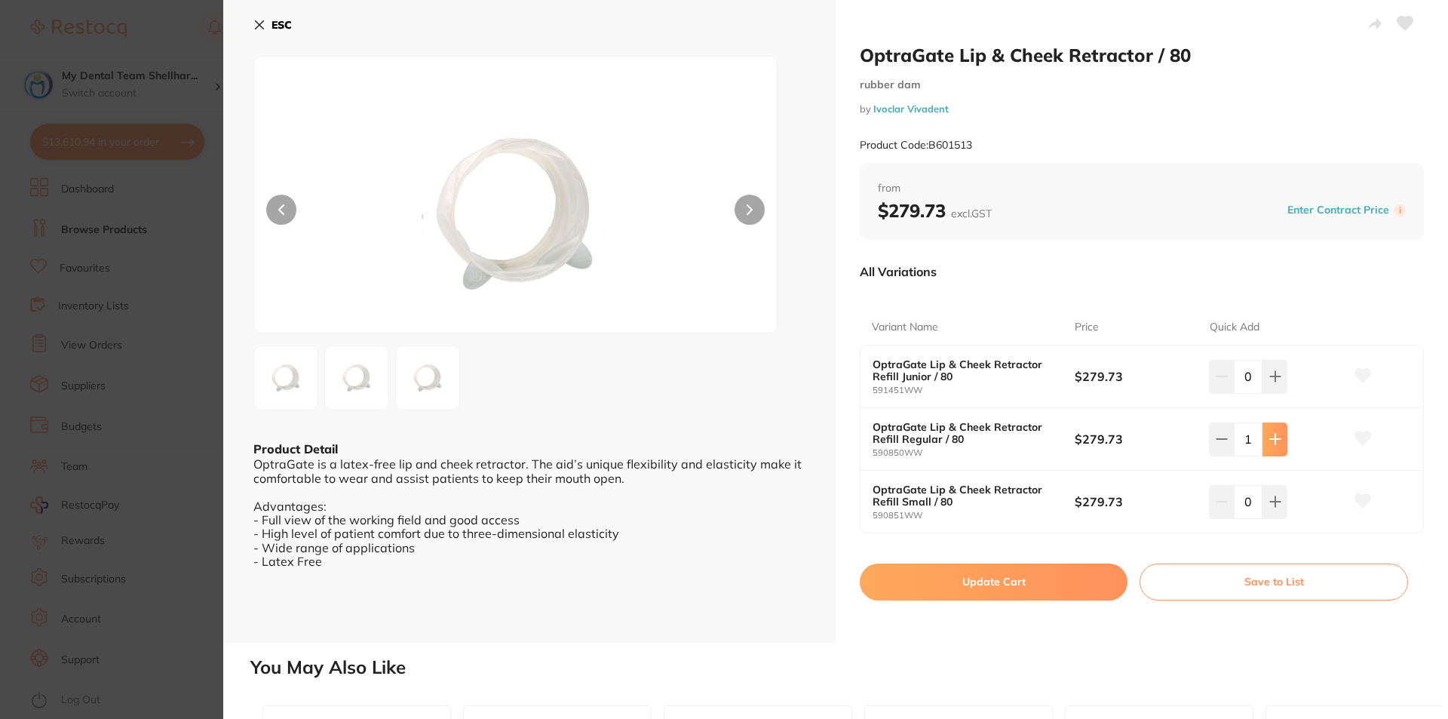
click at [1269, 445] on icon at bounding box center [1275, 439] width 12 height 12
type input "2"
click at [1081, 570] on button "Update Cart" at bounding box center [994, 581] width 268 height 36
checkbox input "false"
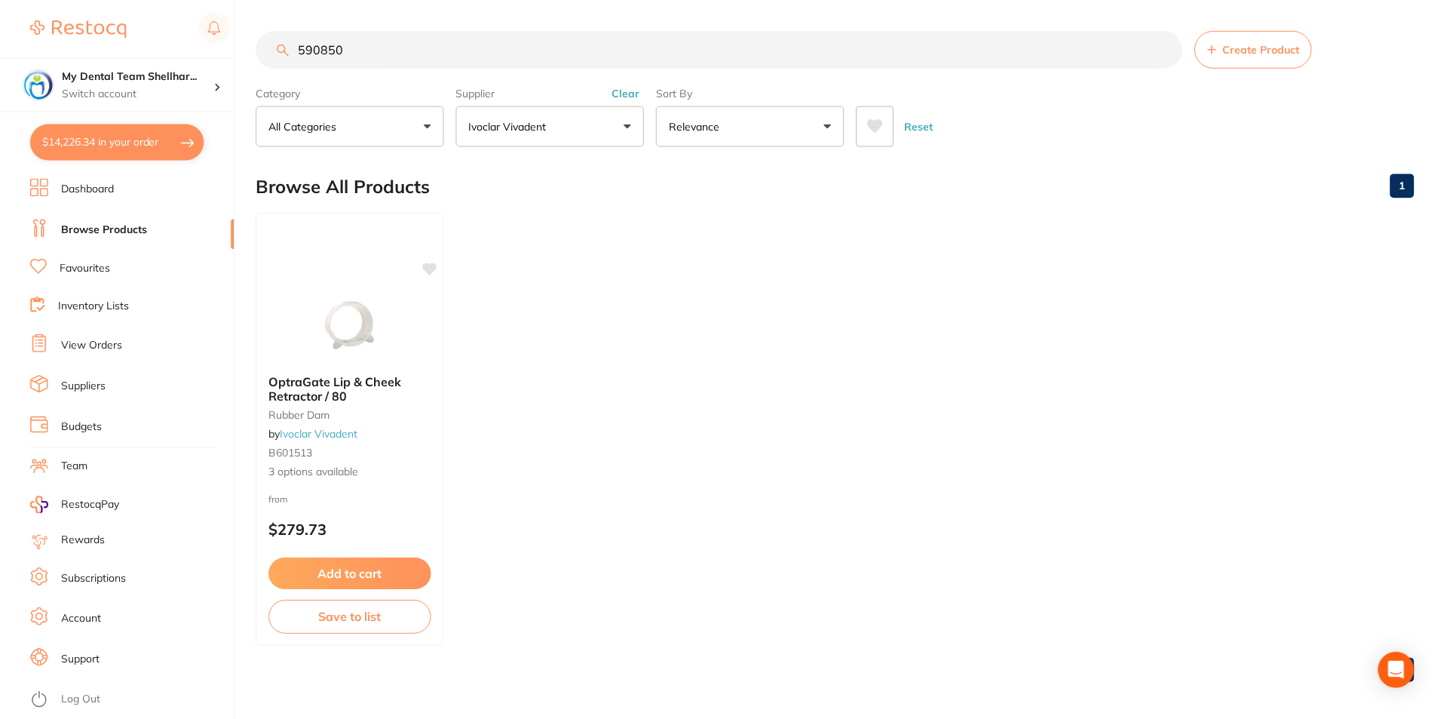
scroll to position [1, 0]
click at [95, 143] on button "$14,226.34 in your order" at bounding box center [117, 142] width 174 height 36
checkbox input "true"
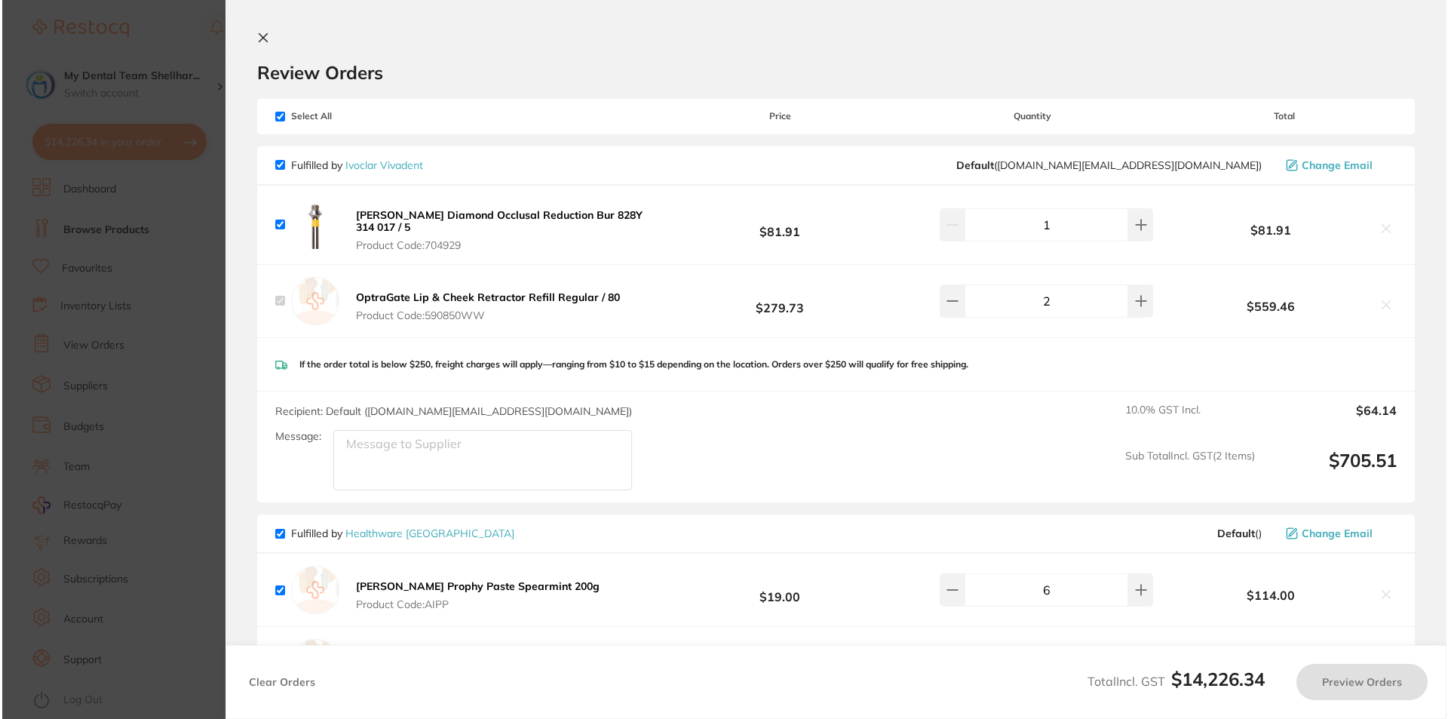
scroll to position [0, 0]
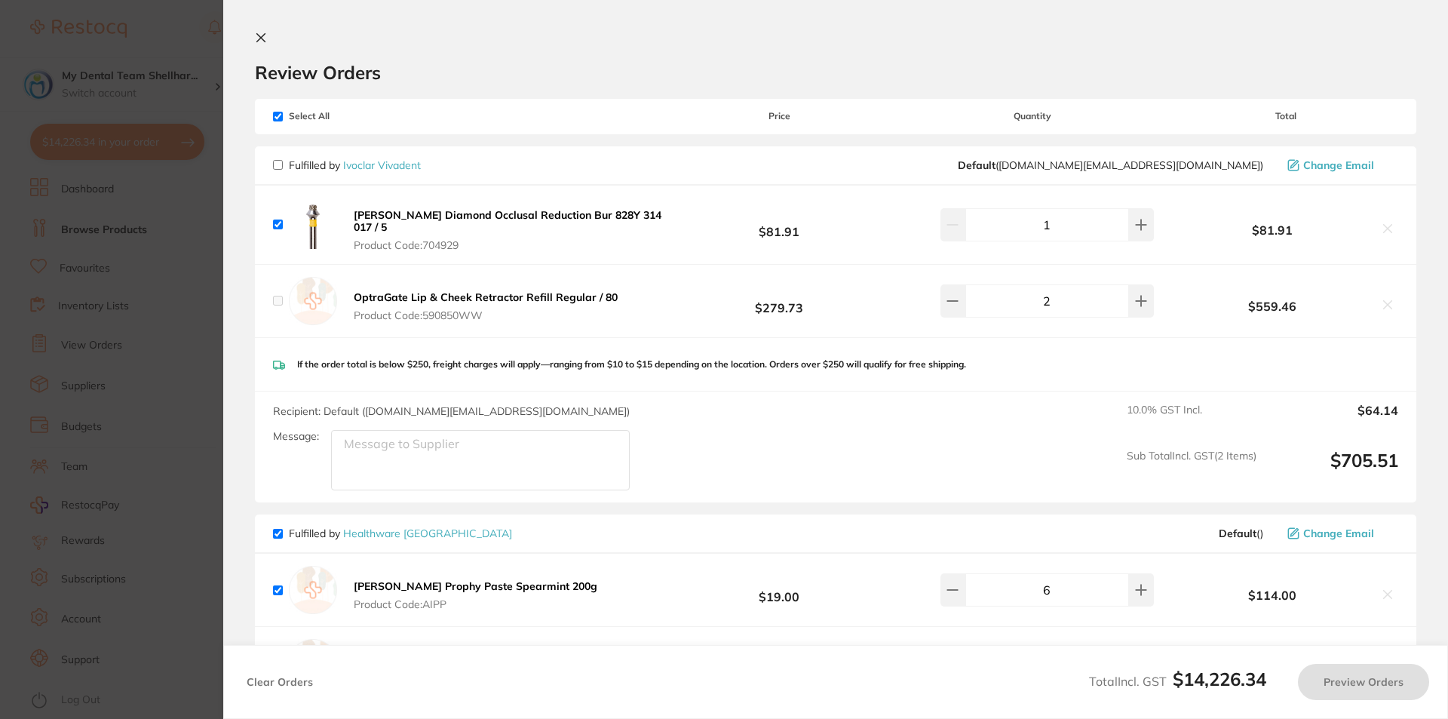
checkbox input "false"
checkbox input "true"
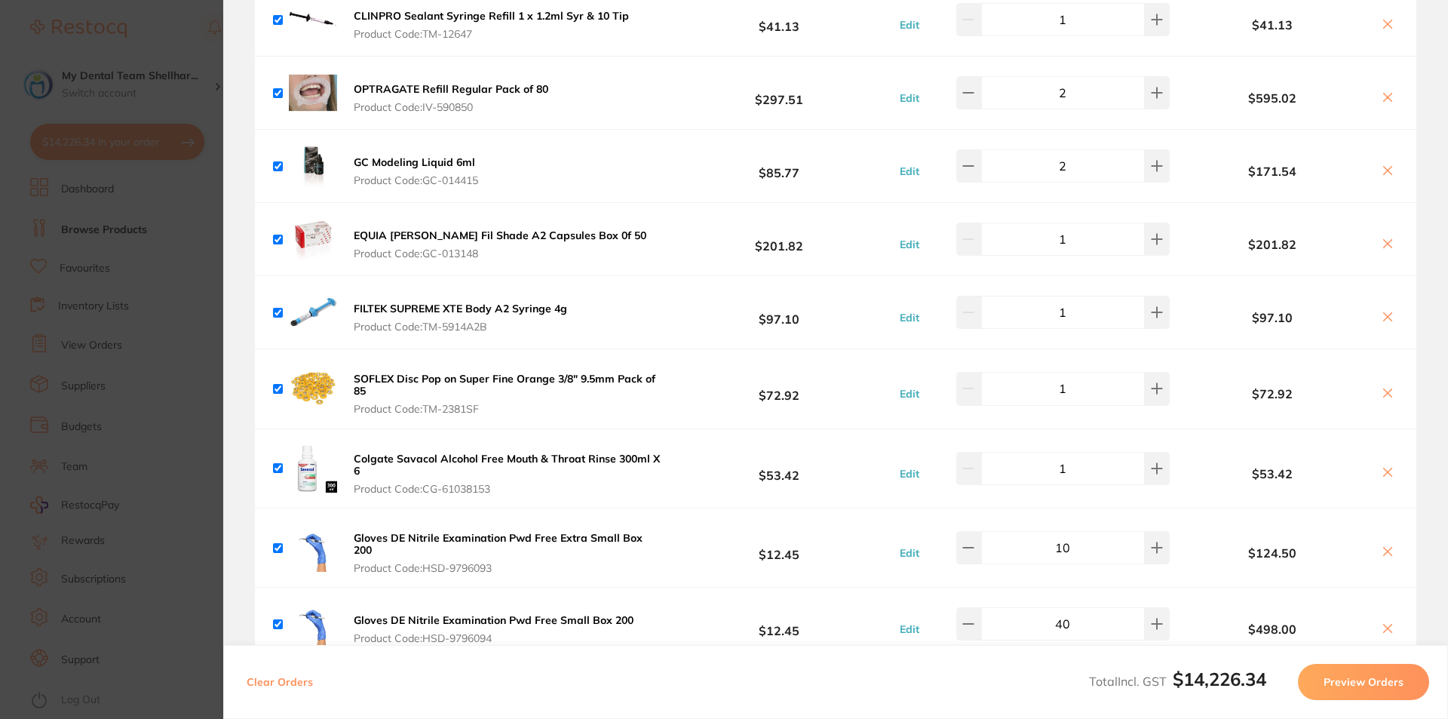
scroll to position [6032, 0]
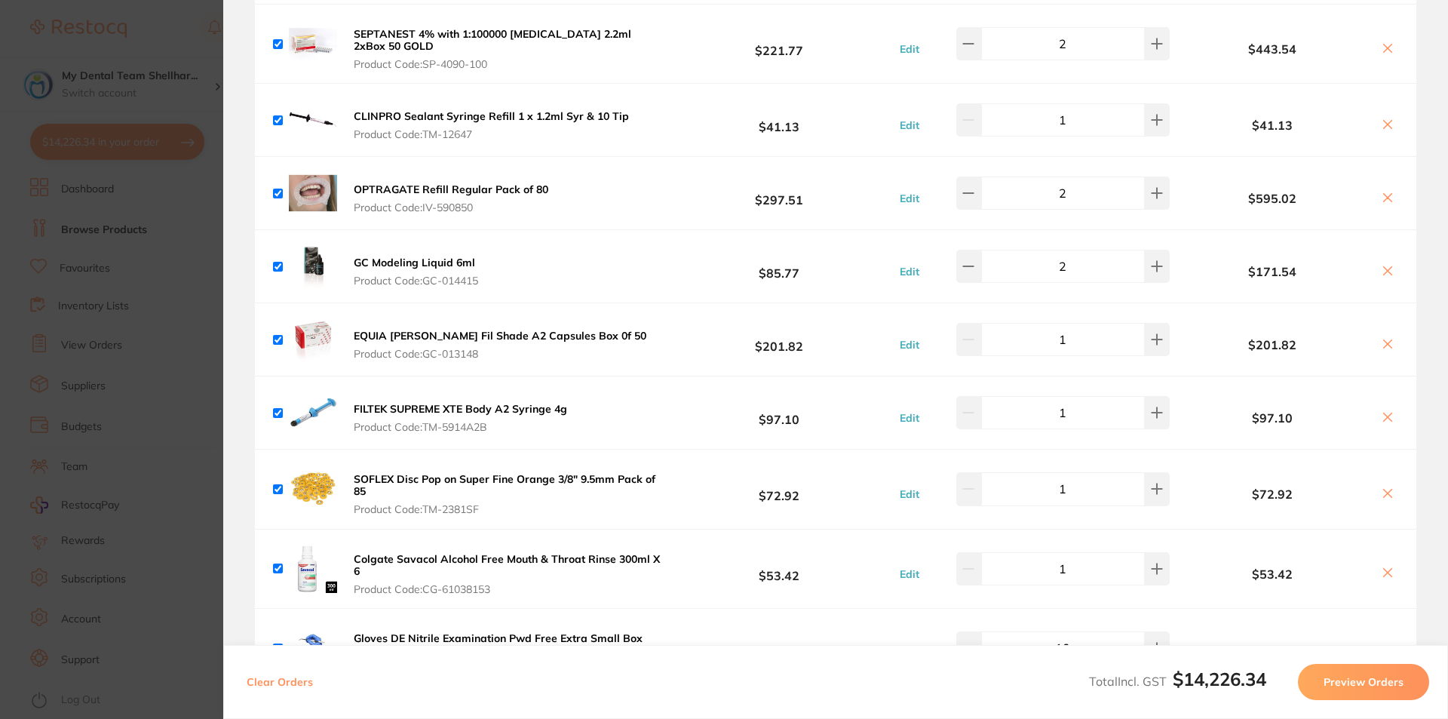
click at [1387, 192] on icon at bounding box center [1387, 198] width 12 height 12
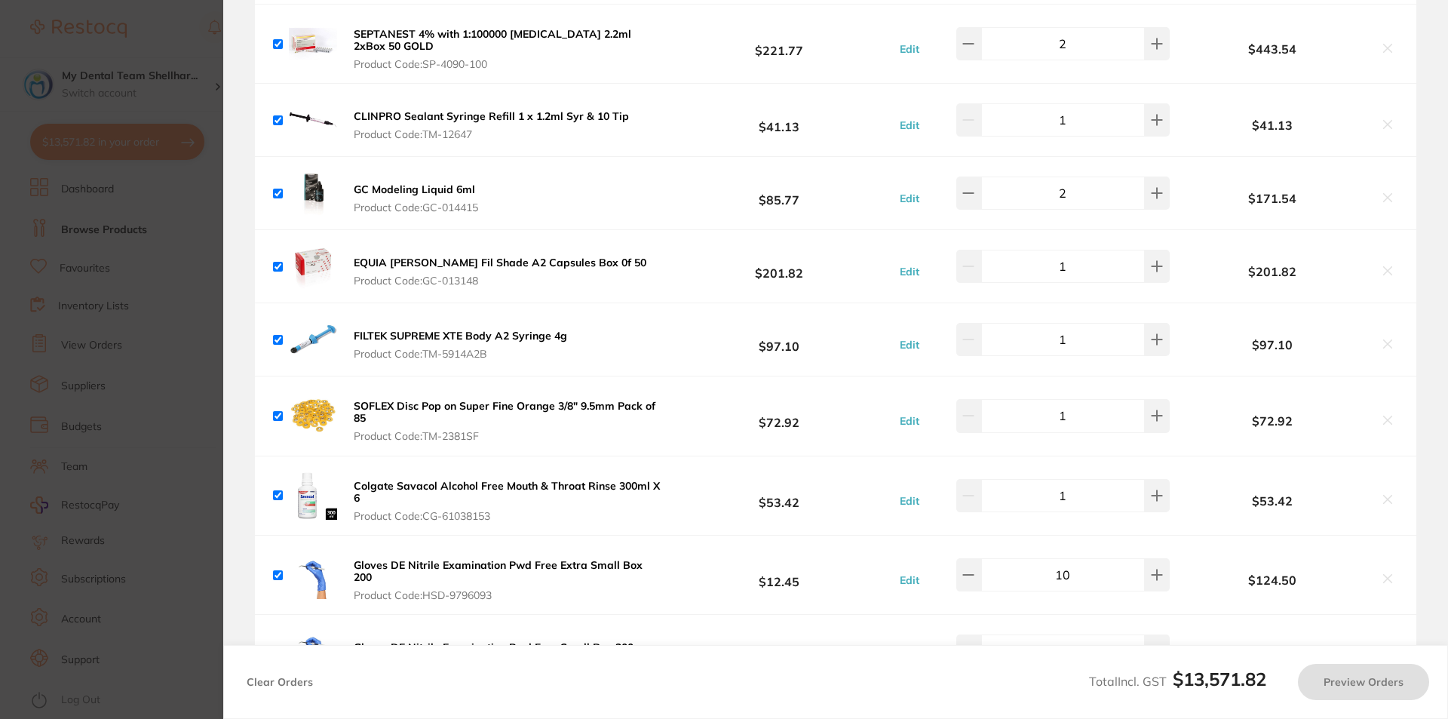
checkbox input "true"
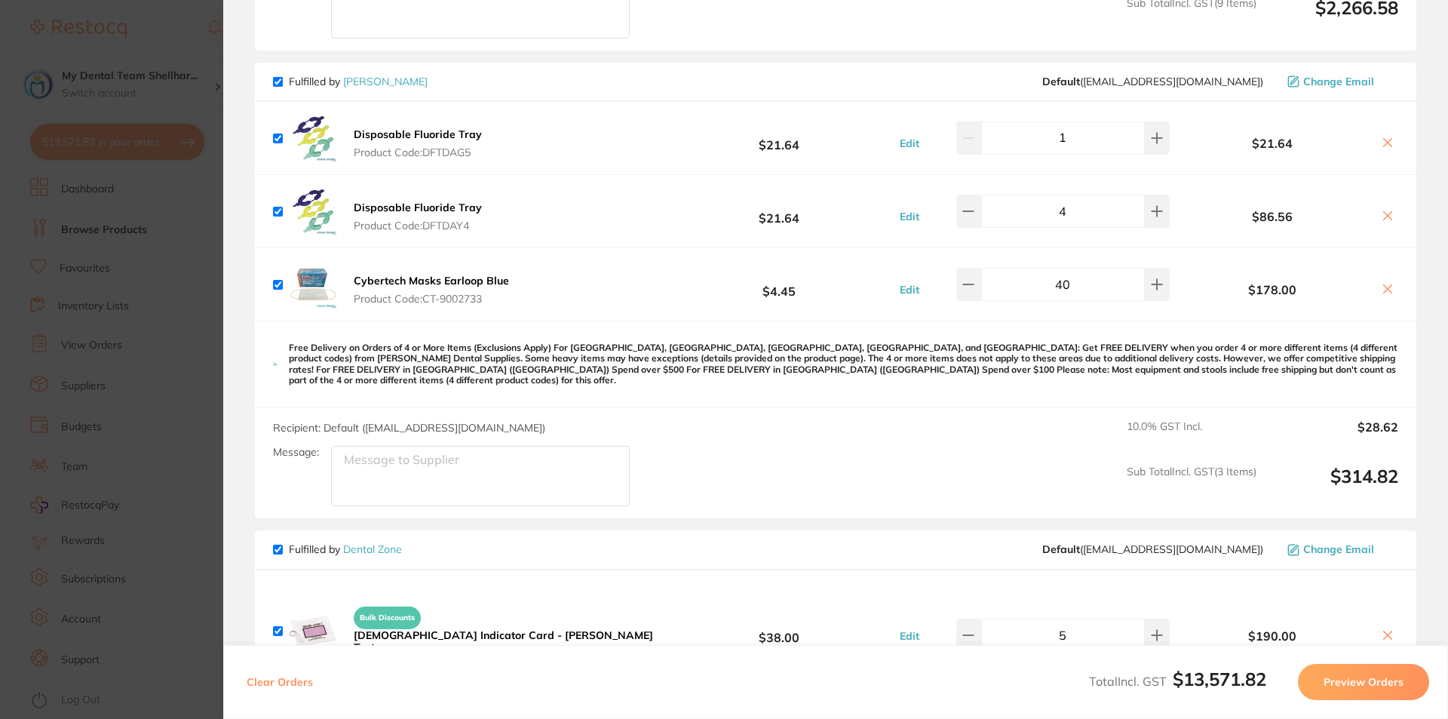
scroll to position [4373, 0]
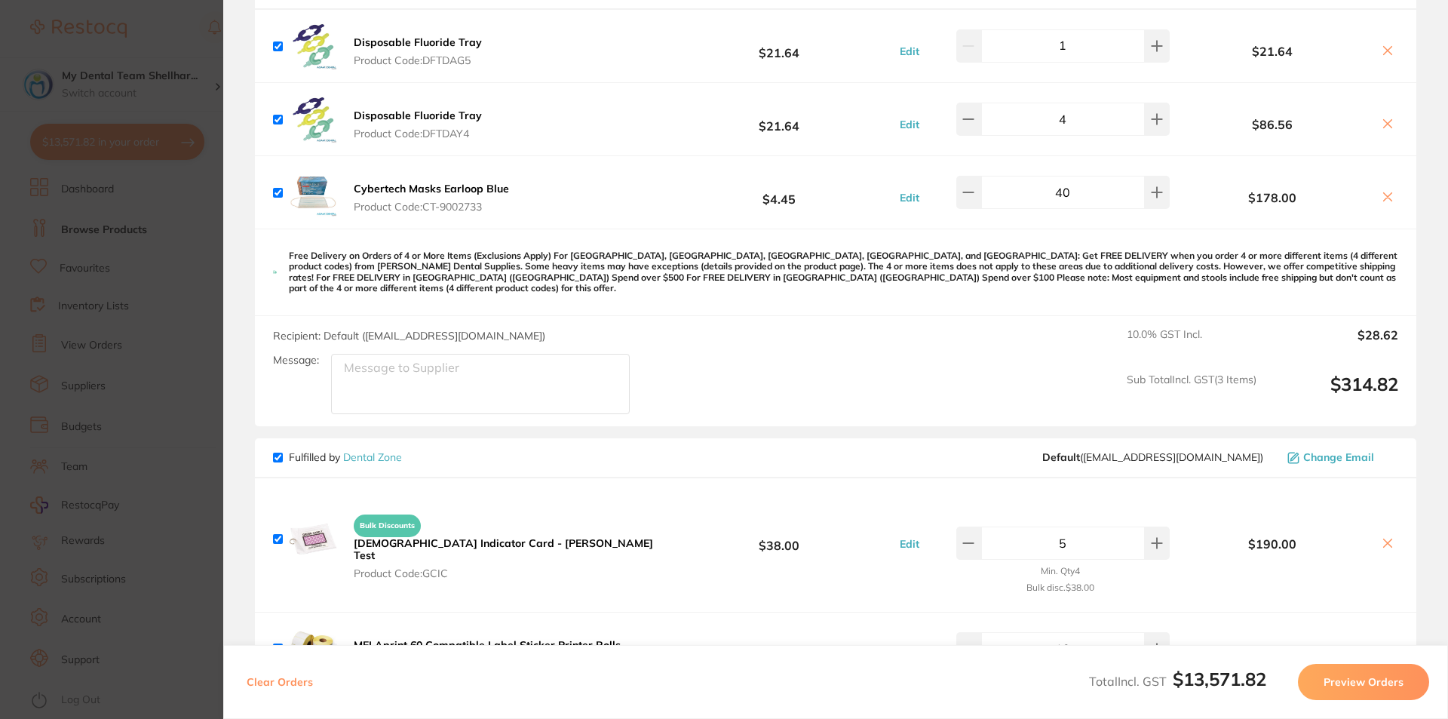
click at [225, 310] on section "Review Orders Your orders are being processed and we will notify you once we ha…" at bounding box center [835, 359] width 1225 height 719
click at [127, 299] on section "Update RRP Set your pre negotiated price for this item. Item Agreed RRP (excl. …" at bounding box center [724, 359] width 1448 height 719
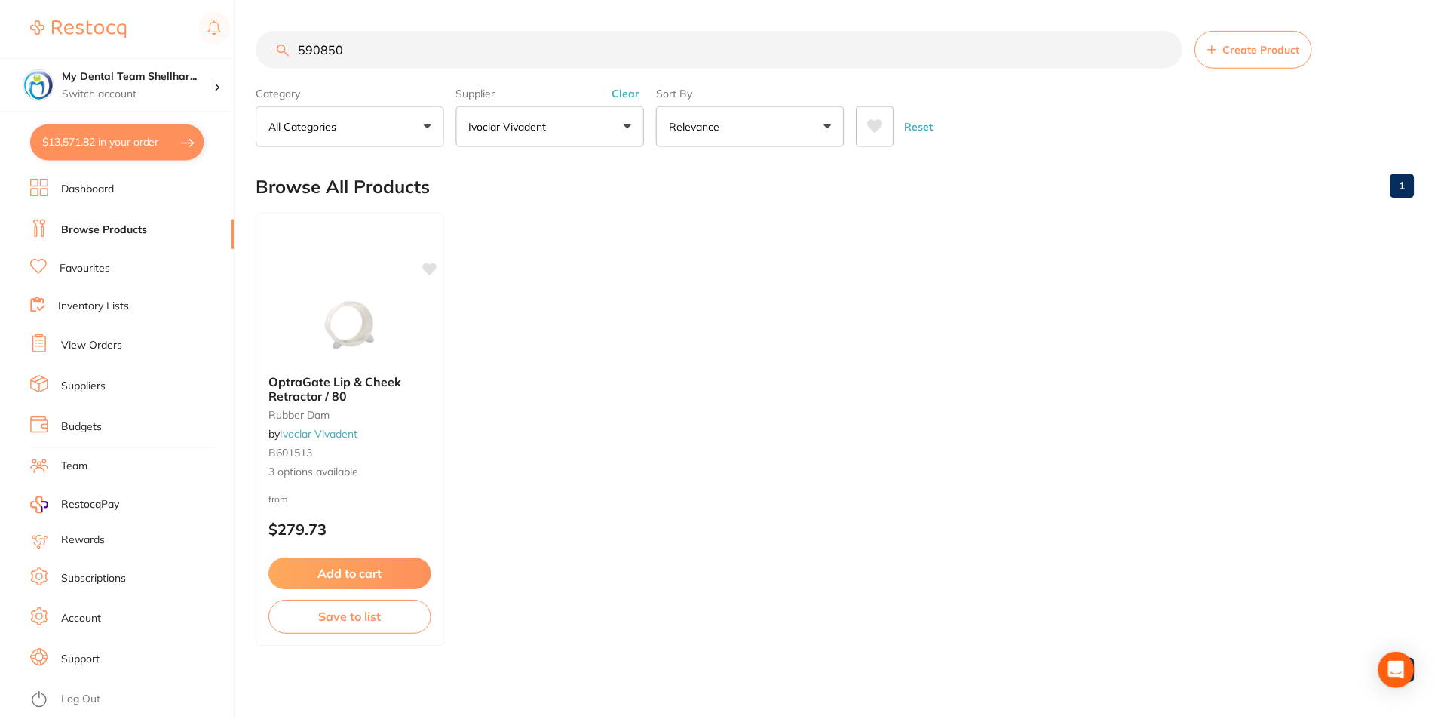
scroll to position [1, 0]
click at [625, 90] on button "Clear" at bounding box center [627, 92] width 37 height 14
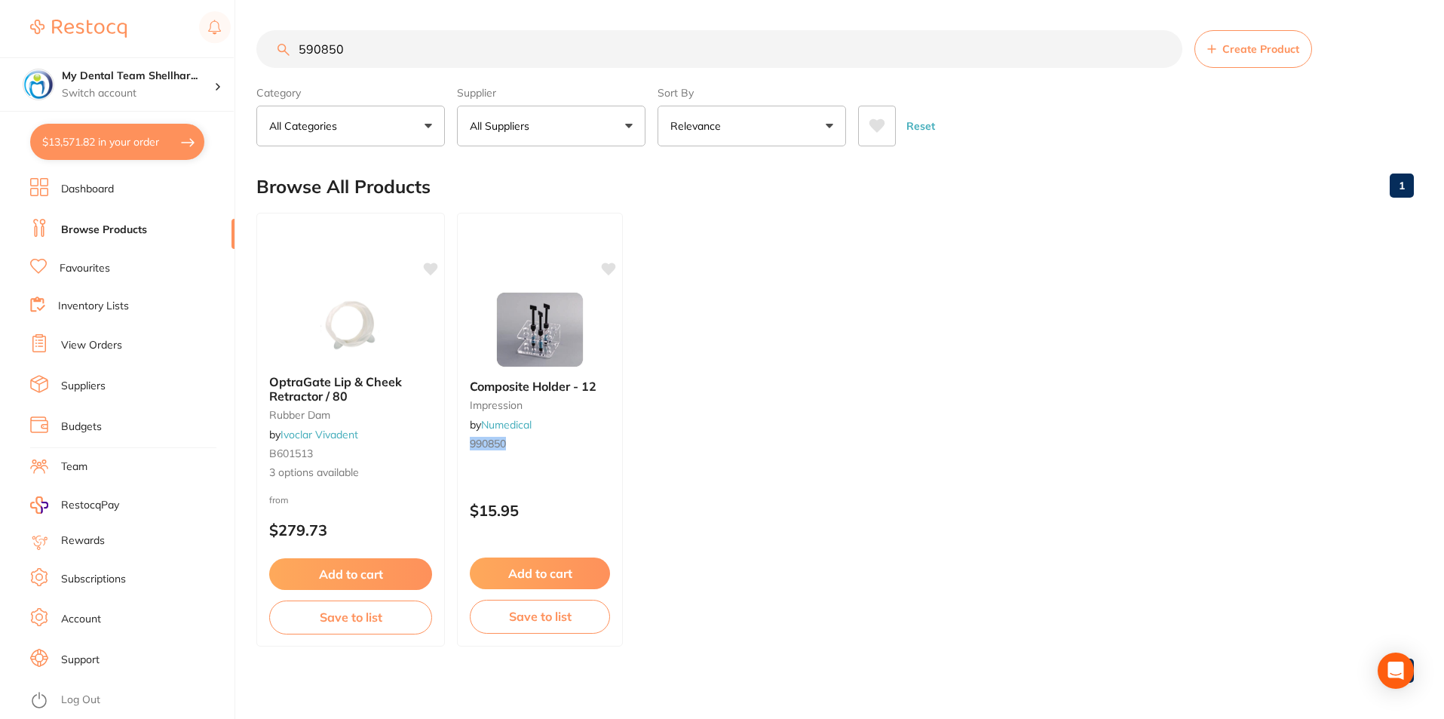
click at [613, 136] on button "All Suppliers" at bounding box center [551, 126] width 189 height 41
click at [931, 131] on button "Reset" at bounding box center [921, 126] width 38 height 41
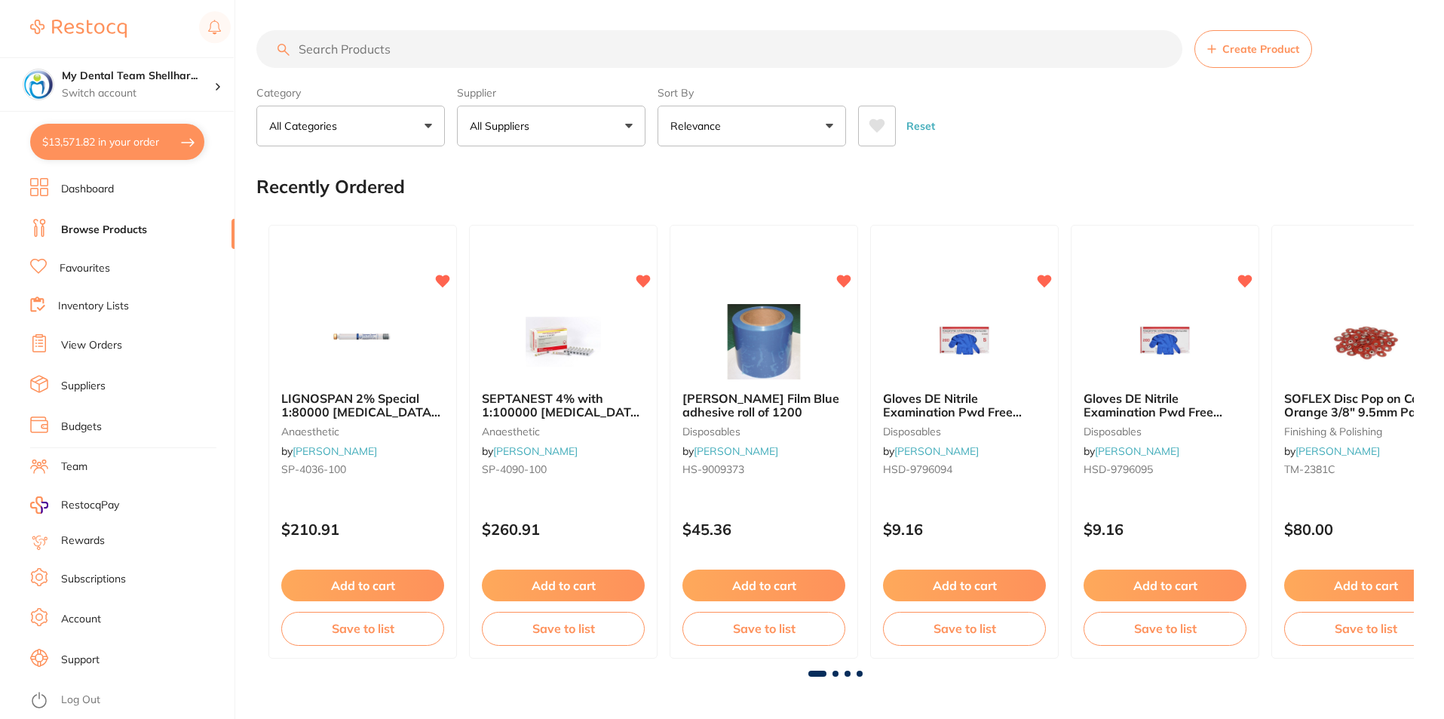
click at [594, 124] on button "All Suppliers" at bounding box center [551, 126] width 189 height 41
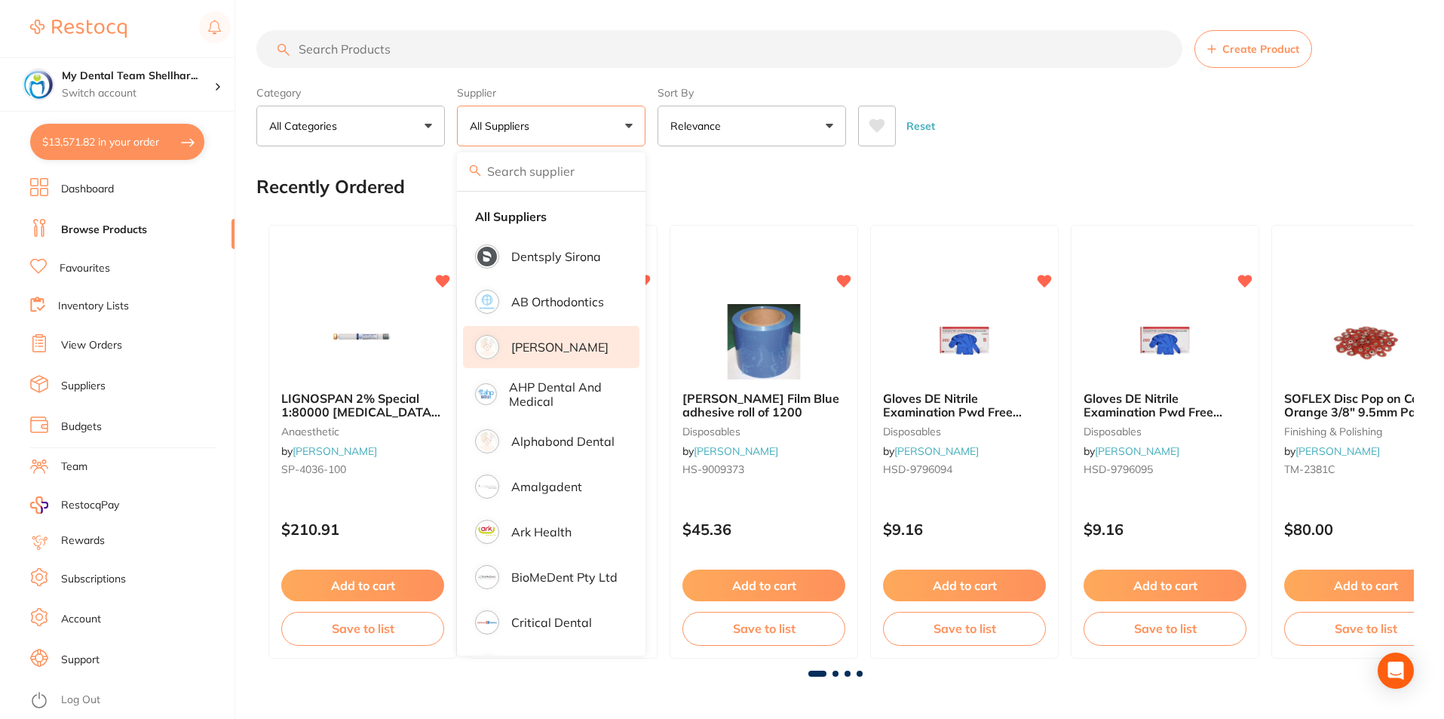
click at [578, 350] on p "[PERSON_NAME]" at bounding box center [559, 347] width 97 height 14
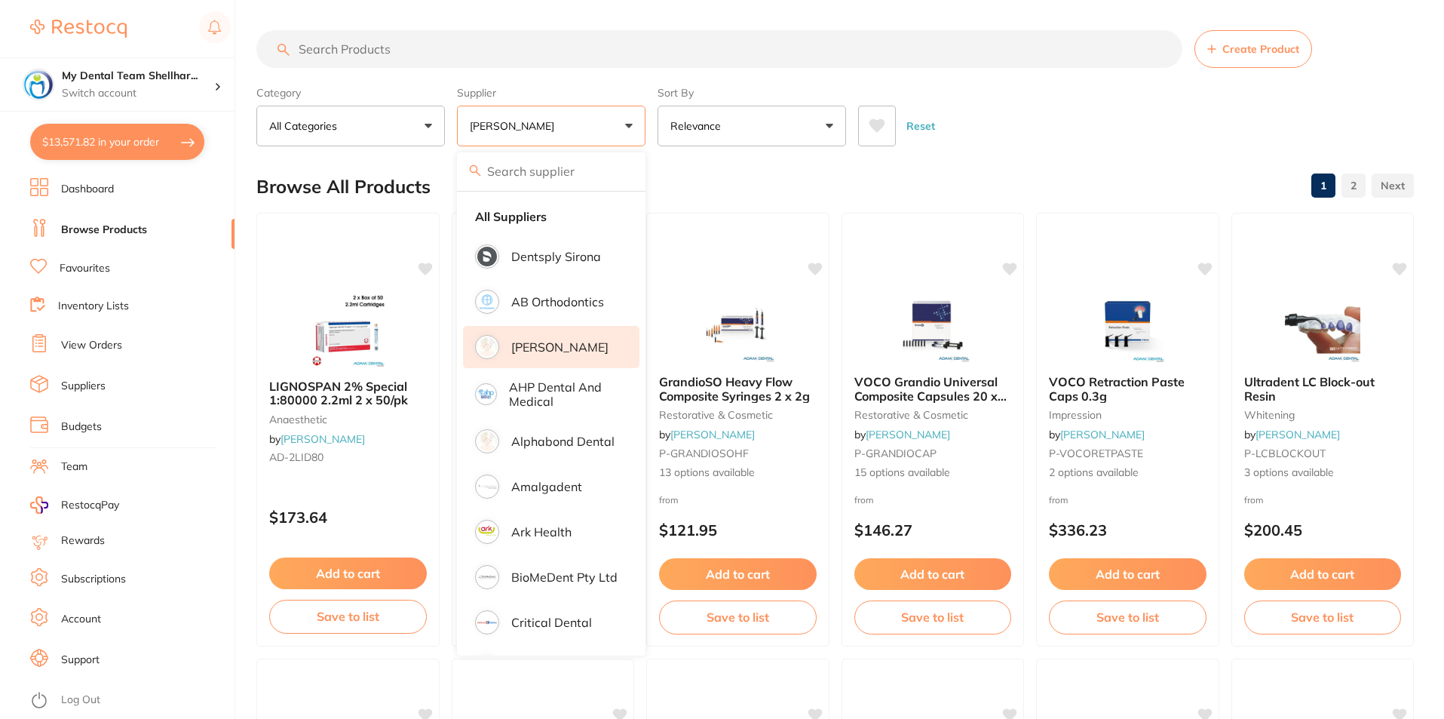
click at [1065, 162] on div "Browse All Products 1 2" at bounding box center [834, 186] width 1157 height 51
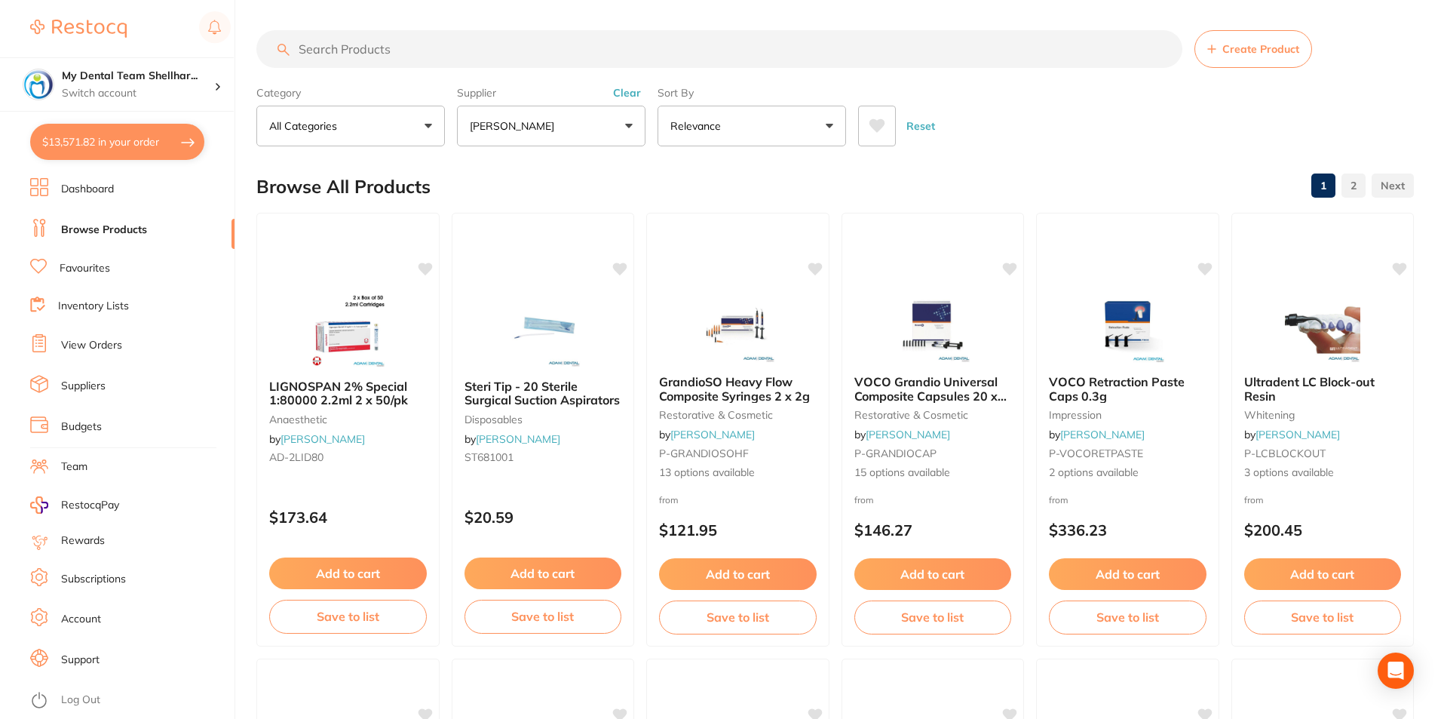
click at [437, 123] on button "All Categories" at bounding box center [350, 126] width 189 height 41
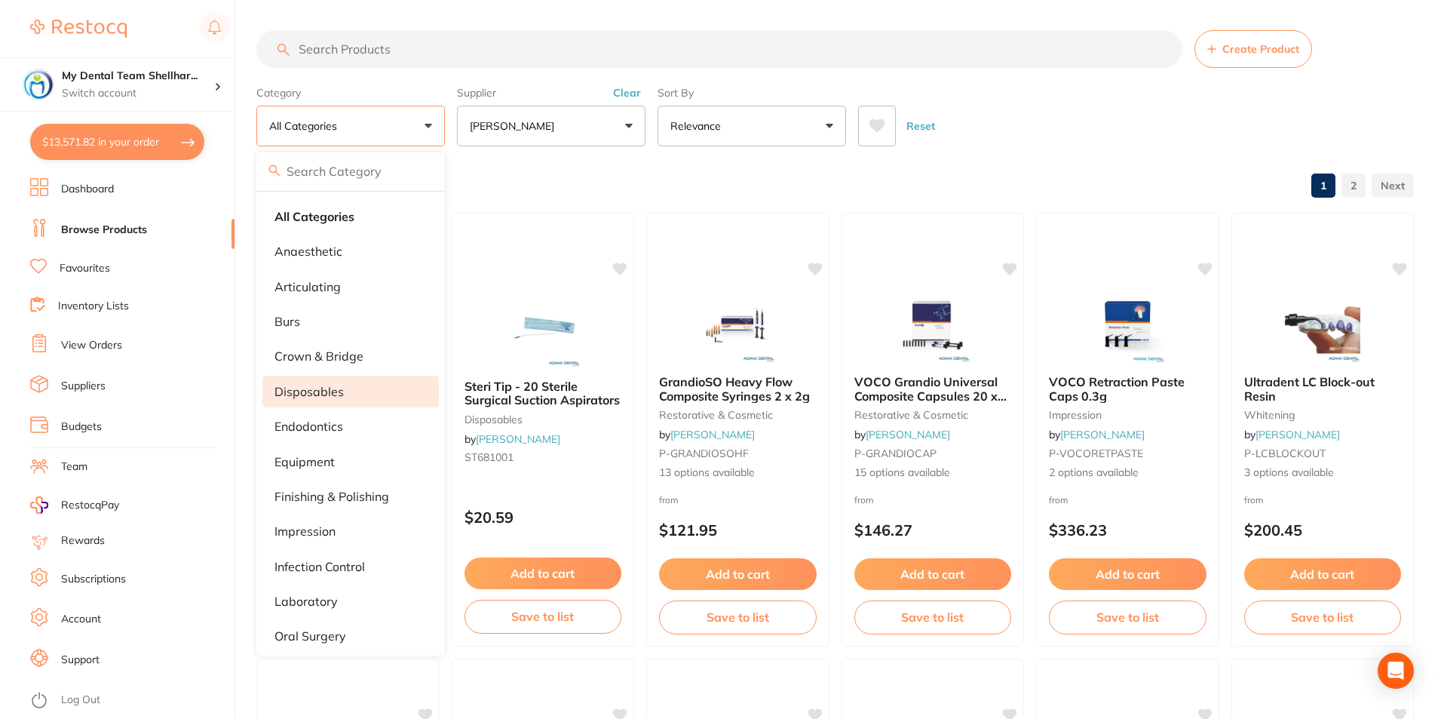
click at [339, 391] on p "disposables" at bounding box center [308, 392] width 69 height 14
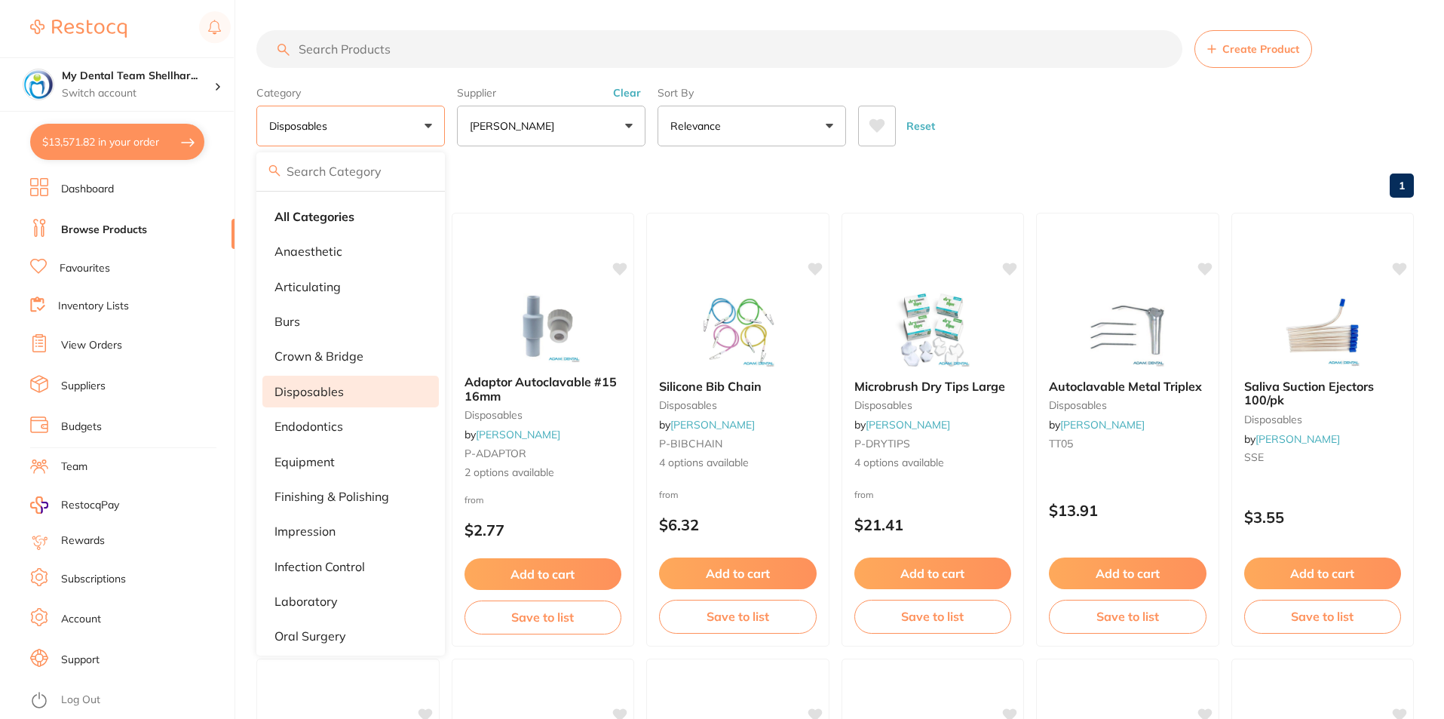
click at [1137, 142] on div "Reset" at bounding box center [1130, 120] width 544 height 53
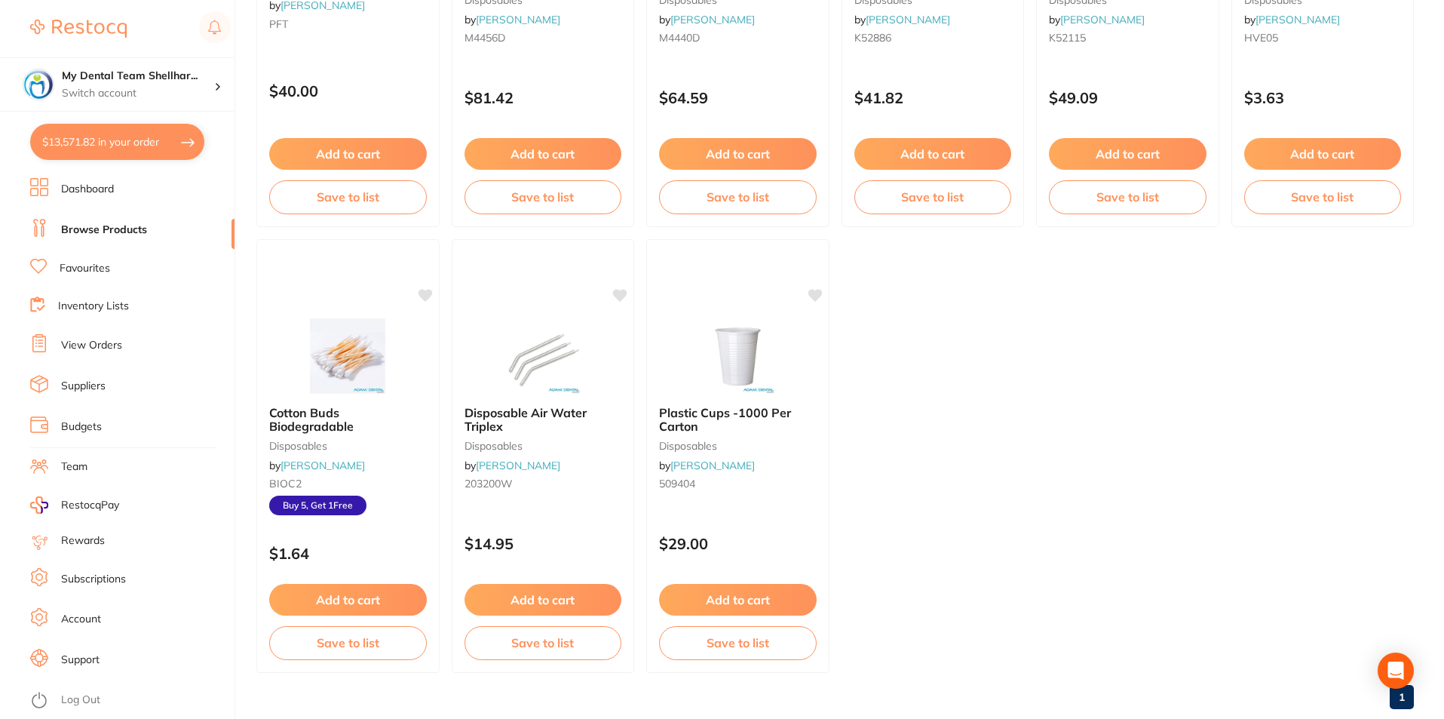
scroll to position [897, 0]
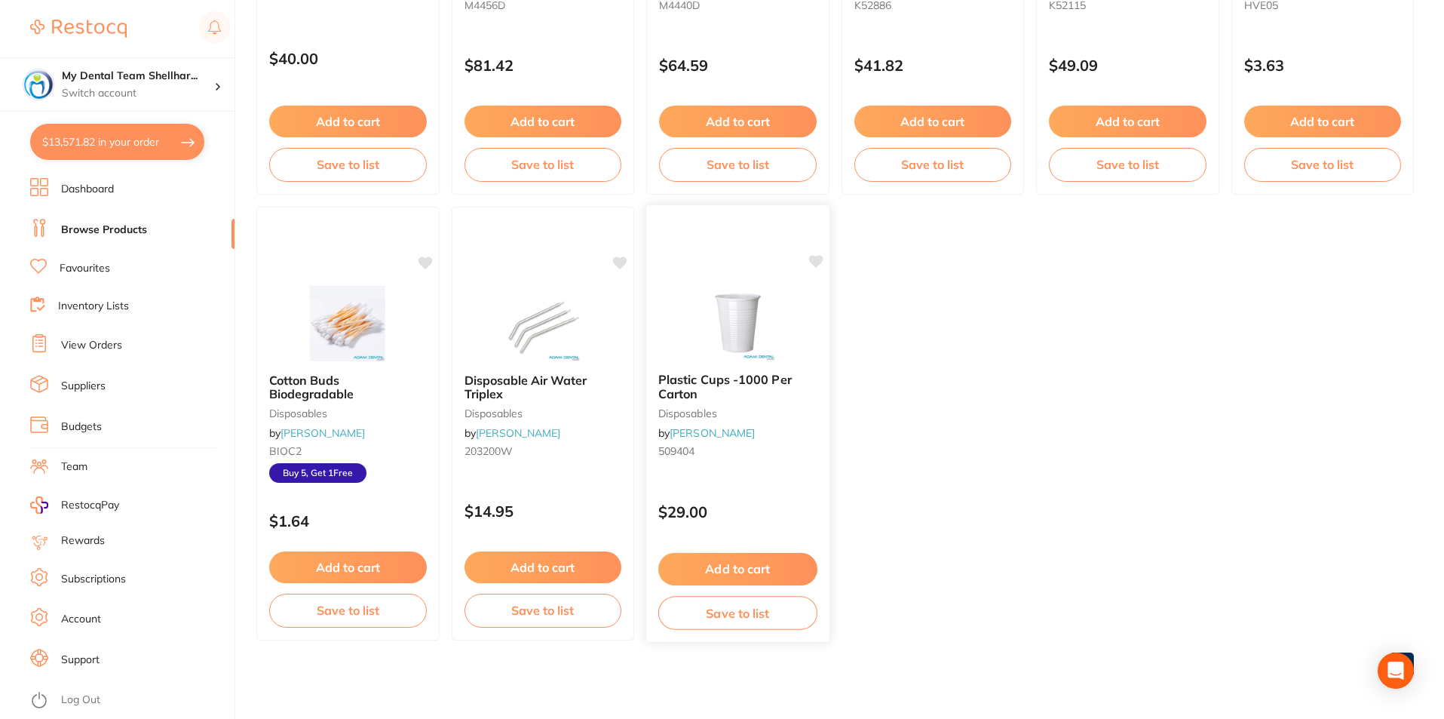
click at [699, 347] on img at bounding box center [737, 322] width 99 height 76
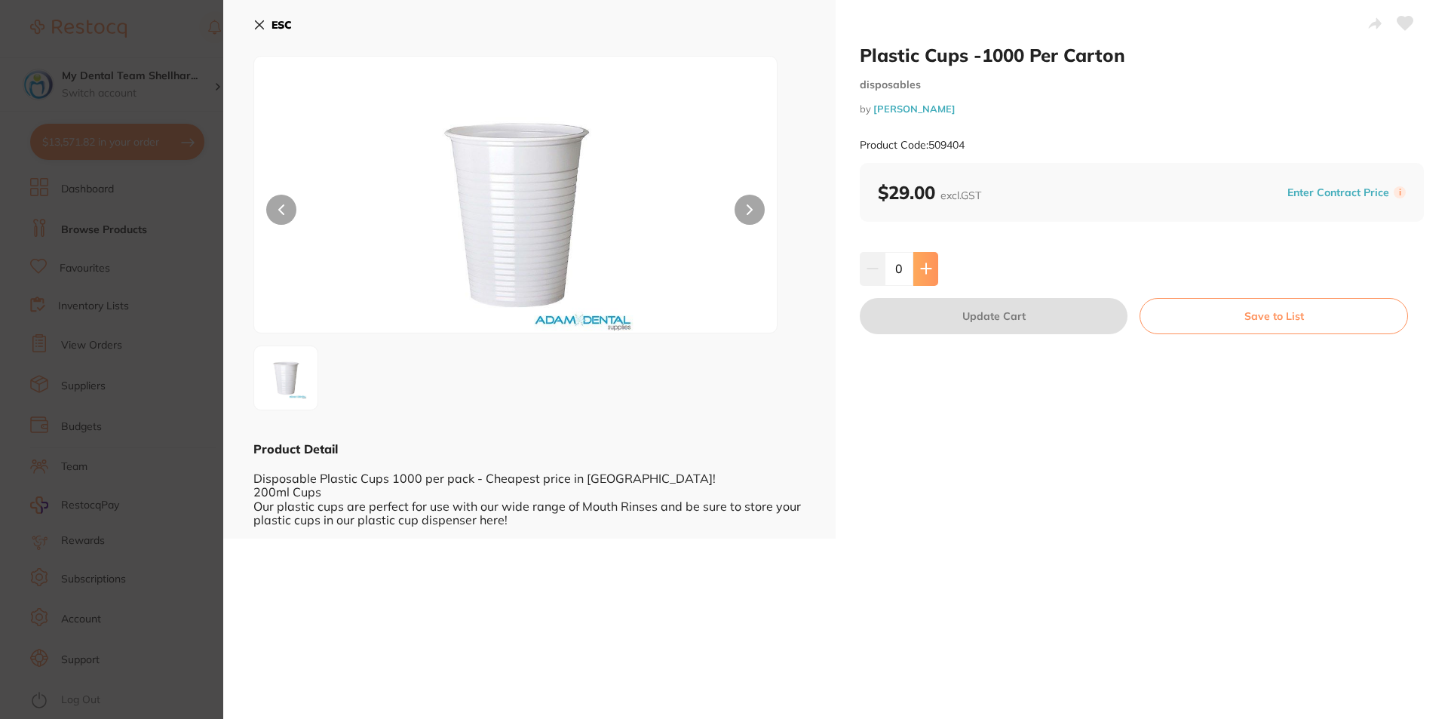
click at [920, 258] on button at bounding box center [925, 268] width 25 height 33
type input "1"
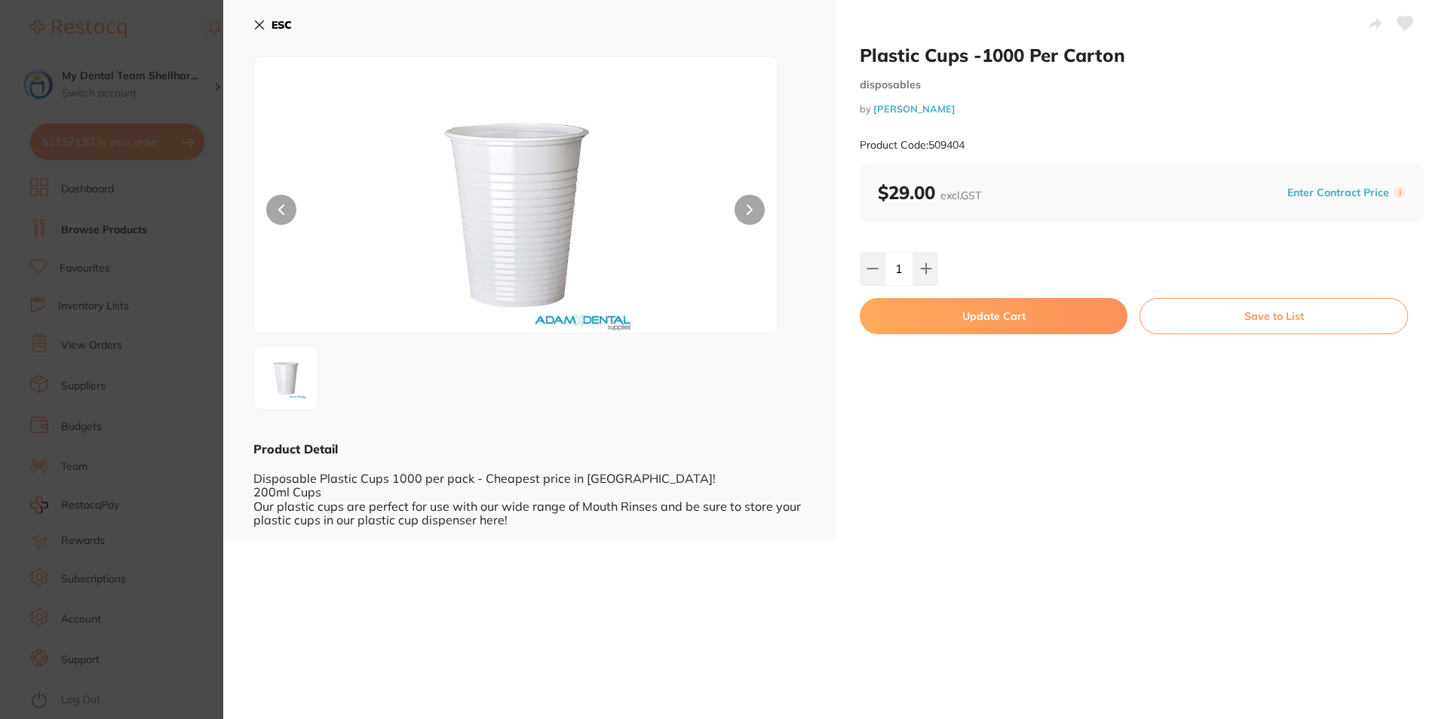
click at [946, 319] on button "Update Cart" at bounding box center [994, 316] width 268 height 36
checkbox input "false"
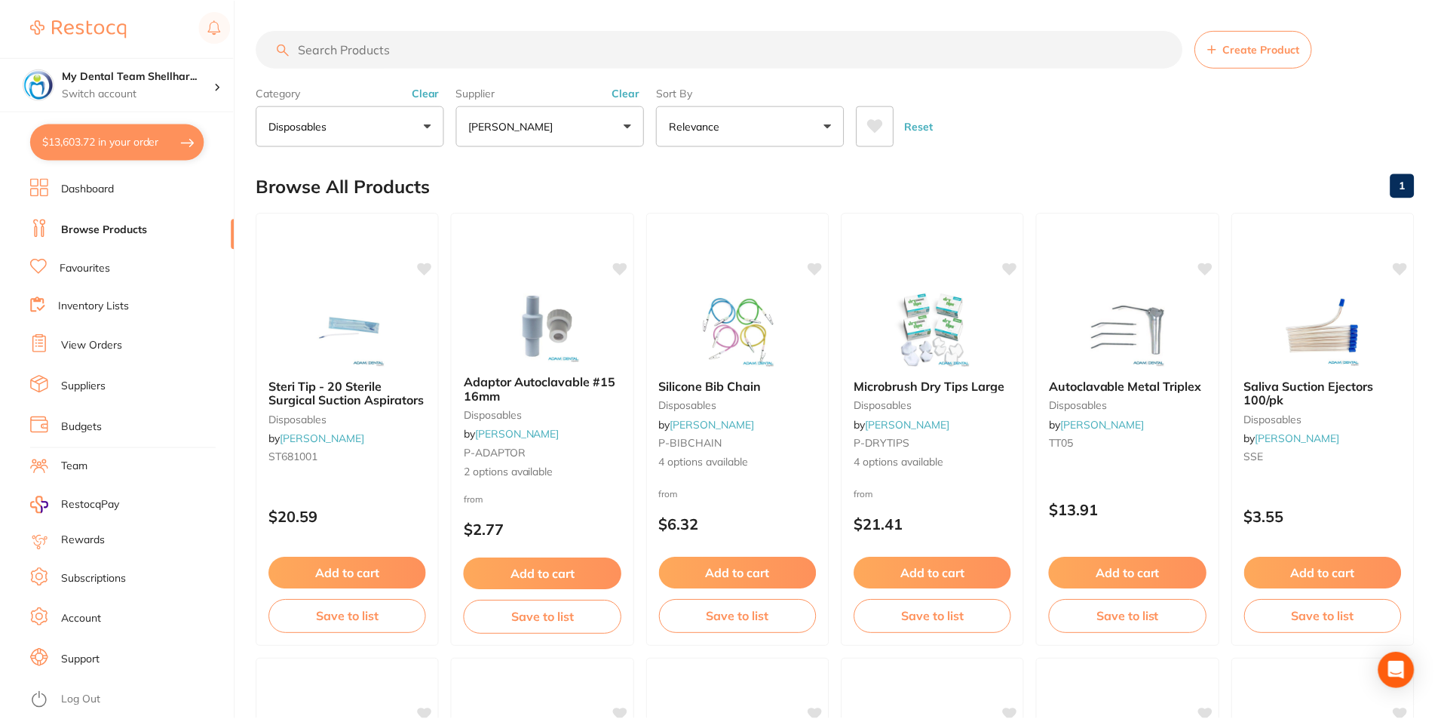
scroll to position [897, 0]
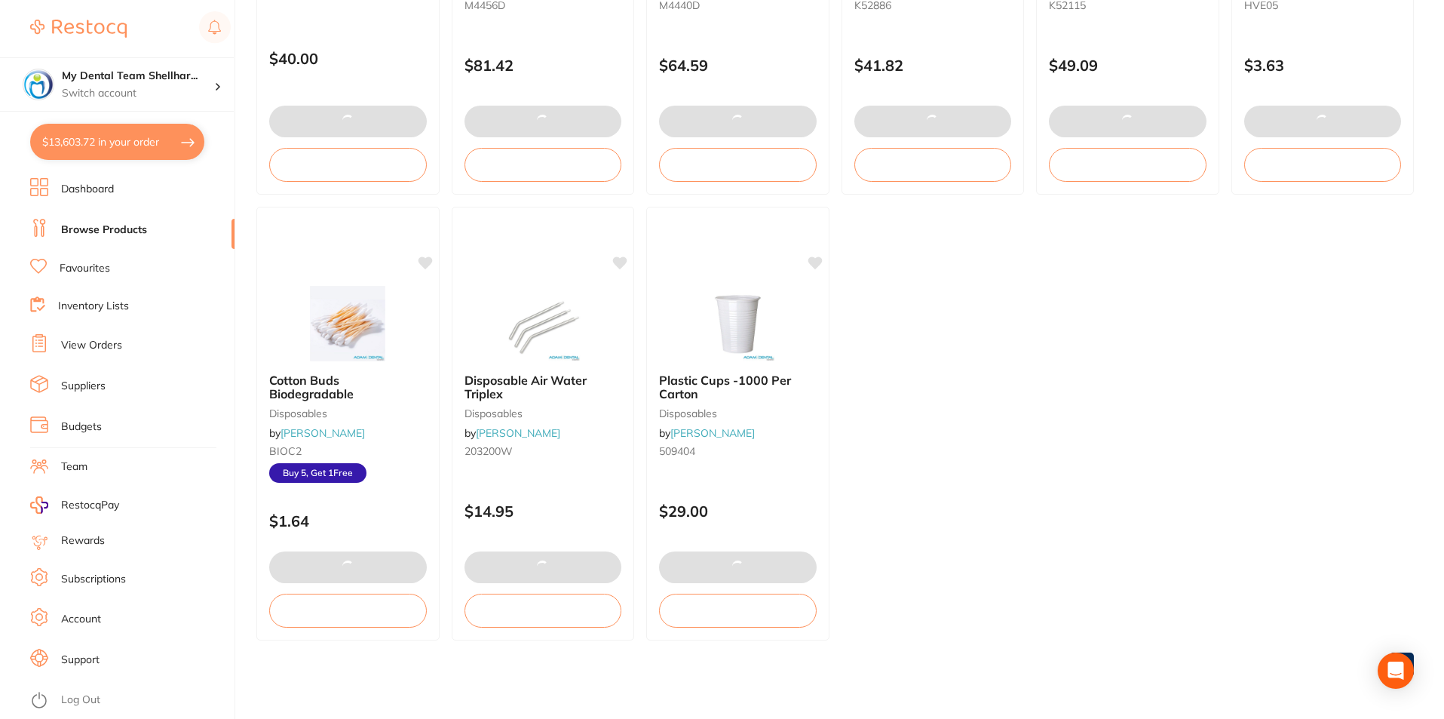
scroll to position [1, 0]
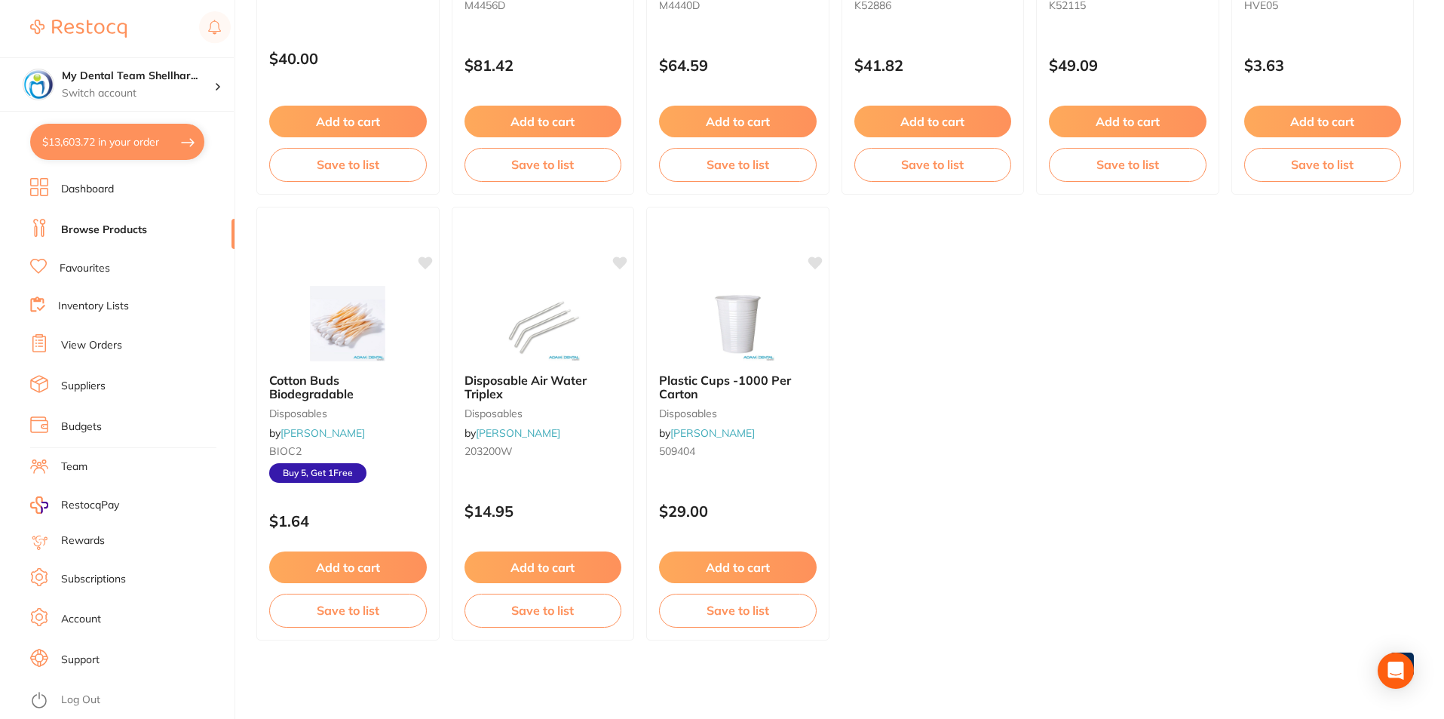
click at [84, 140] on button "$13,603.72 in your order" at bounding box center [117, 142] width 174 height 36
checkbox input "true"
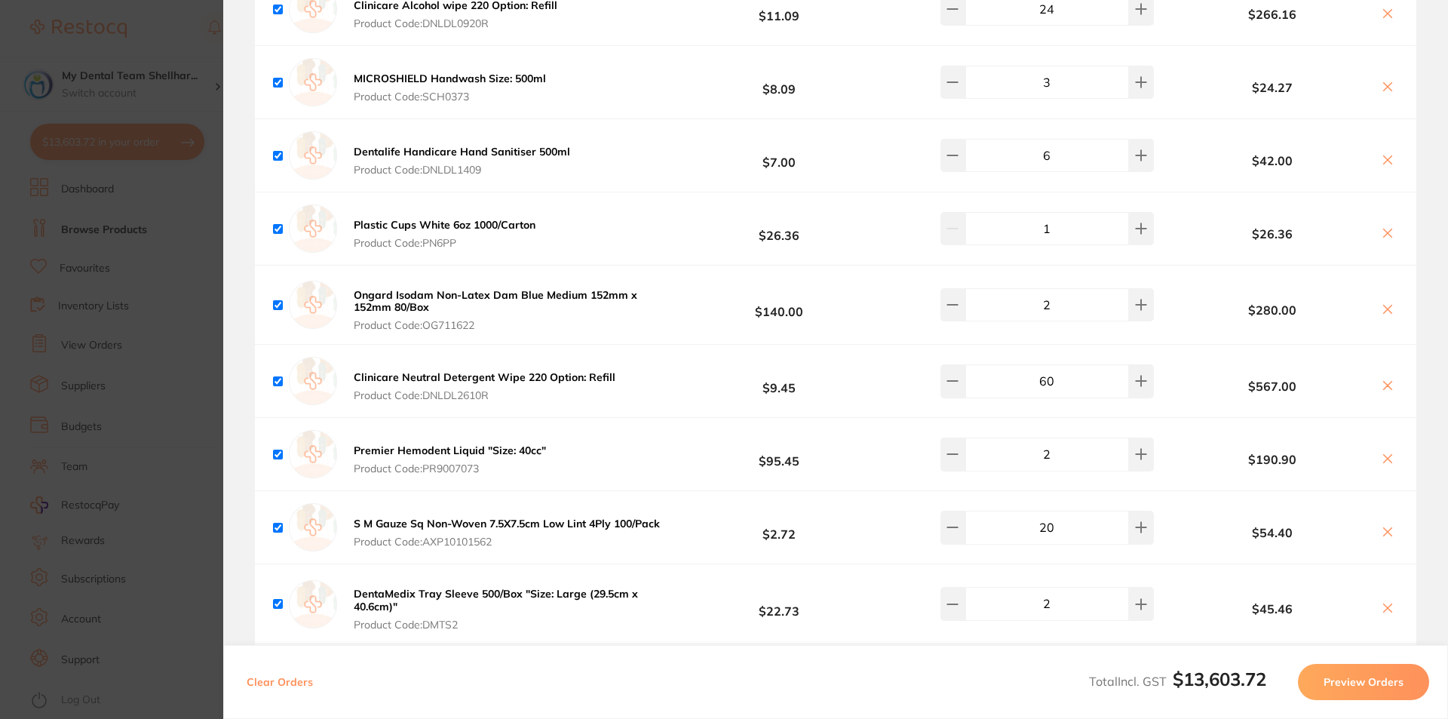
scroll to position [1206, 0]
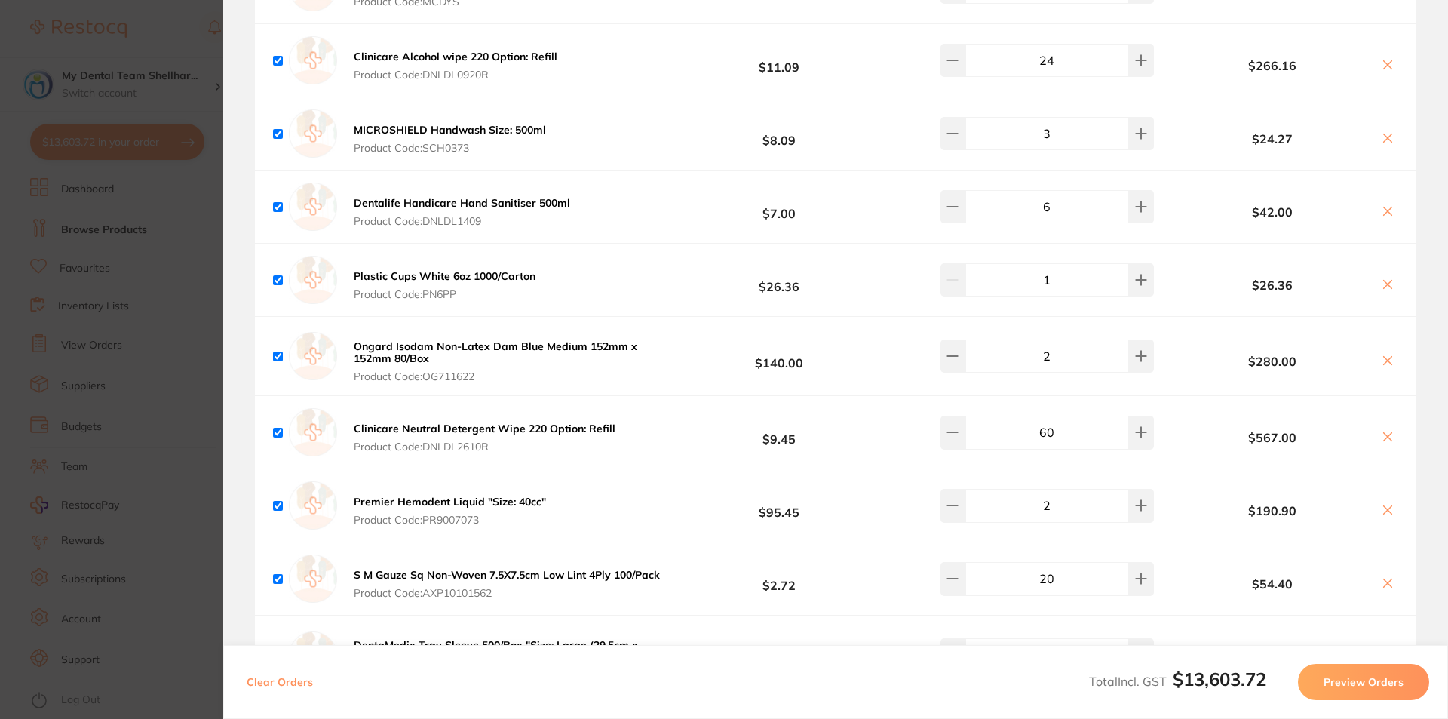
click at [1387, 278] on icon at bounding box center [1387, 284] width 12 height 12
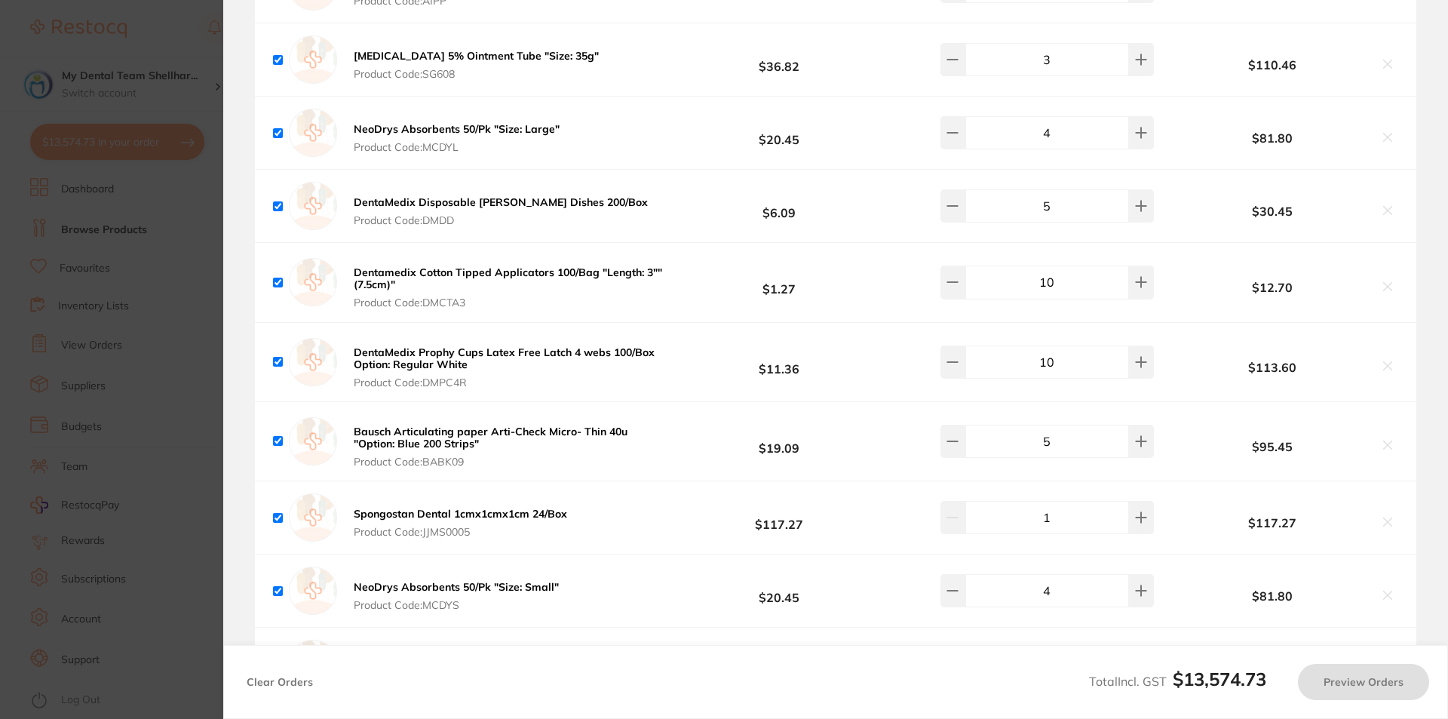
scroll to position [302, 0]
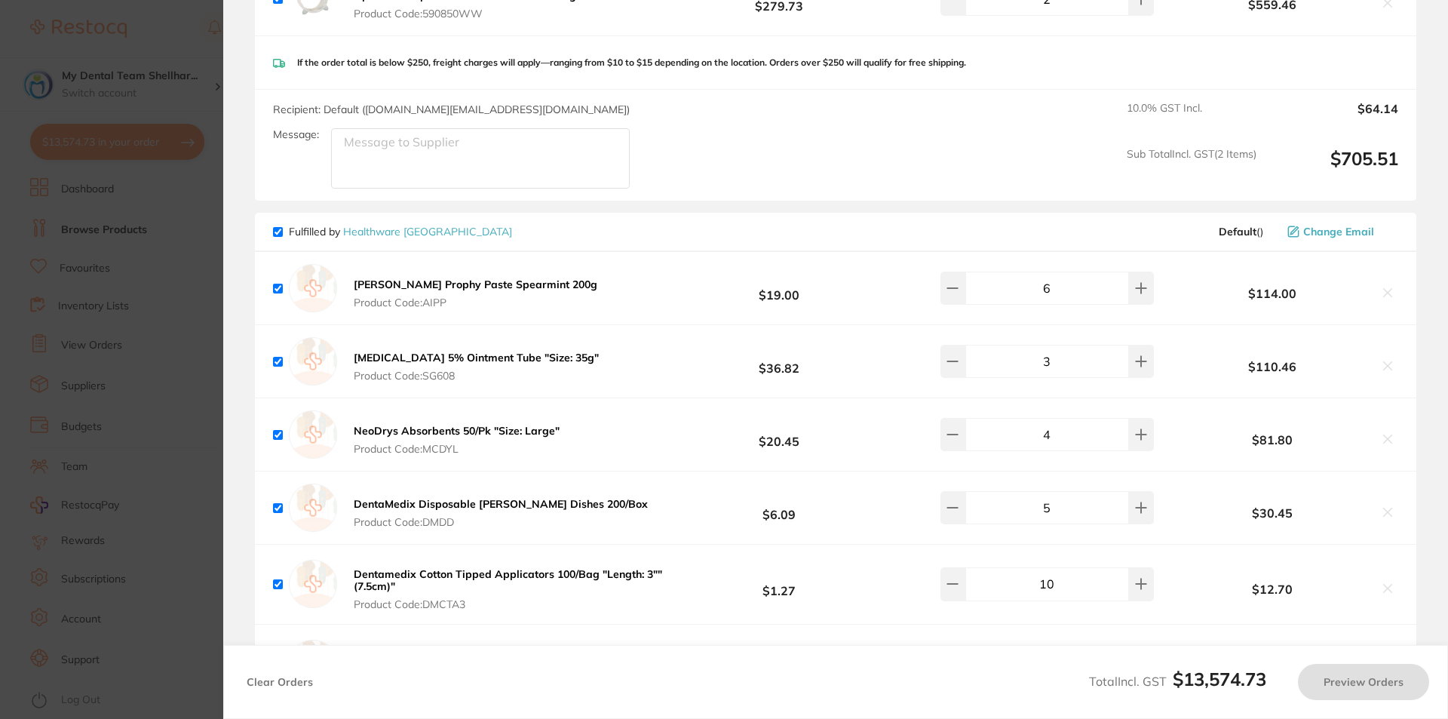
checkbox input "true"
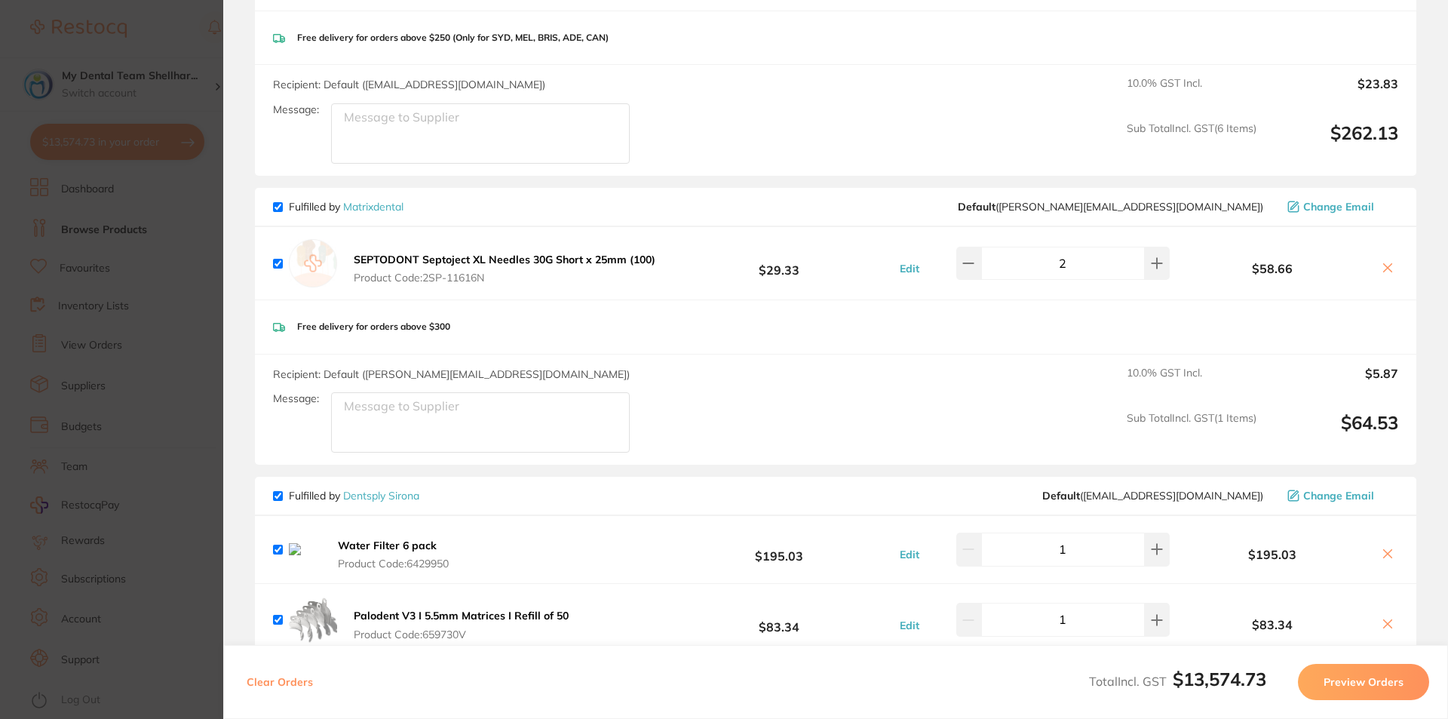
scroll to position [2865, 0]
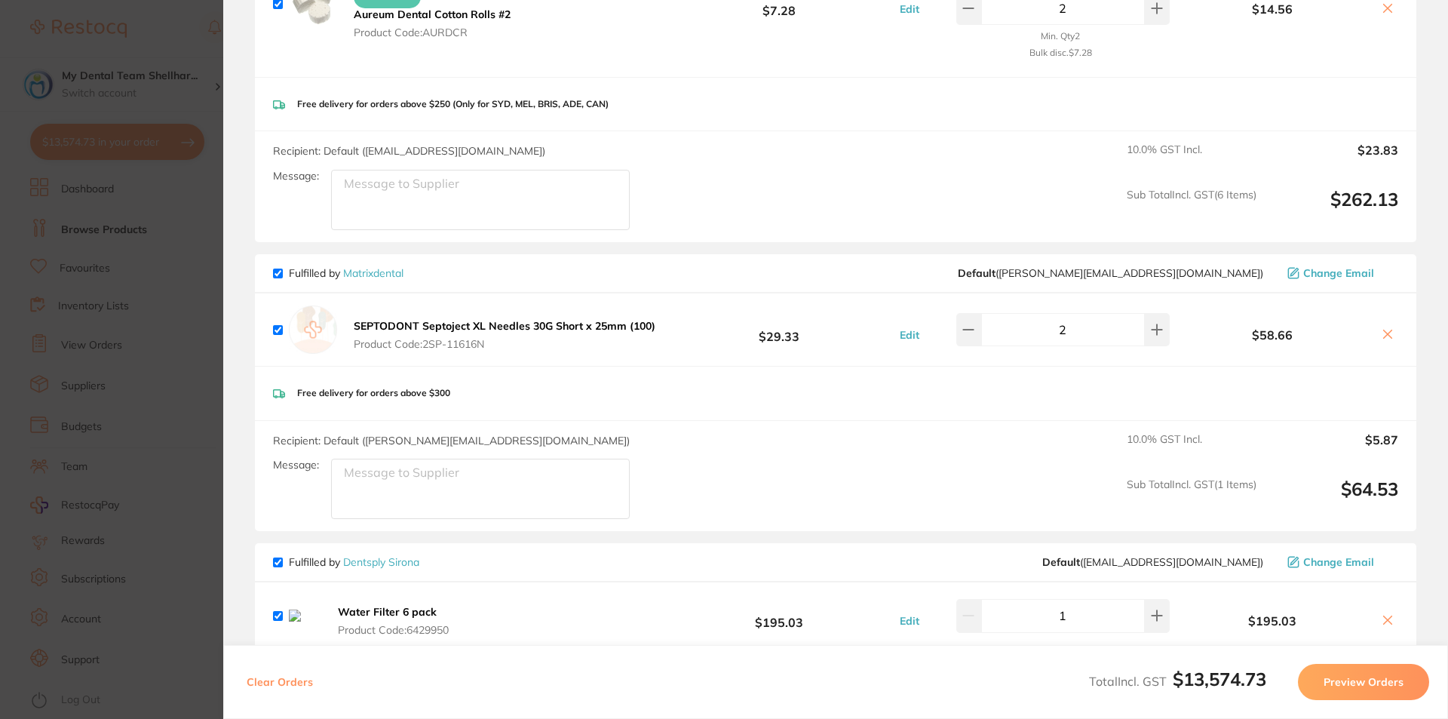
click at [277, 273] on input "checkbox" at bounding box center [278, 273] width 10 height 10
checkbox input "false"
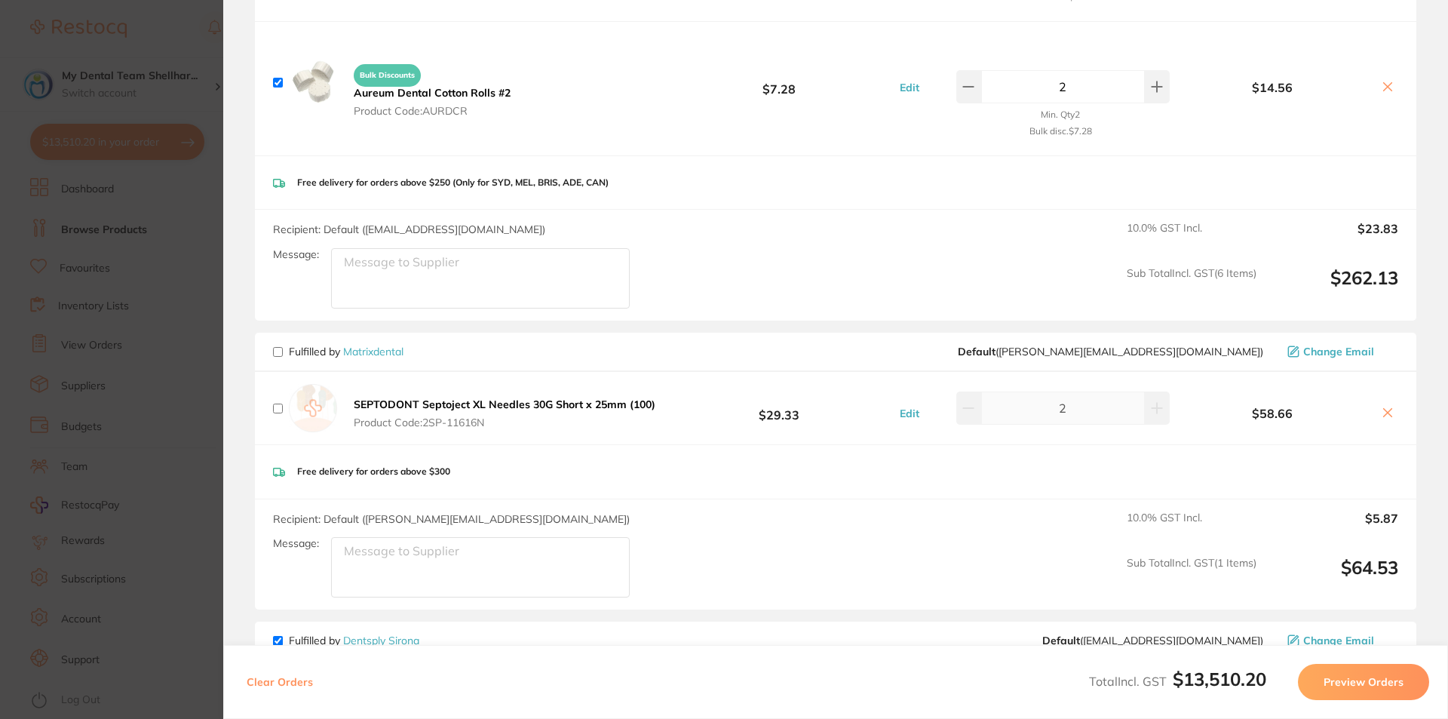
scroll to position [2790, 0]
click at [1339, 683] on button "Preview Orders" at bounding box center [1363, 682] width 131 height 36
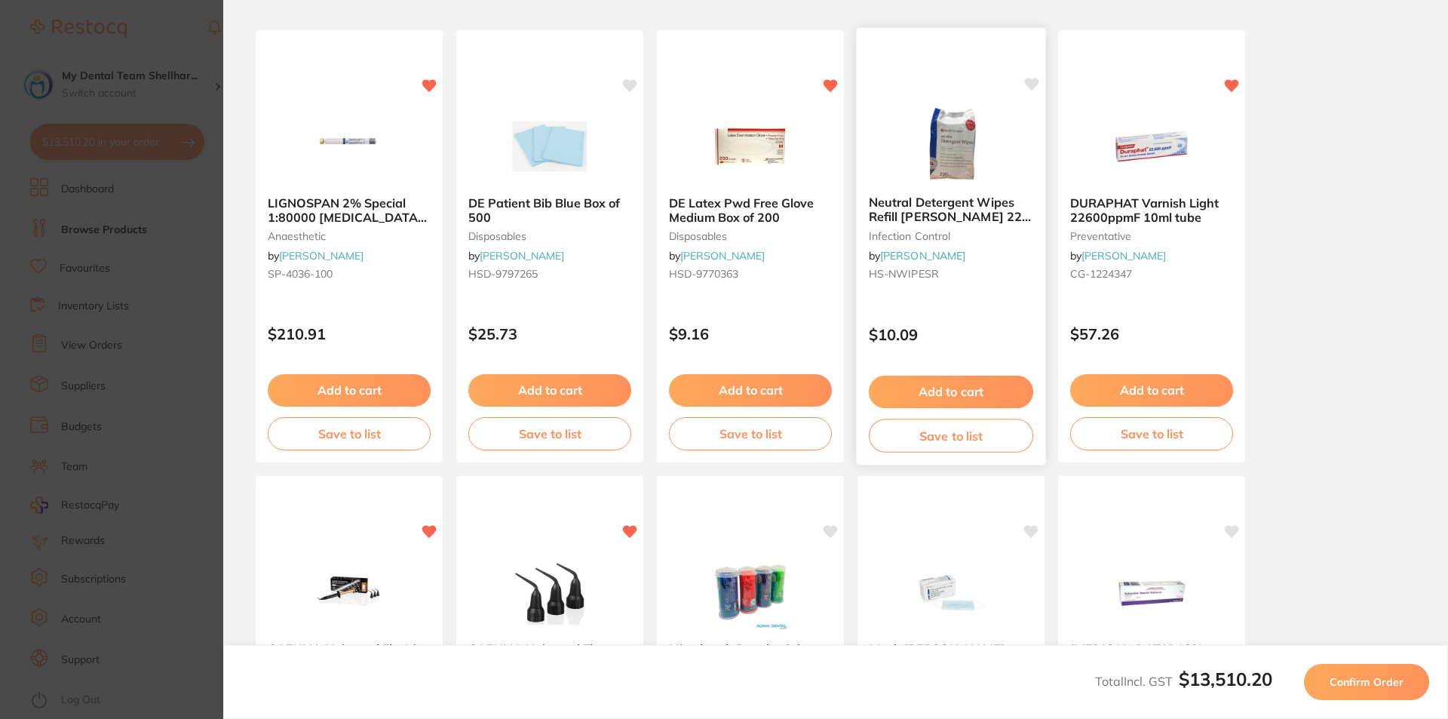
scroll to position [0, 0]
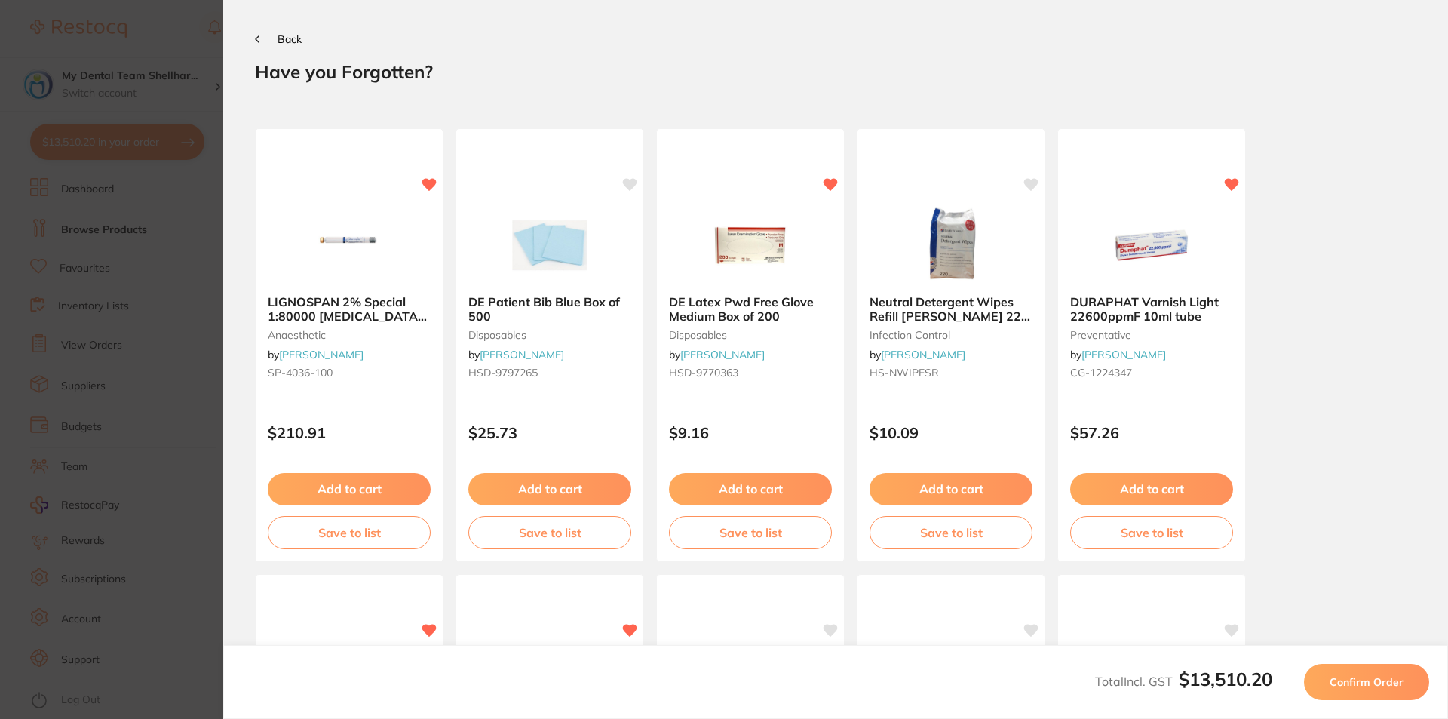
click at [1360, 682] on span "Confirm Order" at bounding box center [1366, 682] width 74 height 14
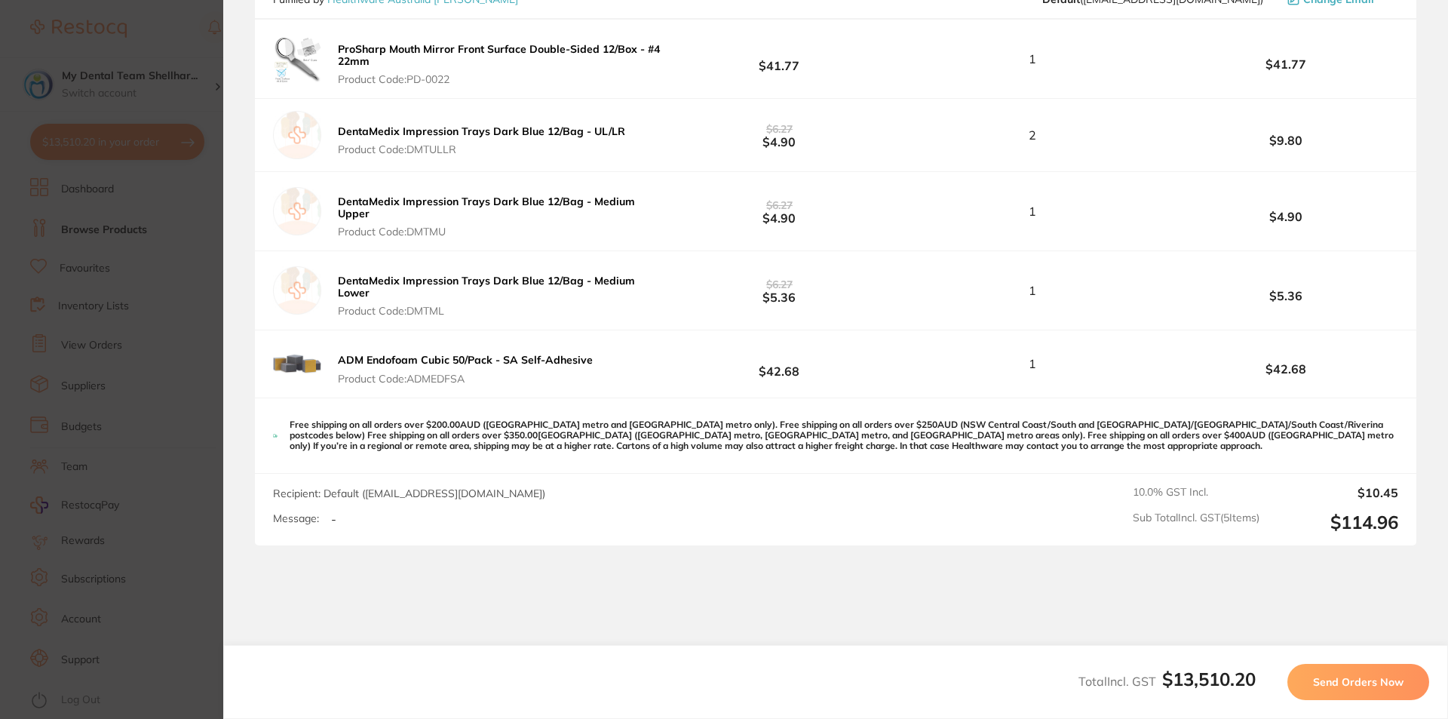
scroll to position [8518, 0]
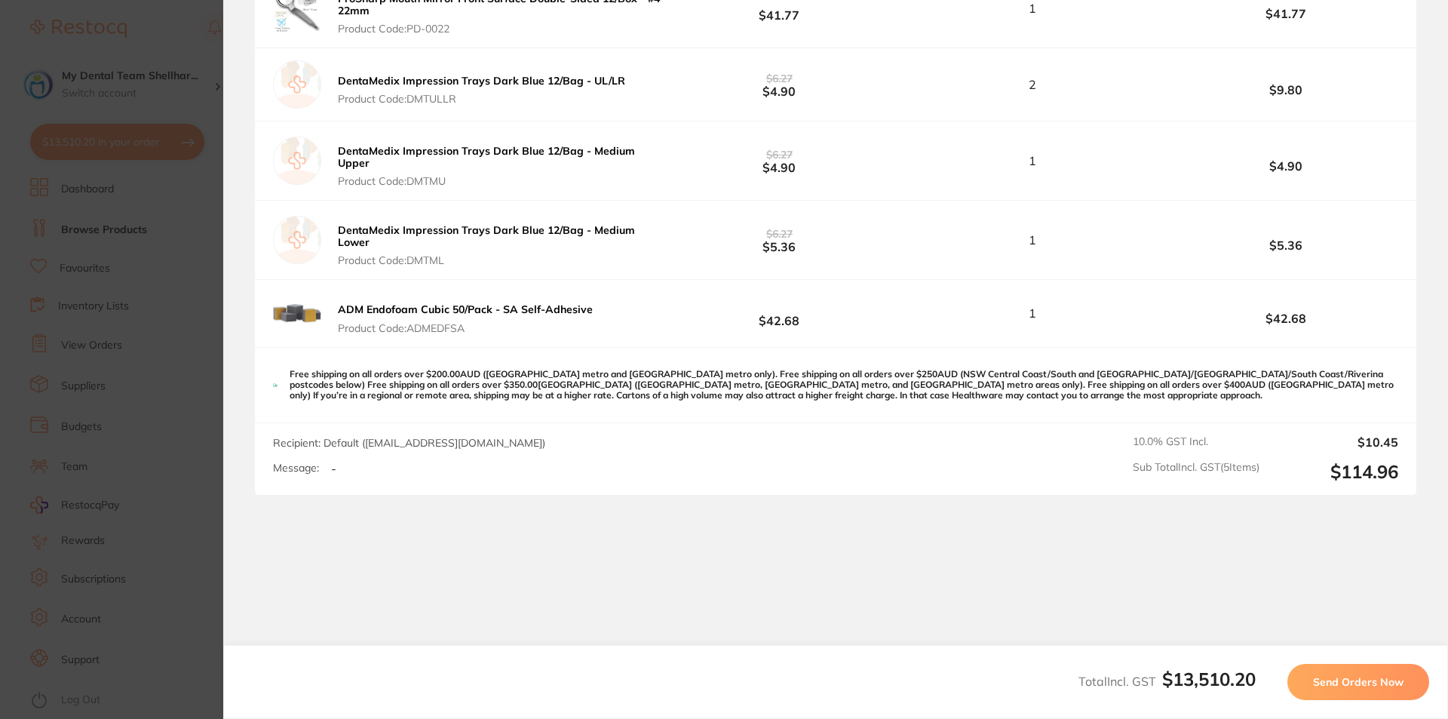
click at [1347, 689] on button "Send Orders Now" at bounding box center [1358, 682] width 142 height 36
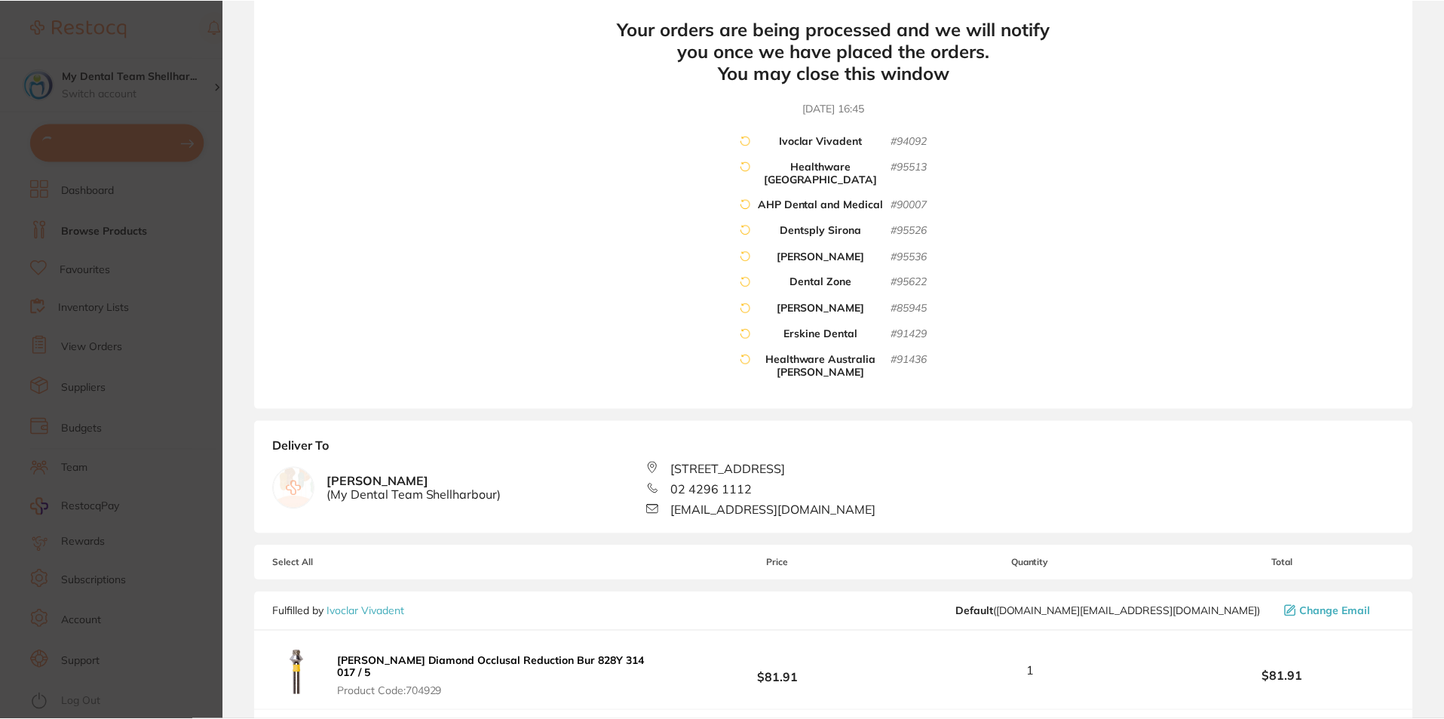
scroll to position [0, 0]
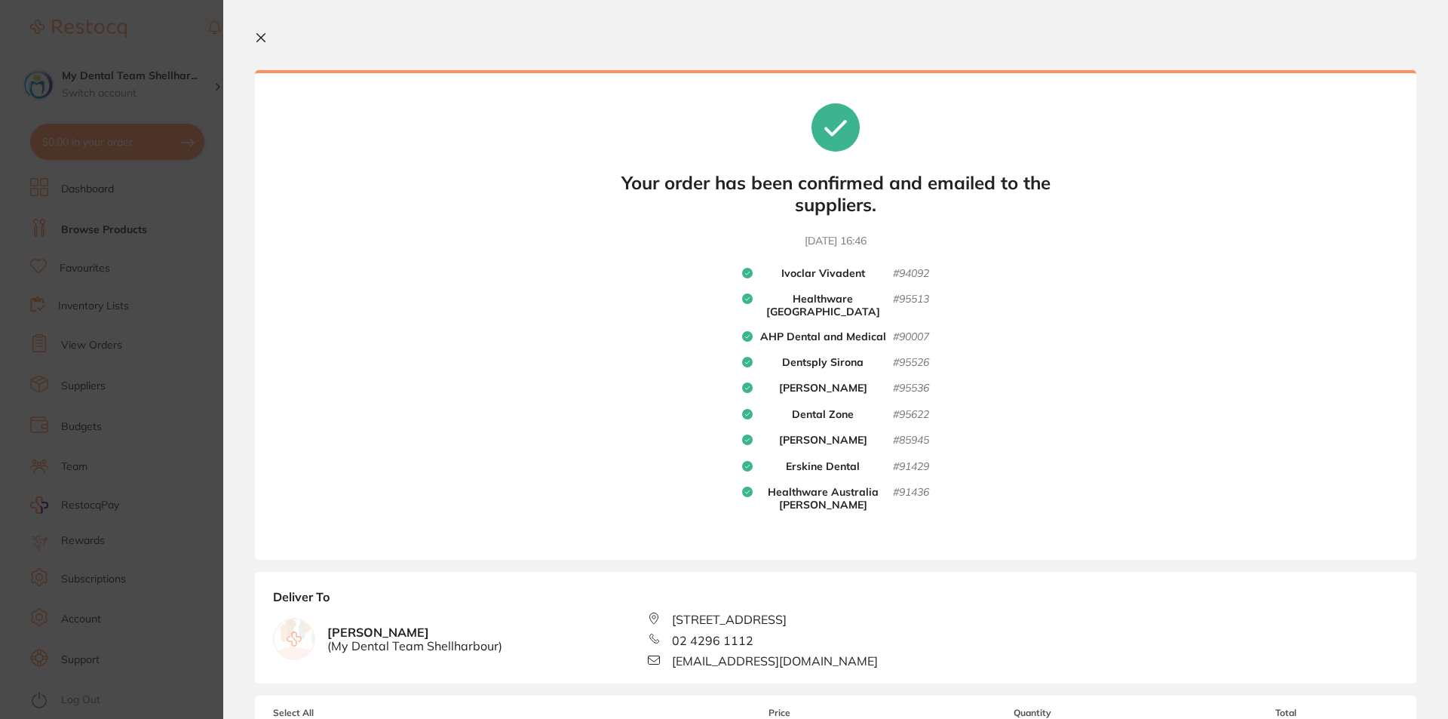
click at [259, 39] on icon at bounding box center [261, 38] width 8 height 8
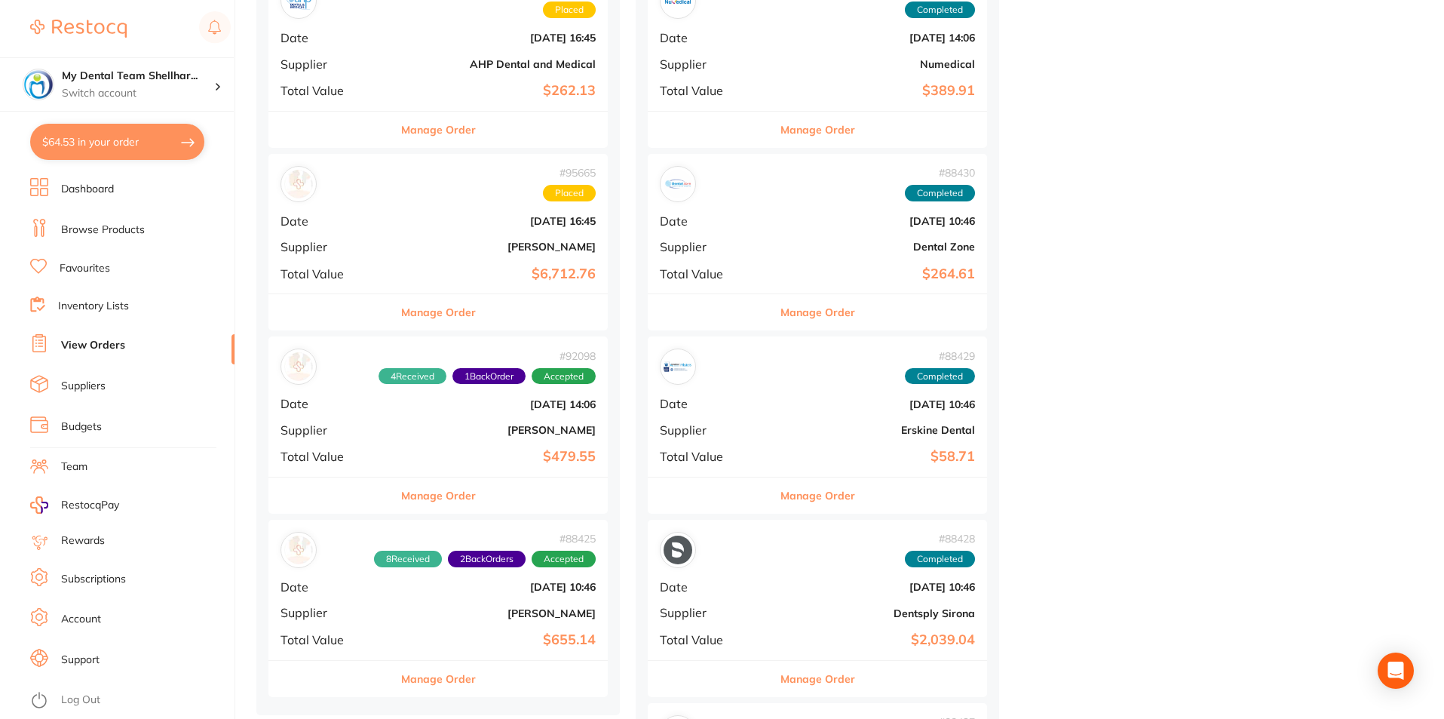
scroll to position [1659, 0]
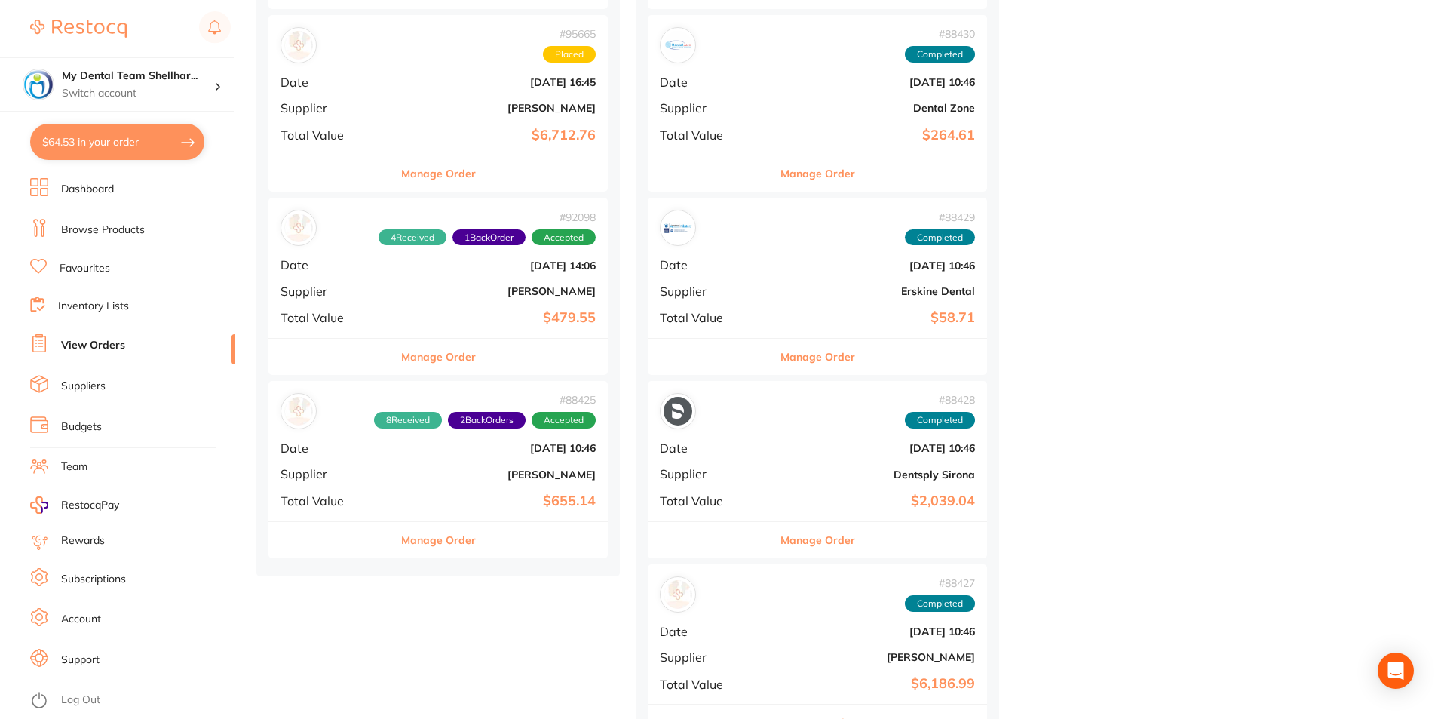
drag, startPoint x: 526, startPoint y: 296, endPoint x: 612, endPoint y: 466, distance: 190.5
click at [526, 295] on b "[PERSON_NAME]" at bounding box center [495, 291] width 202 height 12
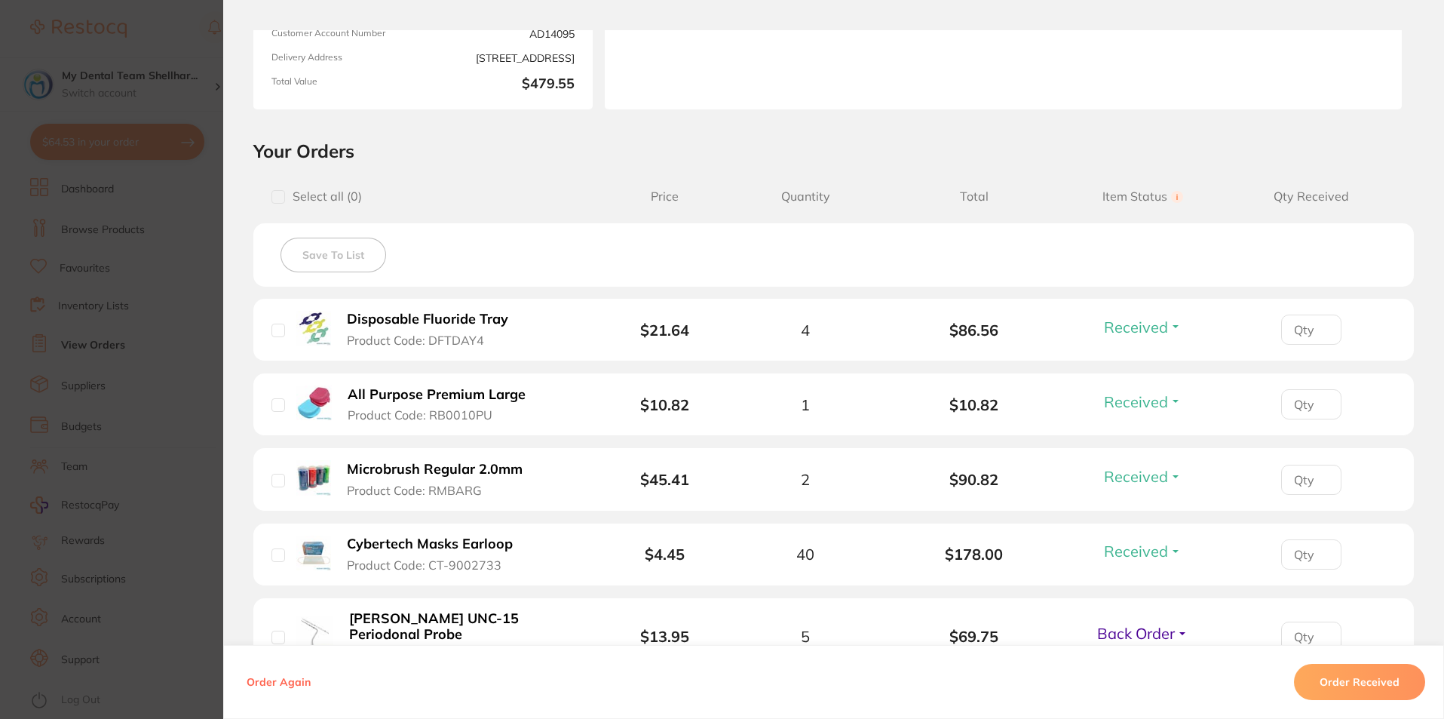
scroll to position [452, 0]
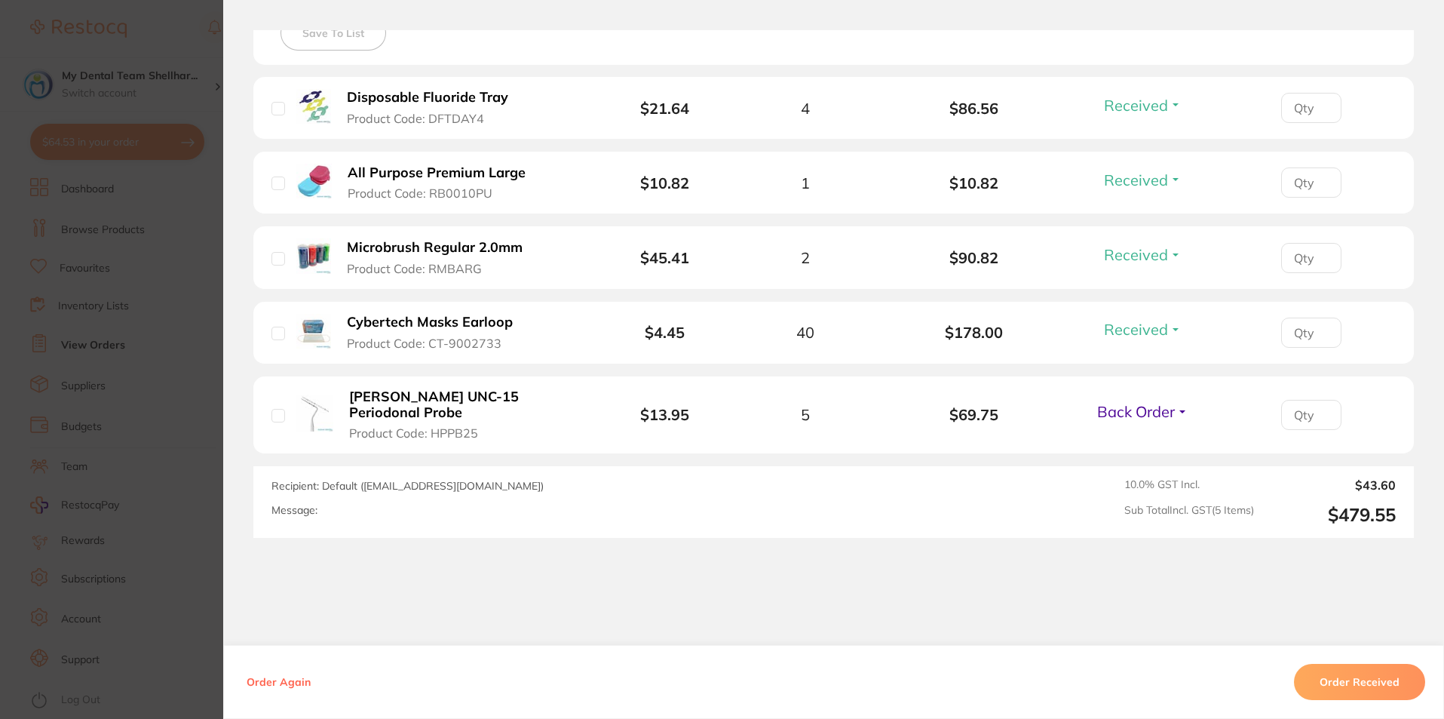
click at [201, 426] on section "Order ID: Restocq- 92098 Order Information 4 Received 1 Back Order Accepted Ord…" at bounding box center [722, 359] width 1444 height 719
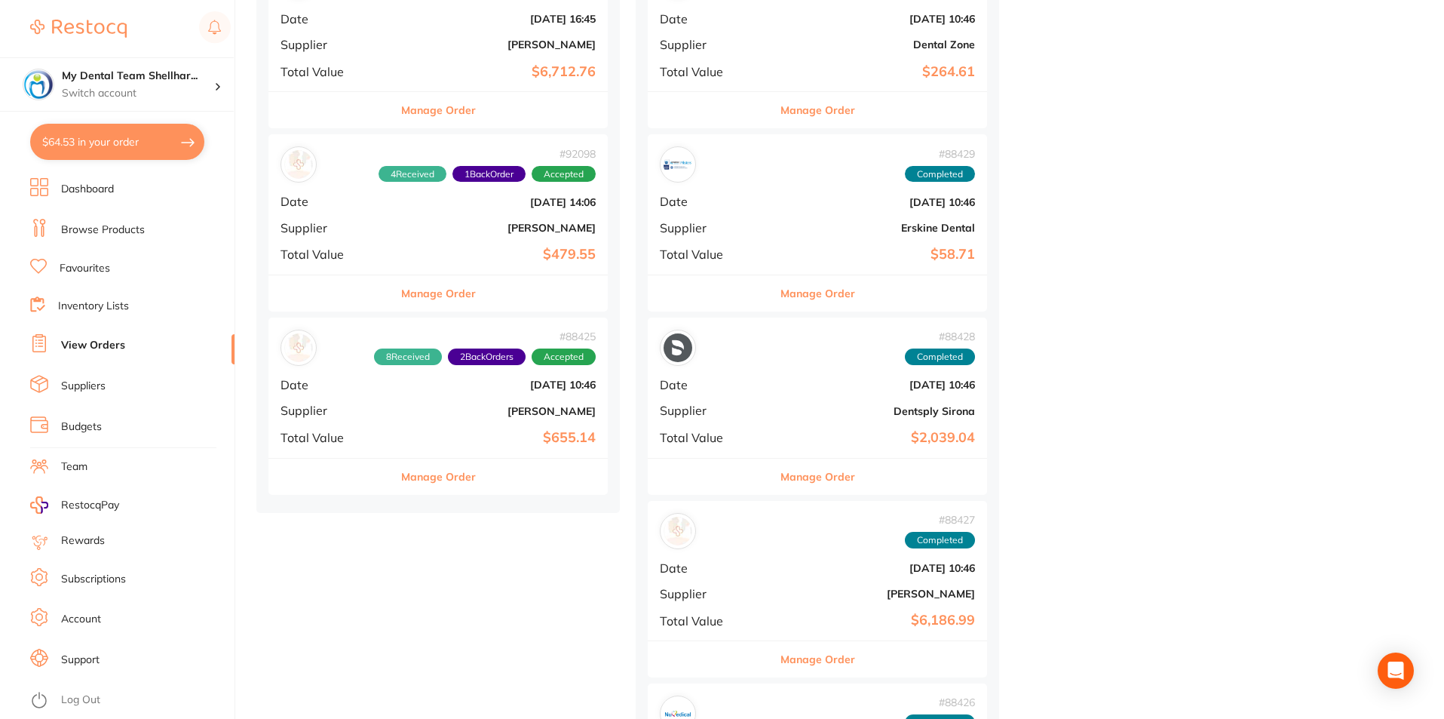
scroll to position [1810, 0]
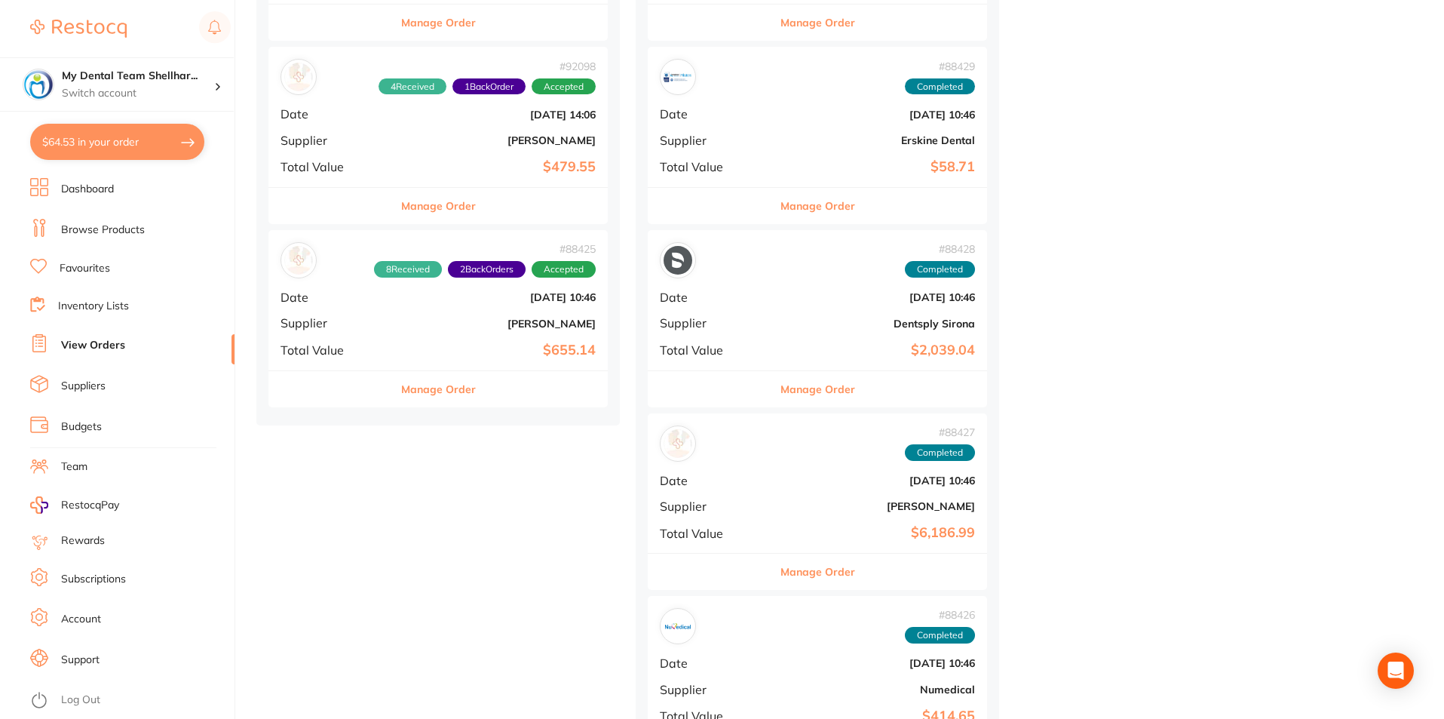
click at [461, 294] on b "[DATE] 10:46" at bounding box center [495, 297] width 202 height 12
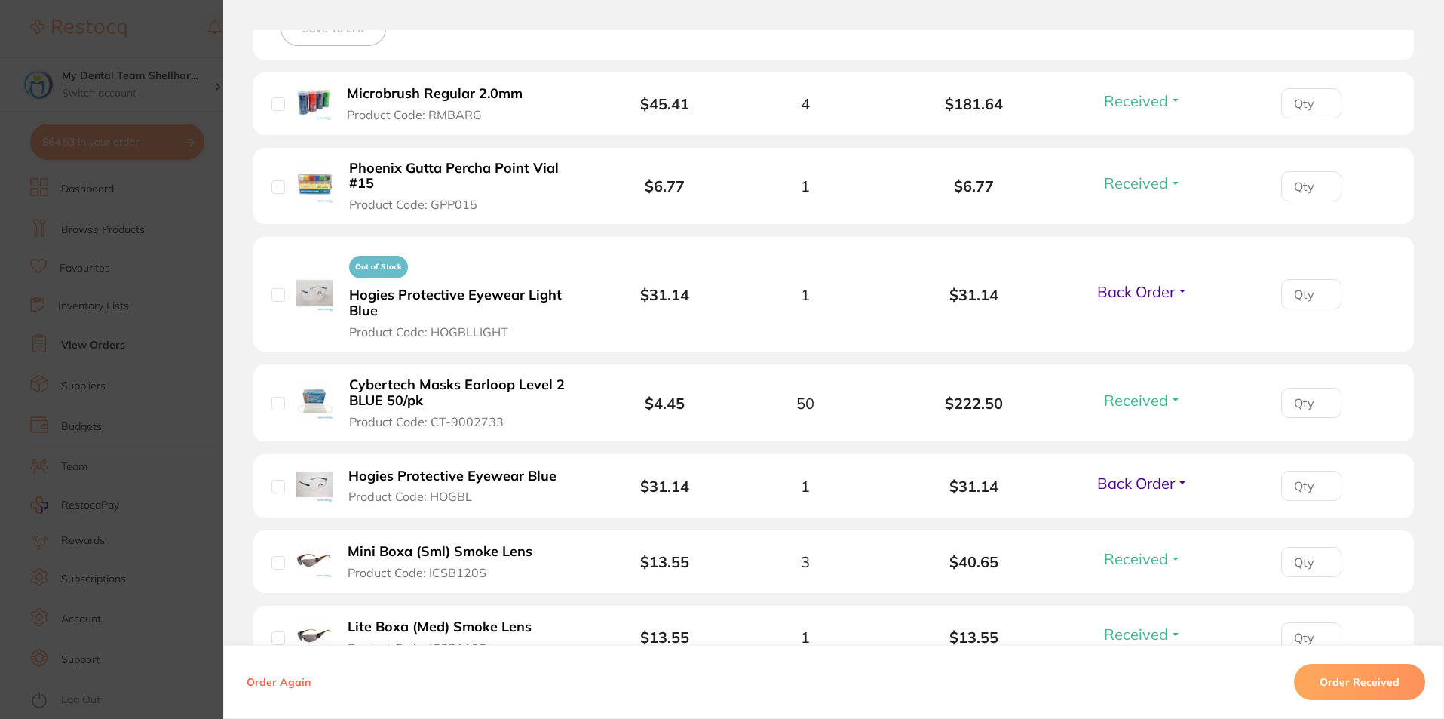
scroll to position [452, 0]
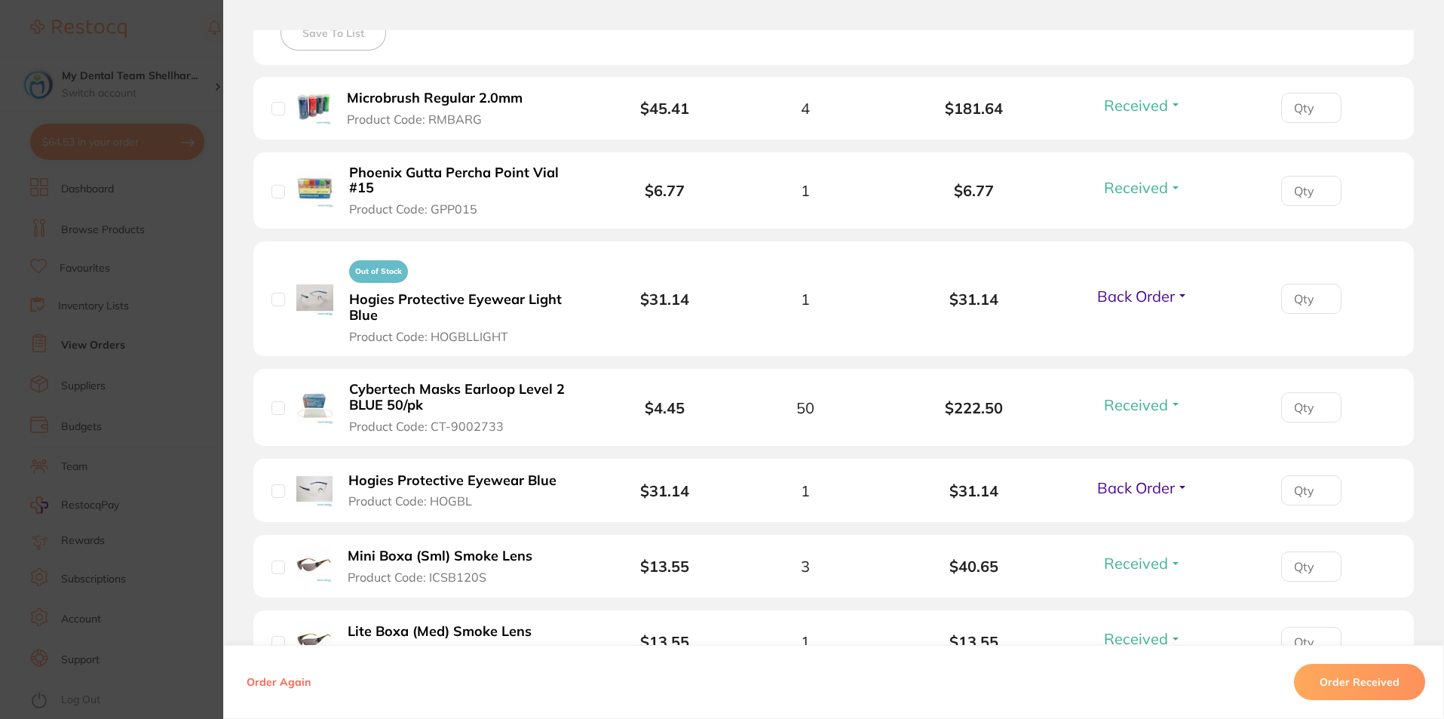
click at [184, 296] on section "Order ID: Restocq- 88425 Order Information 8 Received 2 Back Orders Accepted Or…" at bounding box center [722, 359] width 1444 height 719
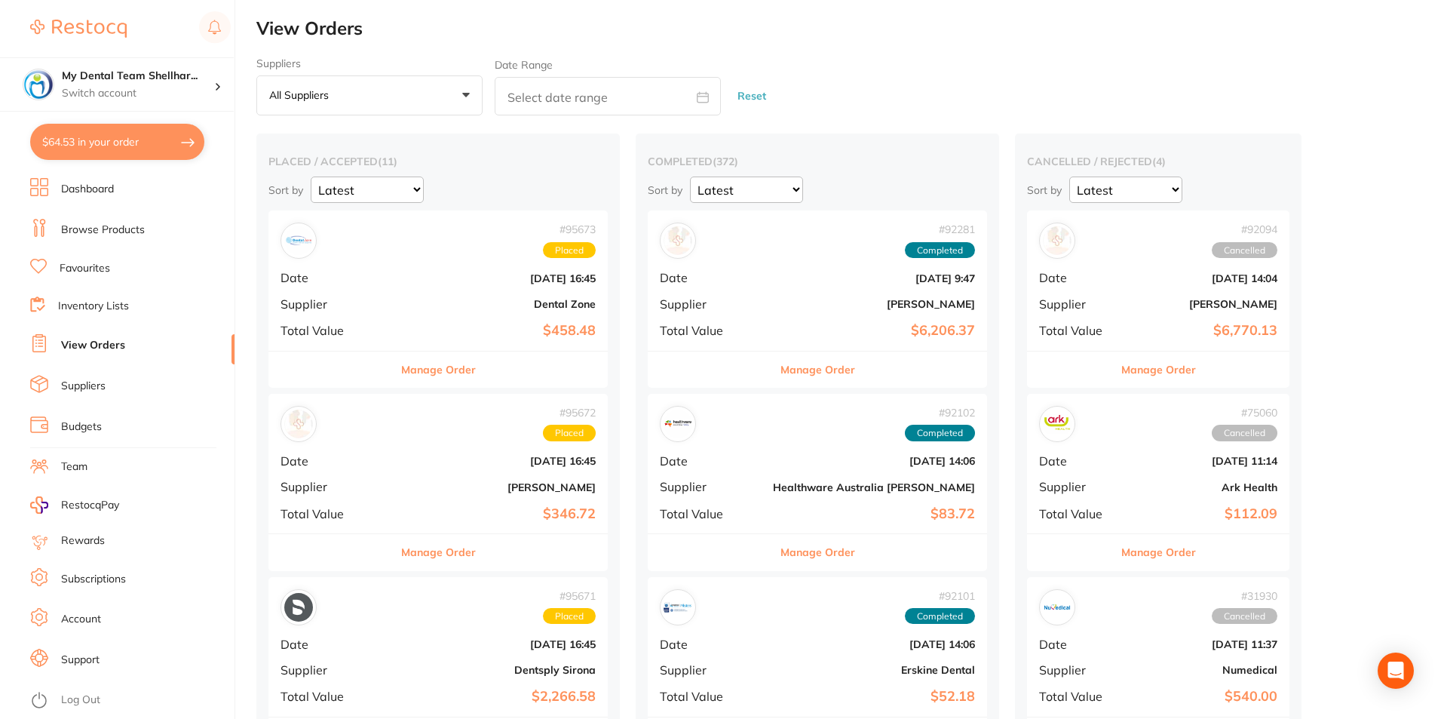
click at [93, 136] on button "$64.53 in your order" at bounding box center [117, 142] width 174 height 36
checkbox input "true"
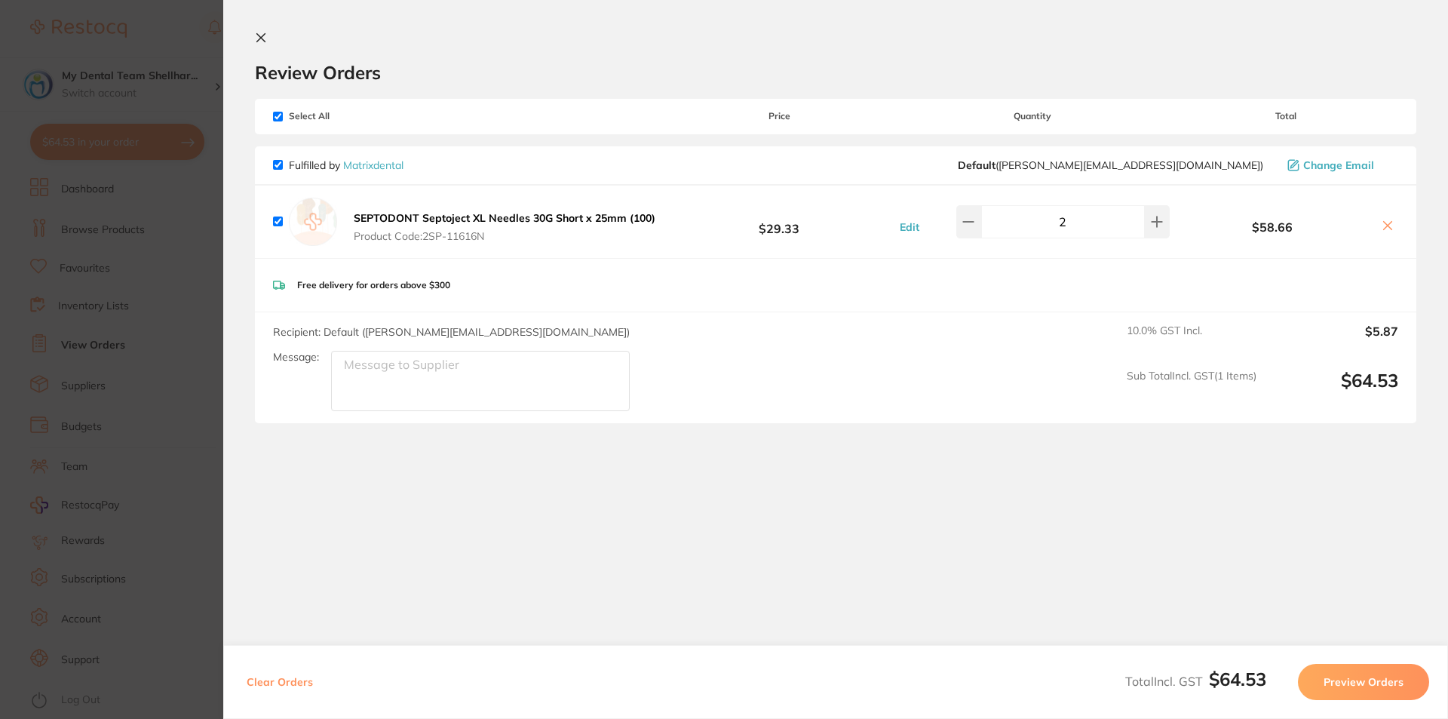
click at [138, 271] on section "Update RRP Set your pre negotiated price for this item. Item Agreed RRP (excl. …" at bounding box center [724, 359] width 1448 height 719
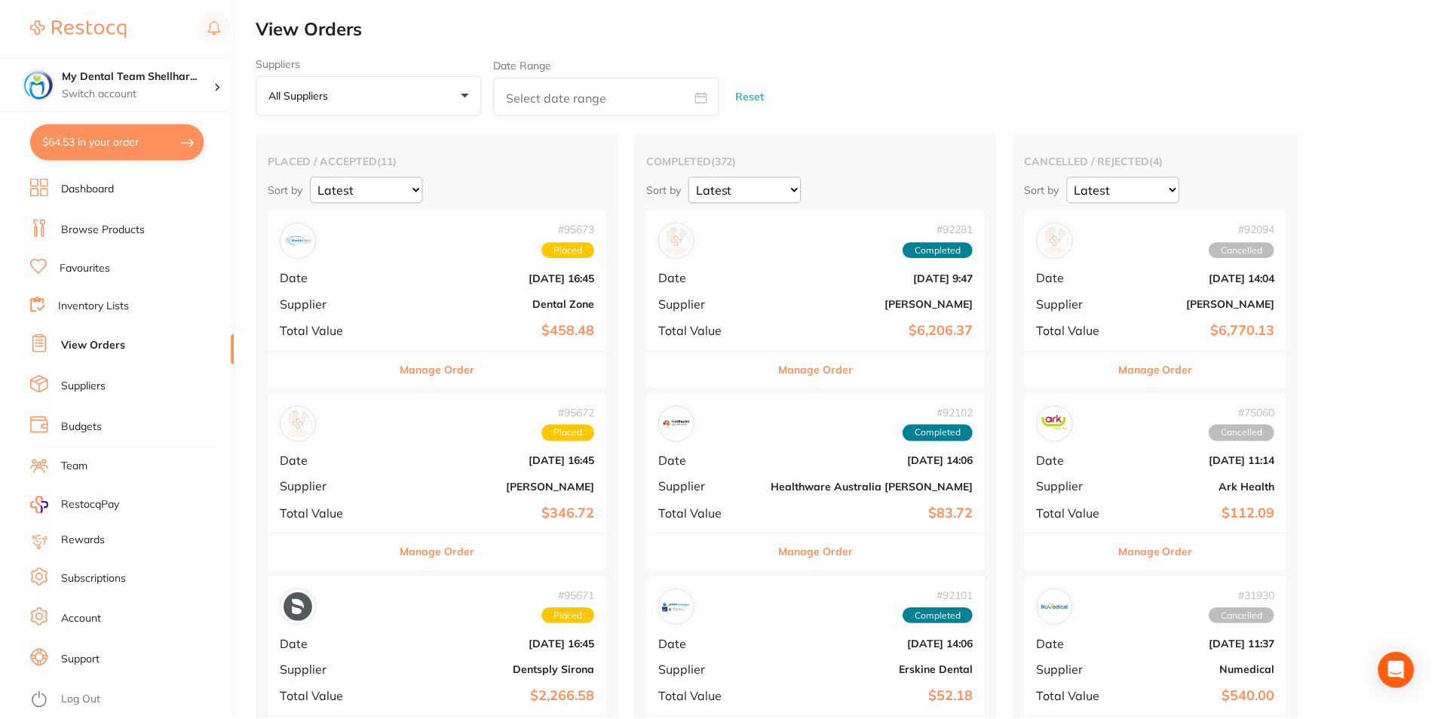
scroll to position [1, 0]
click at [108, 222] on link "Browse Products" at bounding box center [103, 229] width 84 height 15
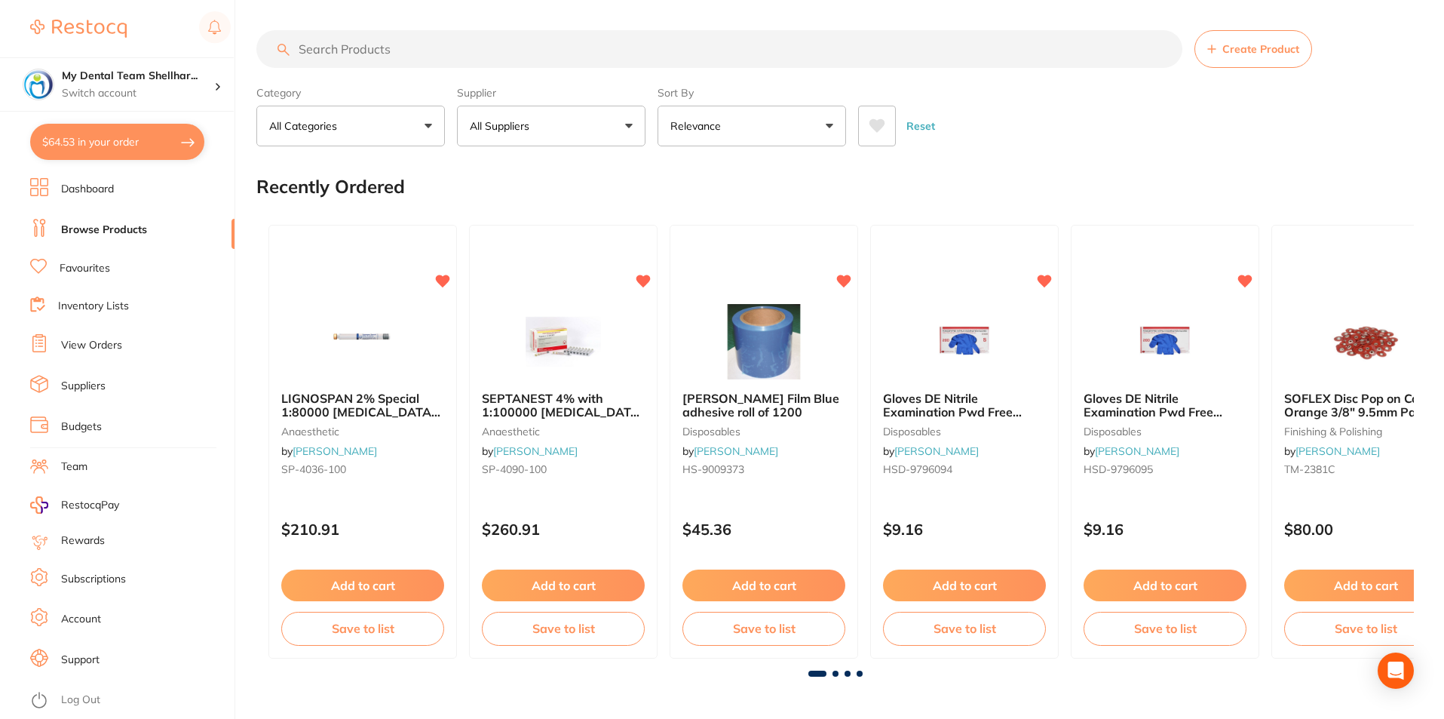
click at [453, 52] on input "search" at bounding box center [719, 49] width 926 height 38
click at [390, 52] on input "search" at bounding box center [719, 49] width 926 height 38
paste input "s"
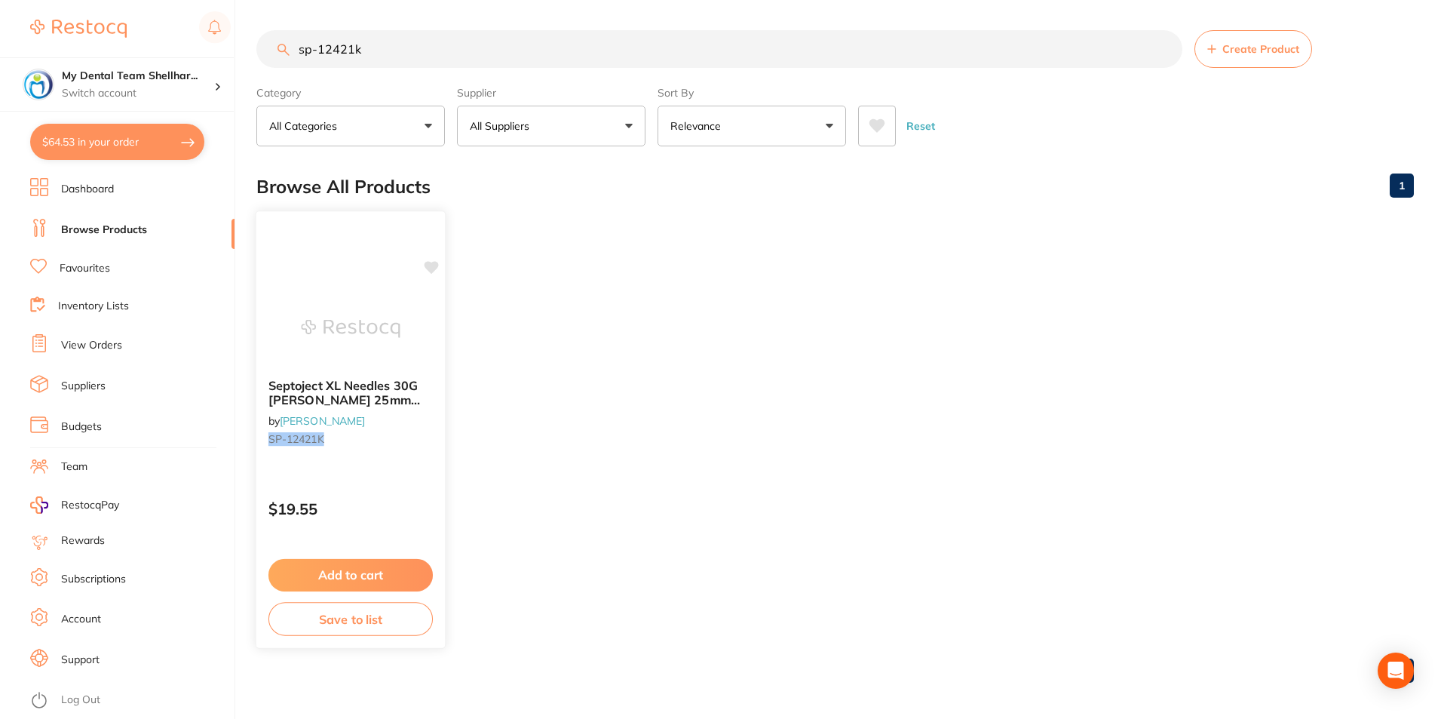
type input "sp-12421k"
click at [328, 270] on div "Septoject XL Needles 30G Opal Short 25mm Box of 100 by Henry Schein Halas SP-12…" at bounding box center [351, 429] width 191 height 438
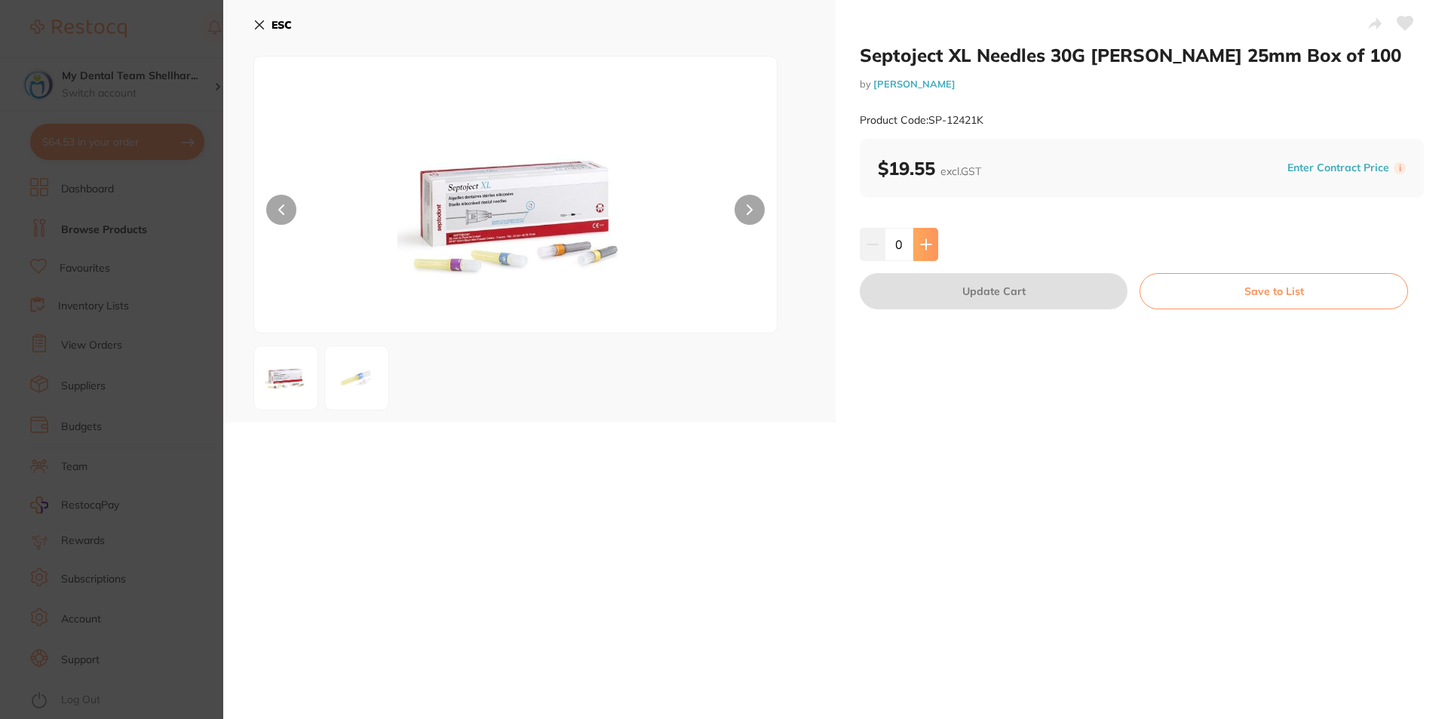
click at [930, 241] on button at bounding box center [925, 244] width 25 height 33
type input "2"
click at [950, 295] on button "Update Cart" at bounding box center [994, 291] width 268 height 36
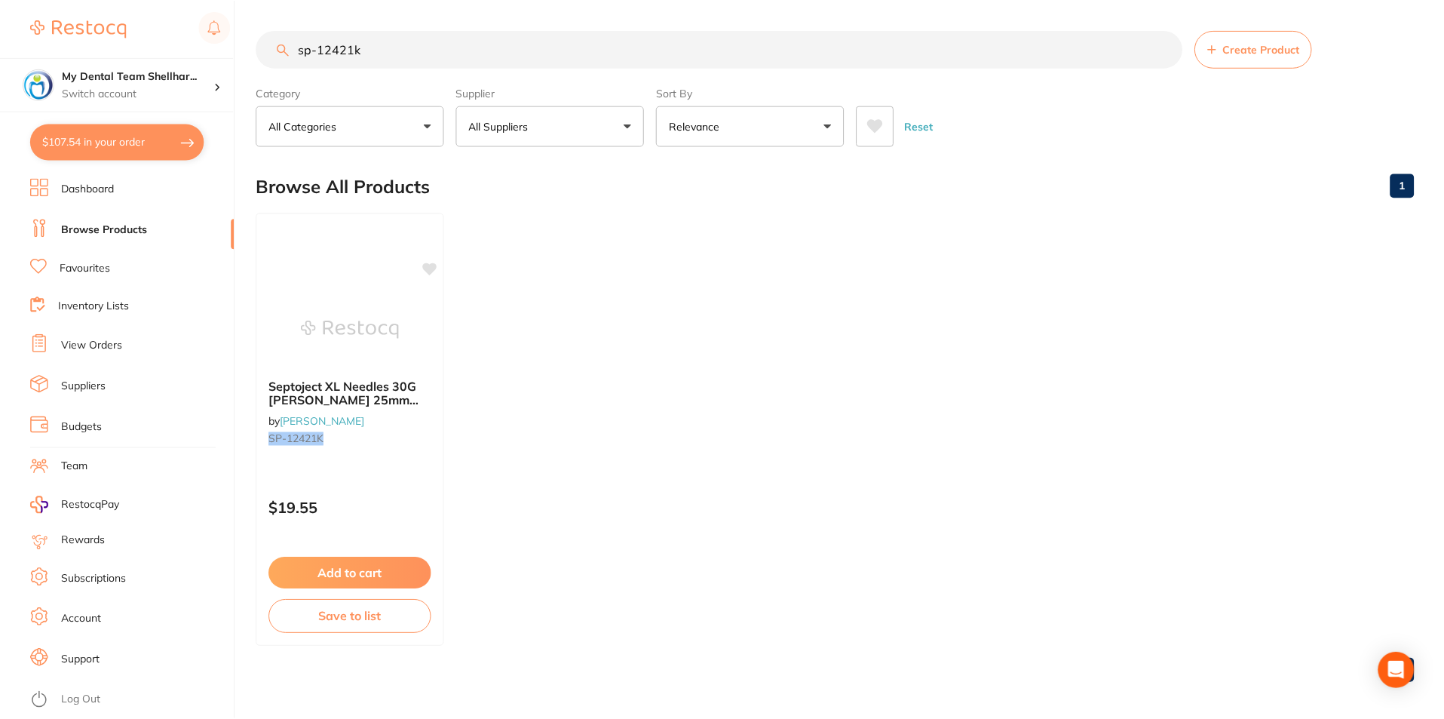
scroll to position [1, 0]
click at [427, 262] on icon at bounding box center [432, 266] width 14 height 13
click at [433, 267] on icon at bounding box center [432, 266] width 14 height 13
click at [133, 142] on button "$64.53 in your order" at bounding box center [117, 142] width 174 height 36
checkbox input "true"
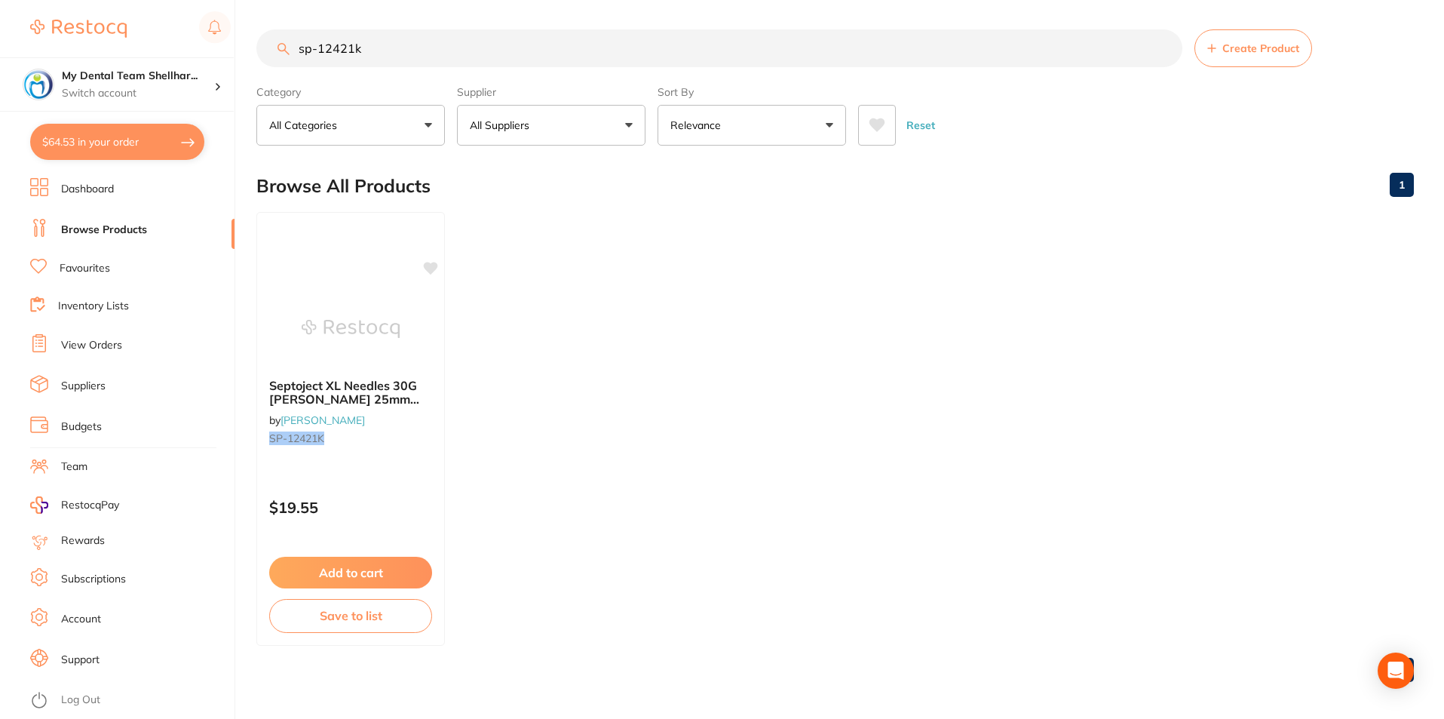
checkbox input "true"
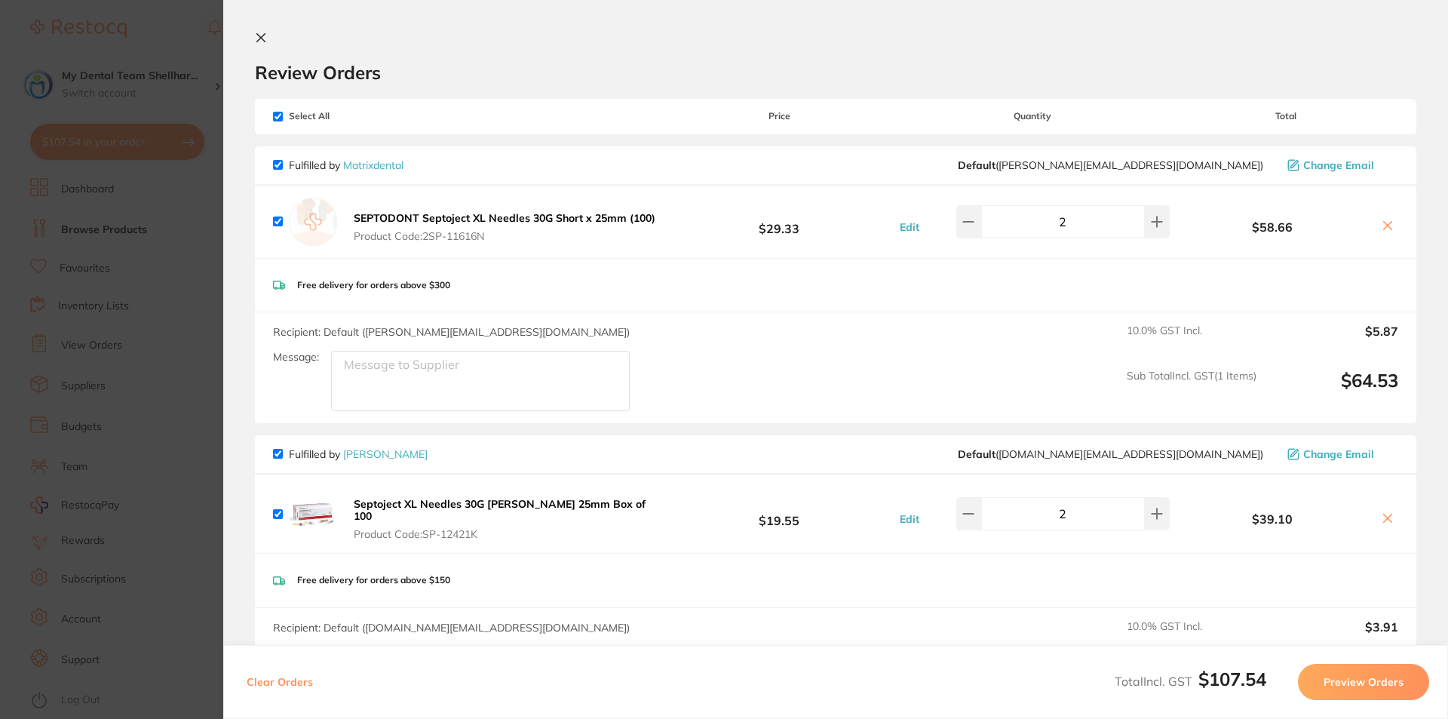
click at [1384, 220] on icon at bounding box center [1387, 225] width 12 height 12
click at [1381, 231] on icon at bounding box center [1387, 225] width 12 height 12
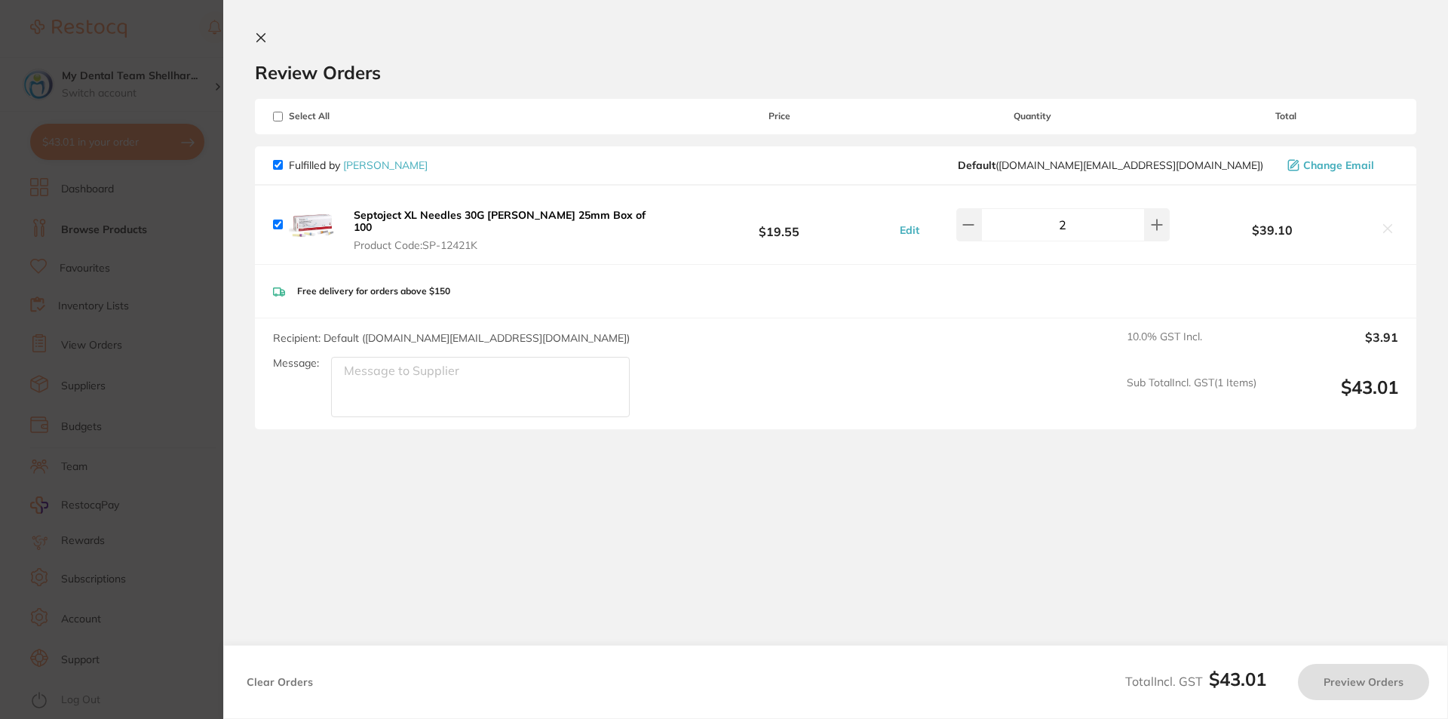
checkbox input "true"
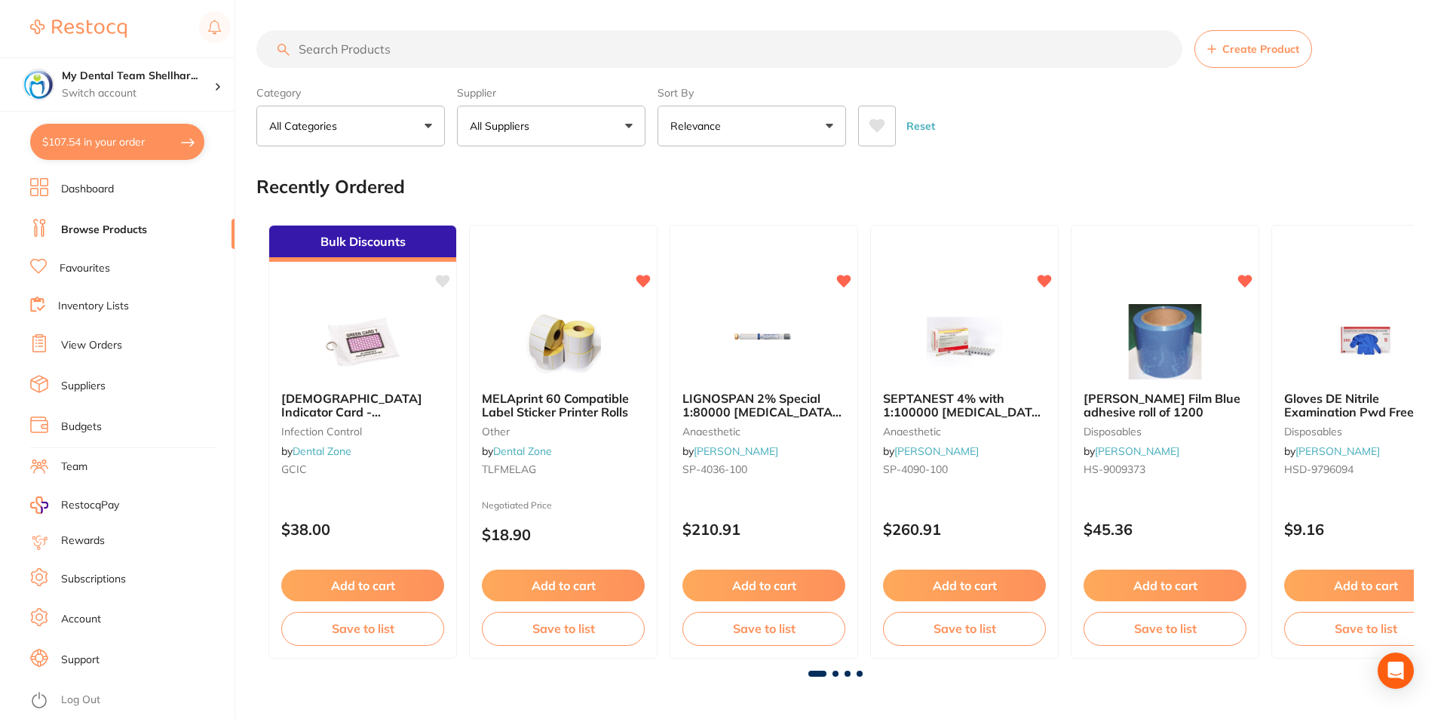
click at [133, 137] on button "$107.54 in your order" at bounding box center [117, 142] width 174 height 36
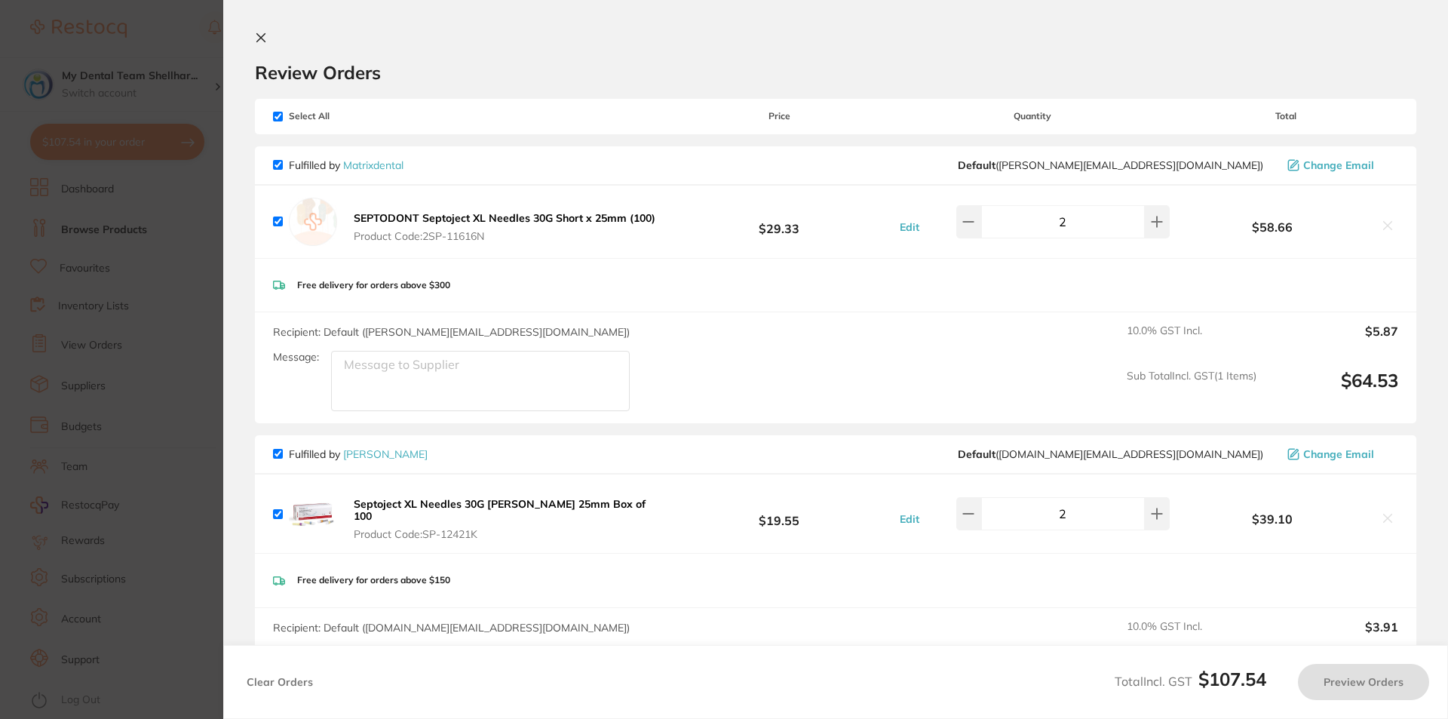
checkbox input "true"
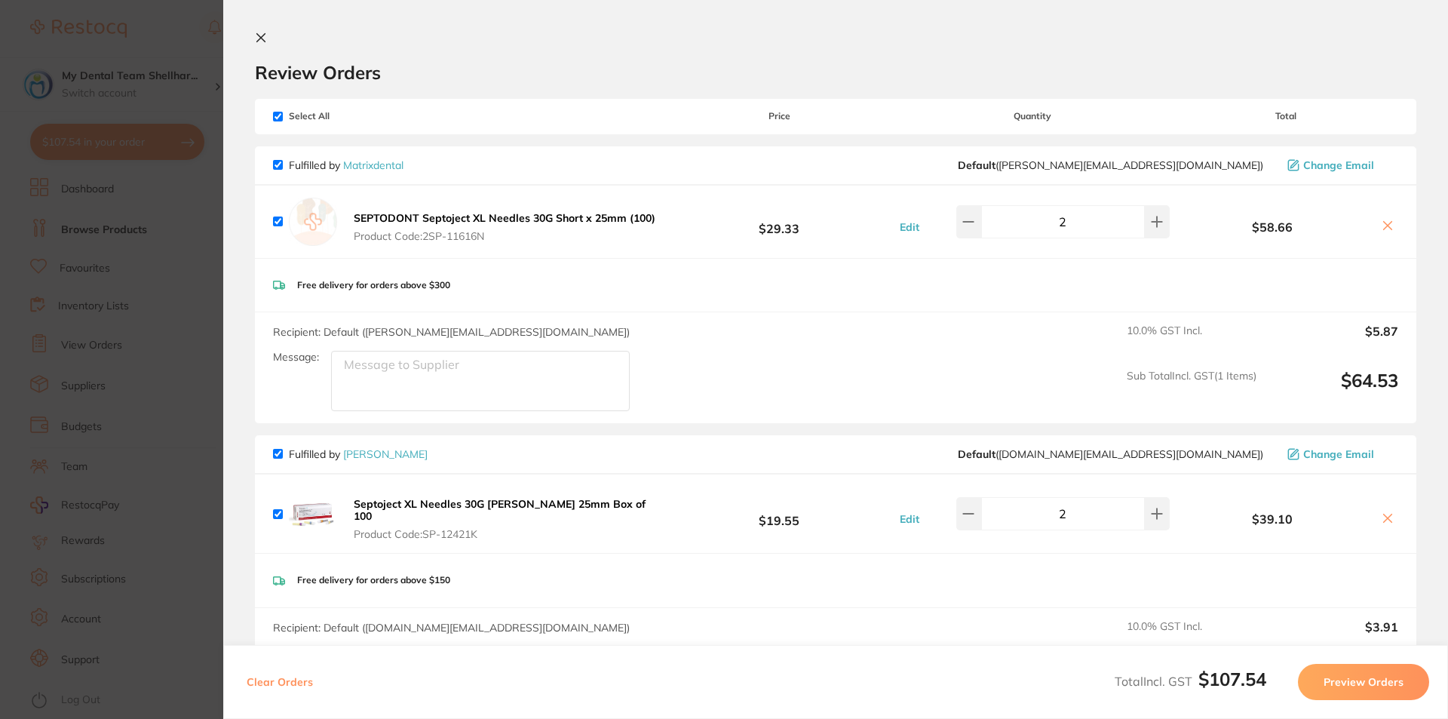
click at [1387, 227] on icon at bounding box center [1387, 225] width 12 height 12
checkbox input "true"
click at [274, 220] on input "checkbox" at bounding box center [278, 221] width 10 height 10
checkbox input "false"
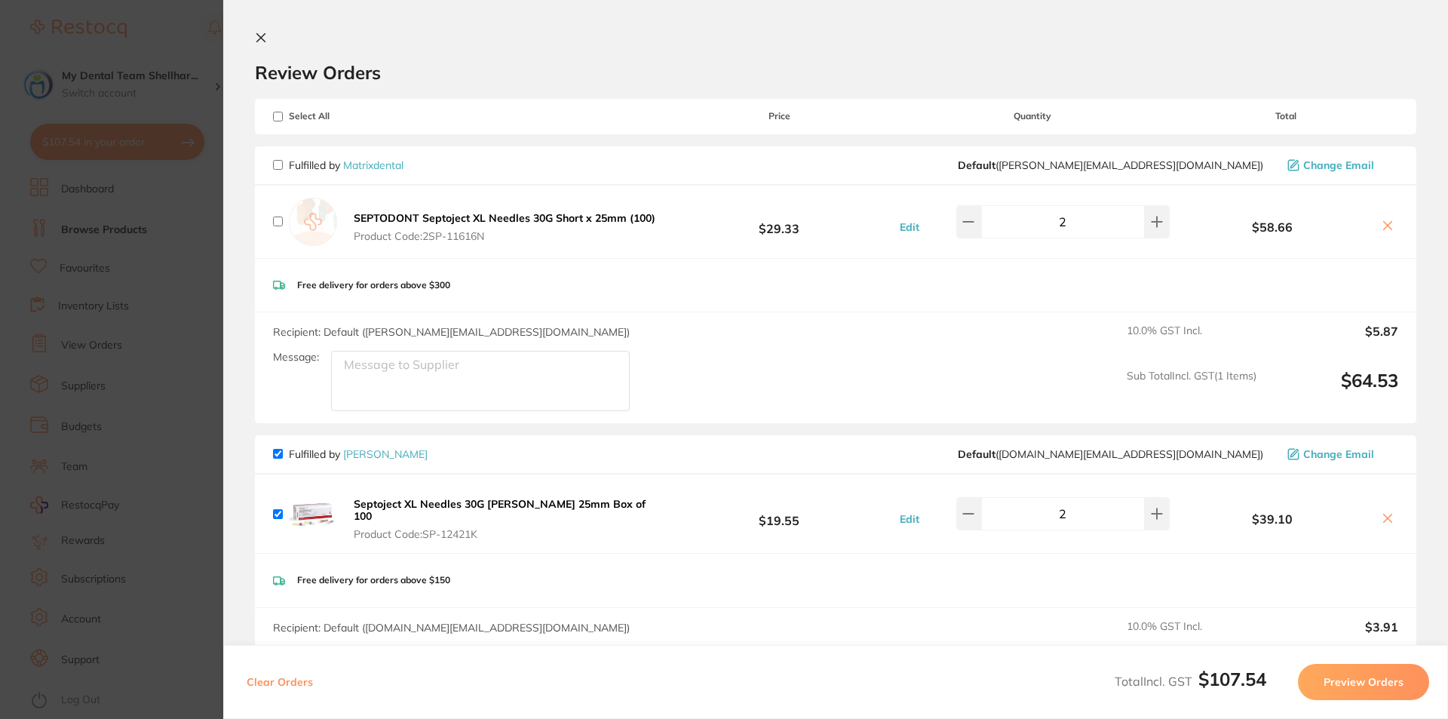
checkbox input "false"
click at [1385, 225] on icon at bounding box center [1387, 225] width 12 height 12
checkbox input "true"
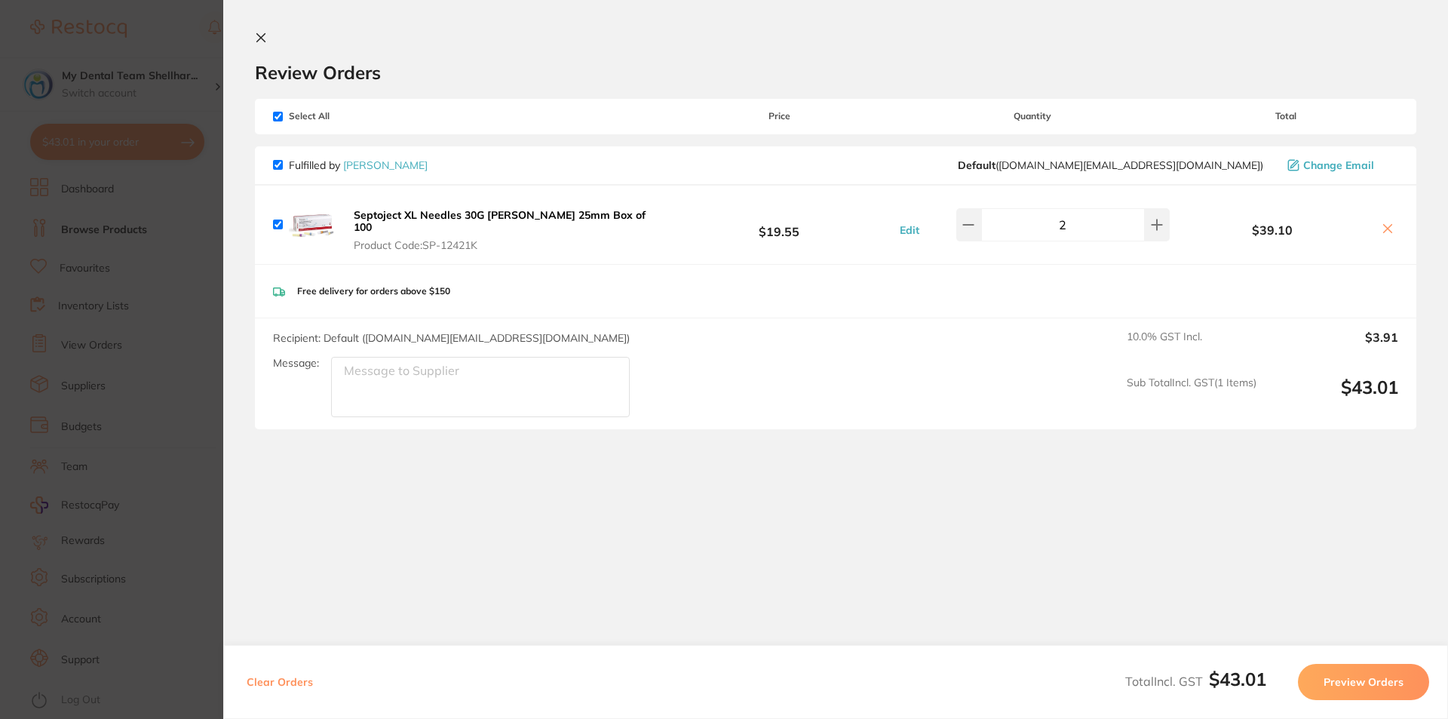
click at [1334, 673] on button "Preview Orders" at bounding box center [1363, 682] width 131 height 36
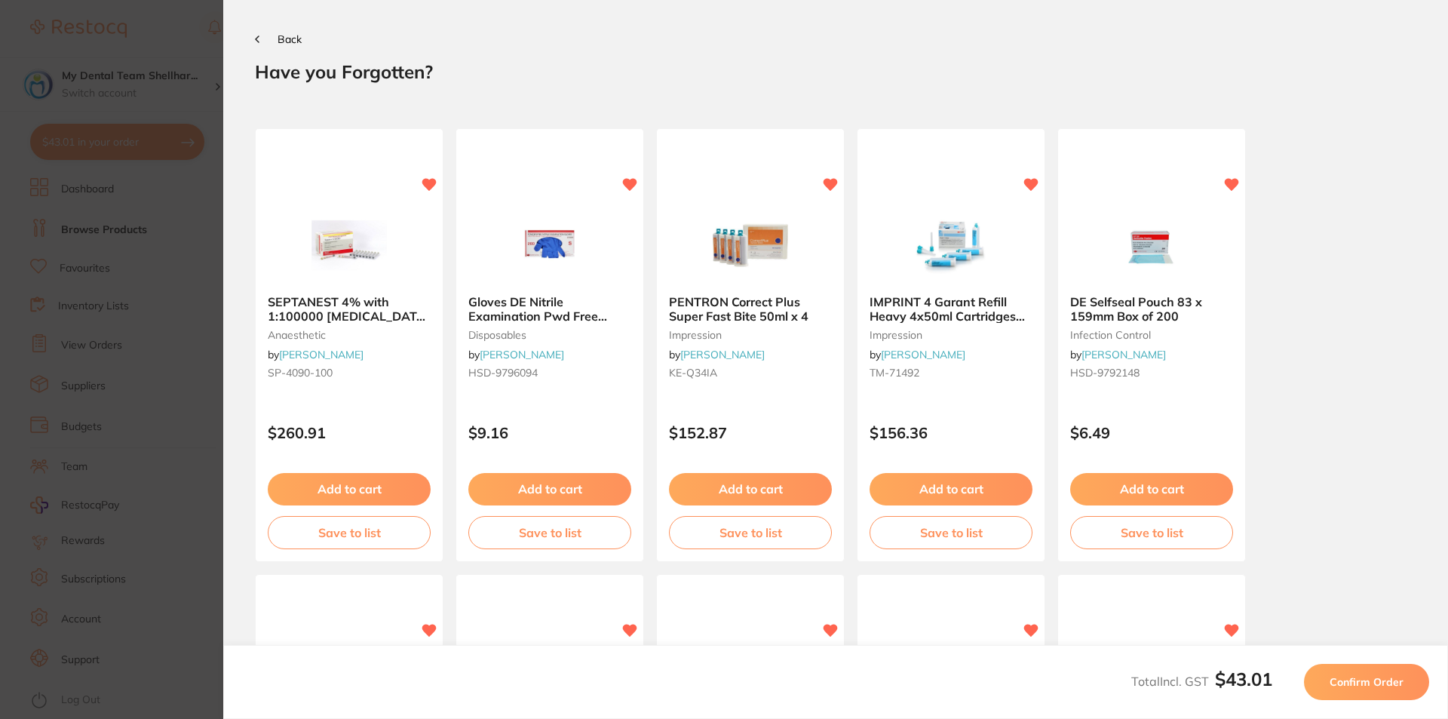
click at [1368, 676] on span "Confirm Order" at bounding box center [1366, 682] width 74 height 14
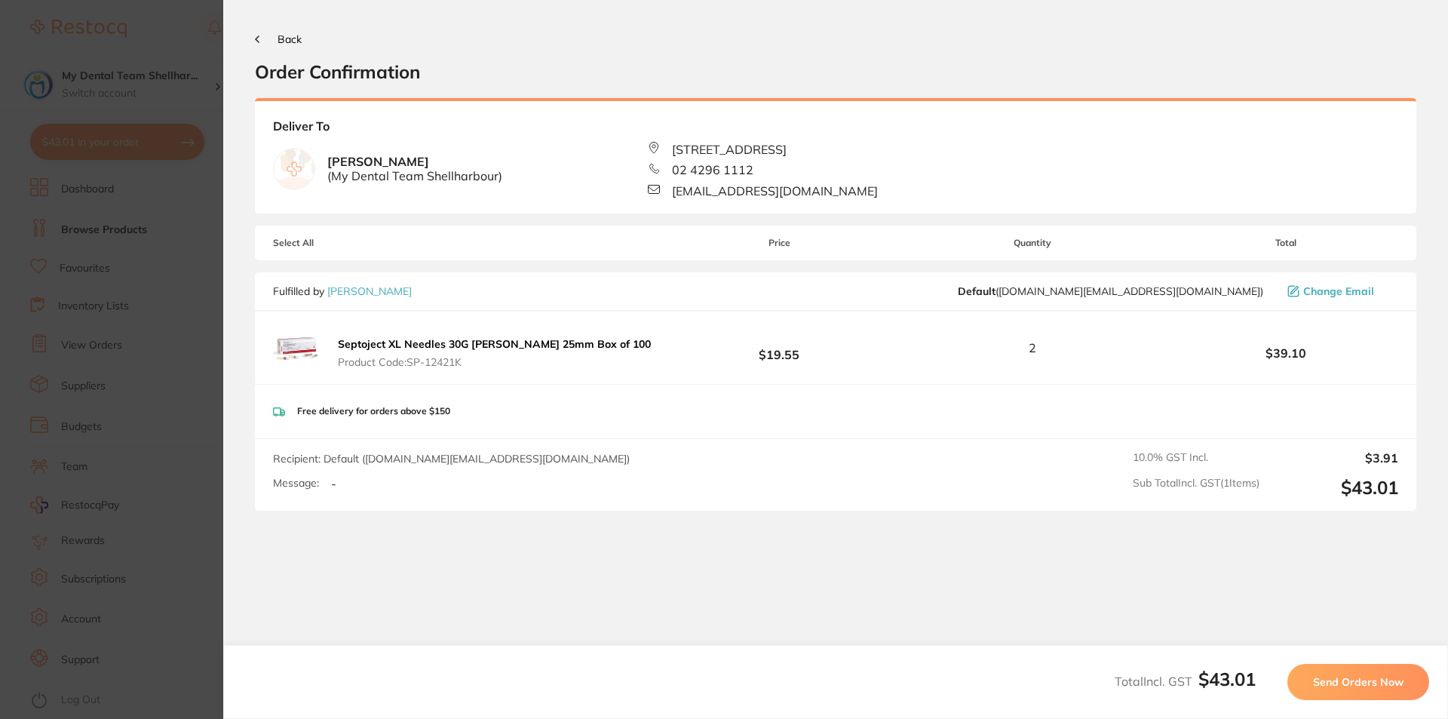
click at [1325, 690] on button "Send Orders Now" at bounding box center [1358, 682] width 142 height 36
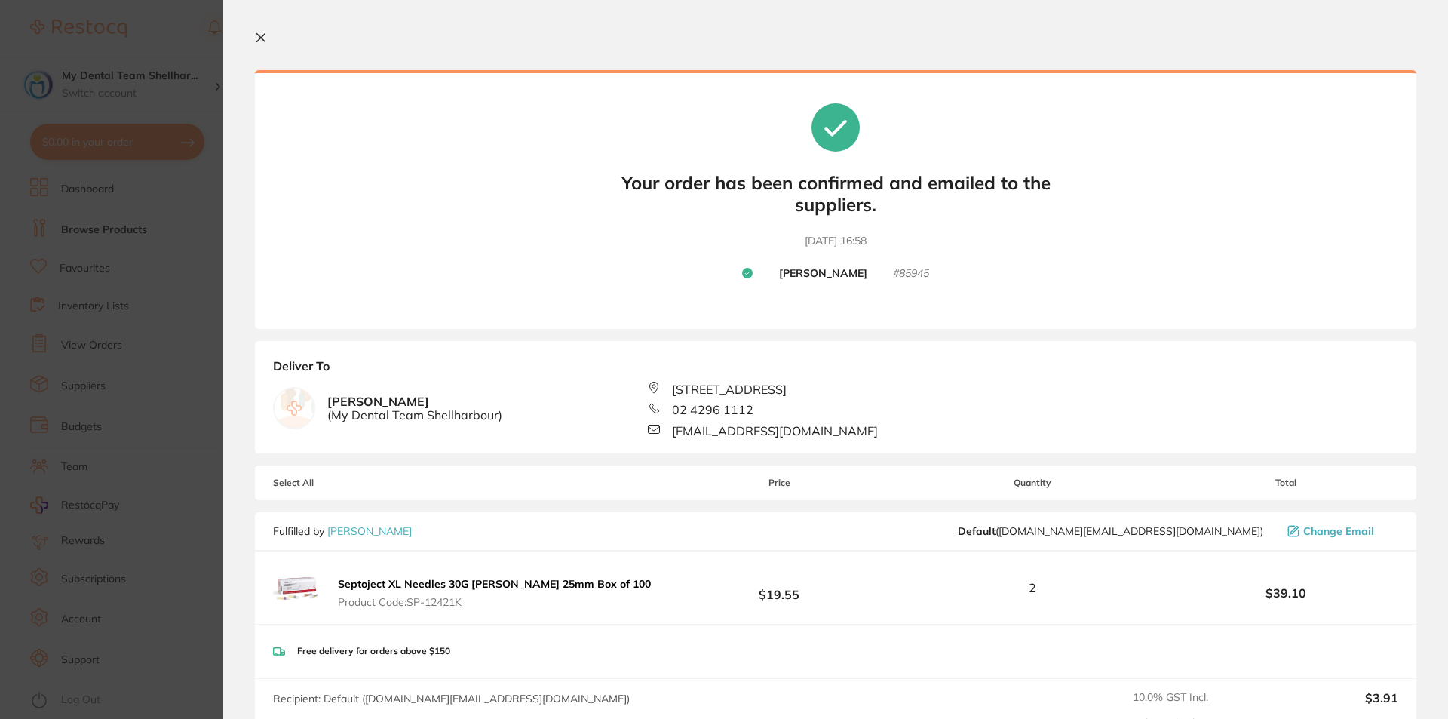
click at [259, 32] on icon at bounding box center [261, 38] width 12 height 12
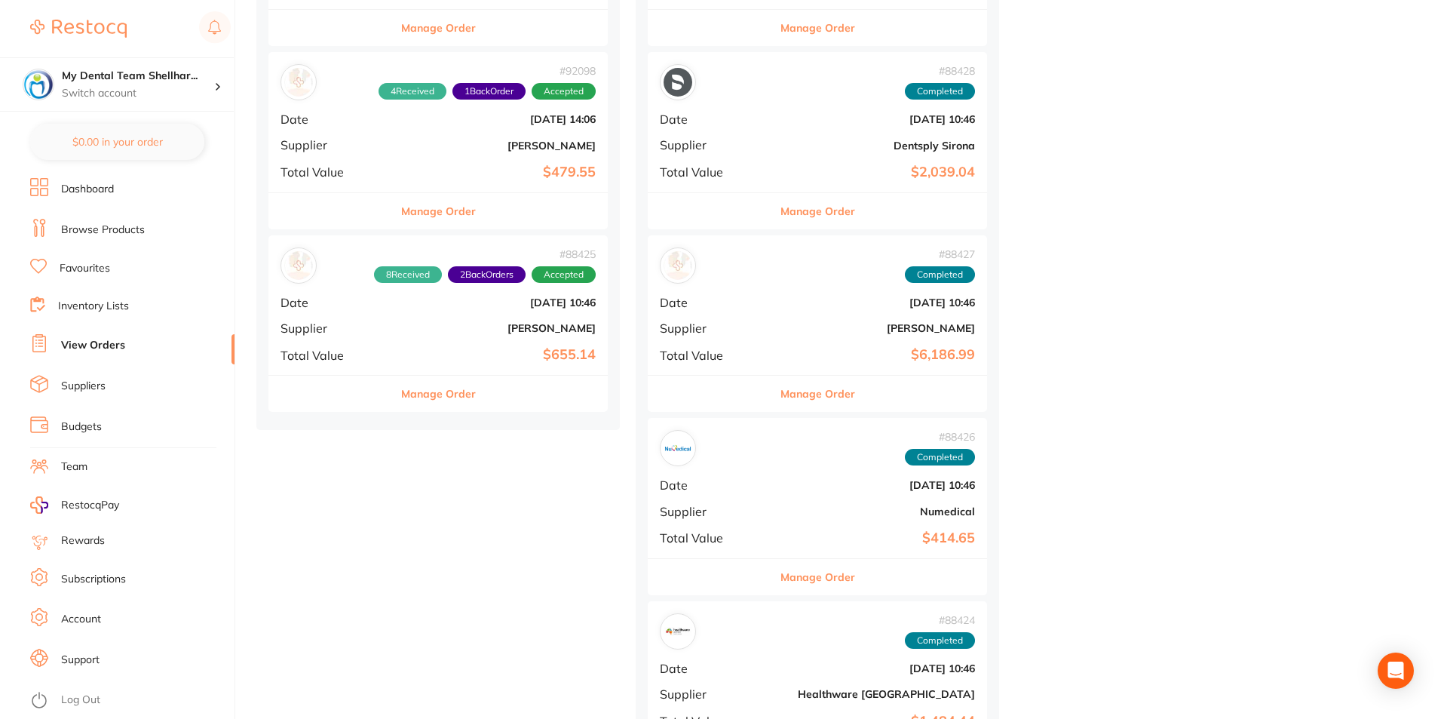
scroll to position [1960, 0]
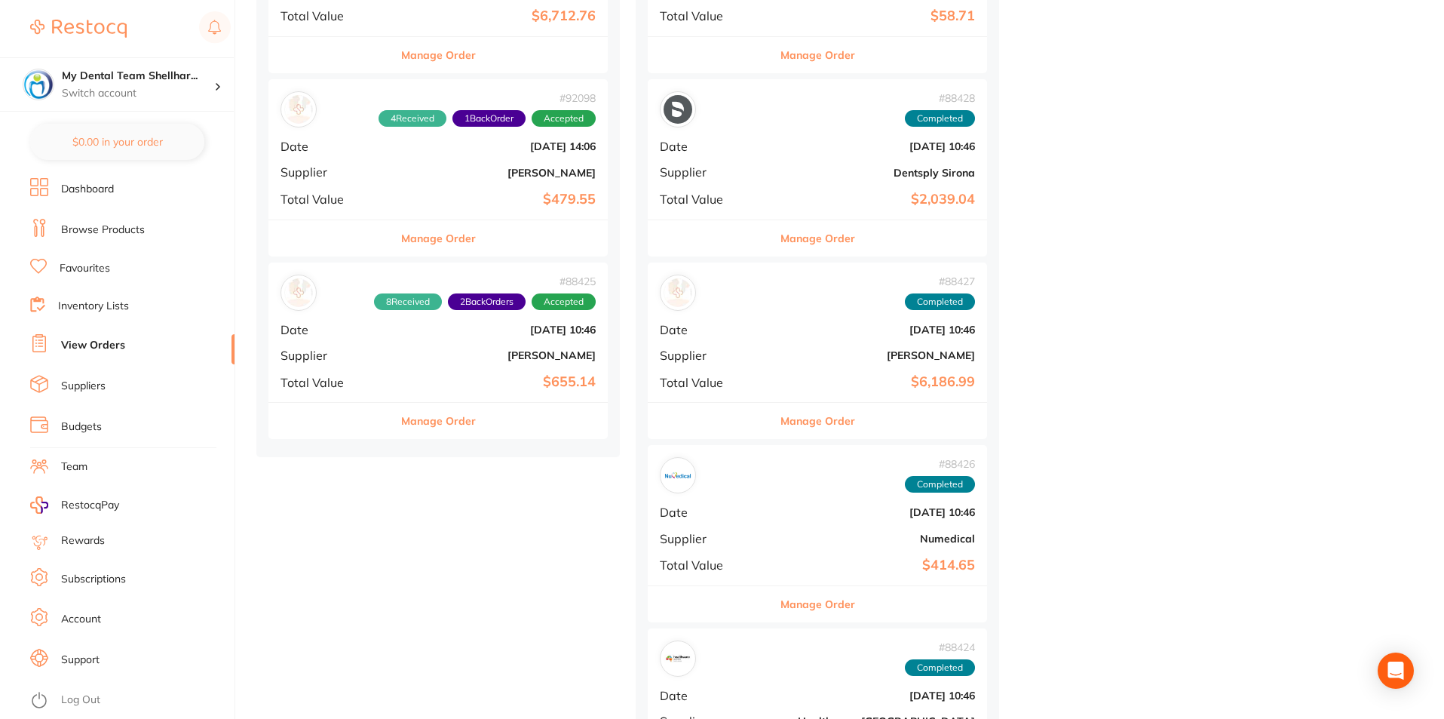
click at [486, 355] on b "[PERSON_NAME]" at bounding box center [495, 355] width 202 height 12
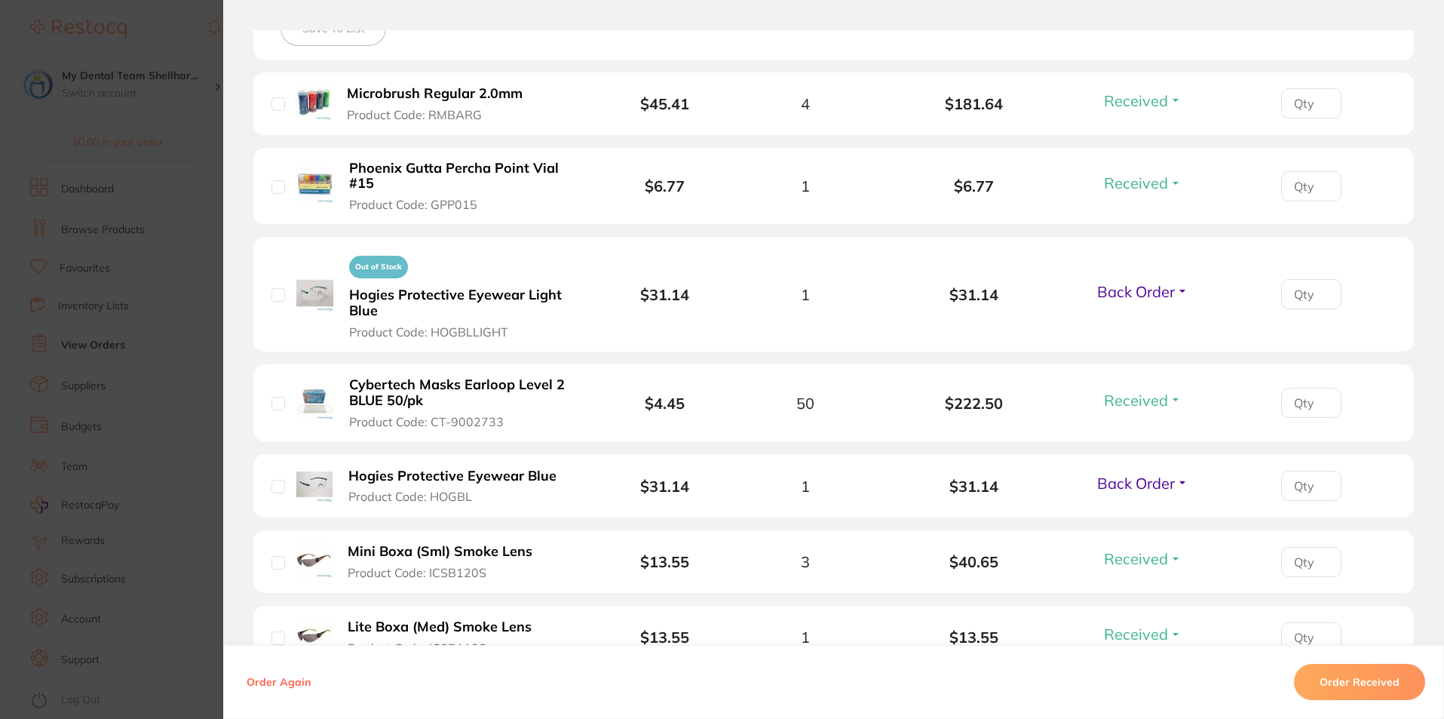
scroll to position [603, 0]
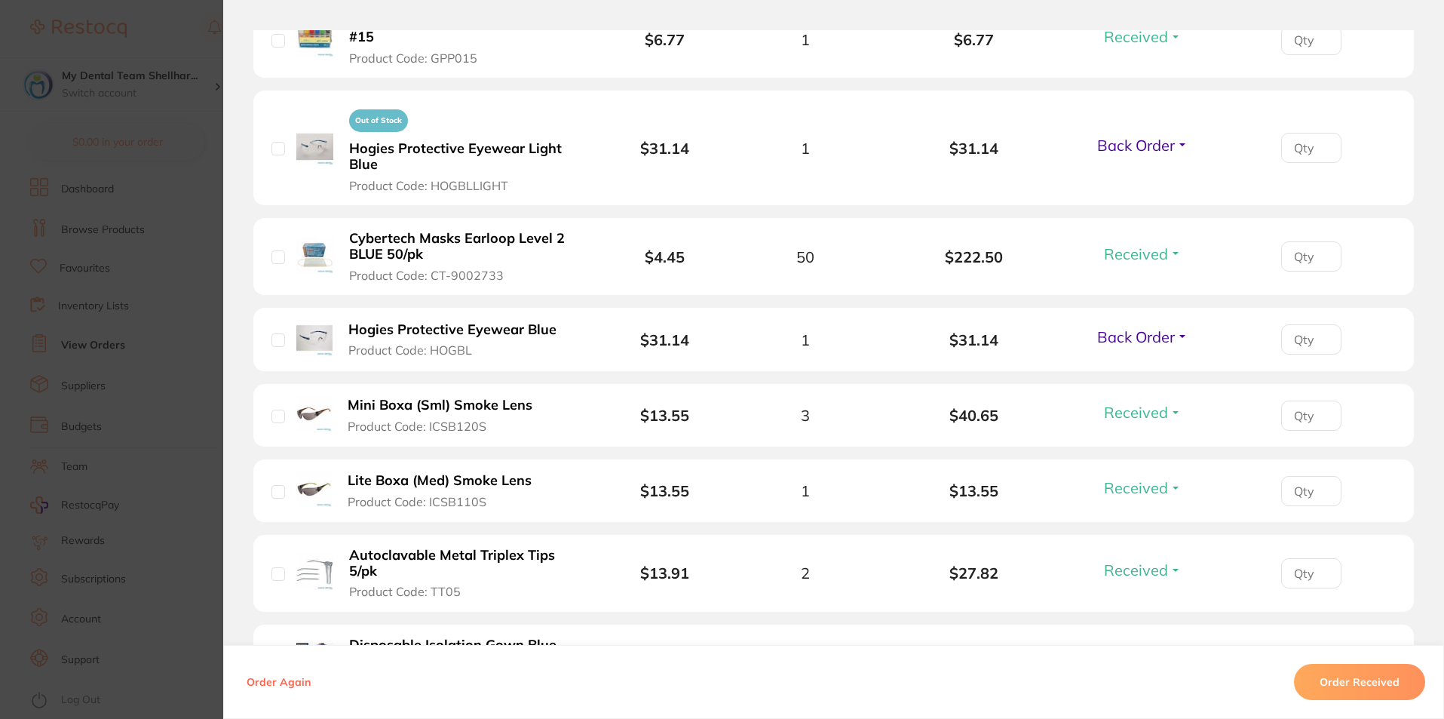
click at [149, 308] on section "Order ID: Restocq- 88425 Order Information 8 Received 2 Back Orders Accepted Or…" at bounding box center [722, 359] width 1444 height 719
